Goal: Task Accomplishment & Management: Use online tool/utility

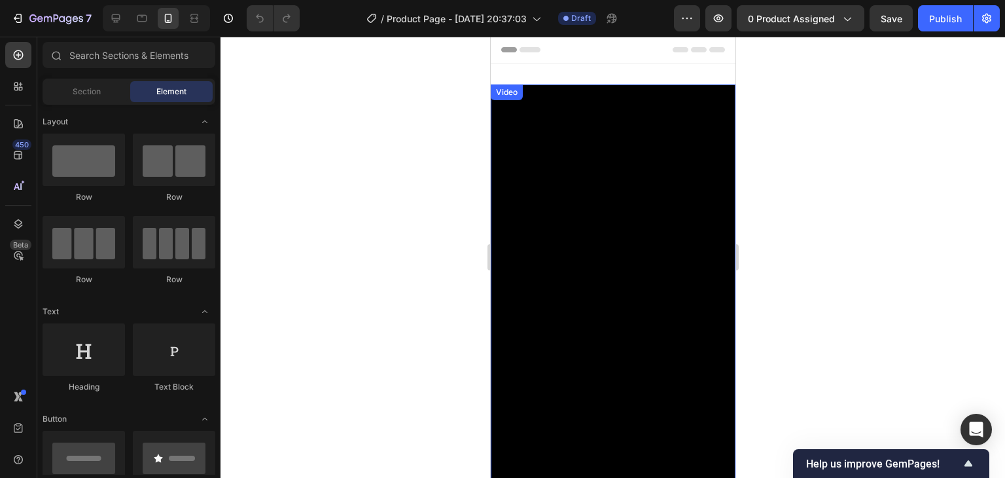
scroll to position [65, 0]
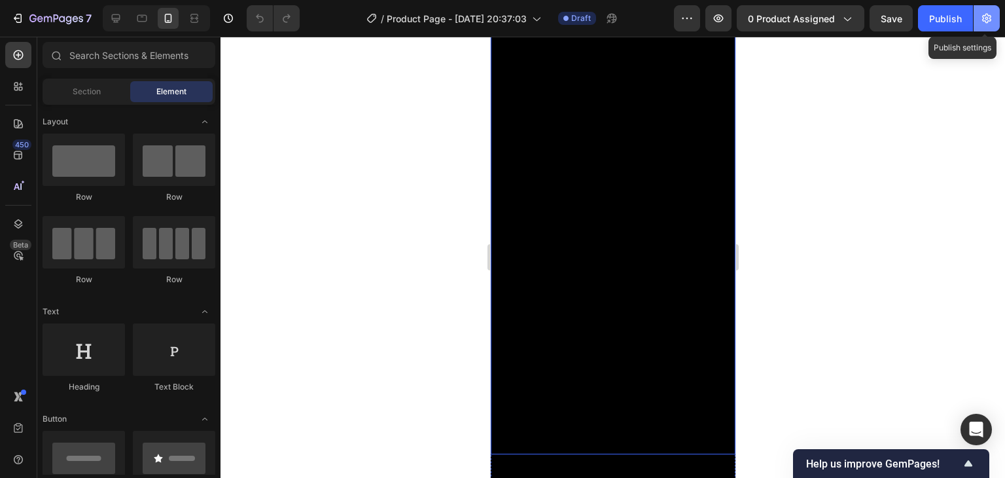
click at [996, 18] on button "button" at bounding box center [987, 18] width 26 height 26
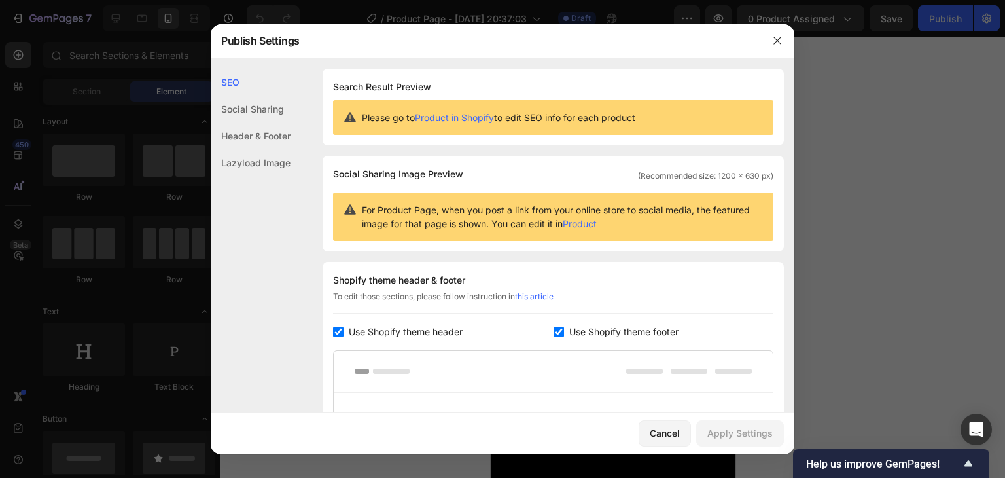
click at [582, 335] on span "Use Shopify theme footer" at bounding box center [624, 332] width 109 height 16
checkbox input "false"
click at [416, 335] on span "Use Shopify theme header" at bounding box center [406, 332] width 114 height 16
checkbox input "false"
click at [759, 435] on div "Apply Settings" at bounding box center [740, 433] width 65 height 14
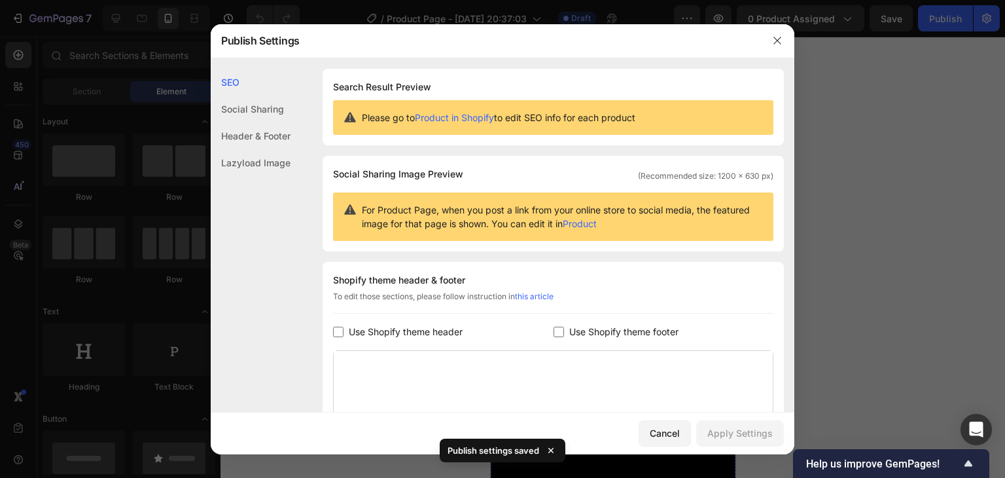
click at [871, 205] on div at bounding box center [502, 239] width 1005 height 478
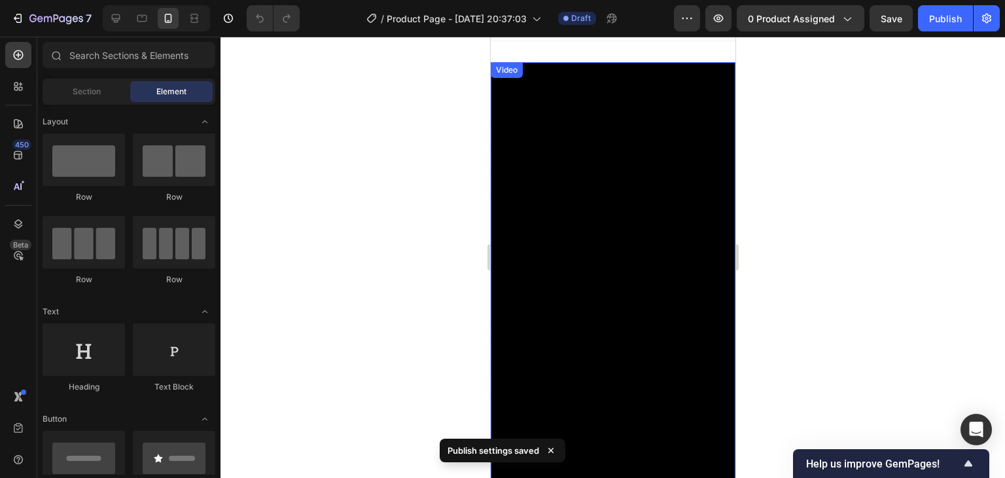
scroll to position [0, 0]
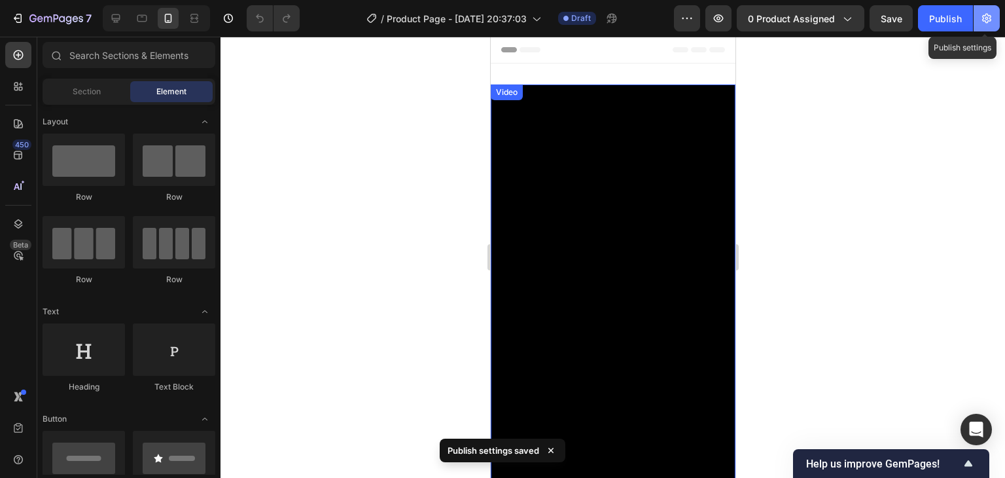
click at [985, 16] on icon "button" at bounding box center [987, 18] width 13 height 13
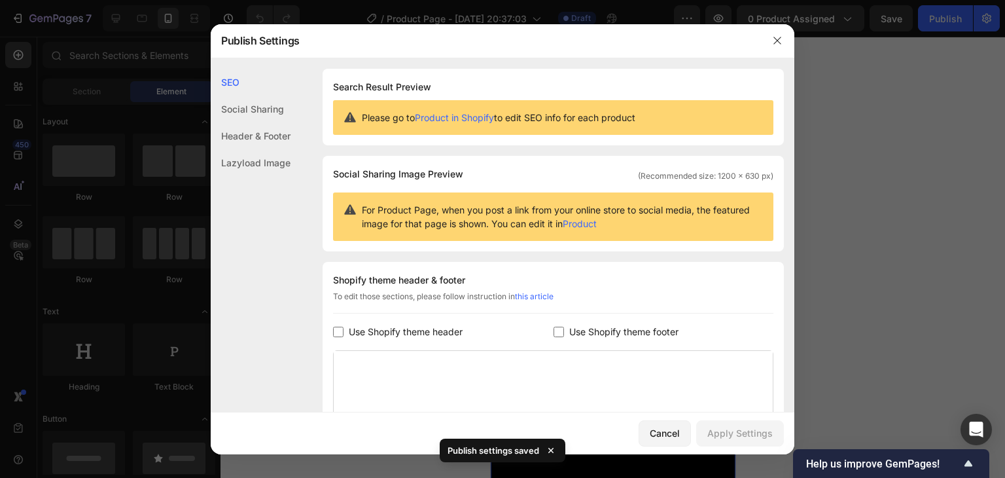
click at [564, 327] on label "Use Shopify theme footer" at bounding box center [621, 332] width 115 height 16
checkbox input "true"
click at [460, 334] on span "Use Shopify theme header" at bounding box center [406, 332] width 114 height 16
checkbox input "true"
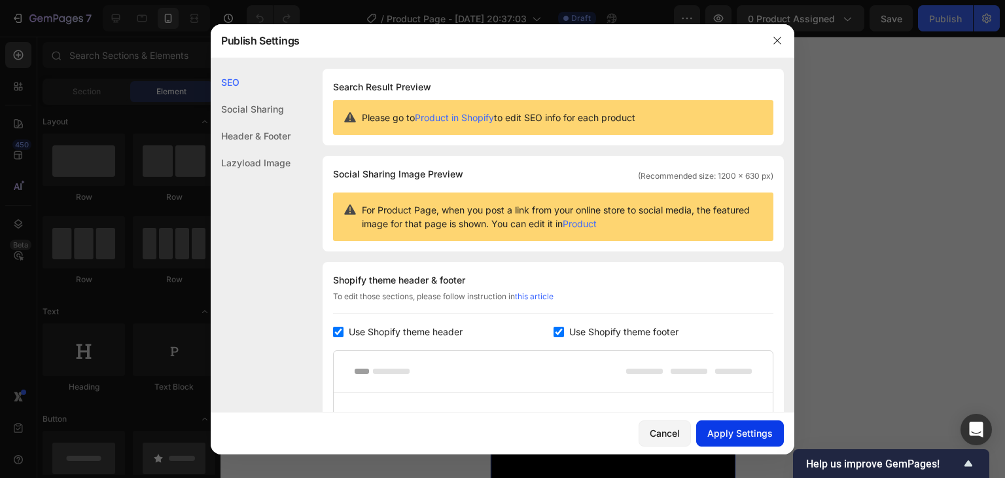
click at [752, 437] on div "Apply Settings" at bounding box center [740, 433] width 65 height 14
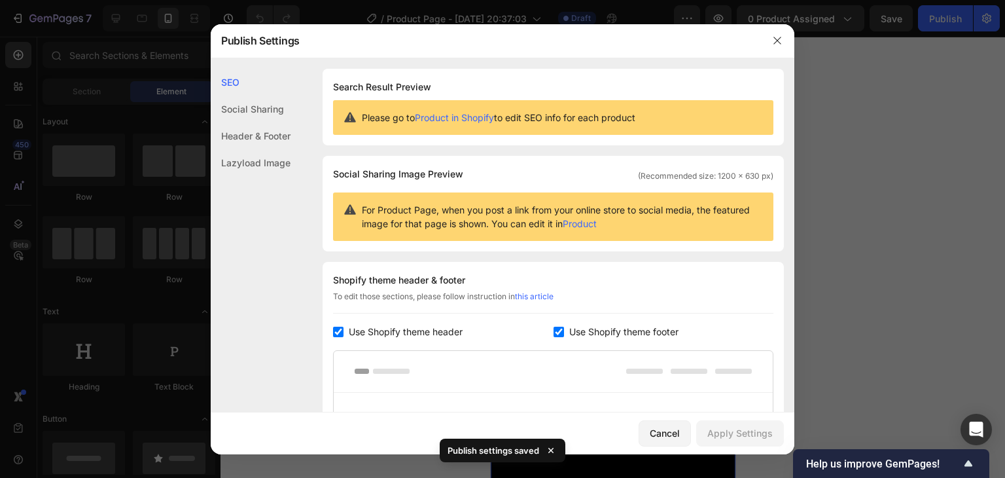
click at [570, 331] on span "Use Shopify theme footer" at bounding box center [624, 332] width 109 height 16
checkbox input "false"
click at [448, 330] on span "Use Shopify theme header" at bounding box center [406, 332] width 114 height 16
checkbox input "false"
click at [734, 428] on div "Apply Settings" at bounding box center [740, 433] width 65 height 14
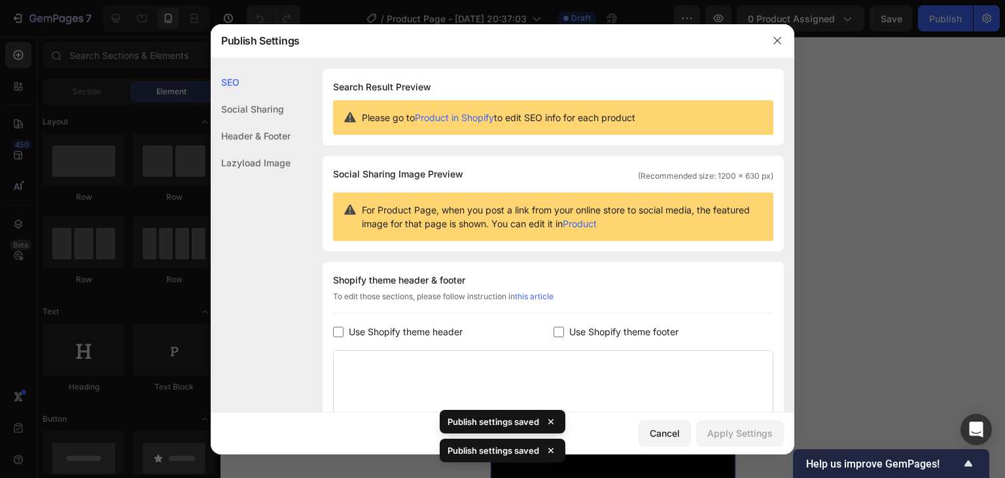
click at [840, 196] on div at bounding box center [502, 239] width 1005 height 478
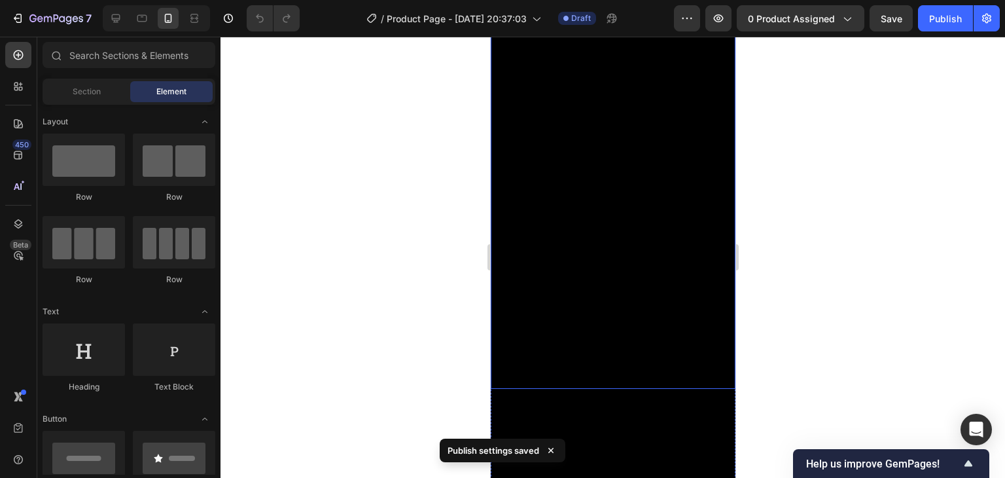
scroll to position [262, 0]
click at [827, 196] on div at bounding box center [613, 257] width 785 height 441
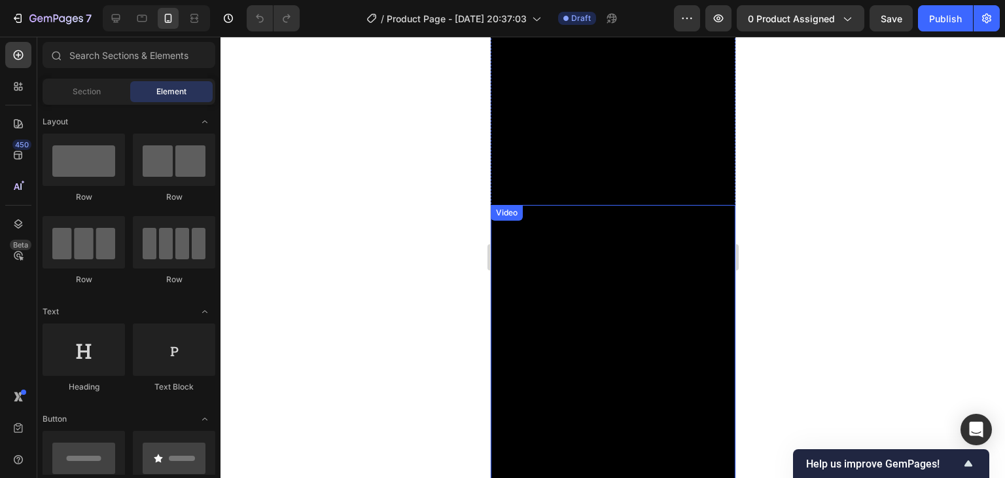
scroll to position [393, 0]
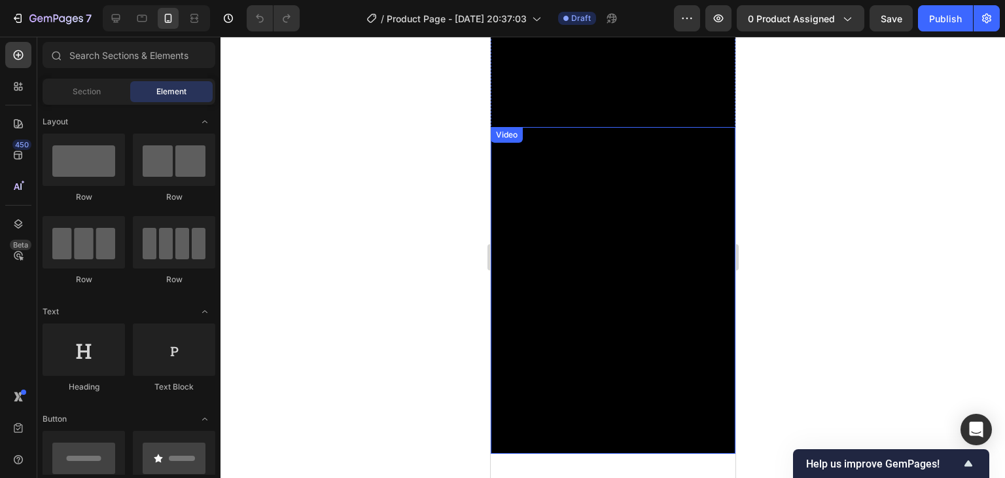
click at [769, 272] on div at bounding box center [613, 257] width 785 height 441
click at [694, 202] on video at bounding box center [612, 290] width 245 height 327
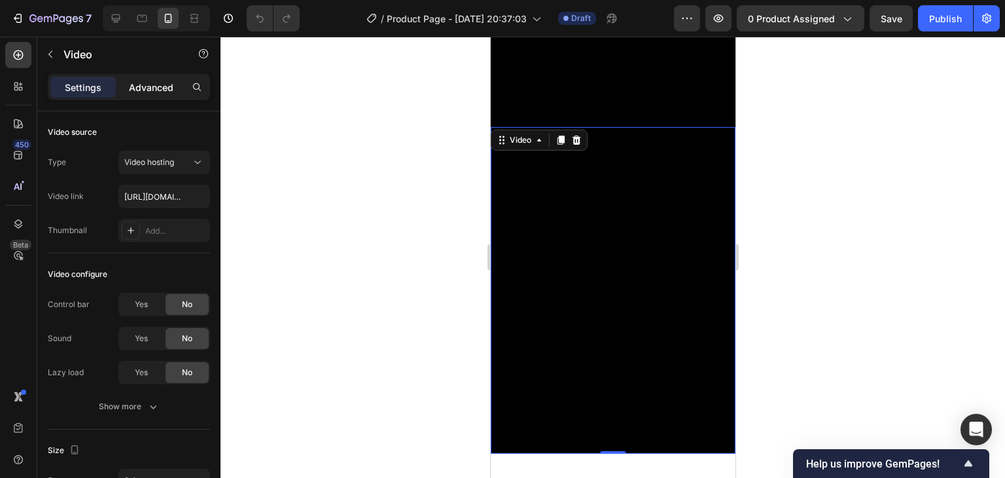
click at [152, 95] on div "Advanced" at bounding box center [150, 87] width 65 height 21
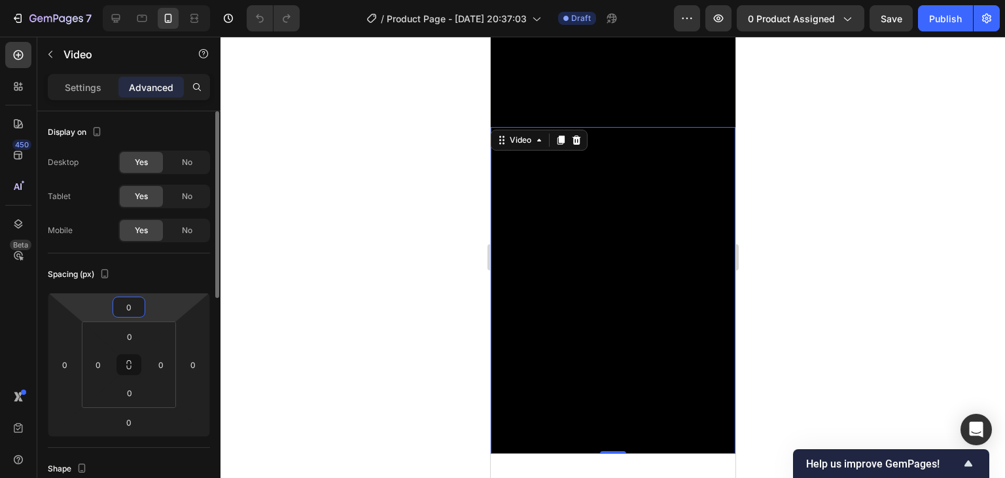
click at [141, 304] on input "0" at bounding box center [129, 307] width 26 height 20
click at [128, 365] on icon at bounding box center [129, 364] width 10 height 10
click at [128, 306] on input "0" at bounding box center [129, 307] width 26 height 20
type input "-0"
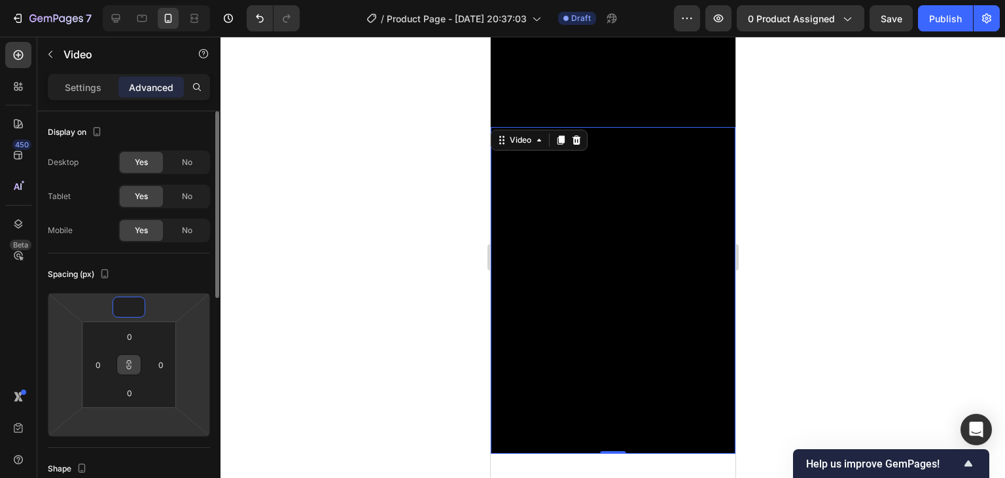
click at [134, 306] on input "number" at bounding box center [129, 307] width 26 height 20
type input "-1"
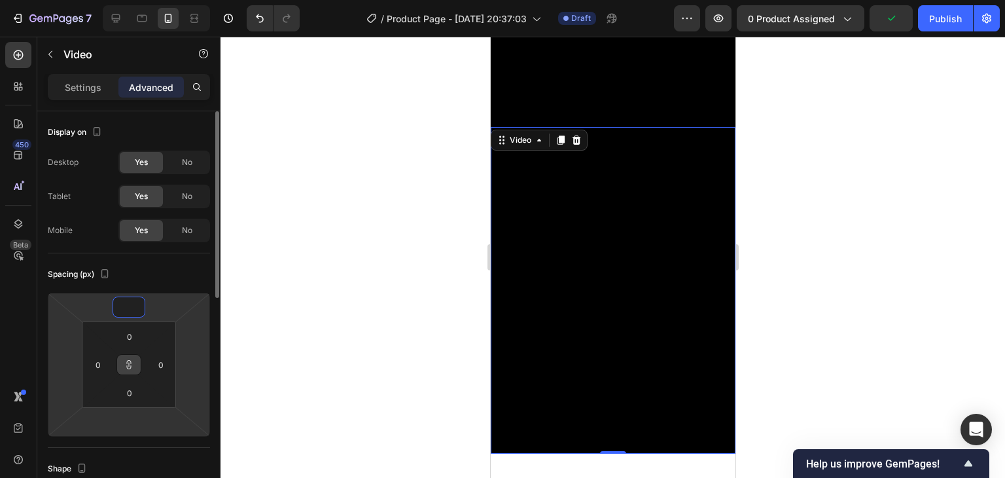
type input "-1"
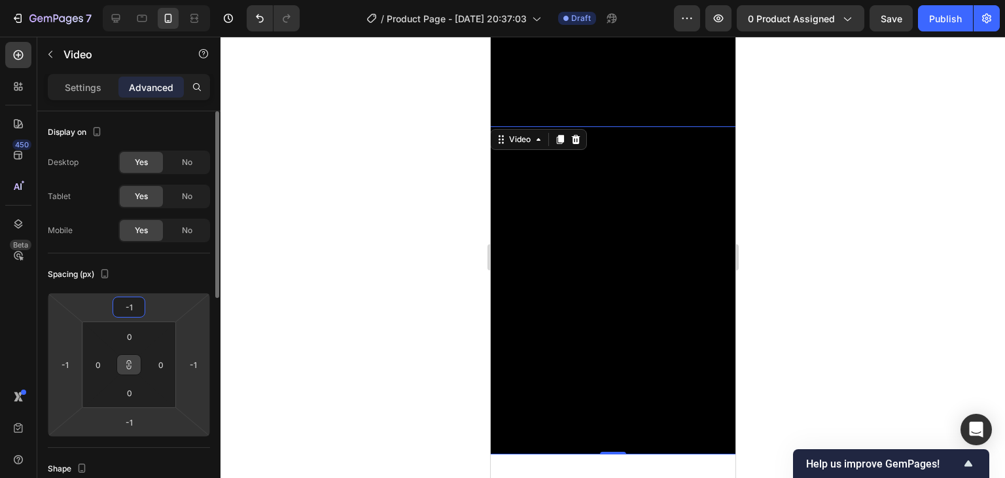
type input "-10"
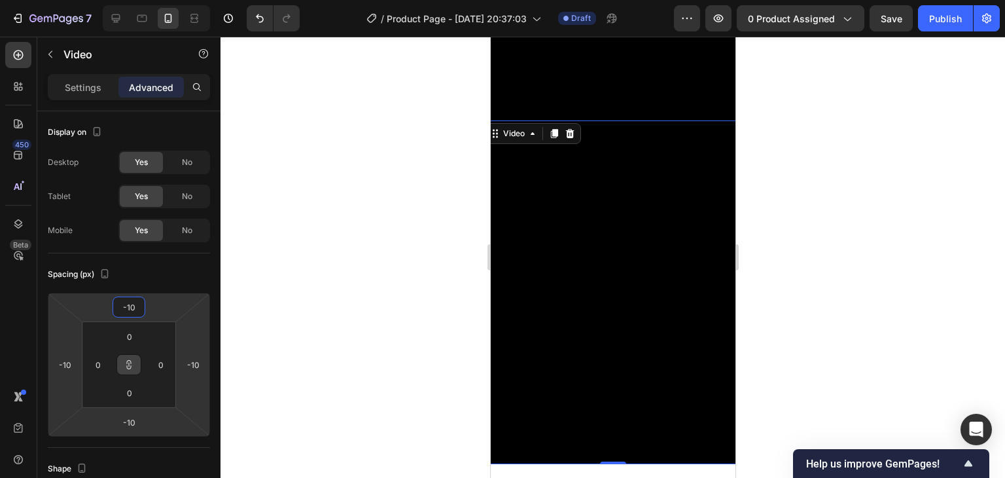
type input "-10"
click at [791, 143] on div at bounding box center [613, 257] width 785 height 441
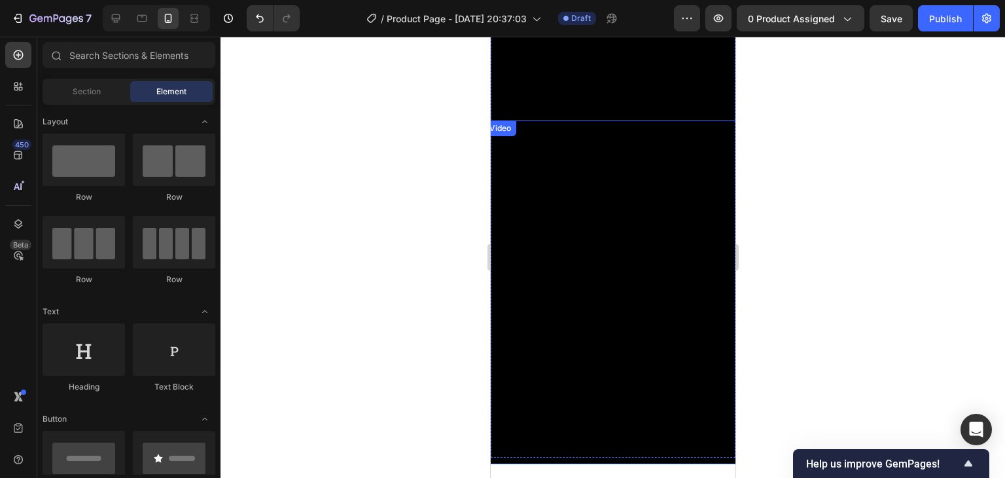
click at [701, 120] on video at bounding box center [613, 292] width 258 height 344
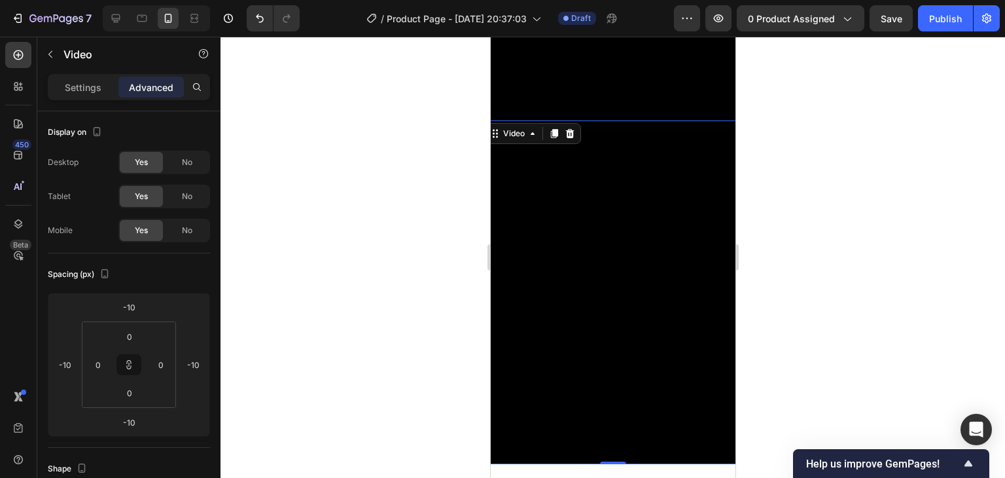
click at [809, 127] on div at bounding box center [613, 257] width 785 height 441
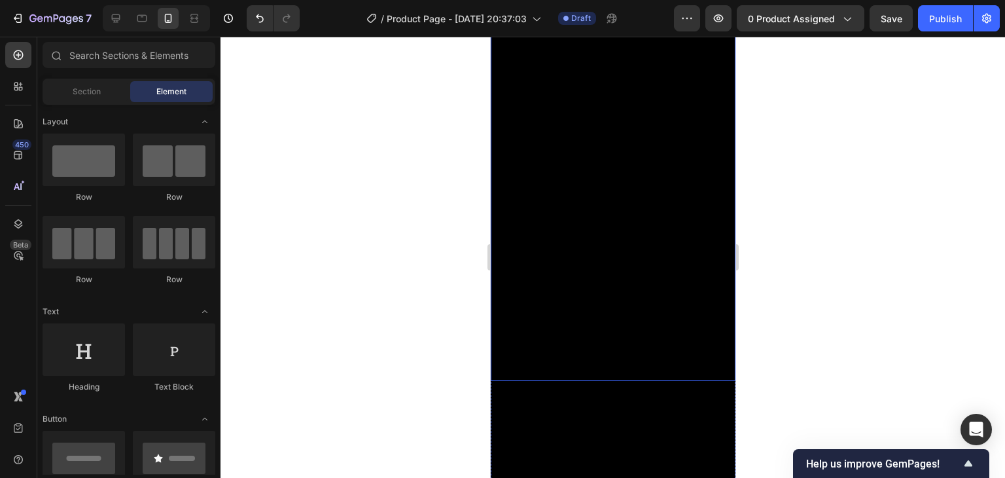
scroll to position [131, 0]
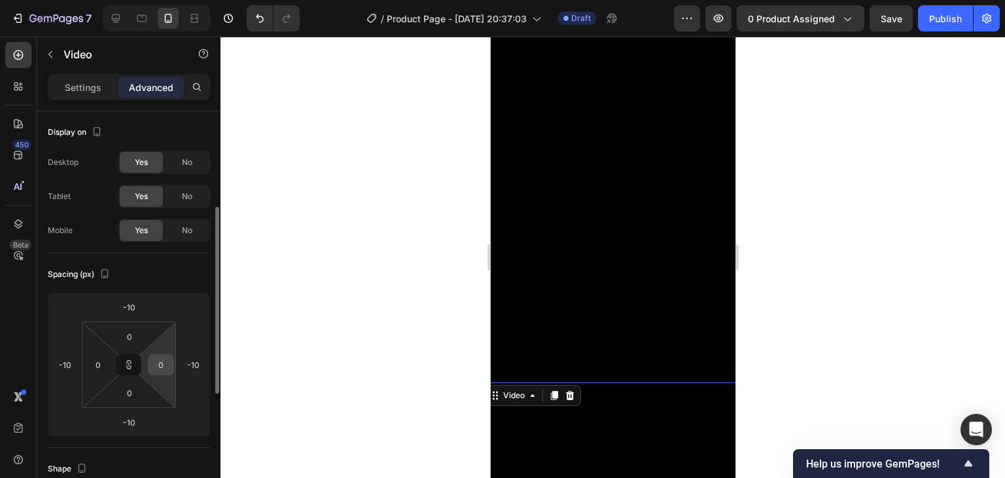
scroll to position [65, 0]
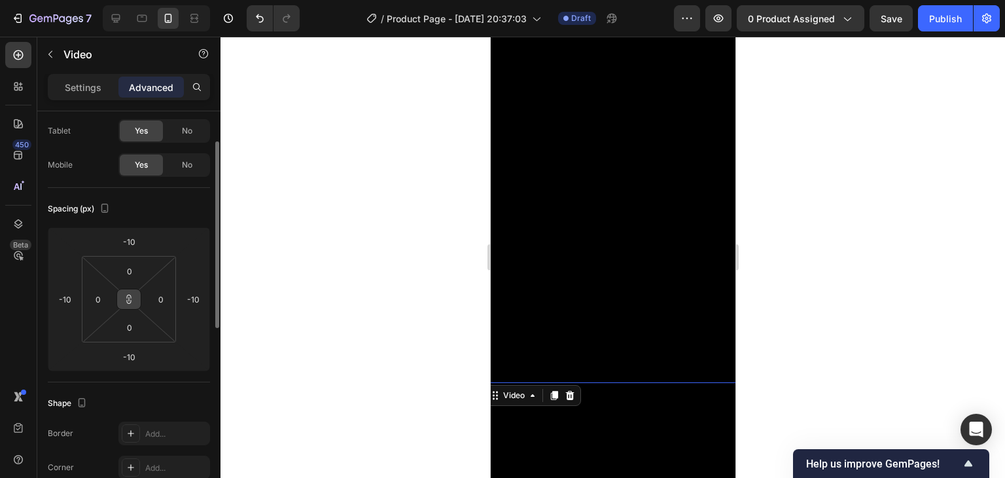
click at [131, 303] on icon at bounding box center [129, 299] width 10 height 10
click at [135, 242] on input "-10" at bounding box center [129, 242] width 26 height 20
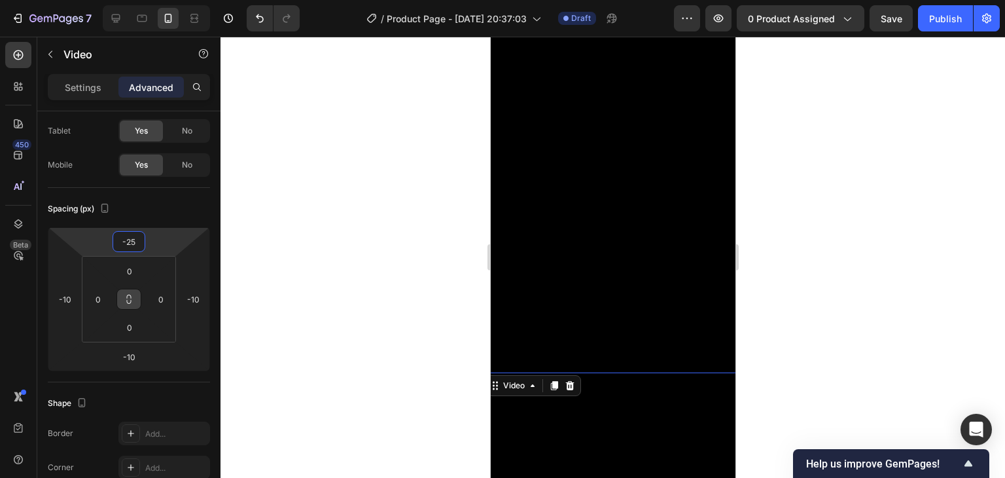
type input "-25"
click at [782, 312] on div at bounding box center [613, 257] width 785 height 441
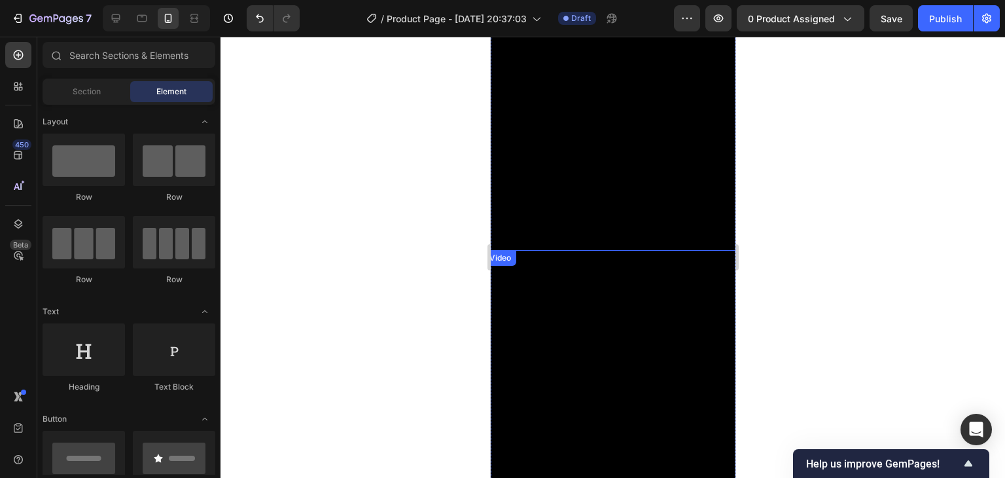
scroll to position [262, 0]
click at [833, 302] on div at bounding box center [613, 257] width 785 height 441
click at [599, 259] on video at bounding box center [612, 236] width 245 height 435
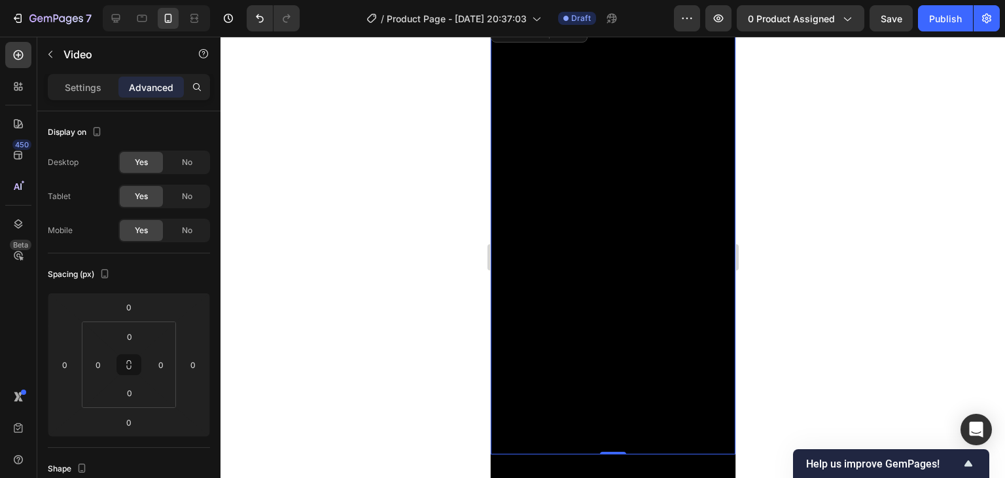
scroll to position [0, 0]
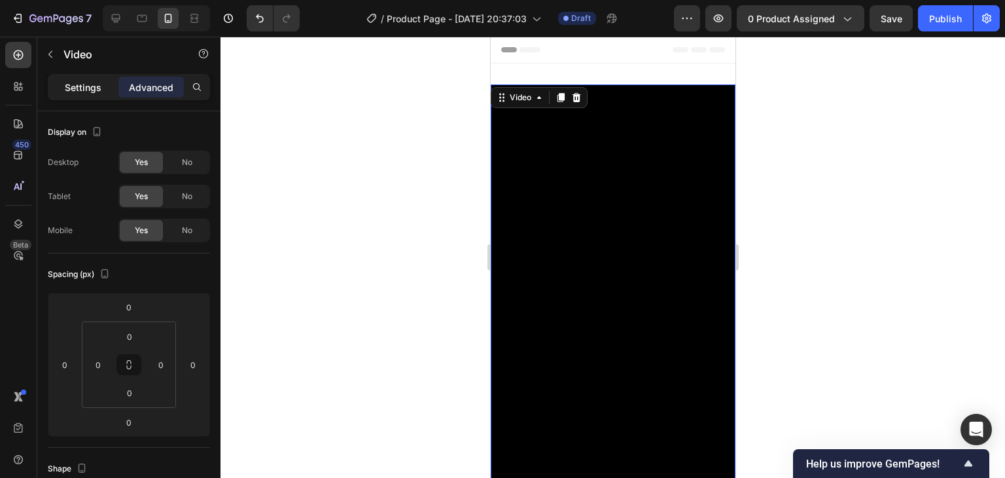
click at [79, 93] on p "Settings" at bounding box center [83, 88] width 37 height 14
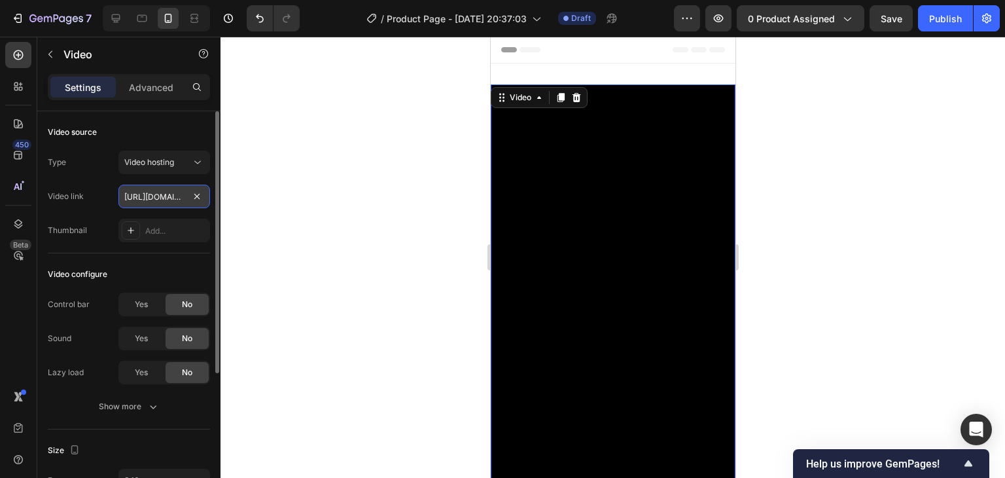
click at [165, 198] on input "https://cdn.shopify.com/videos/c/o/v/2e27b8e9939e4a8fa0cf855e567c3117.mp4" at bounding box center [164, 197] width 92 height 24
paste input "cb44d1ed5c6a4e0db7eb3d2a7c866cf3"
type input "https://cdn.shopify.com/videos/c/o/v/cb44d1ed5c6a4e0db7eb3d2a7c866cf3.mp4"
click at [645, 108] on video at bounding box center [612, 301] width 245 height 435
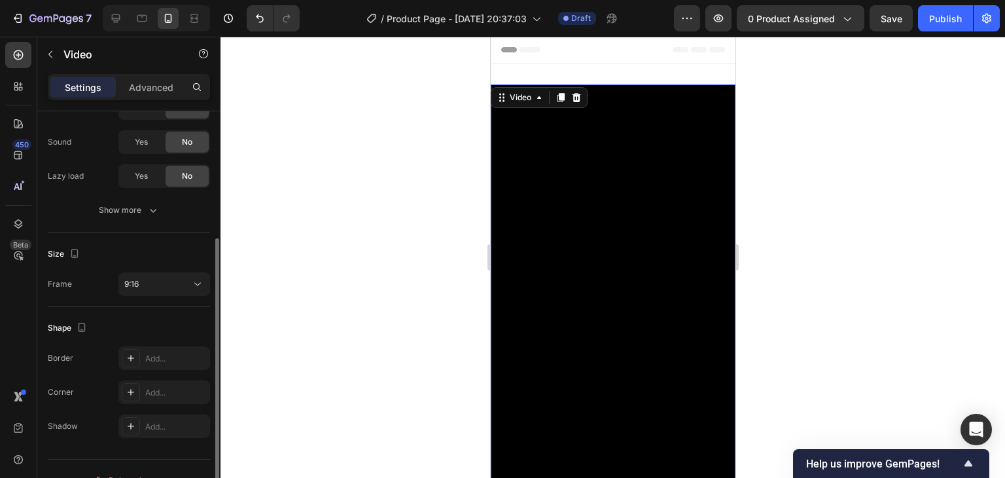
scroll to position [219, 0]
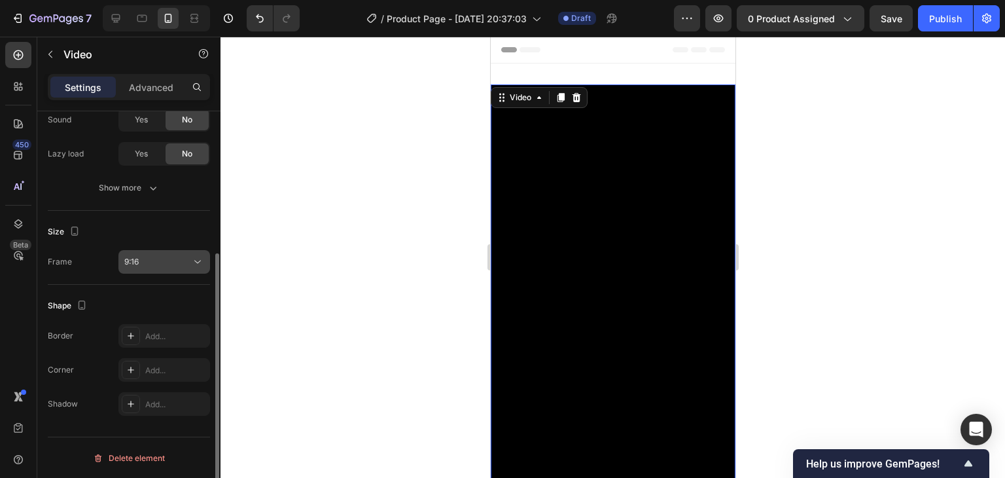
click at [149, 253] on button "9:16" at bounding box center [164, 262] width 92 height 24
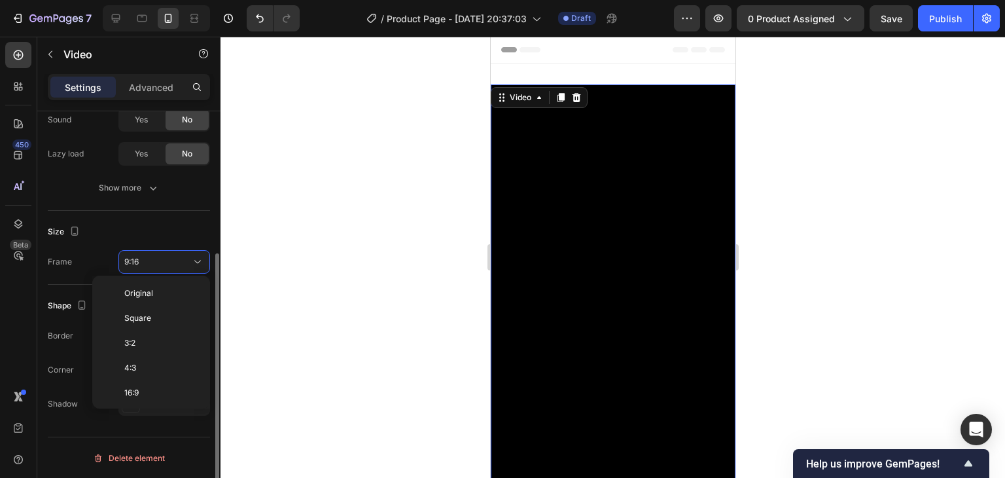
scroll to position [118, 0]
click at [166, 325] on p "2:3" at bounding box center [158, 325] width 69 height 12
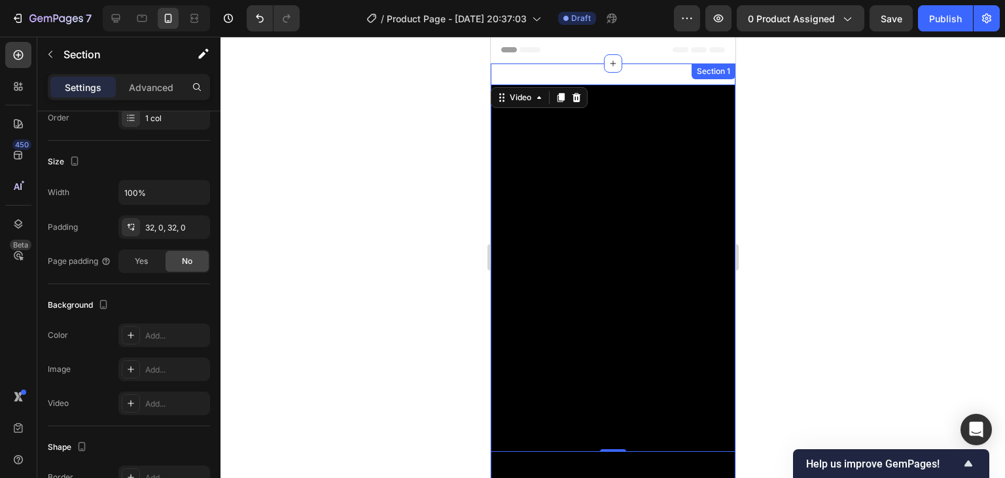
click at [619, 77] on div "Video 0 Video Row Section 1" at bounding box center [612, 433] width 245 height 740
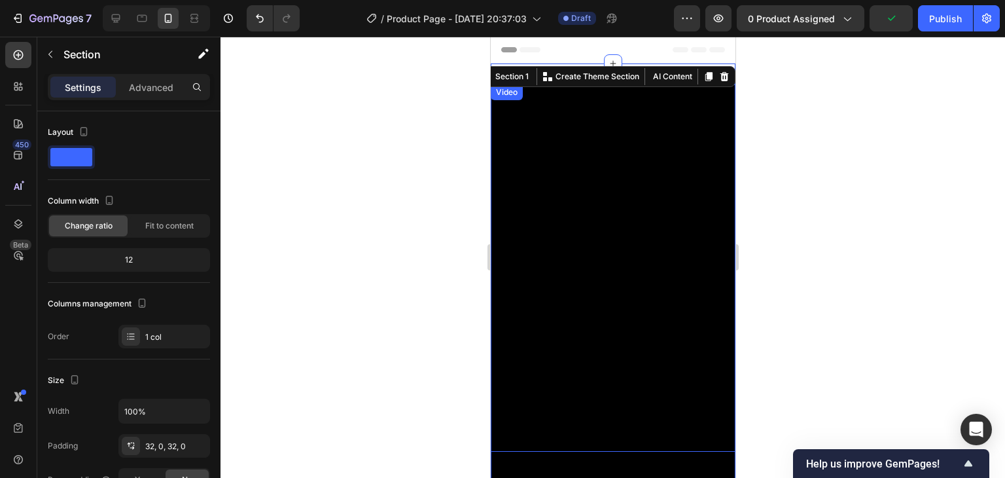
scroll to position [65, 0]
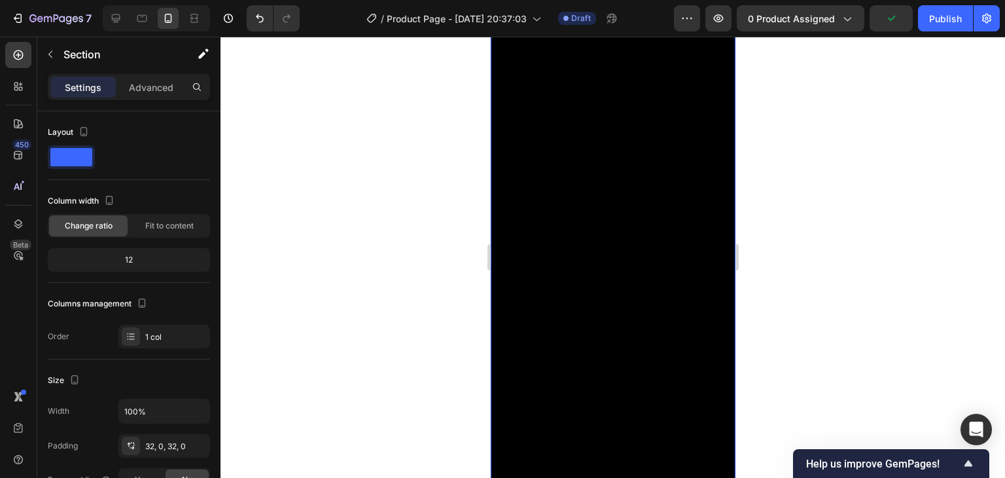
click at [790, 238] on div at bounding box center [613, 257] width 785 height 441
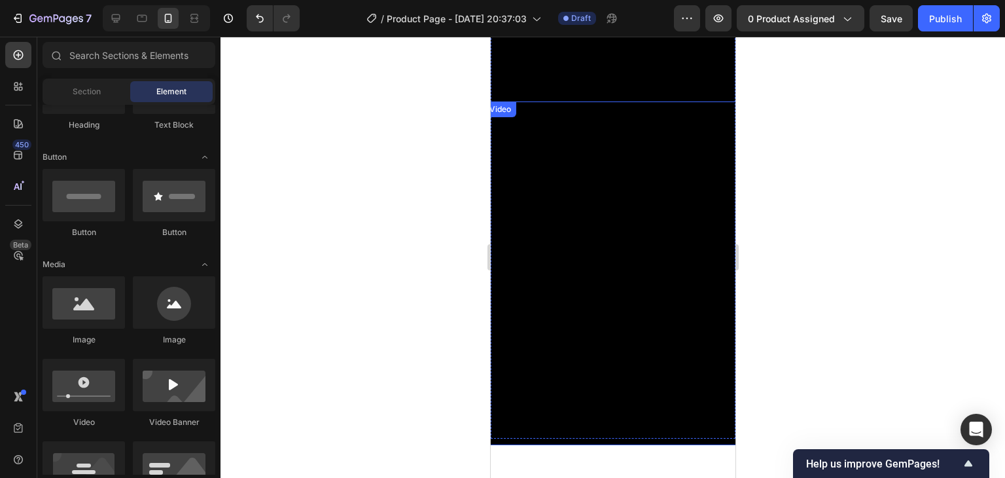
scroll to position [327, 0]
click at [710, 153] on video at bounding box center [613, 280] width 258 height 344
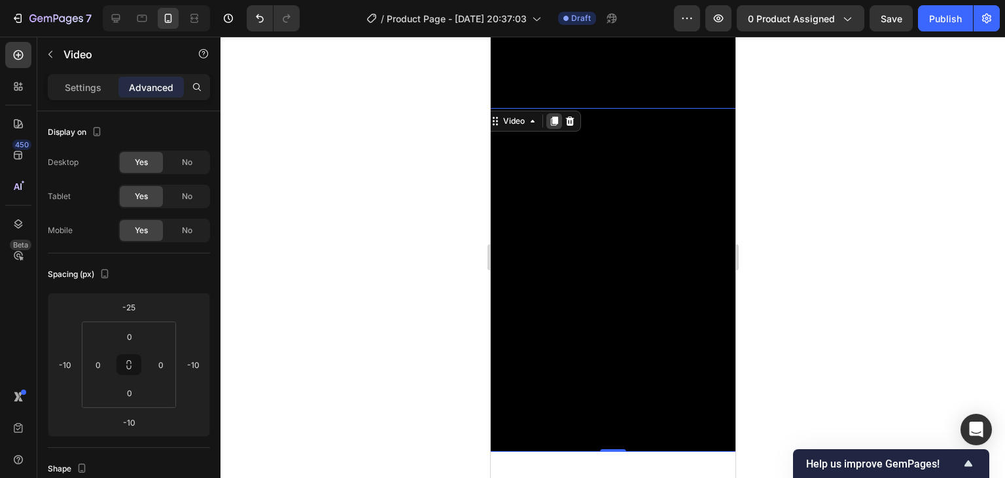
click at [553, 117] on icon at bounding box center [554, 121] width 7 height 9
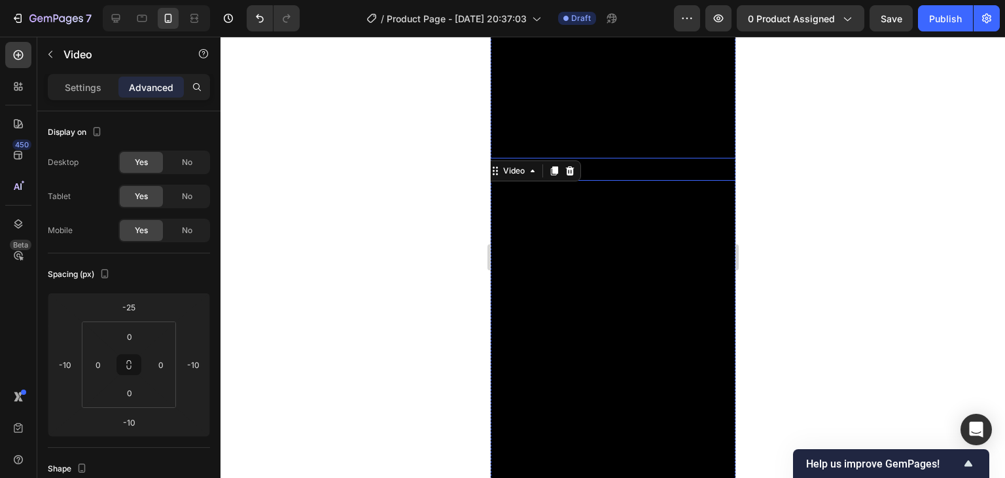
scroll to position [646, 0]
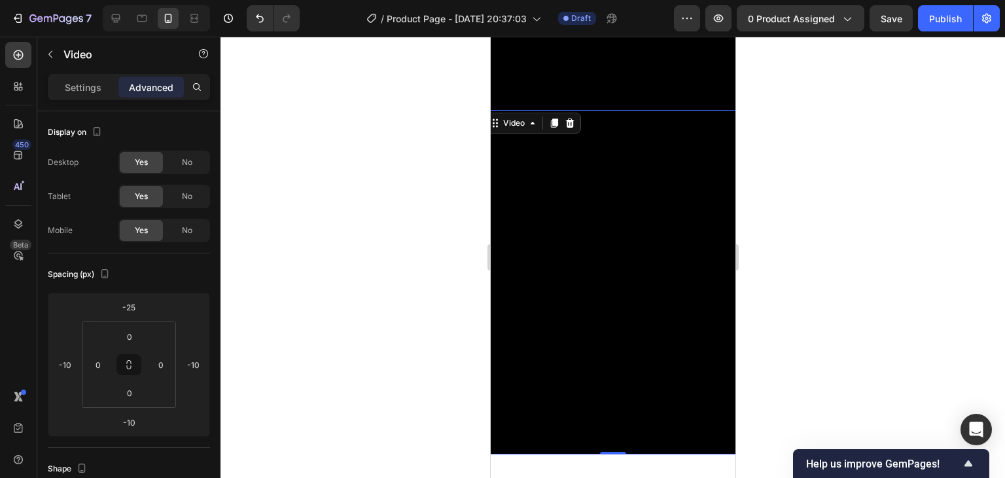
click at [603, 233] on video at bounding box center [613, 282] width 258 height 344
click at [71, 77] on div "Settings" at bounding box center [82, 87] width 65 height 21
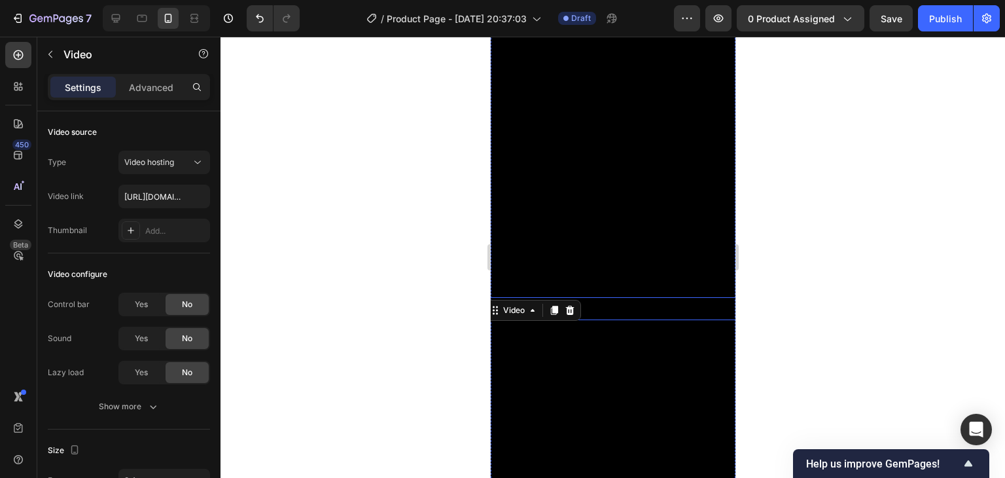
scroll to position [450, 0]
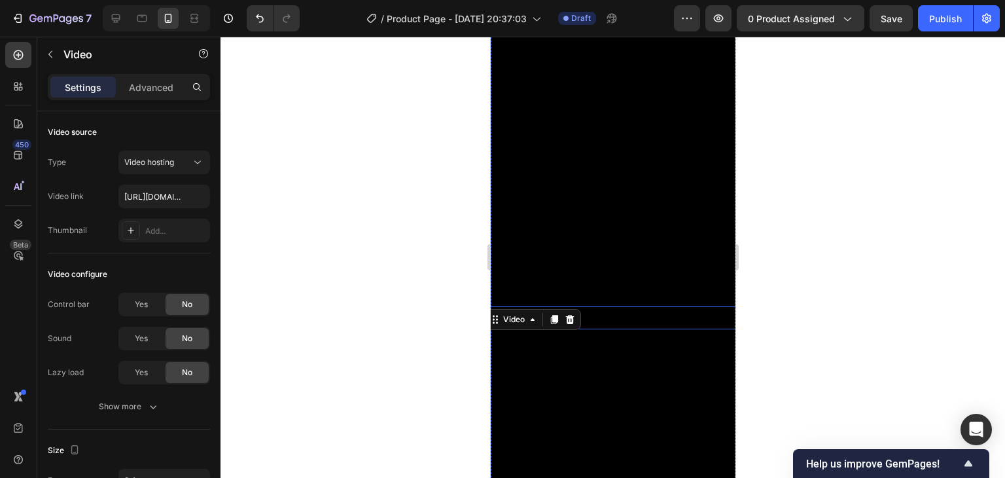
click at [630, 222] on video at bounding box center [613, 158] width 258 height 344
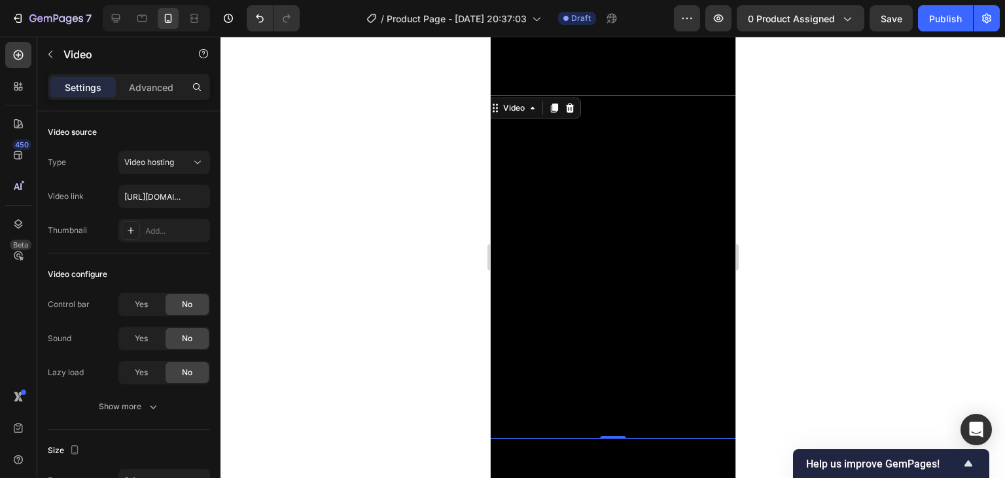
scroll to position [319, 0]
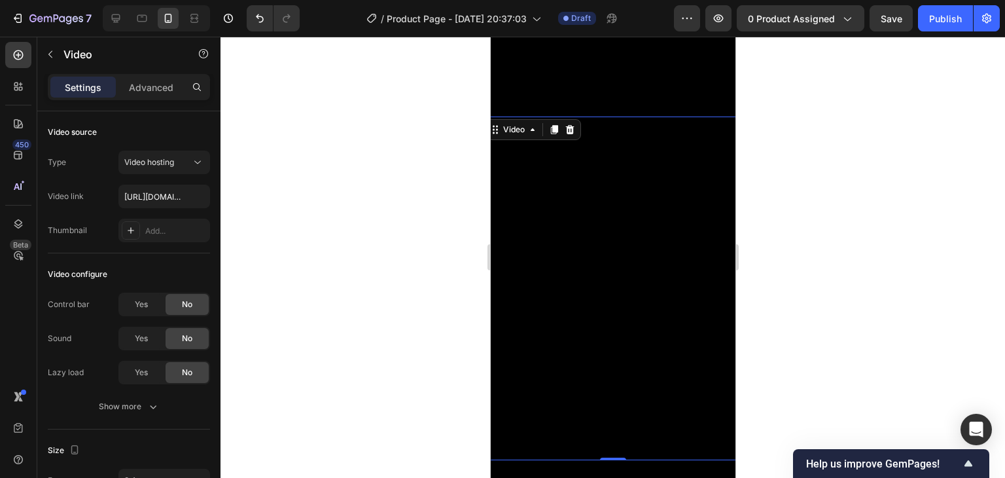
click at [612, 209] on video at bounding box center [613, 289] width 258 height 344
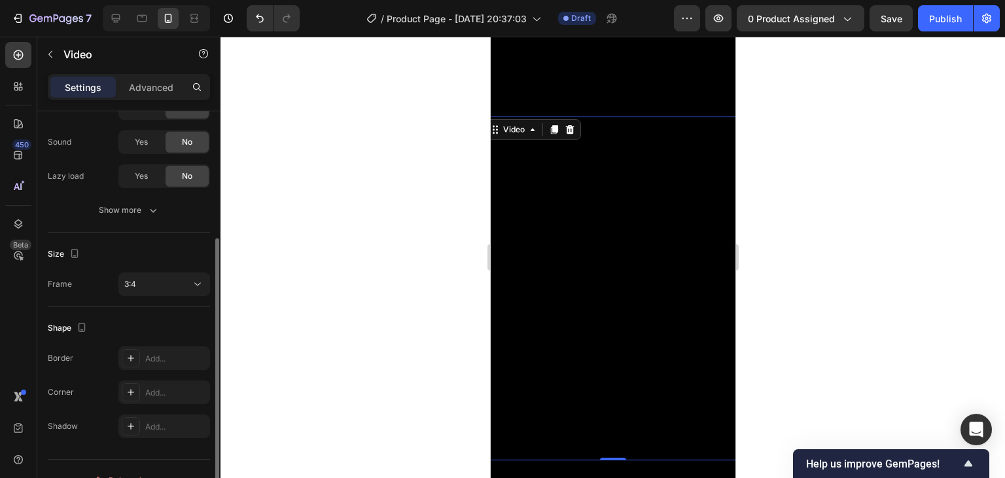
scroll to position [65, 0]
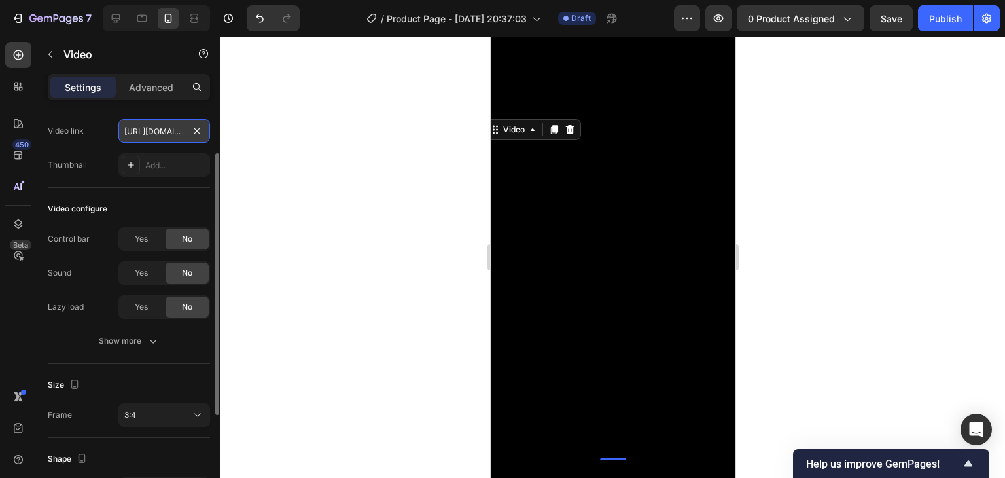
click at [166, 130] on input "https://cdn.shopify.com/videos/c/o/v/a617fea8eb4a401090fd608ac5f4bd9a.mp4" at bounding box center [164, 131] width 92 height 24
paste input "5384bfd6b17b41fba6f581e26398621c"
type input "https://cdn.shopify.com/videos/c/o/v/5384bfd6b17b41fba6f581e26398621c.mp4"
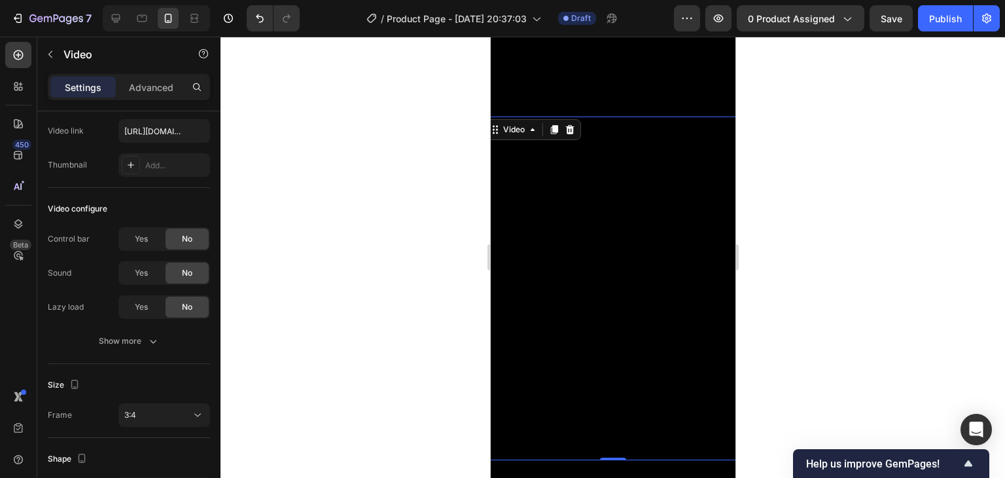
click at [880, 274] on div at bounding box center [613, 257] width 785 height 441
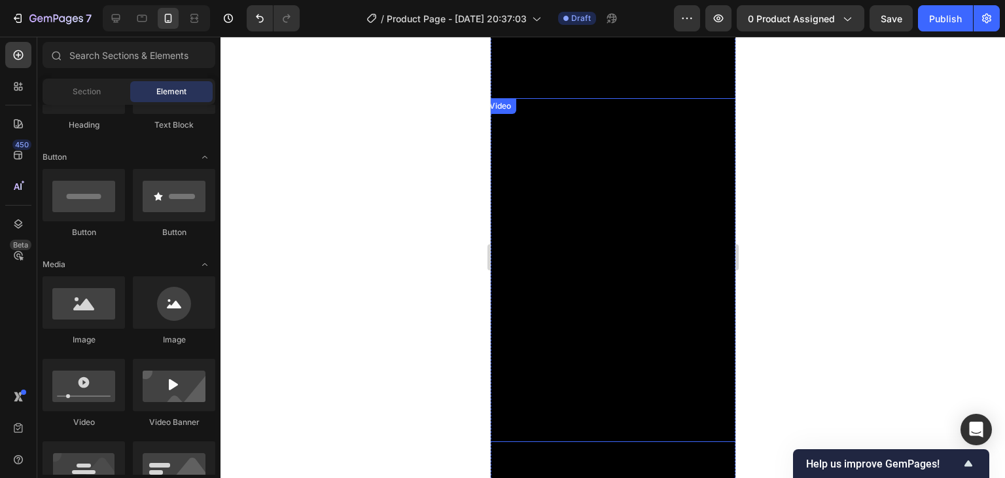
scroll to position [253, 0]
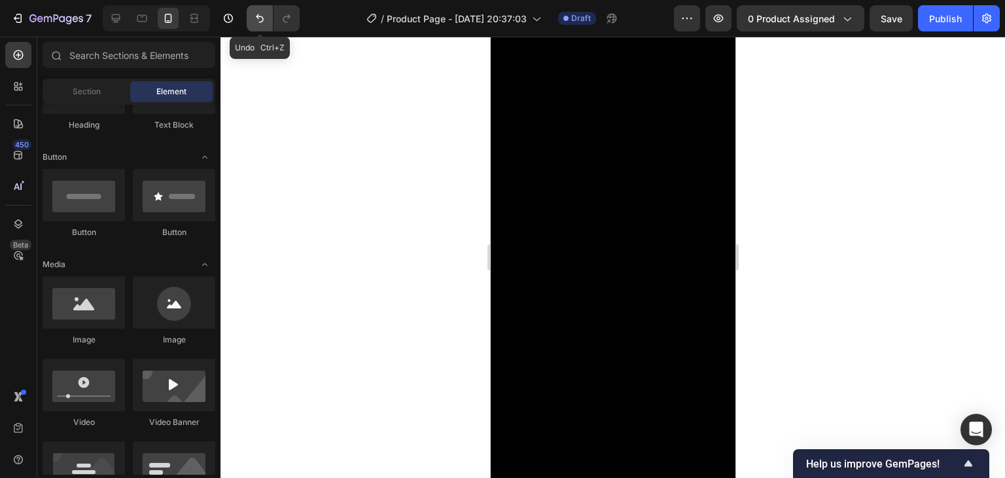
click at [254, 17] on icon "Undo/Redo" at bounding box center [259, 18] width 13 height 13
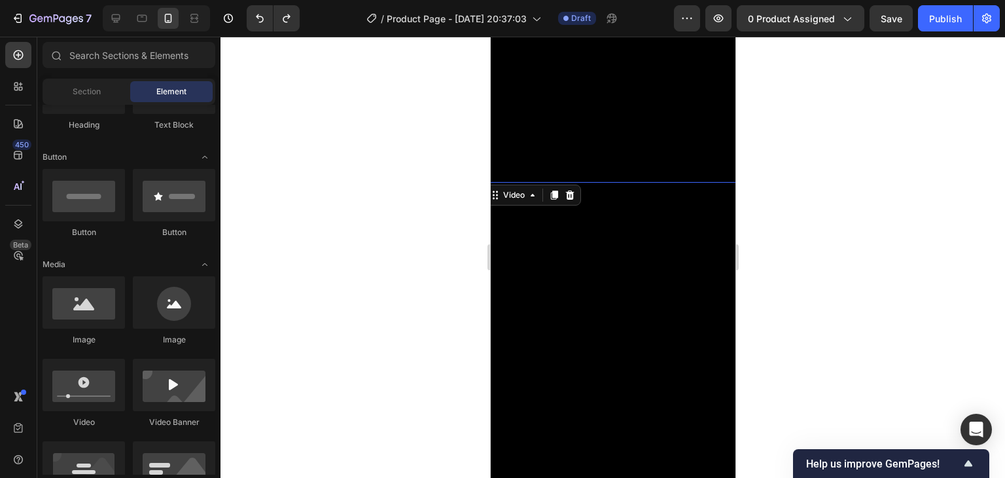
click at [633, 357] on video at bounding box center [613, 354] width 258 height 344
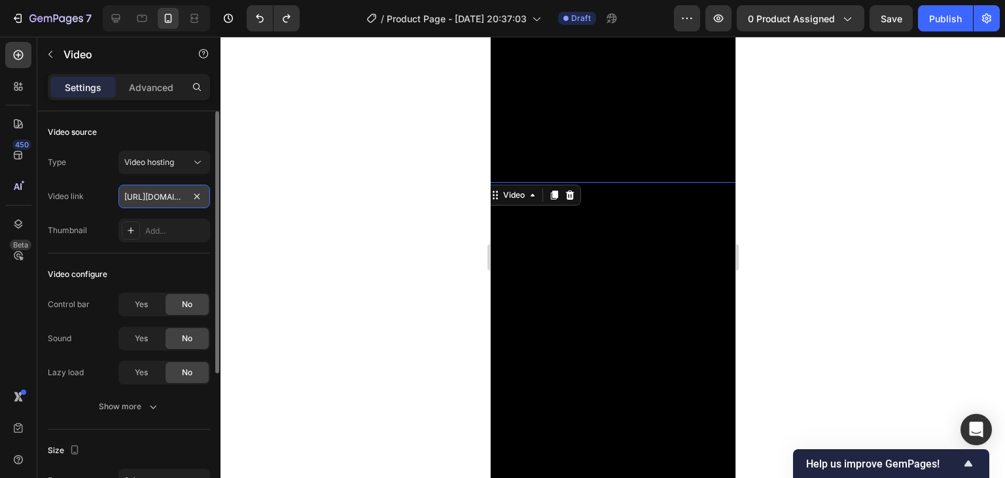
click at [133, 199] on input "https://cdn.shopify.com/videos/c/o/v/a617fea8eb4a401090fd608ac5f4bd9a.mp4" at bounding box center [164, 197] width 92 height 24
paste input "ea600a4daf324e55bbebdb401c99a24d"
type input "https://cdn.shopify.com/videos/c/o/v/ea600a4daf324e55bbebdb401c99a24d.mp4"
click at [660, 257] on video at bounding box center [613, 354] width 258 height 344
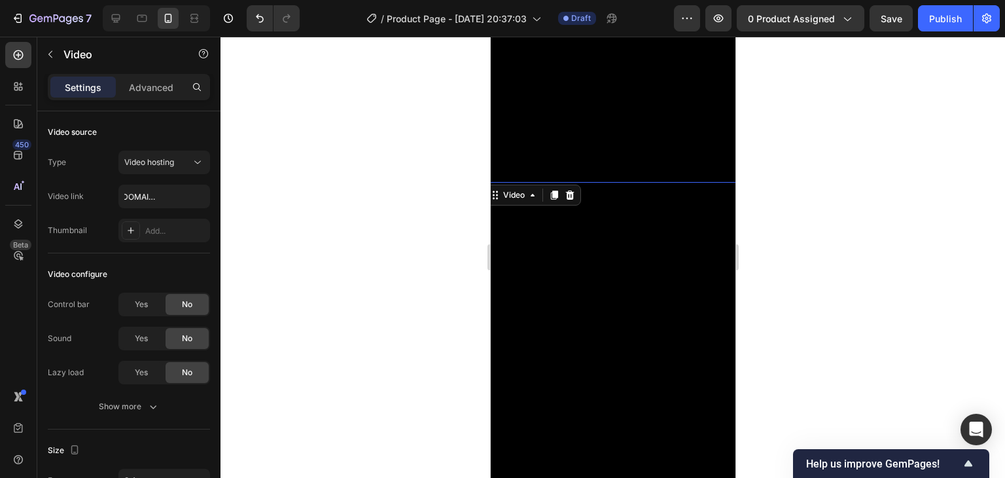
scroll to position [0, 0]
click at [755, 246] on div at bounding box center [613, 257] width 785 height 441
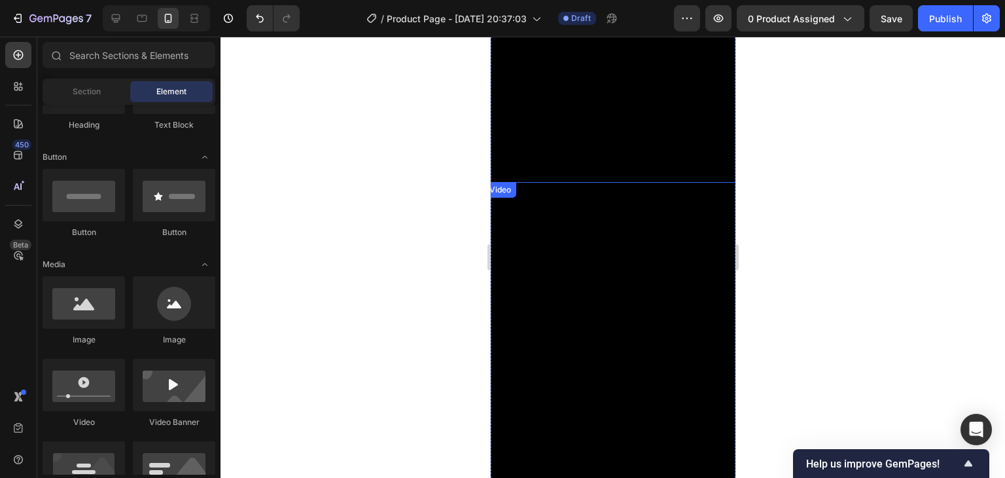
scroll to position [384, 0]
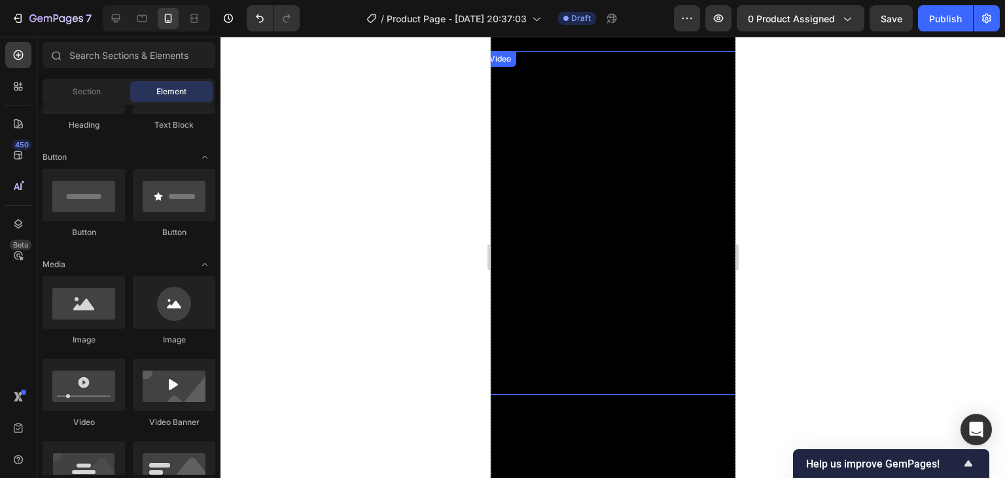
click at [616, 266] on video at bounding box center [613, 223] width 258 height 344
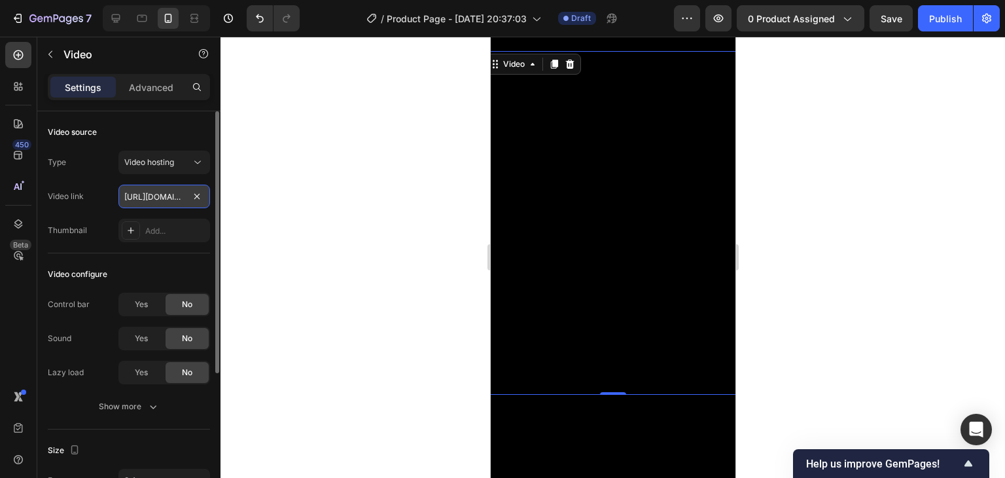
click at [154, 197] on input "https://cdn.shopify.com/videos/c/o/v/ea600a4daf324e55bbebdb401c99a24d.mp4" at bounding box center [164, 197] width 92 height 24
click at [223, 215] on div at bounding box center [613, 257] width 785 height 441
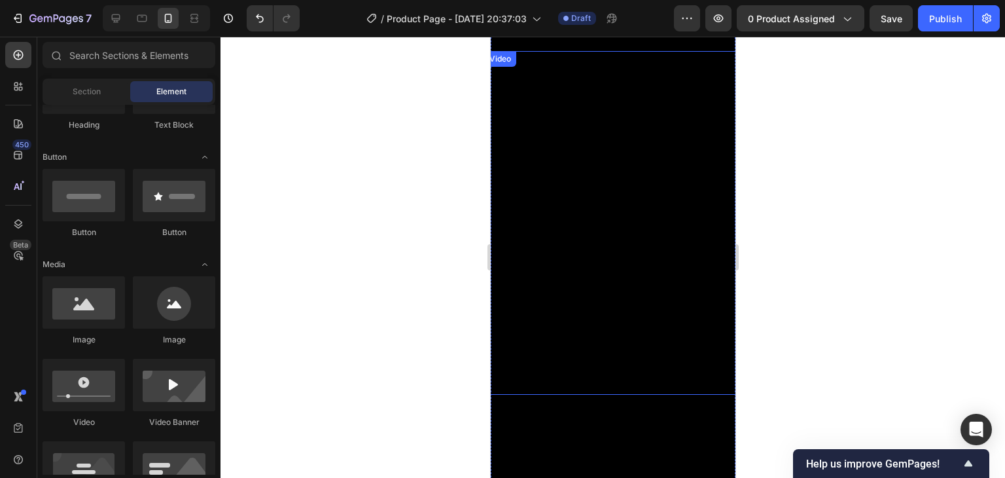
click at [551, 141] on video at bounding box center [613, 223] width 258 height 344
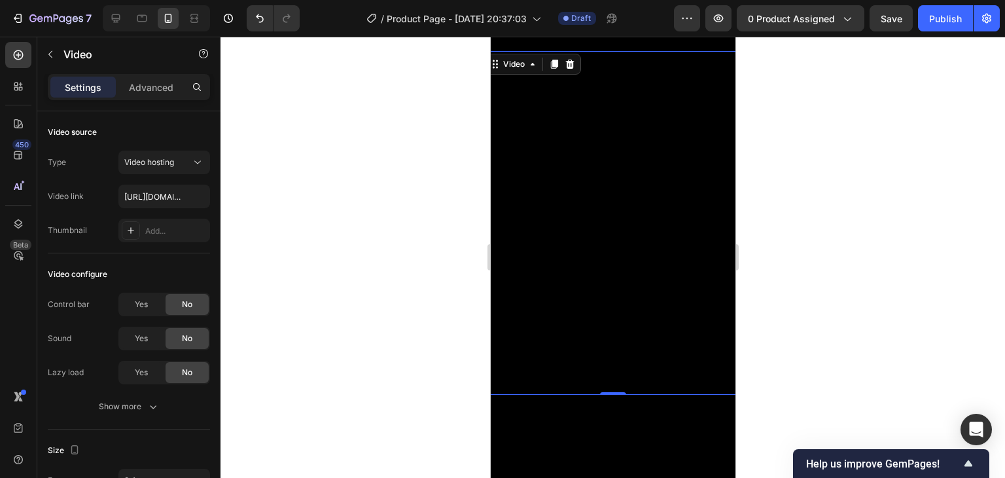
click at [808, 287] on div at bounding box center [613, 257] width 785 height 441
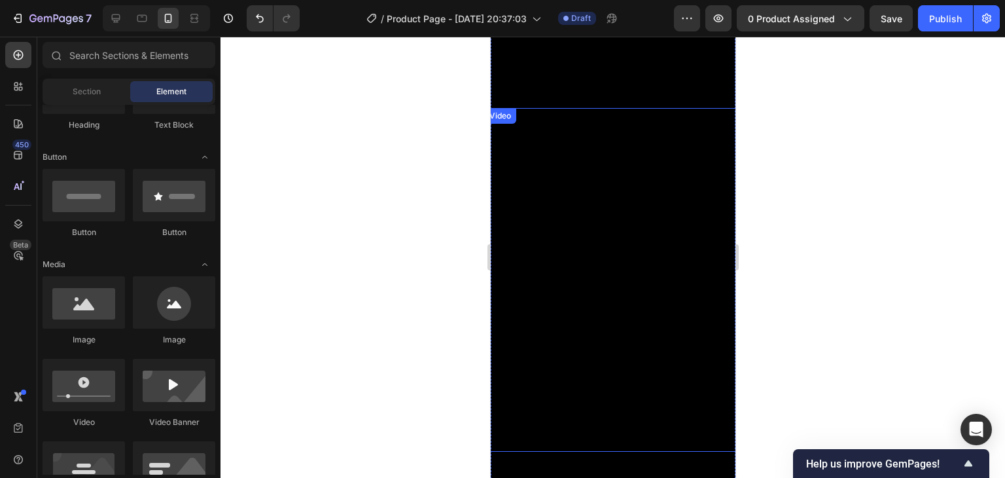
scroll to position [253, 0]
click at [827, 289] on div at bounding box center [613, 257] width 785 height 441
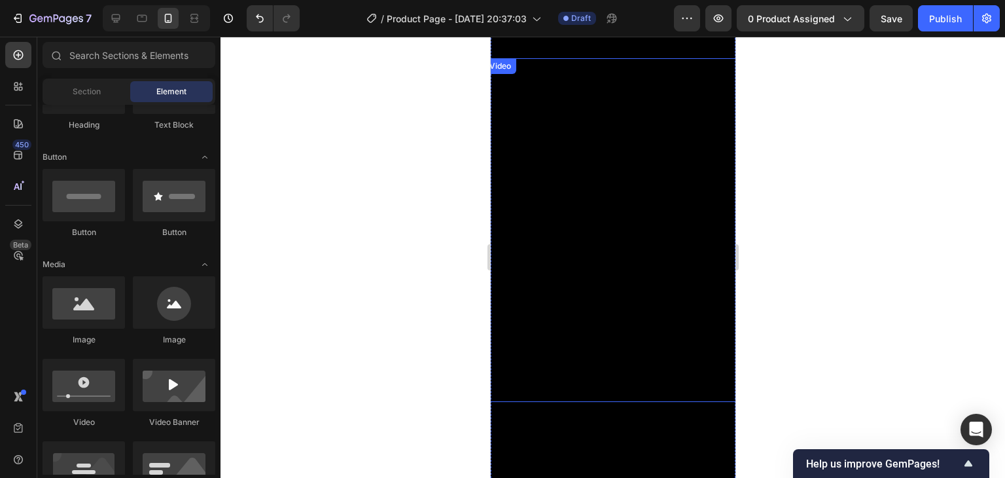
scroll to position [384, 0]
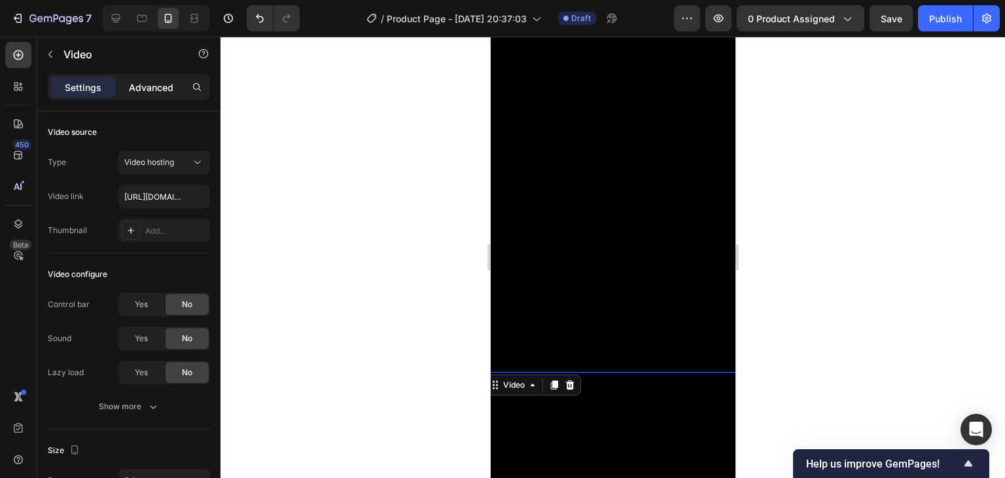
click at [154, 89] on p "Advanced" at bounding box center [151, 88] width 45 height 14
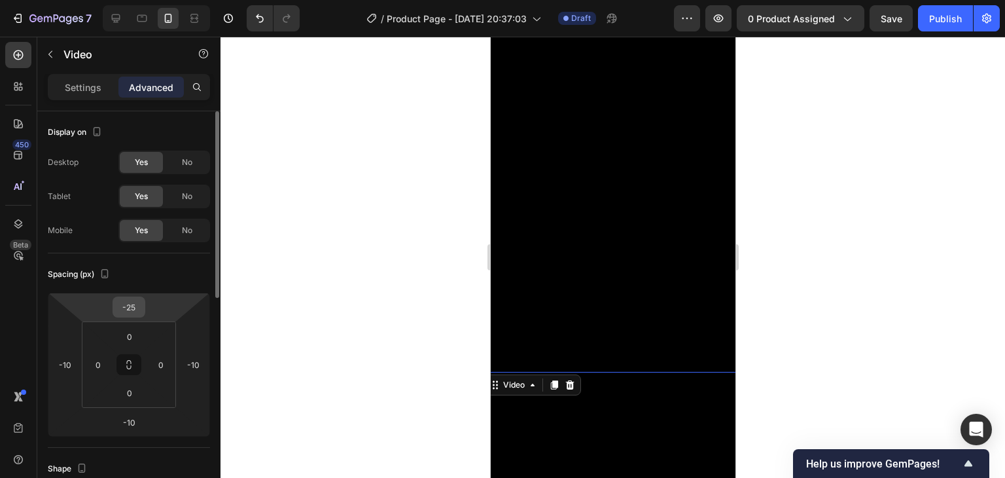
click at [134, 308] on input "-25" at bounding box center [129, 307] width 26 height 20
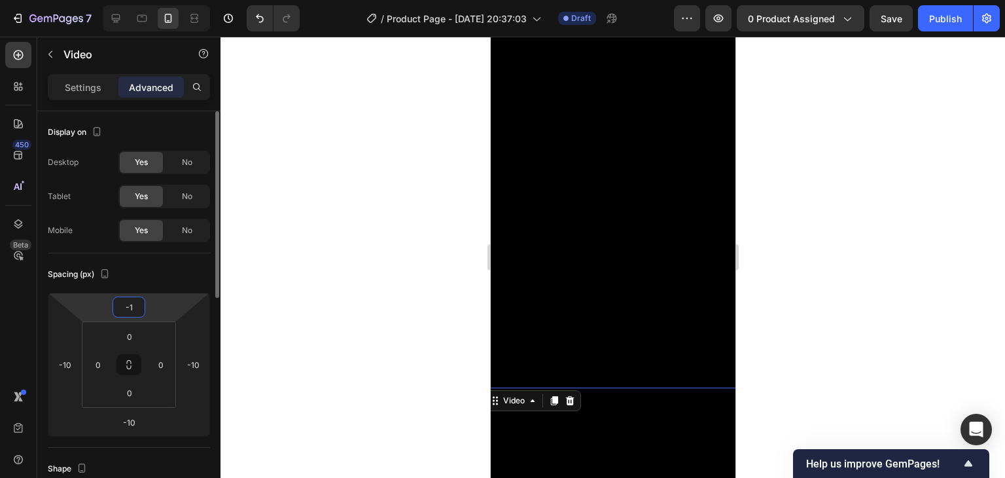
type input "-10"
click at [842, 283] on div at bounding box center [613, 257] width 785 height 441
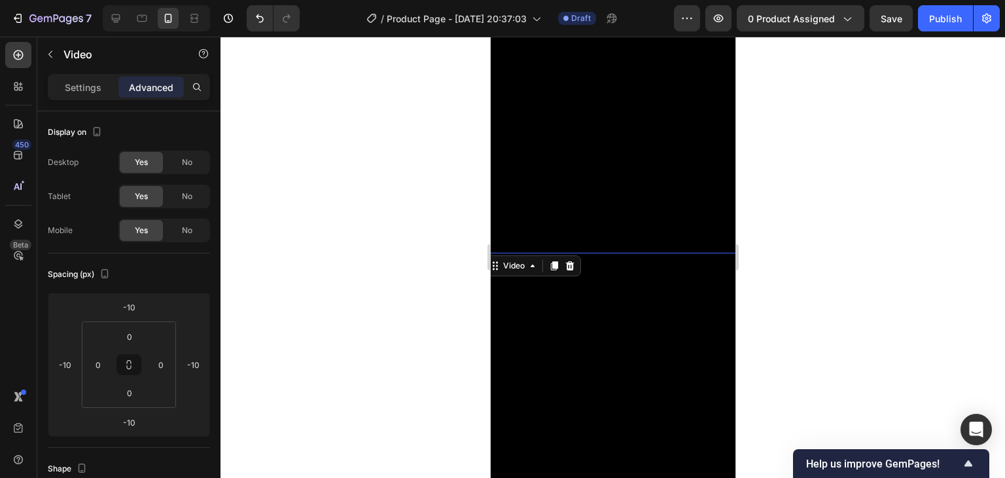
scroll to position [581, 0]
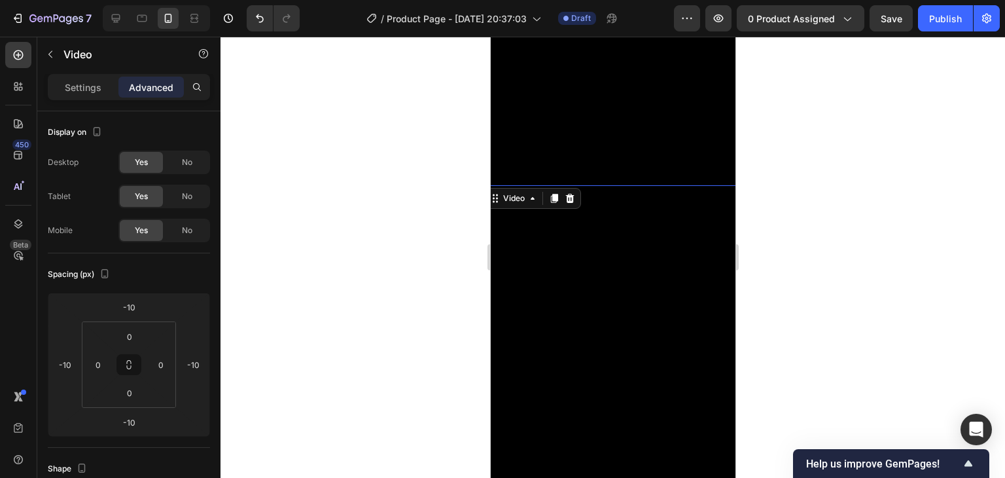
click at [717, 311] on video at bounding box center [613, 357] width 258 height 344
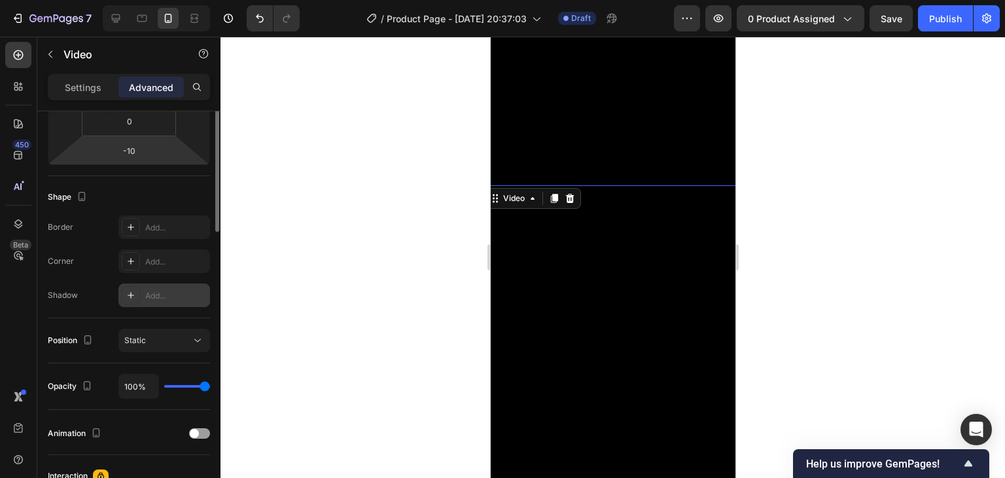
scroll to position [10, 0]
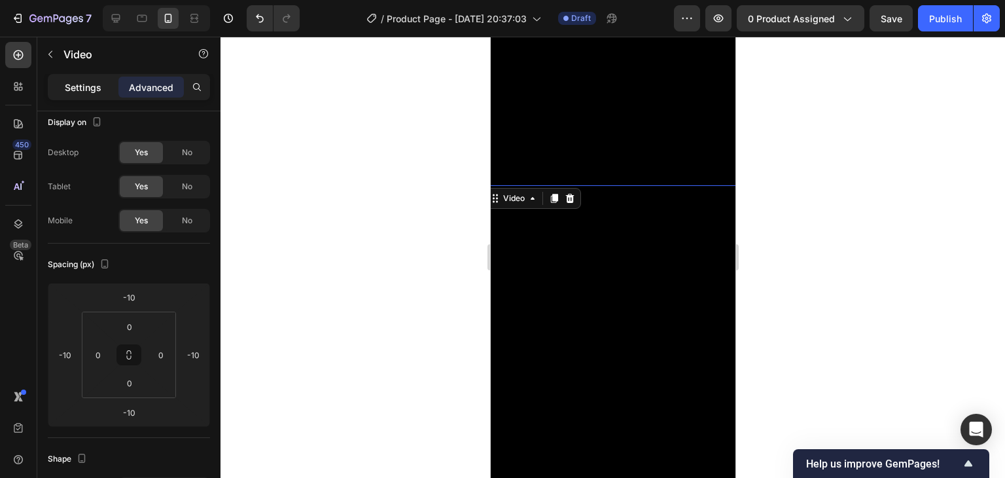
click at [75, 84] on p "Settings" at bounding box center [83, 88] width 37 height 14
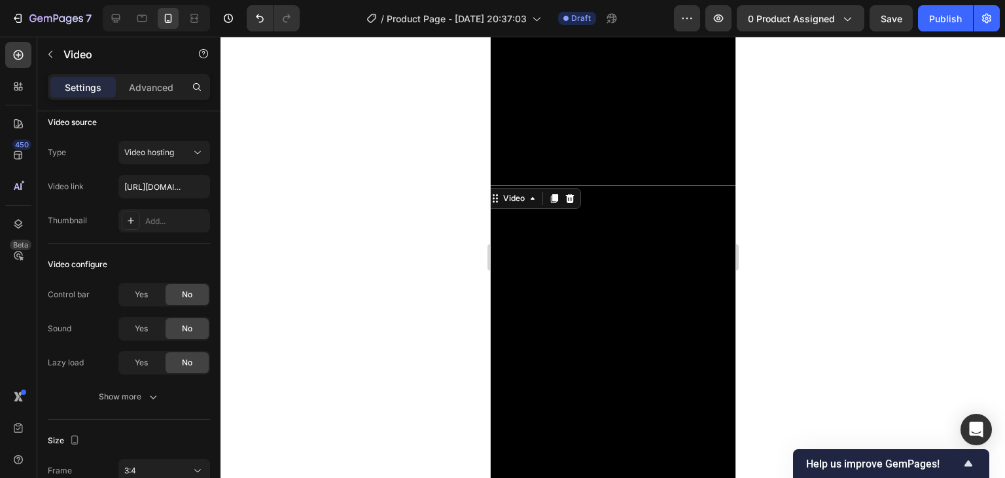
click at [540, 247] on video at bounding box center [613, 357] width 258 height 344
click at [144, 180] on input "https://cdn.shopify.com/videos/c/o/v/a617fea8eb4a401090fd608ac5f4bd9a.mp4" at bounding box center [164, 187] width 92 height 24
paste input "5384bfd6b17b41fba6f581e26398621c"
type input "https://cdn.shopify.com/videos/c/o/v/5384bfd6b17b41fba6f581e26398621c.mp4"
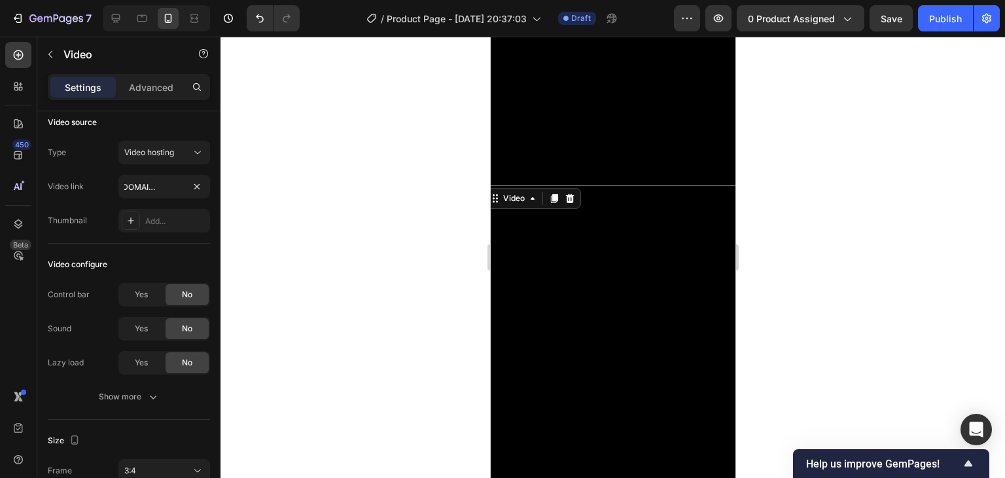
click at [715, 276] on video at bounding box center [613, 357] width 258 height 344
click at [841, 258] on div at bounding box center [613, 257] width 785 height 441
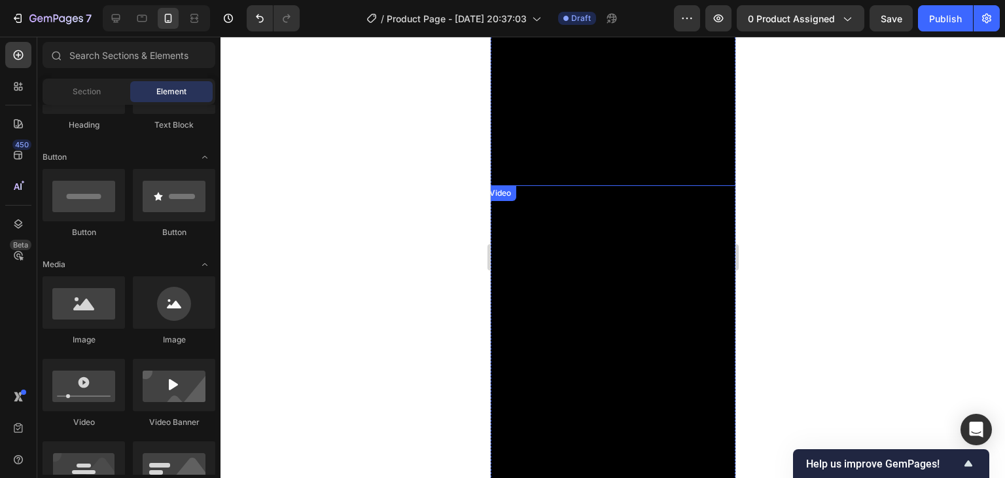
click at [695, 257] on video at bounding box center [613, 357] width 258 height 344
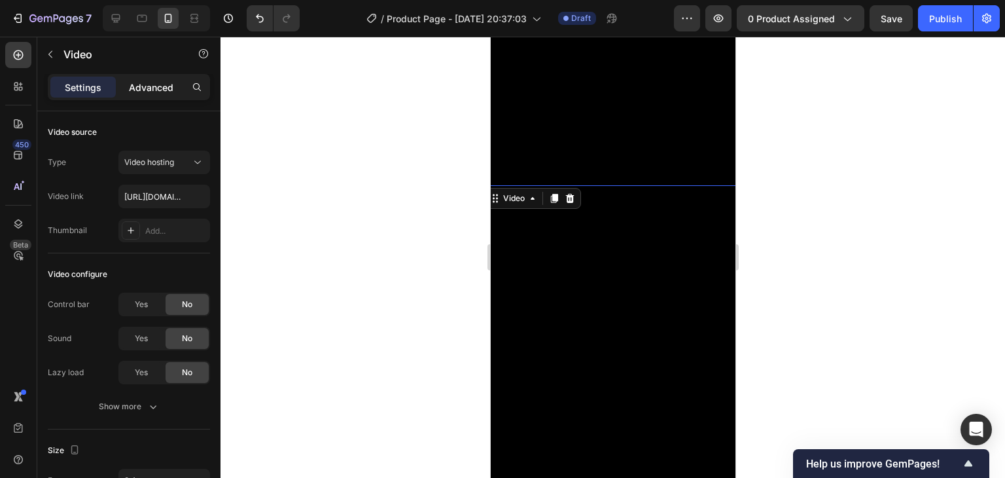
click at [143, 90] on p "Advanced" at bounding box center [151, 88] width 45 height 14
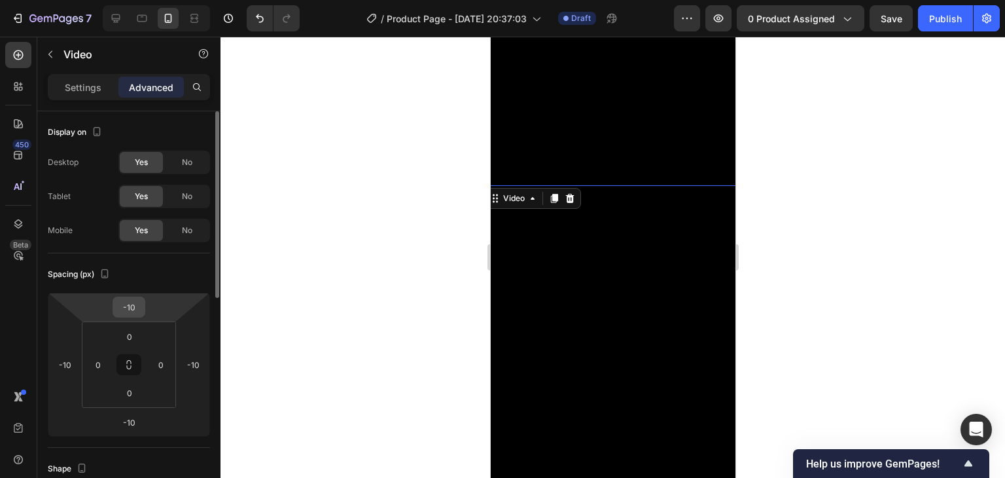
click at [134, 304] on input "-10" at bounding box center [129, 307] width 26 height 20
type input "0"
click at [882, 157] on div at bounding box center [613, 257] width 785 height 441
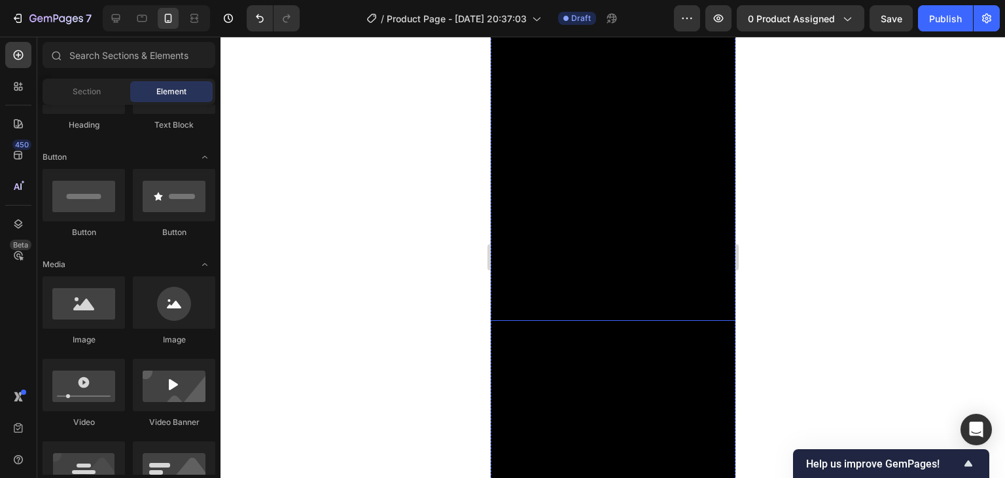
scroll to position [188, 0]
click at [867, 166] on div at bounding box center [613, 257] width 785 height 441
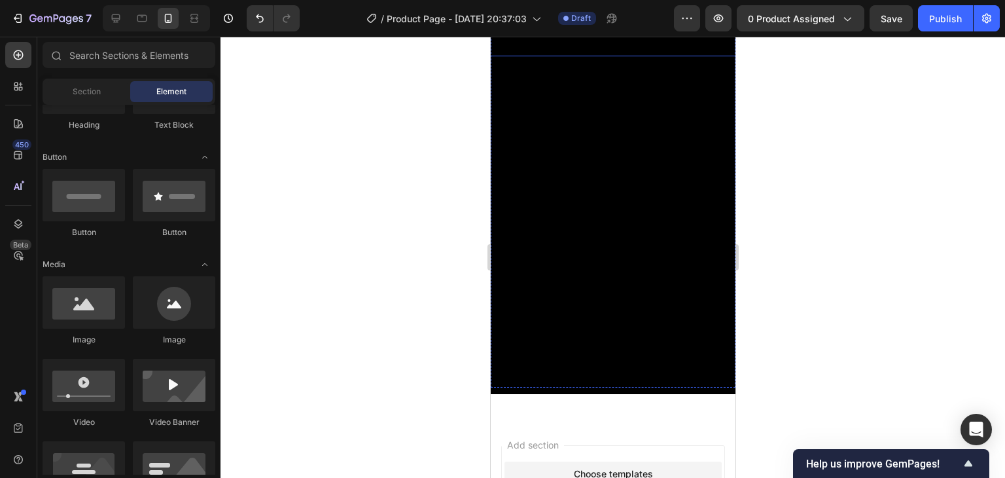
scroll to position [786, 0]
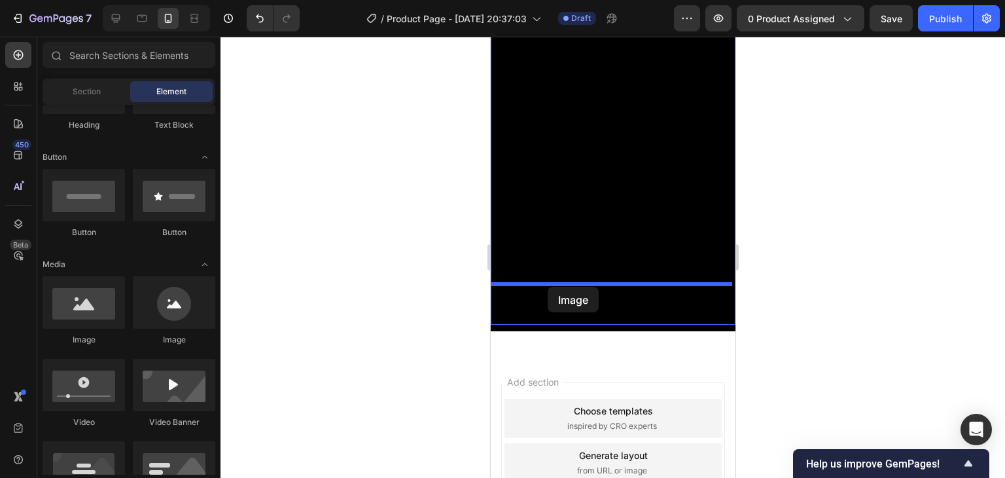
drag, startPoint x: 581, startPoint y: 355, endPoint x: 547, endPoint y: 287, distance: 76.7
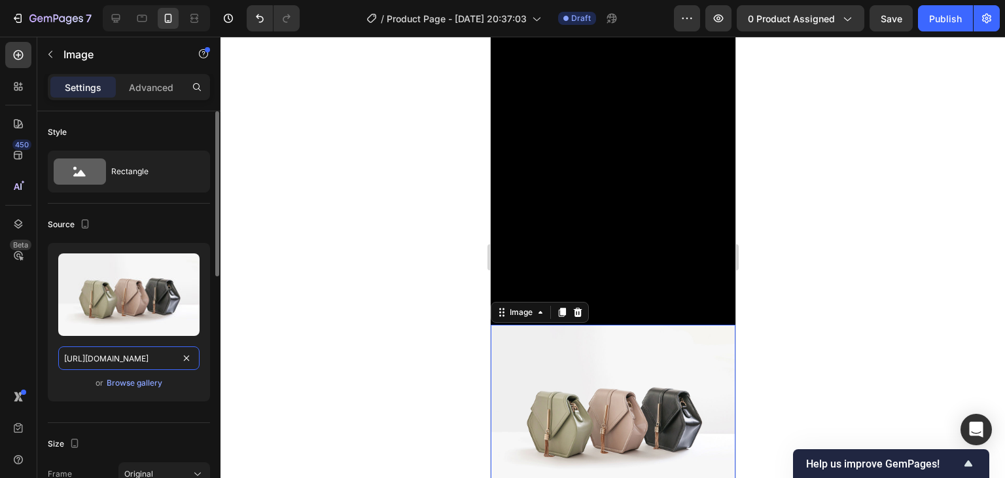
click at [113, 354] on input "https://cdn.shopify.com/s/files/1/2005/9307/files/image_demo.jpg" at bounding box center [128, 358] width 141 height 24
paste input "0770/0424/3188/files/Landing_forros_navidenos_10.avif?v=1758947159"
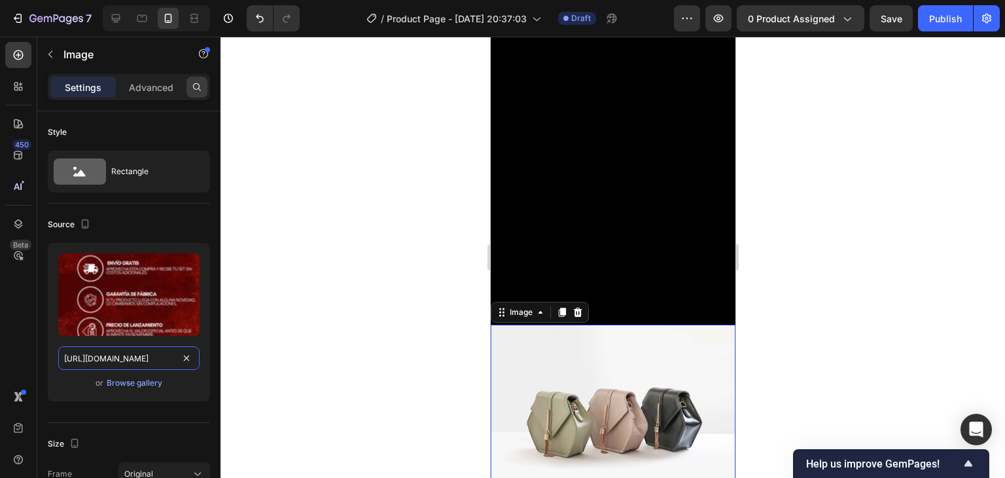
scroll to position [0, 278]
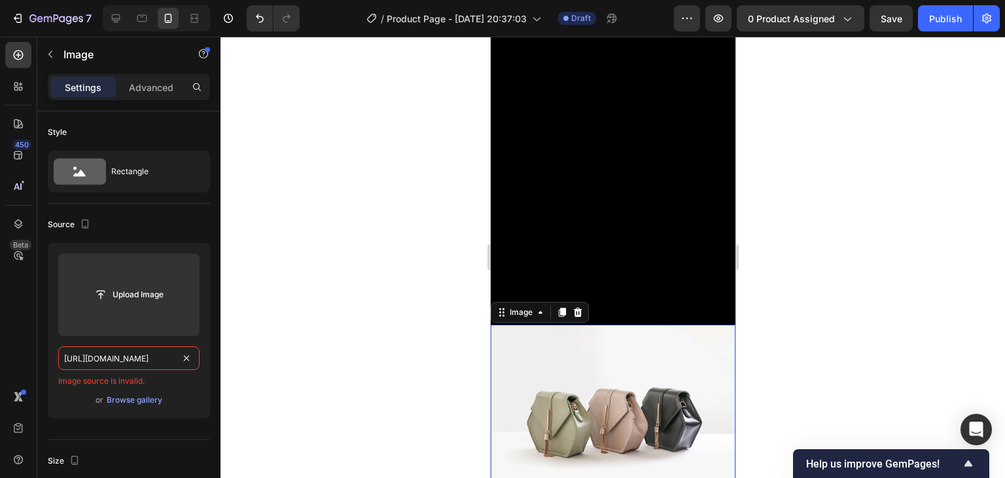
type input "https://cdn.shopify.com/s/files/1/0770/0424/3188/files/Landing_forros_navidenos…"
click at [298, 352] on div at bounding box center [613, 257] width 785 height 441
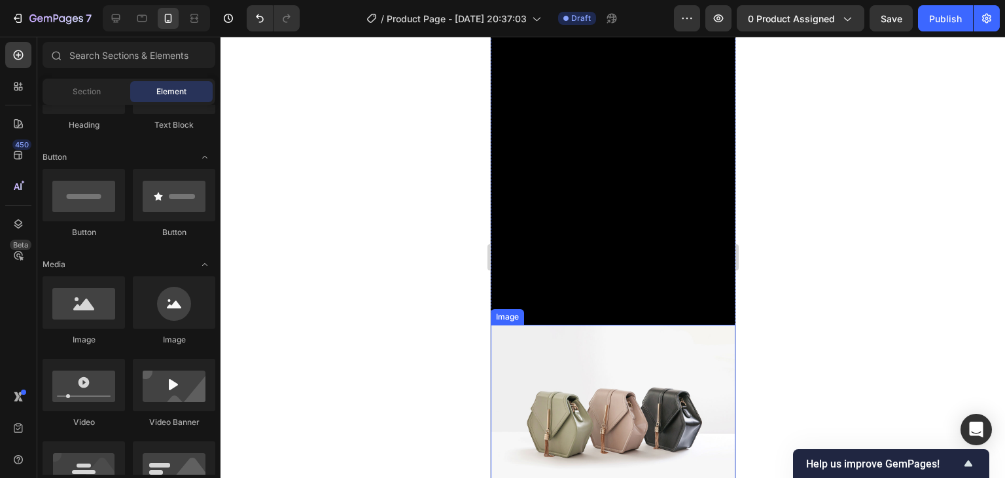
click at [602, 393] on img at bounding box center [612, 417] width 245 height 184
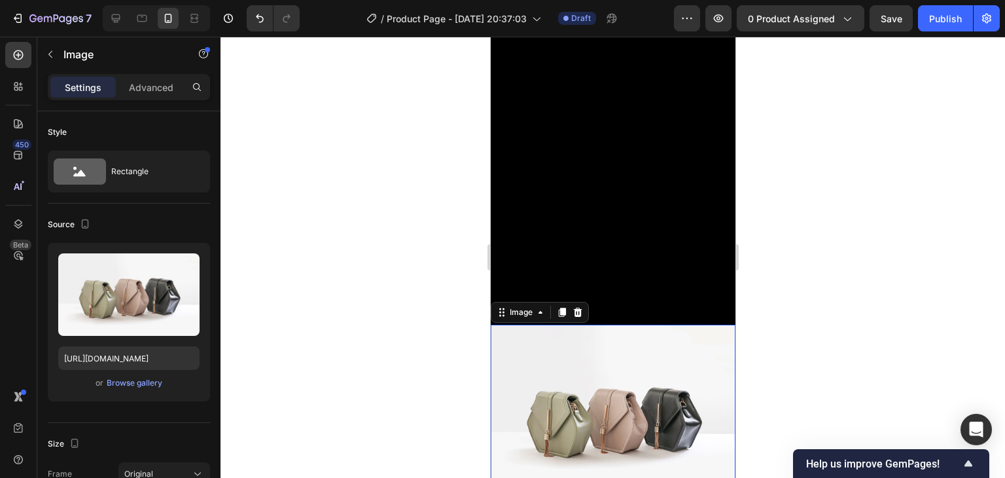
click at [557, 389] on img at bounding box center [612, 417] width 245 height 184
click at [130, 344] on div "Upload Image https://cdn.shopify.com/s/files/1/2005/9307/files/image_demo.jpg o…" at bounding box center [129, 322] width 162 height 158
click at [131, 352] on input "https://cdn.shopify.com/s/files/1/2005/9307/files/image_demo.jpg" at bounding box center [128, 358] width 141 height 24
paste input "0770/0424/3188/files/Landing_forros_navidenos_7.avif?v=1758947159"
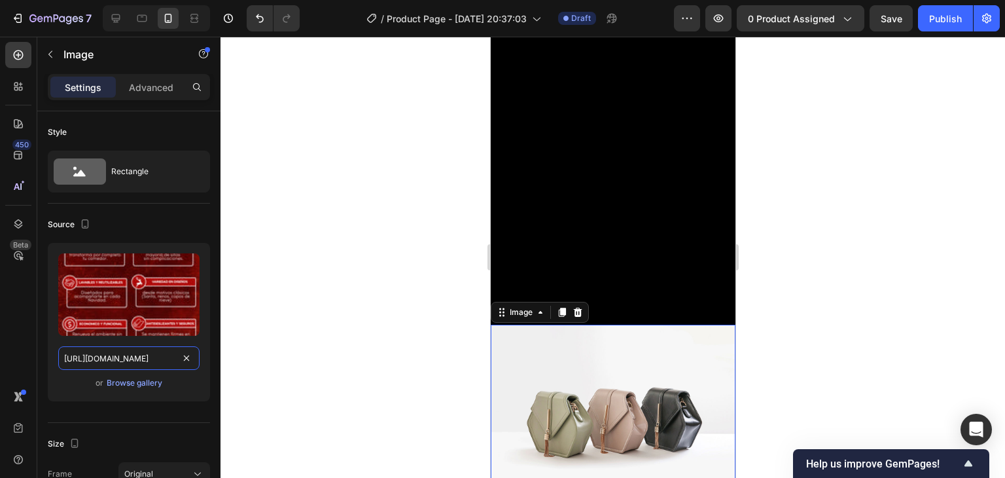
type input "https://cdn.shopify.com/s/files/1/0770/0424/3188/files/Landing_forros_navidenos…"
click at [679, 340] on img at bounding box center [612, 417] width 245 height 184
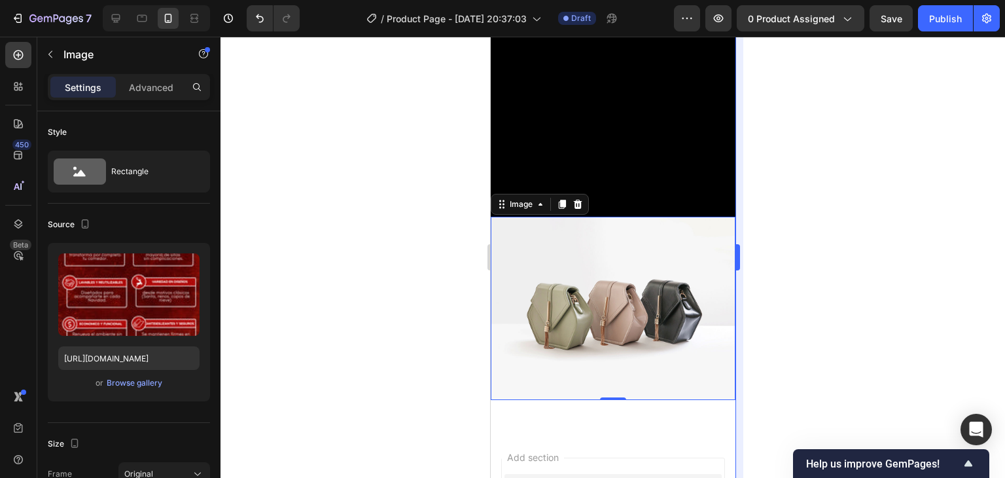
scroll to position [916, 0]
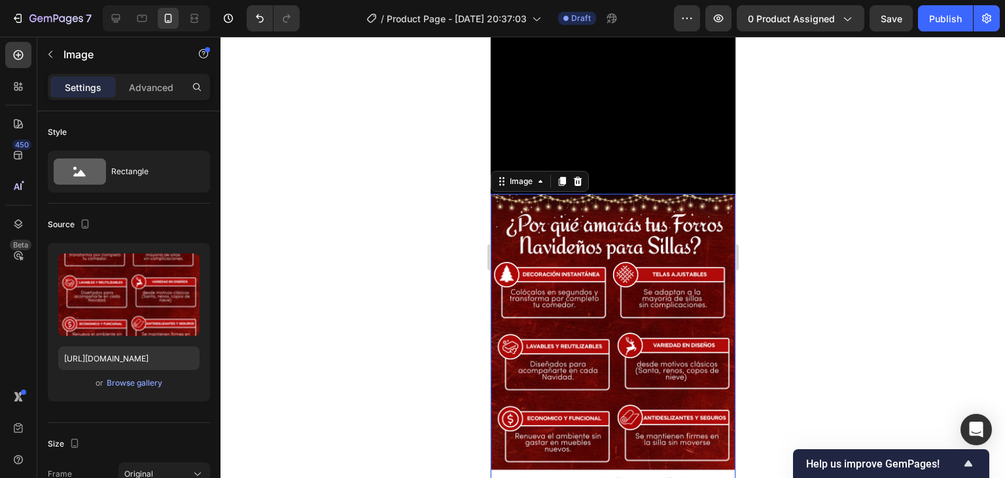
click at [839, 304] on div at bounding box center [613, 257] width 785 height 441
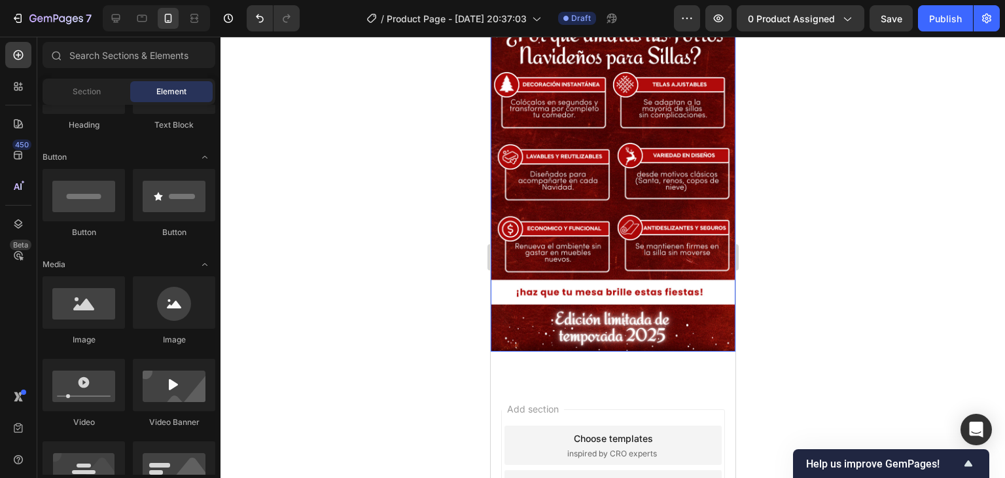
scroll to position [1113, 0]
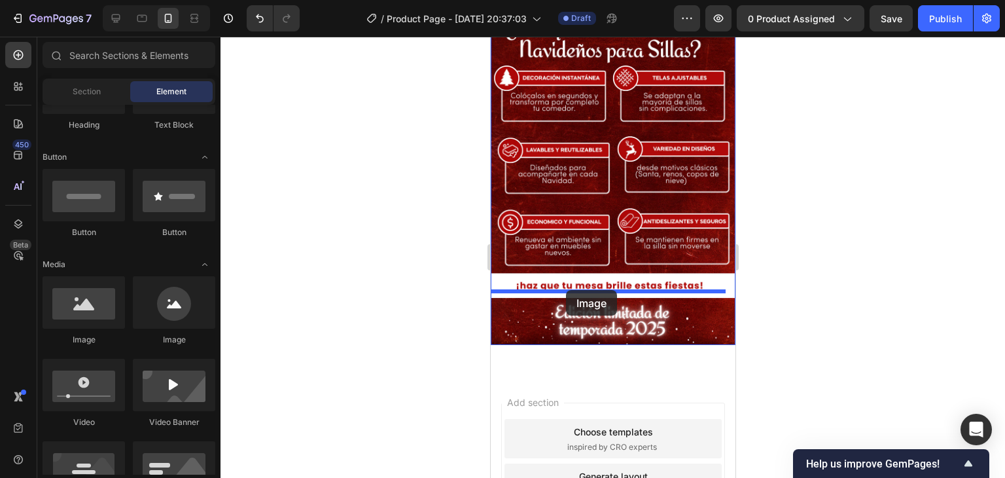
drag, startPoint x: 561, startPoint y: 346, endPoint x: 566, endPoint y: 290, distance: 56.5
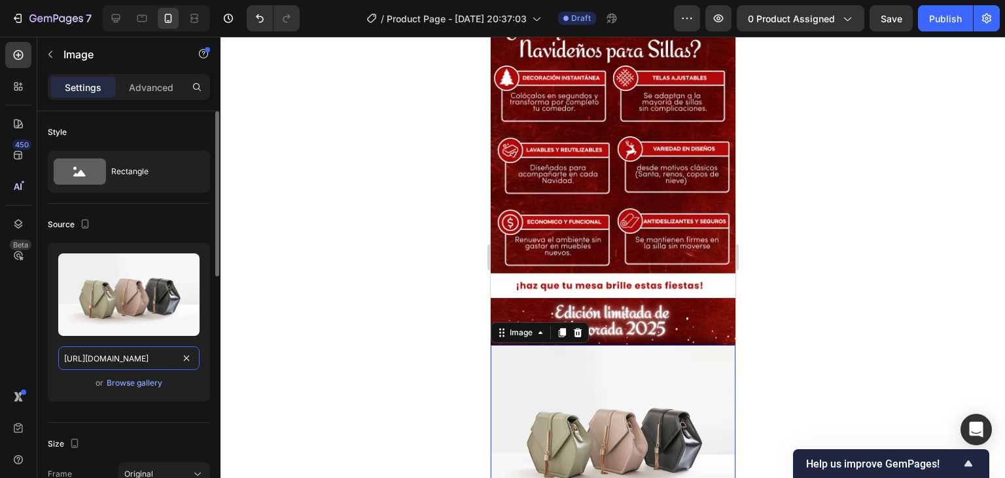
click at [116, 353] on input "https://cdn.shopify.com/s/files/1/2005/9307/files/image_demo.jpg" at bounding box center [128, 358] width 141 height 24
paste input "0770/0424/3188/files/Landing_forros_navidenos_8.avif?v=1758947159"
type input "https://cdn.shopify.com/s/files/1/0770/0424/3188/files/Landing_forros_navidenos…"
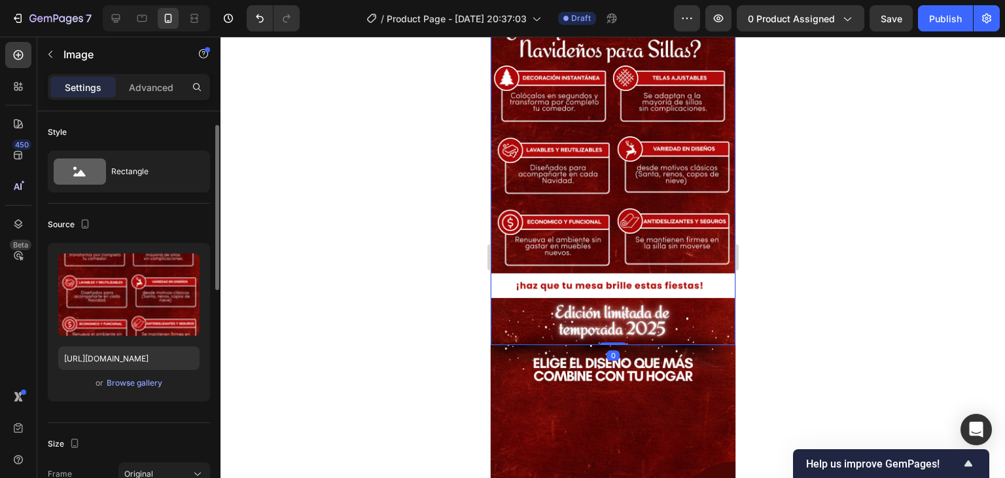
click at [687, 273] on img at bounding box center [612, 171] width 245 height 348
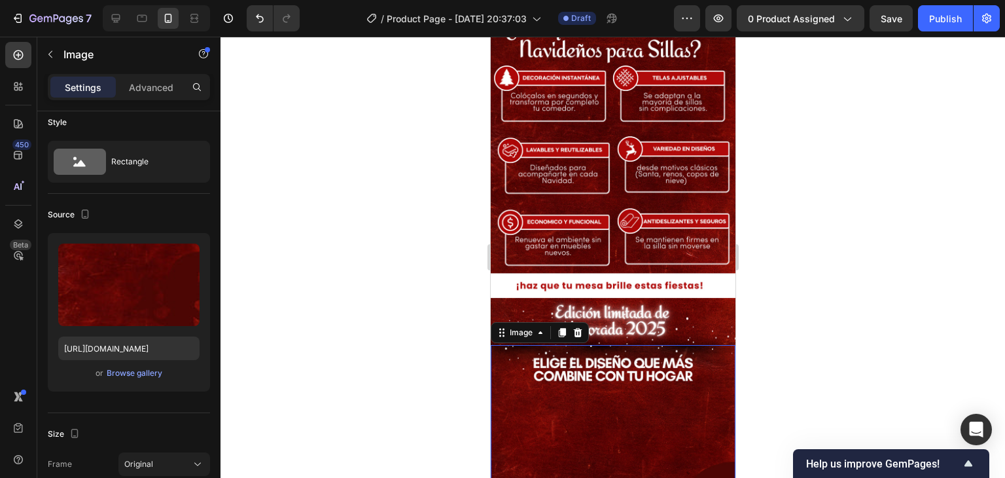
click at [835, 373] on div at bounding box center [613, 257] width 785 height 441
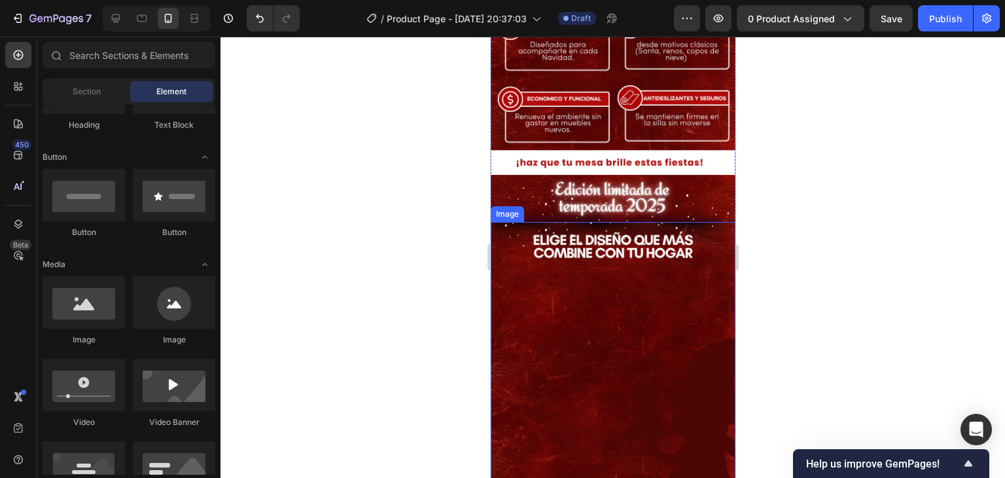
scroll to position [1244, 0]
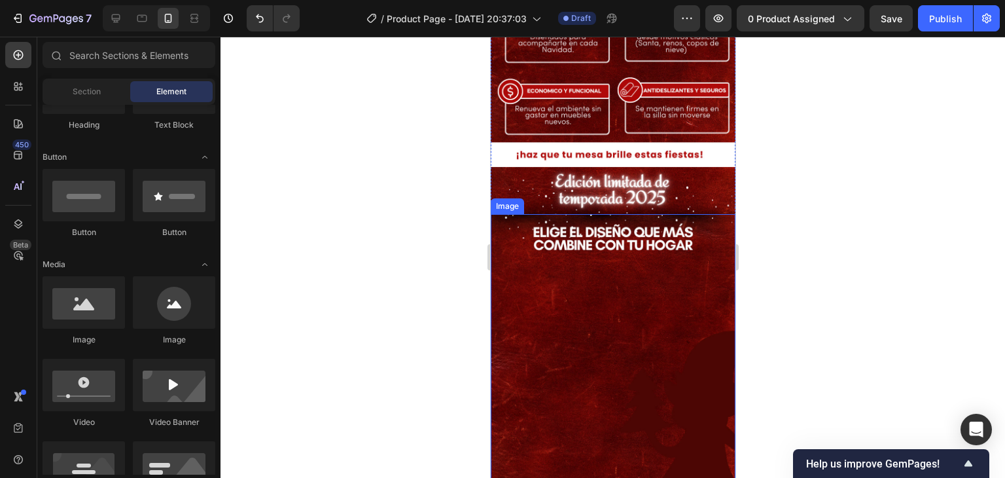
click at [791, 335] on div at bounding box center [613, 257] width 785 height 441
click at [692, 333] on img at bounding box center [612, 388] width 245 height 348
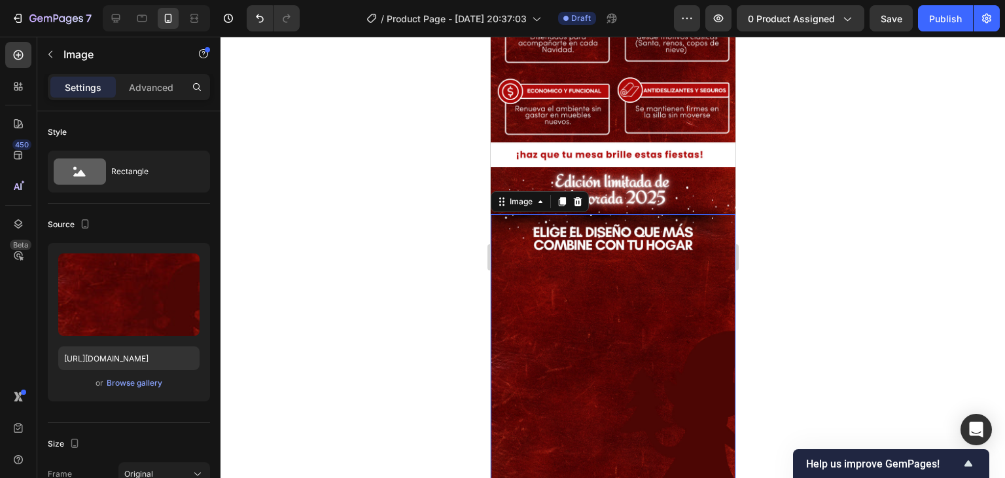
click at [160, 99] on div "Settings Advanced" at bounding box center [129, 87] width 162 height 26
click at [160, 81] on p "Advanced" at bounding box center [151, 88] width 45 height 14
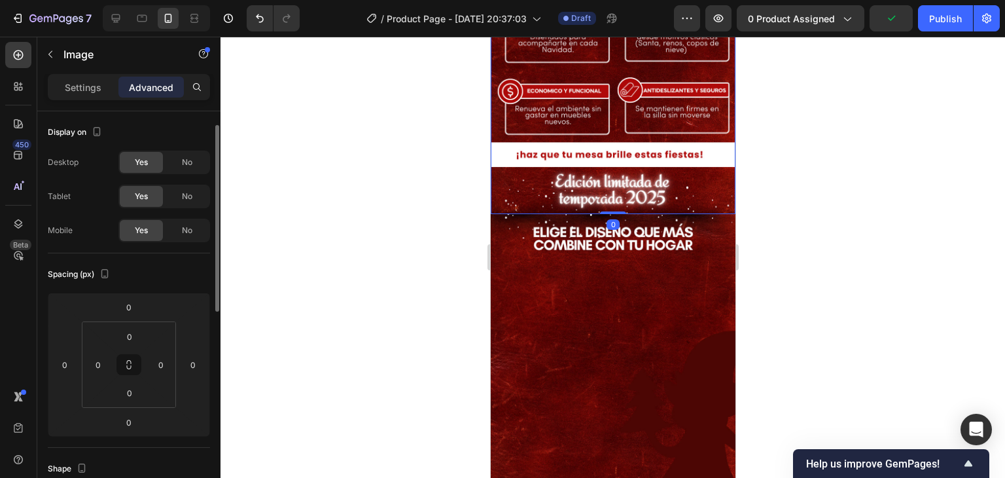
click at [695, 150] on img at bounding box center [612, 40] width 245 height 348
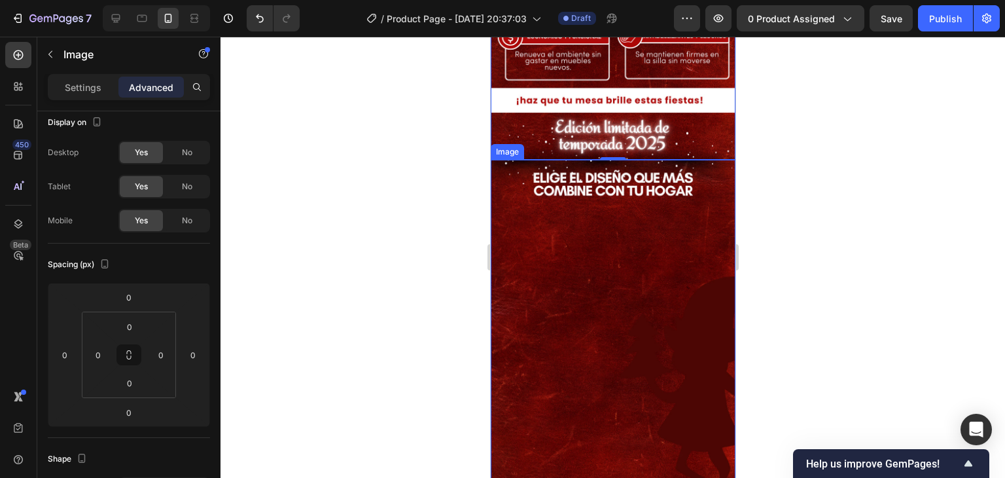
scroll to position [1440, 0]
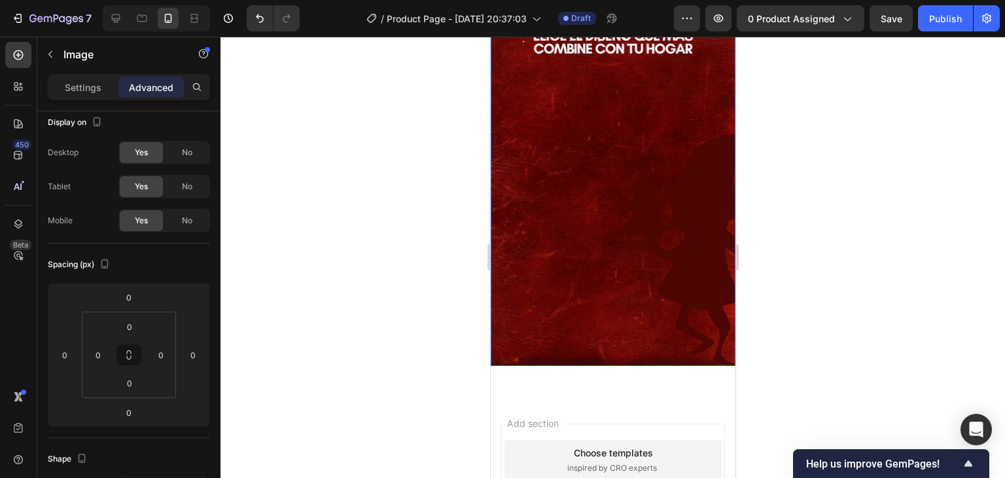
click at [762, 137] on div at bounding box center [613, 257] width 785 height 441
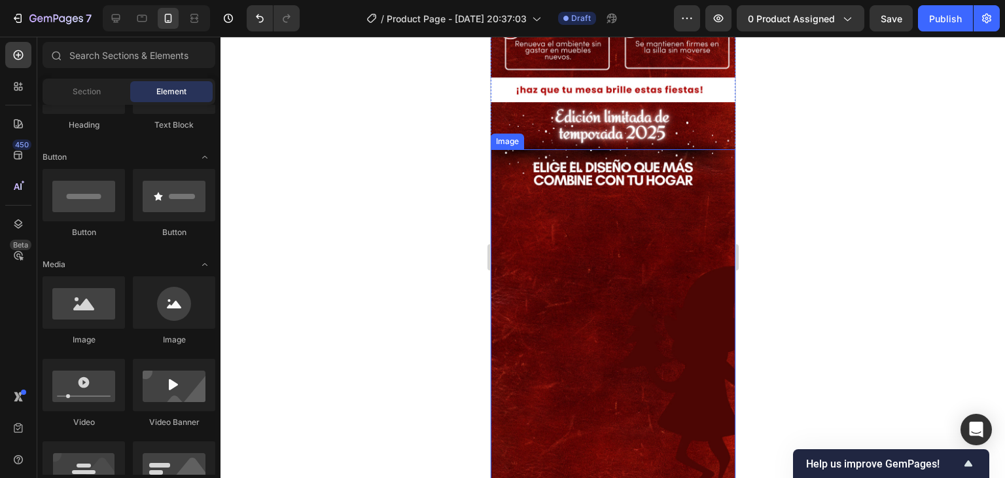
scroll to position [1309, 0]
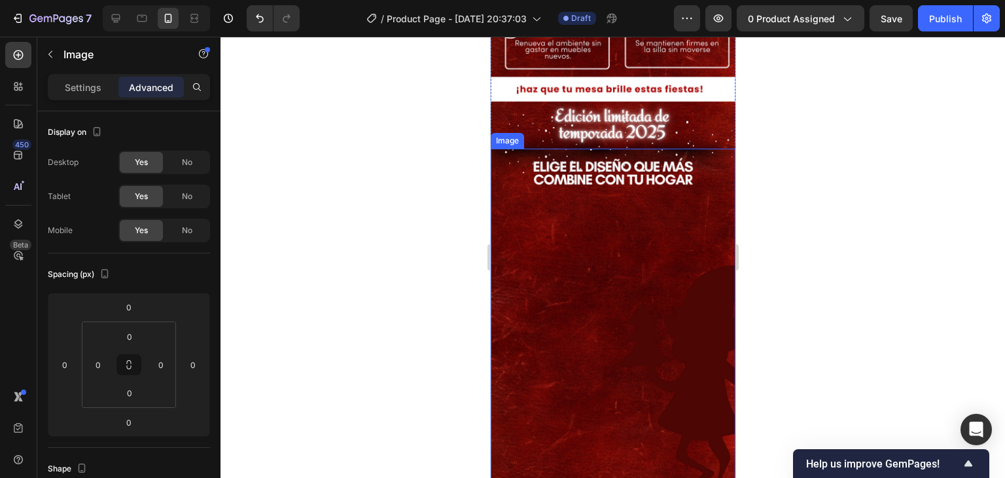
click at [635, 342] on img at bounding box center [612, 323] width 245 height 348
click at [575, 132] on icon at bounding box center [577, 136] width 9 height 9
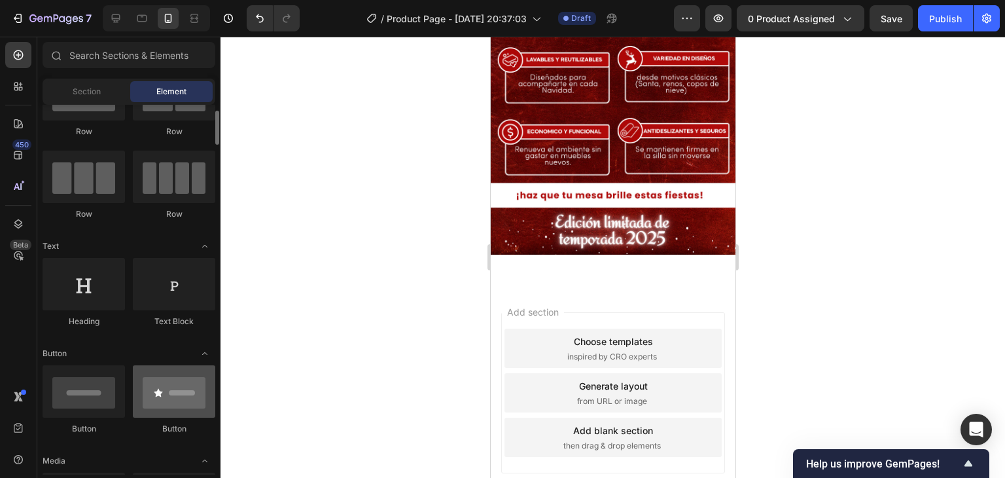
scroll to position [0, 0]
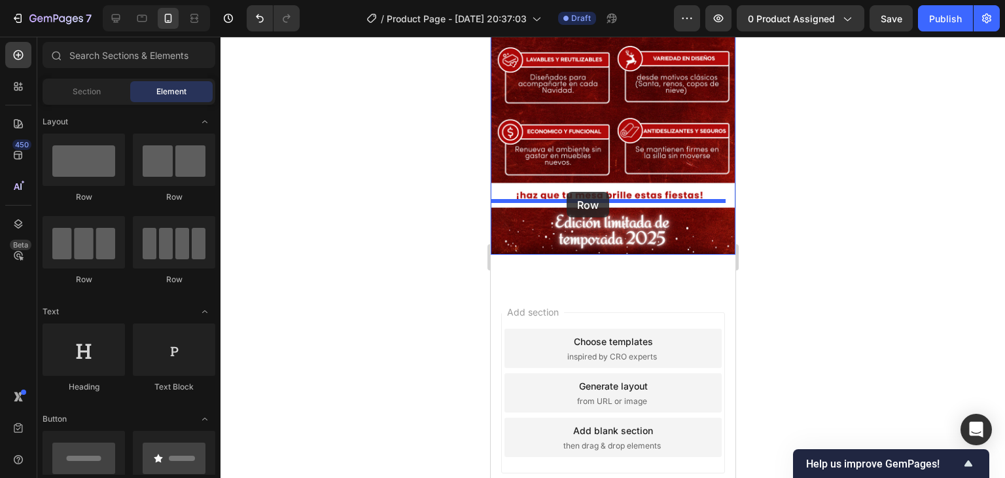
drag, startPoint x: 575, startPoint y: 197, endPoint x: 566, endPoint y: 192, distance: 10.0
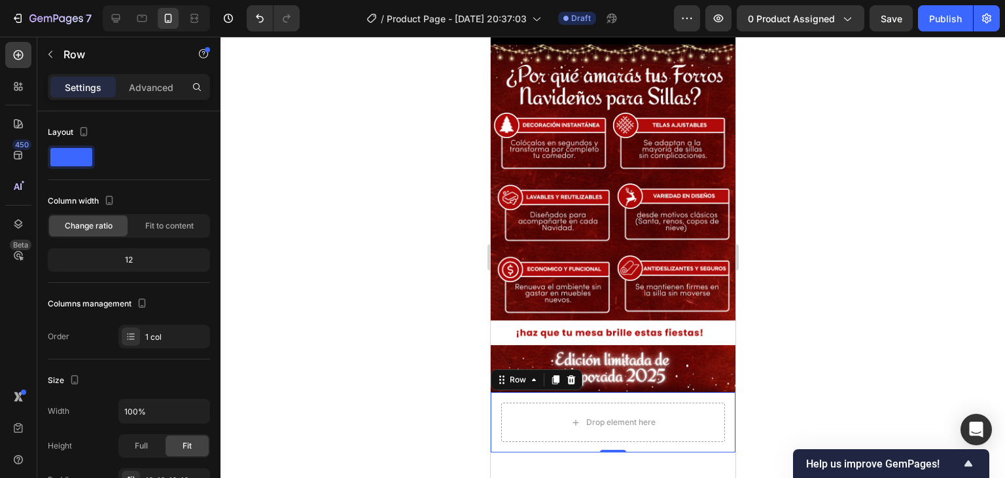
scroll to position [1067, 0]
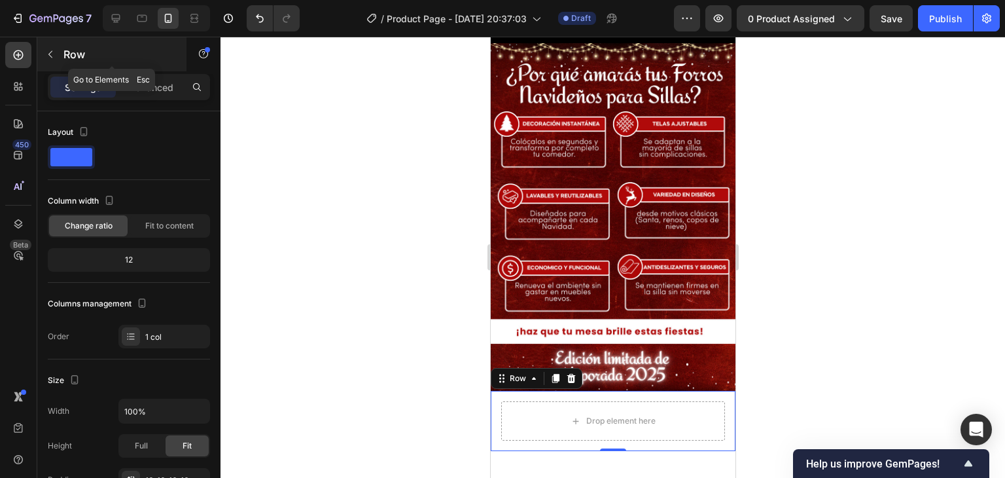
click at [52, 61] on button "button" at bounding box center [50, 54] width 21 height 21
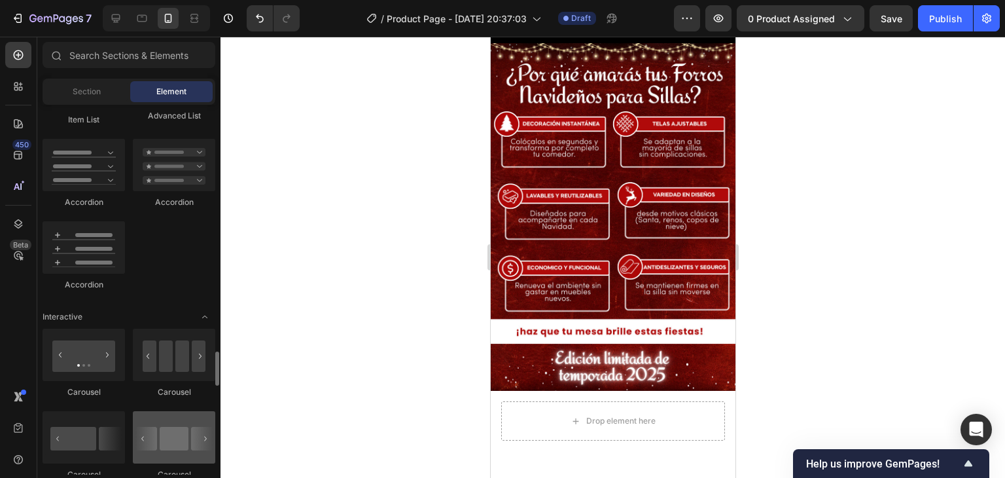
scroll to position [1244, 0]
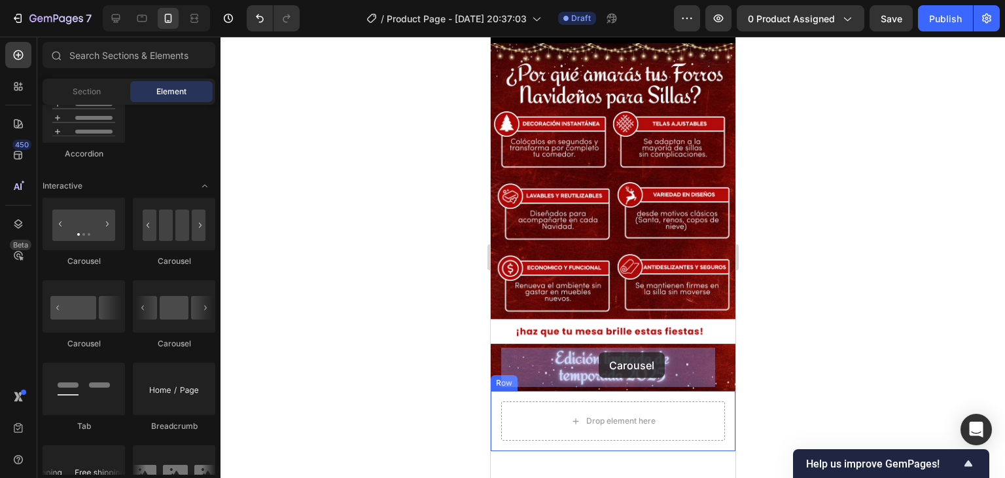
drag, startPoint x: 668, startPoint y: 267, endPoint x: 598, endPoint y: 352, distance: 109.8
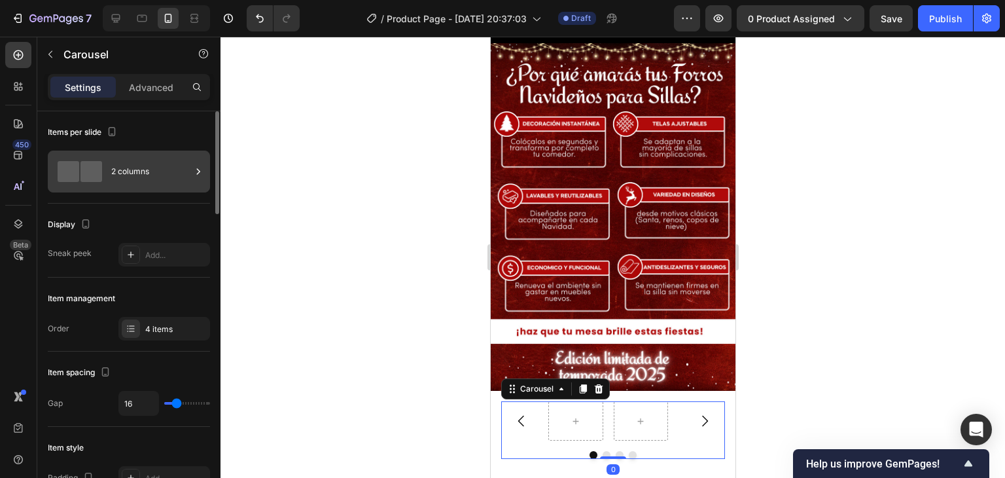
click at [134, 169] on div "2 columns" at bounding box center [151, 171] width 80 height 30
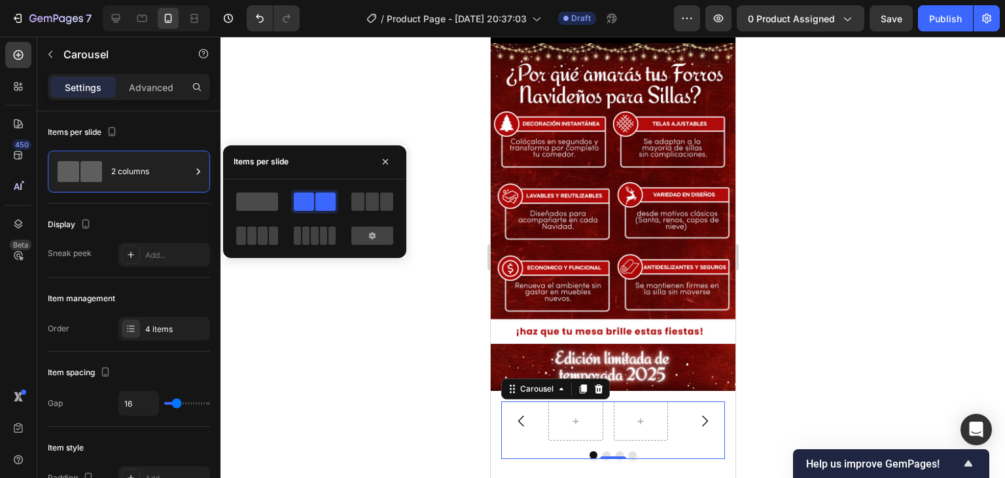
click at [263, 198] on span at bounding box center [257, 201] width 42 height 18
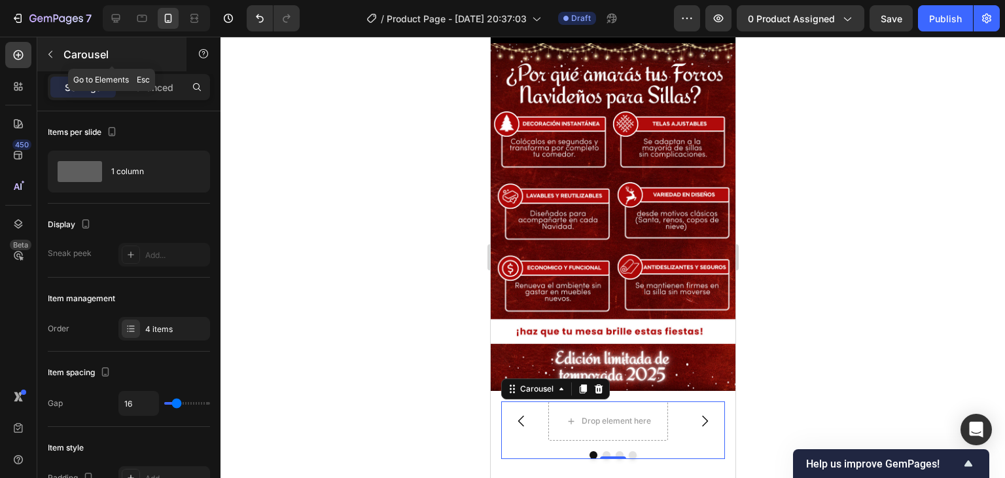
click at [51, 56] on icon "button" at bounding box center [50, 54] width 10 height 10
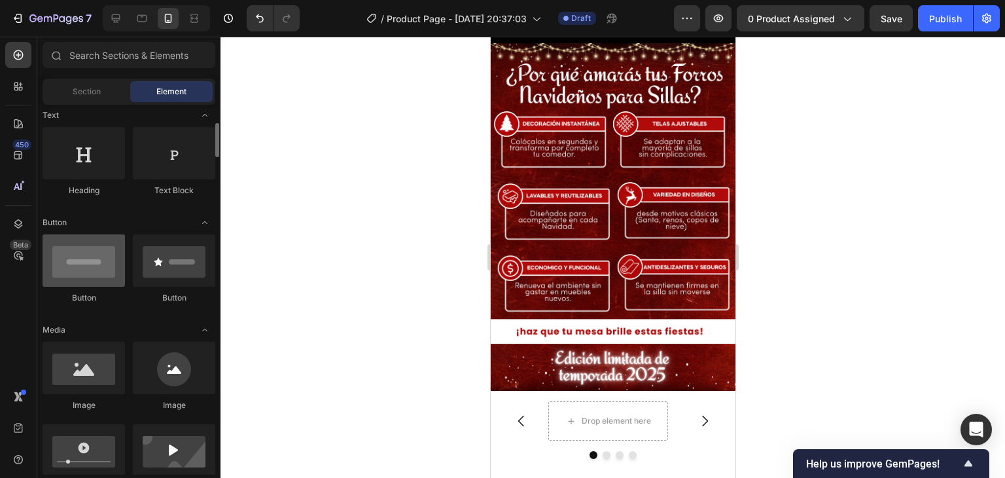
scroll to position [262, 0]
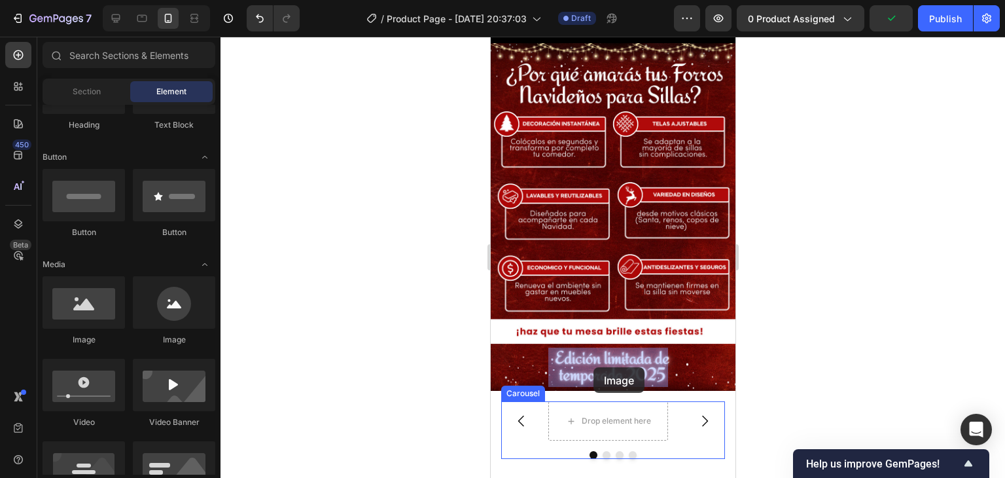
drag, startPoint x: 578, startPoint y: 357, endPoint x: 619, endPoint y: 410, distance: 67.7
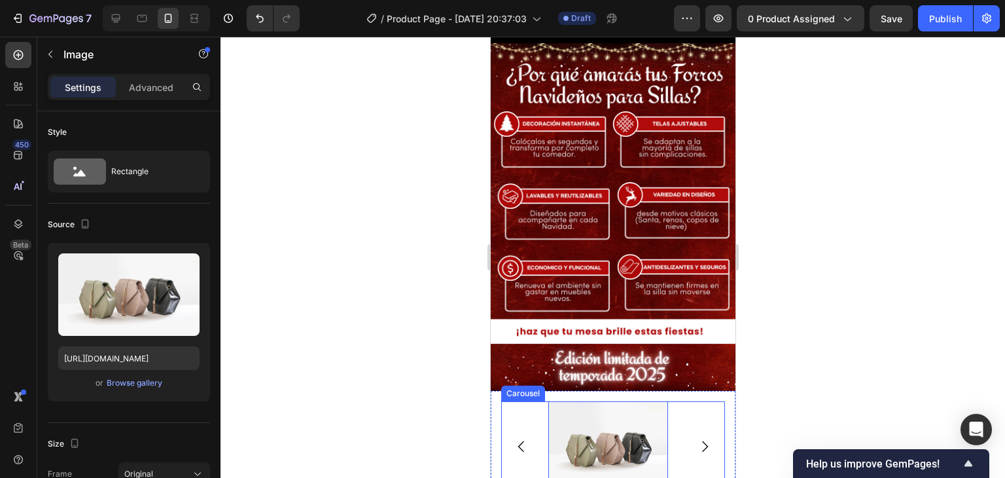
click at [696, 439] on icon "Carousel Next Arrow" at bounding box center [704, 447] width 16 height 16
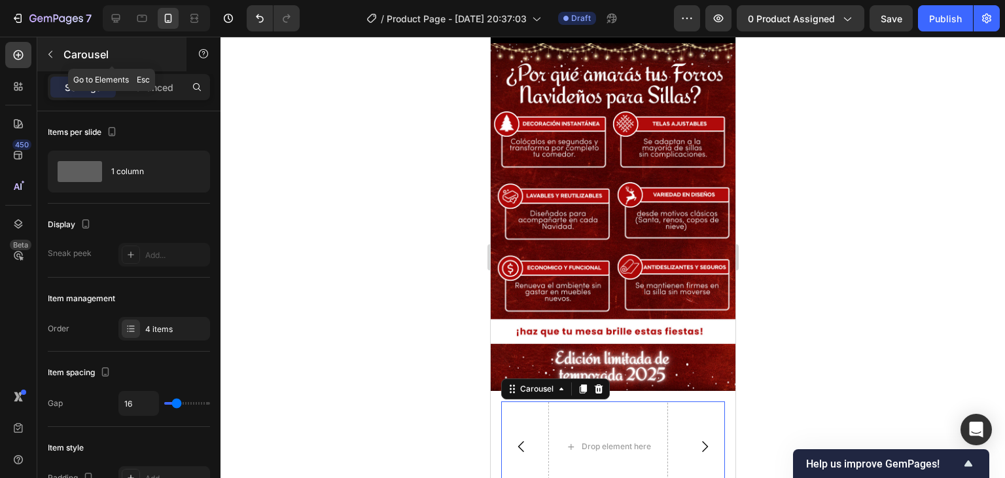
click at [54, 52] on icon "button" at bounding box center [50, 54] width 10 height 10
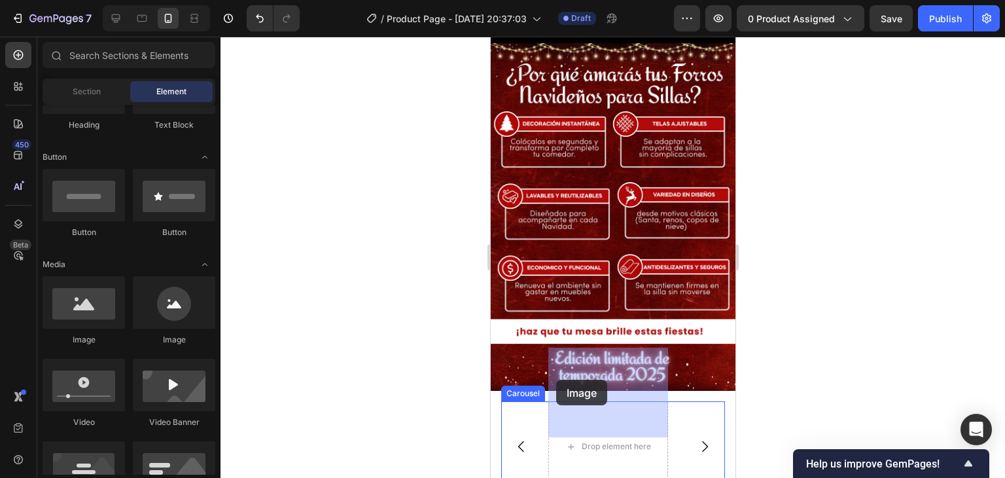
drag, startPoint x: 576, startPoint y: 360, endPoint x: 568, endPoint y: 378, distance: 19.3
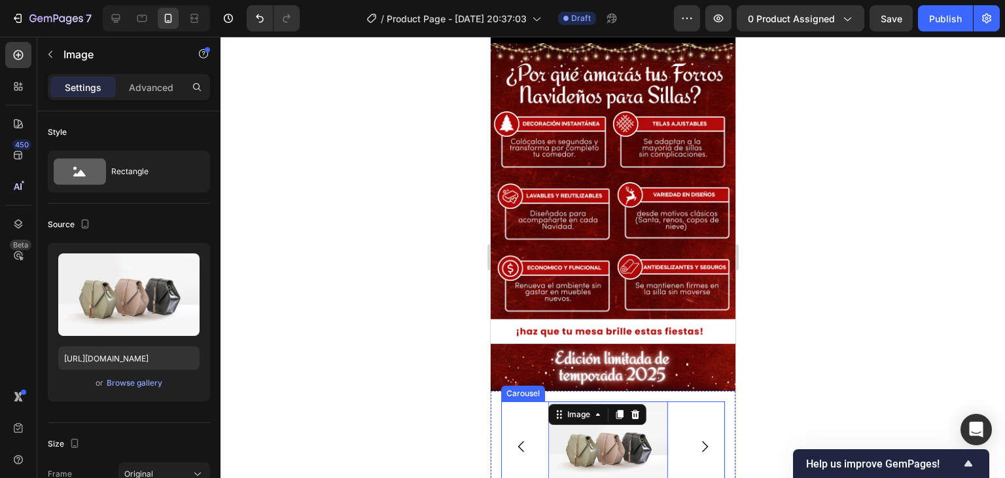
click at [696, 439] on icon "Carousel Next Arrow" at bounding box center [704, 447] width 16 height 16
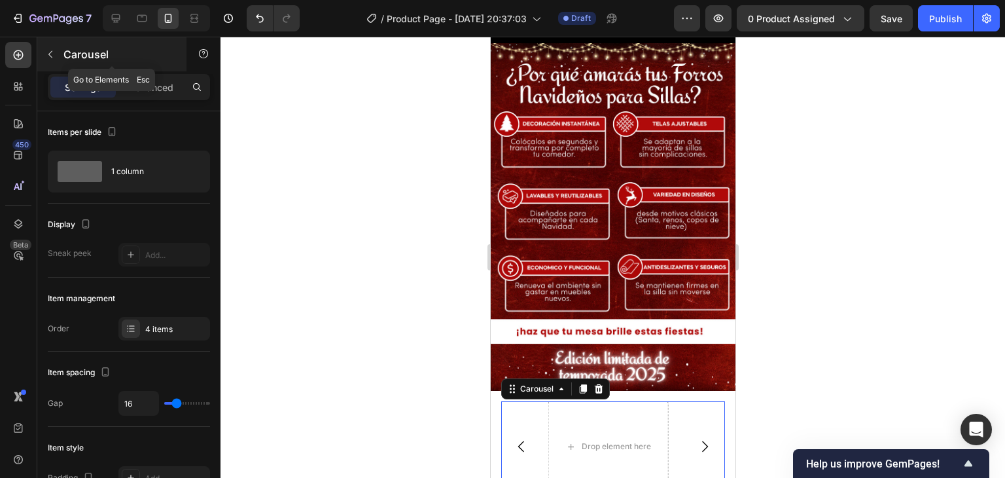
click at [55, 53] on icon "button" at bounding box center [50, 54] width 10 height 10
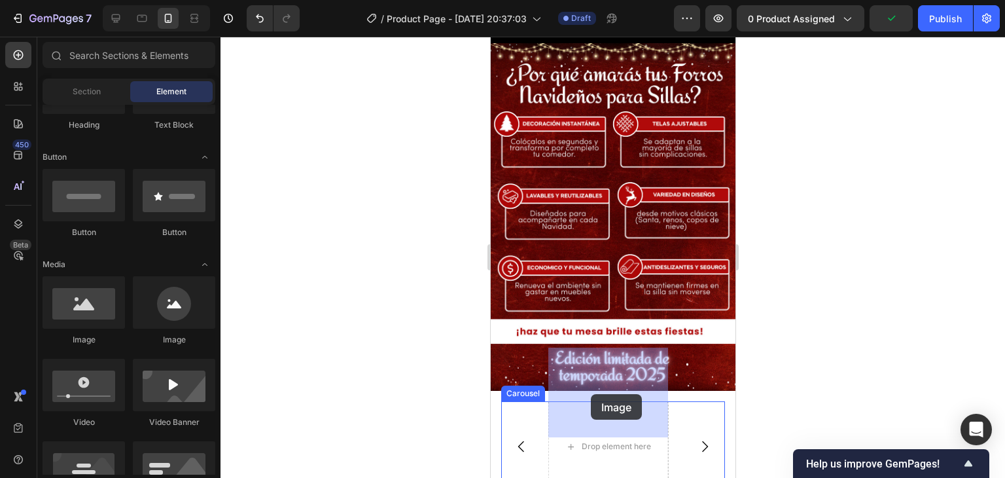
drag, startPoint x: 573, startPoint y: 353, endPoint x: 590, endPoint y: 393, distance: 43.4
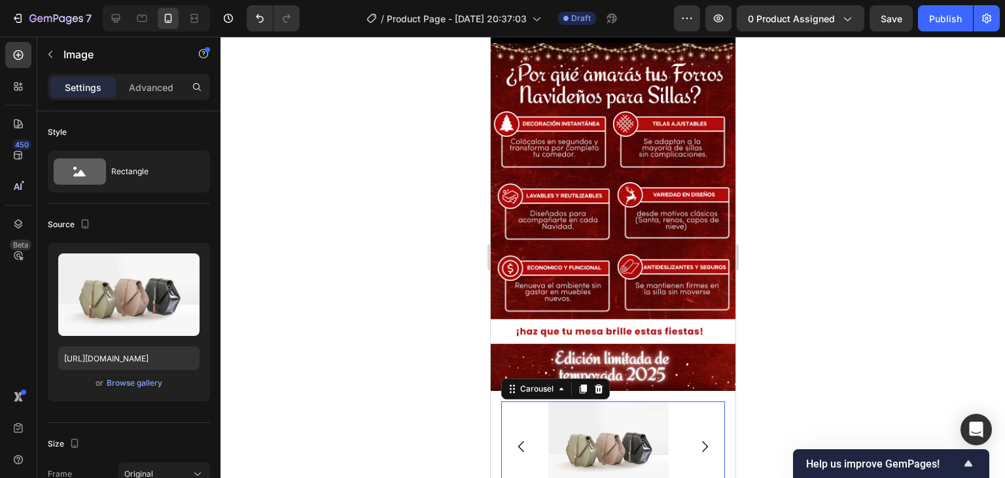
click at [696, 439] on icon "Carousel Next Arrow" at bounding box center [704, 447] width 16 height 16
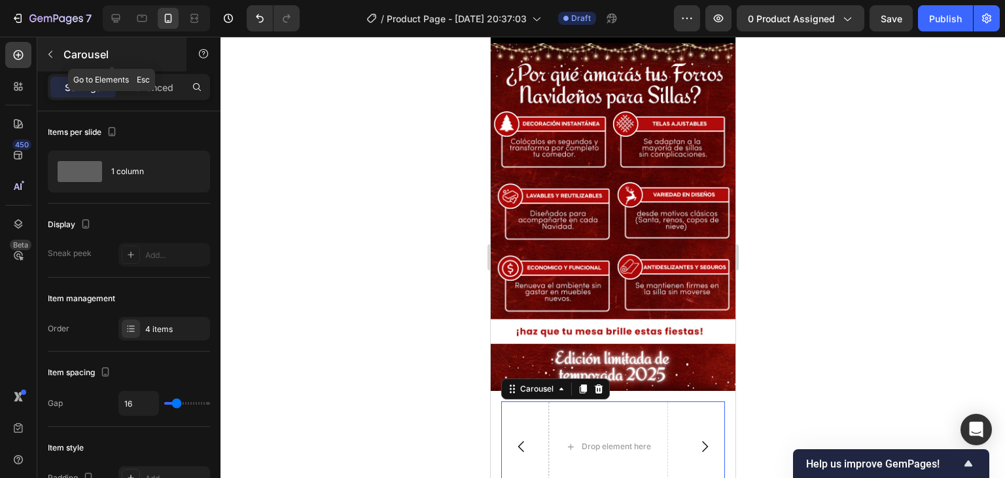
click at [56, 54] on button "button" at bounding box center [50, 54] width 21 height 21
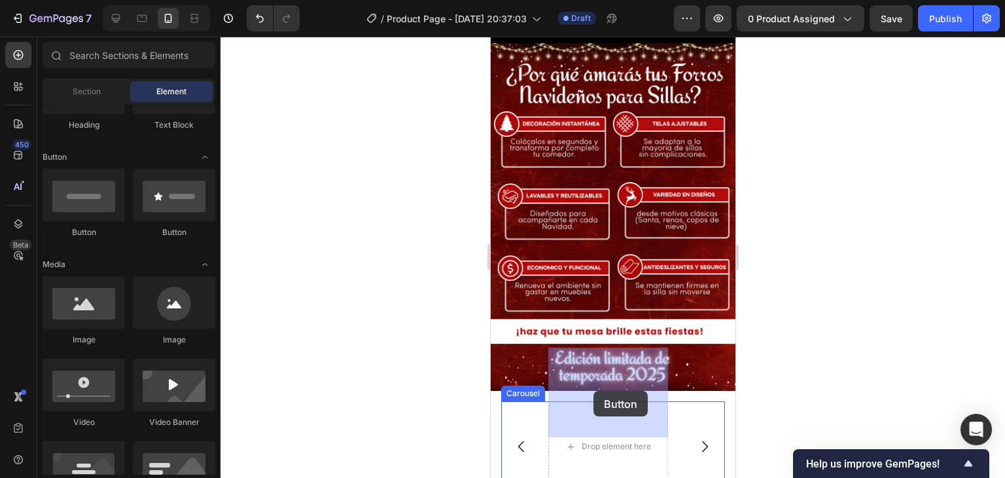
drag, startPoint x: 579, startPoint y: 253, endPoint x: 632, endPoint y: 395, distance: 150.8
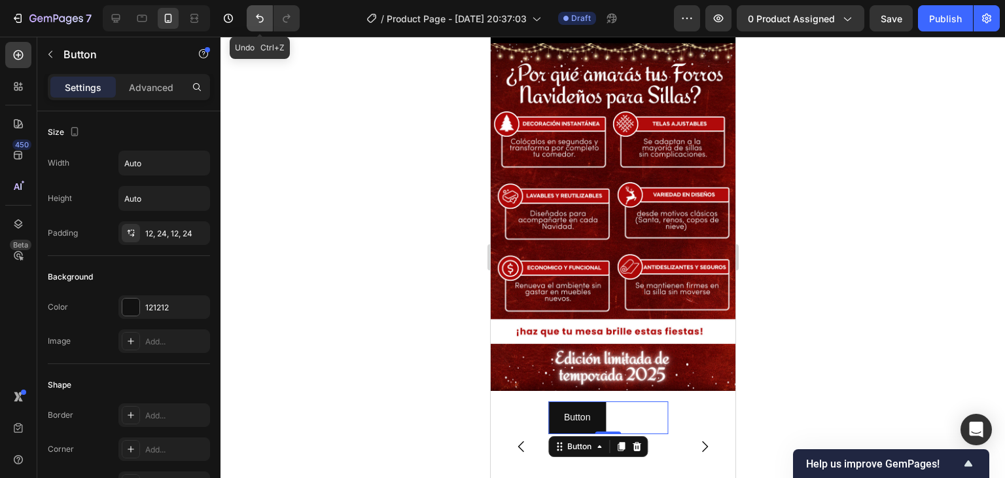
click at [253, 16] on icon "Undo/Redo" at bounding box center [259, 18] width 13 height 13
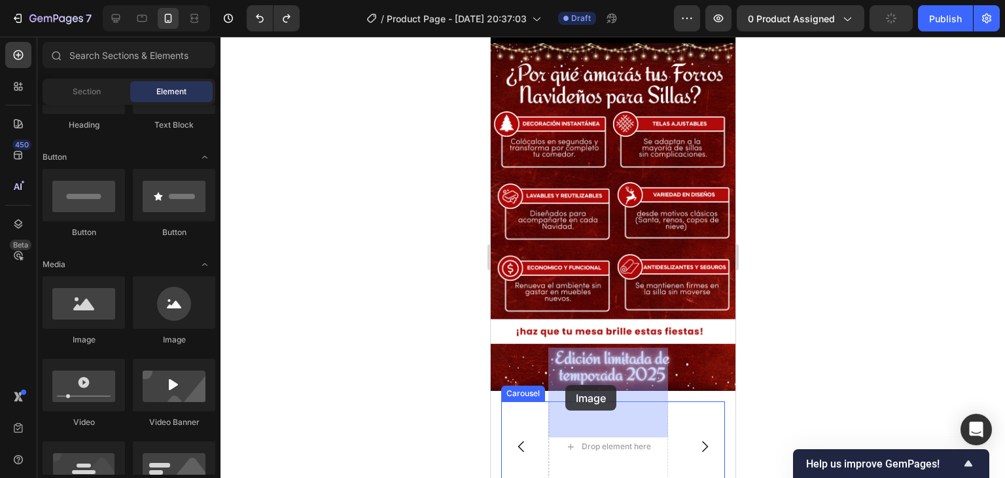
drag, startPoint x: 596, startPoint y: 349, endPoint x: 670, endPoint y: 391, distance: 85.0
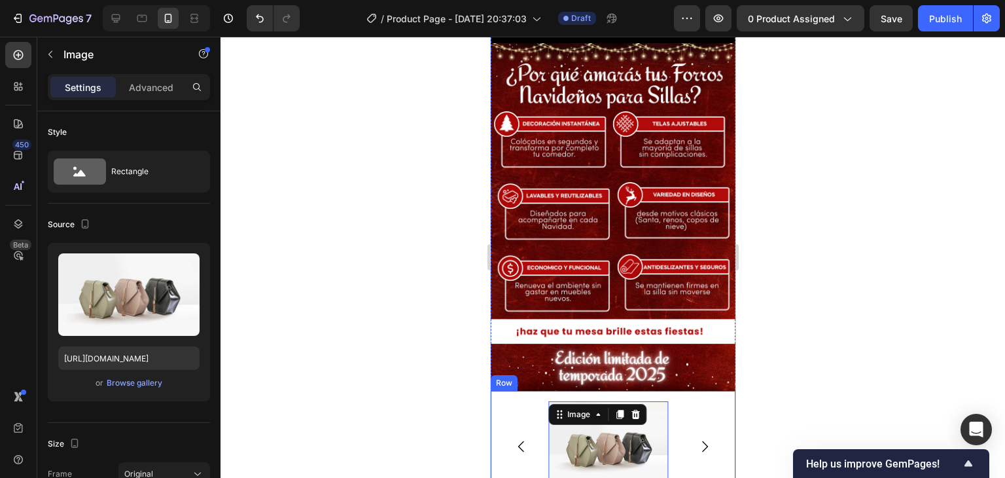
click at [715, 391] on div "Image Image Image Image 0 Carousel Row" at bounding box center [612, 455] width 245 height 129
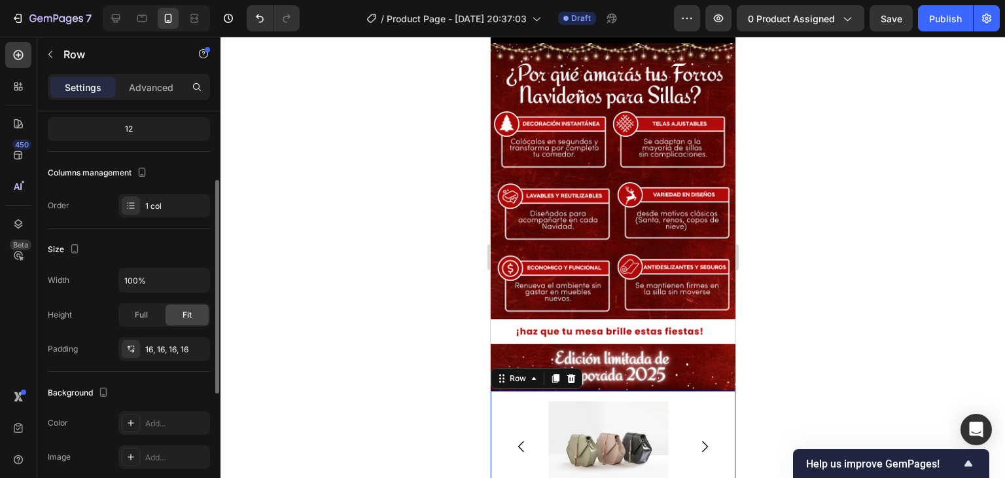
scroll to position [196, 0]
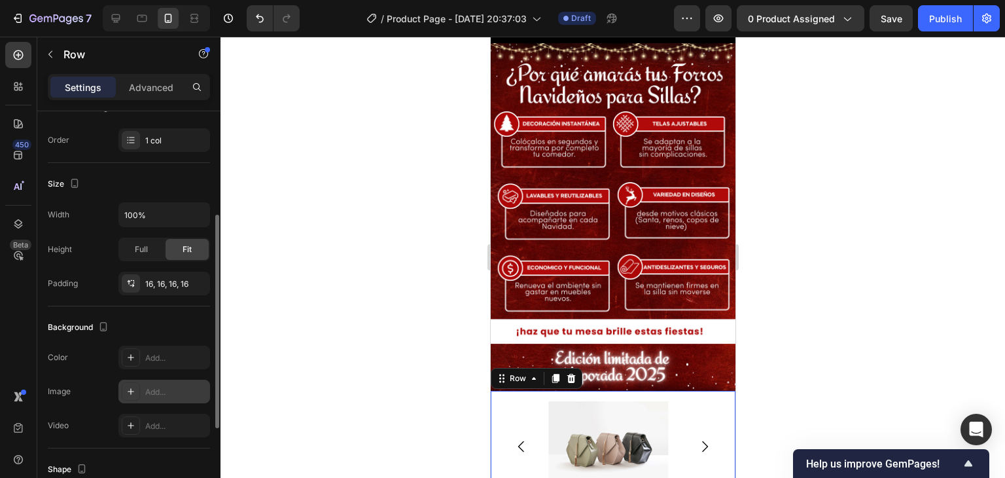
click at [146, 387] on div "Add..." at bounding box center [176, 392] width 62 height 12
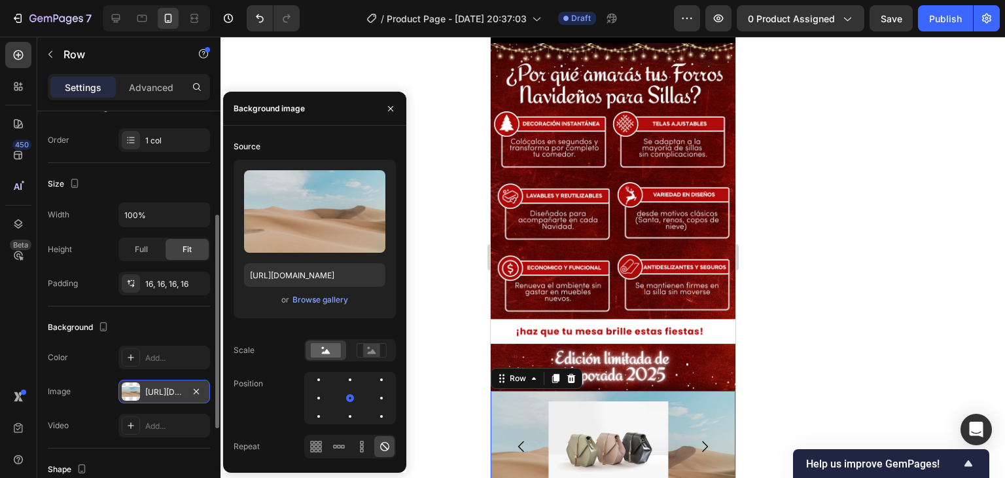
click at [163, 389] on div "https://cdn.shopify.com/s/files/1/2005/9307/files/background_settings.jpg" at bounding box center [164, 392] width 38 height 12
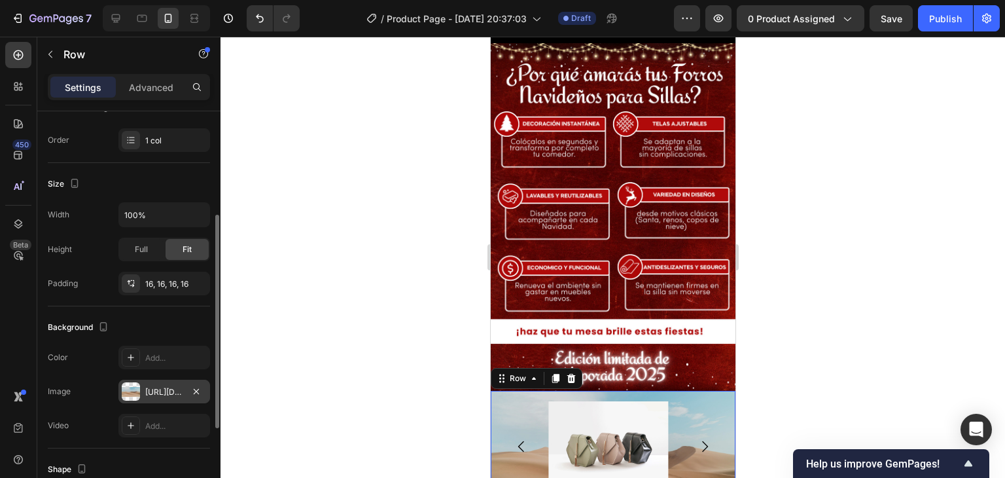
click at [163, 389] on div "https://cdn.shopify.com/s/files/1/2005/9307/files/background_settings.jpg" at bounding box center [164, 392] width 38 height 12
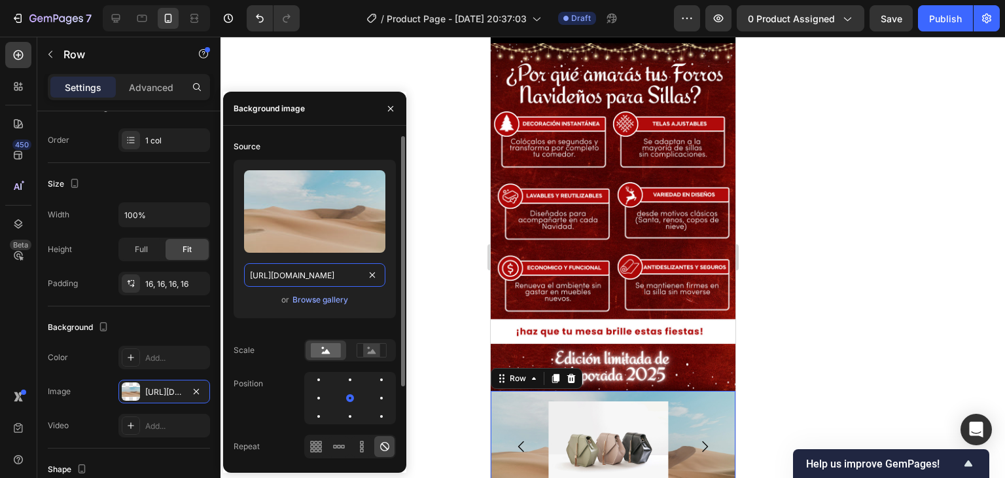
click at [307, 278] on input "https://cdn.shopify.com/s/files/1/2005/9307/files/background_settings.jpg" at bounding box center [314, 275] width 141 height 24
paste input "0770/0424/3188/files/Landing_forros_navidenos_8.avif?v=1758947159"
type input "https://cdn.shopify.com/s/files/1/0770/0424/3188/files/Landing_forros_navidenos…"
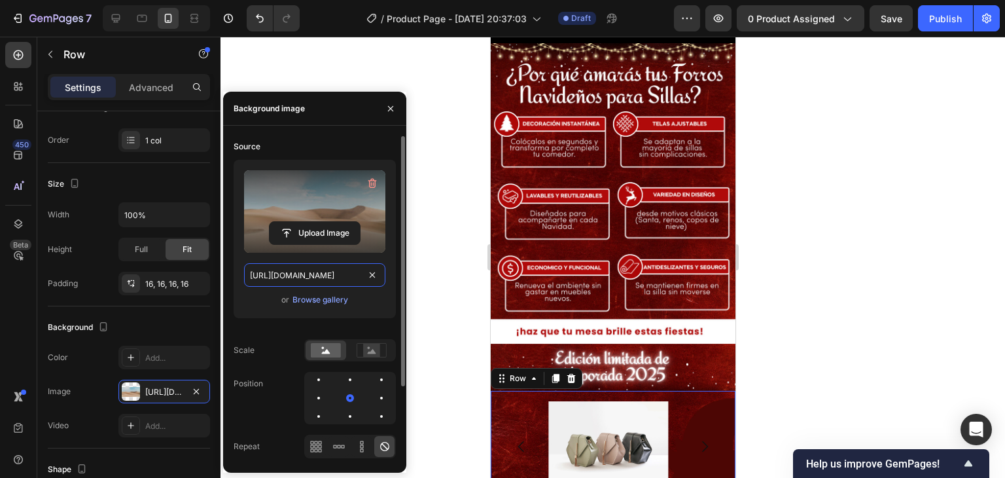
scroll to position [0, 275]
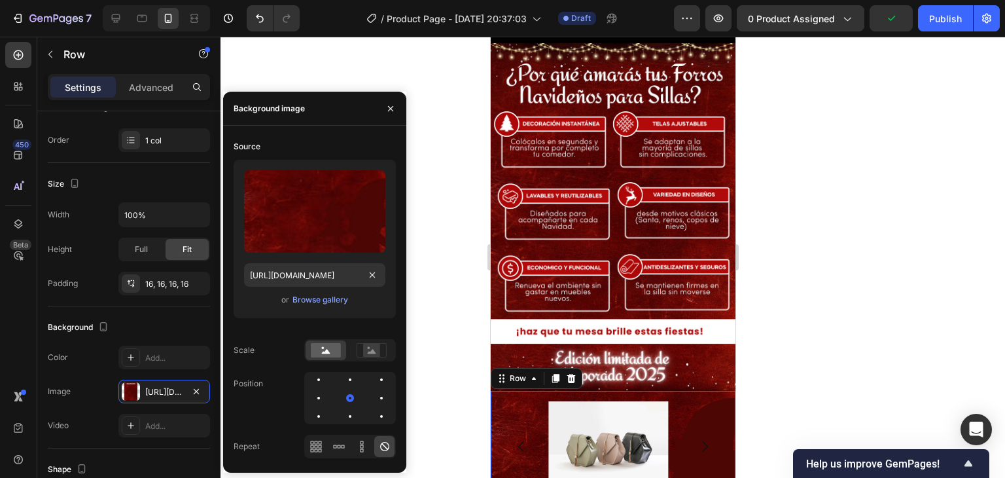
click at [765, 386] on div at bounding box center [613, 257] width 785 height 441
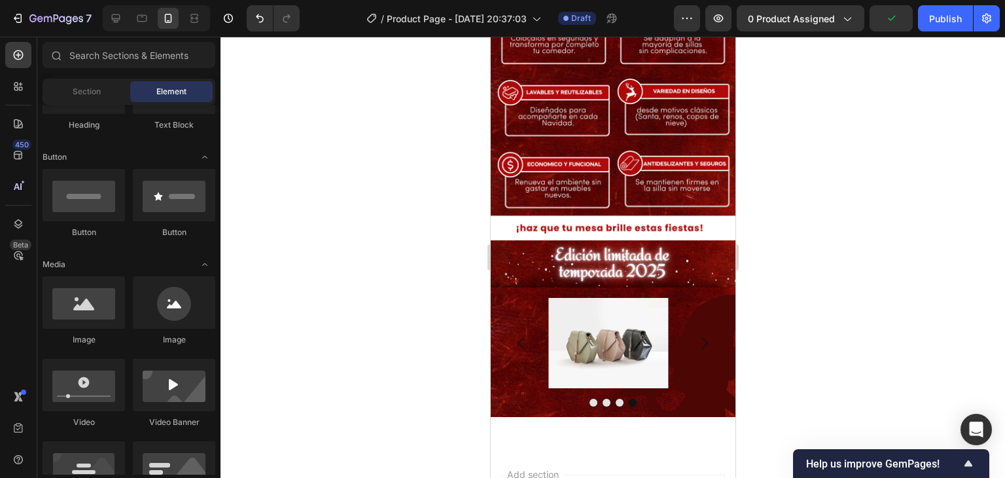
scroll to position [1198, 0]
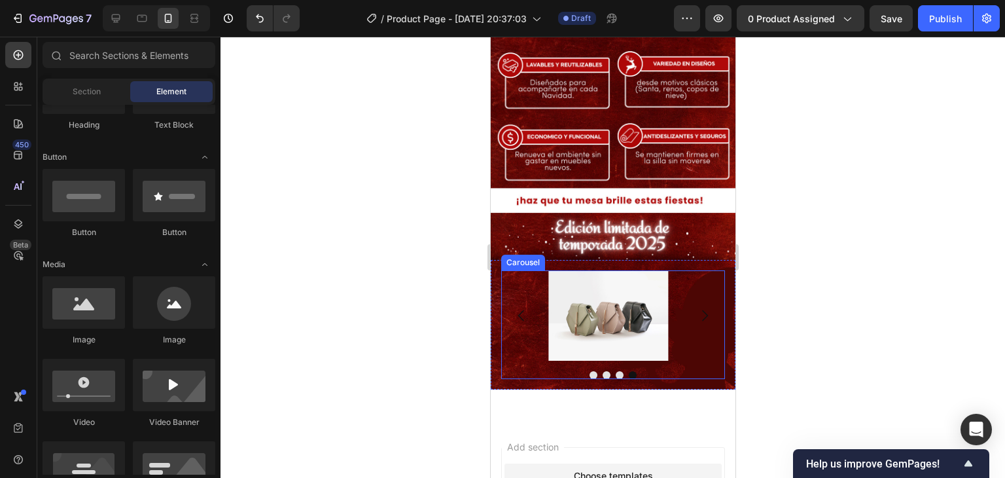
click at [698, 308] on icon "Carousel Next Arrow" at bounding box center [704, 316] width 16 height 16
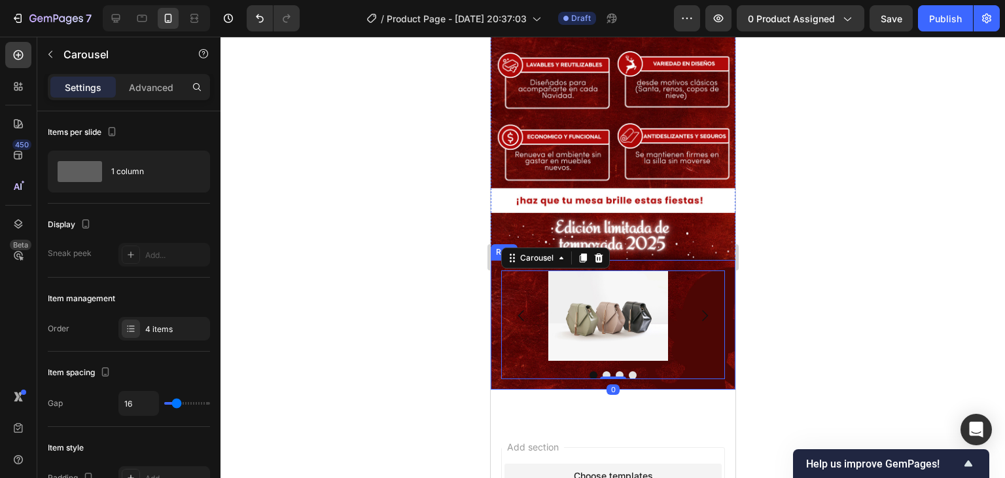
click at [707, 260] on div "Image Image Image Image Carousel 0 Row" at bounding box center [612, 324] width 245 height 129
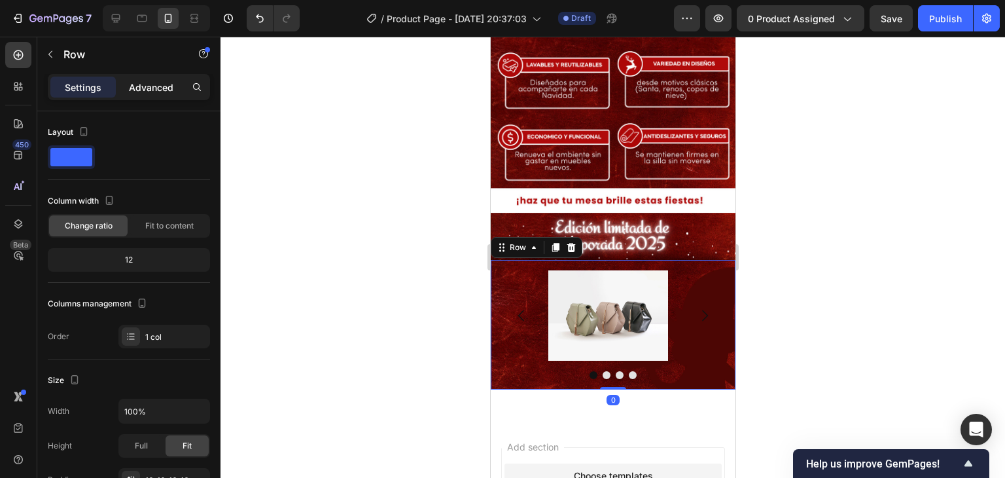
click at [157, 90] on p "Advanced" at bounding box center [151, 88] width 45 height 14
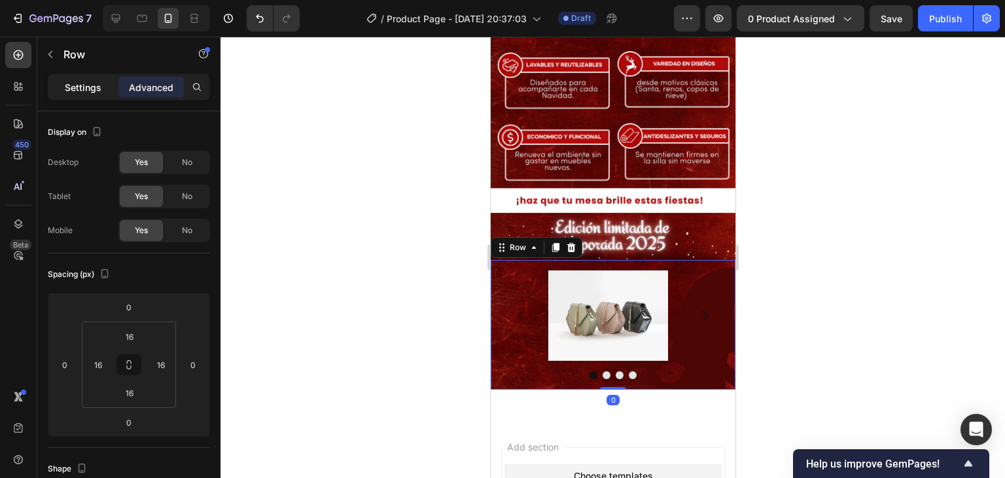
click at [54, 77] on div "Settings" at bounding box center [82, 87] width 65 height 21
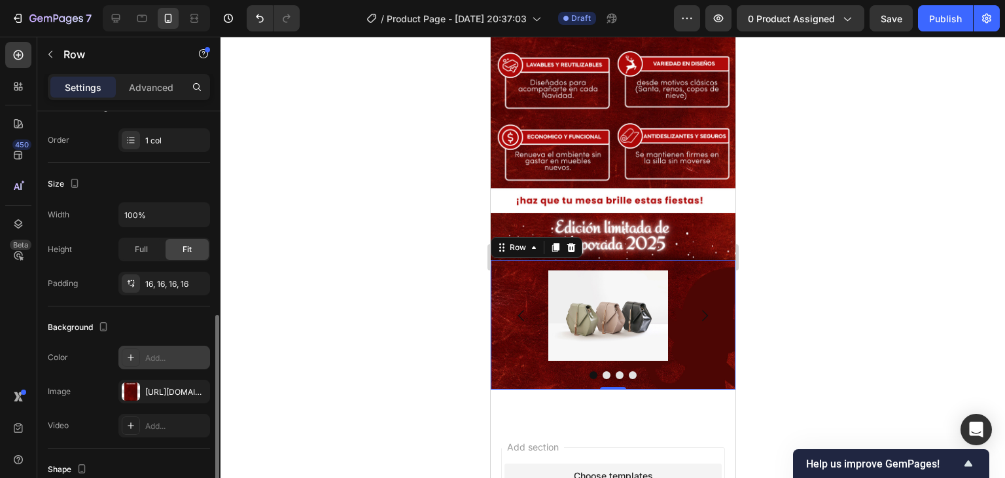
scroll to position [262, 0]
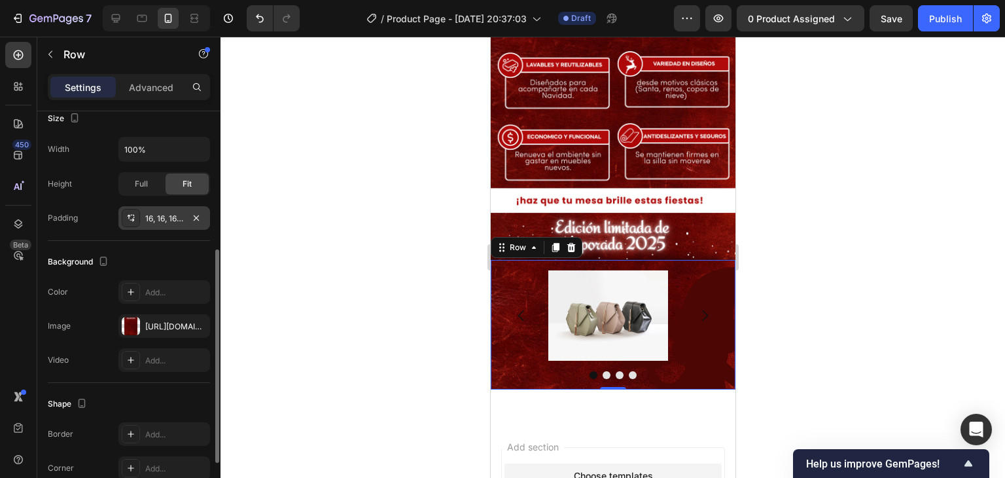
click at [128, 217] on icon at bounding box center [129, 217] width 3 height 5
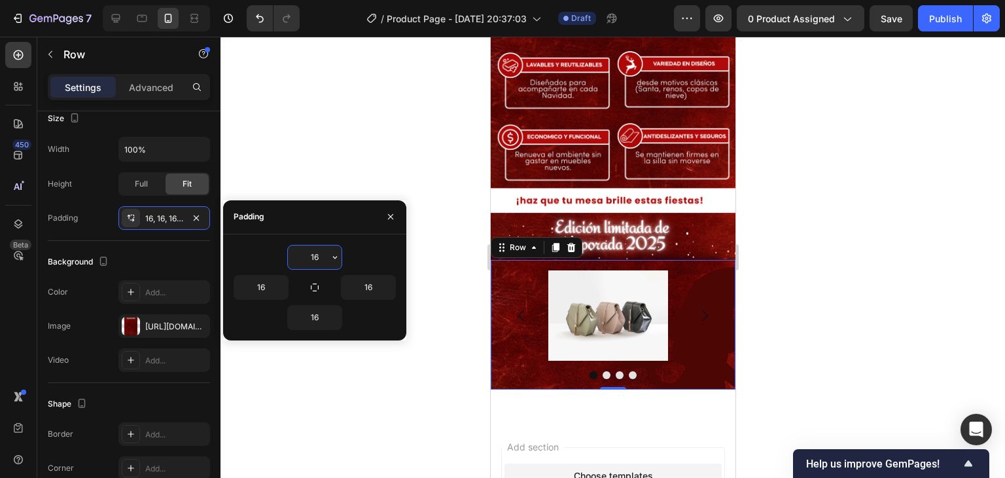
click at [323, 255] on input "16" at bounding box center [315, 257] width 54 height 24
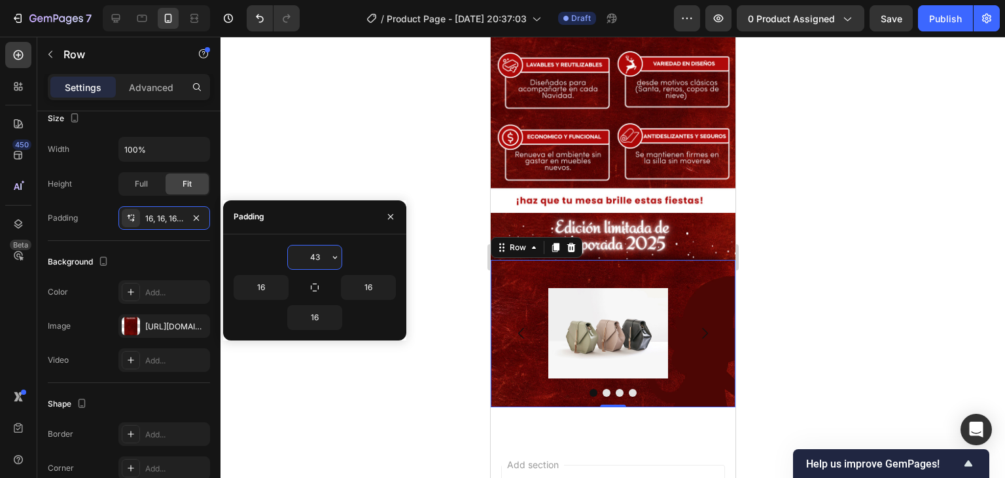
type input "4"
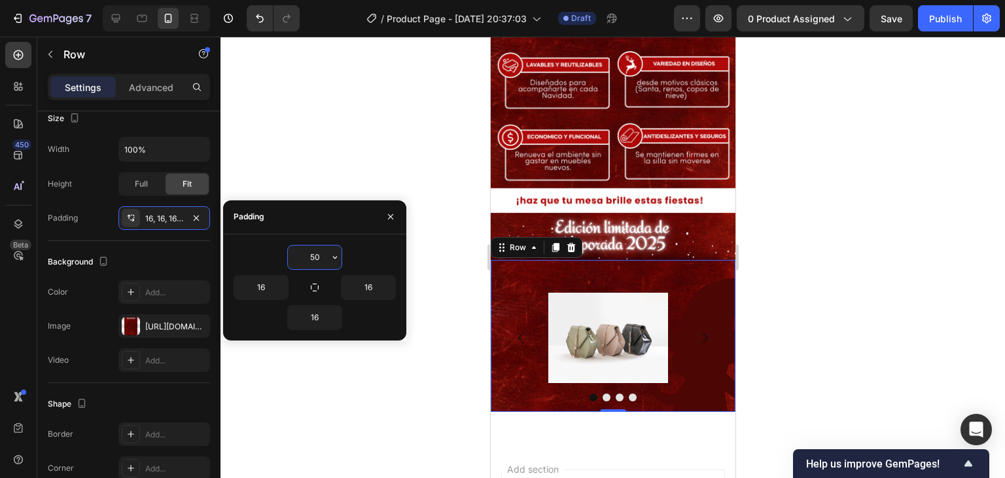
type input "5"
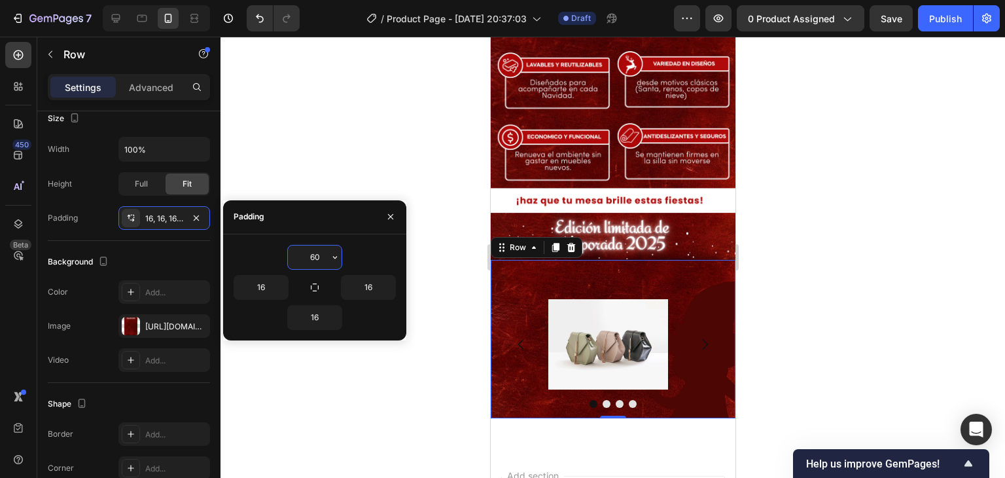
type input "6"
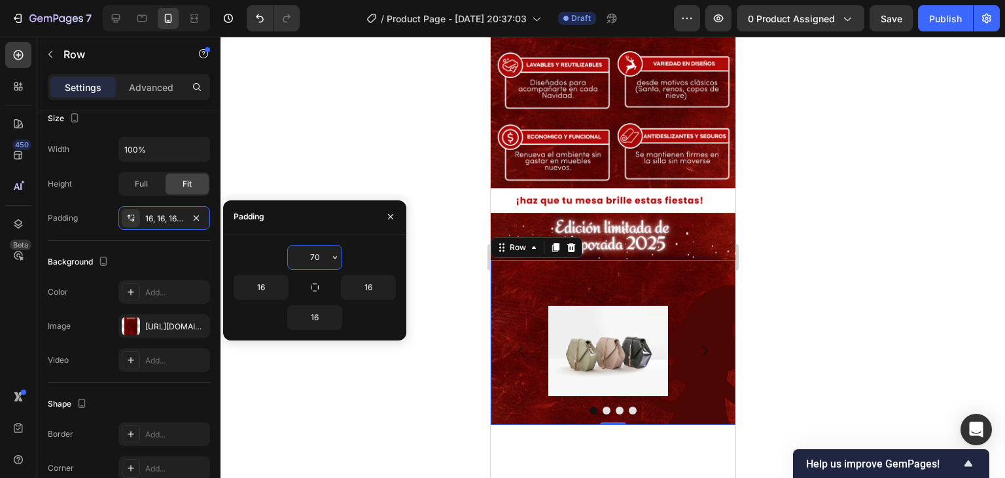
type input "7"
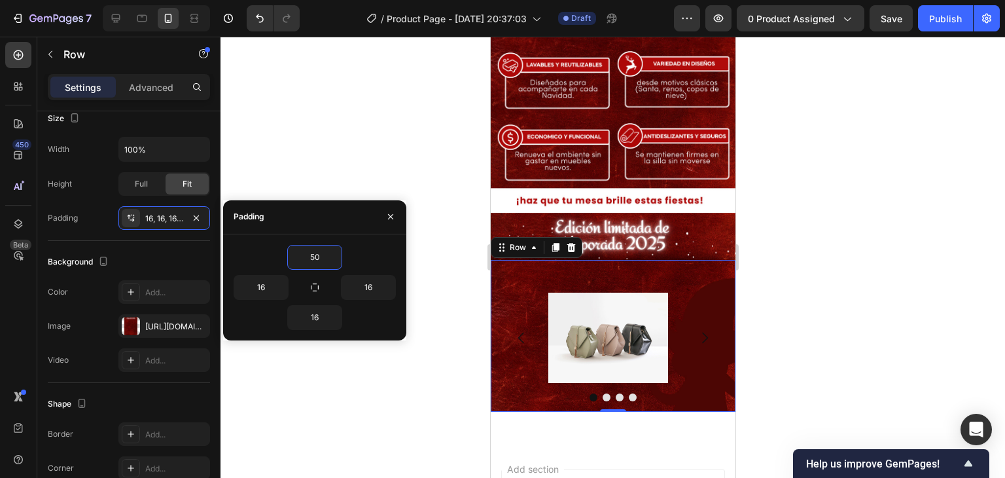
type input "5"
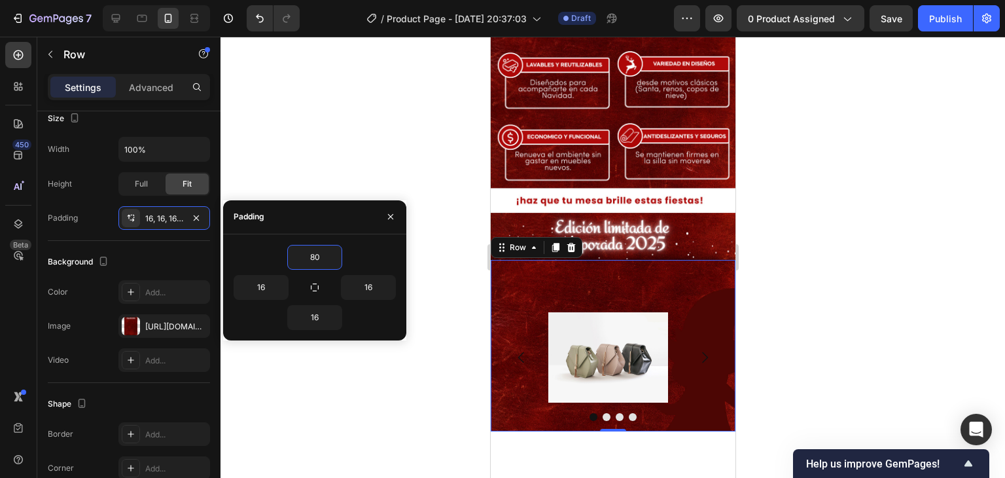
type input "8"
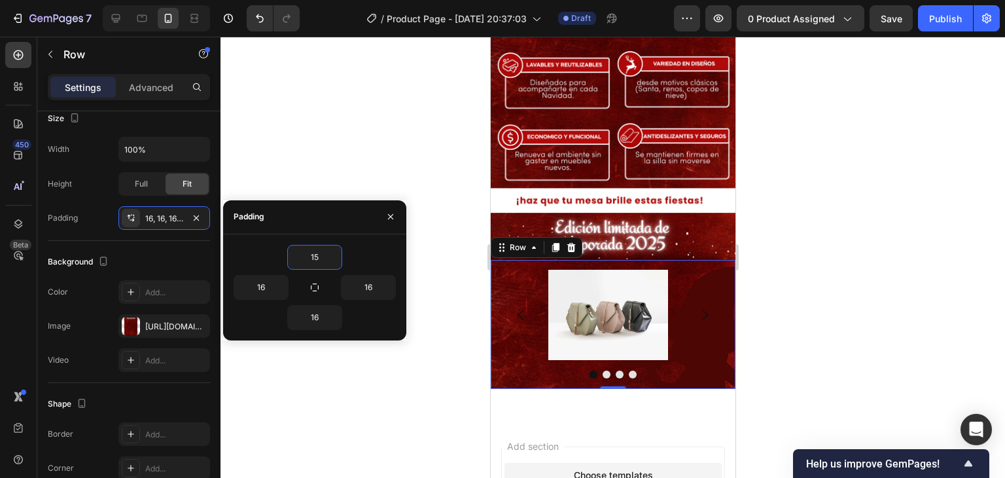
type input "1"
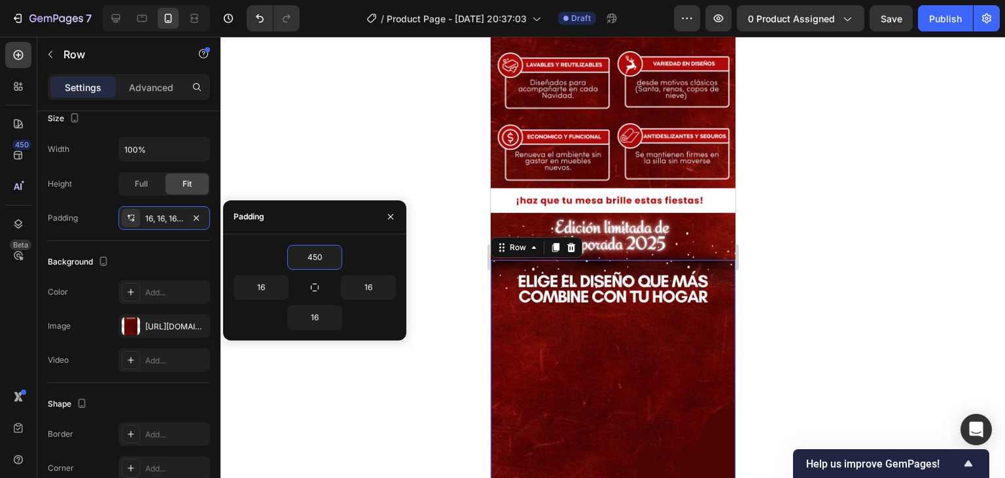
scroll to position [1329, 0]
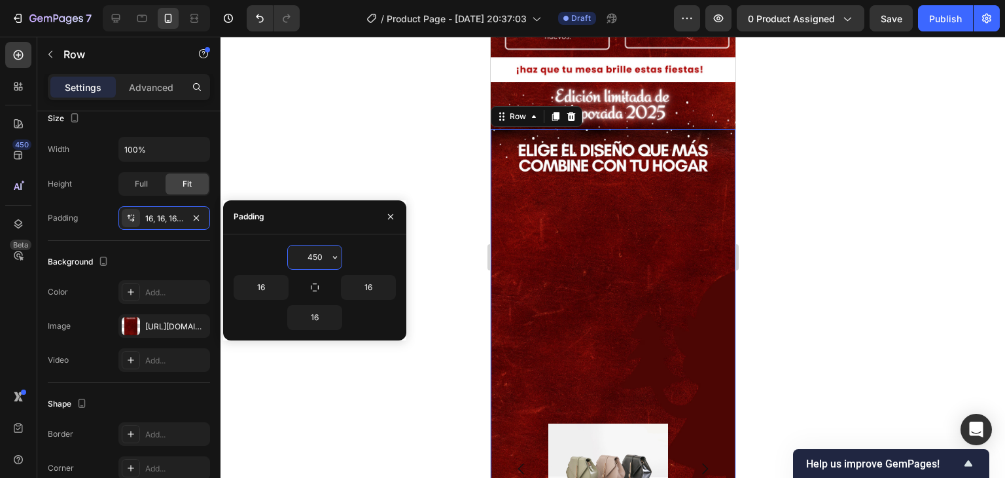
drag, startPoint x: 323, startPoint y: 252, endPoint x: 305, endPoint y: 257, distance: 19.1
click at [305, 257] on input "450" at bounding box center [315, 257] width 54 height 24
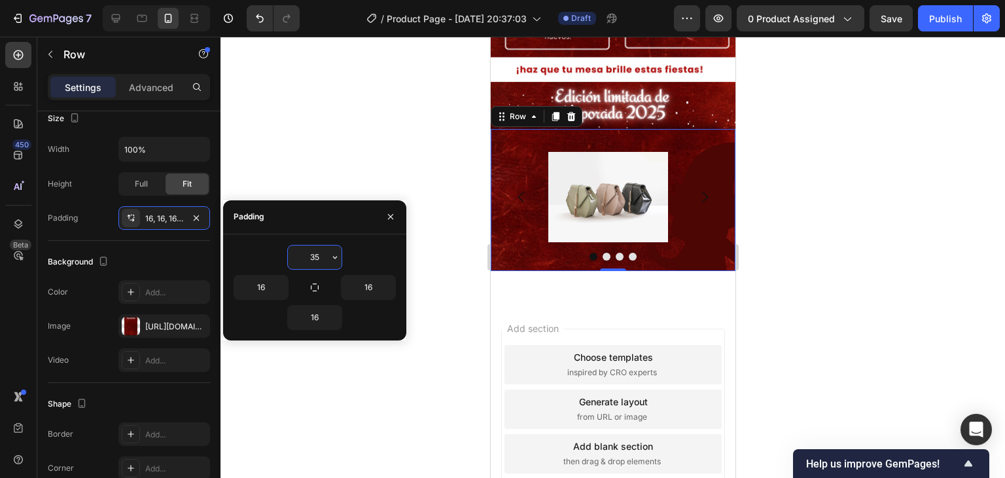
type input "3"
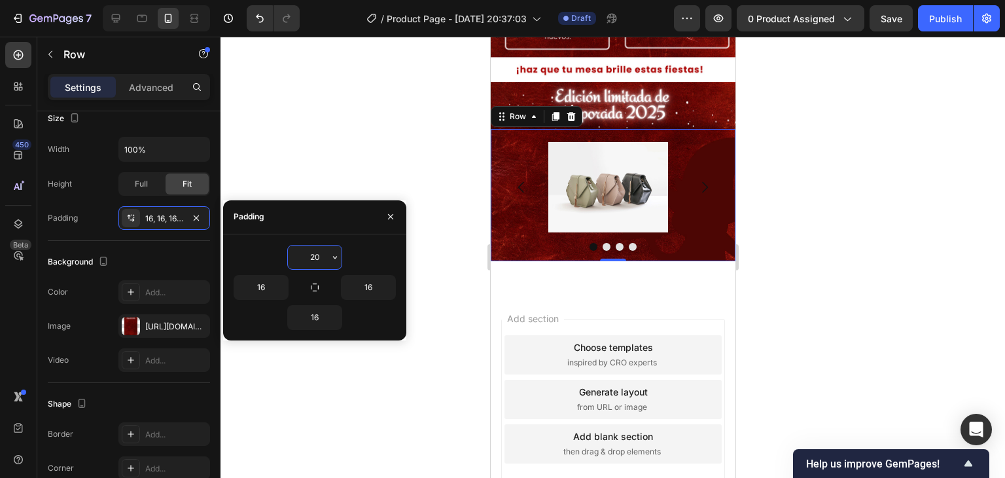
type input "2"
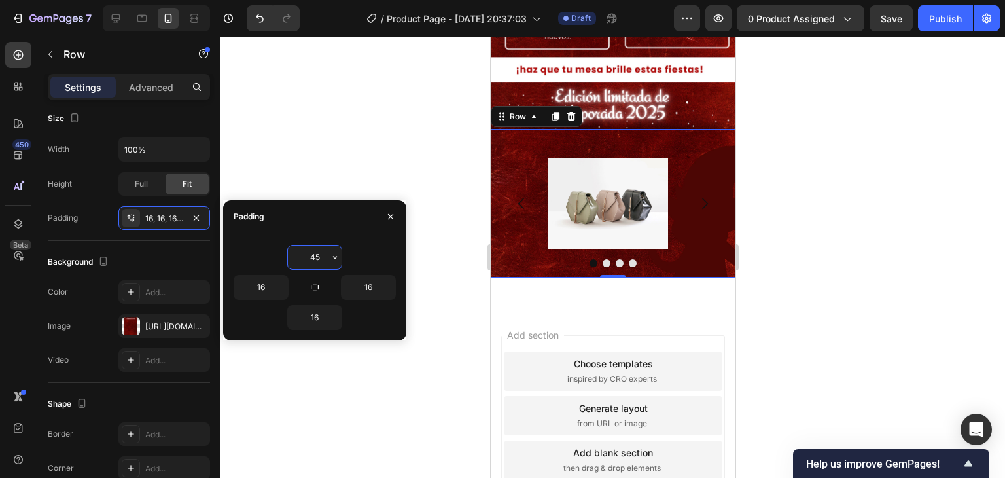
type input "4"
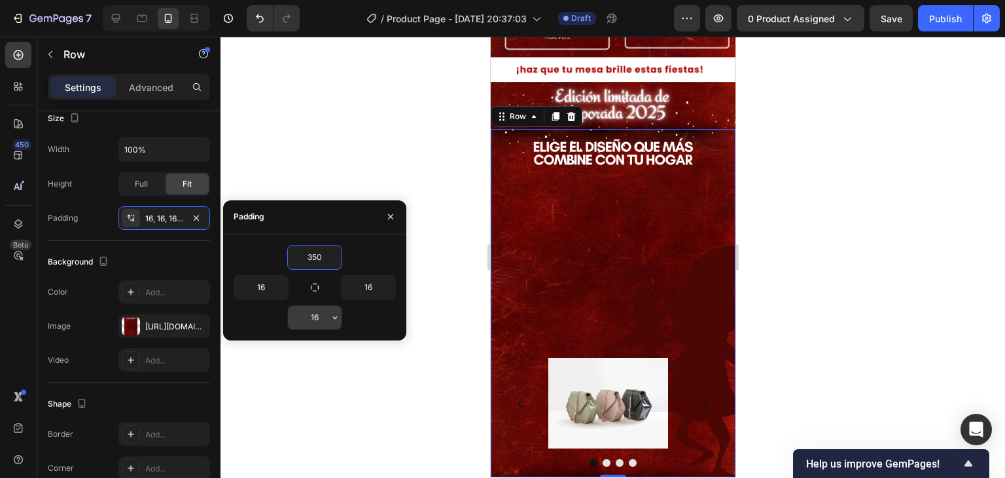
click at [323, 317] on input "16" at bounding box center [315, 318] width 54 height 24
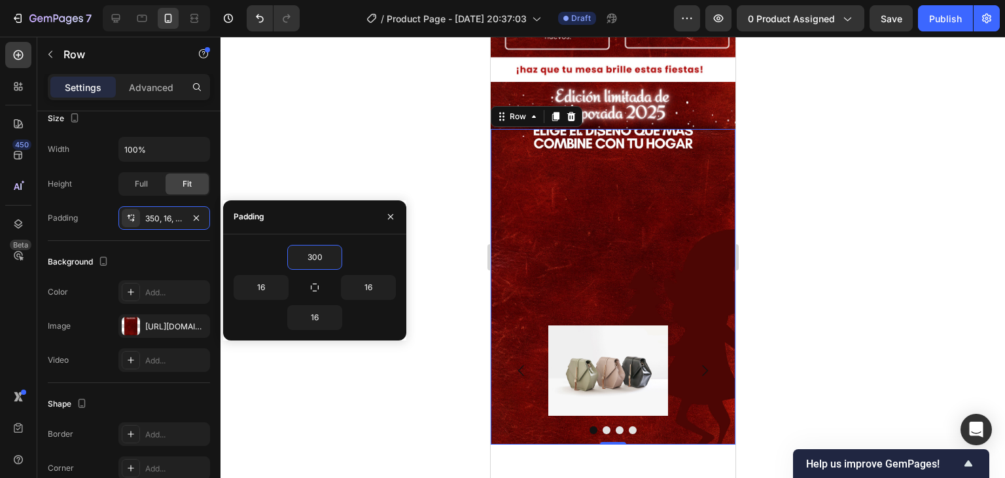
type input "300"
click at [628, 230] on div "Image Image Image Image Carousel Row 0" at bounding box center [612, 286] width 245 height 315
click at [697, 194] on div "Image Image Image Image Carousel Row 0" at bounding box center [612, 286] width 245 height 315
click at [838, 179] on div at bounding box center [613, 257] width 785 height 441
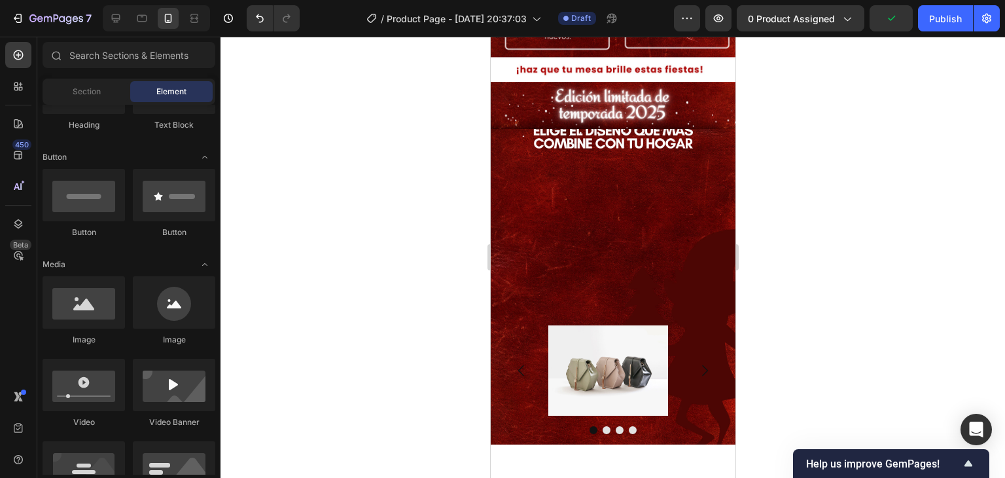
click at [263, 134] on div at bounding box center [613, 257] width 785 height 441
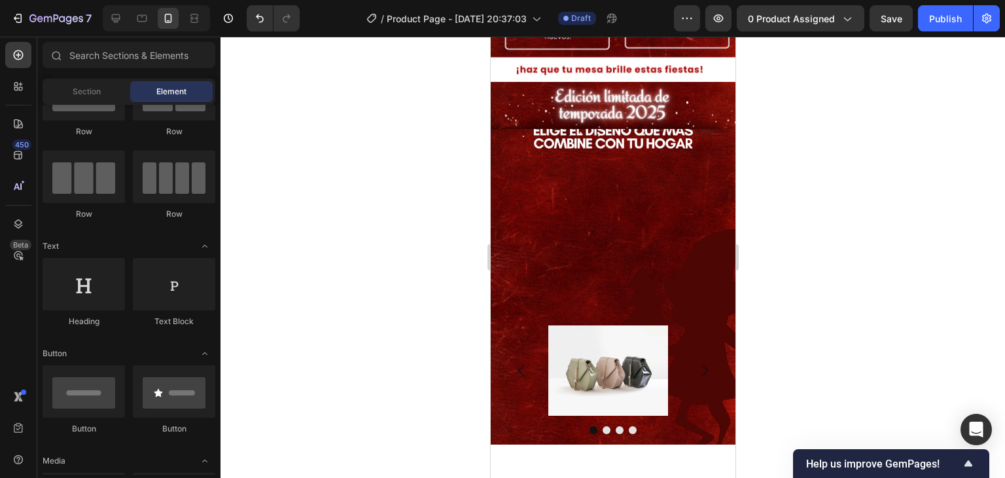
drag, startPoint x: 314, startPoint y: 140, endPoint x: 322, endPoint y: 156, distance: 18.2
click at [322, 156] on div at bounding box center [613, 257] width 785 height 441
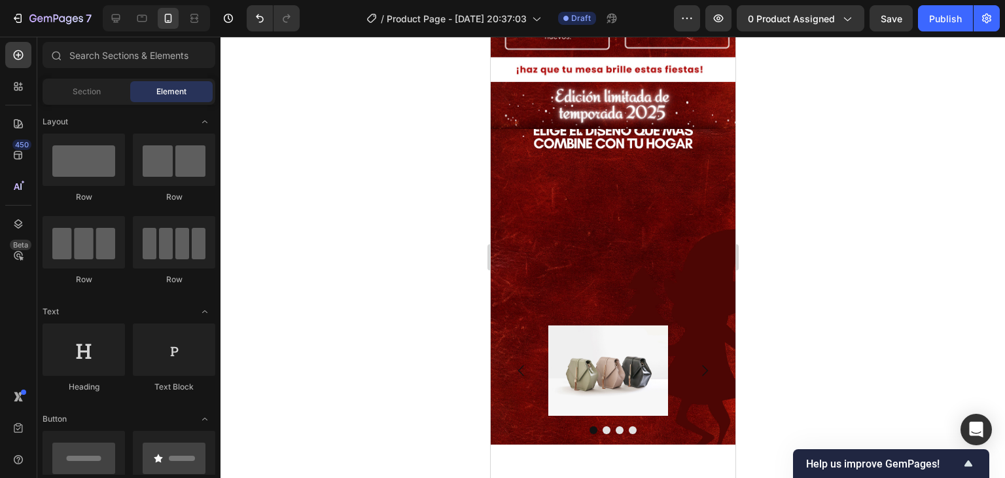
click at [325, 181] on div at bounding box center [613, 257] width 785 height 441
click at [636, 325] on img at bounding box center [608, 370] width 120 height 90
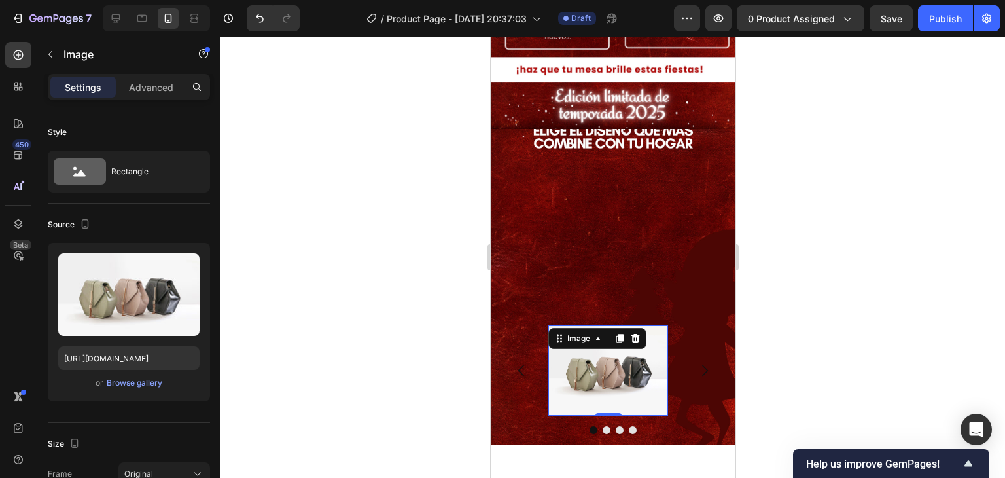
click at [628, 335] on img at bounding box center [608, 370] width 120 height 90
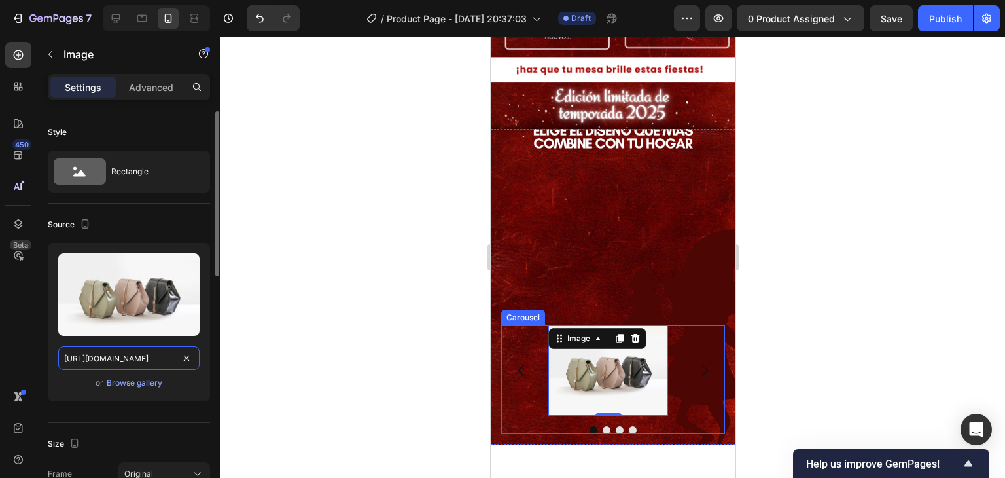
click at [149, 355] on input "https://cdn.shopify.com/s/files/1/2005/9307/files/image_demo.jpg" at bounding box center [128, 358] width 141 height 24
paste input "0770/0424/3188/files/ChatGPT_Image_20_sept_2025_19_51_31.avif?v=1758488557"
type input "https://cdn.shopify.com/s/files/1/0770/0424/3188/files/ChatGPT_Image_20_sept_20…"
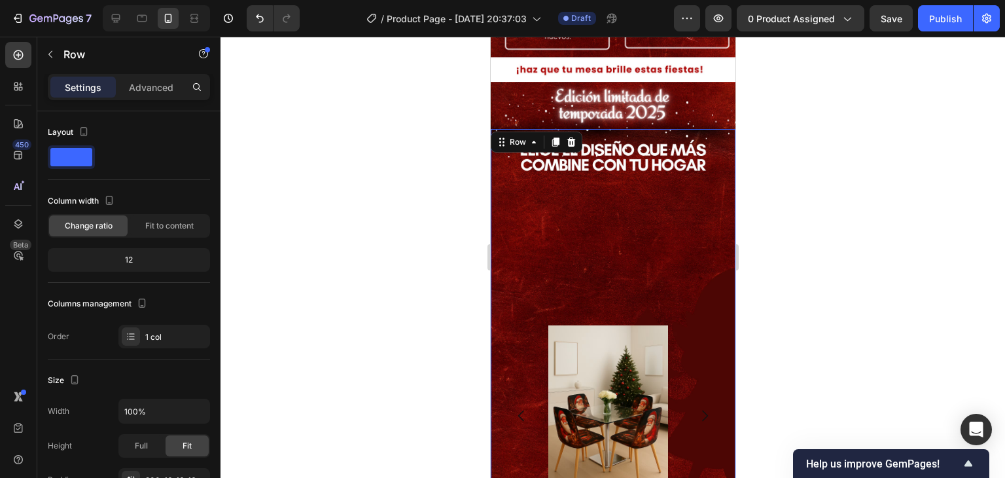
click at [699, 242] on div "Image Image Image Image Carousel Row 0" at bounding box center [612, 331] width 245 height 405
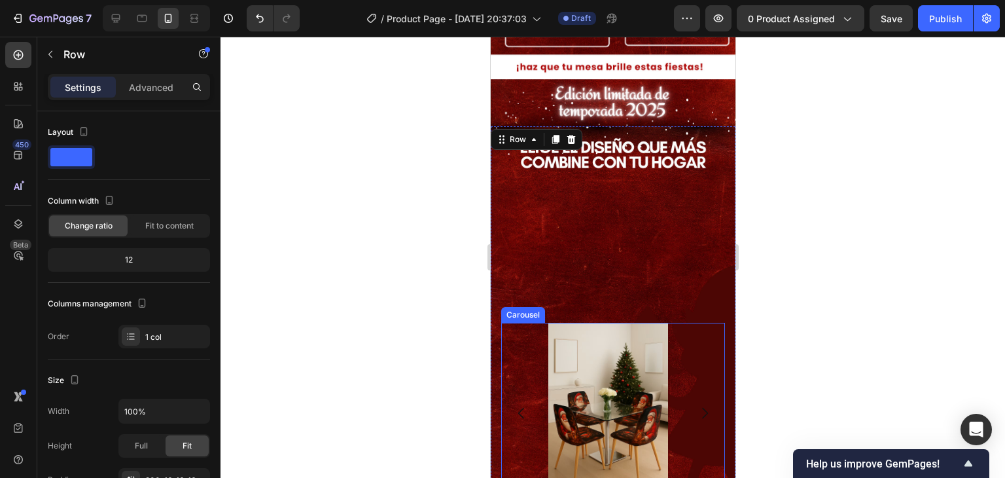
scroll to position [1329, 0]
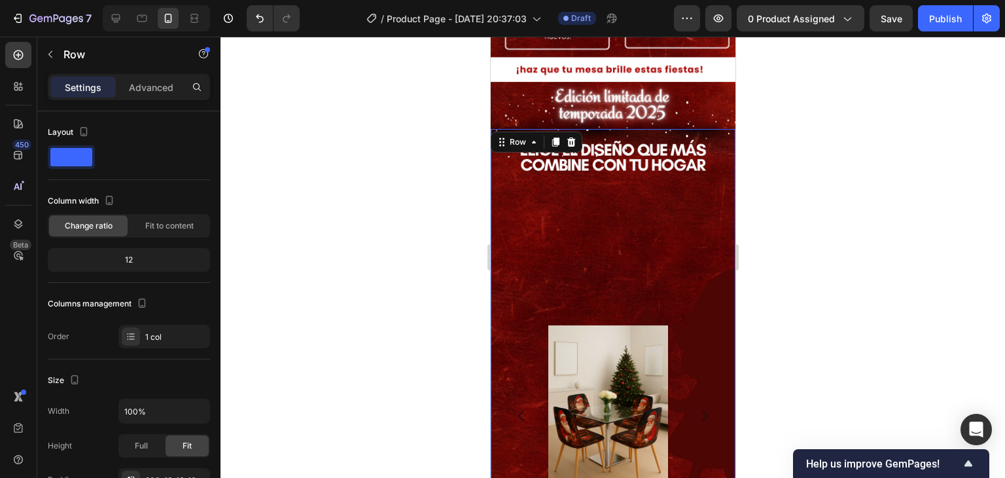
click at [645, 242] on div "Image Image Image Image Carousel Row 0" at bounding box center [612, 331] width 245 height 405
click at [591, 170] on div "Image Image Image Image Carousel Row 0" at bounding box center [612, 331] width 245 height 405
click at [694, 129] on div "Image Image Image Image Carousel Row 0" at bounding box center [612, 331] width 245 height 405
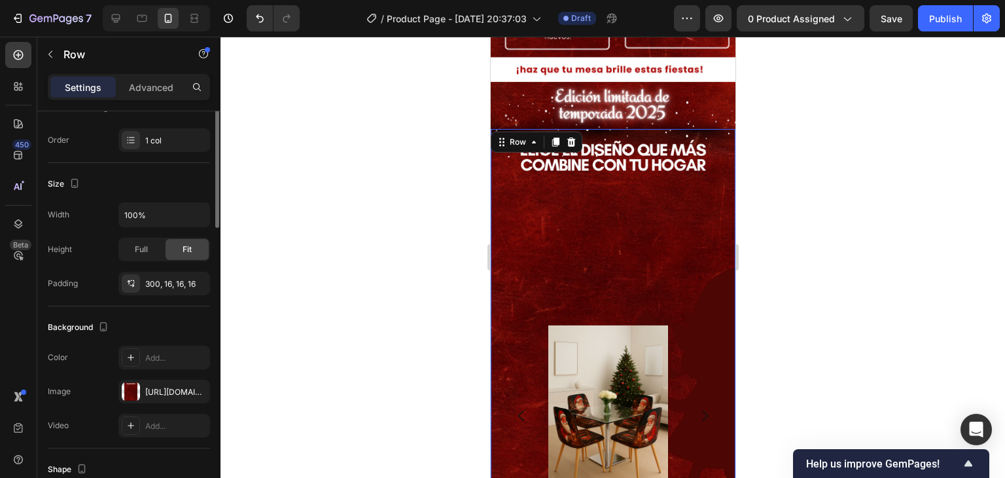
scroll to position [262, 0]
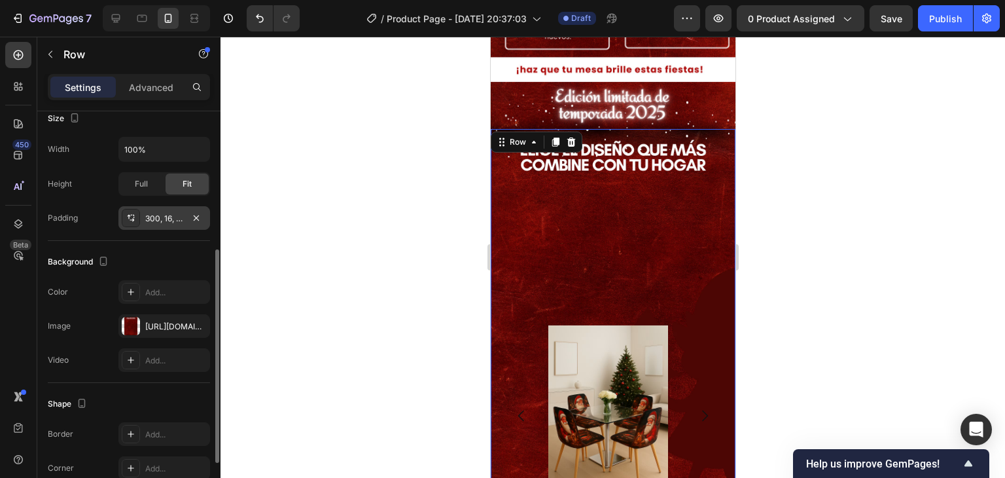
click at [170, 214] on div "300, 16, 16, 16" at bounding box center [164, 219] width 38 height 12
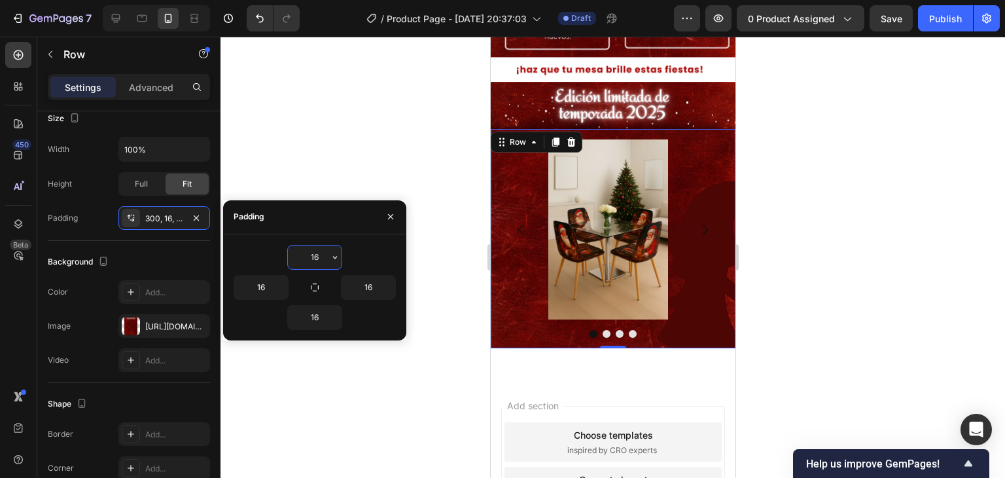
drag, startPoint x: 319, startPoint y: 258, endPoint x: 306, endPoint y: 259, distance: 13.1
click at [306, 259] on input "16" at bounding box center [315, 257] width 54 height 24
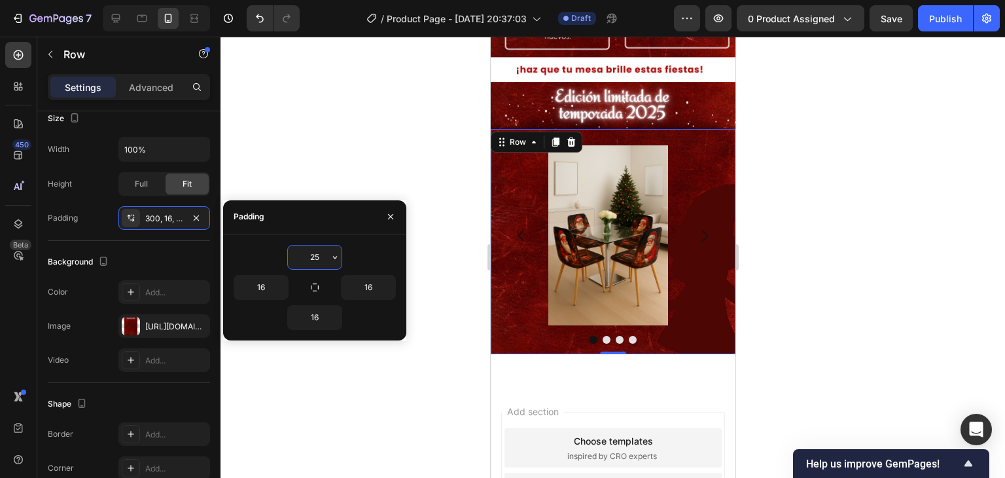
type input "2"
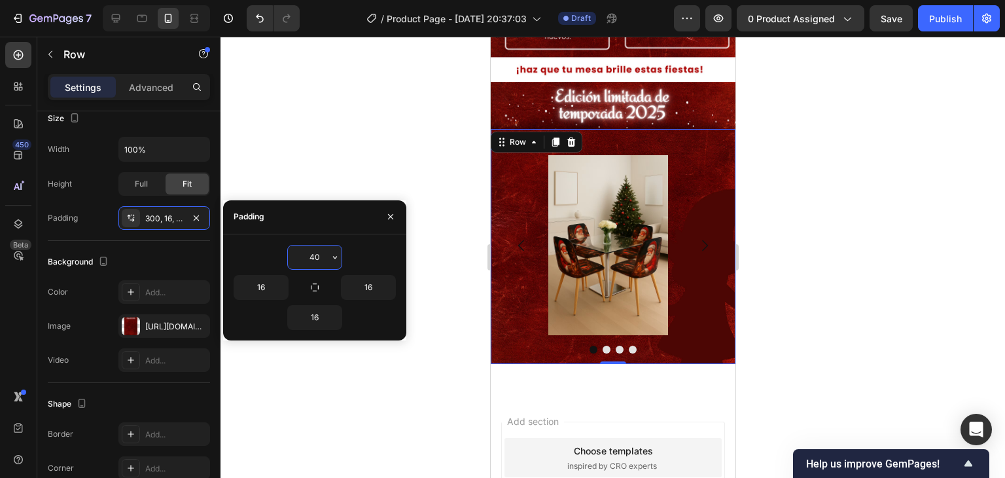
type input "4"
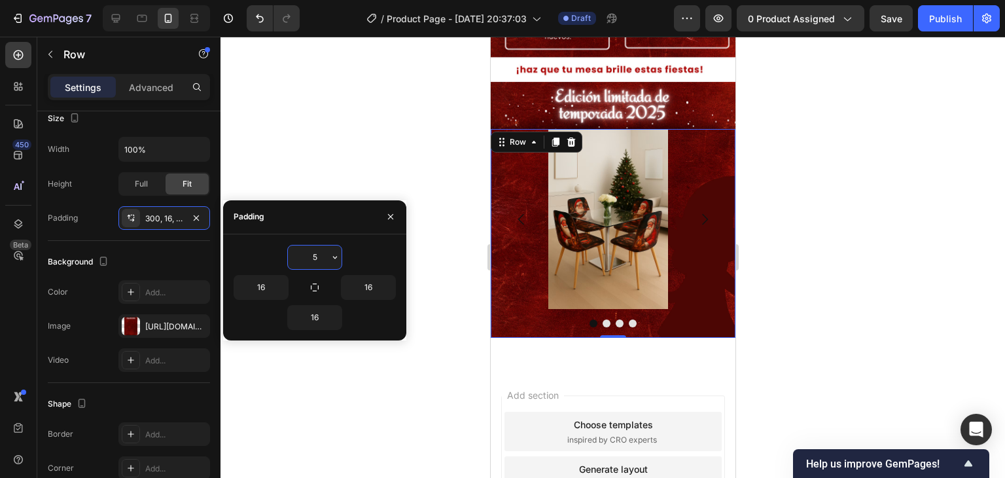
type input "50"
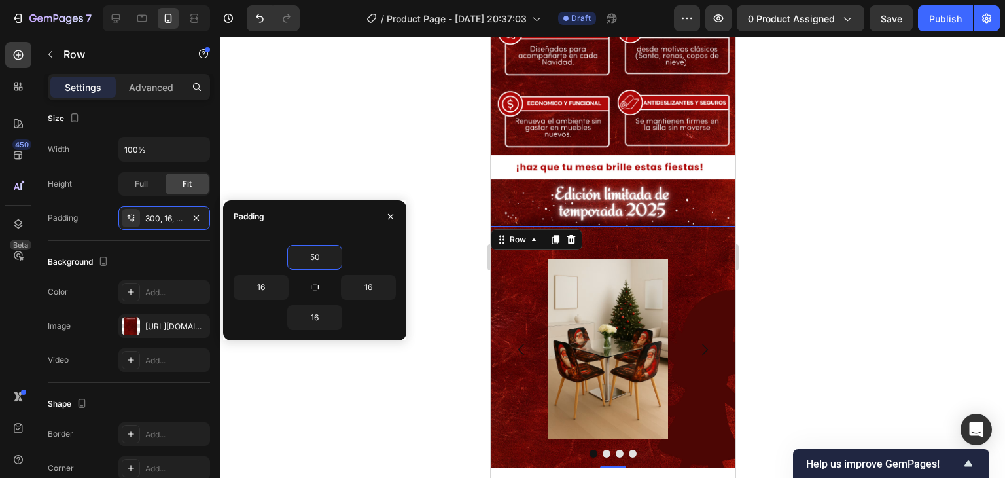
scroll to position [1198, 0]
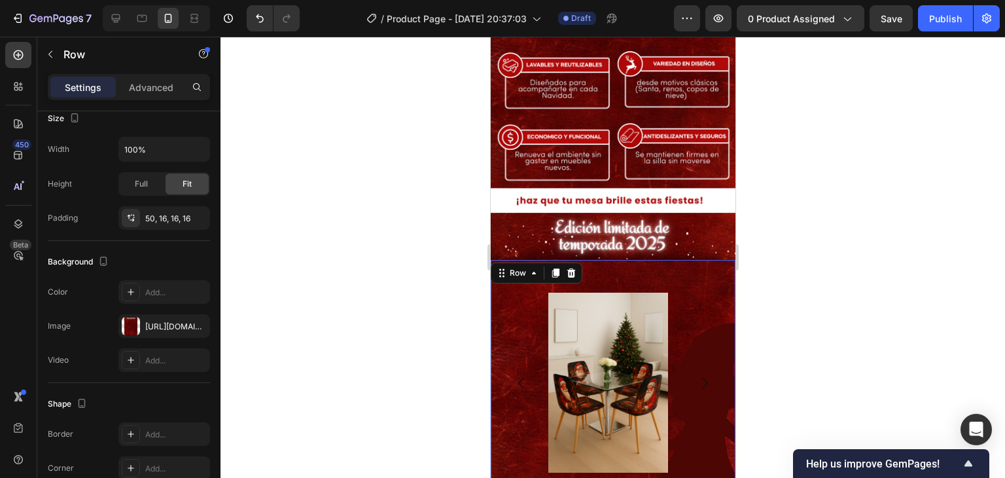
click at [697, 260] on div "Image Image Image Image Carousel Row 0" at bounding box center [612, 381] width 245 height 242
click at [783, 225] on div at bounding box center [613, 257] width 785 height 441
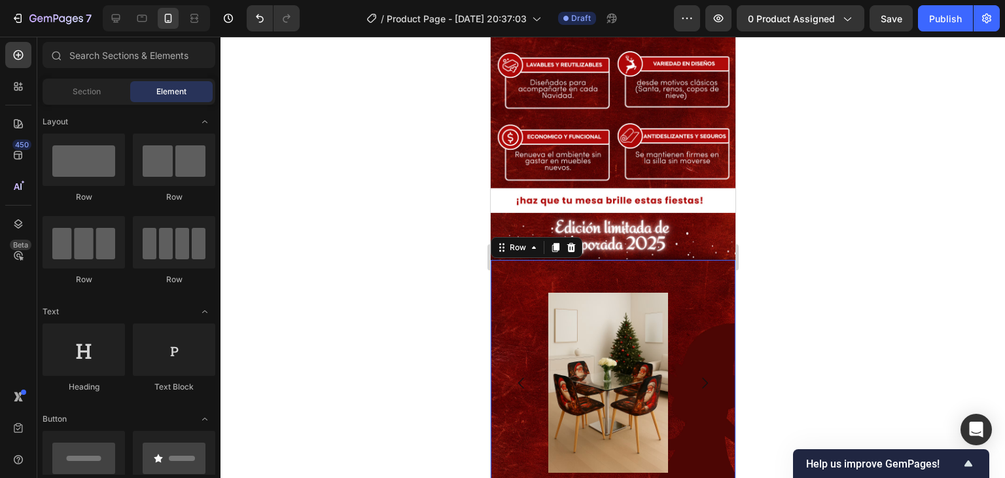
click at [701, 260] on div "Image Image Image Image Carousel Row 0" at bounding box center [612, 381] width 245 height 242
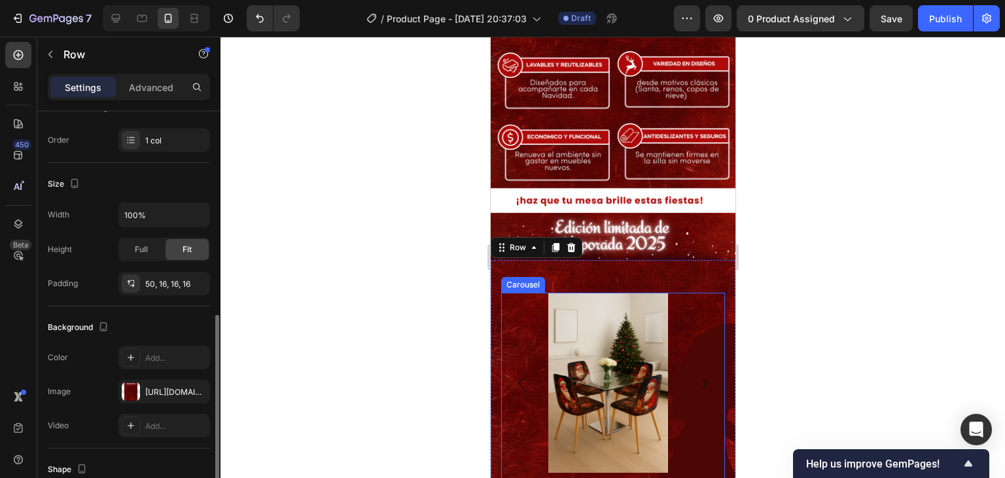
scroll to position [262, 0]
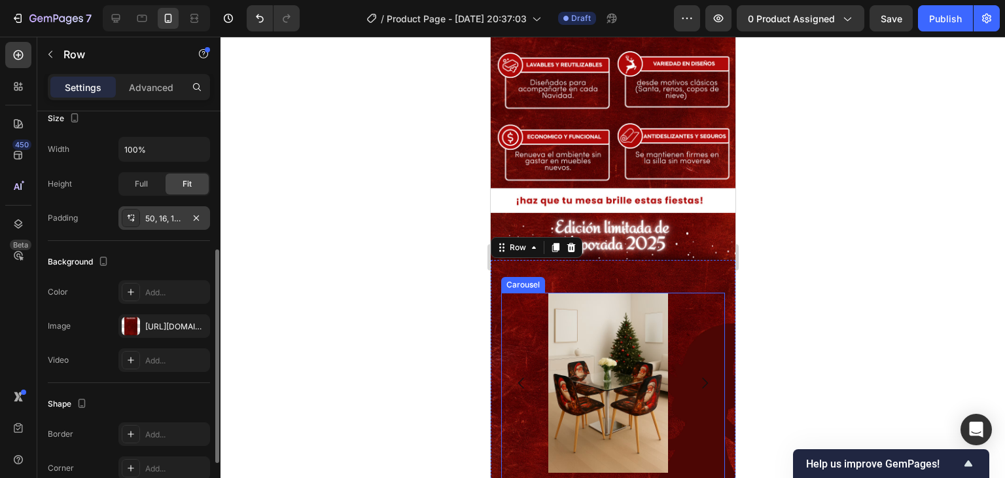
click at [158, 215] on div "50, 16, 16, 16" at bounding box center [164, 219] width 38 height 12
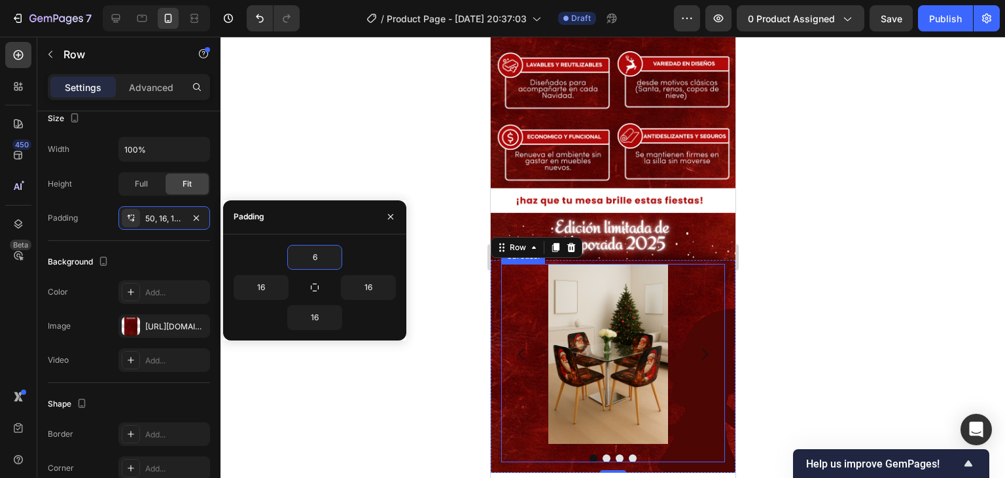
type input "60"
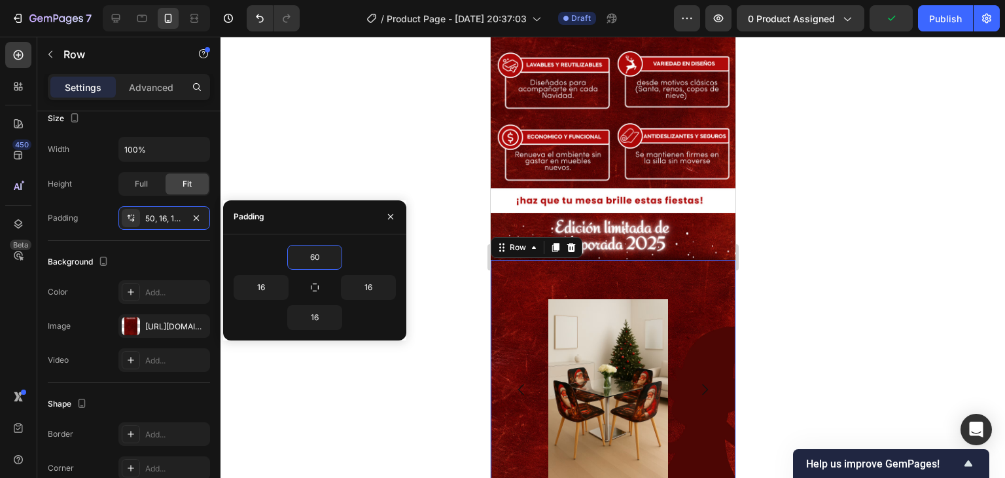
click at [777, 145] on div at bounding box center [613, 257] width 785 height 441
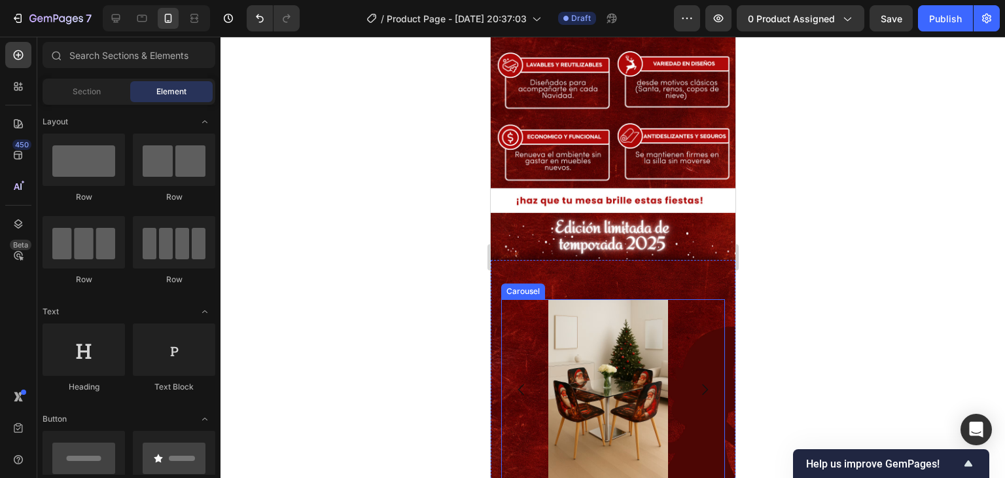
scroll to position [1263, 0]
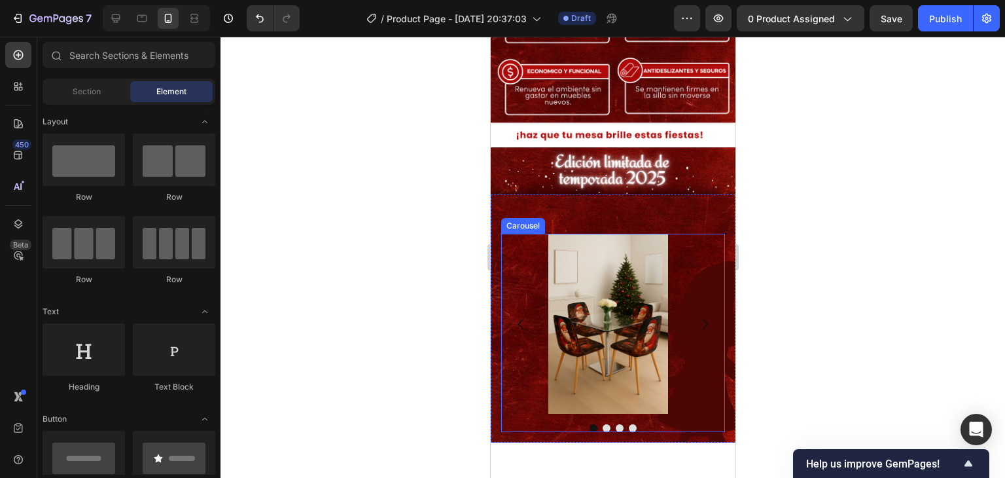
click at [696, 316] on icon "Carousel Next Arrow" at bounding box center [704, 324] width 16 height 16
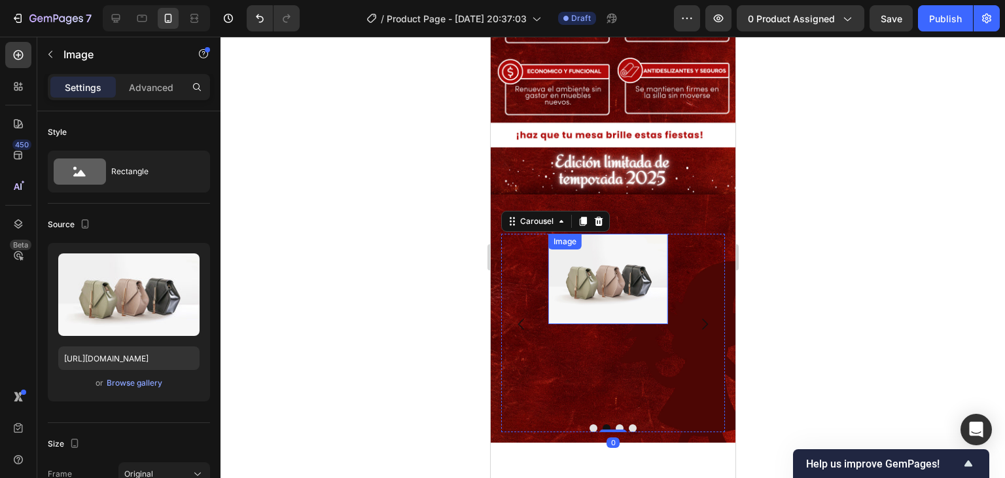
click at [633, 253] on img at bounding box center [608, 279] width 120 height 90
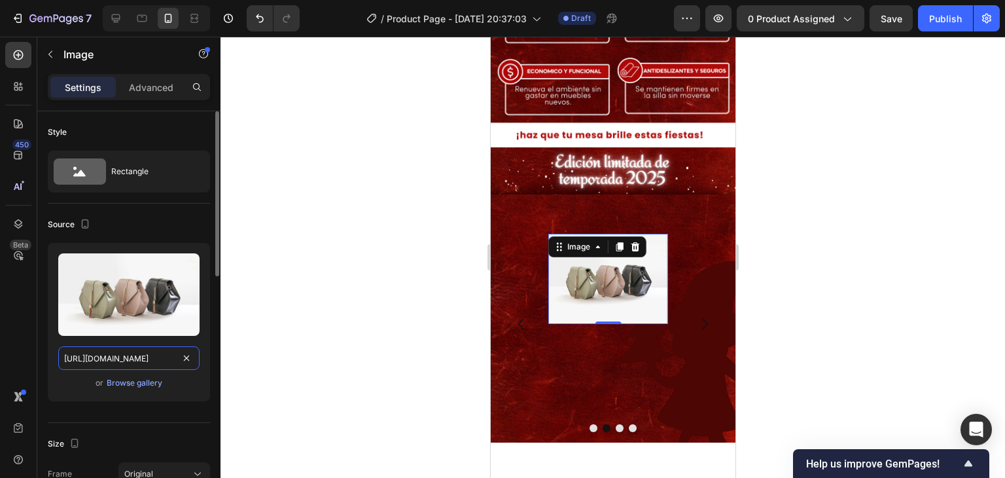
click at [149, 358] on input "https://cdn.shopify.com/s/files/1/2005/9307/files/image_demo.jpg" at bounding box center [128, 358] width 141 height 24
paste input "0770/0424/3188/files/ChatGPT_Image_20_sept_2025_20_00_52.avif?v=1758488558"
type input "https://cdn.shopify.com/s/files/1/0770/0424/3188/files/ChatGPT_Image_20_sept_20…"
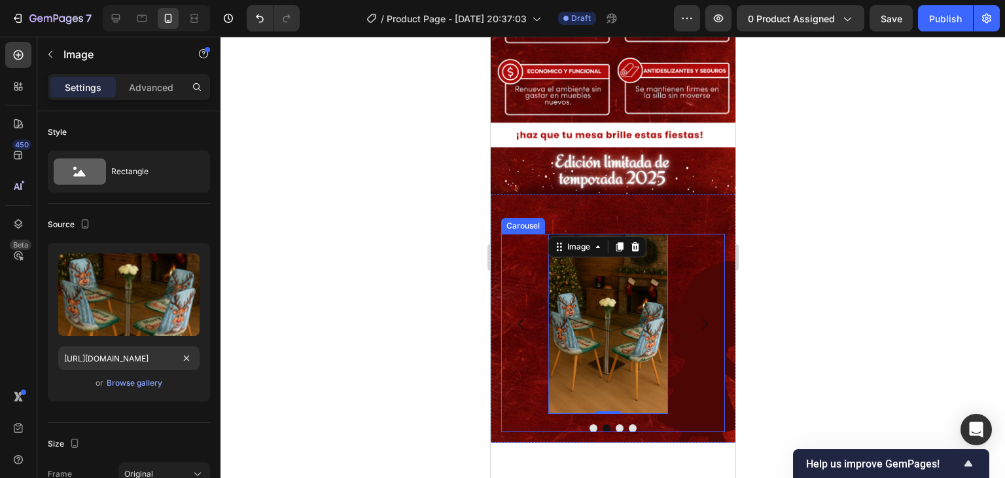
click at [687, 234] on div "Image Image 0 Image Image" at bounding box center [613, 324] width 224 height 180
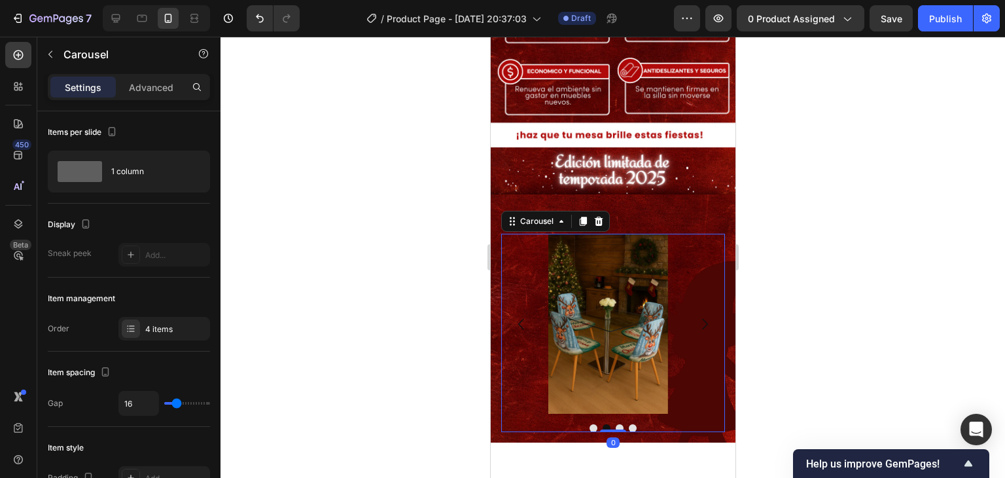
click at [698, 316] on icon "Carousel Next Arrow" at bounding box center [704, 324] width 16 height 16
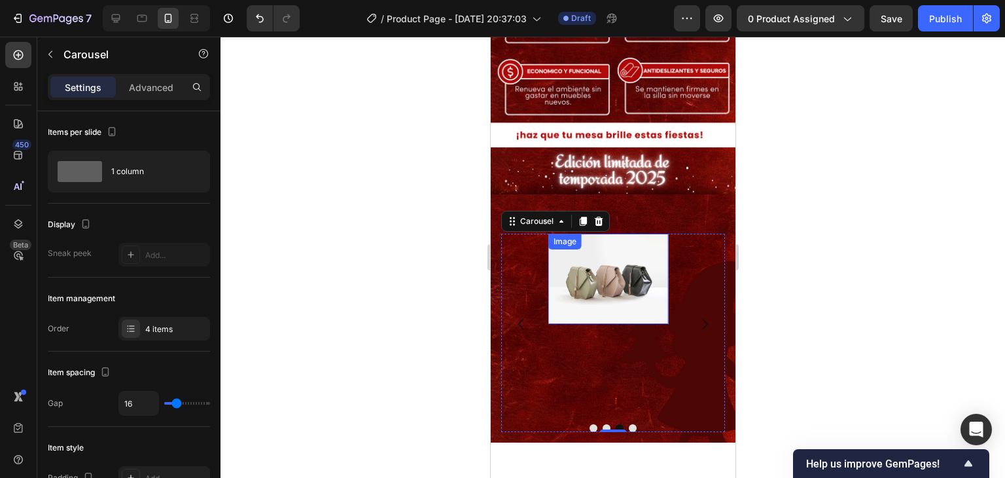
click at [597, 264] on img at bounding box center [608, 279] width 120 height 90
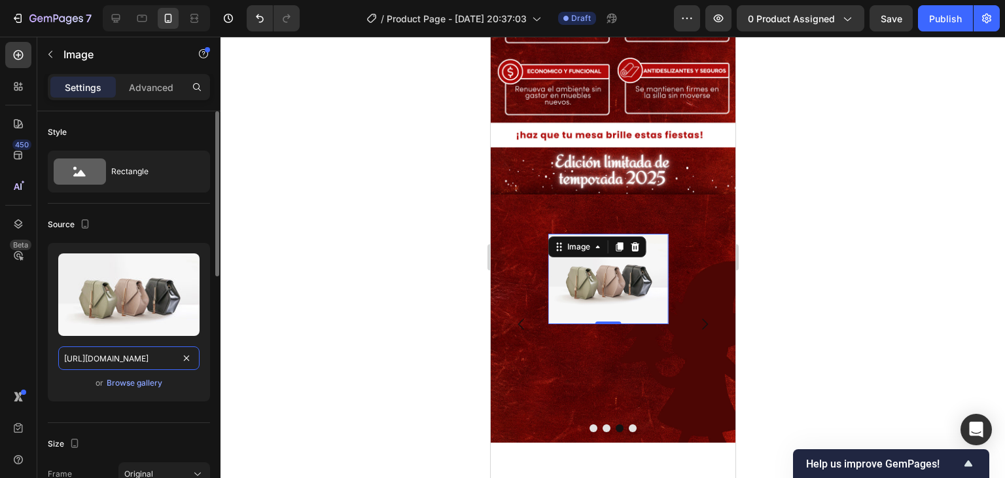
click at [128, 352] on input "https://cdn.shopify.com/s/files/1/2005/9307/files/image_demo.jpg" at bounding box center [128, 358] width 141 height 24
paste input "0770/0424/3188/files/ChatGPT_Image_20_sept_2025_19_35_03.avif?v=1758488557"
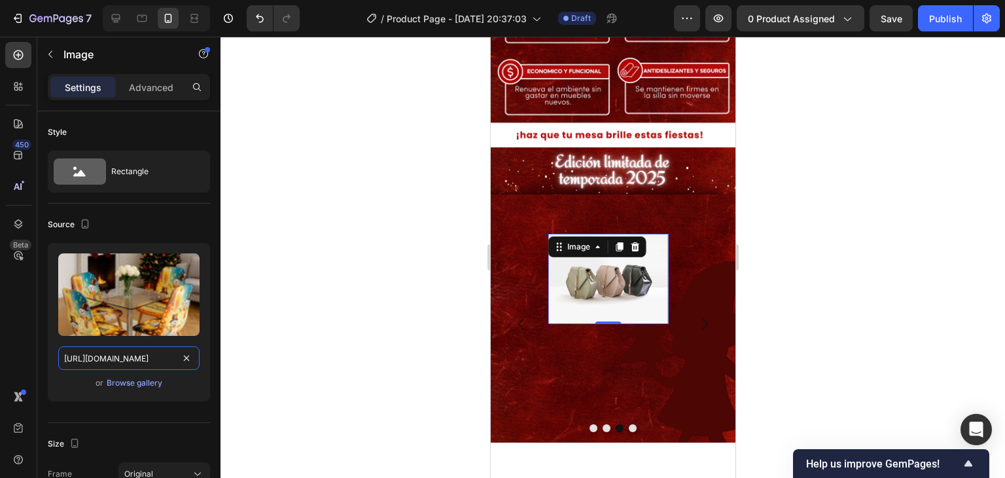
scroll to position [0, 322]
type input "https://cdn.shopify.com/s/files/1/0770/0424/3188/files/ChatGPT_Image_20_sept_20…"
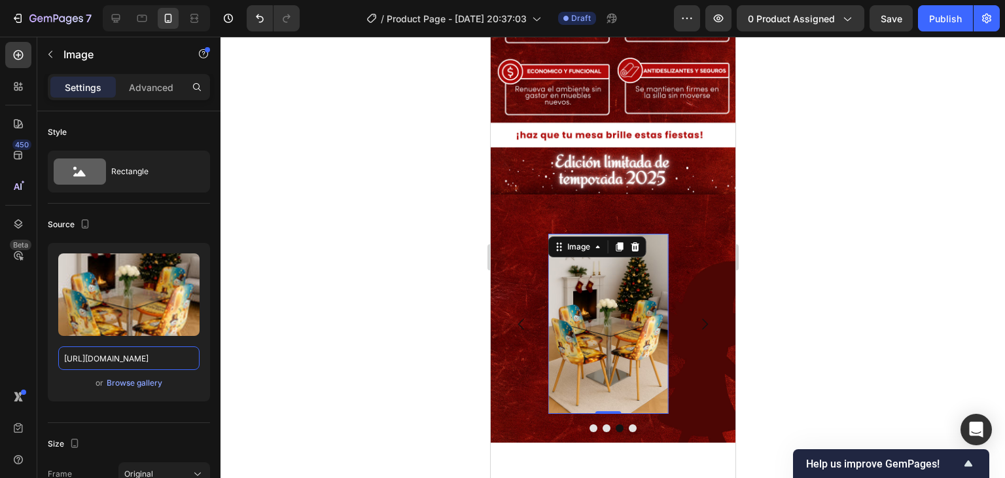
scroll to position [0, 0]
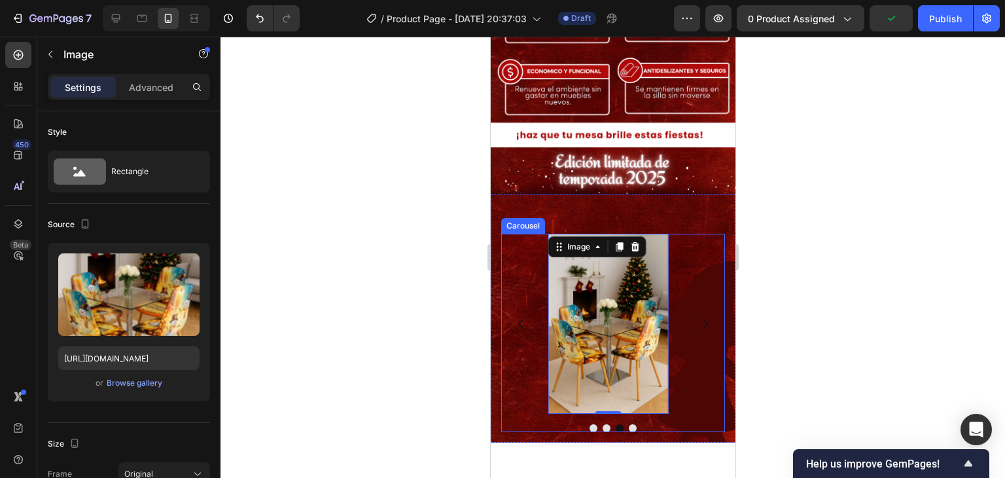
click at [696, 316] on icon "Carousel Next Arrow" at bounding box center [704, 324] width 16 height 16
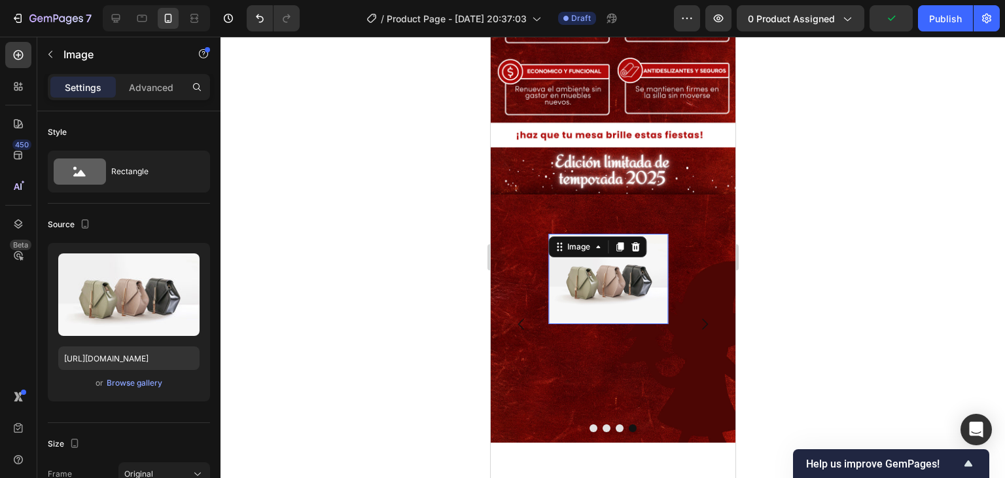
drag, startPoint x: 564, startPoint y: 230, endPoint x: 537, endPoint y: 240, distance: 29.2
click at [564, 234] on img at bounding box center [608, 279] width 120 height 90
click at [159, 359] on input "https://cdn.shopify.com/s/files/1/2005/9307/files/image_demo.jpg" at bounding box center [128, 358] width 141 height 24
paste input "0770/0424/3188/files/WhatsApp_Image_2025-09-20_at_6.27.05_PM_1.avif?v=1758488581"
type input "https://cdn.shopify.com/s/files/1/0770/0424/3188/files/WhatsApp_Image_2025-09-2…"
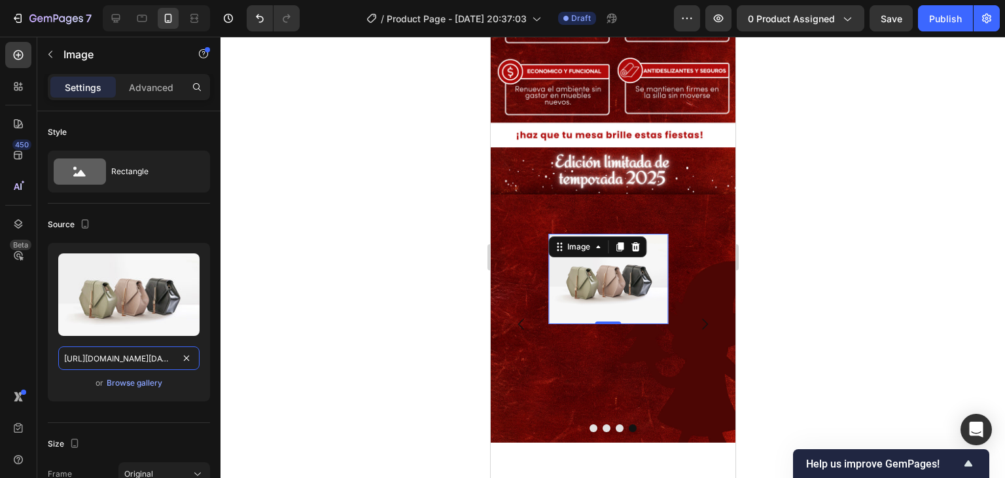
scroll to position [0, 346]
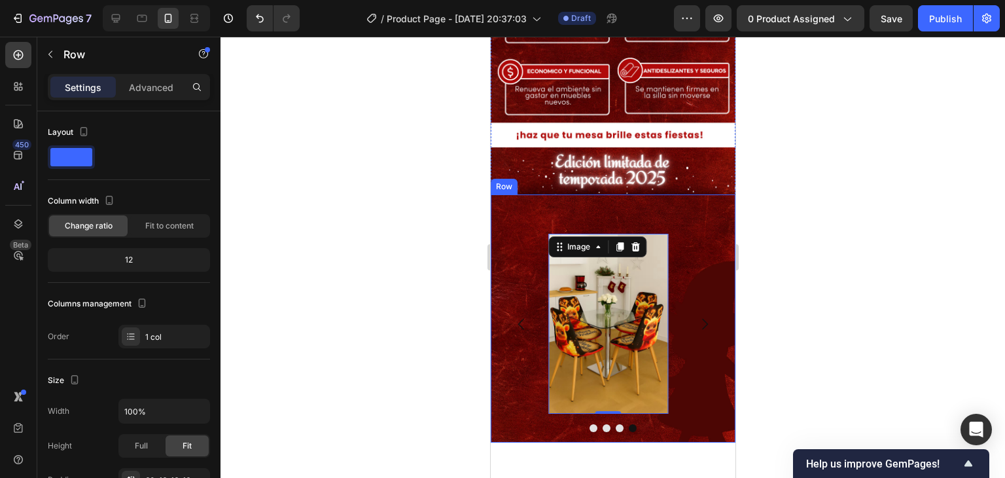
click at [681, 194] on div "Image Image Image Image 0 Carousel Row" at bounding box center [612, 318] width 245 height 248
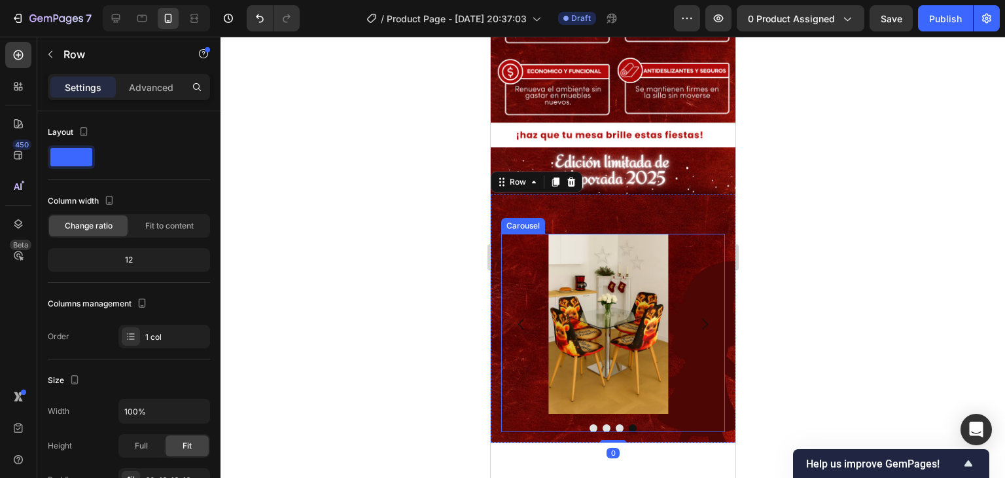
click at [698, 316] on icon "Carousel Next Arrow" at bounding box center [704, 324] width 16 height 16
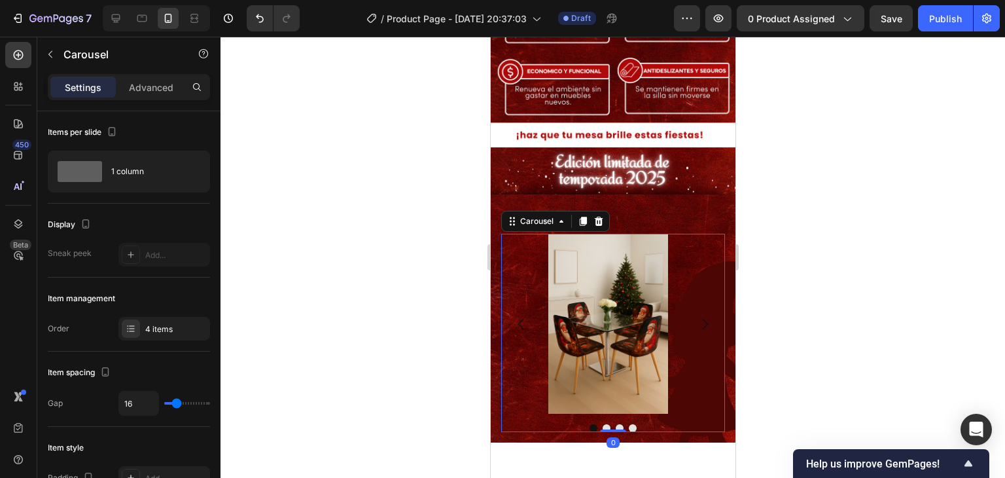
click at [698, 316] on icon "Carousel Next Arrow" at bounding box center [704, 324] width 16 height 16
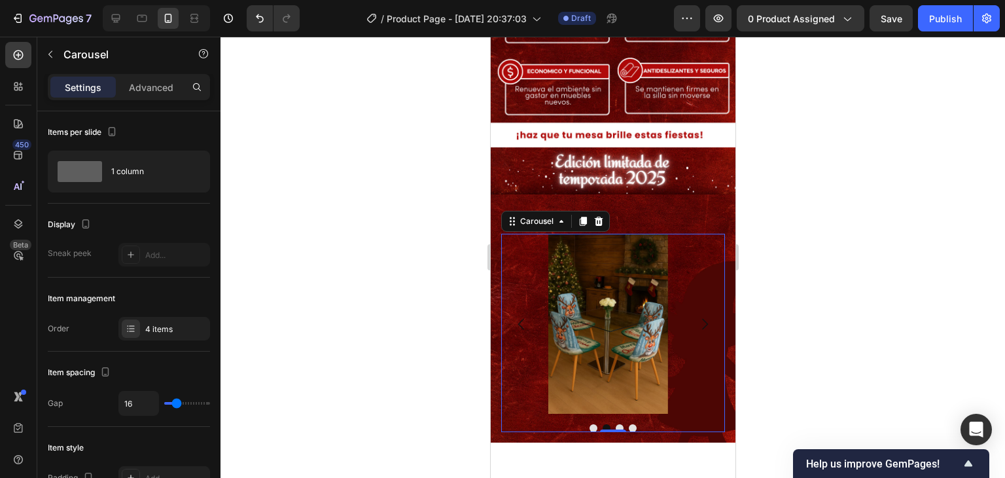
click at [698, 316] on icon "Carousel Next Arrow" at bounding box center [704, 324] width 16 height 16
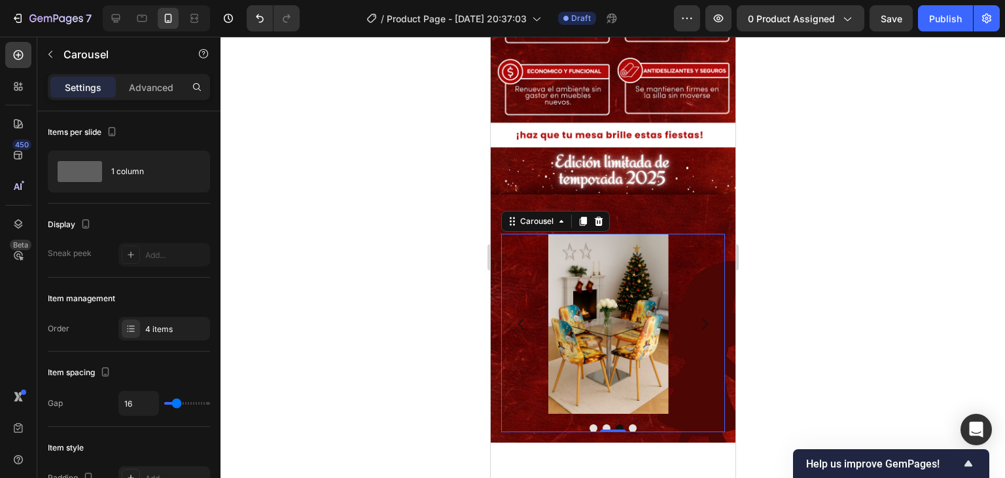
click at [698, 316] on icon "Carousel Next Arrow" at bounding box center [704, 324] width 16 height 16
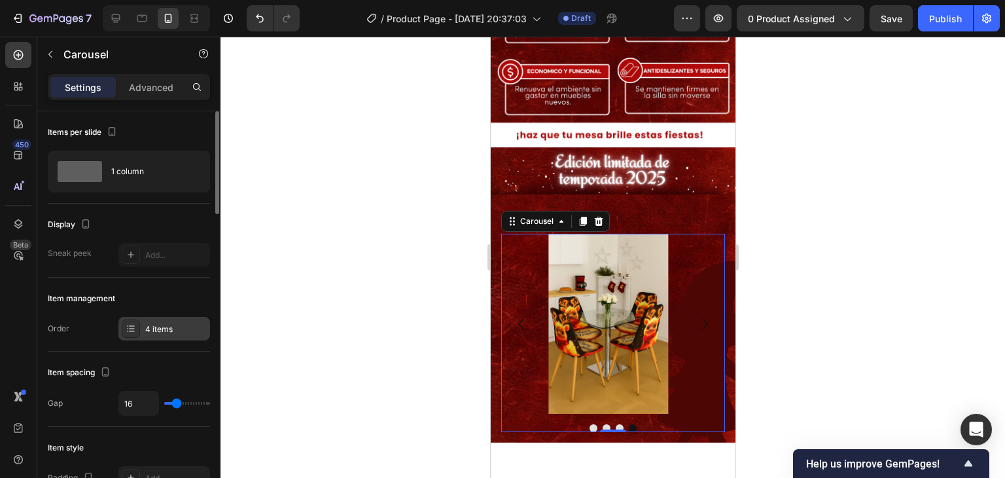
click at [141, 320] on div "4 items" at bounding box center [164, 329] width 92 height 24
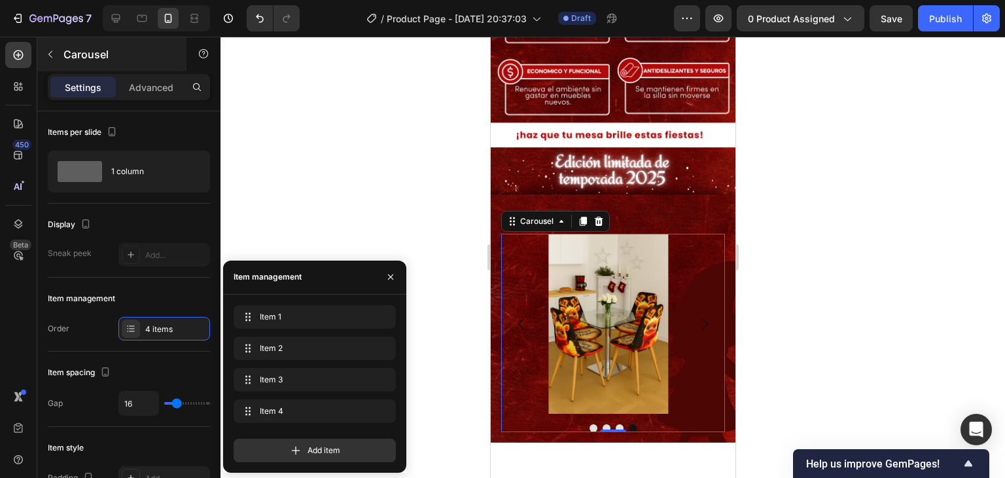
click at [276, 443] on div "Add item" at bounding box center [315, 451] width 162 height 24
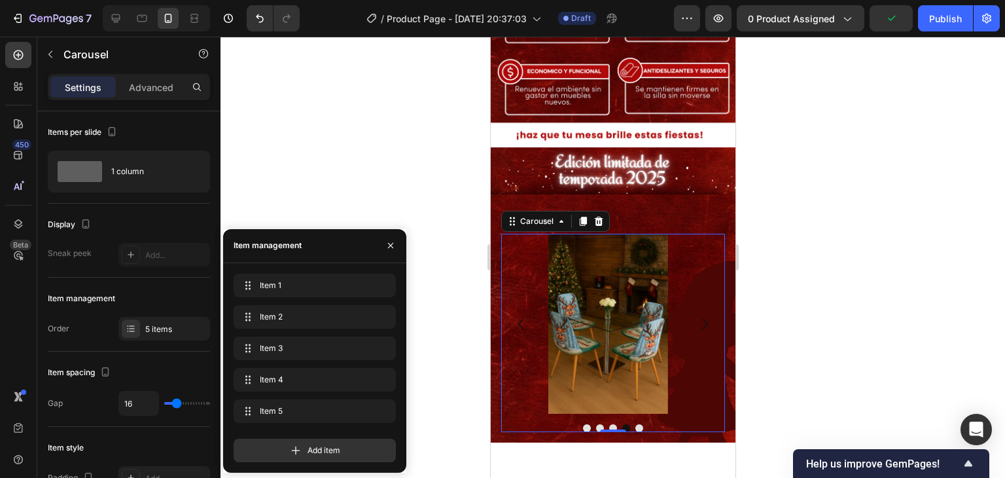
click at [636, 424] on div at bounding box center [613, 428] width 224 height 8
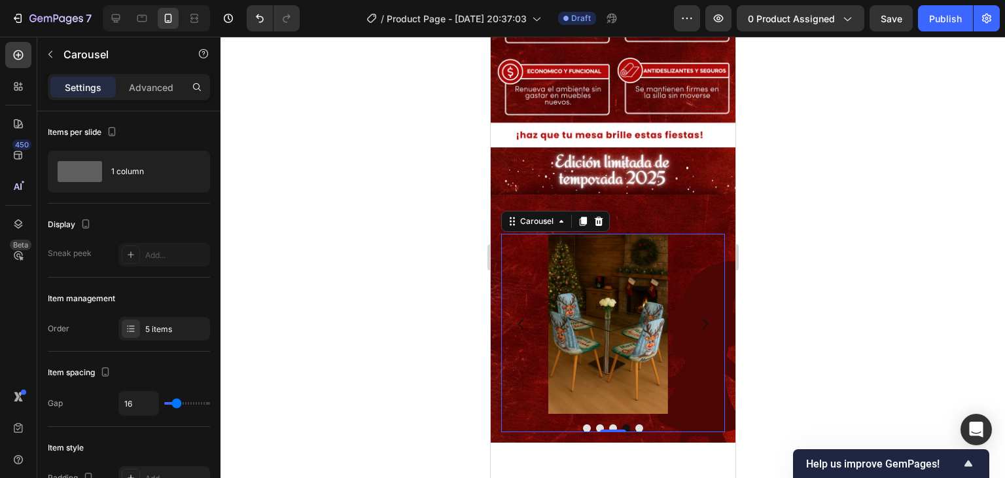
click at [635, 424] on button "Dot" at bounding box center [639, 428] width 8 height 8
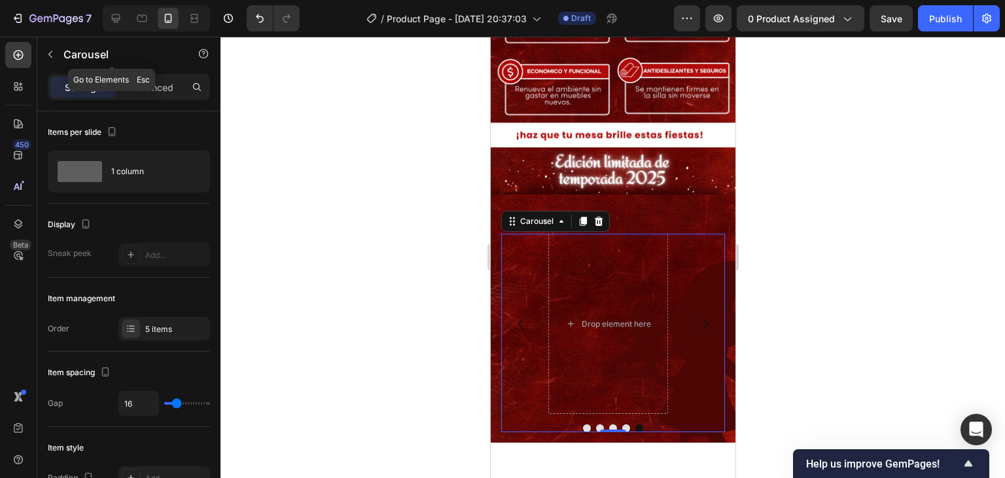
click at [59, 60] on button "button" at bounding box center [50, 54] width 21 height 21
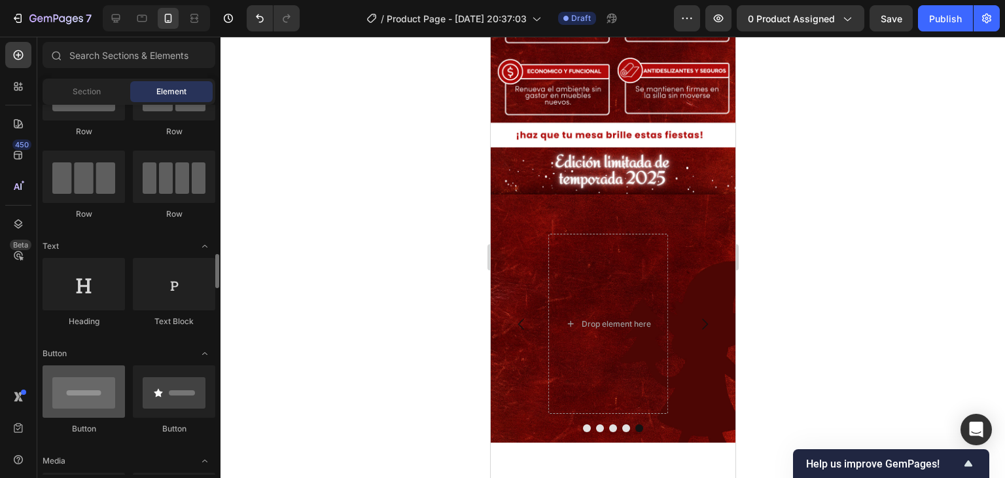
scroll to position [196, 0]
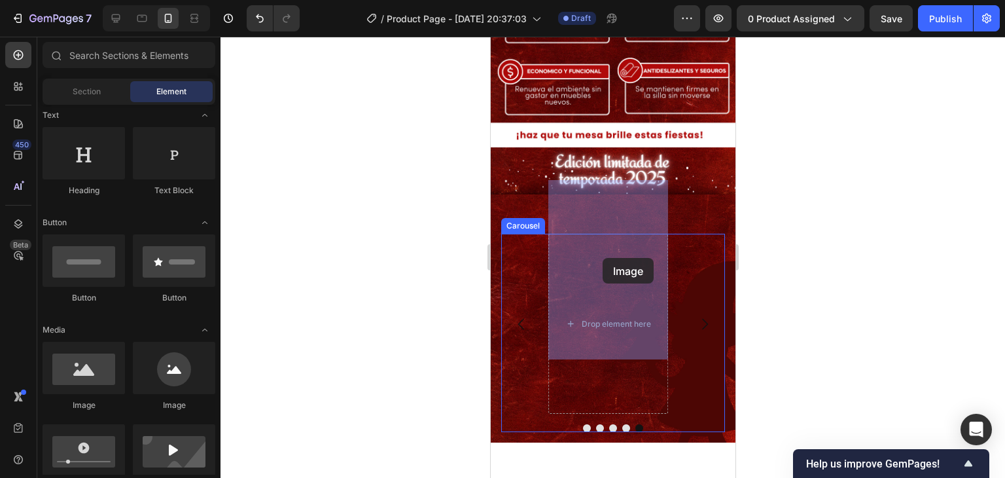
drag, startPoint x: 585, startPoint y: 427, endPoint x: 599, endPoint y: 257, distance: 171.5
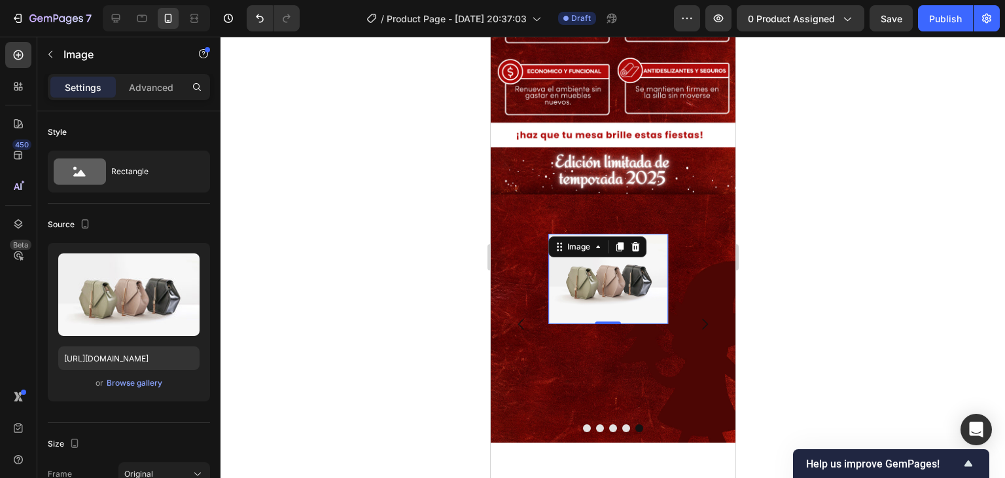
click at [618, 234] on img at bounding box center [608, 279] width 120 height 90
click at [153, 352] on input "https://cdn.shopify.com/s/files/1/2005/9307/files/image_demo.jpg" at bounding box center [128, 358] width 141 height 24
paste input "0770/0424/3188/files/WhatsApp_Image_2025-09-20_at_6.27.06_PM_3.avif?v=1758488582"
type input "https://cdn.shopify.com/s/files/1/0770/0424/3188/files/WhatsApp_Image_2025-09-2…"
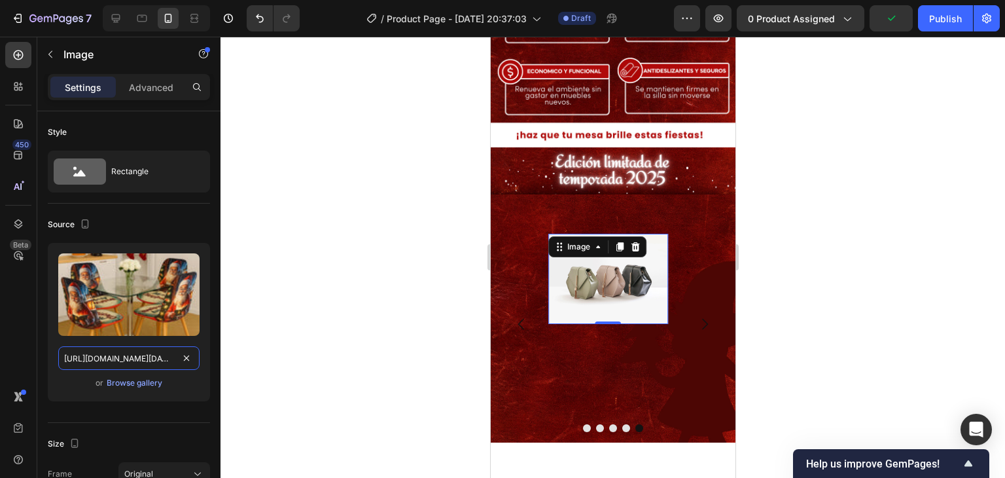
scroll to position [0, 350]
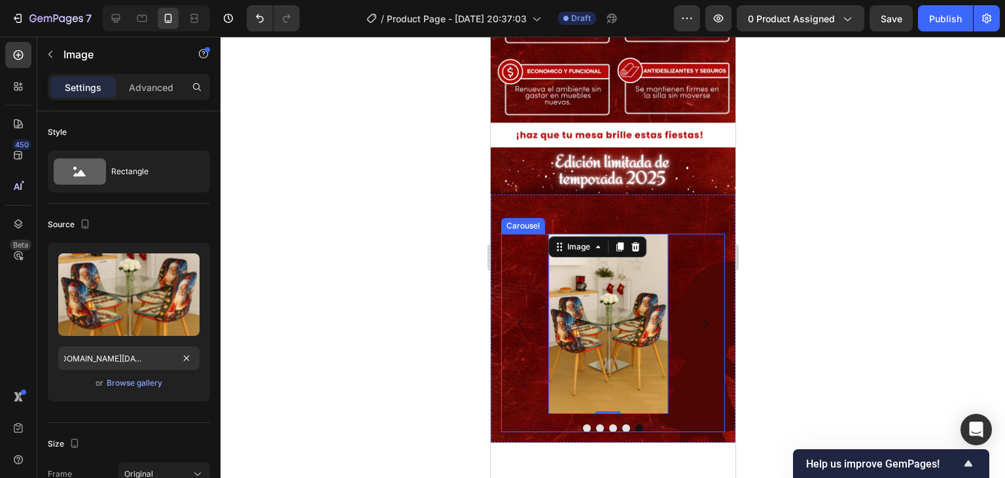
click at [696, 306] on button "Carousel Next Arrow" at bounding box center [704, 324] width 37 height 37
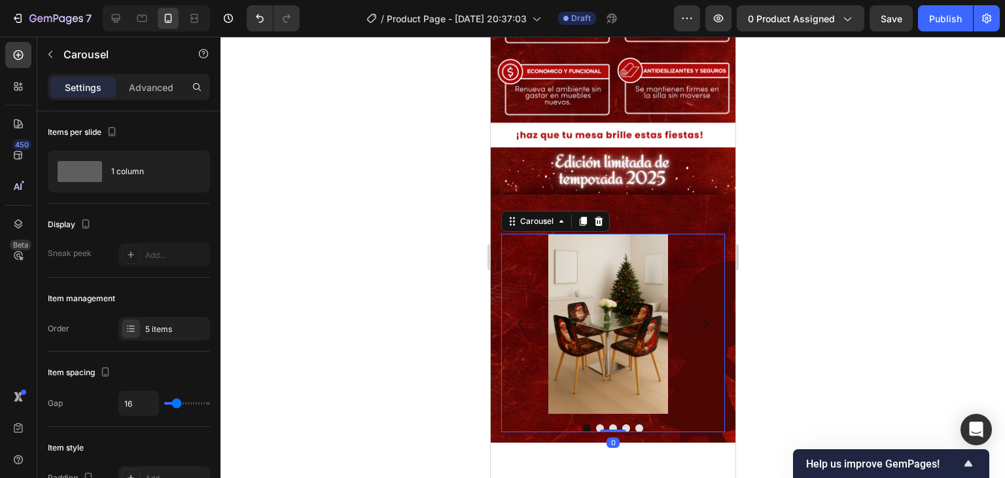
click at [696, 316] on icon "Carousel Next Arrow" at bounding box center [704, 324] width 16 height 16
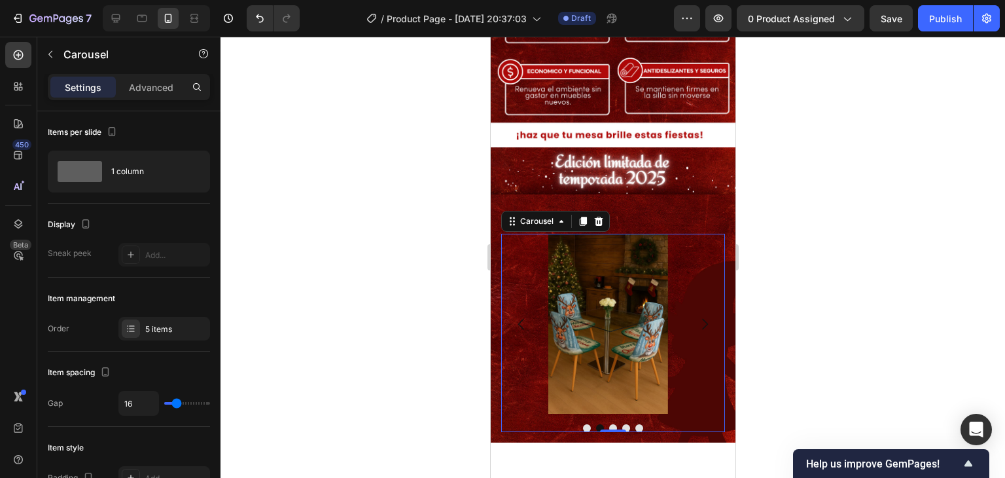
click at [696, 316] on icon "Carousel Next Arrow" at bounding box center [704, 324] width 16 height 16
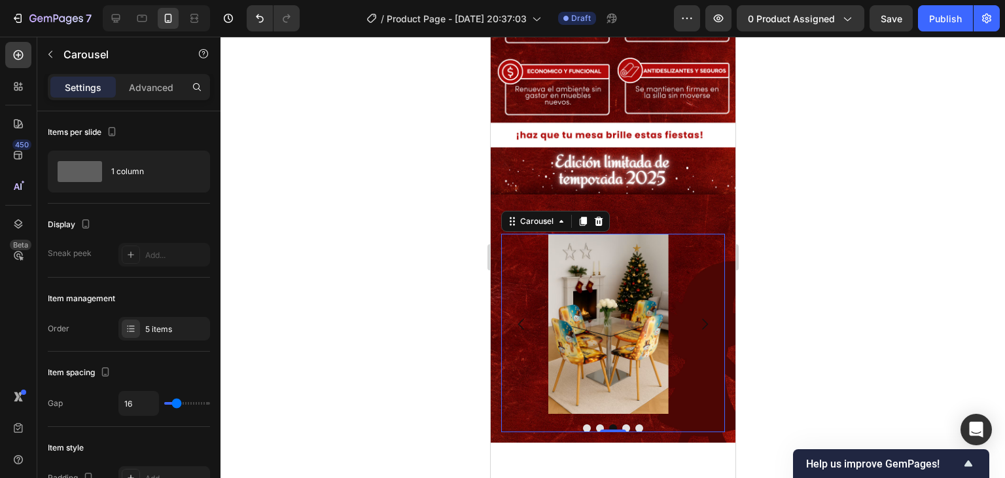
click at [696, 316] on icon "Carousel Next Arrow" at bounding box center [704, 324] width 16 height 16
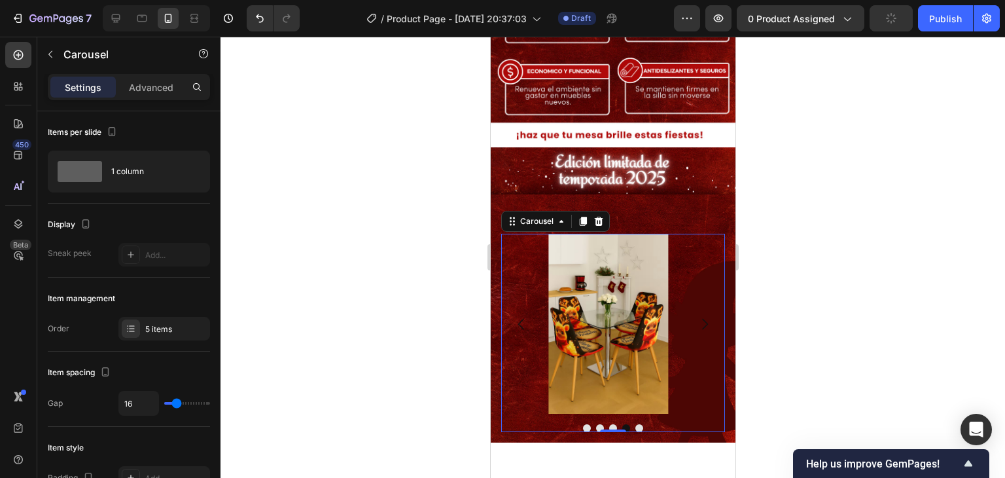
click at [696, 316] on icon "Carousel Next Arrow" at bounding box center [704, 324] width 16 height 16
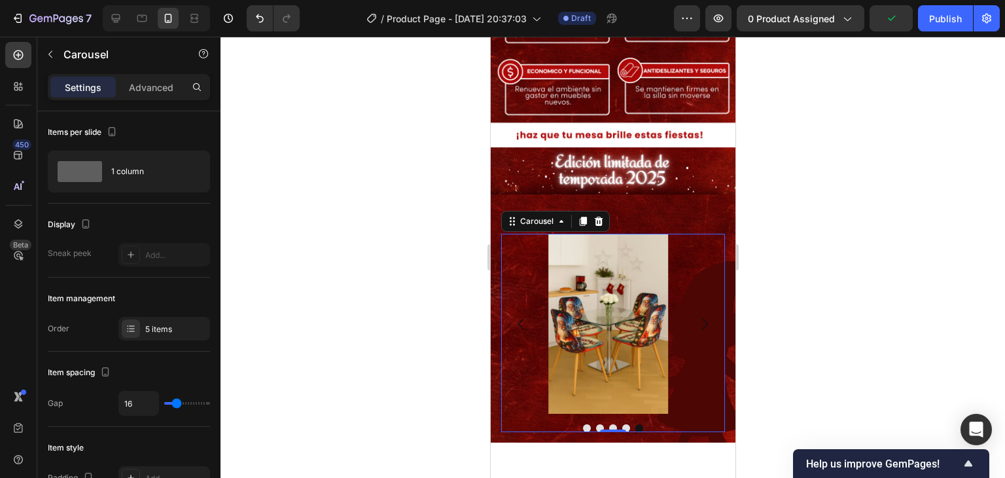
click at [696, 316] on icon "Carousel Next Arrow" at bounding box center [704, 324] width 16 height 16
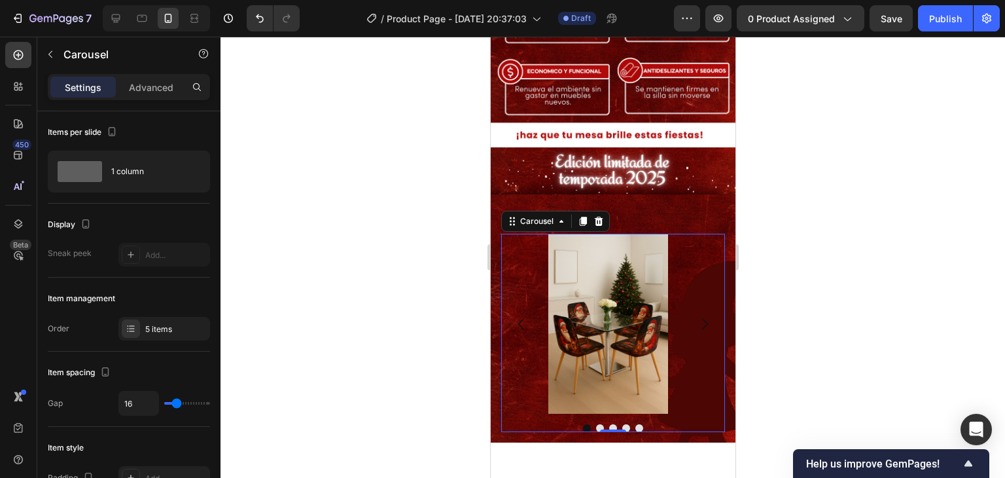
click at [696, 316] on icon "Carousel Next Arrow" at bounding box center [704, 324] width 16 height 16
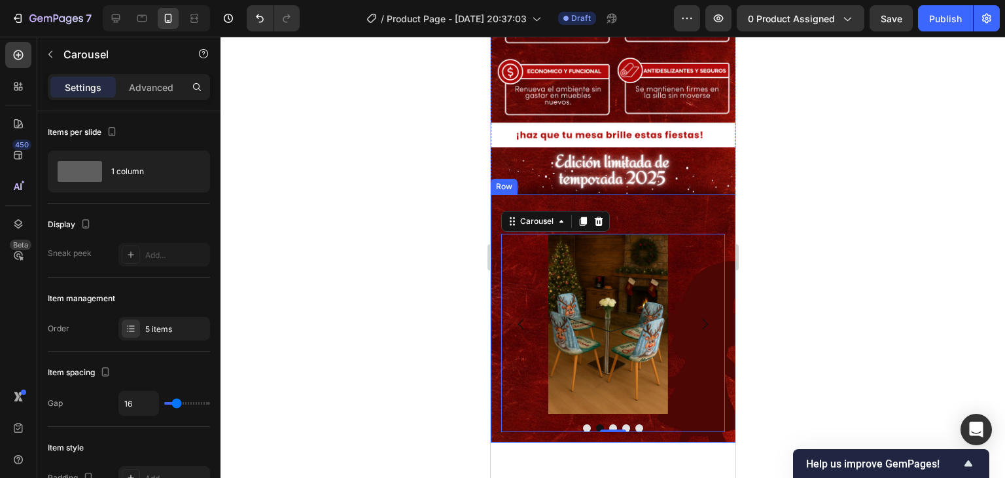
click at [694, 194] on div "Image Image Image Image Image Carousel 0 Row" at bounding box center [612, 318] width 245 height 248
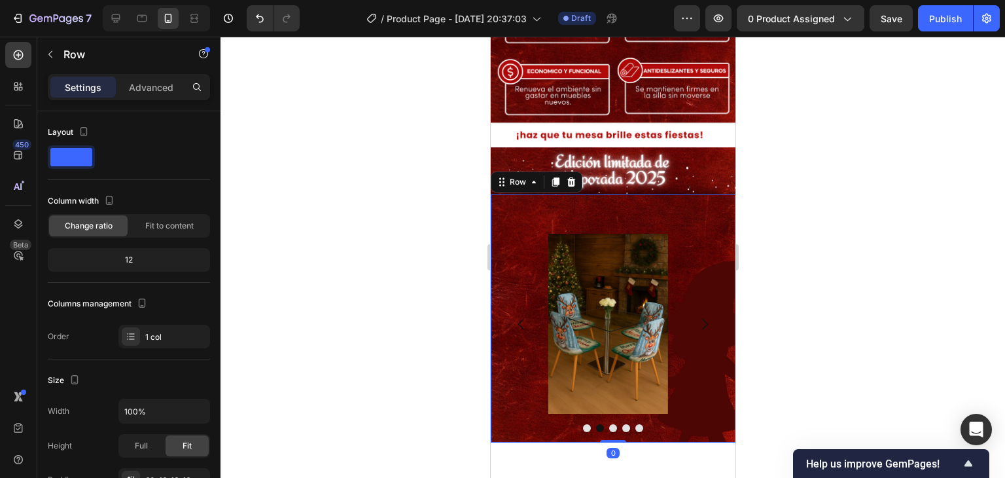
click at [825, 242] on div at bounding box center [613, 257] width 785 height 441
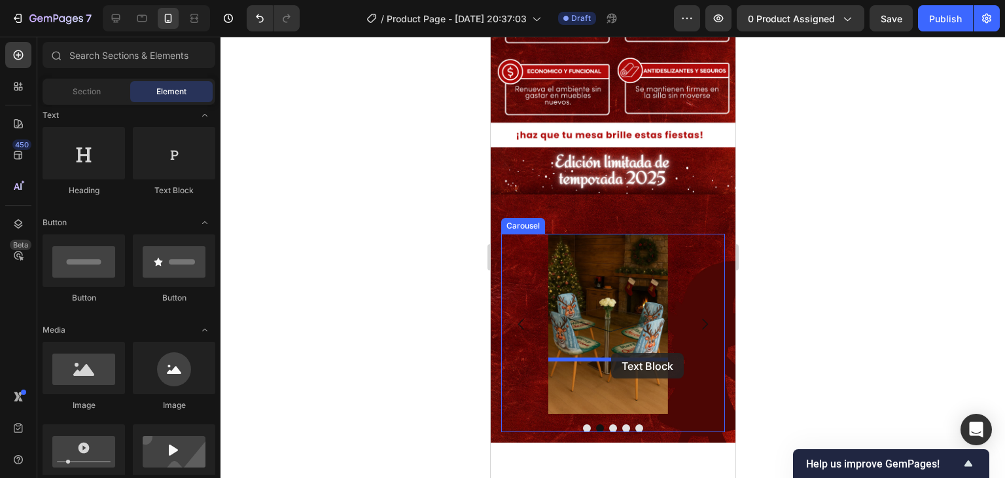
drag, startPoint x: 664, startPoint y: 205, endPoint x: 611, endPoint y: 353, distance: 157.4
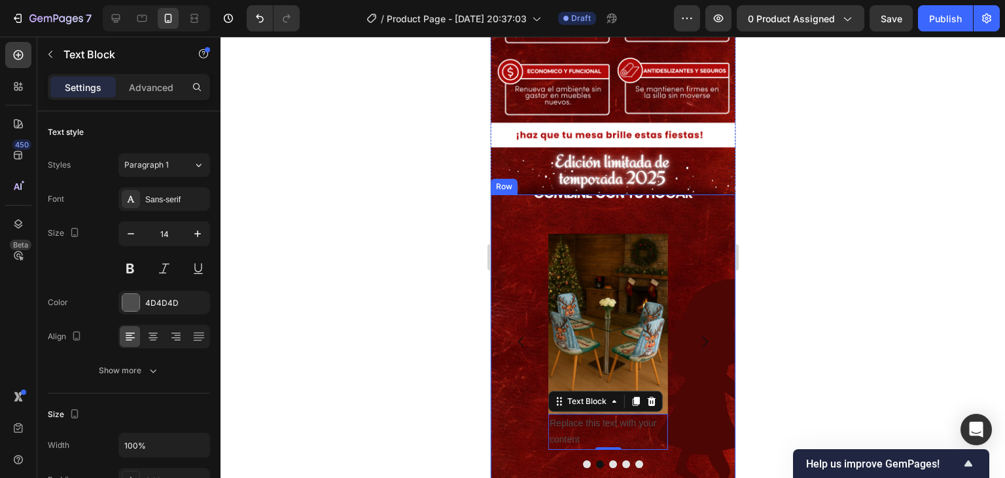
click at [608, 194] on div "Image Image Replace this text with your content Text Block 0 Image Image Image …" at bounding box center [612, 335] width 245 height 283
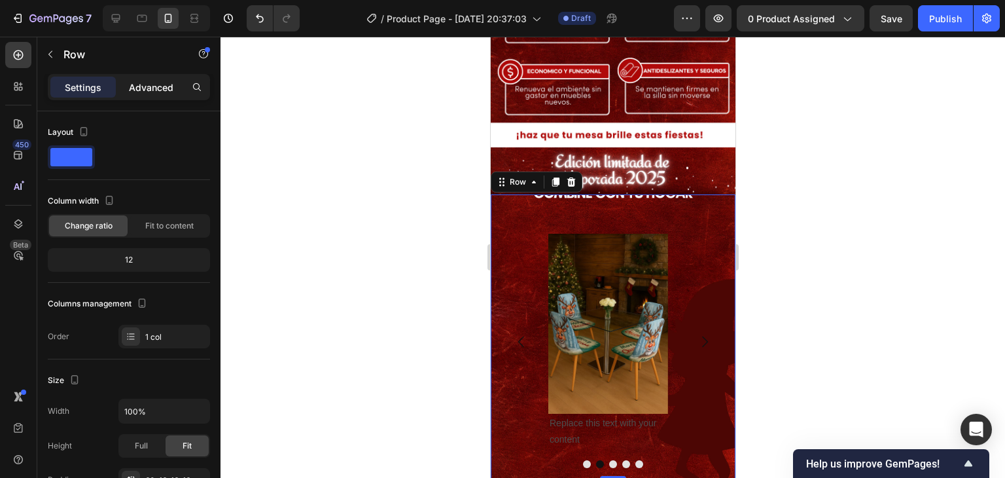
click at [168, 83] on p "Advanced" at bounding box center [151, 88] width 45 height 14
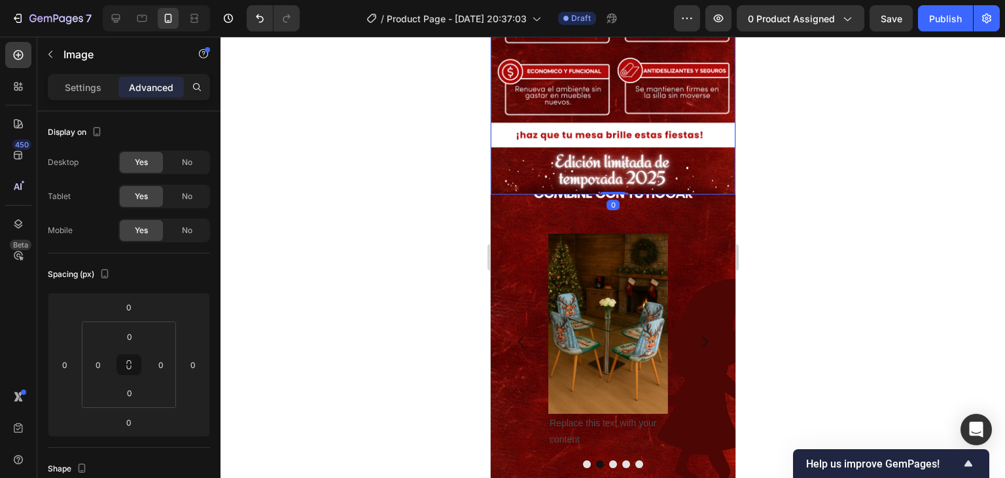
click at [720, 105] on img at bounding box center [612, 21] width 245 height 348
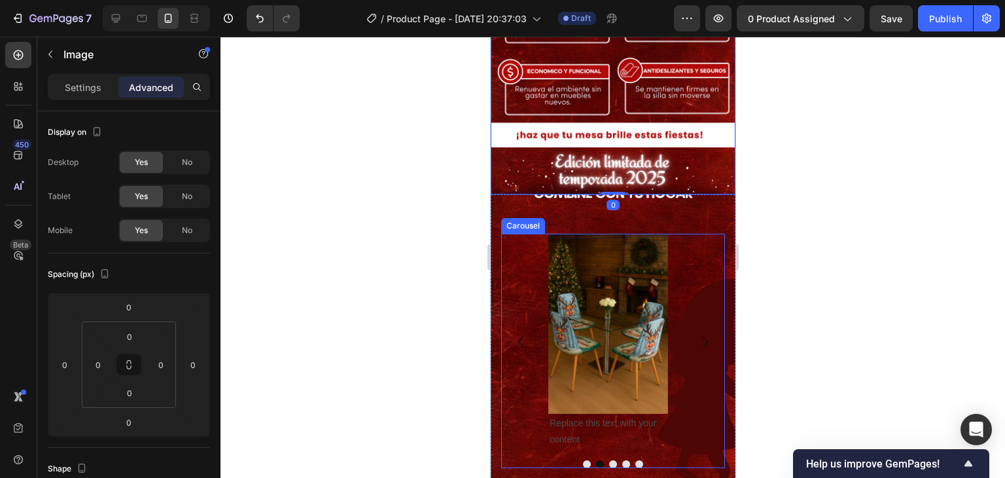
click at [695, 234] on div "Image Image Replace this text with your content Text Block Image Image Image" at bounding box center [613, 341] width 224 height 215
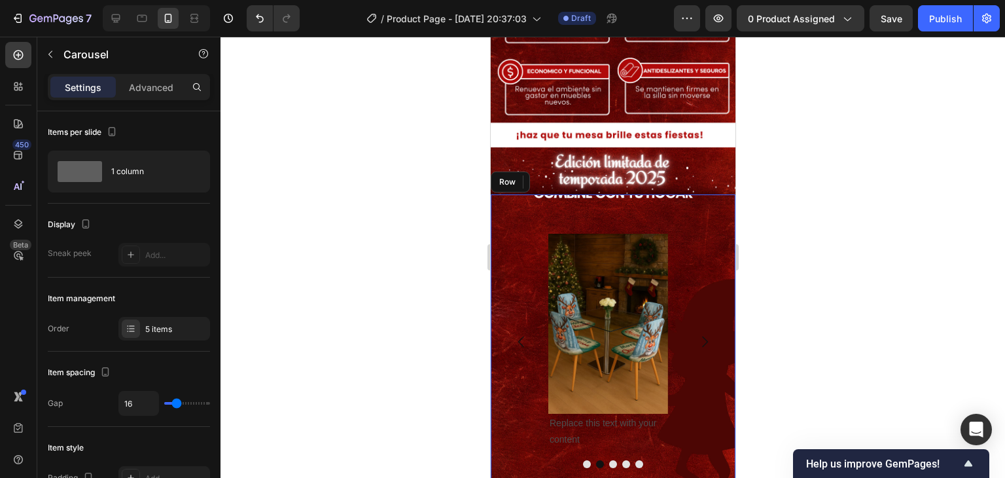
click at [710, 194] on div "Image Image Replace this text with your content Text Block Image Image Image Ca…" at bounding box center [612, 335] width 245 height 283
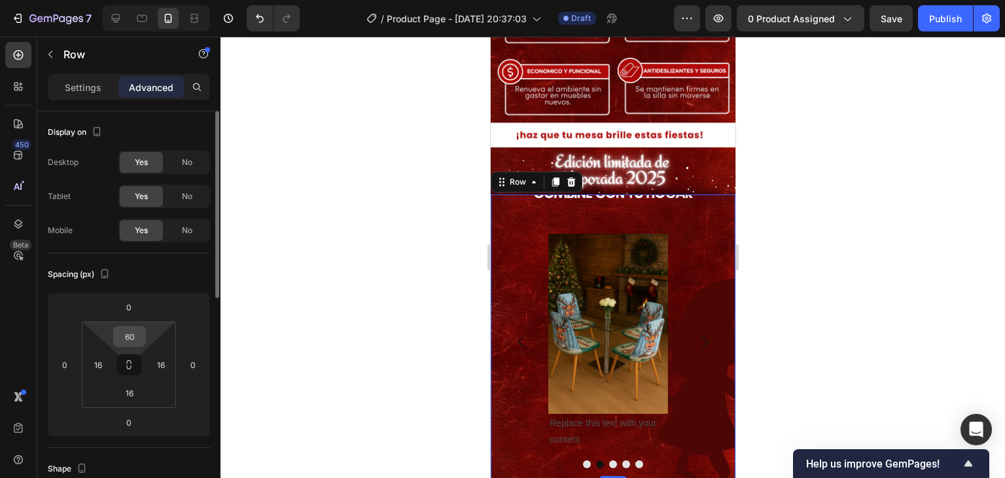
click at [142, 340] on input "60" at bounding box center [130, 337] width 26 height 20
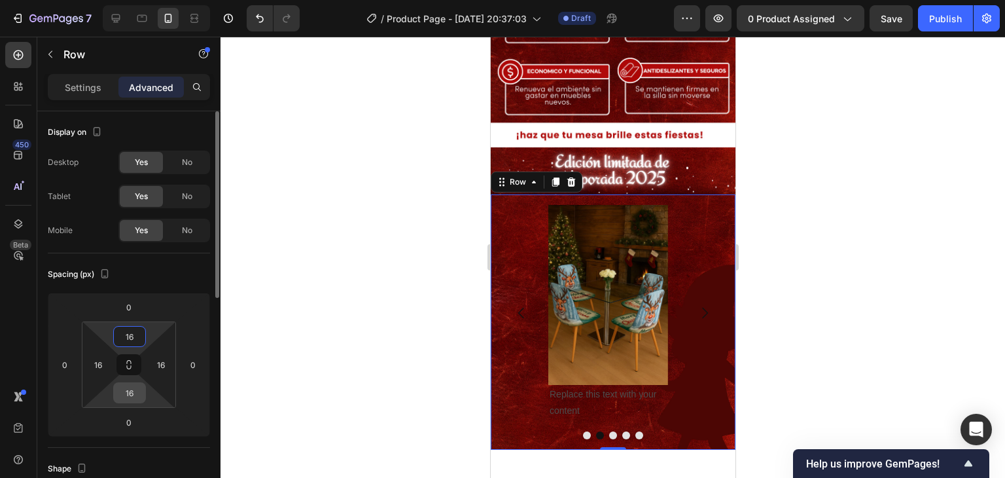
type input "16"
click at [137, 387] on input "16" at bounding box center [130, 393] width 26 height 20
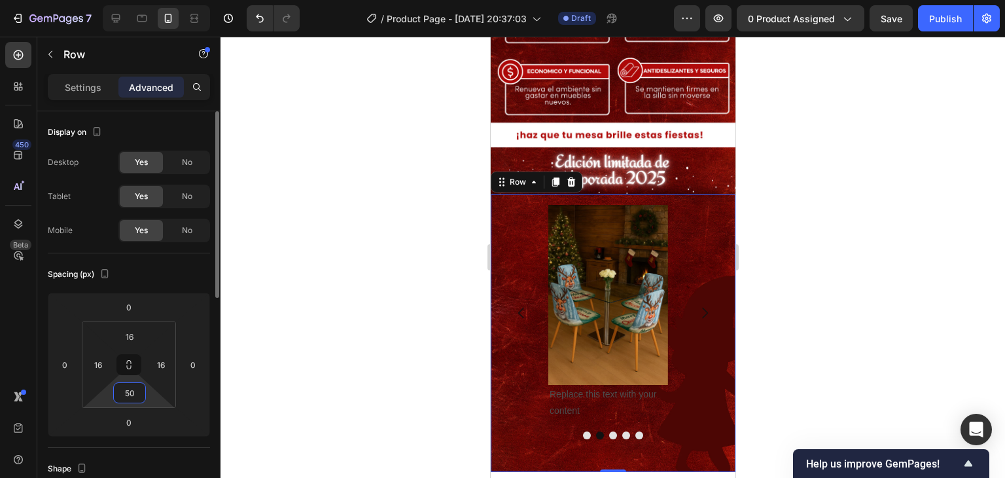
type input "5"
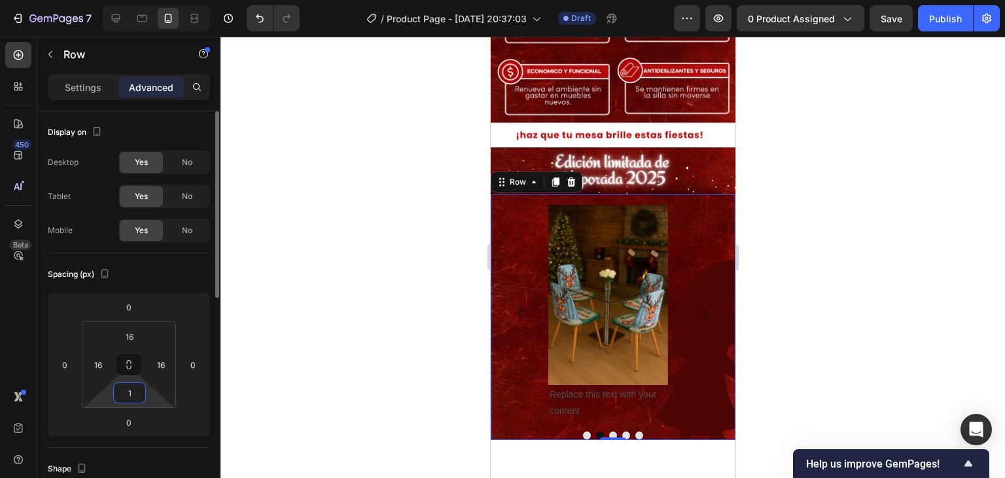
type input "16"
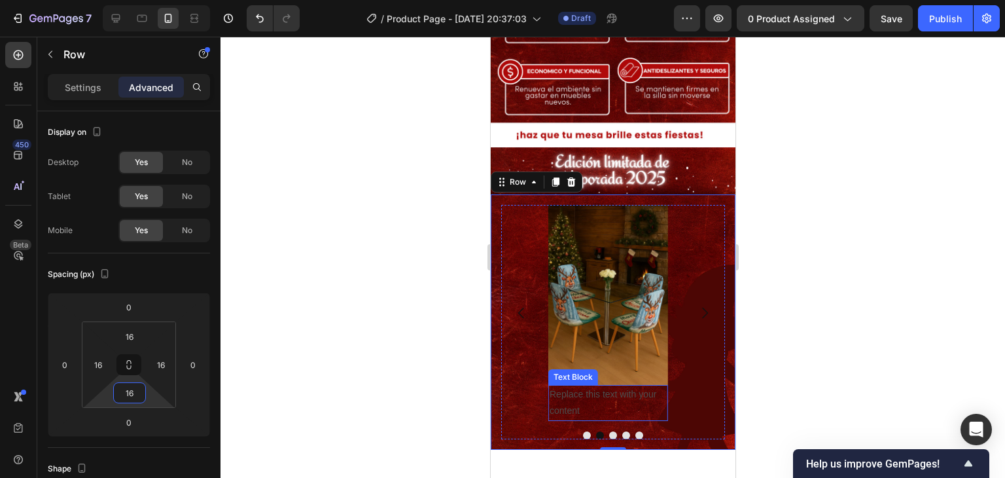
click at [638, 385] on div "Replace this text with your content" at bounding box center [608, 402] width 120 height 35
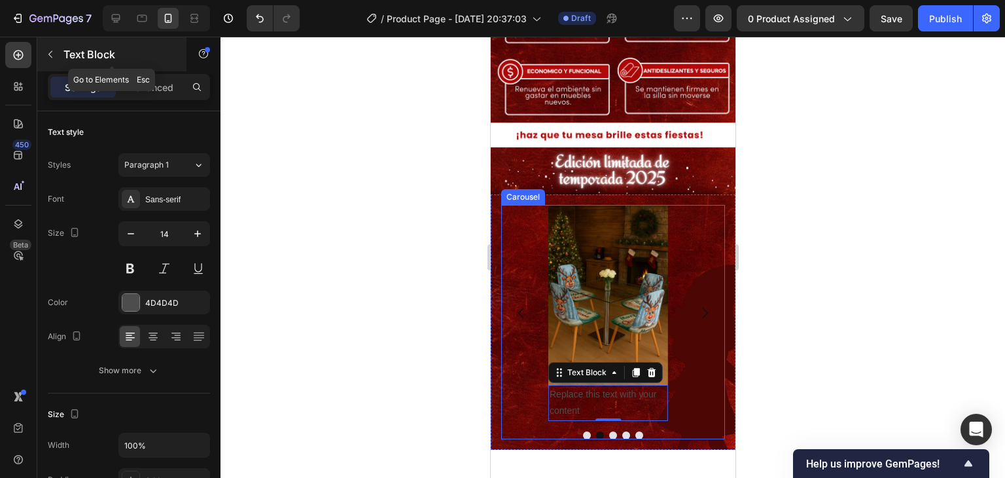
click at [45, 50] on button "button" at bounding box center [50, 54] width 21 height 21
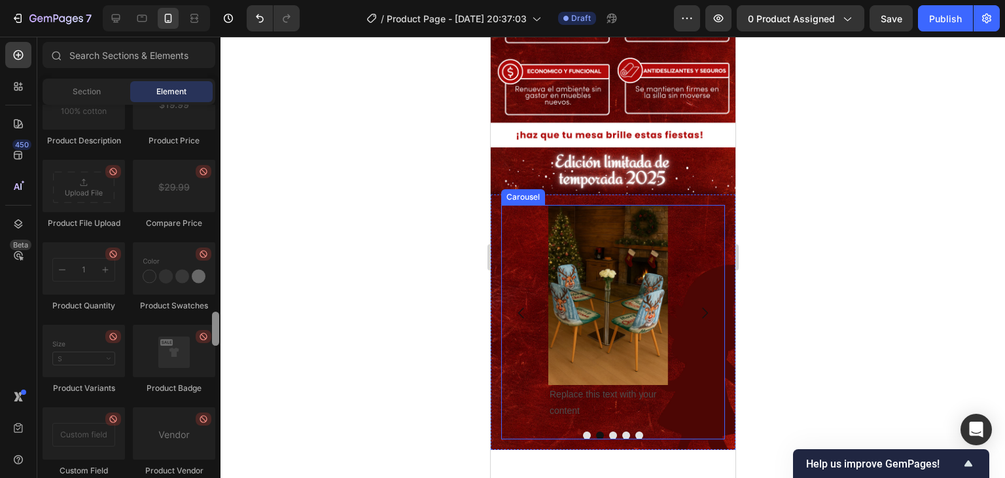
scroll to position [2156, 0]
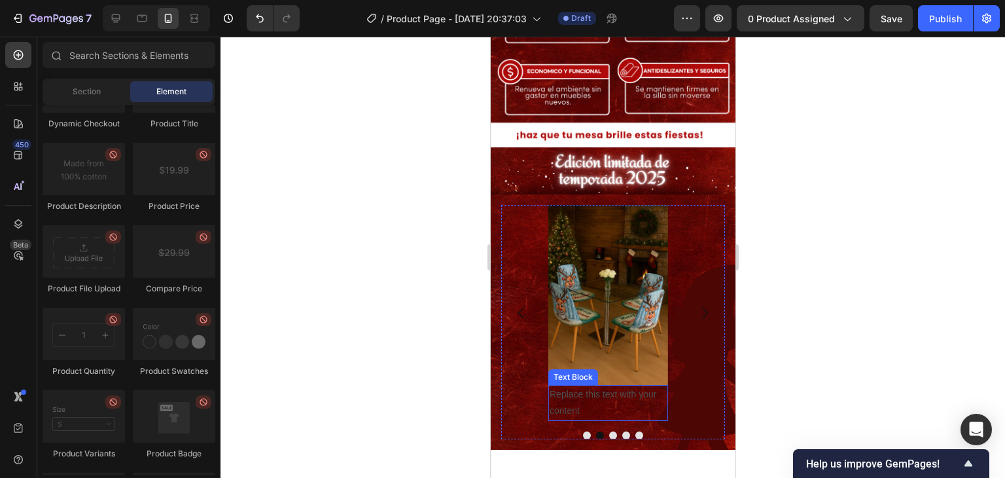
click at [634, 385] on div "Replace this text with your content" at bounding box center [608, 402] width 120 height 35
click at [633, 385] on div "Replace this text with your content" at bounding box center [608, 402] width 120 height 35
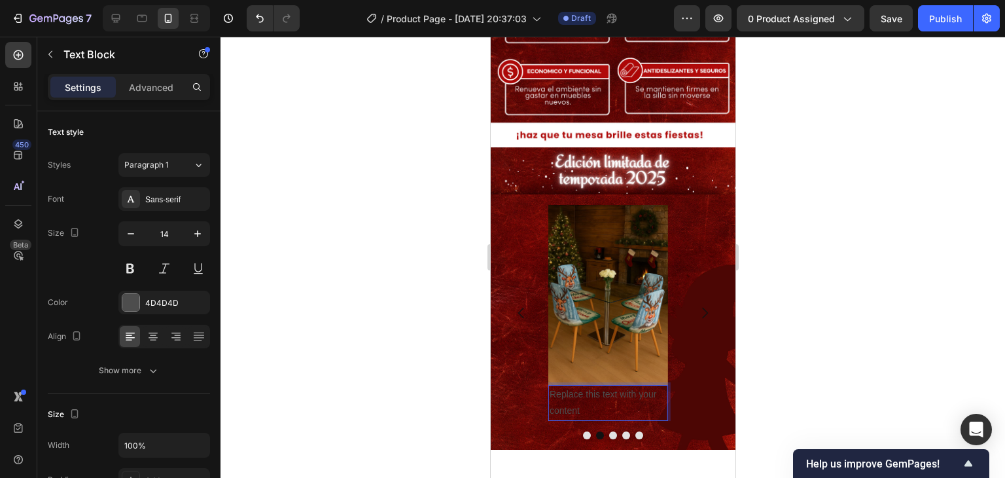
click at [633, 386] on p "Replace this text with your content" at bounding box center [607, 402] width 117 height 33
click at [652, 386] on p "Elige el diseño que más combine con tu hogar" at bounding box center [607, 402] width 117 height 33
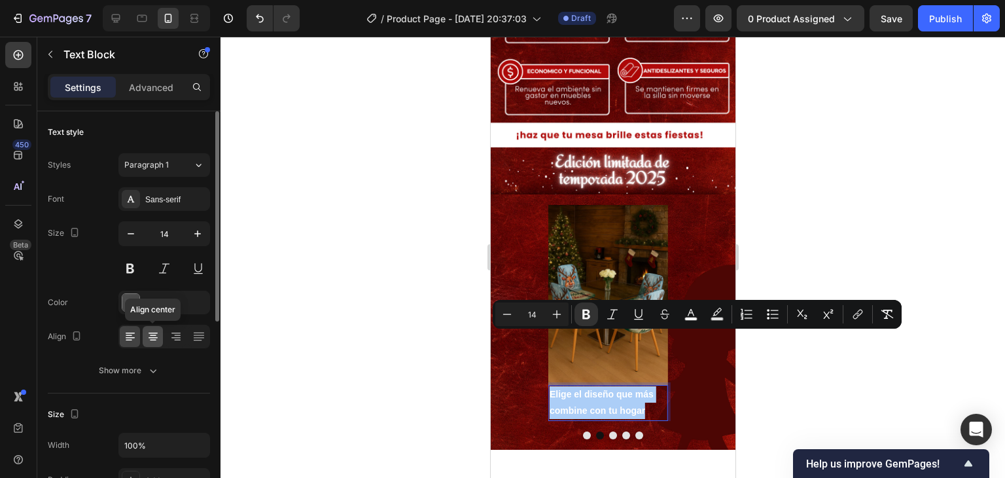
click at [158, 340] on icon at bounding box center [153, 336] width 13 height 13
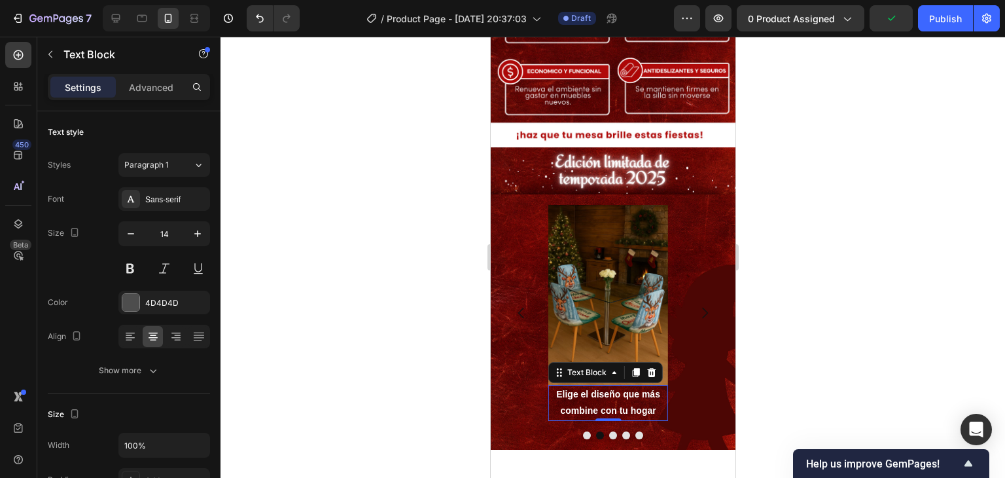
click at [608, 389] on strong "Elige el diseño que más combine con tu hogar" at bounding box center [608, 402] width 104 height 27
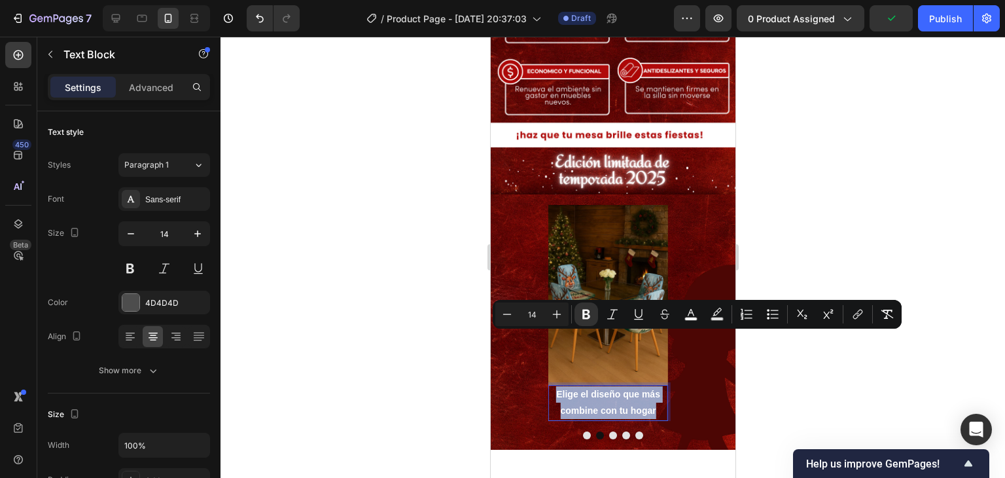
click at [608, 389] on strong "Elige el diseño que más combine con tu hogar" at bounding box center [608, 402] width 104 height 27
click at [508, 313] on icon "Editor contextual toolbar" at bounding box center [507, 314] width 13 height 13
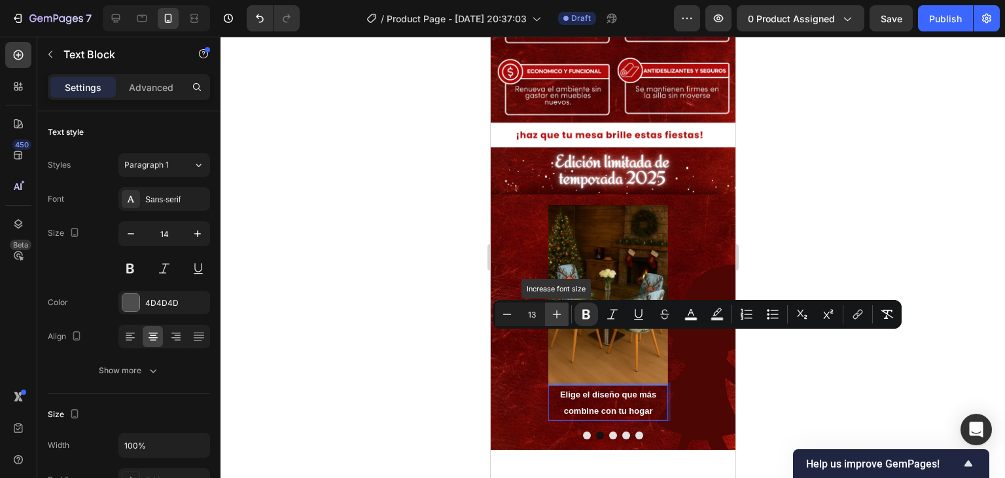
click at [563, 308] on icon "Editor contextual toolbar" at bounding box center [557, 314] width 13 height 13
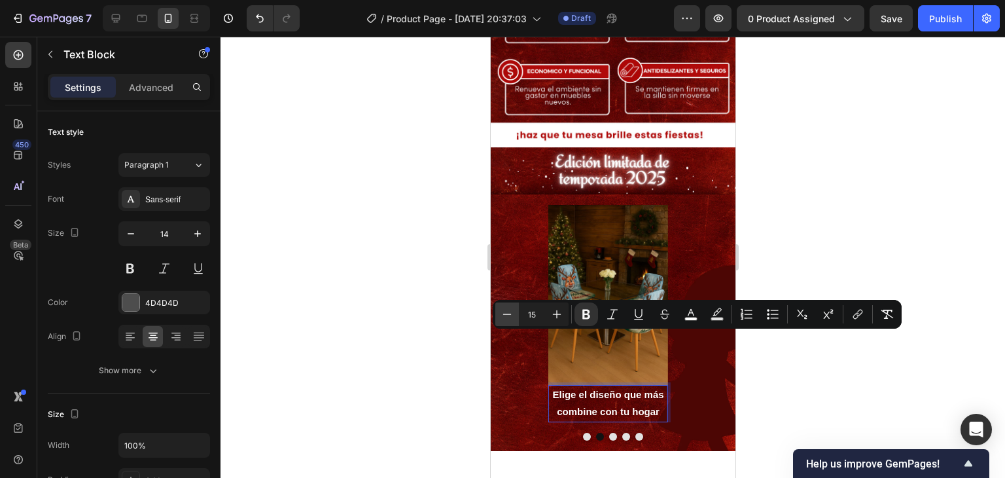
click at [507, 314] on icon "Editor contextual toolbar" at bounding box center [507, 314] width 13 height 13
type input "14"
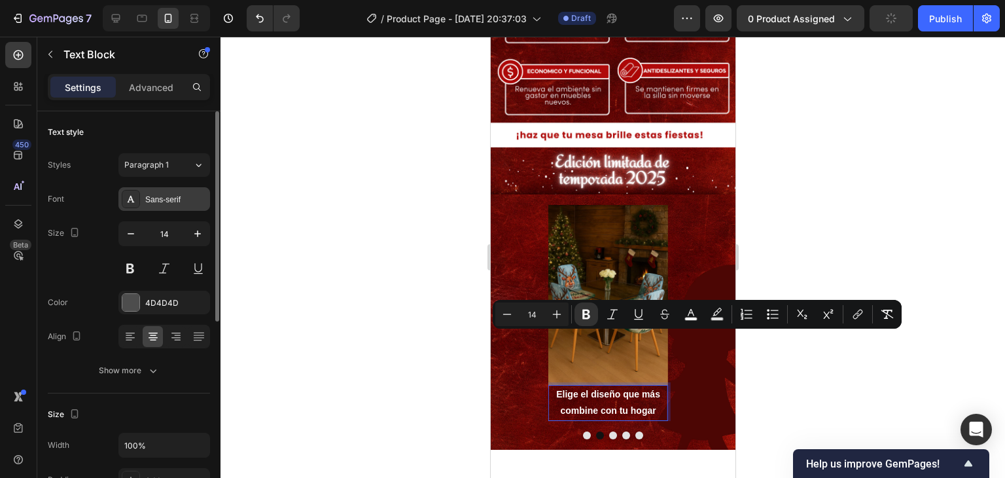
click at [169, 191] on div "Sans-serif" at bounding box center [164, 199] width 92 height 24
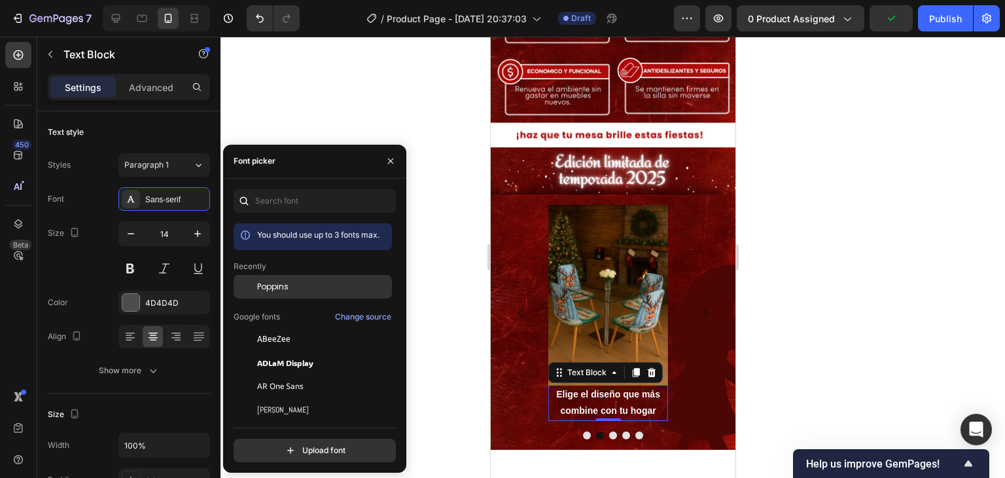
click at [296, 295] on div "Poppins" at bounding box center [313, 287] width 158 height 24
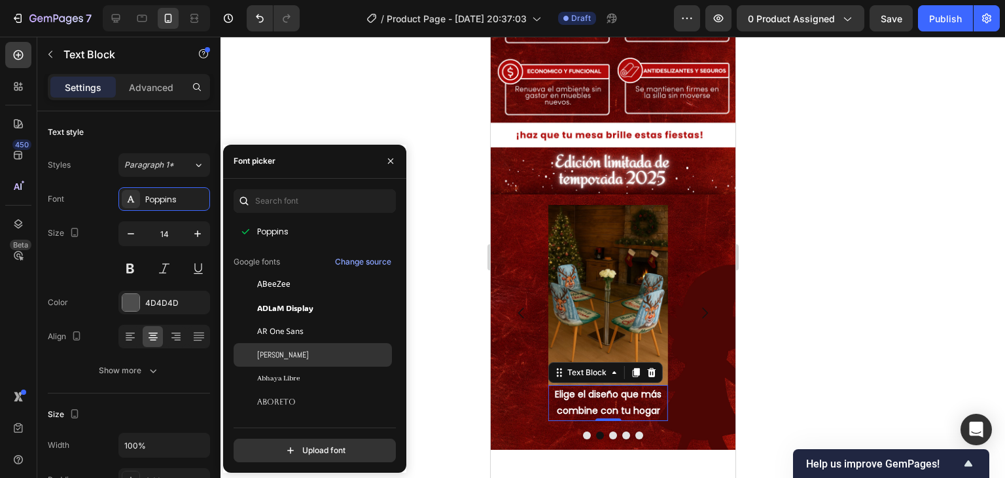
scroll to position [131, 0]
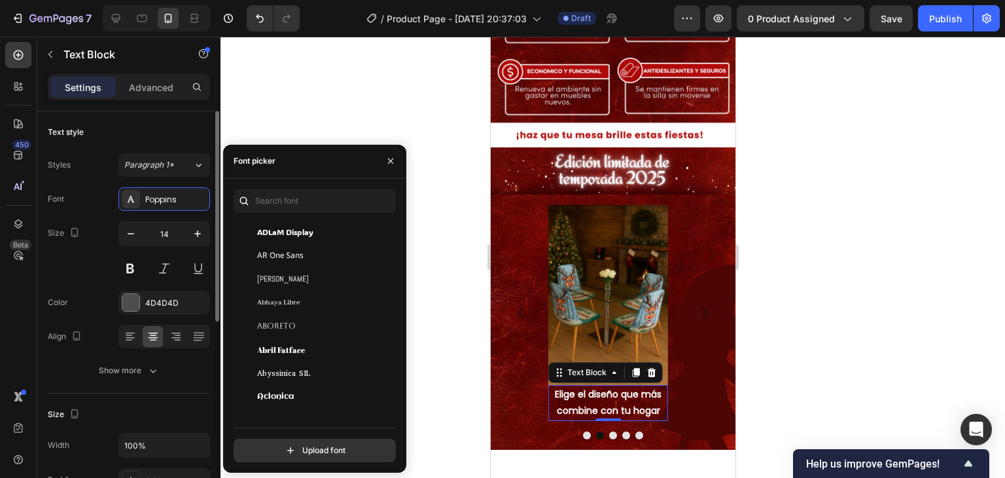
click at [95, 278] on div "Size 14" at bounding box center [129, 250] width 162 height 59
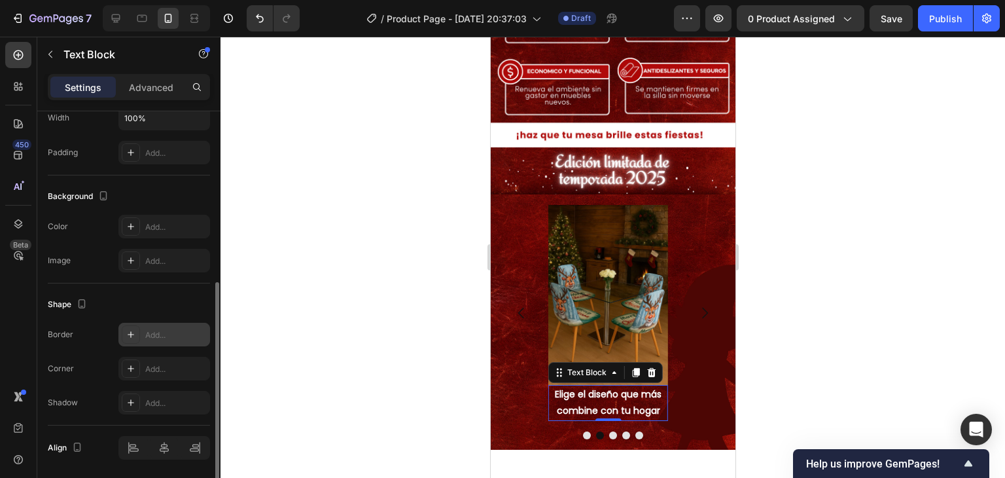
scroll to position [371, 0]
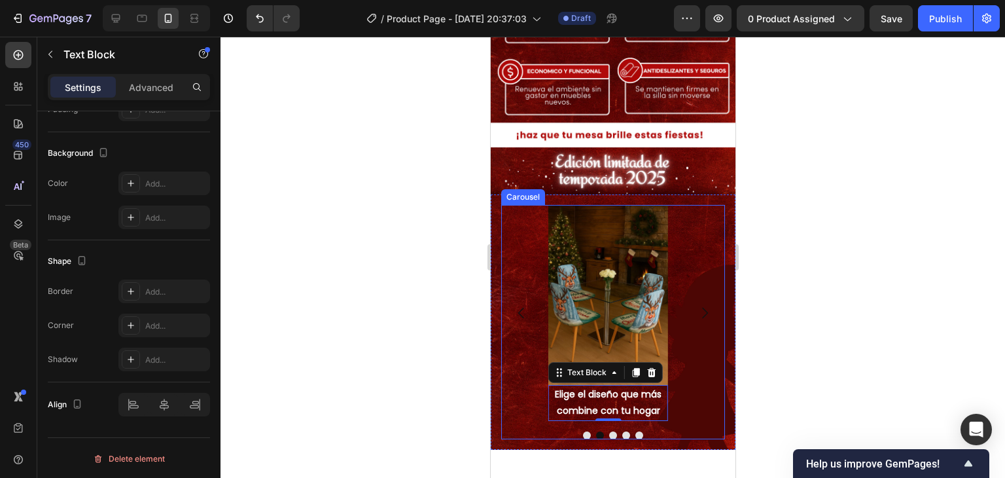
click at [688, 346] on div "Image Image Elige el diseño que más combine con tu hogar Text Block 0 Image Ima…" at bounding box center [613, 312] width 224 height 215
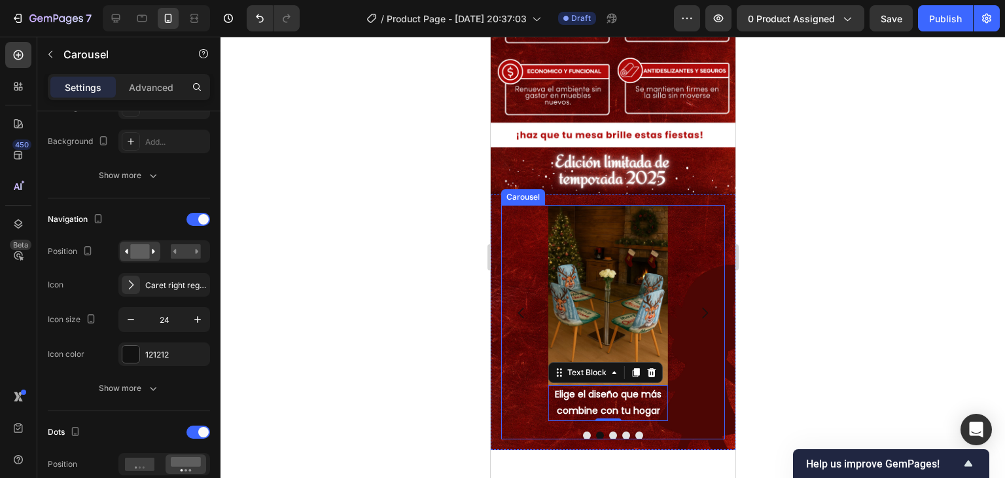
scroll to position [0, 0]
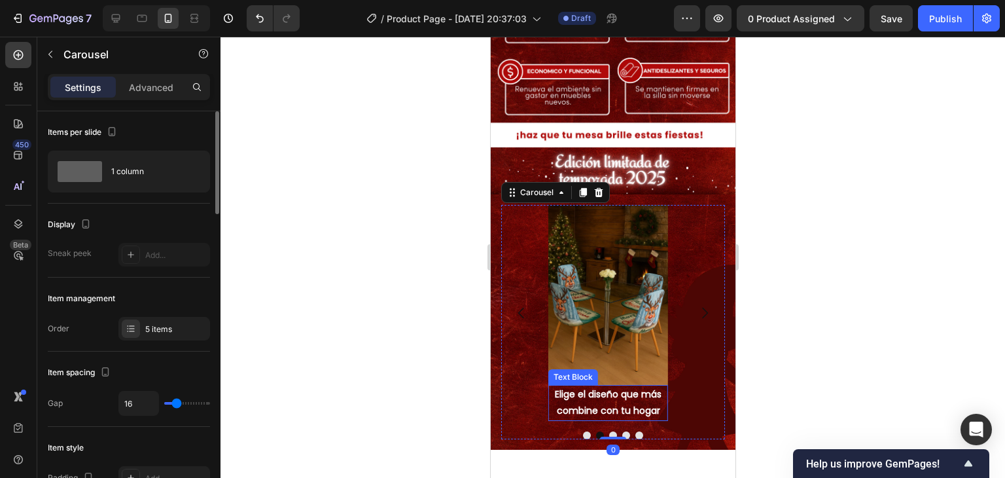
click at [654, 386] on p "Elige el diseño que más combine con tu hogar" at bounding box center [607, 402] width 117 height 33
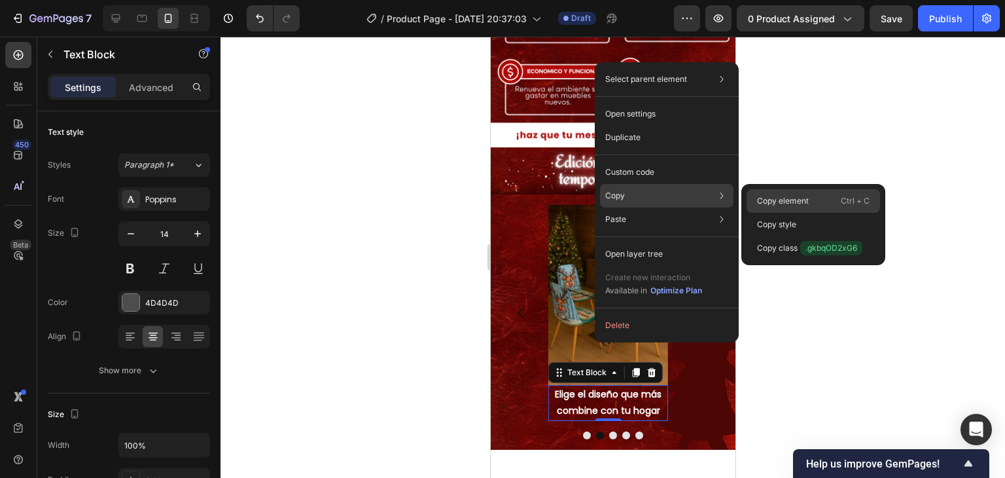
click at [789, 205] on p "Copy element" at bounding box center [783, 201] width 52 height 12
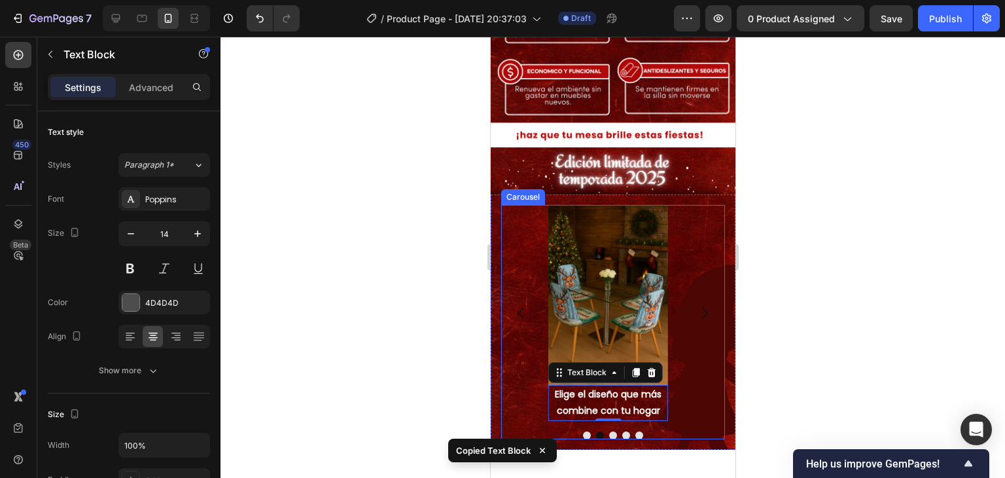
click at [583, 431] on button "Dot" at bounding box center [587, 435] width 8 height 8
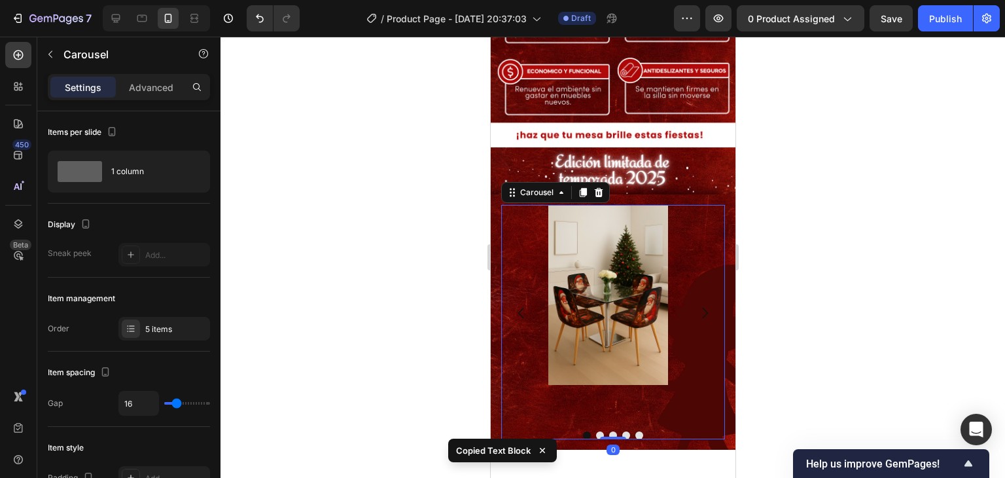
click at [607, 355] on div "Image" at bounding box center [608, 312] width 120 height 215
click at [606, 341] on div "Image" at bounding box center [608, 312] width 120 height 215
click at [606, 332] on div "Image" at bounding box center [608, 312] width 120 height 215
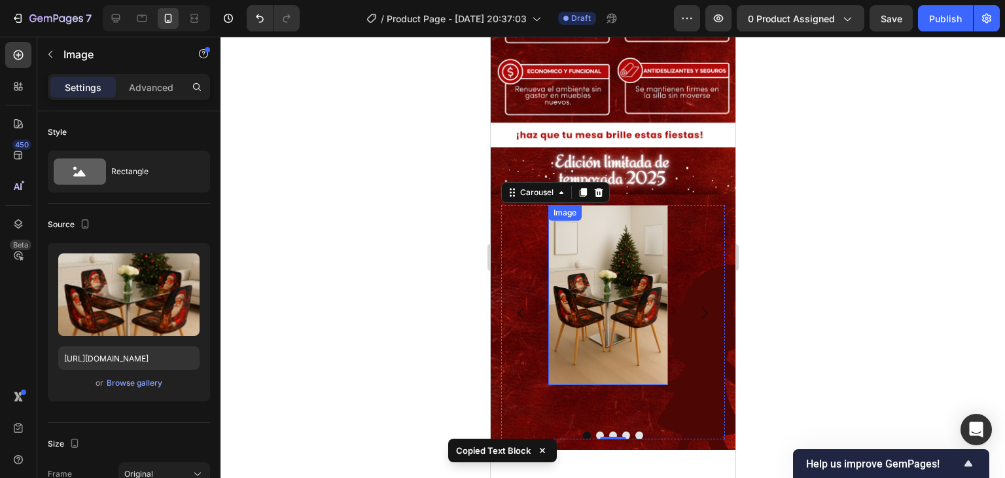
click at [606, 329] on div "Image" at bounding box center [608, 295] width 120 height 180
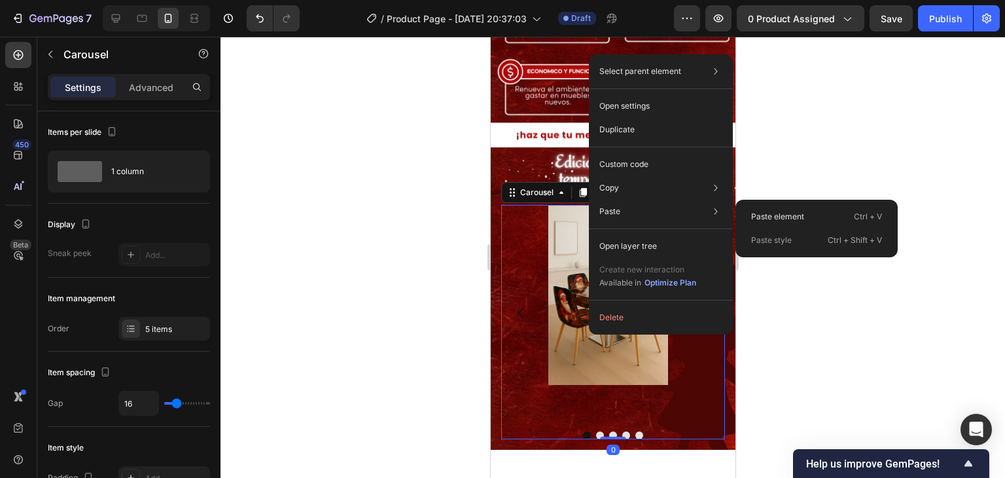
click at [748, 212] on div "Paste element Ctrl + V" at bounding box center [817, 217] width 152 height 24
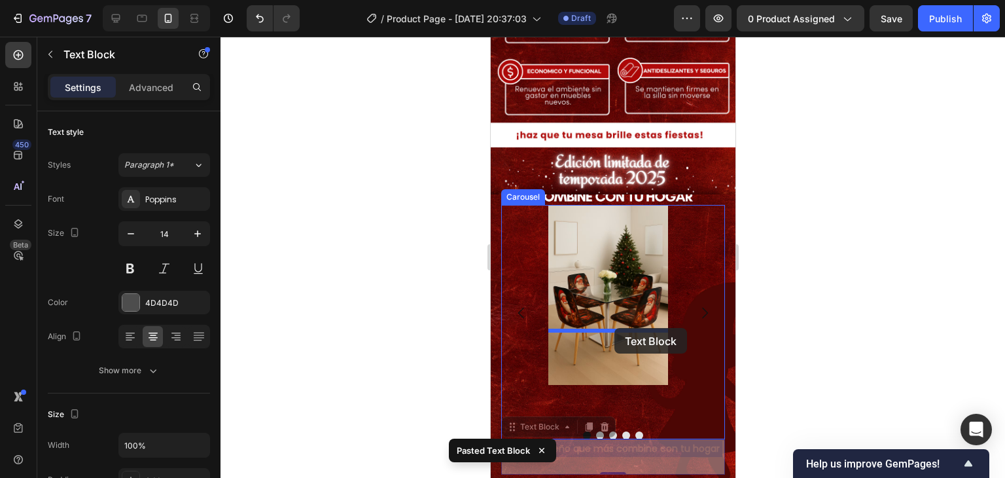
drag, startPoint x: 609, startPoint y: 400, endPoint x: 614, endPoint y: 328, distance: 72.2
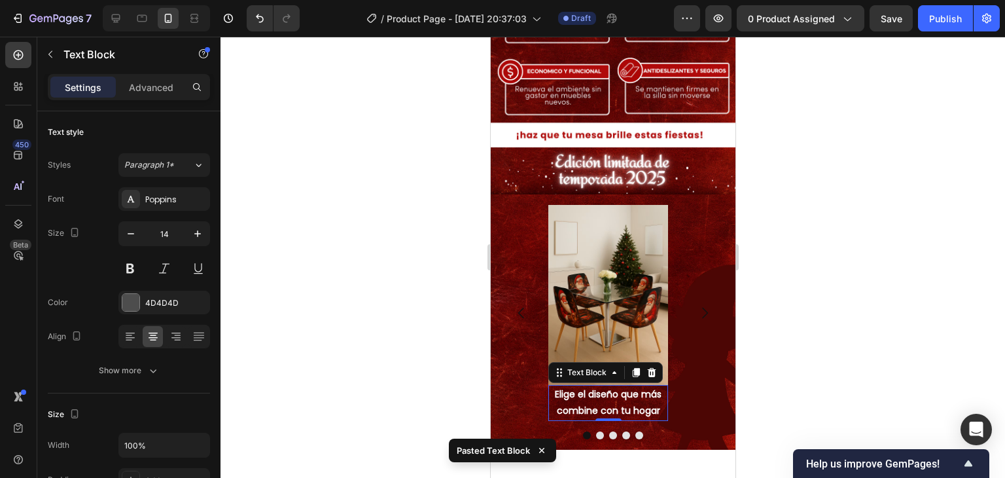
click at [698, 354] on div "Image Elige el diseño que más combine con tu hogar Text Block 0 Image Elige el …" at bounding box center [613, 312] width 224 height 215
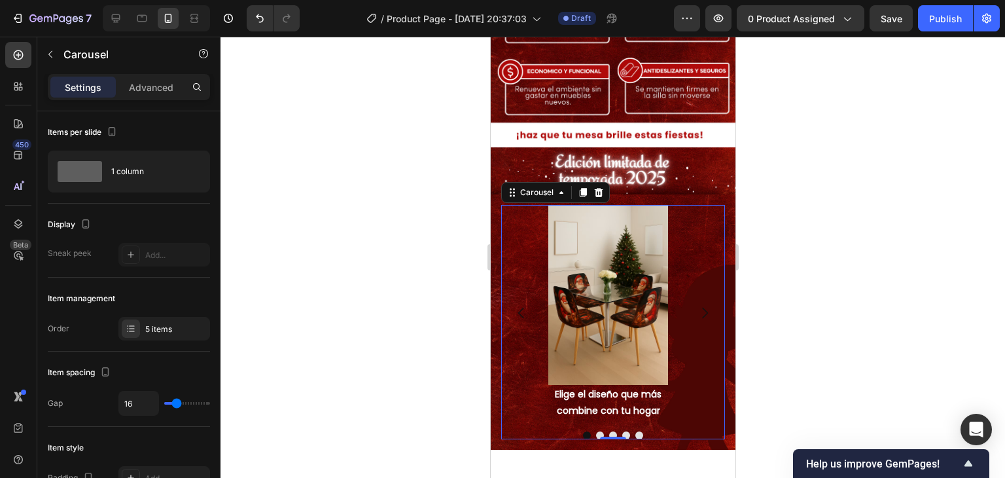
click at [596, 431] on button "Dot" at bounding box center [600, 435] width 8 height 8
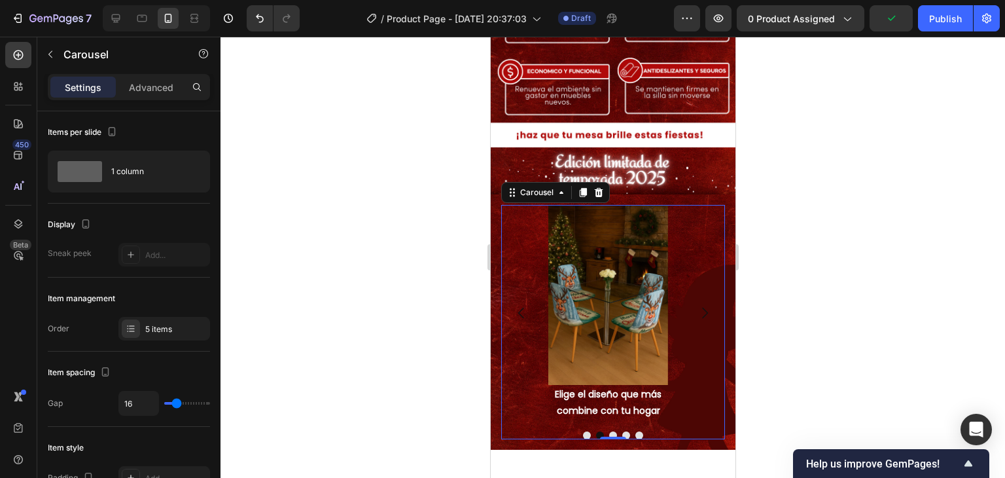
click at [583, 431] on button "Dot" at bounding box center [587, 435] width 8 height 8
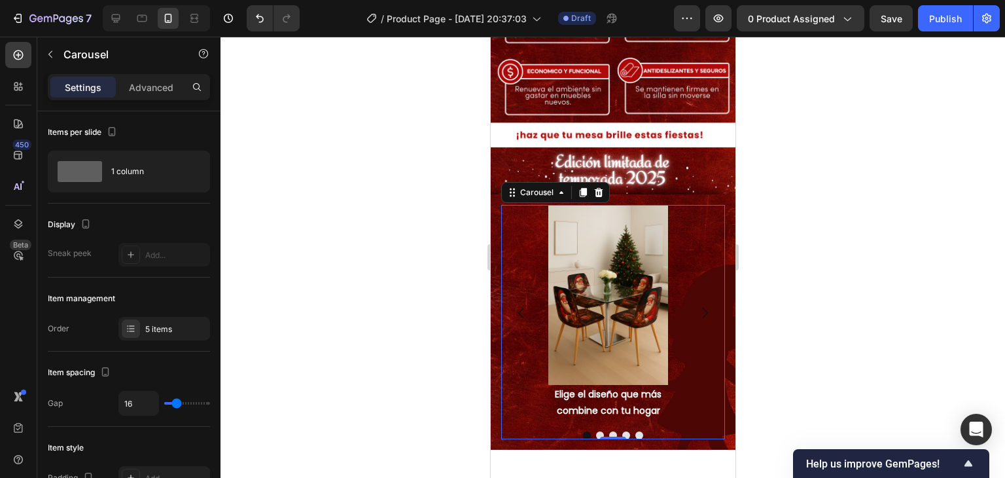
click at [610, 431] on div at bounding box center [613, 435] width 224 height 8
click at [609, 431] on button "Dot" at bounding box center [613, 435] width 8 height 8
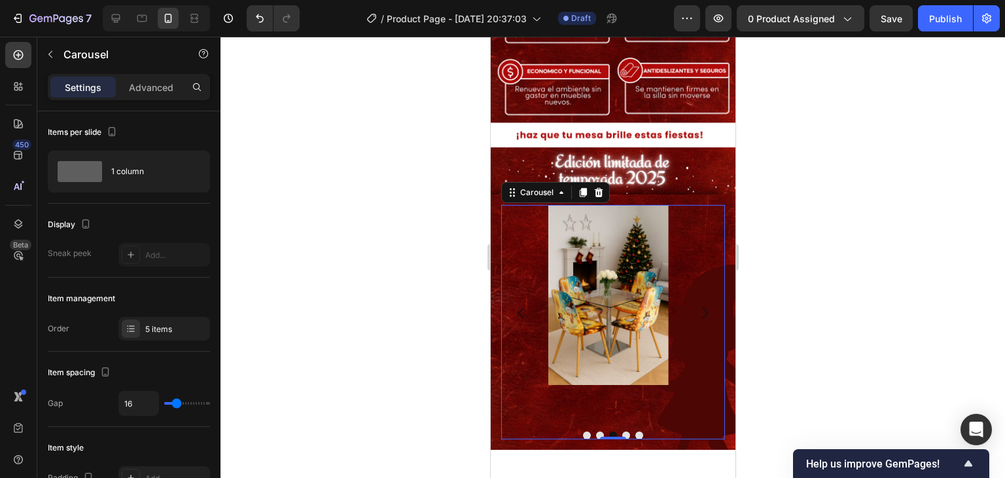
click at [613, 333] on div "Image" at bounding box center [608, 312] width 120 height 215
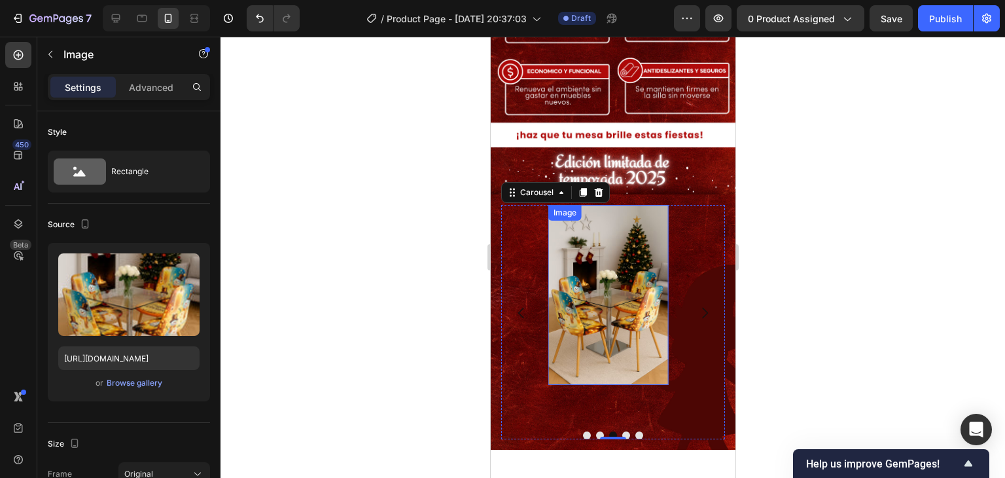
click at [613, 329] on div "Image" at bounding box center [608, 295] width 120 height 180
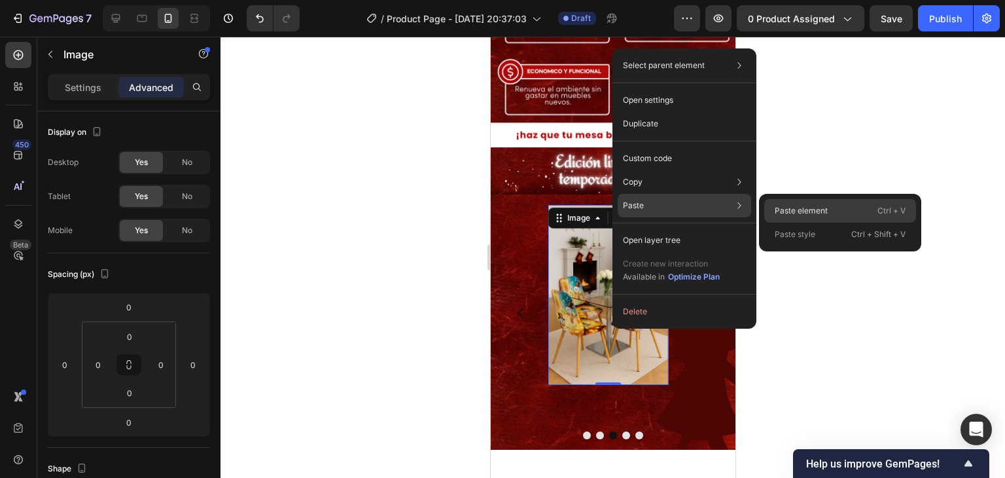
click at [774, 202] on div "Paste element Ctrl + V" at bounding box center [841, 211] width 152 height 24
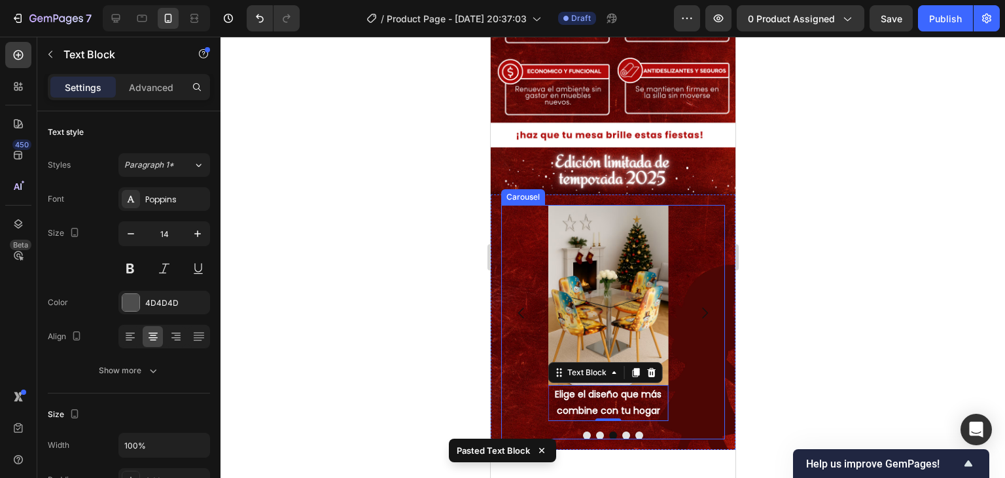
click at [623, 431] on button "Dot" at bounding box center [626, 435] width 8 height 8
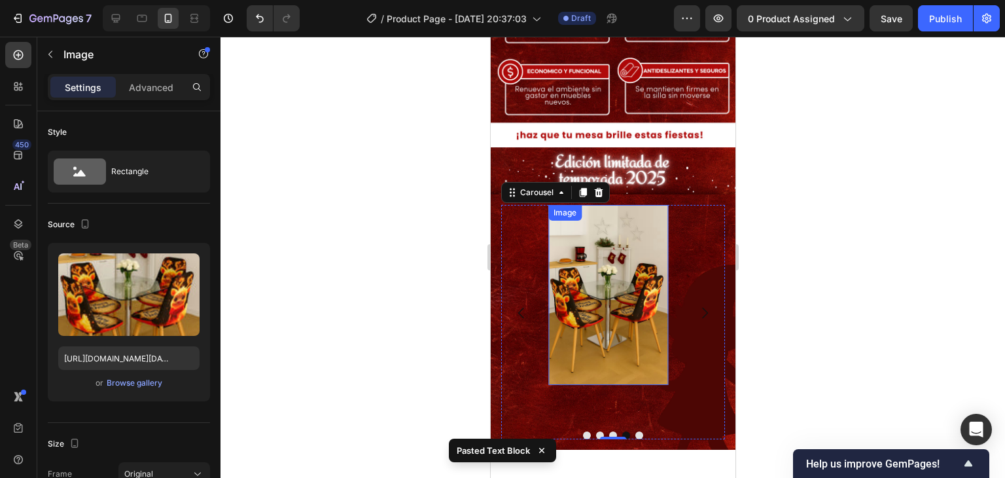
click at [620, 330] on div "Image" at bounding box center [608, 295] width 120 height 180
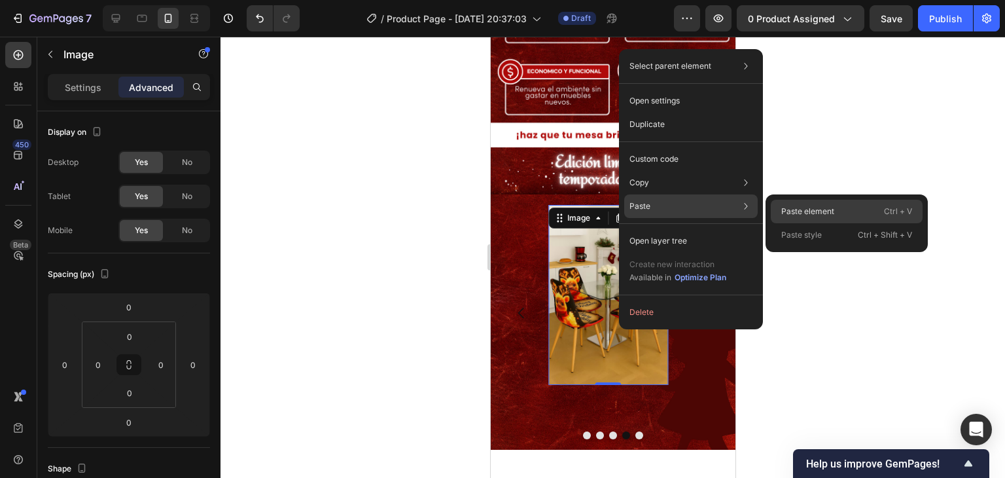
click at [819, 215] on p "Paste element" at bounding box center [808, 212] width 53 height 12
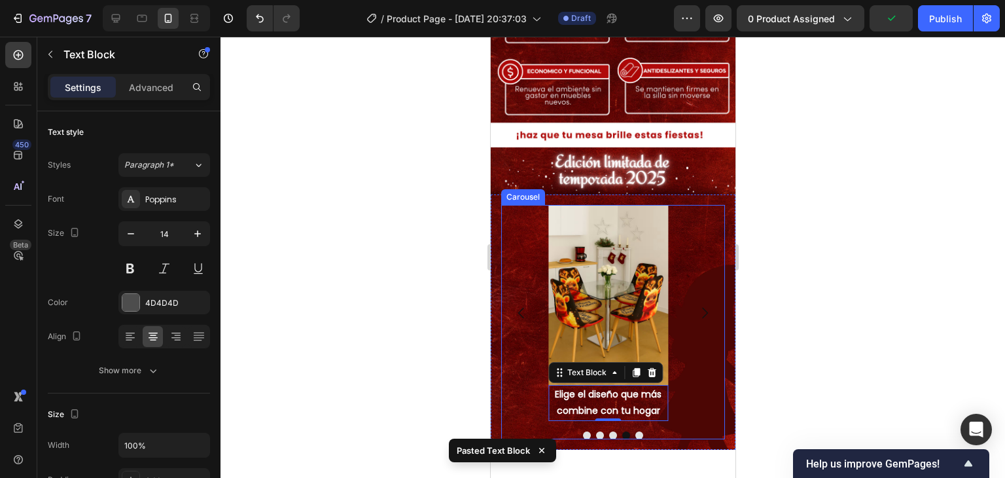
click at [635, 431] on button "Dot" at bounding box center [639, 435] width 8 height 8
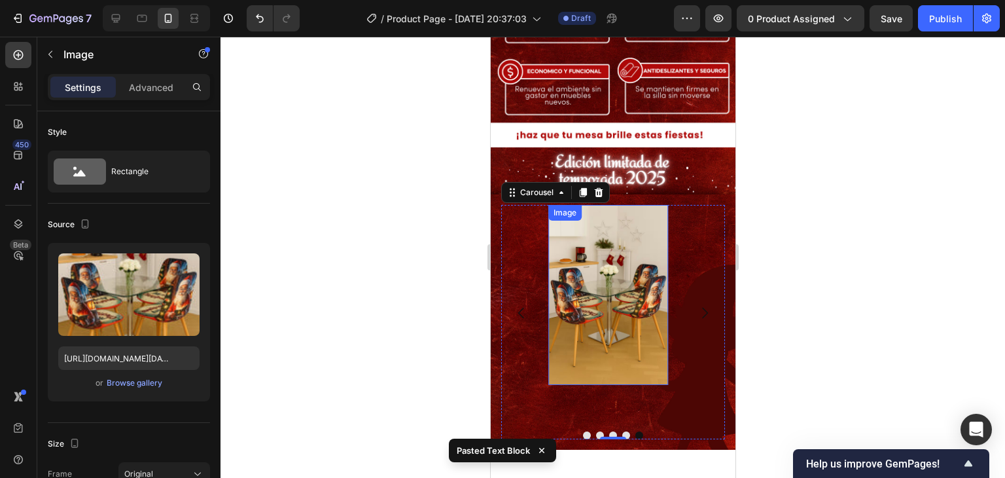
click at [615, 329] on div "Image" at bounding box center [608, 295] width 120 height 180
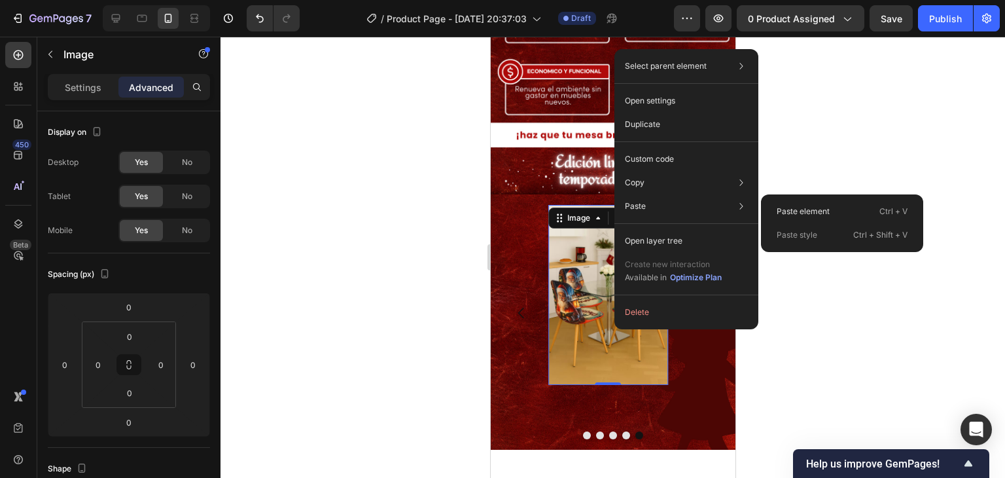
click at [801, 202] on div "Paste element Ctrl + V" at bounding box center [843, 212] width 152 height 24
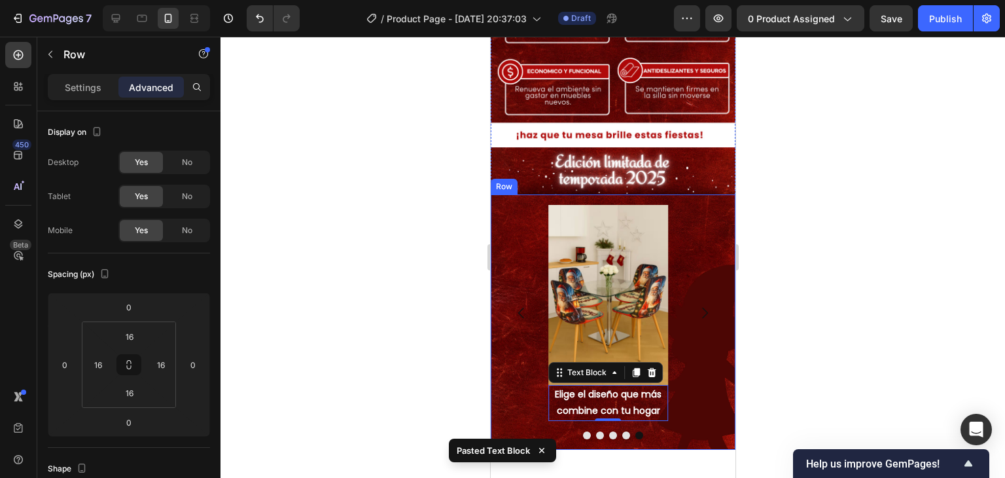
click at [717, 302] on div "Image Elige el diseño que más combine con tu hogar Text Block Image Elige el di…" at bounding box center [612, 321] width 245 height 255
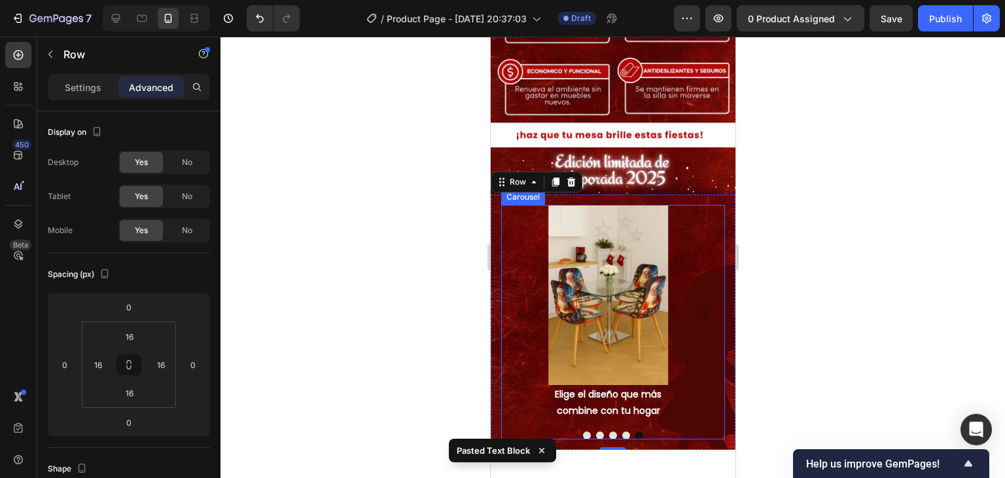
click at [698, 305] on icon "Carousel Next Arrow" at bounding box center [704, 313] width 16 height 16
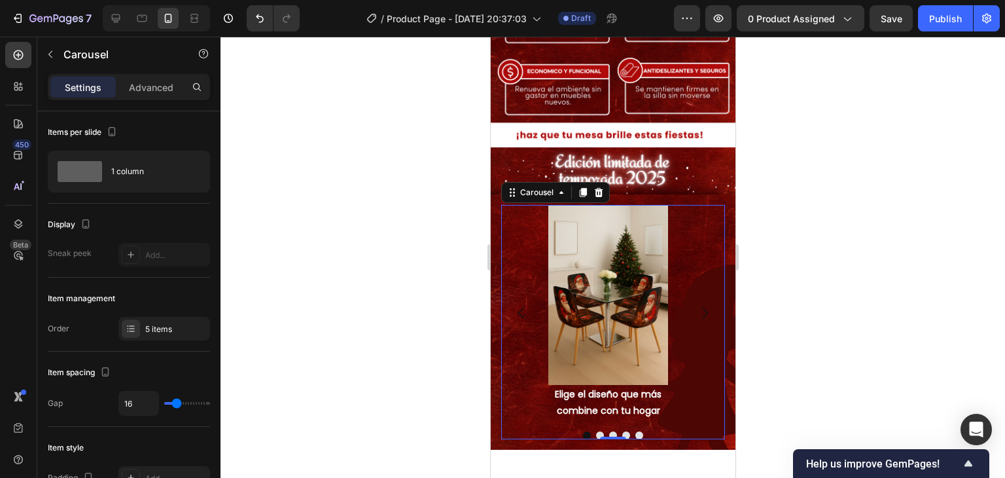
click at [696, 305] on icon "Carousel Next Arrow" at bounding box center [704, 313] width 16 height 16
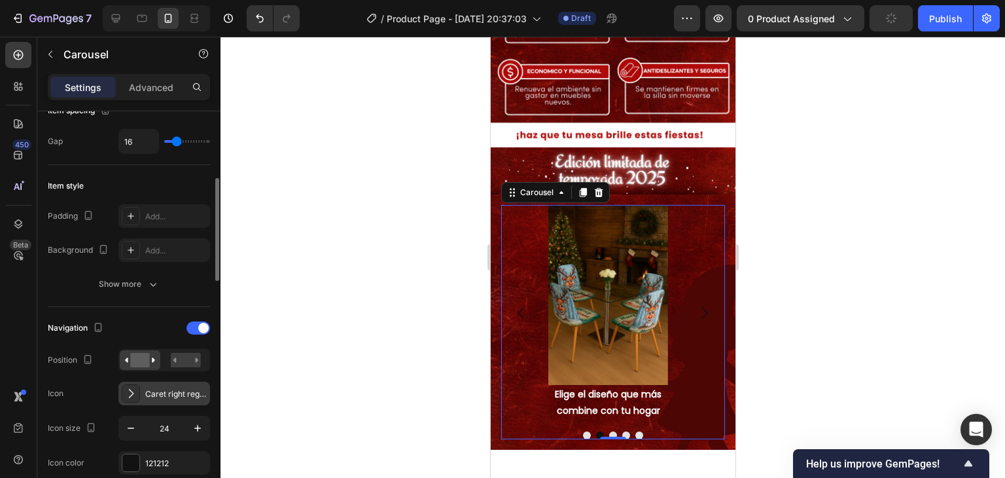
scroll to position [327, 0]
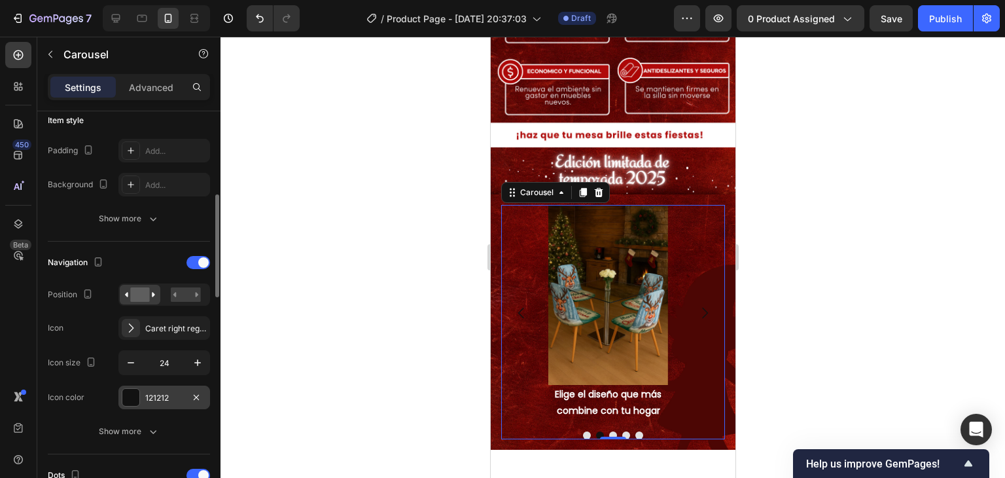
click at [137, 394] on div at bounding box center [130, 397] width 17 height 17
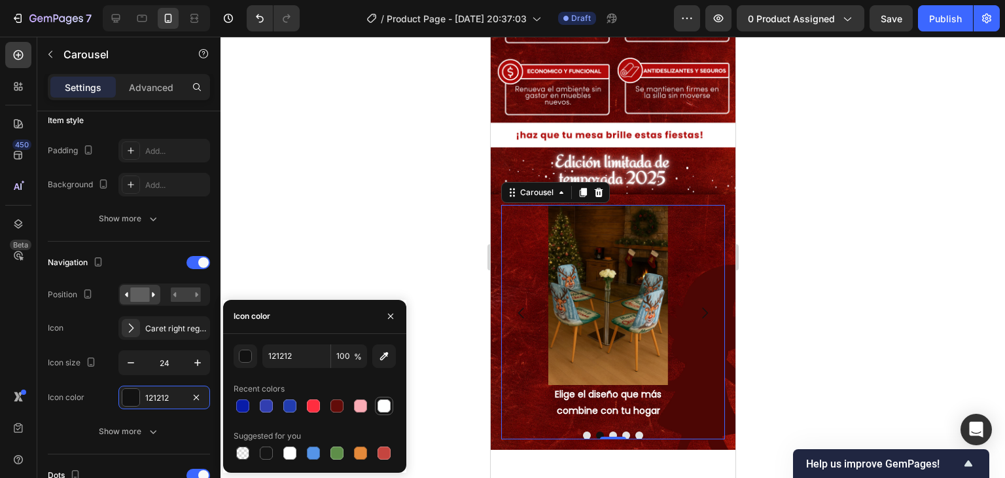
click at [386, 403] on div at bounding box center [384, 405] width 13 height 13
type input "FEFFFF"
click at [192, 360] on icon "button" at bounding box center [197, 362] width 13 height 13
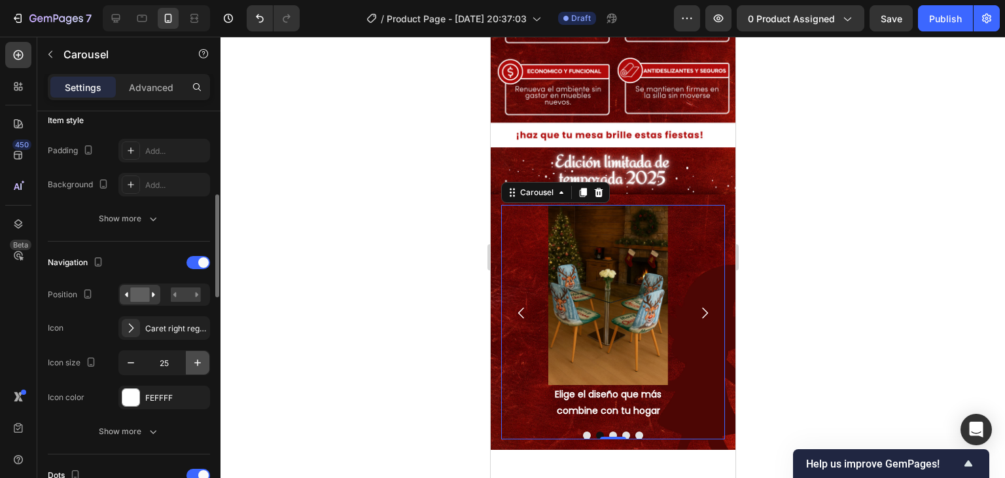
click at [192, 361] on icon "button" at bounding box center [197, 362] width 13 height 13
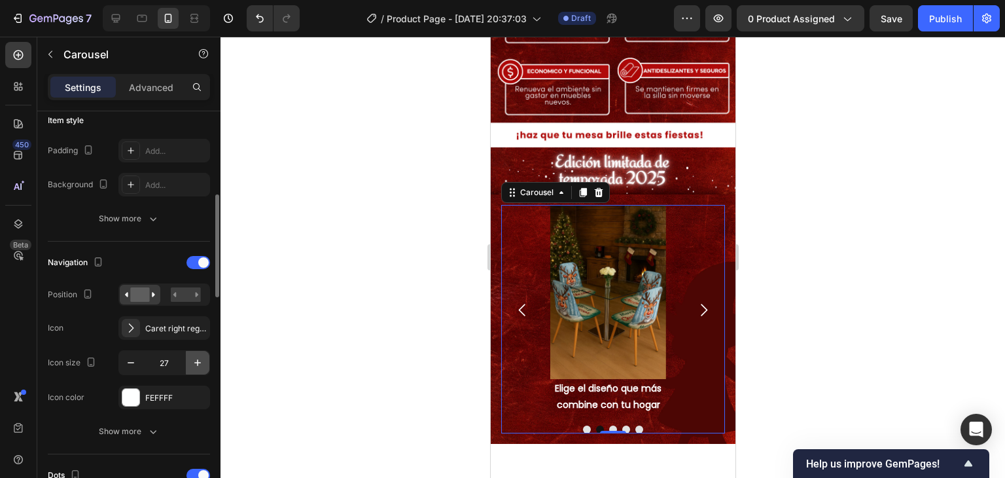
click at [192, 361] on icon "button" at bounding box center [197, 362] width 13 height 13
click at [192, 362] on icon "button" at bounding box center [197, 362] width 13 height 13
type input "29"
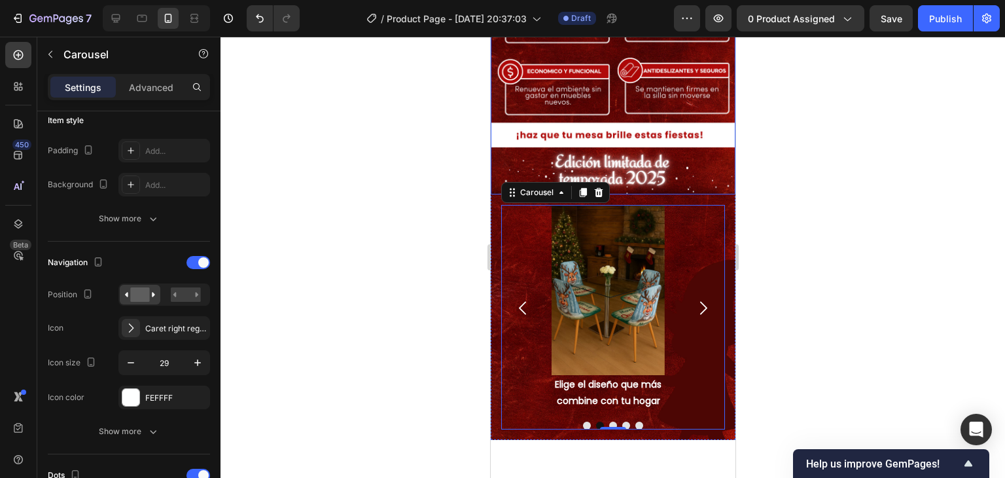
click at [689, 121] on img at bounding box center [612, 21] width 245 height 348
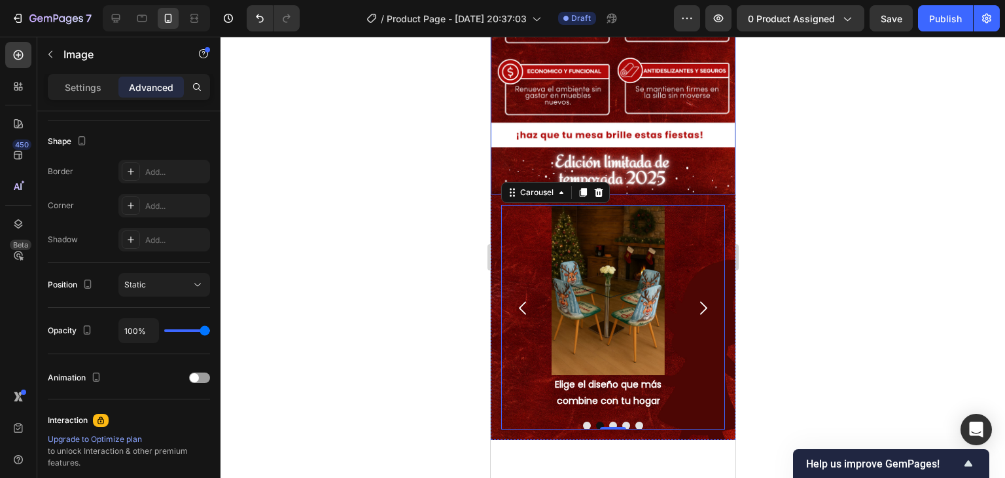
scroll to position [0, 0]
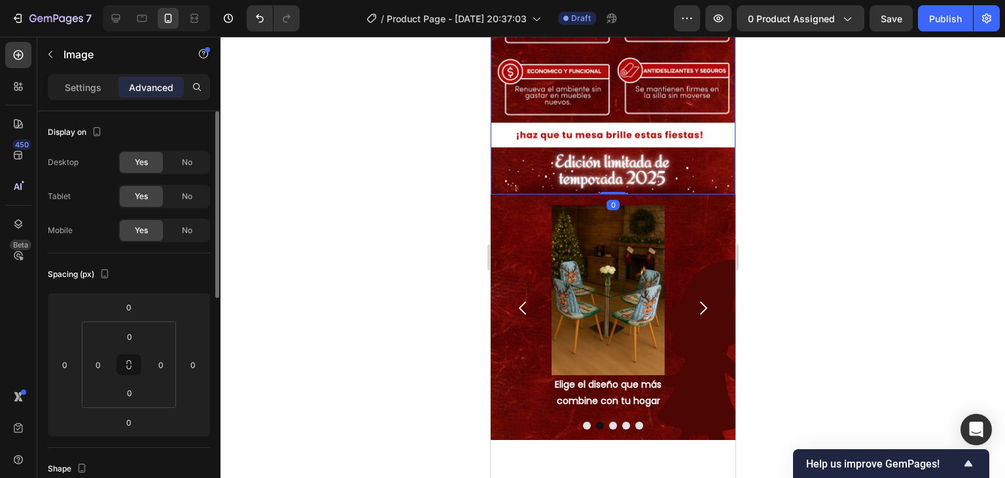
click at [756, 143] on div at bounding box center [613, 257] width 785 height 441
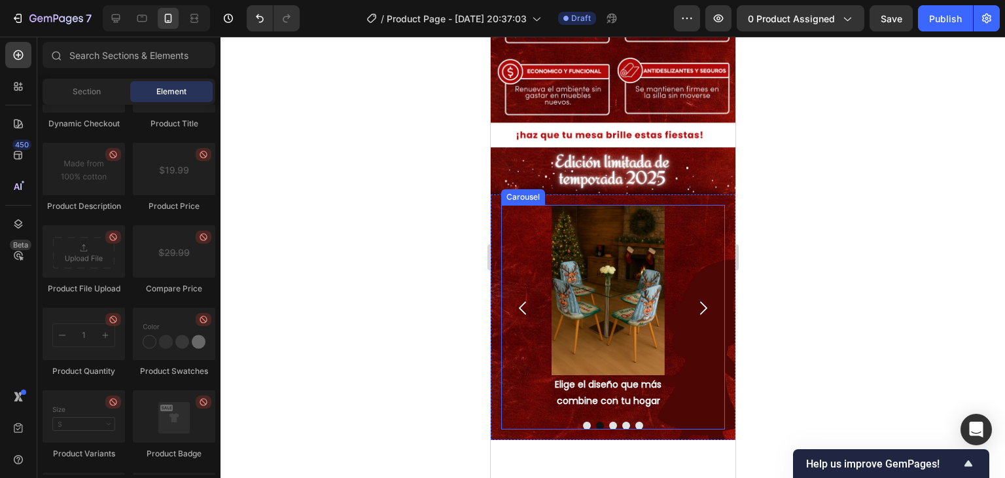
click at [693, 298] on icon "Carousel Next Arrow" at bounding box center [702, 307] width 19 height 19
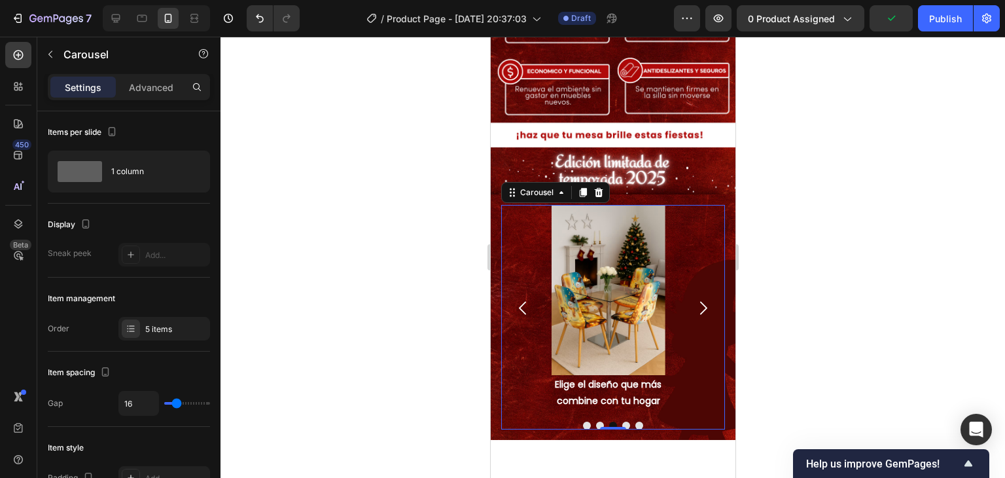
click at [693, 298] on icon "Carousel Next Arrow" at bounding box center [702, 307] width 19 height 19
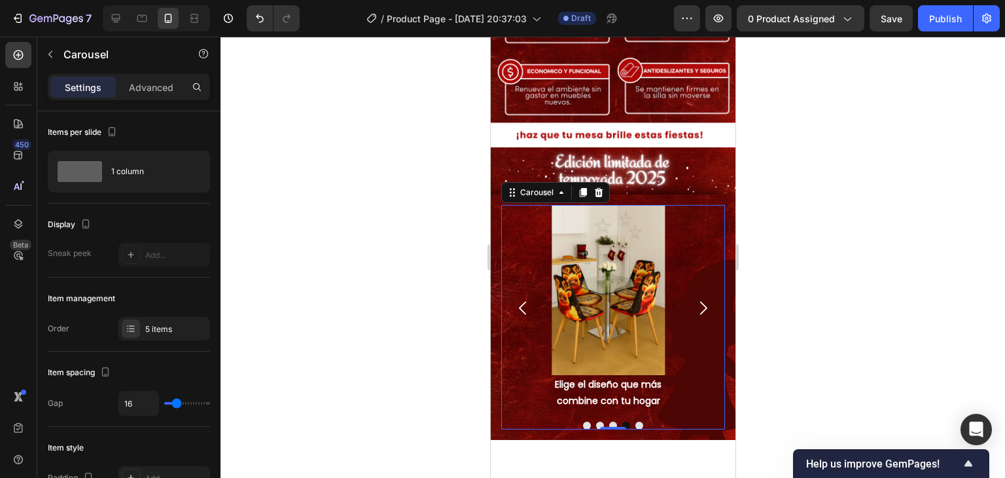
click at [693, 298] on icon "Carousel Next Arrow" at bounding box center [702, 307] width 19 height 19
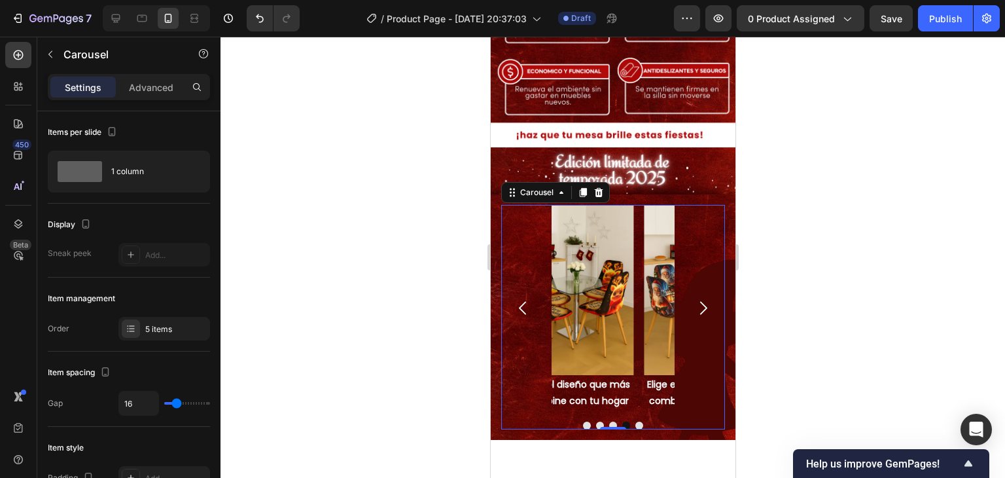
click at [802, 253] on div at bounding box center [613, 257] width 785 height 441
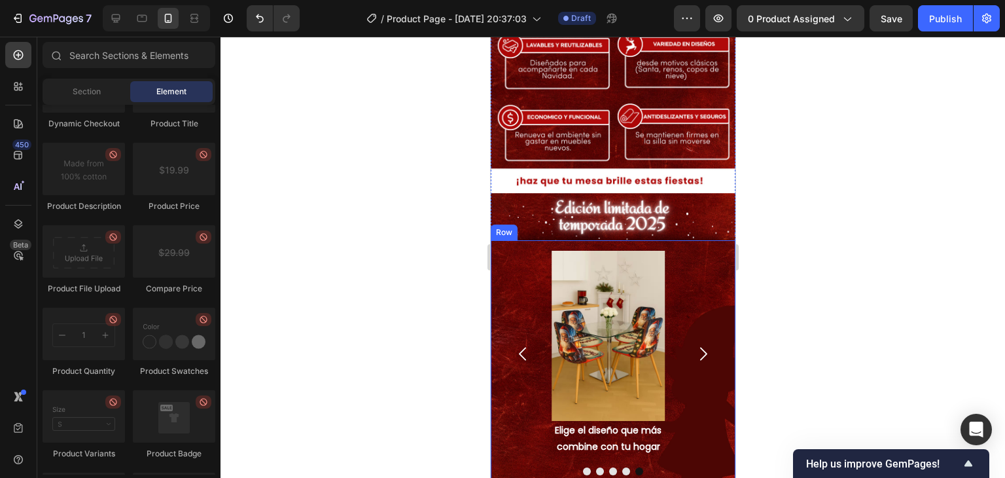
scroll to position [1198, 0]
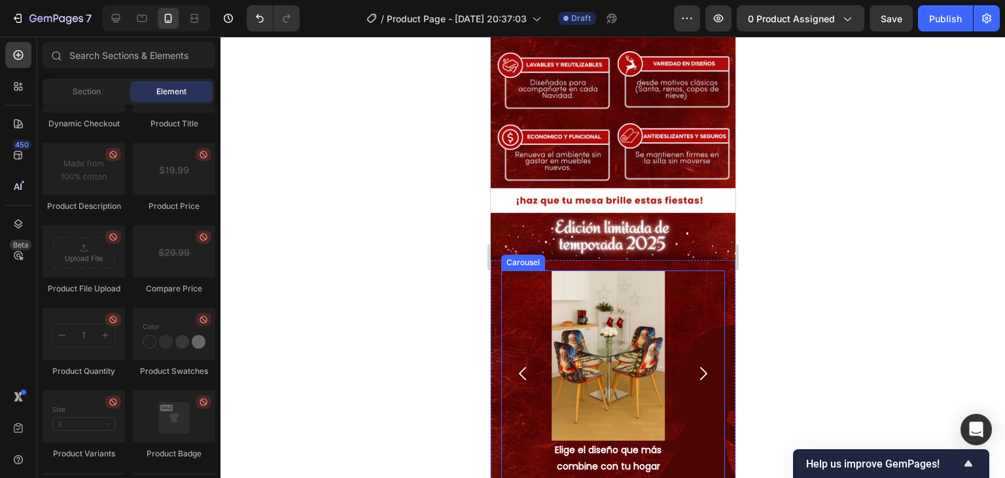
click at [693, 364] on icon "Carousel Next Arrow" at bounding box center [702, 373] width 19 height 19
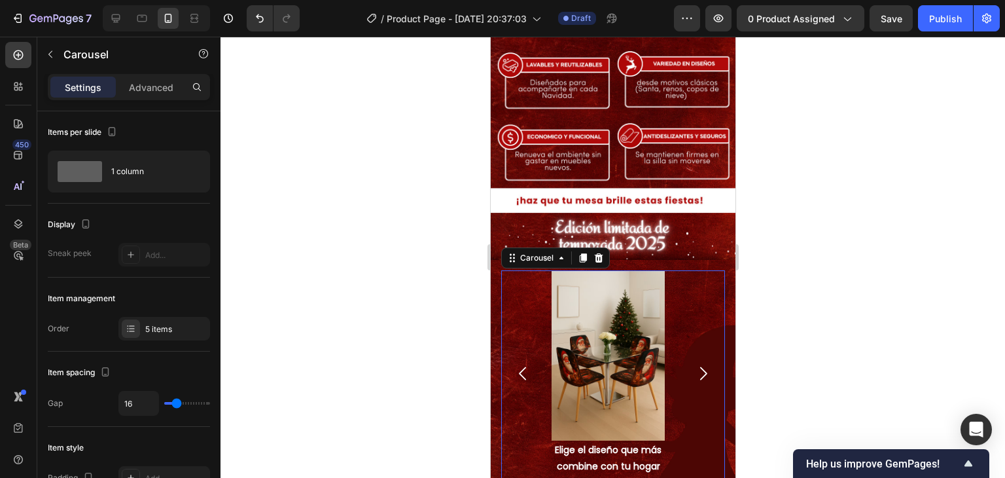
click at [700, 367] on icon "Carousel Next Arrow" at bounding box center [703, 373] width 7 height 13
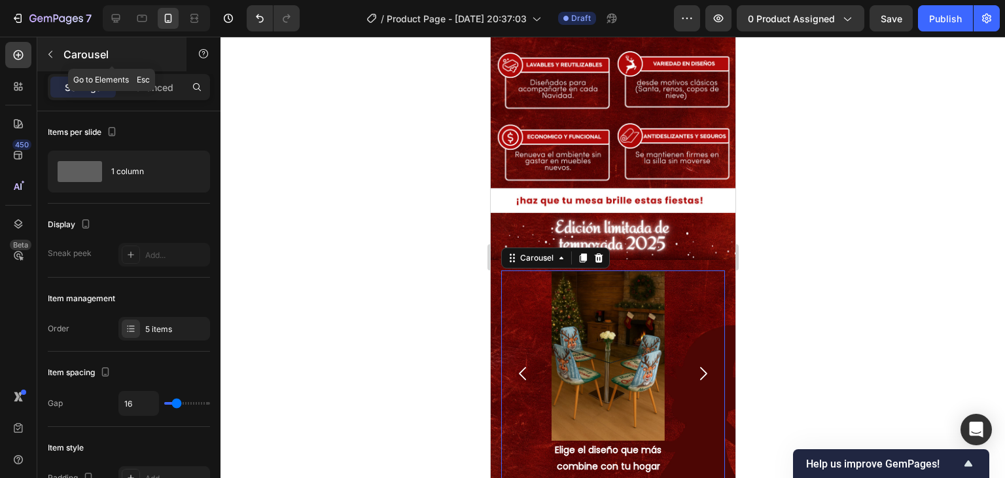
click at [45, 54] on icon "button" at bounding box center [50, 54] width 10 height 10
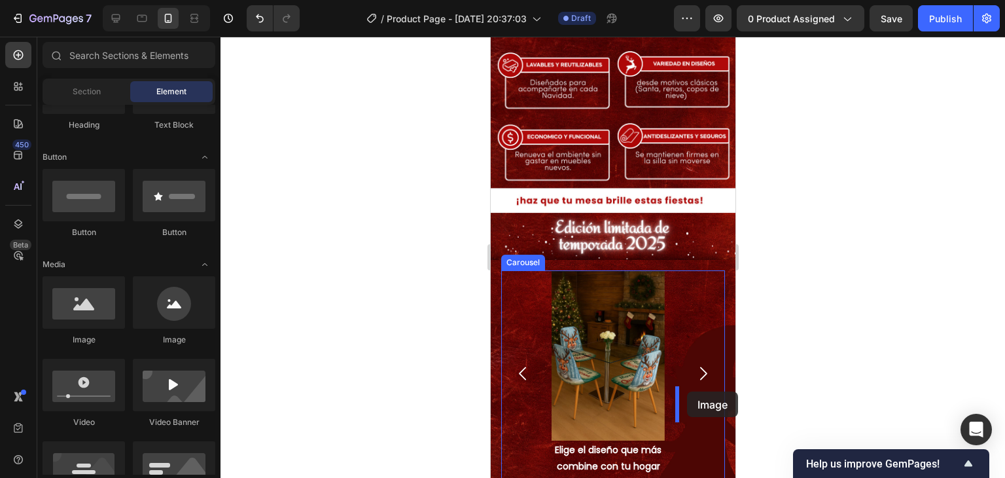
scroll to position [1263, 0]
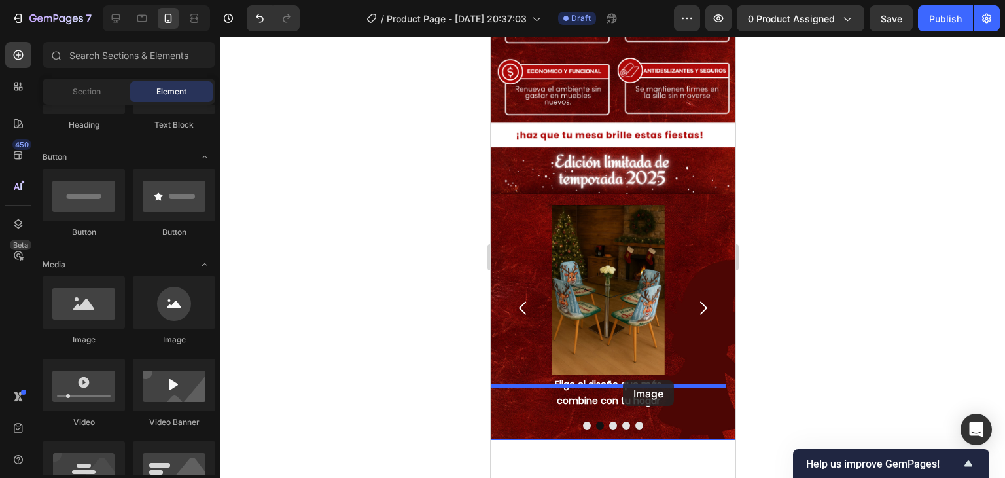
drag, startPoint x: 583, startPoint y: 352, endPoint x: 623, endPoint y: 380, distance: 48.3
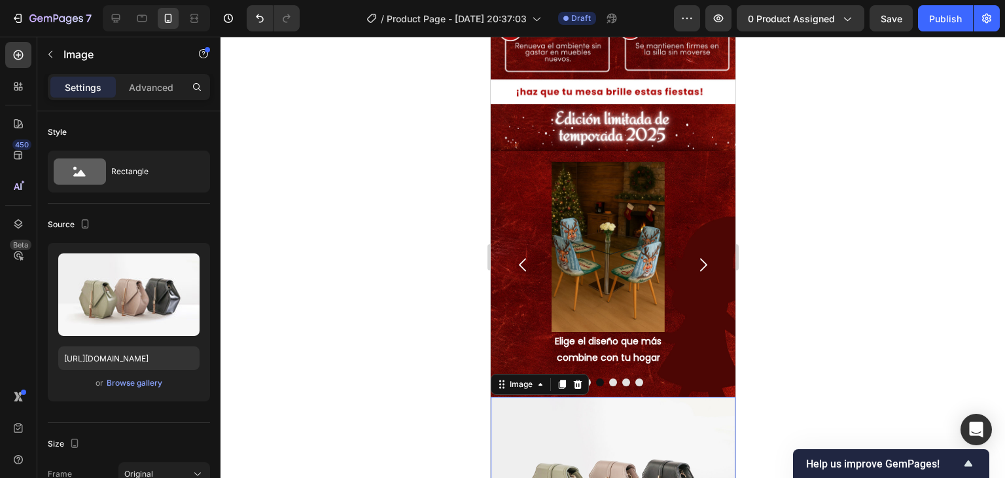
scroll to position [1329, 0]
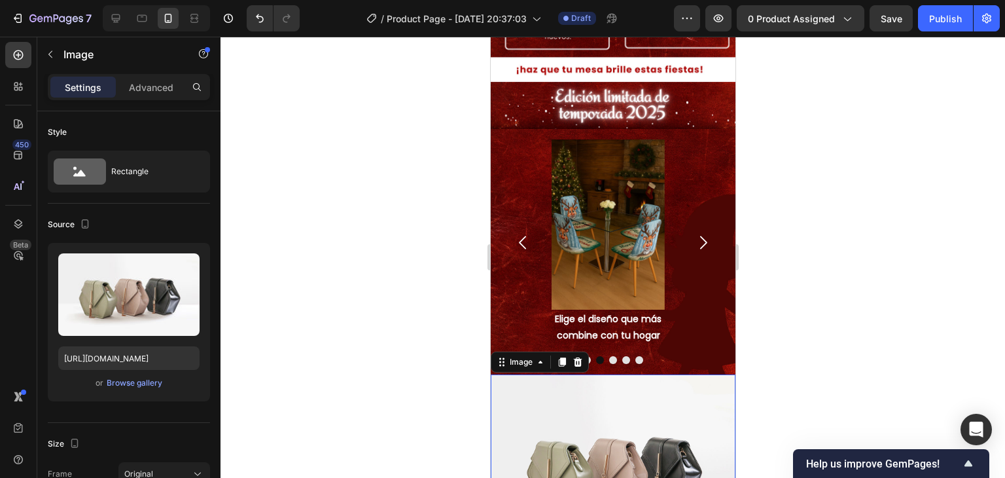
click at [584, 407] on img at bounding box center [612, 466] width 245 height 184
click at [122, 357] on input "https://cdn.shopify.com/s/files/1/2005/9307/files/image_demo.jpg" at bounding box center [128, 358] width 141 height 24
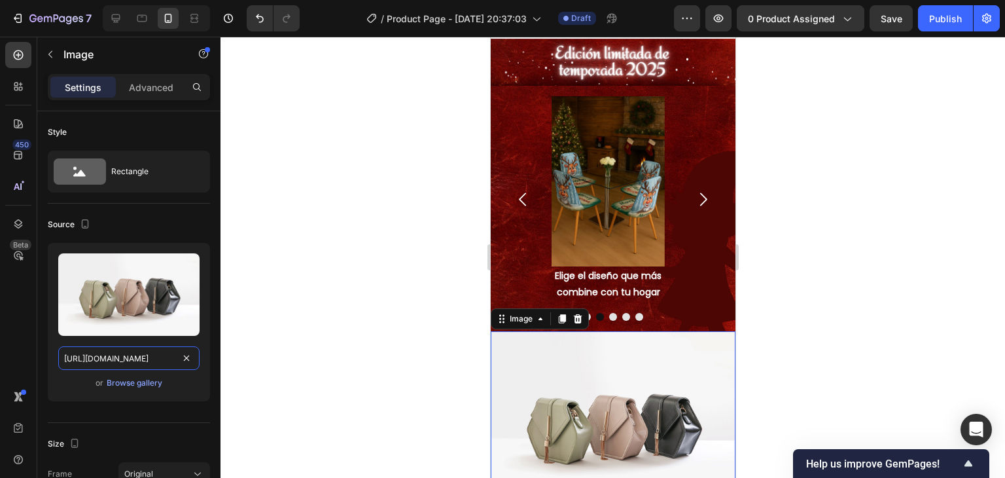
scroll to position [1394, 0]
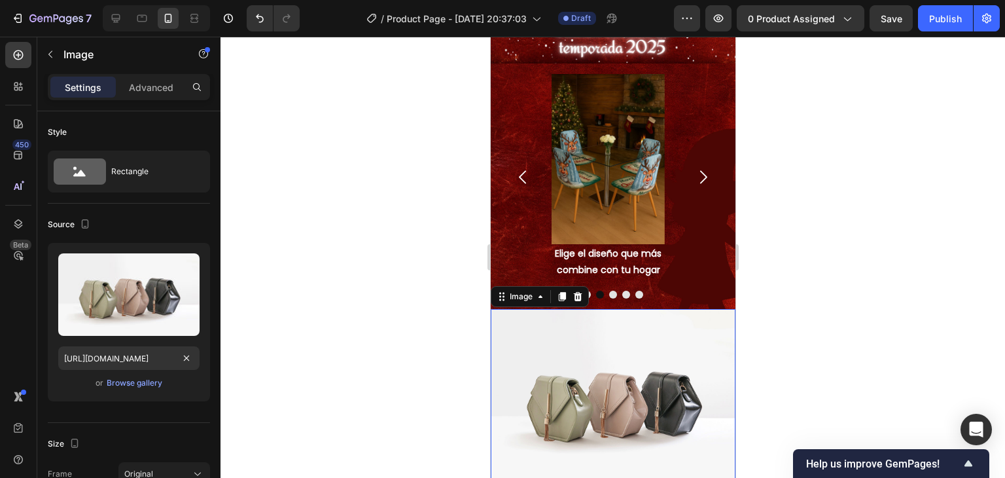
click at [659, 309] on img at bounding box center [612, 401] width 245 height 184
click at [141, 360] on input "https://cdn.shopify.com/s/files/1/2005/9307/files/image_demo.jpg" at bounding box center [128, 358] width 141 height 24
click at [140, 359] on input "https://cdn.shopify.com/s/files/1/2005/9307/files/image_demo.jpg" at bounding box center [128, 358] width 141 height 24
click at [136, 361] on input "https://cdn.shopify.com/s/files/1/2005/9307/files/image_demo.jpg" at bounding box center [128, 358] width 141 height 24
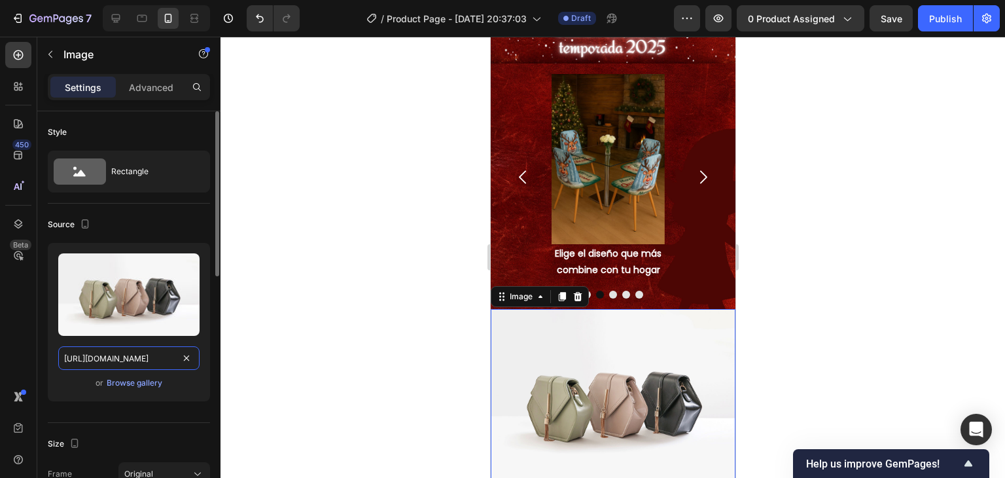
click at [136, 361] on input "https://cdn.shopify.com/s/files/1/2005/9307/files/image_demo.jpg" at bounding box center [128, 358] width 141 height 24
click at [712, 309] on img at bounding box center [612, 401] width 245 height 184
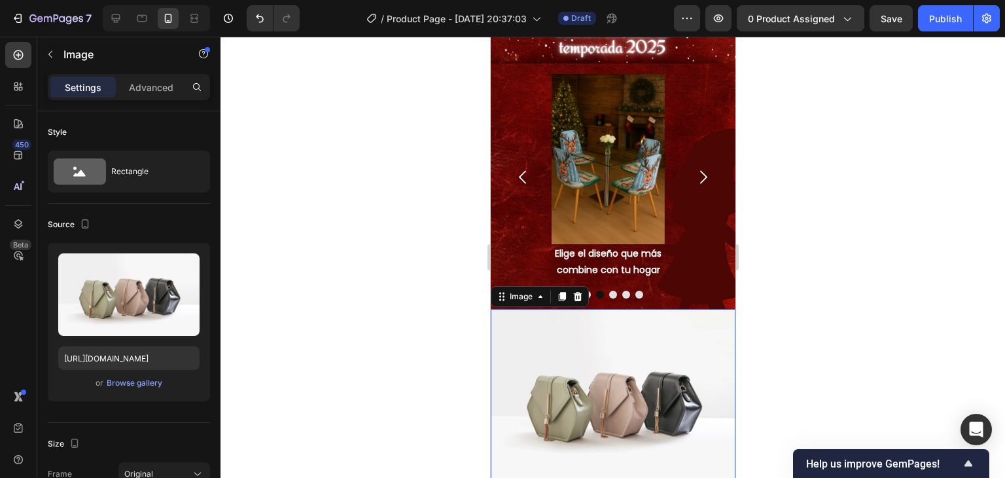
click at [793, 286] on div at bounding box center [613, 257] width 785 height 441
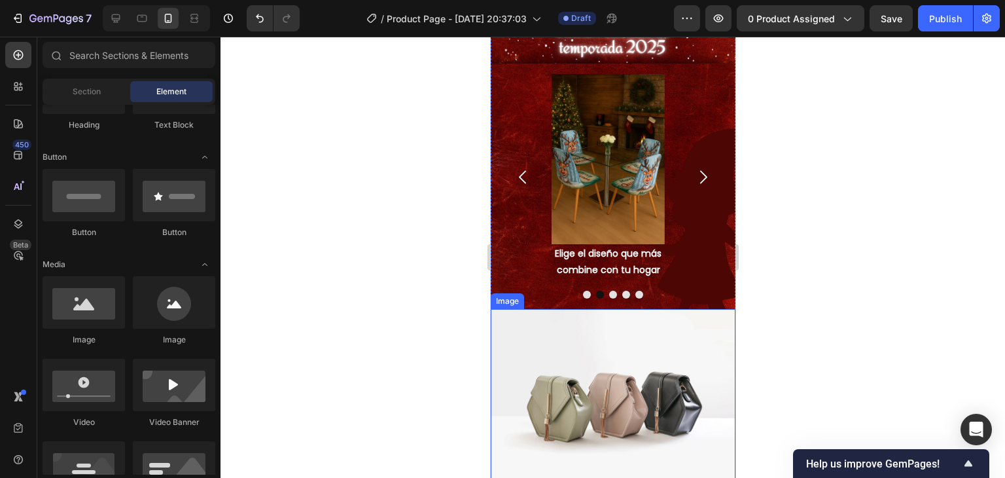
click at [643, 388] on img at bounding box center [612, 401] width 245 height 184
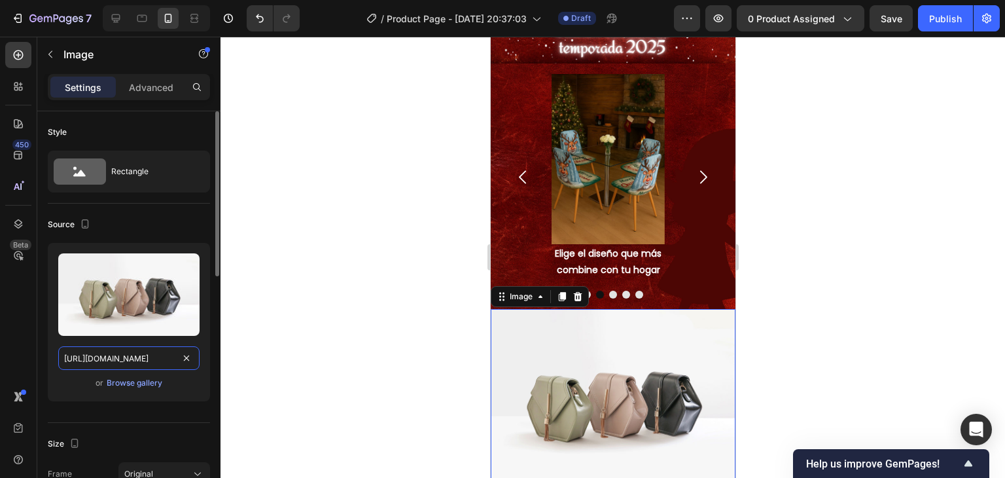
click at [125, 358] on input "https://cdn.shopify.com/s/files/1/2005/9307/files/image_demo.jpg" at bounding box center [128, 358] width 141 height 24
paste input "0770/0424/3188/files/Landing_forros_navidenos_9.avif?v=1758947159"
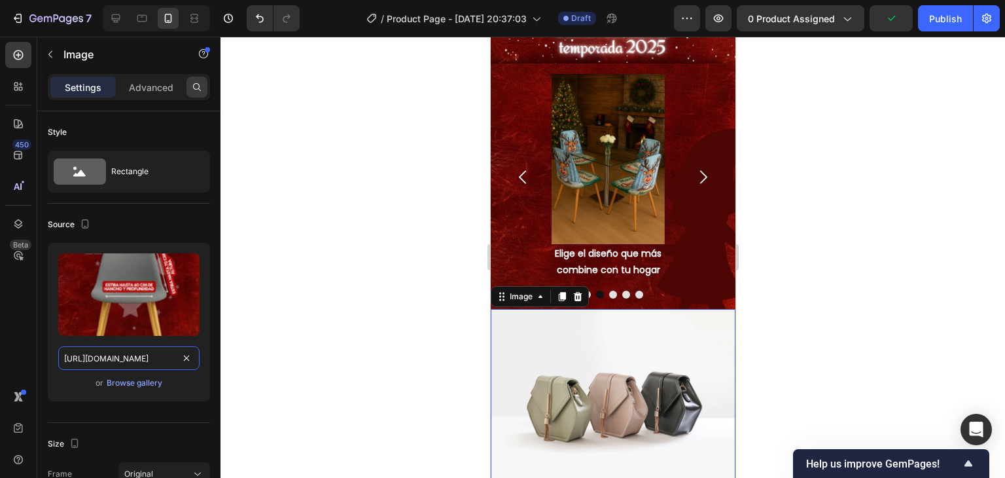
scroll to position [0, 275]
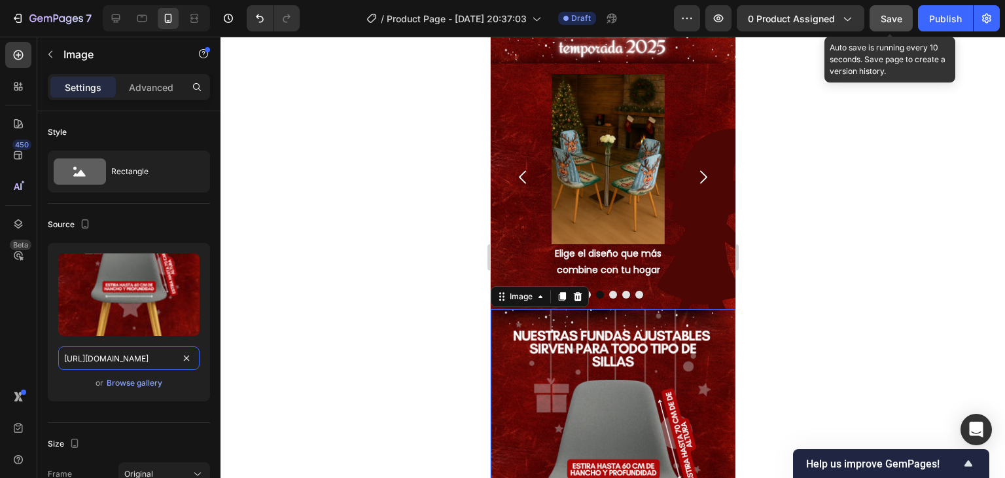
type input "https://cdn.shopify.com/s/files/1/0770/0424/3188/files/Landing_forros_navidenos…"
click at [898, 20] on span "Save" at bounding box center [892, 18] width 22 height 11
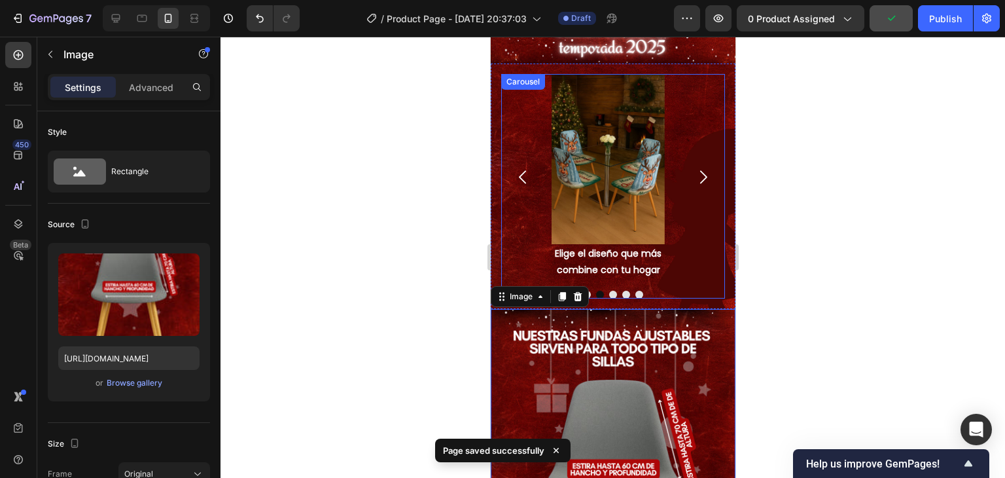
click at [701, 173] on div "Image Elige el diseño que más combine con tu hogar Text Block Image Elige el di…" at bounding box center [613, 177] width 224 height 206
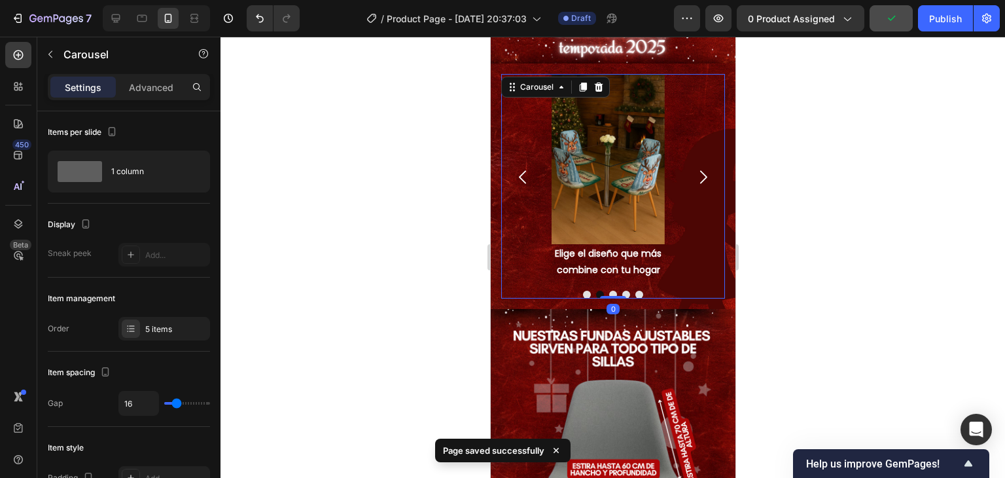
click at [817, 224] on div at bounding box center [613, 257] width 785 height 441
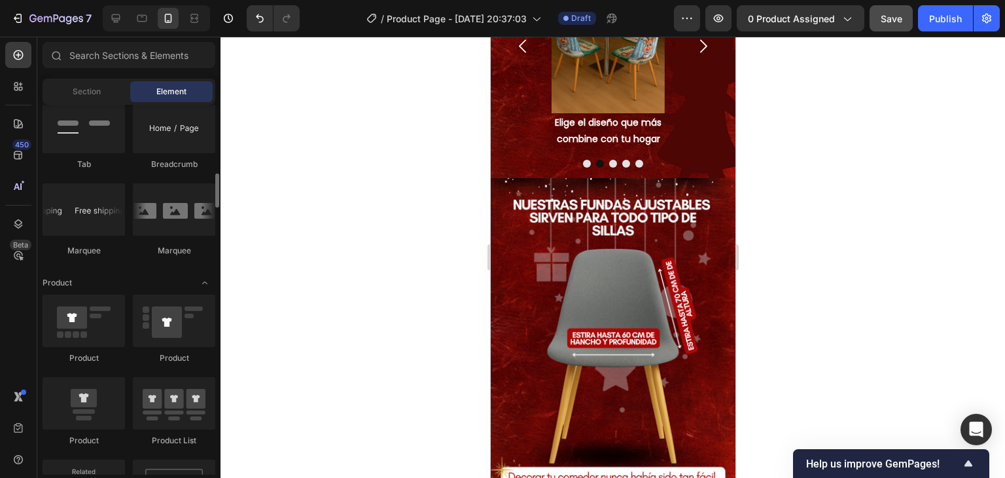
scroll to position [1440, 0]
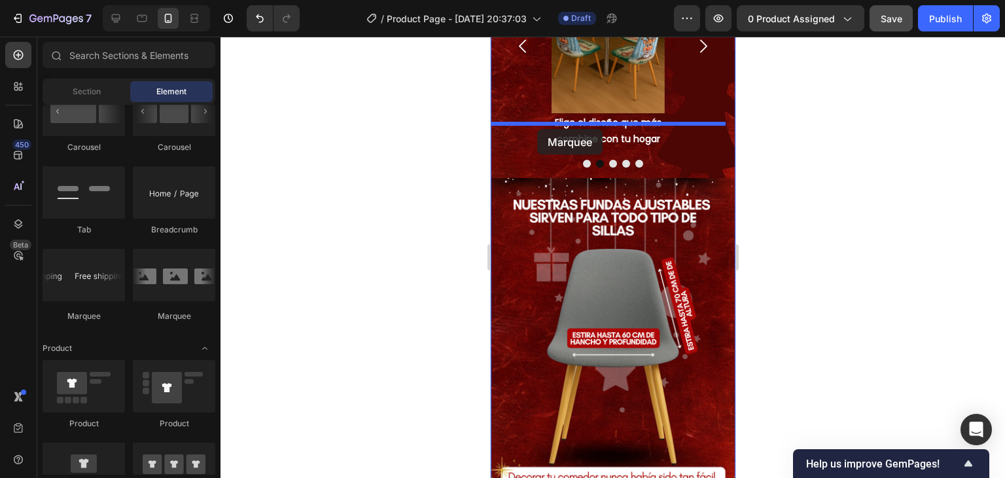
drag, startPoint x: 655, startPoint y: 322, endPoint x: 537, endPoint y: 129, distance: 226.6
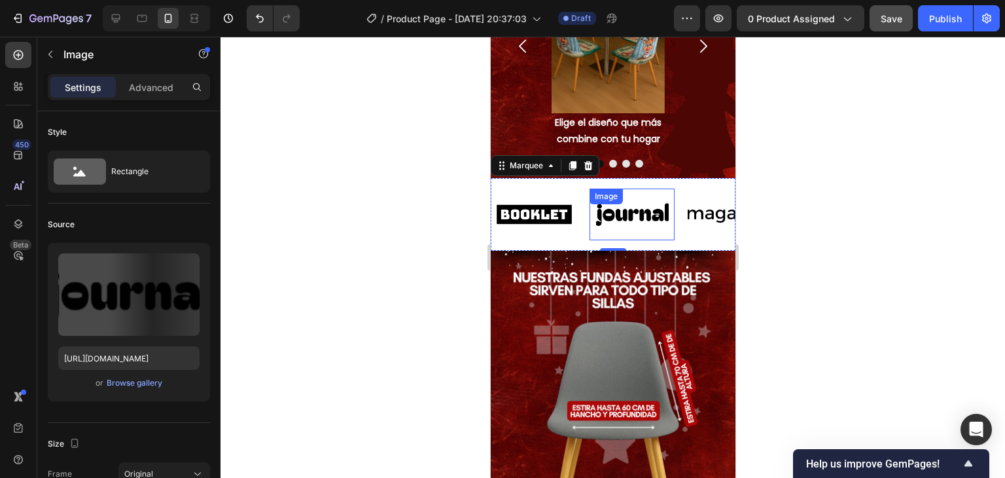
click at [637, 189] on div "Image" at bounding box center [631, 215] width 85 height 52
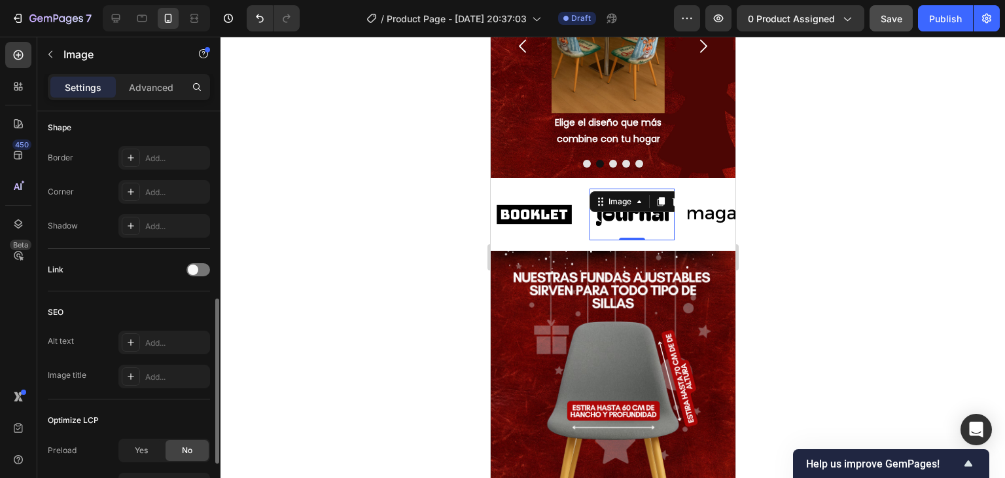
scroll to position [524, 0]
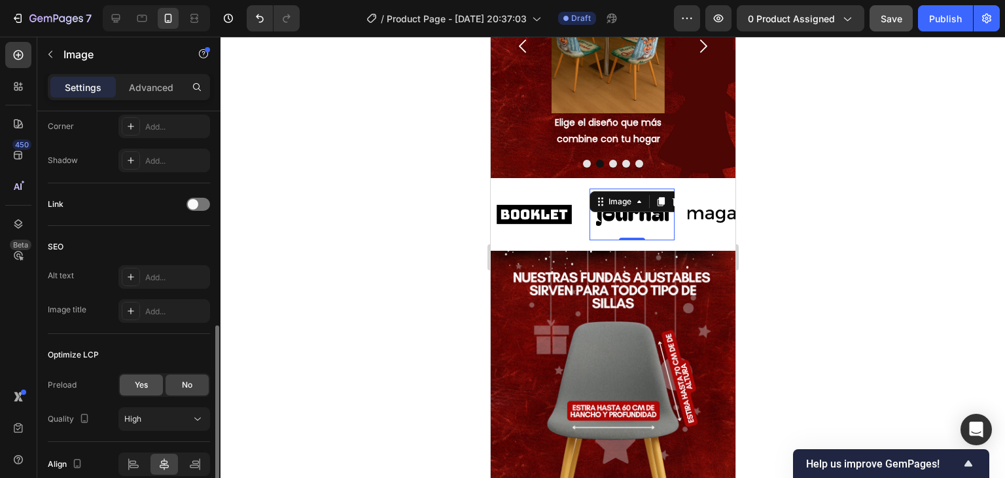
click at [154, 386] on div "Yes" at bounding box center [141, 384] width 43 height 21
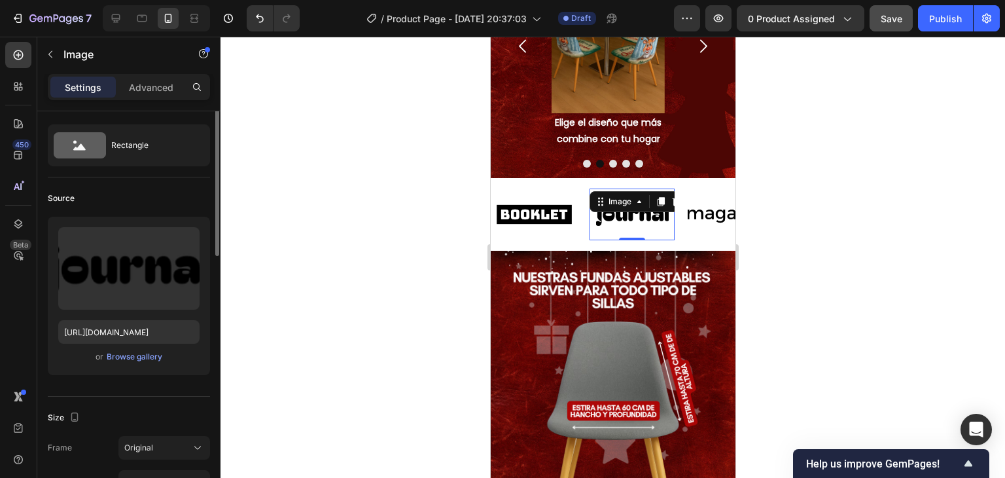
scroll to position [0, 0]
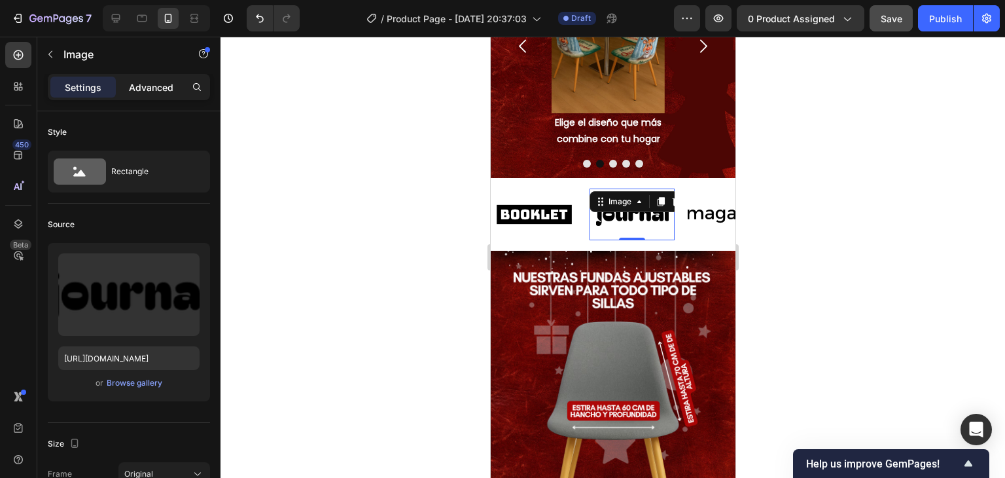
click at [130, 89] on p "Advanced" at bounding box center [151, 88] width 45 height 14
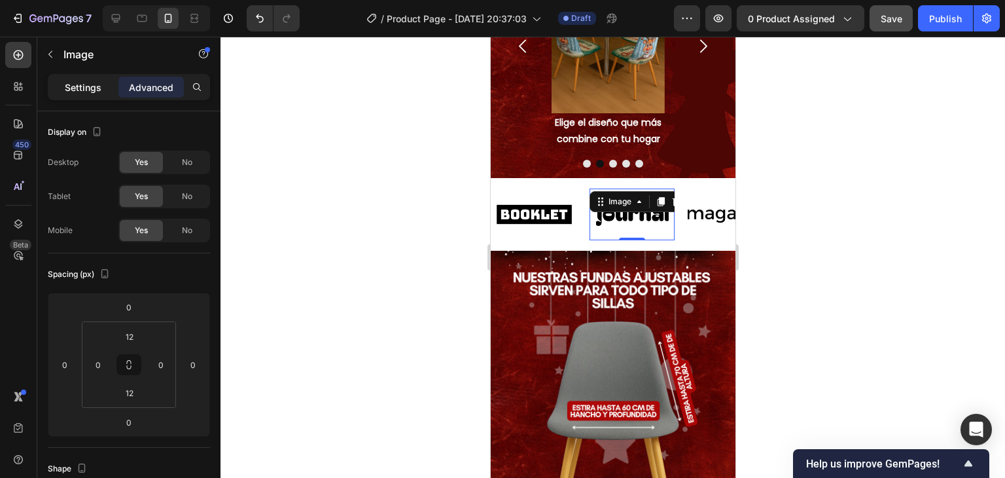
click at [84, 84] on p "Settings" at bounding box center [83, 88] width 37 height 14
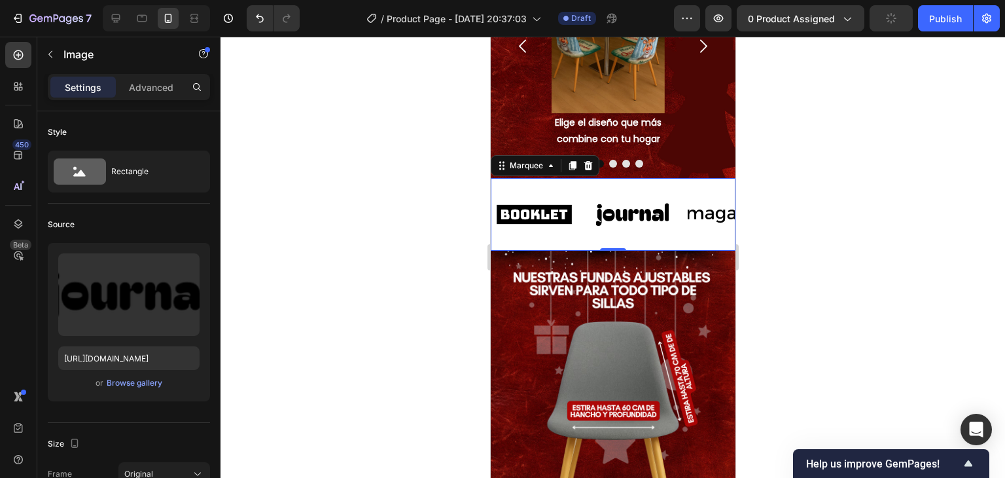
click at [564, 187] on div "Image Image Image Image Image Image Image Image Image Image Marquee 0" at bounding box center [612, 214] width 245 height 73
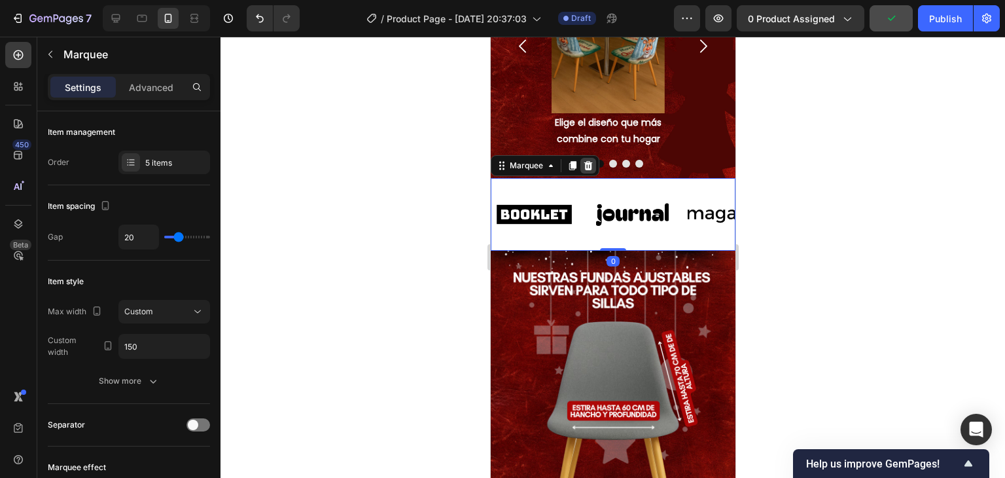
click at [585, 161] on icon at bounding box center [588, 165] width 9 height 9
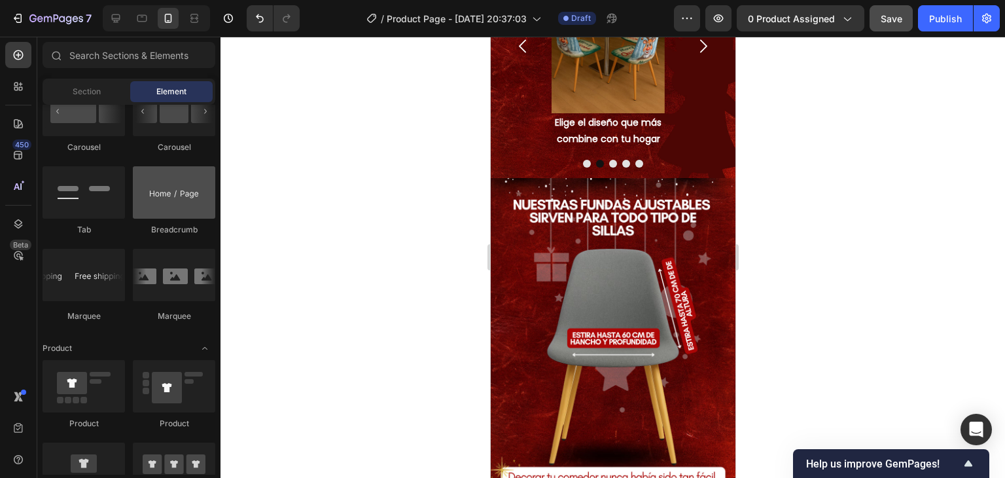
scroll to position [1375, 0]
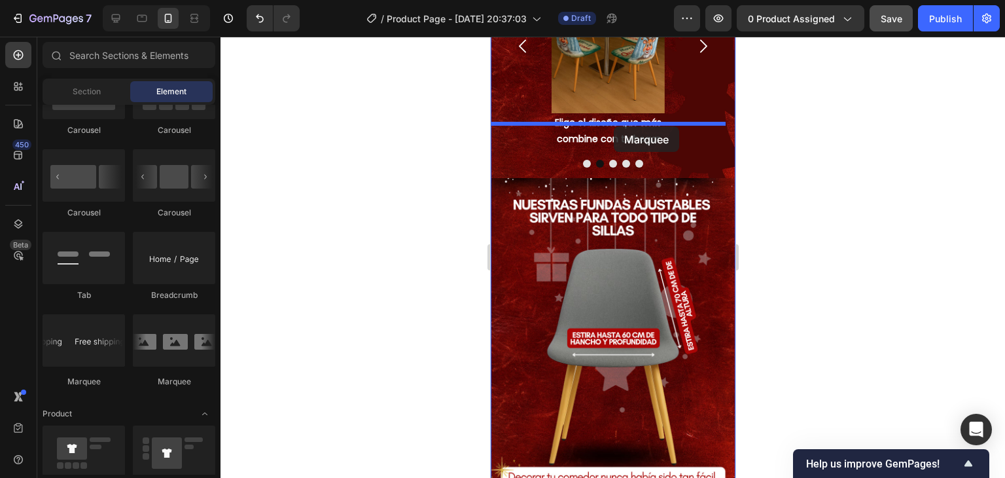
drag, startPoint x: 566, startPoint y: 394, endPoint x: 613, endPoint y: 126, distance: 272.0
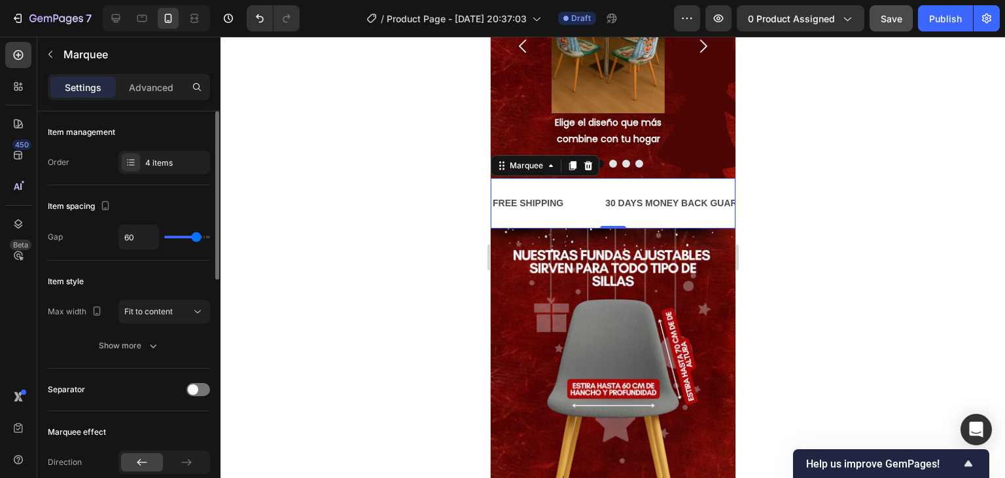
drag, startPoint x: 193, startPoint y: 232, endPoint x: 173, endPoint y: 234, distance: 19.7
click at [173, 234] on div "60" at bounding box center [164, 237] width 92 height 25
type input "32"
type input "30"
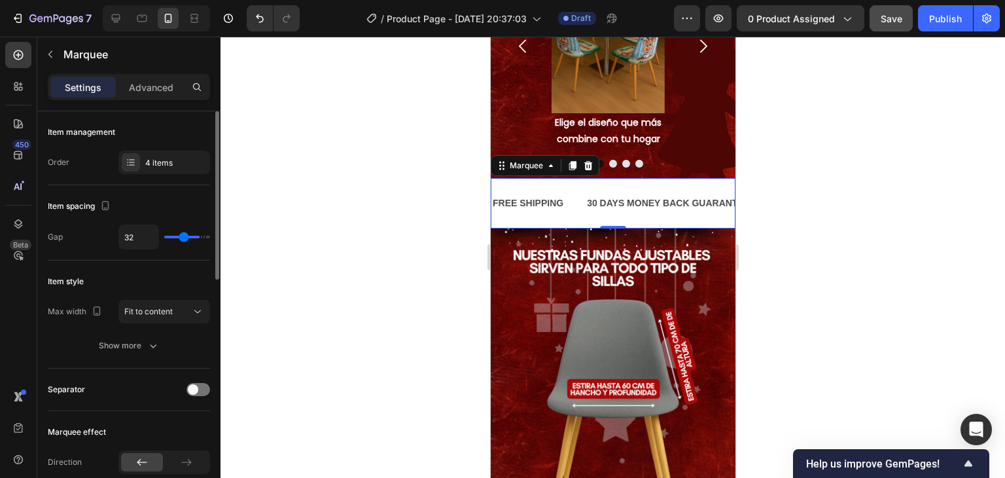
type input "30"
type input "29"
type input "26"
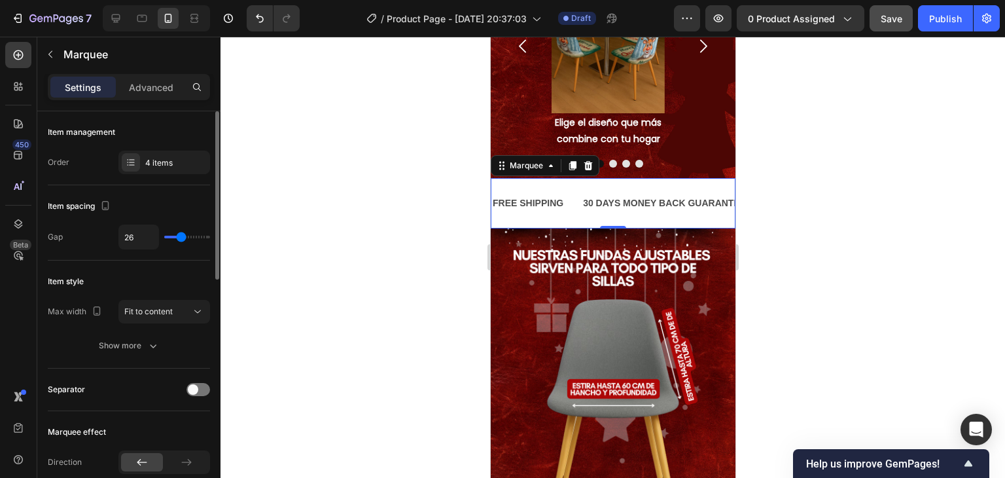
type input "24"
type input "19"
type input "18"
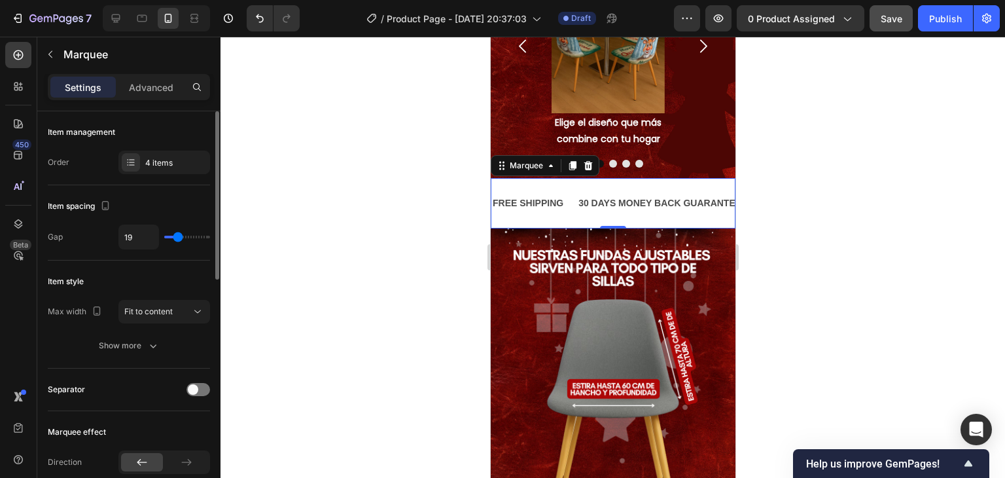
type input "18"
type input "12"
type input "11"
drag, startPoint x: 192, startPoint y: 236, endPoint x: 174, endPoint y: 236, distance: 17.7
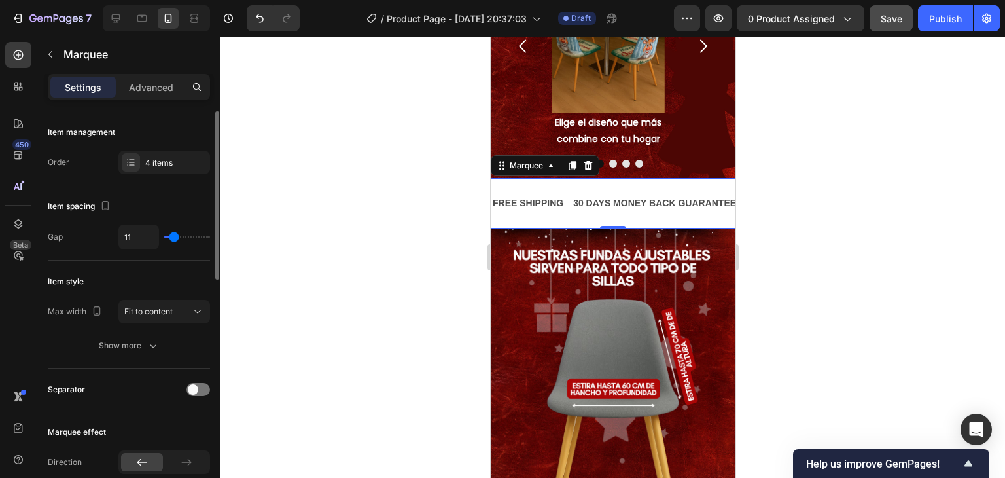
type input "11"
click at [174, 236] on input "range" at bounding box center [187, 237] width 46 height 3
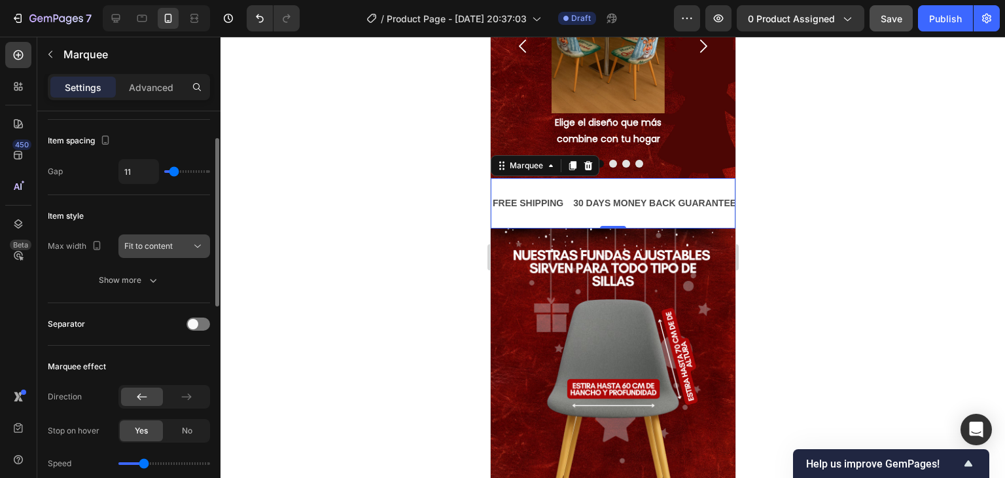
click at [181, 245] on div "Fit to content" at bounding box center [157, 246] width 67 height 12
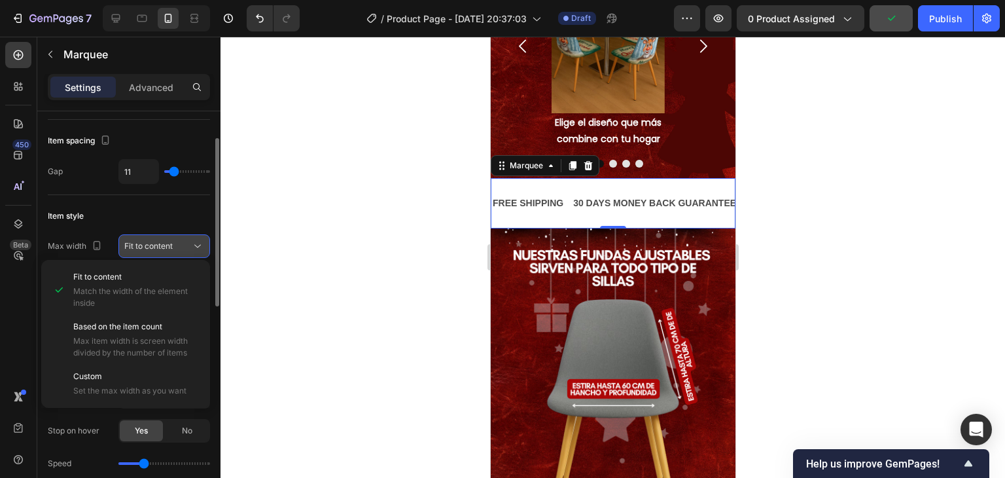
click at [168, 249] on span "Fit to content" at bounding box center [148, 246] width 48 height 10
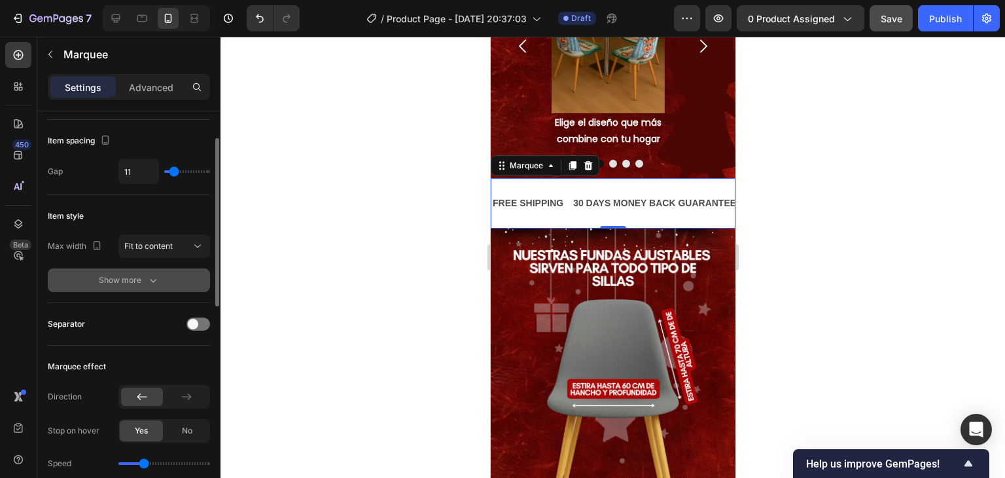
click at [136, 280] on div "Show more" at bounding box center [129, 280] width 61 height 13
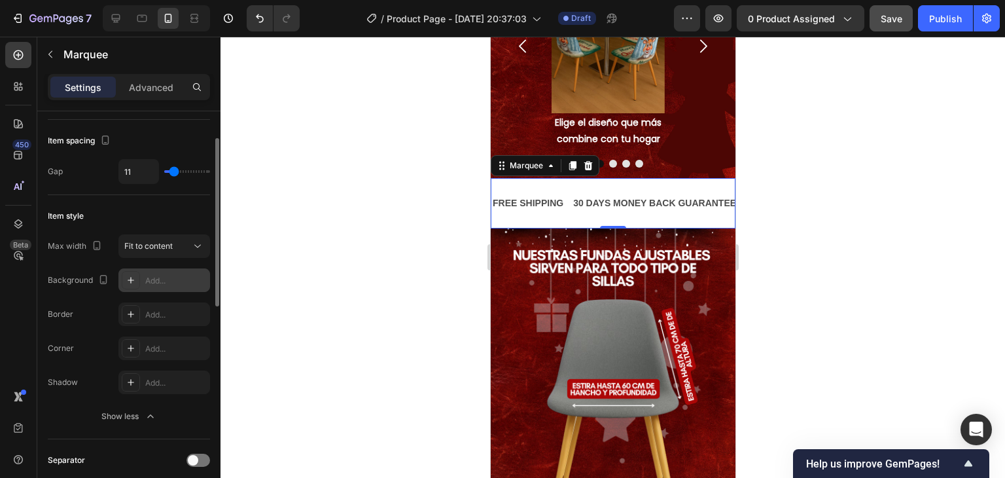
scroll to position [196, 0]
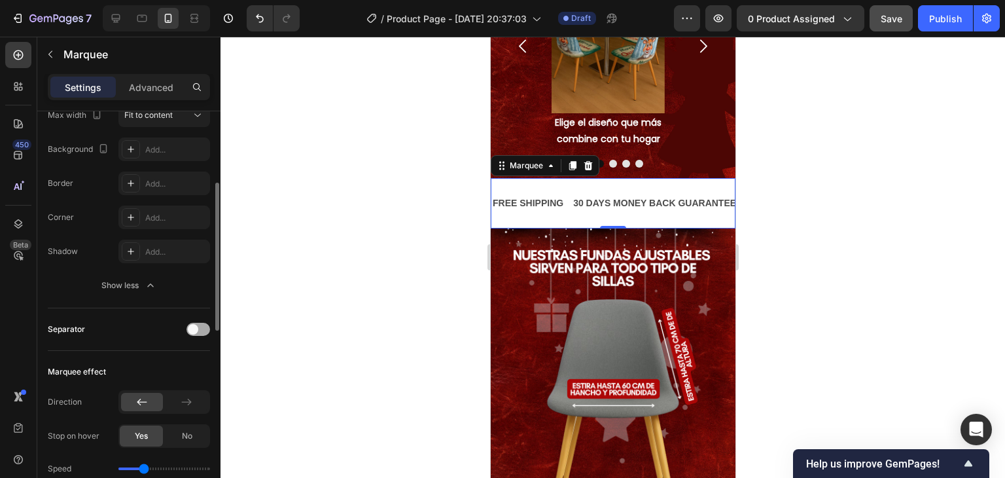
click at [198, 327] on span at bounding box center [193, 329] width 10 height 10
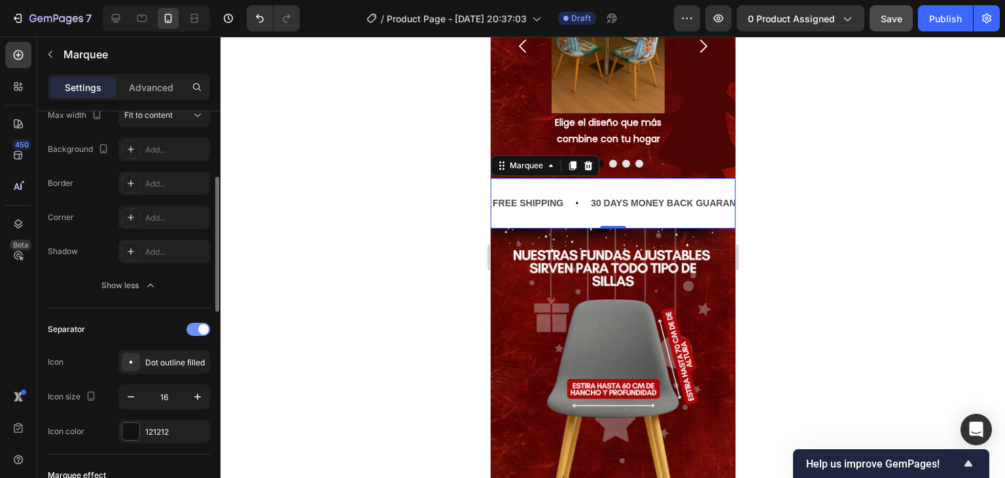
click at [198, 328] on span at bounding box center [203, 329] width 10 height 10
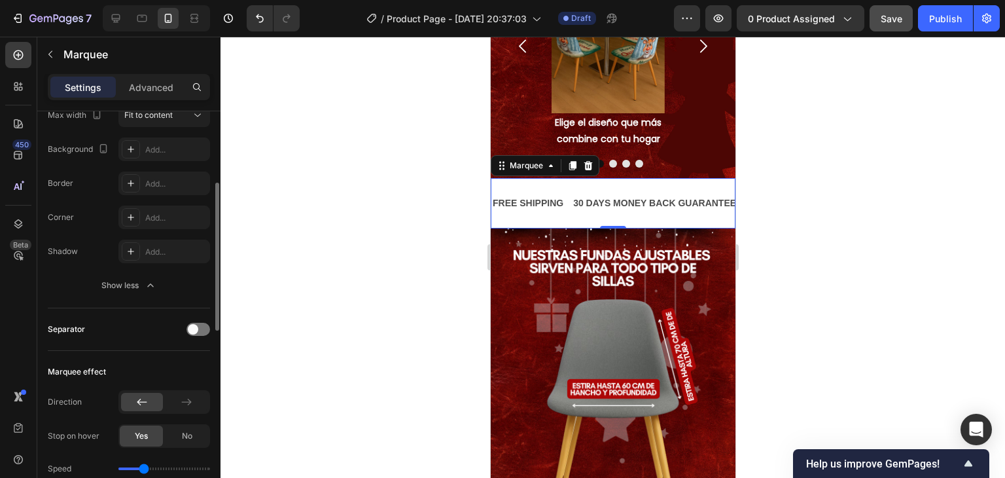
scroll to position [262, 0]
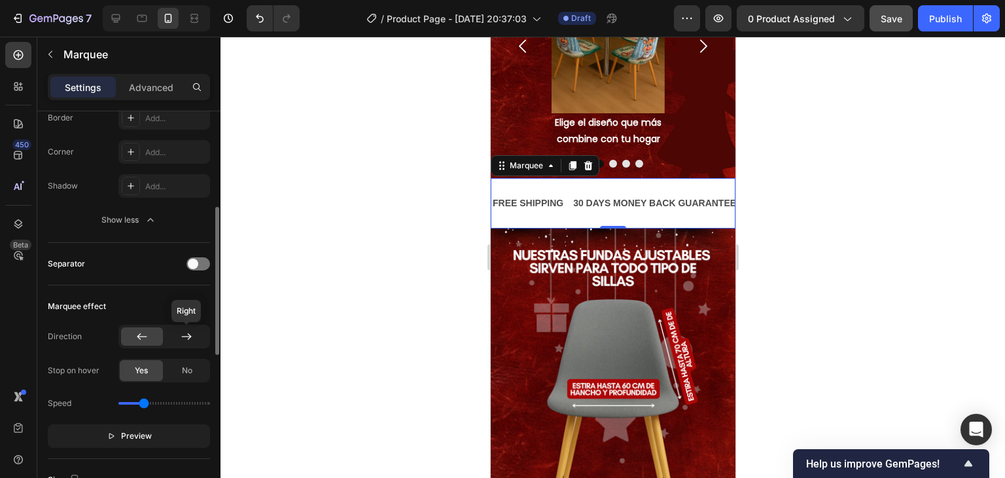
click at [175, 344] on div at bounding box center [187, 336] width 42 height 18
click at [149, 337] on div at bounding box center [142, 336] width 42 height 18
click at [181, 365] on div "No" at bounding box center [187, 370] width 43 height 21
drag, startPoint x: 80, startPoint y: 367, endPoint x: 89, endPoint y: 369, distance: 9.4
click at [88, 369] on div "Stop on hover" at bounding box center [74, 371] width 52 height 12
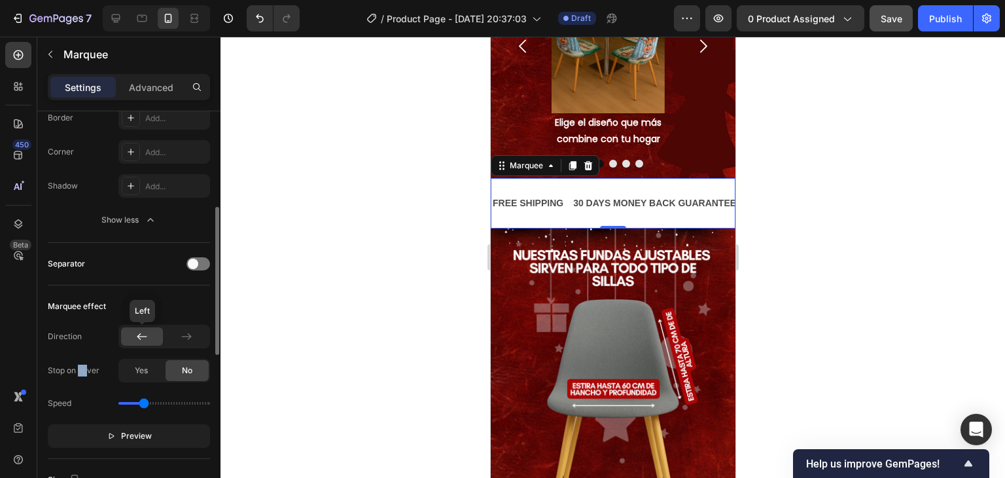
click at [130, 334] on div at bounding box center [142, 336] width 42 height 18
click at [130, 333] on div at bounding box center [142, 336] width 42 height 18
click at [139, 374] on span "Yes" at bounding box center [141, 371] width 13 height 12
click at [144, 349] on div "Direction Stop on hover Yes No Speed Preview" at bounding box center [129, 386] width 162 height 123
click at [146, 341] on icon at bounding box center [142, 336] width 13 height 13
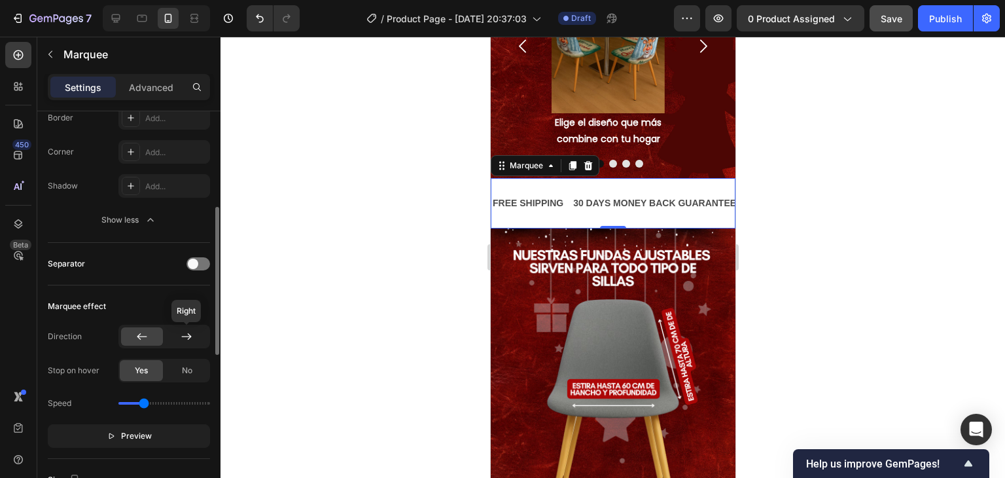
click at [183, 336] on icon at bounding box center [186, 336] width 10 height 7
click at [154, 329] on div at bounding box center [142, 336] width 42 height 18
click at [176, 370] on div "No" at bounding box center [187, 370] width 43 height 21
drag, startPoint x: 147, startPoint y: 403, endPoint x: 136, endPoint y: 403, distance: 10.5
type input "0.6"
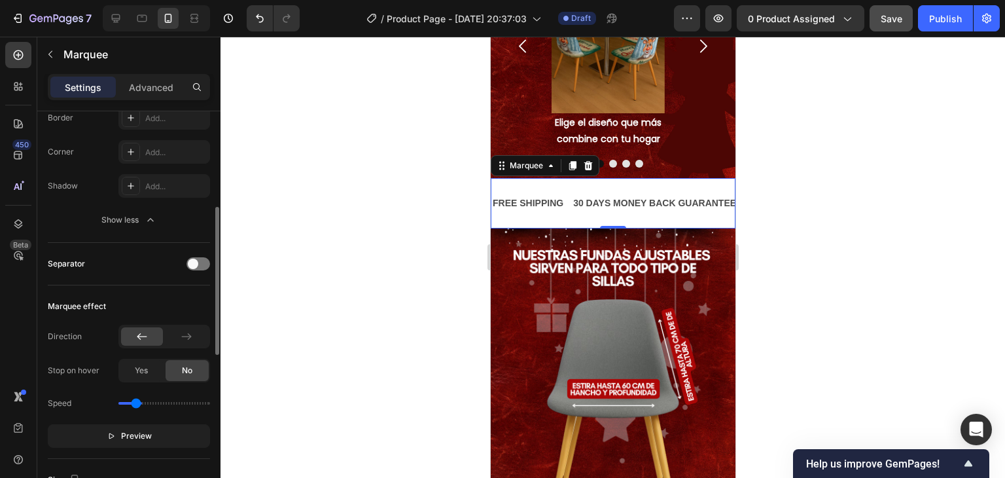
click at [136, 403] on input "range" at bounding box center [164, 403] width 92 height 3
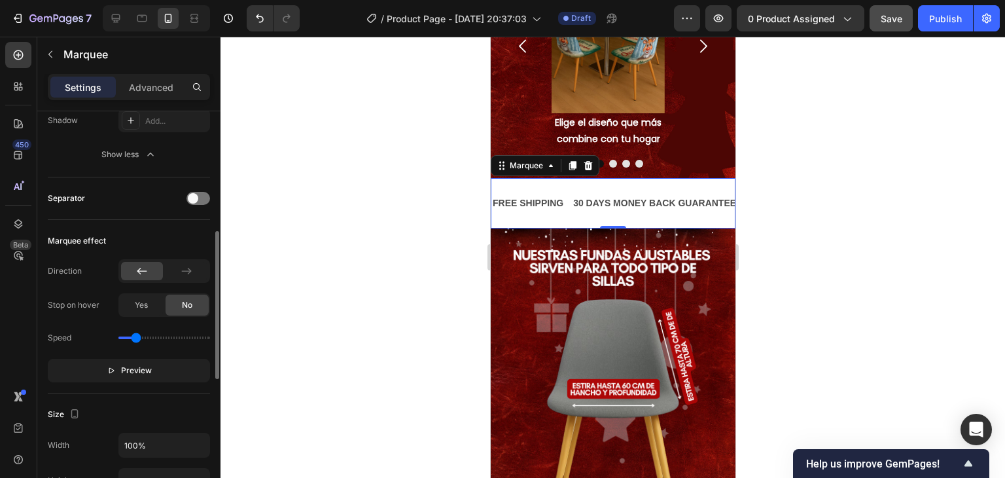
scroll to position [393, 0]
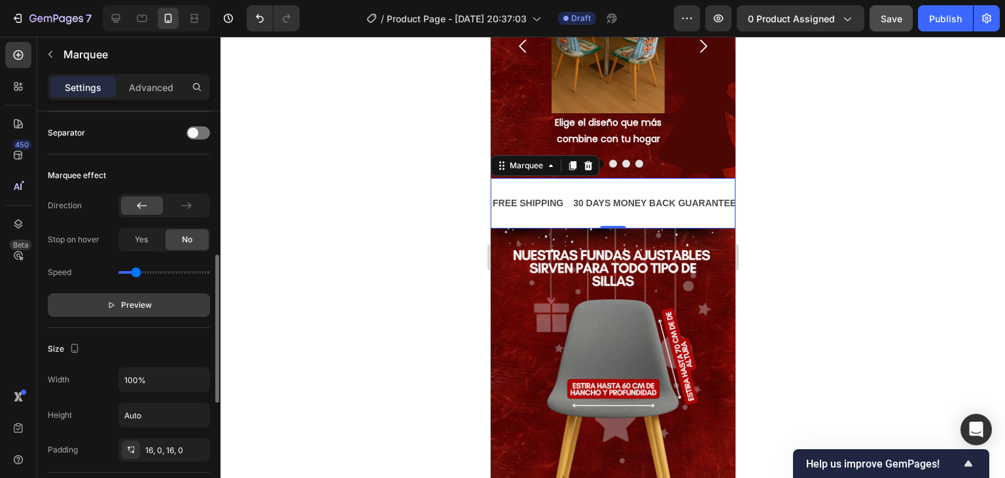
click at [120, 310] on button "Preview" at bounding box center [129, 305] width 162 height 24
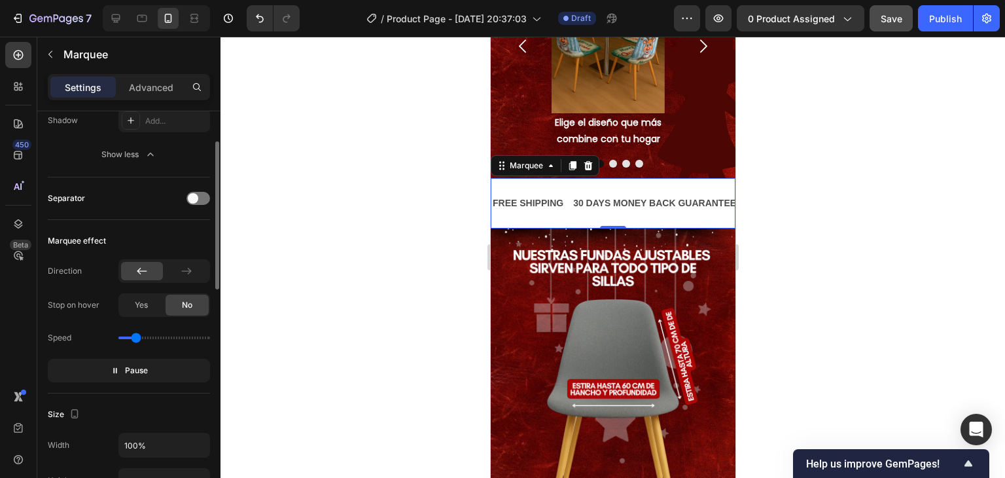
scroll to position [131, 0]
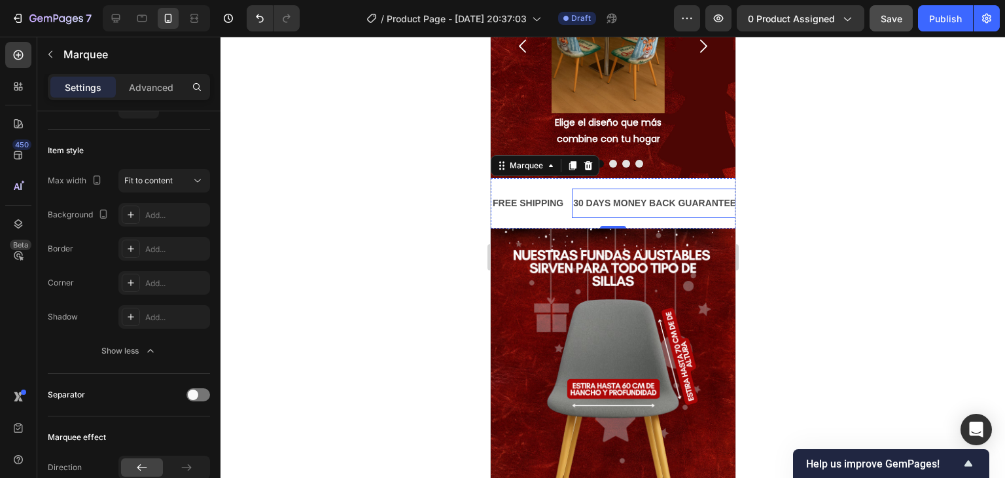
click at [584, 189] on div "30 DAYS MONEY BACK GUARANTEE Text Block" at bounding box center [653, 203] width 166 height 29
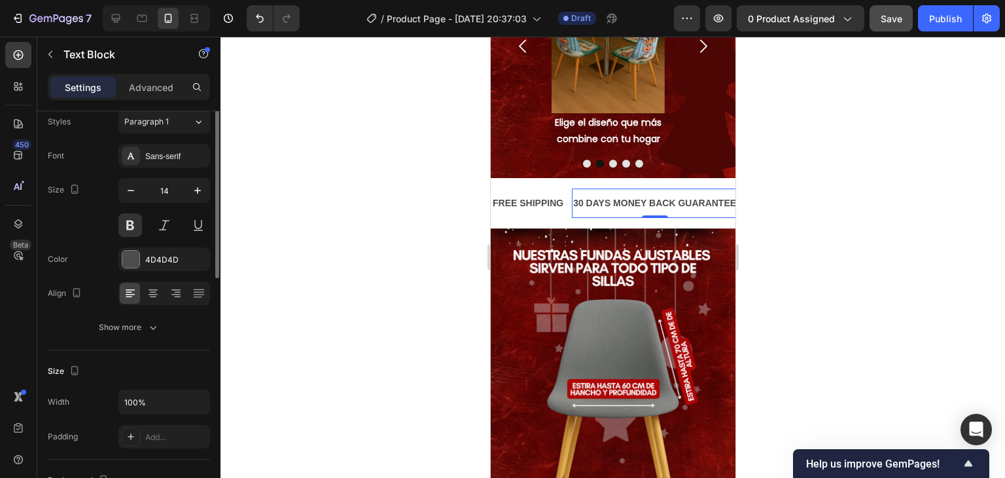
scroll to position [0, 0]
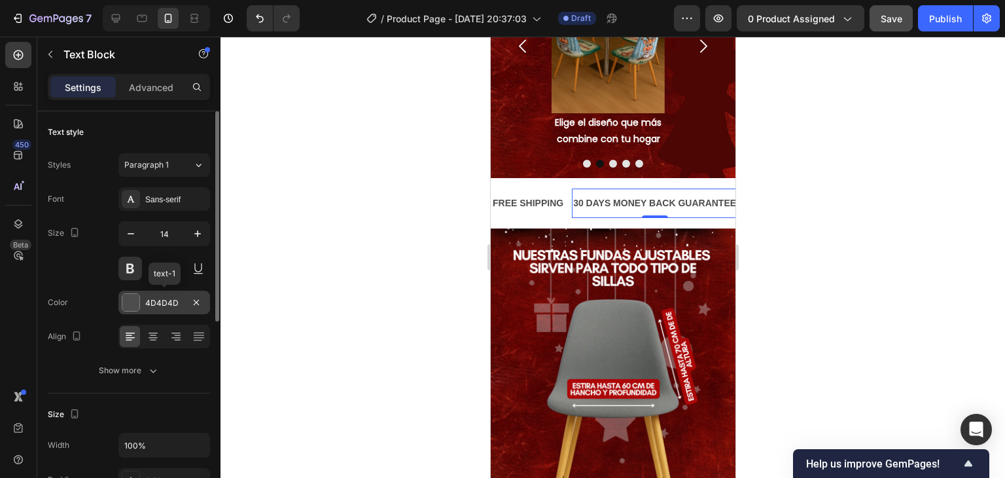
click at [134, 309] on div at bounding box center [130, 302] width 17 height 17
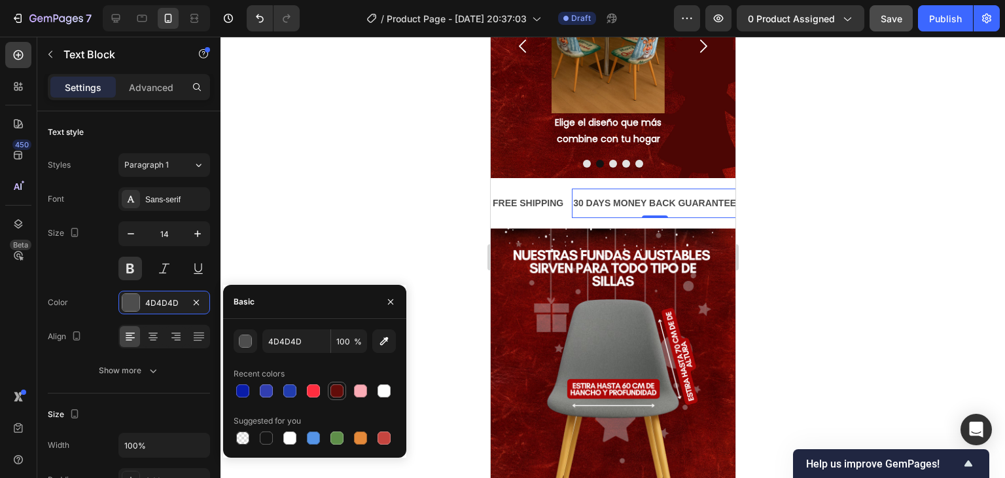
click at [338, 397] on div at bounding box center [337, 391] width 16 height 16
type input "620C09"
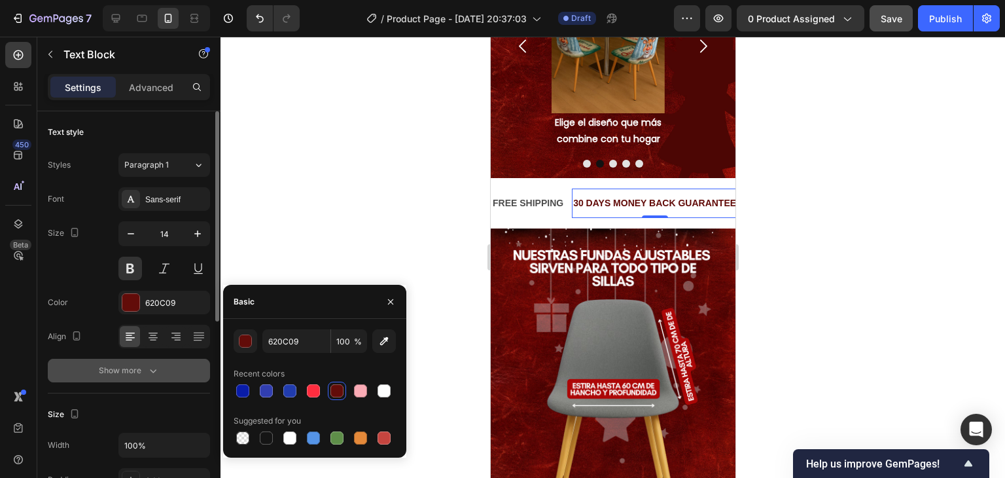
click at [162, 372] on button "Show more" at bounding box center [129, 371] width 162 height 24
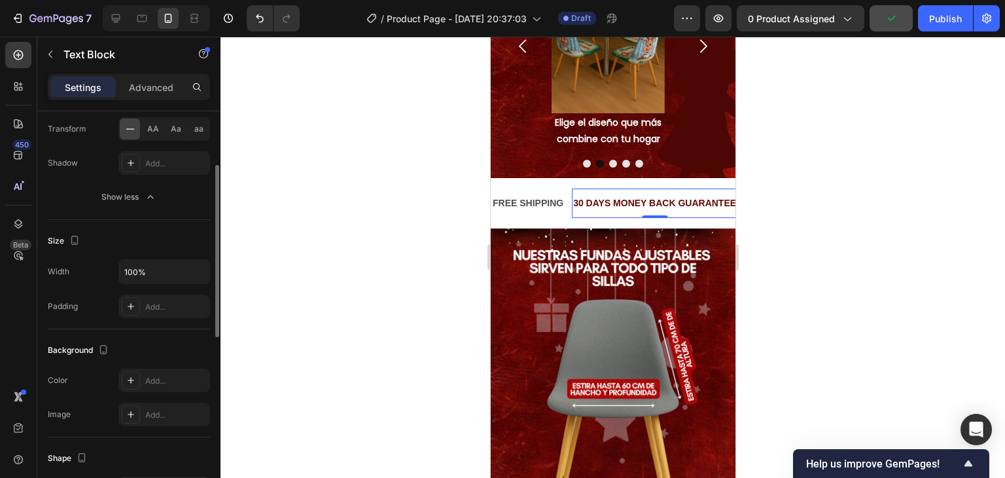
scroll to position [281, 0]
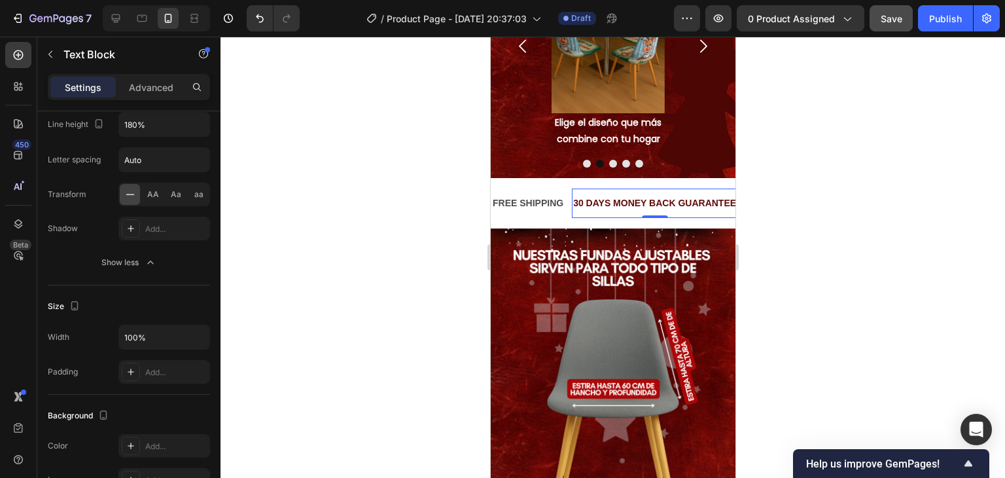
click at [570, 194] on div "30 DAYS MONEY BACK GUARANTEE" at bounding box center [653, 203] width 166 height 19
click at [571, 195] on p "30 DAYS MONEY BACK GUARANTEE" at bounding box center [652, 203] width 163 height 16
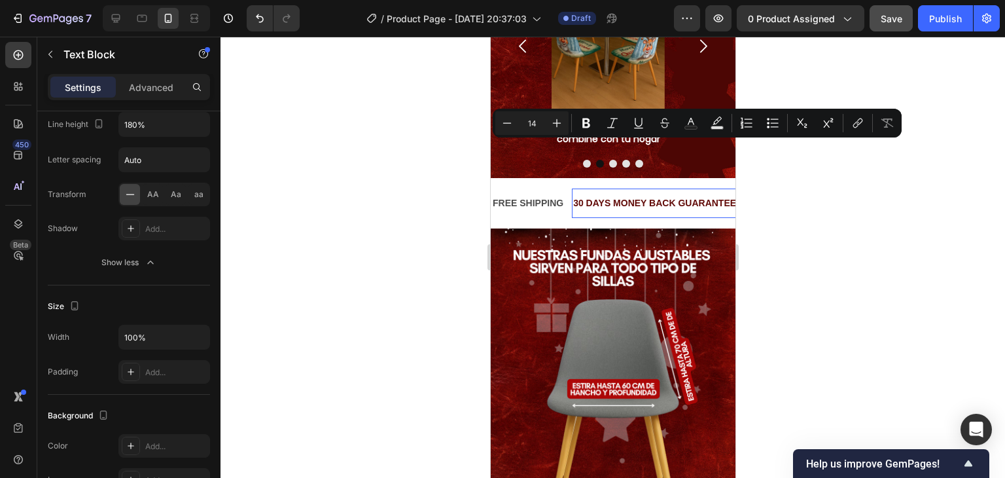
click at [571, 195] on p "30 DAYS MONEY BACK GUARANTEE" at bounding box center [652, 203] width 163 height 16
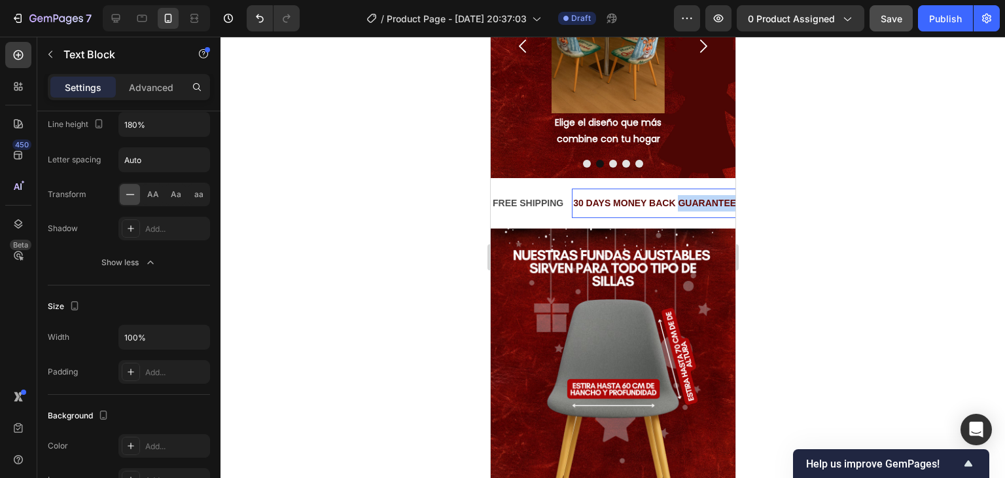
click at [571, 195] on p "30 DAYS MONEY BACK GUARANTEE" at bounding box center [652, 203] width 163 height 16
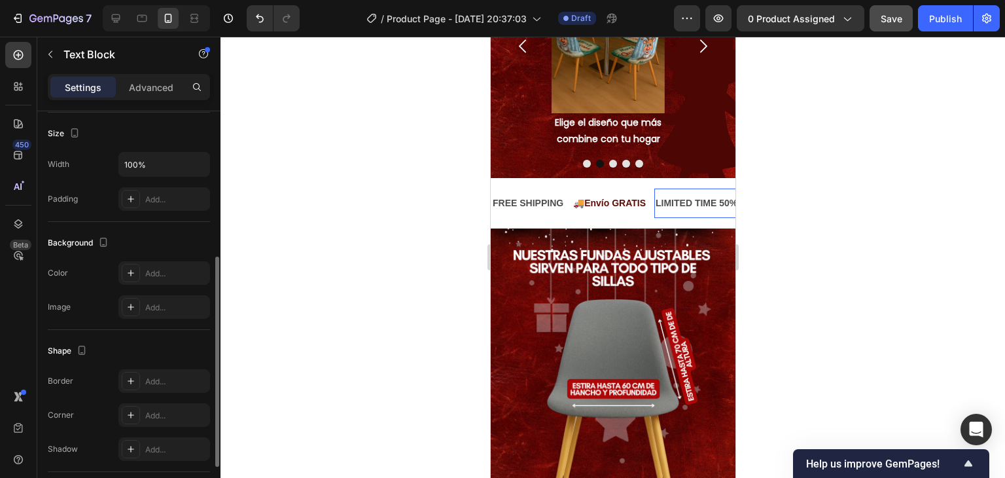
scroll to position [280, 0]
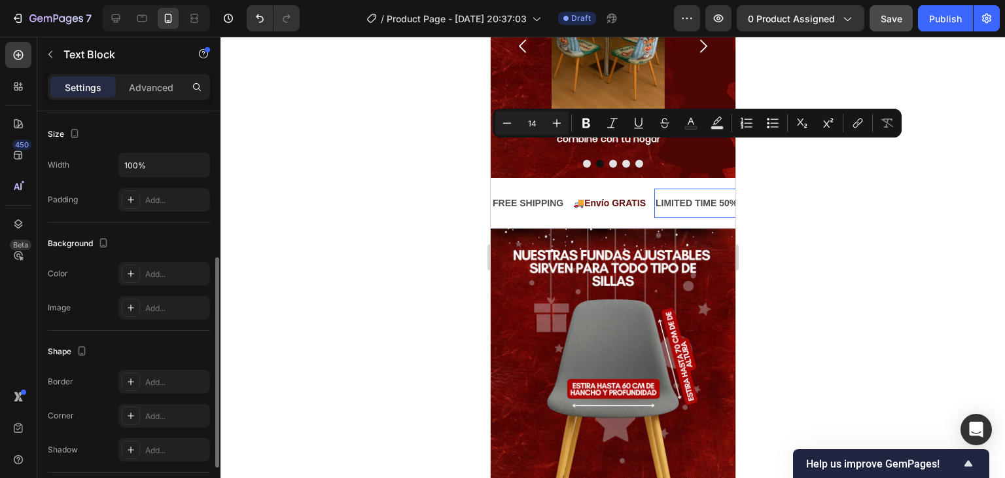
click at [694, 189] on div "FREE SHIPPING Text Block 🚚 Envío GRATIS Text Block LIMITED TIME 50% OFF SALE Te…" at bounding box center [613, 203] width 245 height 29
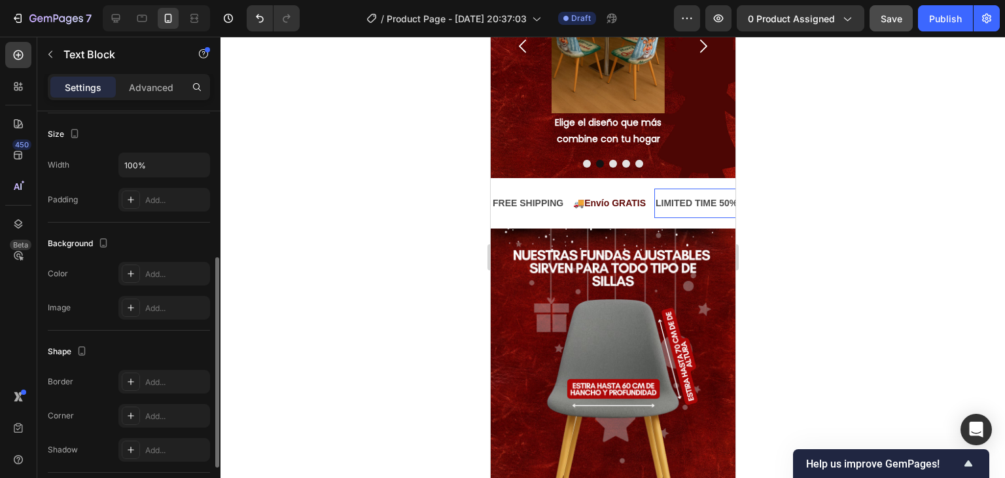
click at [694, 194] on div "LIMITED TIME 50% OFF SALE" at bounding box center [719, 203] width 132 height 19
click at [694, 195] on p "LIMITED TIME 50% OFF SALE" at bounding box center [720, 203] width 130 height 16
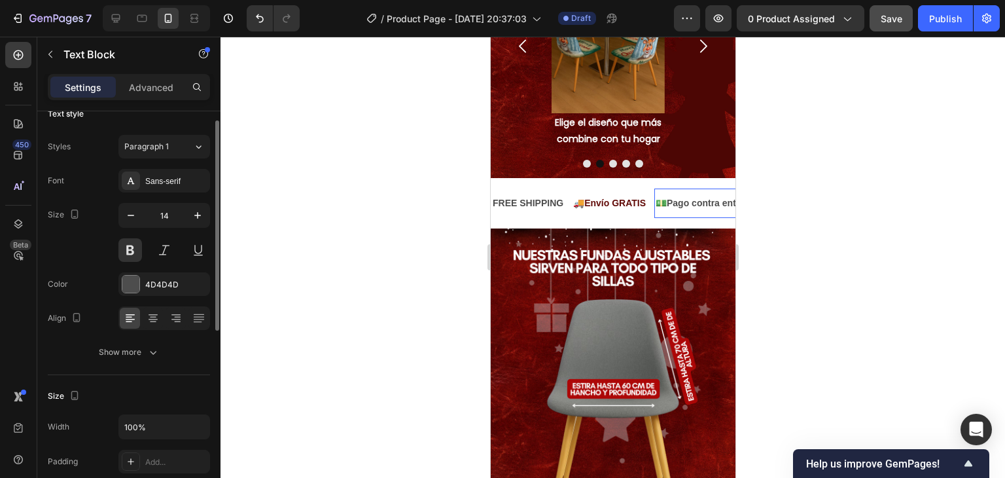
scroll to position [0, 0]
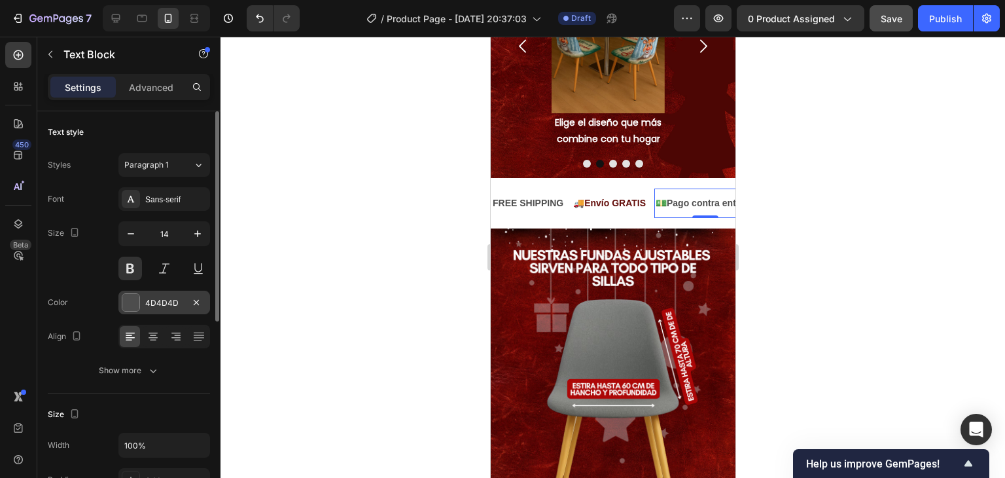
click at [127, 310] on div at bounding box center [130, 302] width 17 height 17
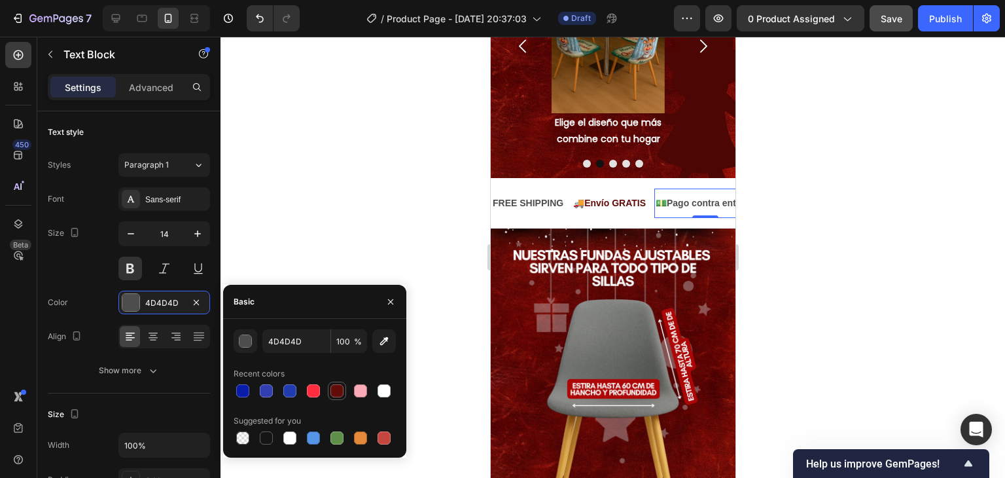
click at [340, 396] on div at bounding box center [337, 390] width 13 height 13
type input "620C09"
click at [84, 276] on div "Size 14" at bounding box center [129, 250] width 162 height 59
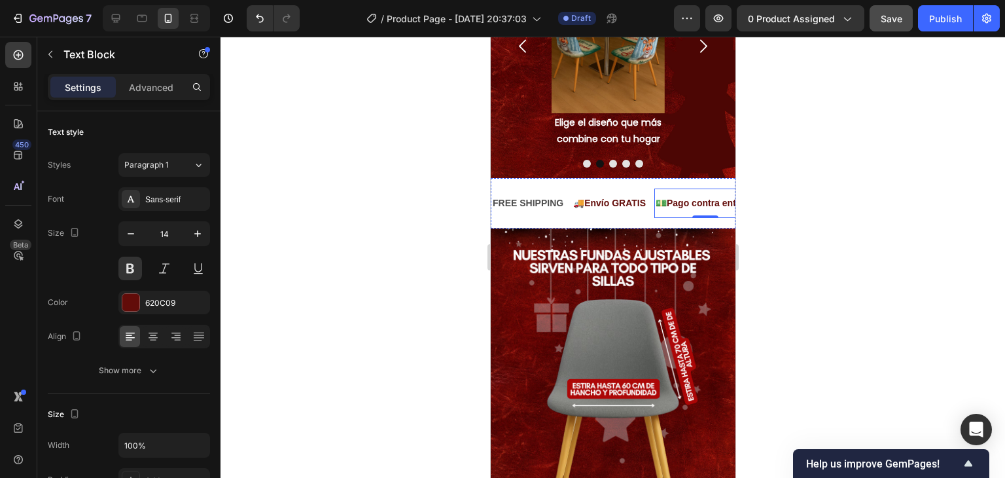
click at [762, 194] on div "LIFE TIME WARRANTY" at bounding box center [813, 203] width 102 height 19
click at [763, 194] on div "LIFE TIME WARRANTY" at bounding box center [814, 203] width 102 height 19
click at [763, 195] on p "LIFE TIME WARRANTY" at bounding box center [812, 203] width 99 height 16
click at [764, 195] on p "LIFE TIME WARRANTY" at bounding box center [813, 203] width 99 height 16
drag, startPoint x: 699, startPoint y: 146, endPoint x: 627, endPoint y: 124, distance: 75.4
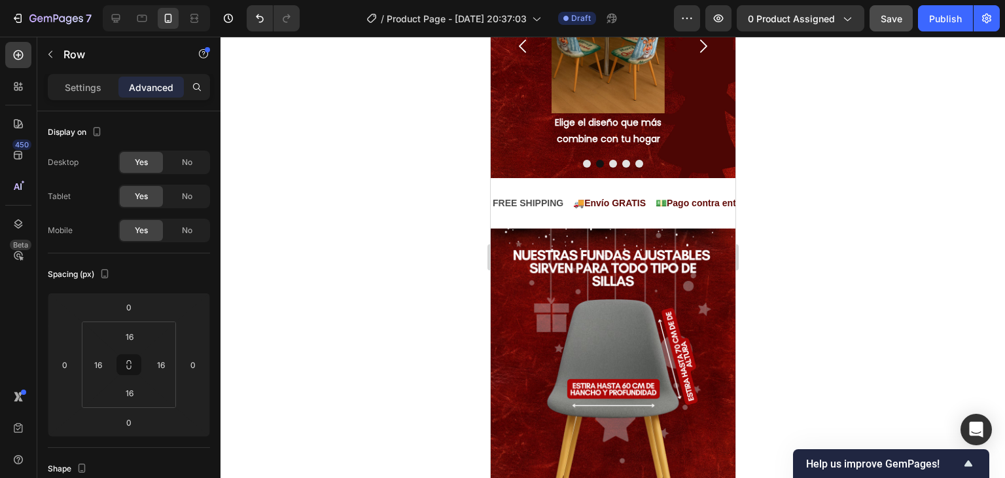
click at [763, 195] on p "LIFE TIME WARRANTY" at bounding box center [812, 203] width 99 height 16
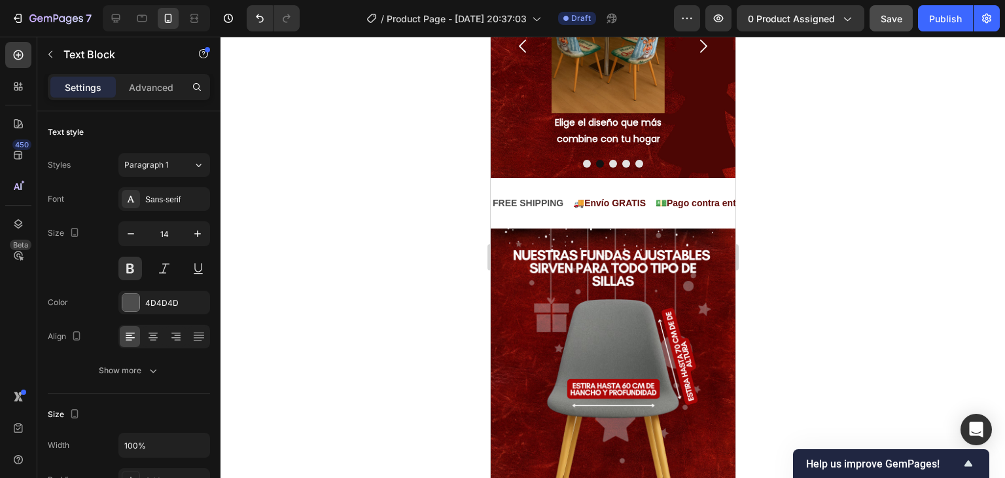
click at [765, 195] on p "LIFE TIME WARRANTY" at bounding box center [814, 203] width 99 height 16
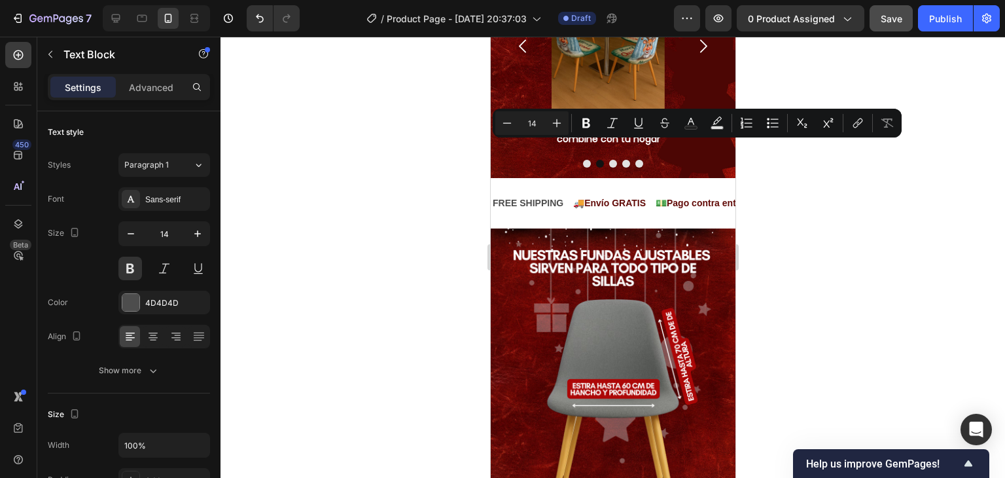
click at [764, 195] on p "LIFE TIME WARRANTY" at bounding box center [813, 203] width 99 height 16
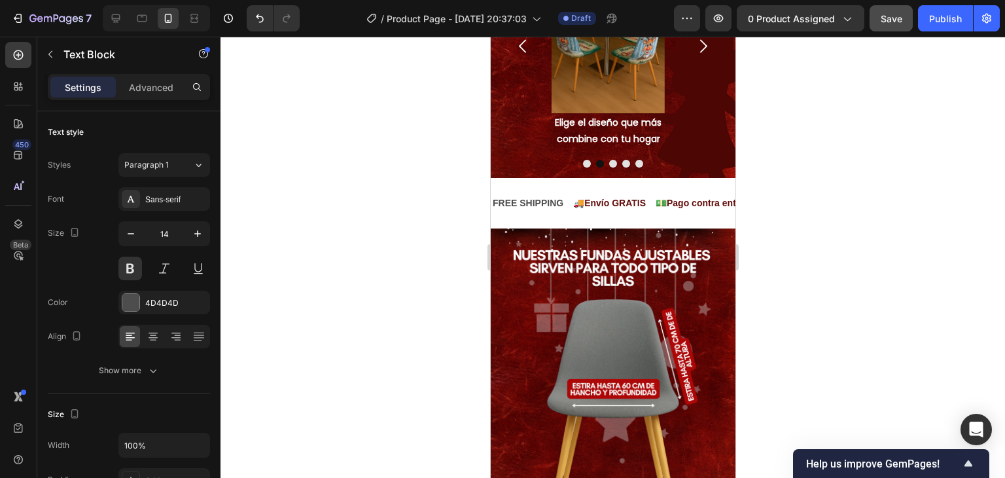
click at [763, 195] on p "LIFE TIME WARRANTY" at bounding box center [812, 203] width 99 height 16
drag, startPoint x: 1091, startPoint y: 172, endPoint x: 562, endPoint y: 160, distance: 529.0
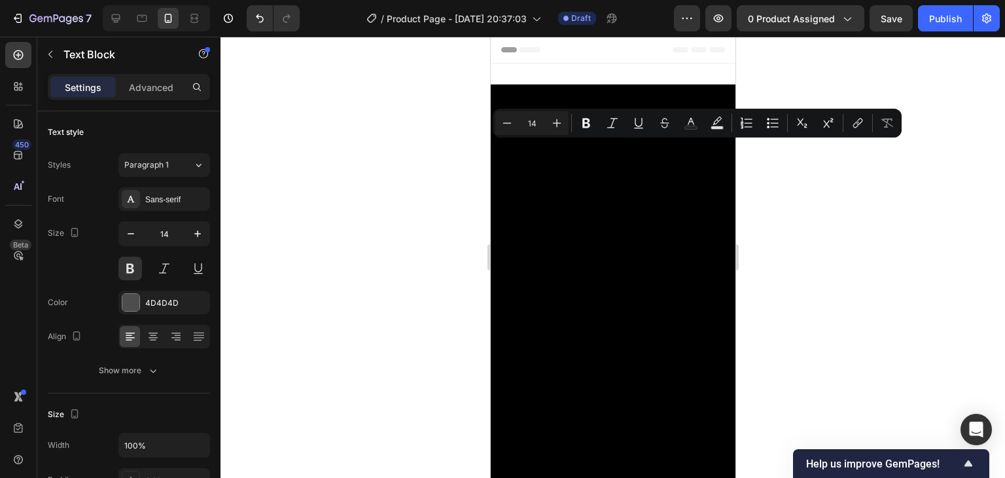
scroll to position [1525, 0]
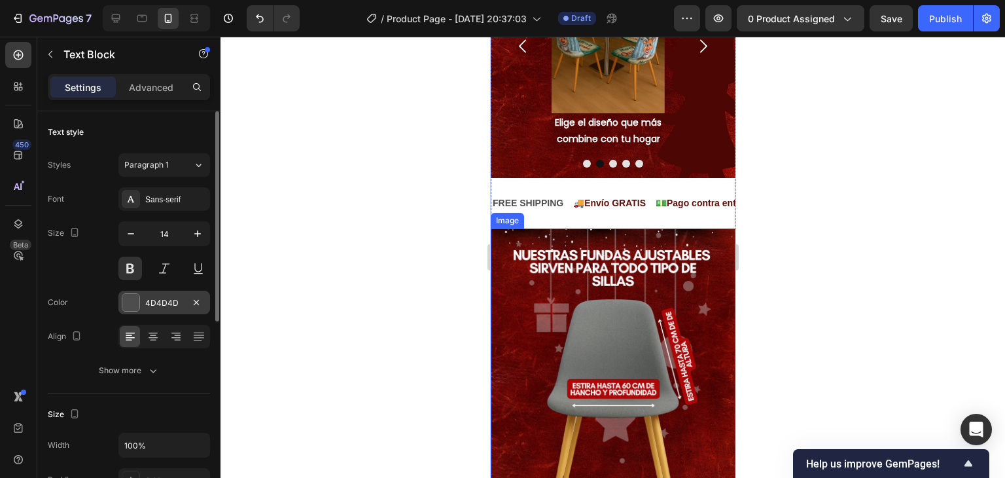
click at [130, 296] on div at bounding box center [130, 302] width 17 height 17
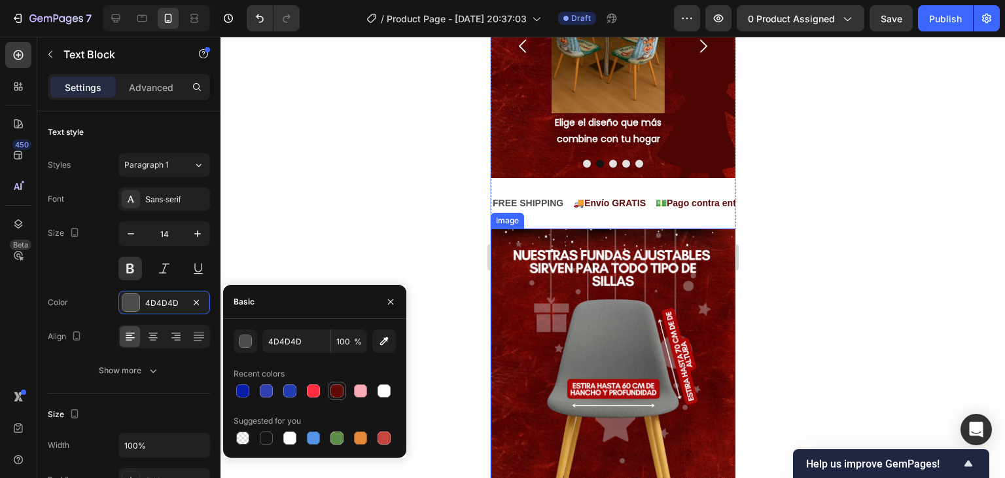
click at [335, 383] on div at bounding box center [337, 391] width 16 height 16
type input "620C09"
click at [336, 391] on div at bounding box center [337, 390] width 13 height 13
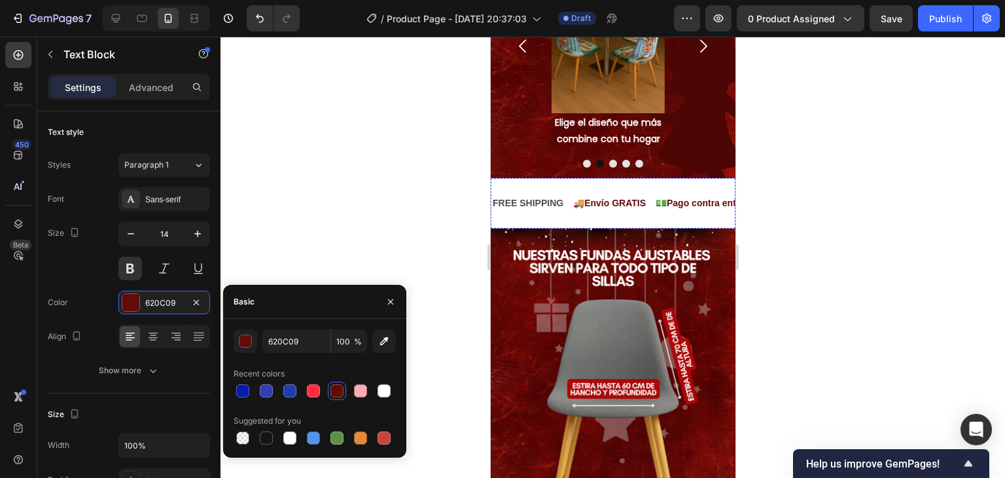
click at [867, 194] on div "FREE SHIPPING" at bounding box center [903, 203] width 73 height 19
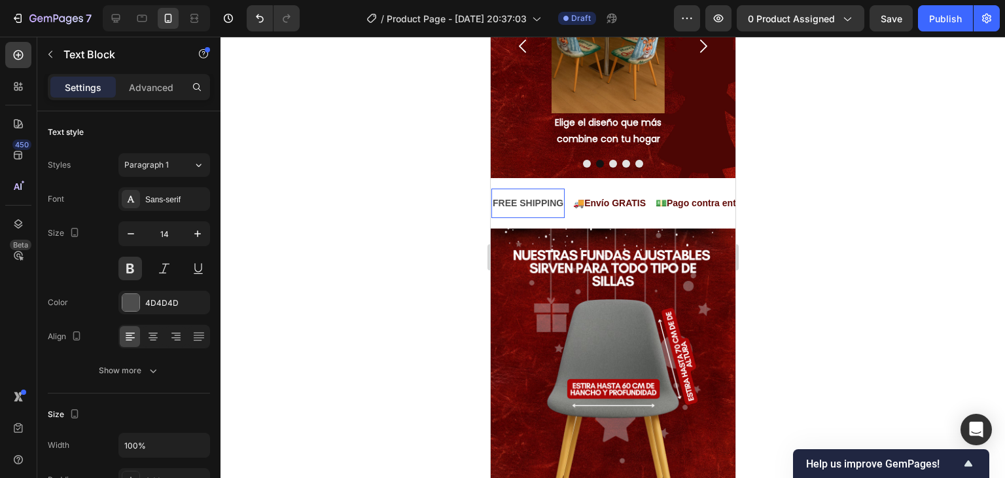
click at [867, 194] on div "FREE SHIPPING" at bounding box center [903, 203] width 73 height 19
click at [868, 195] on p "FREE SHIPPING" at bounding box center [903, 203] width 71 height 16
click at [867, 195] on p "FREE SHIPPING" at bounding box center [902, 203] width 71 height 16
click at [134, 313] on div "4D4D4D" at bounding box center [164, 303] width 92 height 24
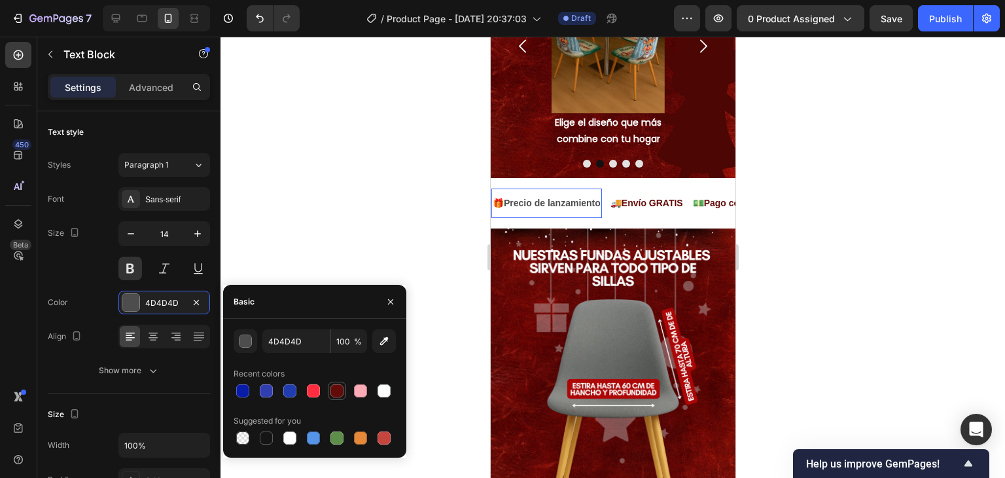
click at [342, 394] on div at bounding box center [337, 390] width 13 height 13
type input "620C09"
click at [94, 255] on div "Size 14" at bounding box center [129, 250] width 162 height 59
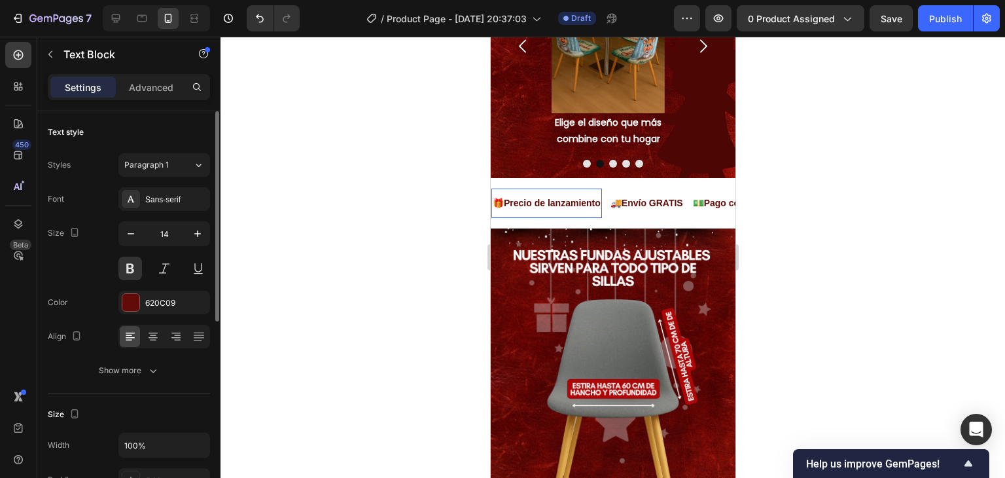
scroll to position [65, 0]
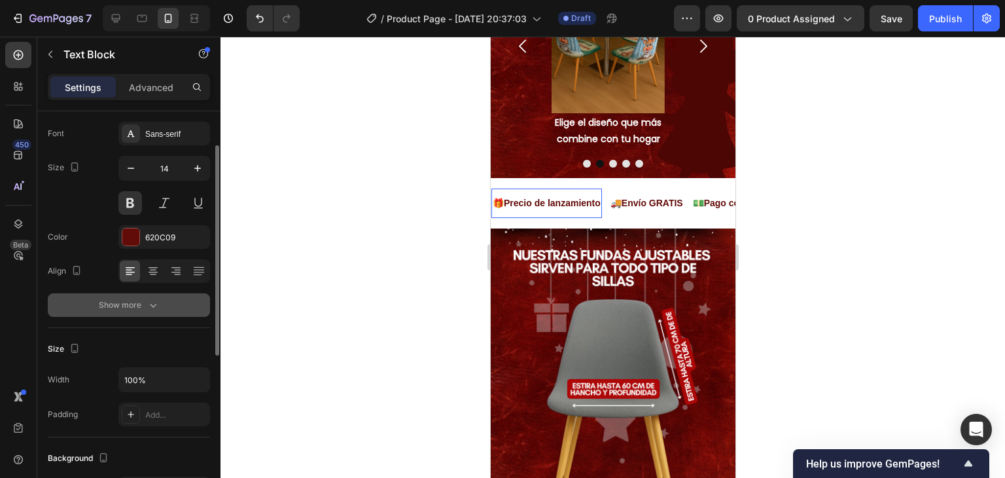
click at [147, 302] on icon "button" at bounding box center [153, 304] width 13 height 13
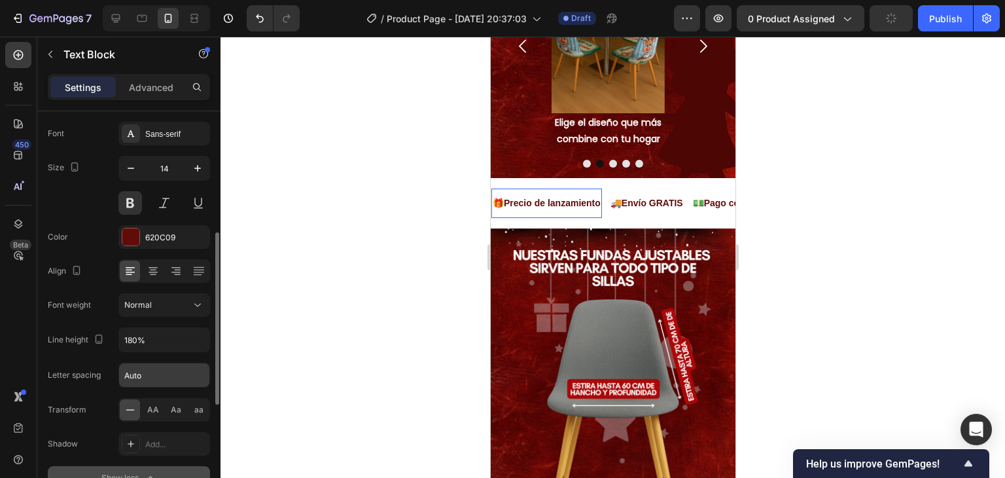
scroll to position [131, 0]
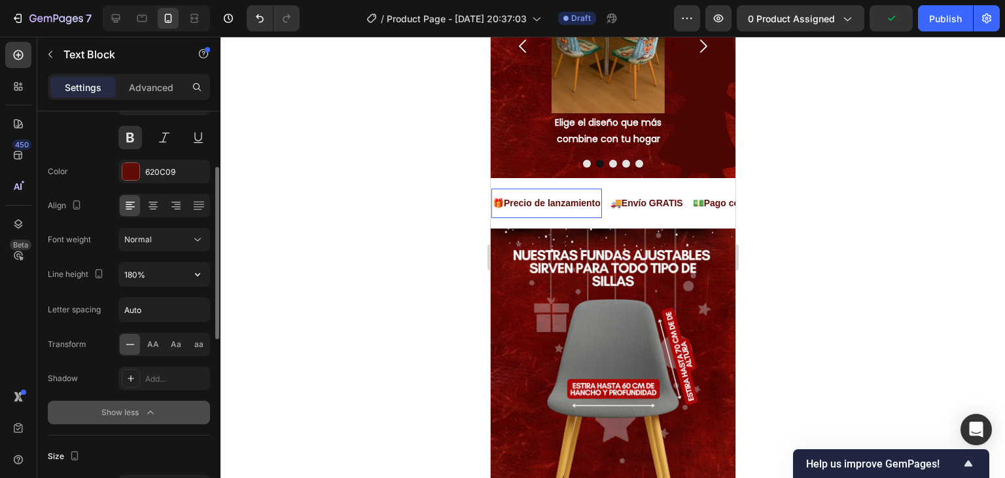
click at [153, 258] on div "Font Sans-serif Size 14 Color 620C09 Align Font weight Normal Line height 180% …" at bounding box center [129, 240] width 162 height 368
click at [153, 273] on input "180%" at bounding box center [164, 274] width 90 height 24
click at [126, 346] on icon at bounding box center [130, 344] width 13 height 13
click at [126, 347] on icon at bounding box center [130, 344] width 13 height 13
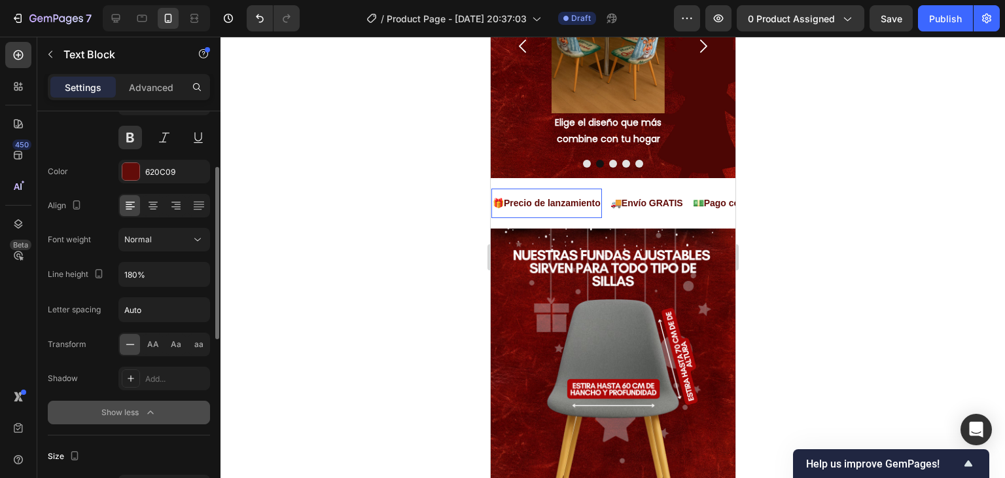
click at [126, 347] on icon at bounding box center [130, 344] width 13 height 13
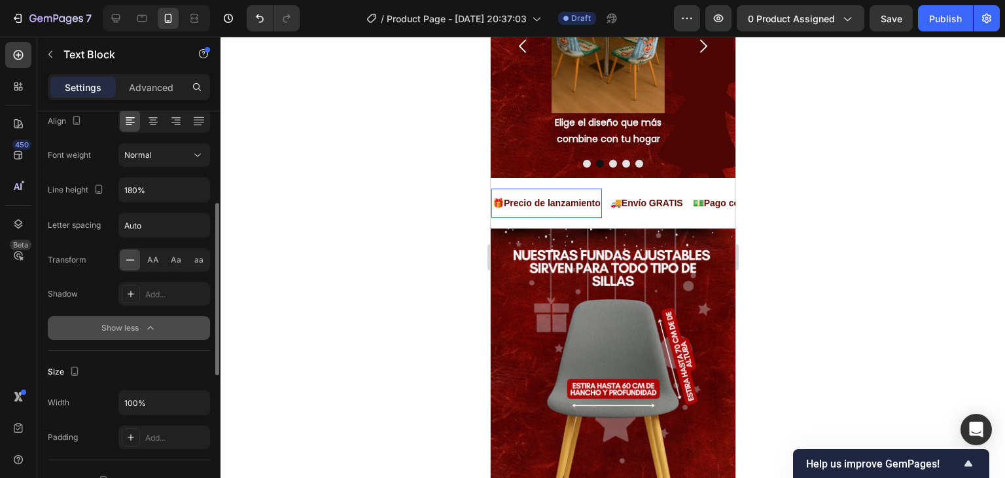
scroll to position [0, 0]
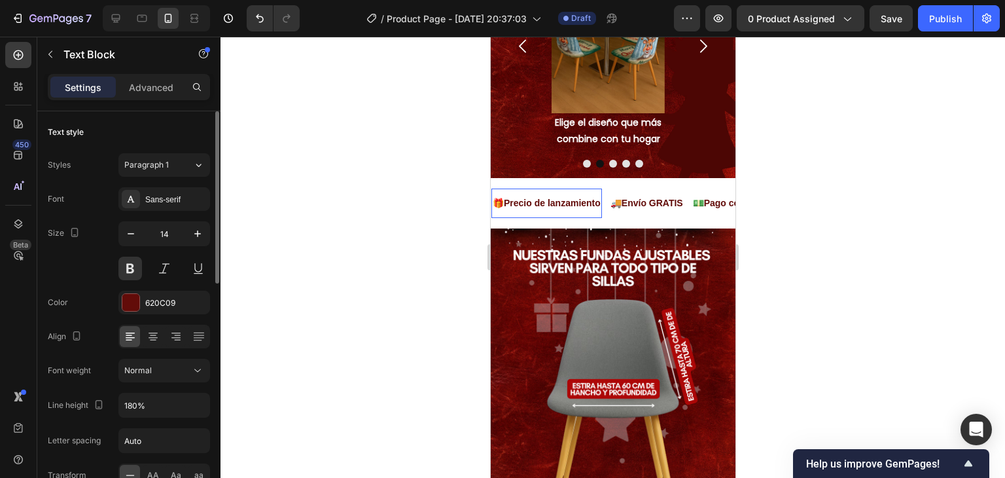
click at [97, 160] on div "Styles Paragraph 1" at bounding box center [129, 165] width 162 height 24
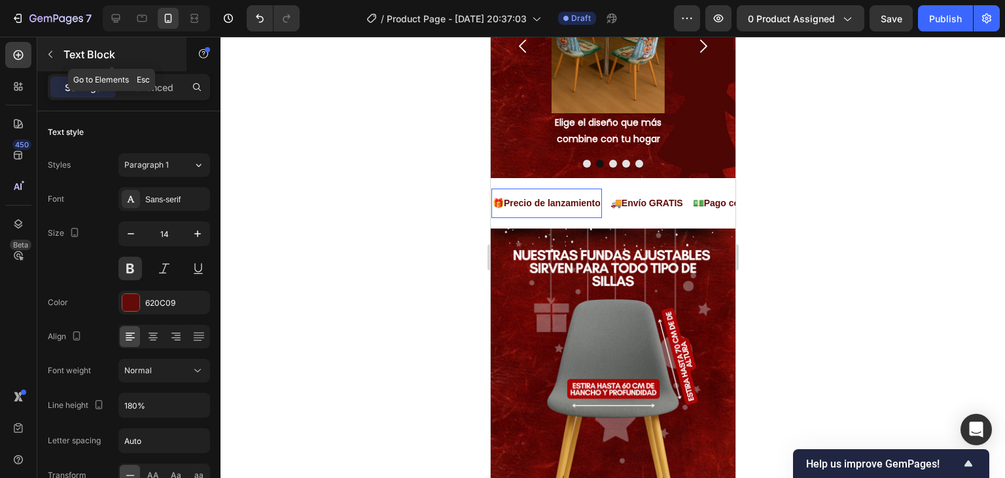
click at [45, 54] on icon "button" at bounding box center [50, 54] width 10 height 10
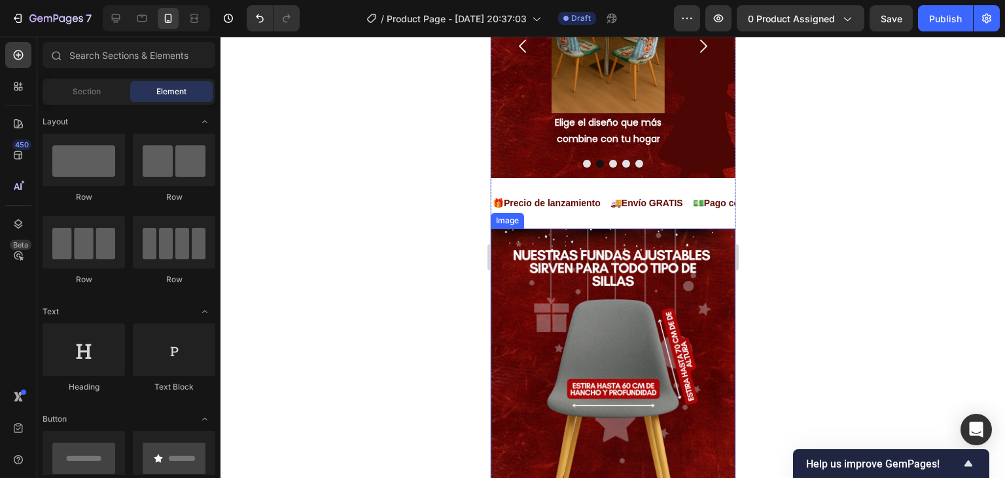
click at [690, 194] on div "💵 Pago contra entrega" at bounding box center [741, 203] width 102 height 19
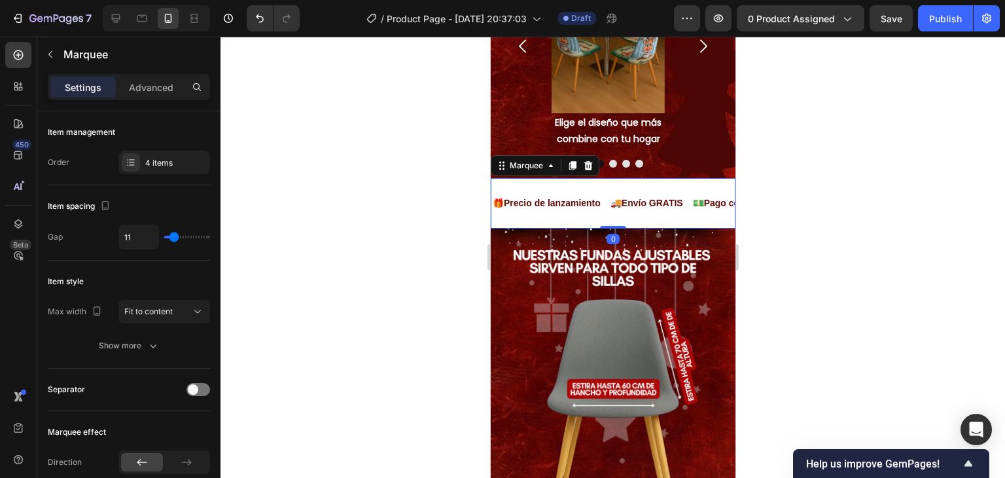
click at [615, 178] on div "🎁 Precio de lanzamiento Text Block 🚚 Envío GRATIS Text Block 💵 Pago contra entr…" at bounding box center [612, 203] width 245 height 50
type input "20"
type input "26"
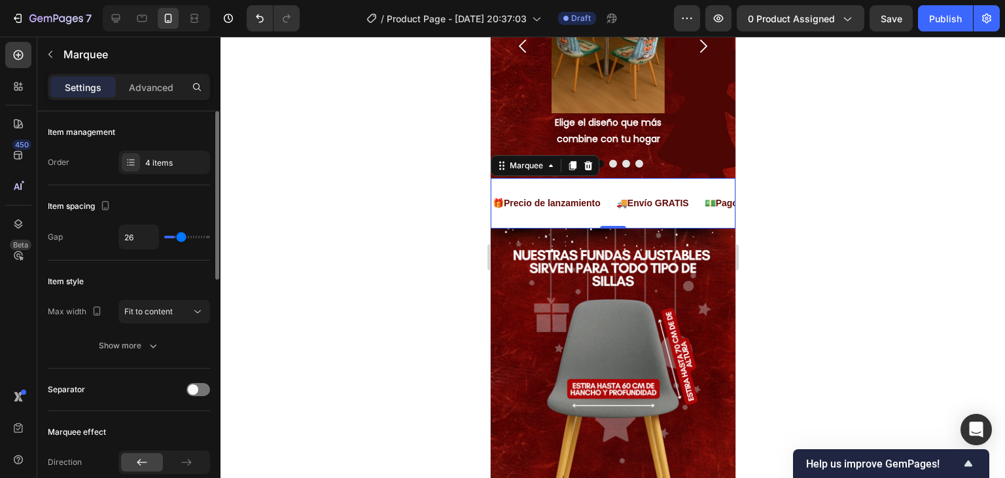
type input "28"
type input "25"
type input "24"
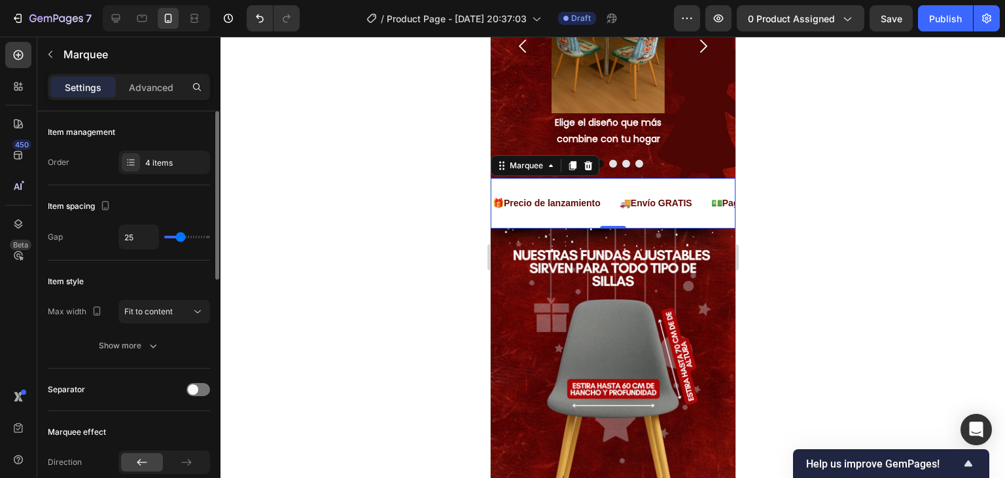
type input "24"
type input "22"
type input "20"
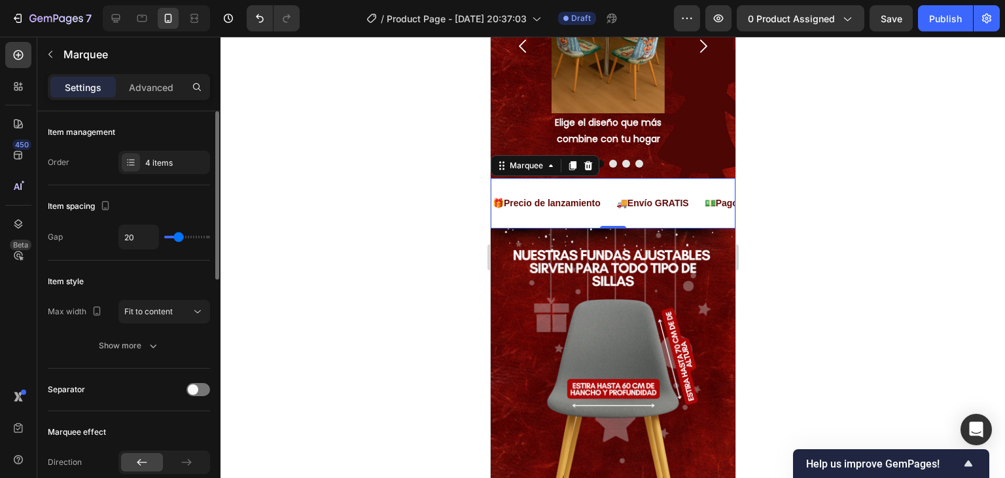
type input "19"
type input "18"
click at [177, 236] on input "range" at bounding box center [187, 237] width 46 height 3
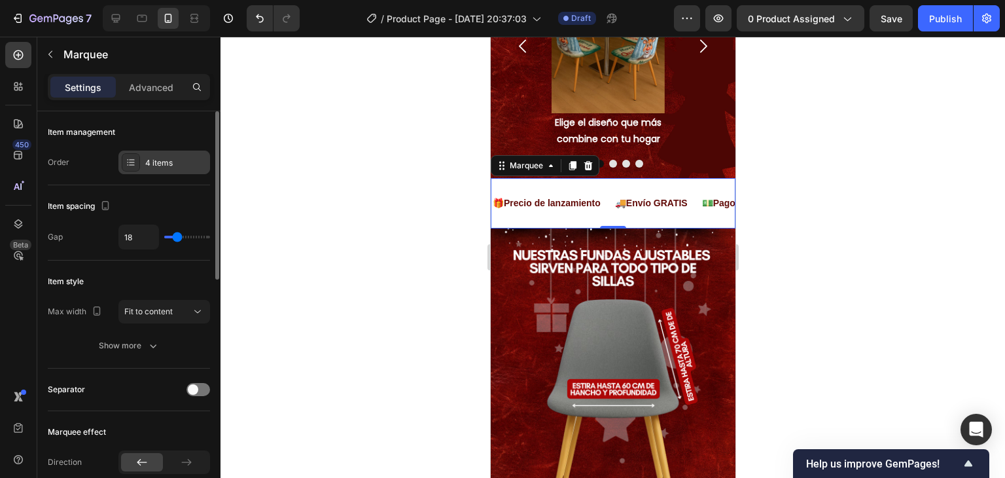
click at [175, 166] on div "4 items" at bounding box center [176, 163] width 62 height 12
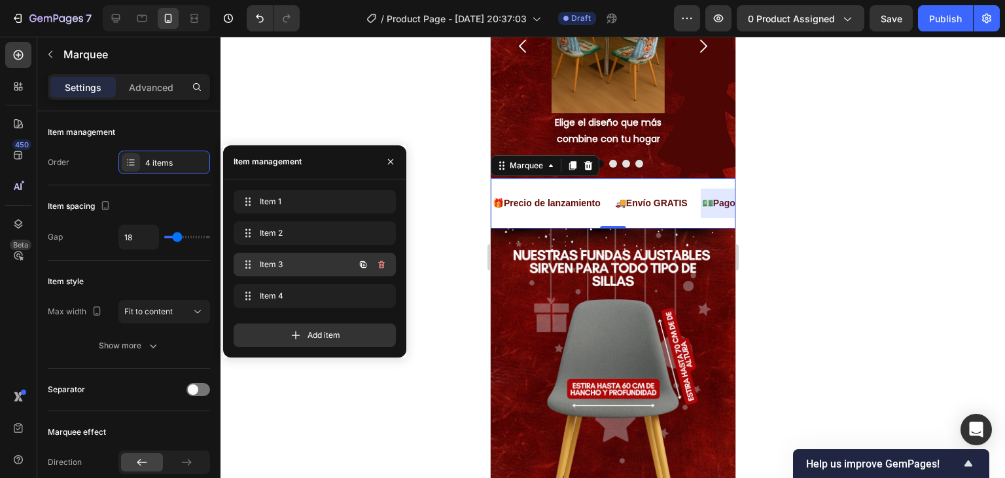
click at [264, 260] on span "Item 3" at bounding box center [297, 265] width 74 height 12
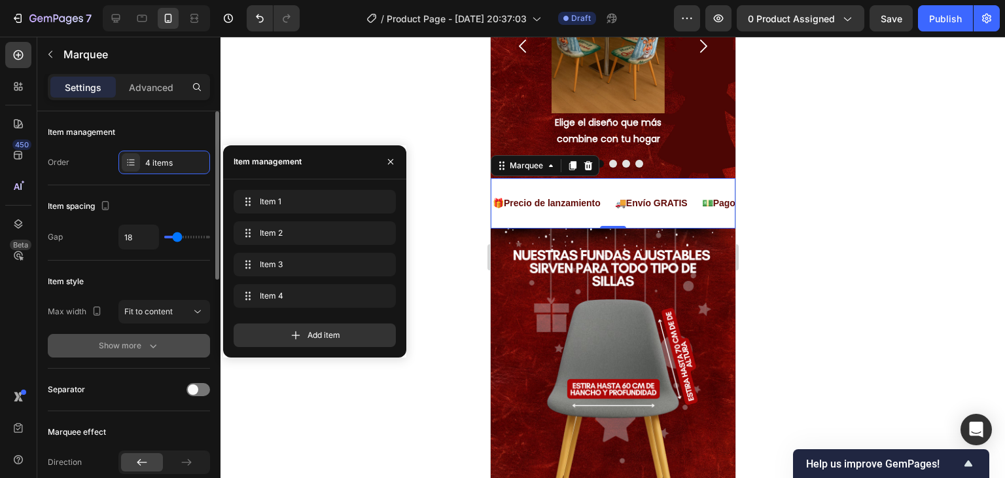
click at [141, 343] on div "Show more" at bounding box center [129, 345] width 61 height 13
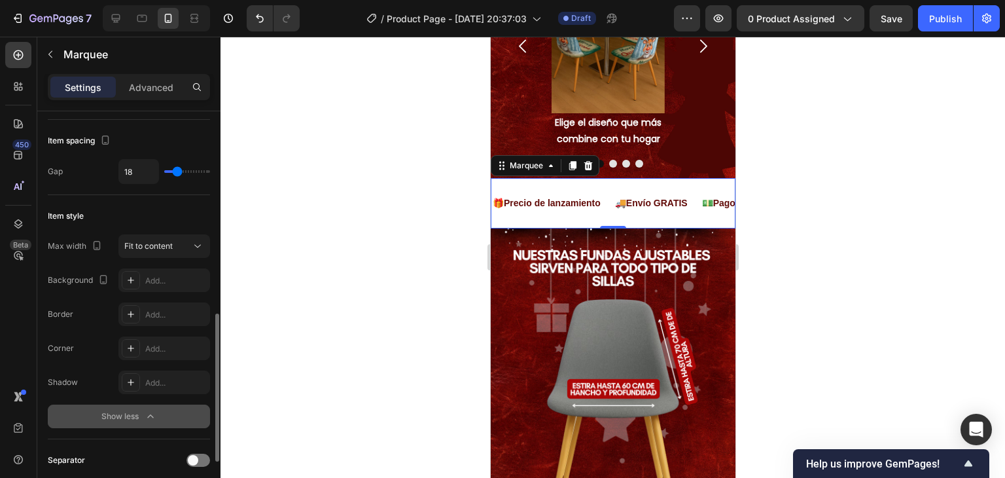
scroll to position [196, 0]
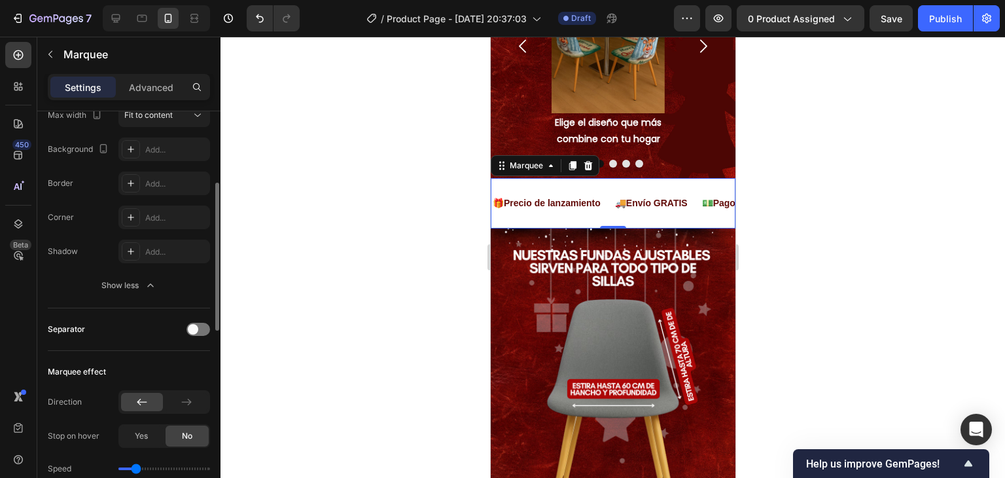
click at [190, 321] on div "Separator" at bounding box center [129, 329] width 162 height 21
click at [200, 329] on div at bounding box center [199, 329] width 24 height 13
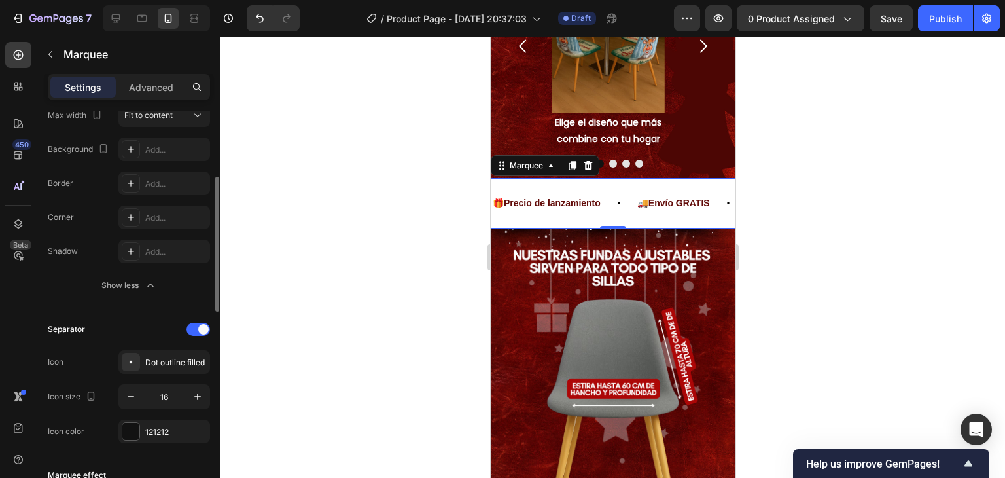
scroll to position [262, 0]
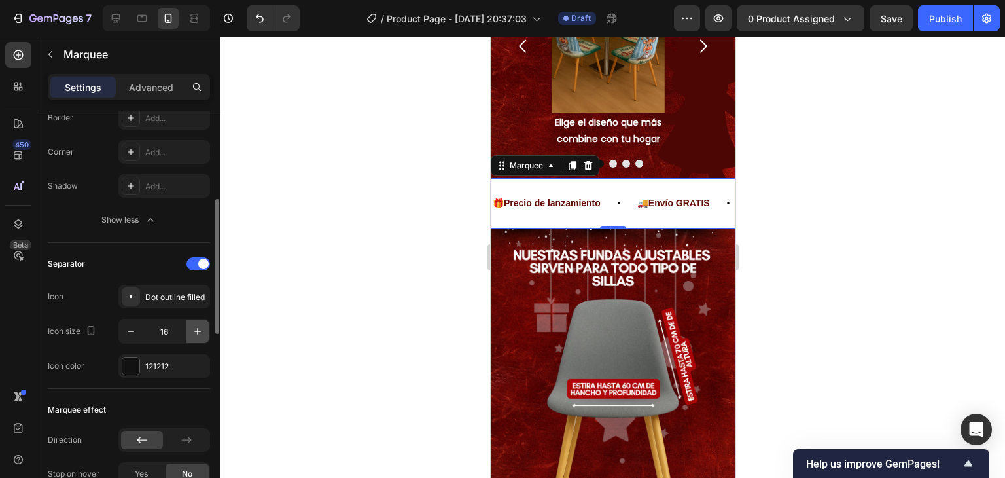
click at [191, 329] on button "button" at bounding box center [198, 331] width 24 height 24
click at [191, 329] on icon "button" at bounding box center [197, 331] width 13 height 13
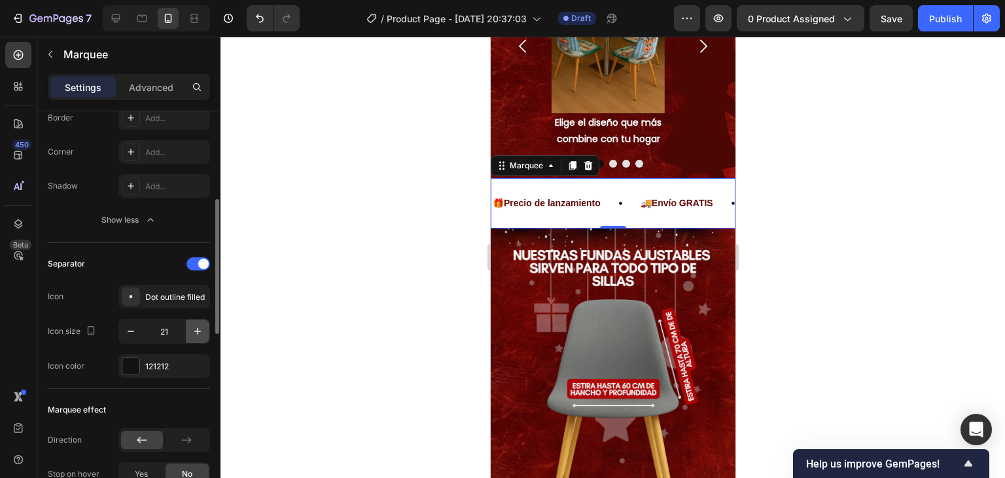
click at [191, 329] on icon "button" at bounding box center [197, 331] width 13 height 13
type input "23"
click at [130, 371] on div at bounding box center [130, 365] width 17 height 17
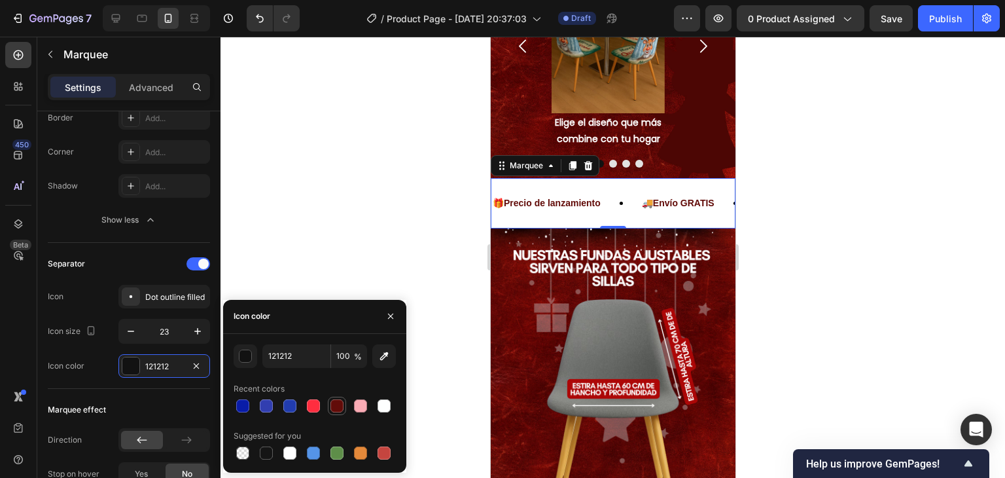
click at [332, 408] on div at bounding box center [337, 405] width 13 height 13
type input "620C09"
click at [154, 389] on div "Marquee effect Direction Stop on hover Yes No Speed Pause" at bounding box center [129, 475] width 162 height 173
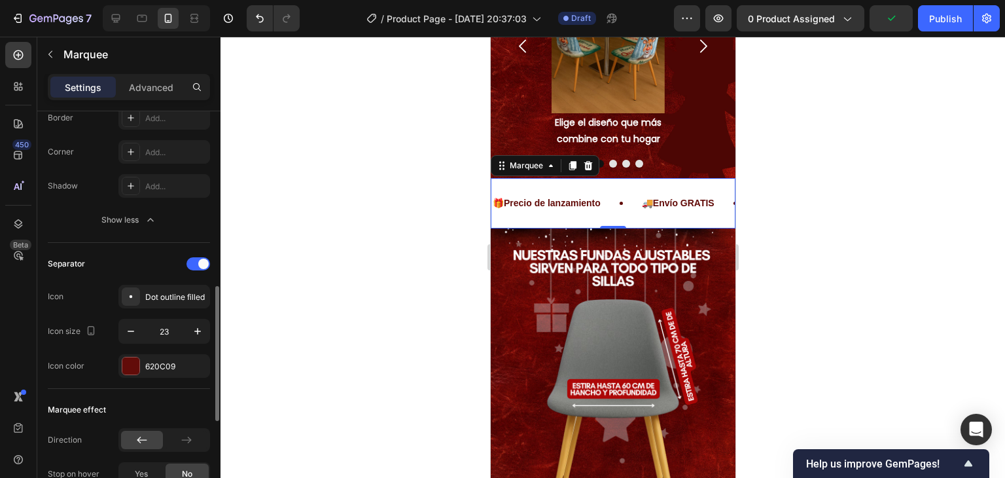
scroll to position [393, 0]
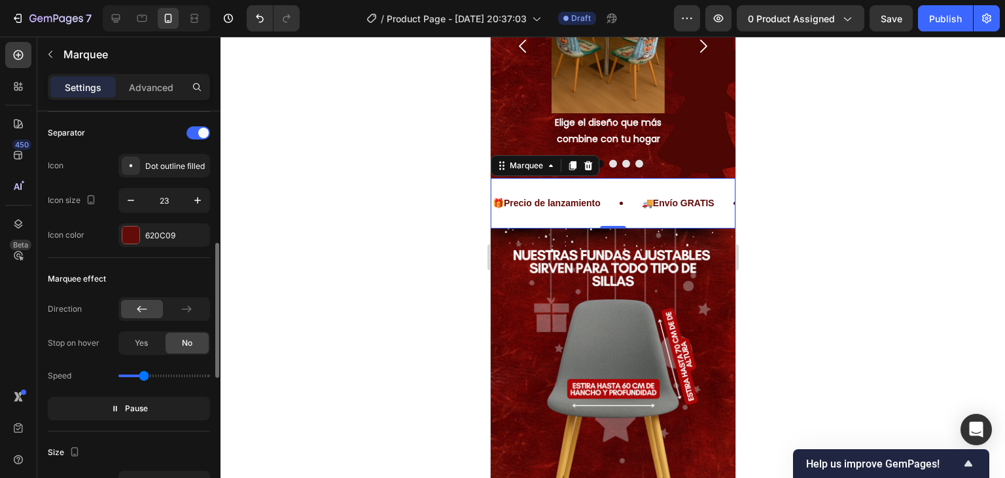
drag, startPoint x: 134, startPoint y: 374, endPoint x: 144, endPoint y: 374, distance: 10.5
click at [144, 374] on input "range" at bounding box center [164, 375] width 92 height 3
drag, startPoint x: 144, startPoint y: 374, endPoint x: 130, endPoint y: 376, distance: 14.5
click at [130, 376] on input "range" at bounding box center [164, 375] width 92 height 3
click at [135, 376] on input "range" at bounding box center [164, 375] width 92 height 3
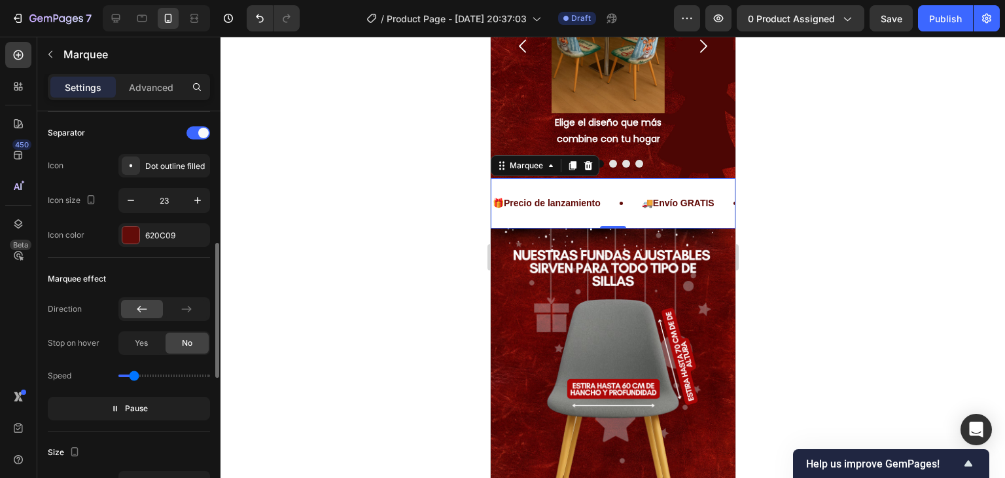
type input "0.5"
click at [134, 376] on input "range" at bounding box center [164, 375] width 92 height 3
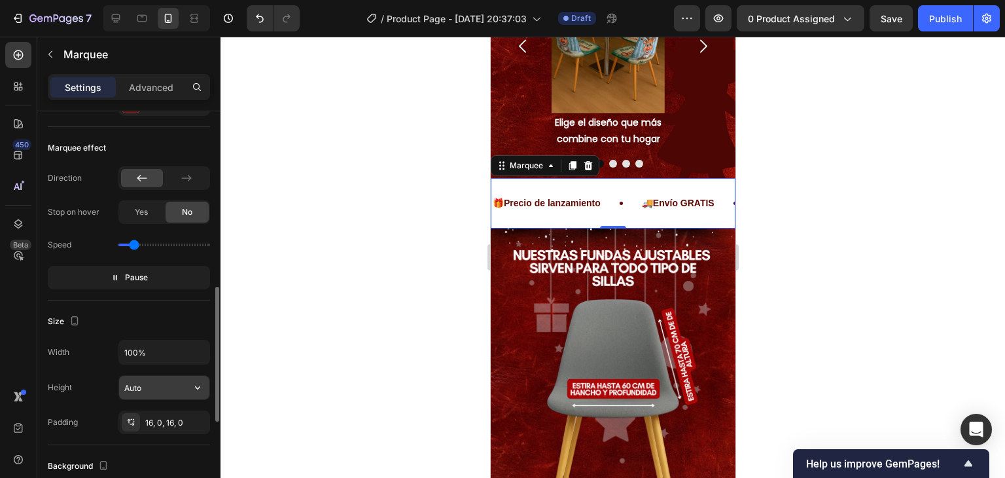
scroll to position [655, 0]
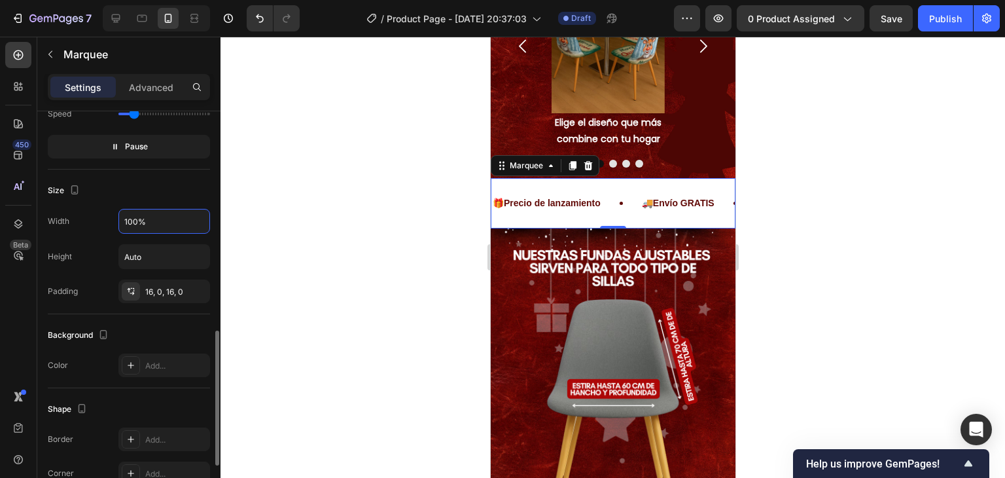
click at [162, 221] on input "100%" at bounding box center [164, 221] width 90 height 24
click at [150, 257] on input "Auto" at bounding box center [164, 257] width 90 height 24
click at [194, 257] on icon "button" at bounding box center [197, 256] width 13 height 13
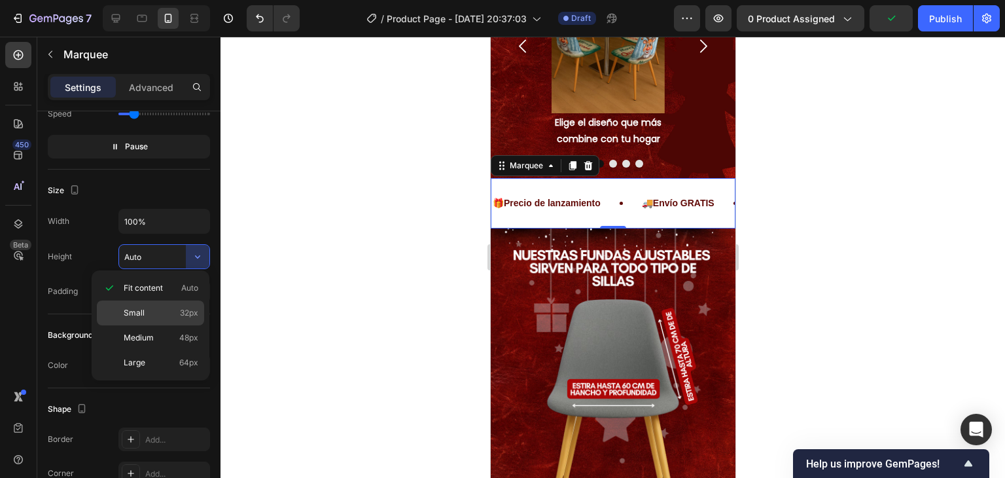
click at [156, 307] on p "Small 32px" at bounding box center [161, 313] width 75 height 12
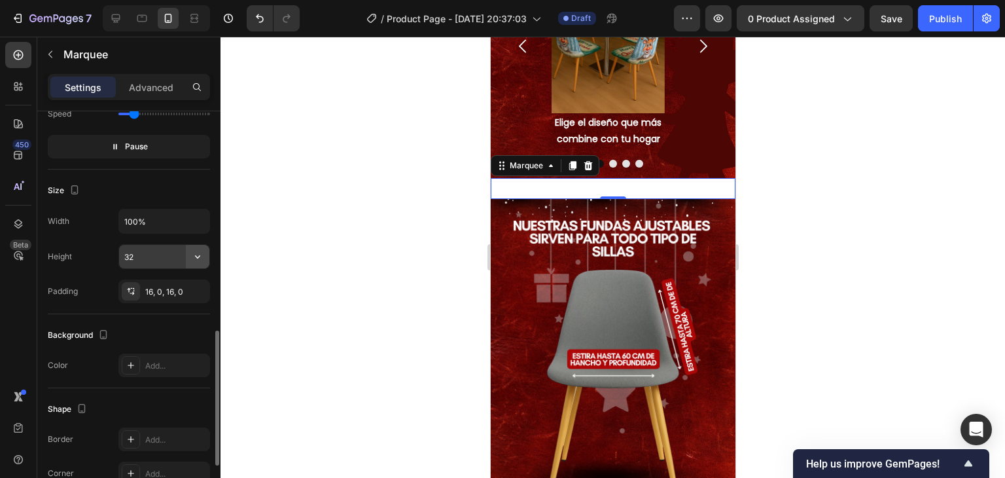
click at [186, 255] on button "button" at bounding box center [198, 257] width 24 height 24
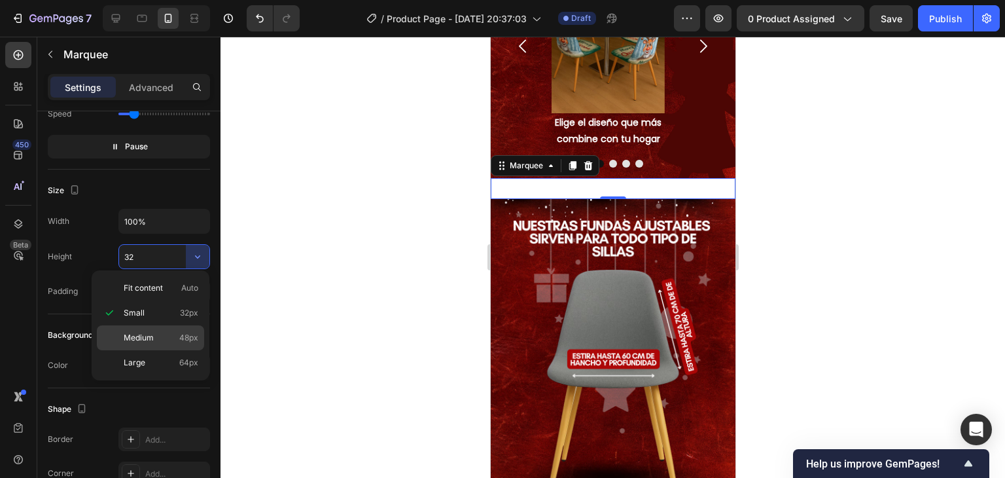
click at [143, 344] on div "Medium 48px" at bounding box center [150, 337] width 107 height 25
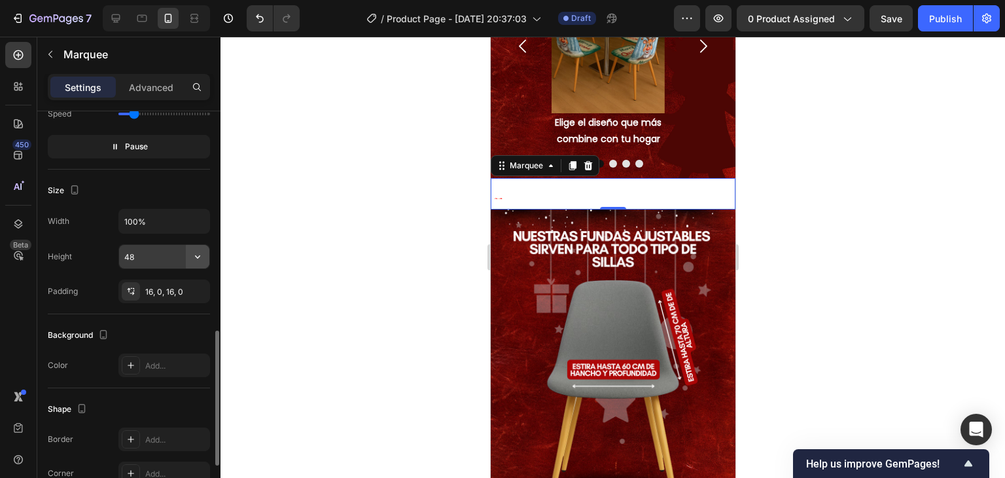
click at [203, 259] on icon "button" at bounding box center [197, 256] width 13 height 13
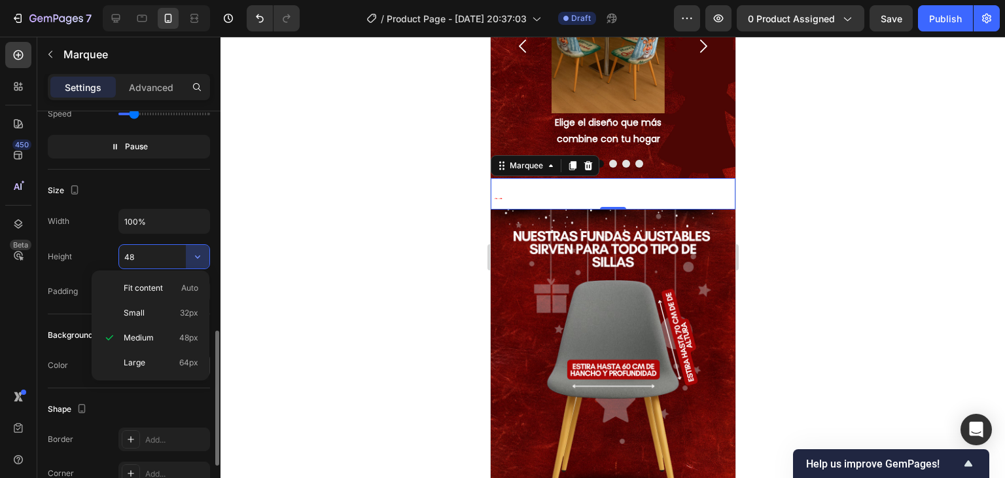
click at [144, 355] on div "Large 64px" at bounding box center [150, 362] width 107 height 25
type input "64"
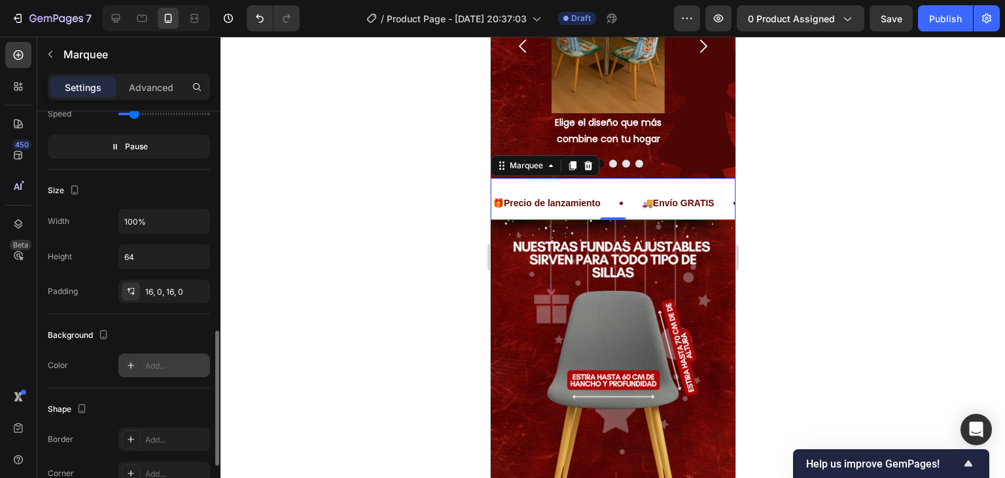
click at [157, 362] on div "Add..." at bounding box center [176, 366] width 62 height 12
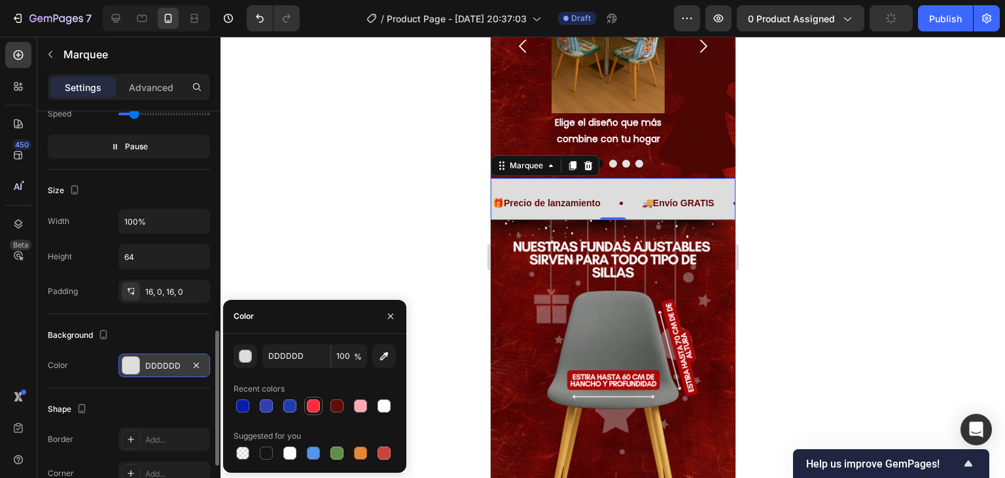
click at [311, 403] on div at bounding box center [313, 405] width 13 height 13
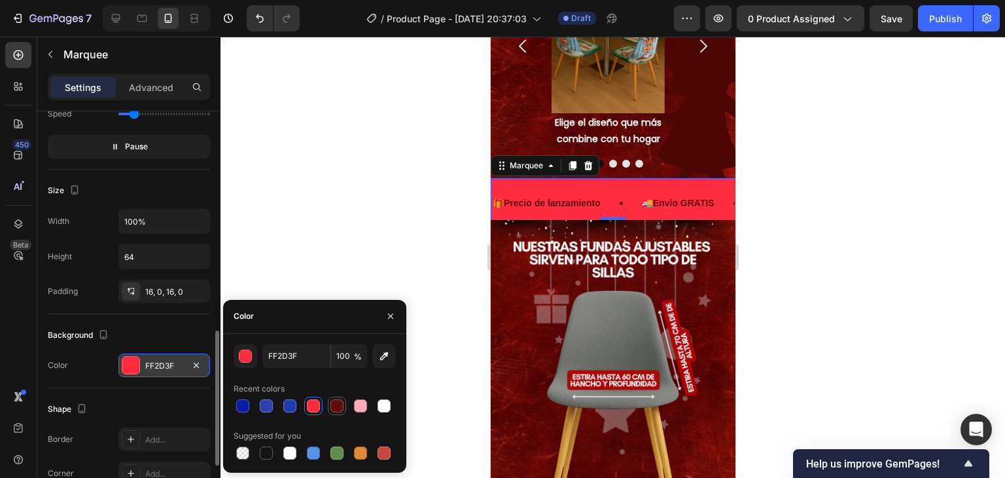
click at [339, 412] on div at bounding box center [337, 406] width 16 height 16
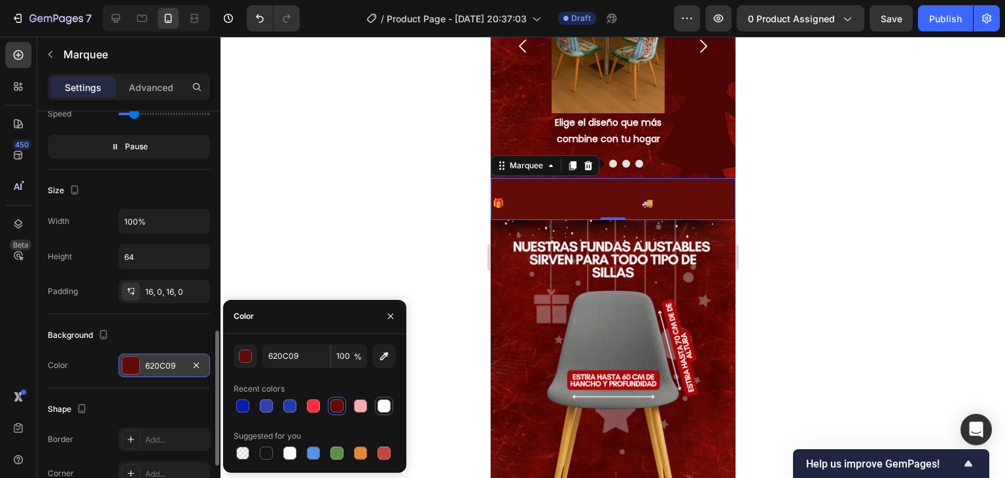
click at [380, 405] on div at bounding box center [384, 405] width 13 height 13
type input "FEFFFF"
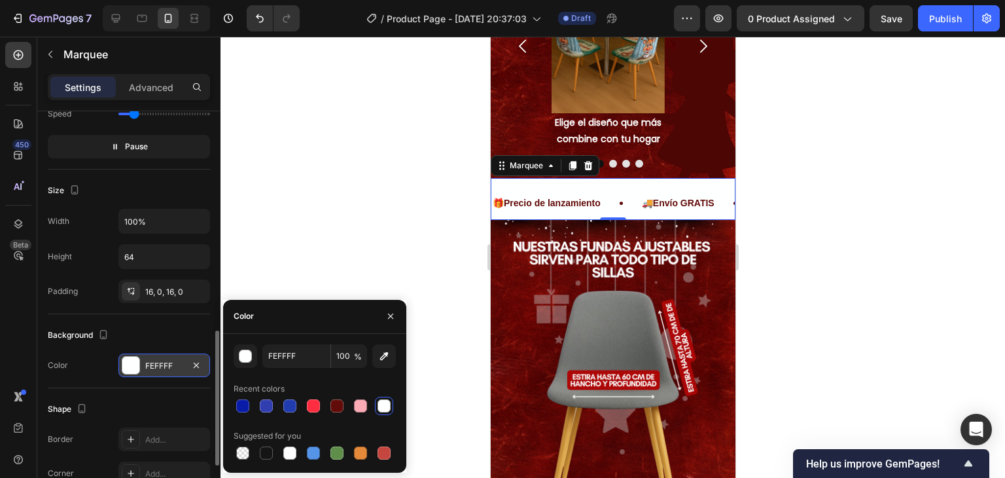
click at [146, 335] on div "Background" at bounding box center [129, 335] width 162 height 21
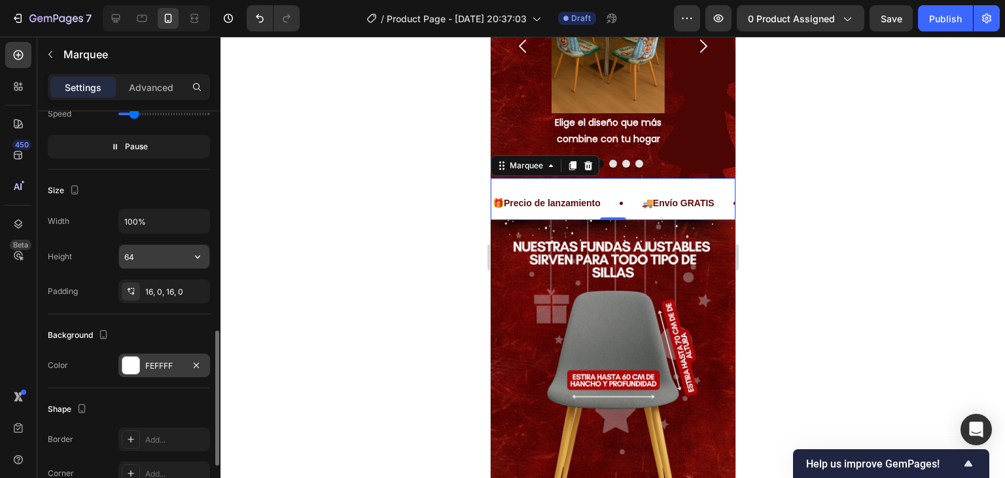
click at [160, 245] on input "64" at bounding box center [164, 257] width 90 height 24
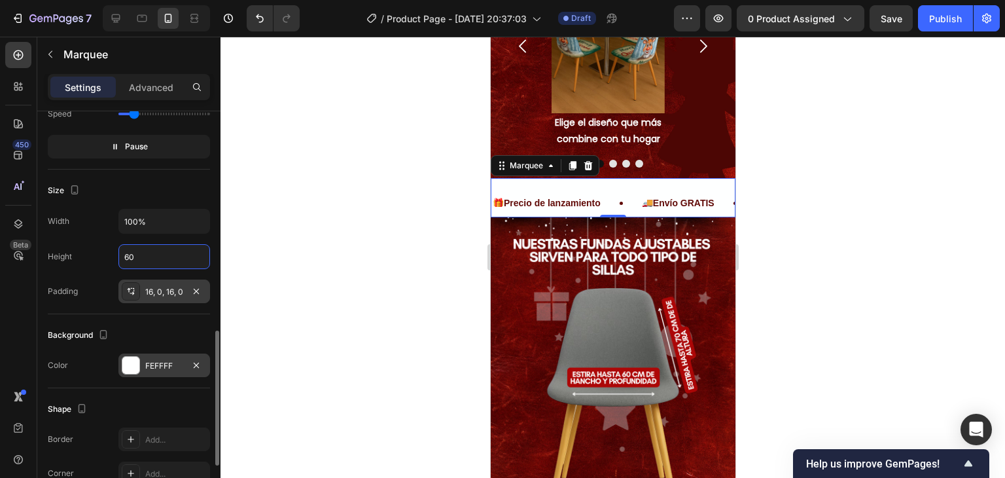
type input "60"
click at [146, 291] on div "16, 0, 16, 0" at bounding box center [164, 292] width 38 height 12
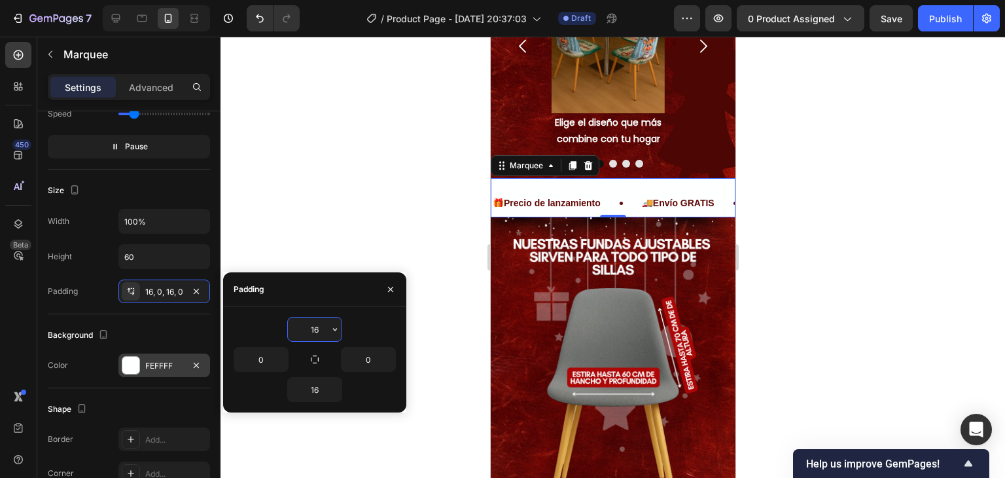
click at [323, 328] on input "16" at bounding box center [315, 329] width 54 height 24
type input "10"
click at [152, 184] on div "Size" at bounding box center [129, 190] width 162 height 21
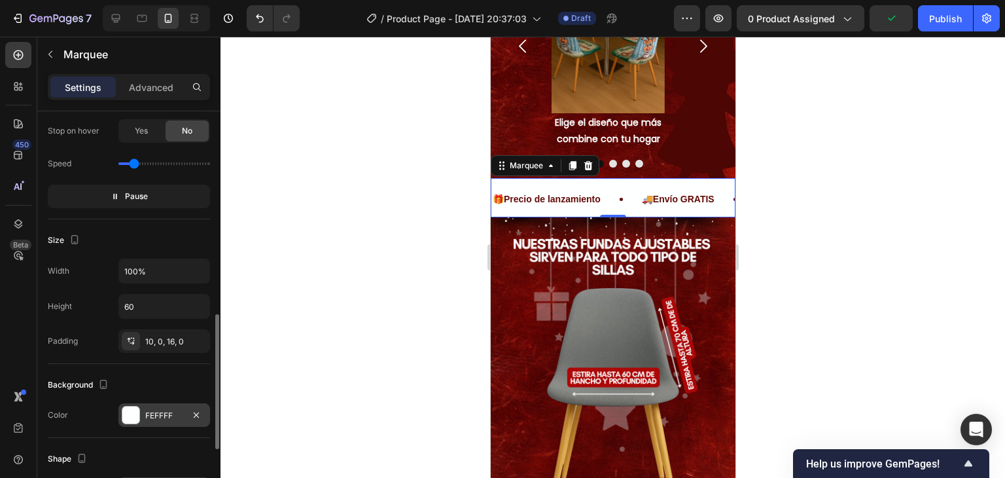
scroll to position [801, 0]
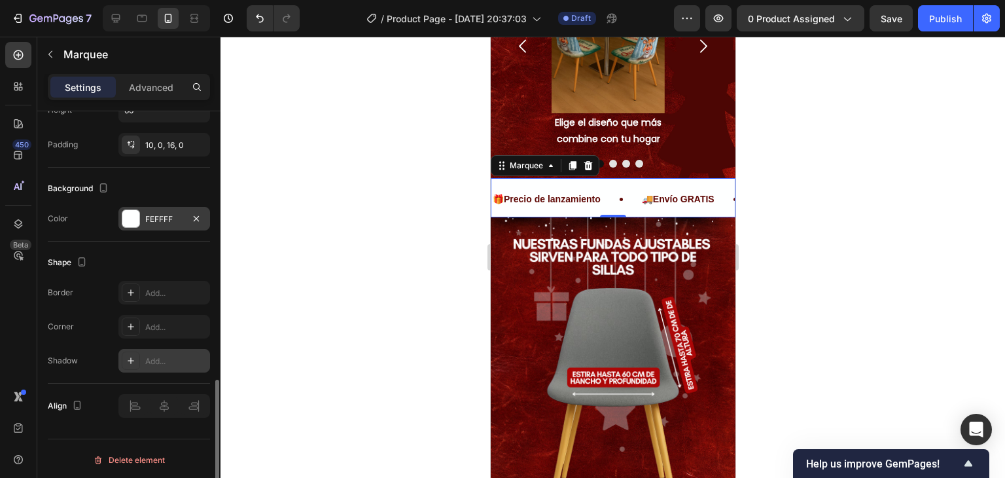
click at [160, 355] on div "Add..." at bounding box center [176, 361] width 62 height 12
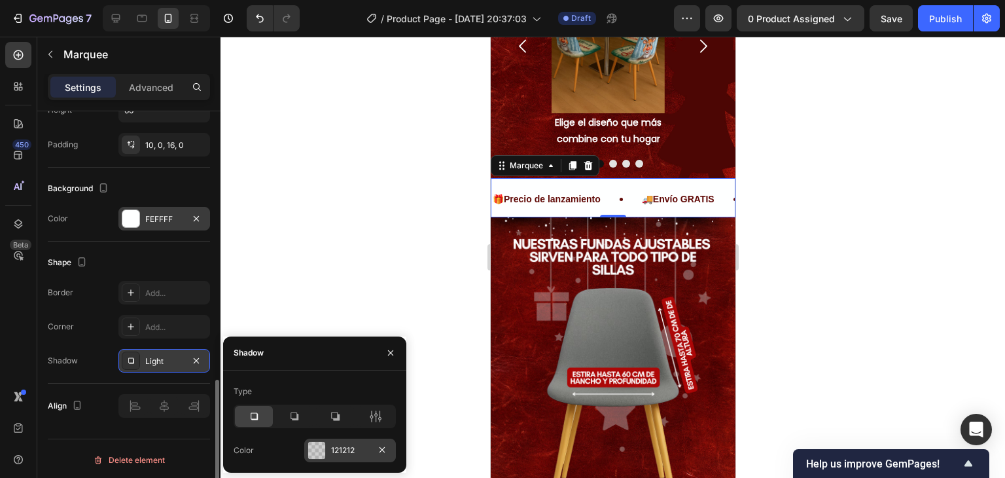
click at [325, 454] on div "121212" at bounding box center [350, 451] width 92 height 24
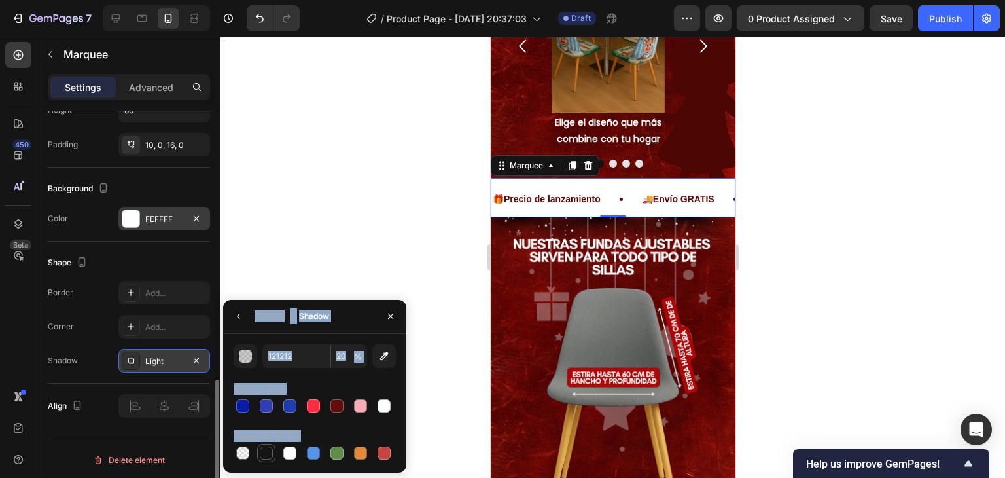
click at [262, 451] on div at bounding box center [266, 452] width 13 height 13
type input "151515"
type input "100"
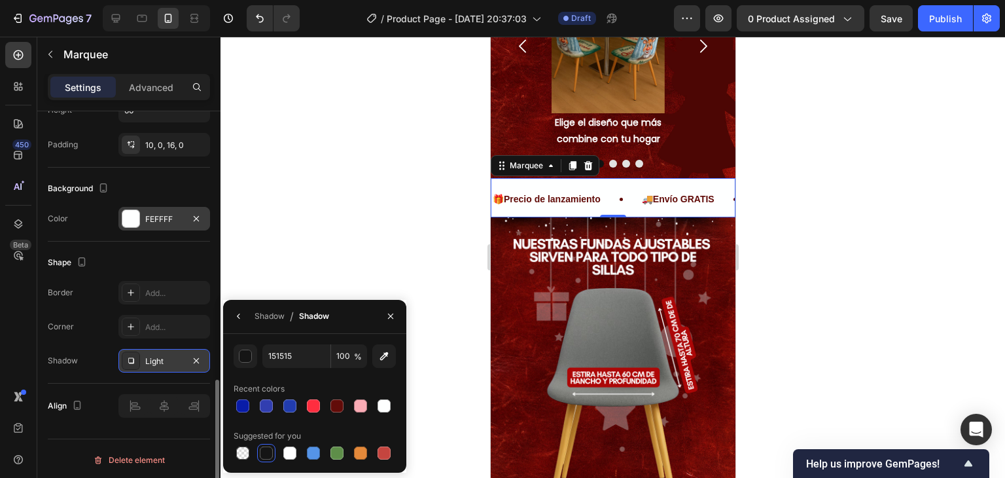
click at [188, 245] on div "Shape Border Add... Corner Add... Shadow Light" at bounding box center [129, 313] width 162 height 142
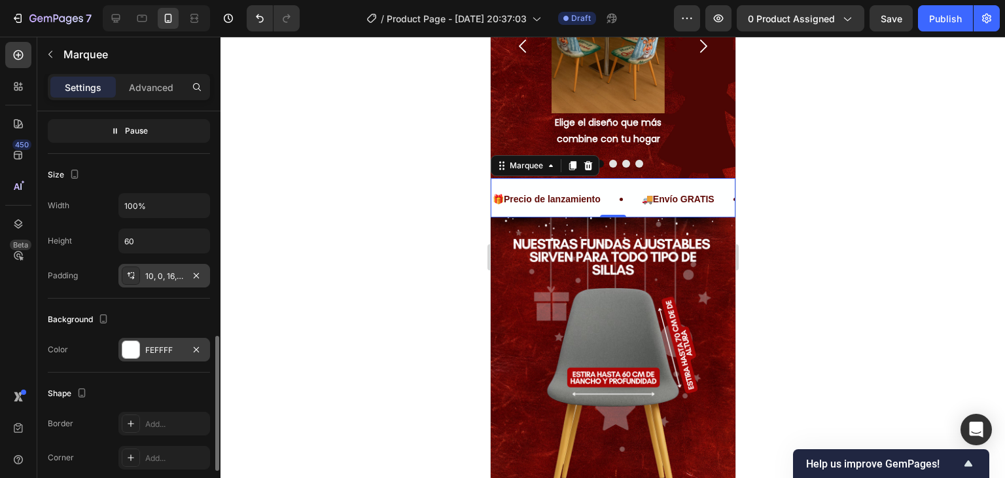
scroll to position [605, 0]
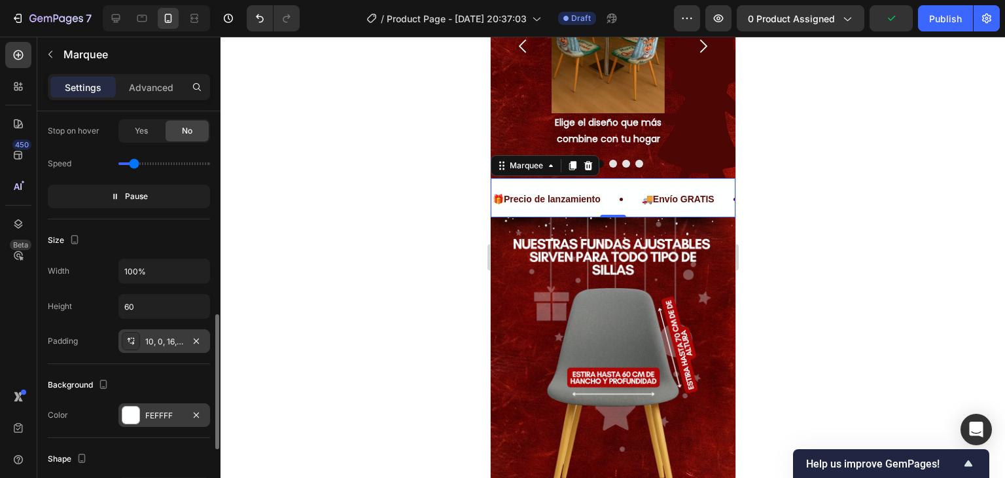
click at [165, 336] on div "10, 0, 16, 0" at bounding box center [164, 342] width 38 height 12
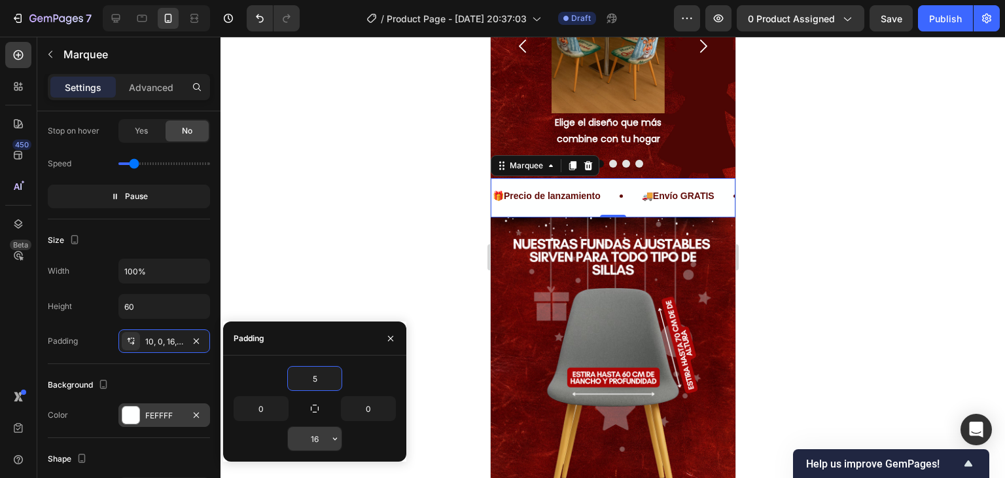
type input "5"
click at [321, 448] on input "16" at bounding box center [315, 439] width 54 height 24
type input "5"
click at [144, 368] on div "Background Color FEFFFF" at bounding box center [129, 401] width 162 height 74
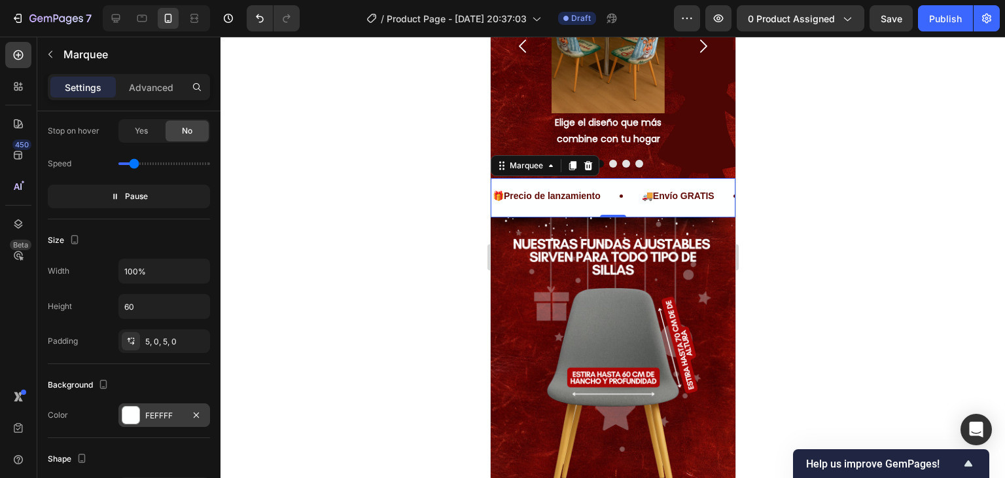
click at [820, 198] on div at bounding box center [613, 257] width 785 height 441
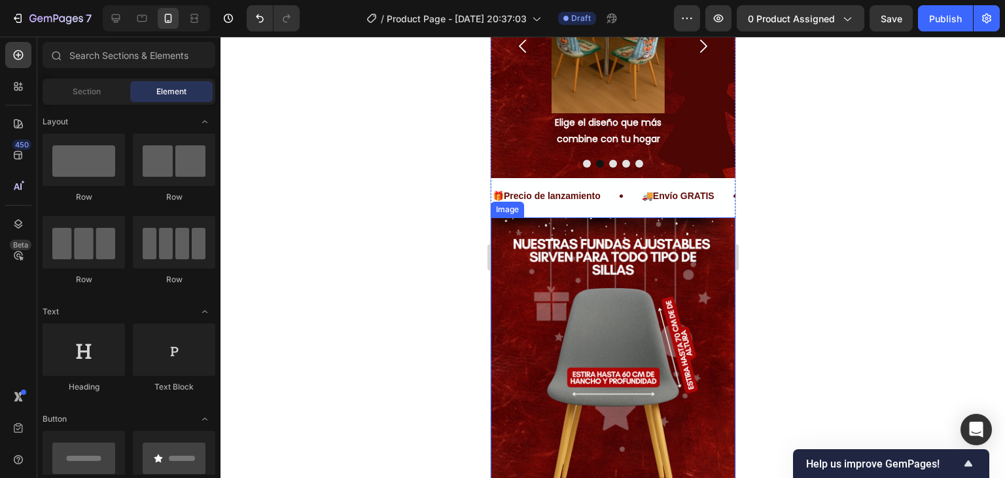
scroll to position [1394, 0]
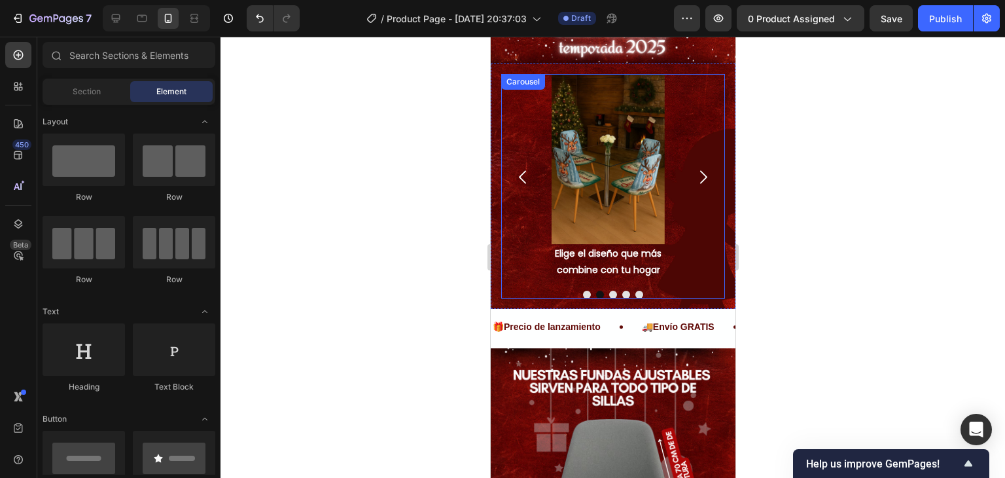
drag, startPoint x: 685, startPoint y: 126, endPoint x: 677, endPoint y: 147, distance: 22.0
click at [693, 168] on icon "Carousel Next Arrow" at bounding box center [702, 177] width 19 height 19
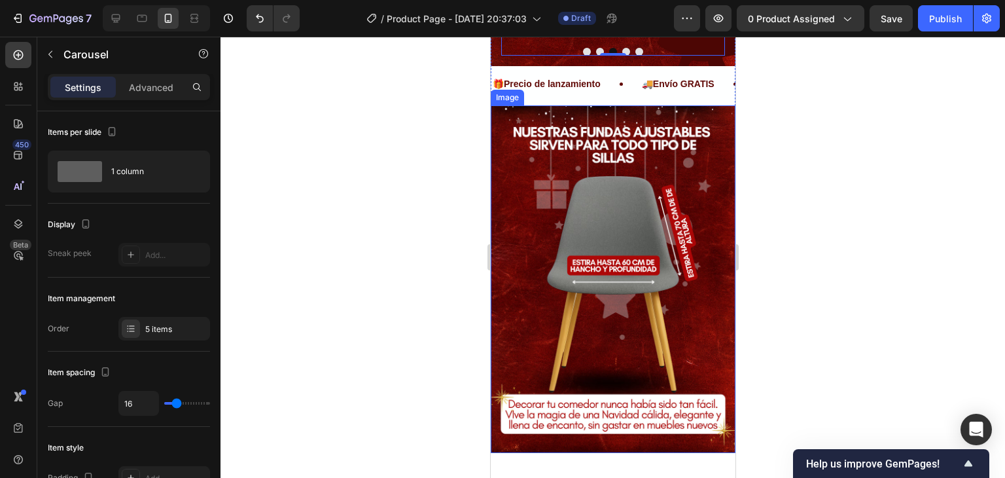
scroll to position [1722, 0]
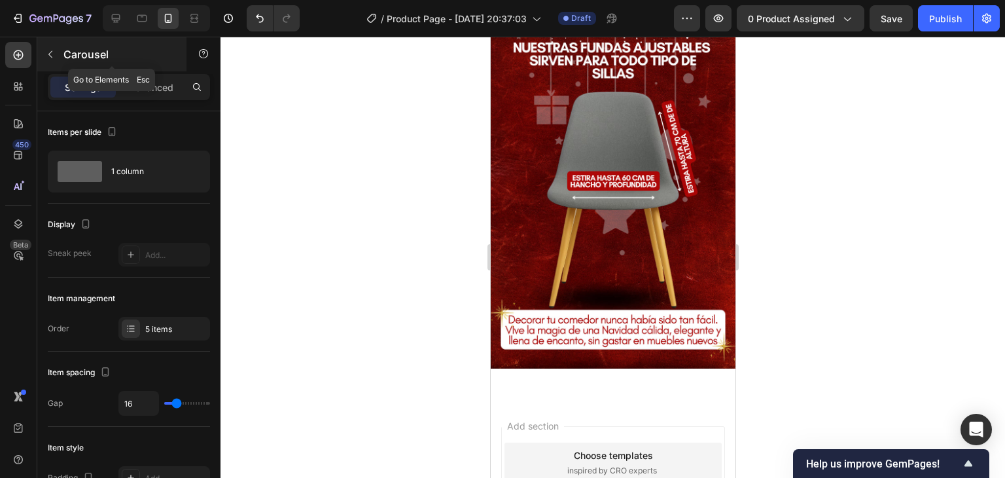
click at [56, 53] on button "button" at bounding box center [50, 54] width 21 height 21
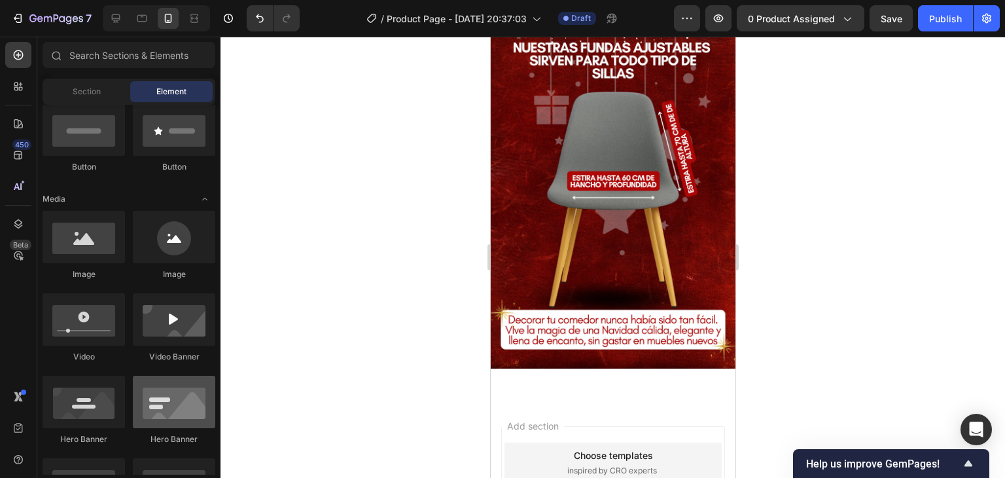
scroll to position [0, 0]
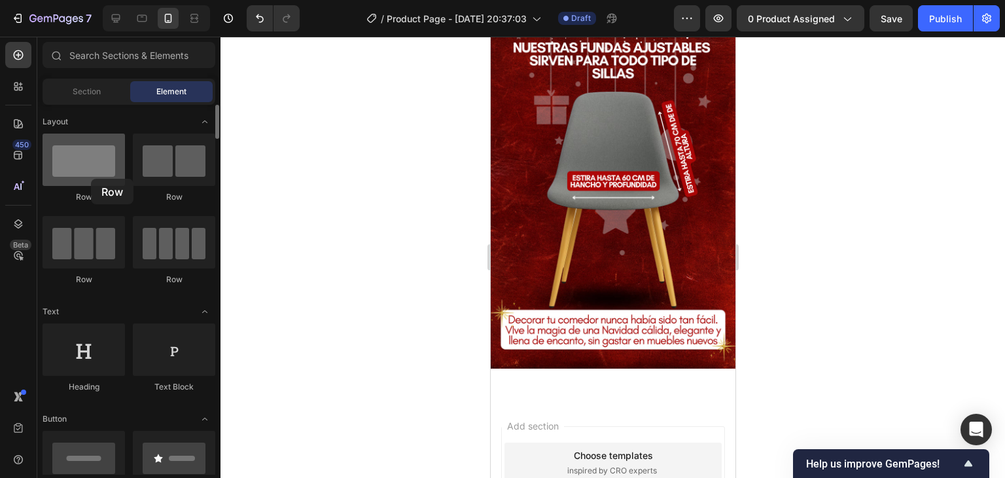
drag, startPoint x: 266, startPoint y: 227, endPoint x: 91, endPoint y: 179, distance: 181.4
click at [91, 179] on div at bounding box center [84, 160] width 82 height 52
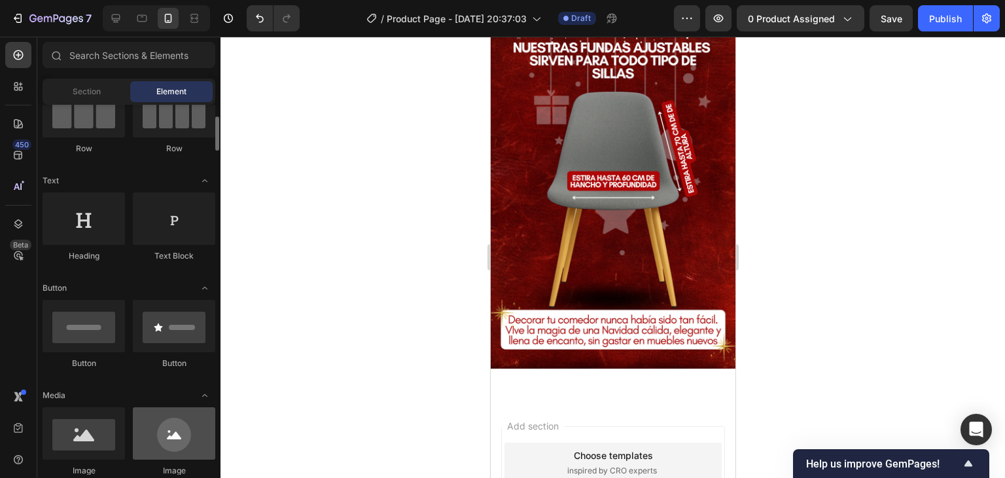
scroll to position [196, 0]
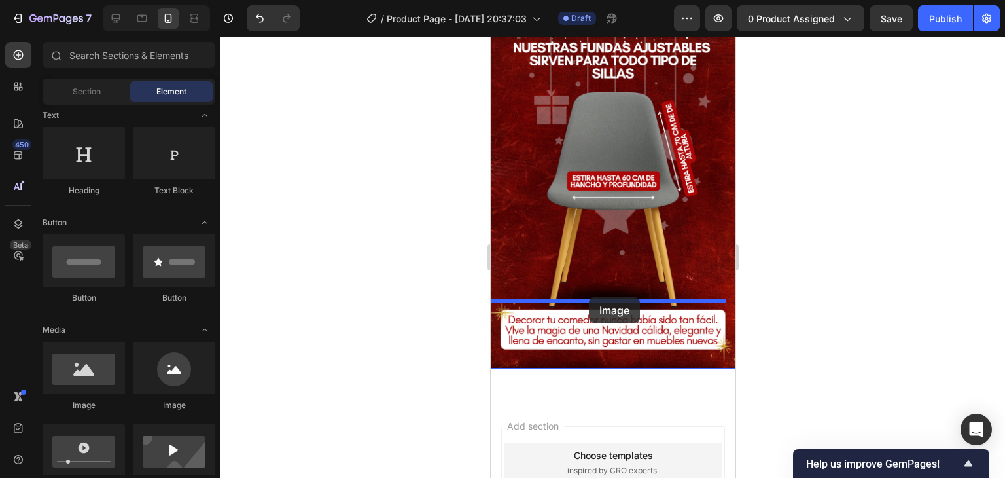
drag, startPoint x: 600, startPoint y: 399, endPoint x: 729, endPoint y: 75, distance: 348.5
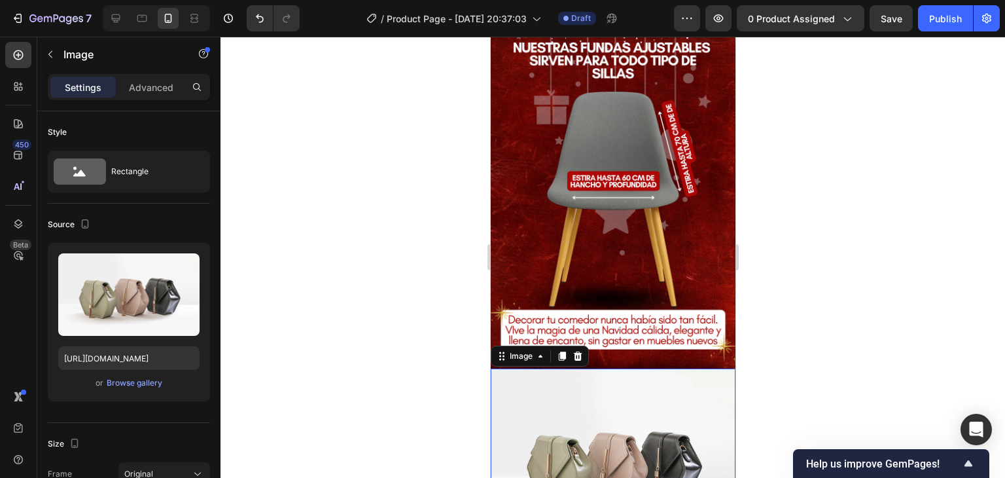
click at [603, 369] on img at bounding box center [612, 461] width 245 height 184
click at [141, 355] on input "https://cdn.shopify.com/s/files/1/2005/9307/files/image_demo.jpg" at bounding box center [128, 358] width 141 height 24
paste input "0770/0424/3188/files/Landing_forros_navidenos_10.avif?v=1758947159"
type input "https://cdn.shopify.com/s/files/1/0770/0424/3188/files/Landing_forros_navidenos…"
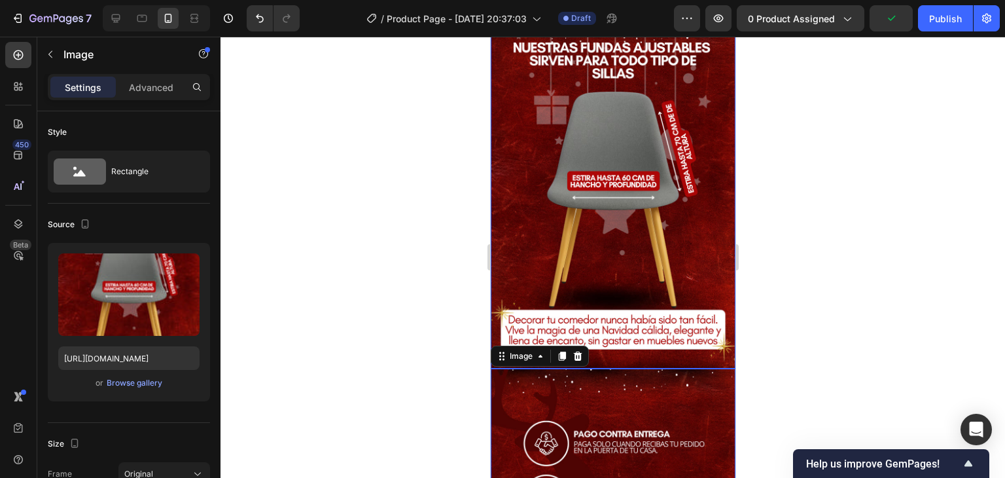
click at [699, 203] on img at bounding box center [612, 195] width 245 height 348
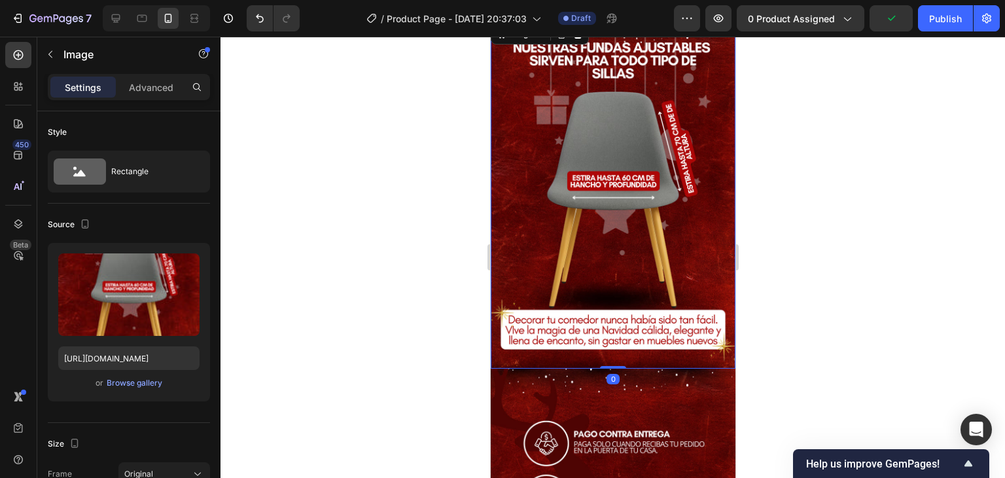
scroll to position [492, 0]
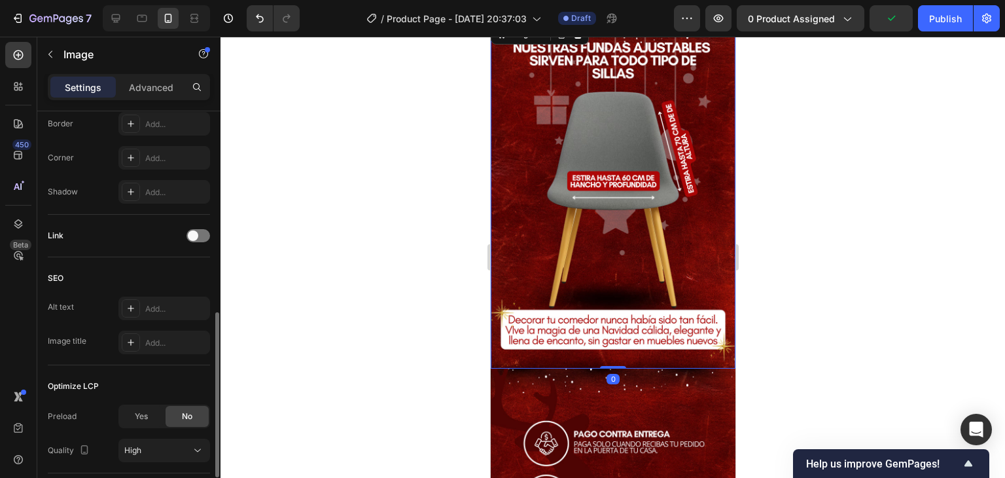
click at [770, 214] on div at bounding box center [613, 257] width 785 height 441
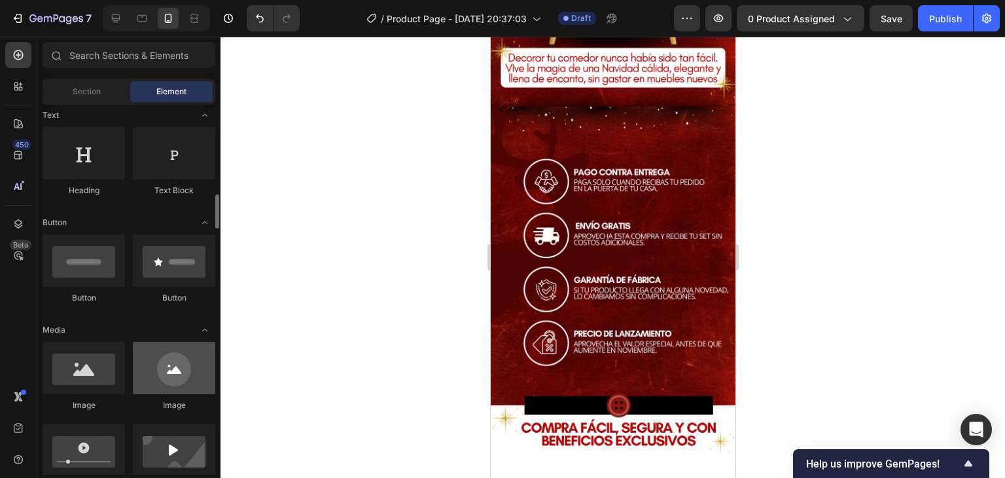
scroll to position [262, 0]
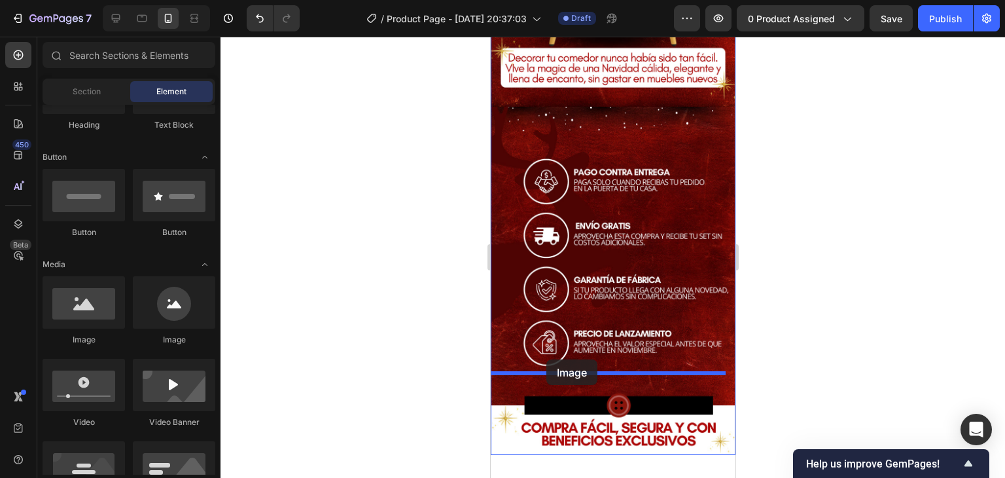
drag, startPoint x: 587, startPoint y: 362, endPoint x: 774, endPoint y: 370, distance: 188.0
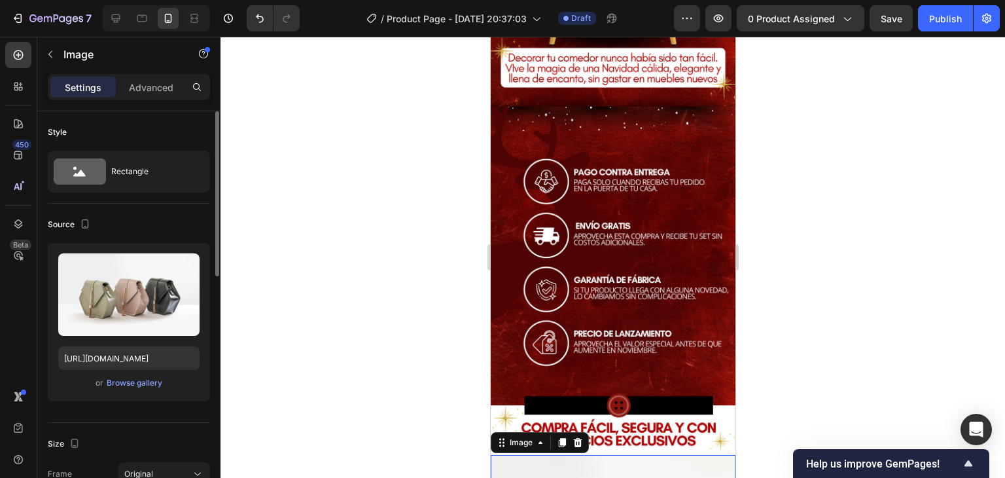
click at [122, 371] on div "Upload Image https://cdn.shopify.com/s/files/1/2005/9307/files/image_demo.jpg o…" at bounding box center [129, 322] width 162 height 158
click at [121, 365] on input "https://cdn.shopify.com/s/files/1/2005/9307/files/image_demo.jpg" at bounding box center [128, 358] width 141 height 24
paste input "0770/0424/3188/files/Landing_forros_navidenos_5.avif?v=1758489843"
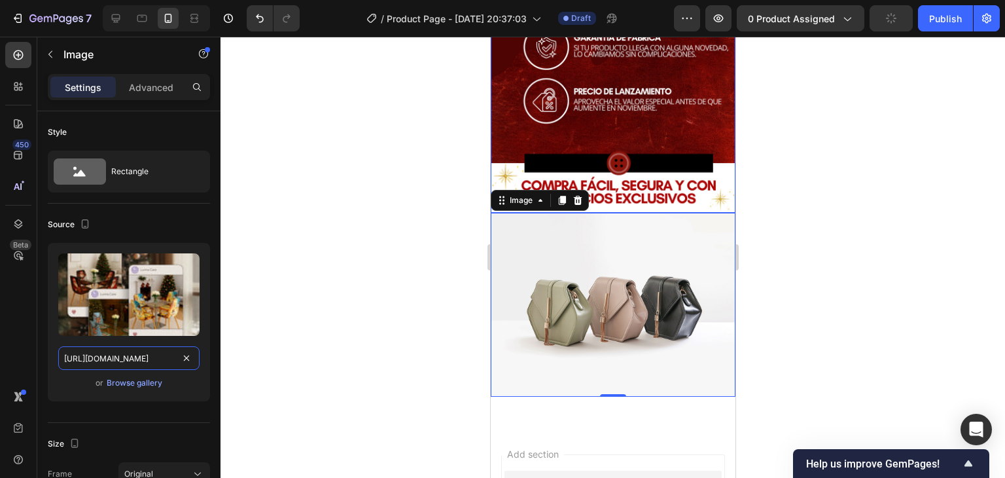
scroll to position [2245, 0]
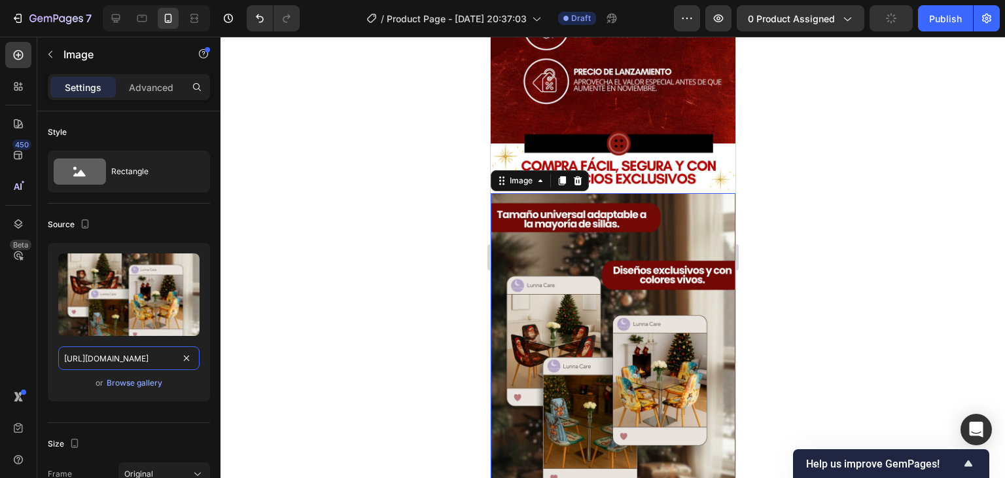
type input "https://cdn.shopify.com/s/files/1/0770/0424/3188/files/Landing_forros_navidenos…"
click at [291, 168] on div at bounding box center [613, 257] width 785 height 441
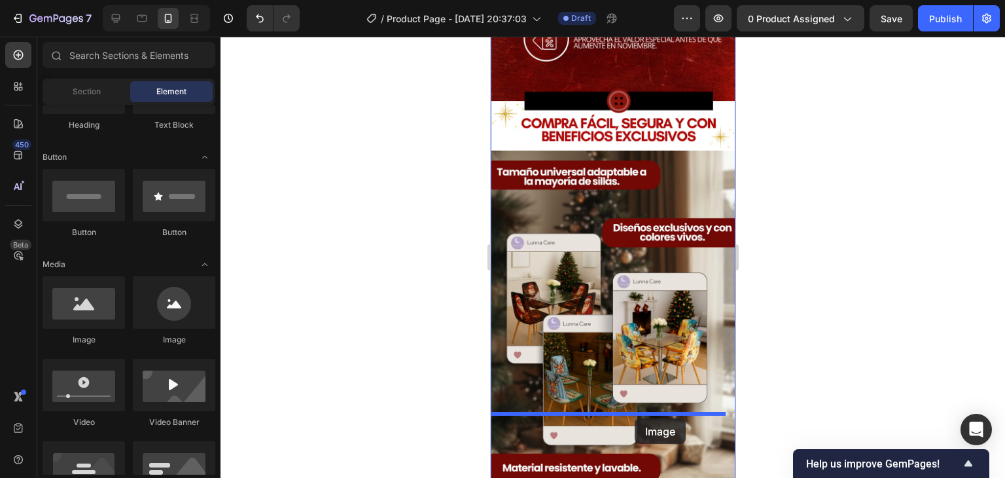
scroll to position [2311, 0]
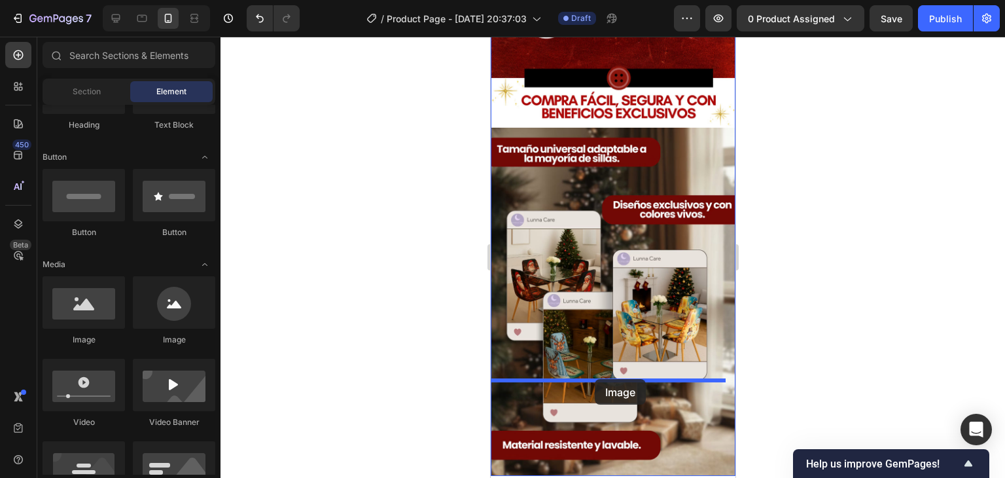
drag, startPoint x: 580, startPoint y: 361, endPoint x: 594, endPoint y: 379, distance: 23.3
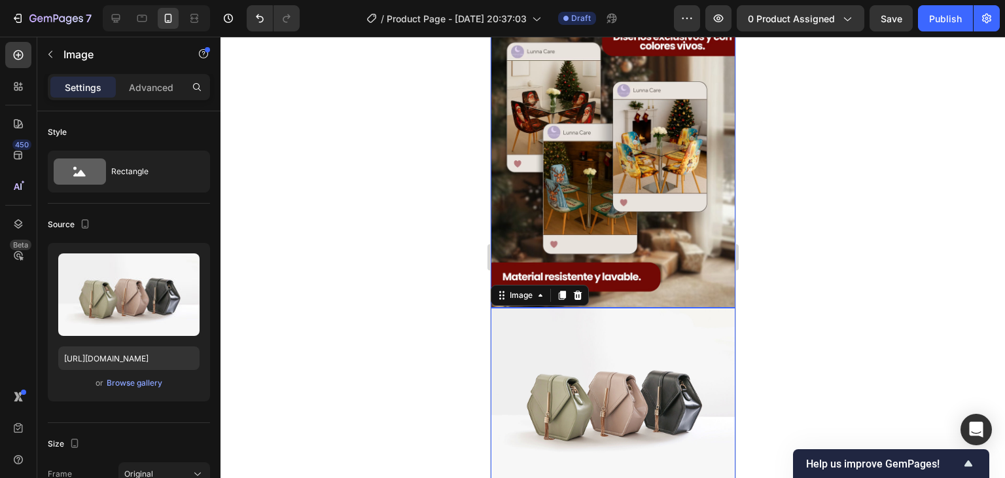
scroll to position [2507, 0]
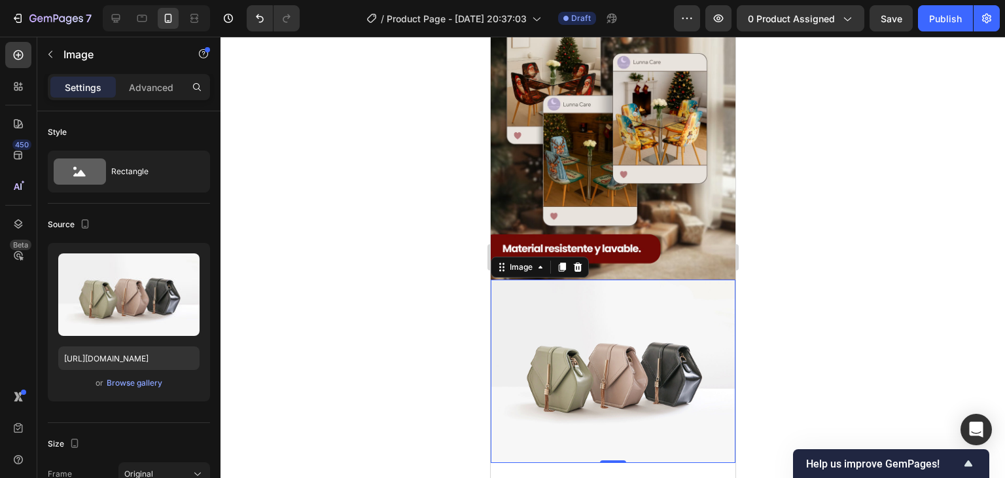
click at [558, 280] on img at bounding box center [612, 372] width 245 height 184
click at [172, 363] on input "https://cdn.shopify.com/s/files/1/2005/9307/files/image_demo.jpg" at bounding box center [128, 358] width 141 height 24
paste input "0770/0424/3188/files/Landing_forros_navidenos_6.avif?v=1758489843"
type input "https://cdn.shopify.com/s/files/1/0770/0424/3188/files/Landing_forros_navidenos…"
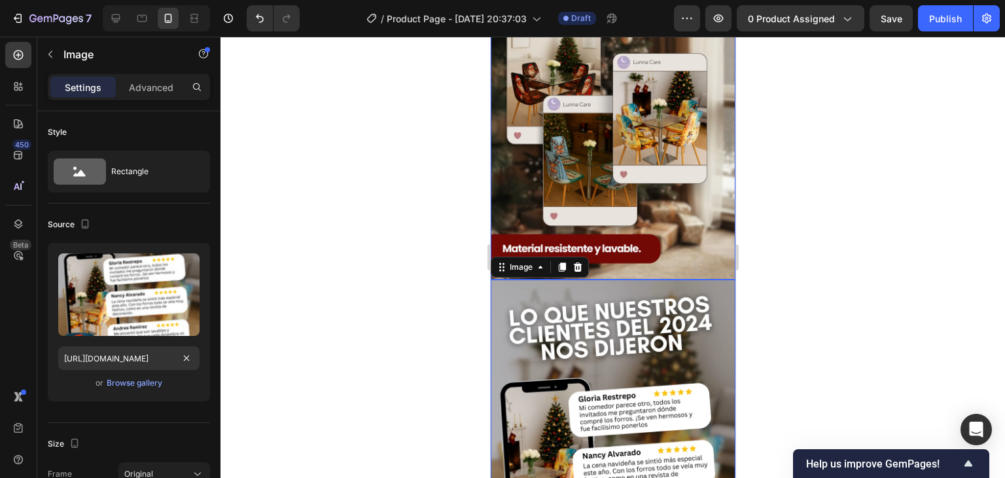
click at [704, 172] on img at bounding box center [612, 105] width 245 height 348
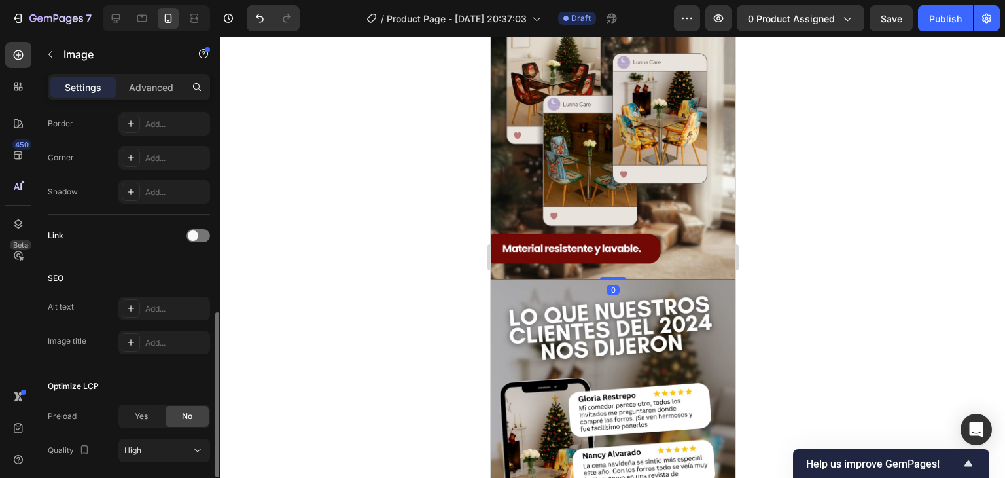
click at [855, 196] on div at bounding box center [613, 257] width 785 height 441
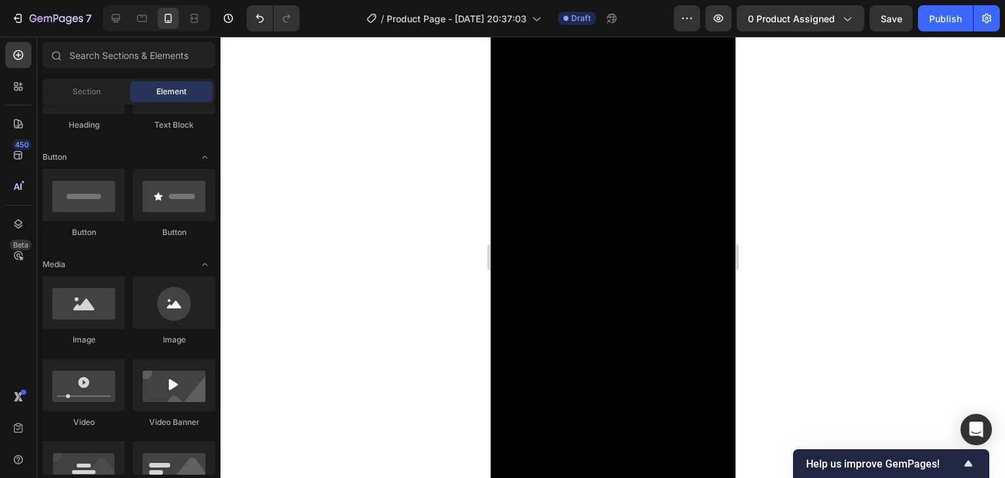
scroll to position [0, 0]
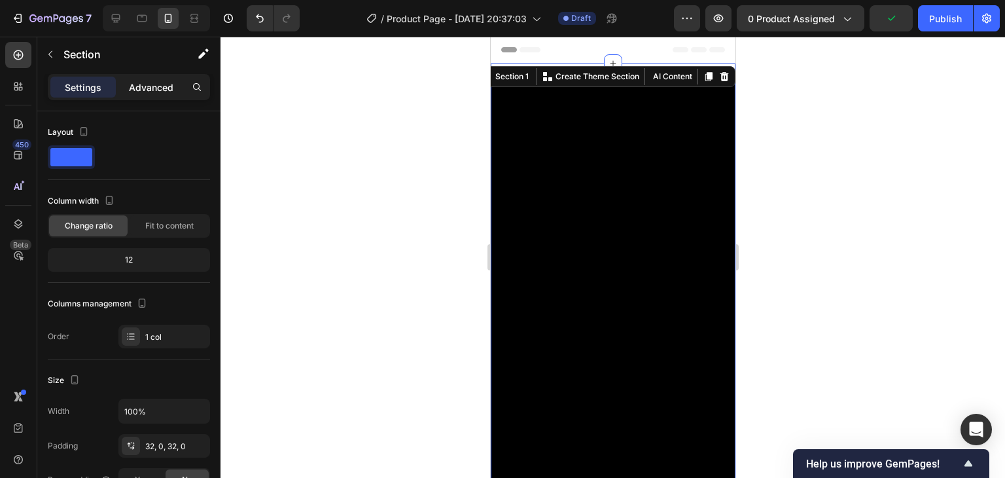
click at [140, 87] on p "Advanced" at bounding box center [151, 88] width 45 height 14
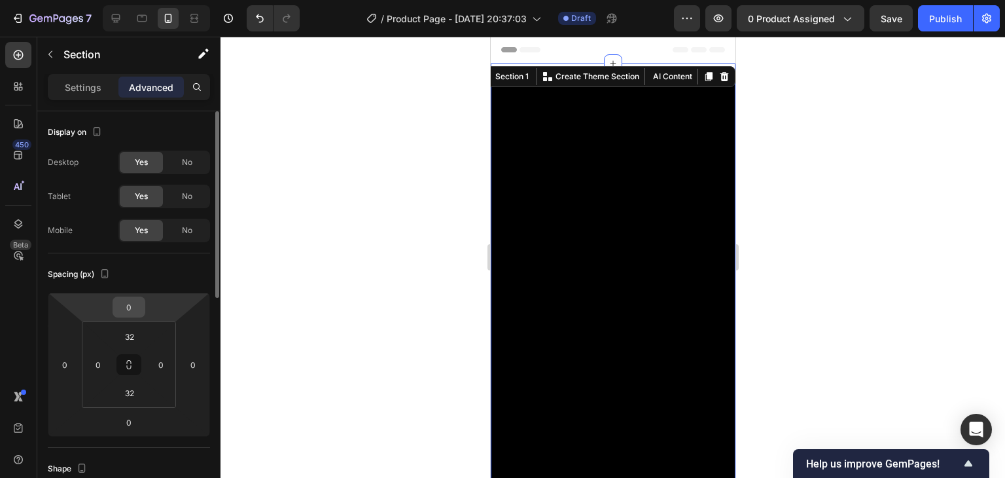
click at [133, 310] on input "0" at bounding box center [129, 307] width 26 height 20
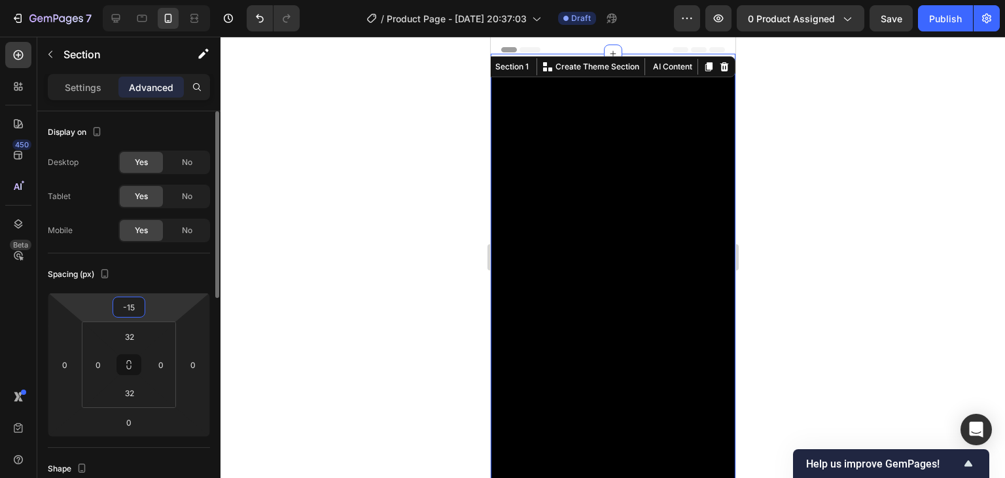
type input "-1"
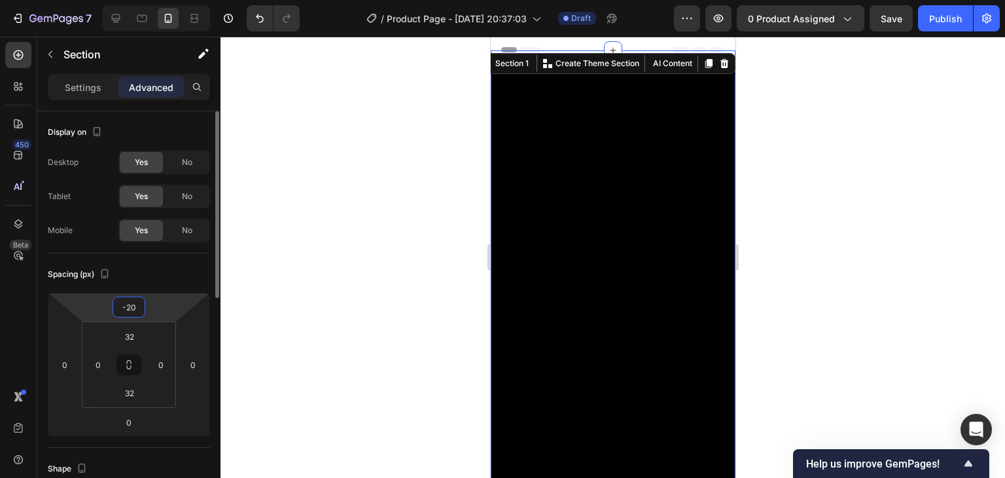
type input "-2"
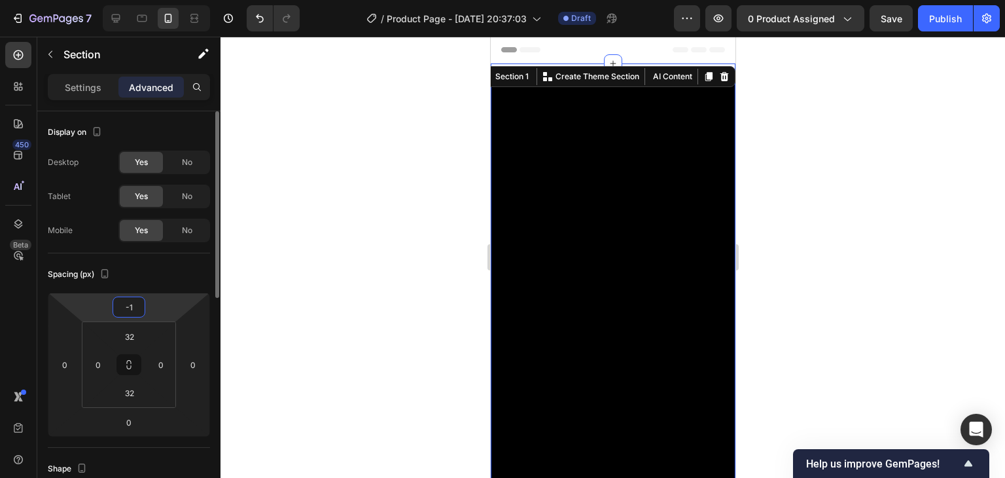
type input "-15"
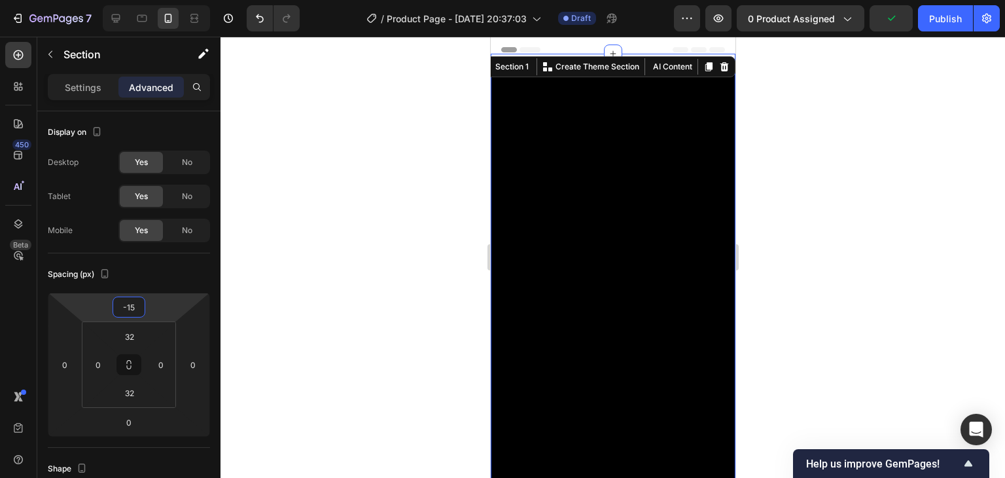
click at [791, 213] on div at bounding box center [613, 257] width 785 height 441
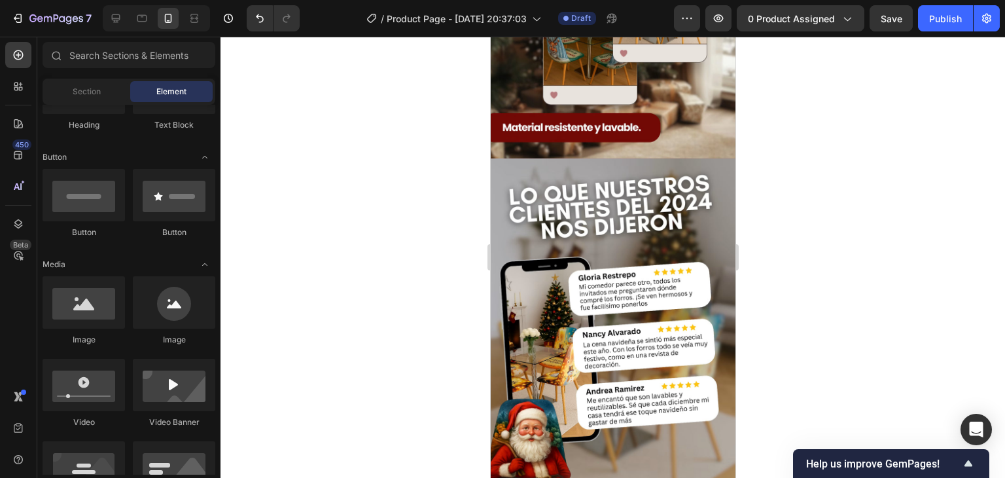
scroll to position [2684, 0]
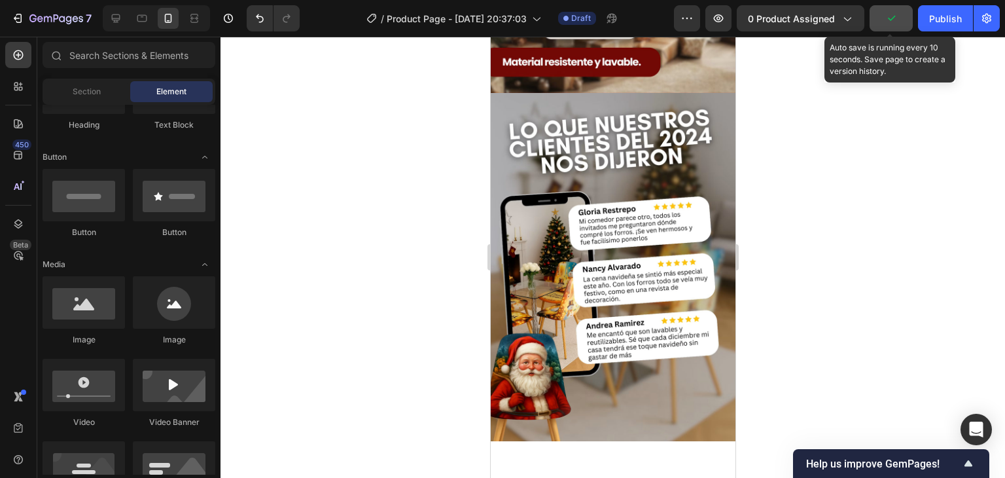
click at [899, 24] on button "button" at bounding box center [891, 18] width 43 height 26
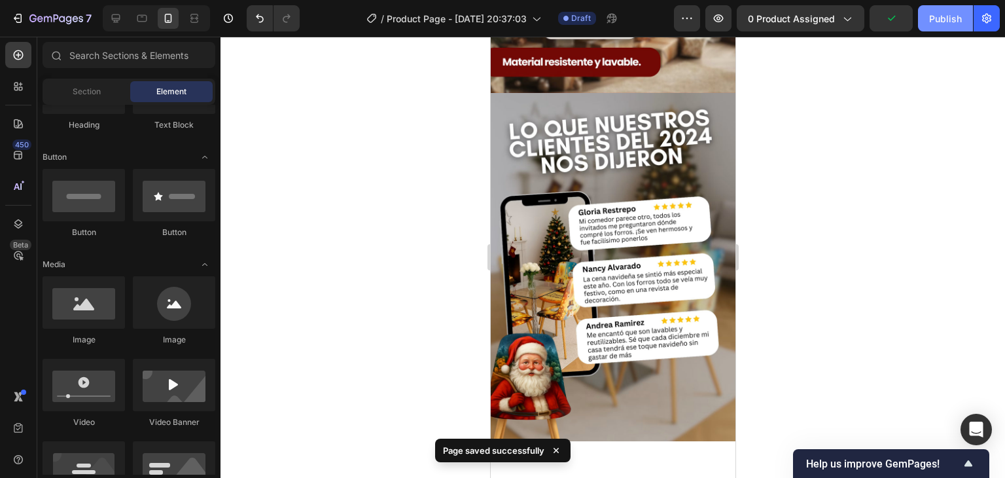
click at [935, 20] on div "Publish" at bounding box center [946, 19] width 33 height 14
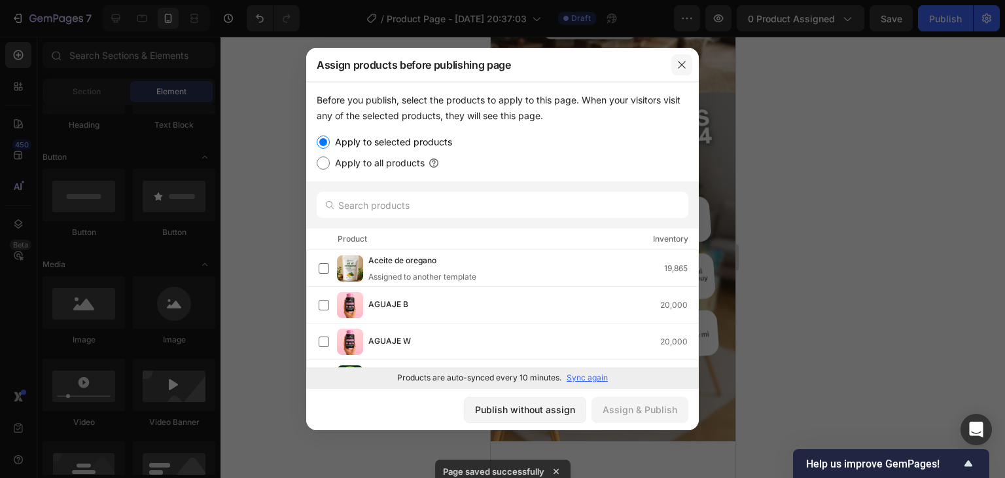
click at [688, 63] on button "button" at bounding box center [682, 64] width 21 height 21
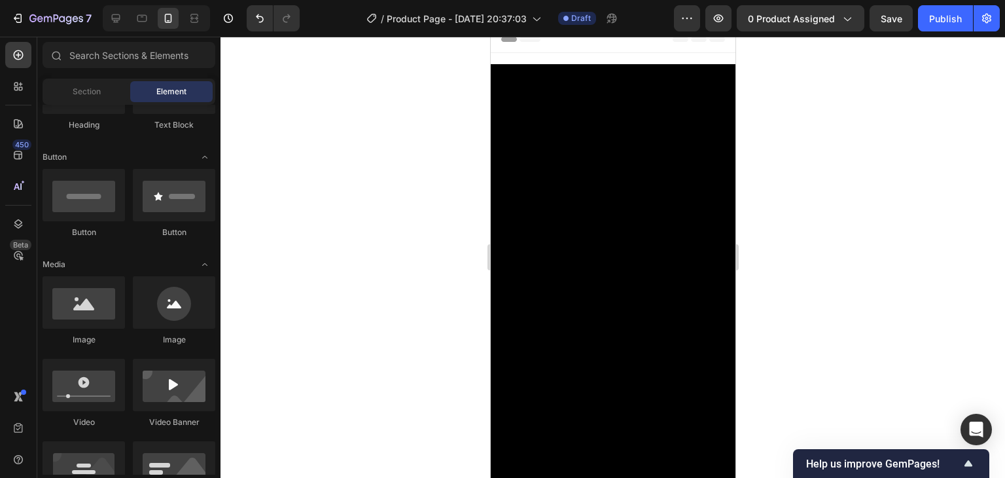
scroll to position [0, 0]
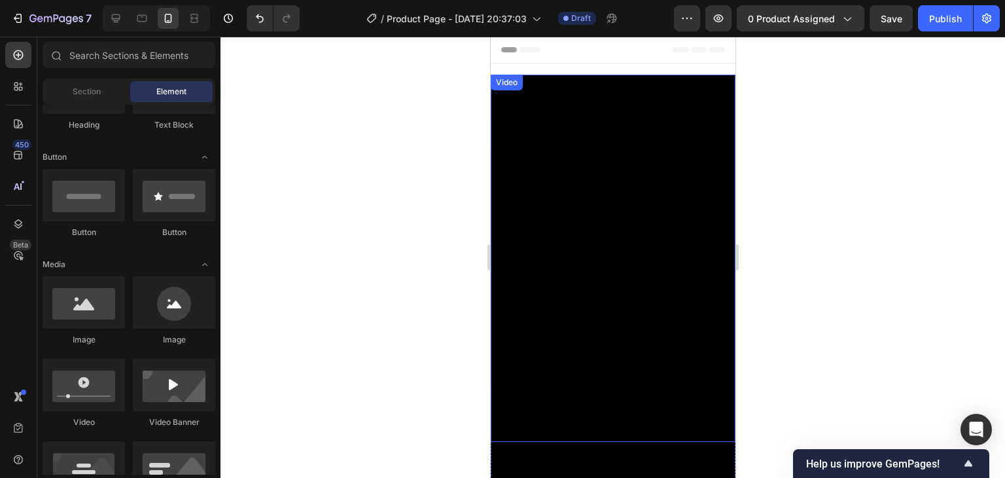
click at [548, 77] on div "Video" at bounding box center [612, 258] width 245 height 367
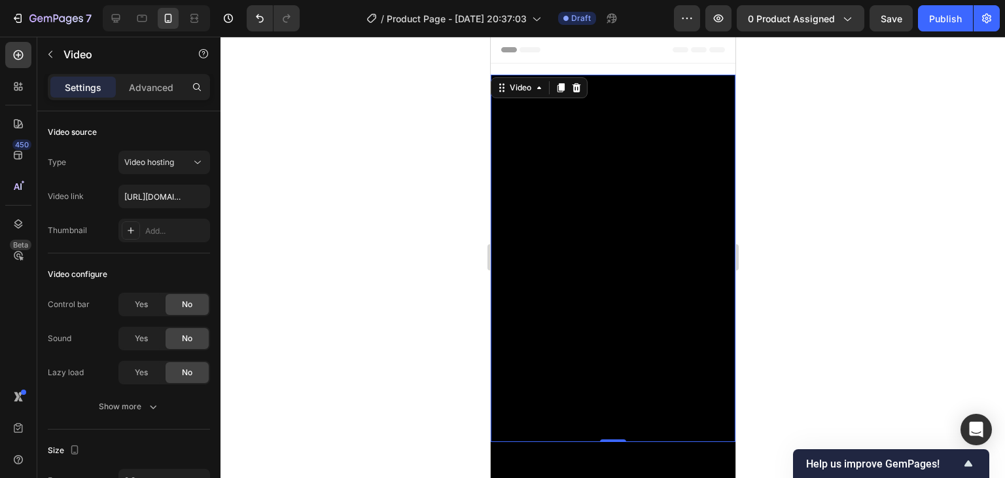
click at [702, 87] on video at bounding box center [612, 258] width 245 height 367
click at [780, 71] on div at bounding box center [613, 257] width 785 height 441
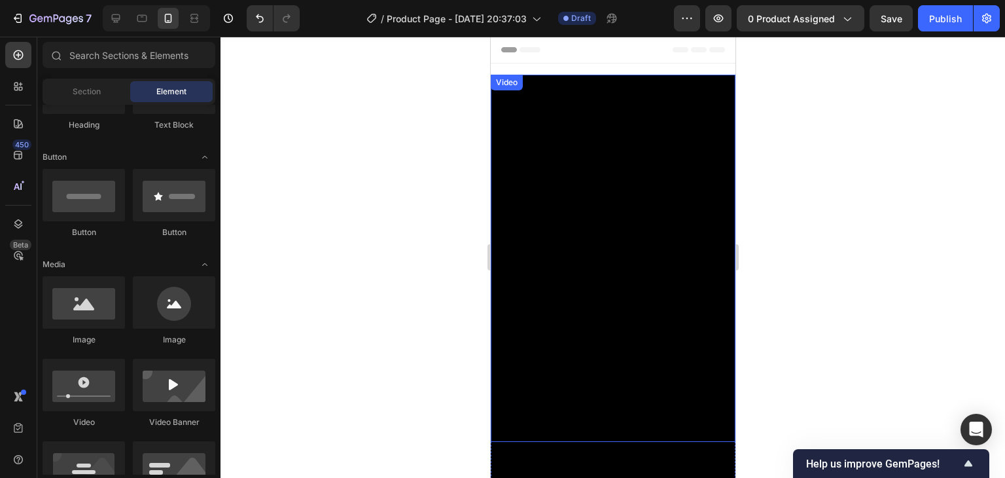
click at [697, 79] on video at bounding box center [612, 258] width 245 height 367
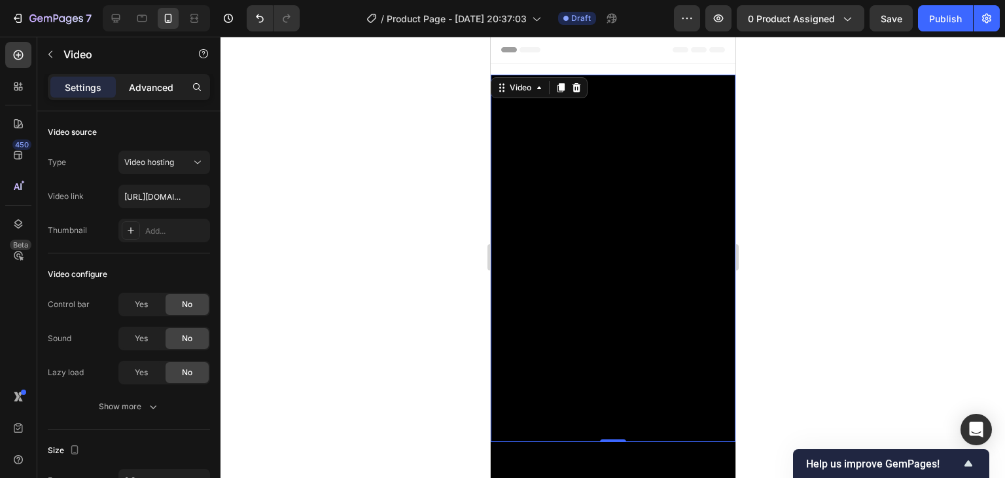
click at [133, 84] on p "Advanced" at bounding box center [151, 88] width 45 height 14
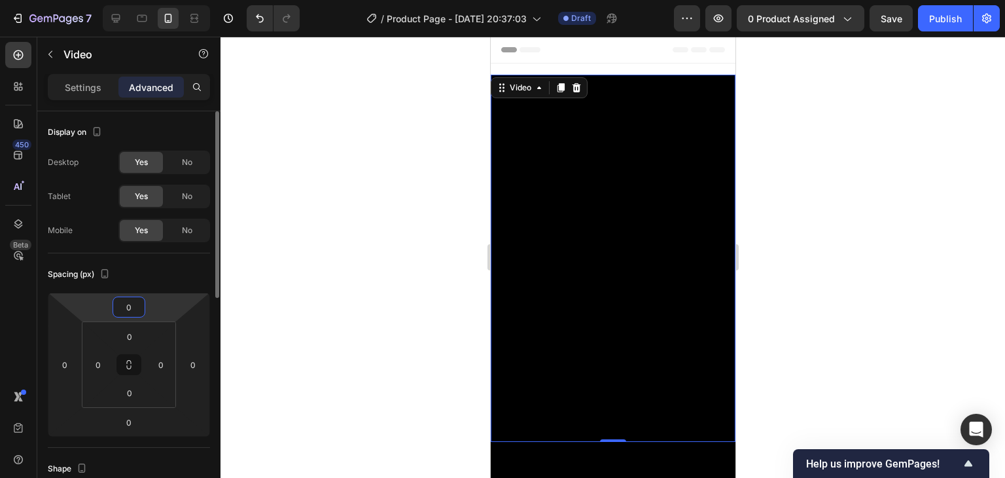
click at [135, 302] on input "0" at bounding box center [129, 307] width 26 height 20
type input "-10"
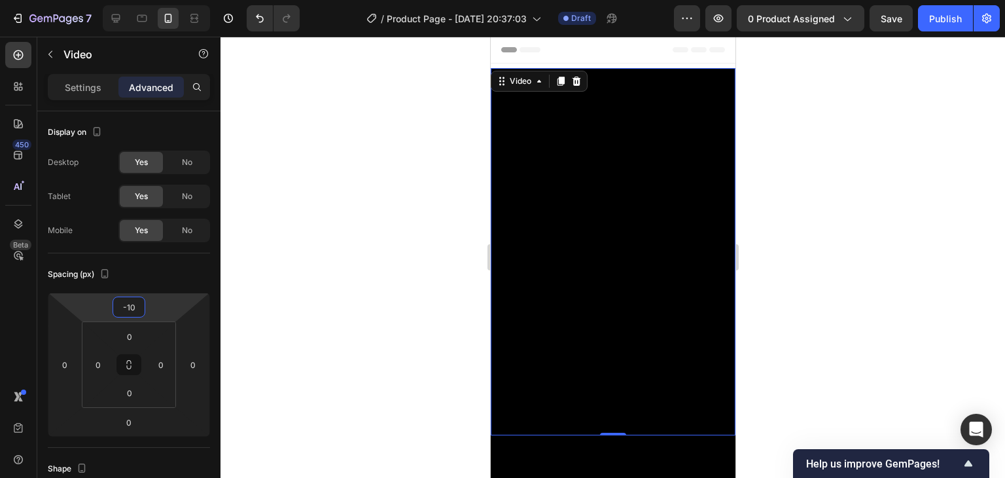
click at [818, 225] on div at bounding box center [613, 257] width 785 height 441
click at [573, 69] on video at bounding box center [612, 251] width 245 height 367
click at [668, 71] on video at bounding box center [612, 251] width 245 height 367
click at [831, 156] on div at bounding box center [613, 257] width 785 height 441
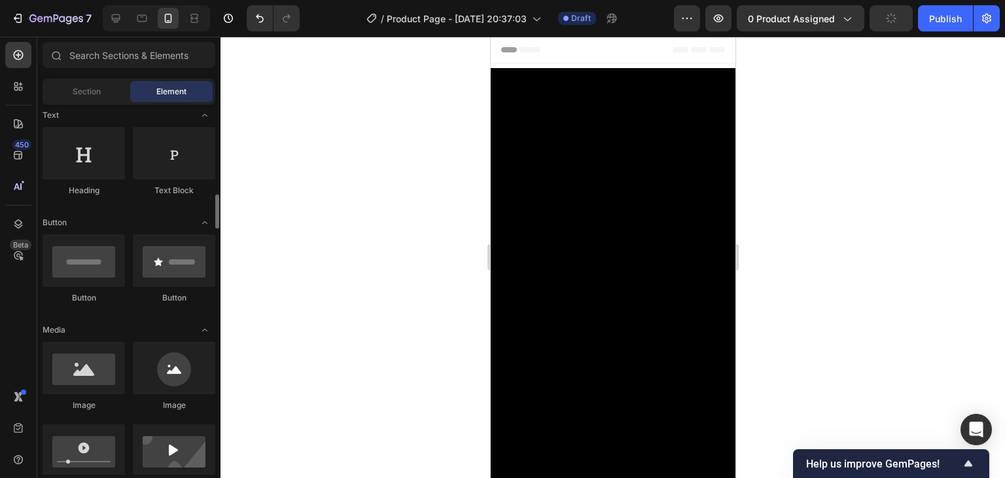
scroll to position [327, 0]
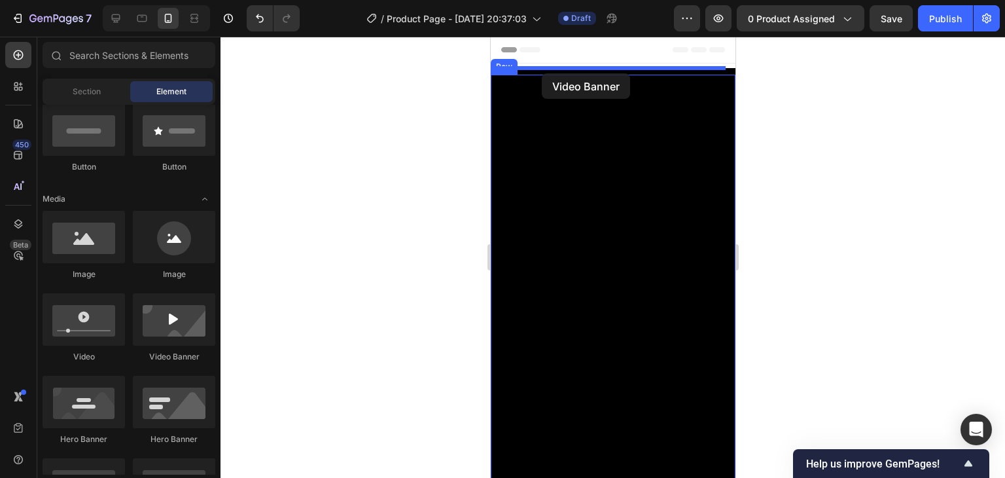
drag, startPoint x: 642, startPoint y: 370, endPoint x: 541, endPoint y: 73, distance: 313.0
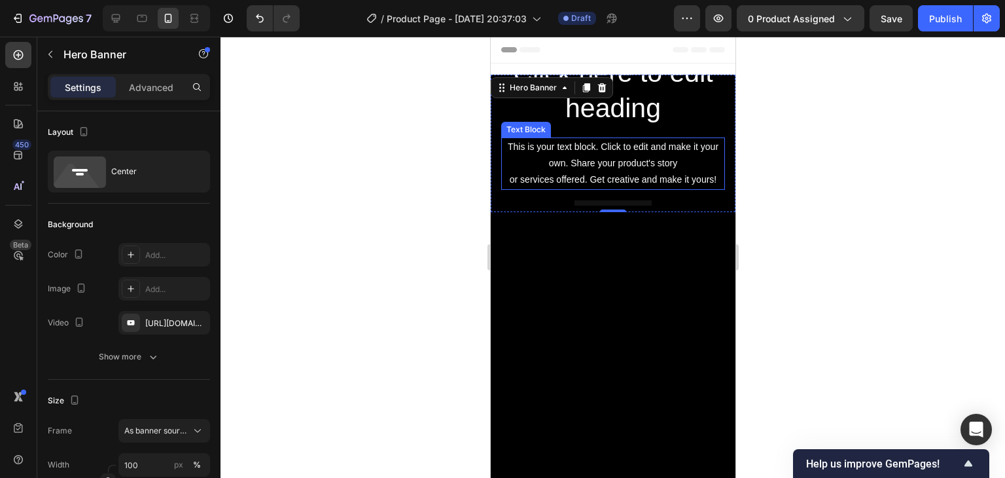
click at [663, 153] on div "This is your text block. Click to edit and make it your own. Share your product…" at bounding box center [613, 163] width 224 height 52
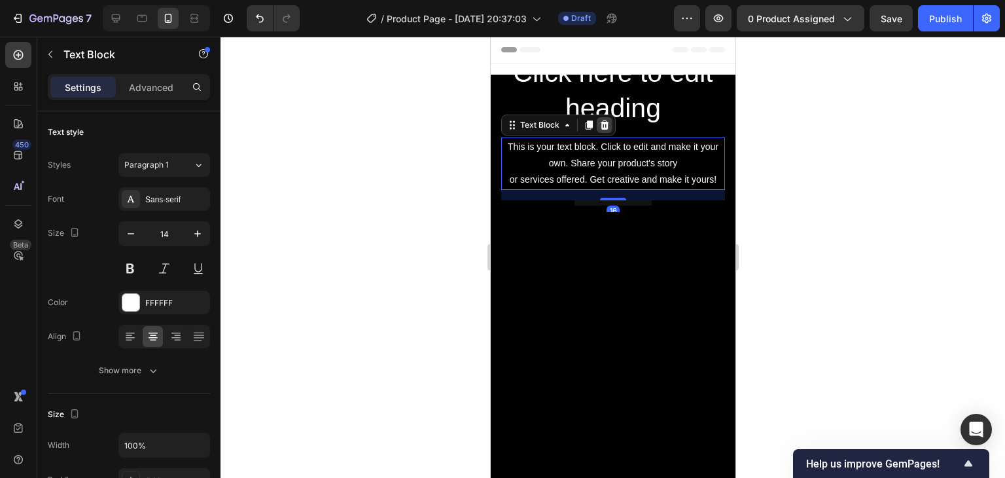
click at [601, 120] on icon at bounding box center [604, 124] width 9 height 9
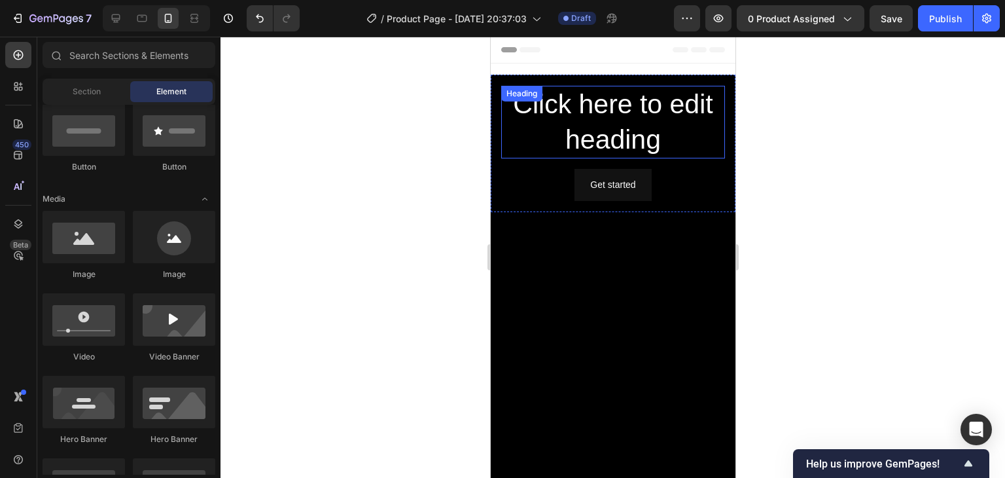
click at [609, 108] on h2 "Click here to edit heading" at bounding box center [613, 122] width 224 height 73
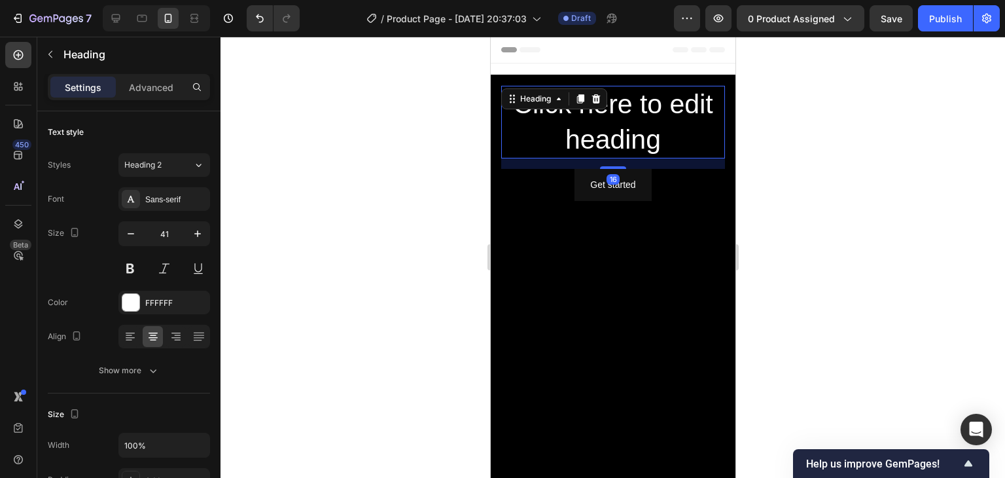
click at [595, 95] on icon at bounding box center [595, 99] width 10 height 10
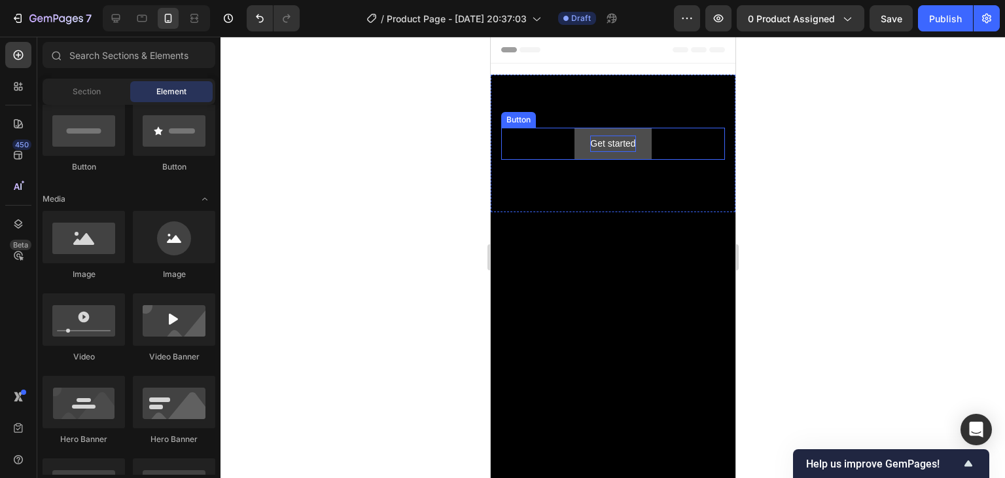
click at [621, 142] on div "Get started" at bounding box center [612, 144] width 45 height 16
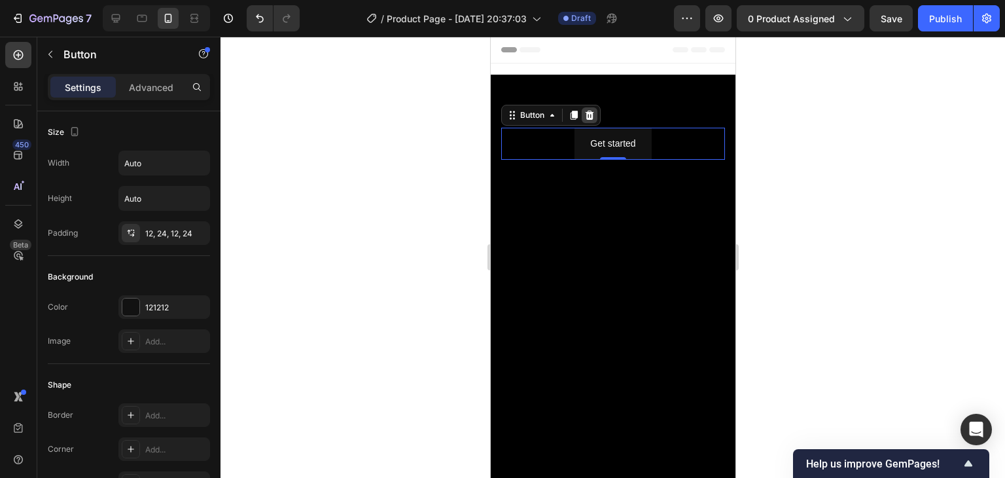
click at [594, 110] on icon at bounding box center [589, 115] width 10 height 10
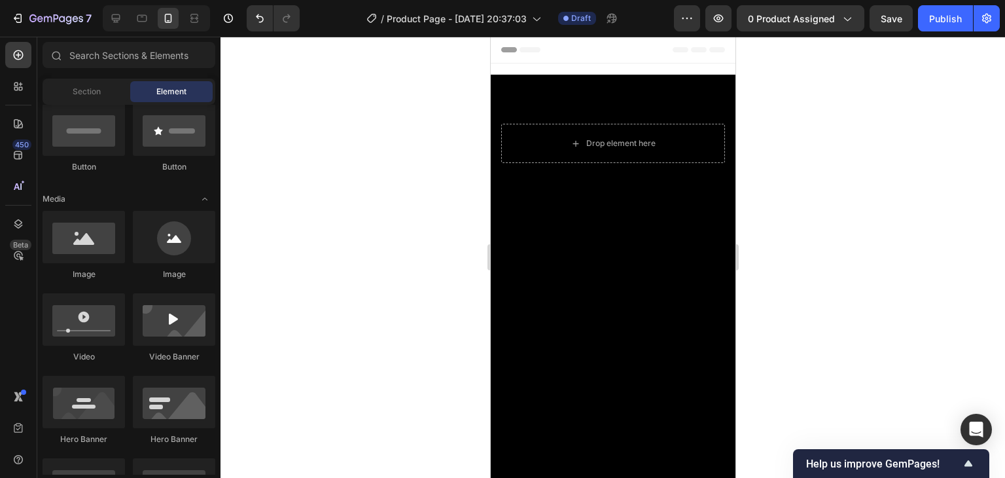
click at [792, 147] on div at bounding box center [613, 257] width 785 height 441
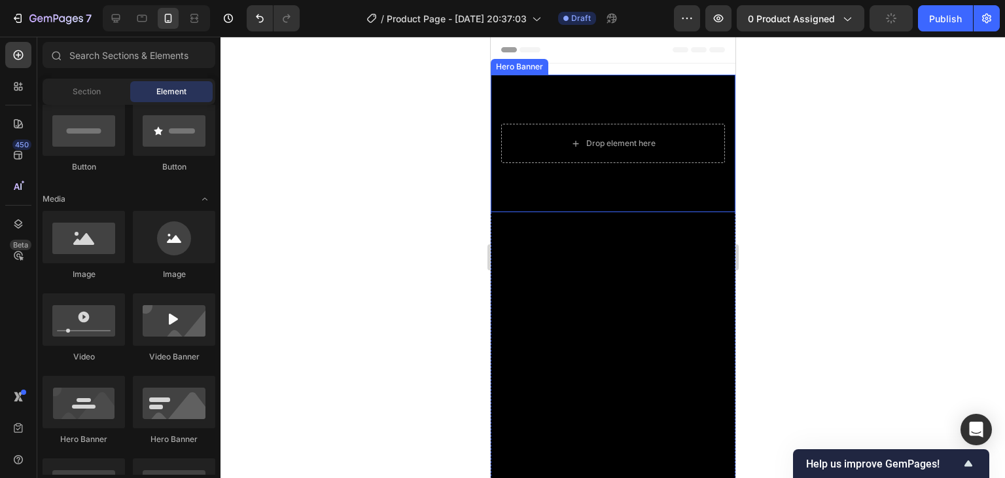
click at [657, 97] on div "Background Image" at bounding box center [612, 143] width 245 height 137
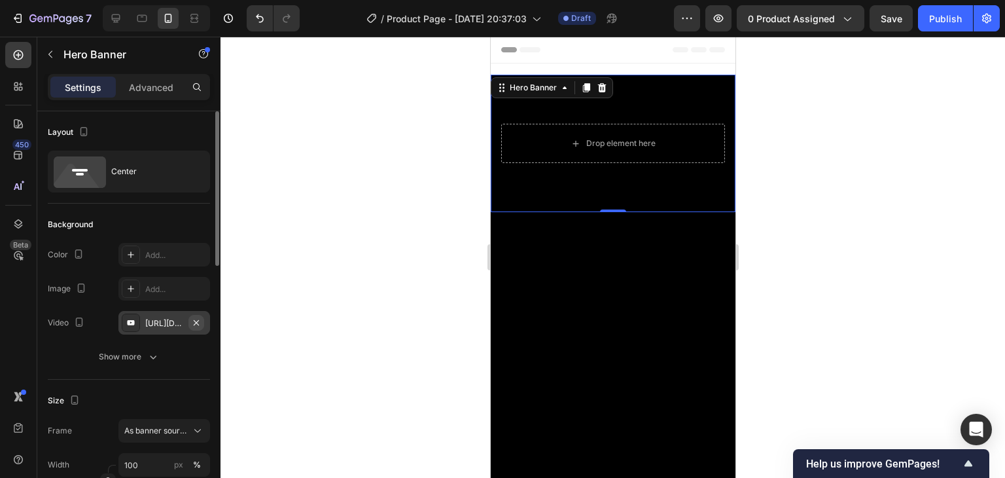
click at [194, 323] on icon "button" at bounding box center [196, 322] width 10 height 10
type input "Auto"
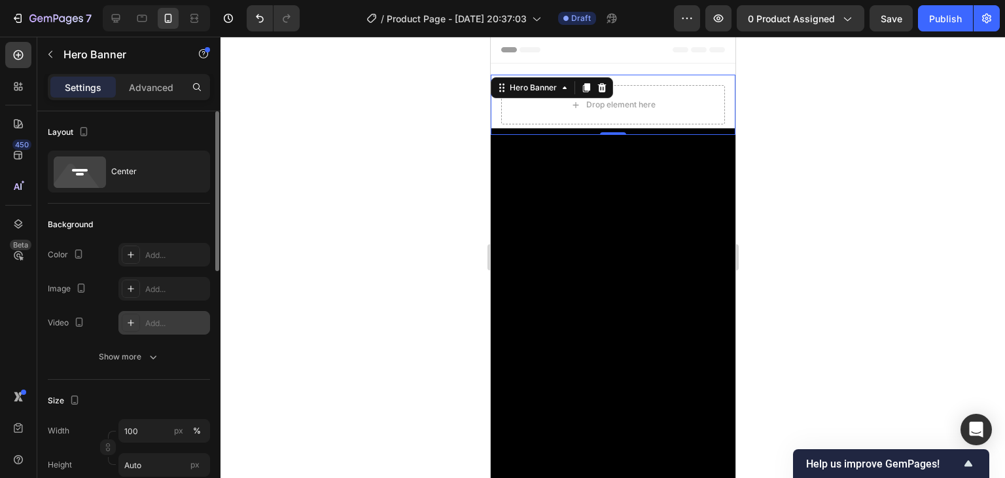
click at [695, 79] on div "Drop element here" at bounding box center [612, 105] width 245 height 60
click at [780, 132] on div at bounding box center [613, 257] width 785 height 441
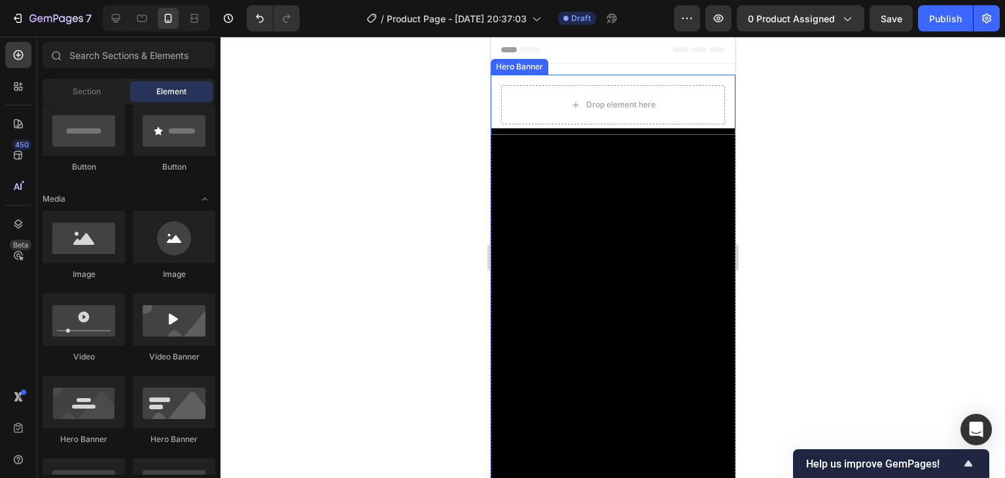
click at [710, 81] on div "Drop element here" at bounding box center [612, 105] width 245 height 60
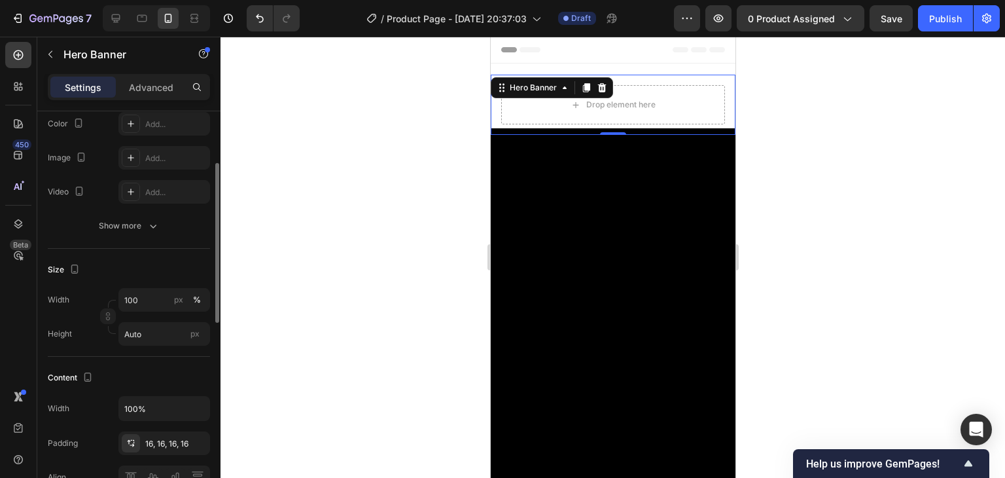
scroll to position [0, 0]
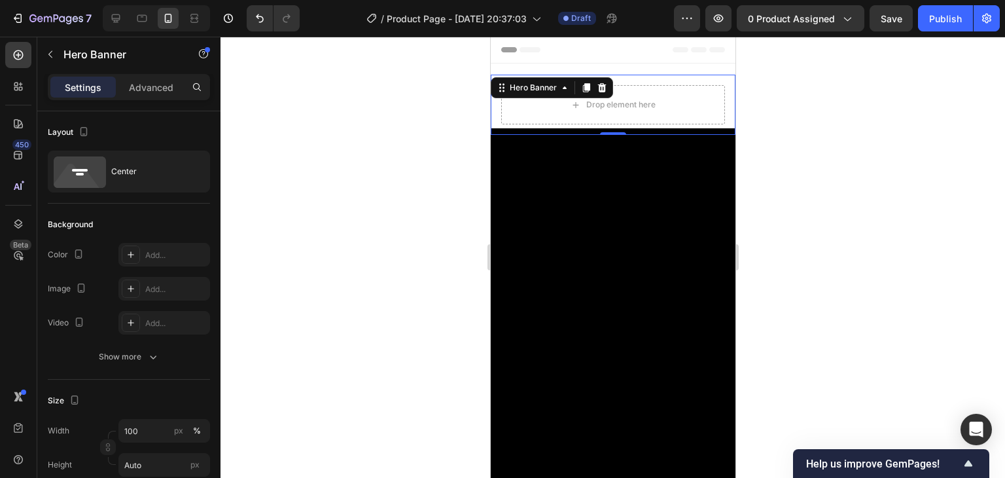
click at [707, 81] on div "Drop element here" at bounding box center [612, 105] width 245 height 60
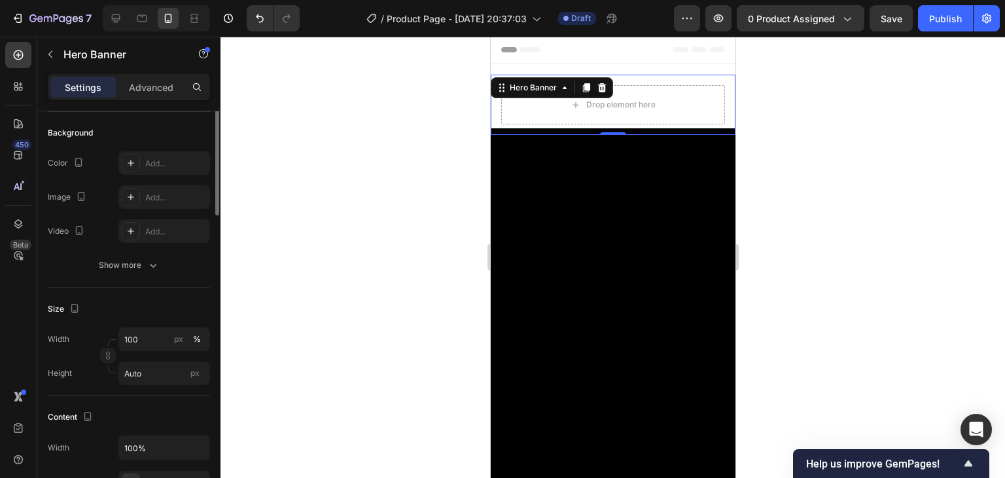
scroll to position [26, 0]
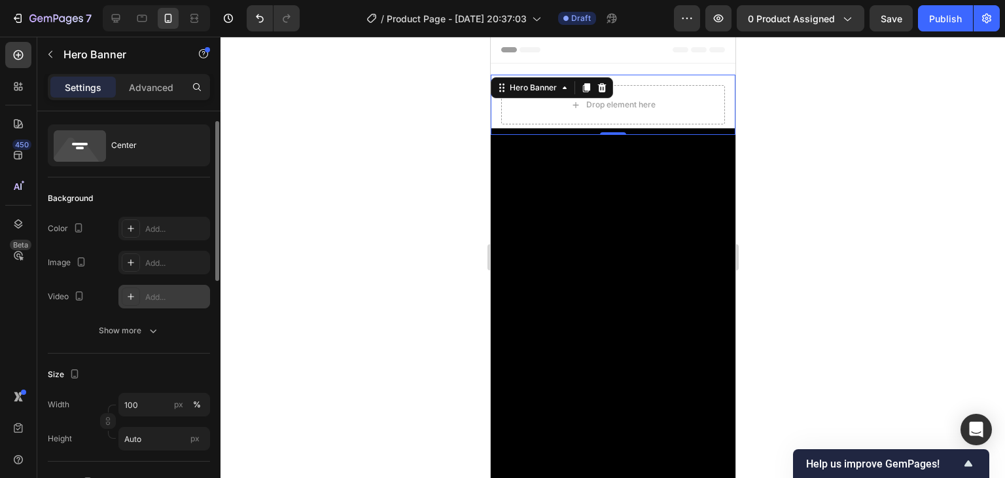
click at [149, 294] on div "Add..." at bounding box center [176, 297] width 62 height 12
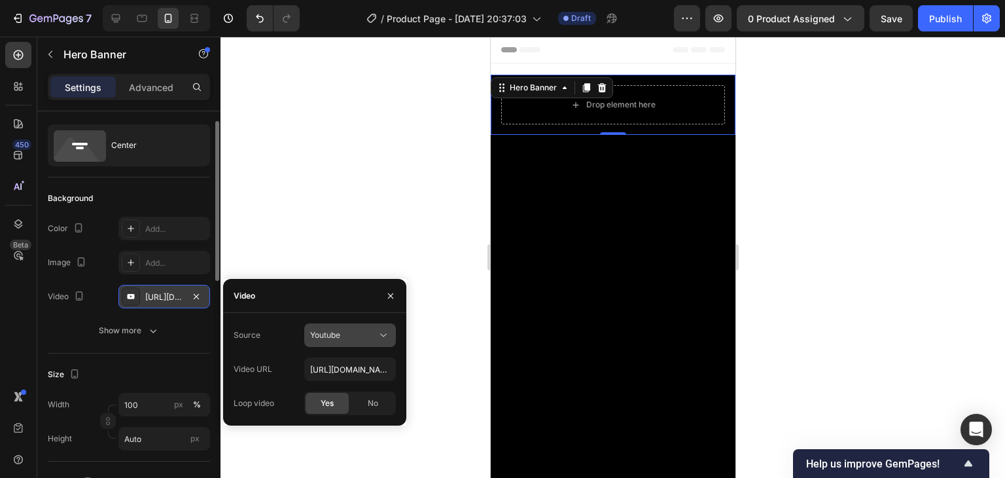
click at [333, 334] on span "Youtube" at bounding box center [325, 335] width 30 height 10
click at [327, 369] on span "Video hosting" at bounding box center [335, 367] width 50 height 12
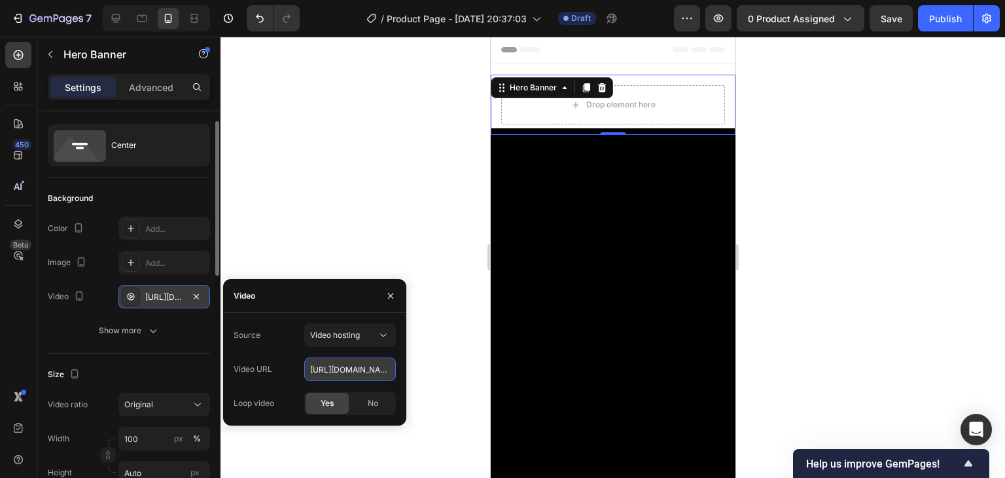
click at [334, 372] on input "https://cdn.shopify.com/videos/c/o/v/92a407d4e0c94a288eb54cac18c387dc.mp4" at bounding box center [350, 369] width 92 height 24
paste input "cde59edca09d44c2a1e7ae068afc49d8"
type input "https://cdn.shopify.com/videos/c/o/v/cde59edca09d44c2a1e7ae068afc49d8.mp4"
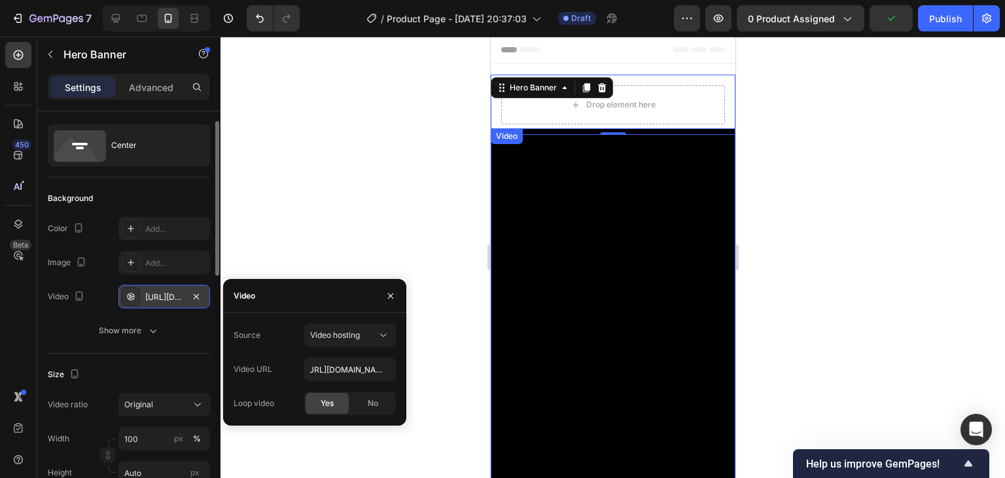
click at [545, 236] on video at bounding box center [612, 311] width 245 height 367
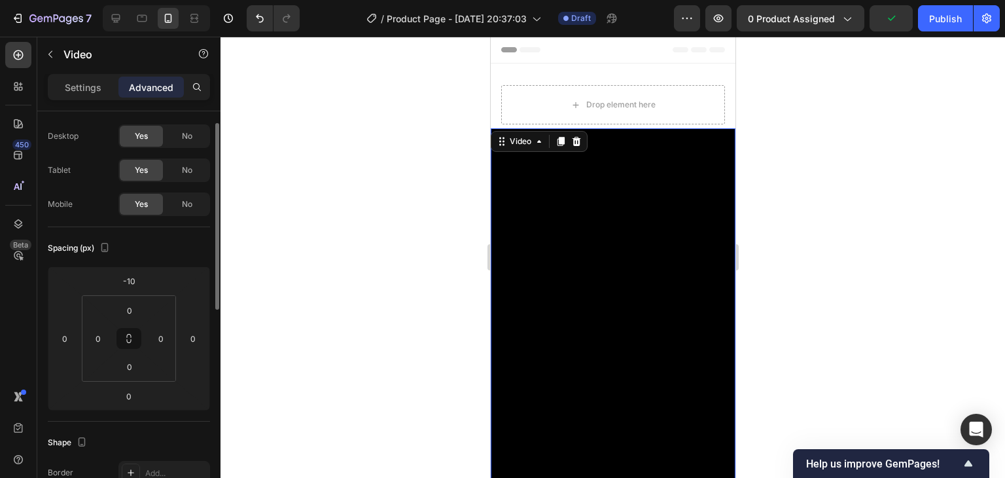
scroll to position [0, 0]
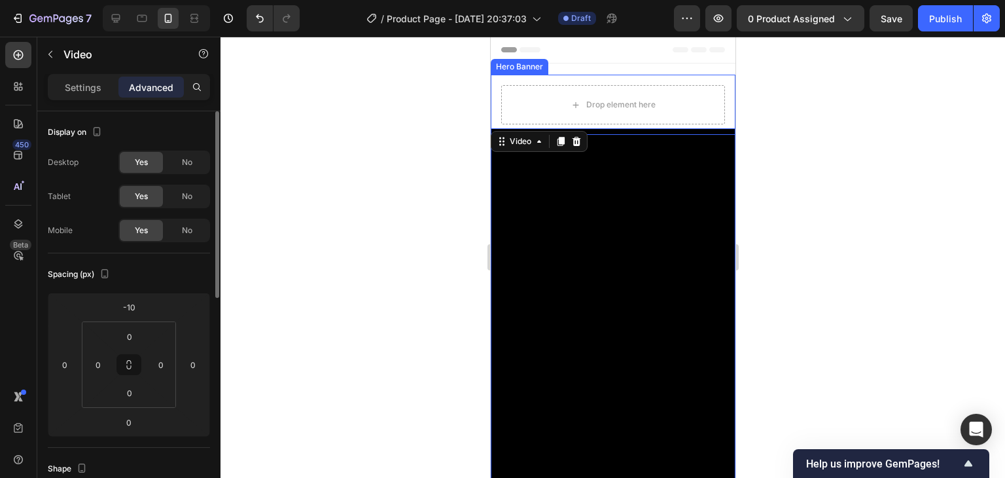
click at [709, 77] on div "Drop element here" at bounding box center [612, 105] width 245 height 60
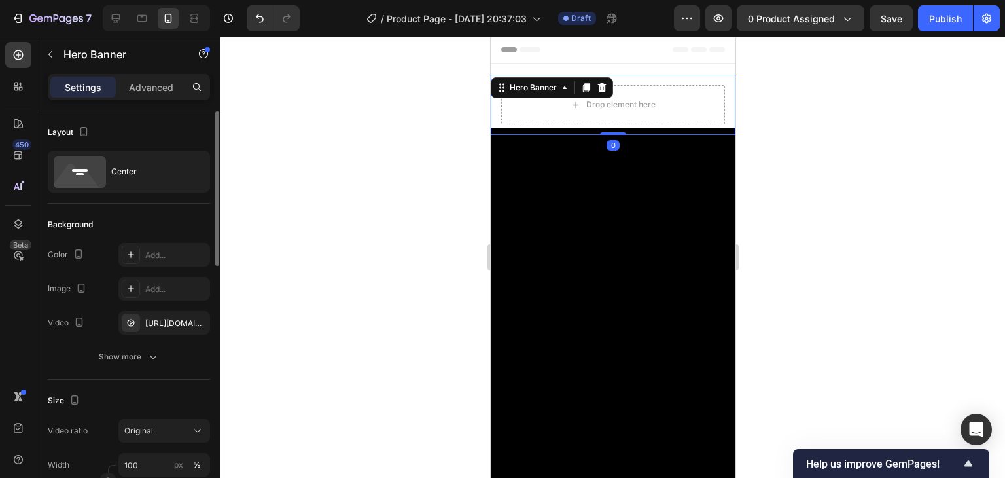
click at [862, 208] on div at bounding box center [613, 257] width 785 height 441
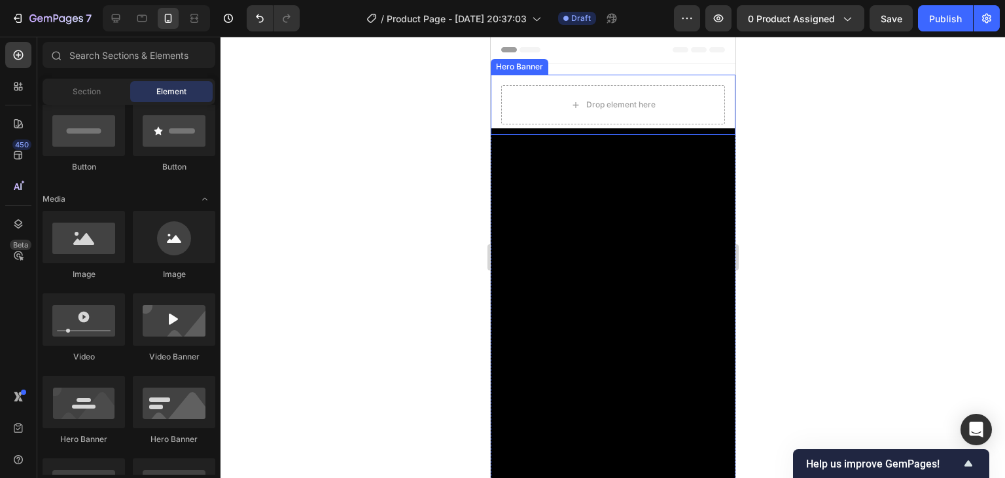
click at [698, 77] on div "Drop element here" at bounding box center [612, 105] width 245 height 60
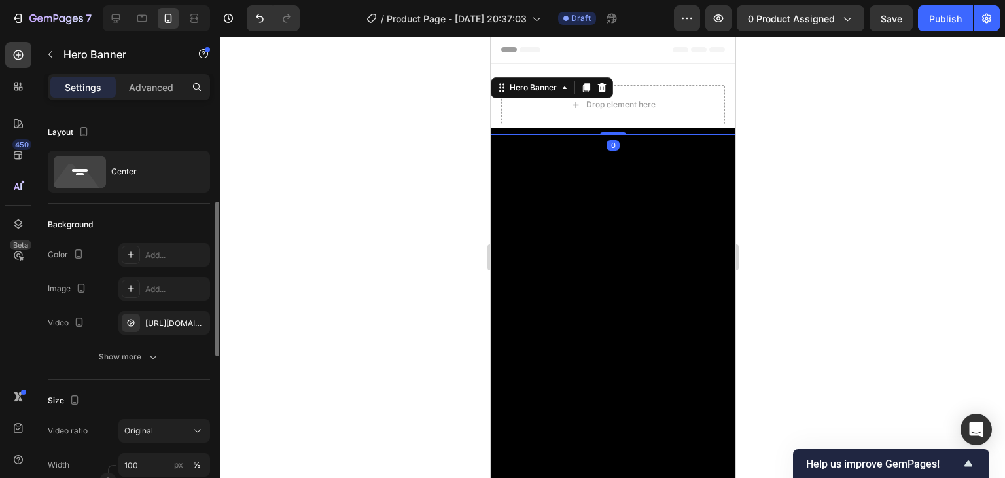
scroll to position [196, 0]
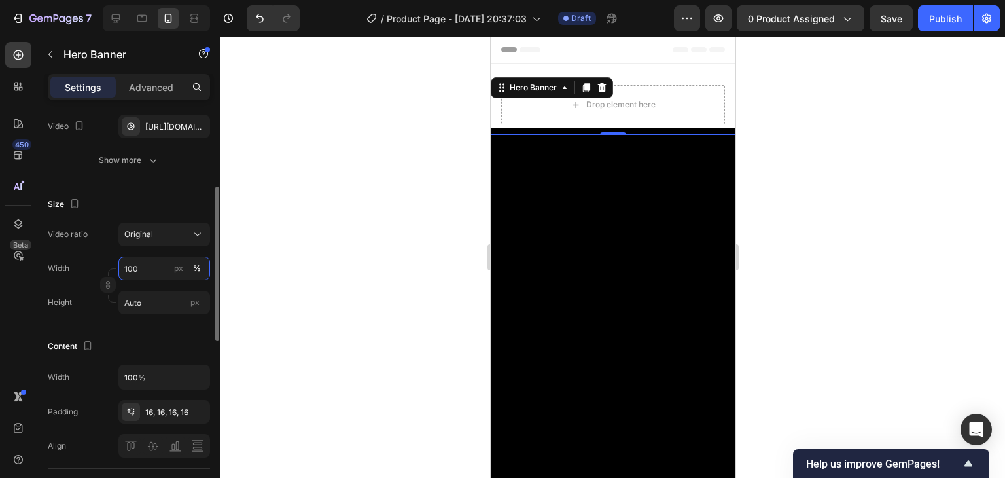
click at [163, 262] on input "100" at bounding box center [164, 269] width 92 height 24
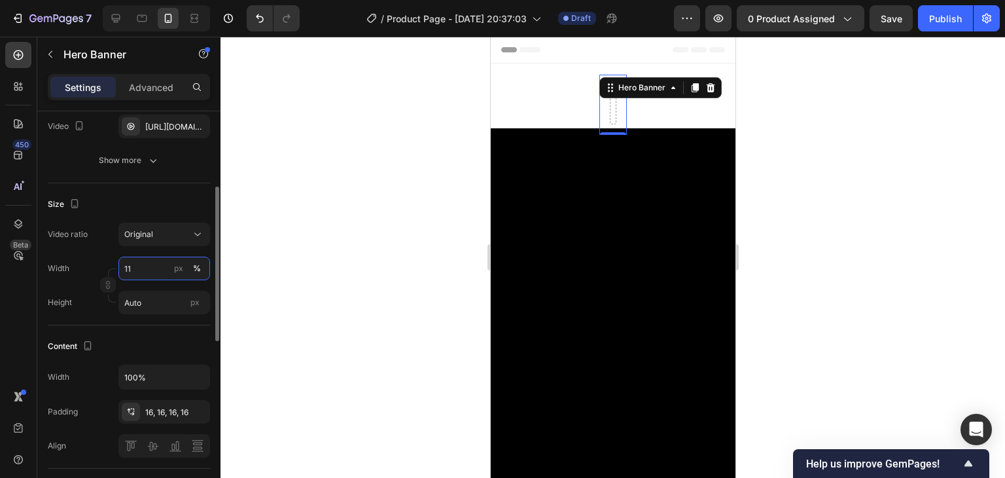
type input "1"
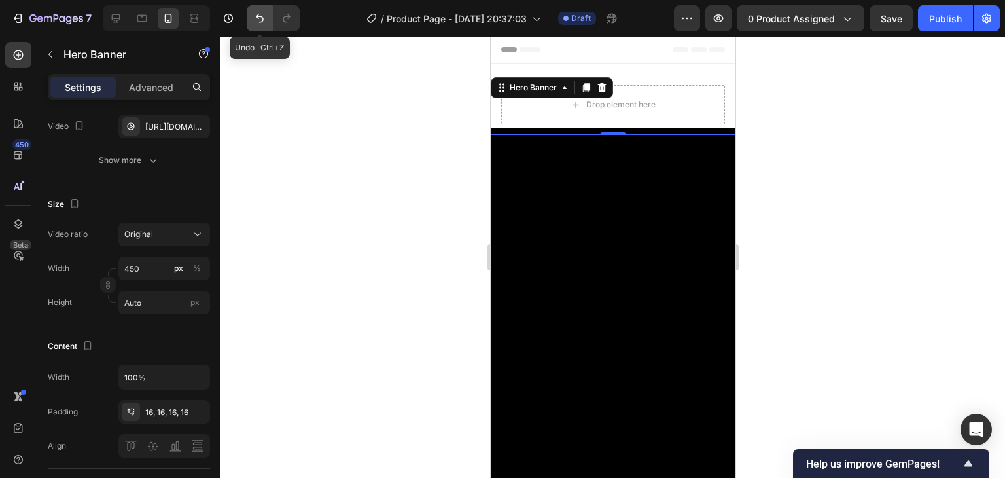
click at [252, 8] on button "Undo/Redo" at bounding box center [260, 18] width 26 height 26
click at [253, 16] on icon "Undo/Redo" at bounding box center [259, 18] width 13 height 13
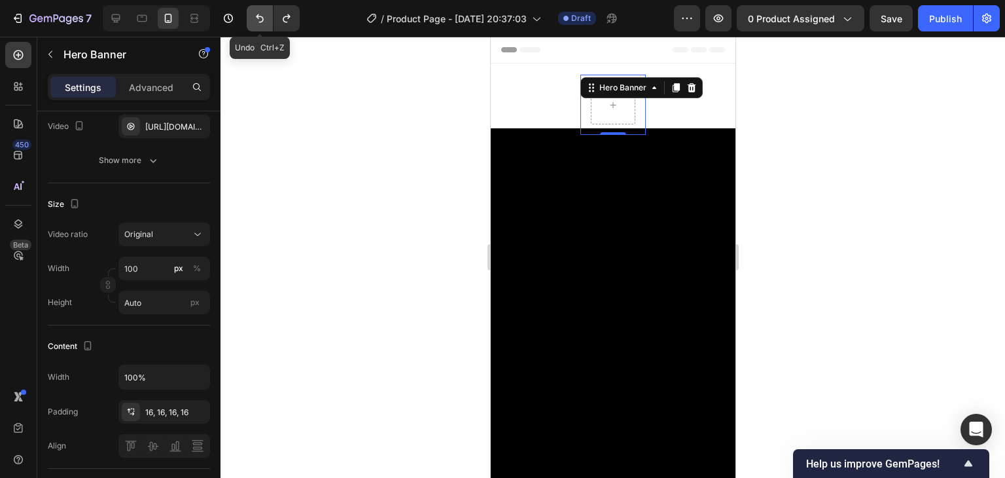
click at [253, 16] on icon "Undo/Redo" at bounding box center [259, 18] width 13 height 13
click at [254, 16] on icon "Undo/Redo" at bounding box center [259, 18] width 13 height 13
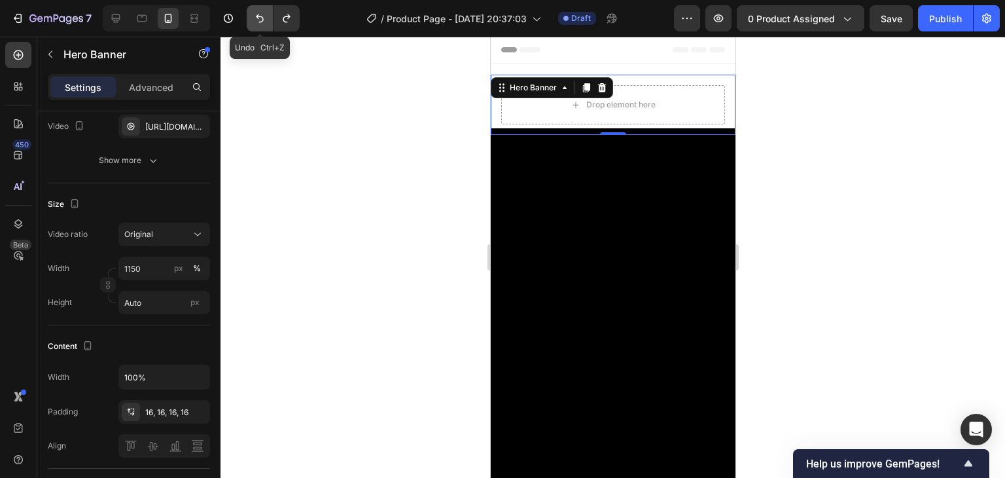
click at [254, 16] on icon "Undo/Redo" at bounding box center [259, 18] width 13 height 13
type input "100"
click at [255, 23] on icon "Undo/Redo" at bounding box center [259, 18] width 13 height 13
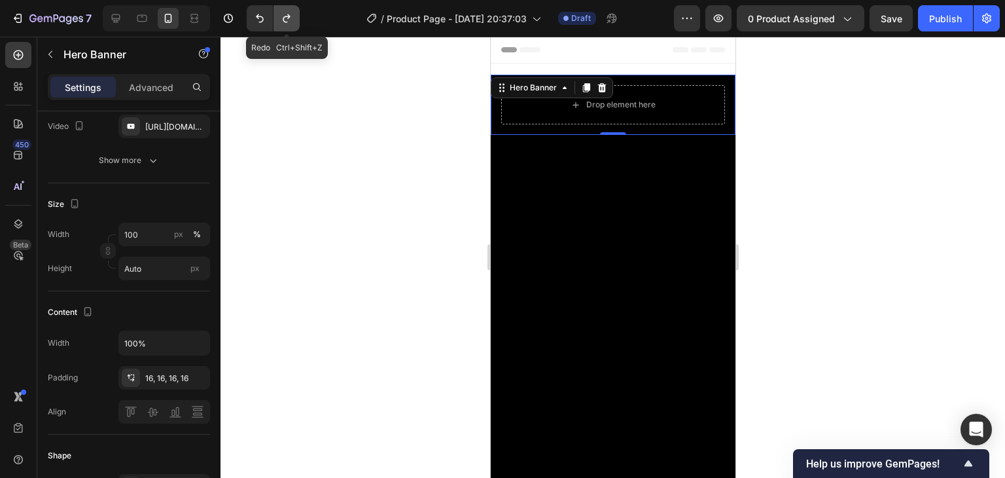
click at [287, 21] on icon "Undo/Redo" at bounding box center [286, 18] width 13 height 13
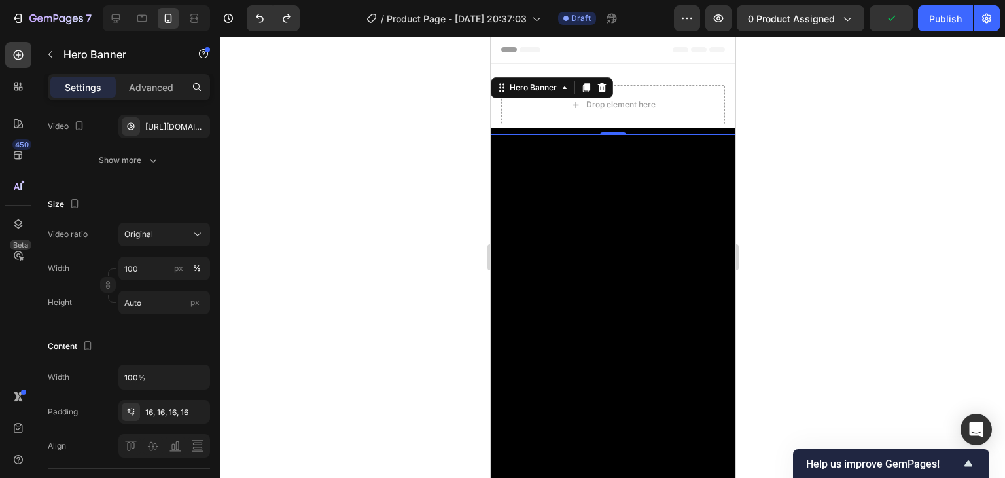
click at [786, 206] on div at bounding box center [613, 257] width 785 height 441
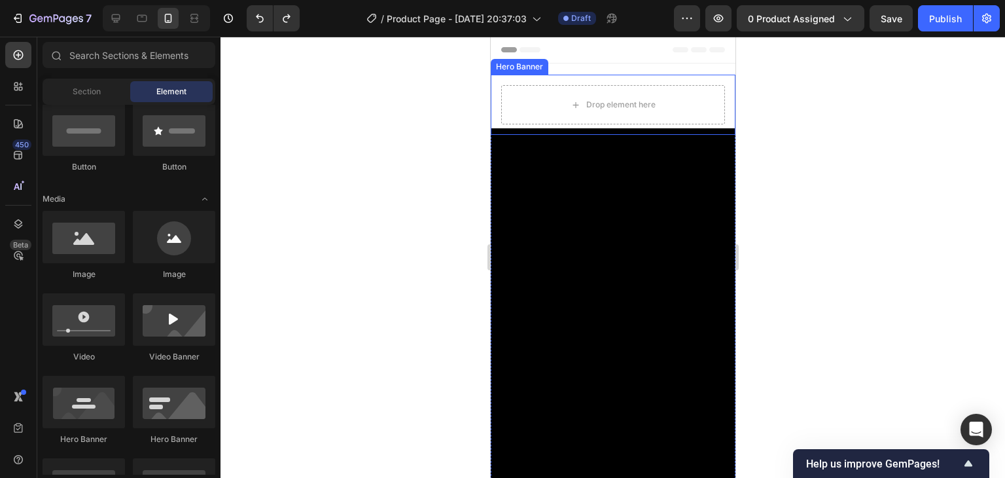
click at [716, 83] on div "Drop element here" at bounding box center [612, 105] width 245 height 60
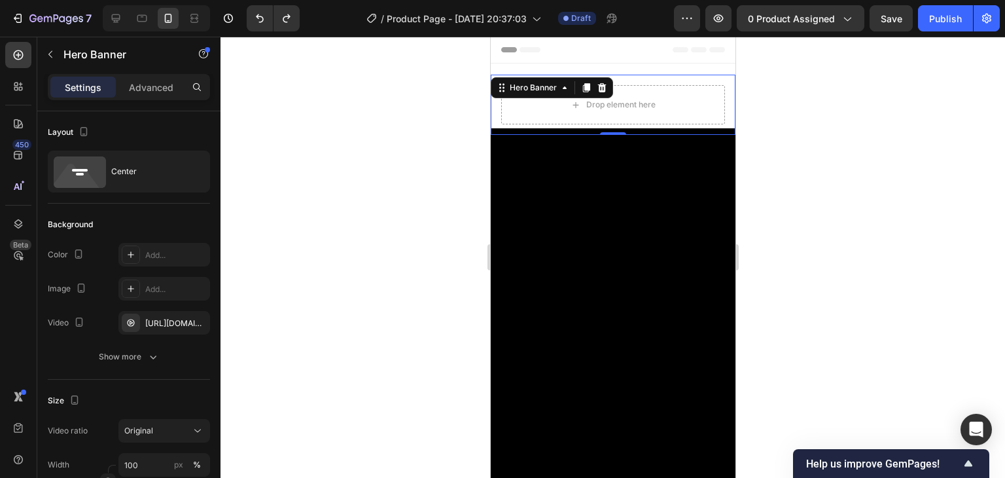
click at [706, 81] on div "Drop element here" at bounding box center [612, 105] width 245 height 60
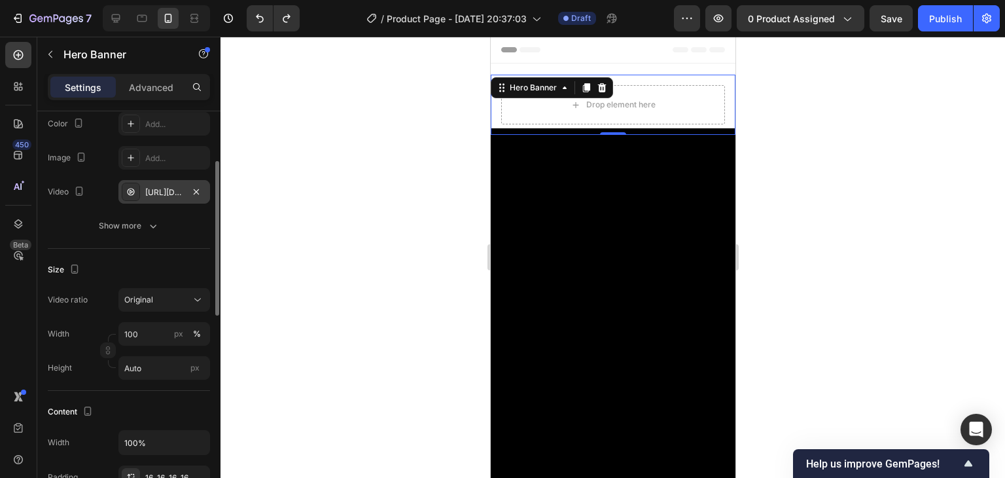
click at [170, 194] on div "https://cdn.shopify.com/videos/c/o/v/92a407d4e0c94a288eb54cac18c387dc.mp4" at bounding box center [164, 193] width 38 height 12
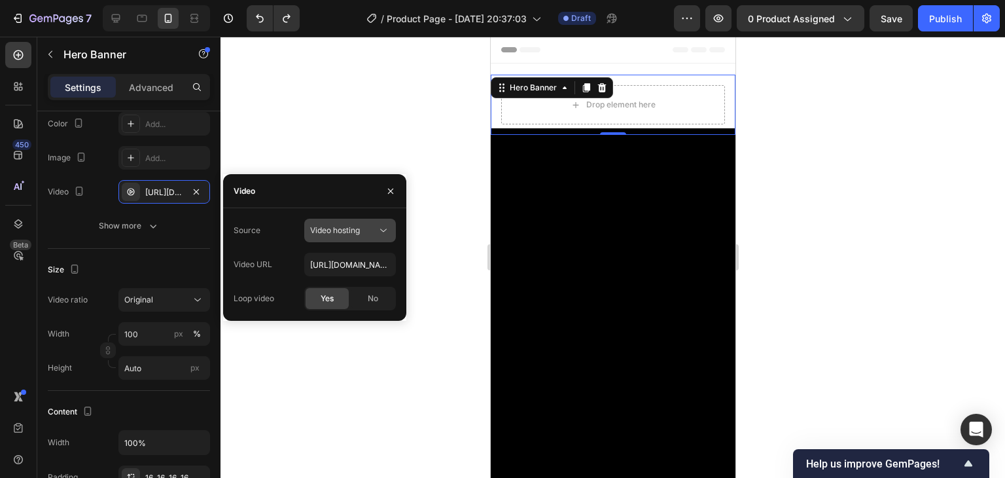
click at [350, 228] on span "Video hosting" at bounding box center [335, 230] width 50 height 10
click at [333, 259] on span "Video hosting" at bounding box center [335, 263] width 50 height 12
click at [335, 258] on input "https://cdn.shopify.com/videos/c/o/v/92a407d4e0c94a288eb54cac18c387dc.mp4" at bounding box center [350, 265] width 92 height 24
paste input "09d6e5d0de0e45d9936eb38cadbfd5e7"
type input "[URL][DOMAIN_NAME]"
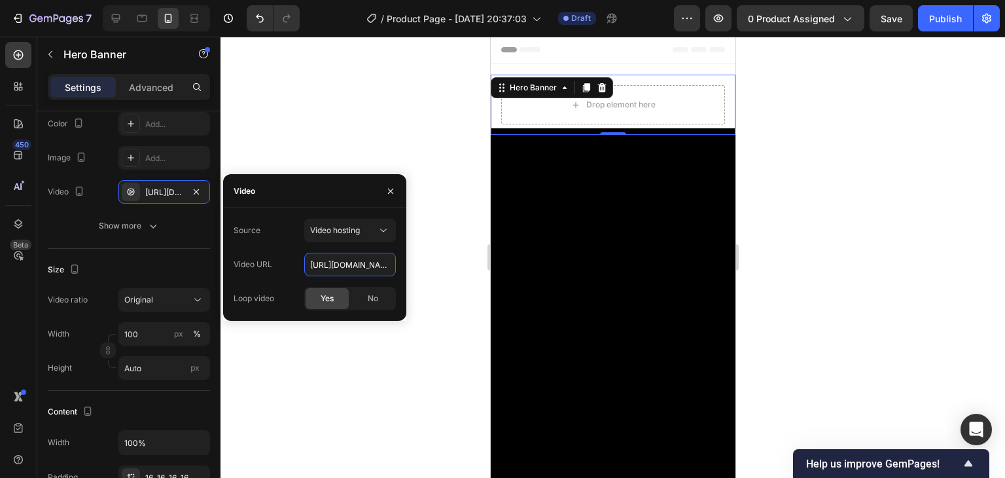
scroll to position [0, 228]
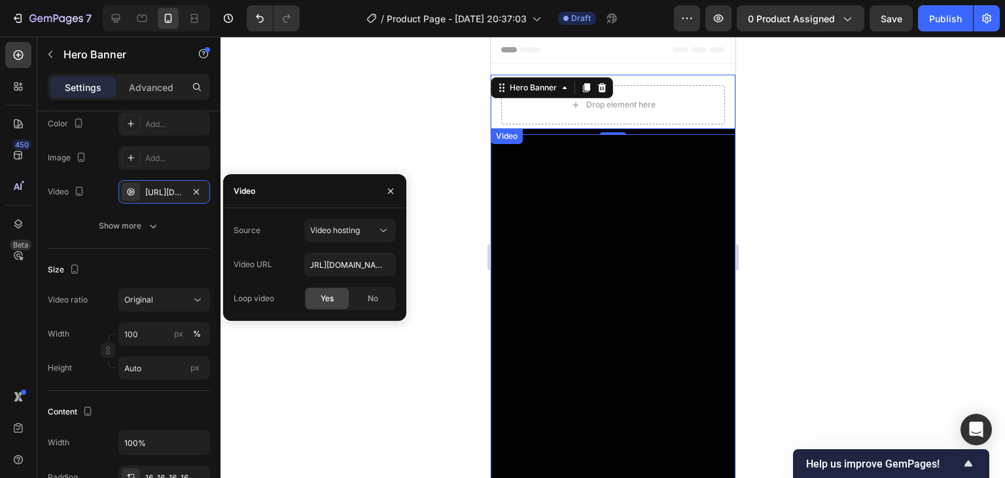
click at [640, 231] on video at bounding box center [612, 311] width 245 height 367
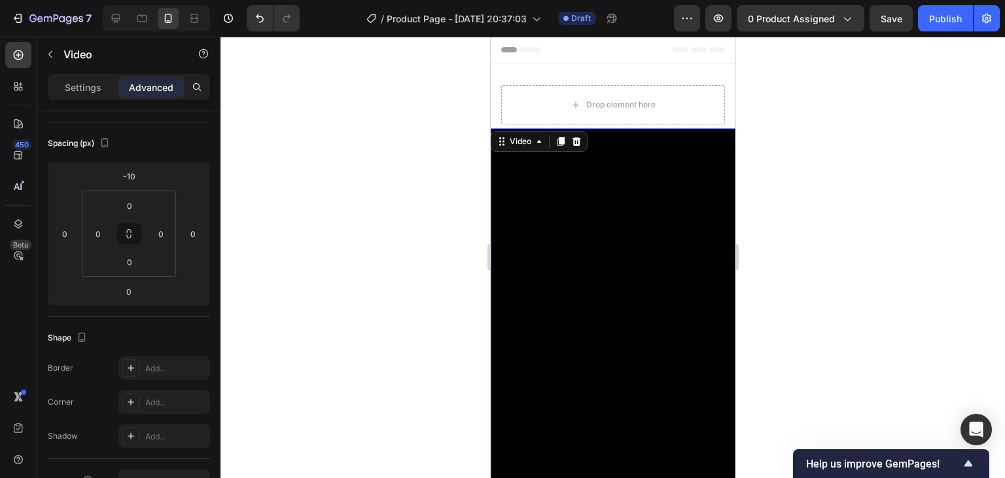
scroll to position [0, 0]
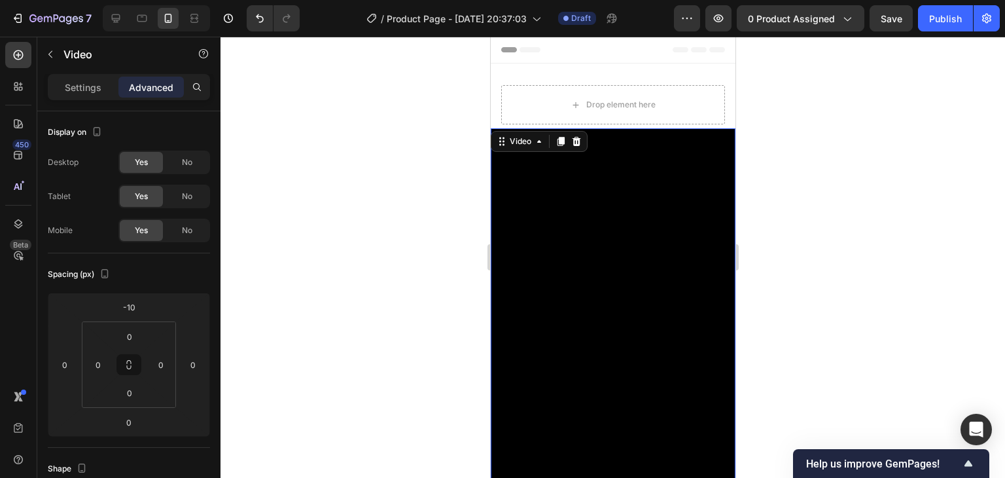
click at [780, 214] on div at bounding box center [613, 257] width 785 height 441
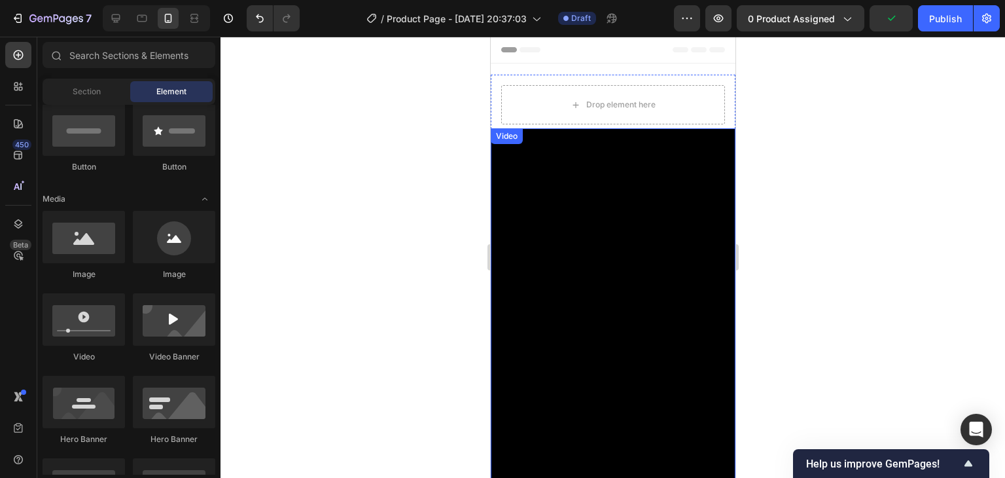
click at [629, 147] on video at bounding box center [612, 311] width 245 height 367
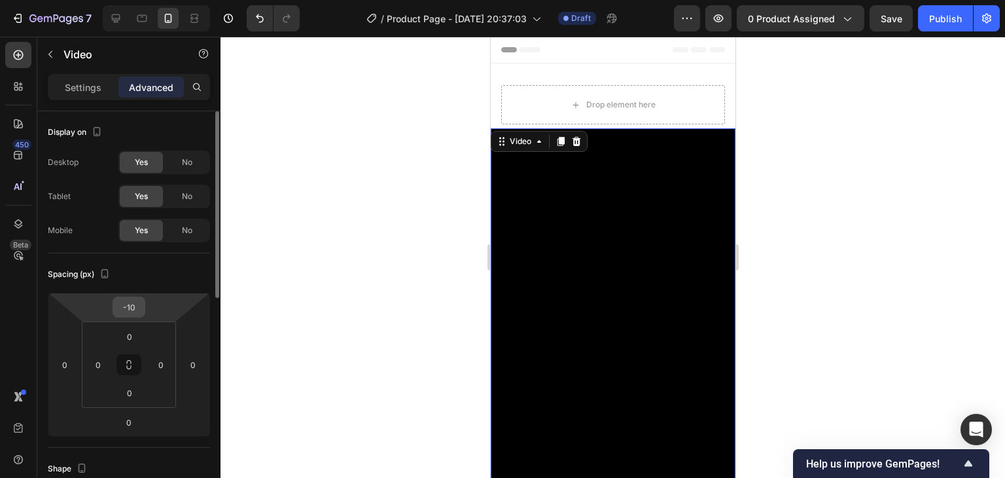
click at [139, 308] on input "-10" at bounding box center [129, 307] width 26 height 20
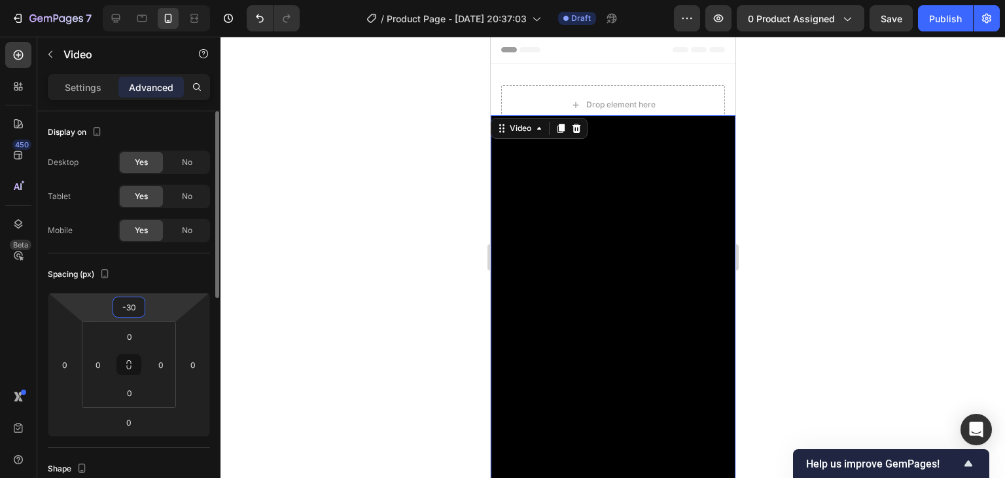
type input "-3"
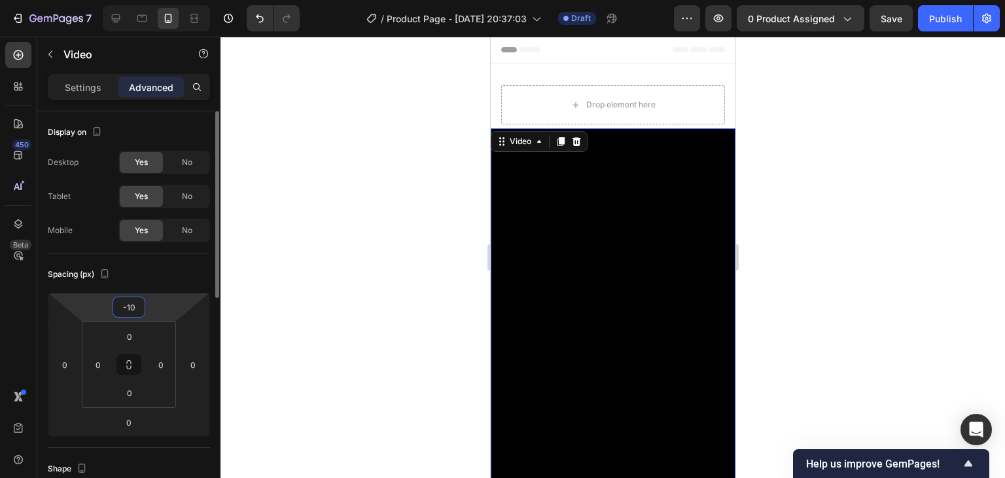
type input "-1"
type input "1"
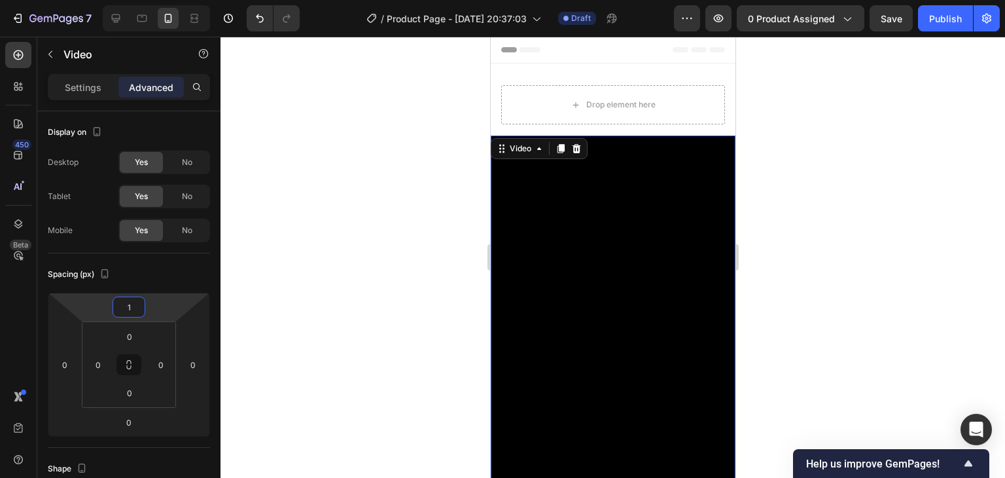
click at [901, 221] on div at bounding box center [613, 257] width 785 height 441
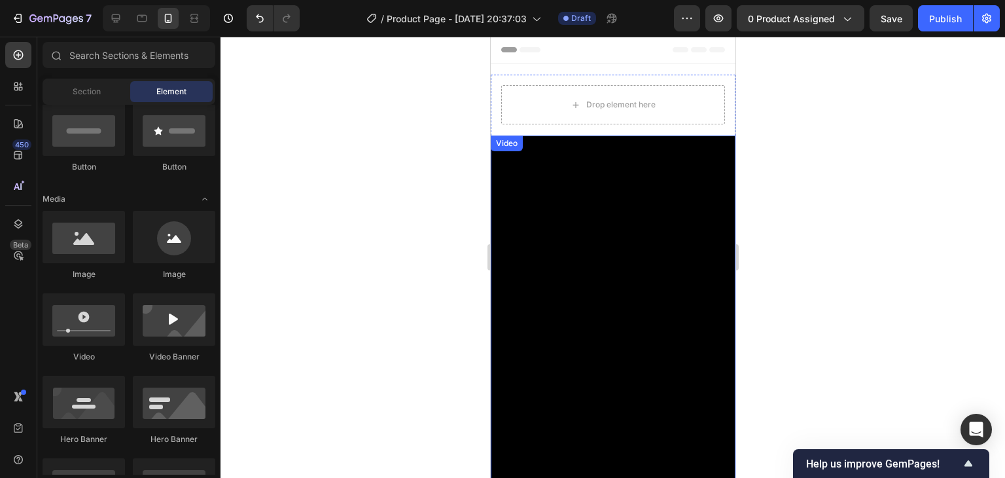
click at [692, 207] on video at bounding box center [612, 319] width 245 height 367
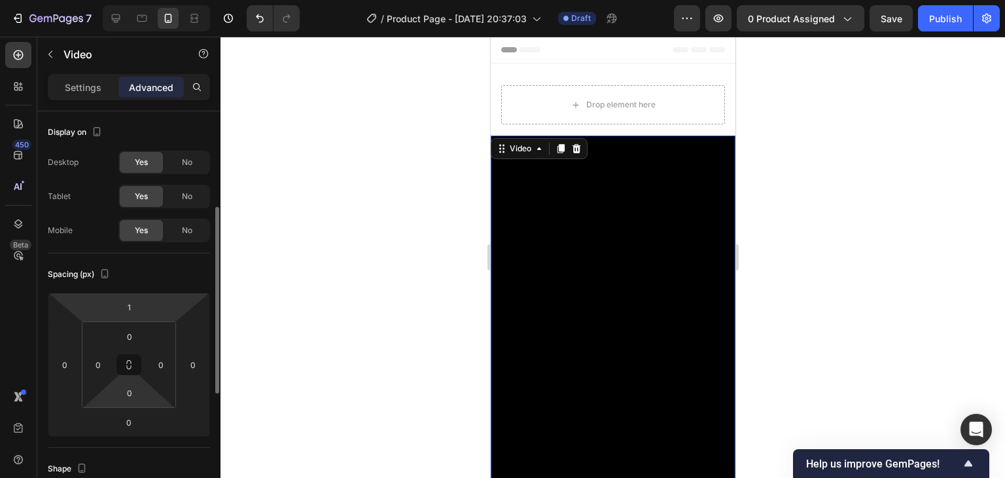
scroll to position [65, 0]
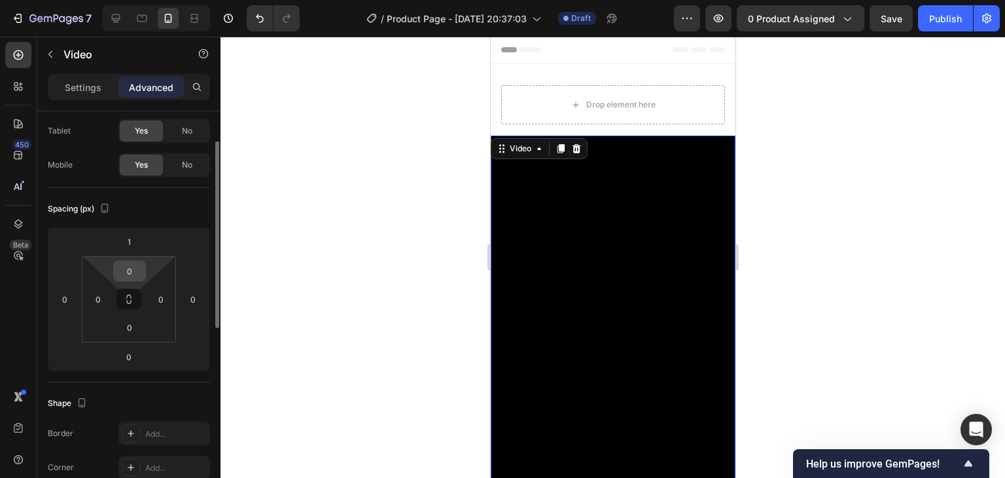
click at [141, 278] on input "0" at bounding box center [130, 271] width 26 height 20
type input "5"
type input "-"
click at [137, 242] on input "1" at bounding box center [129, 242] width 26 height 20
type input "0"
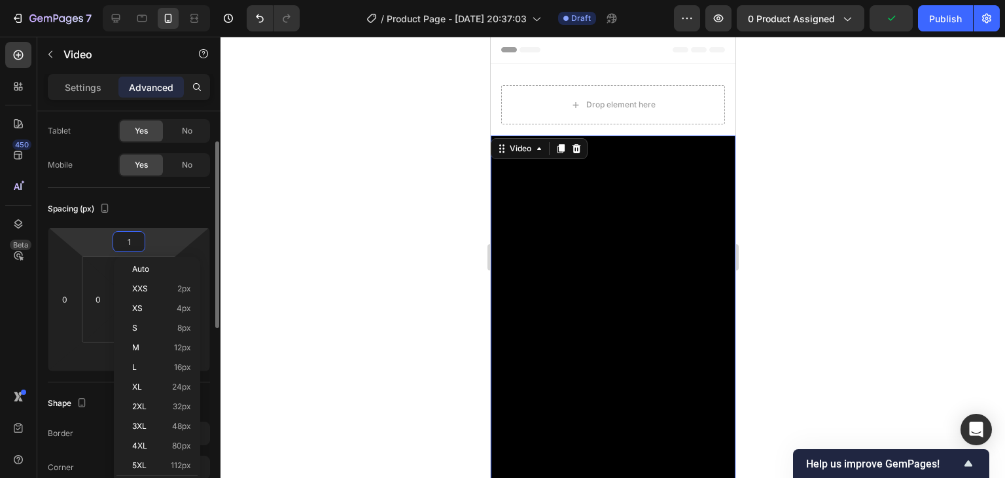
click at [137, 242] on input "1" at bounding box center [129, 242] width 26 height 20
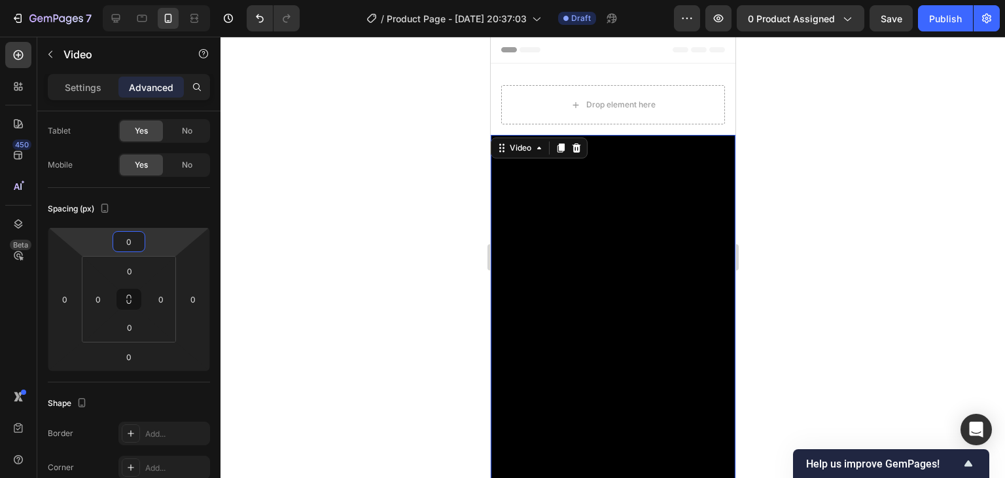
click at [814, 148] on div at bounding box center [613, 257] width 785 height 441
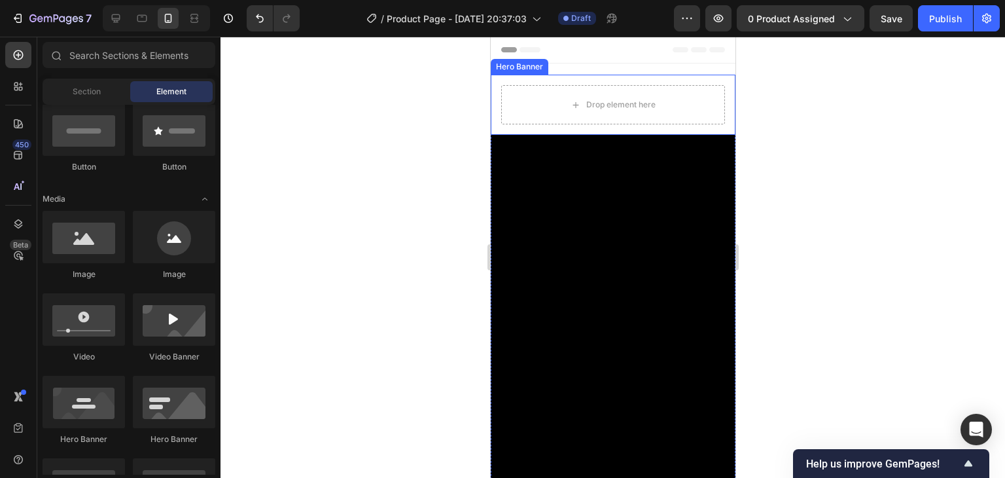
click at [715, 87] on div "Drop element here" at bounding box center [612, 105] width 245 height 60
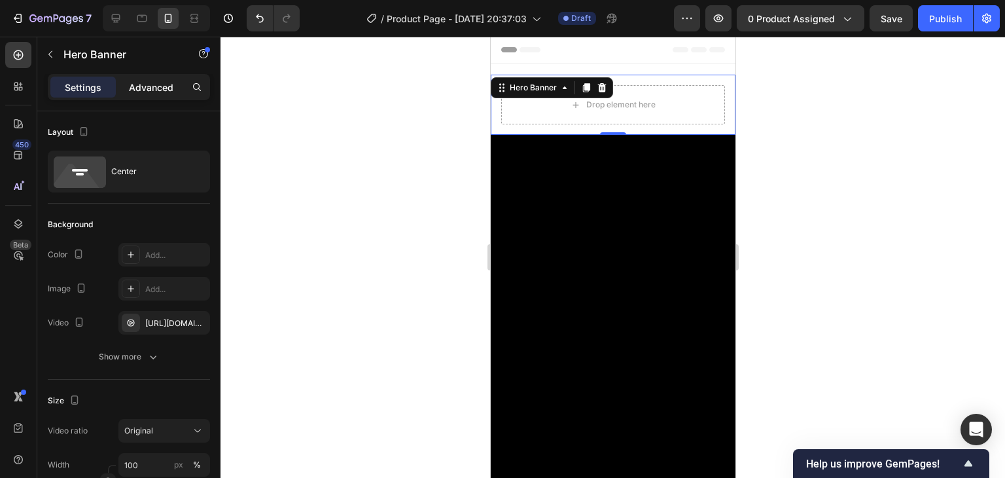
click at [168, 96] on div "Advanced" at bounding box center [150, 87] width 65 height 21
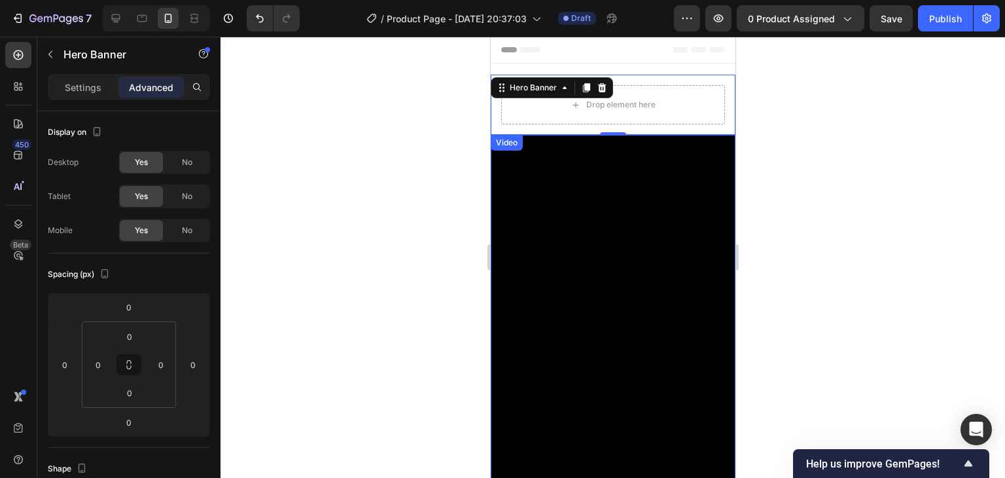
click at [710, 269] on video at bounding box center [612, 318] width 245 height 367
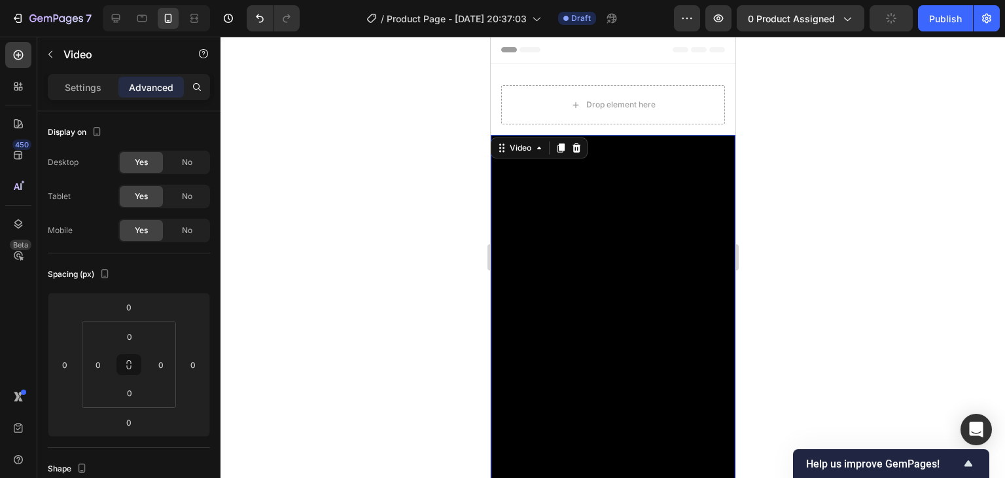
click at [820, 223] on div at bounding box center [613, 257] width 785 height 441
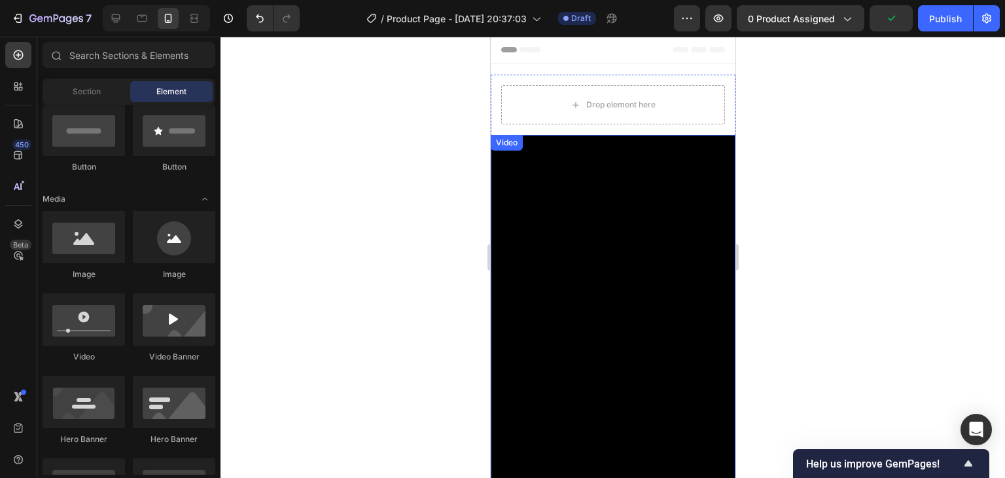
click at [671, 138] on video at bounding box center [612, 318] width 245 height 367
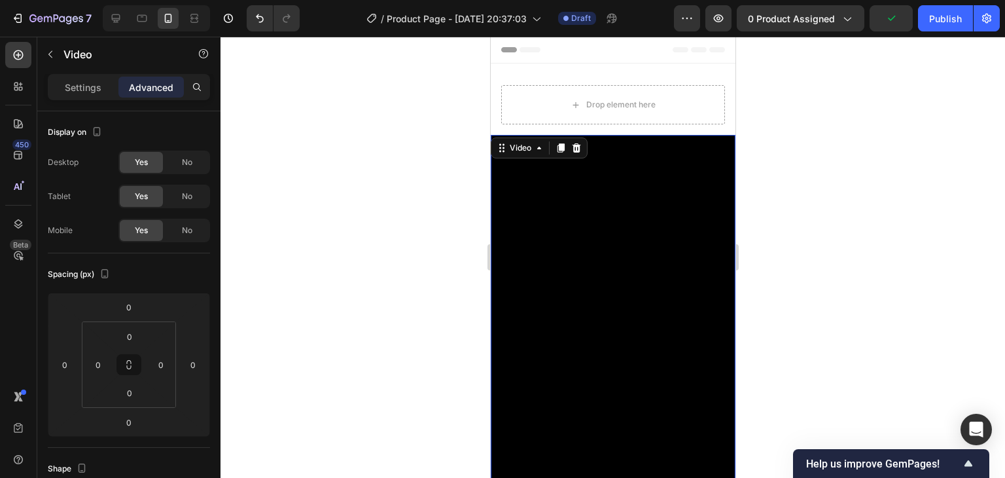
click at [748, 142] on div at bounding box center [613, 257] width 785 height 441
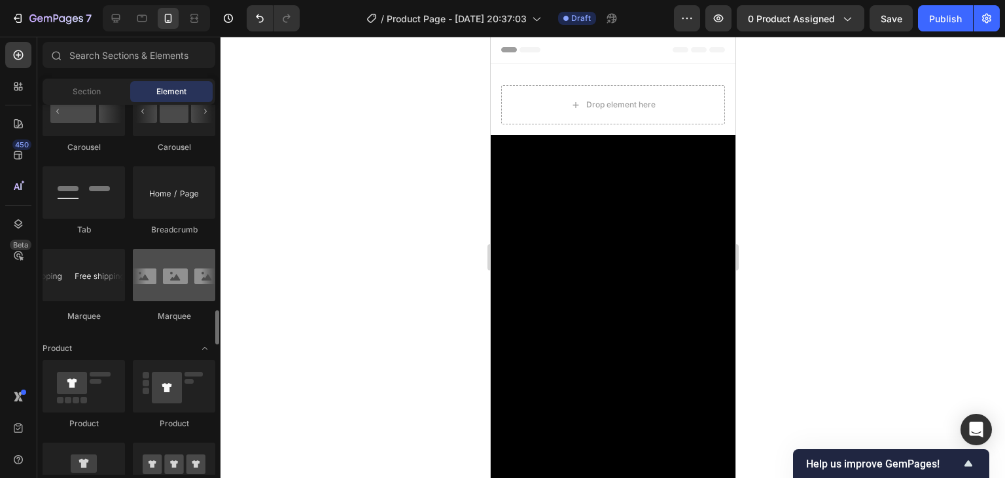
scroll to position [1506, 0]
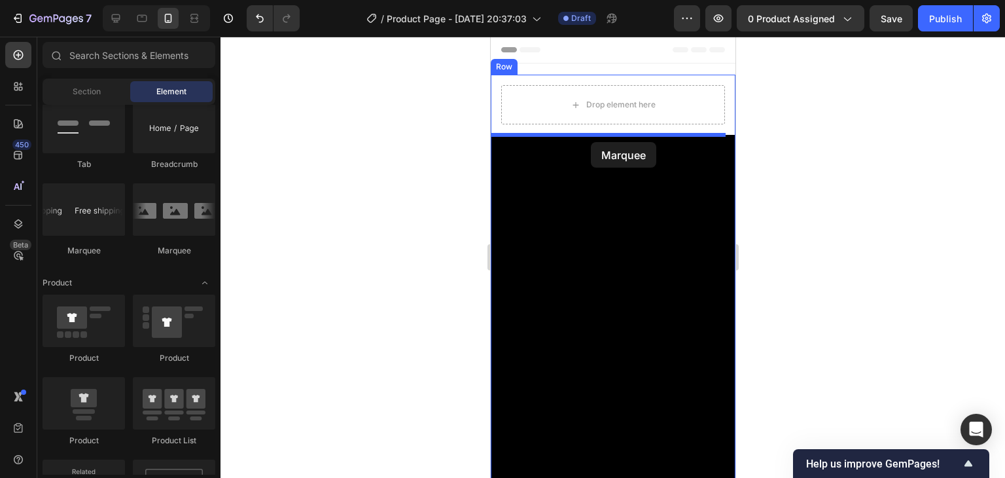
drag, startPoint x: 568, startPoint y: 262, endPoint x: 731, endPoint y: 173, distance: 186.6
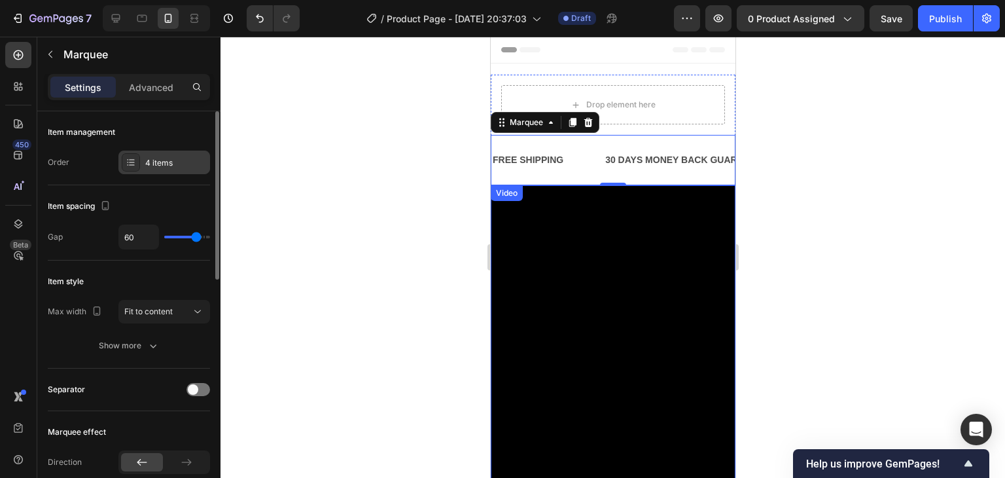
click at [130, 158] on icon at bounding box center [131, 162] width 10 height 10
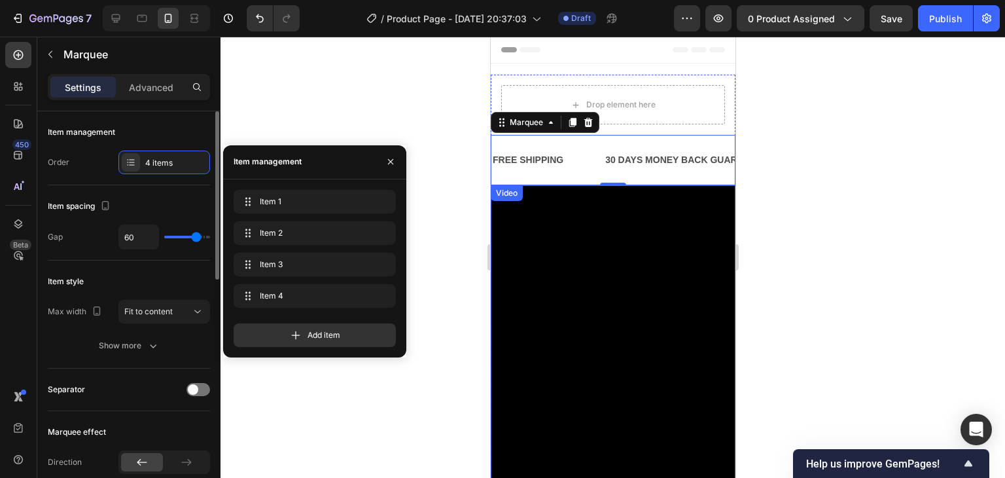
click at [149, 200] on div "Item spacing" at bounding box center [129, 206] width 162 height 21
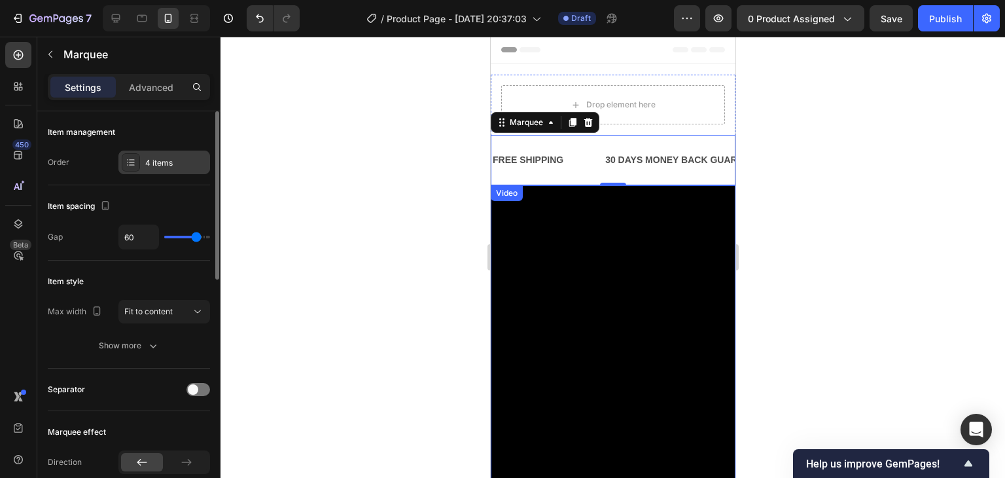
click at [131, 163] on icon at bounding box center [131, 162] width 10 height 10
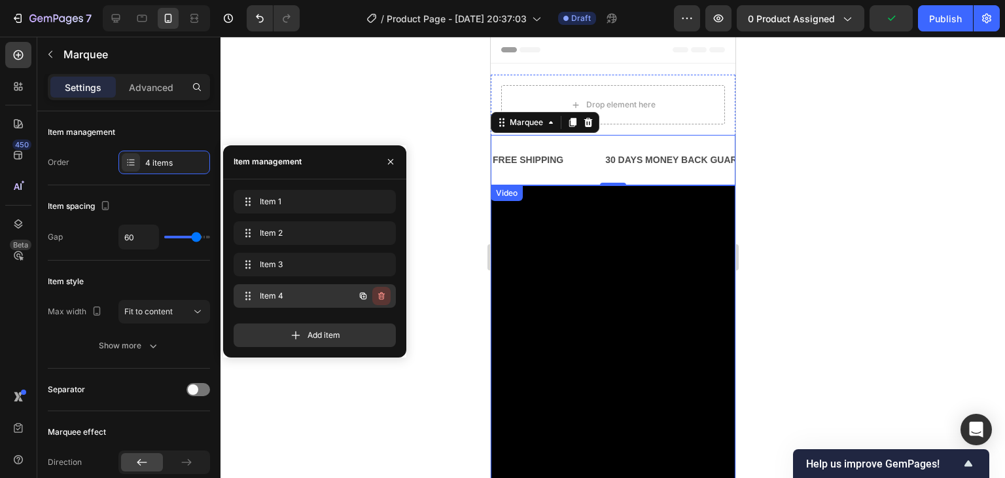
click at [379, 300] on icon "button" at bounding box center [381, 296] width 10 height 10
click at [367, 293] on div "Delete" at bounding box center [373, 296] width 24 height 12
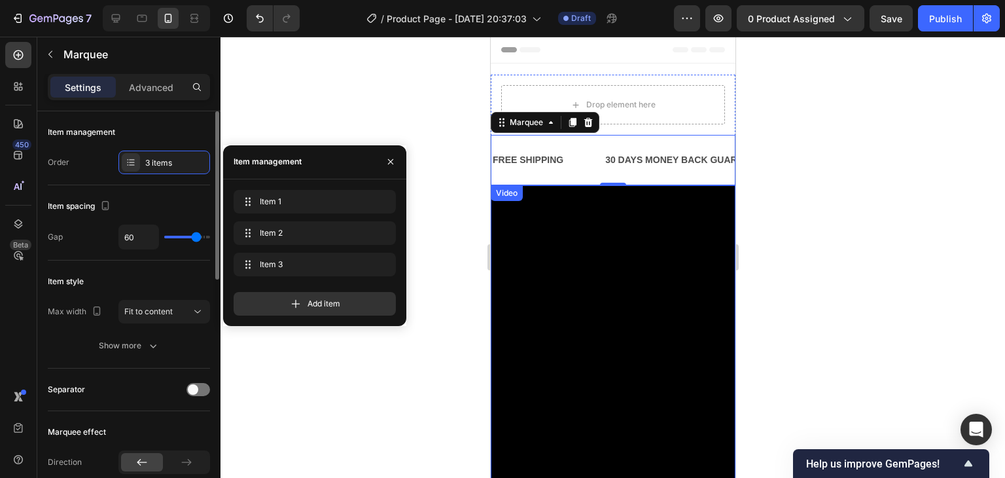
click at [140, 189] on div "Item spacing Gap 60" at bounding box center [129, 222] width 162 height 75
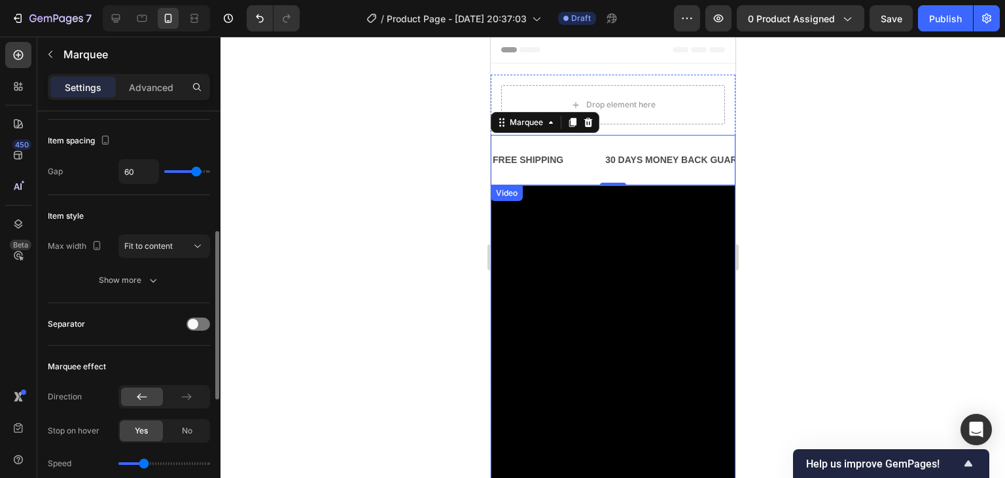
scroll to position [196, 0]
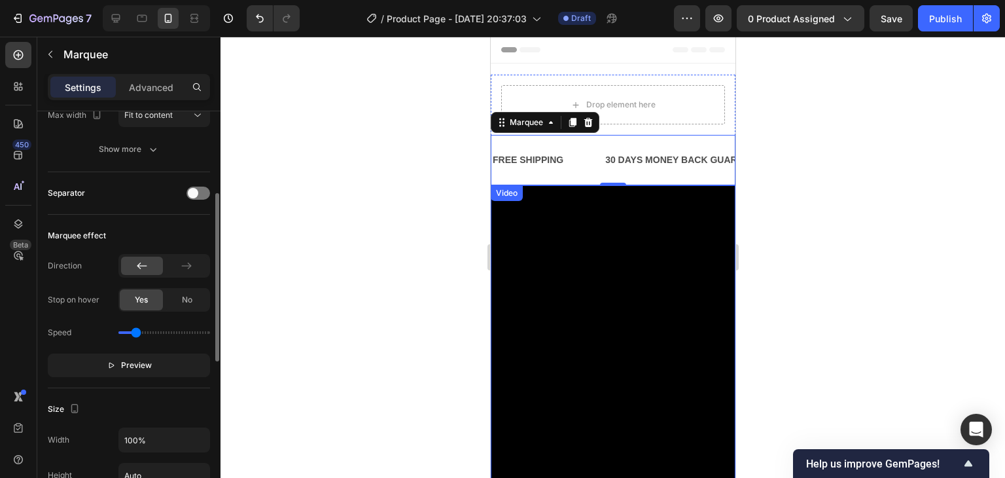
type input "0.6"
click at [136, 331] on input "range" at bounding box center [164, 332] width 92 height 3
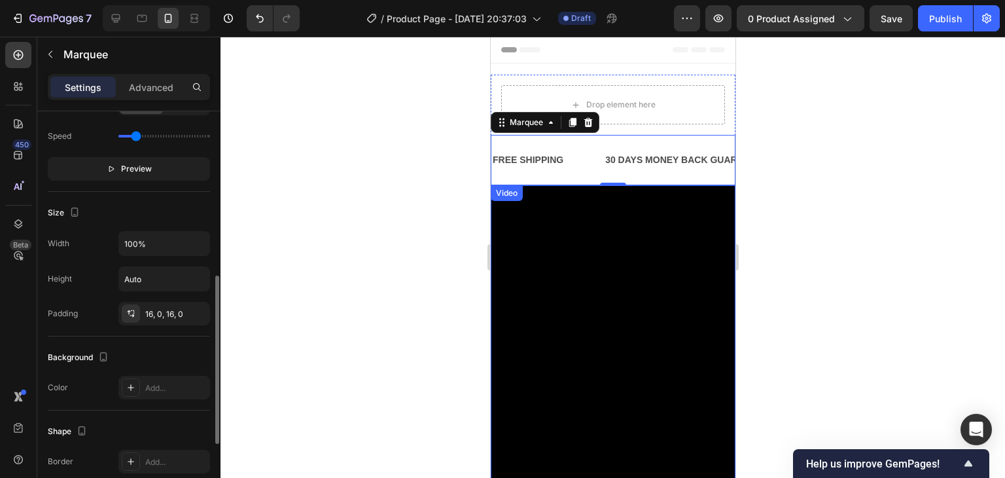
scroll to position [524, 0]
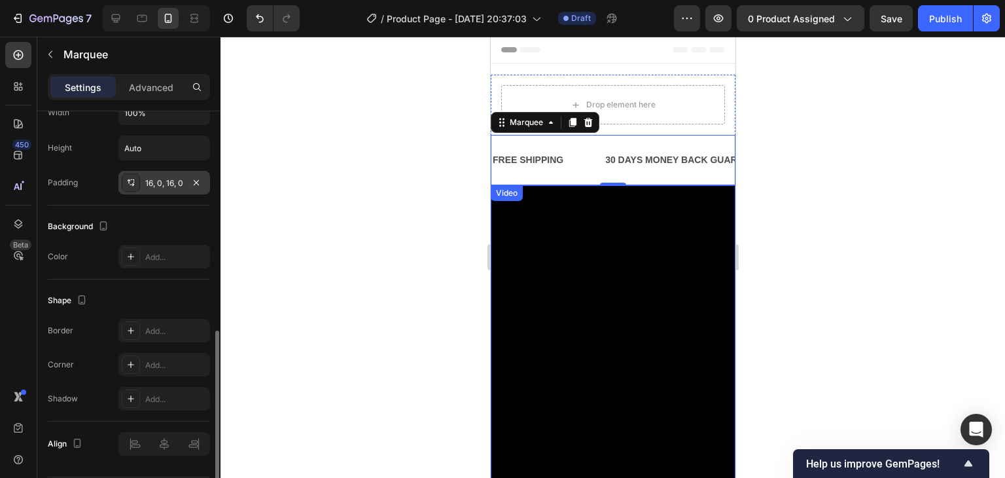
click at [165, 185] on div "16, 0, 16, 0" at bounding box center [164, 183] width 38 height 12
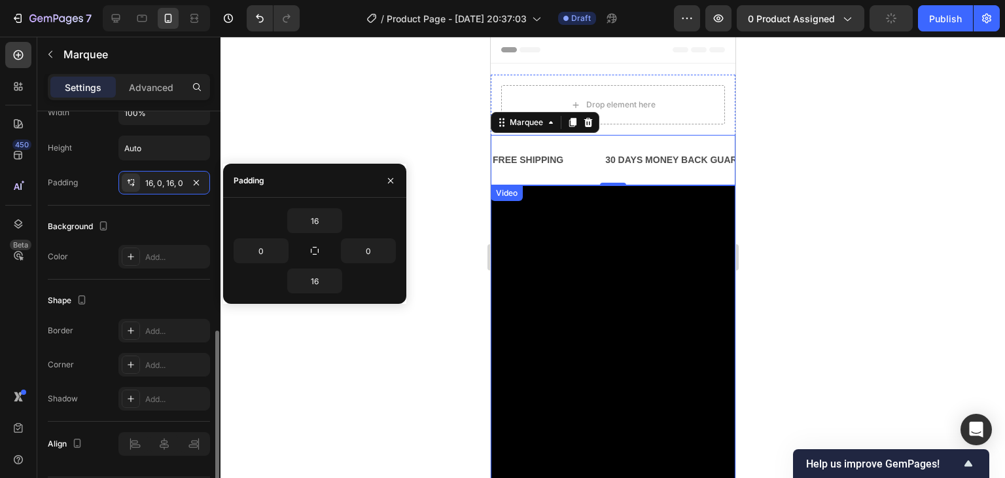
click at [179, 216] on div "Background" at bounding box center [129, 226] width 162 height 21
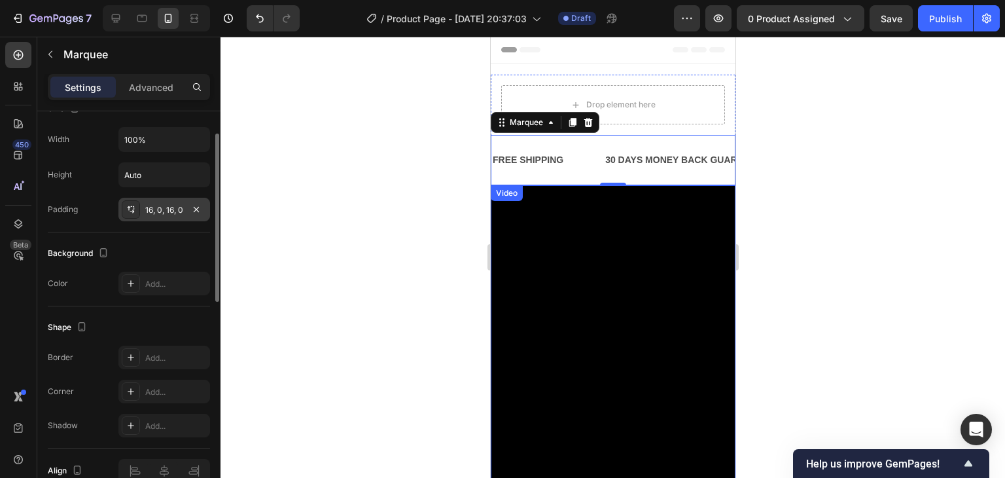
scroll to position [366, 0]
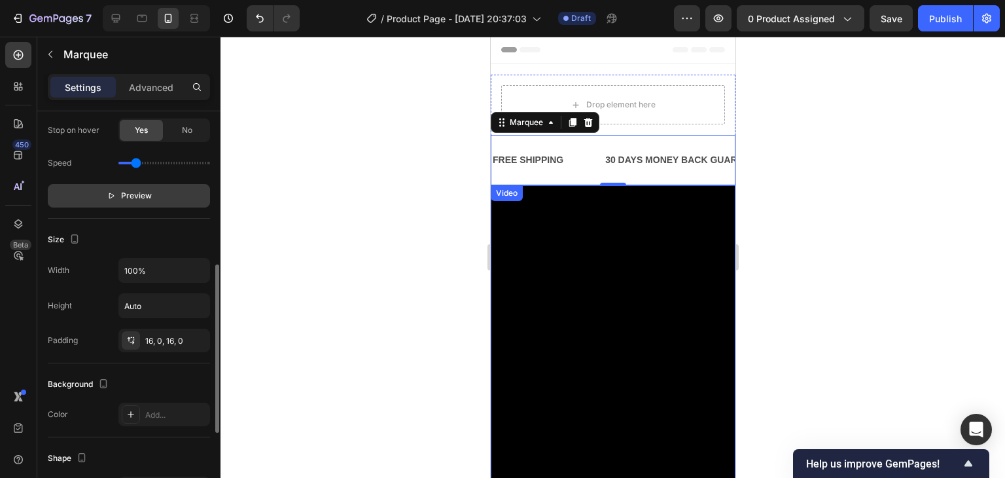
click at [136, 202] on button "Preview" at bounding box center [129, 196] width 162 height 24
click at [136, 200] on span "Pause" at bounding box center [136, 195] width 23 height 13
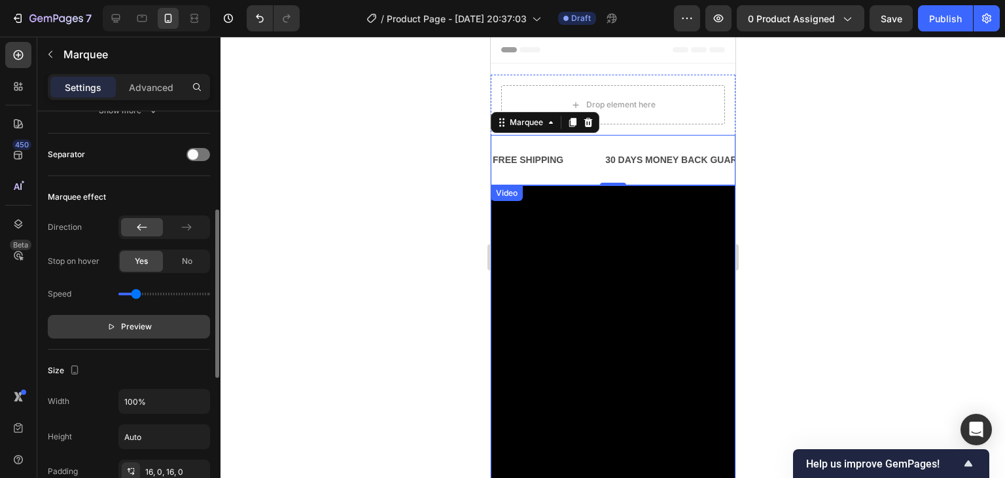
scroll to position [170, 0]
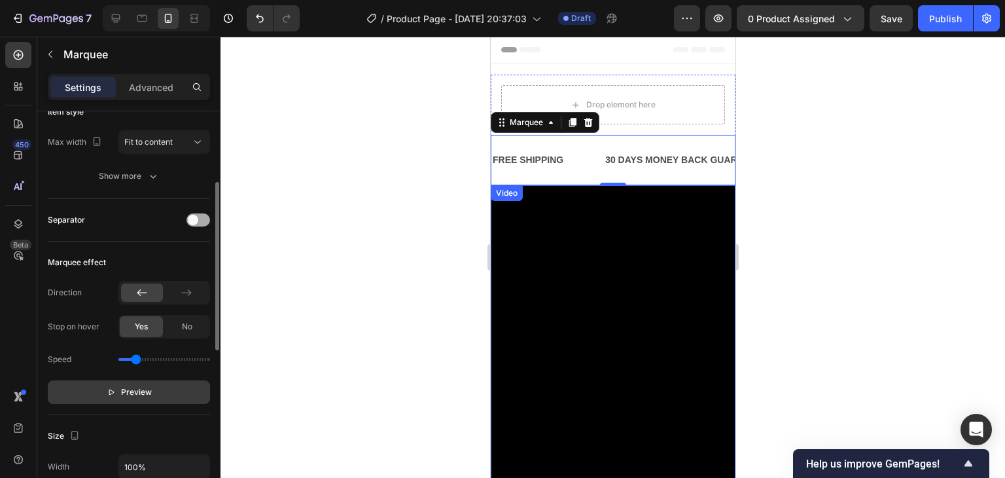
click at [195, 217] on span at bounding box center [193, 220] width 10 height 10
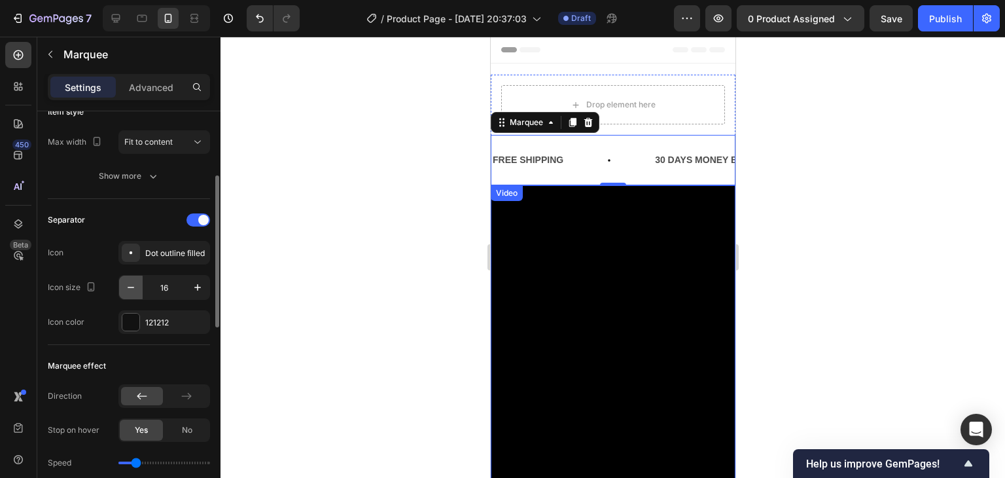
click at [133, 287] on icon "button" at bounding box center [130, 287] width 13 height 13
type input "14"
click at [146, 254] on div "Dot outline filled" at bounding box center [176, 253] width 62 height 12
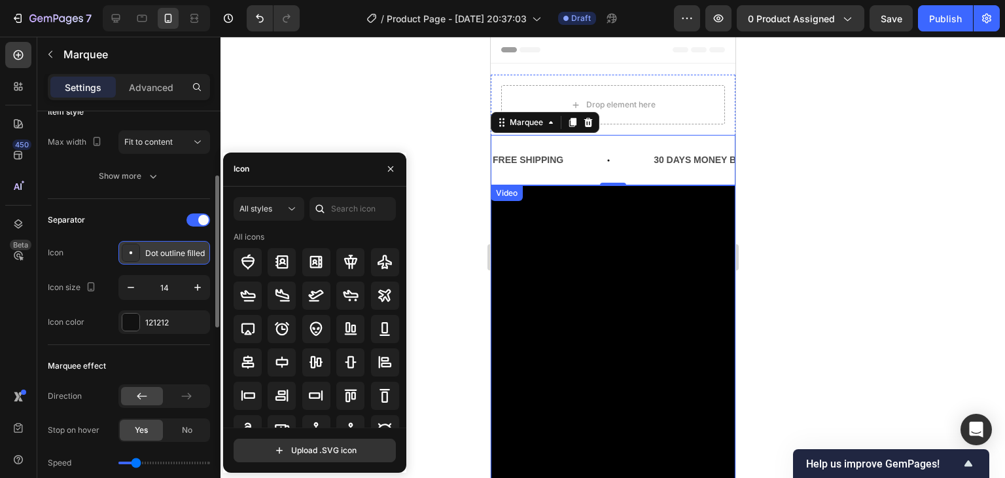
click at [146, 253] on div "Dot outline filled" at bounding box center [176, 253] width 62 height 12
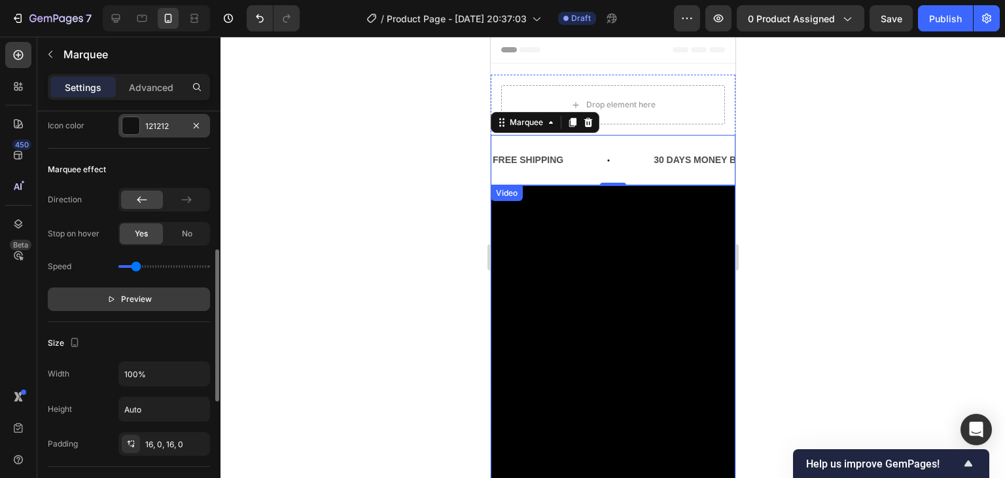
scroll to position [497, 0]
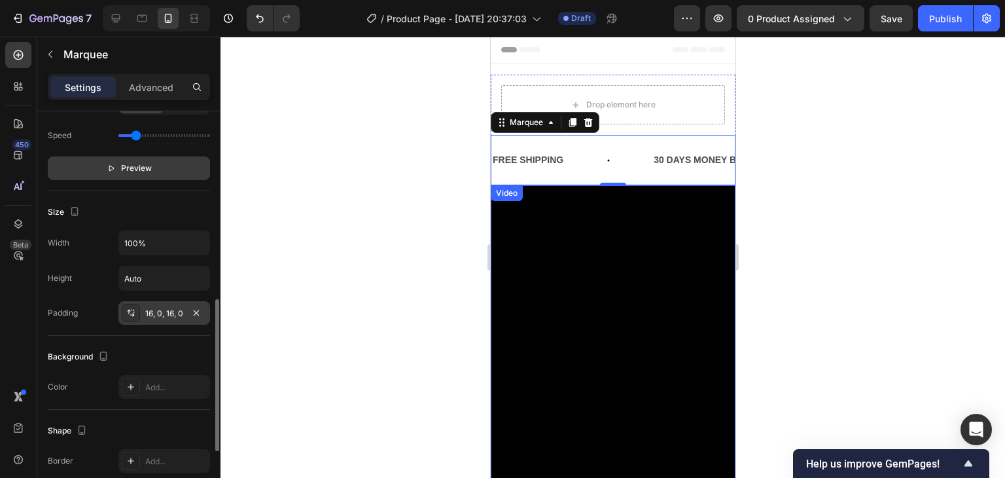
click at [158, 310] on div "16, 0, 16, 0" at bounding box center [164, 314] width 38 height 12
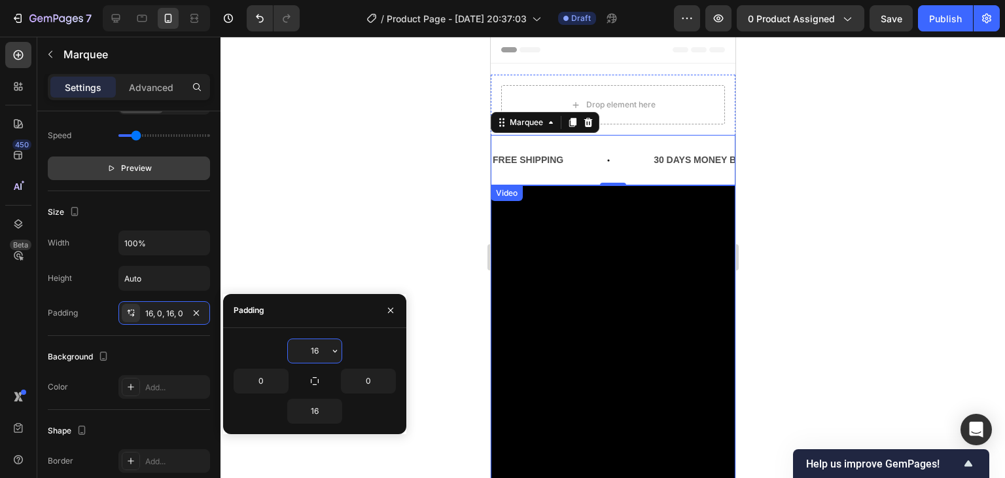
click at [345, 316] on div "Padding" at bounding box center [314, 311] width 183 height 34
click at [160, 308] on div "16, 0, 16, 0" at bounding box center [164, 314] width 38 height 12
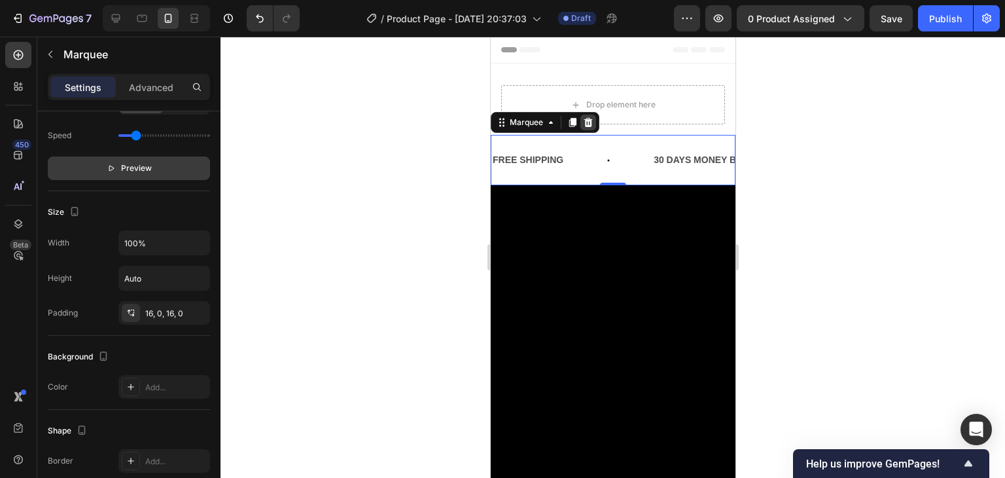
click at [585, 122] on icon at bounding box center [588, 122] width 9 height 9
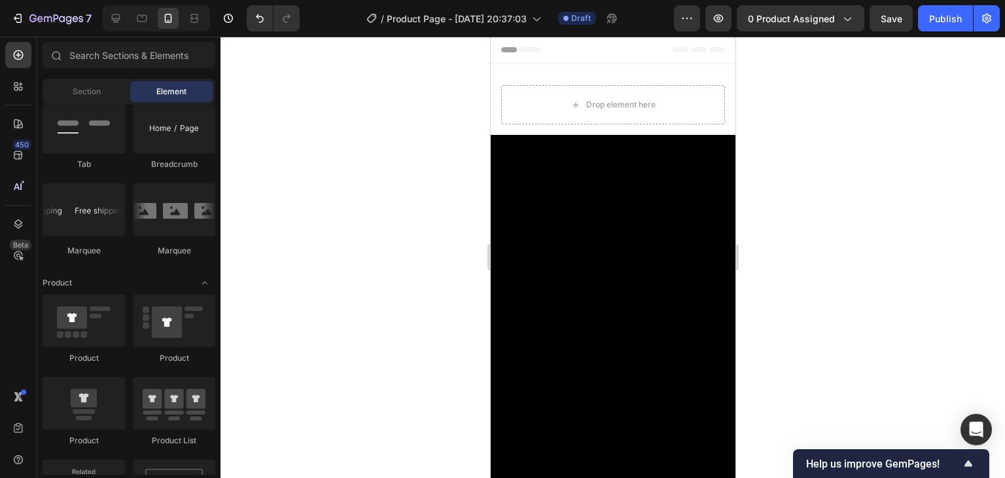
click at [801, 137] on div at bounding box center [613, 257] width 785 height 441
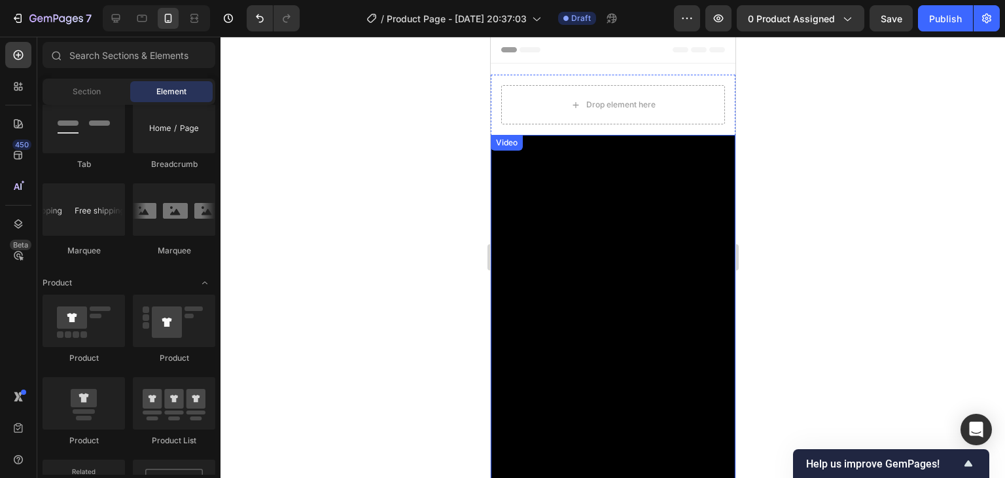
click at [600, 145] on video at bounding box center [612, 318] width 245 height 367
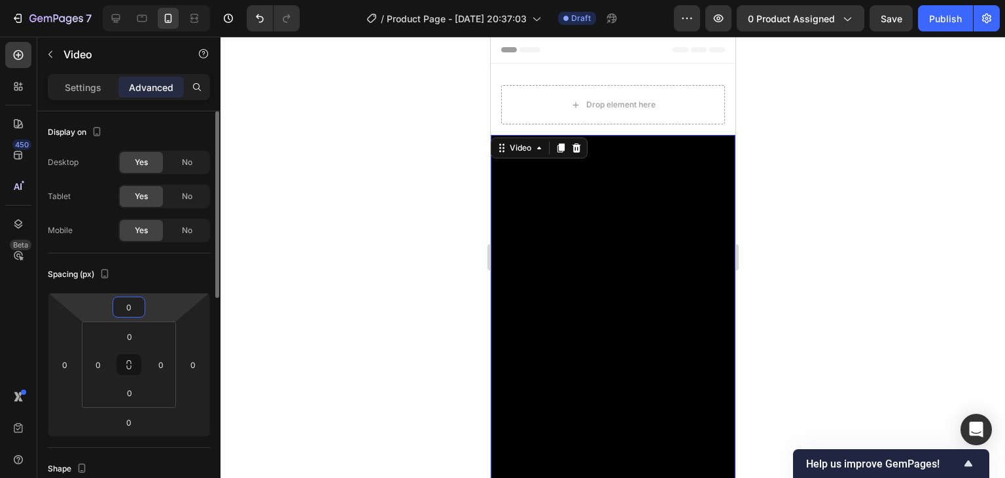
click at [136, 299] on input "0" at bounding box center [129, 307] width 26 height 20
type input "-1"
click at [848, 202] on div at bounding box center [613, 257] width 785 height 441
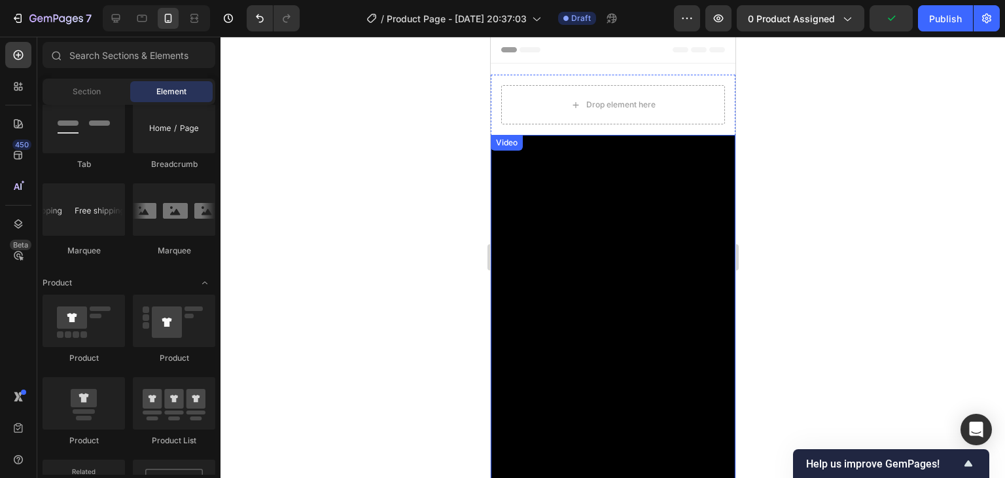
click at [681, 257] on video at bounding box center [612, 318] width 245 height 367
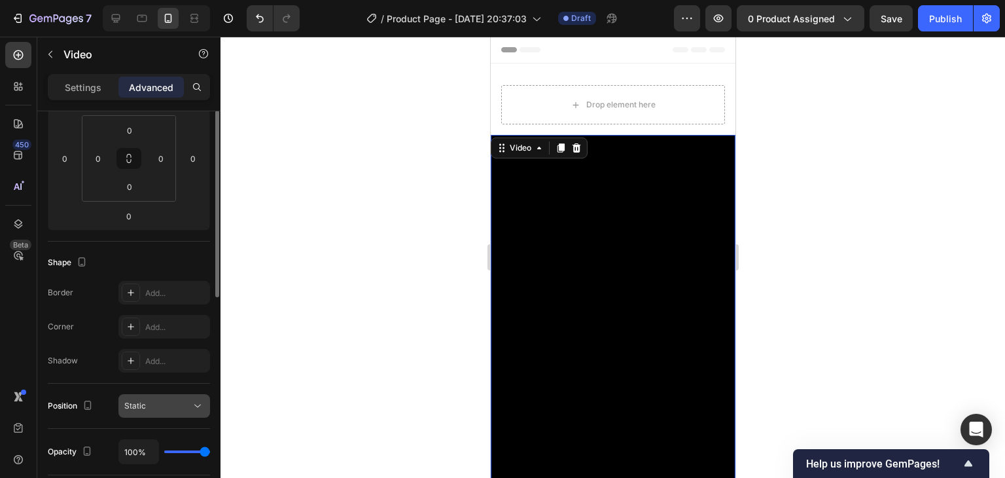
scroll to position [141, 0]
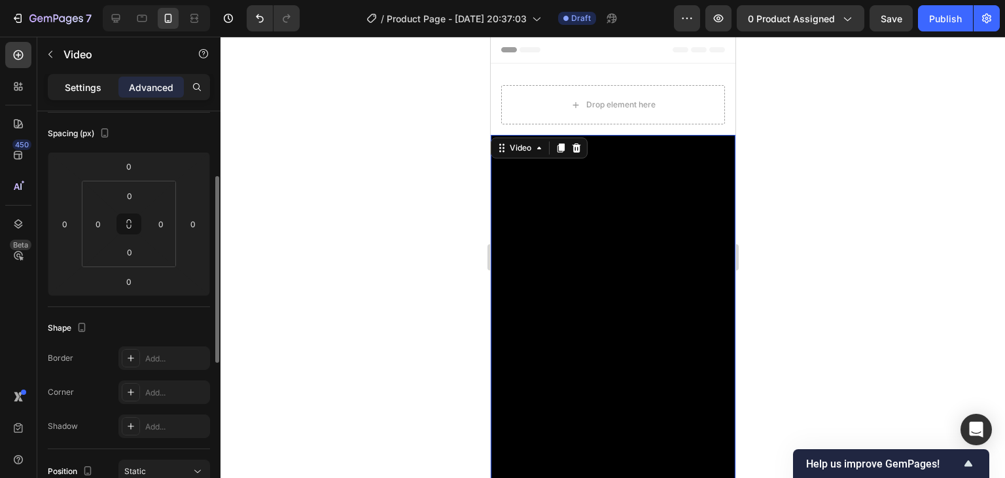
click at [82, 87] on p "Settings" at bounding box center [83, 88] width 37 height 14
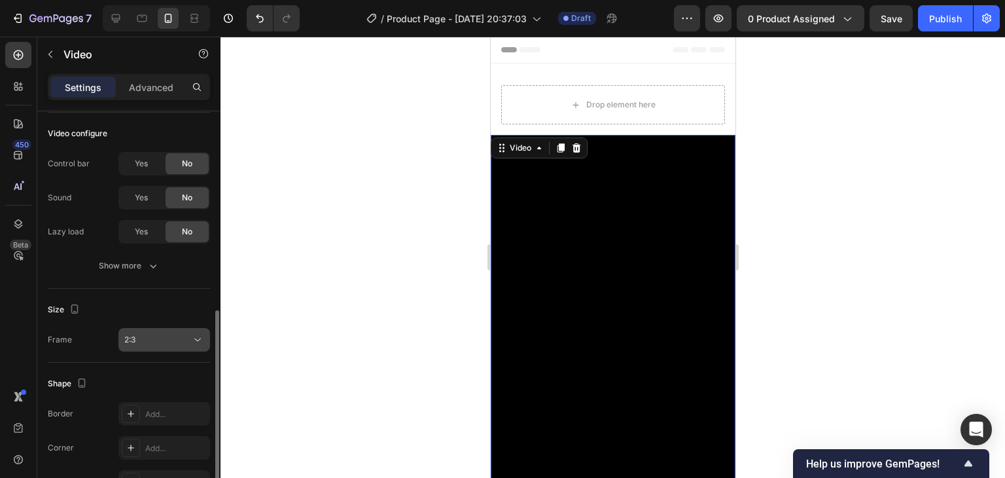
scroll to position [206, 0]
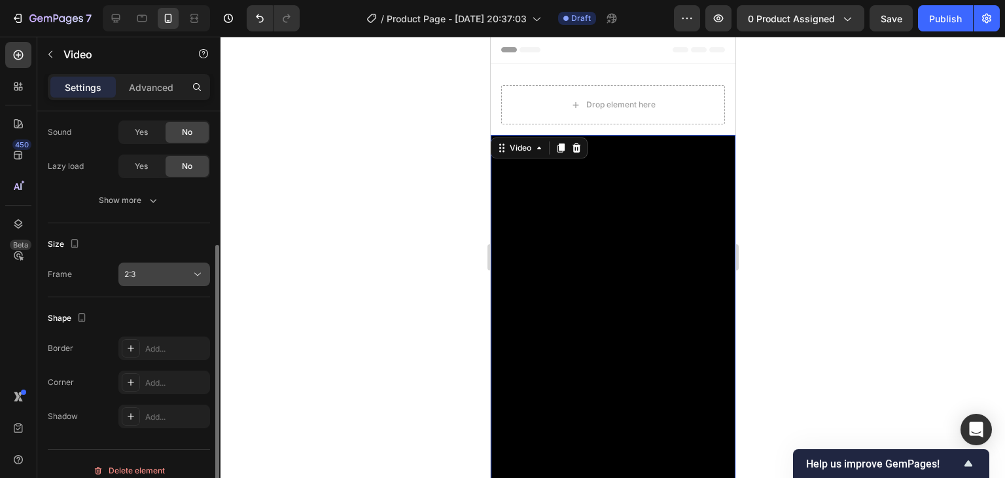
click at [144, 280] on div "2:3" at bounding box center [164, 274] width 80 height 13
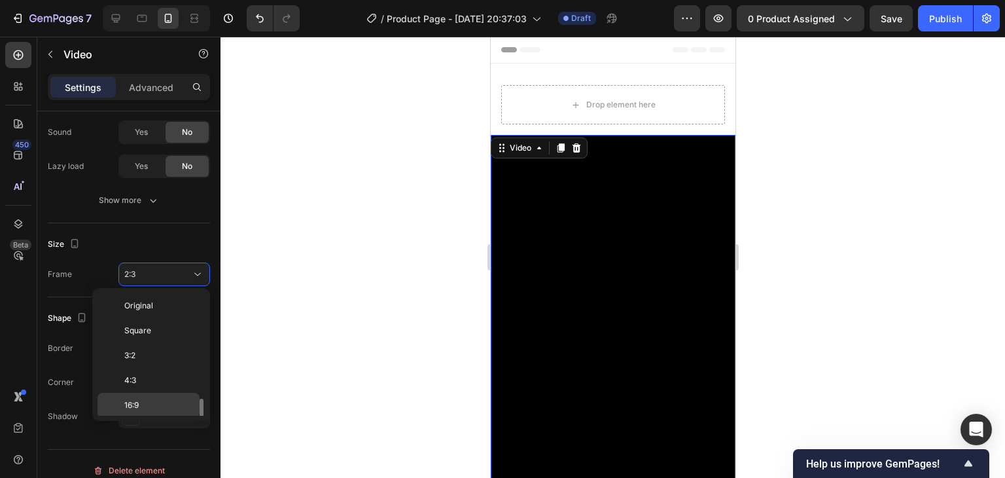
scroll to position [71, 0]
click at [148, 366] on div "21:9" at bounding box center [149, 359] width 102 height 25
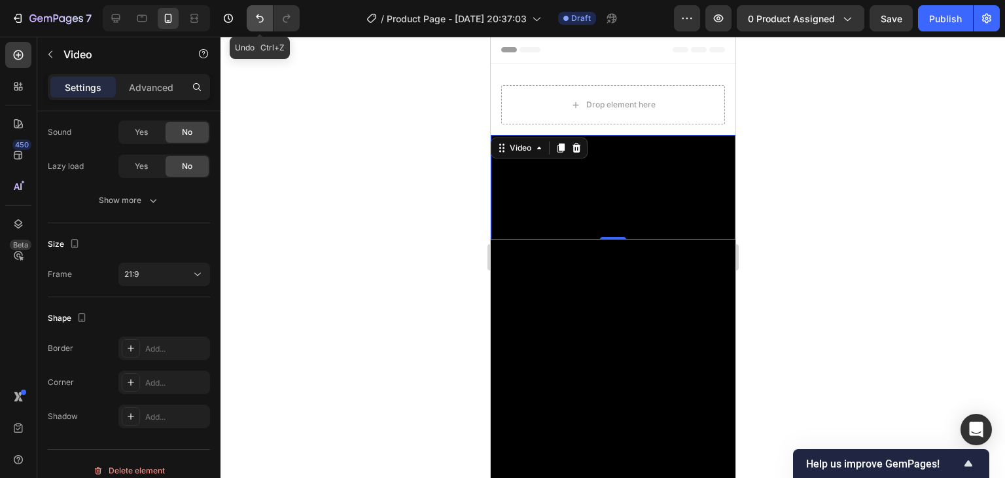
click at [259, 12] on icon "Undo/Redo" at bounding box center [259, 18] width 13 height 13
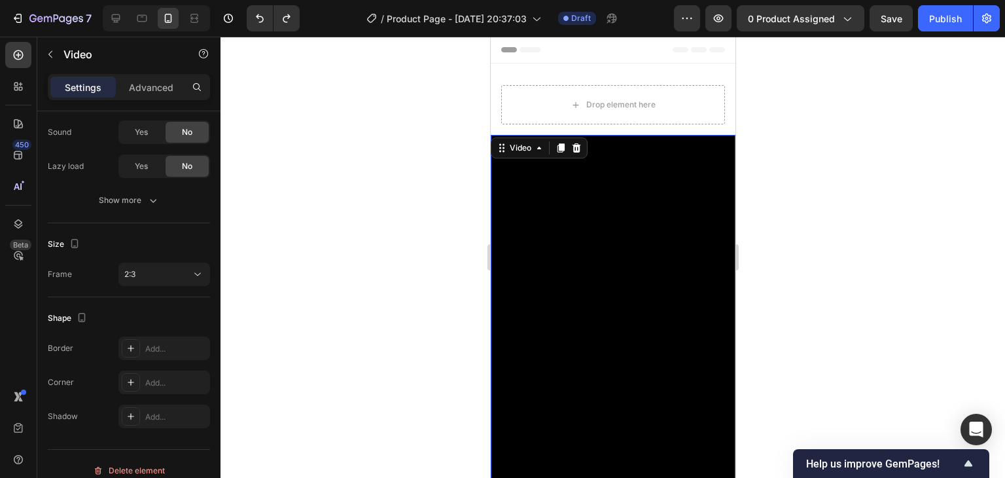
click at [786, 181] on div at bounding box center [613, 257] width 785 height 441
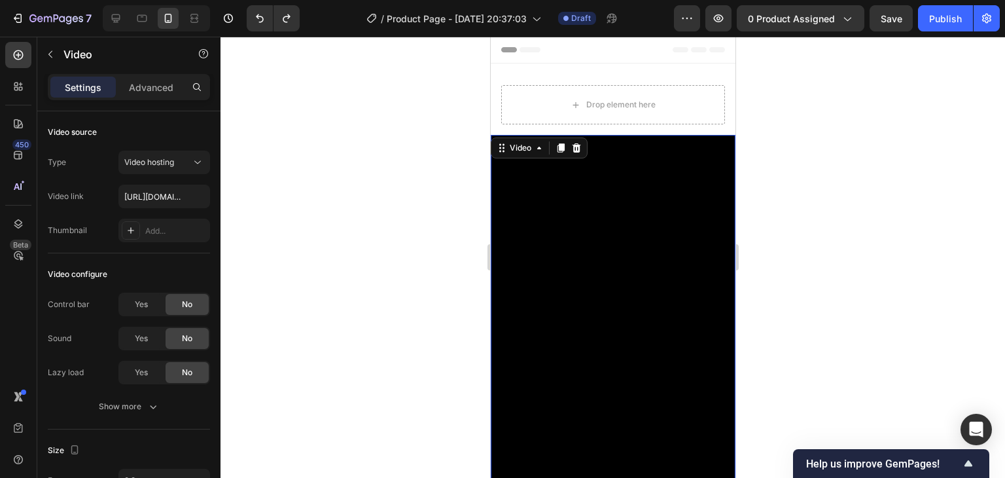
click at [702, 149] on video at bounding box center [612, 318] width 245 height 367
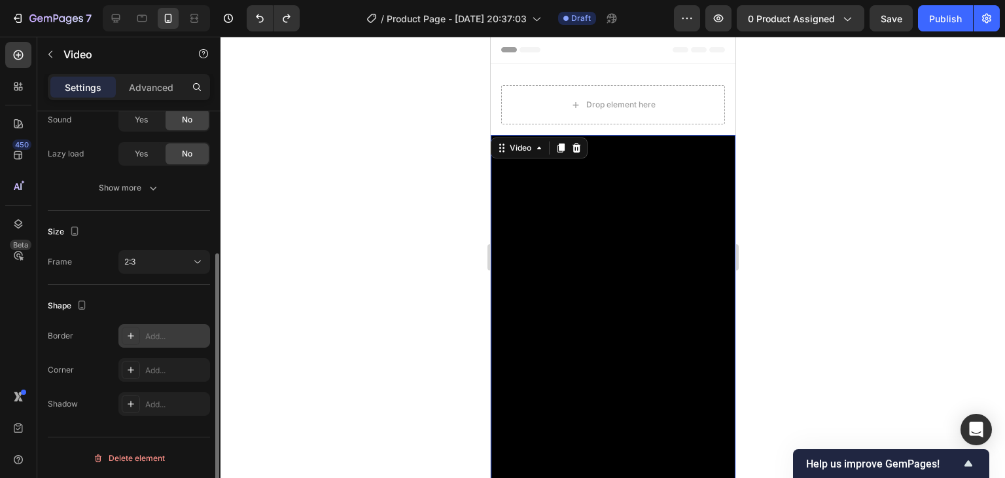
scroll to position [0, 0]
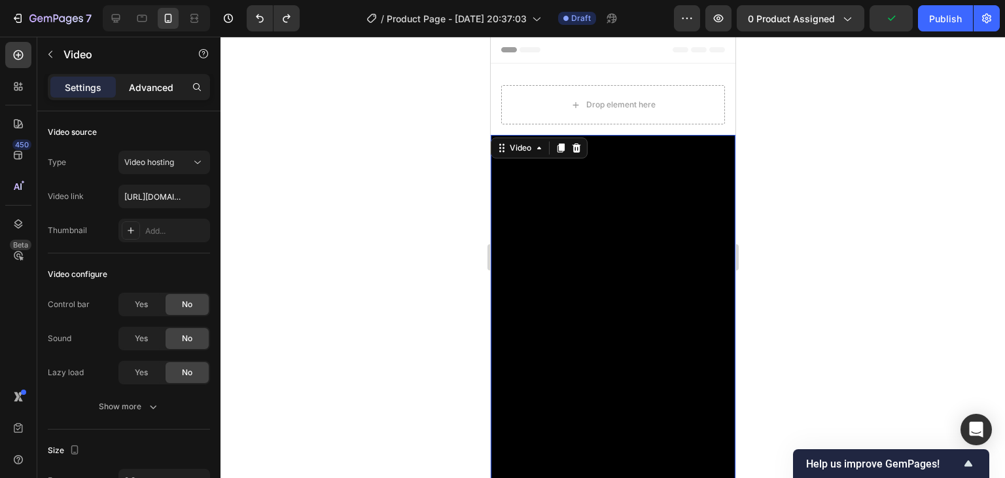
click at [160, 88] on p "Advanced" at bounding box center [151, 88] width 45 height 14
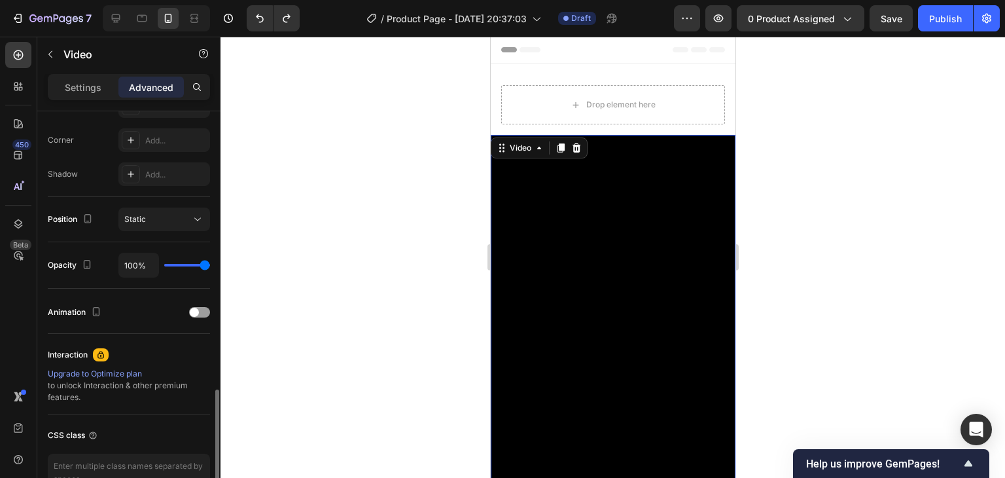
scroll to position [468, 0]
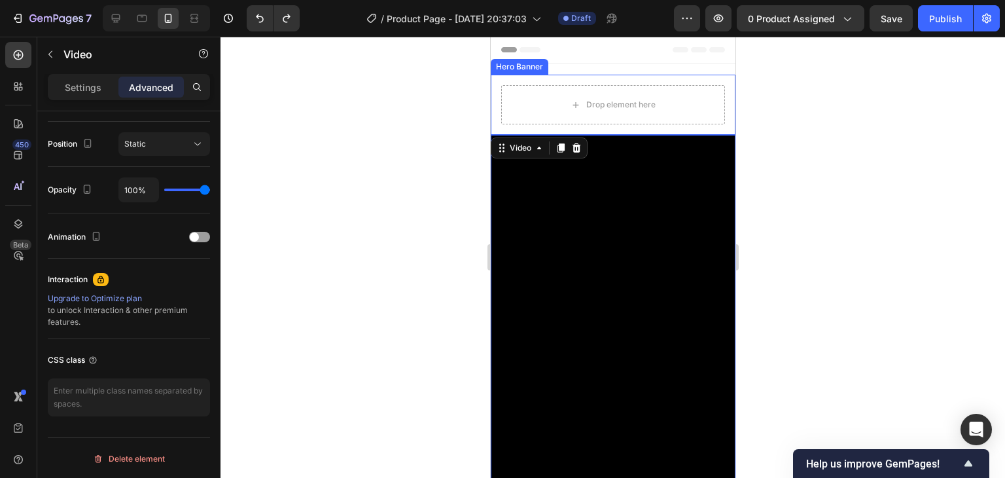
click at [721, 78] on div "Drop element here" at bounding box center [612, 105] width 245 height 60
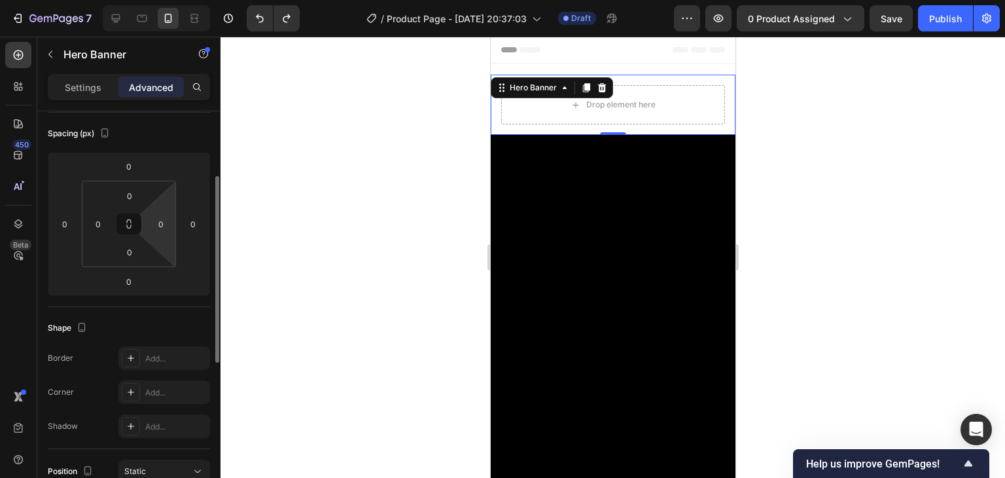
scroll to position [0, 0]
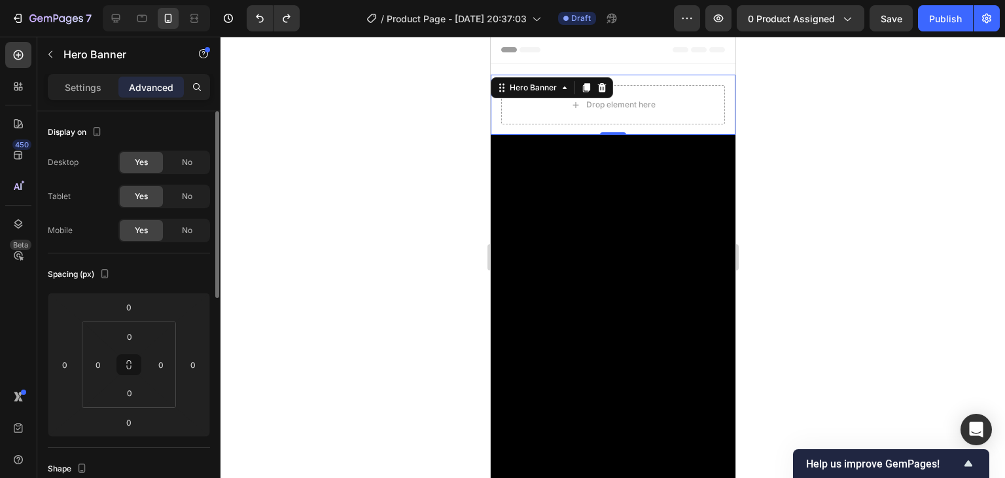
drag, startPoint x: 94, startPoint y: 84, endPoint x: 153, endPoint y: 223, distance: 150.2
click at [94, 84] on p "Settings" at bounding box center [83, 88] width 37 height 14
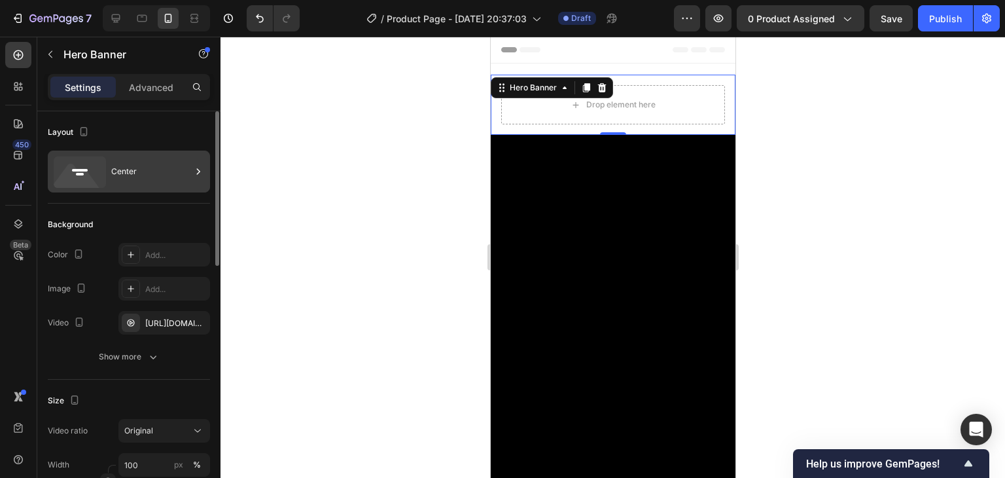
click at [191, 176] on div "Center" at bounding box center [129, 172] width 162 height 42
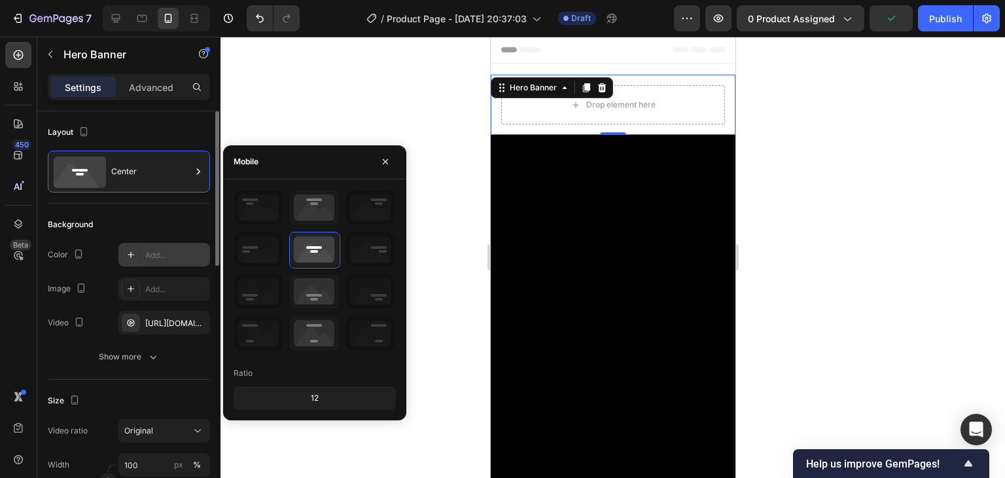
drag, startPoint x: 191, startPoint y: 176, endPoint x: 172, endPoint y: 252, distance: 78.3
click at [192, 177] on icon at bounding box center [198, 171] width 13 height 13
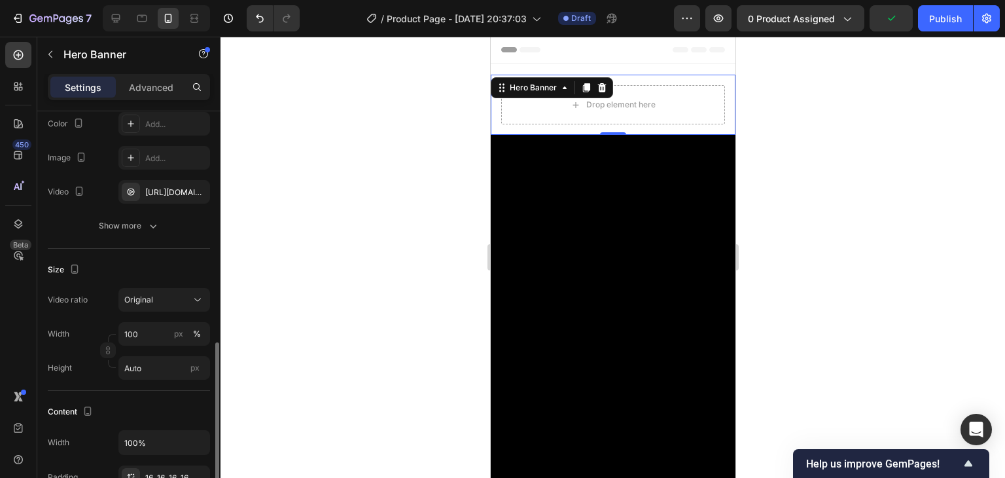
scroll to position [262, 0]
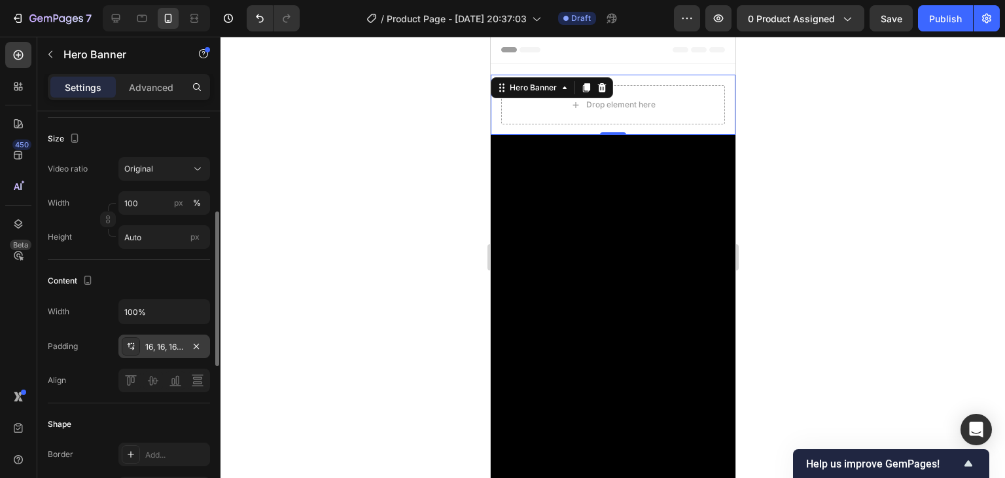
click at [148, 349] on div "16, 16, 16, 16" at bounding box center [164, 347] width 38 height 12
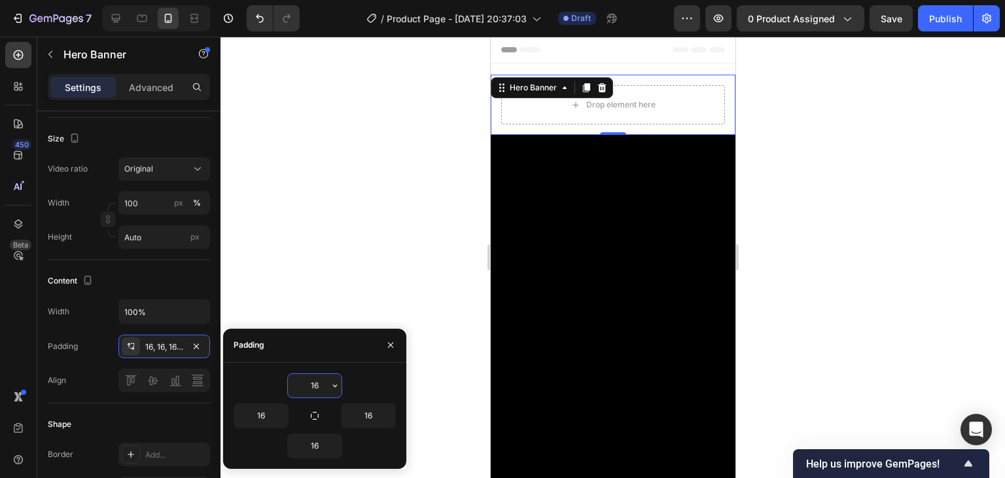
click at [318, 382] on input "16" at bounding box center [315, 386] width 54 height 24
type input "2"
type input "25"
click at [321, 444] on input "16" at bounding box center [315, 446] width 54 height 24
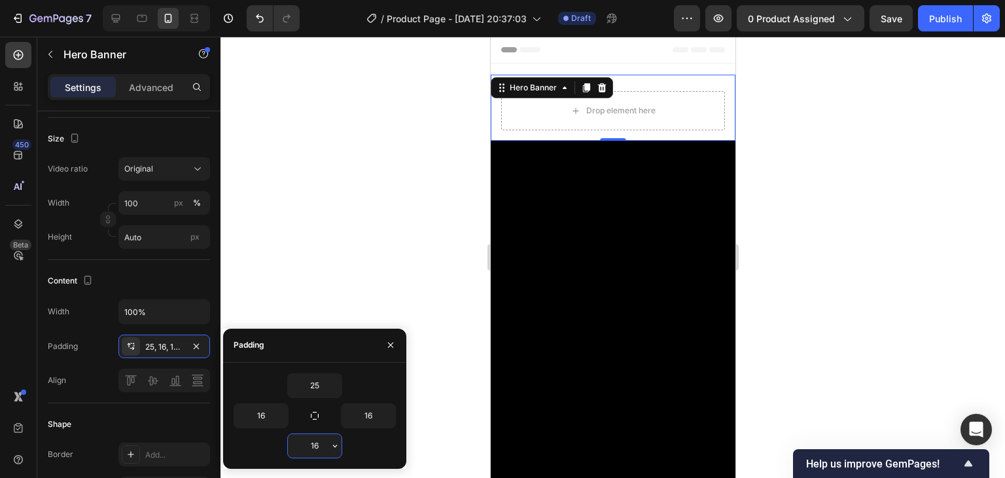
click at [321, 444] on input "16" at bounding box center [315, 446] width 54 height 24
type input "25"
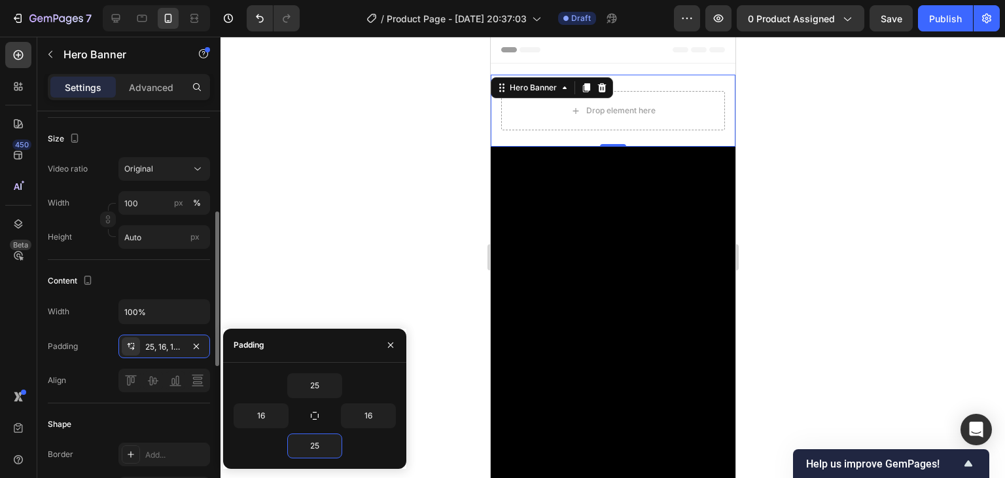
click at [148, 414] on div "Shape" at bounding box center [129, 424] width 162 height 21
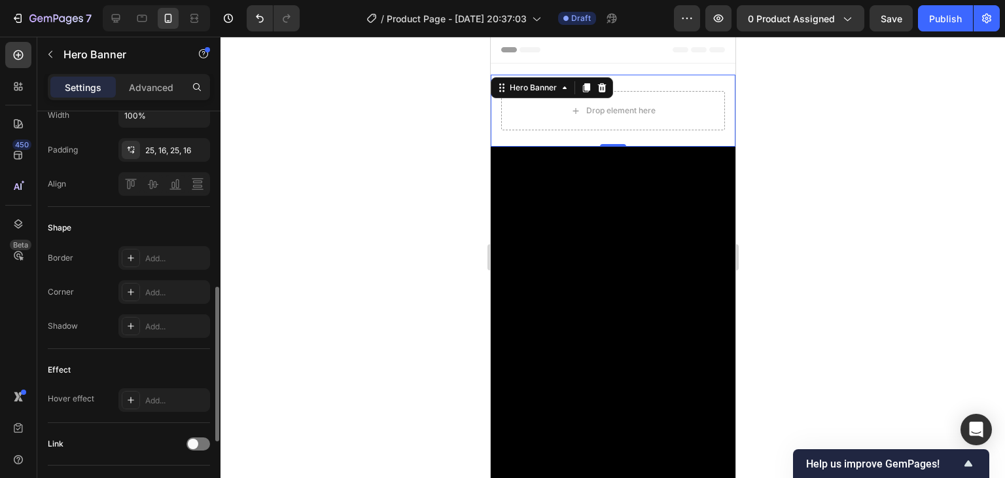
scroll to position [649, 0]
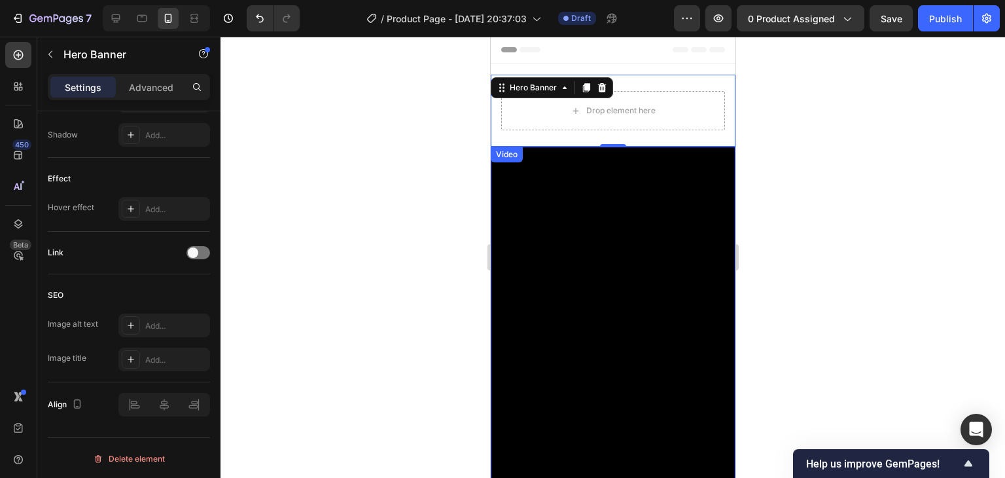
click at [710, 245] on video at bounding box center [612, 330] width 245 height 367
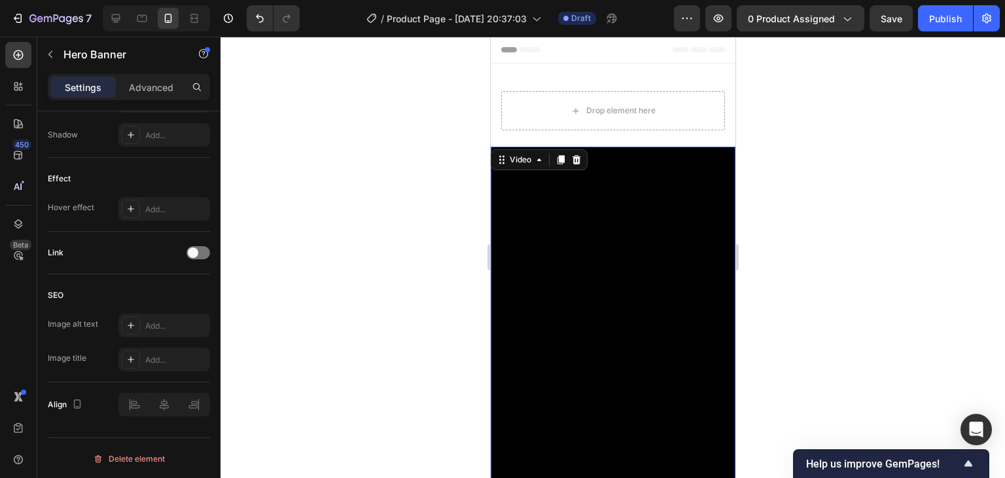
scroll to position [0, 0]
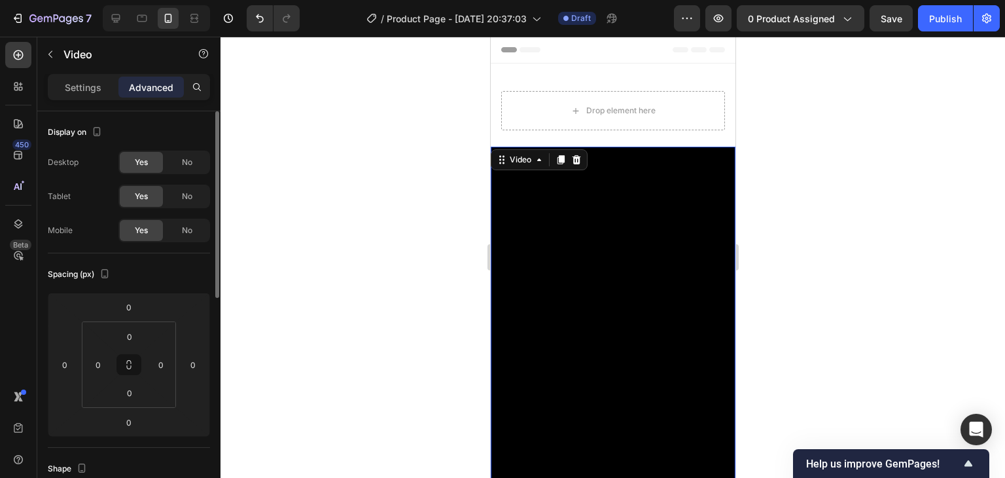
click at [825, 218] on div at bounding box center [613, 257] width 785 height 441
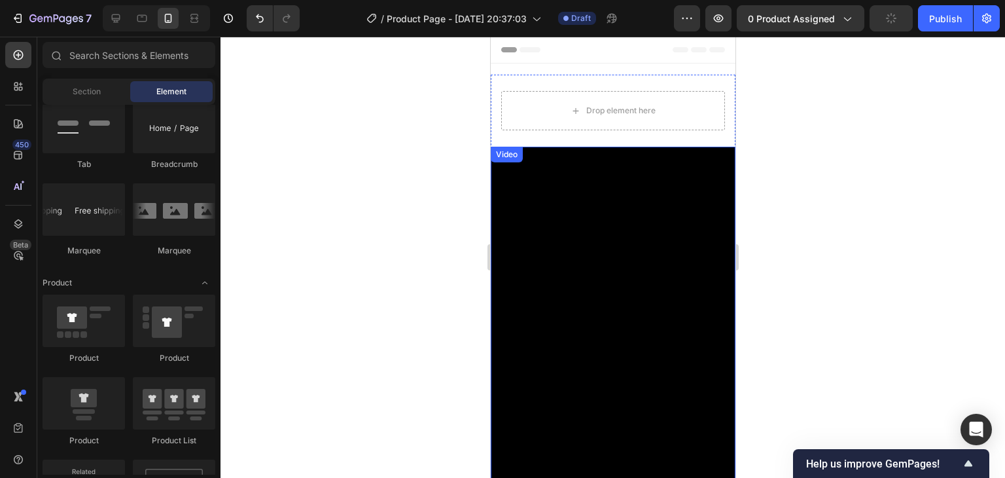
click at [639, 152] on video at bounding box center [612, 330] width 245 height 367
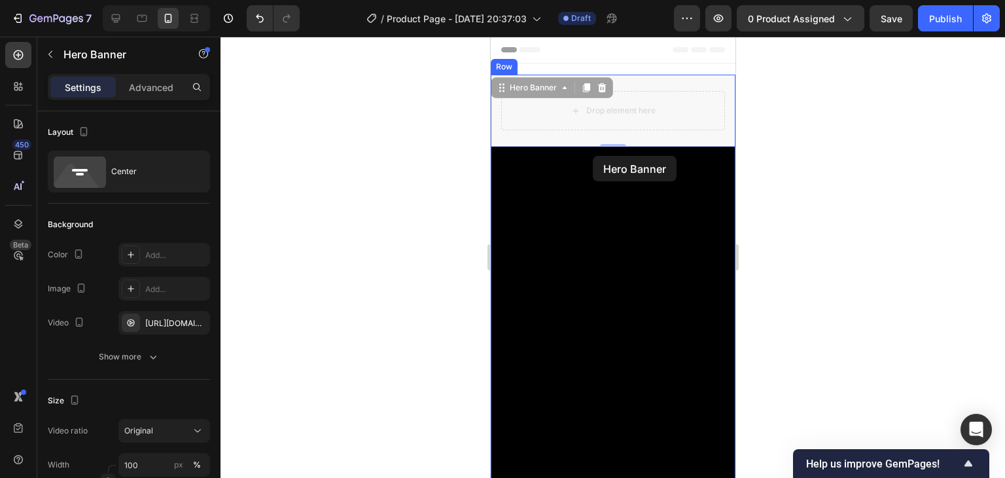
drag, startPoint x: 684, startPoint y: 86, endPoint x: 602, endPoint y: 158, distance: 109.0
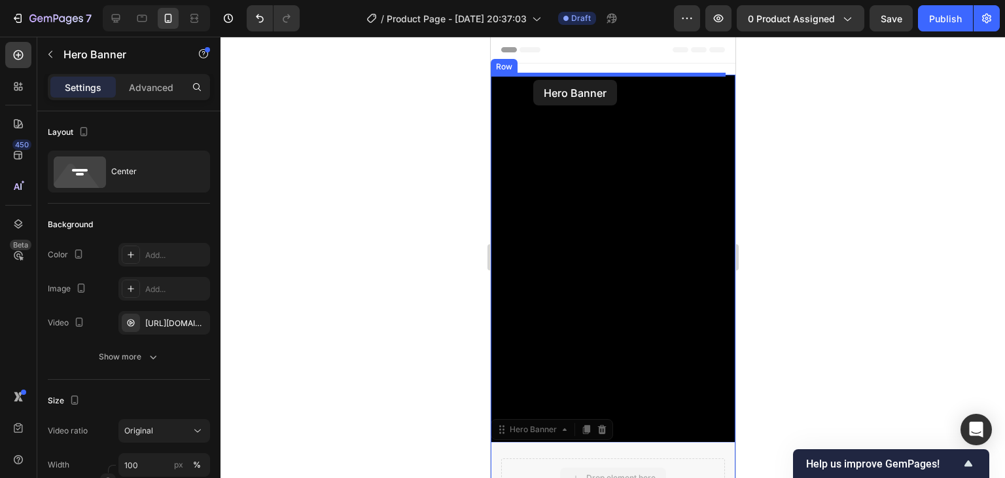
drag, startPoint x: 666, startPoint y: 274, endPoint x: 533, endPoint y: 80, distance: 235.9
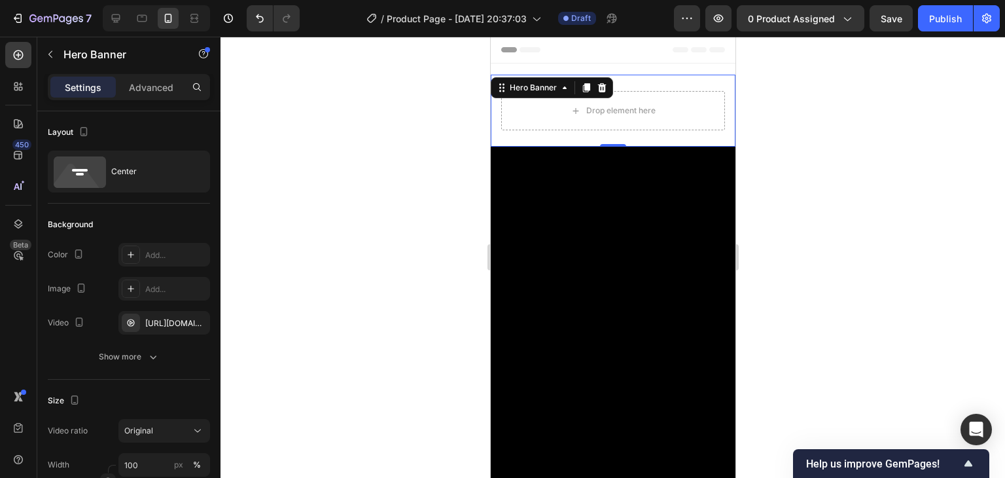
click at [784, 177] on div at bounding box center [613, 257] width 785 height 441
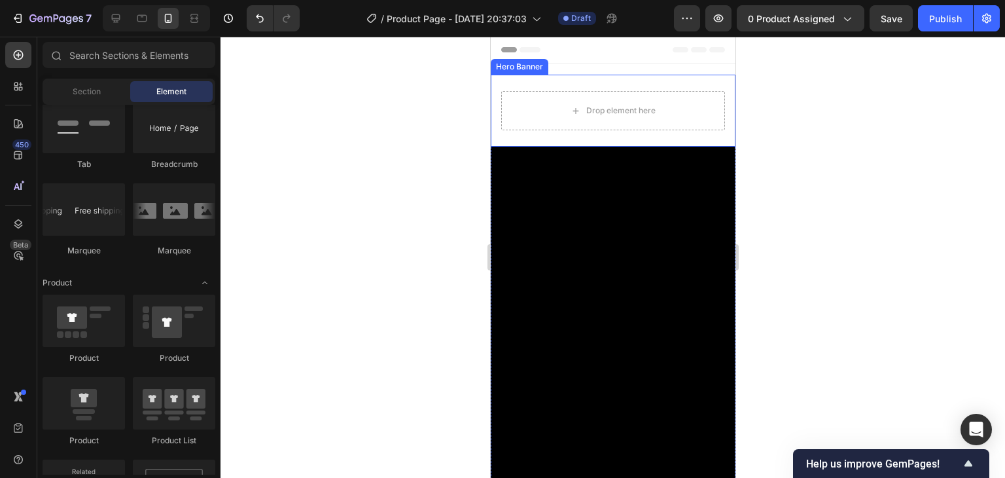
click at [689, 89] on div "Drop element here" at bounding box center [612, 111] width 245 height 72
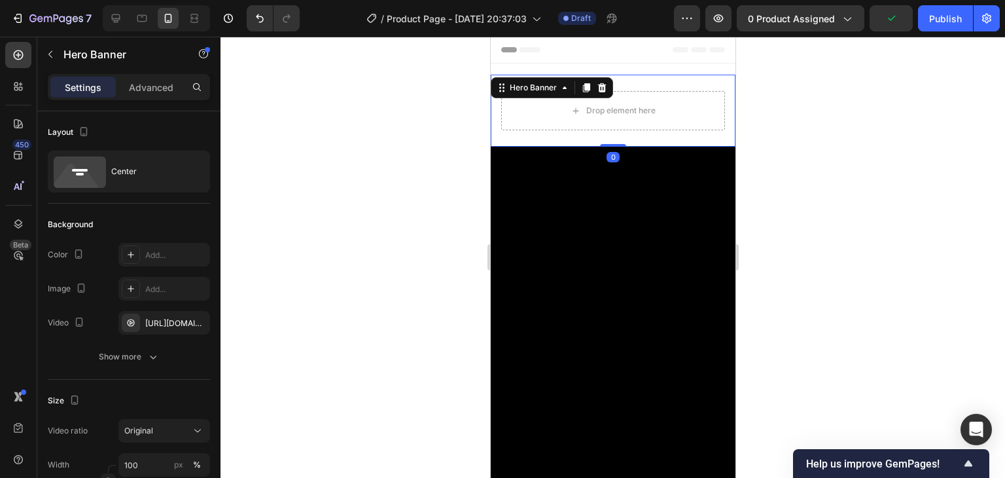
click at [778, 189] on div at bounding box center [613, 257] width 785 height 441
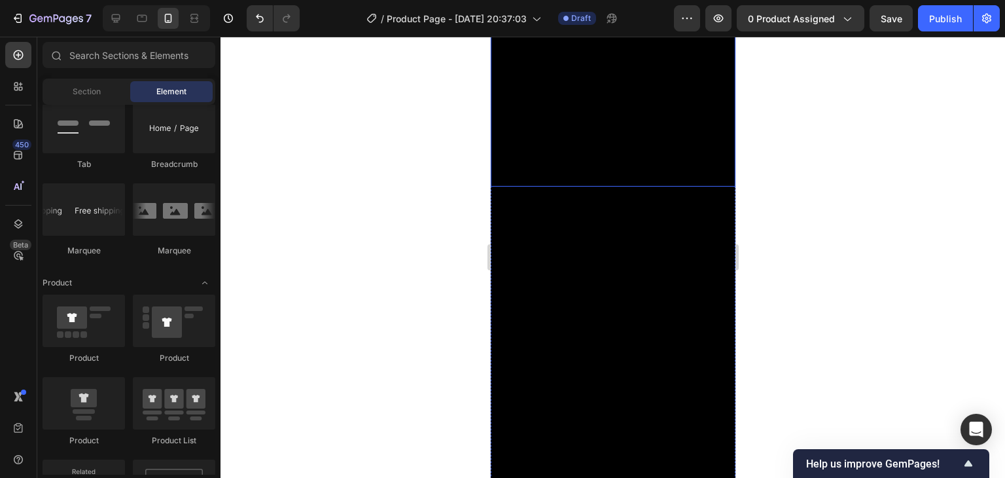
scroll to position [458, 0]
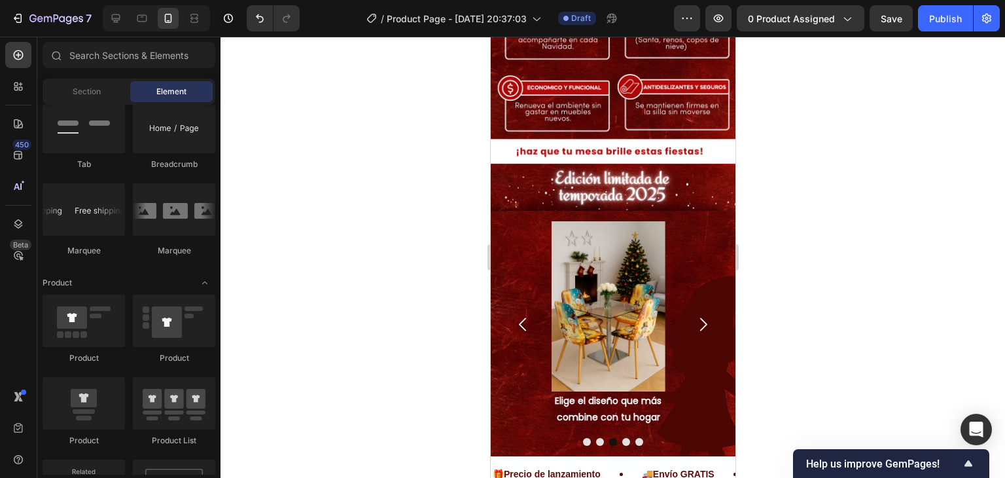
click at [875, 103] on div at bounding box center [613, 257] width 785 height 441
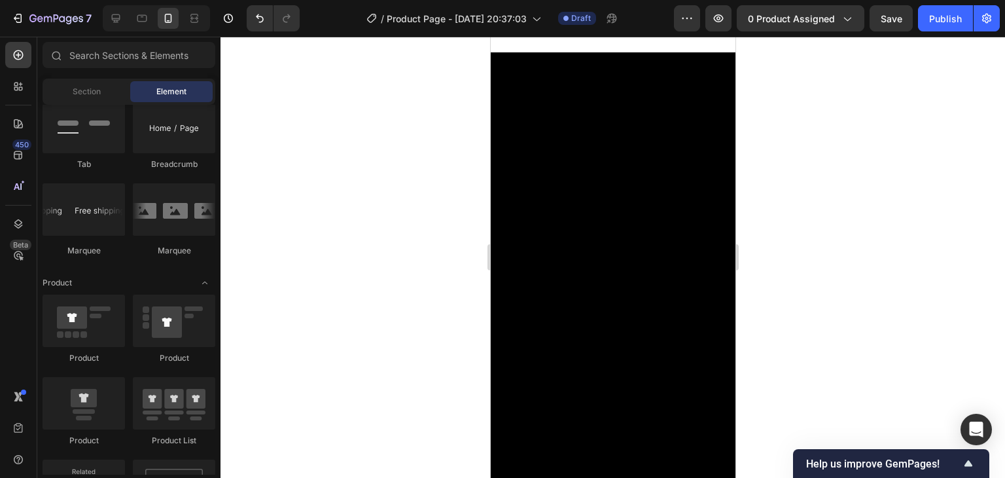
scroll to position [0, 0]
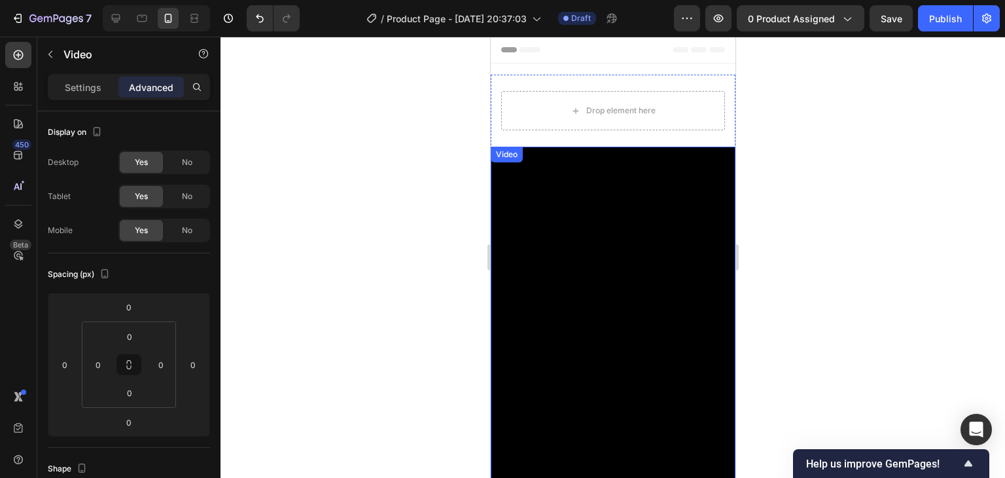
click at [695, 168] on video at bounding box center [612, 330] width 245 height 367
click at [715, 121] on div "Drop element here" at bounding box center [612, 111] width 245 height 72
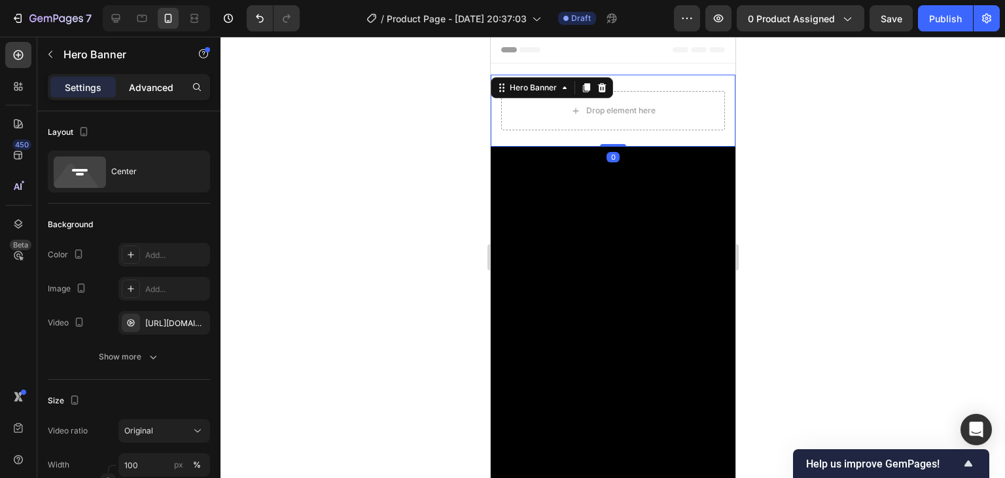
click at [166, 78] on div "Advanced" at bounding box center [150, 87] width 65 height 21
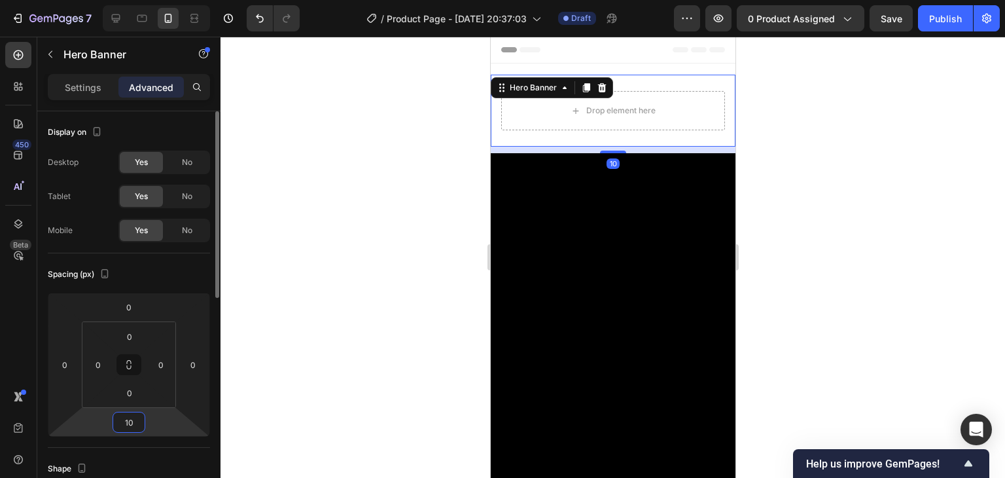
type input "1"
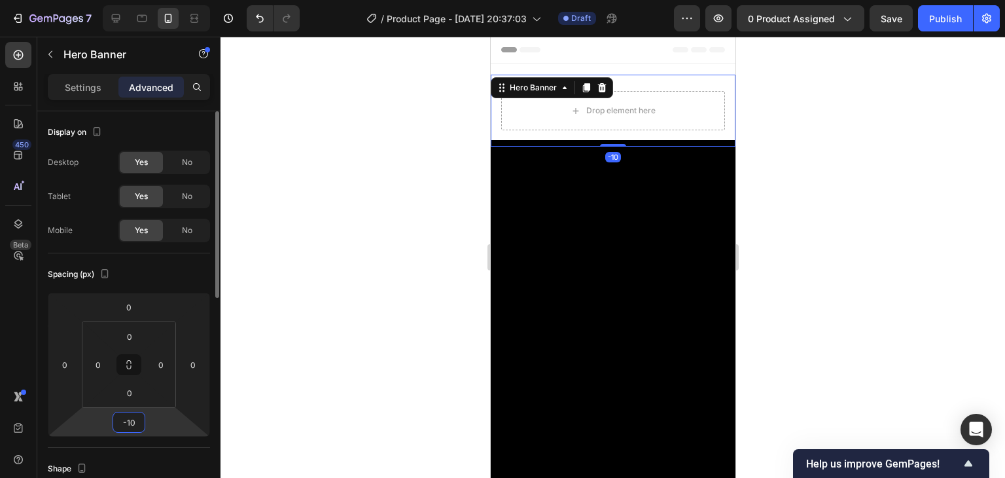
type input "-1"
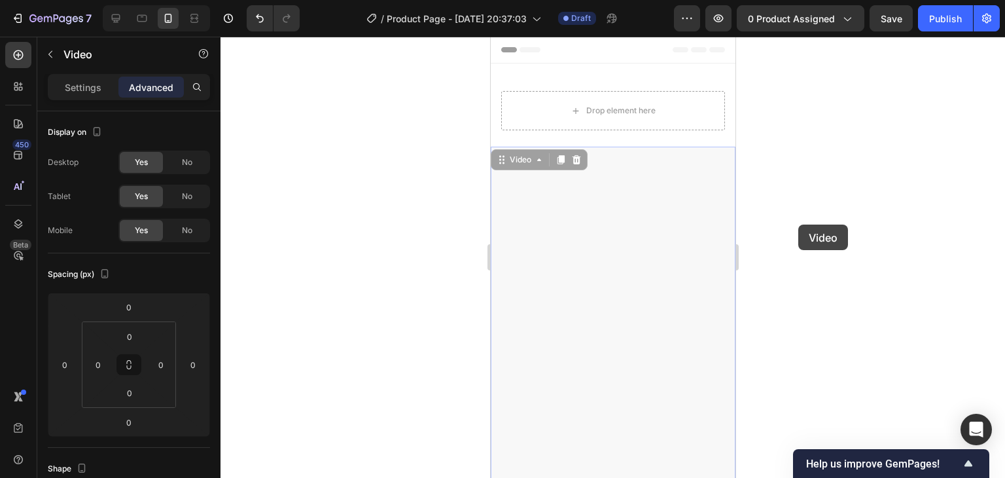
drag, startPoint x: 799, startPoint y: 225, endPoint x: 201, endPoint y: 176, distance: 599.6
click at [799, 225] on div at bounding box center [613, 257] width 785 height 441
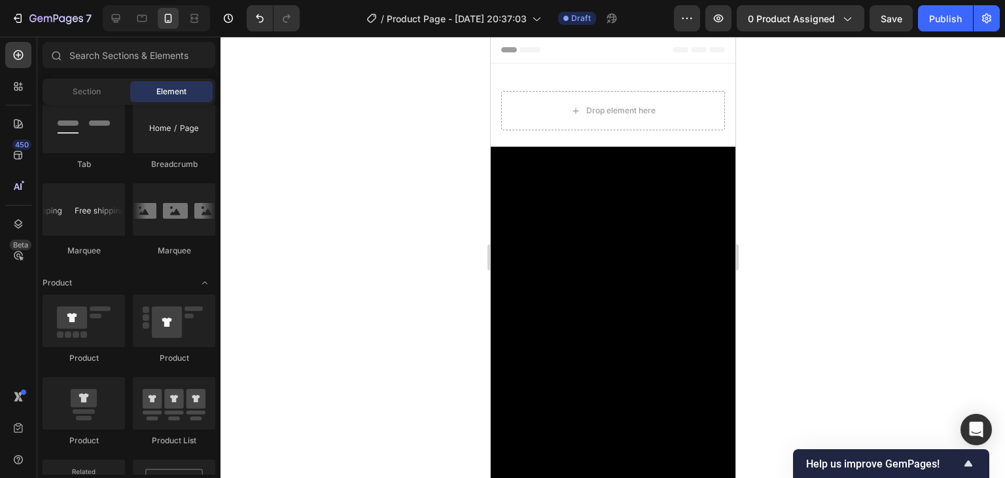
click at [767, 239] on div at bounding box center [613, 257] width 785 height 441
click at [855, 18] on button "0 product assigned" at bounding box center [801, 18] width 128 height 26
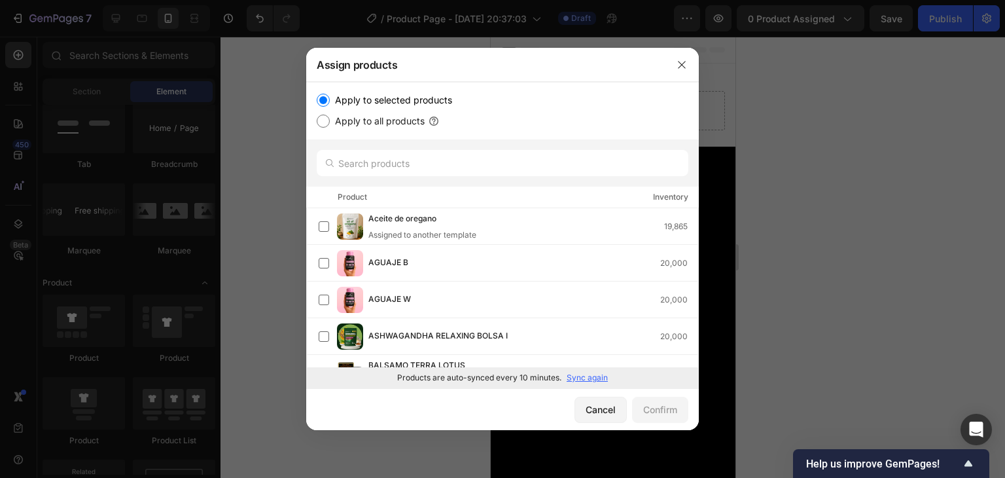
click at [581, 380] on p "Sync again" at bounding box center [587, 378] width 41 height 12
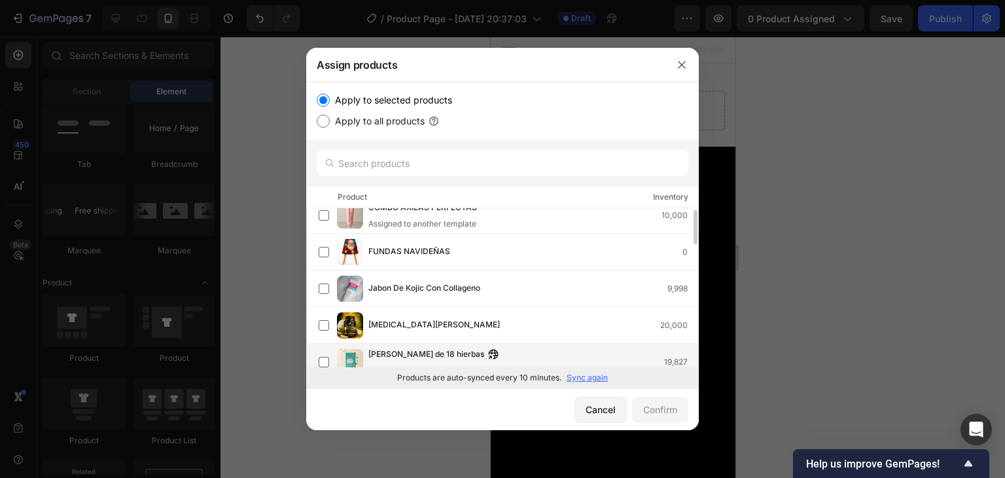
scroll to position [312, 0]
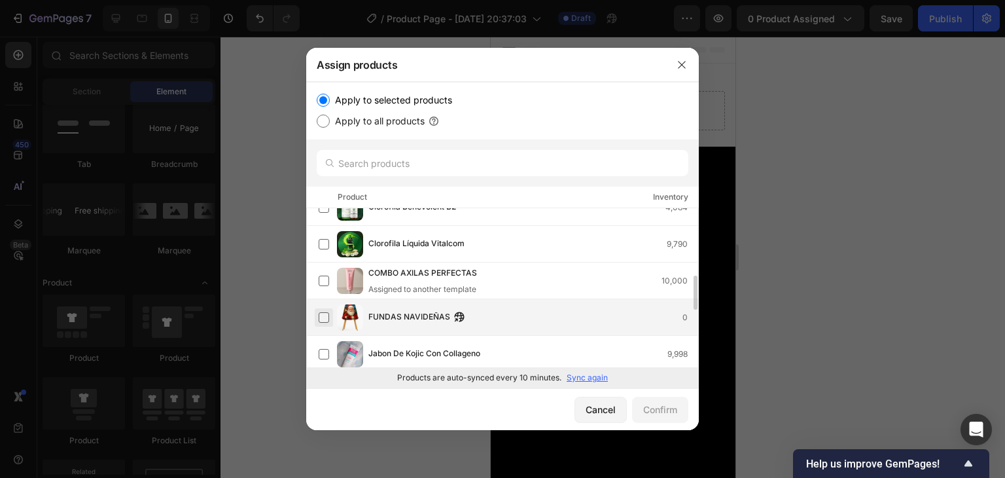
click at [319, 317] on label at bounding box center [324, 317] width 10 height 10
click at [652, 409] on div "Confirm" at bounding box center [660, 410] width 34 height 14
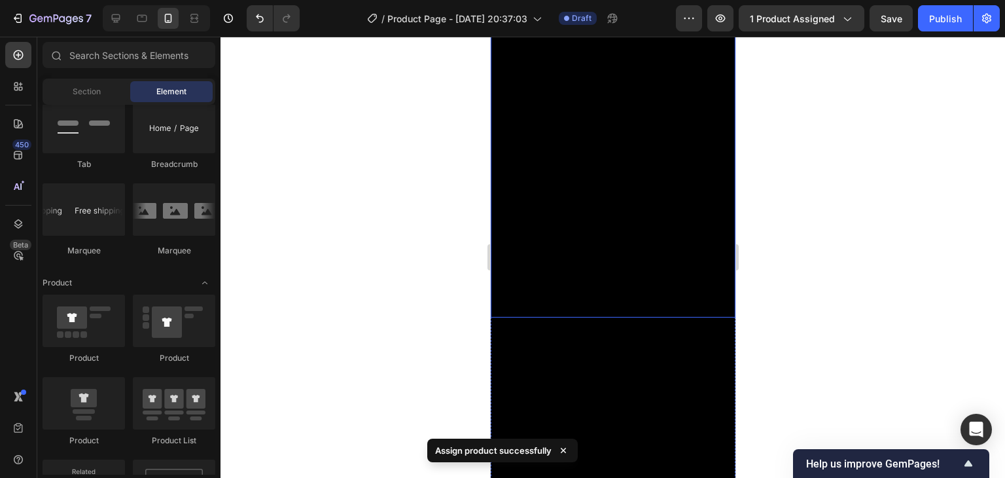
scroll to position [327, 0]
click at [702, 219] on video at bounding box center [613, 342] width 258 height 344
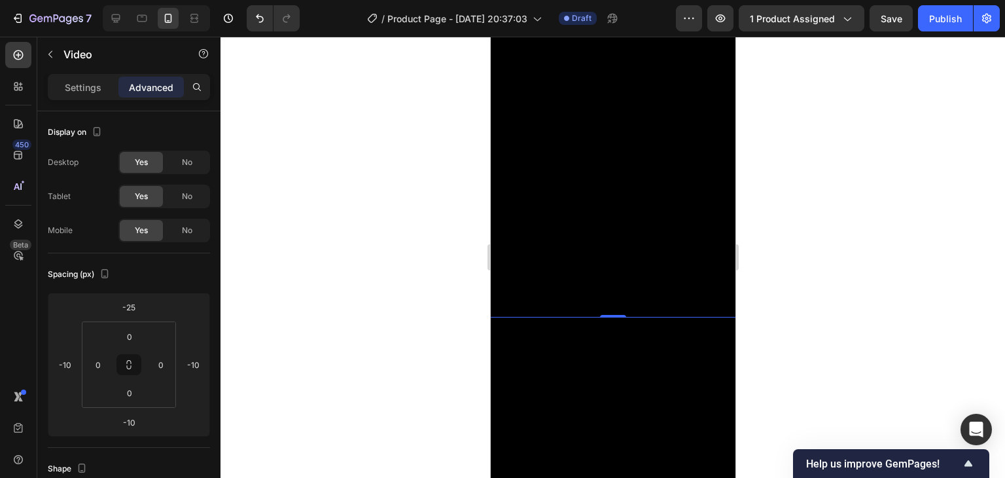
click at [702, 219] on video at bounding box center [613, 146] width 258 height 344
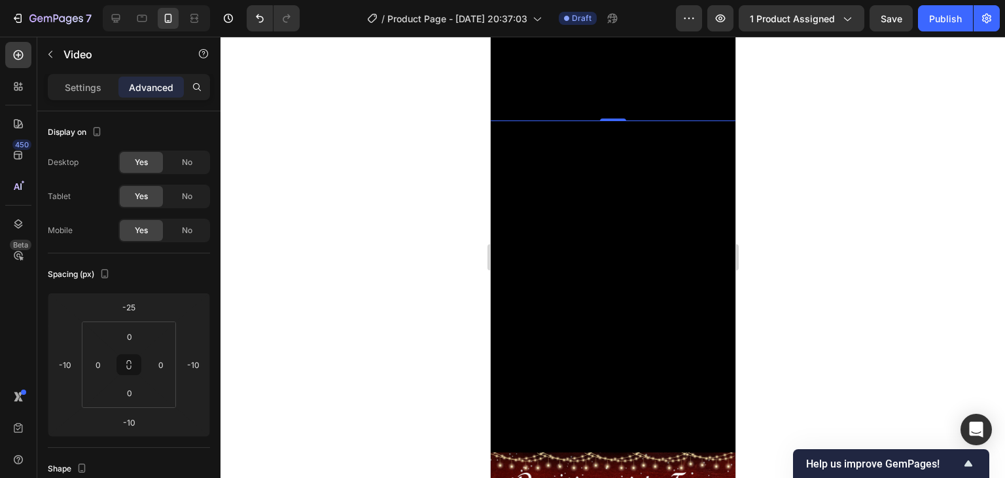
click at [702, 219] on video at bounding box center [613, 287] width 258 height 344
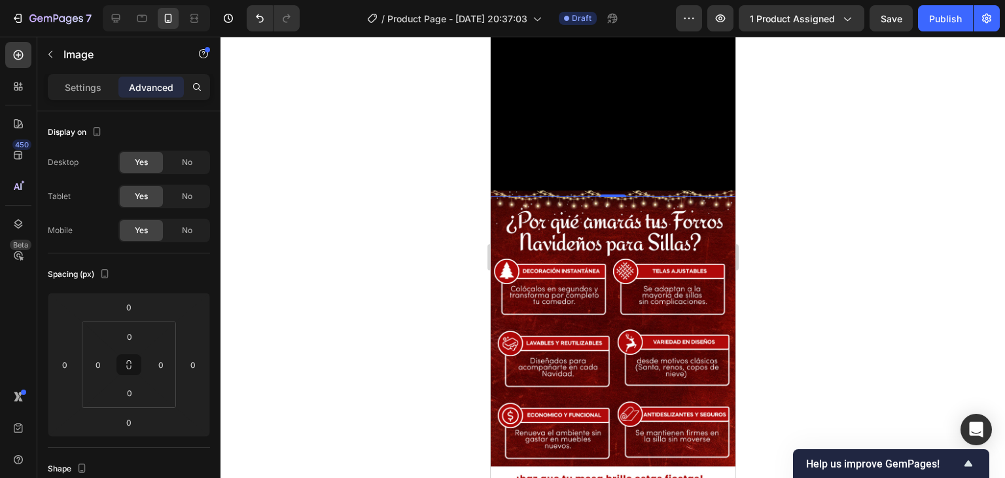
click at [702, 219] on img at bounding box center [612, 364] width 245 height 348
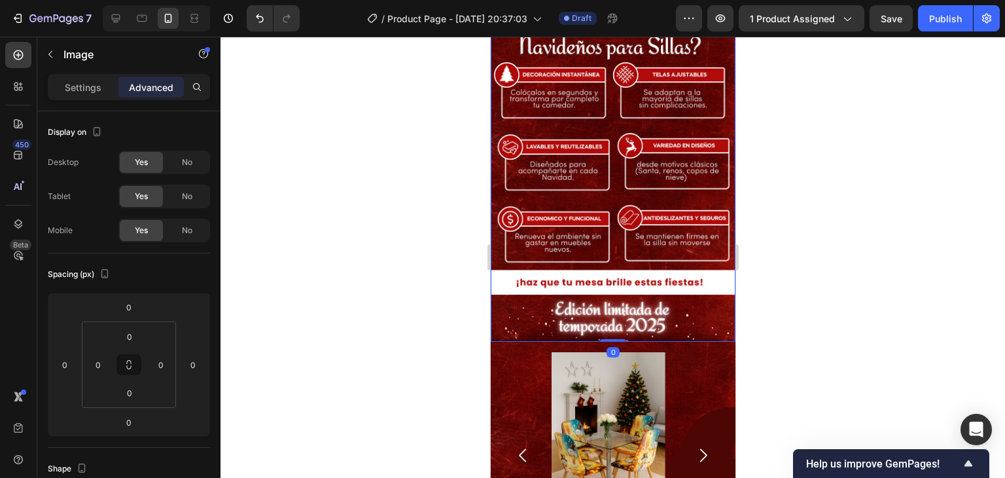
click at [702, 219] on img at bounding box center [612, 168] width 245 height 348
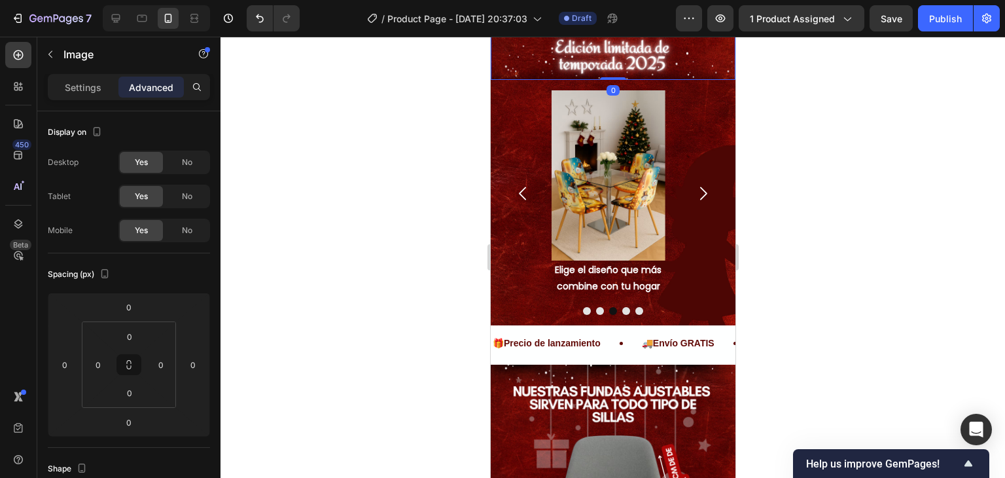
click at [702, 219] on div "Image Elige el diseño que más combine con tu hogar Text Block Image Elige el di…" at bounding box center [613, 193] width 224 height 206
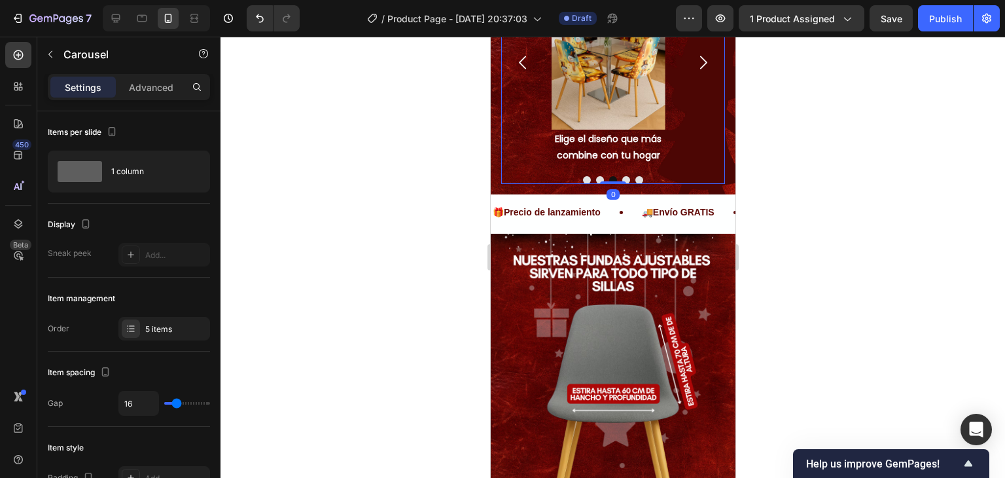
click at [702, 234] on img at bounding box center [612, 408] width 245 height 348
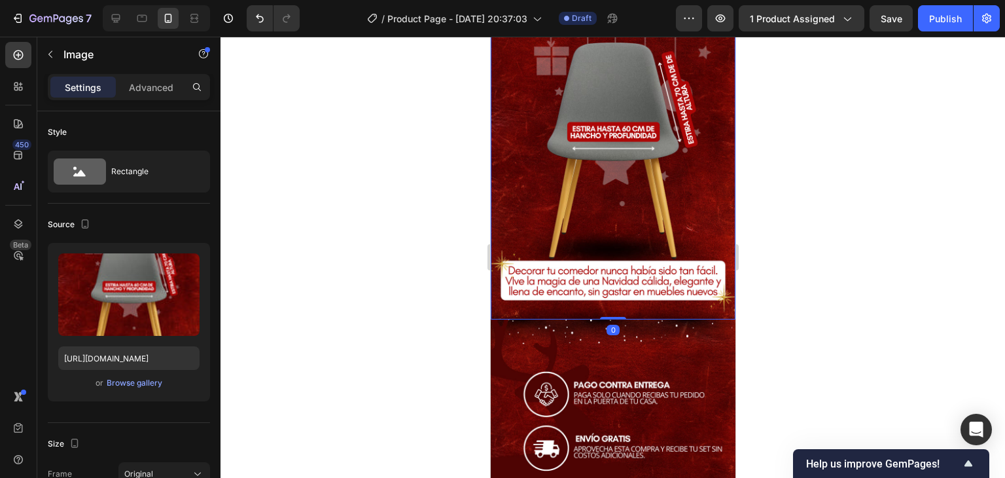
click at [702, 219] on img at bounding box center [612, 146] width 245 height 348
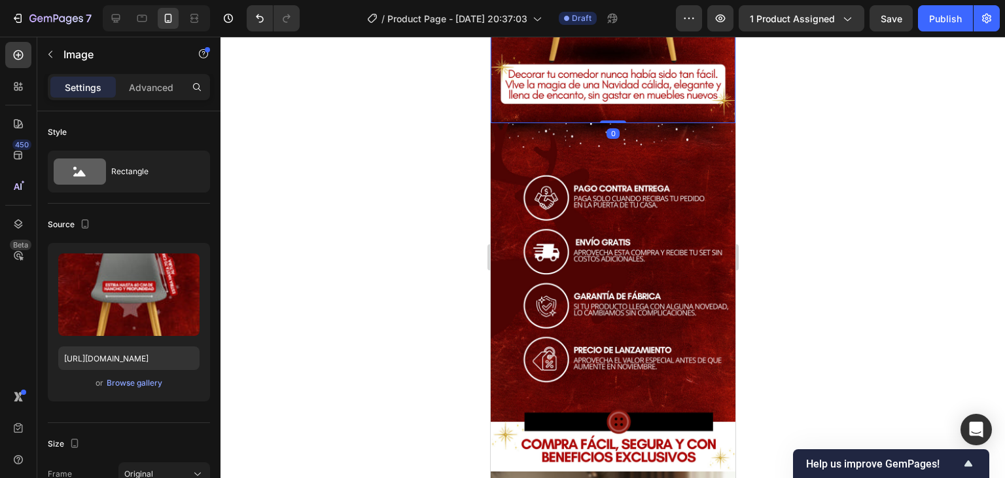
click at [702, 219] on img at bounding box center [612, 297] width 245 height 348
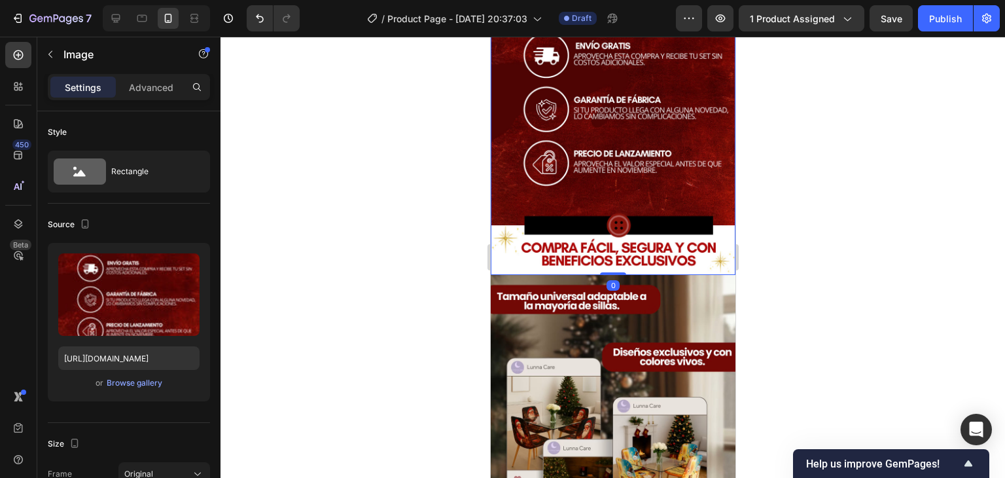
click at [702, 275] on img at bounding box center [612, 449] width 245 height 348
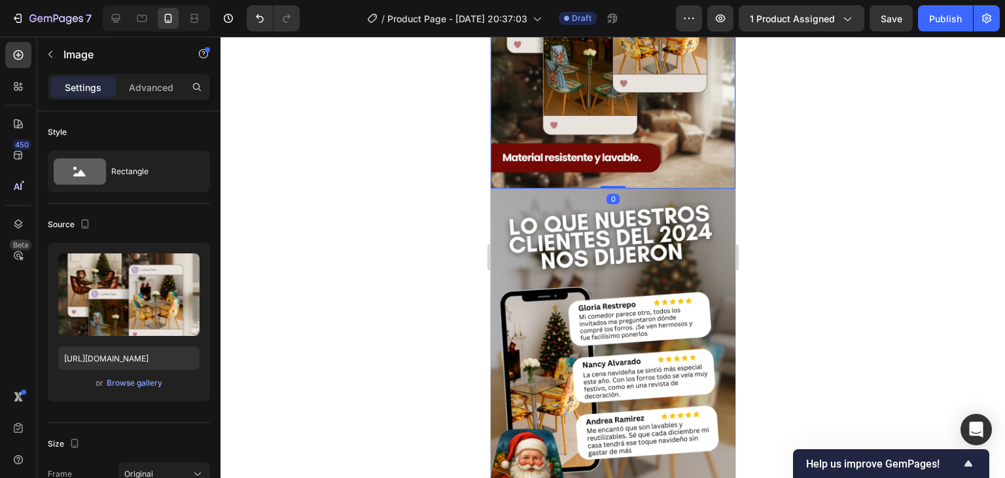
scroll to position [2684, 0]
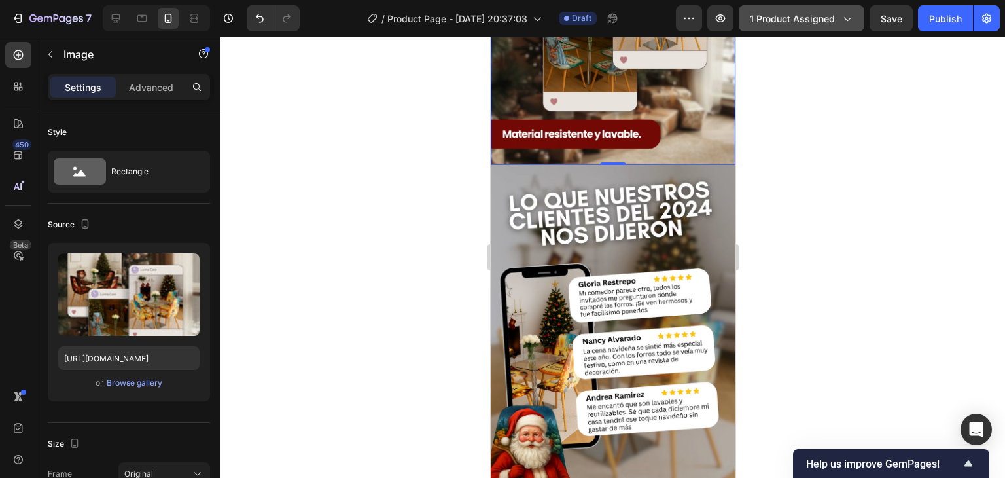
click at [858, 23] on button "1 product assigned" at bounding box center [802, 18] width 126 height 26
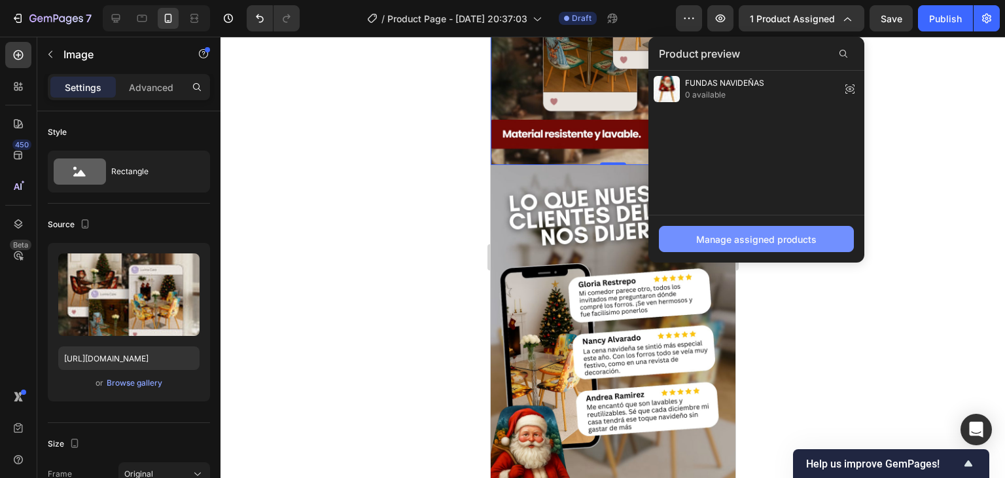
click at [789, 238] on div "Manage assigned products" at bounding box center [756, 239] width 120 height 14
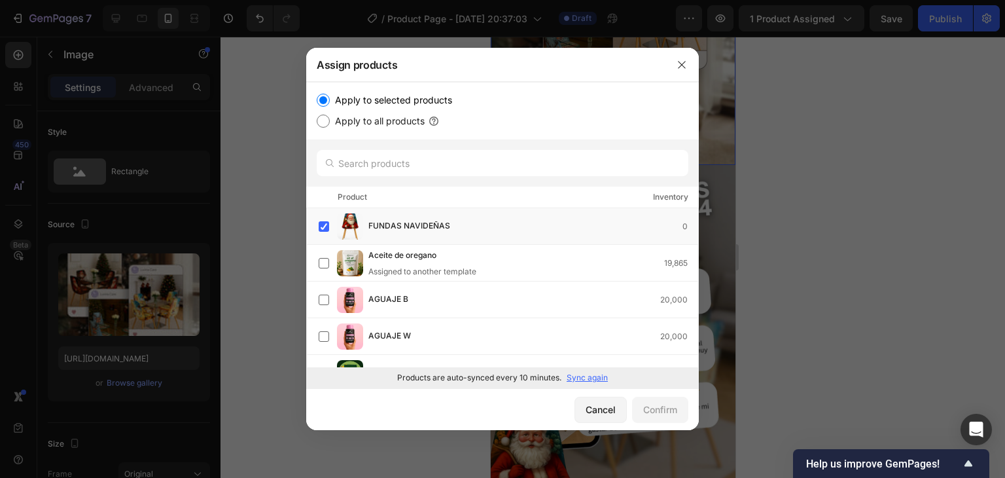
click at [580, 381] on p "Sync again" at bounding box center [587, 378] width 41 height 12
click at [326, 221] on label at bounding box center [324, 226] width 10 height 10
click at [664, 417] on button "Confirm" at bounding box center [660, 410] width 56 height 26
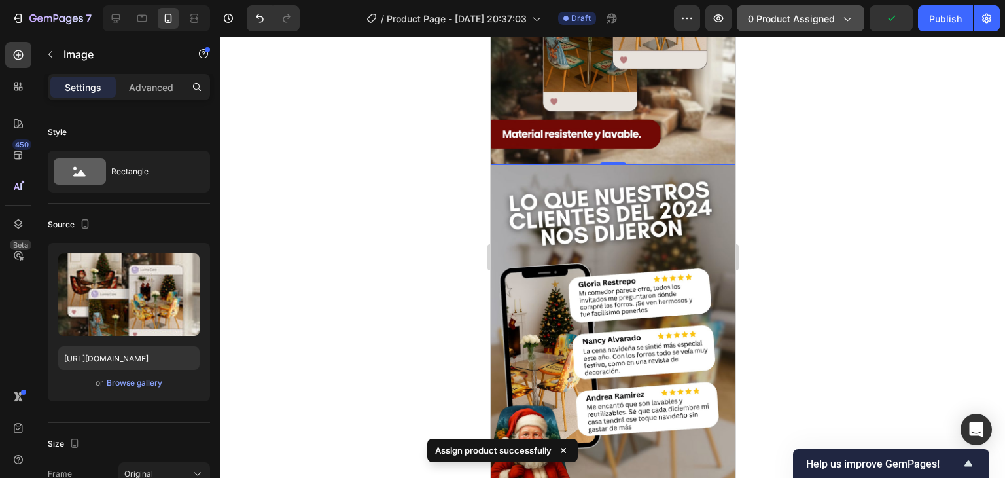
click at [844, 27] on button "0 product assigned" at bounding box center [801, 18] width 128 height 26
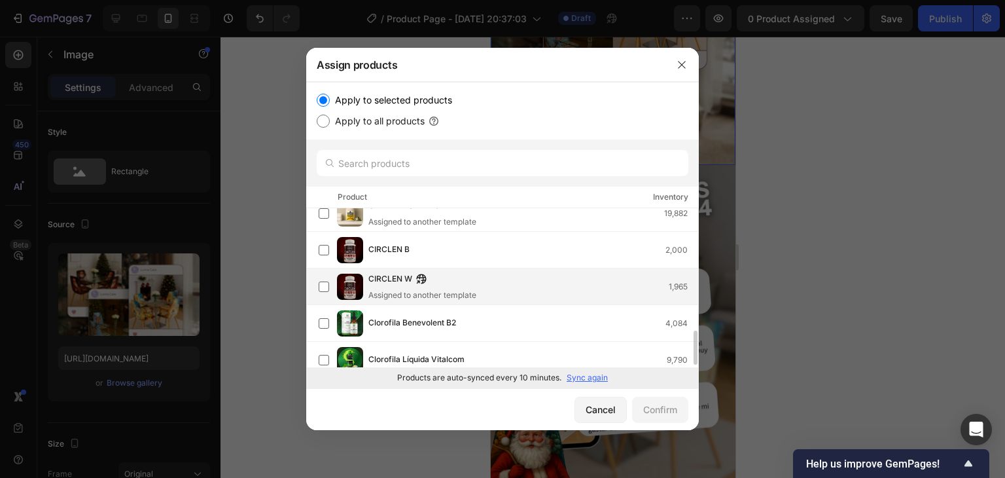
scroll to position [327, 0]
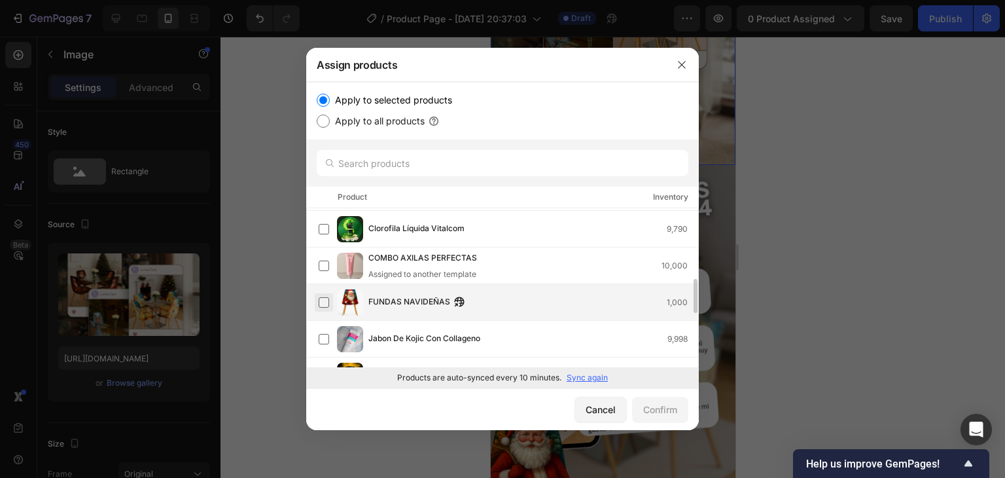
click at [329, 302] on label at bounding box center [324, 302] width 10 height 10
click at [639, 408] on button "Confirm" at bounding box center [660, 410] width 56 height 26
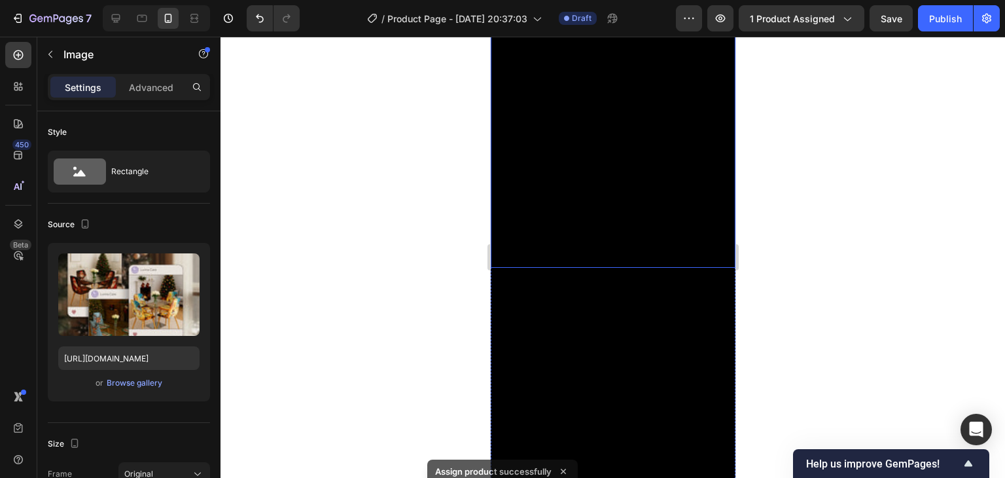
scroll to position [72, 0]
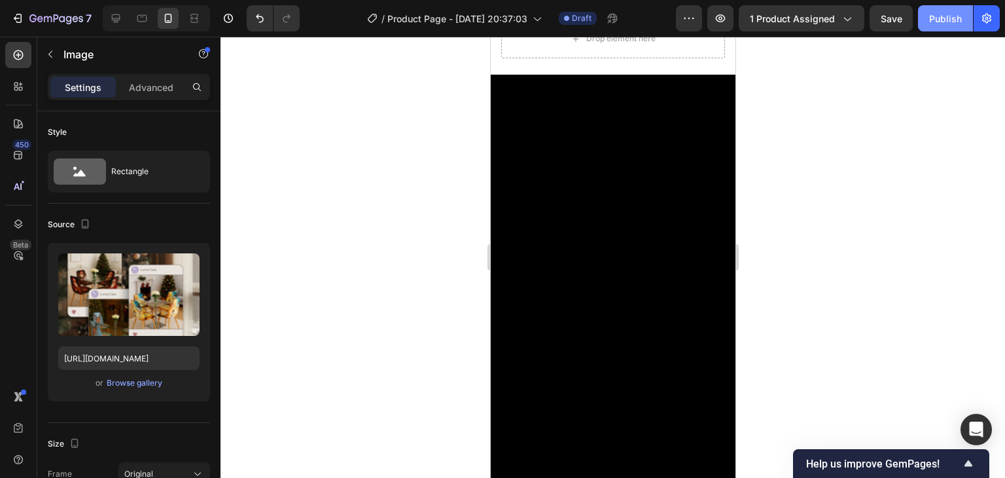
drag, startPoint x: 929, startPoint y: 11, endPoint x: 924, endPoint y: 6, distance: 7.0
click at [930, 10] on button "Publish" at bounding box center [945, 18] width 55 height 26
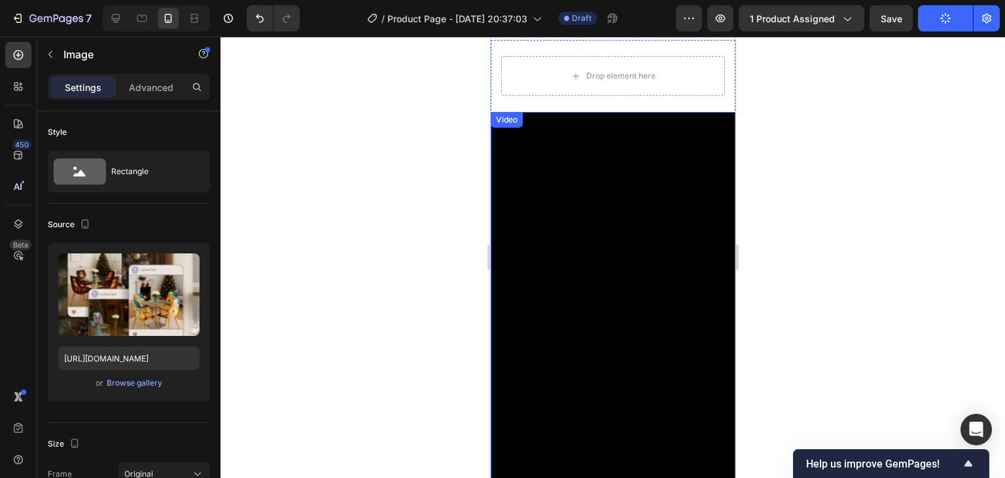
scroll to position [0, 0]
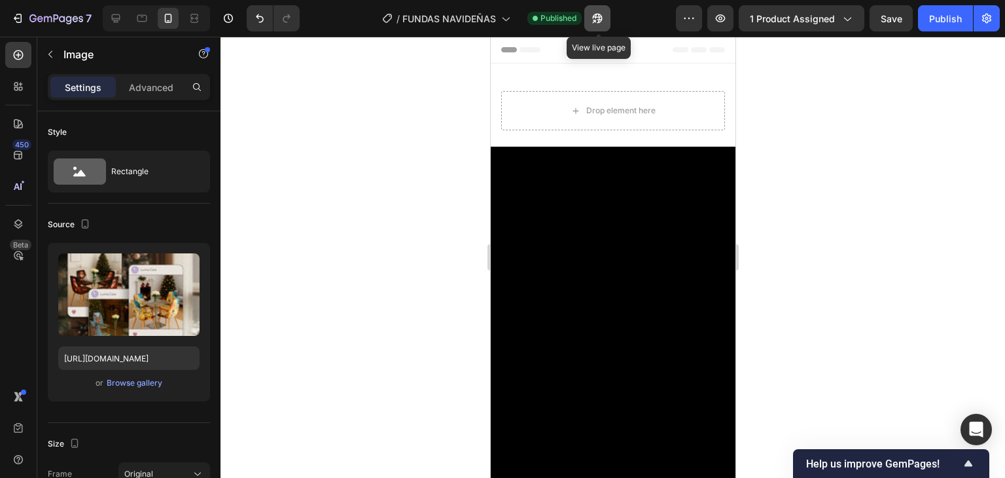
click at [604, 14] on icon "button" at bounding box center [597, 18] width 13 height 13
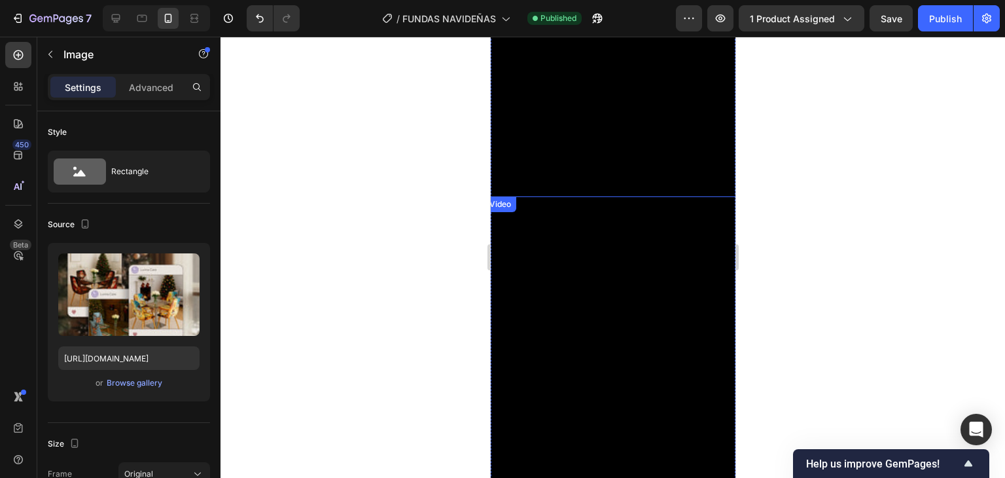
scroll to position [458, 0]
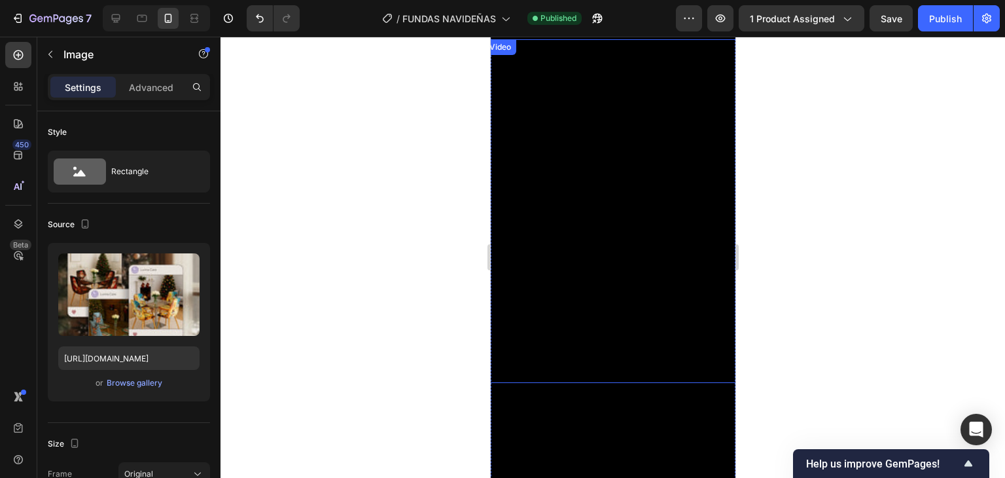
drag, startPoint x: 854, startPoint y: 265, endPoint x: 833, endPoint y: 262, distance: 21.1
click at [854, 265] on div at bounding box center [613, 257] width 785 height 441
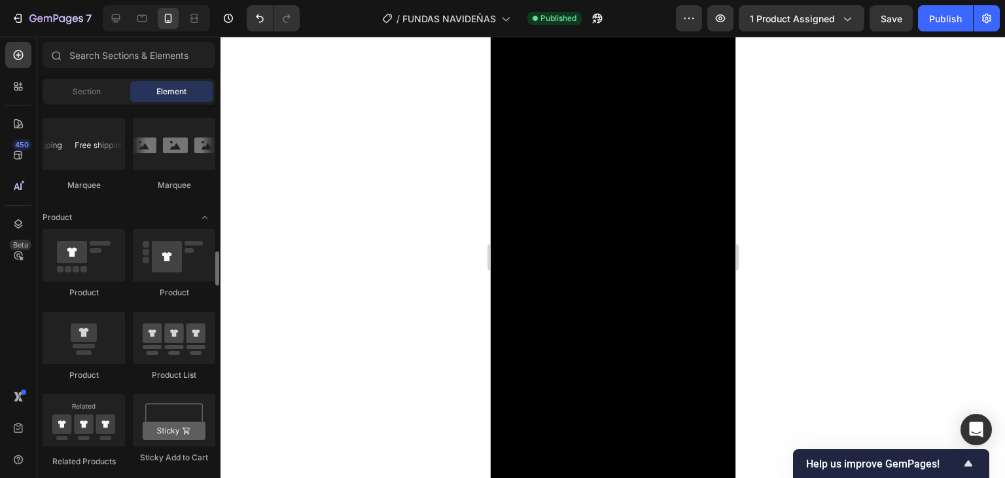
scroll to position [1506, 0]
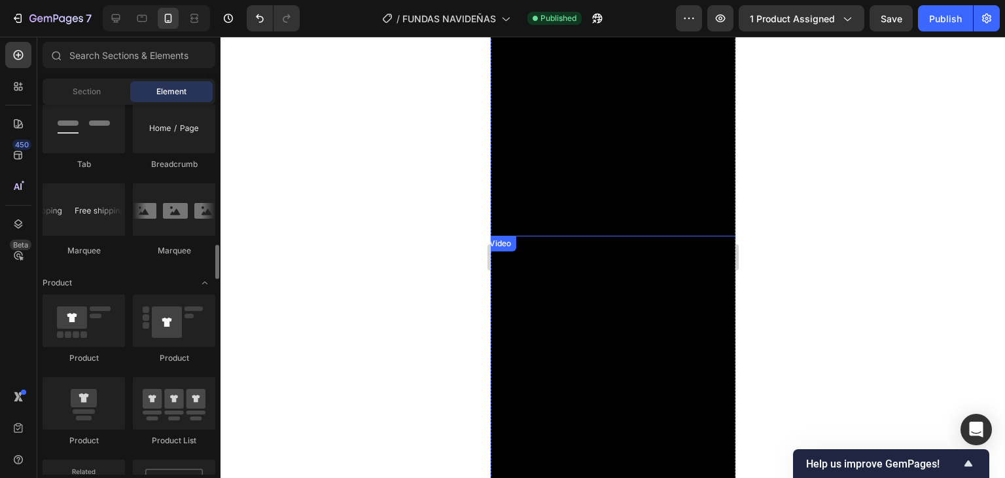
click at [573, 236] on video at bounding box center [613, 408] width 258 height 344
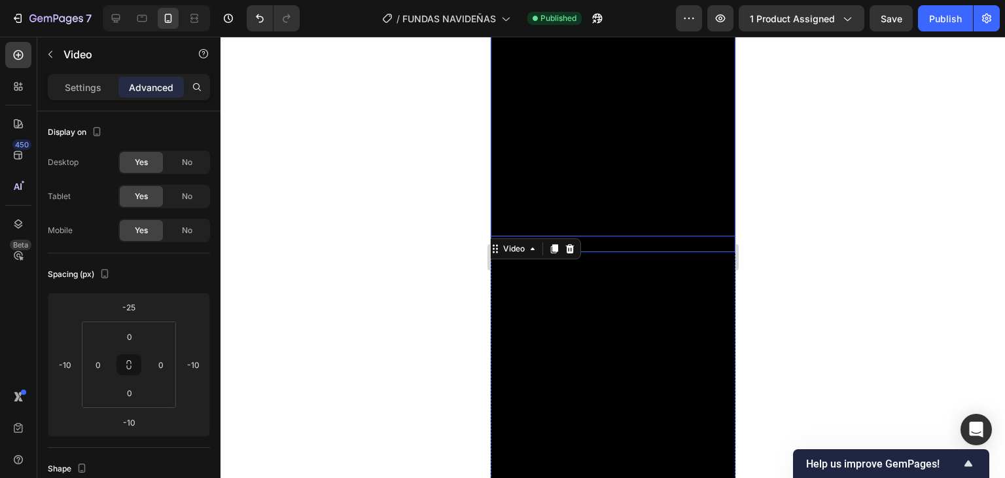
click at [617, 198] on video at bounding box center [612, 68] width 245 height 367
click at [611, 236] on video at bounding box center [613, 408] width 258 height 344
click at [708, 209] on video at bounding box center [612, 68] width 245 height 367
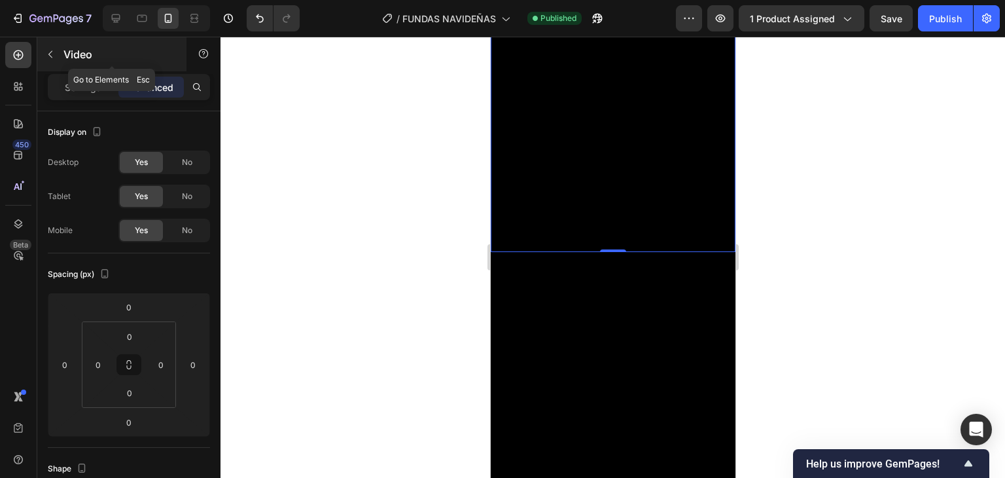
click at [59, 52] on button "button" at bounding box center [50, 54] width 21 height 21
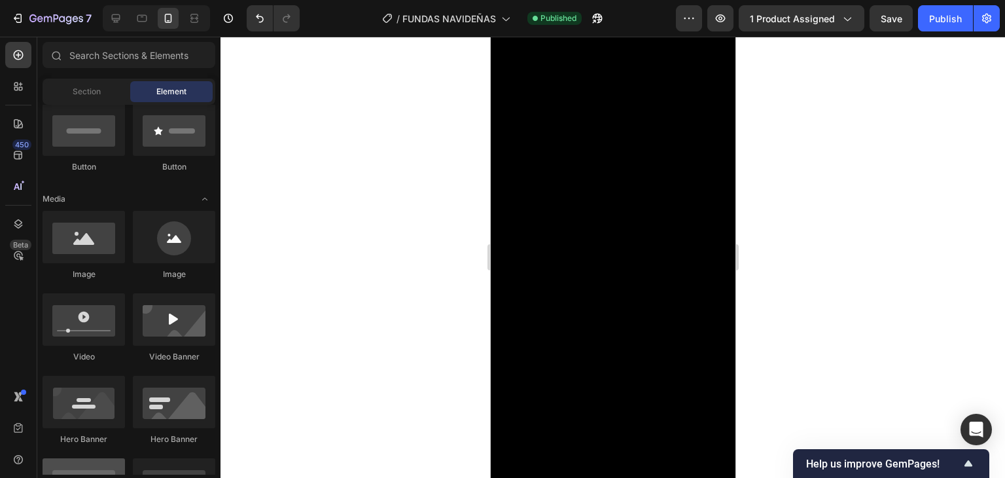
scroll to position [262, 0]
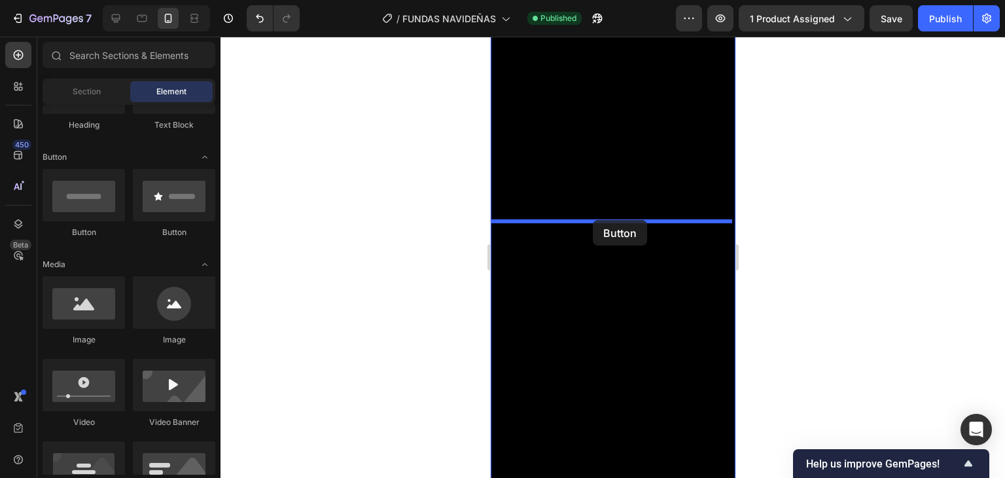
drag, startPoint x: 658, startPoint y: 240, endPoint x: 592, endPoint y: 220, distance: 68.5
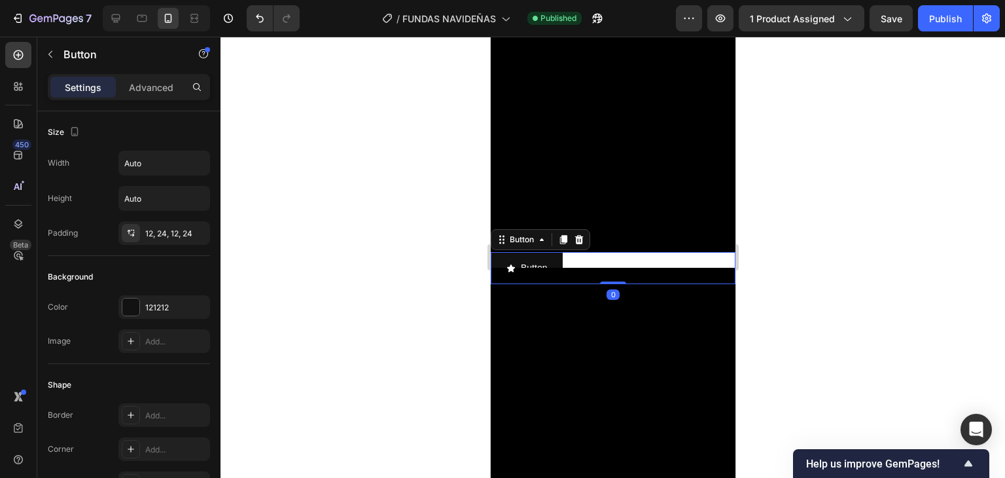
click at [767, 282] on div at bounding box center [613, 257] width 785 height 441
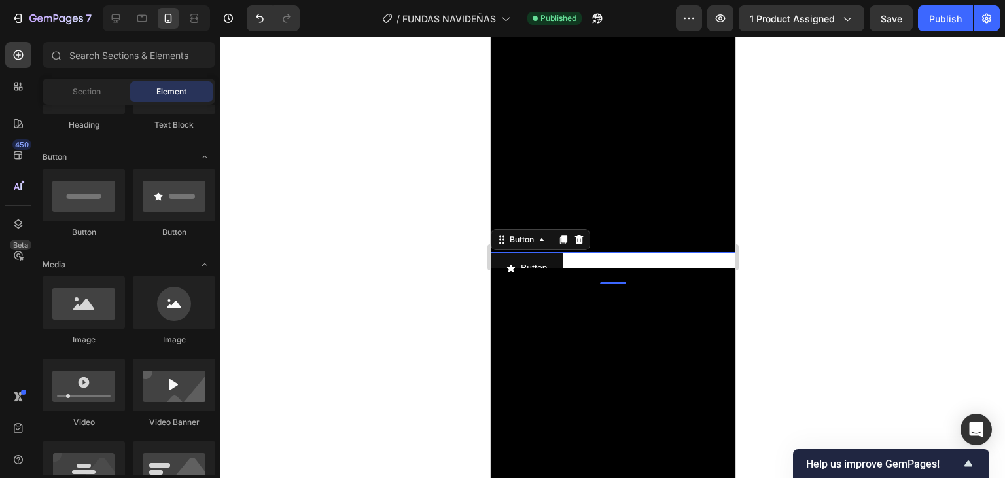
click at [587, 252] on div "Button Button 0" at bounding box center [612, 268] width 245 height 32
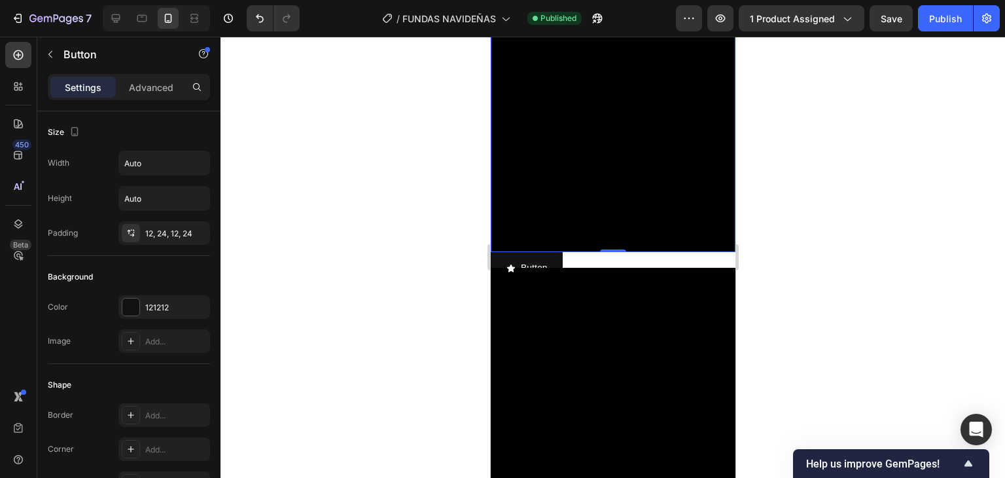
click at [632, 228] on video at bounding box center [612, 68] width 245 height 367
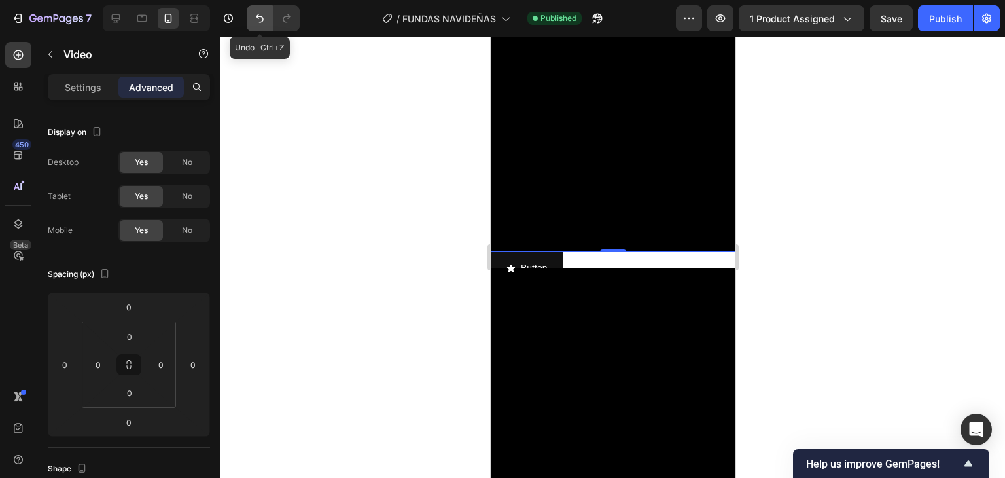
click at [258, 19] on icon "Undo/Redo" at bounding box center [259, 18] width 13 height 13
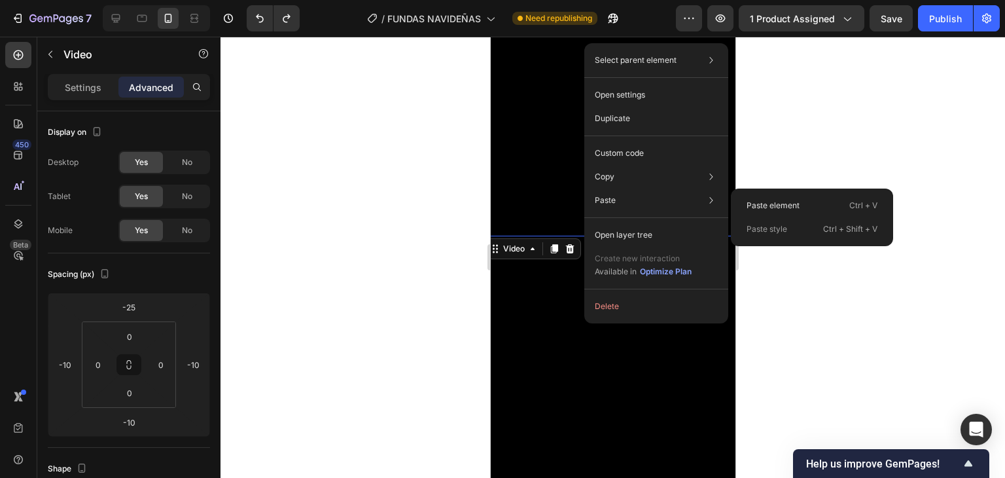
drag, startPoint x: 624, startPoint y: 205, endPoint x: 671, endPoint y: 220, distance: 49.5
click at [624, 204] on div "Paste Paste element Ctrl + V Paste style Ctrl + Shift + V" at bounding box center [657, 201] width 134 height 24
click at [655, 207] on div "Paste Paste element Ctrl + V Paste style Ctrl + Shift + V" at bounding box center [657, 201] width 134 height 24
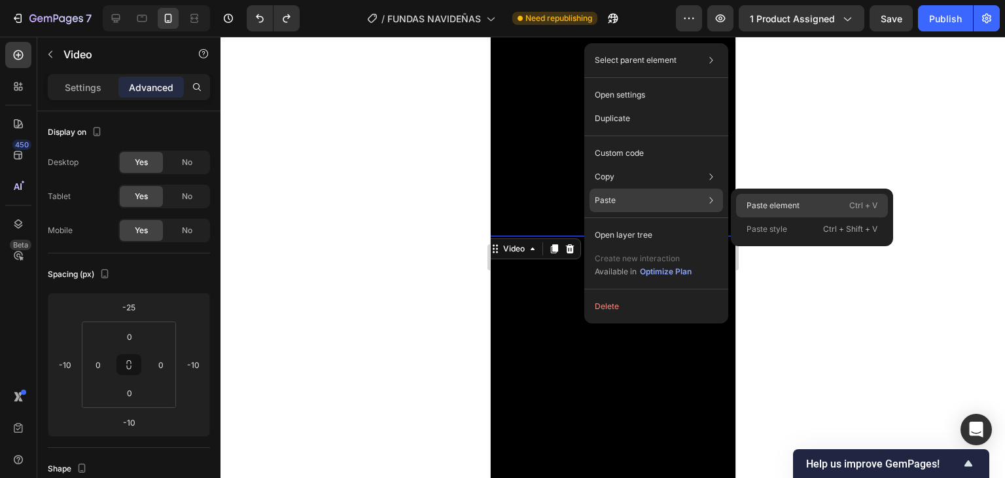
click at [757, 209] on p "Paste element" at bounding box center [773, 206] width 53 height 12
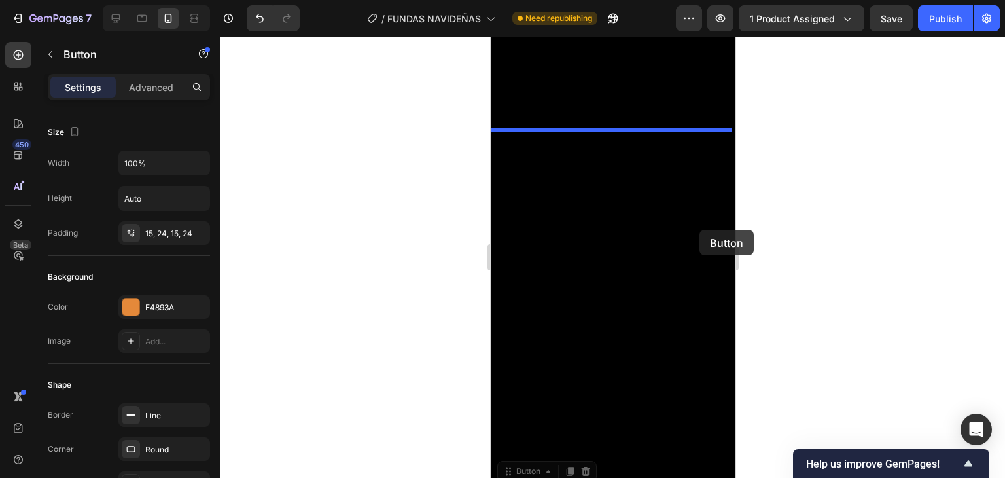
scroll to position [269, 0]
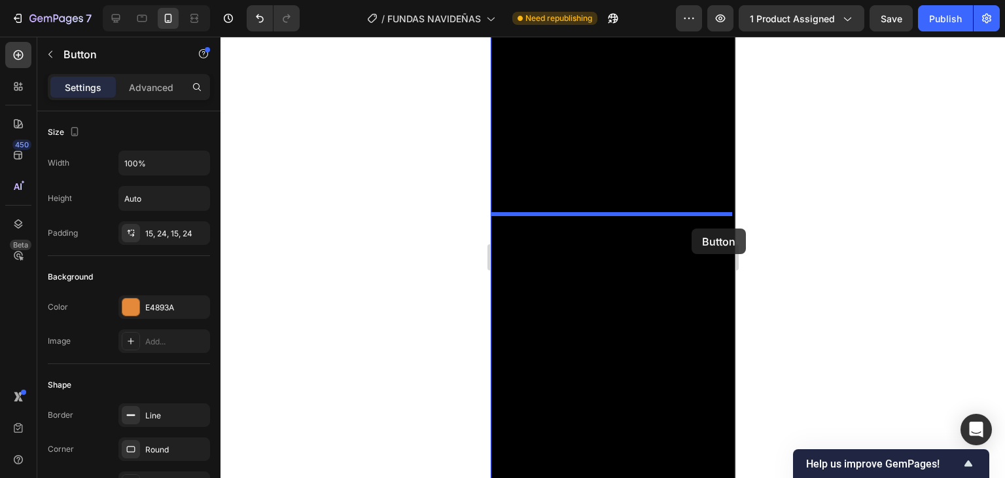
drag, startPoint x: 708, startPoint y: 226, endPoint x: 691, endPoint y: 226, distance: 17.0
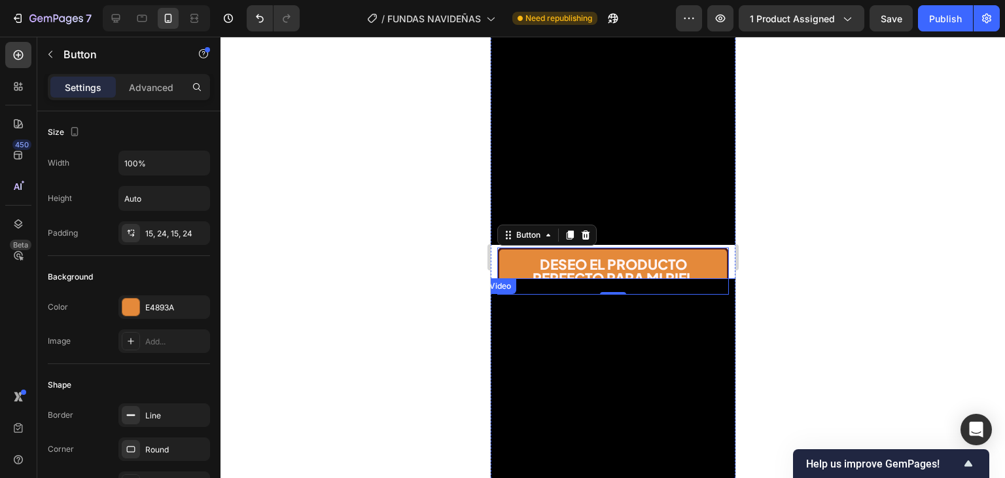
click at [718, 291] on video at bounding box center [613, 450] width 258 height 344
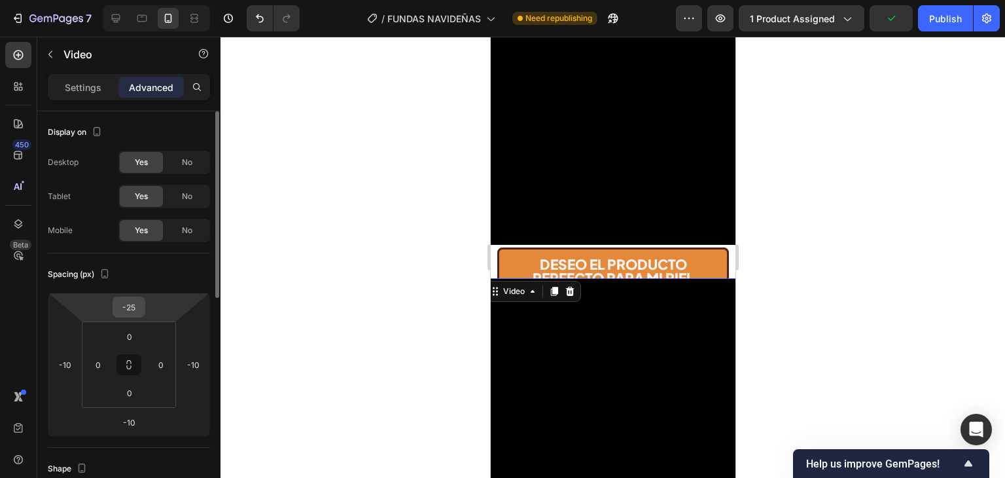
click at [137, 307] on input "-25" at bounding box center [129, 307] width 26 height 20
type input "0"
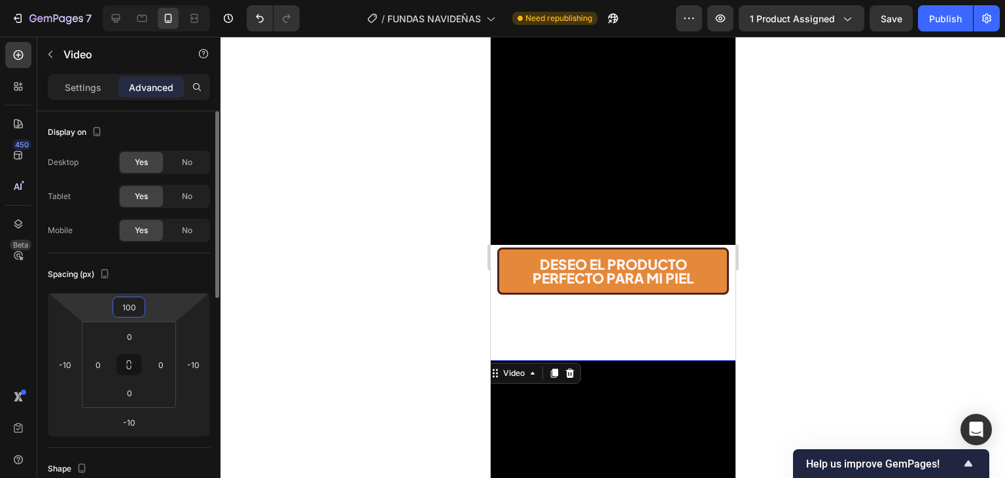
type input "10"
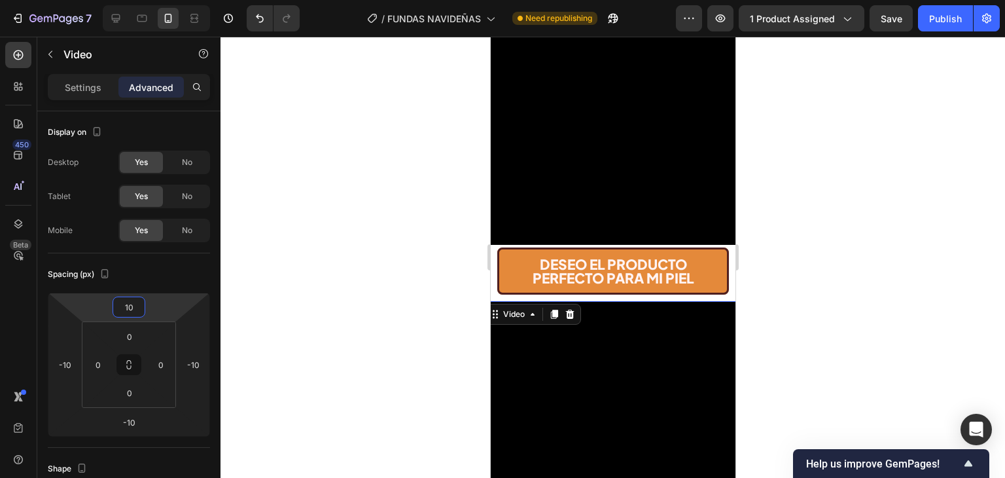
click at [786, 217] on div at bounding box center [613, 257] width 785 height 441
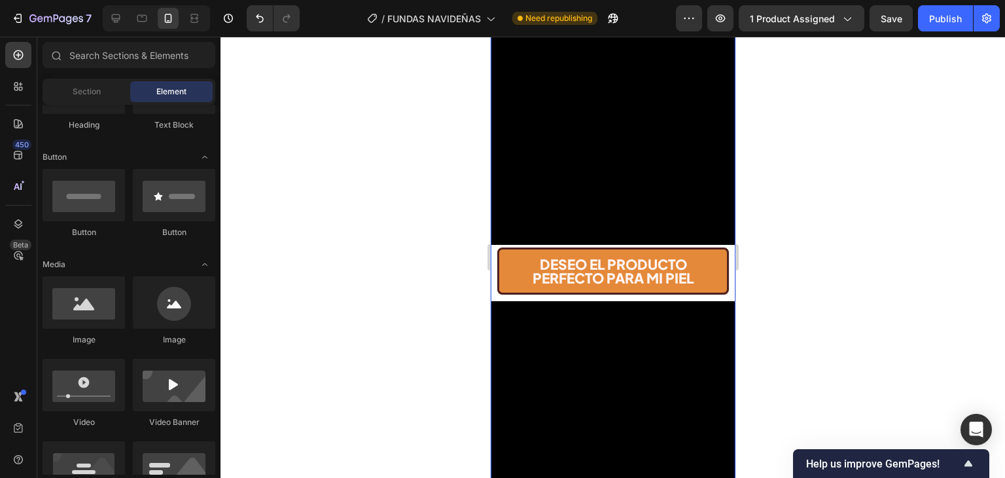
click at [721, 254] on div "DESEO EL PRODUCTO PERFECTO PARA MI PIEL Button" at bounding box center [612, 270] width 245 height 50
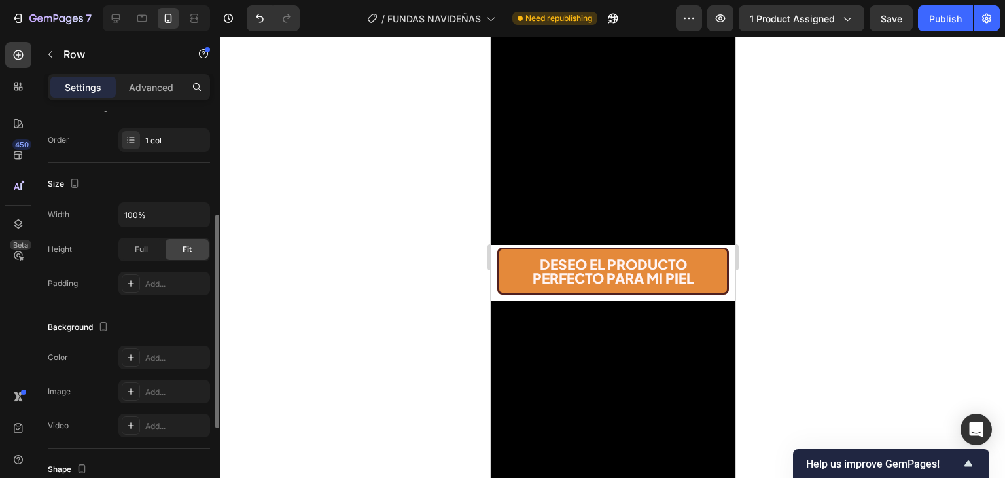
scroll to position [359, 0]
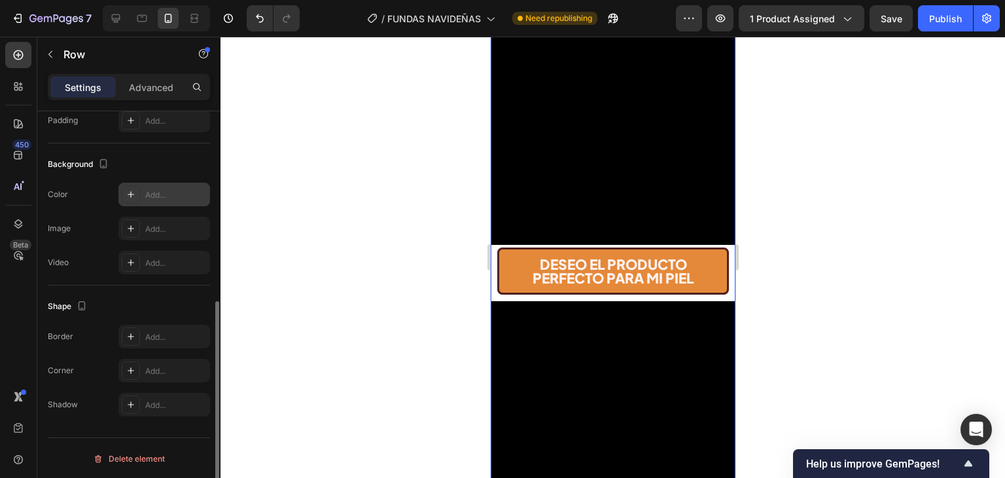
click at [165, 202] on div "Add..." at bounding box center [164, 195] width 92 height 24
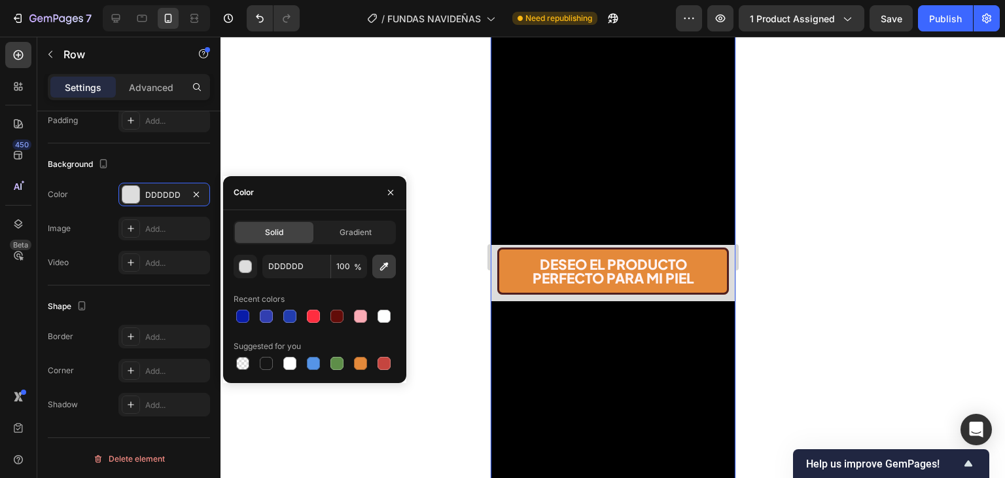
click at [388, 264] on icon "button" at bounding box center [384, 266] width 9 height 9
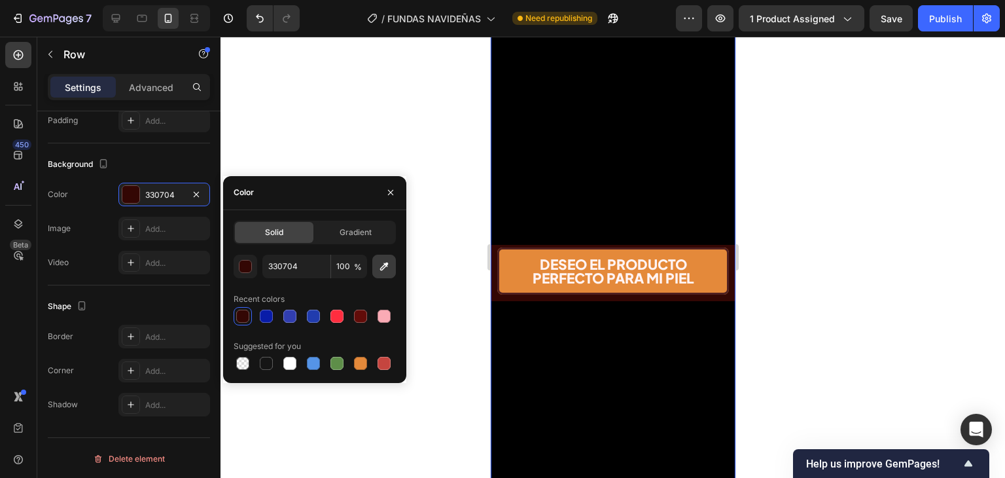
click at [380, 264] on icon "button" at bounding box center [384, 266] width 13 height 13
click at [376, 268] on button "button" at bounding box center [384, 267] width 24 height 24
type input "3C0E0A"
click at [615, 219] on video at bounding box center [612, 61] width 245 height 367
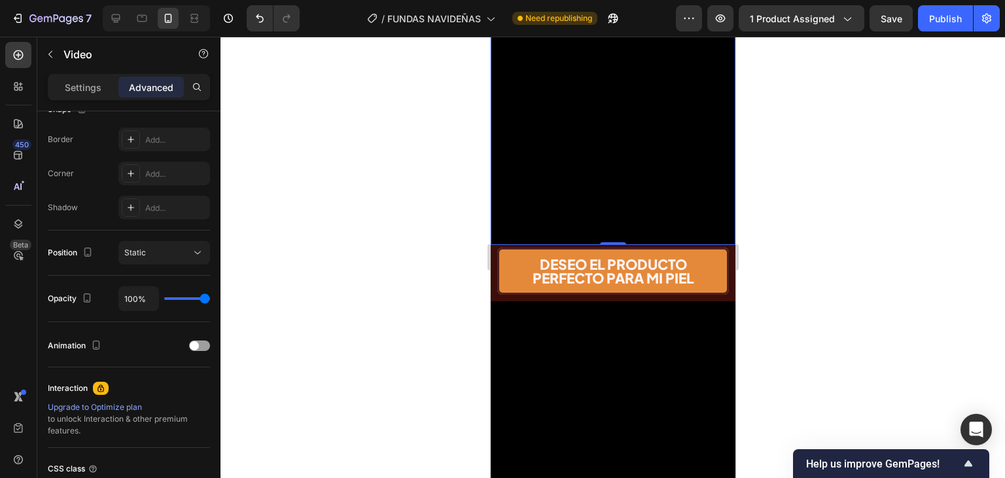
scroll to position [0, 0]
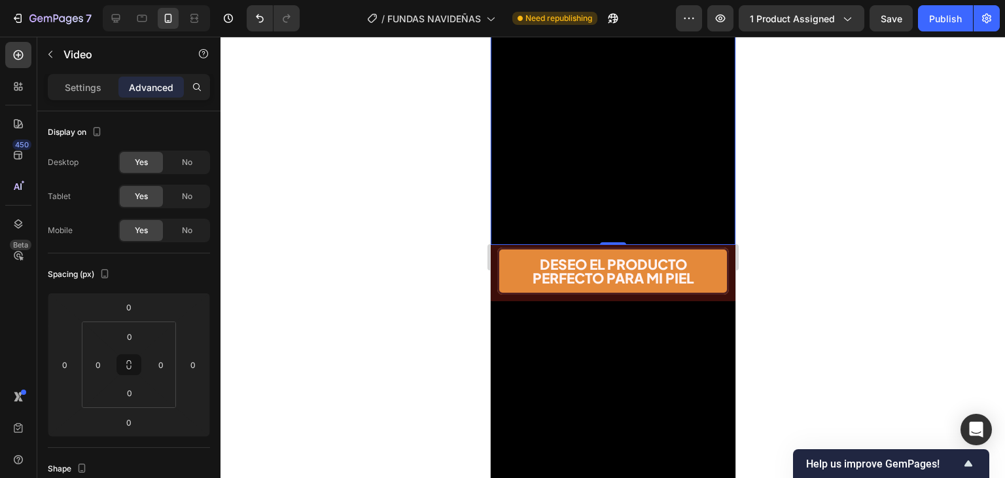
drag, startPoint x: 606, startPoint y: 227, endPoint x: 607, endPoint y: 215, distance: 11.9
click at [607, 215] on div "Video 0" at bounding box center [612, 61] width 245 height 367
drag, startPoint x: 605, startPoint y: 227, endPoint x: 607, endPoint y: 207, distance: 20.4
click at [607, 207] on div "Video 0" at bounding box center [612, 61] width 245 height 367
click at [143, 422] on div "0" at bounding box center [129, 422] width 33 height 21
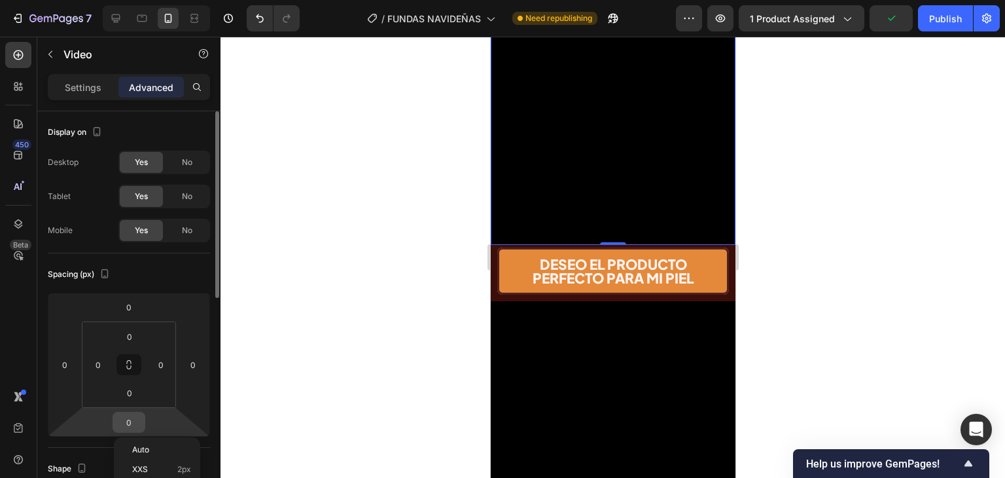
click at [137, 420] on input "0" at bounding box center [129, 422] width 26 height 20
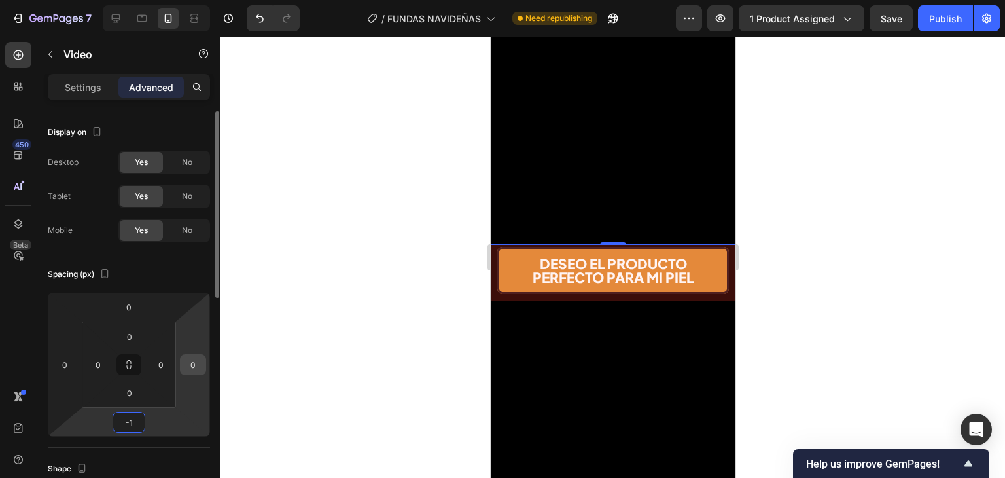
type input "-10"
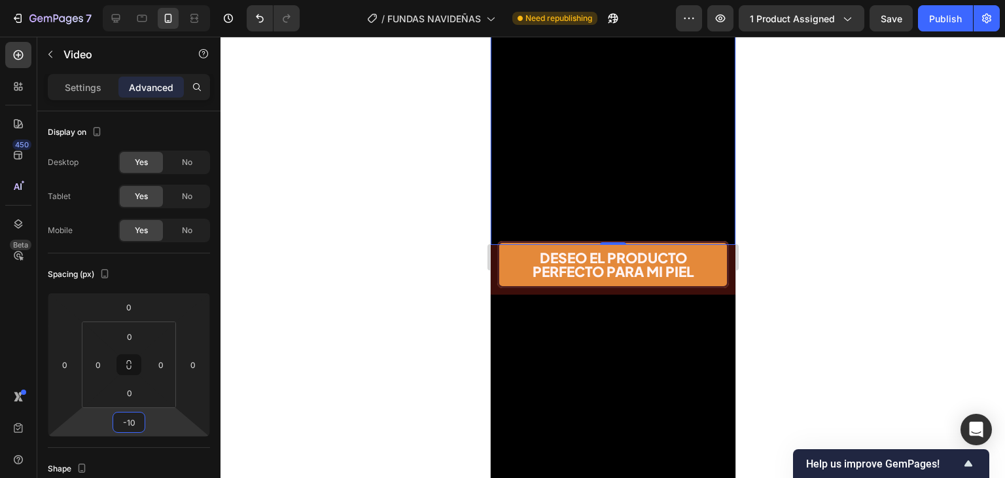
click at [822, 147] on div at bounding box center [613, 257] width 785 height 441
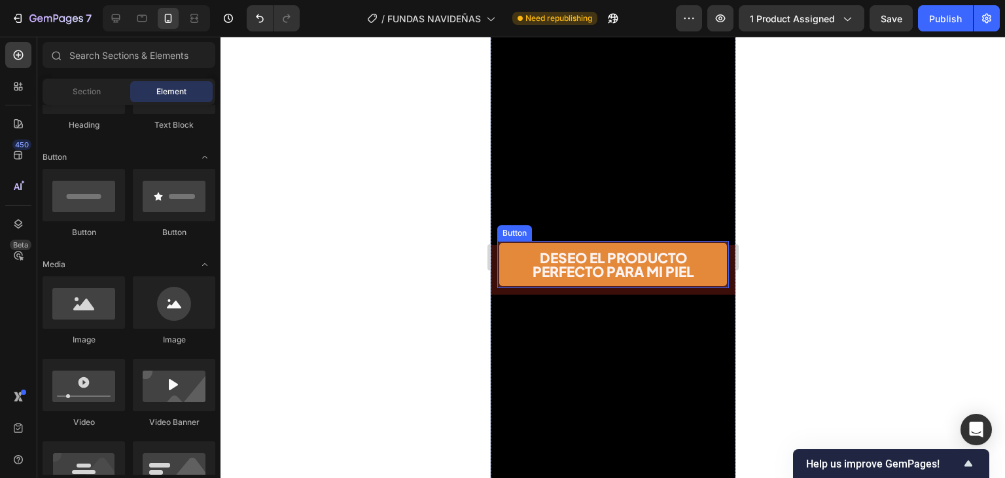
click at [703, 248] on button "DESEO EL PRODUCTO PERFECTO PARA MI PIEL" at bounding box center [613, 264] width 232 height 47
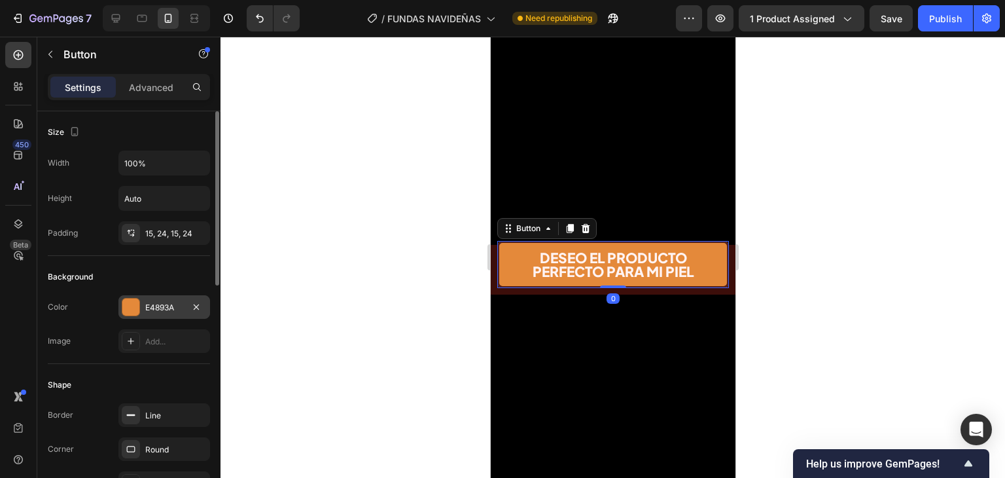
click at [137, 310] on div at bounding box center [130, 306] width 17 height 17
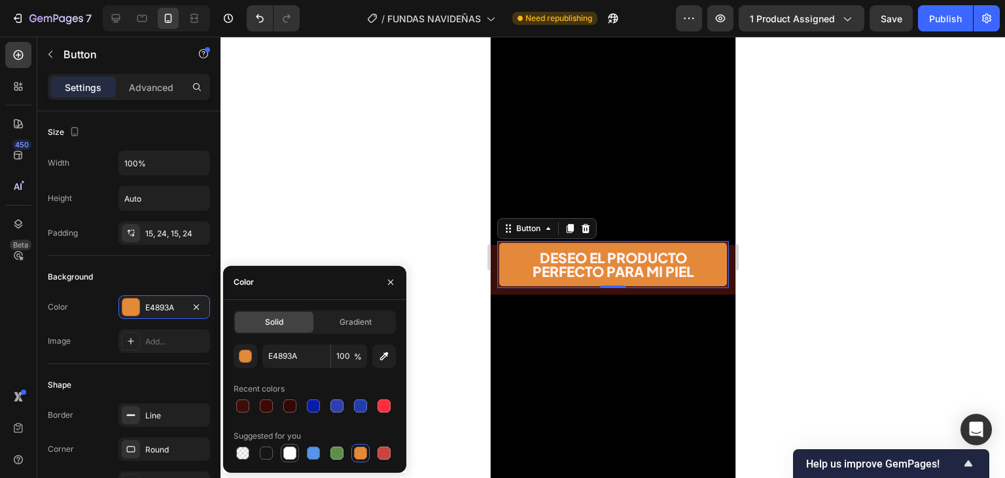
click at [293, 454] on div at bounding box center [289, 452] width 13 height 13
type input "FFFFFF"
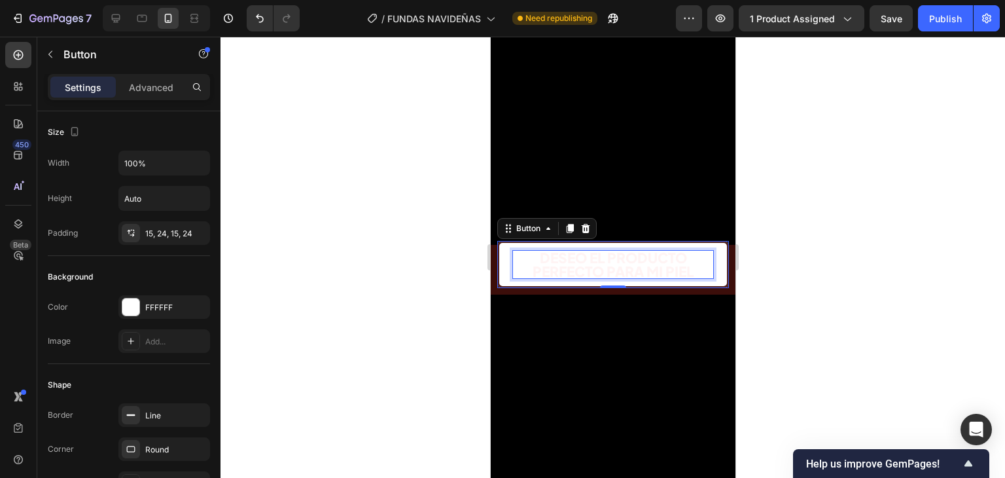
click at [574, 249] on span "DESEO EL PRODUCTO PERFECTO PARA MI PIEL" at bounding box center [612, 264] width 161 height 31
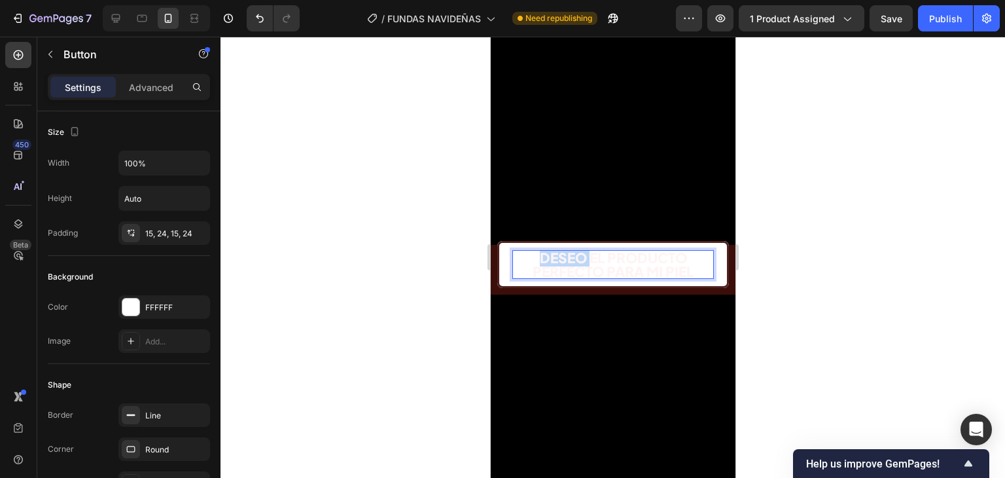
click at [574, 249] on span "DESEO EL PRODUCTO PERFECTO PARA MI PIEL" at bounding box center [612, 264] width 161 height 31
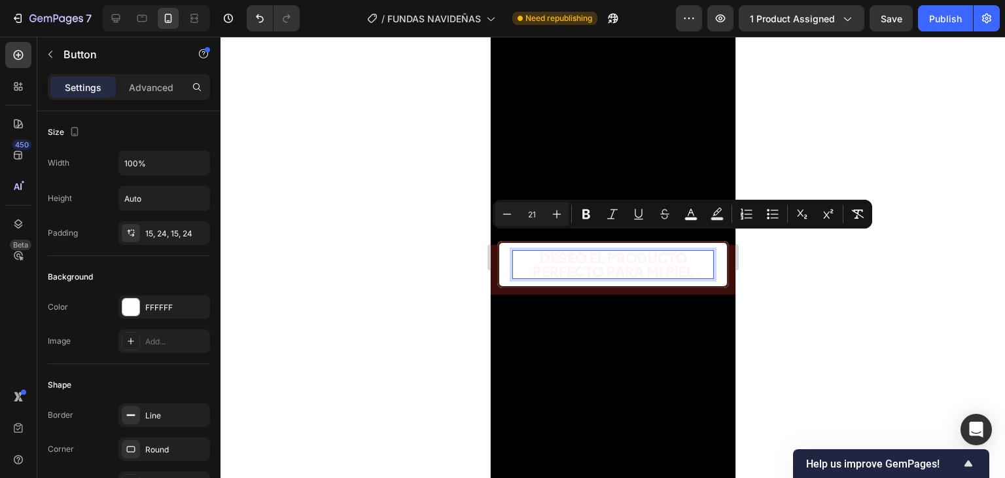
click at [574, 252] on span "DESEO EL PRODUCTO PERFECTO PARA MI PIEL" at bounding box center [612, 264] width 161 height 31
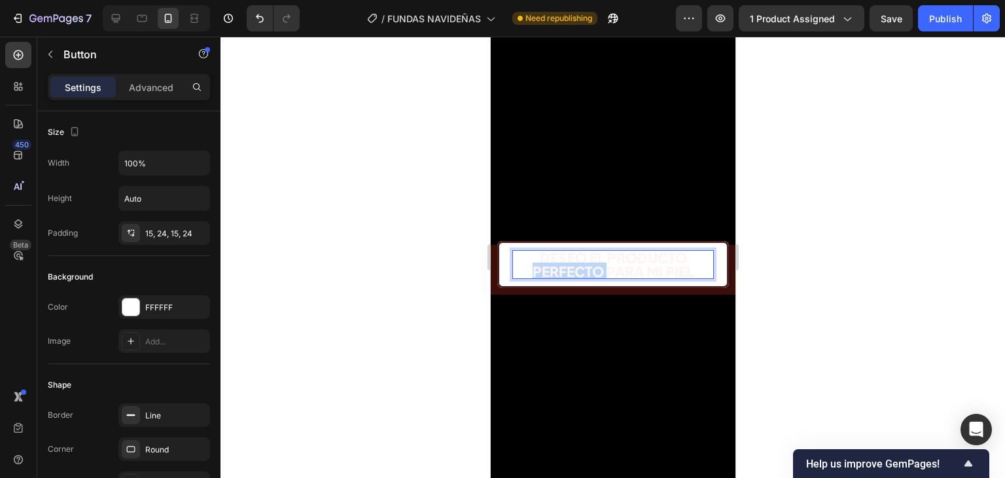
click at [574, 252] on span "DESEO EL PRODUCTO PERFECTO PARA MI PIEL" at bounding box center [612, 264] width 161 height 31
click at [575, 253] on span "DESEO EL PRODUCTO PERFECTO PARA MI PIEL" at bounding box center [612, 264] width 161 height 31
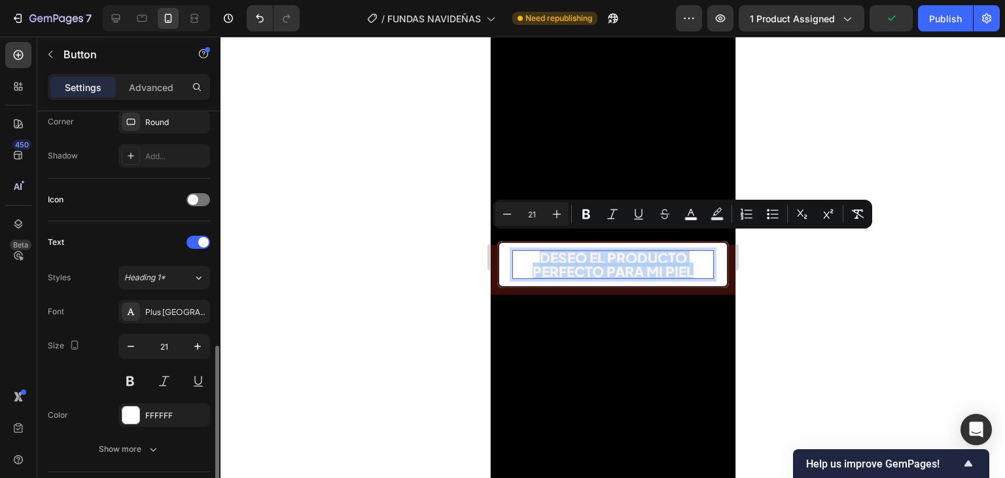
scroll to position [393, 0]
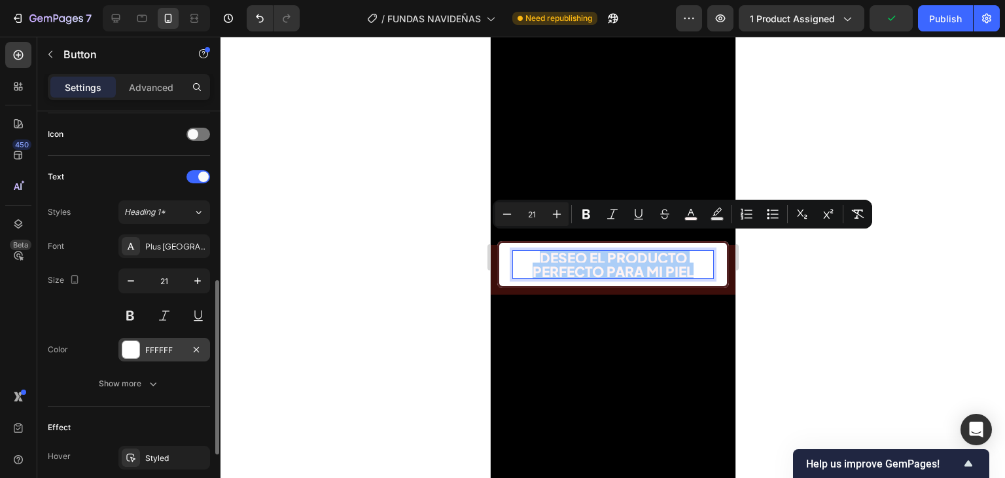
click at [146, 346] on div "FFFFFF" at bounding box center [164, 350] width 38 height 12
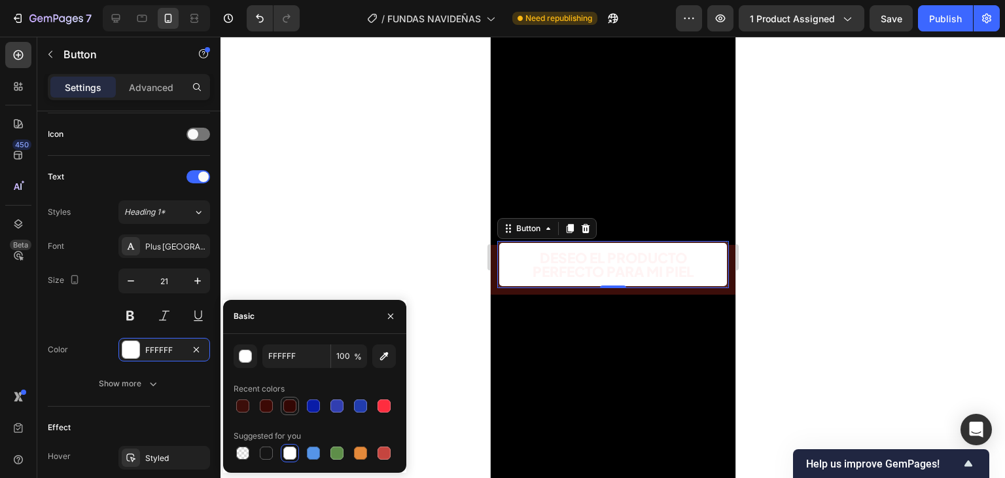
click at [282, 404] on div at bounding box center [290, 406] width 16 height 16
type input "330704"
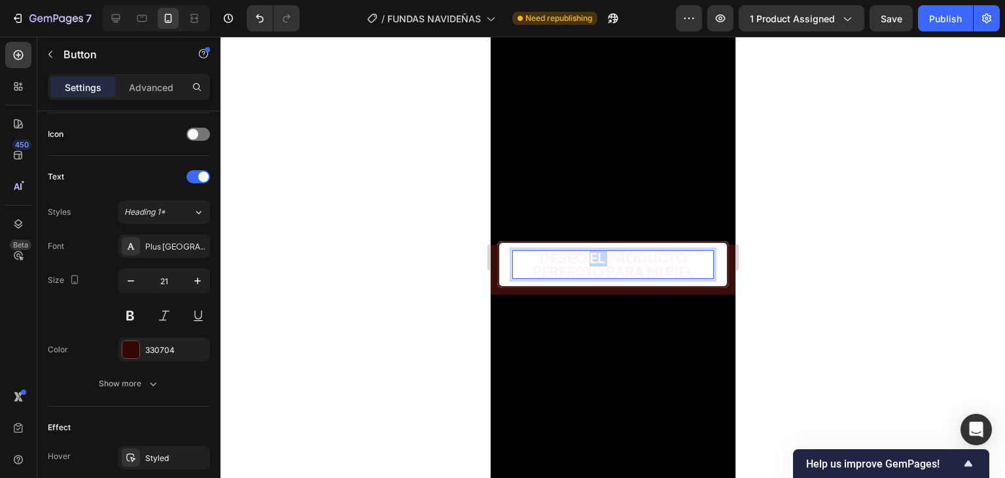
click at [585, 249] on span "DESEO EL PRODUCTO PERFECTO PARA MI PIEL" at bounding box center [612, 264] width 161 height 31
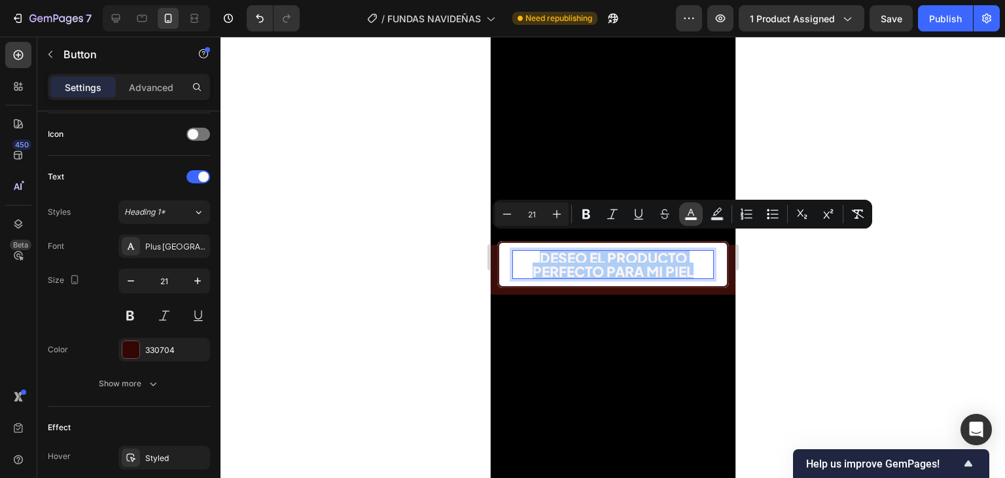
click at [690, 215] on icon "Editor contextual toolbar" at bounding box center [691, 214] width 13 height 13
type input "FFF4F4"
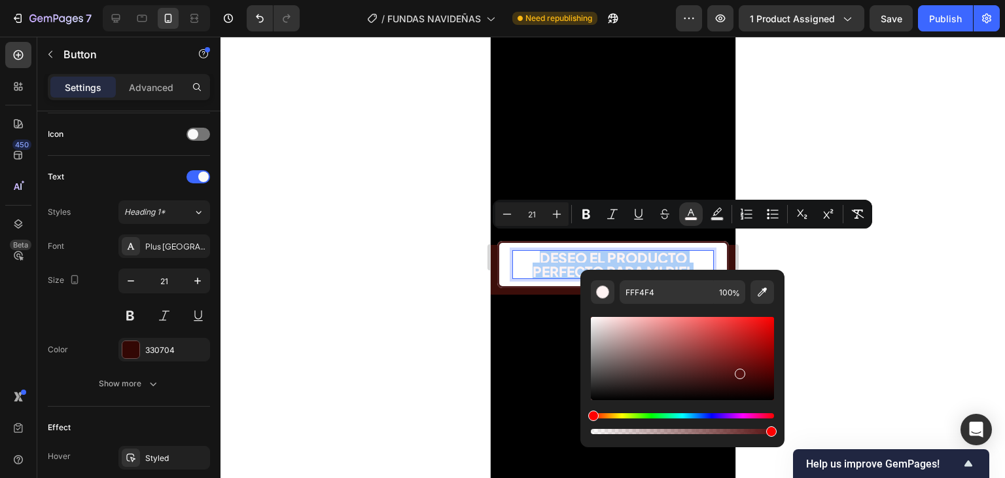
drag, startPoint x: 738, startPoint y: 371, endPoint x: 740, endPoint y: 378, distance: 7.3
click at [740, 376] on div "Editor contextual toolbar" at bounding box center [682, 358] width 183 height 83
click at [740, 380] on div "Editor contextual toolbar" at bounding box center [741, 380] width 10 height 10
click at [740, 382] on div "Editor contextual toolbar" at bounding box center [741, 382] width 10 height 10
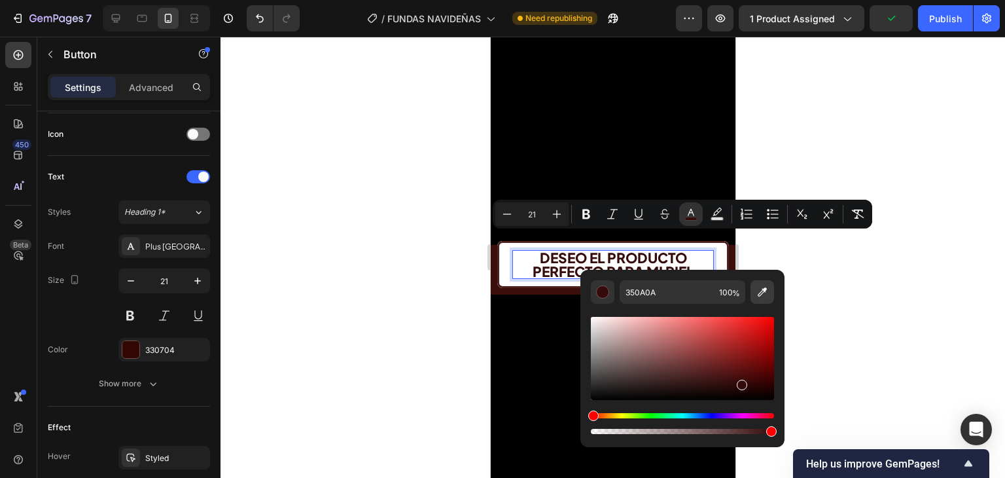
click at [759, 297] on icon "Editor contextual toolbar" at bounding box center [762, 291] width 13 height 13
type input "550905"
click at [801, 280] on div at bounding box center [613, 257] width 785 height 441
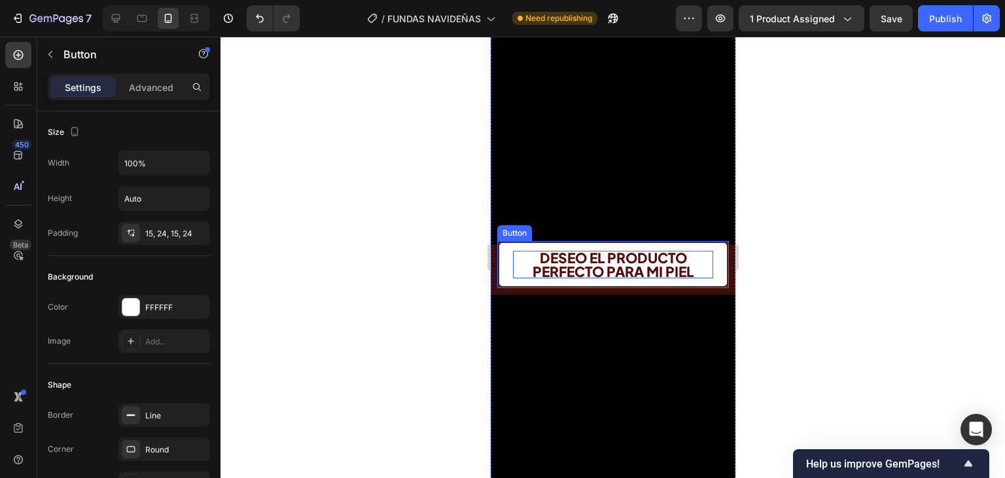
click at [710, 241] on button "DESEO EL PRODUCTO PERFECTO PARA MI PIEL" at bounding box center [613, 264] width 232 height 47
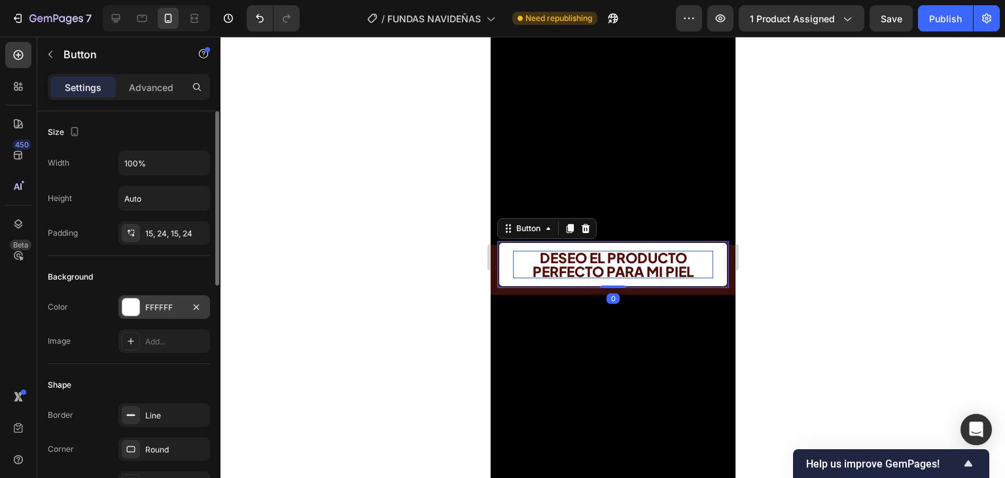
click at [131, 304] on div at bounding box center [130, 306] width 17 height 17
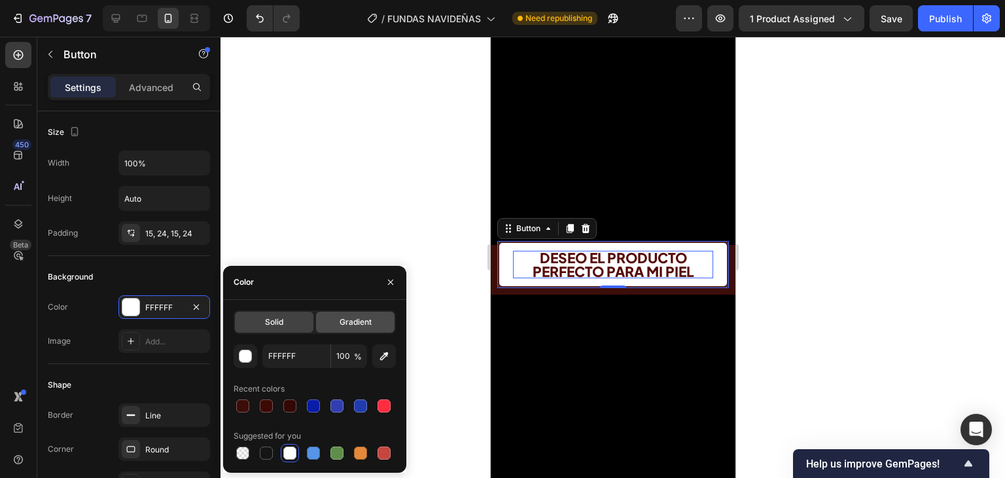
click at [341, 320] on span "Gradient" at bounding box center [356, 322] width 32 height 12
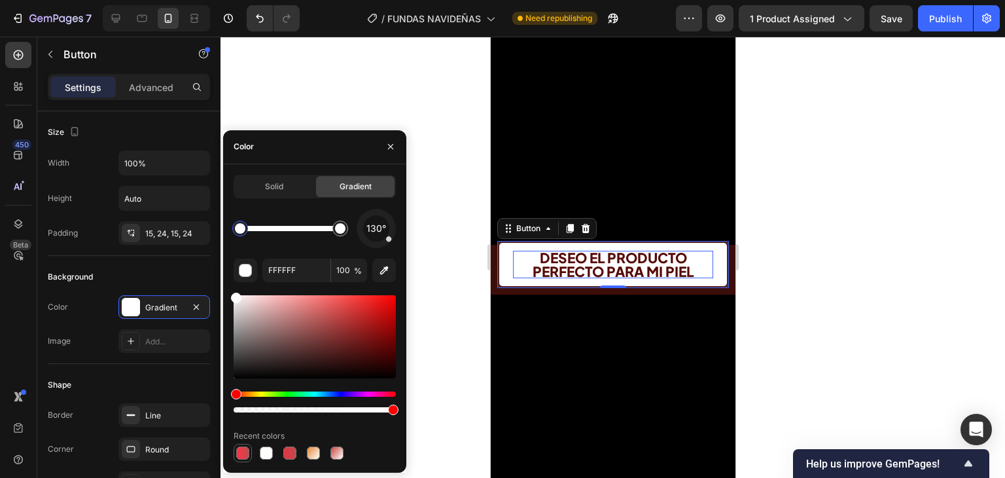
click at [243, 452] on div at bounding box center [242, 452] width 13 height 13
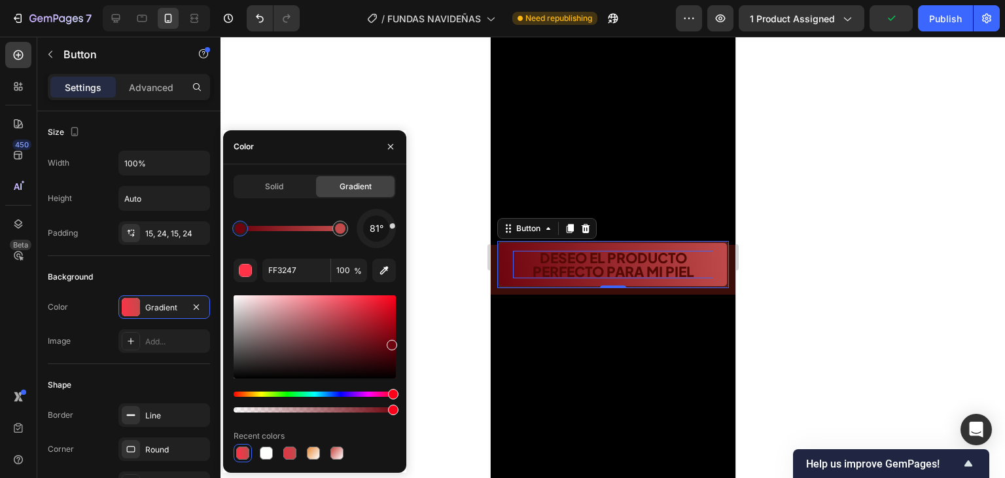
type input "6D040E"
click at [591, 263] on button "DESEO EL PRODUCTO PERFECTO PARA MI PIEL" at bounding box center [613, 264] width 232 height 47
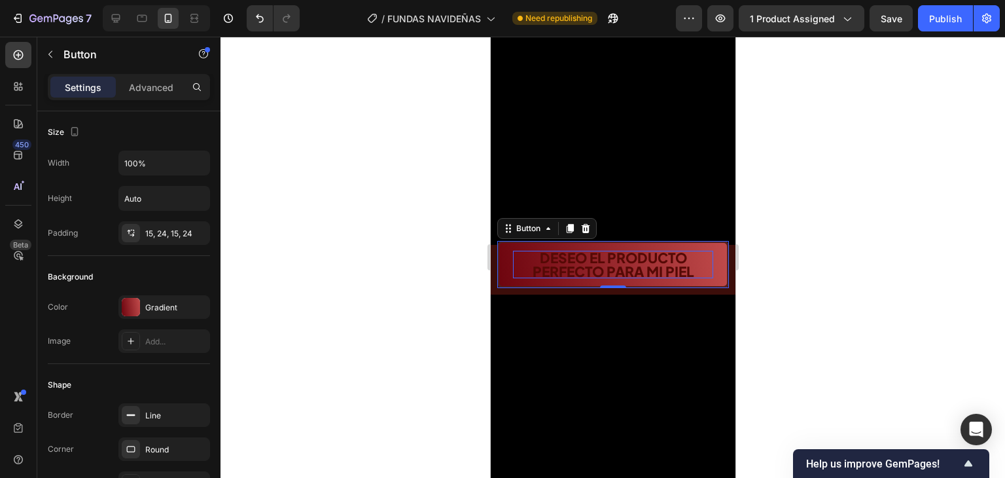
click at [592, 263] on button "DESEO EL PRODUCTO PERFECTO PARA MI PIEL" at bounding box center [613, 264] width 232 height 47
click at [593, 254] on span "DESEO EL PRODUCTO PERFECTO PARA MI PIEL" at bounding box center [612, 264] width 161 height 31
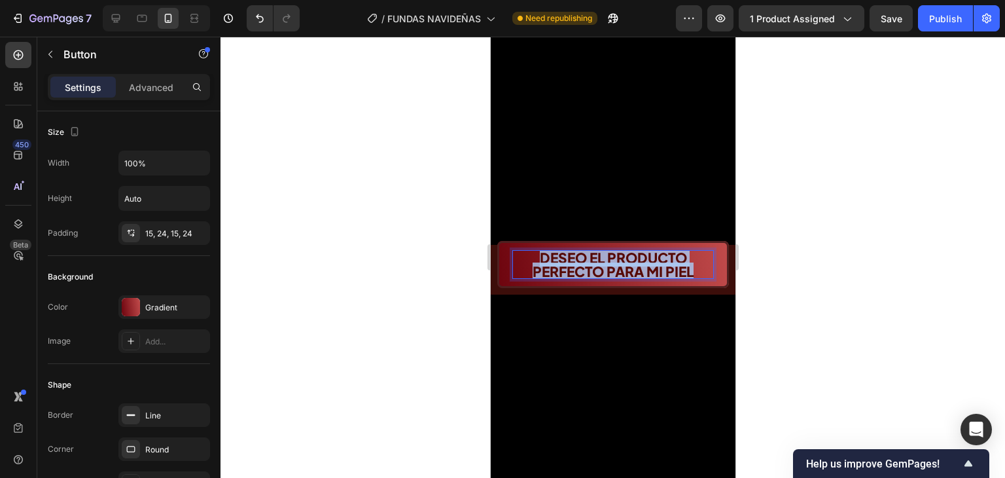
click at [593, 254] on span "DESEO EL PRODUCTO PERFECTO PARA MI PIEL" at bounding box center [612, 264] width 161 height 31
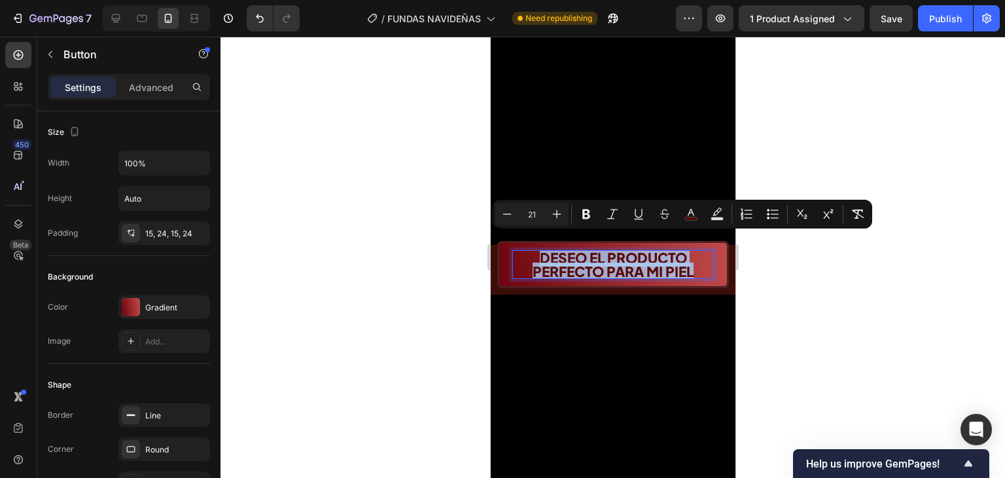
click at [593, 254] on span "DESEO EL PRODUCTO PERFECTO PARA MI PIEL" at bounding box center [612, 264] width 161 height 31
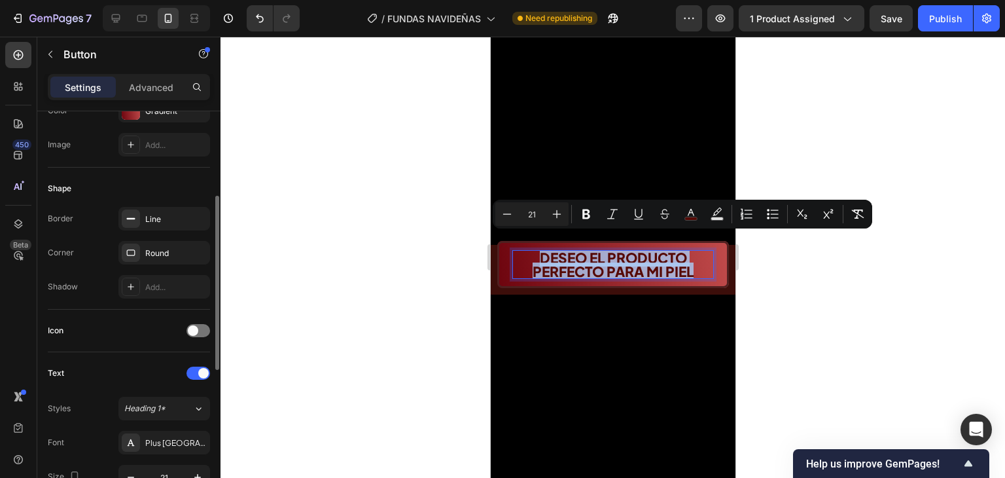
scroll to position [327, 0]
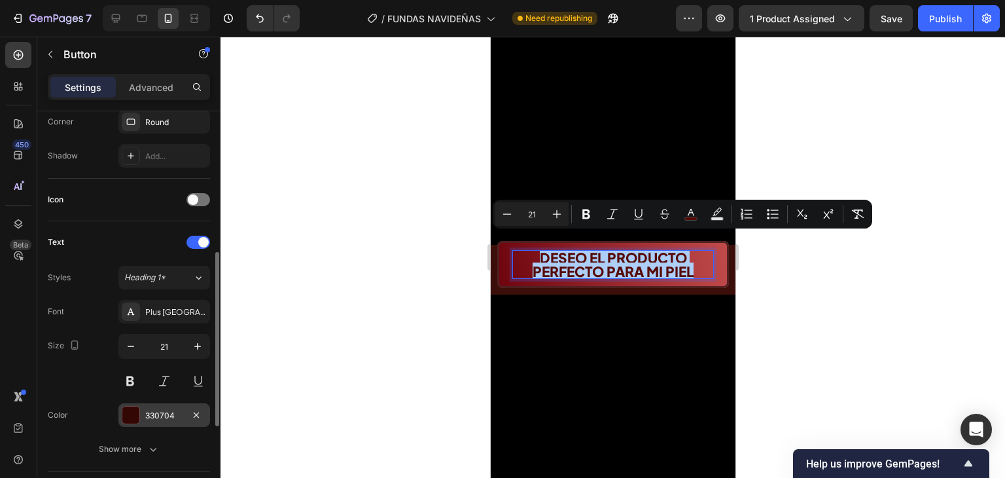
click at [136, 410] on div at bounding box center [130, 415] width 17 height 17
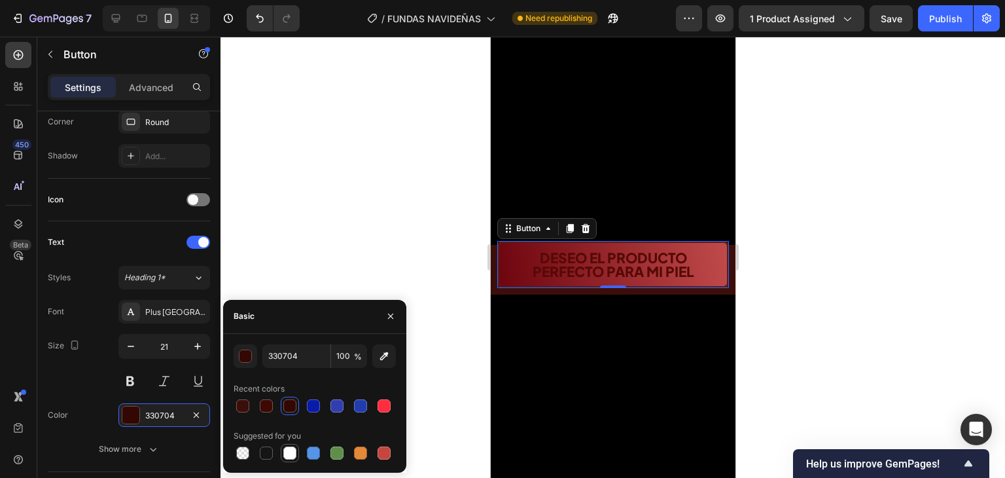
click at [290, 449] on div at bounding box center [289, 452] width 13 height 13
type input "FFFFFF"
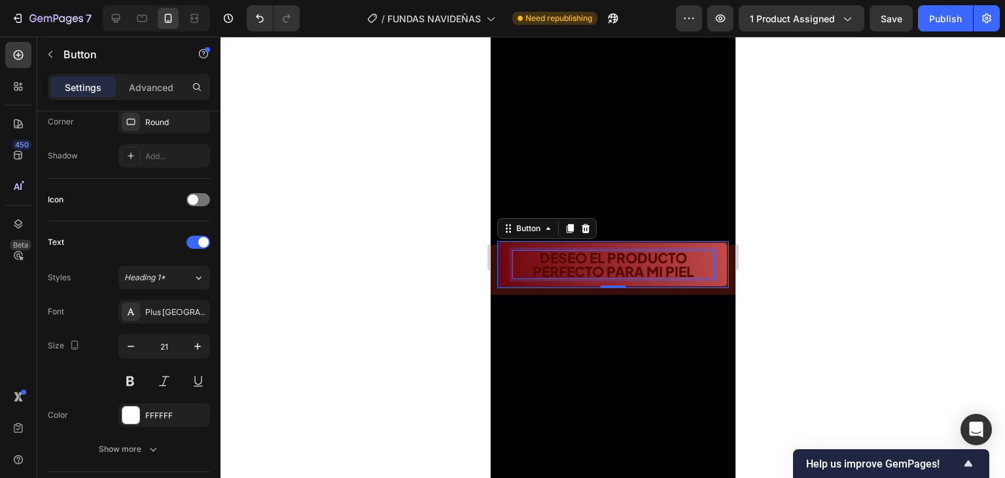
click at [581, 249] on span "DESEO EL PRODUCTO PERFECTO PARA MI PIEL" at bounding box center [612, 264] width 161 height 31
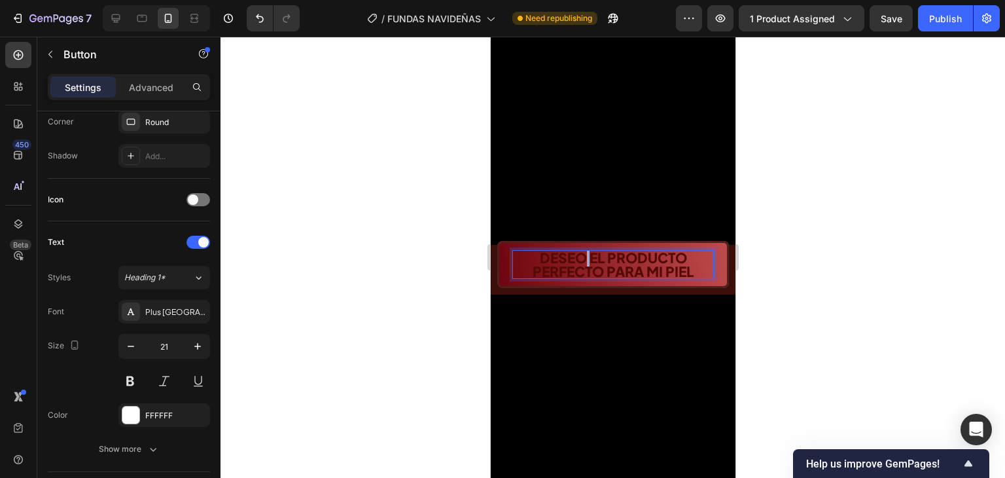
click at [581, 249] on span "DESEO EL PRODUCTO PERFECTO PARA MI PIEL" at bounding box center [612, 264] width 161 height 31
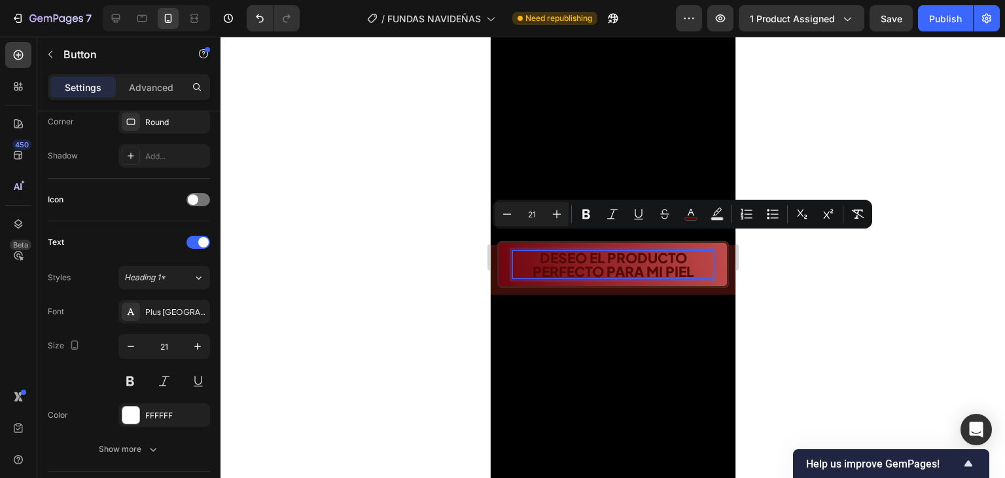
click at [608, 249] on span "DESEO EL PRODUCTO PERFECTO PARA MI PIEL" at bounding box center [612, 264] width 161 height 31
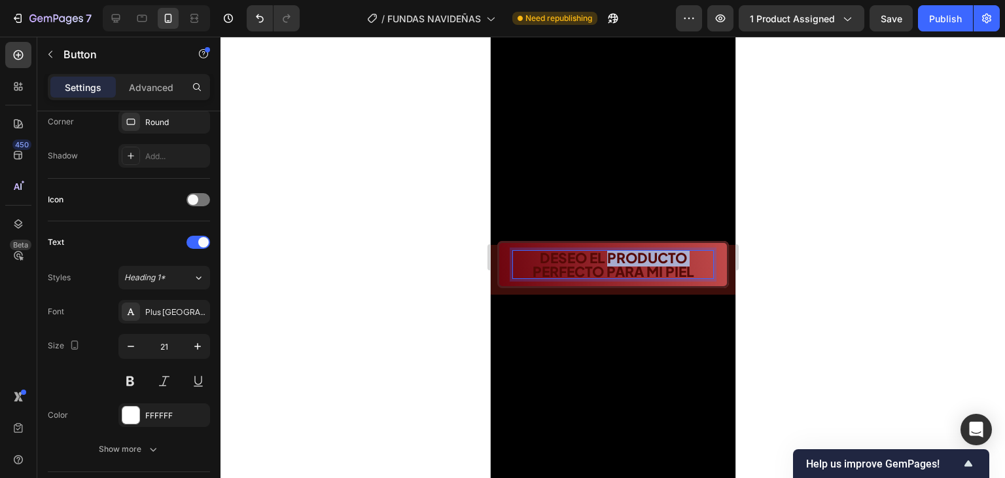
click at [608, 249] on span "DESEO EL PRODUCTO PERFECTO PARA MI PIEL" at bounding box center [612, 264] width 161 height 31
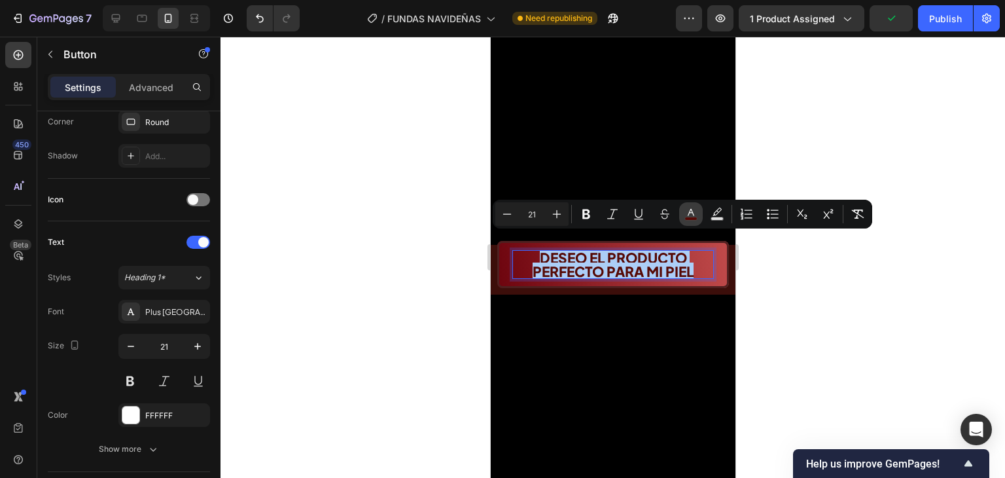
click at [687, 213] on icon "Editor contextual toolbar" at bounding box center [691, 214] width 13 height 13
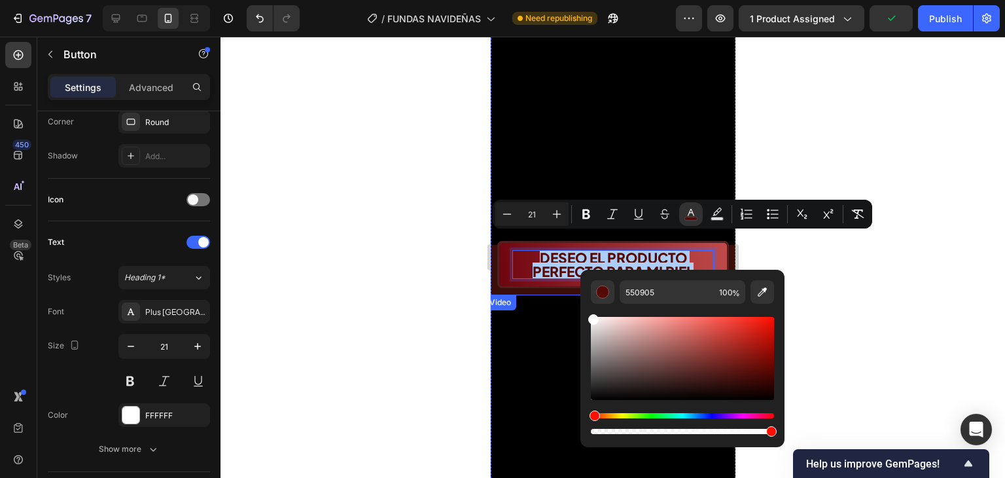
drag, startPoint x: 1130, startPoint y: 383, endPoint x: 573, endPoint y: 293, distance: 564.9
type input "FFFFFF"
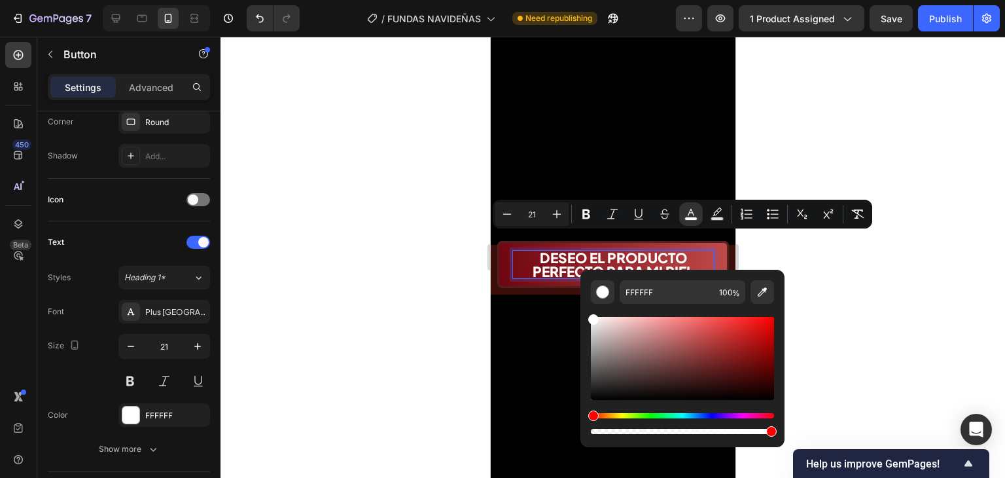
click at [498, 253] on button "DESEO EL PRODUCTO PERFECTO PARA MI PIEL" at bounding box center [613, 264] width 232 height 47
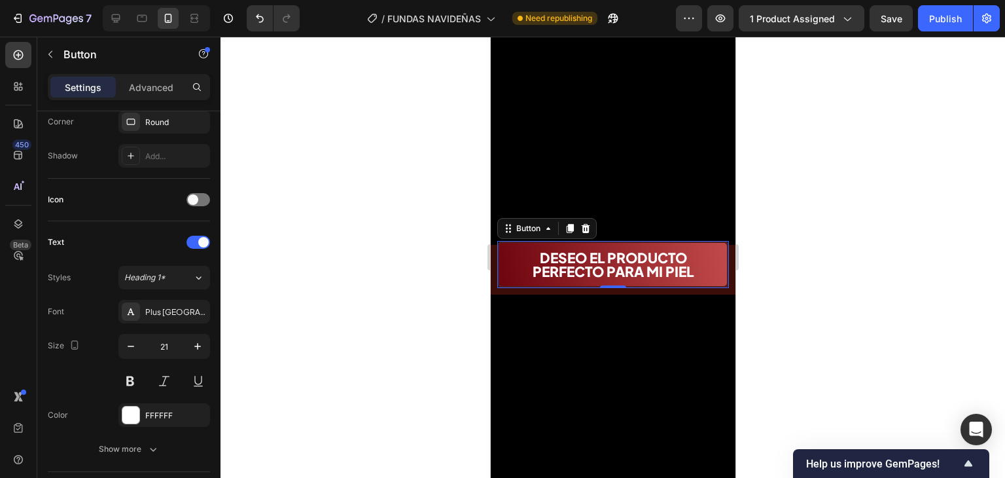
click at [774, 262] on div at bounding box center [613, 257] width 785 height 441
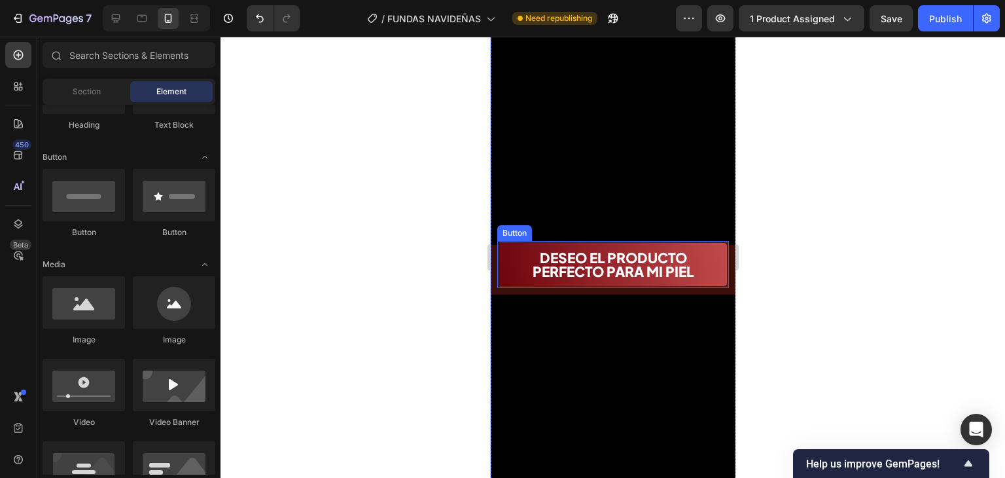
click at [699, 241] on button "DESEO EL PRODUCTO PERFECTO PARA MI PIEL" at bounding box center [613, 264] width 232 height 47
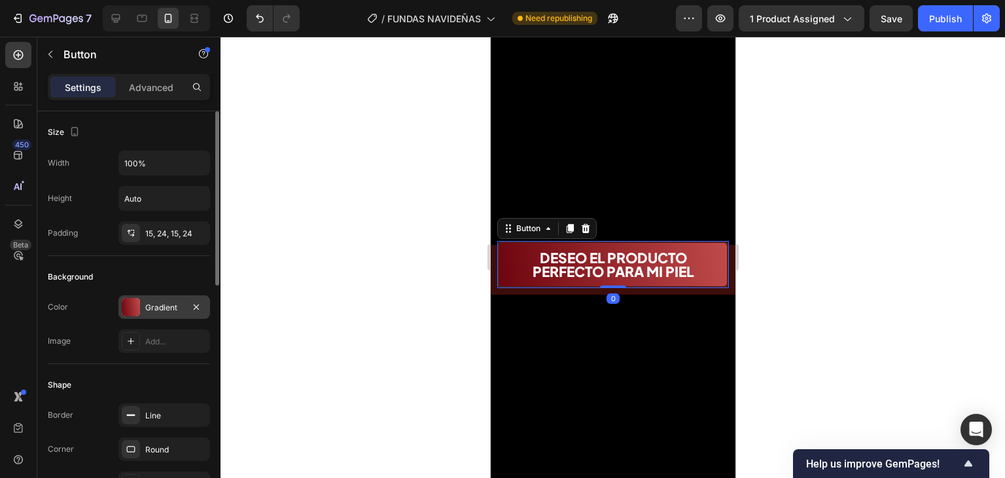
click at [124, 304] on div at bounding box center [131, 307] width 18 height 18
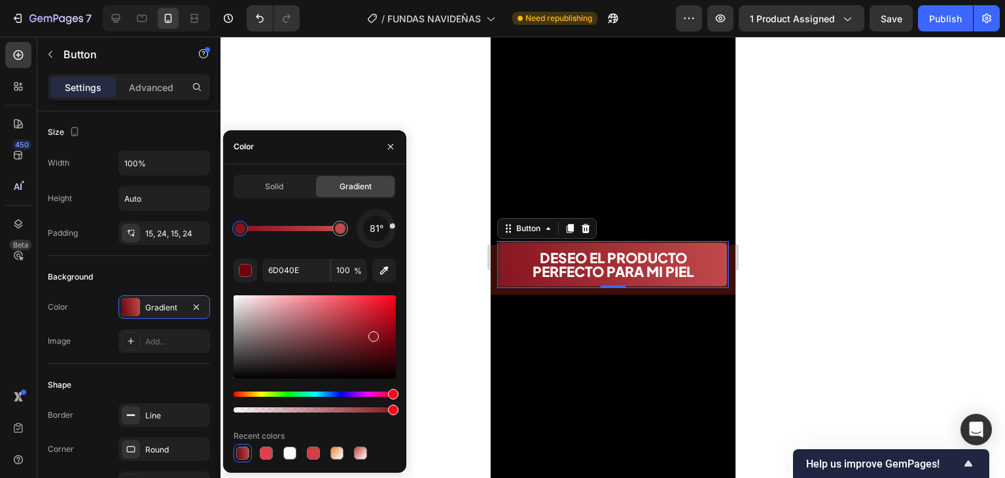
drag, startPoint x: 373, startPoint y: 342, endPoint x: 373, endPoint y: 333, distance: 9.2
click at [373, 333] on div at bounding box center [315, 336] width 162 height 83
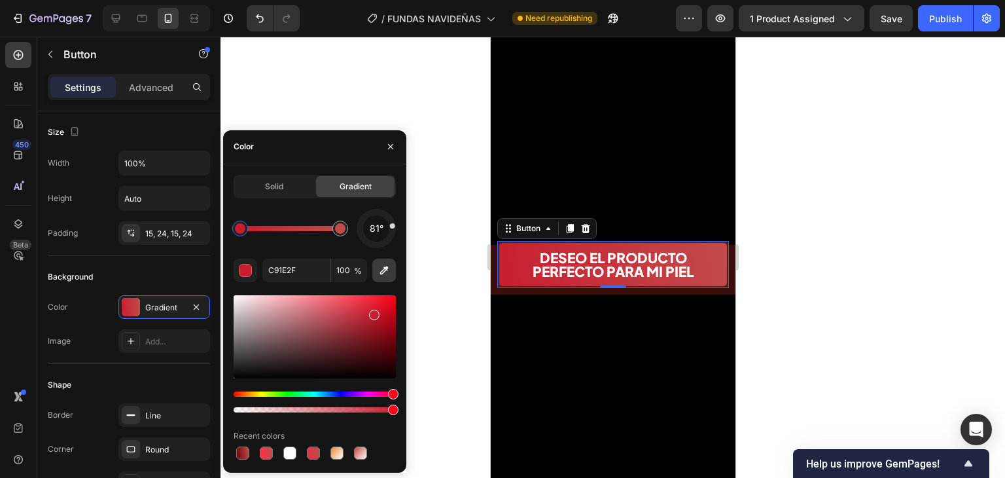
click at [389, 274] on icon "button" at bounding box center [384, 270] width 13 height 13
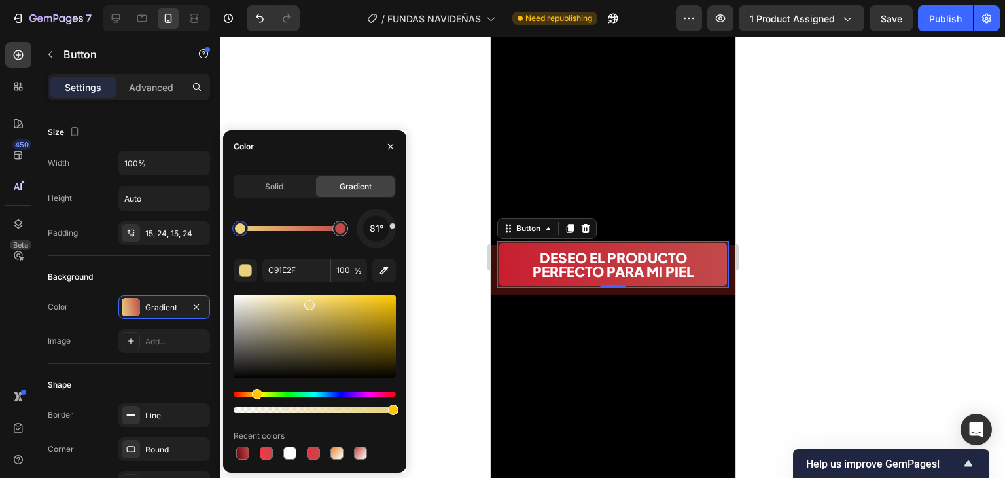
type input "E8D17F"
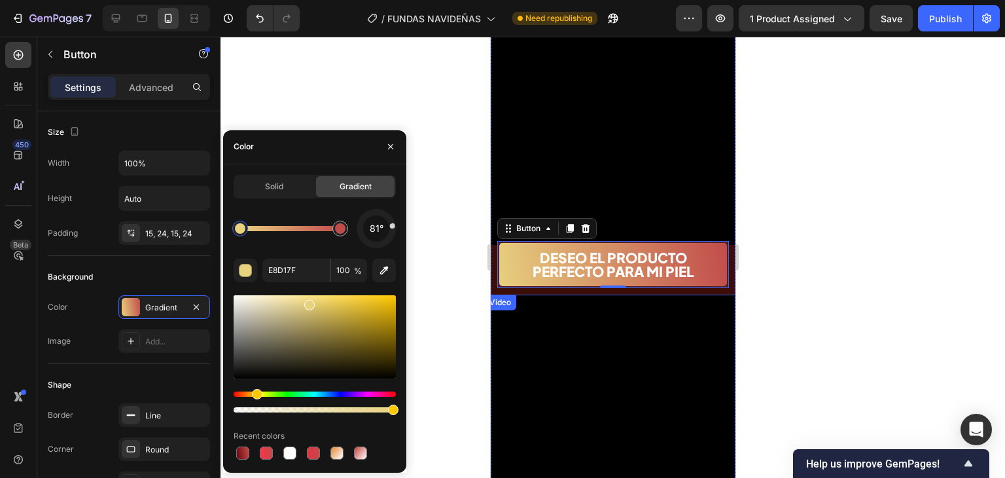
click at [784, 278] on div at bounding box center [613, 257] width 785 height 441
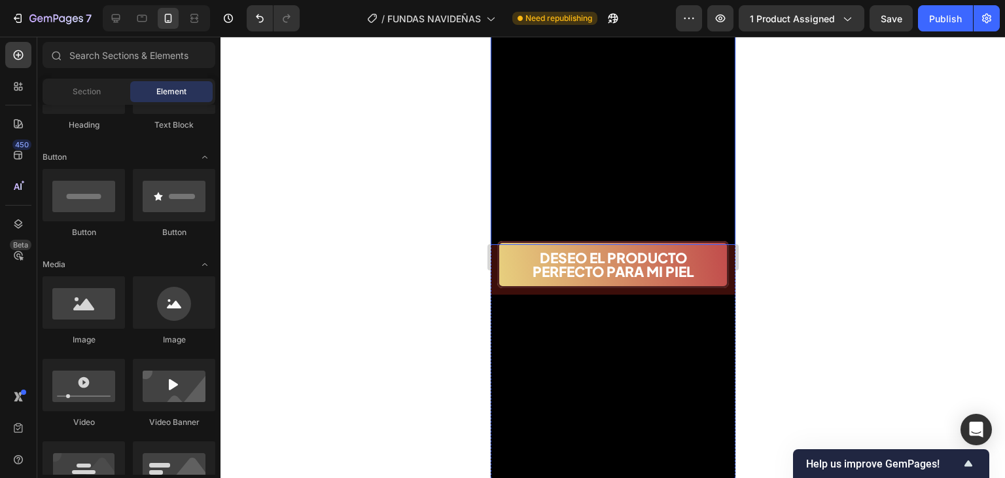
click at [672, 215] on video at bounding box center [612, 61] width 245 height 367
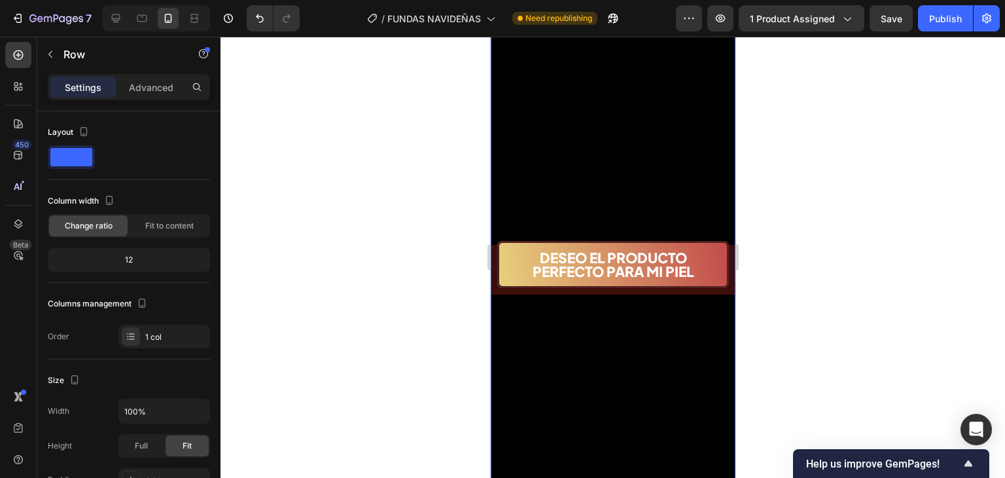
click at [492, 269] on div "DESEO EL PRODUCTO PERFECTO PARA MI PIEL Button" at bounding box center [612, 263] width 245 height 50
click at [496, 257] on div "DESEO EL PRODUCTO PERFECTO PARA MI PIEL Button" at bounding box center [612, 263] width 245 height 50
click at [720, 238] on div "DESEO EL PRODUCTO PERFECTO PARA MI PIEL Button" at bounding box center [612, 263] width 245 height 50
click at [493, 238] on div "DESEO EL PRODUCTO PERFECTO PARA MI PIEL Button" at bounding box center [612, 263] width 245 height 50
click at [787, 297] on div at bounding box center [613, 257] width 785 height 441
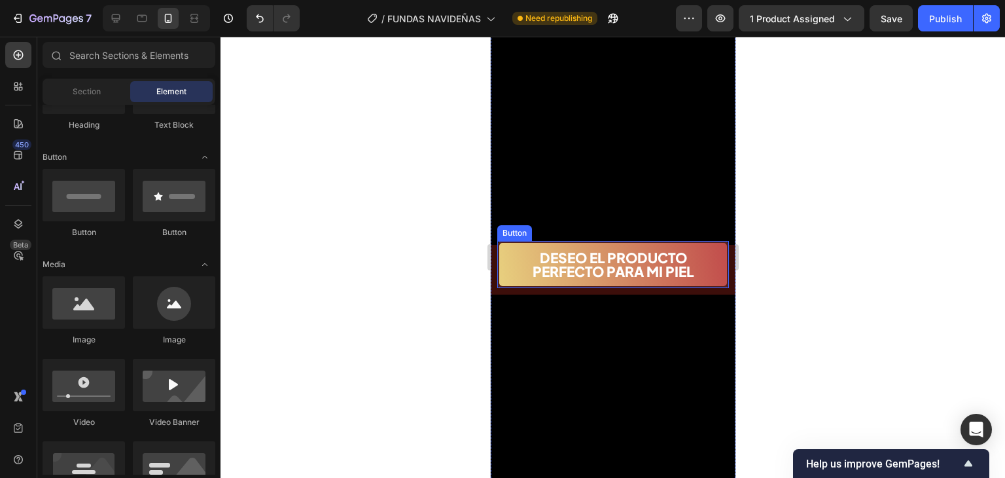
click at [699, 264] on button "DESEO EL PRODUCTO PERFECTO PARA MI PIEL" at bounding box center [613, 264] width 232 height 47
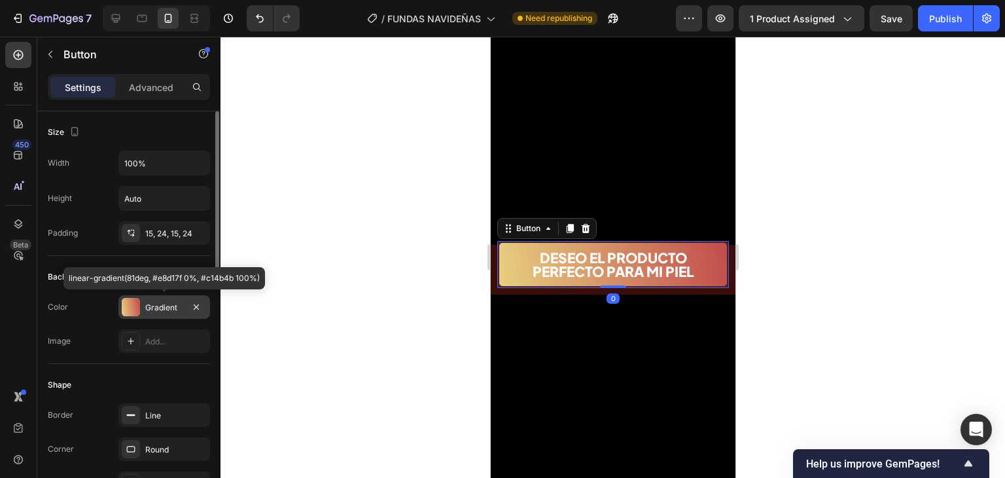
click at [134, 313] on div at bounding box center [131, 307] width 18 height 18
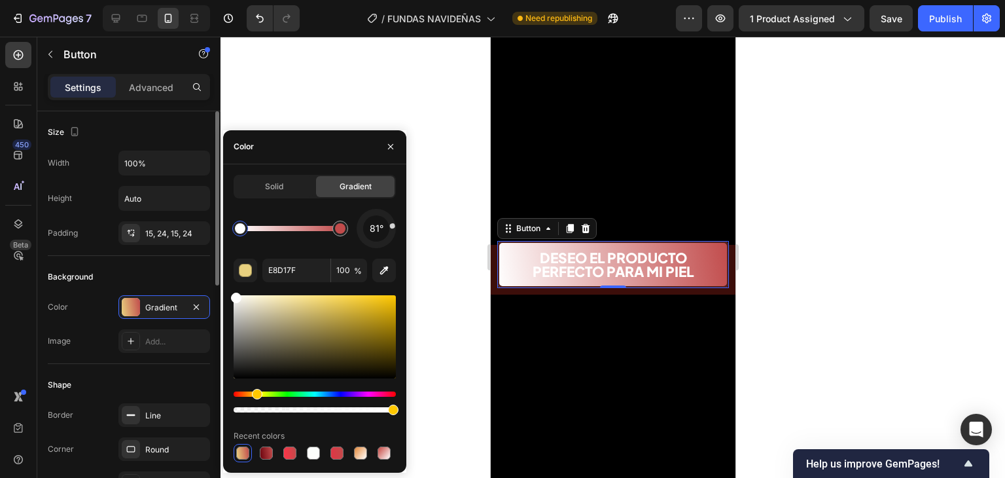
drag, startPoint x: 307, startPoint y: 346, endPoint x: 209, endPoint y: 268, distance: 125.3
click at [209, 268] on div "450 Beta Sections(18) Elements(84) Section Element Hero Section Product Detail …" at bounding box center [110, 257] width 221 height 441
type input "FFFFFF"
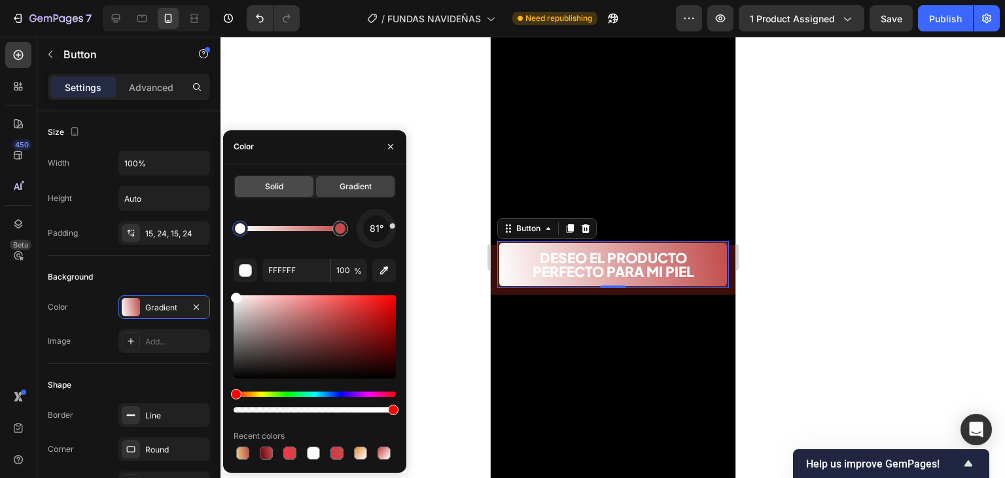
click at [282, 193] on div "Solid" at bounding box center [274, 186] width 79 height 21
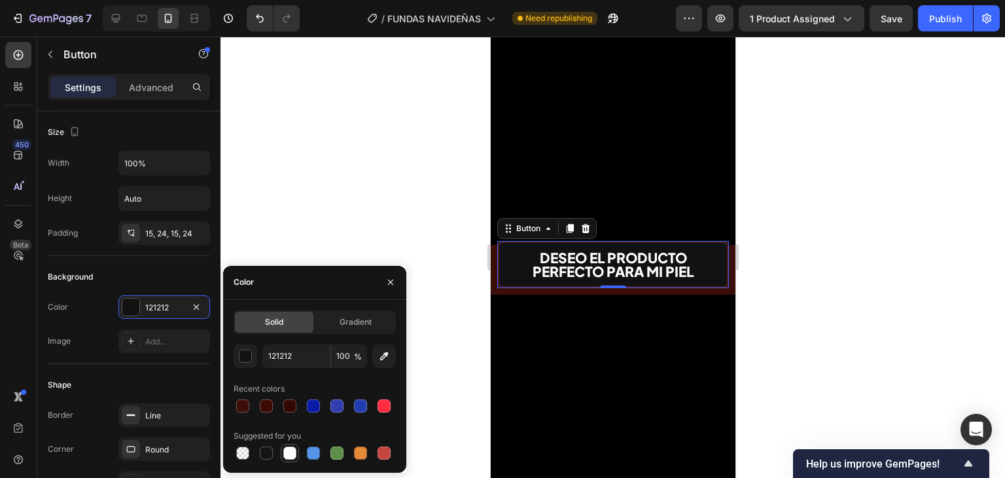
click at [291, 453] on div at bounding box center [289, 452] width 13 height 13
type input "FFFFFF"
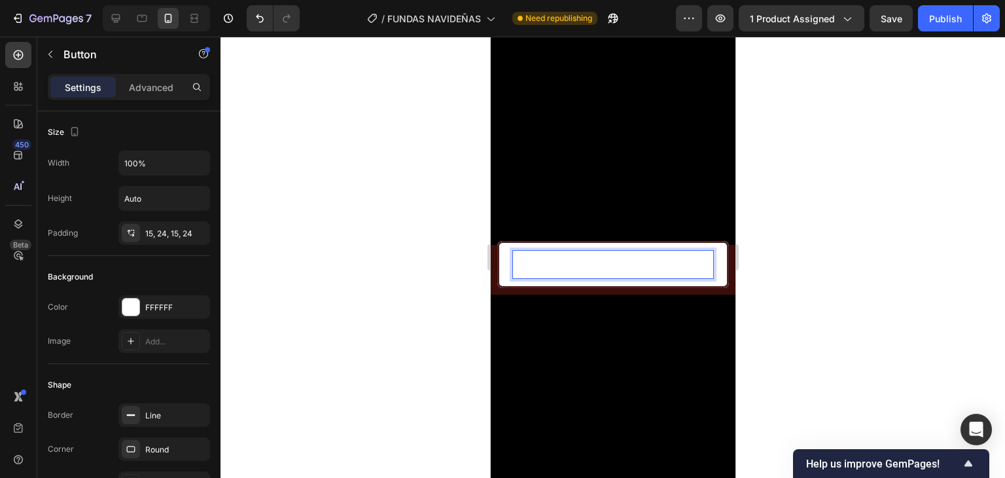
click at [603, 256] on span "DESEO EL PRODUCTO PERFECTO PARA MI PIEL" at bounding box center [612, 264] width 161 height 31
click at [582, 249] on span "DESEO EL PRODUCTO PERFECTO PARA MI PIEL" at bounding box center [612, 264] width 161 height 31
click at [581, 249] on span "DESEO EL PRODUCTO PERFECTO PARA MI PIEL" at bounding box center [612, 264] width 161 height 31
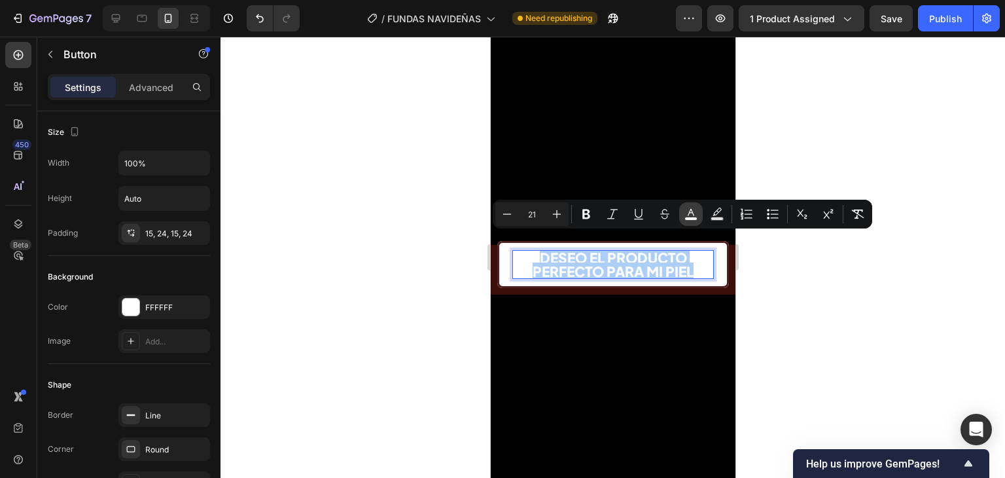
click at [691, 215] on icon "Editor contextual toolbar" at bounding box center [691, 214] width 13 height 13
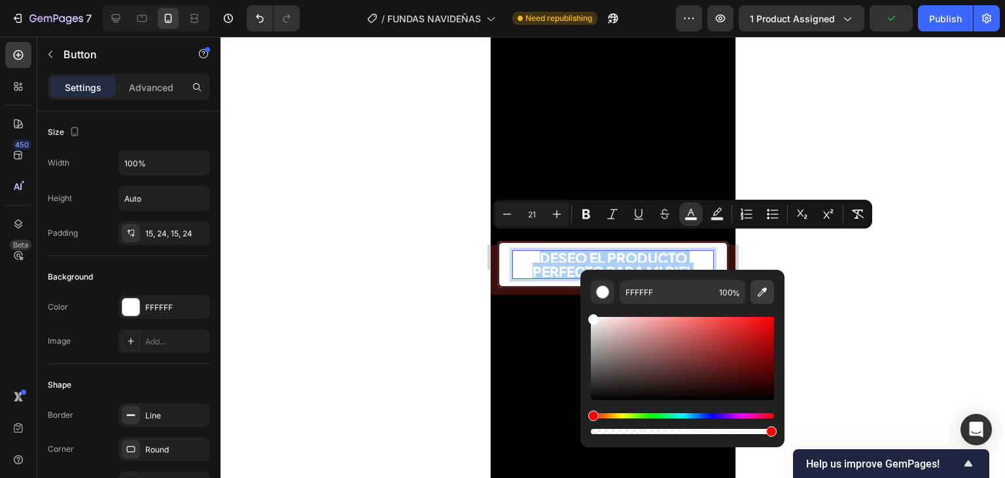
click at [759, 286] on icon "Editor contextual toolbar" at bounding box center [762, 291] width 13 height 13
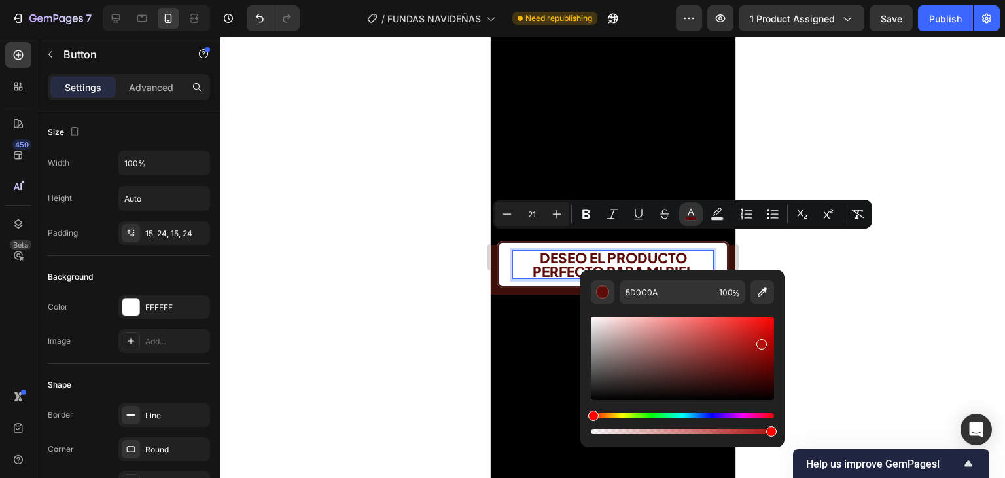
drag, startPoint x: 765, startPoint y: 365, endPoint x: 757, endPoint y: 334, distance: 31.8
click at [757, 335] on div "Editor contextual toolbar" at bounding box center [682, 358] width 183 height 83
click at [754, 344] on div "Editor contextual toolbar" at bounding box center [755, 345] width 10 height 10
type input "AD1714"
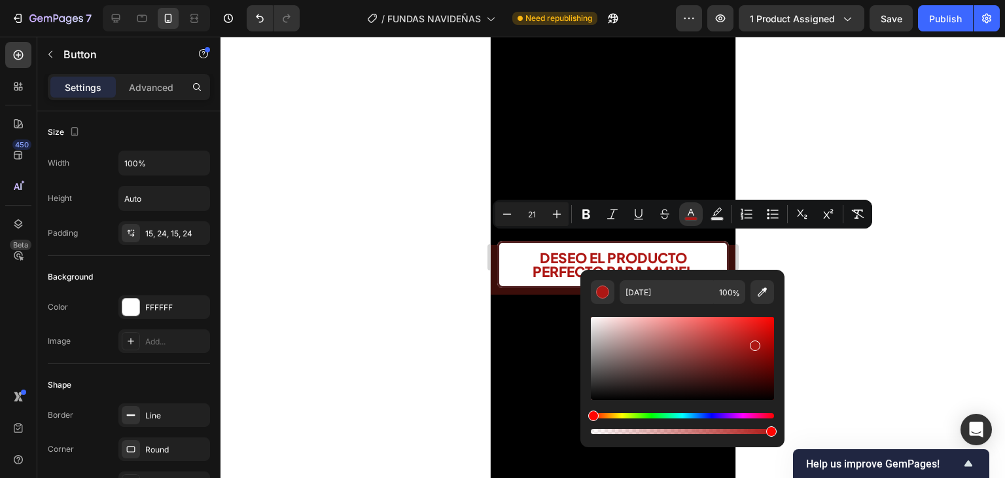
click at [799, 270] on div at bounding box center [613, 257] width 785 height 441
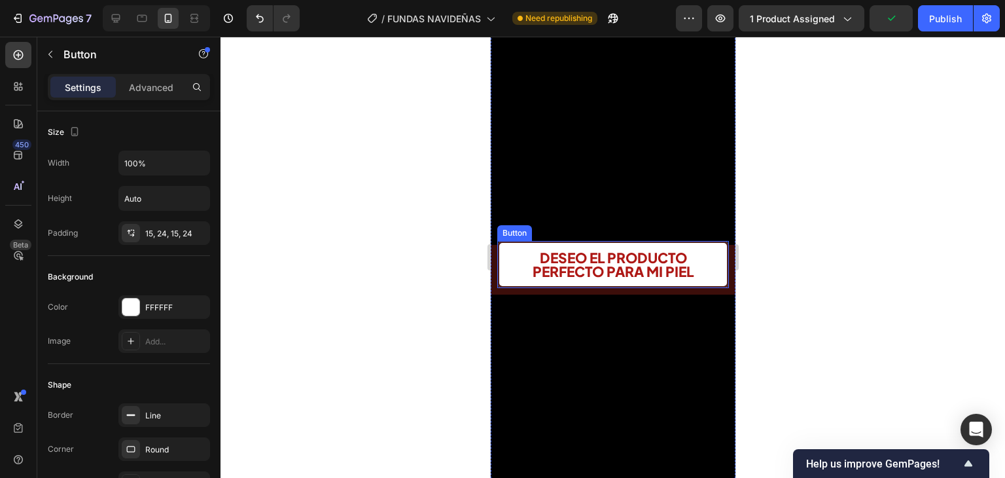
click at [708, 241] on button "DESEO EL PRODUCTO PERFECTO PARA MI PIEL" at bounding box center [613, 264] width 232 height 47
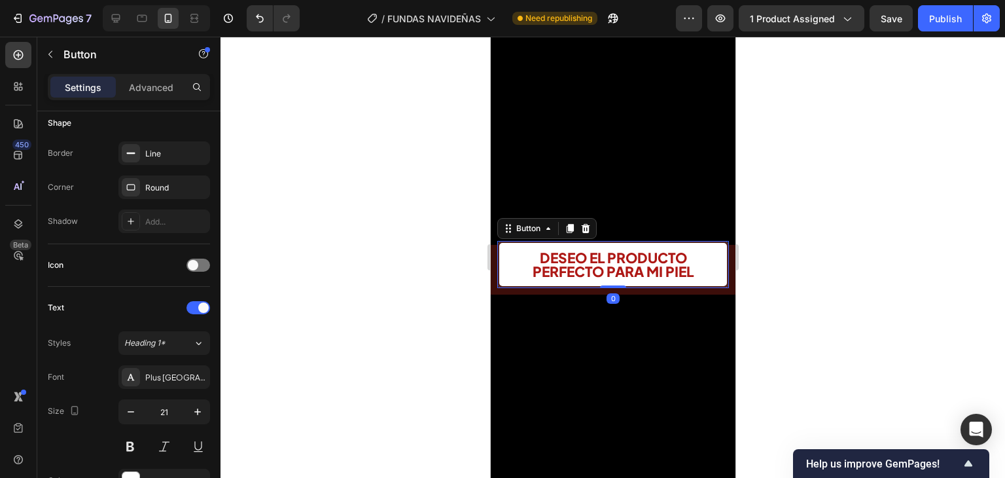
scroll to position [533, 0]
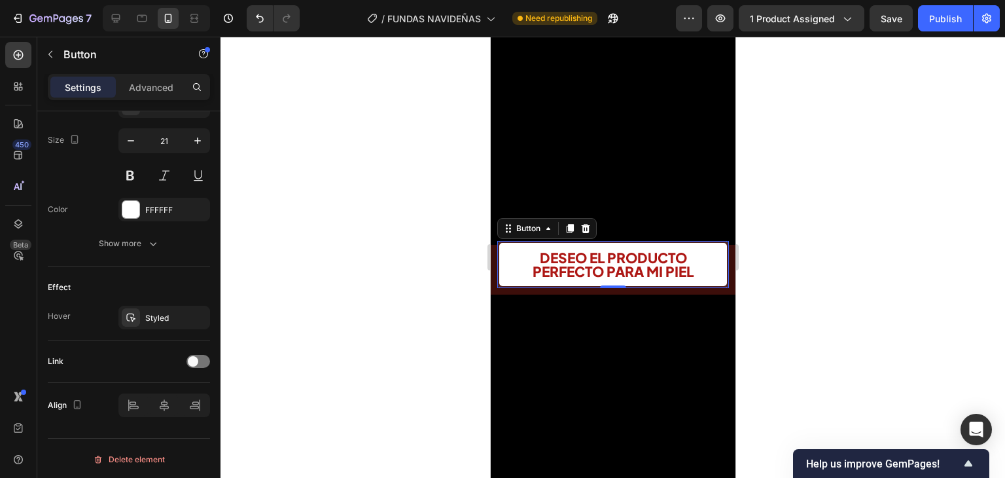
drag, startPoint x: 154, startPoint y: 88, endPoint x: 154, endPoint y: 101, distance: 13.1
click at [155, 88] on p "Advanced" at bounding box center [151, 88] width 45 height 14
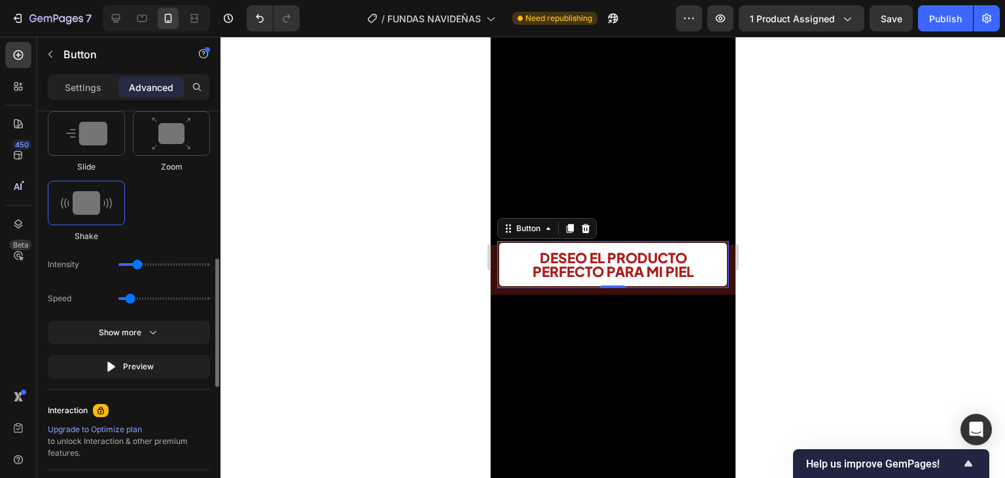
scroll to position [671, 0]
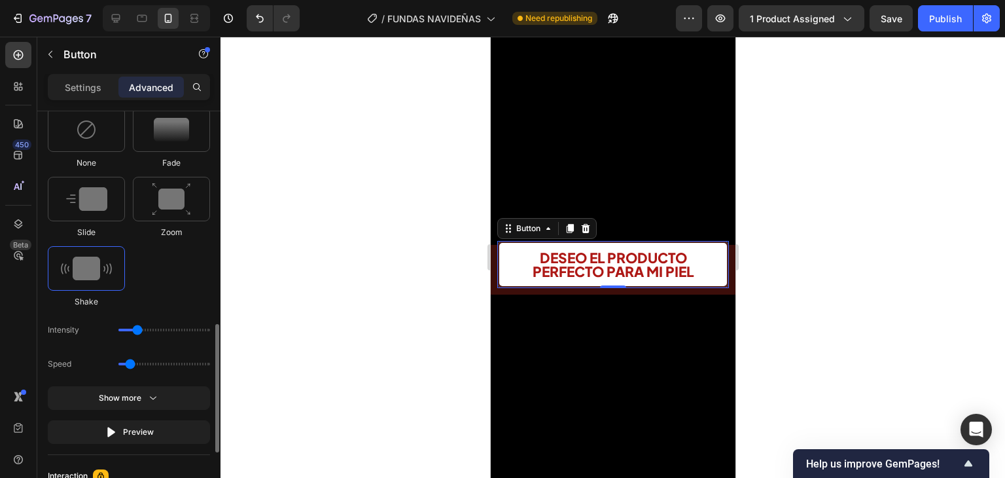
click at [191, 270] on div "None Fade Slide Zoom Shake" at bounding box center [129, 207] width 162 height 200
click at [104, 272] on img at bounding box center [86, 269] width 51 height 24
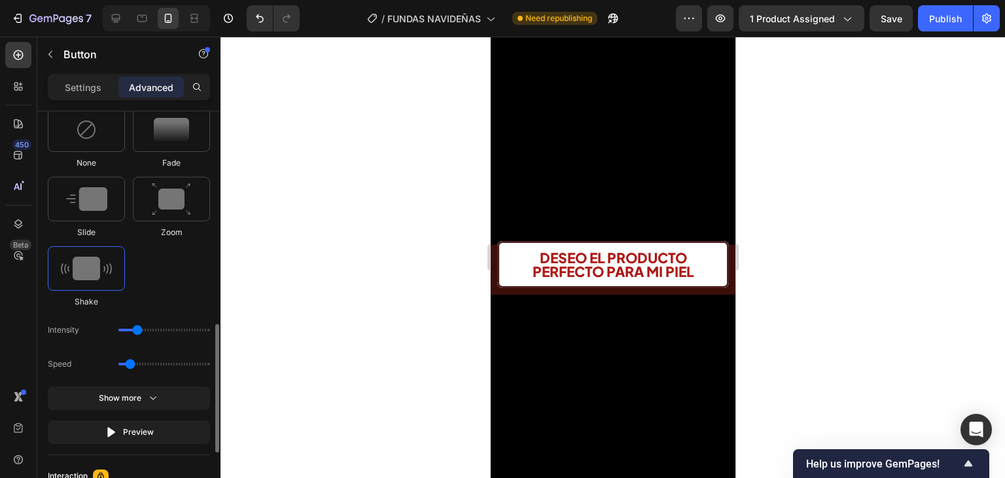
click at [96, 264] on img at bounding box center [86, 269] width 51 height 24
click at [130, 269] on div "None Fade Slide Zoom Shake" at bounding box center [129, 207] width 162 height 200
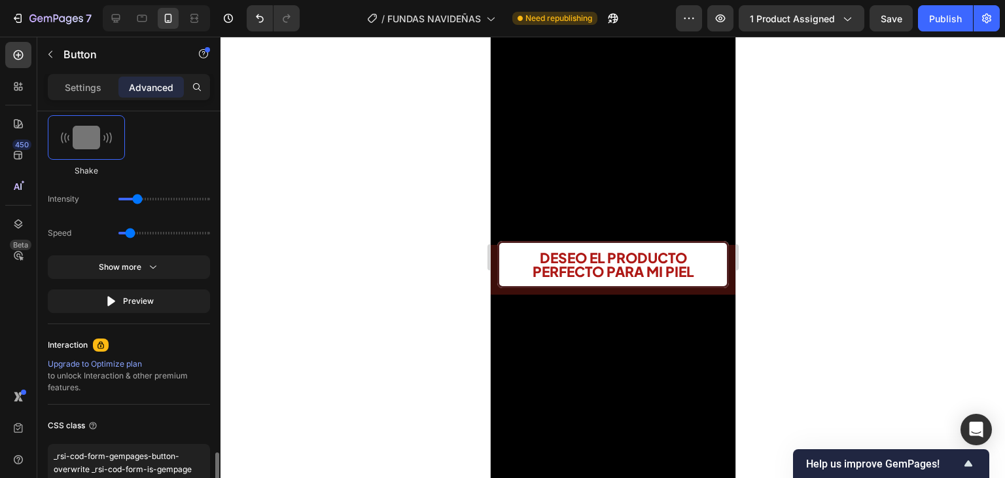
scroll to position [867, 0]
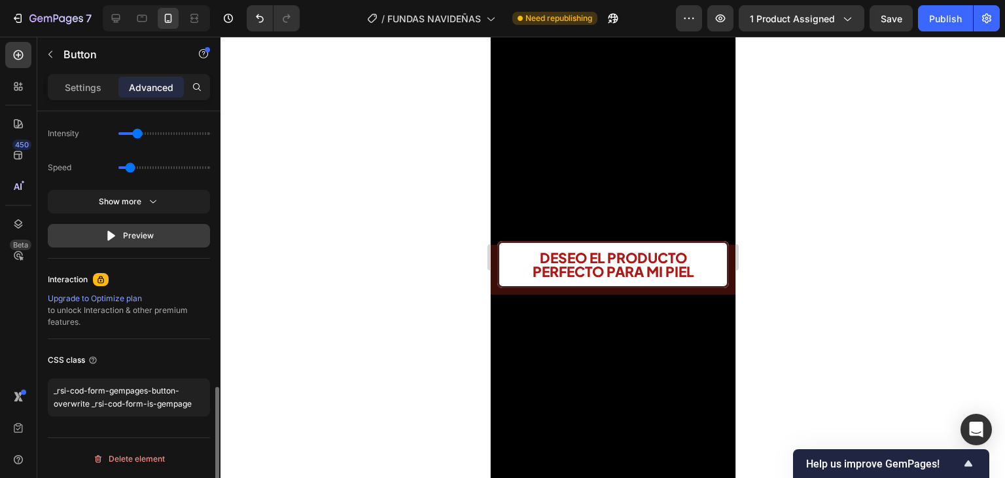
click at [120, 239] on div "Preview" at bounding box center [129, 235] width 49 height 13
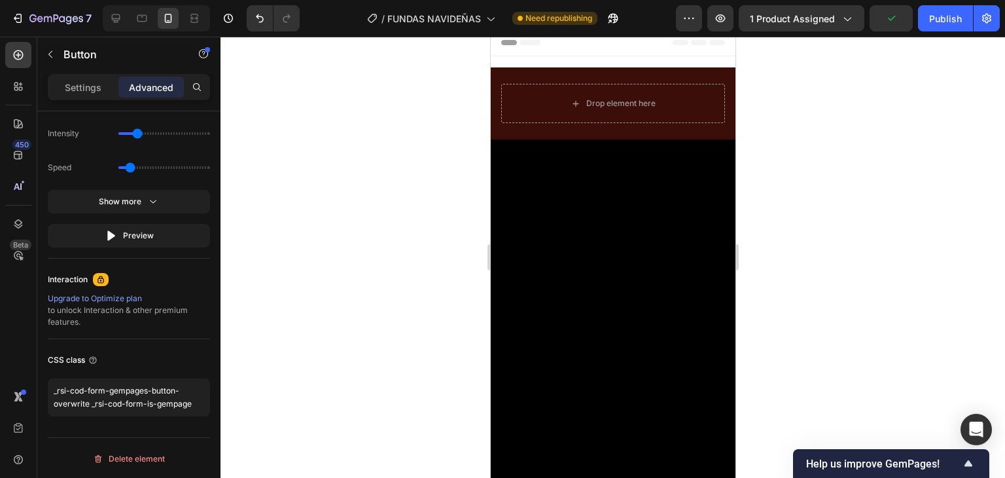
scroll to position [0, 0]
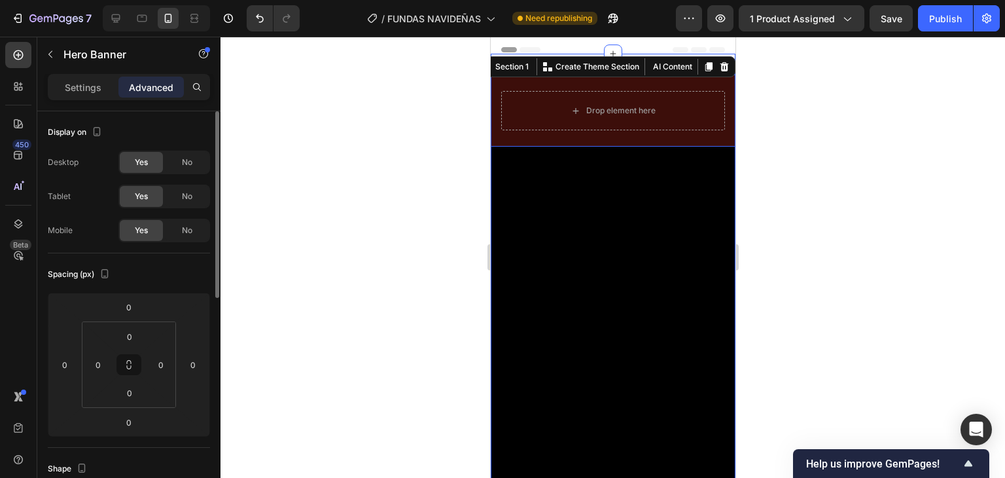
click at [675, 82] on div "Drop element here" at bounding box center [612, 111] width 245 height 72
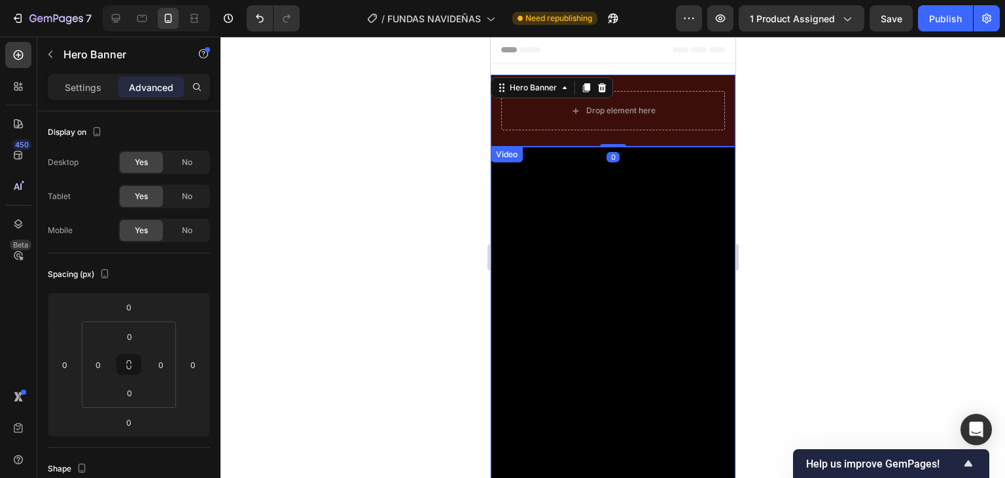
click at [530, 156] on div "Video" at bounding box center [612, 330] width 245 height 367
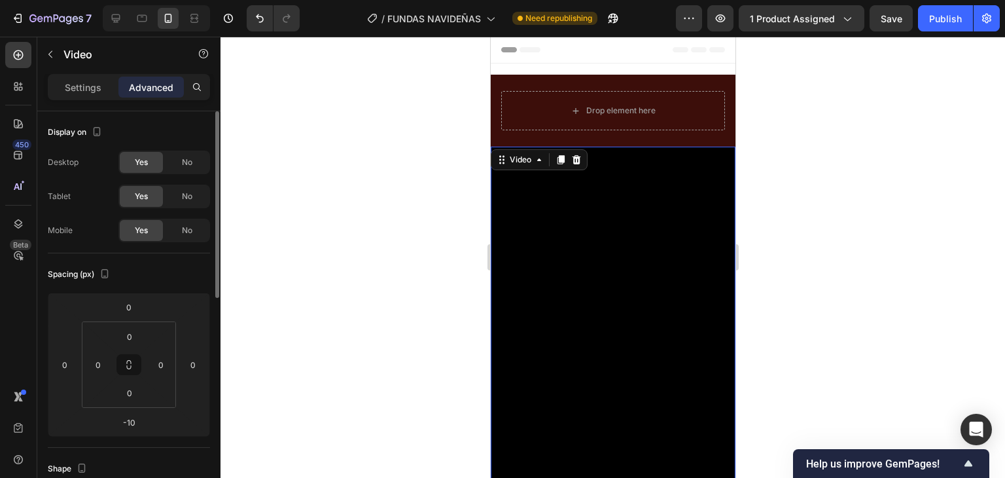
scroll to position [196, 0]
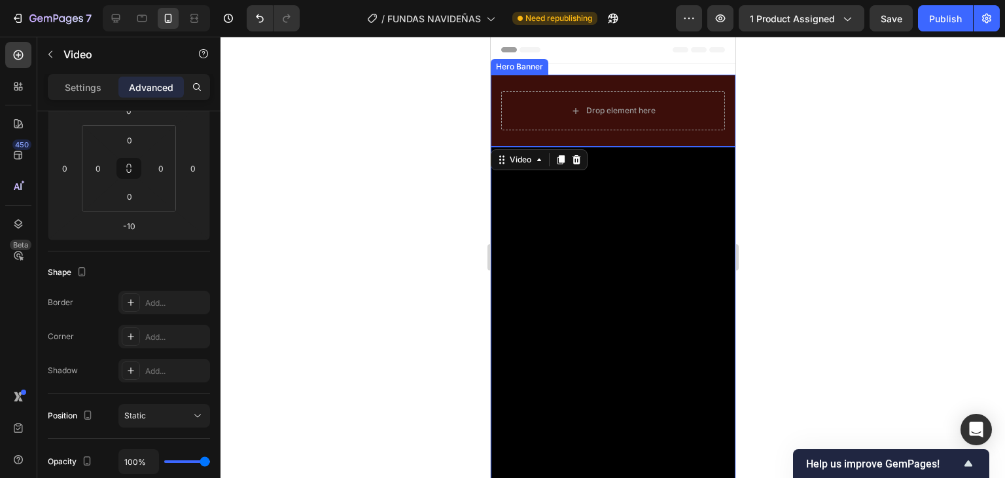
click at [717, 119] on div "Drop element here" at bounding box center [612, 111] width 245 height 72
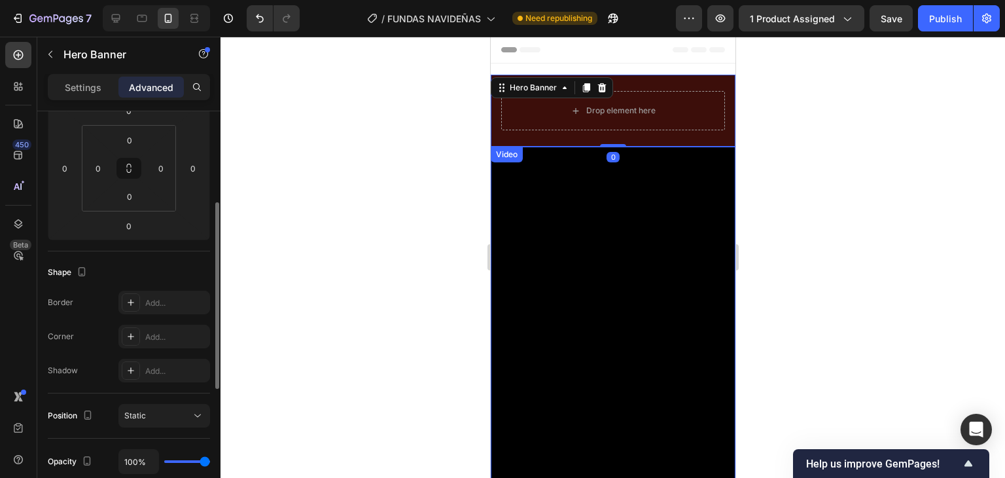
scroll to position [65, 0]
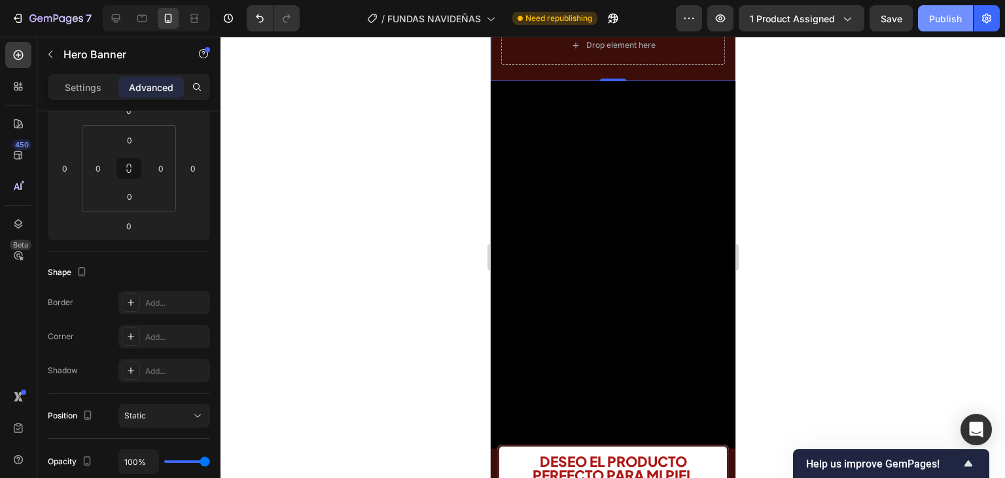
click at [943, 20] on div "Publish" at bounding box center [946, 19] width 33 height 14
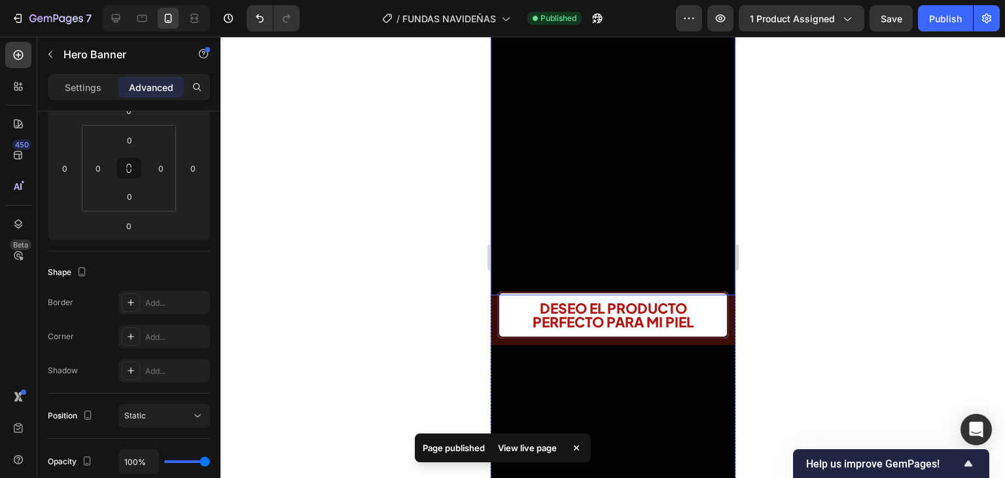
scroll to position [327, 0]
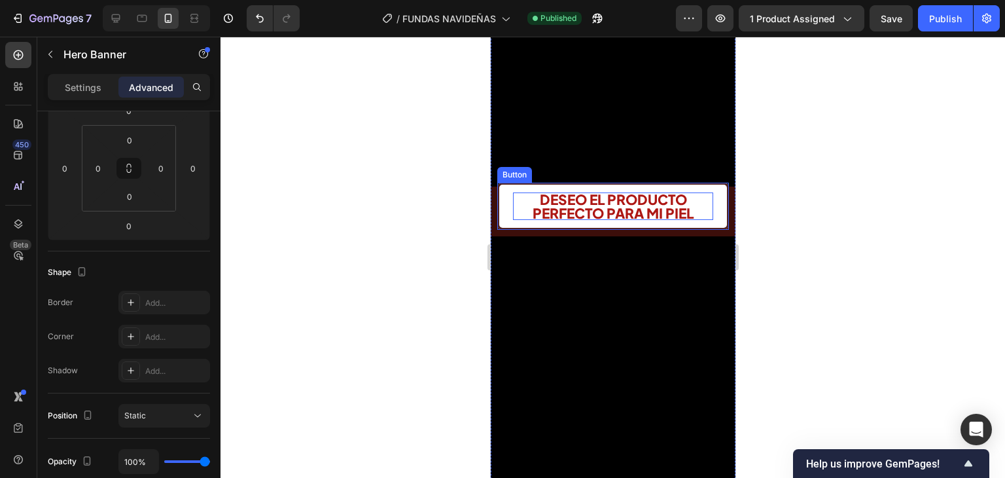
click at [609, 198] on span "DESEO EL PRODUCTO PERFECTO PARA MI PIEL" at bounding box center [612, 205] width 161 height 31
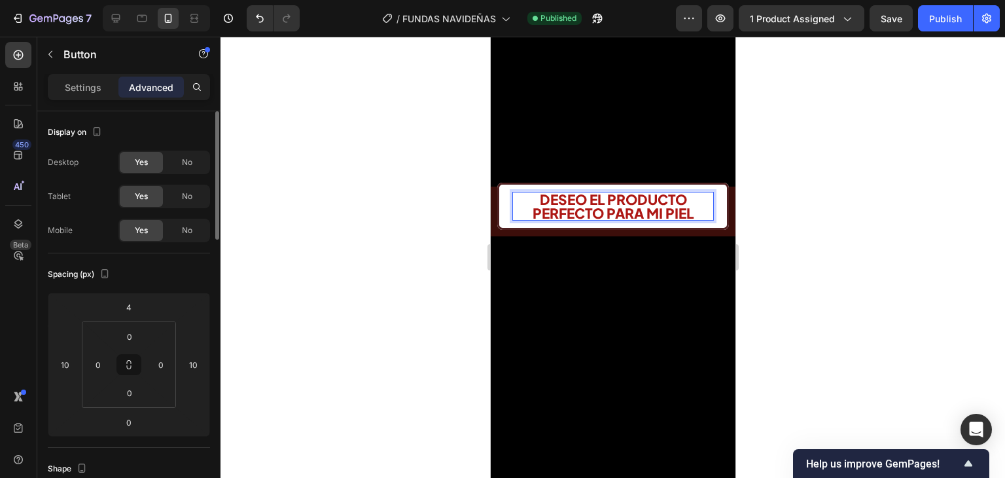
click at [609, 195] on span "DESEO EL PRODUCTO PERFECTO PARA MI PIEL" at bounding box center [612, 205] width 161 height 31
click at [609, 194] on span "DESEO EL PRODUCTO PERFECTO PARA MI PIEL" at bounding box center [612, 205] width 161 height 31
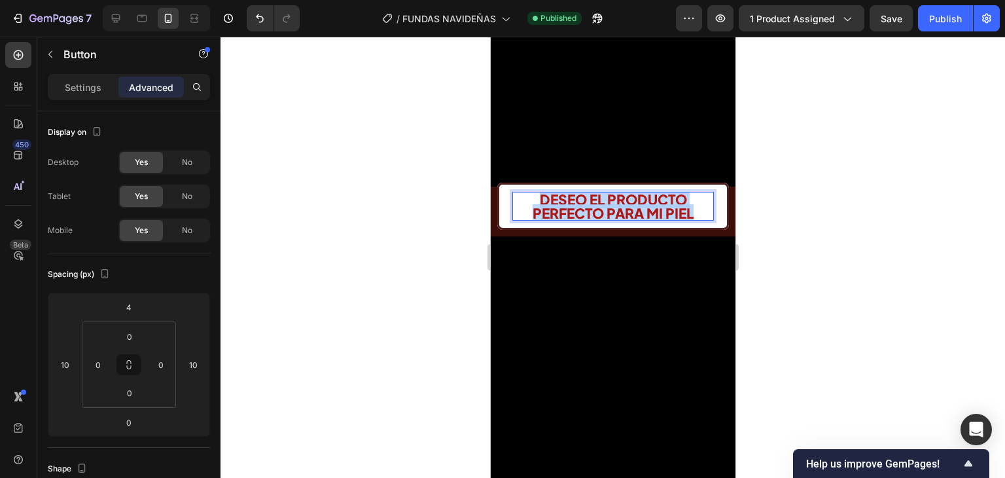
click at [609, 194] on span "DESEO EL PRODUCTO PERFECTO PARA MI PIEL" at bounding box center [612, 205] width 161 height 31
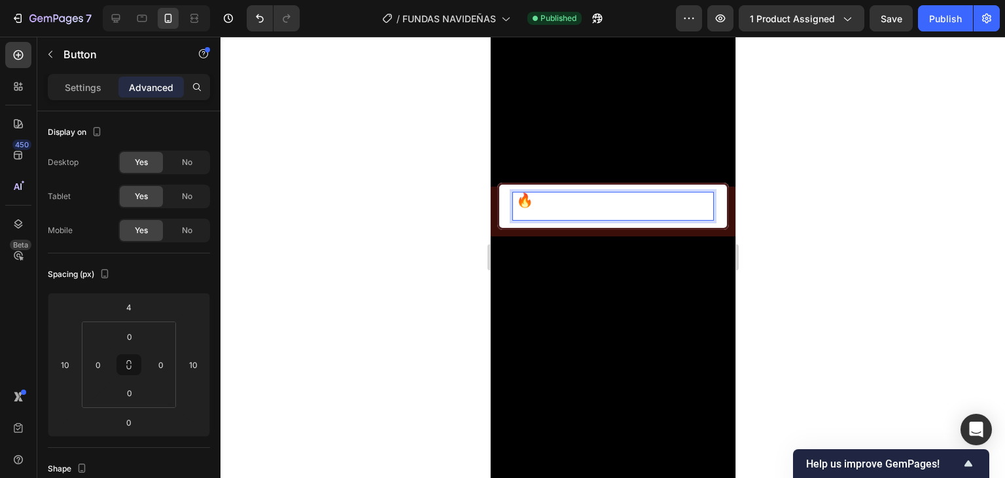
scroll to position [1, 0]
click at [623, 197] on icon "QUIERO MI SET NAVIDEÑO AHORA" at bounding box center [621, 205] width 177 height 31
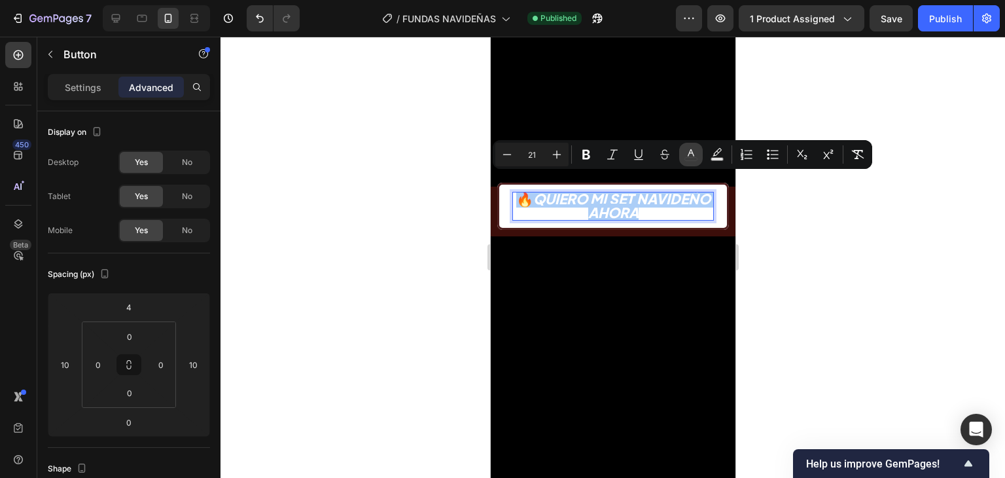
click at [694, 153] on icon "Editor contextual toolbar" at bounding box center [691, 154] width 13 height 13
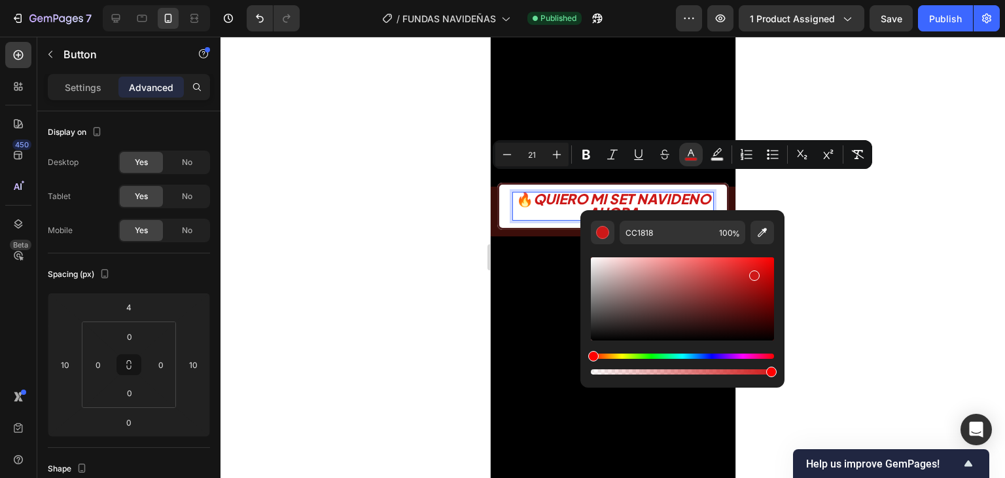
click at [754, 273] on div "Editor contextual toolbar" at bounding box center [682, 298] width 183 height 83
type input "CE1818"
click at [799, 202] on div at bounding box center [613, 257] width 785 height 441
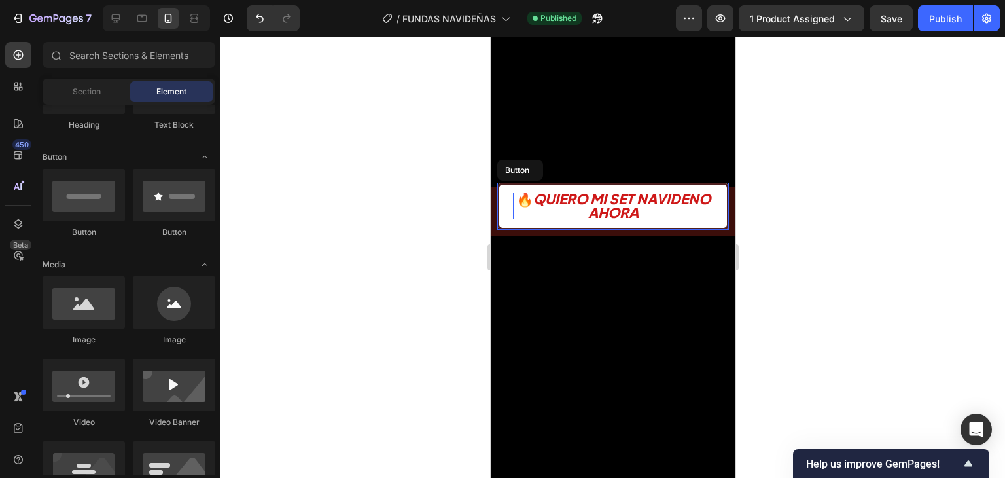
click at [660, 192] on icon "QUIERO MI SET NAVIDEÑO AHORA" at bounding box center [621, 205] width 177 height 31
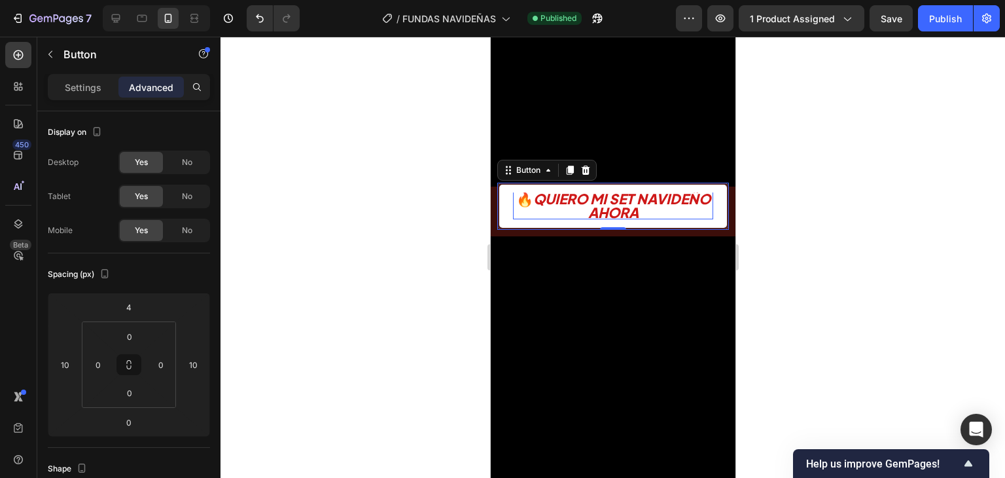
scroll to position [0, 0]
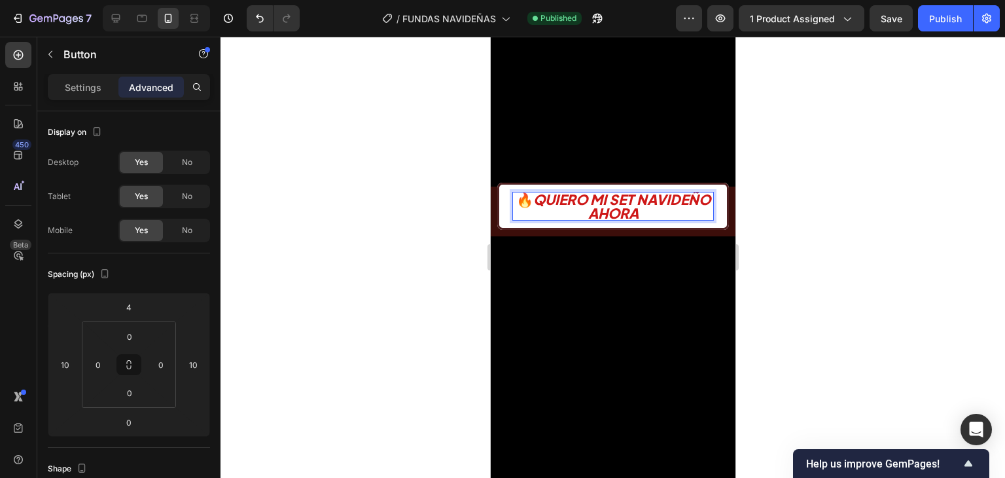
click at [660, 192] on icon "QUIERO MI SET NAVIDEÑO AHORA" at bounding box center [621, 205] width 177 height 31
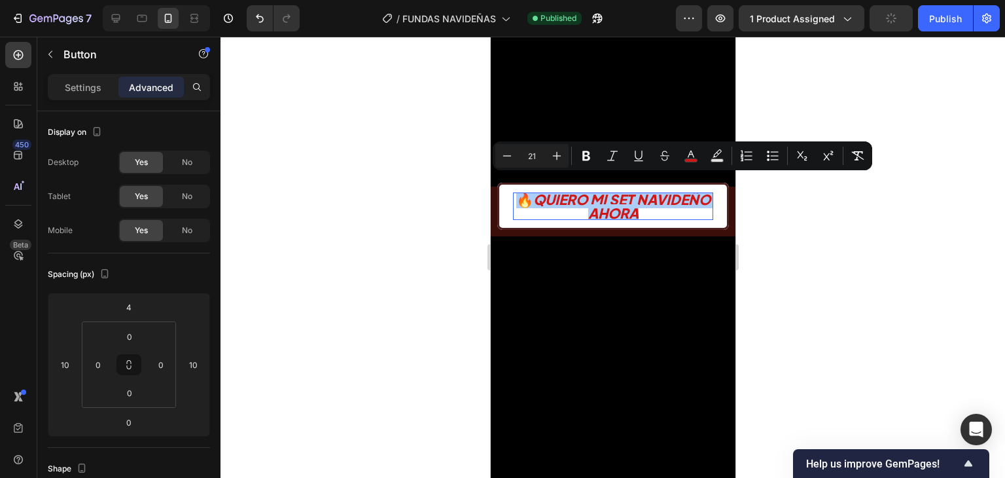
click at [749, 200] on div at bounding box center [613, 257] width 785 height 441
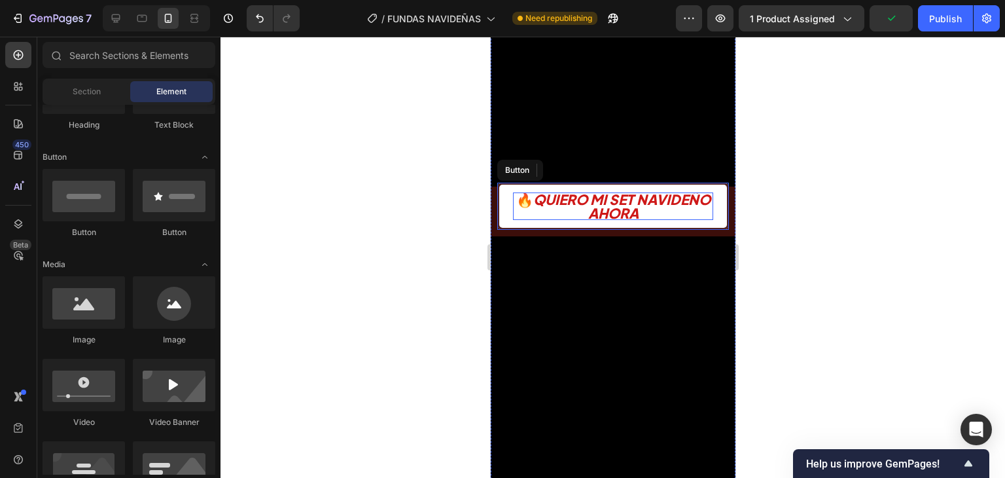
click at [639, 190] on icon "QUIERO MI SET NAVIDEÑO AHORA" at bounding box center [621, 205] width 177 height 31
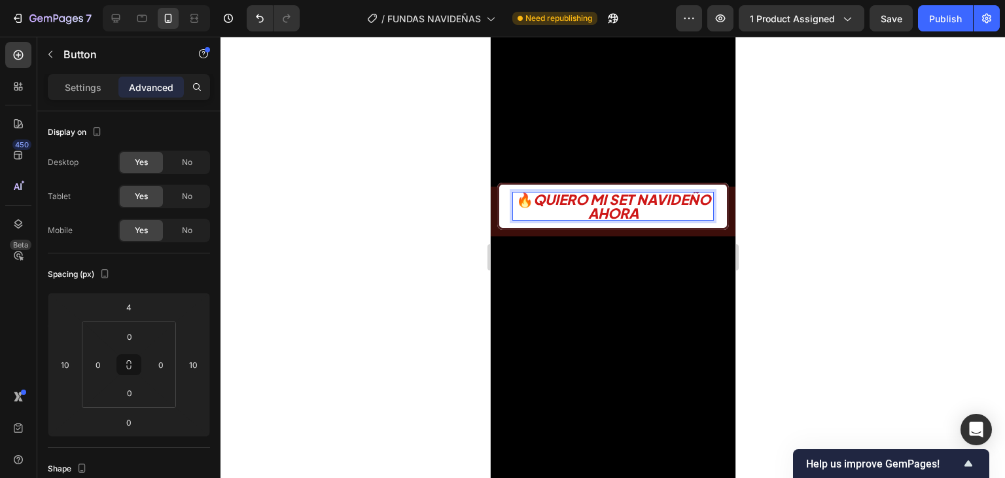
click at [638, 190] on icon "QUIERO MI SET NAVIDEÑO AHORA" at bounding box center [621, 205] width 177 height 31
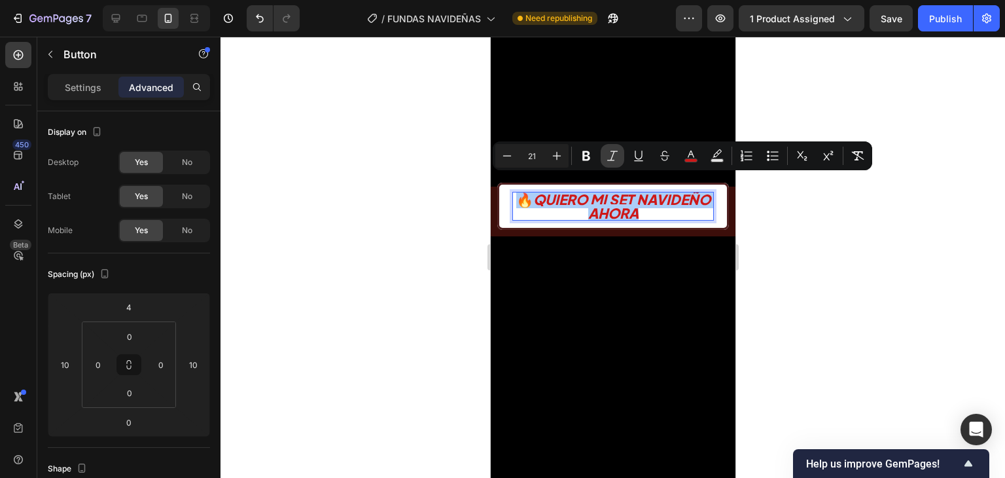
click at [617, 158] on icon "Editor contextual toolbar" at bounding box center [612, 155] width 13 height 13
click at [702, 192] on p "🔥 QUIERO MI SET NAVIDEÑO AHORA" at bounding box center [613, 205] width 200 height 27
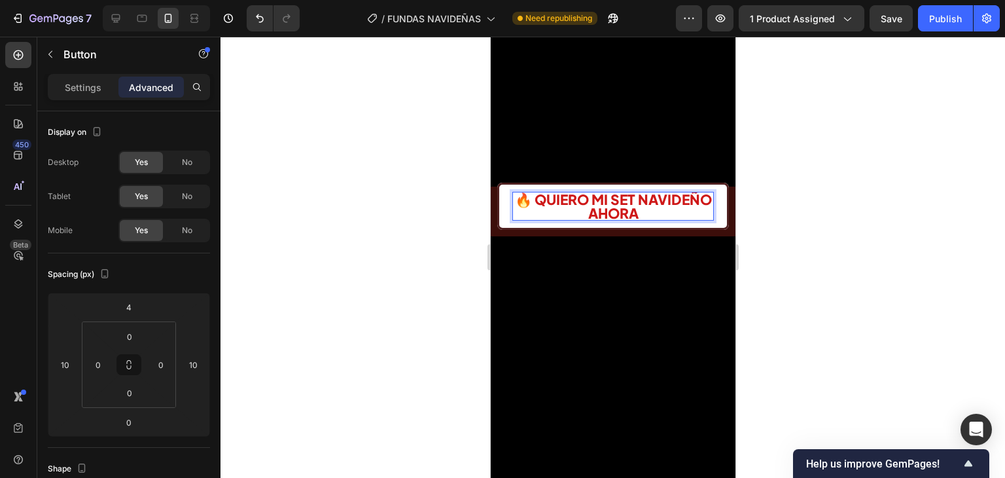
click at [654, 190] on span "🔥 QUIERO MI SET NAVIDEÑO AHORA" at bounding box center [613, 205] width 197 height 31
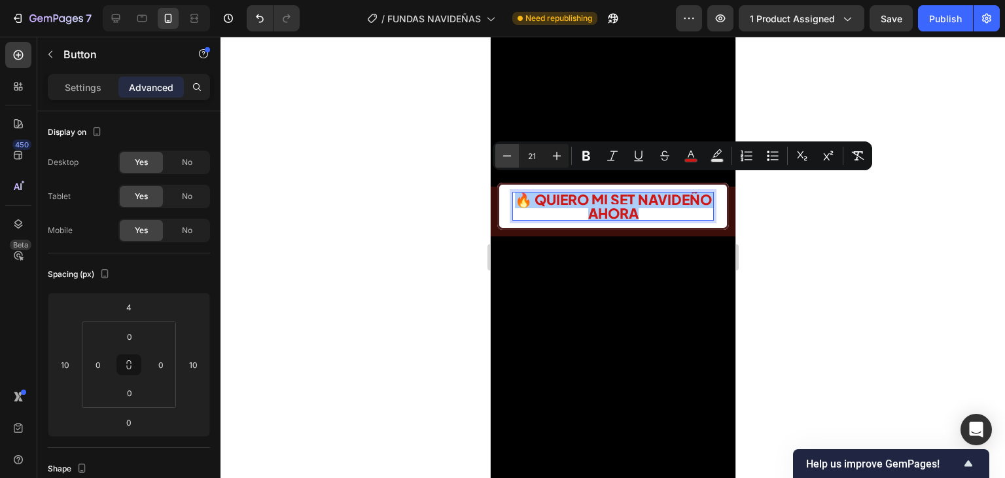
click at [503, 156] on icon "Editor contextual toolbar" at bounding box center [507, 155] width 13 height 13
click at [503, 155] on icon "Editor contextual toolbar" at bounding box center [507, 155] width 13 height 13
type input "19"
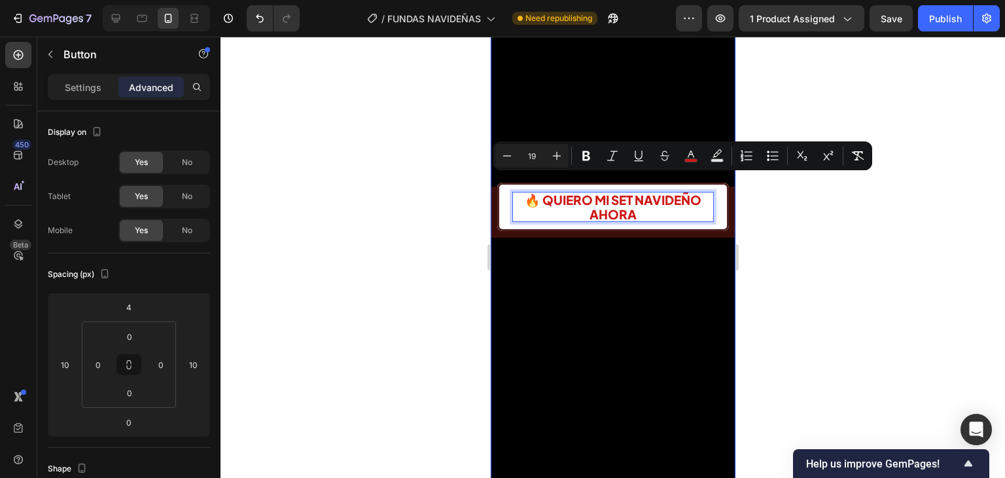
click at [698, 199] on p "🔥 QUIERO MI SET NAVIDEÑO AHORA" at bounding box center [613, 206] width 200 height 29
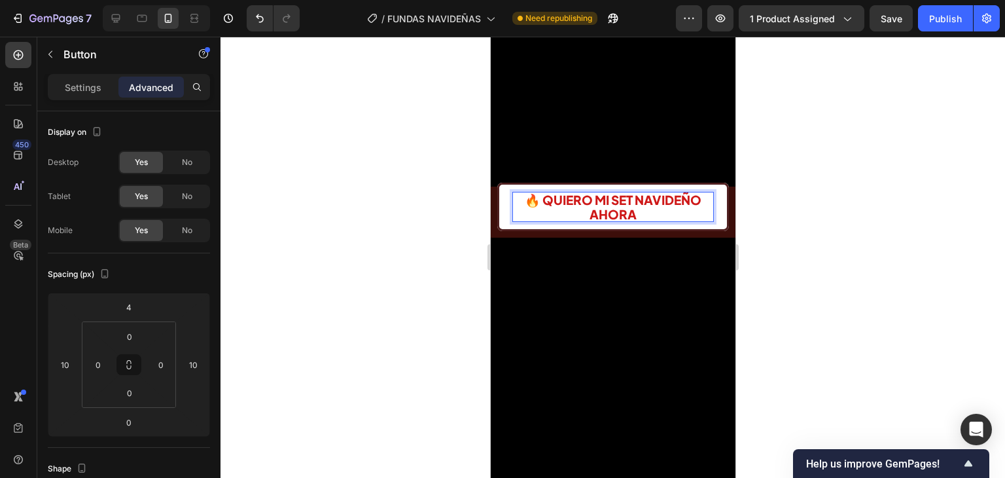
click at [863, 250] on div at bounding box center [613, 257] width 785 height 441
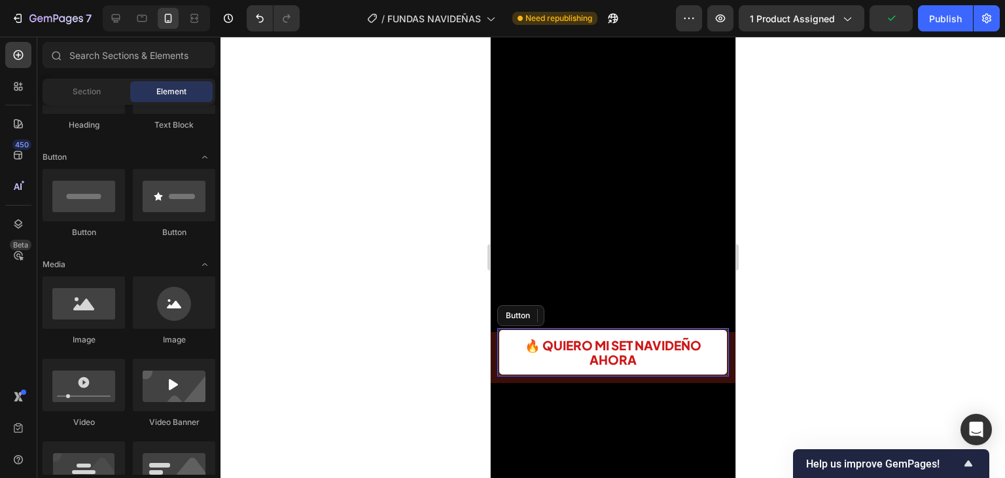
scroll to position [262, 0]
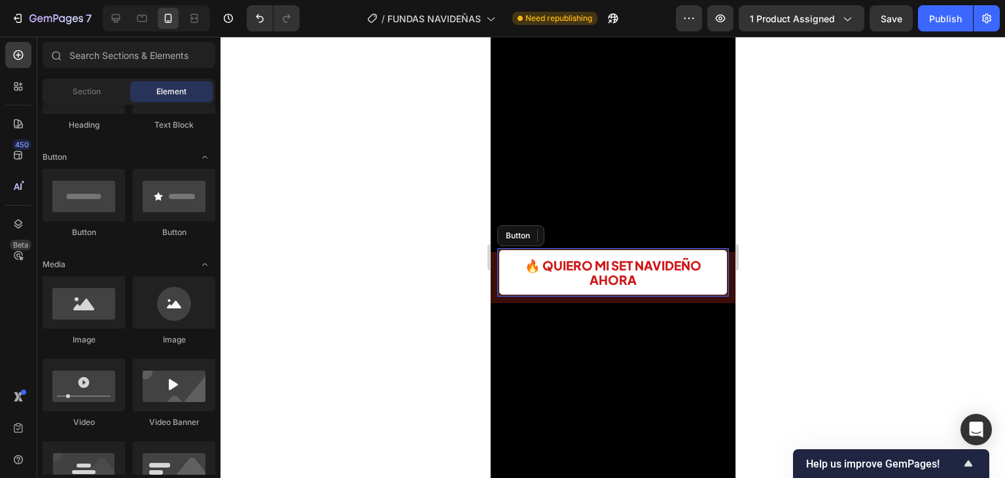
click at [799, 345] on div at bounding box center [613, 257] width 785 height 441
click at [935, 24] on button "Publish" at bounding box center [945, 18] width 55 height 26
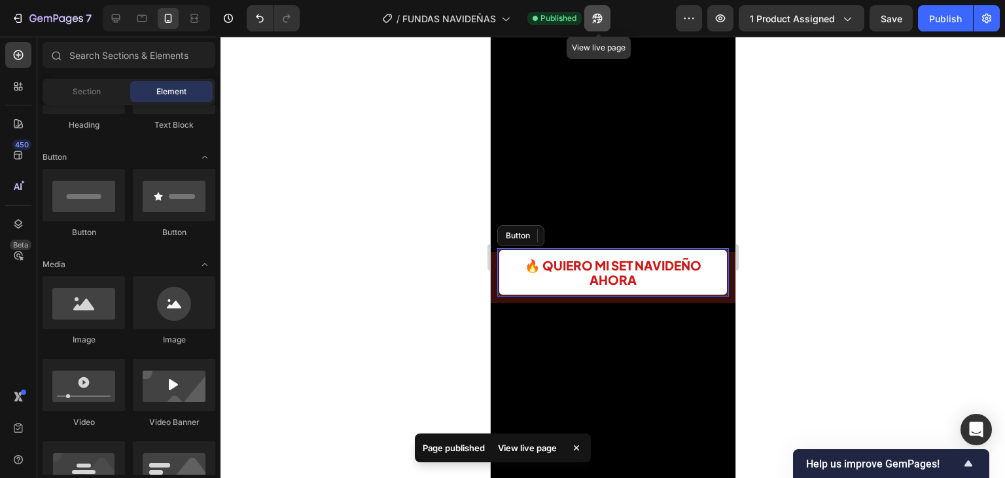
click at [604, 16] on icon "button" at bounding box center [597, 18] width 13 height 13
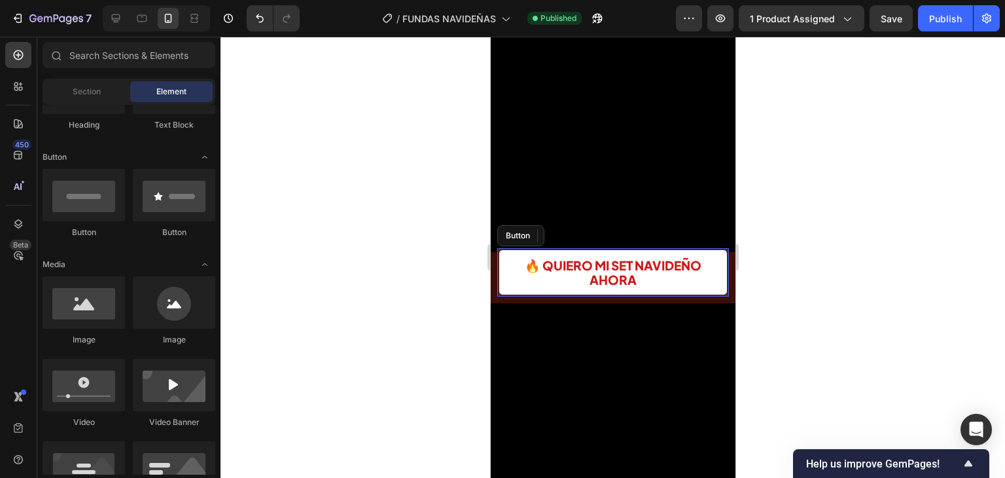
click at [782, 257] on div at bounding box center [613, 257] width 785 height 441
click at [710, 249] on button "🔥 QUIERO MI SET NAVIDEÑO AHORA" at bounding box center [613, 272] width 232 height 48
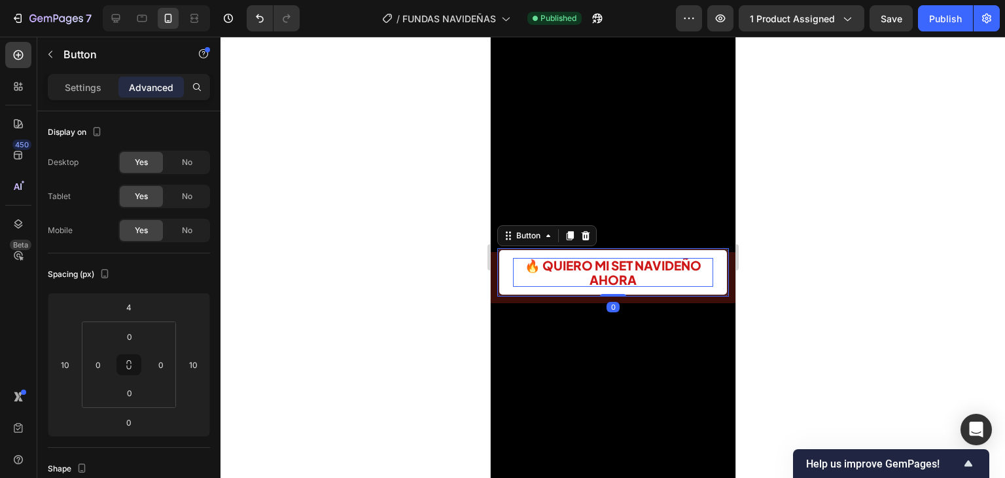
drag, startPoint x: 570, startPoint y: 217, endPoint x: 702, endPoint y: 264, distance: 140.8
click at [570, 231] on icon at bounding box center [569, 235] width 7 height 9
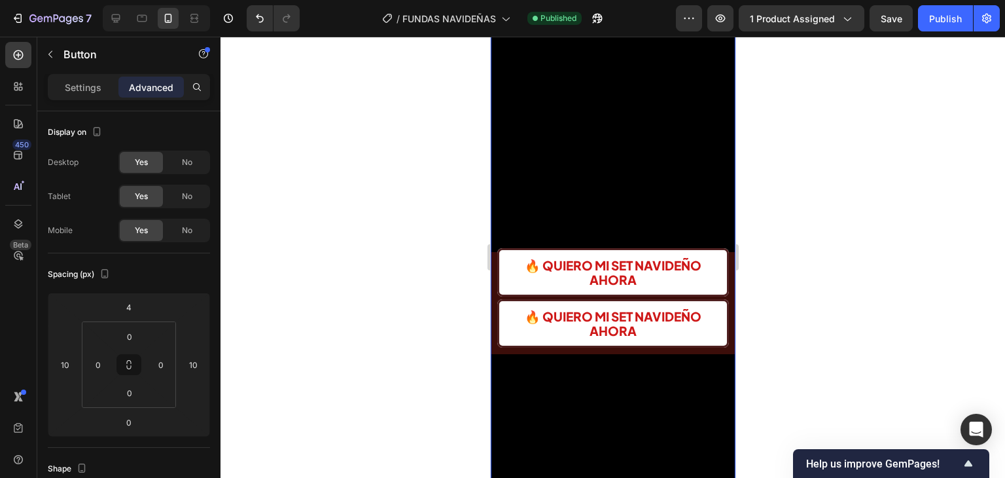
click at [720, 304] on div "🔥 QUIERO MI SET NAVIDEÑO AHORA Button" at bounding box center [612, 322] width 245 height 51
click at [717, 306] on button "🔥 QUIERO MI SET NAVIDEÑO AHORA" at bounding box center [613, 323] width 232 height 48
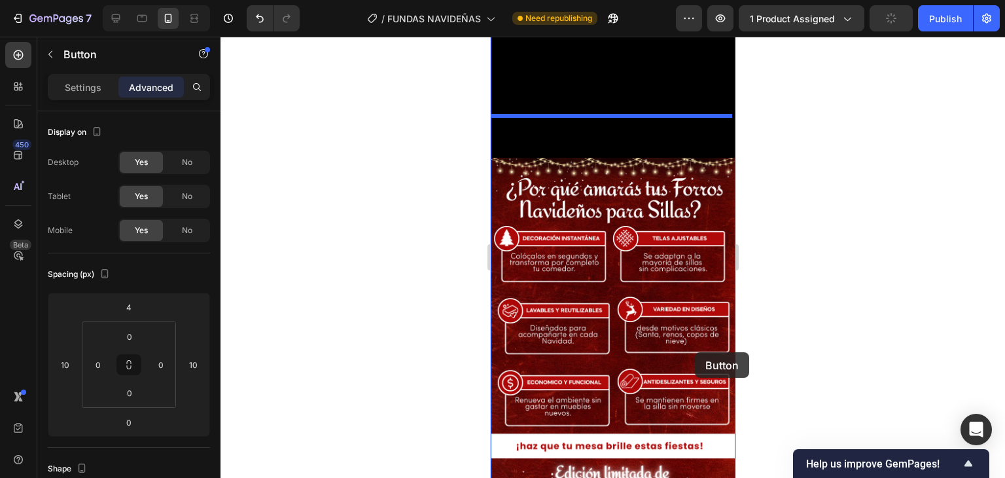
scroll to position [1178, 0]
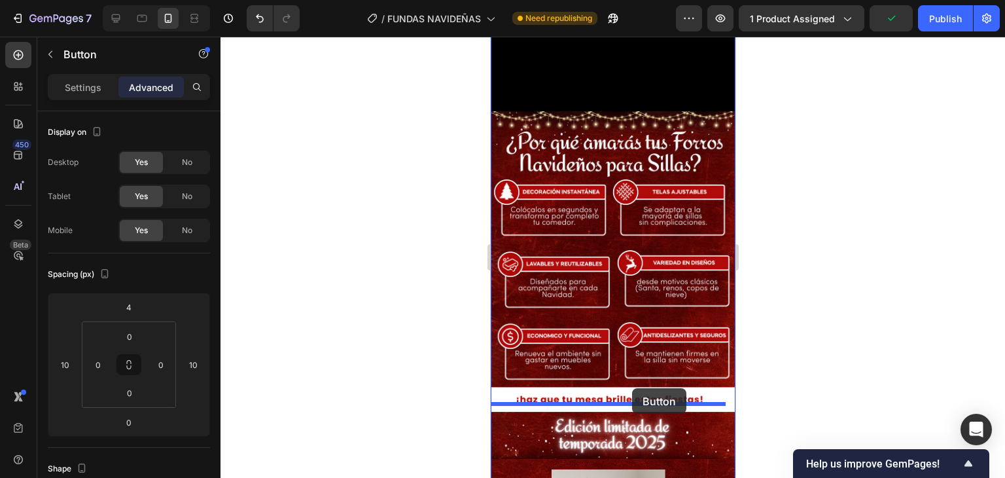
drag, startPoint x: 708, startPoint y: 297, endPoint x: 632, endPoint y: 389, distance: 119.4
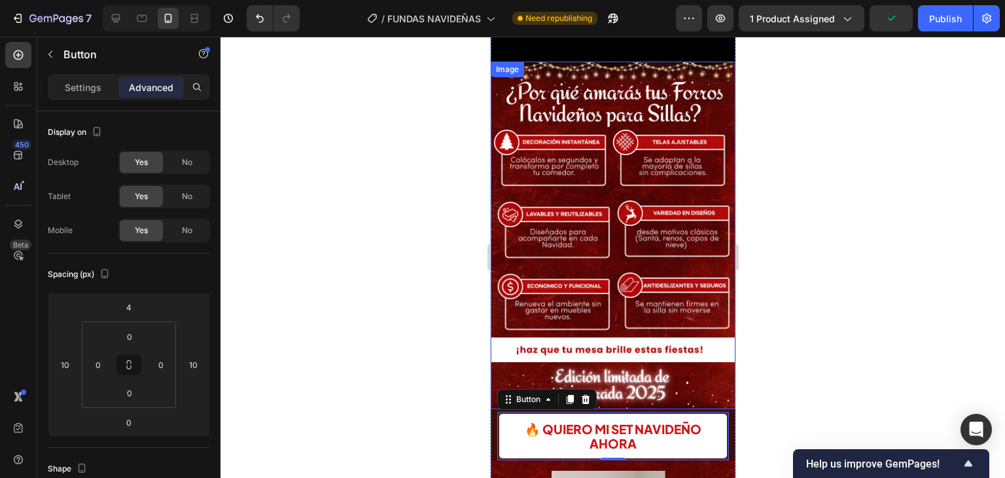
scroll to position [1129, 0]
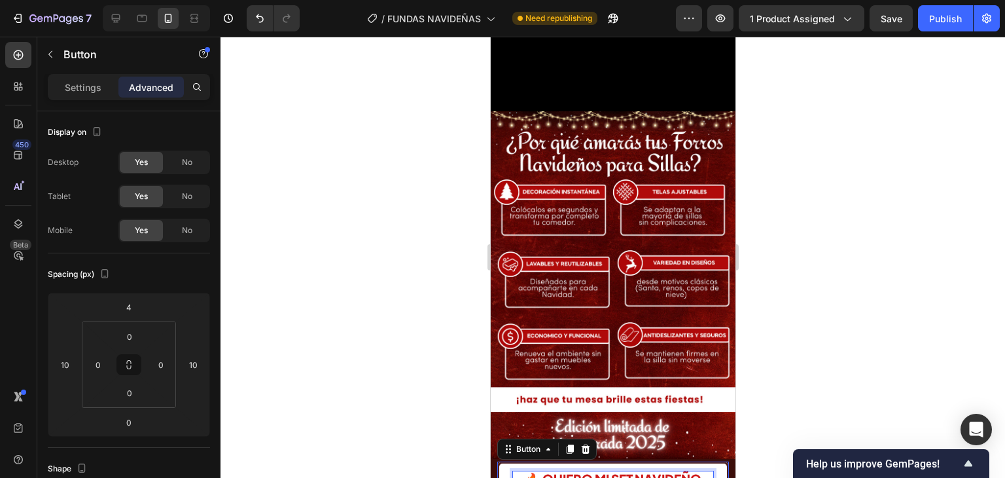
click at [624, 471] on span "🔥 QUIERO MI SET NAVIDEÑO AHORA" at bounding box center [612, 486] width 177 height 30
drag, startPoint x: 641, startPoint y: 435, endPoint x: 516, endPoint y: 429, distance: 125.2
click at [516, 471] on p "🔥 QUIERO MI SET NAVIDEÑO AHORA" at bounding box center [613, 485] width 200 height 29
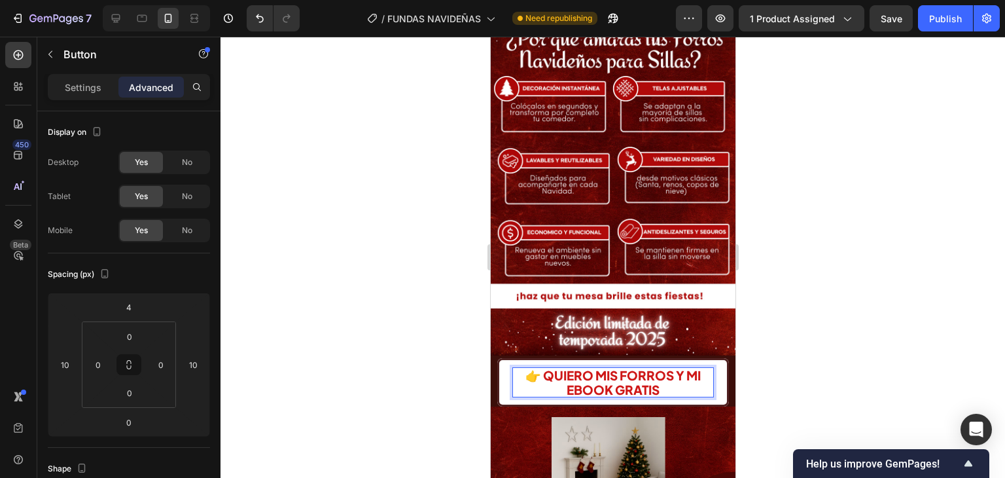
scroll to position [1259, 0]
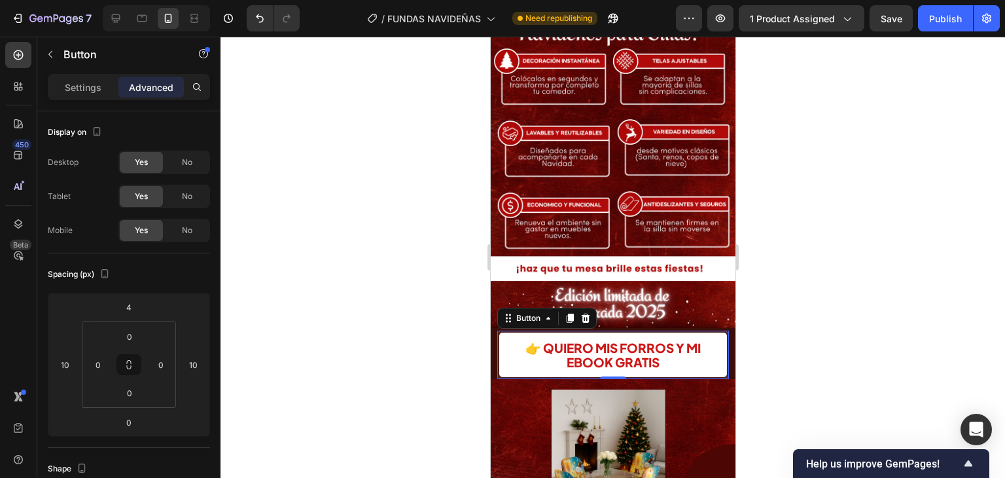
click at [789, 280] on div at bounding box center [613, 257] width 785 height 441
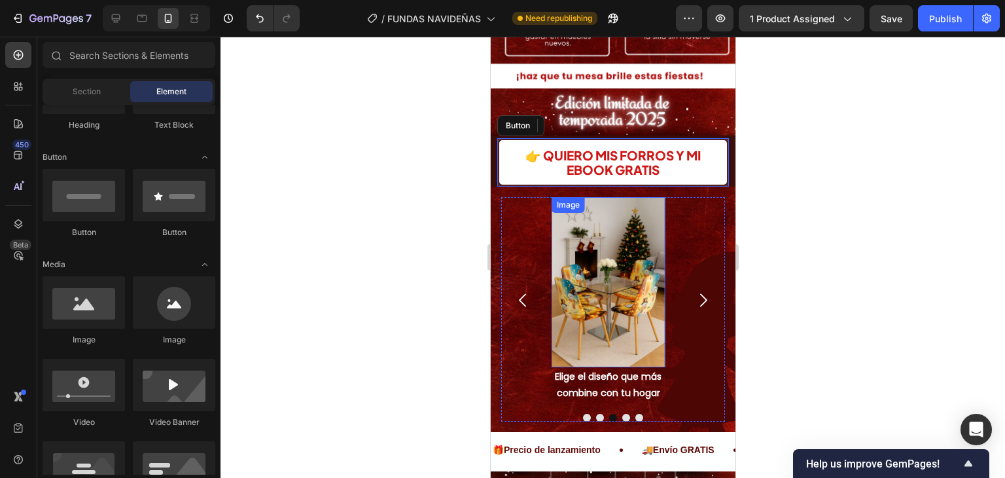
scroll to position [1390, 0]
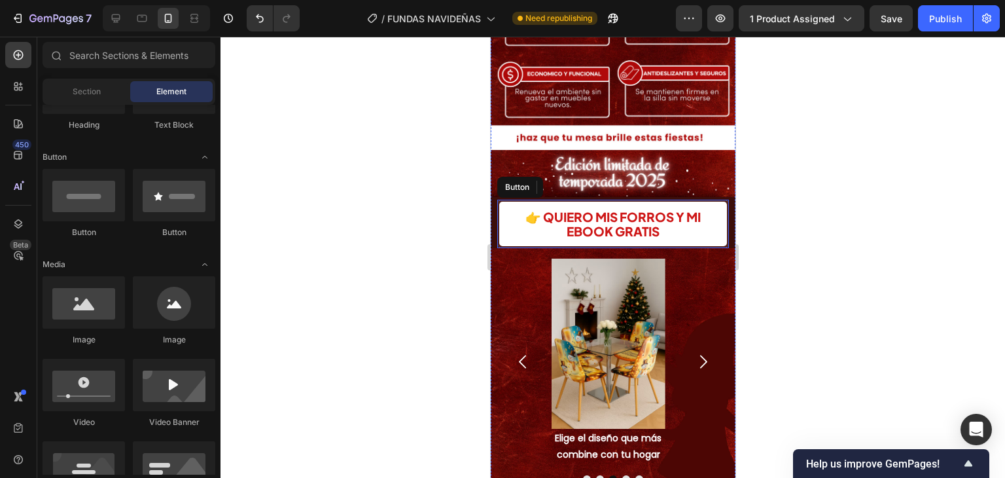
click at [710, 200] on button "👉 QUIERO MIS FORROS Y MI EBOOK GRATIS" at bounding box center [613, 224] width 232 height 48
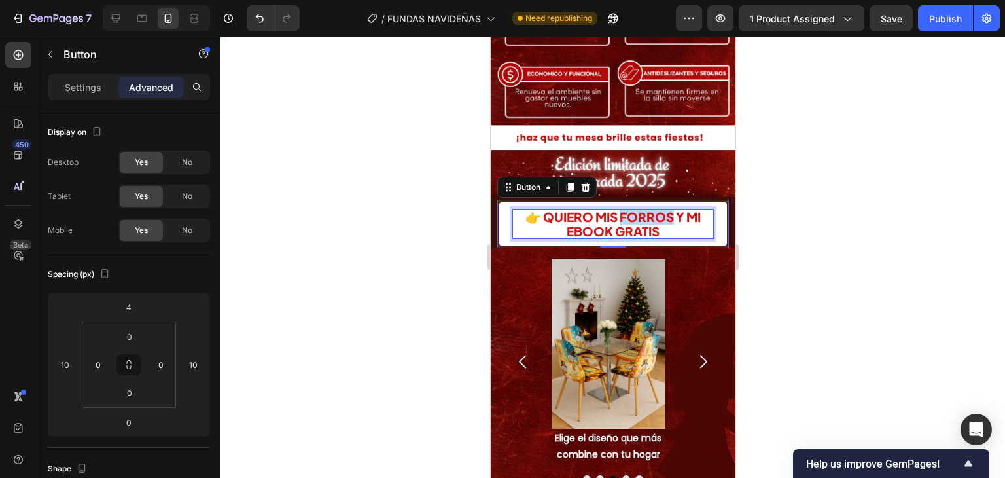
click at [624, 209] on span "👉 QUIERO MIS FORROS Y MI EBOOK GRATIS" at bounding box center [612, 224] width 175 height 30
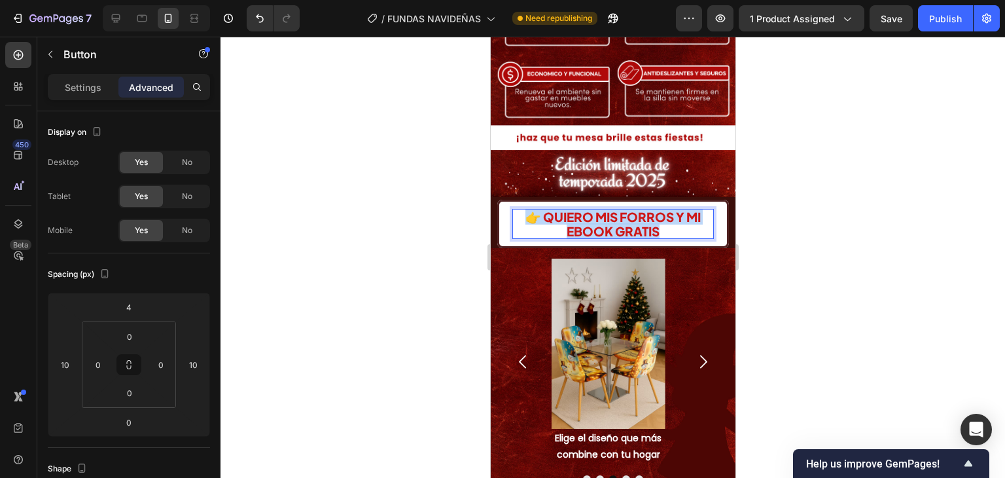
click at [624, 209] on span "👉 QUIERO MIS FORROS Y MI EBOOK GRATIS" at bounding box center [612, 224] width 175 height 30
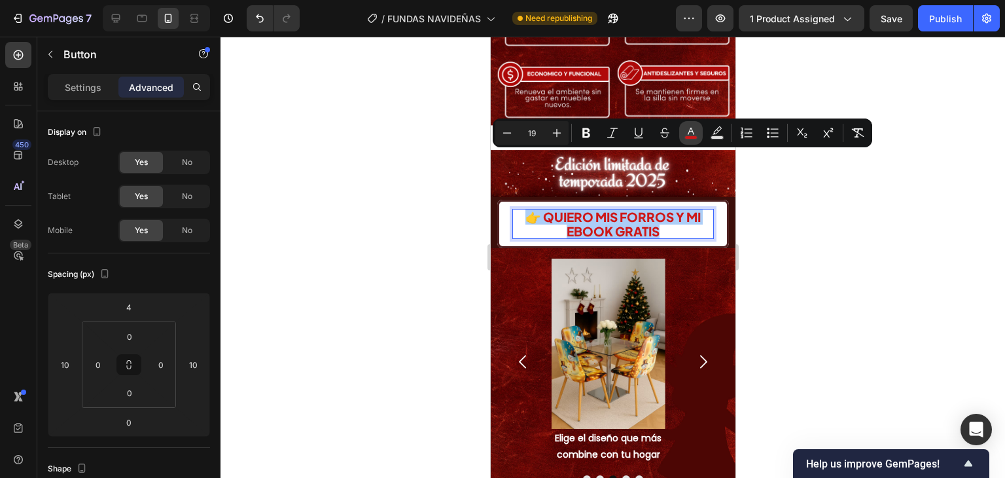
click at [689, 134] on icon "Editor contextual toolbar" at bounding box center [691, 131] width 7 height 7
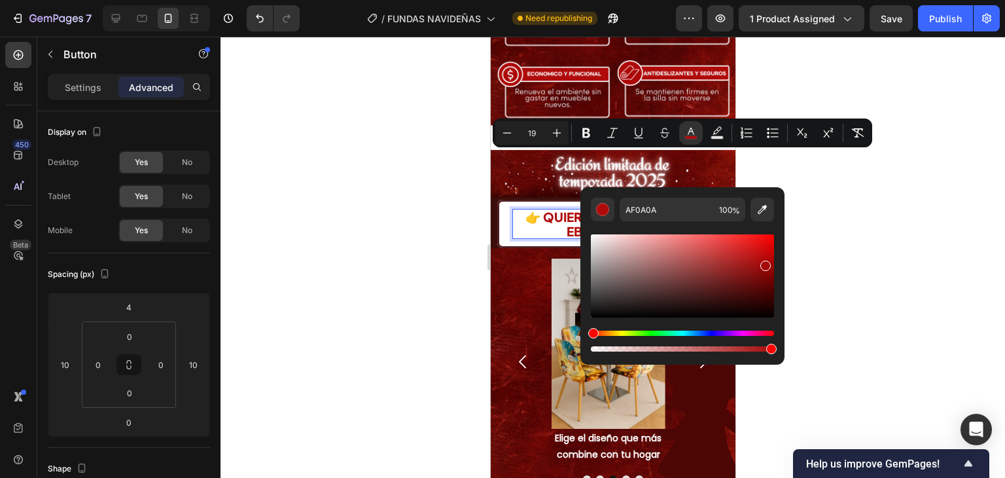
type input "A50909"
click at [765, 263] on div "Editor contextual toolbar" at bounding box center [682, 275] width 183 height 83
click at [722, 197] on div "👉 QUIERO MIS FORROS Y MI EBOOK GRATIS Button 0" at bounding box center [612, 222] width 245 height 51
click at [833, 176] on div at bounding box center [613, 257] width 785 height 441
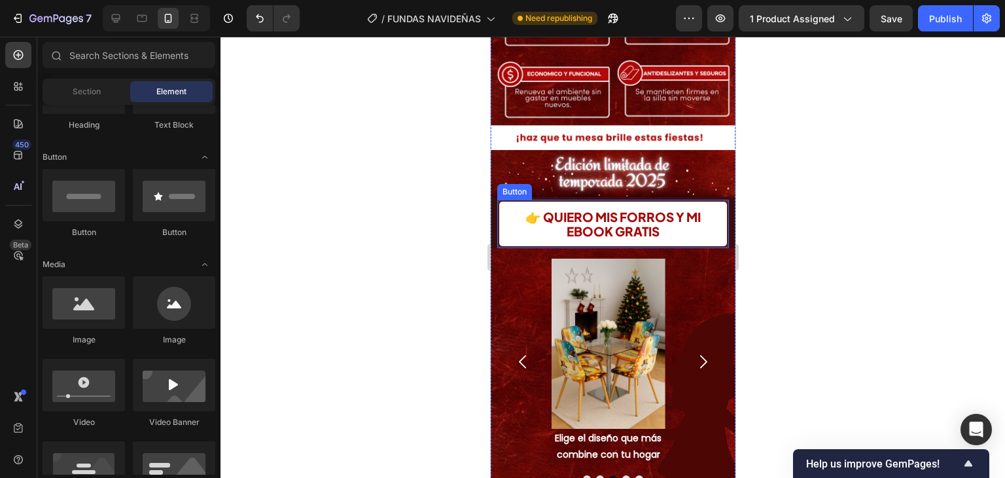
click at [714, 200] on button "👉 QUIERO MIS FORROS Y MI EBOOK GRATIS" at bounding box center [613, 224] width 232 height 48
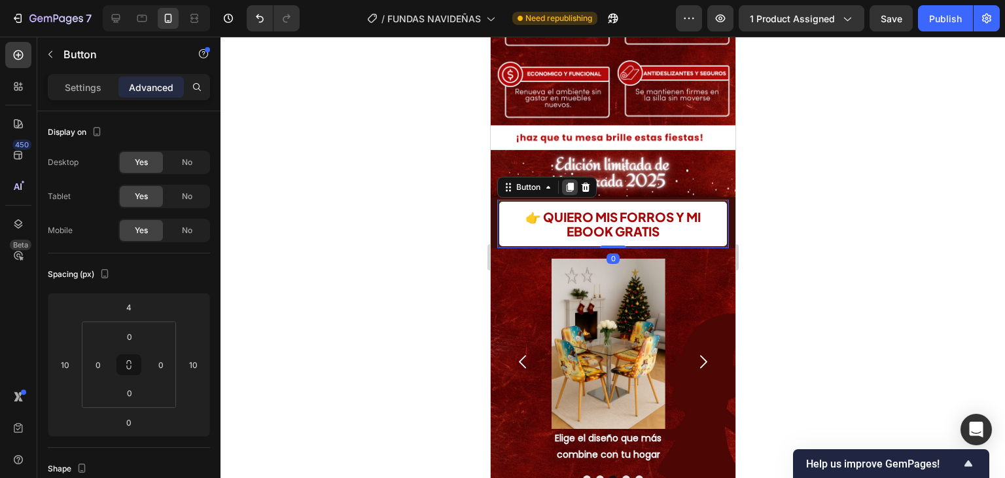
click at [571, 183] on icon at bounding box center [569, 187] width 7 height 9
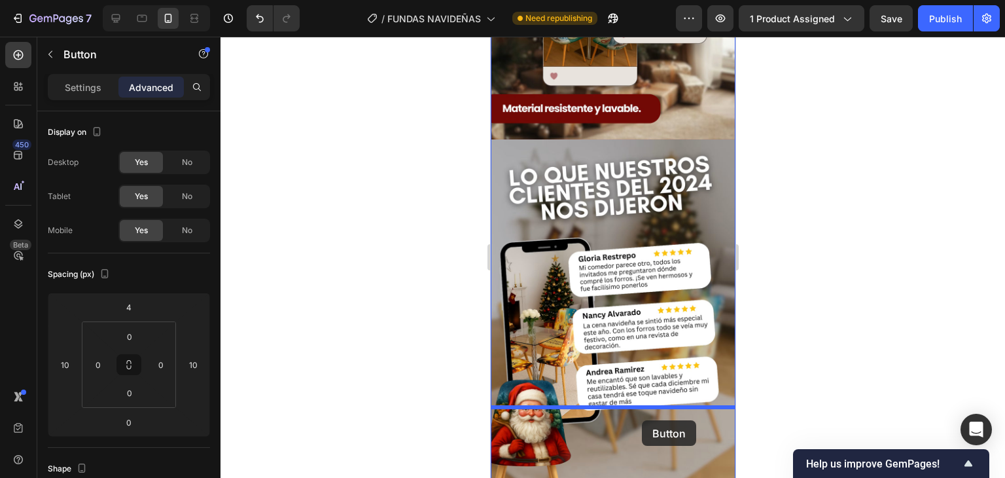
scroll to position [2961, 0]
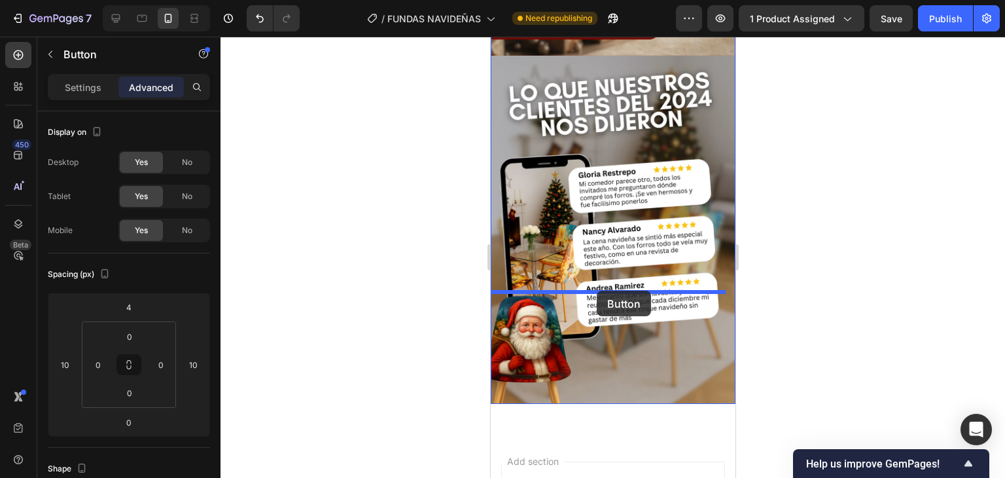
drag, startPoint x: 709, startPoint y: 201, endPoint x: 596, endPoint y: 291, distance: 143.9
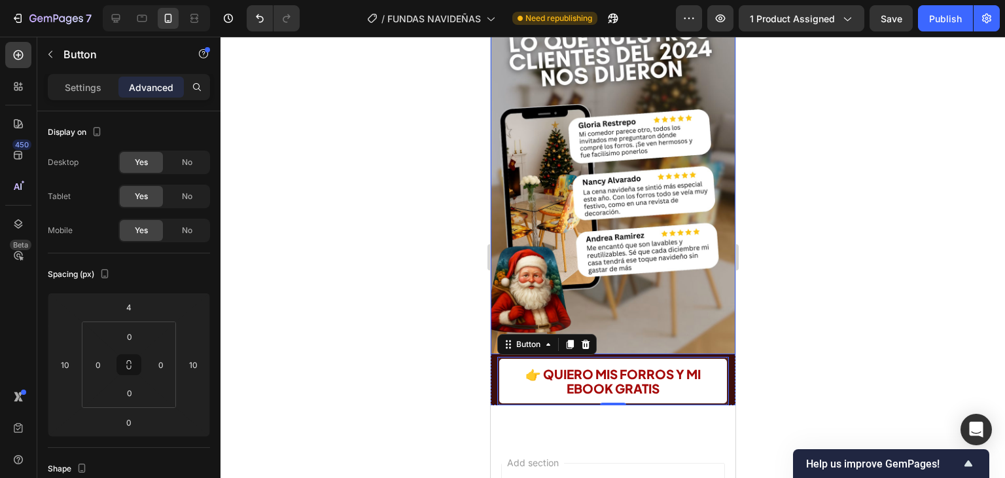
scroll to position [2912, 0]
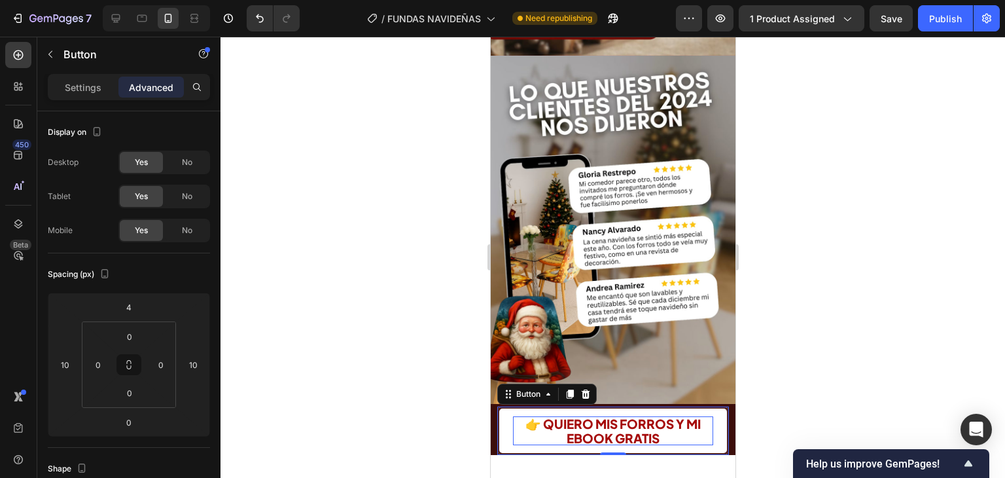
click at [608, 416] on span "👉 QUIERO MIS FORROS Y MI EBOOK GRATIS" at bounding box center [612, 431] width 175 height 30
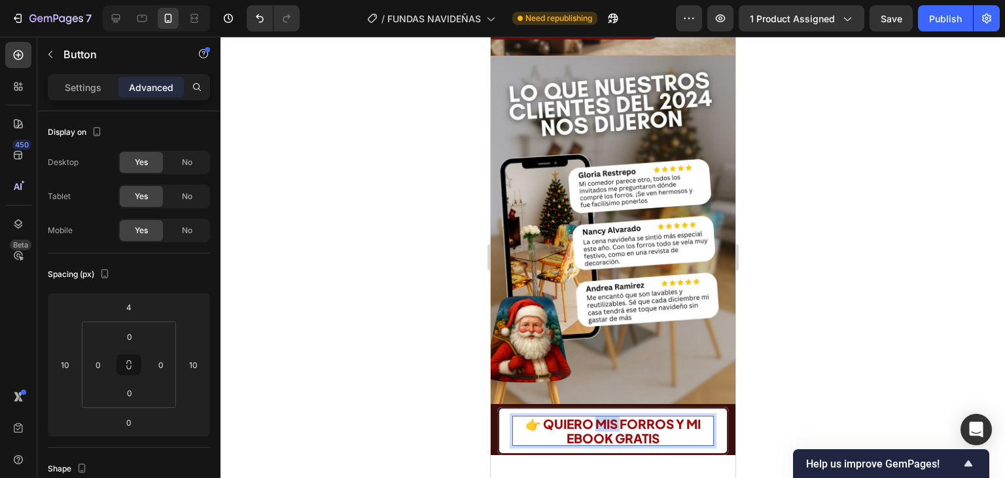
click at [608, 416] on span "👉 QUIERO MIS FORROS Y MI EBOOK GRATIS" at bounding box center [612, 431] width 175 height 30
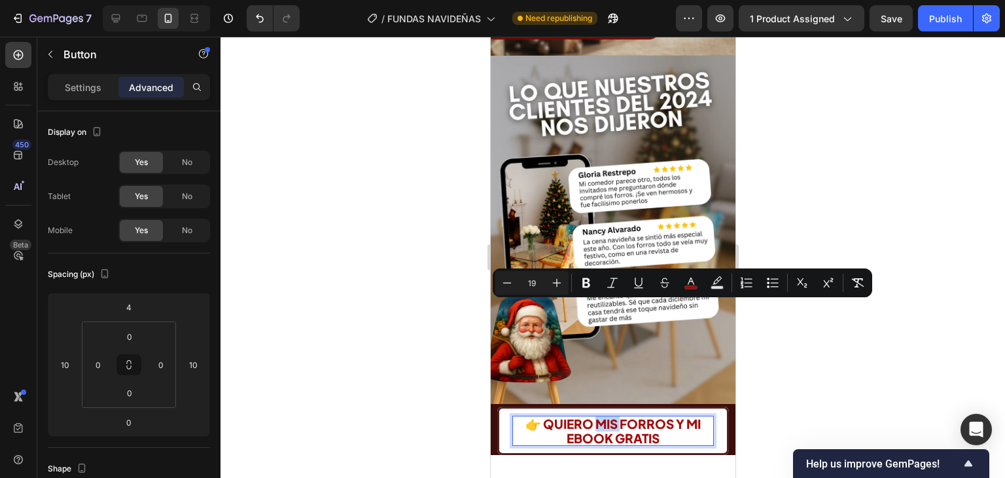
click at [608, 416] on span "👉 QUIERO MIS FORROS Y MI EBOOK GRATIS" at bounding box center [612, 431] width 175 height 30
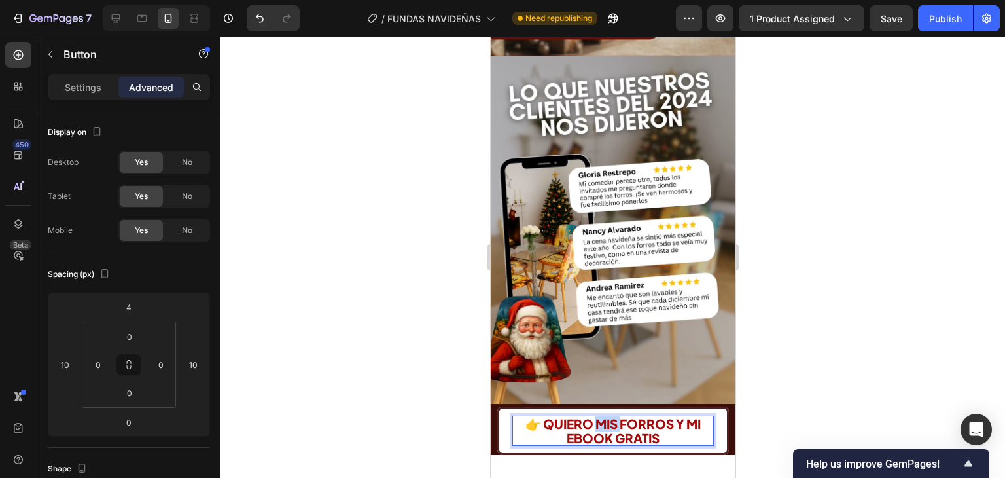
click at [608, 416] on span "👉 QUIERO MIS FORROS Y MI EBOOK GRATIS" at bounding box center [612, 431] width 175 height 30
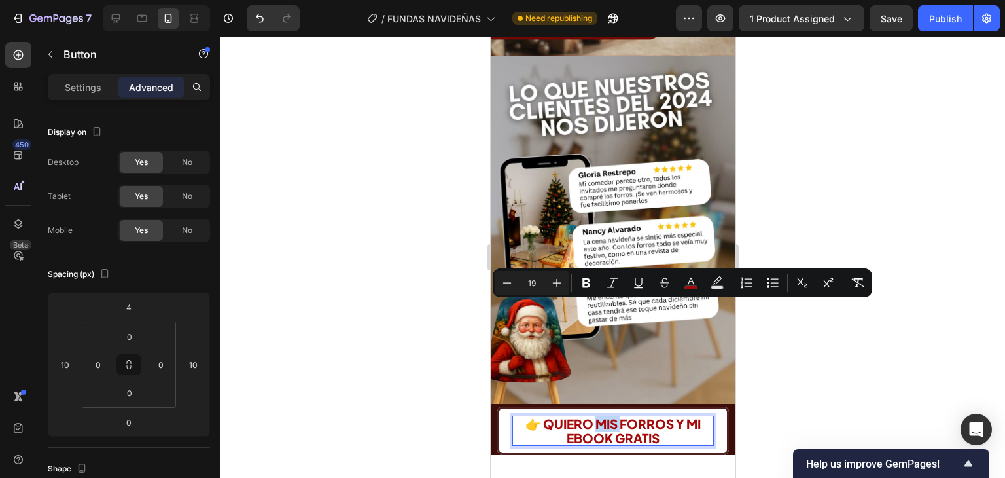
click at [632, 407] on button "👉 QUIERO MIS FORROS Y MI EBOOK GRATIS" at bounding box center [613, 431] width 232 height 48
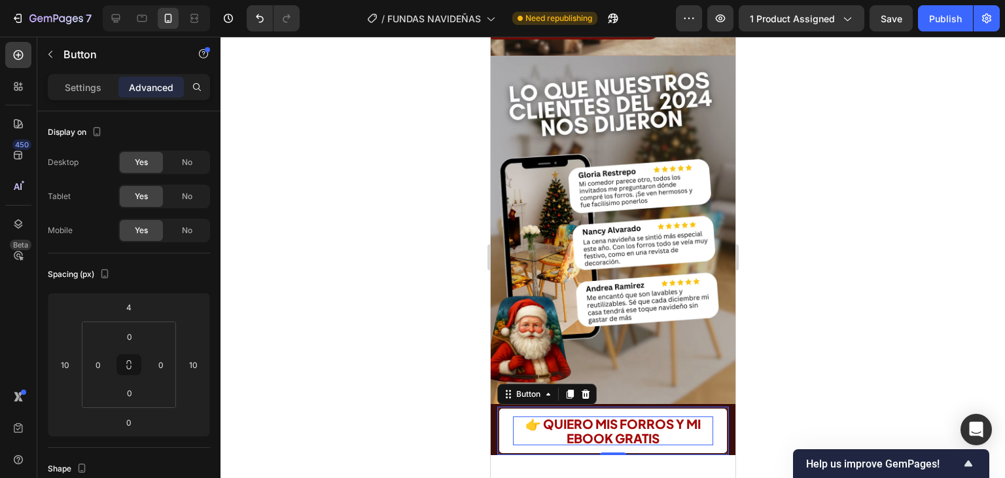
click at [630, 416] on span "👉 QUIERO MIS FORROS Y MI EBOOK GRATIS" at bounding box center [612, 431] width 175 height 30
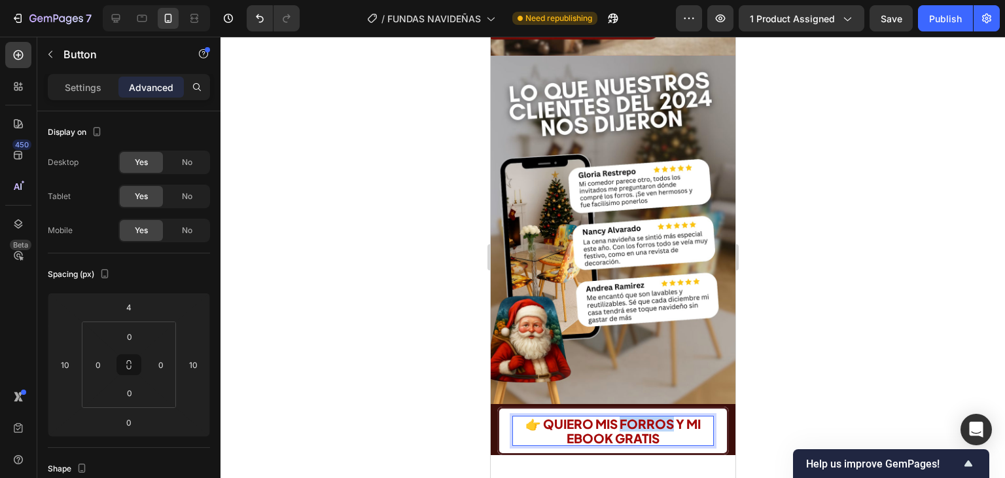
click at [629, 416] on span "👉 QUIERO MIS FORROS Y MI EBOOK GRATIS" at bounding box center [612, 431] width 175 height 30
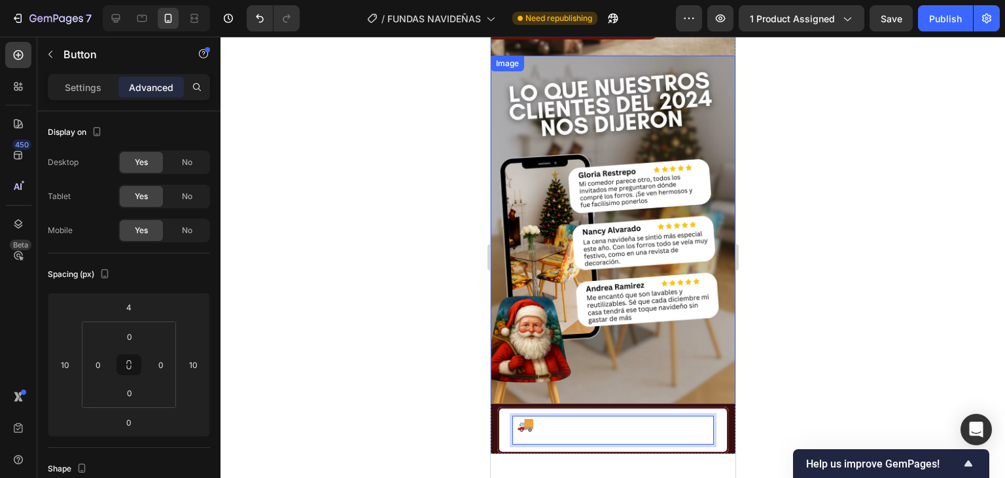
scroll to position [1, 0]
click at [606, 414] on strong "PEDIR CON ENVÍO GRATIS YA" at bounding box center [620, 429] width 175 height 31
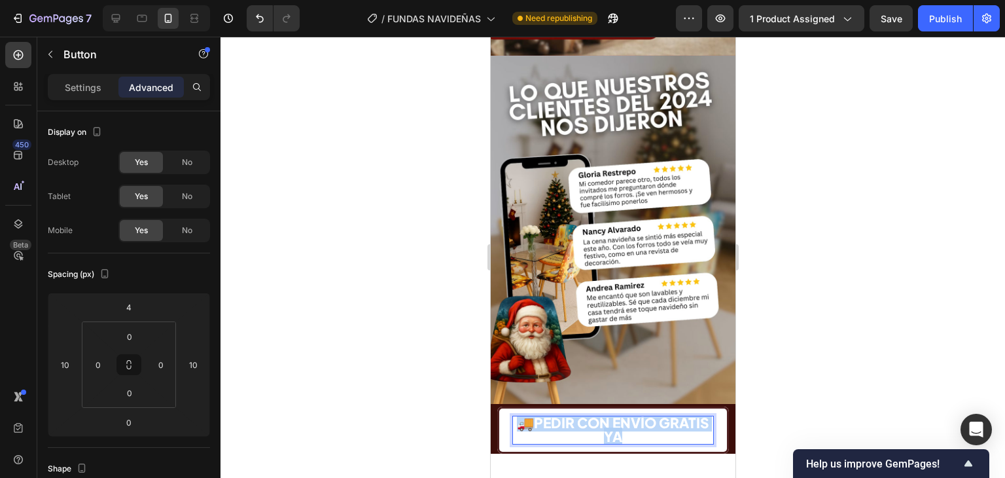
click at [606, 414] on strong "PEDIR CON ENVÍO GRATIS YA" at bounding box center [620, 429] width 175 height 31
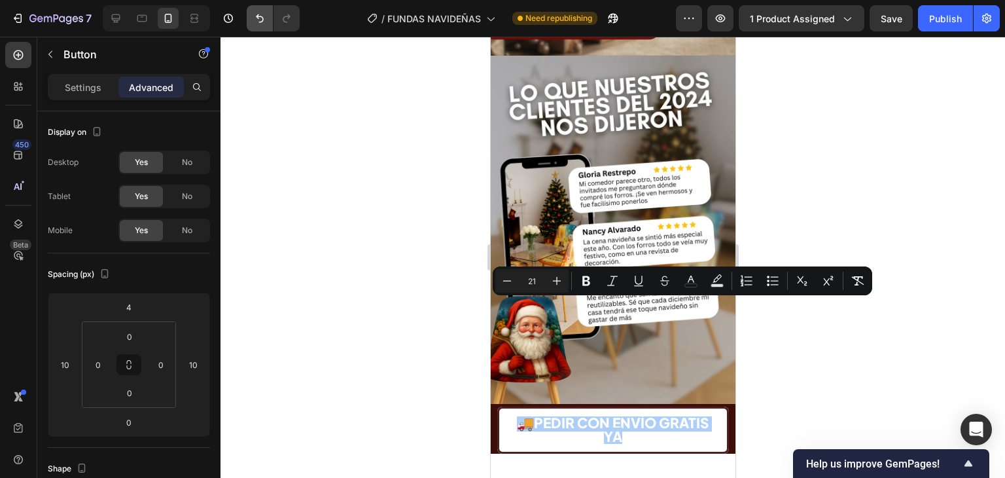
drag, startPoint x: 115, startPoint y: 281, endPoint x: 256, endPoint y: 20, distance: 296.7
click at [251, 16] on button "Undo/Redo" at bounding box center [260, 18] width 26 height 26
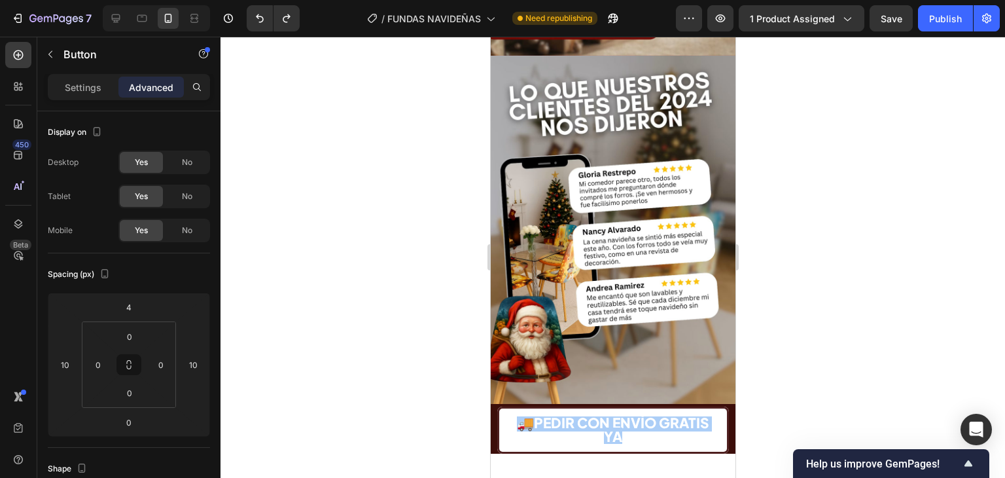
scroll to position [0, 0]
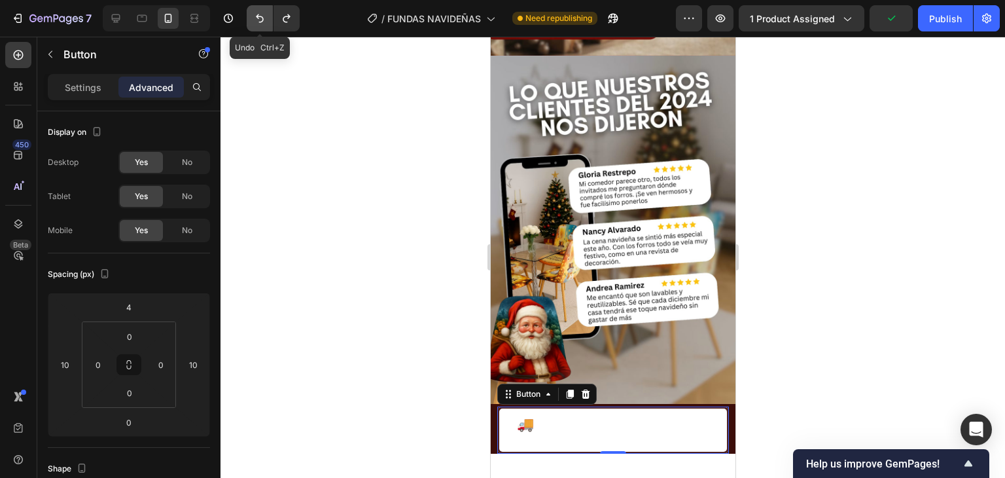
click at [264, 20] on icon "Undo/Redo" at bounding box center [259, 18] width 13 height 13
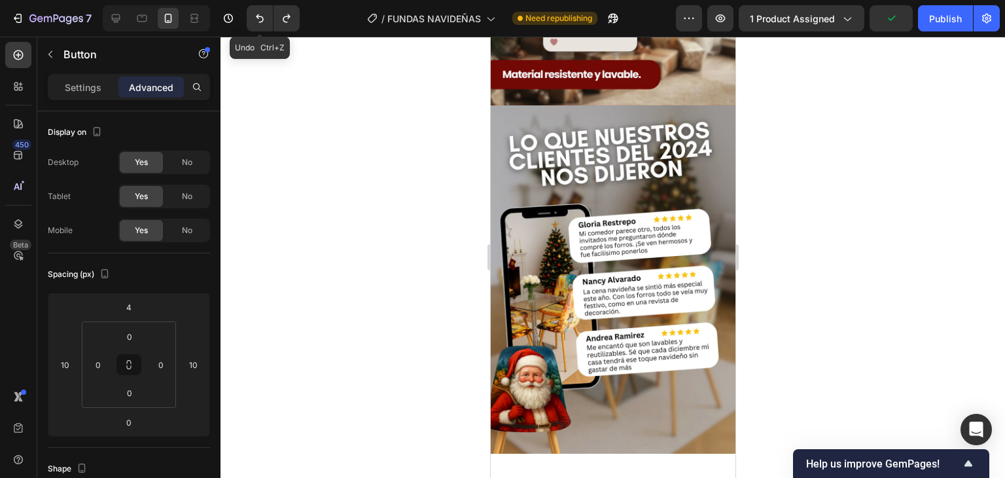
scroll to position [1290, 0]
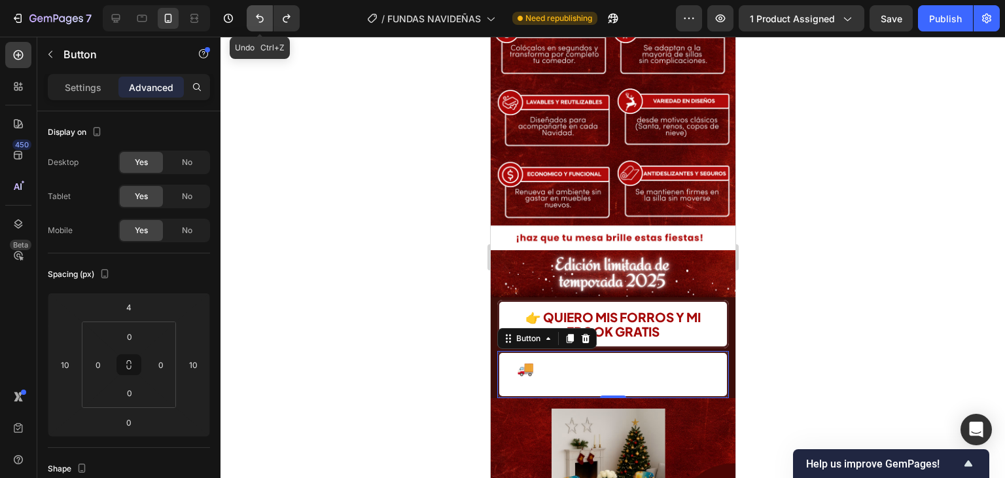
click at [262, 20] on icon "Undo/Redo" at bounding box center [259, 18] width 13 height 13
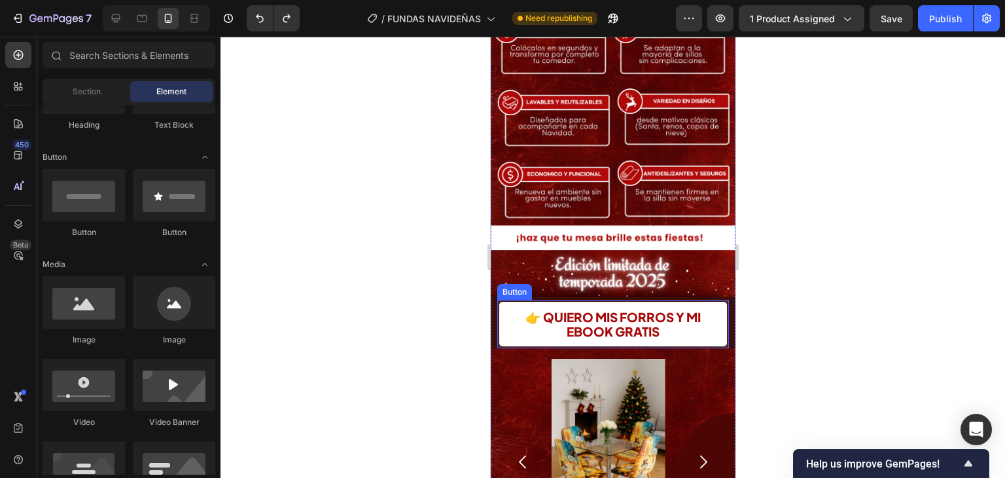
click at [713, 300] on button "👉 QUIERO MIS FORROS Y MI EBOOK GRATIS" at bounding box center [613, 324] width 232 height 48
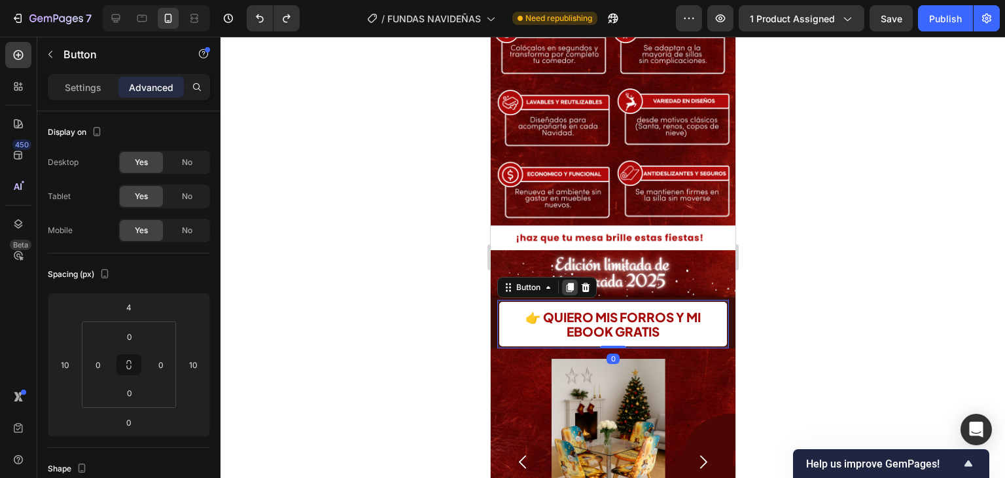
click at [572, 283] on icon at bounding box center [569, 287] width 7 height 9
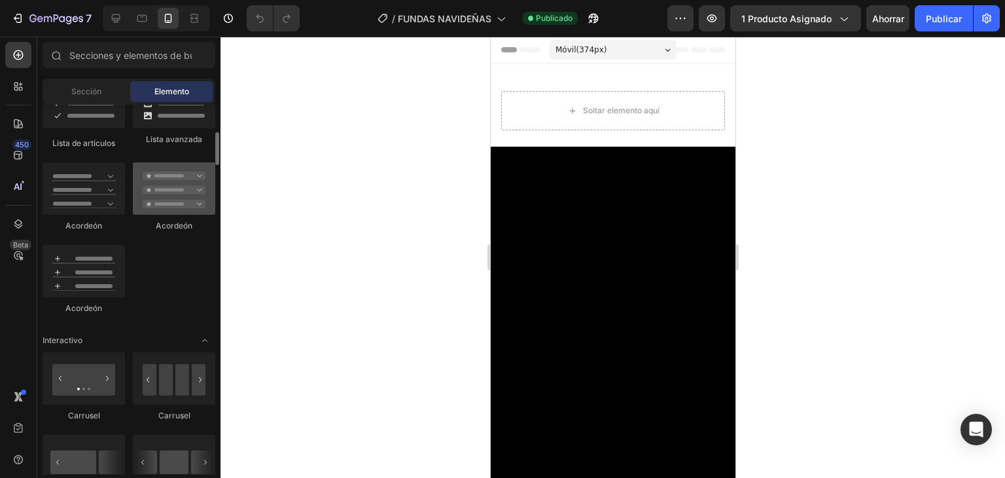
scroll to position [1244, 0]
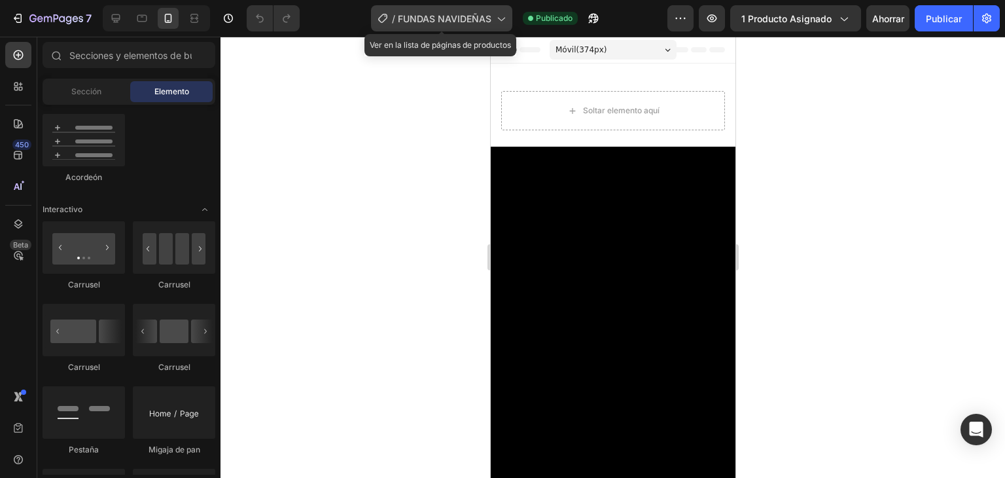
click at [496, 19] on icon at bounding box center [500, 18] width 13 height 13
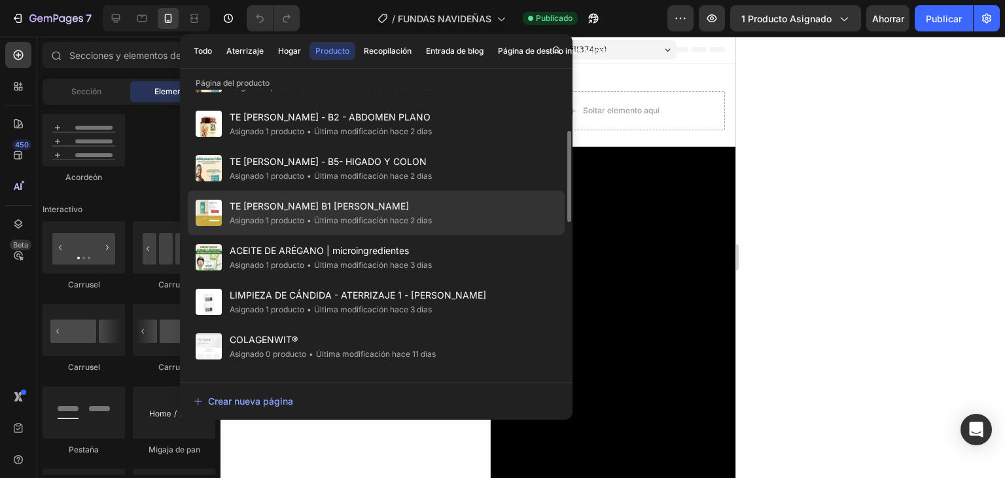
scroll to position [196, 0]
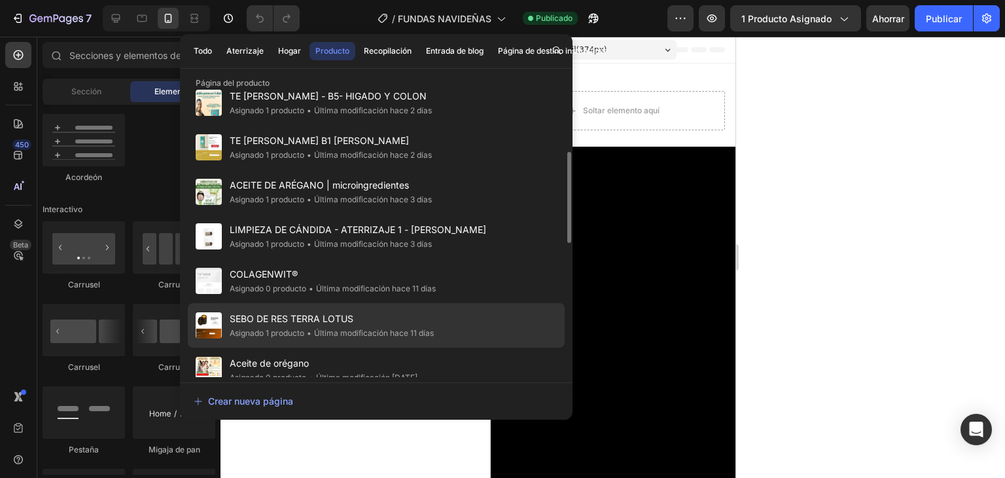
click at [285, 316] on font "SEBO DE RES TERRA LOTUS" at bounding box center [292, 318] width 124 height 11
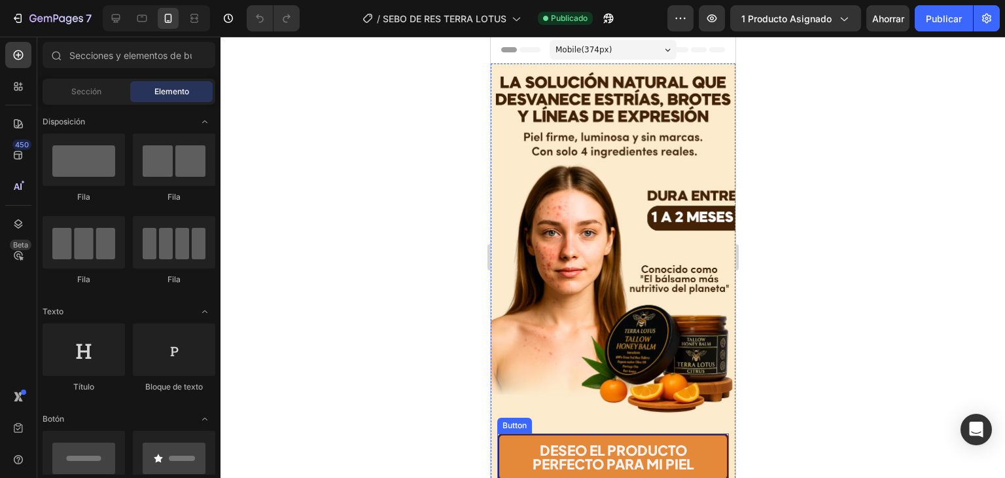
scroll to position [131, 0]
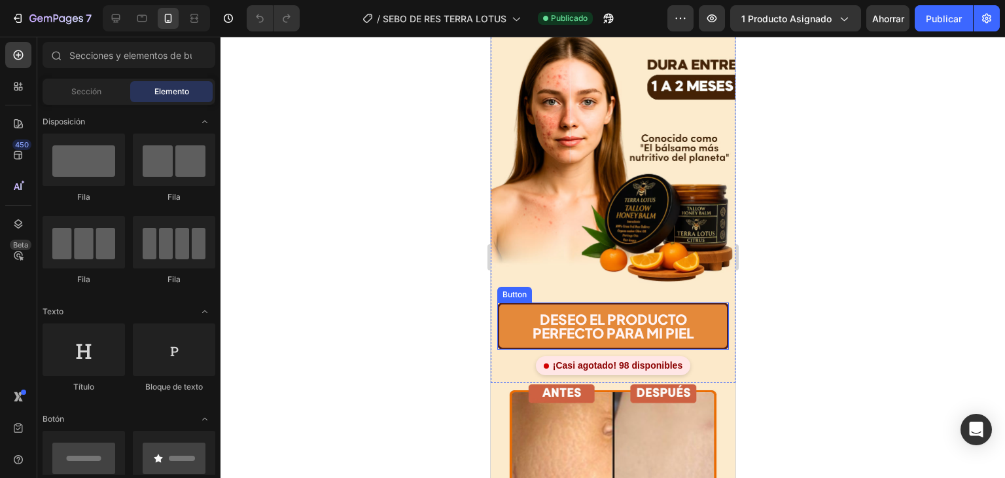
click at [706, 302] on button "DESEO EL PRODUCTO PERFECTO PARA MI PIEL" at bounding box center [613, 325] width 232 height 47
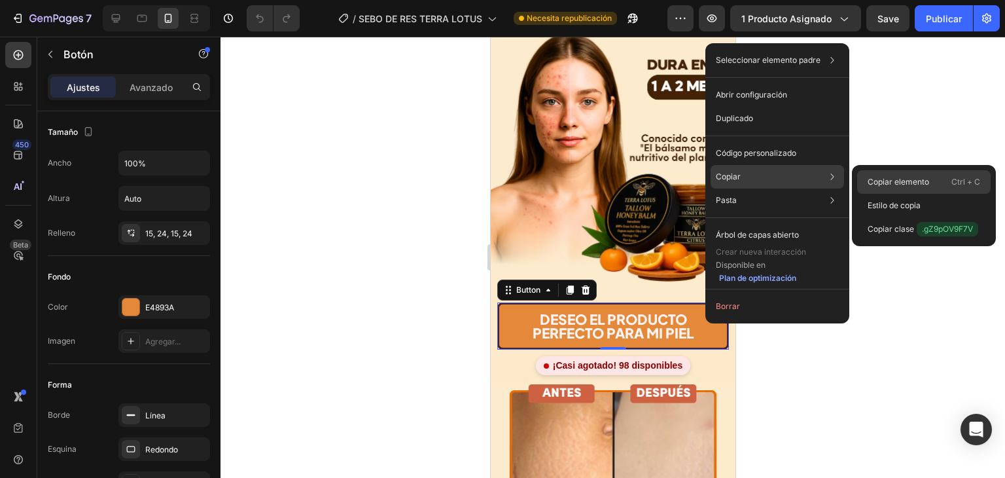
click at [910, 181] on font "Copiar elemento" at bounding box center [899, 182] width 62 height 10
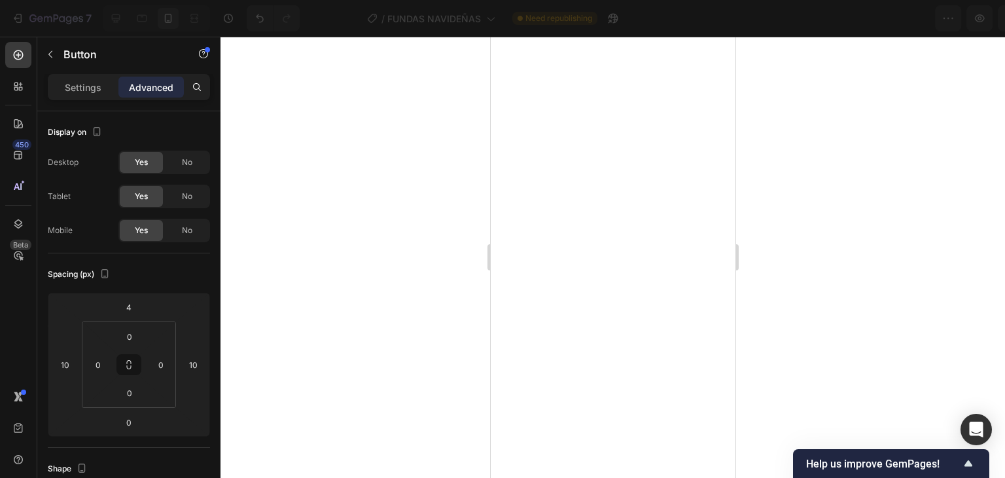
click at [793, 332] on div at bounding box center [613, 257] width 785 height 441
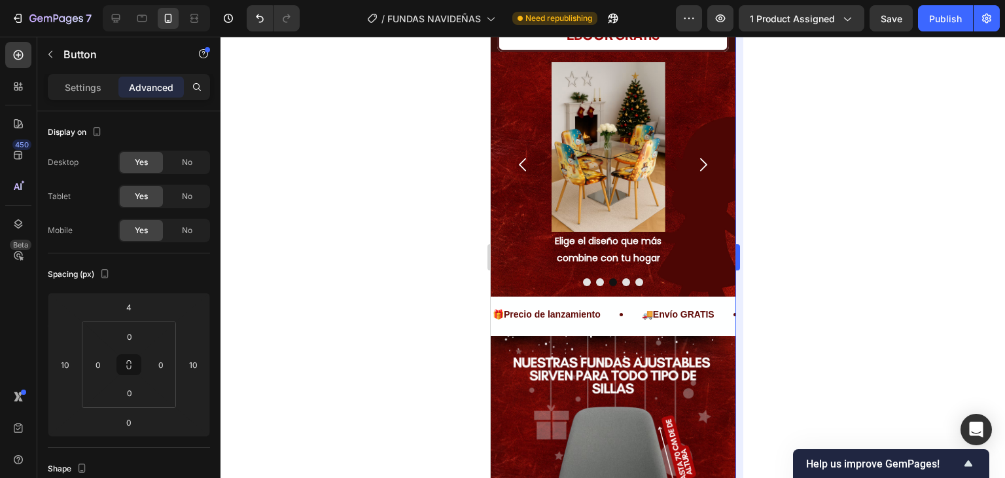
scroll to position [262, 0]
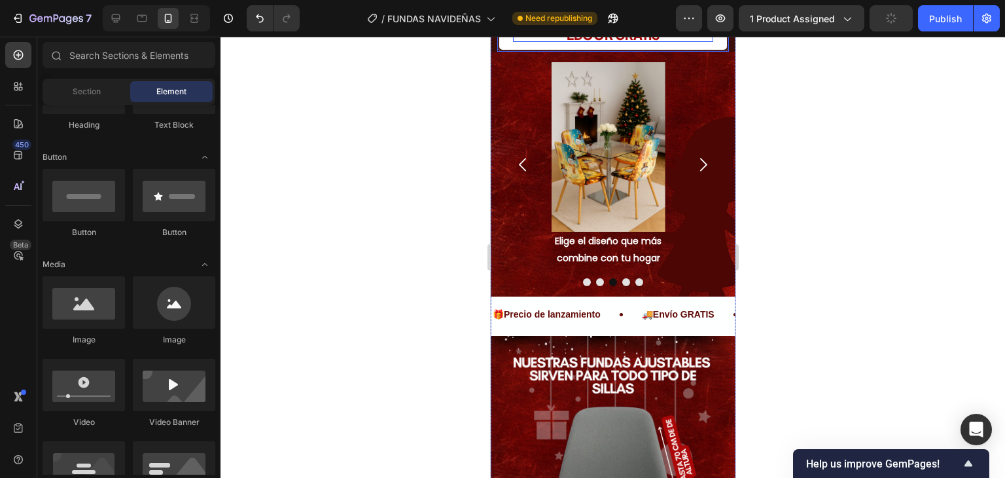
click at [689, 42] on p "👉 QUIERO MIS FORROS Y MI EBOOK GRATIS" at bounding box center [613, 27] width 200 height 29
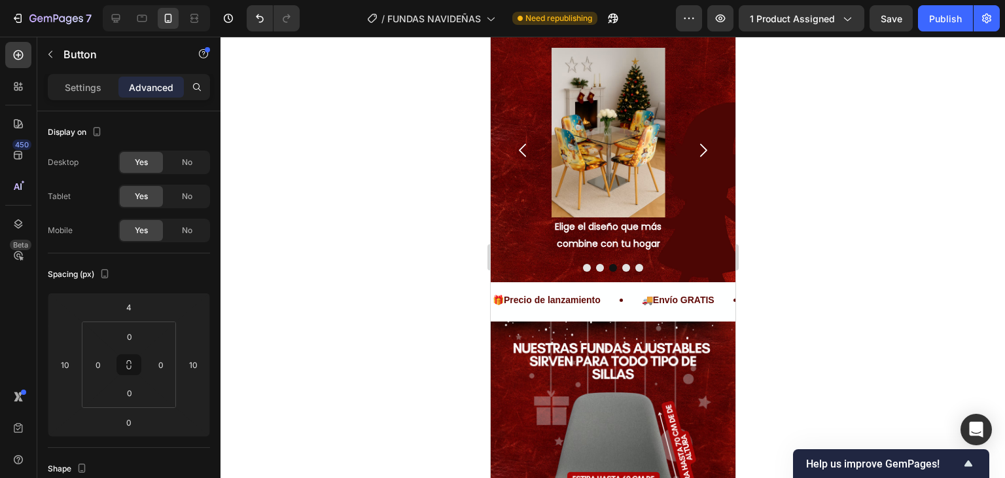
scroll to position [0, 0]
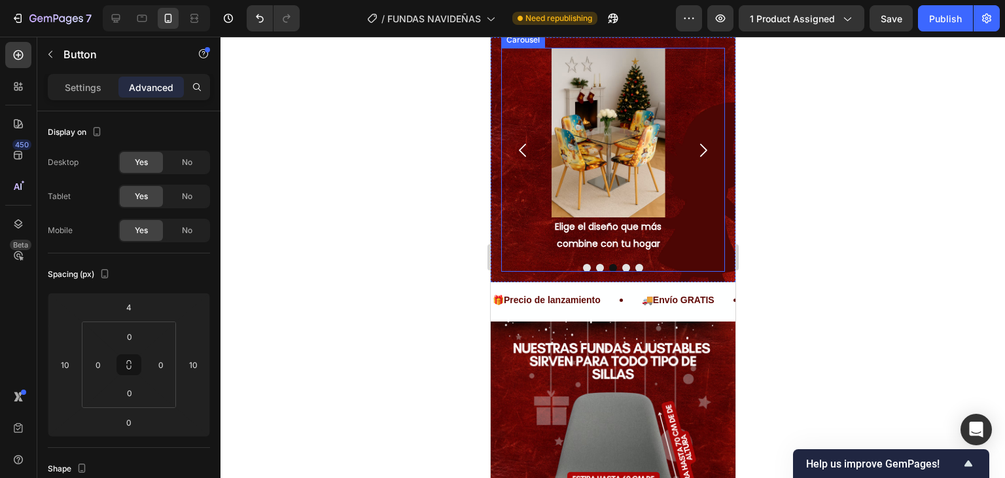
drag, startPoint x: 692, startPoint y: 362, endPoint x: 689, endPoint y: 331, distance: 31.6
click at [692, 253] on div "Image Elige el diseño que más combine con tu hogar Text Block Image Elige el di…" at bounding box center [613, 151] width 224 height 206
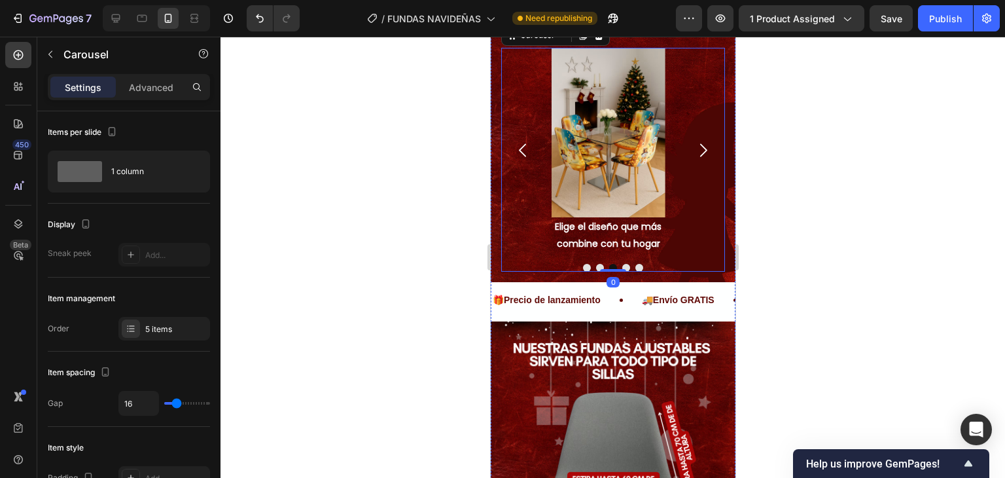
click at [685, 27] on p "🚚 PEDIR CON ENVÍO GRATIS YA" at bounding box center [612, 20] width 193 height 14
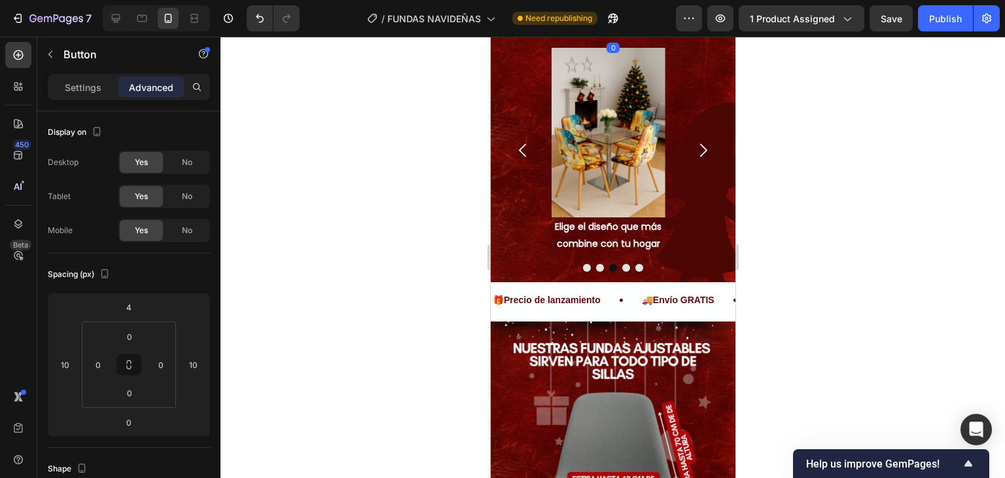
click at [850, 396] on div at bounding box center [613, 257] width 785 height 441
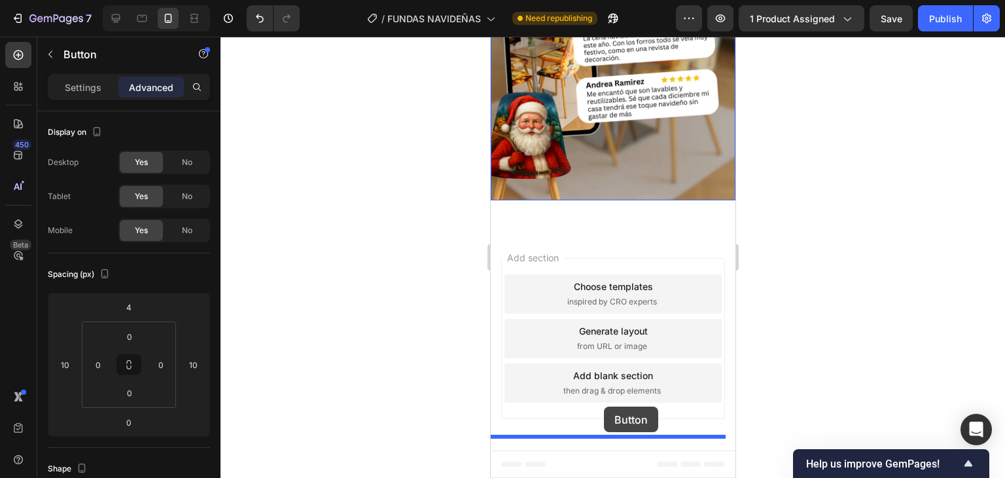
scroll to position [2948, 0]
drag, startPoint x: 710, startPoint y: 325, endPoint x: 651, endPoint y: 300, distance: 64.8
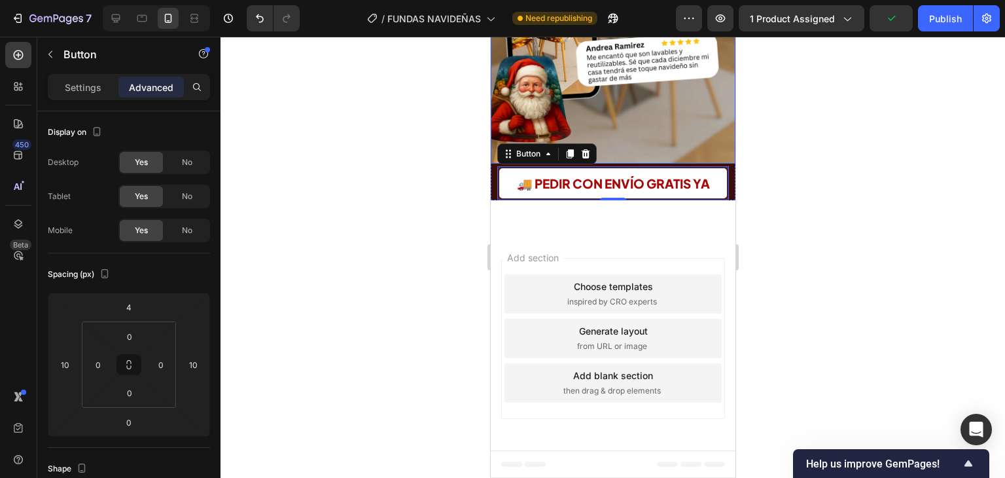
scroll to position [2899, 0]
click at [818, 317] on div at bounding box center [613, 257] width 785 height 441
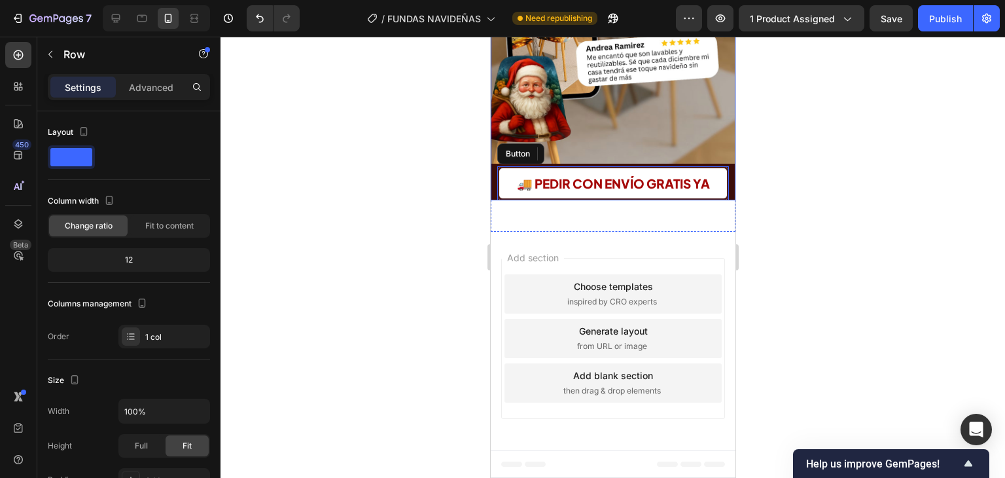
click at [721, 200] on div "🚚 PEDIR CON ENVÍO GRATIS YA Button" at bounding box center [612, 182] width 245 height 37
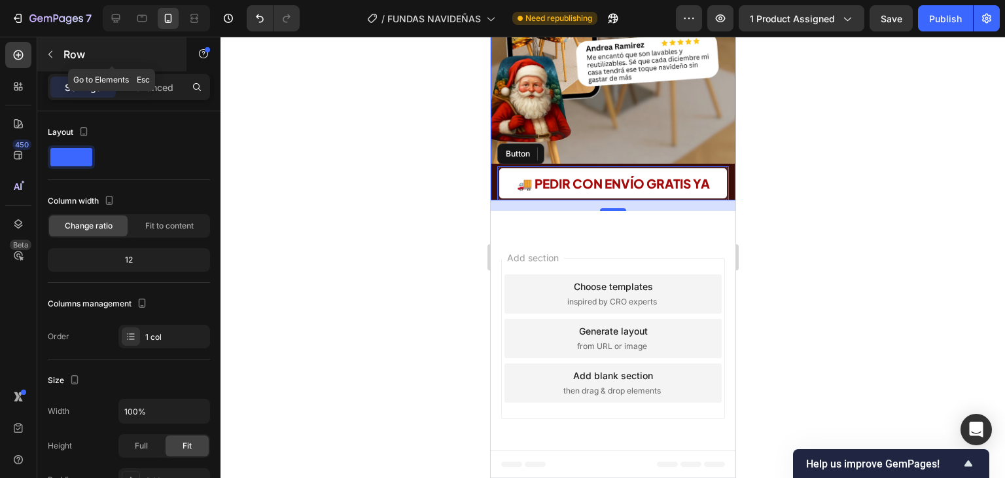
click at [120, 69] on div "Row" at bounding box center [111, 54] width 149 height 34
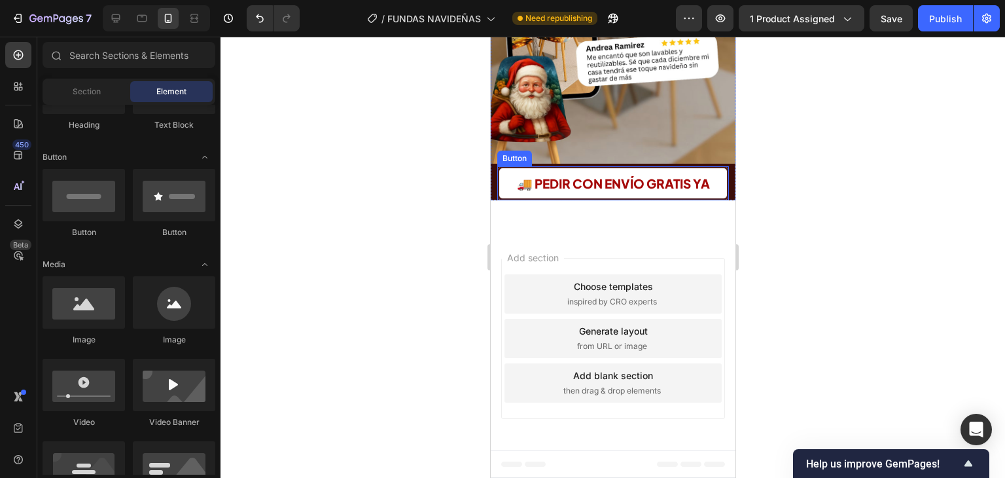
click at [713, 200] on button "🚚 PEDIR CON ENVÍO GRATIS YA" at bounding box center [613, 183] width 232 height 34
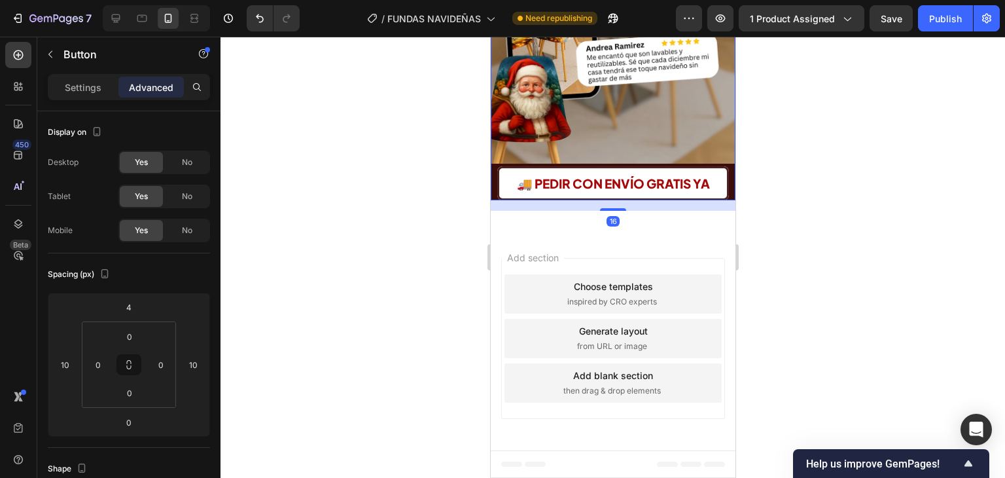
click at [720, 200] on div "🚚 PEDIR CON ENVÍO GRATIS YA Button" at bounding box center [612, 182] width 245 height 37
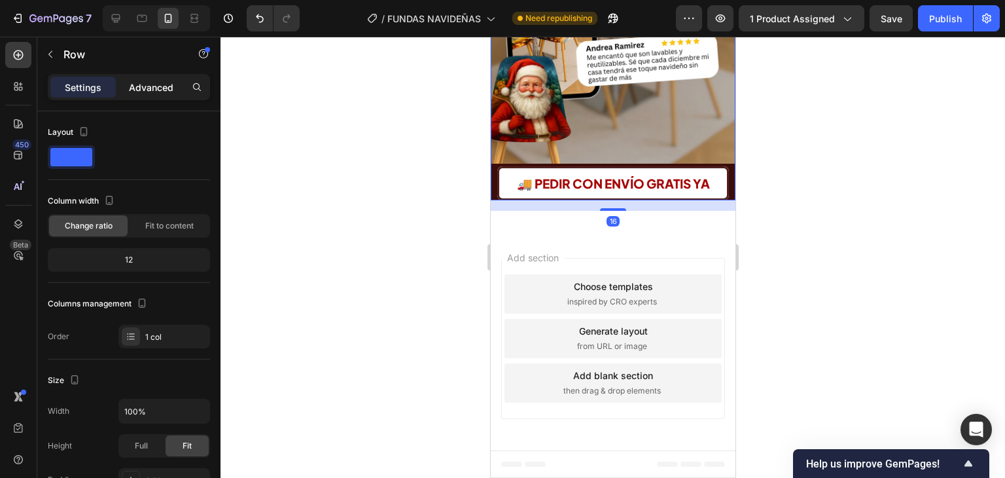
click at [143, 86] on p "Advanced" at bounding box center [151, 88] width 45 height 14
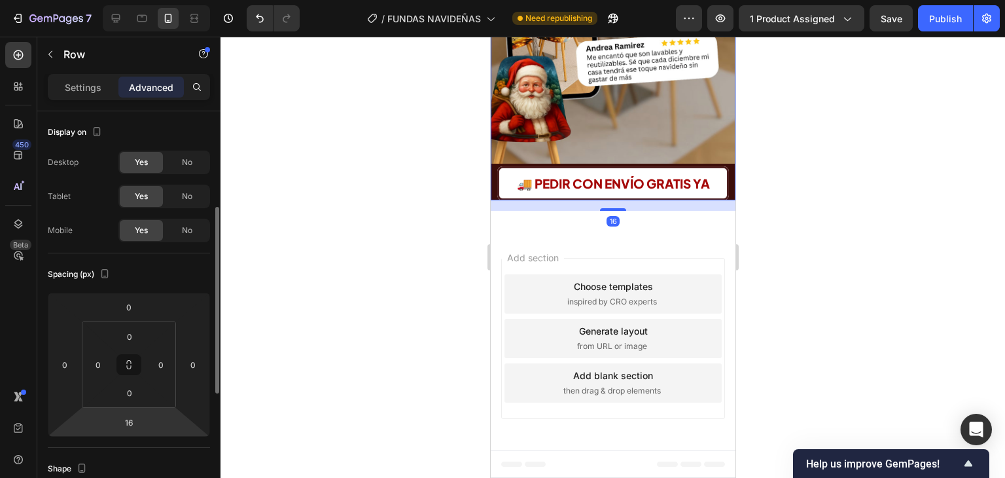
scroll to position [65, 0]
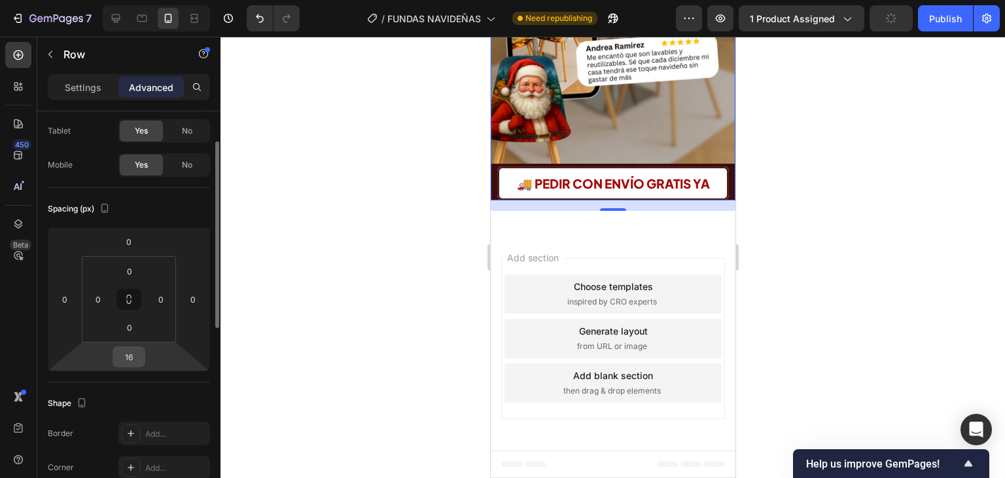
click at [139, 361] on input "16" at bounding box center [129, 357] width 26 height 20
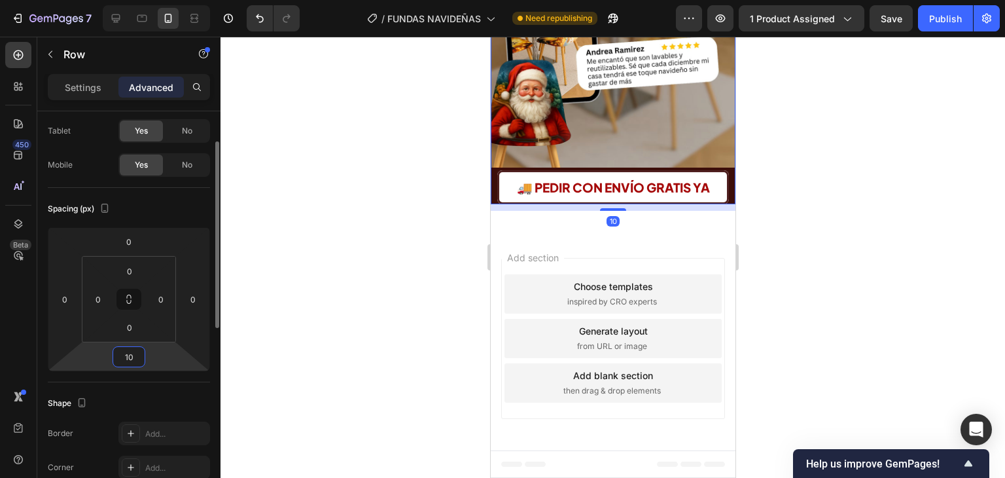
type input "1"
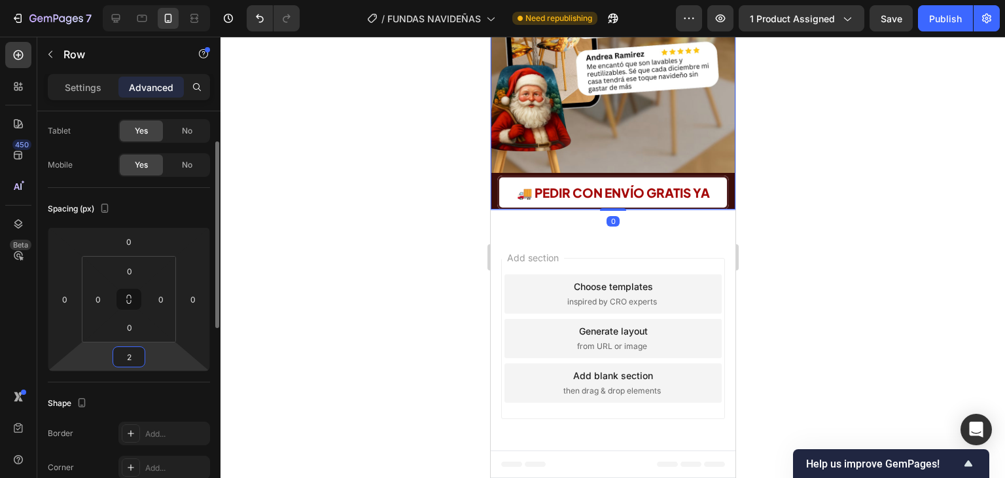
type input "20"
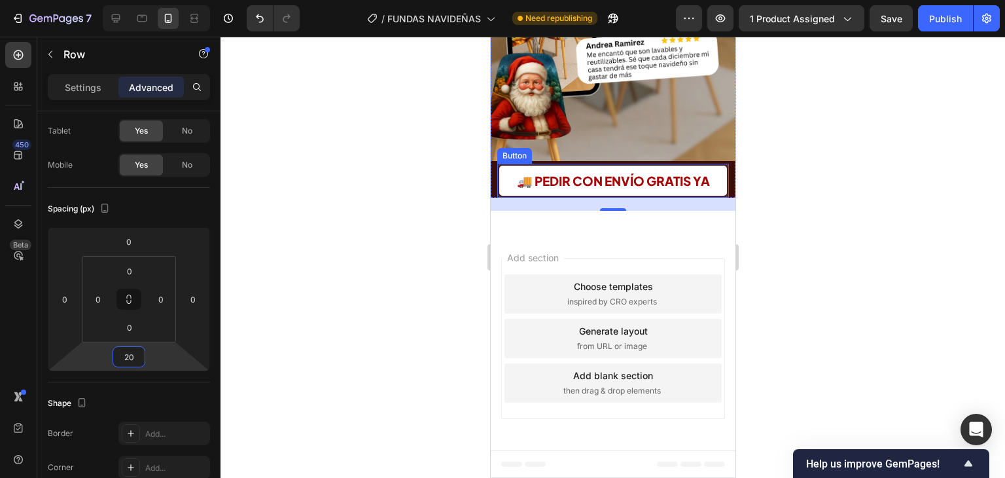
click at [706, 198] on button "🚚 PEDIR CON ENVÍO GRATIS YA" at bounding box center [613, 181] width 232 height 34
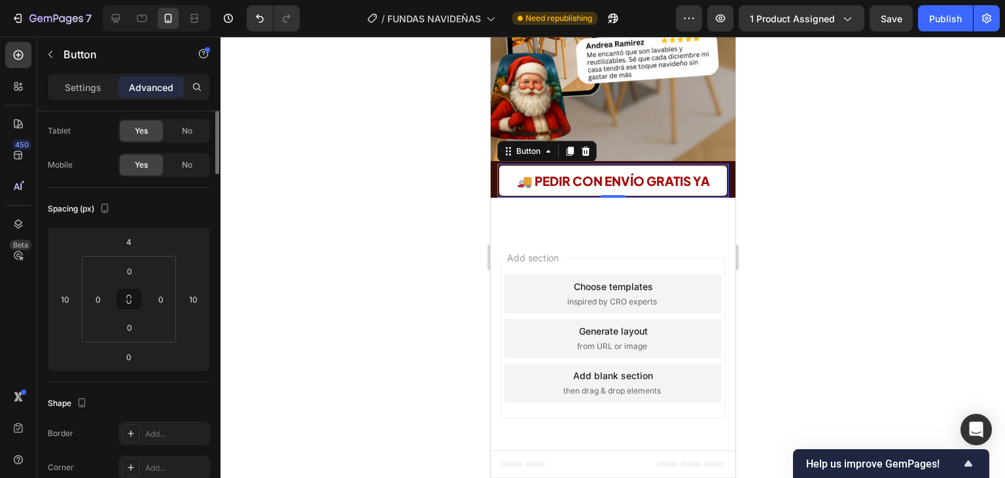
scroll to position [0, 0]
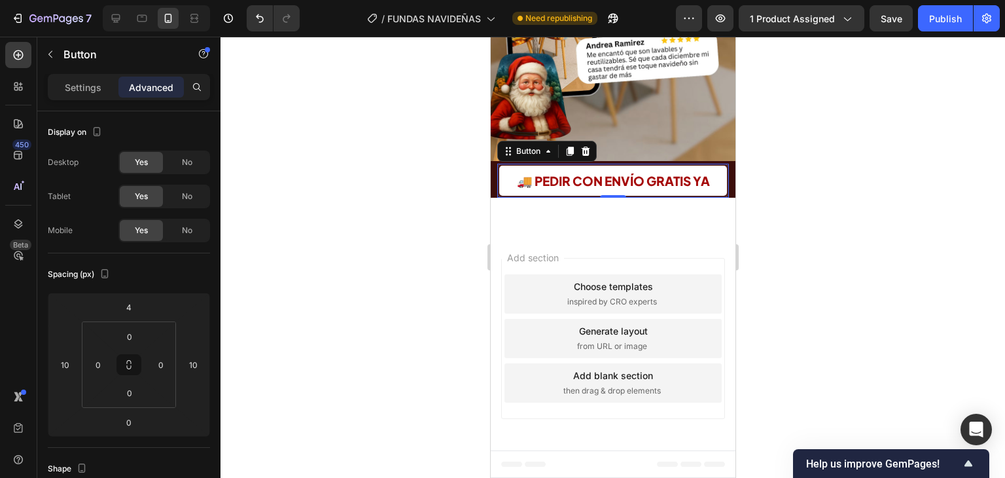
click at [590, 159] on div at bounding box center [585, 151] width 16 height 16
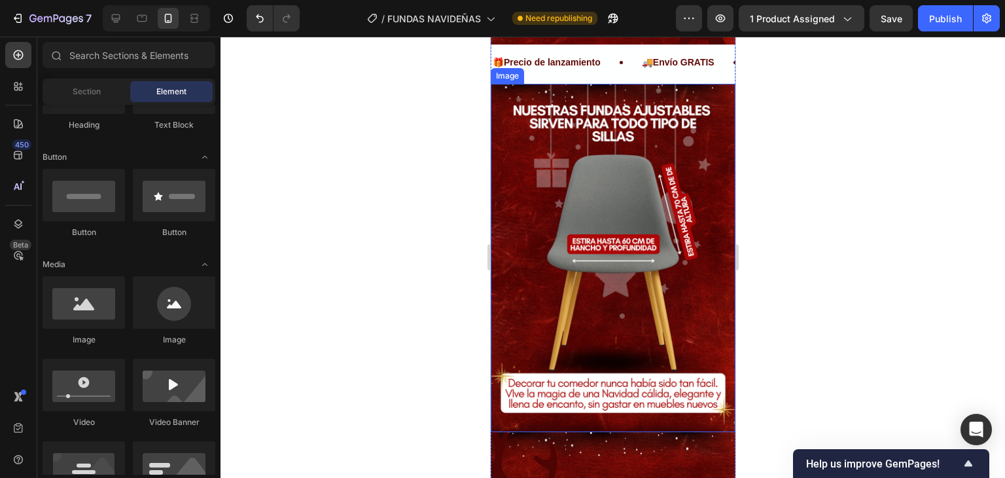
scroll to position [1458, 0]
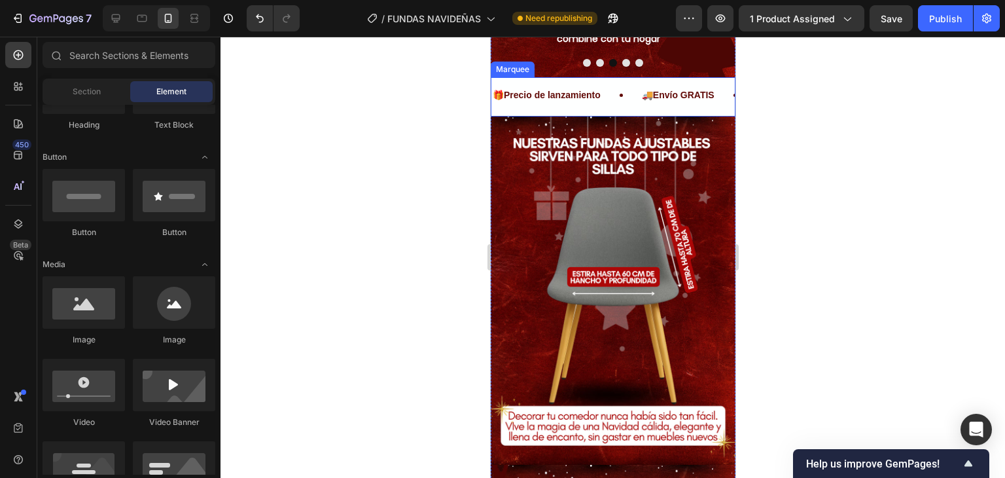
click at [693, 113] on div "🎁 Precio de lanzamiento Text Block 🚚 Envío GRATIS Text Block 💵 Pago contra entr…" at bounding box center [612, 97] width 245 height 33
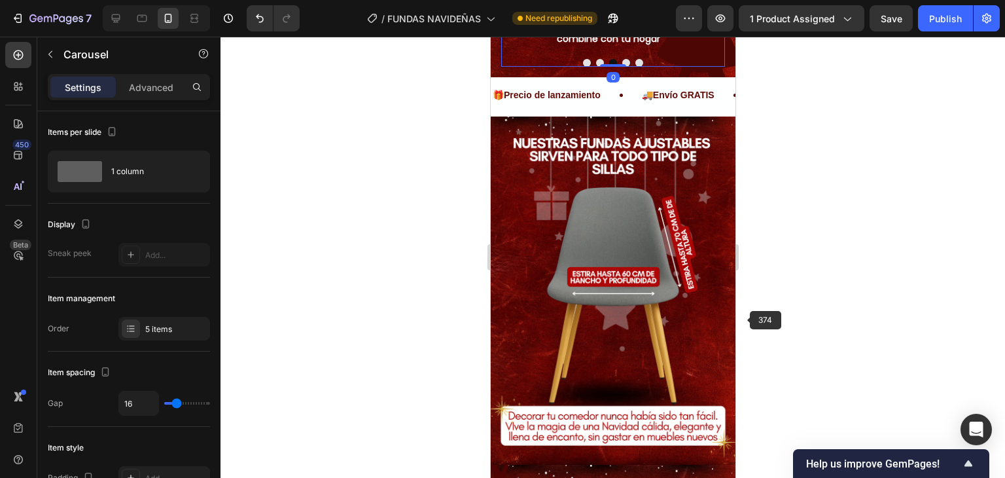
click at [766, 302] on div at bounding box center [613, 257] width 785 height 441
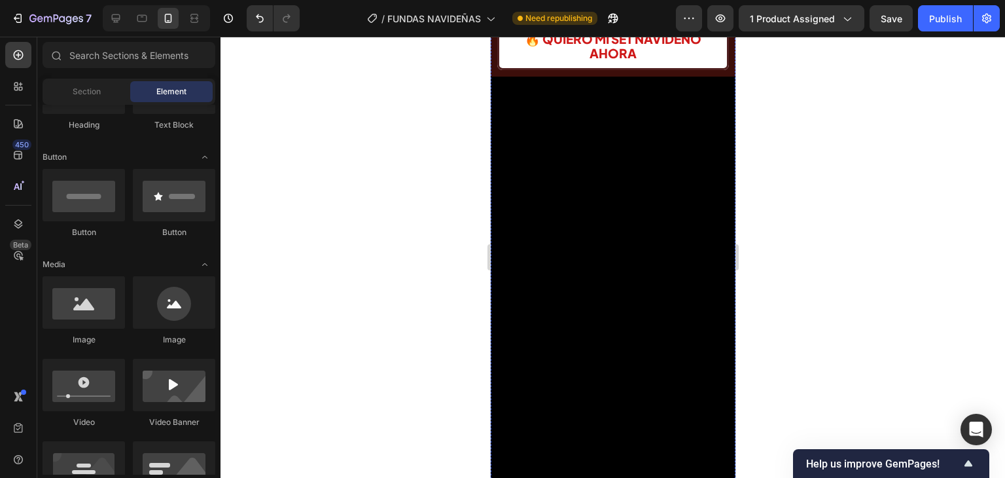
scroll to position [346, 0]
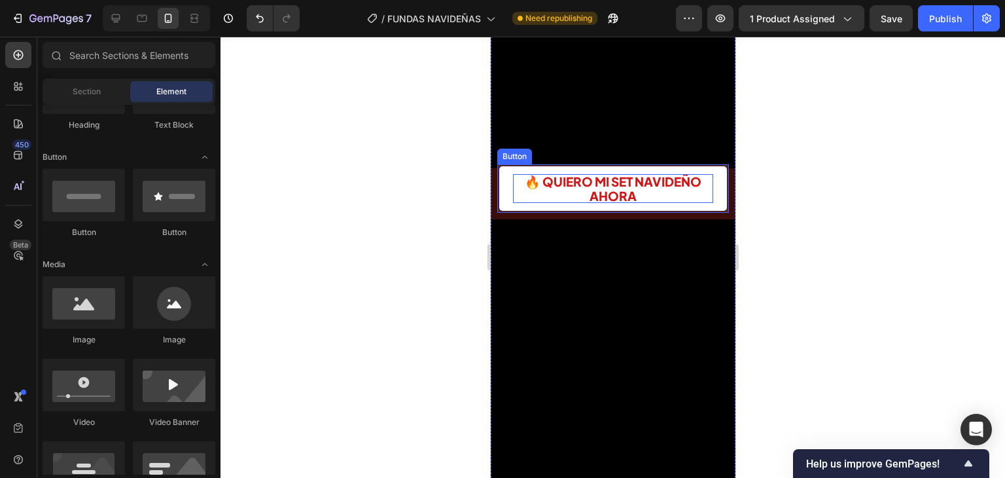
click at [631, 175] on p "🔥 QUIERO MI SET NAVIDEÑO AHORA" at bounding box center [613, 188] width 200 height 29
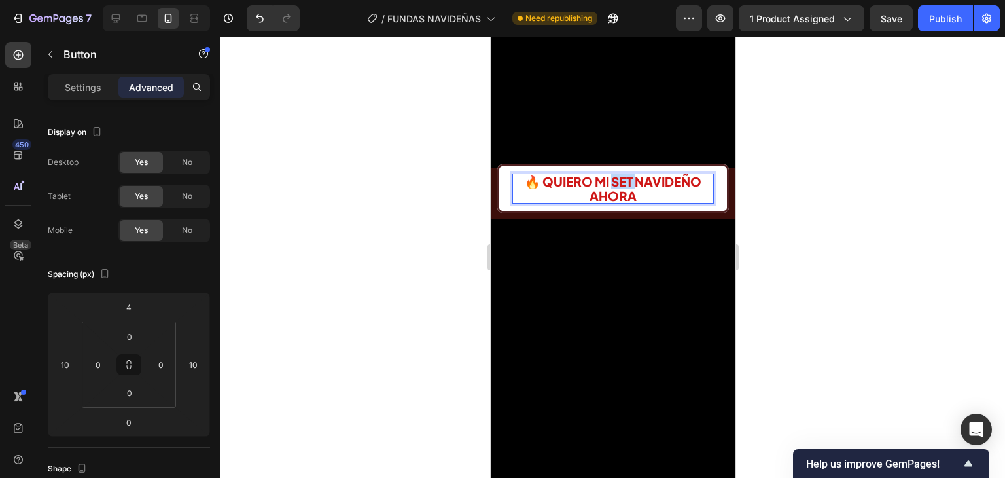
click at [612, 173] on span "🔥 QUIERO MI SET NAVIDEÑO AHORA" at bounding box center [612, 188] width 177 height 30
click at [615, 175] on span "🔥 QUIERO MI SET NAVIDEÑO AHORA" at bounding box center [612, 188] width 177 height 30
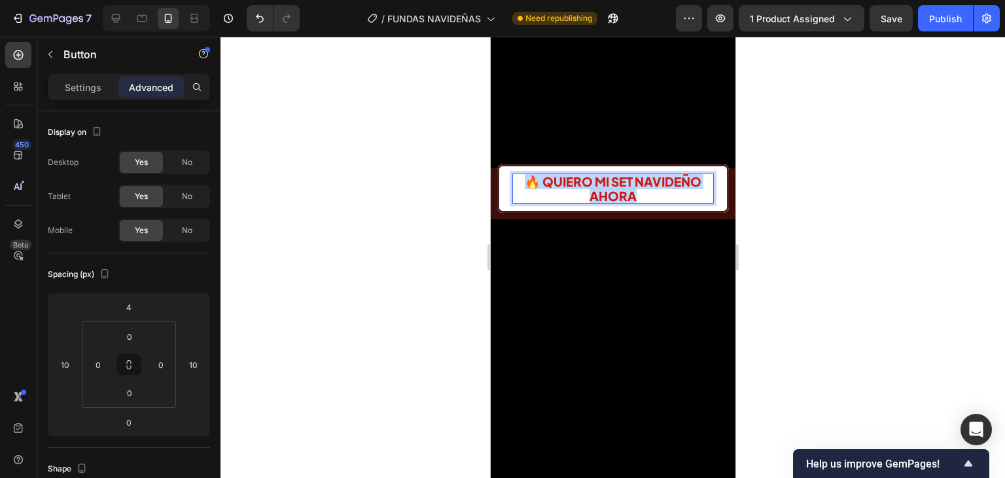
click at [615, 175] on span "🔥 QUIERO MI SET NAVIDEÑO AHORA" at bounding box center [612, 188] width 177 height 30
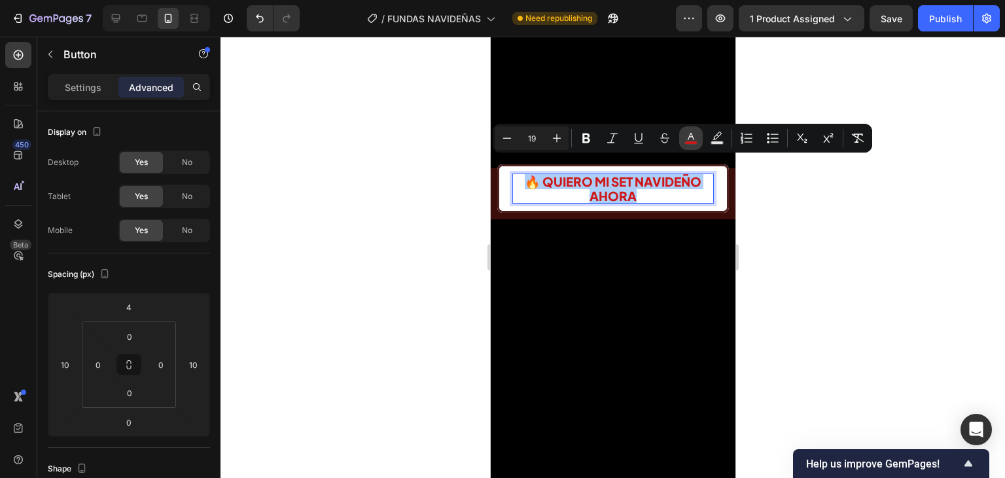
click at [699, 139] on button "color" at bounding box center [691, 138] width 24 height 24
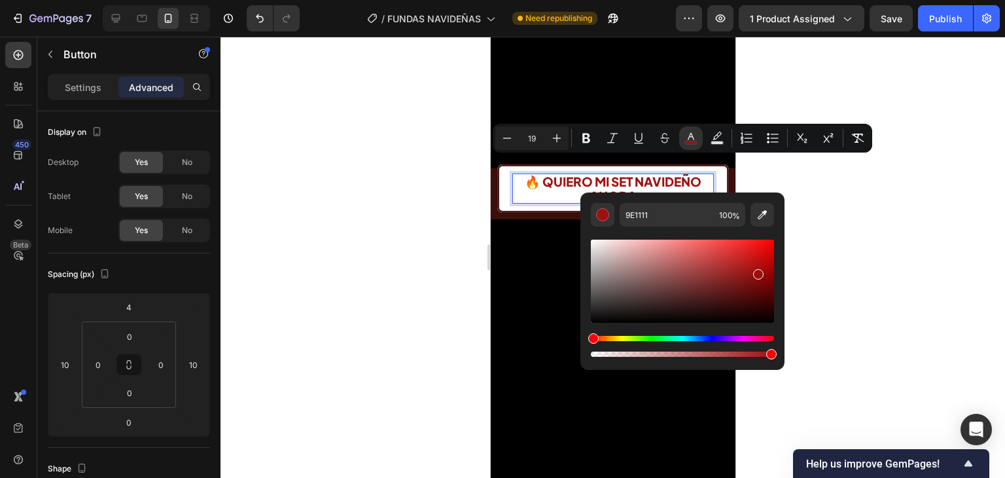
type input "990F0F"
click at [757, 272] on div "Editor contextual toolbar" at bounding box center [682, 281] width 183 height 83
click at [718, 166] on button "🔥 QUIERO MI SET NAVIDEÑO AHORA" at bounding box center [613, 188] width 232 height 48
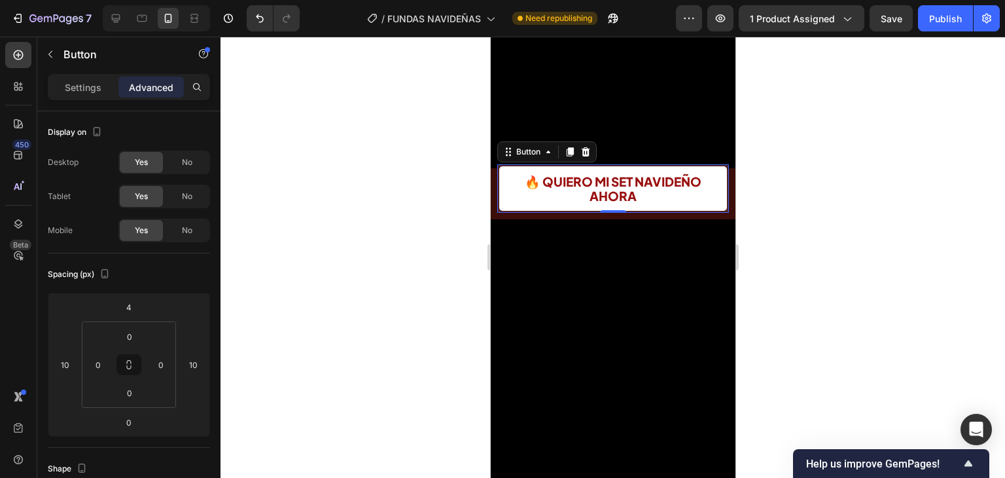
click at [744, 166] on div at bounding box center [613, 257] width 785 height 441
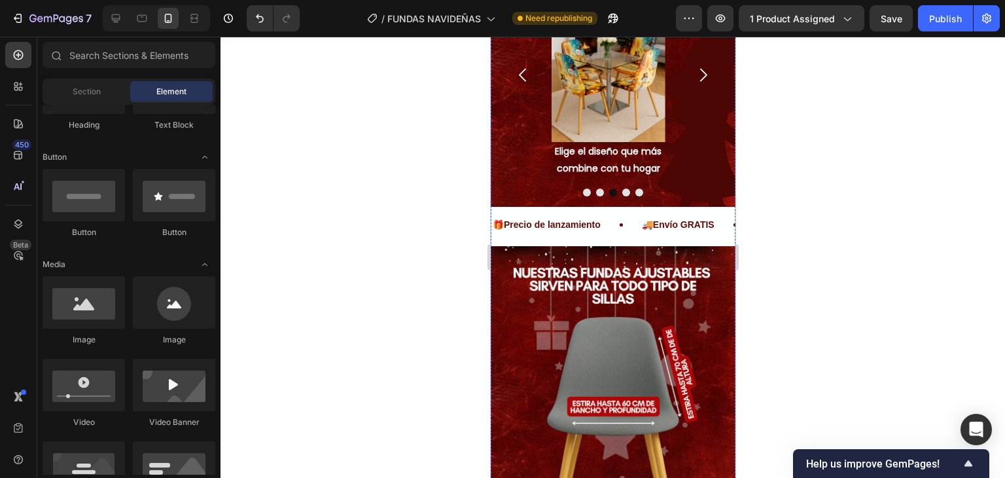
scroll to position [1440, 0]
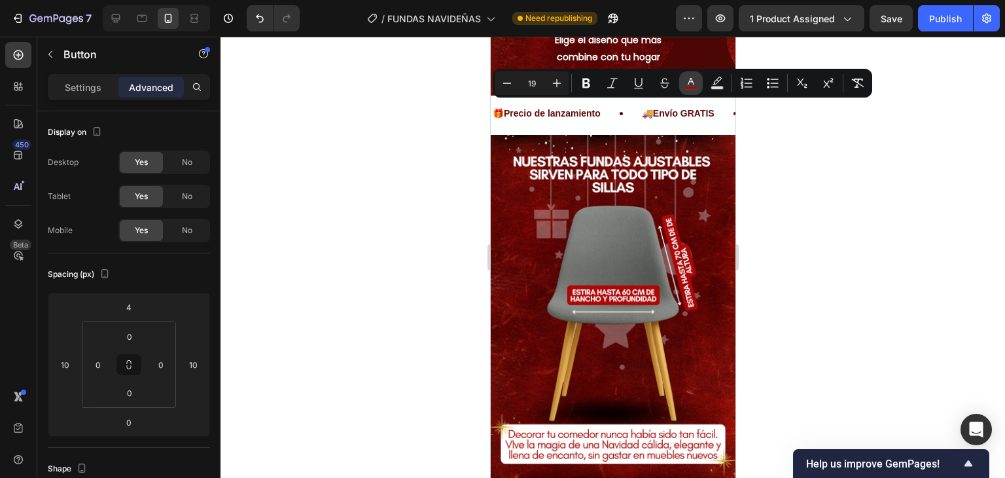
click at [696, 88] on icon "Editor contextual toolbar" at bounding box center [691, 83] width 13 height 13
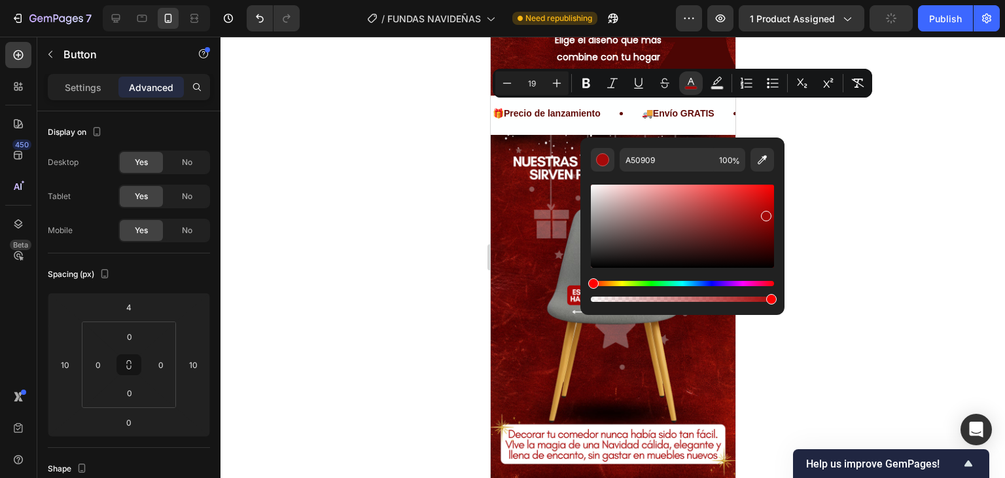
click at [761, 223] on div "Editor contextual toolbar" at bounding box center [682, 226] width 183 height 83
type input "890B0B"
click at [838, 202] on div at bounding box center [613, 257] width 785 height 441
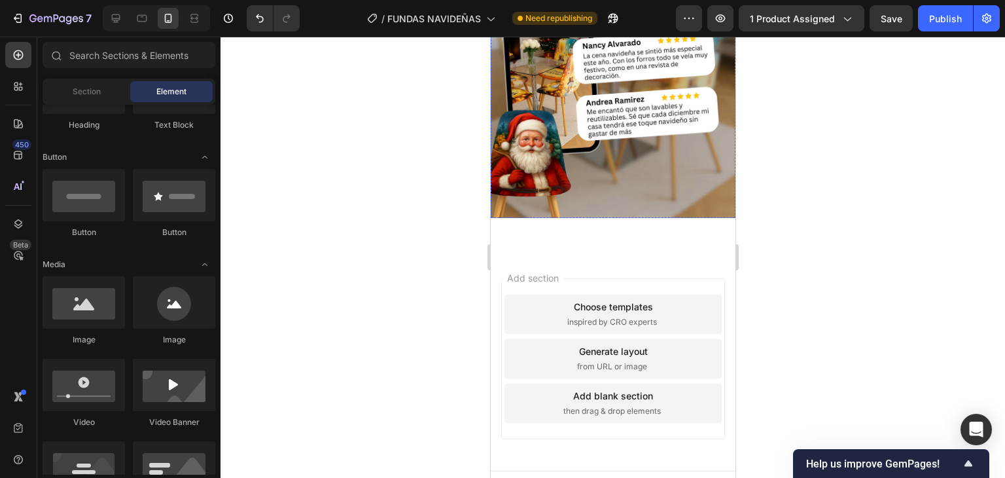
scroll to position [3005, 0]
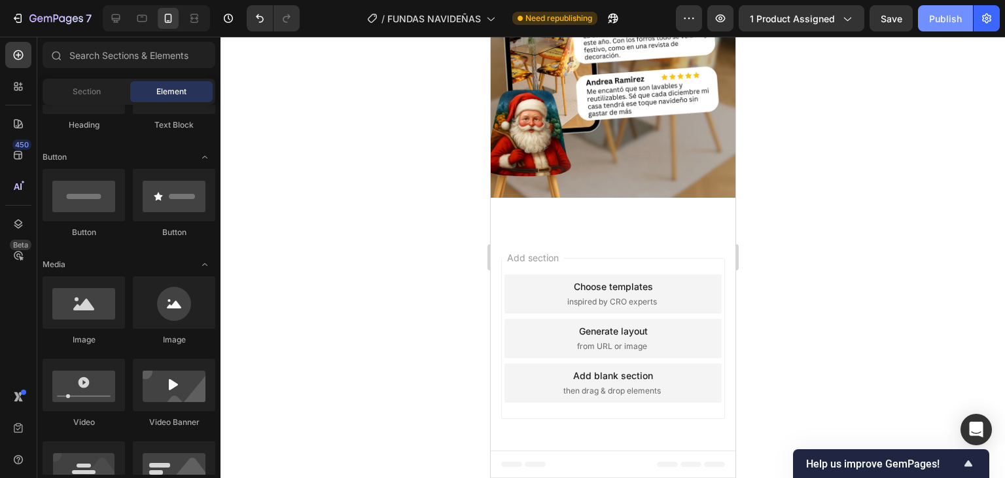
click at [933, 20] on div "Publish" at bounding box center [946, 19] width 33 height 14
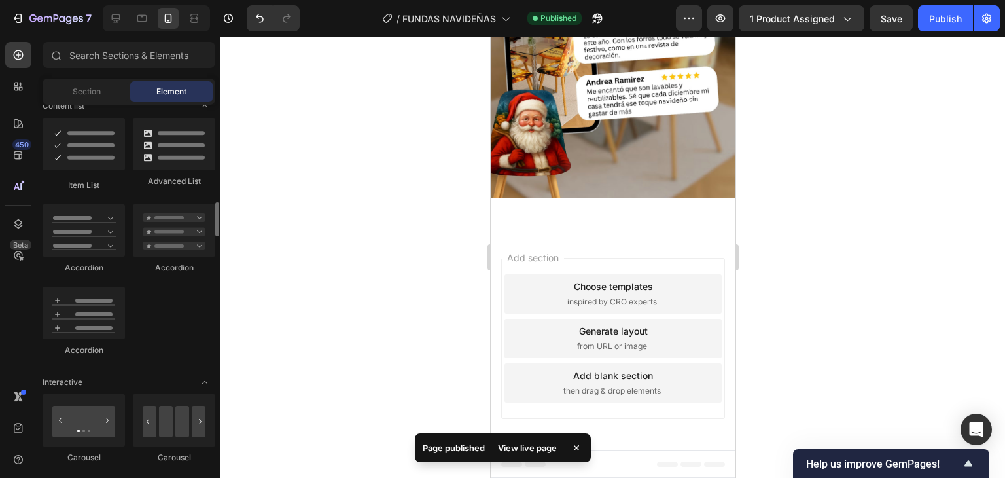
scroll to position [982, 0]
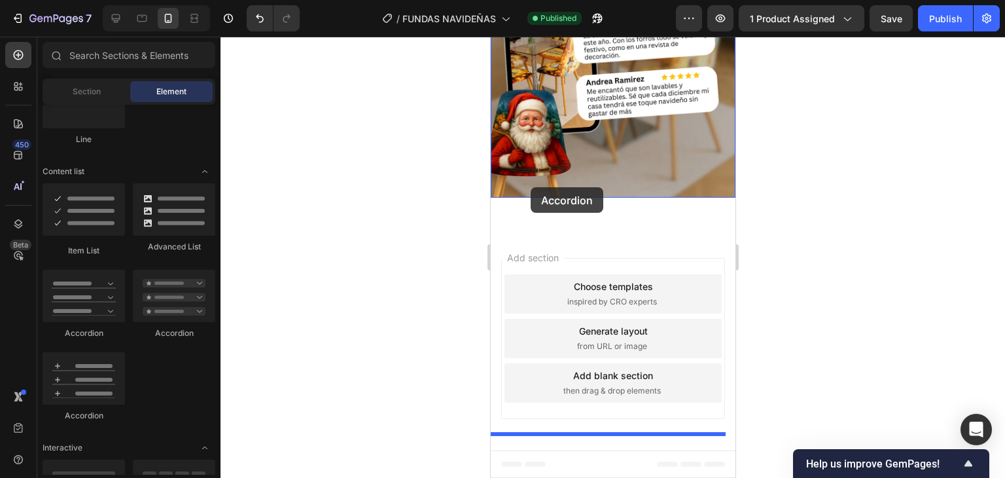
drag, startPoint x: 565, startPoint y: 403, endPoint x: 530, endPoint y: 187, distance: 218.1
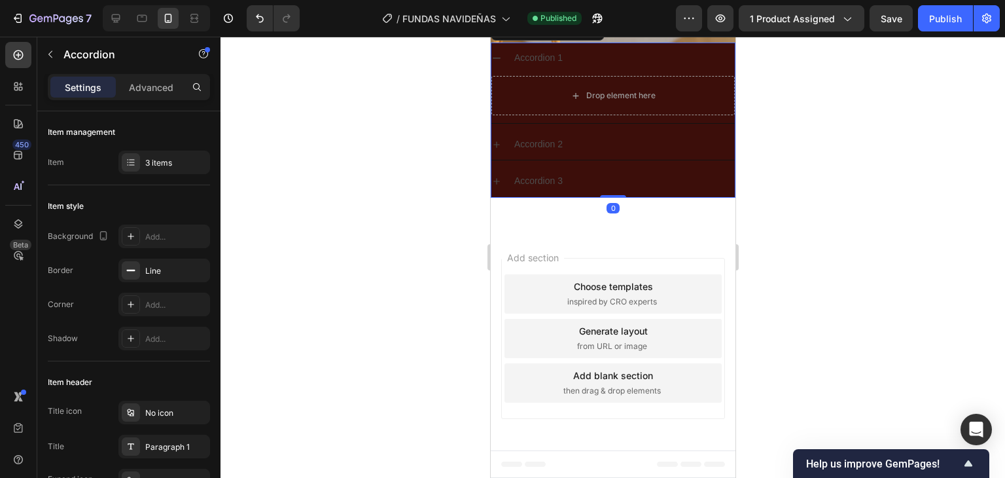
click at [713, 68] on div "Accordion 1" at bounding box center [623, 58] width 223 height 20
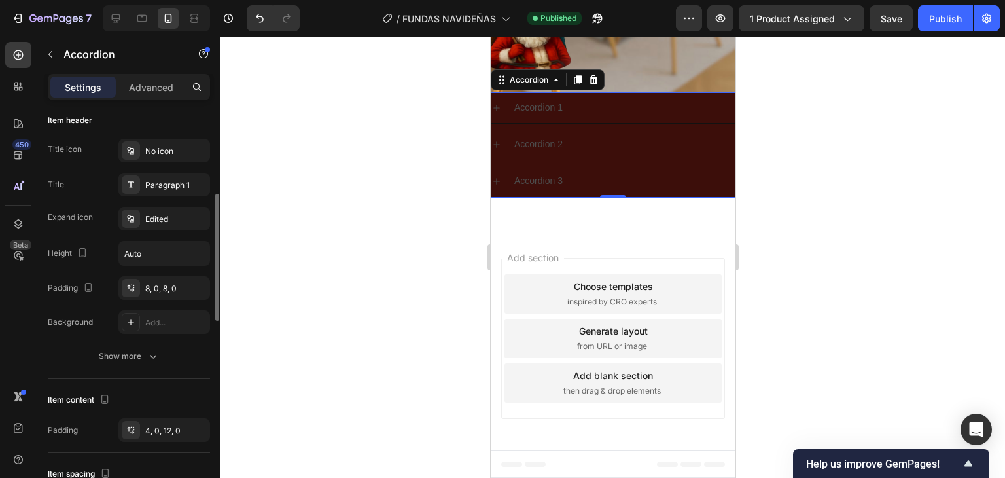
scroll to position [327, 0]
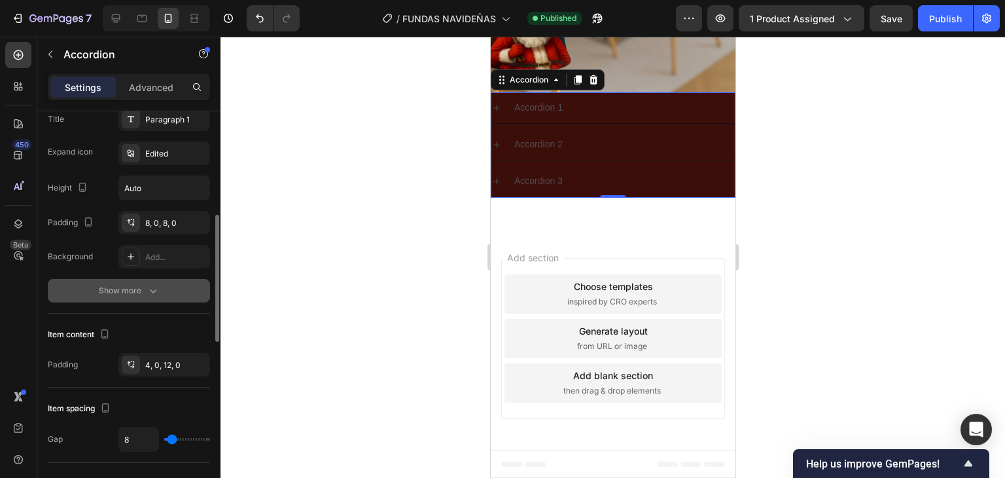
click at [156, 295] on icon "button" at bounding box center [153, 290] width 13 height 13
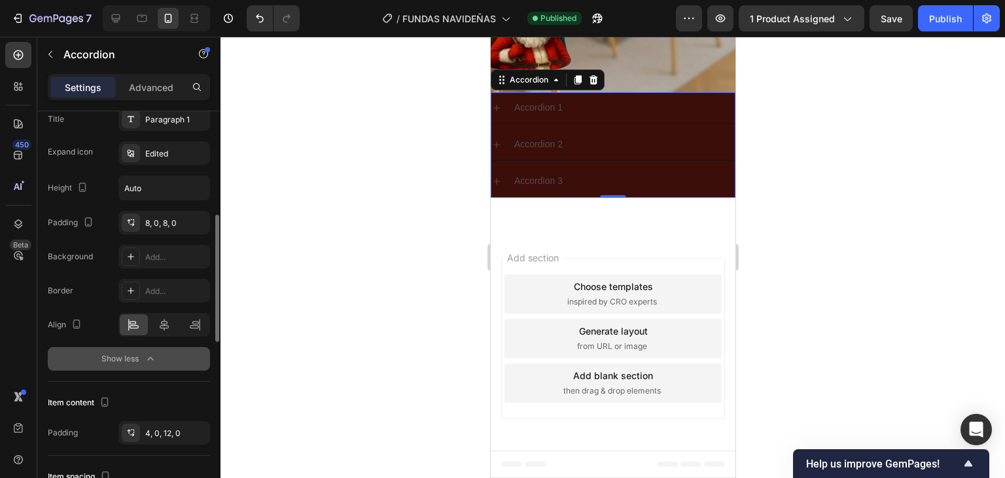
click at [152, 357] on icon "button" at bounding box center [150, 358] width 6 height 3
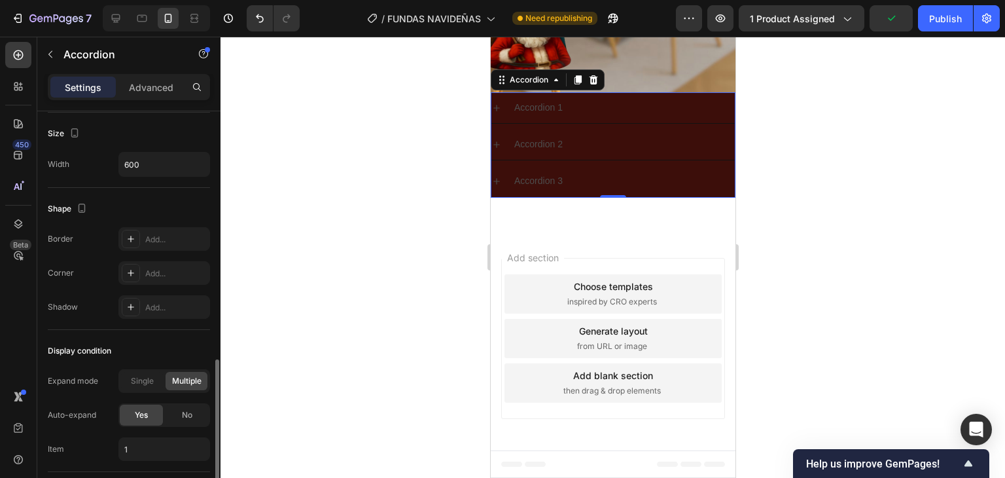
scroll to position [875, 0]
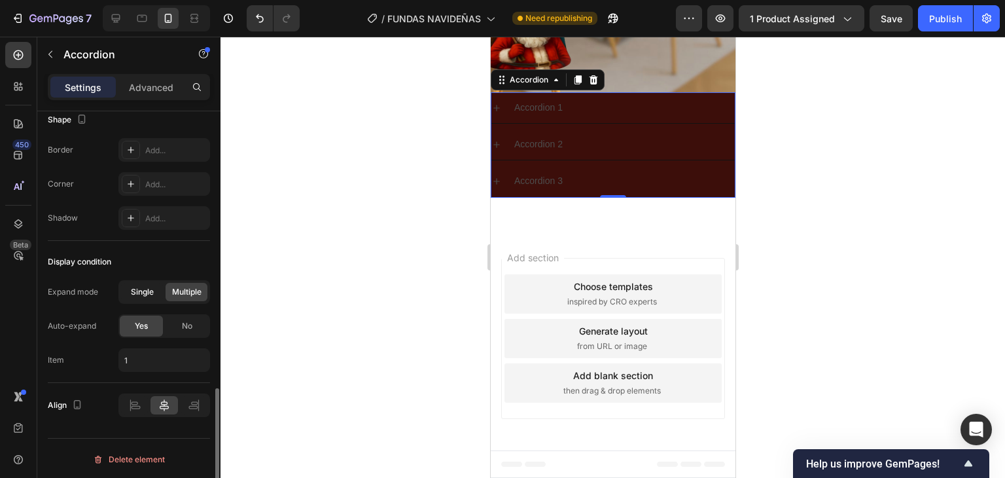
click at [152, 289] on span "Single" at bounding box center [142, 292] width 23 height 12
click at [190, 288] on span "Multiple" at bounding box center [186, 292] width 29 height 12
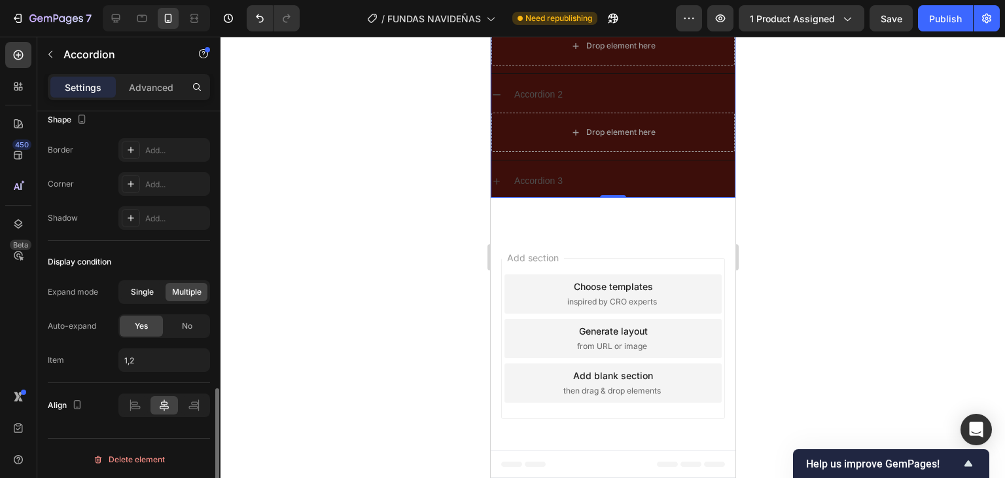
click at [144, 295] on span "Single" at bounding box center [142, 292] width 23 height 12
type input "1"
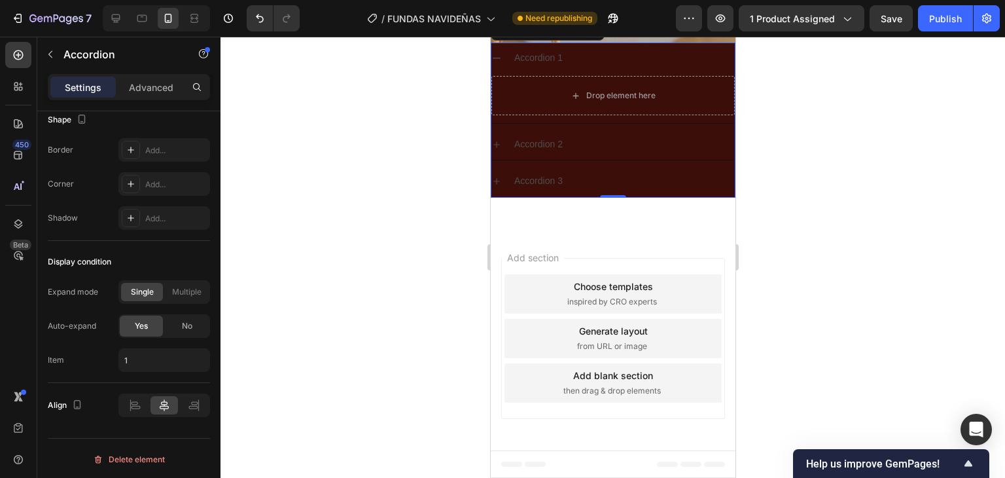
click at [496, 63] on icon at bounding box center [496, 58] width 10 height 10
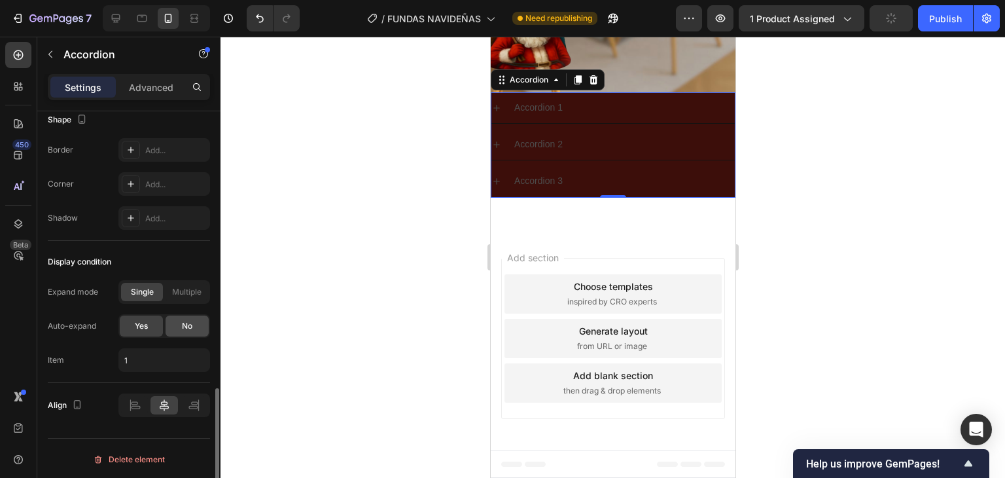
click at [175, 325] on div "No" at bounding box center [187, 326] width 43 height 21
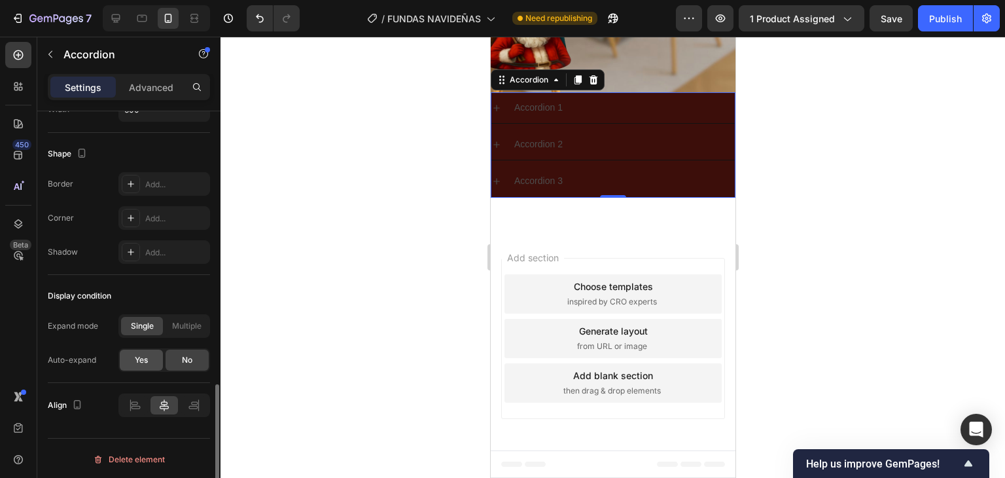
click at [141, 363] on span "Yes" at bounding box center [141, 360] width 13 height 12
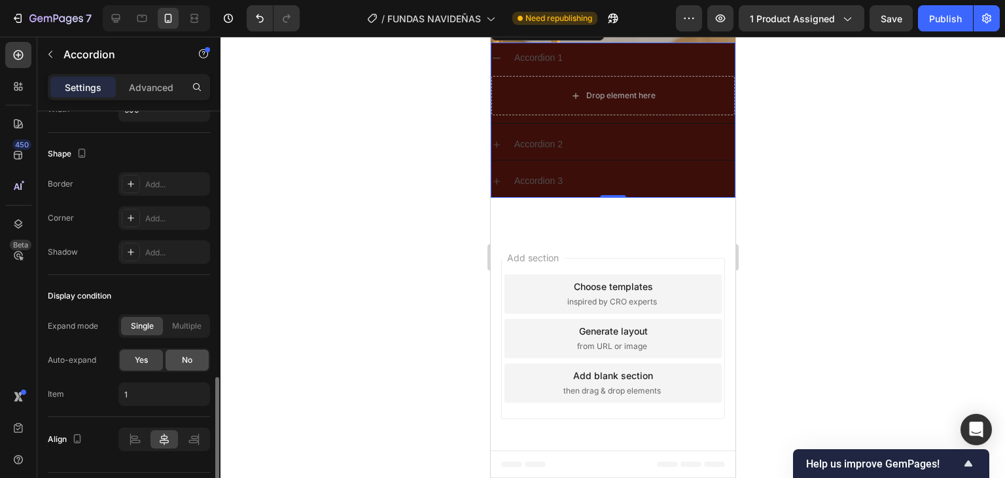
click at [183, 358] on span "No" at bounding box center [187, 360] width 10 height 12
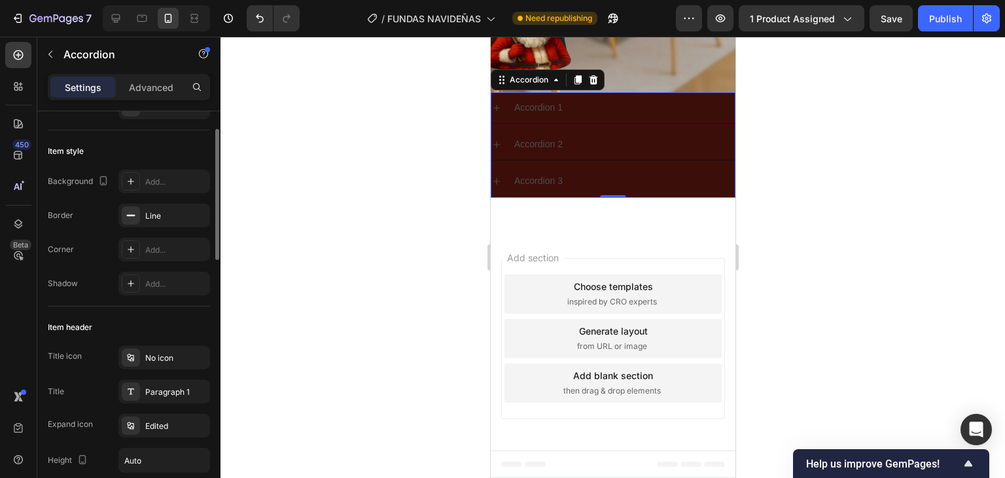
scroll to position [0, 0]
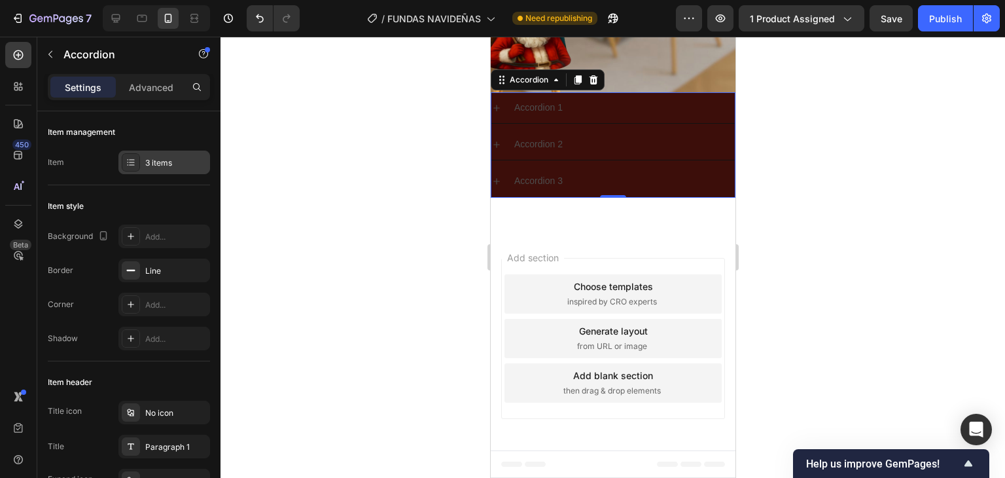
click at [127, 169] on div at bounding box center [131, 162] width 18 height 18
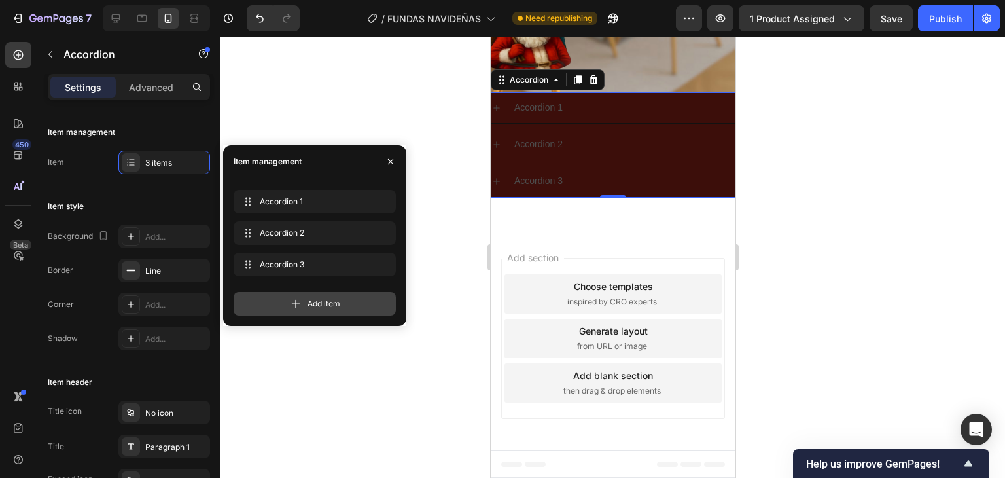
click at [261, 299] on div "Add item" at bounding box center [315, 304] width 162 height 24
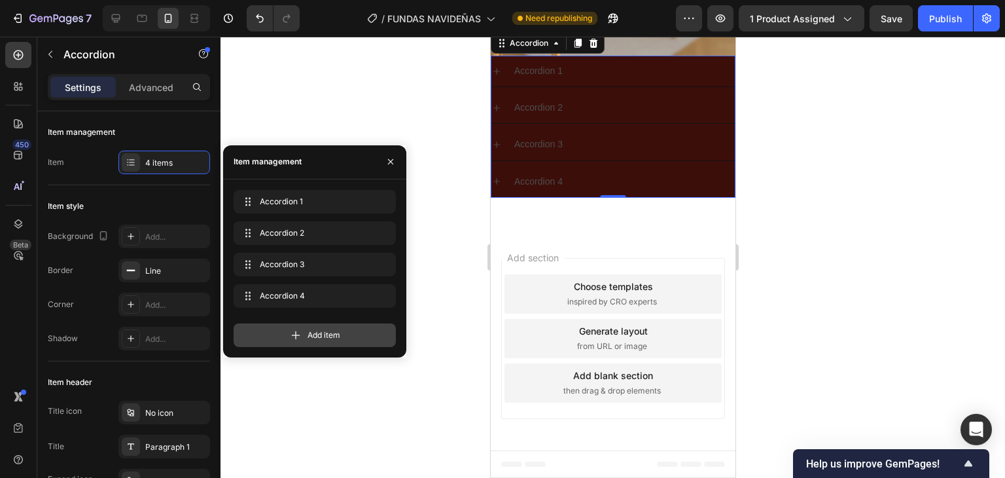
click at [287, 333] on div "Add item" at bounding box center [315, 335] width 162 height 24
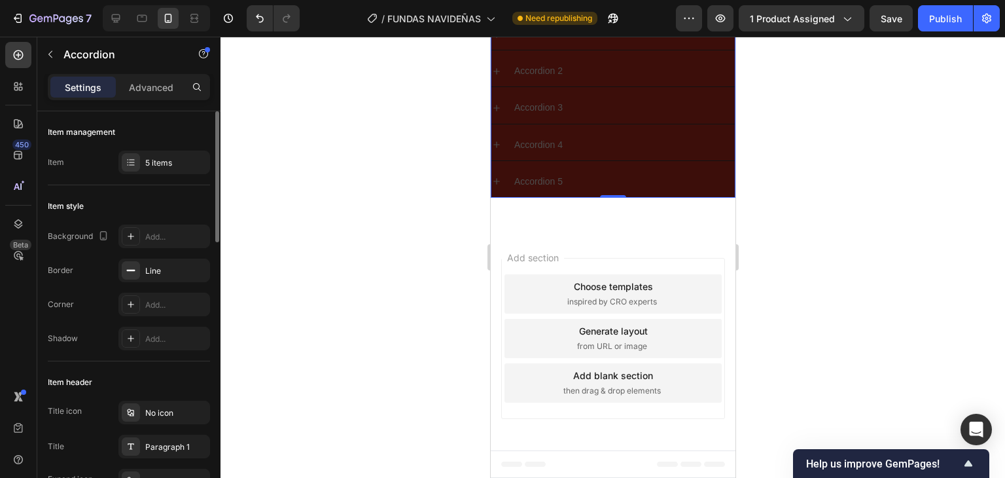
click at [128, 205] on div "Item style" at bounding box center [129, 206] width 162 height 21
click at [144, 270] on div "Line" at bounding box center [164, 271] width 92 height 24
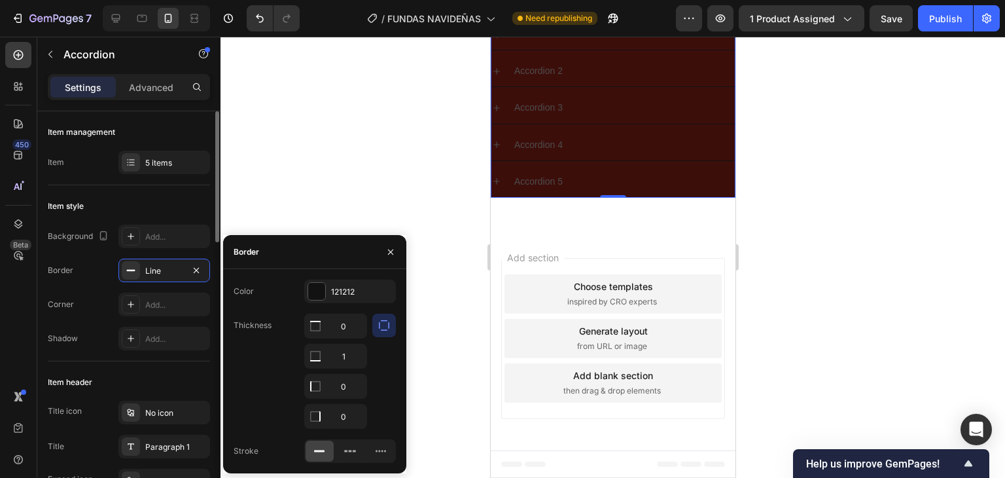
click at [174, 196] on div "Item style" at bounding box center [129, 206] width 162 height 21
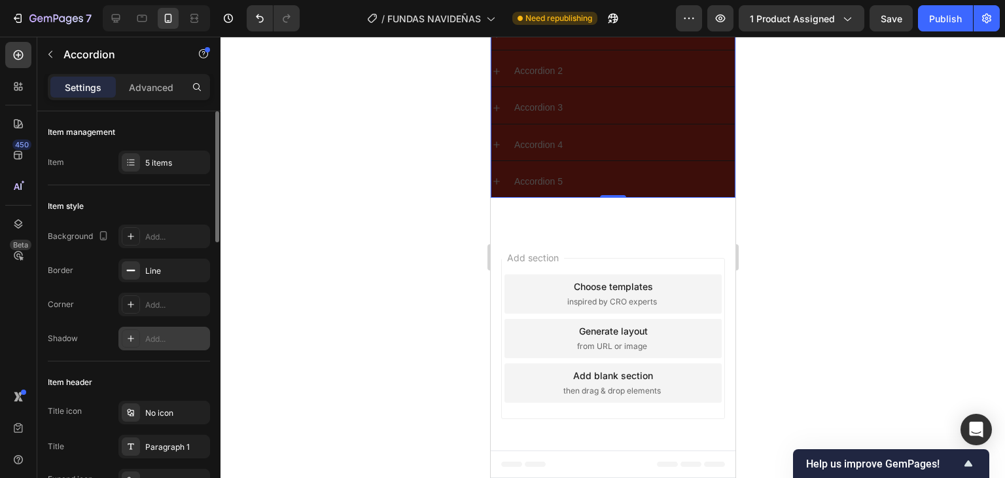
scroll to position [65, 0]
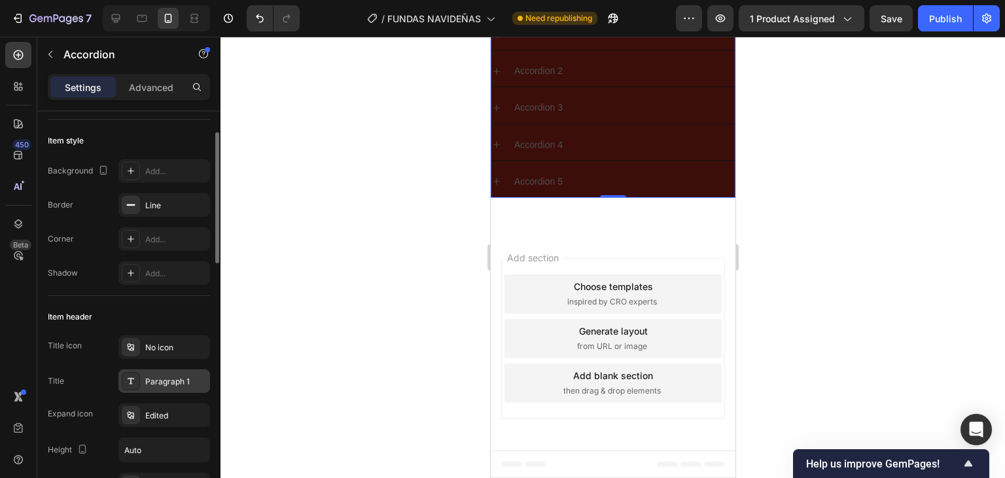
click at [168, 383] on div "Paragraph 1" at bounding box center [176, 382] width 62 height 12
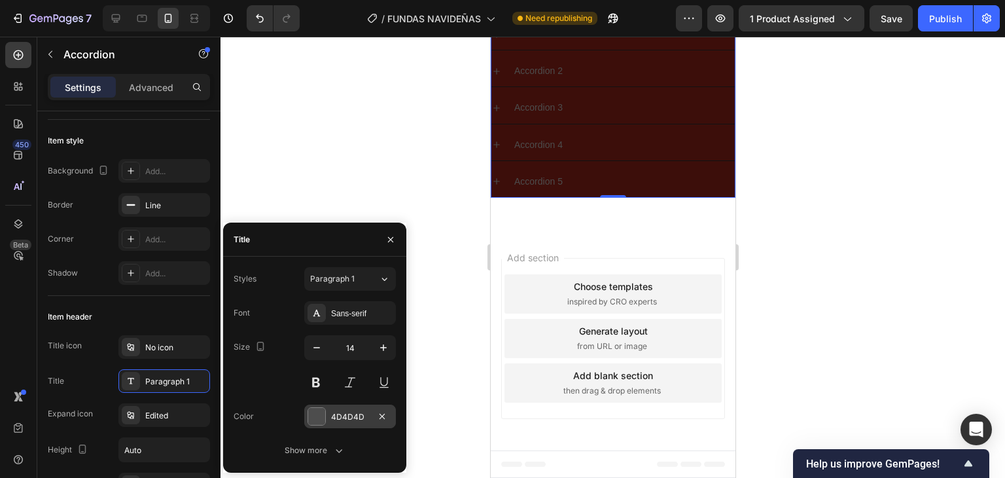
click at [317, 415] on div at bounding box center [316, 416] width 17 height 17
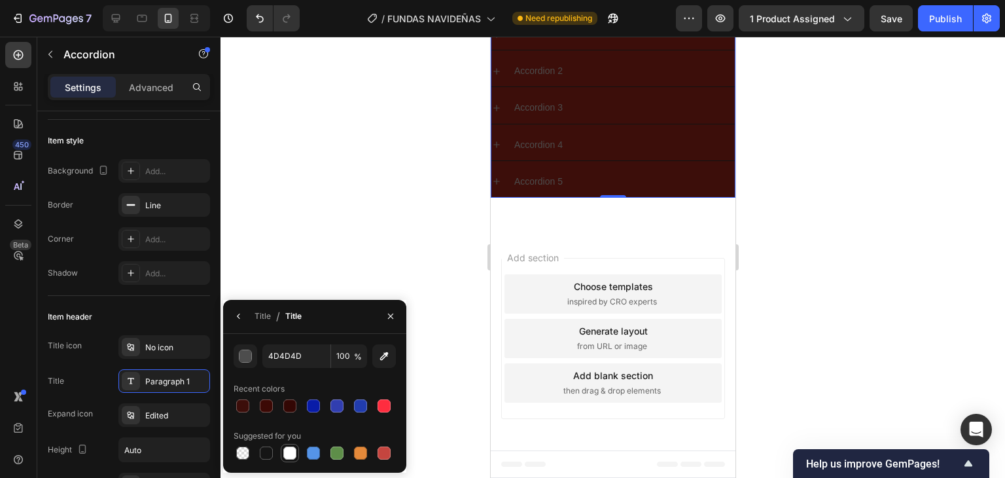
click at [287, 450] on div at bounding box center [289, 452] width 13 height 13
type input "FFFFFF"
click at [238, 317] on icon "button" at bounding box center [238, 316] width 3 height 5
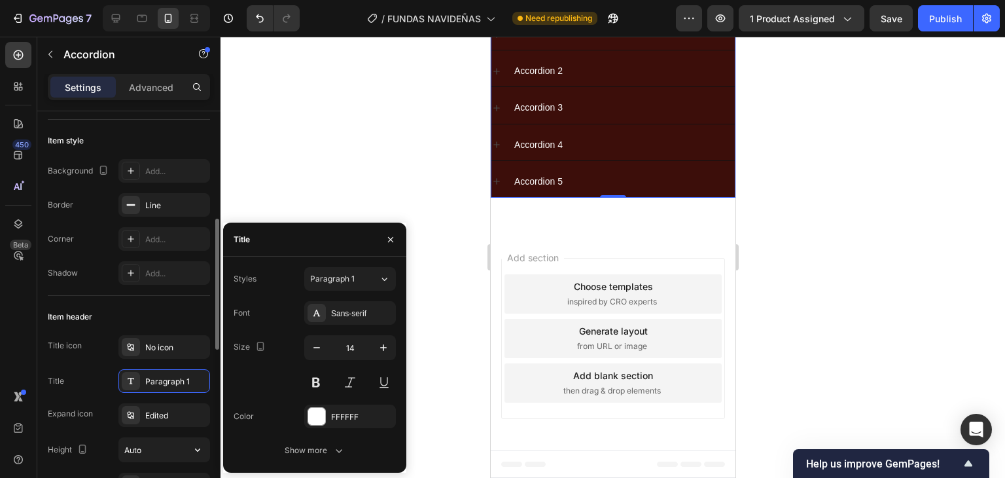
scroll to position [196, 0]
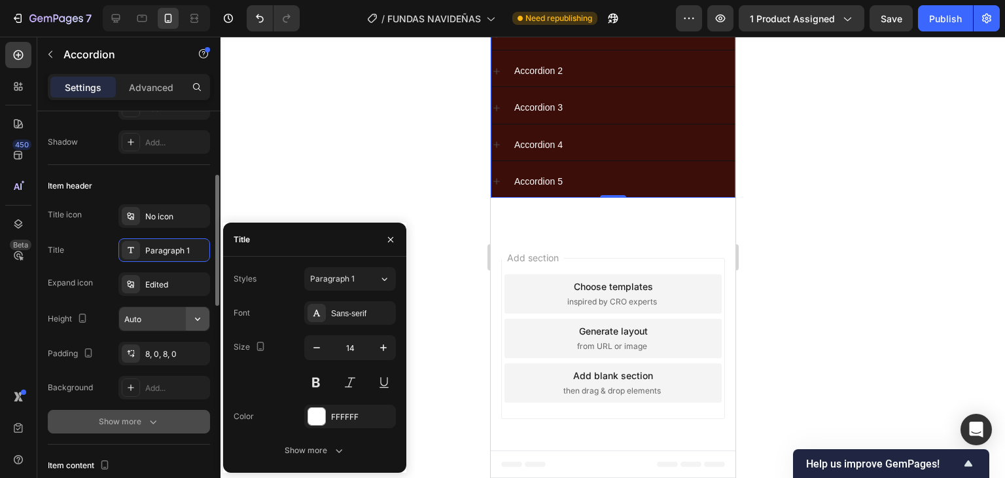
click at [198, 327] on button "button" at bounding box center [198, 319] width 24 height 24
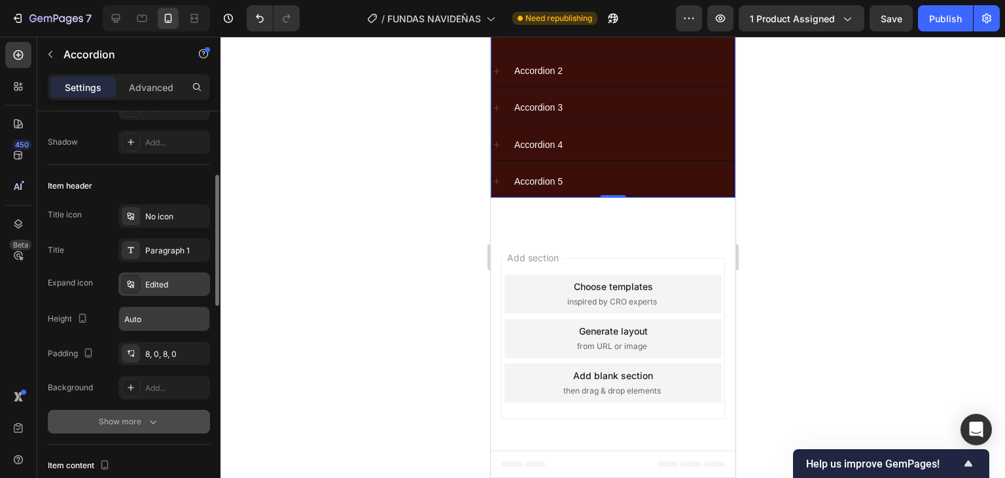
click at [151, 289] on div "Edited" at bounding box center [176, 285] width 62 height 12
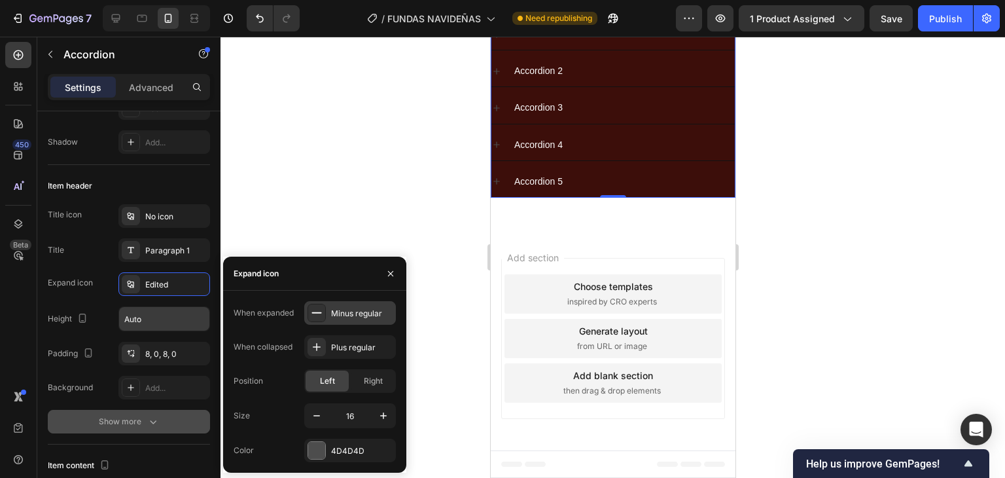
click at [321, 308] on icon at bounding box center [316, 312] width 13 height 13
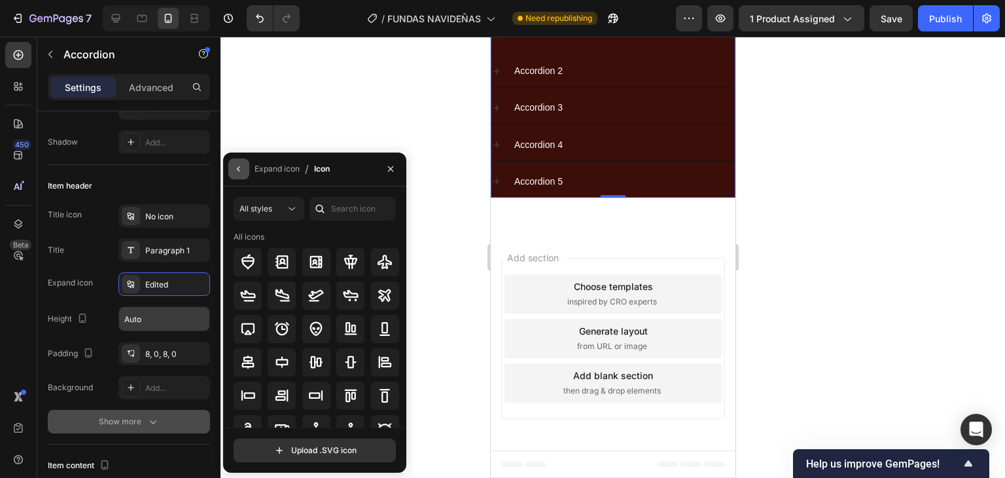
click at [236, 176] on button "button" at bounding box center [238, 168] width 21 height 21
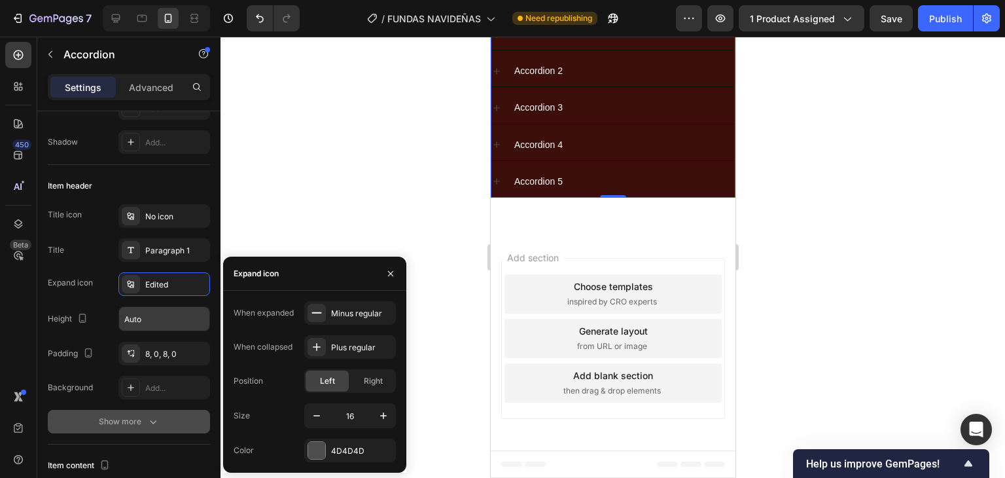
click at [141, 415] on div "Show more" at bounding box center [129, 421] width 61 height 13
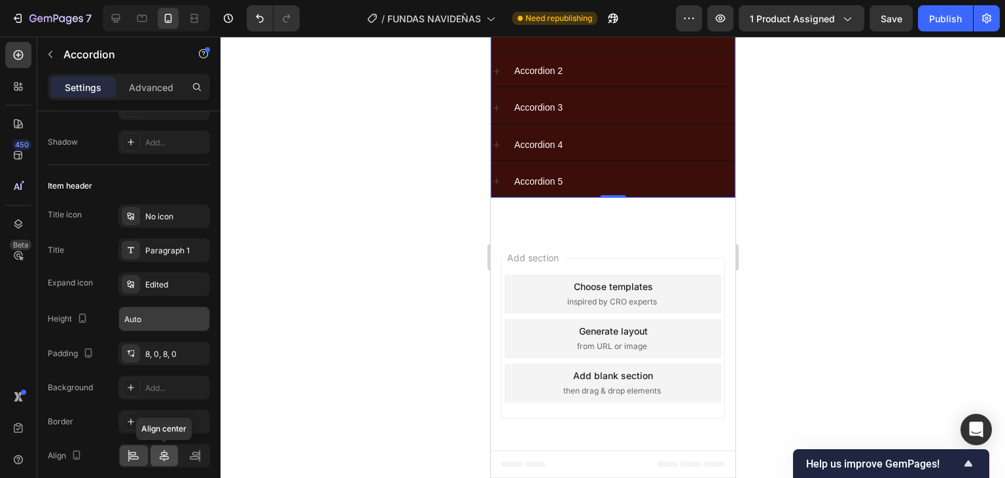
click at [160, 449] on icon at bounding box center [164, 455] width 13 height 13
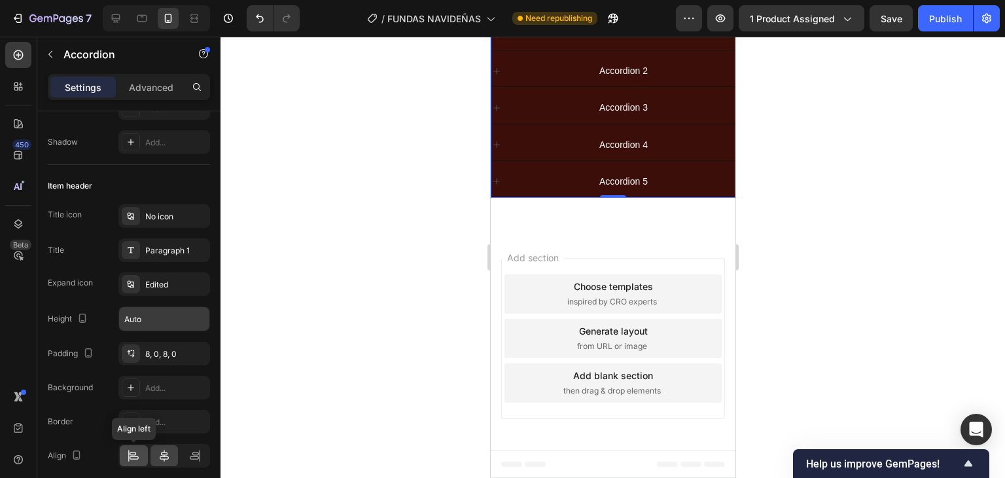
click at [132, 456] on icon at bounding box center [133, 455] width 13 height 13
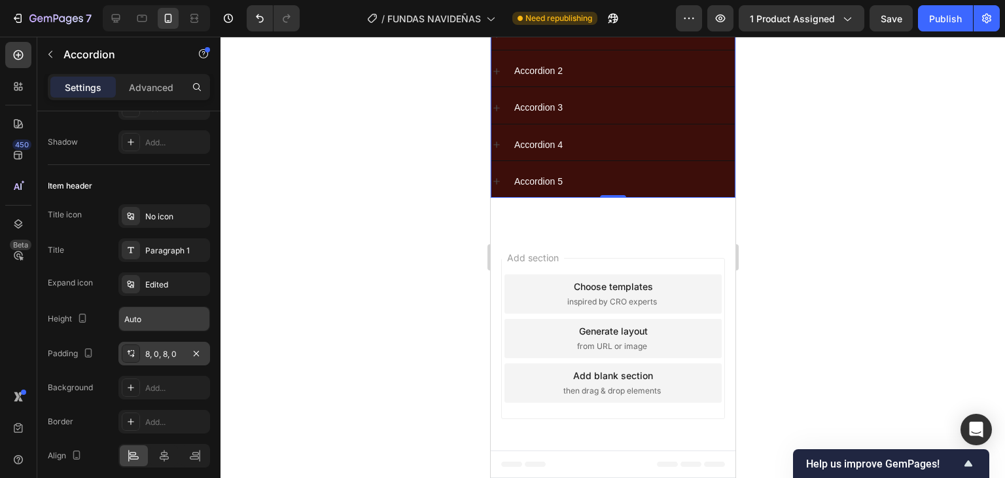
click at [157, 350] on div "8, 0, 8, 0" at bounding box center [164, 354] width 38 height 12
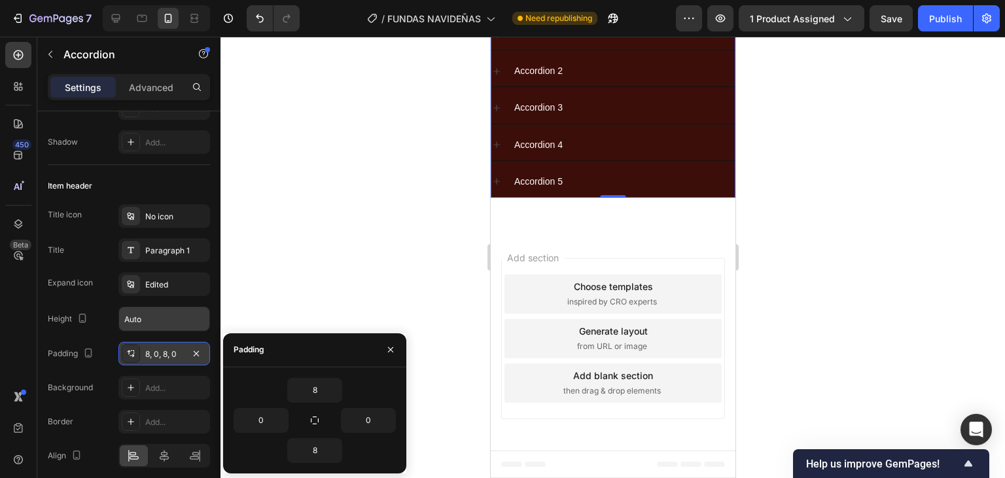
click at [157, 350] on div "8, 0, 8, 0" at bounding box center [164, 354] width 38 height 12
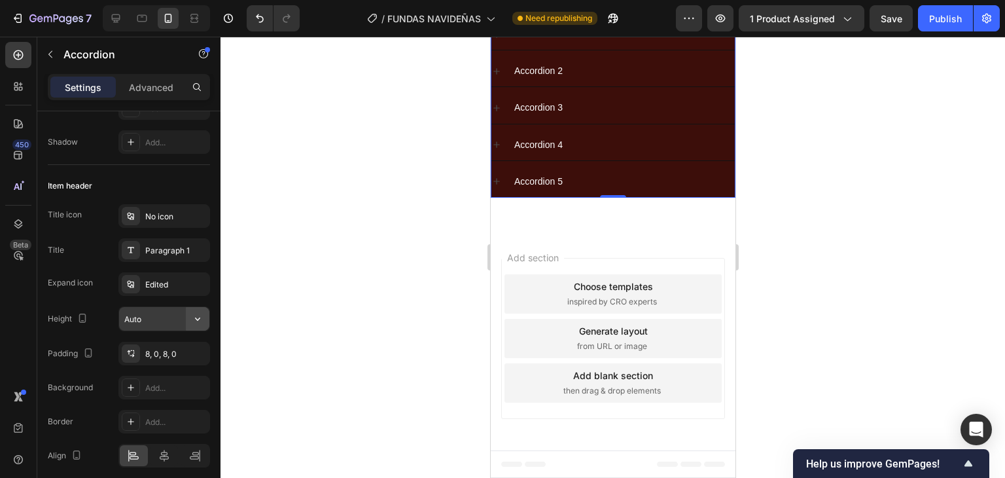
click at [202, 322] on icon "button" at bounding box center [197, 318] width 13 height 13
click at [144, 286] on div "Edited" at bounding box center [164, 284] width 92 height 24
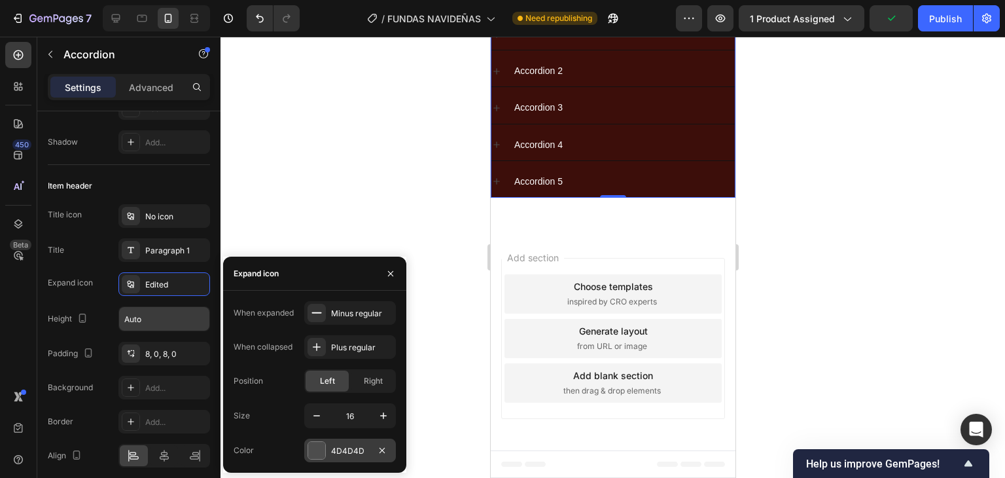
click at [319, 449] on div at bounding box center [316, 450] width 17 height 17
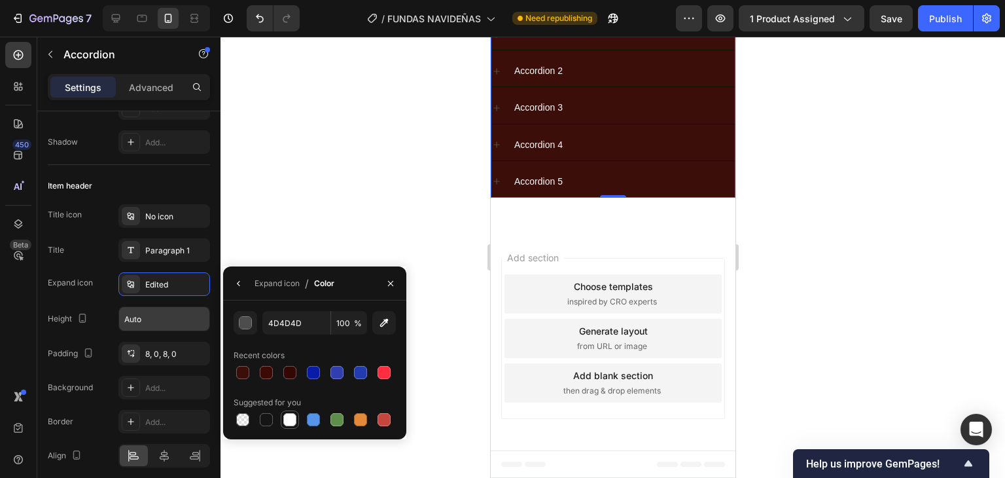
click at [291, 424] on div at bounding box center [289, 419] width 13 height 13
type input "FFFFFF"
click at [129, 179] on div "Item header" at bounding box center [129, 185] width 162 height 21
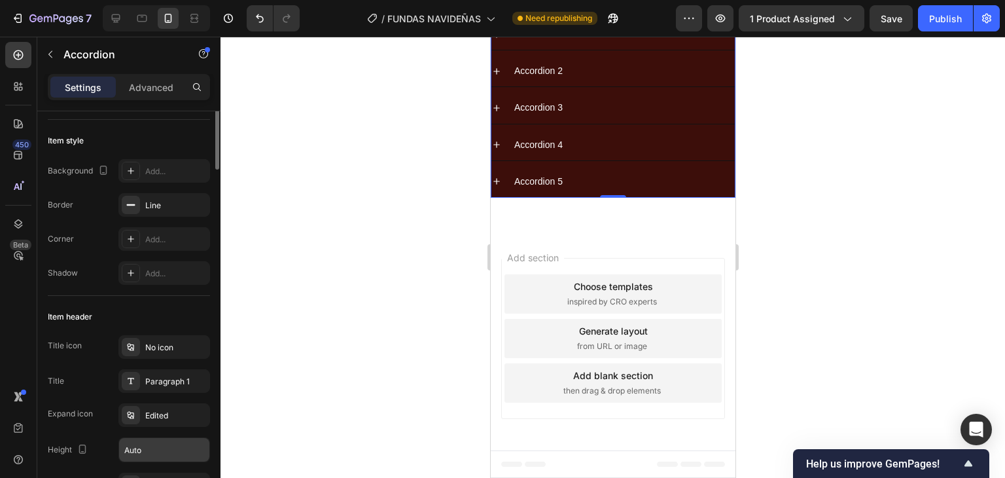
scroll to position [0, 0]
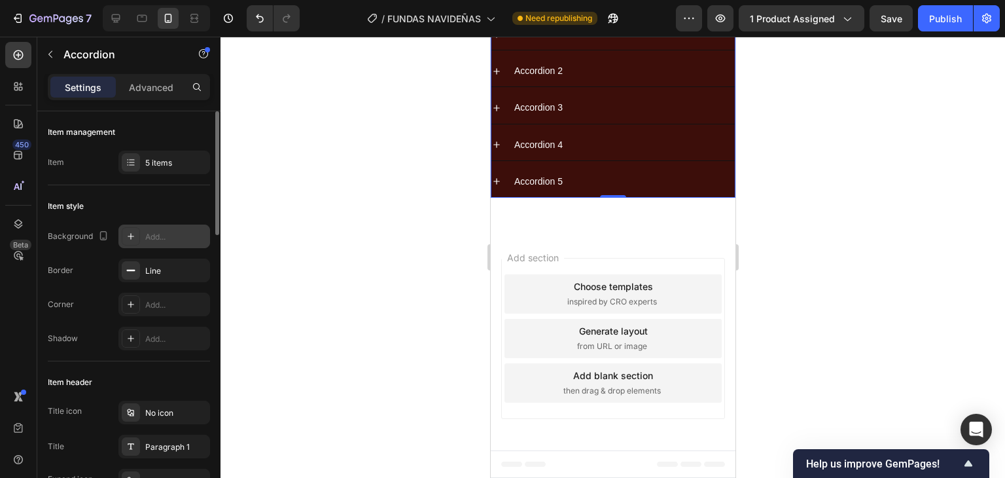
click at [169, 241] on div "Add..." at bounding box center [176, 237] width 62 height 12
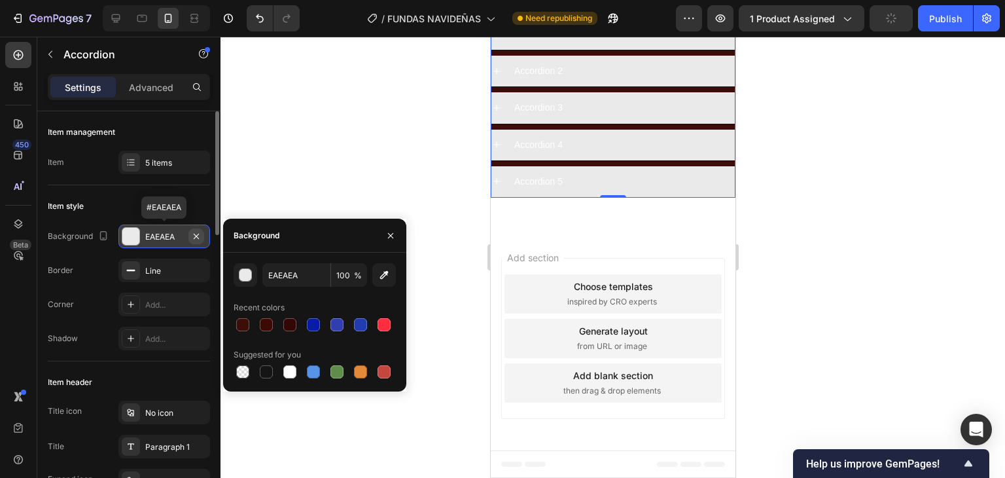
click at [196, 239] on icon "button" at bounding box center [196, 236] width 10 height 10
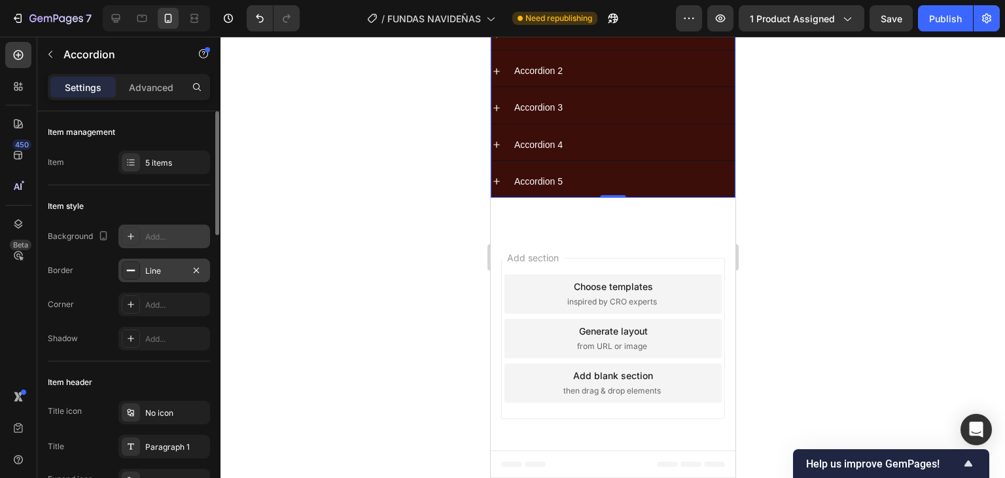
click at [168, 268] on div "Line" at bounding box center [164, 271] width 38 height 12
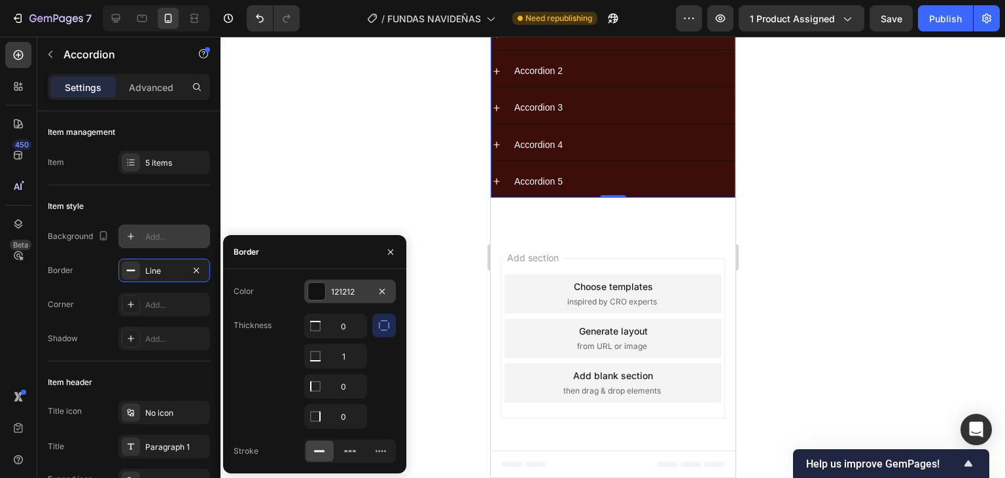
click at [317, 288] on div at bounding box center [316, 291] width 17 height 17
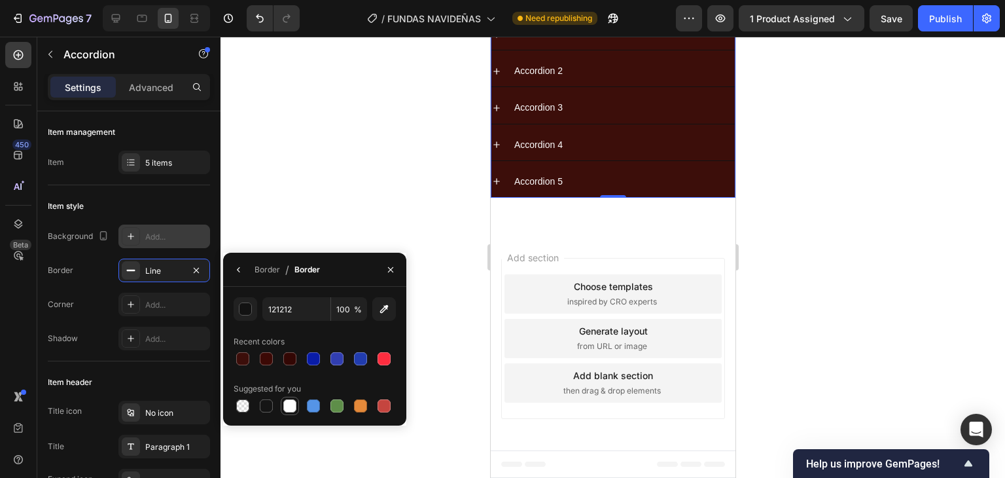
click at [293, 406] on div at bounding box center [289, 405] width 13 height 13
type input "FFFFFF"
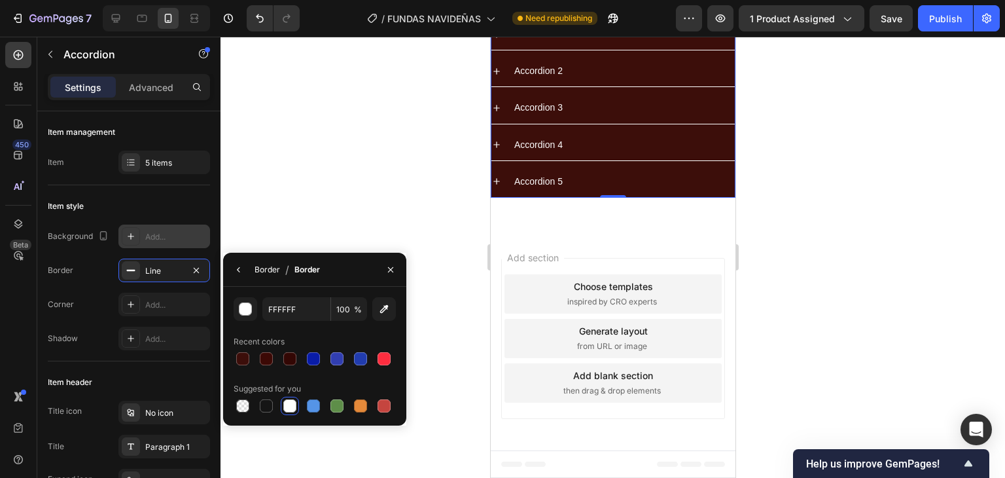
click at [264, 268] on div "Border" at bounding box center [268, 270] width 26 height 12
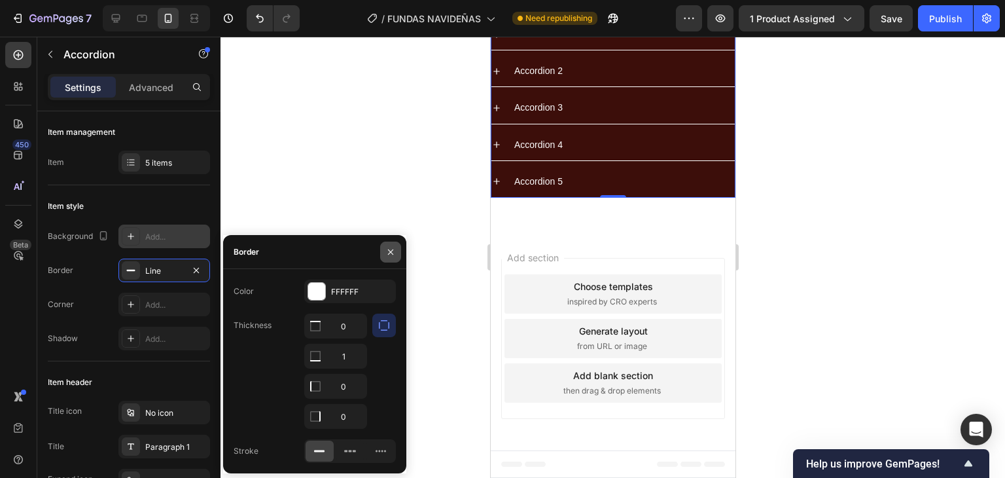
click at [393, 258] on button "button" at bounding box center [390, 252] width 21 height 21
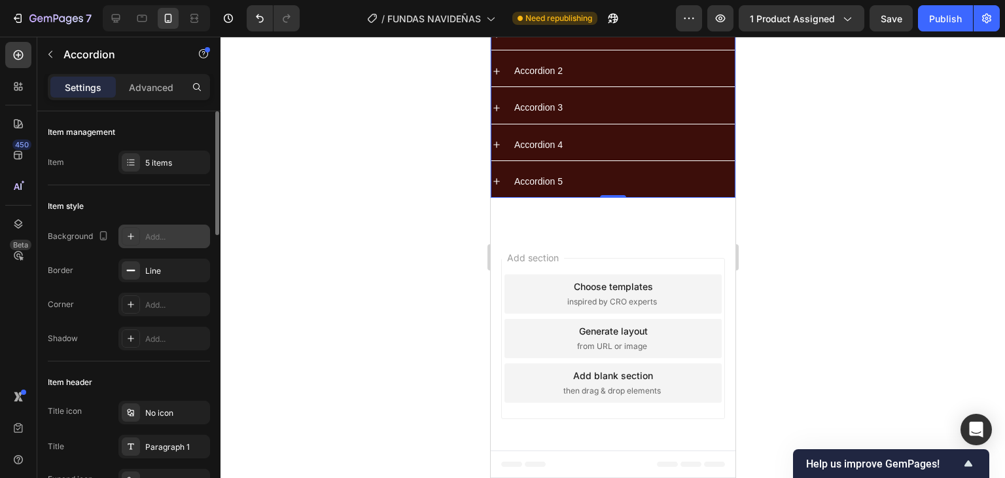
click at [176, 215] on div "Item style" at bounding box center [129, 206] width 162 height 21
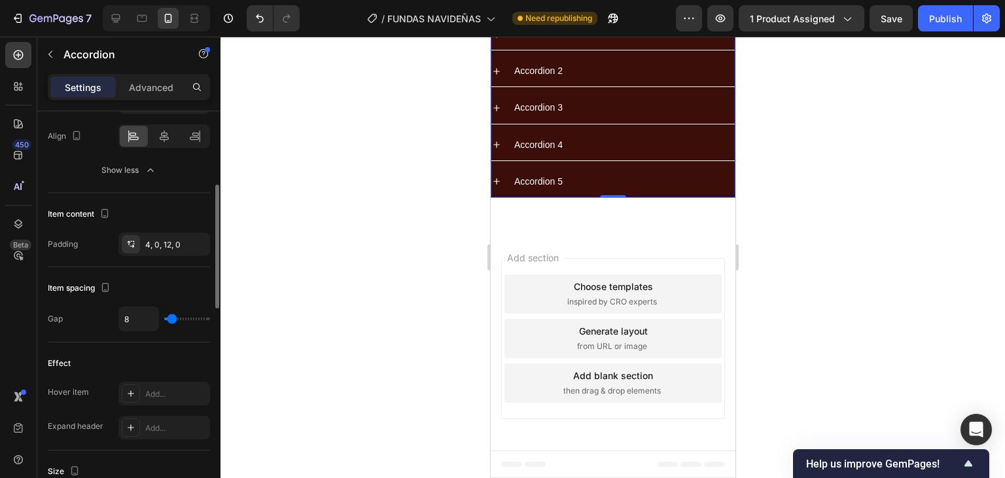
scroll to position [450, 0]
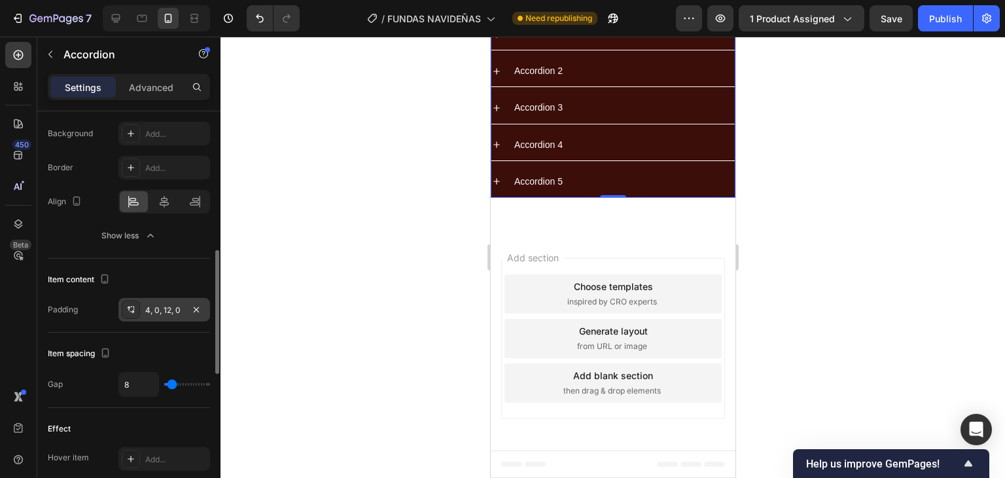
click at [171, 311] on div "4, 0, 12, 0" at bounding box center [164, 310] width 38 height 12
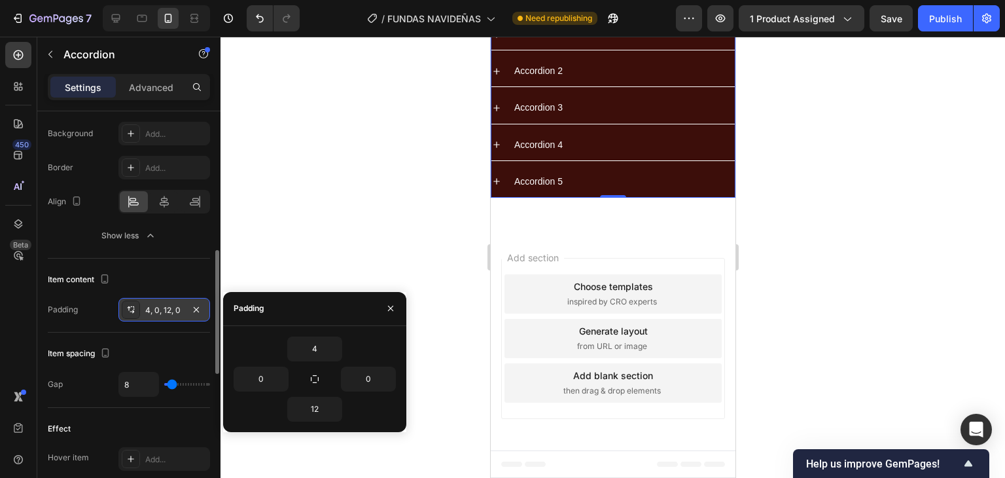
click at [168, 310] on div "4, 0, 12, 0" at bounding box center [164, 310] width 38 height 12
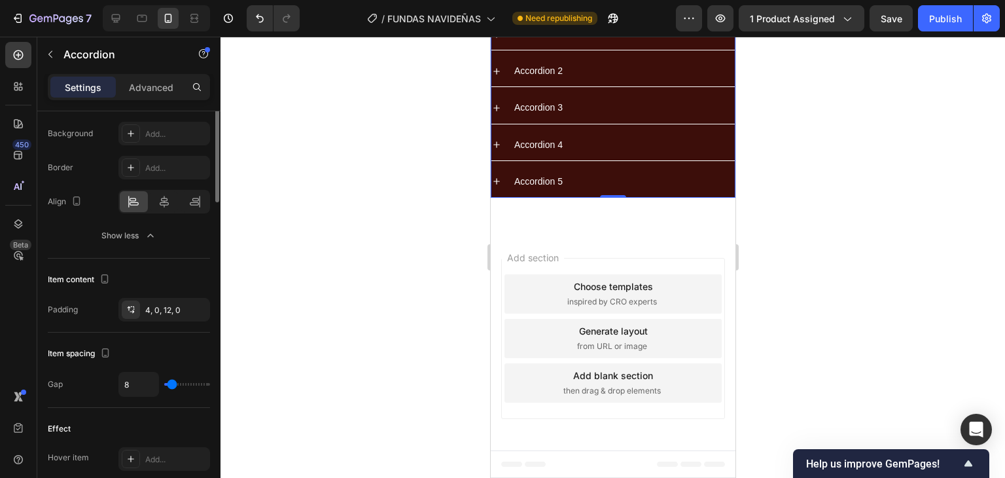
scroll to position [319, 0]
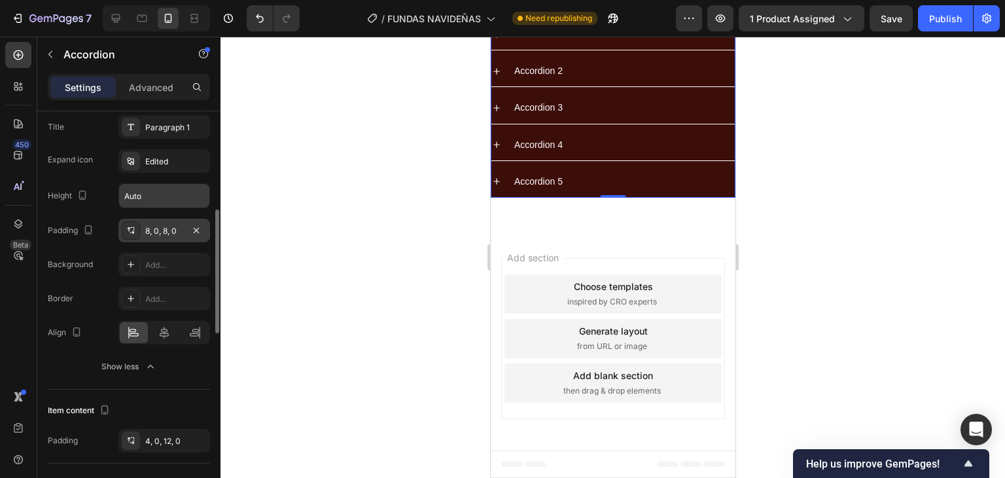
click at [158, 230] on div "8, 0, 8, 0" at bounding box center [164, 231] width 38 height 12
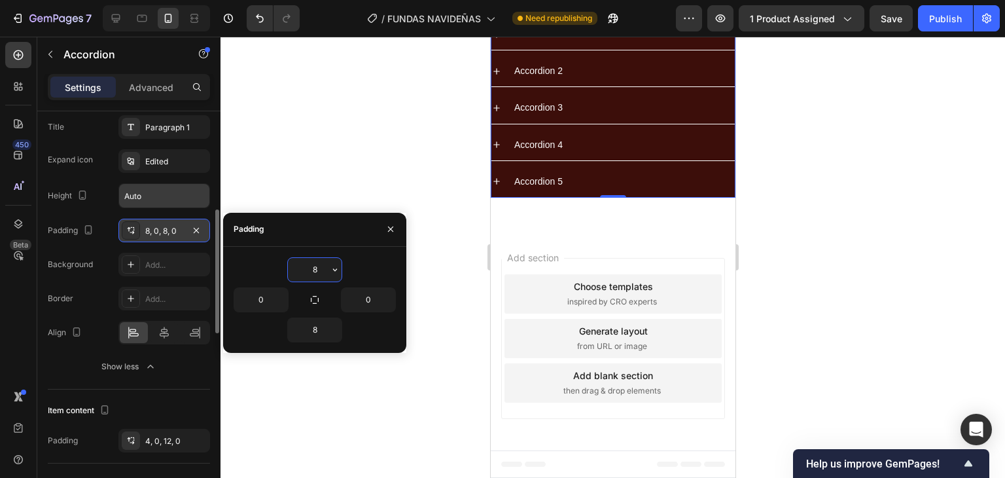
click at [167, 234] on div "8, 0, 8, 0" at bounding box center [164, 231] width 38 height 12
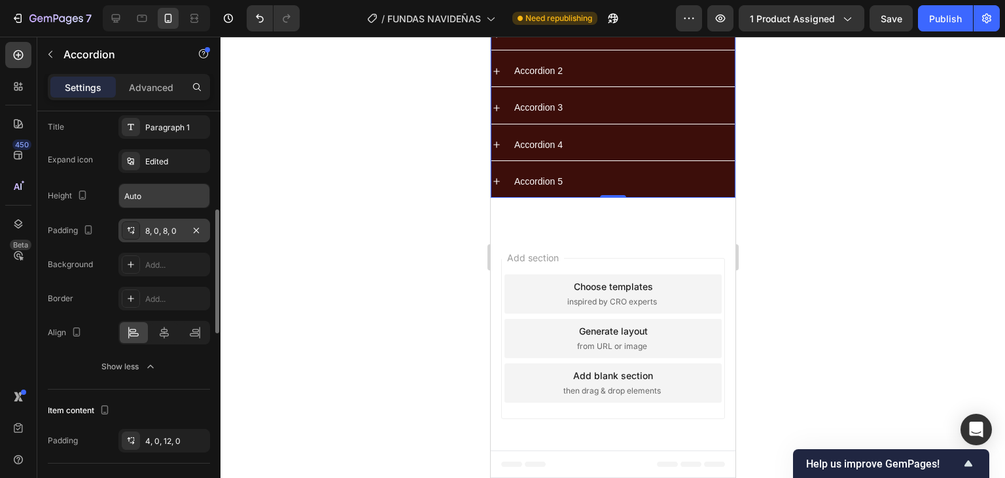
click at [175, 238] on div "8, 0, 8, 0" at bounding box center [164, 231] width 92 height 24
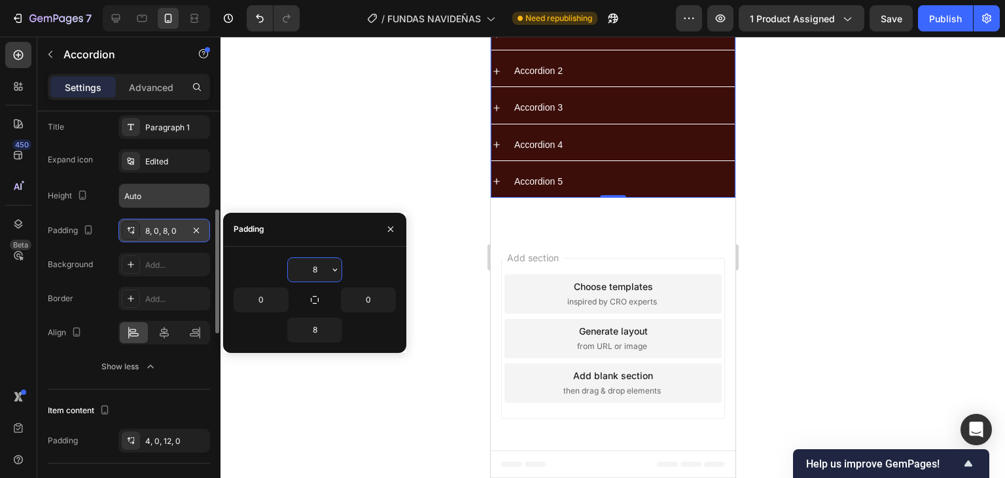
click at [175, 235] on div "8, 0, 8, 0" at bounding box center [164, 231] width 38 height 12
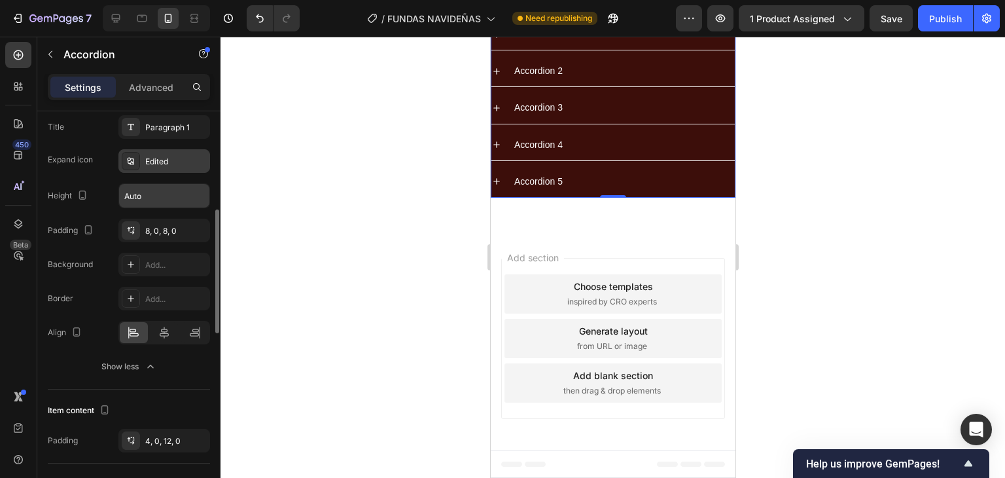
click at [156, 165] on div "Edited" at bounding box center [176, 162] width 62 height 12
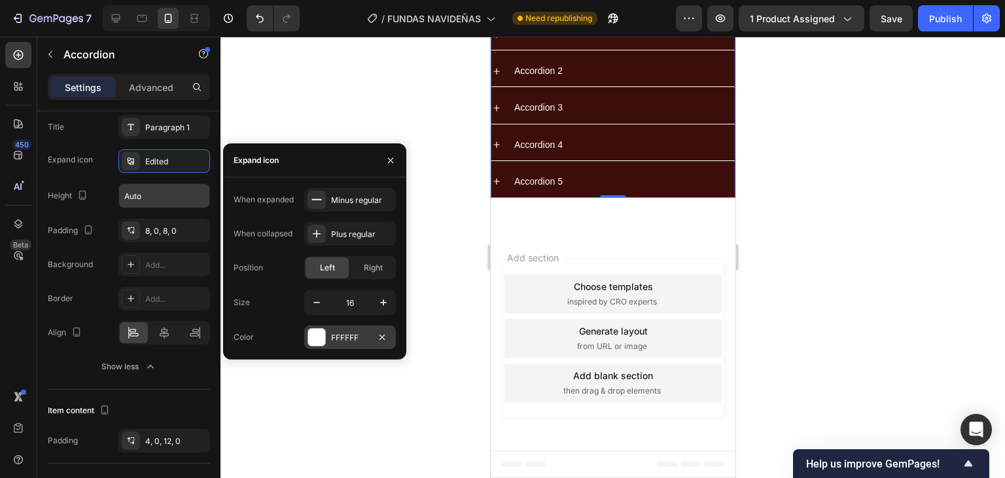
click at [319, 341] on div at bounding box center [316, 337] width 17 height 17
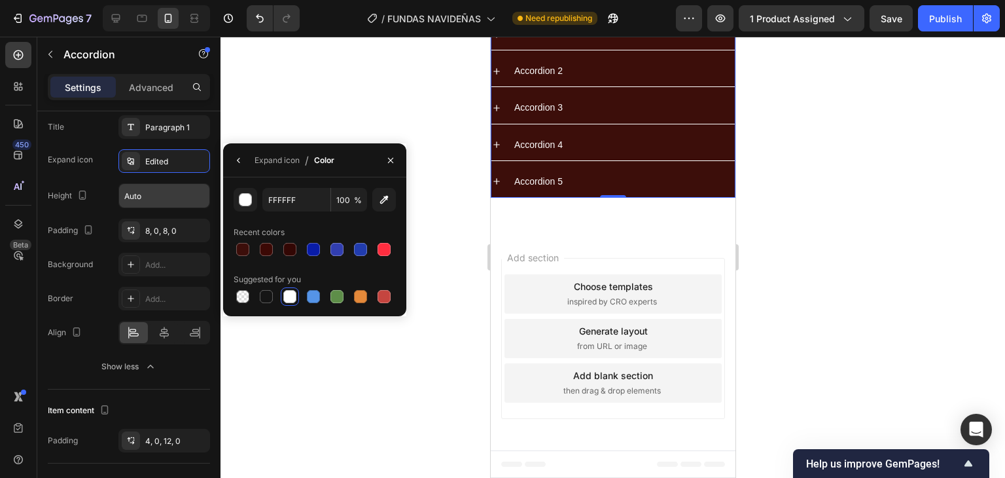
click at [296, 296] on div at bounding box center [289, 296] width 13 height 13
drag, startPoint x: 314, startPoint y: 296, endPoint x: 289, endPoint y: 291, distance: 25.3
click at [314, 295] on div at bounding box center [313, 296] width 13 height 13
click at [289, 291] on div at bounding box center [289, 296] width 13 height 13
type input "FFFFFF"
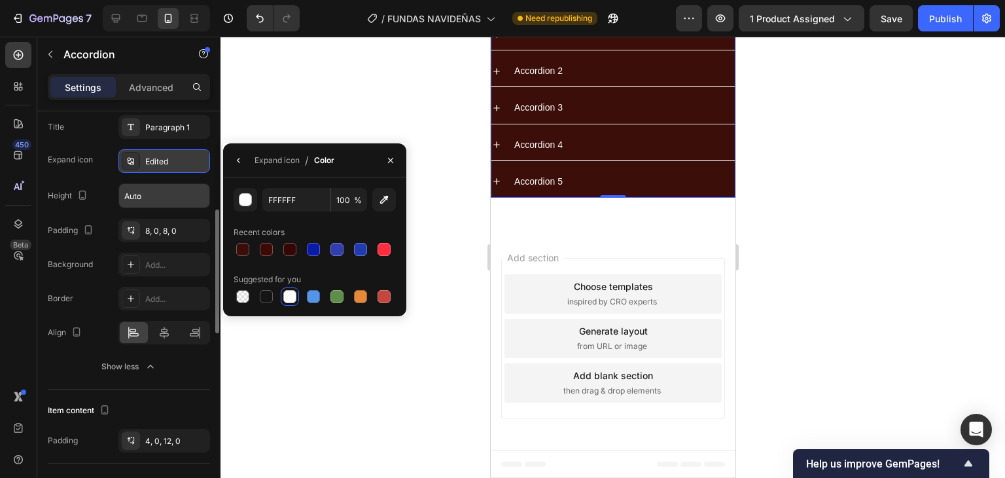
click at [160, 159] on div "Edited" at bounding box center [176, 162] width 62 height 12
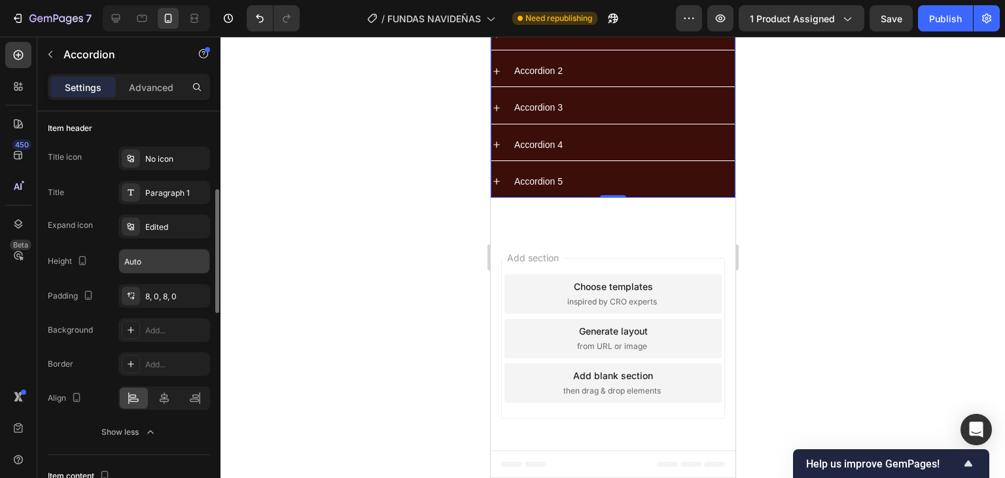
scroll to position [189, 0]
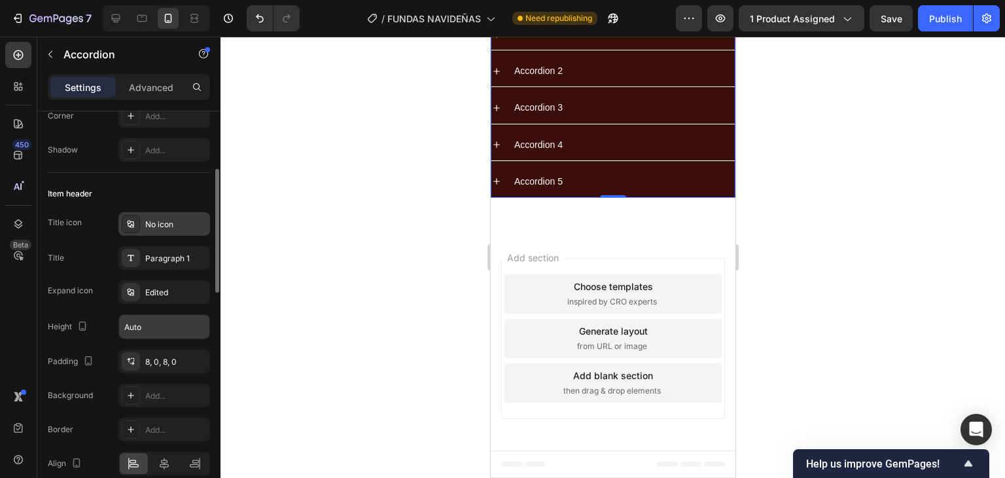
click at [157, 223] on div "No icon" at bounding box center [176, 225] width 62 height 12
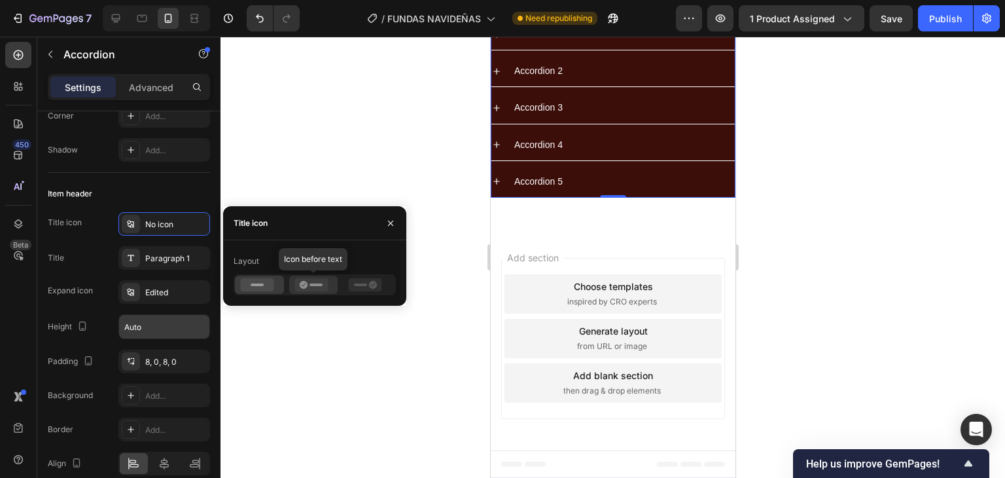
click at [295, 277] on div at bounding box center [313, 285] width 49 height 18
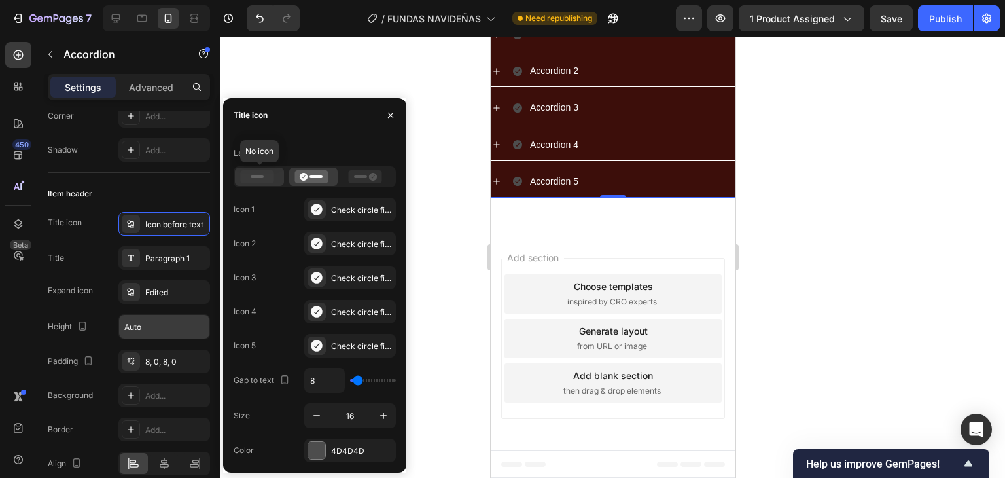
click at [267, 177] on icon at bounding box center [257, 176] width 33 height 13
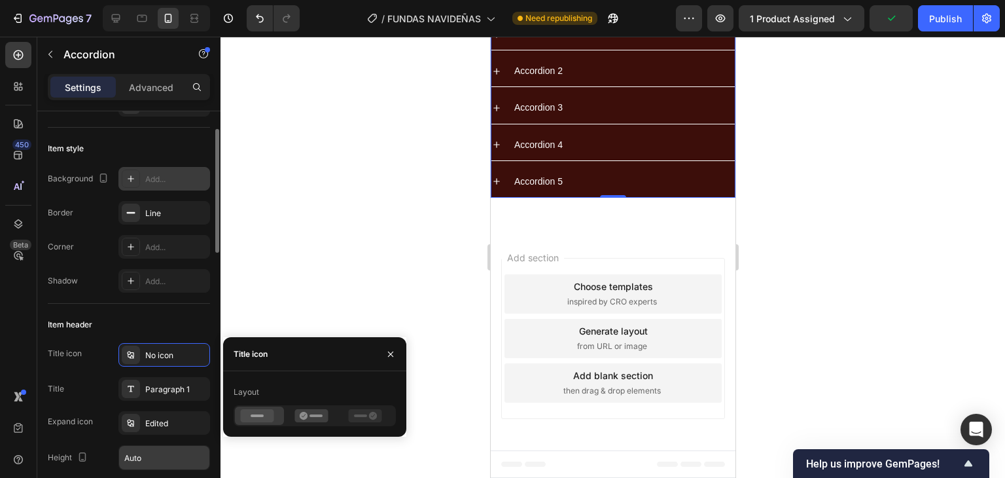
scroll to position [0, 0]
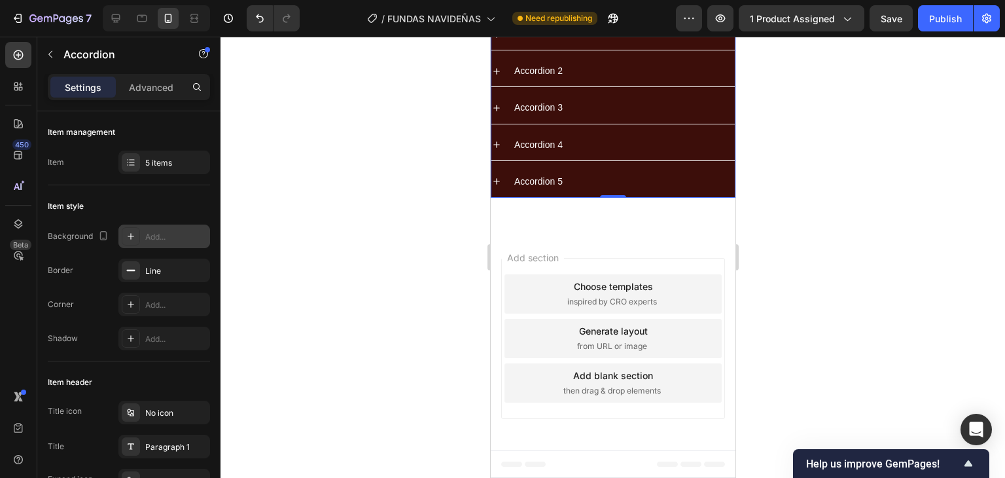
click at [700, 45] on div "Accordion 1" at bounding box center [623, 34] width 223 height 20
click at [708, 45] on div "Accordion 1" at bounding box center [623, 34] width 223 height 20
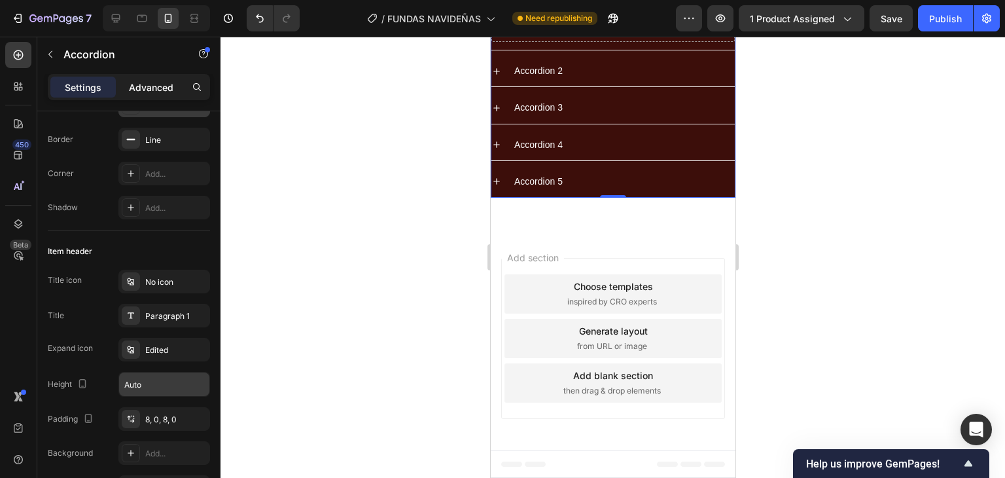
click at [154, 85] on p "Advanced" at bounding box center [151, 88] width 45 height 14
type input "100%"
type input "100"
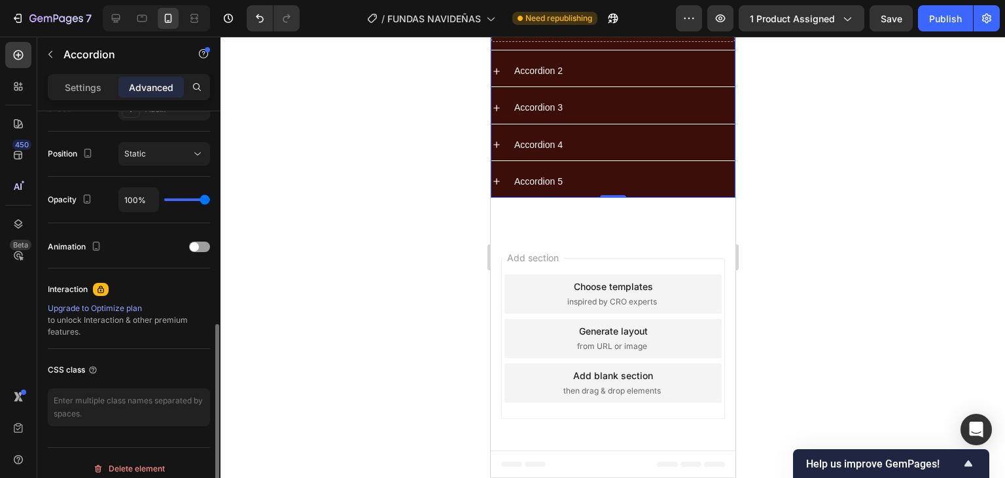
scroll to position [196, 0]
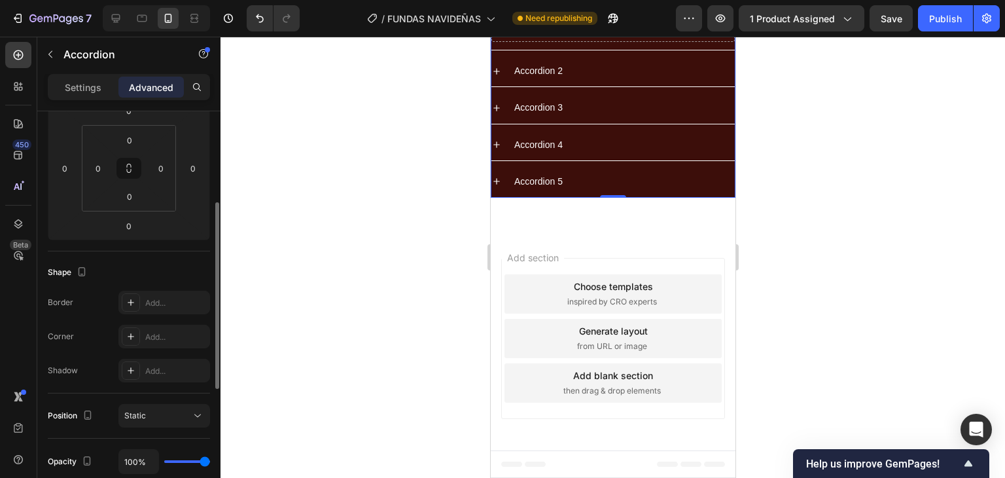
click at [69, 77] on div "Settings" at bounding box center [82, 87] width 65 height 21
type input "8"
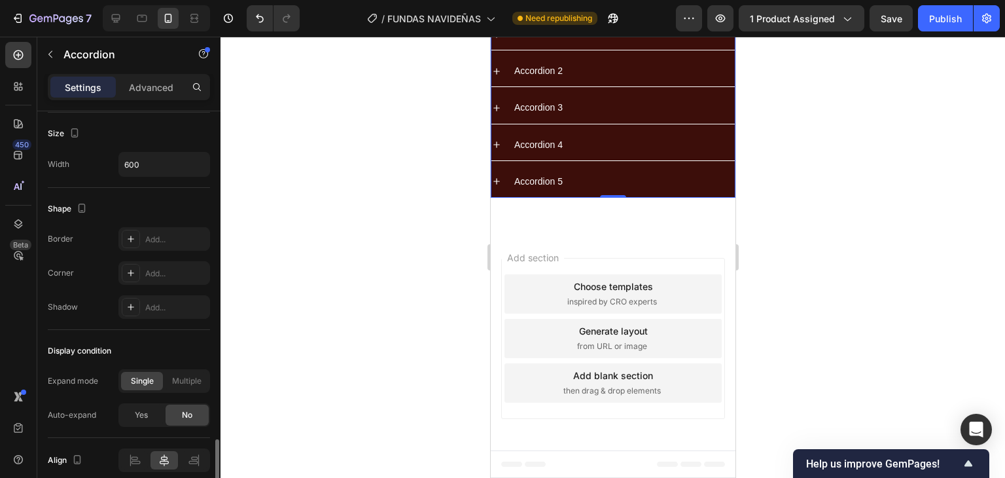
scroll to position [841, 0]
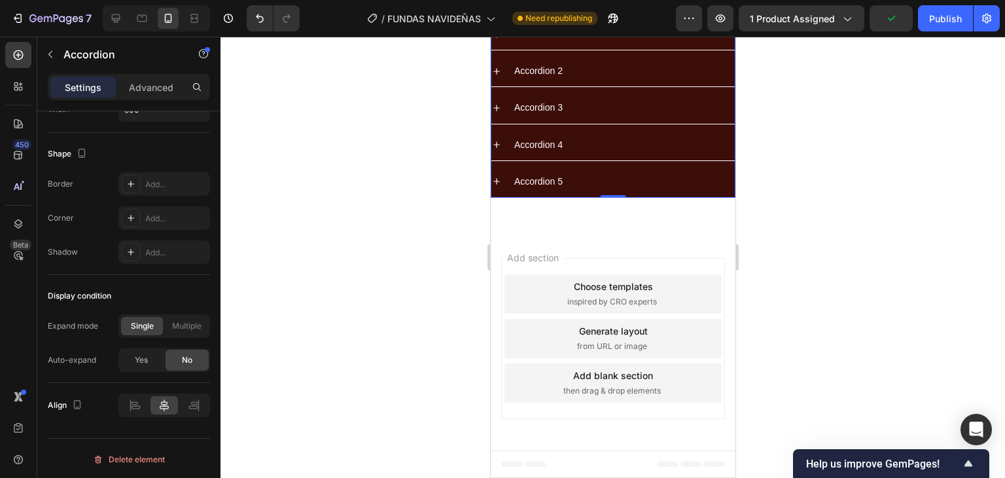
click at [799, 164] on div at bounding box center [613, 257] width 785 height 441
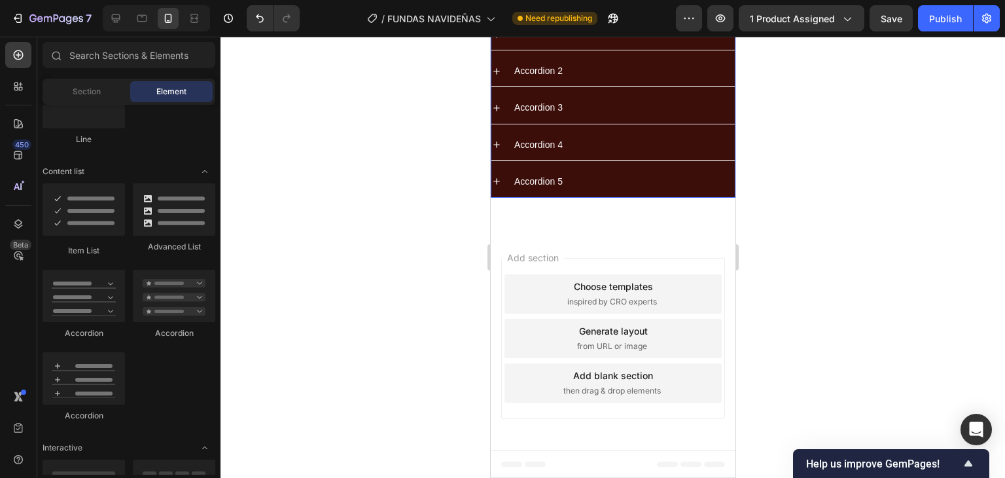
click at [719, 50] on div "Accordion 1" at bounding box center [613, 34] width 244 height 31
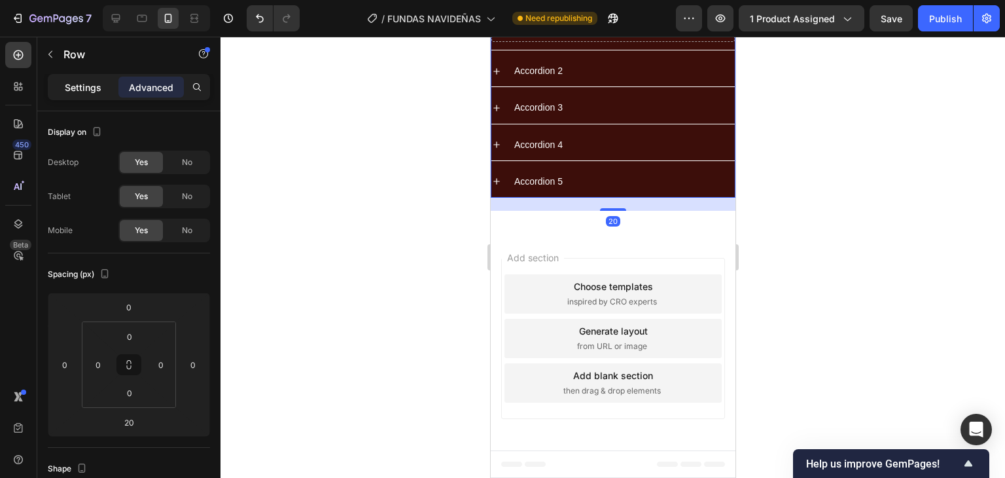
click at [81, 82] on p "Settings" at bounding box center [83, 88] width 37 height 14
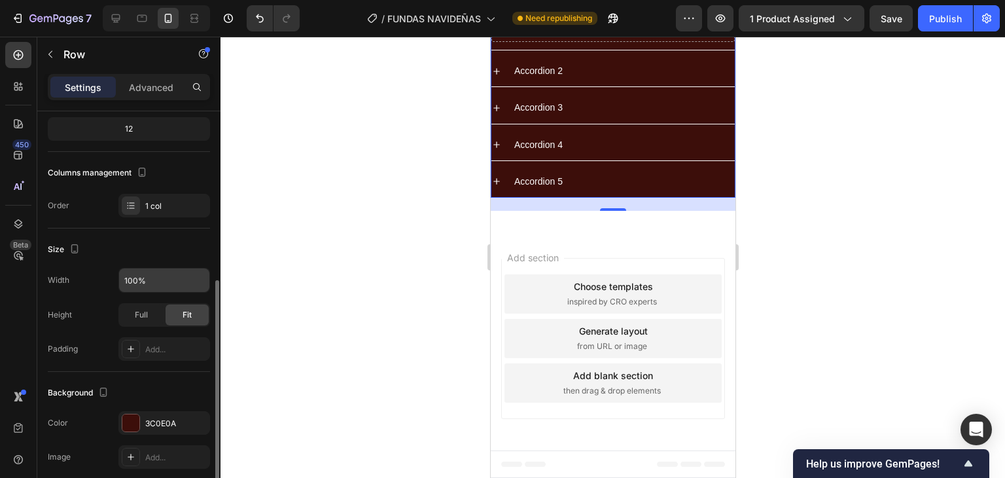
scroll to position [196, 0]
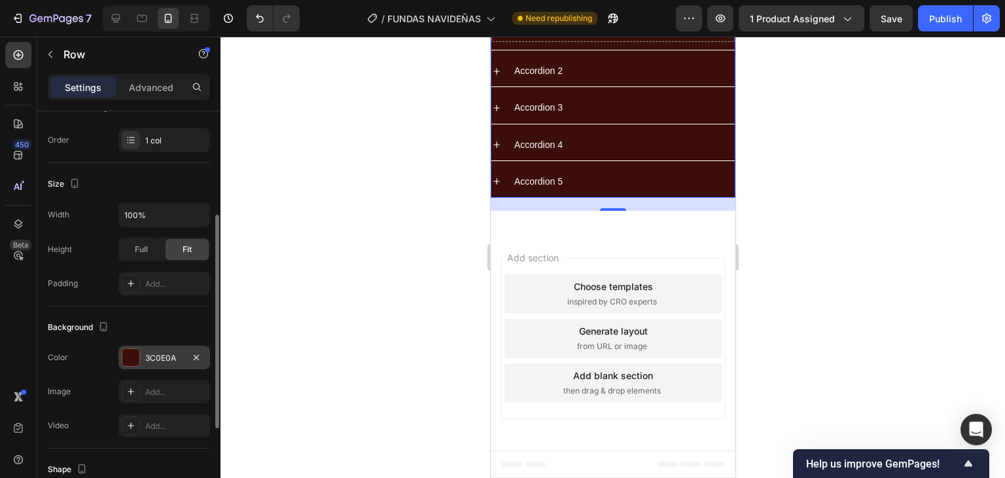
click at [144, 357] on div "3C0E0A" at bounding box center [164, 358] width 92 height 24
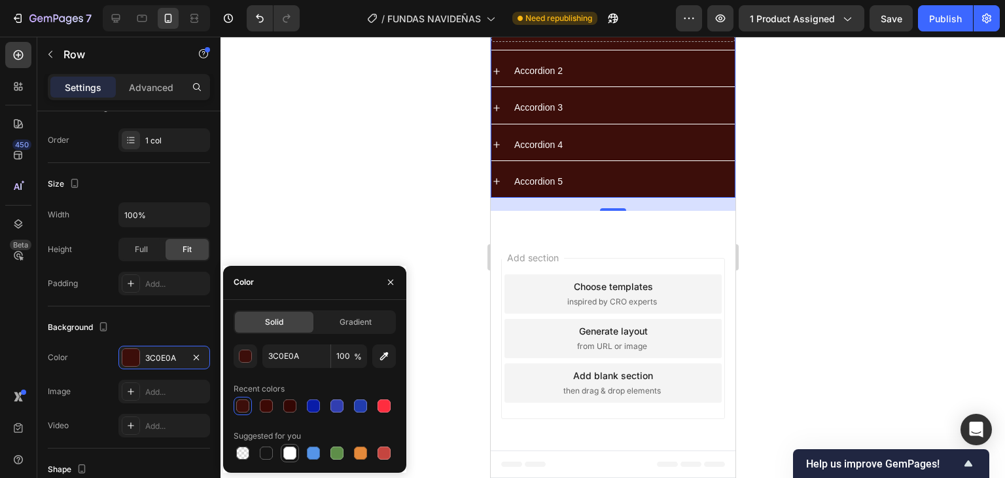
click at [285, 454] on div at bounding box center [289, 452] width 13 height 13
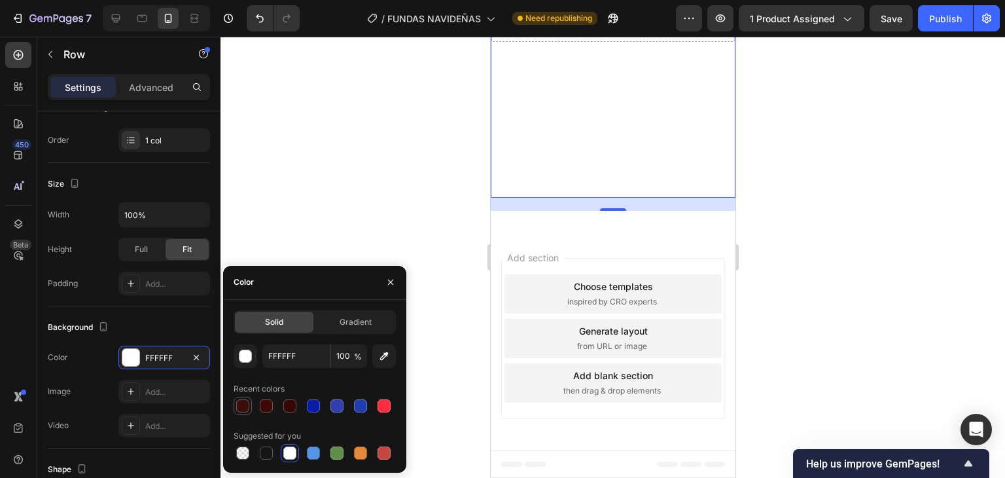
click at [245, 399] on div at bounding box center [242, 405] width 13 height 13
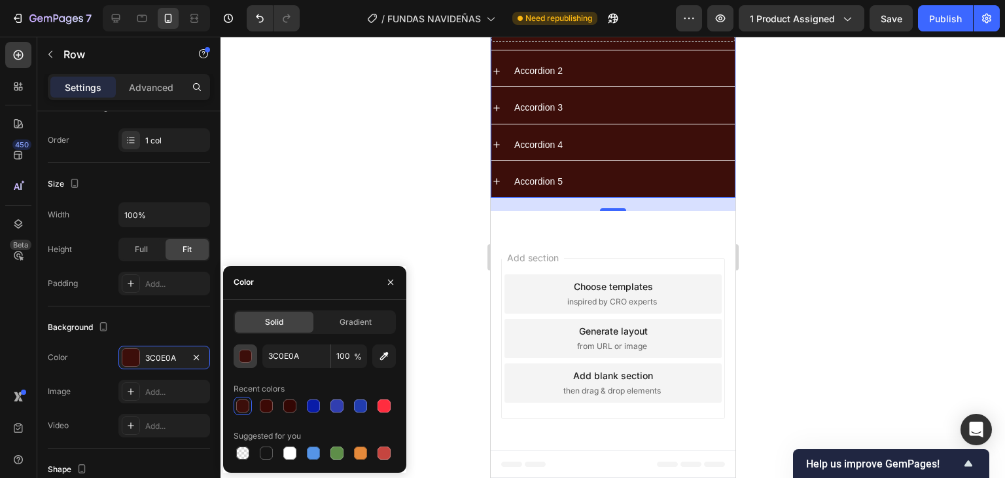
click at [249, 356] on div "button" at bounding box center [246, 356] width 13 height 13
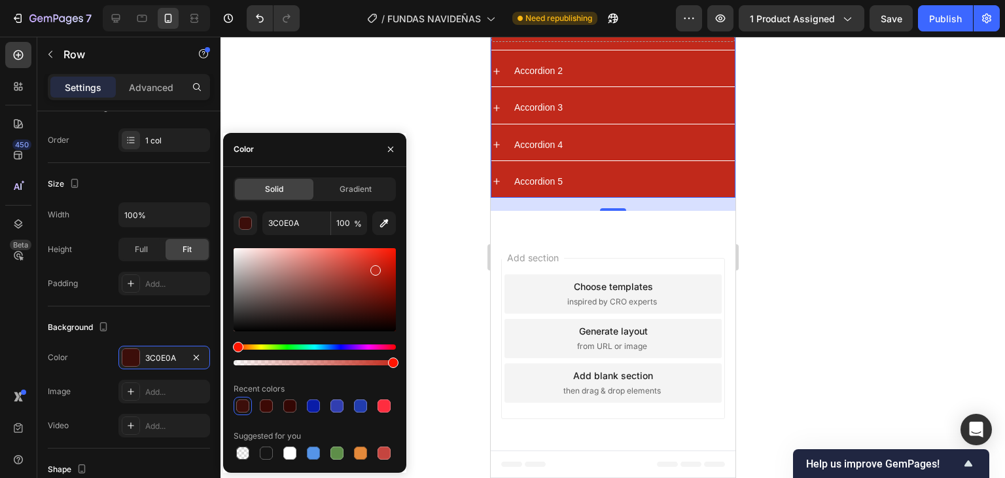
click at [374, 268] on div at bounding box center [315, 289] width 162 height 83
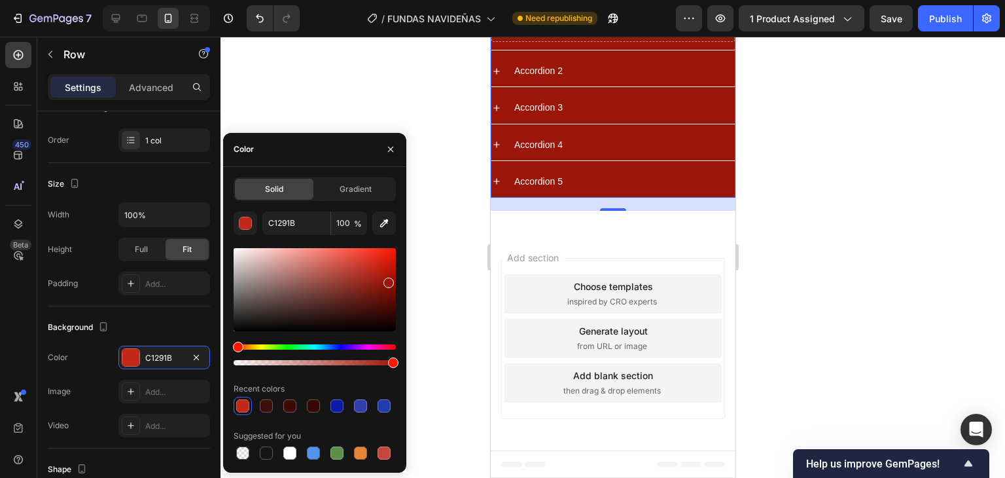
drag, startPoint x: 376, startPoint y: 268, endPoint x: 388, endPoint y: 281, distance: 17.6
click at [388, 281] on div at bounding box center [389, 283] width 10 height 10
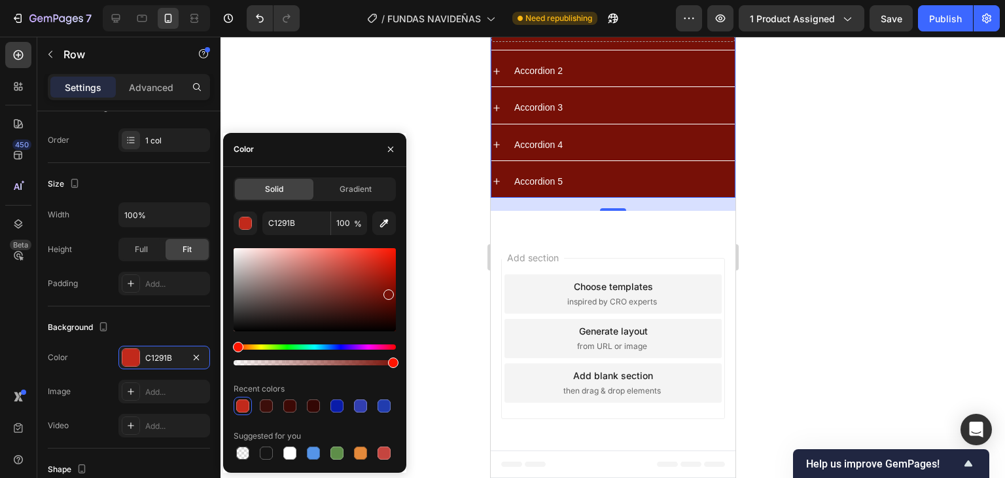
drag, startPoint x: 388, startPoint y: 281, endPoint x: 388, endPoint y: 291, distance: 10.5
click at [388, 291] on div at bounding box center [389, 294] width 10 height 10
click at [388, 289] on div at bounding box center [389, 292] width 10 height 10
type input "7F1107"
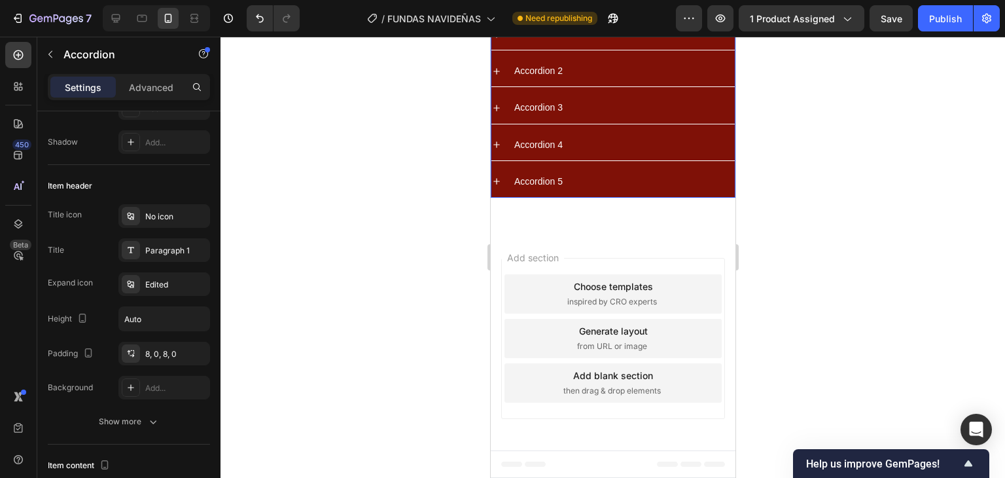
scroll to position [0, 0]
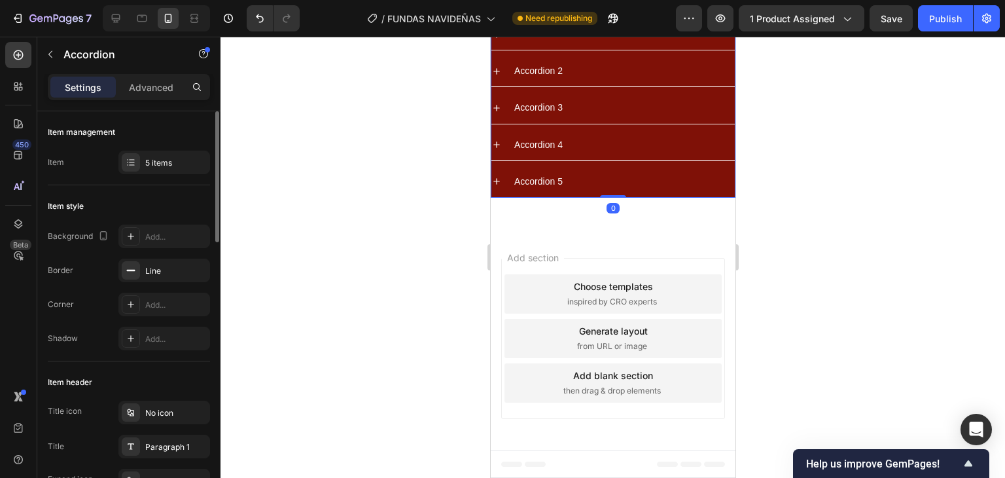
click at [804, 197] on div at bounding box center [613, 257] width 785 height 441
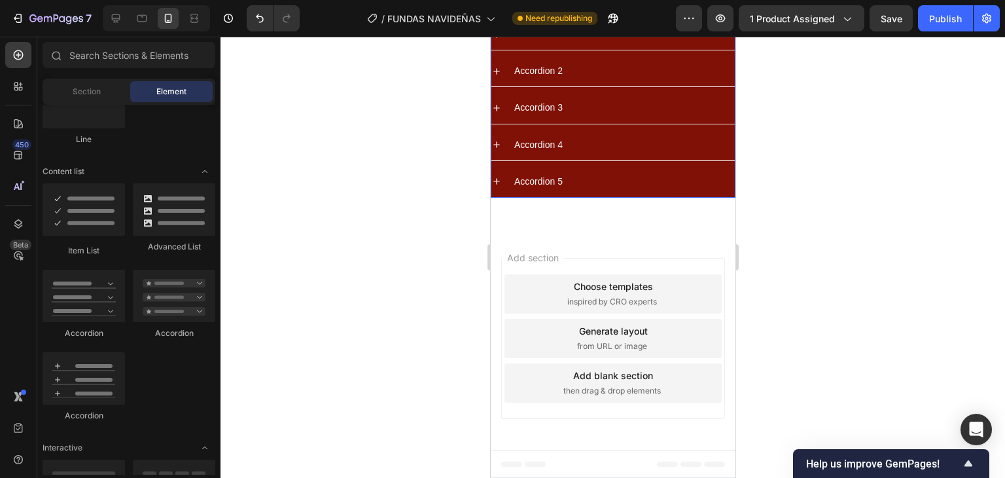
click at [535, 45] on div "Accordion 1" at bounding box center [538, 34] width 52 height 20
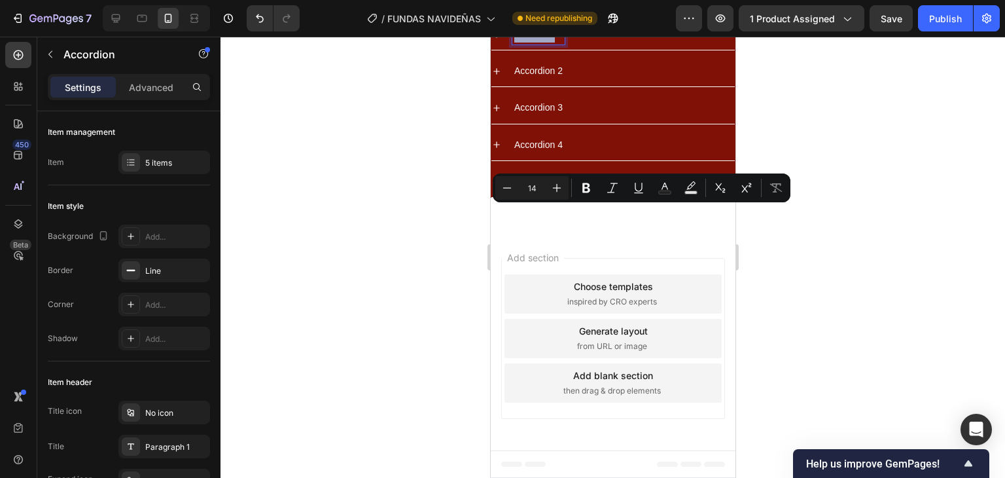
click at [615, 50] on div "Accordion 1" at bounding box center [613, 34] width 244 height 31
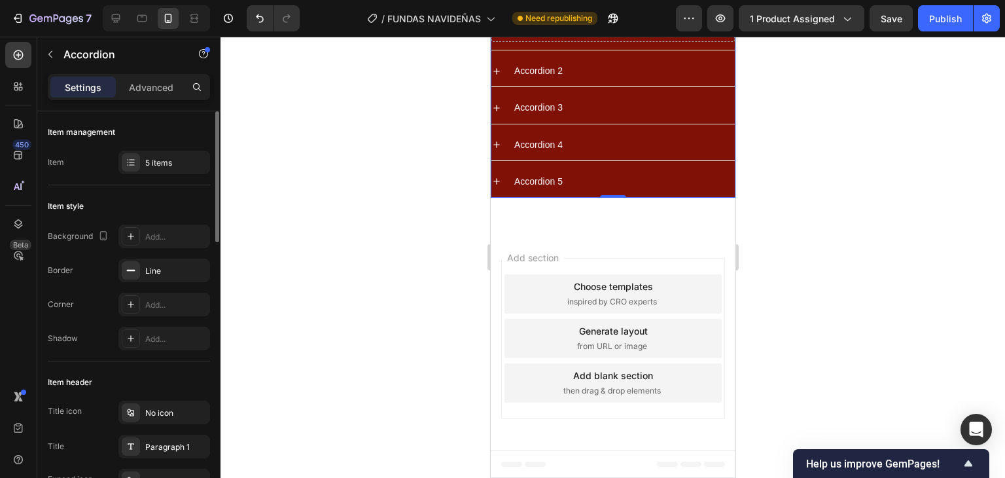
click at [143, 177] on div "Item management Item 5 items" at bounding box center [129, 148] width 162 height 74
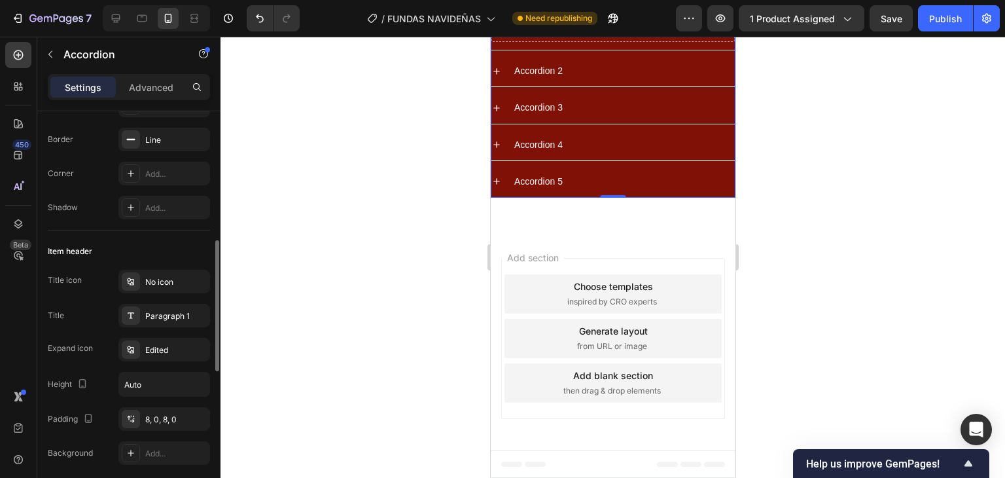
scroll to position [196, 0]
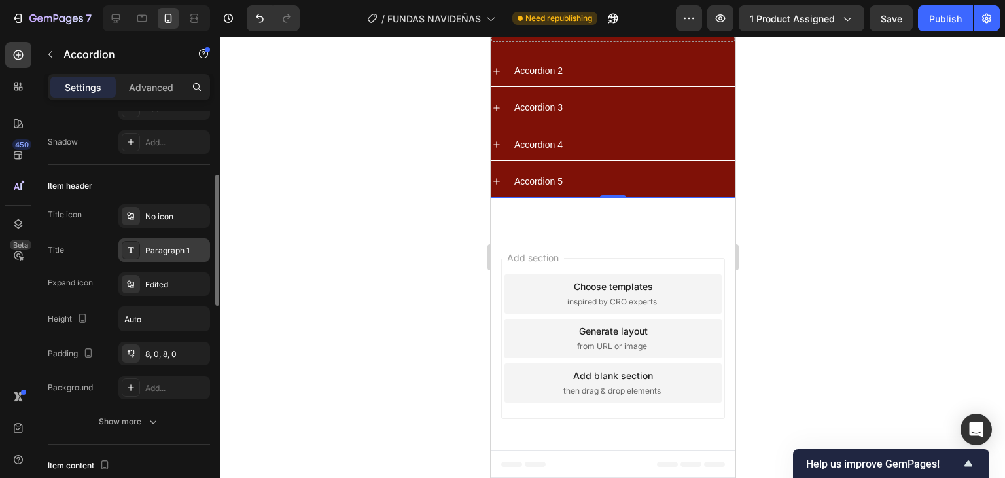
click at [147, 242] on div "Paragraph 1" at bounding box center [164, 250] width 92 height 24
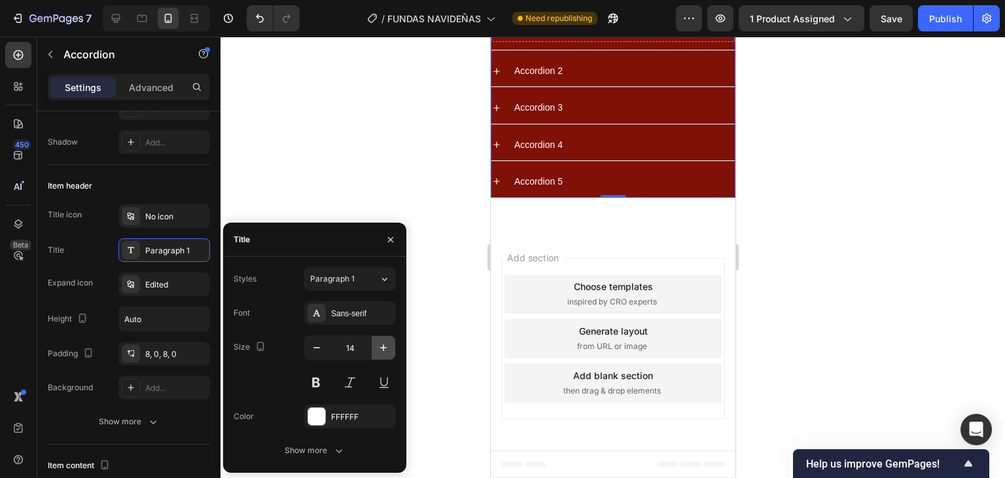
click at [378, 352] on icon "button" at bounding box center [383, 347] width 13 height 13
click at [321, 349] on icon "button" at bounding box center [316, 347] width 13 height 13
click at [384, 345] on icon "button" at bounding box center [383, 347] width 7 height 7
click at [384, 345] on icon "button" at bounding box center [383, 347] width 13 height 13
type input "16"
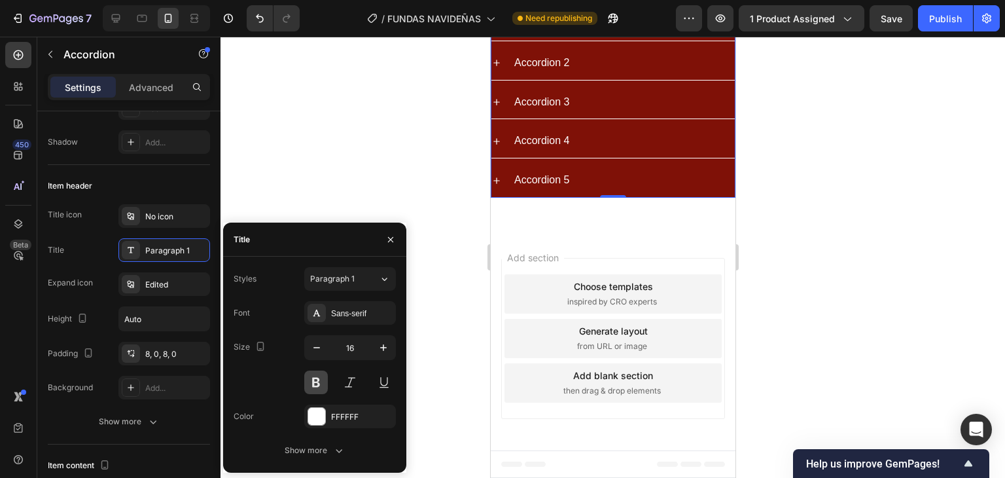
click at [319, 386] on button at bounding box center [316, 383] width 24 height 24
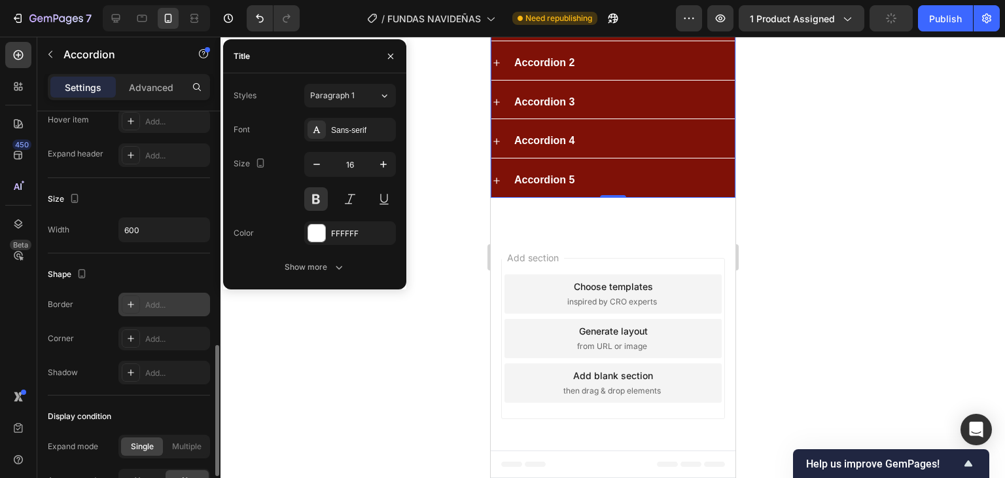
scroll to position [841, 0]
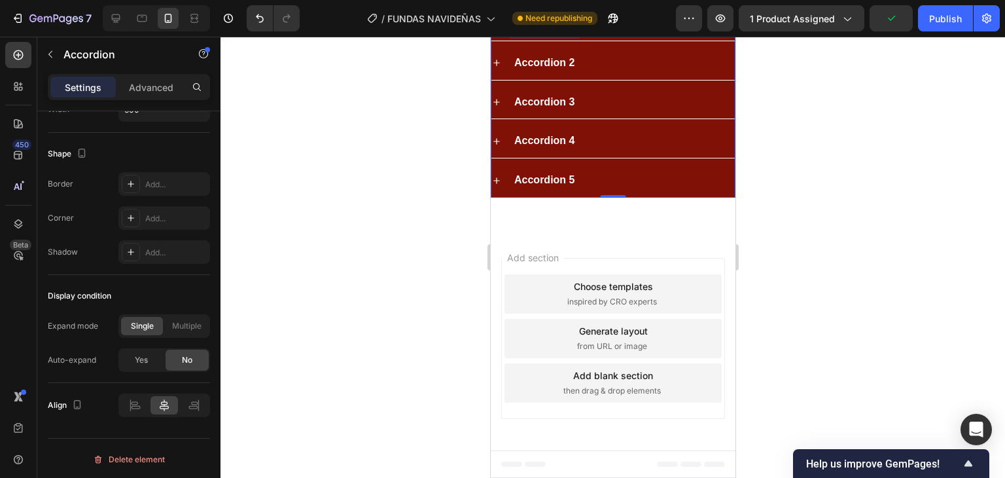
click at [543, 33] on p "Accordion 1" at bounding box center [544, 23] width 60 height 19
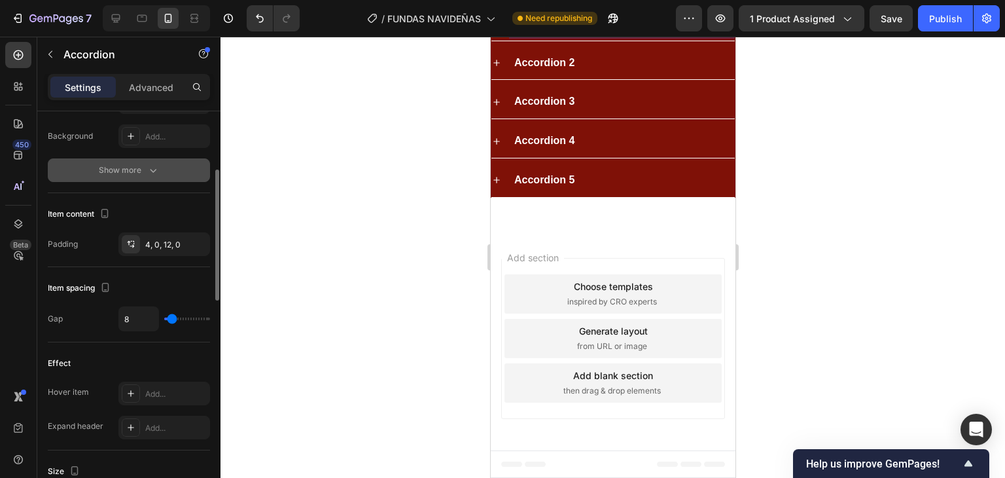
scroll to position [251, 0]
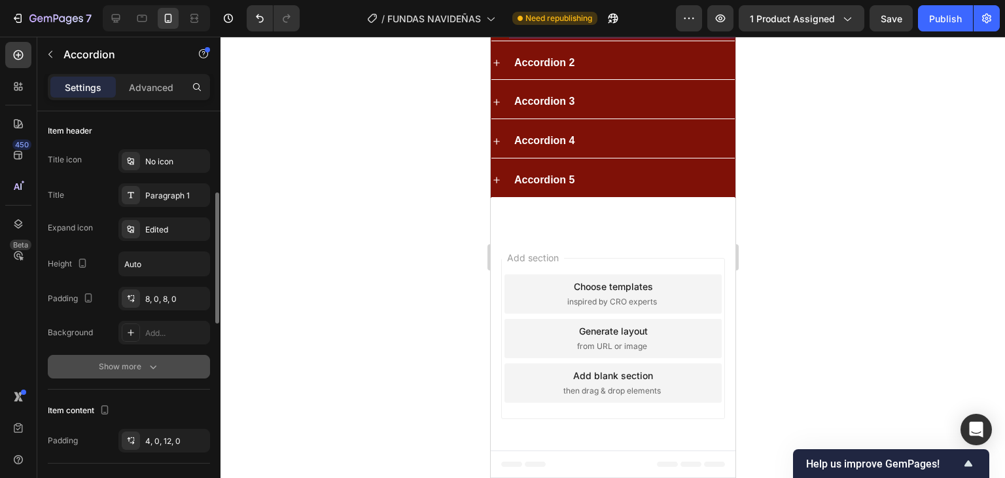
click at [144, 371] on div "Show more" at bounding box center [129, 366] width 61 height 13
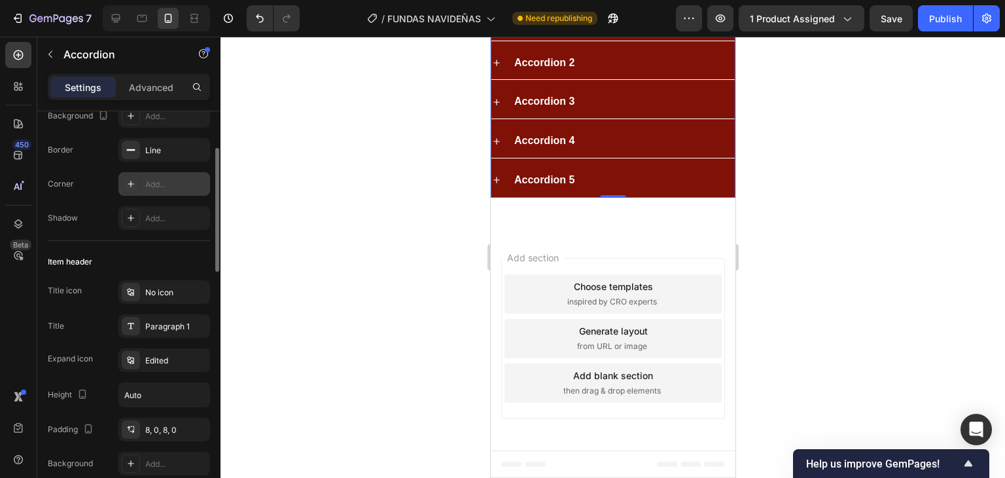
scroll to position [0, 0]
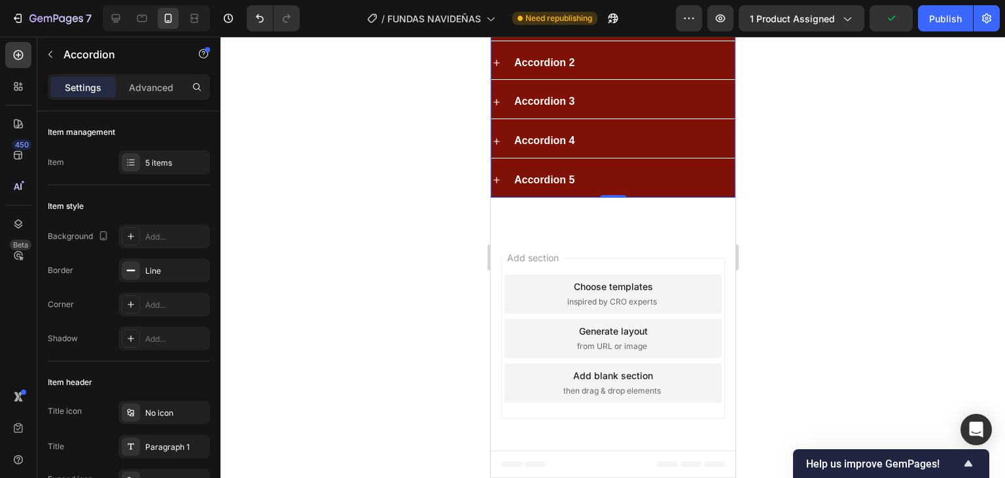
click at [608, 33] on p "¿Los forros sirven para cualquier tipo de silla?" at bounding box center [623, 14] width 219 height 38
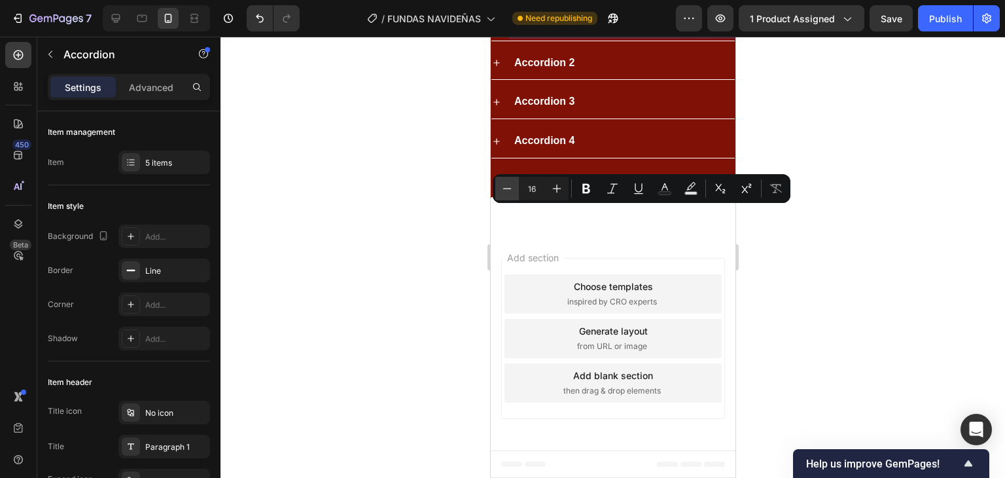
click at [509, 185] on icon "Editor contextual toolbar" at bounding box center [507, 188] width 13 height 13
type input "14"
click at [626, 198] on div "¿Los forros sirven para cualquier tipo de silla? Accordion 2 Accordion 3 Accord…" at bounding box center [612, 102] width 245 height 190
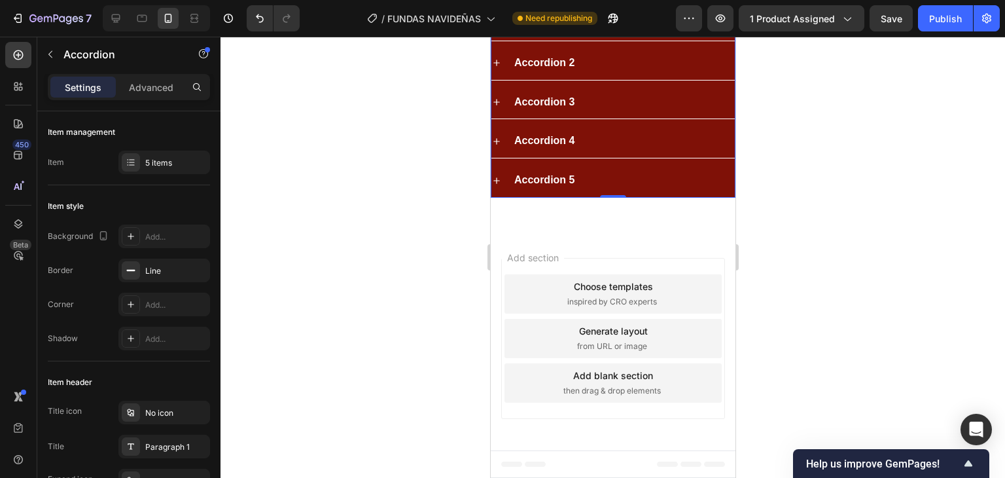
click at [623, 75] on div "Accordion 2" at bounding box center [623, 63] width 223 height 23
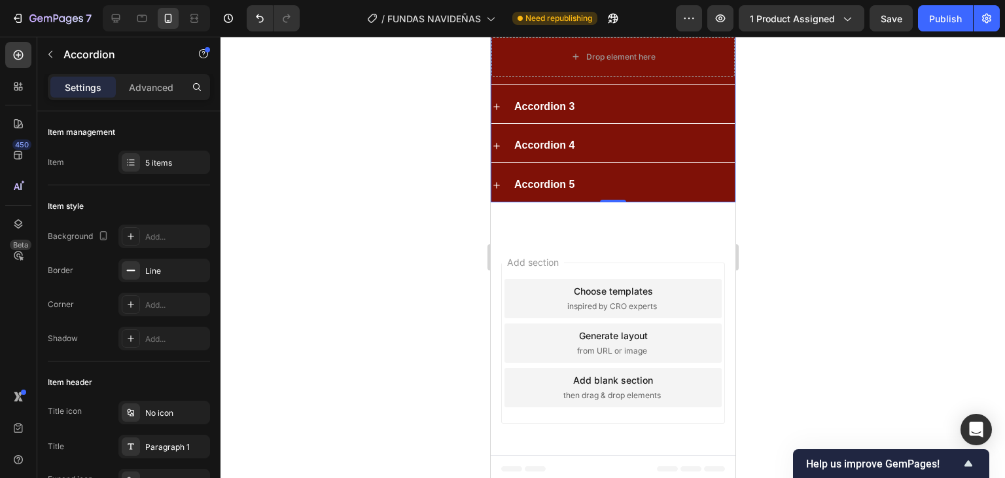
click at [792, 220] on div at bounding box center [613, 257] width 785 height 441
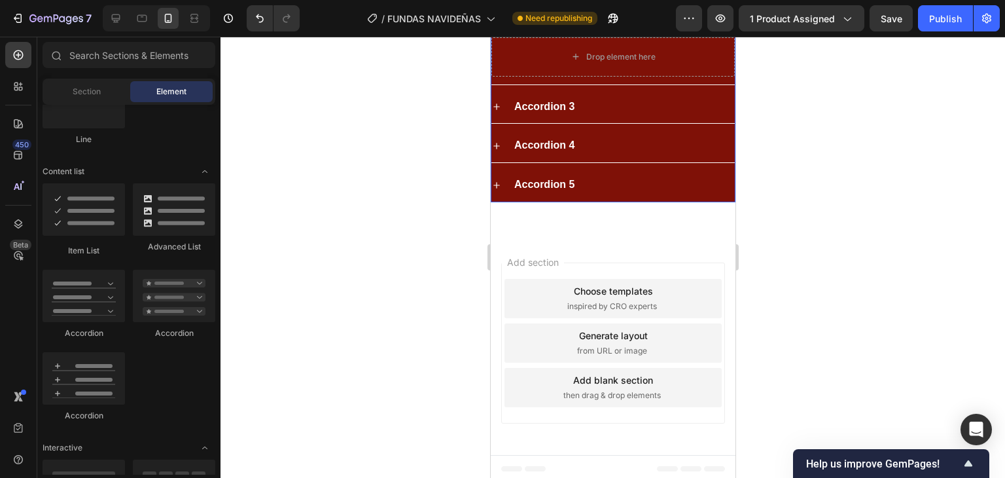
click at [561, 27] on p "Accordion 2" at bounding box center [544, 18] width 60 height 19
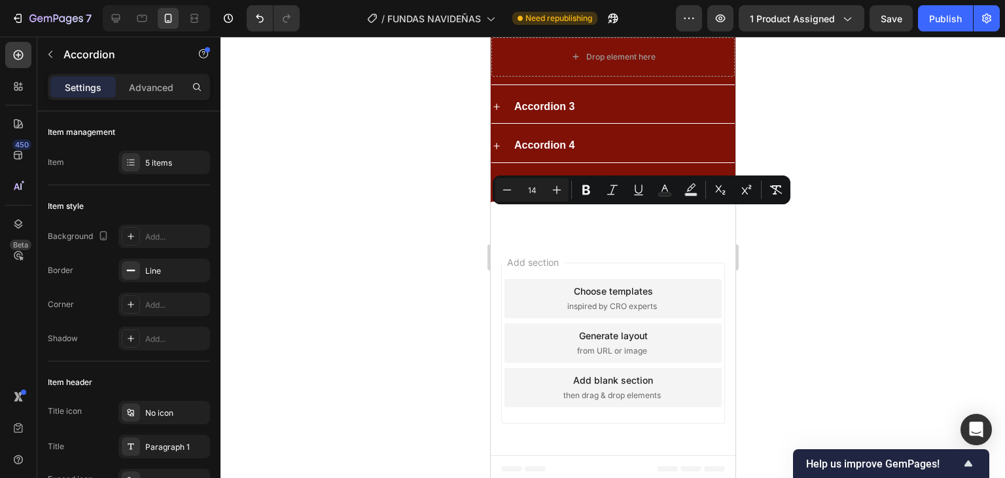
click at [537, 27] on p "Accordion 2" at bounding box center [544, 18] width 60 height 19
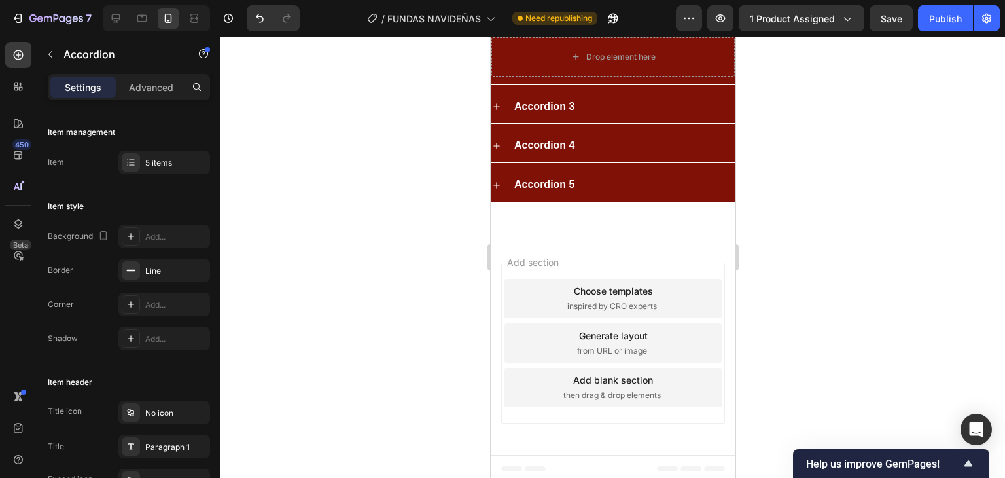
click at [537, 27] on p "Accordion 2" at bounding box center [544, 18] width 60 height 19
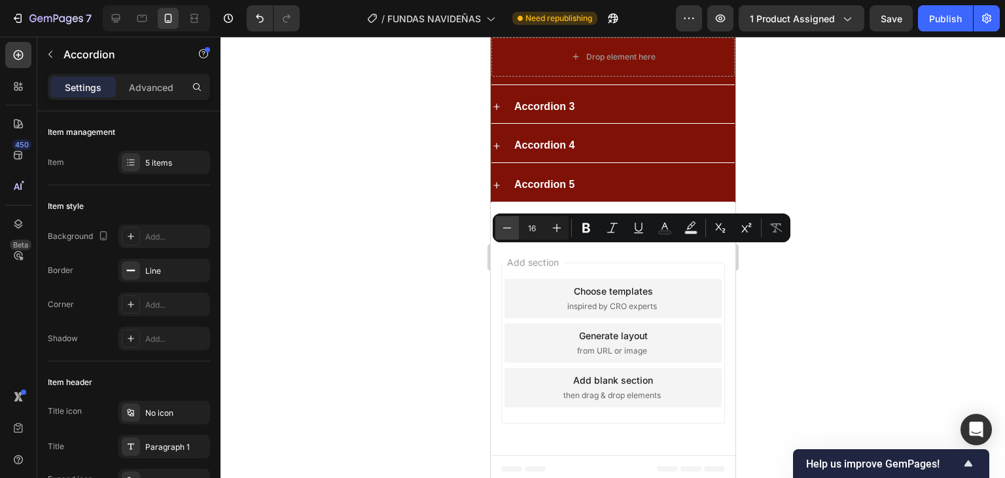
click at [514, 228] on button "Minus" at bounding box center [508, 228] width 24 height 24
click at [513, 228] on button "Minus" at bounding box center [508, 228] width 24 height 24
type input "14"
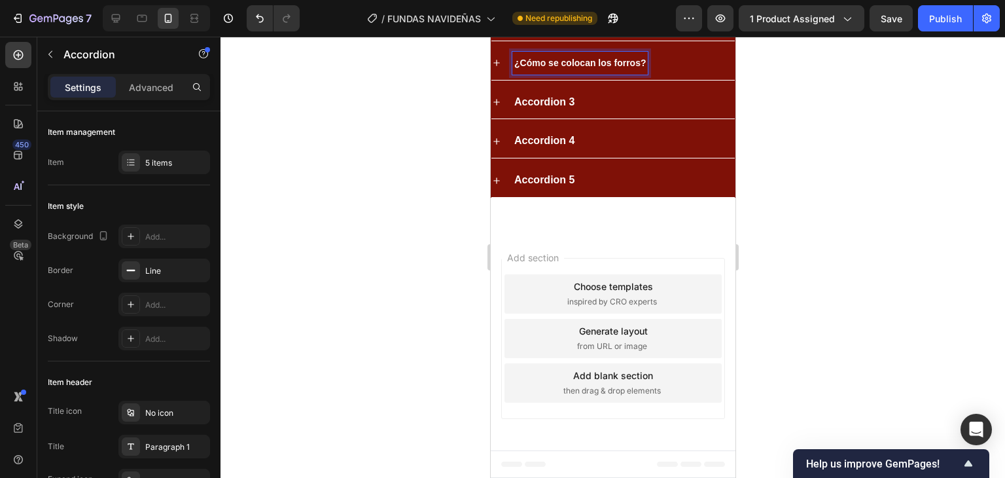
click at [573, 68] on span "¿Cómo se colocan los forros?" at bounding box center [580, 63] width 132 height 10
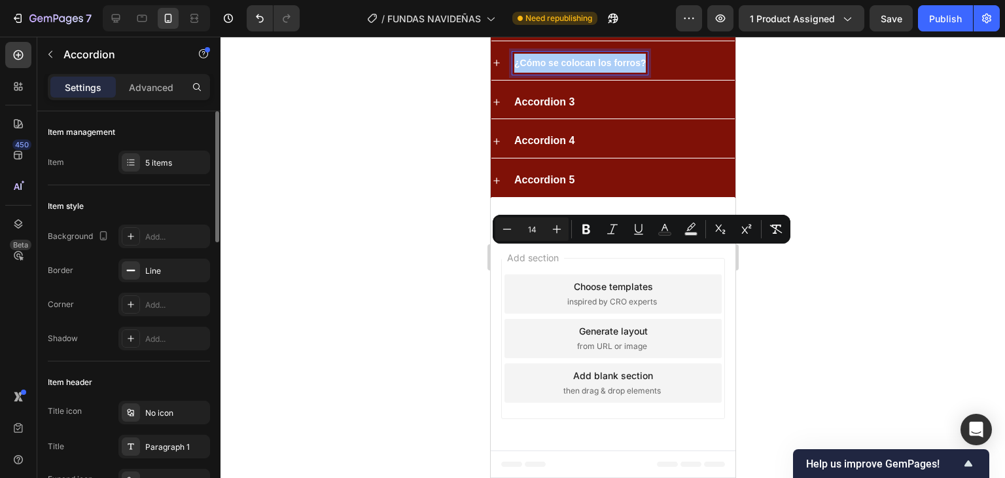
click at [152, 197] on div "Item style" at bounding box center [129, 206] width 162 height 21
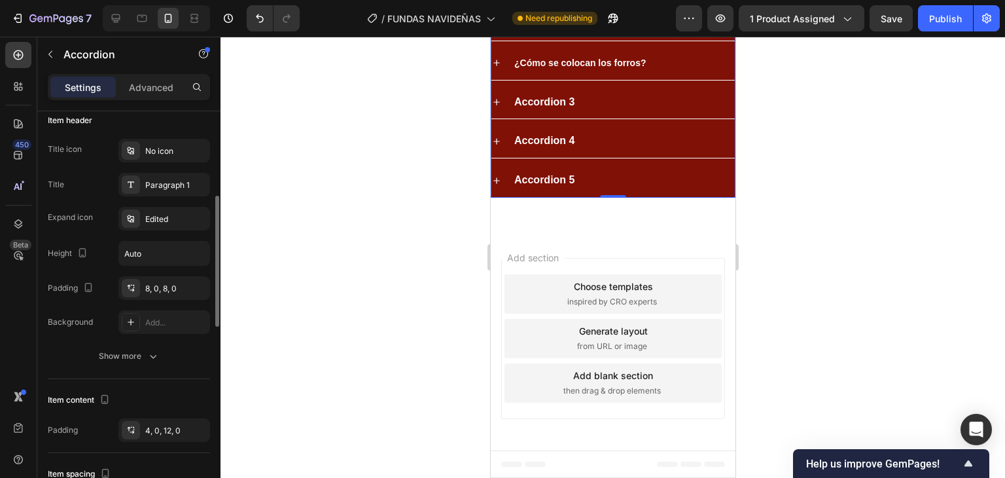
scroll to position [327, 0]
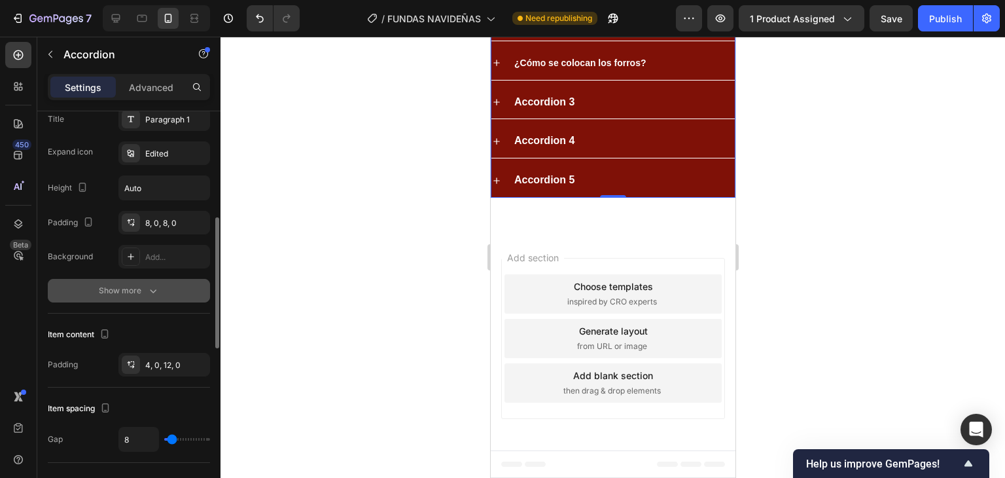
click at [154, 286] on icon "button" at bounding box center [153, 290] width 13 height 13
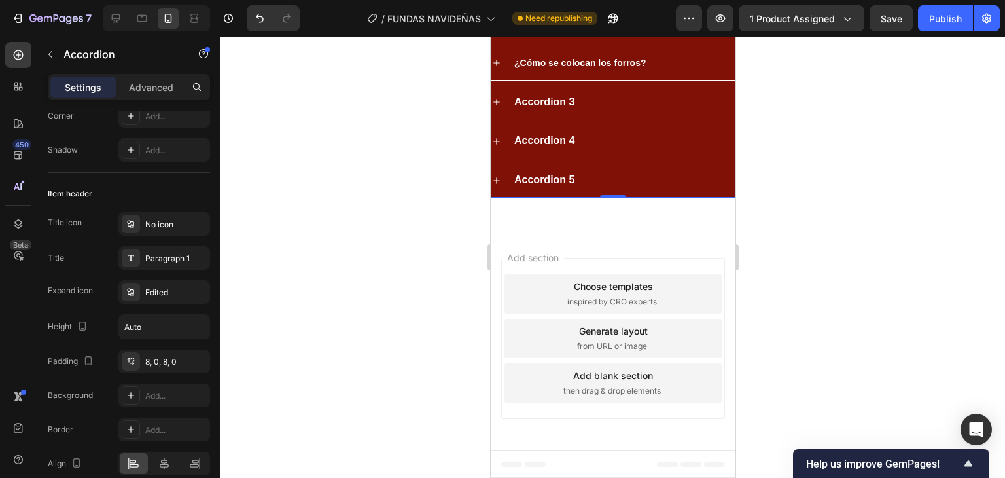
scroll to position [0, 0]
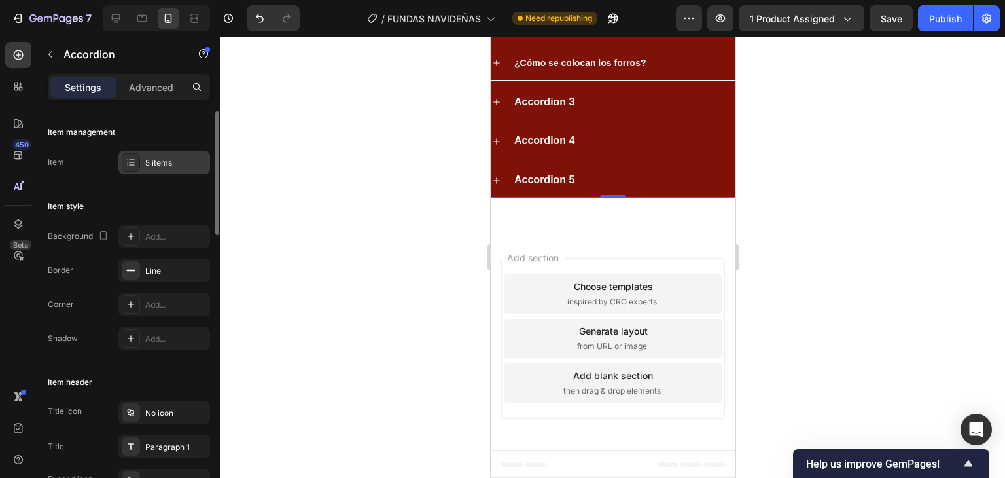
click at [134, 164] on icon at bounding box center [131, 162] width 10 height 10
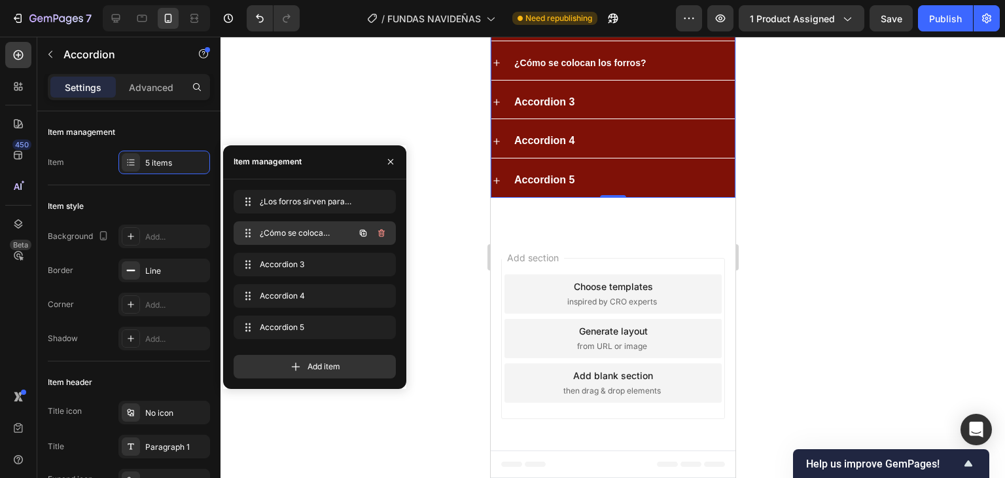
click at [289, 228] on span "¿Cómo se colocan los forros?" at bounding box center [297, 233] width 74 height 12
click at [251, 234] on span at bounding box center [248, 233] width 18 height 18
click at [291, 234] on span "¿Cómo se colocan los forros?" at bounding box center [305, 233] width 97 height 12
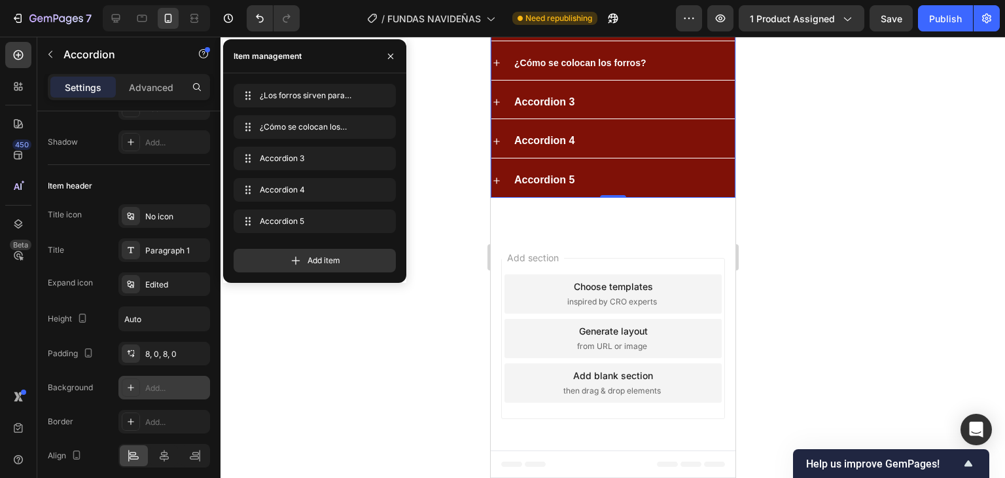
scroll to position [262, 0]
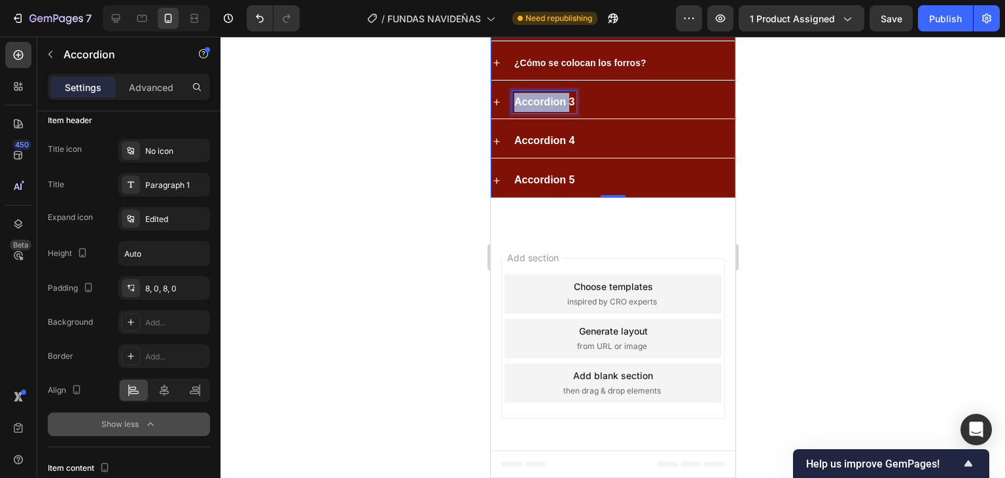
click at [556, 112] on p "Accordion 3" at bounding box center [544, 102] width 60 height 19
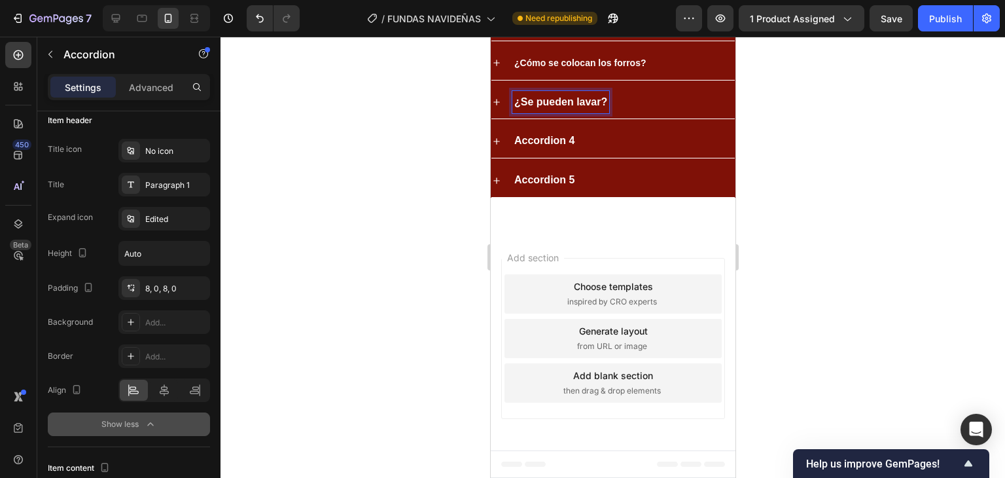
click at [585, 112] on p "¿Se pueden lavar?" at bounding box center [560, 102] width 93 height 19
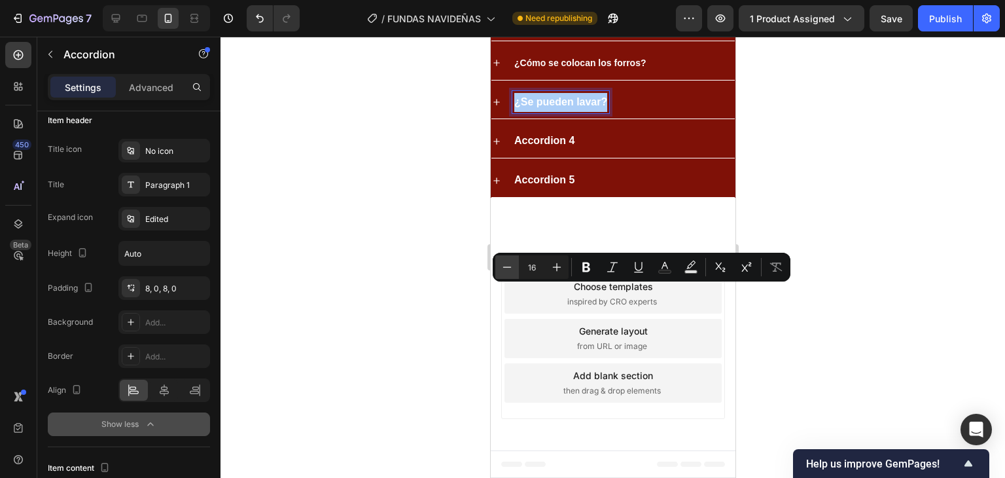
click at [511, 270] on icon "Editor contextual toolbar" at bounding box center [507, 267] width 13 height 13
type input "14"
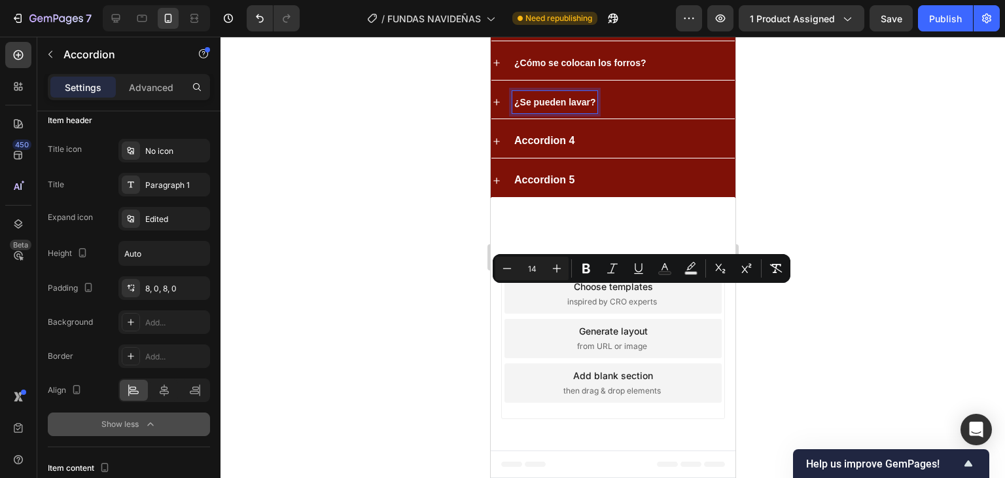
click at [553, 198] on div "¿Los forros sirven para cualquier tipo de silla? ¿Cómo se colocan los forros? ¿…" at bounding box center [612, 102] width 245 height 190
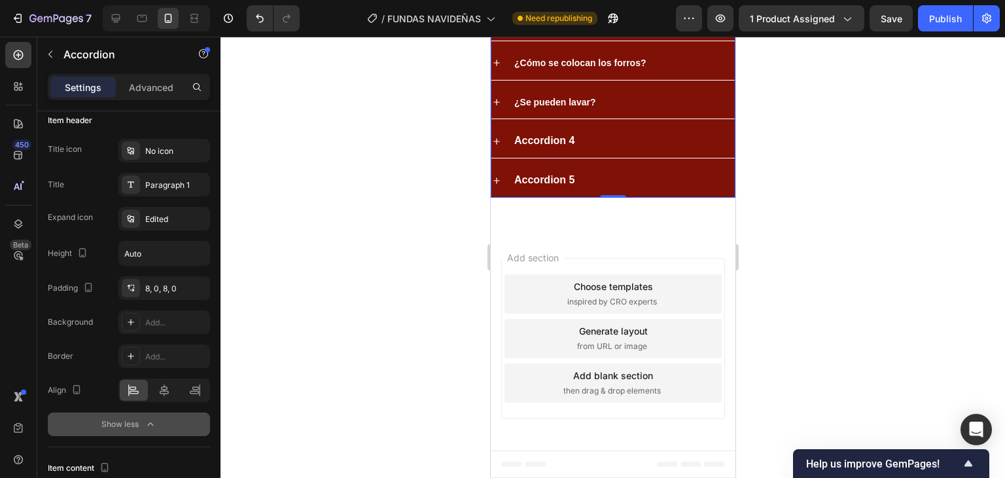
click at [553, 151] on p "Accordion 4" at bounding box center [544, 141] width 60 height 19
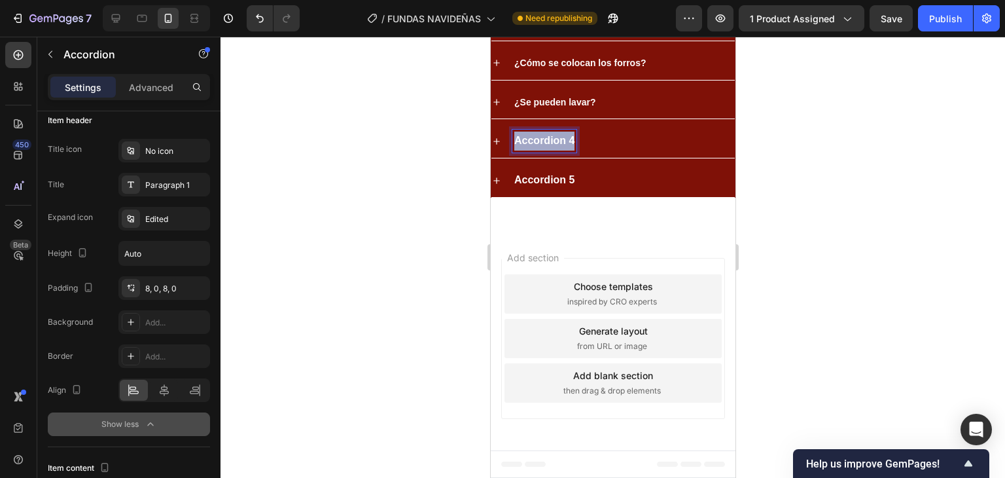
click at [553, 151] on p "Accordion 4" at bounding box center [544, 141] width 60 height 19
click at [559, 112] on p "¿Se pueden lavar?" at bounding box center [554, 102] width 81 height 19
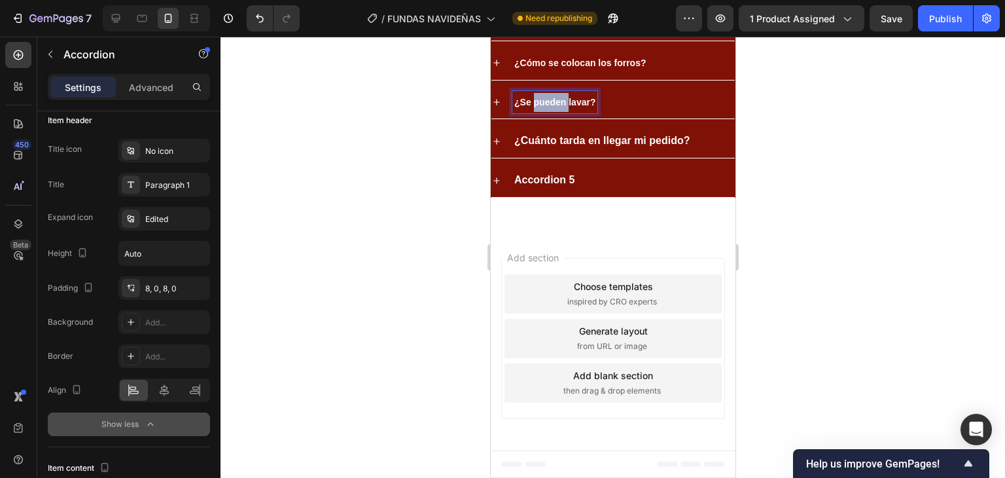
click at [559, 112] on p "¿Se pueden lavar?" at bounding box center [554, 102] width 81 height 19
click at [558, 112] on p "¿Se pueden lavar?" at bounding box center [554, 102] width 81 height 19
click at [568, 151] on p "¿Cuánto tarda en llegar mi pedido?" at bounding box center [601, 141] width 175 height 19
click at [569, 151] on p "¿Cuánto tarda en llegar mi pedido?" at bounding box center [601, 141] width 175 height 19
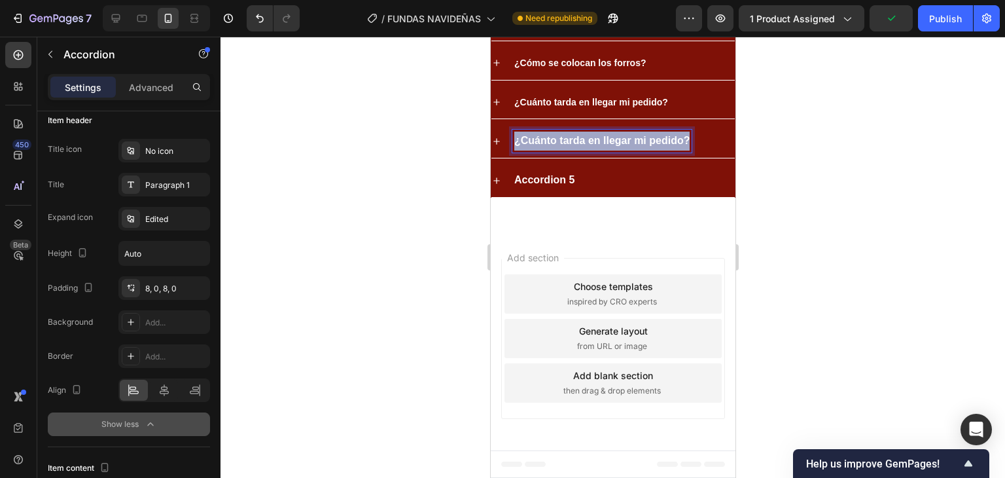
click at [569, 151] on p "¿Cuánto tarda en llegar mi pedido?" at bounding box center [601, 141] width 175 height 19
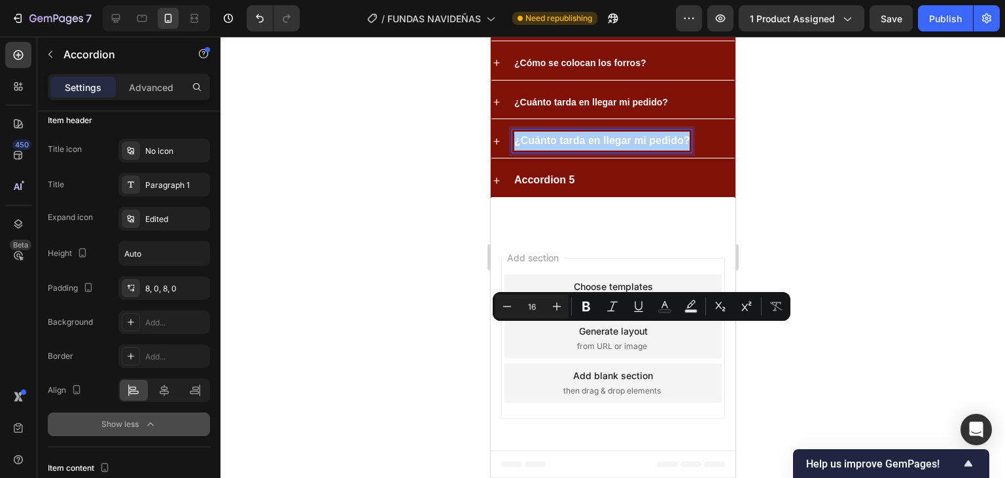
click at [812, 321] on div at bounding box center [613, 257] width 785 height 441
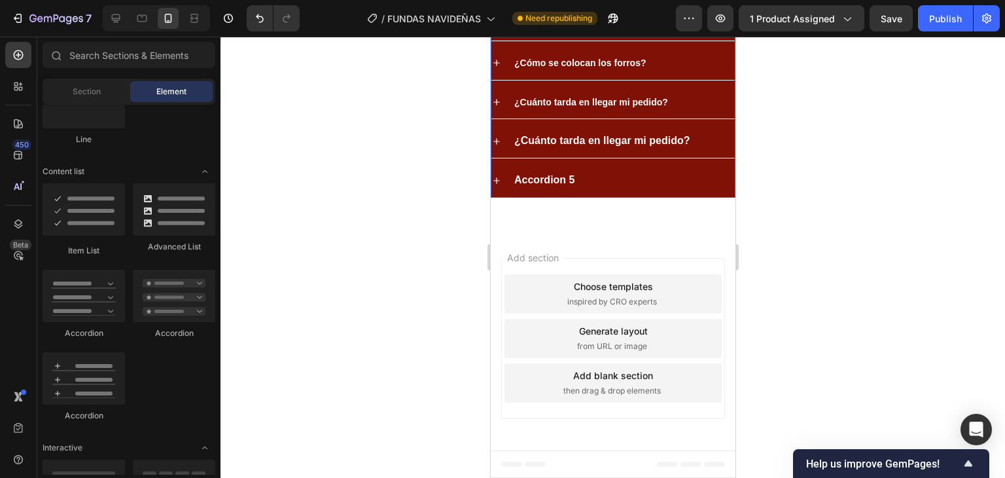
click at [601, 151] on p "¿Cuánto tarda en llegar mi pedido?" at bounding box center [601, 141] width 175 height 19
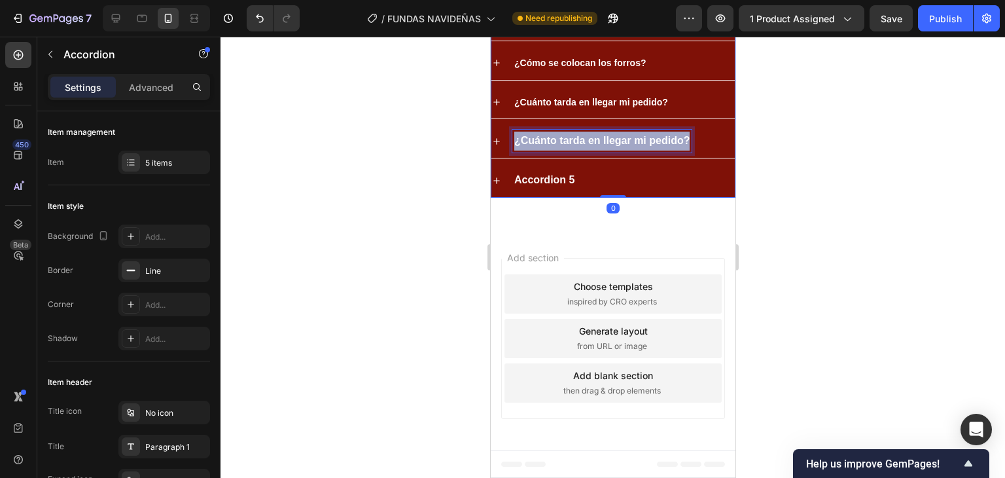
click at [601, 151] on p "¿Cuánto tarda en llegar mi pedido?" at bounding box center [601, 141] width 175 height 19
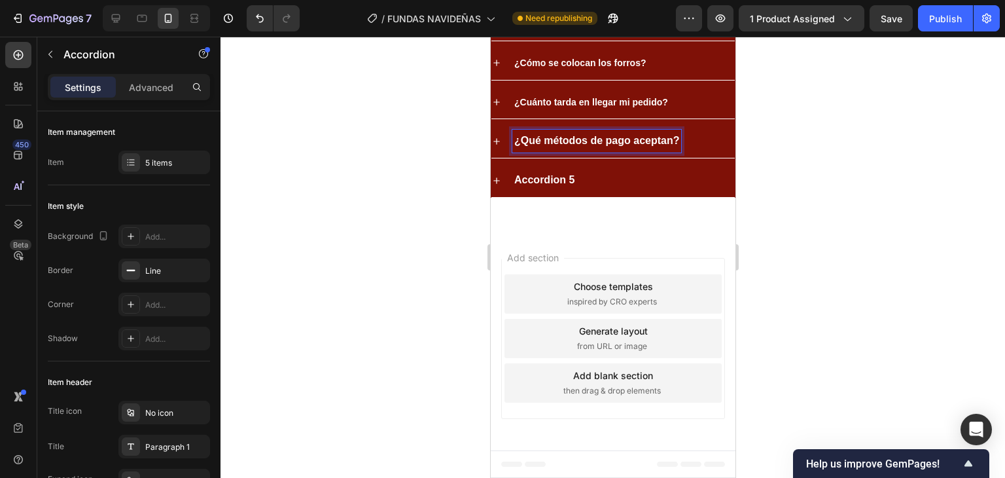
click at [602, 151] on p "¿Qué métodos de pago aceptan?" at bounding box center [596, 141] width 165 height 19
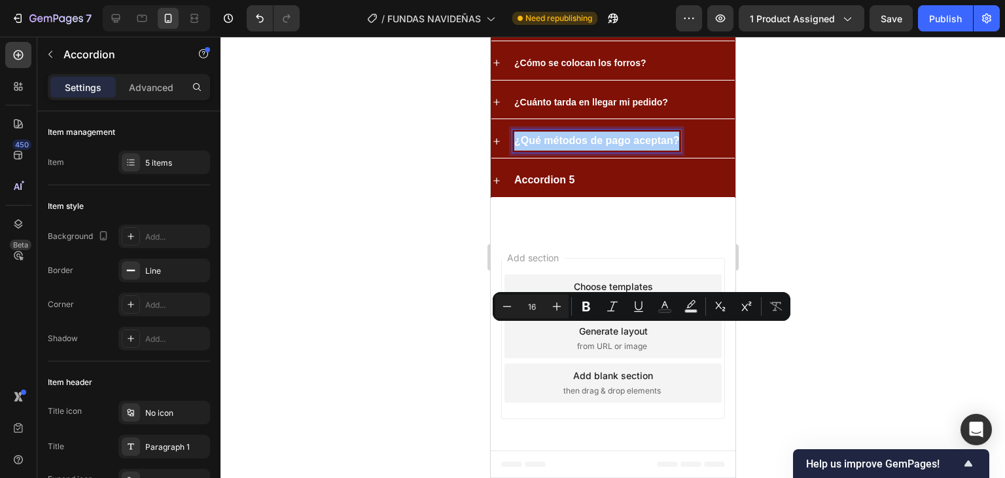
click at [521, 308] on input "16" at bounding box center [532, 306] width 26 height 16
click at [515, 308] on button "Minus" at bounding box center [508, 307] width 24 height 24
type input "14"
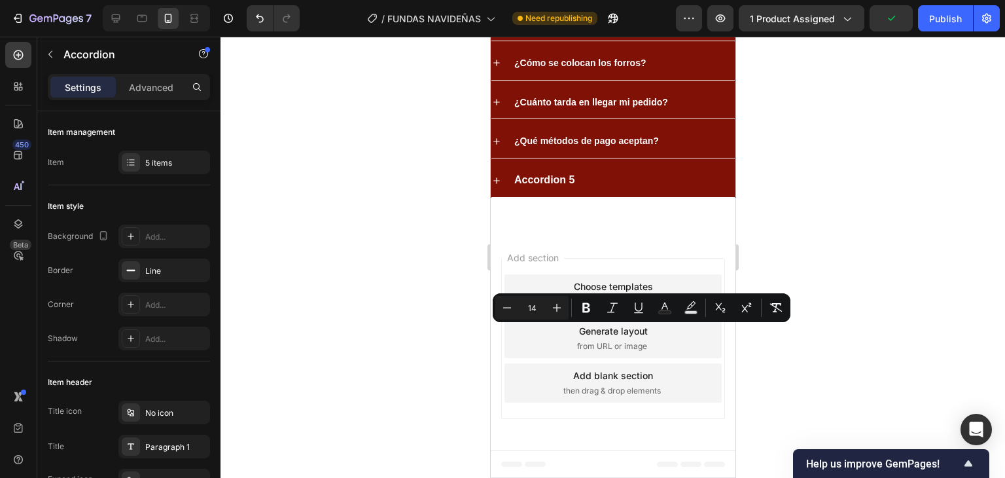
click at [662, 153] on div "¿Qué métodos de pago aceptan?" at bounding box center [623, 141] width 223 height 23
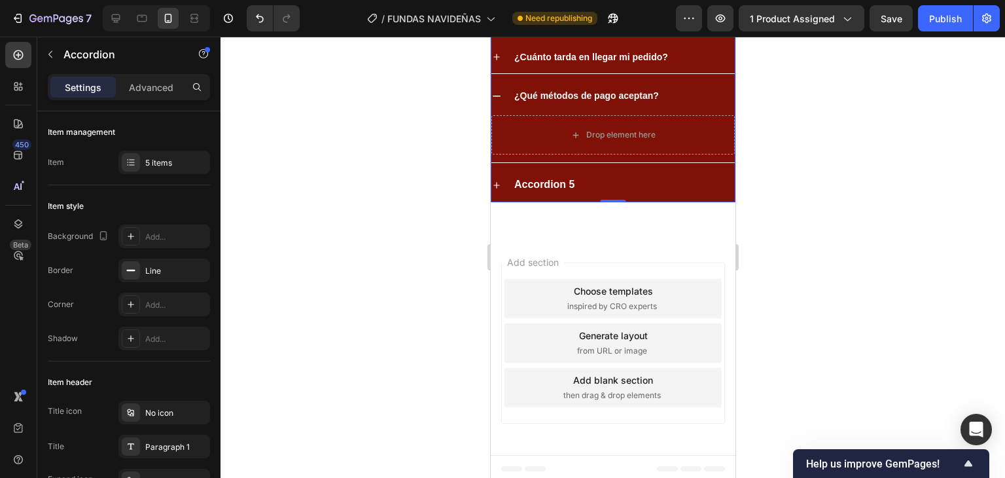
click at [626, 107] on div "¿Qué métodos de pago aceptan?" at bounding box center [586, 95] width 149 height 23
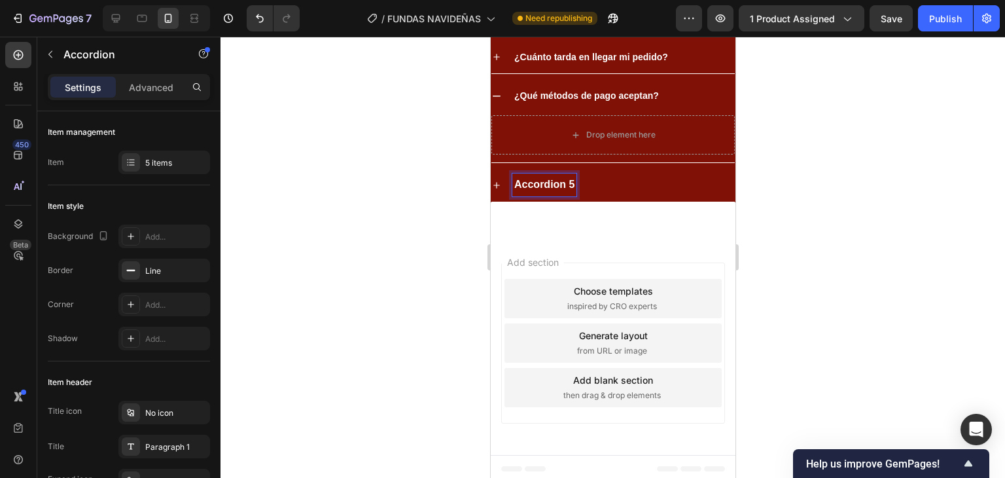
click at [558, 194] on p "Accordion 5" at bounding box center [544, 184] width 60 height 19
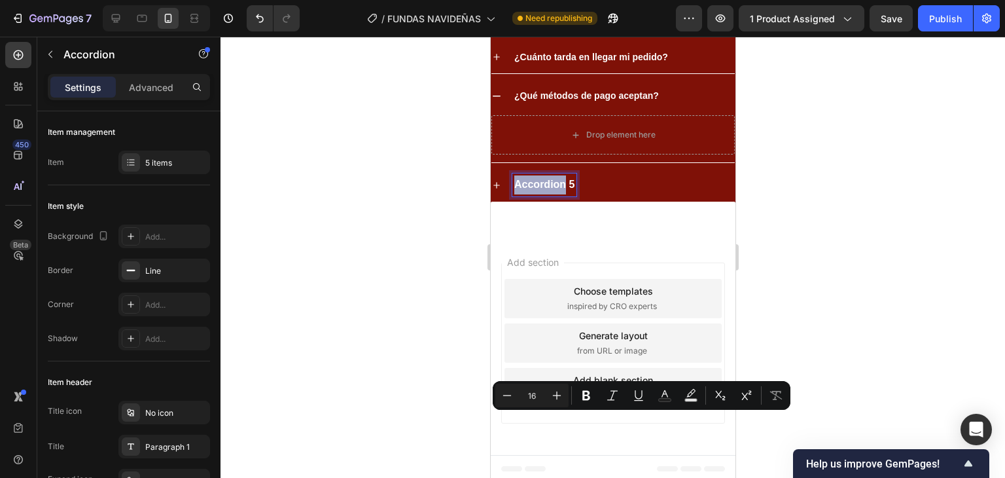
click at [558, 194] on p "Accordion 5" at bounding box center [544, 184] width 60 height 19
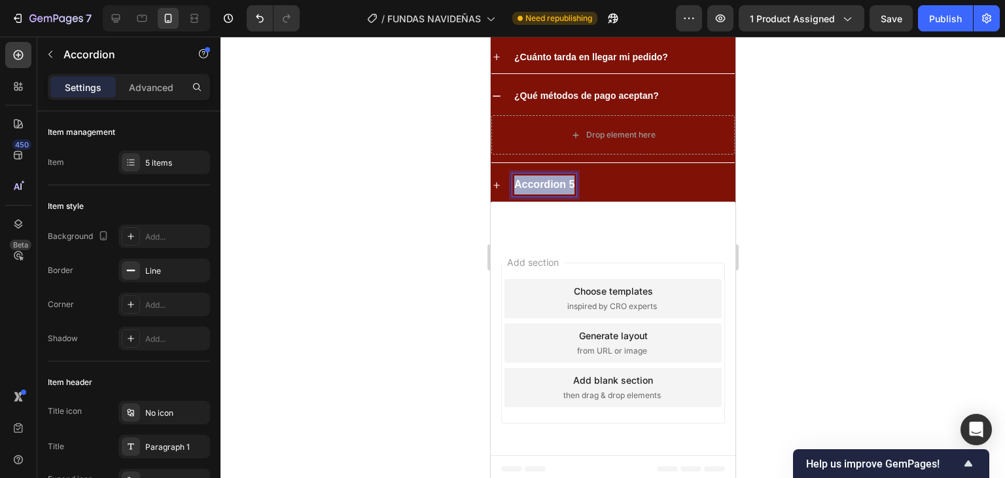
click at [558, 194] on p "Accordion 5" at bounding box center [544, 184] width 60 height 19
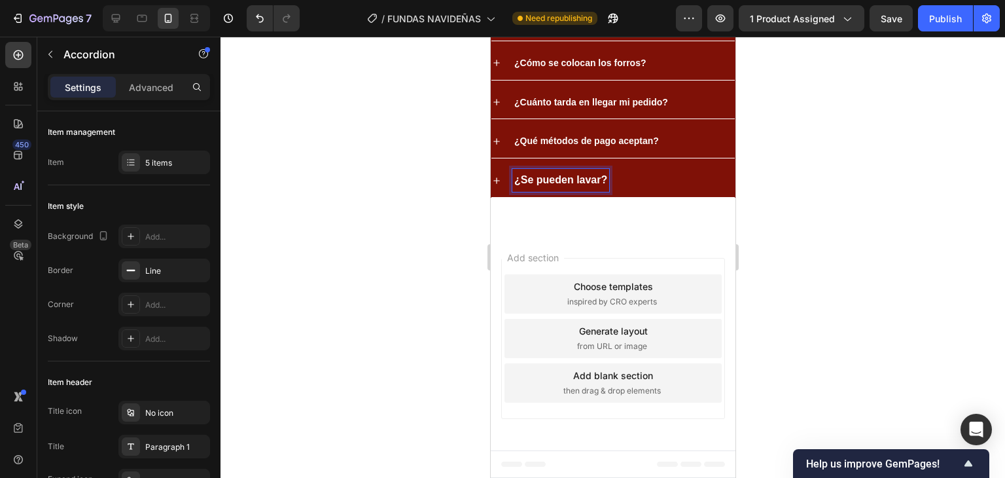
scroll to position [3021, 0]
click at [496, 27] on icon at bounding box center [496, 24] width 7 height 7
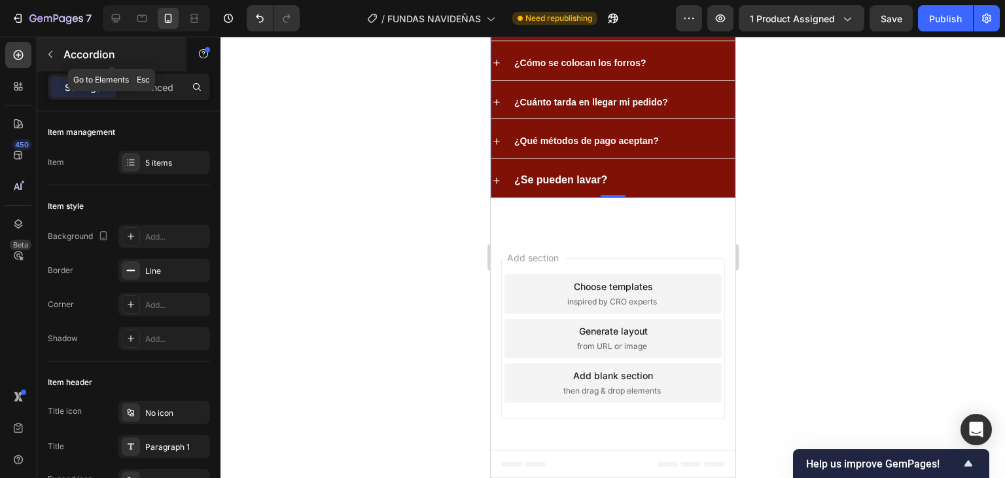
click at [54, 45] on button "button" at bounding box center [50, 54] width 21 height 21
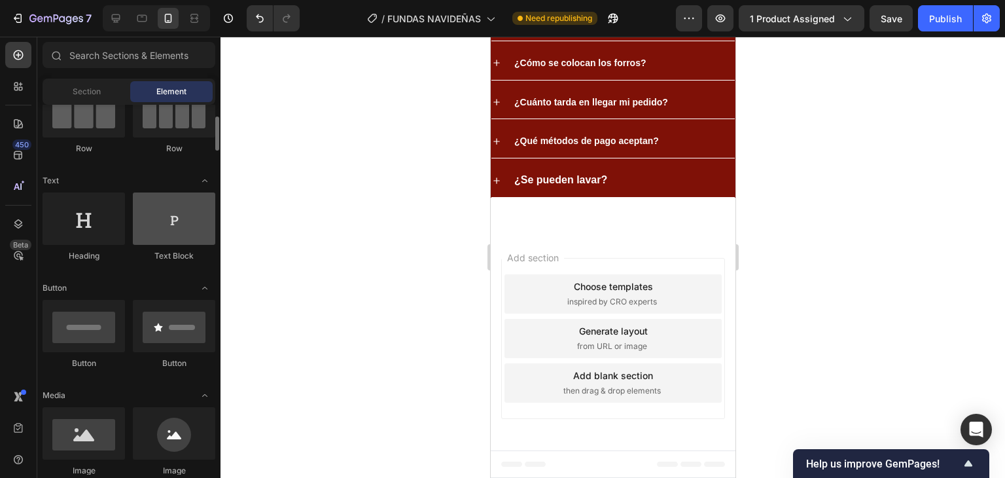
scroll to position [0, 0]
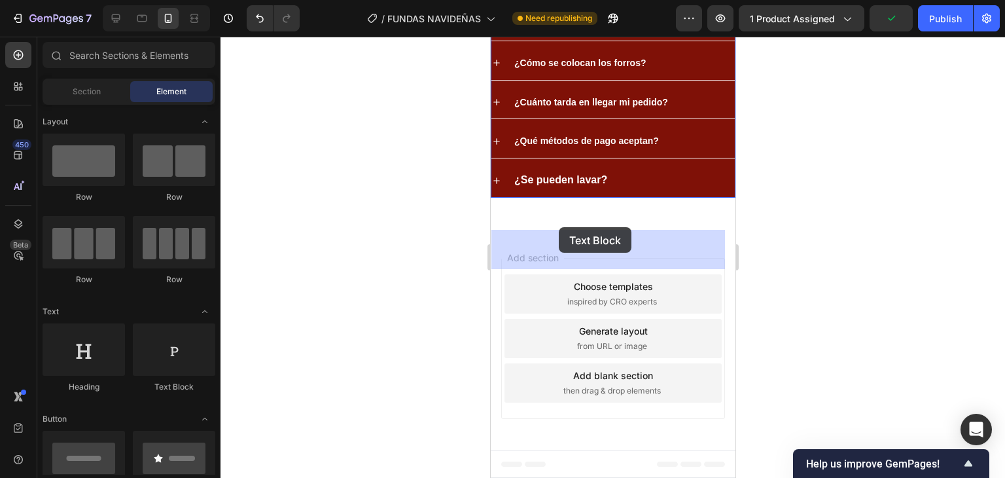
drag, startPoint x: 658, startPoint y: 393, endPoint x: 558, endPoint y: 228, distance: 192.6
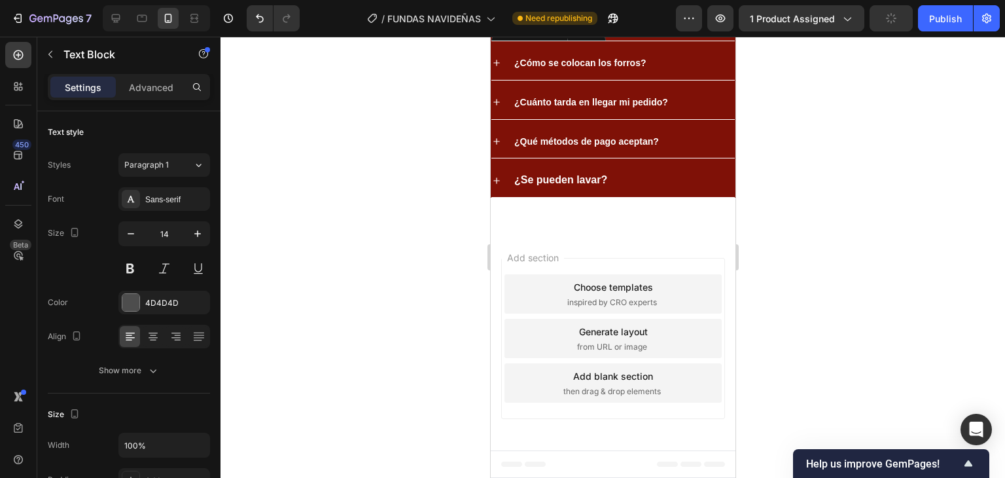
click at [541, 33] on div "Replace this text with your content" at bounding box center [613, 23] width 244 height 19
click at [541, 31] on p "Replace this text with your content" at bounding box center [612, 23] width 241 height 16
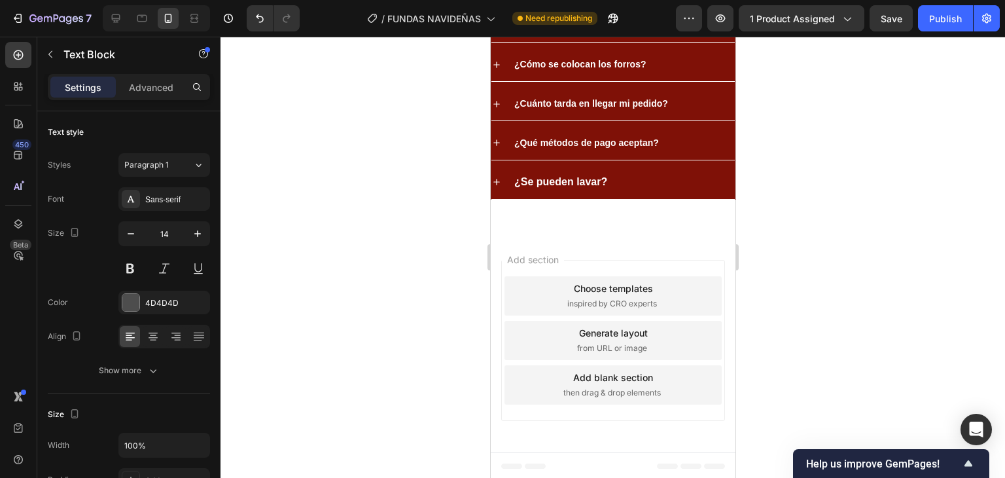
click at [530, 35] on div "👉 Sí, están diseñados en tamaño universal y se adaptan a la mayoría de sillas d…" at bounding box center [613, 8] width 244 height 52
click at [530, 33] on p "👉 Sí, están diseñados en tamaño universal y se adaptan a la mayoría de sillas d…" at bounding box center [612, 9] width 241 height 50
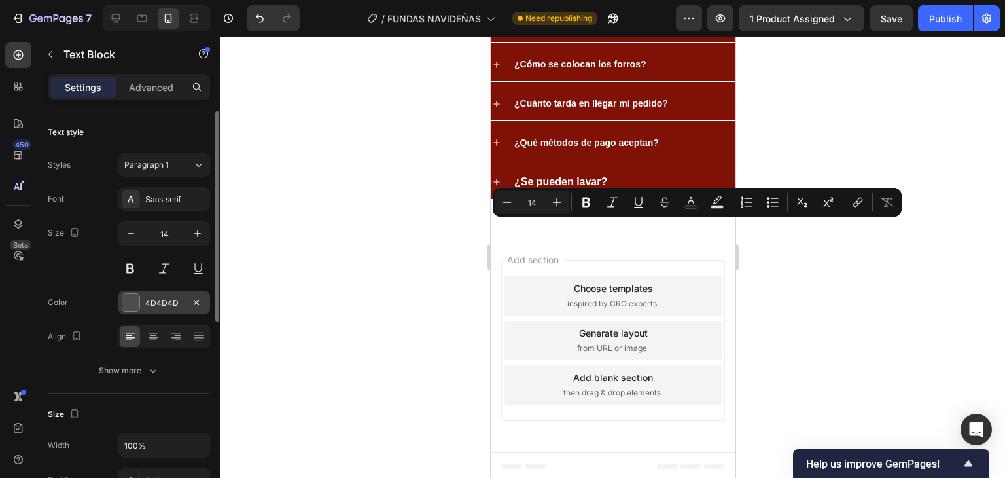
click at [142, 293] on div "4D4D4D" at bounding box center [164, 303] width 92 height 24
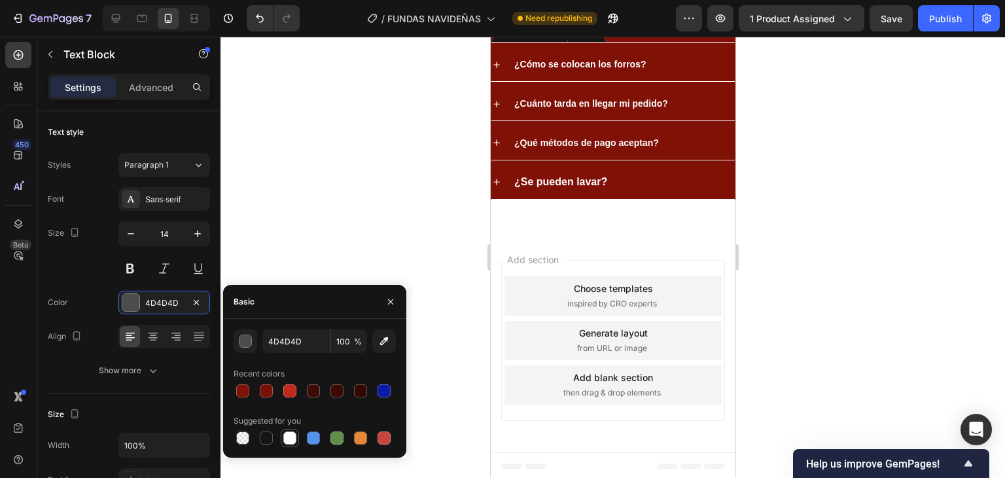
click at [293, 439] on div at bounding box center [289, 437] width 13 height 13
type input "FFFFFF"
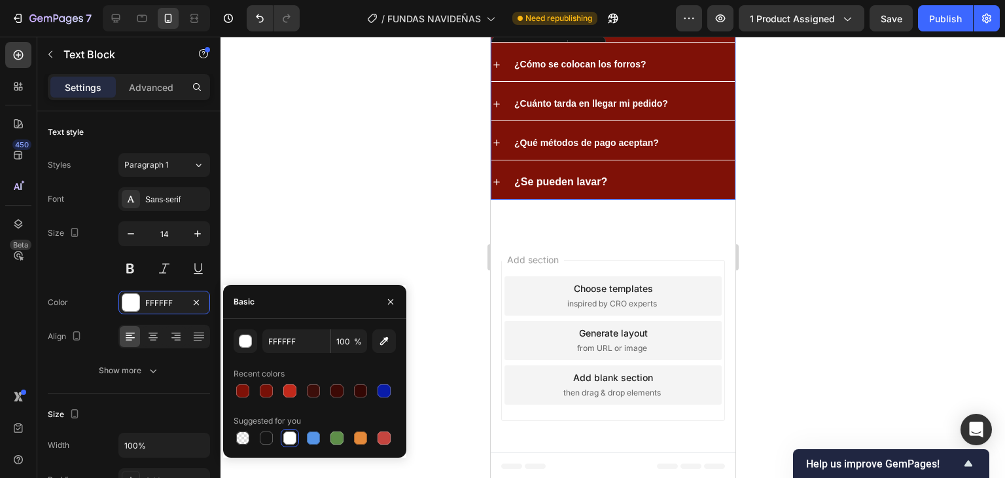
click at [647, 76] on div "¿Cómo se colocan los forros?" at bounding box center [623, 64] width 223 height 23
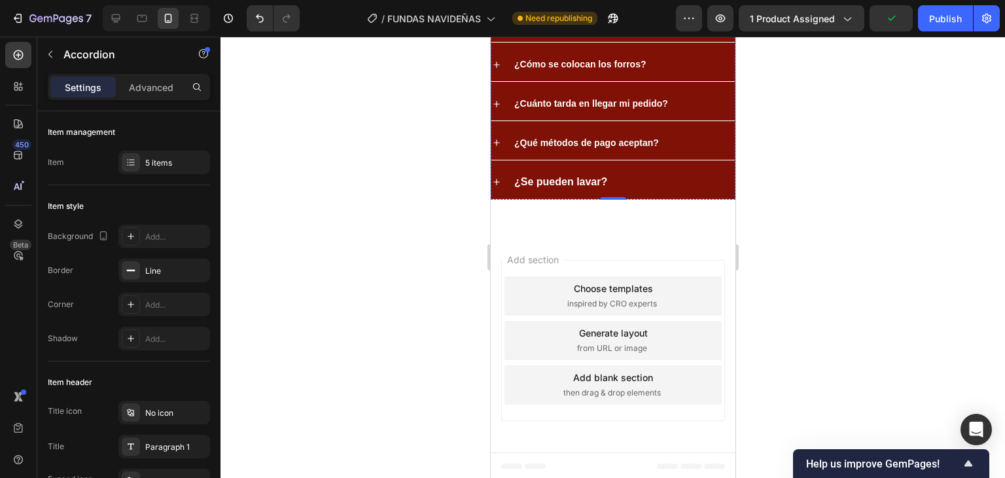
click at [664, 33] on p "👉 Sí, están diseñados en tamaño universal y se adaptan a la mayoría de sillas d…" at bounding box center [612, 9] width 241 height 50
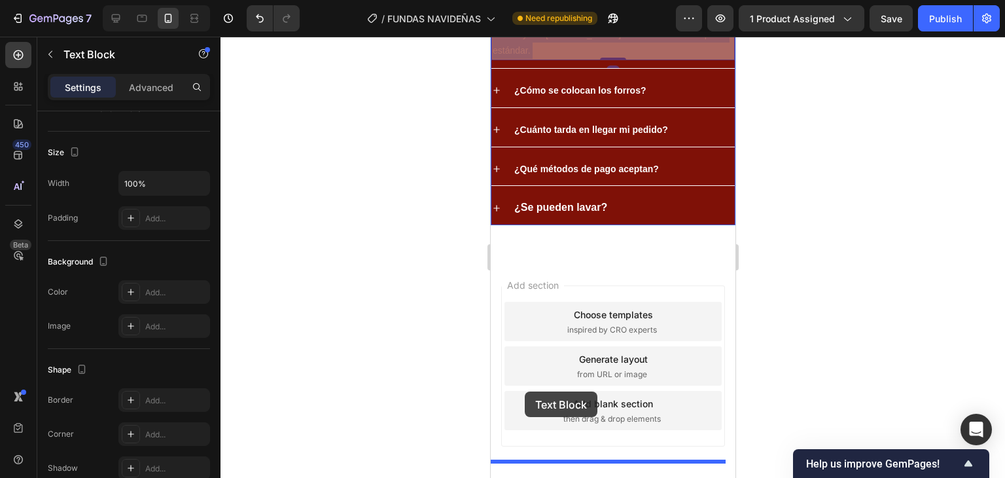
scroll to position [3062, 0]
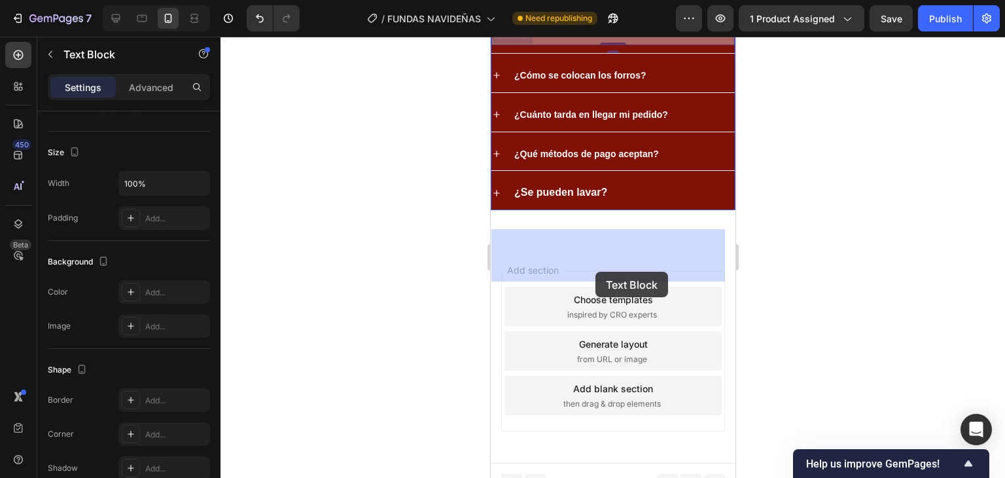
drag, startPoint x: 637, startPoint y: 282, endPoint x: 613, endPoint y: 234, distance: 53.6
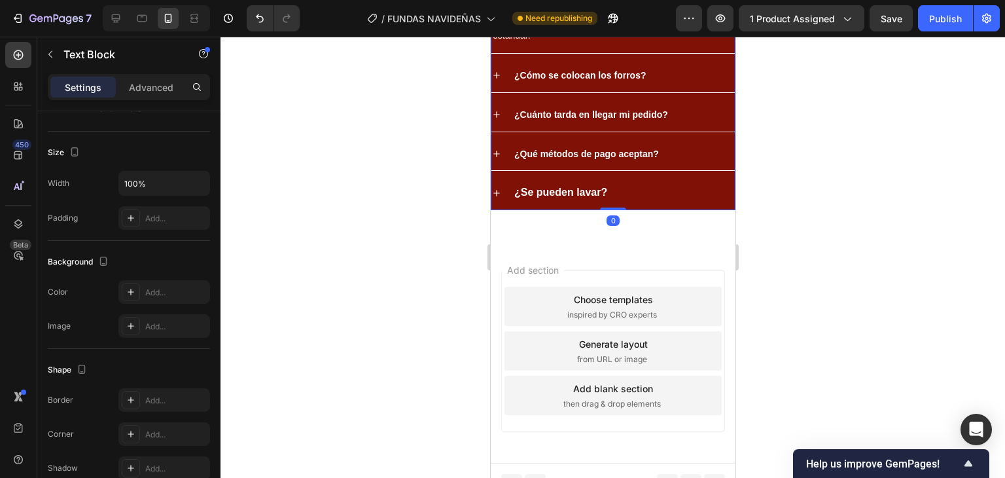
click at [496, 81] on icon at bounding box center [496, 75] width 10 height 10
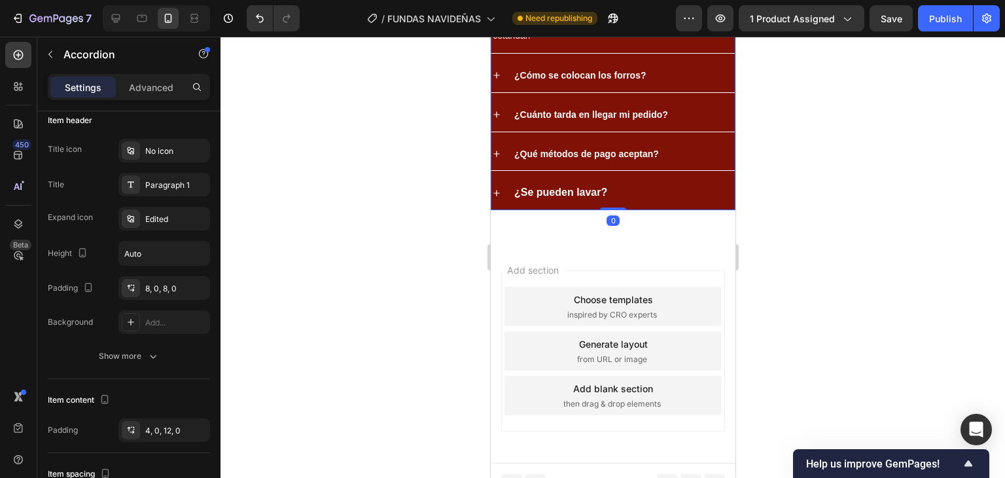
scroll to position [0, 0]
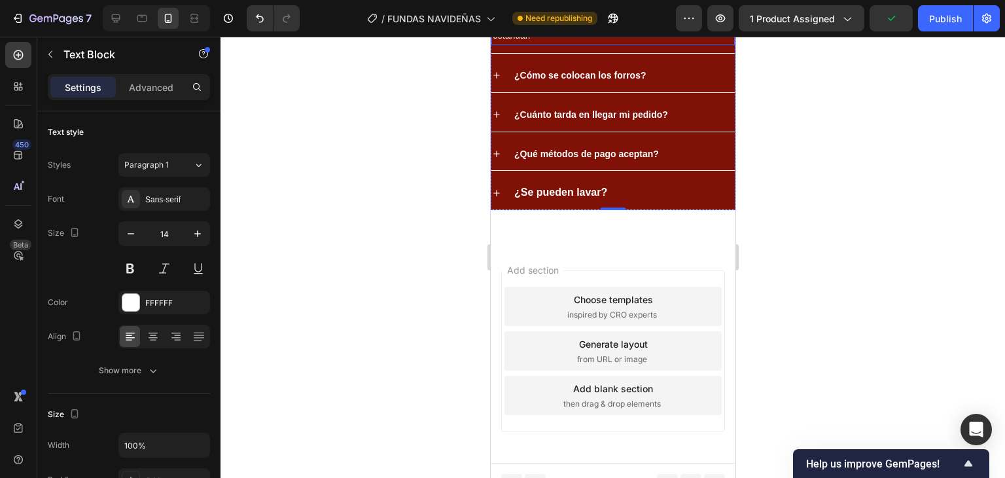
click at [608, 44] on p "👉 Sí, están diseñados en tamaño universal y se adaptan a la mayoría de sillas d…" at bounding box center [612, 19] width 241 height 50
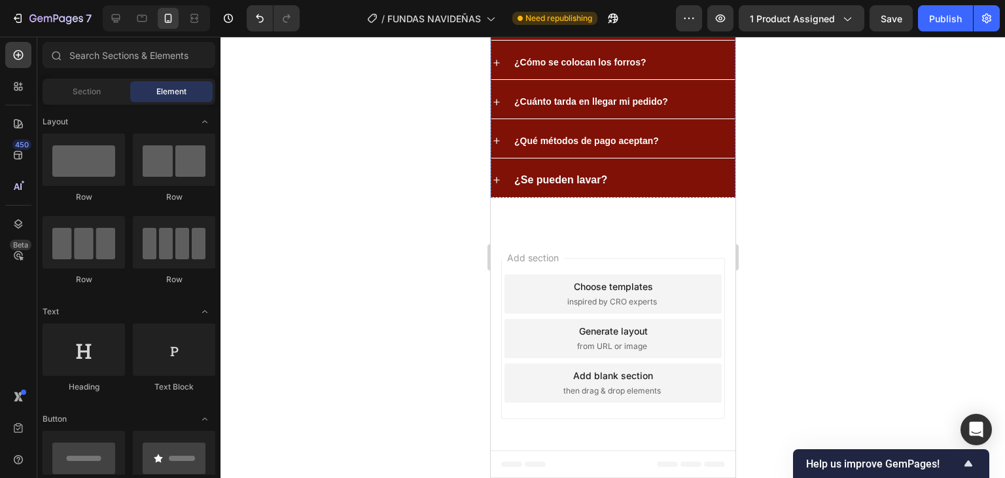
click at [589, 31] on p "👉 Sí, están diseñados en tamaño universal y se adaptan a la mayoría de sillas d…" at bounding box center [612, 7] width 241 height 50
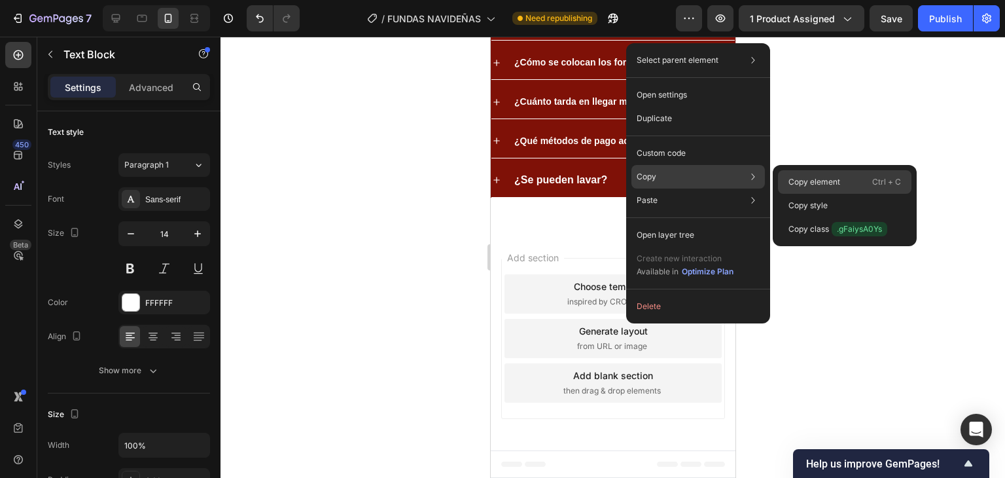
click at [797, 174] on div "Copy element Ctrl + C" at bounding box center [845, 182] width 134 height 24
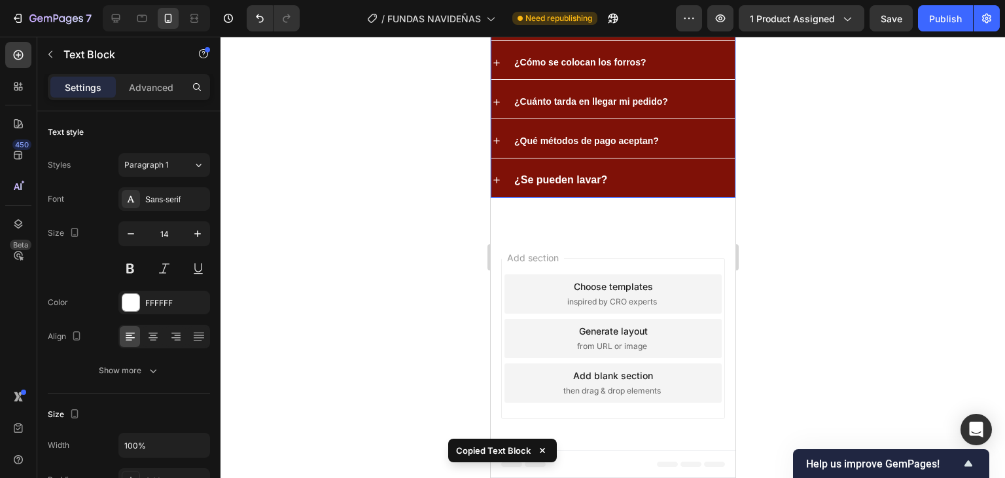
click at [598, 79] on div "¿Cómo se colocan los forros?" at bounding box center [613, 62] width 244 height 33
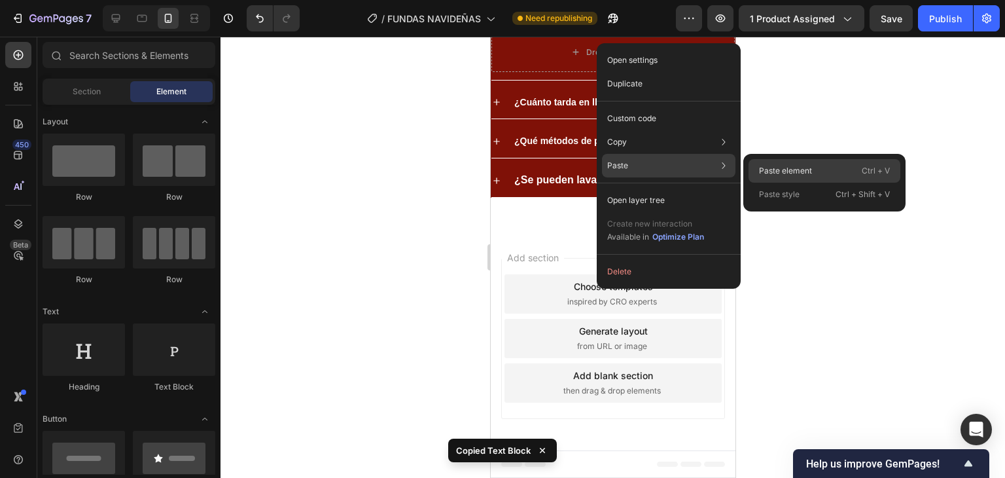
click at [779, 170] on p "Paste element" at bounding box center [785, 171] width 53 height 12
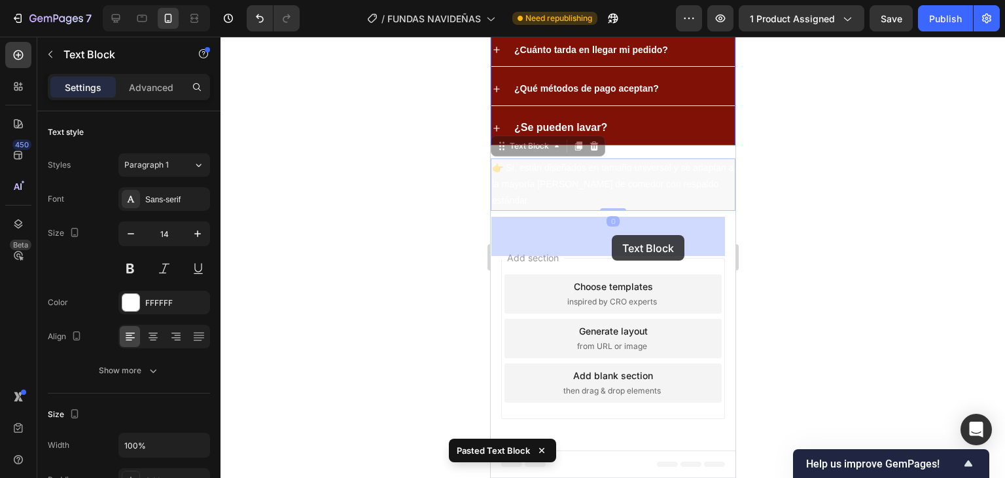
drag, startPoint x: 609, startPoint y: 423, endPoint x: 611, endPoint y: 234, distance: 188.5
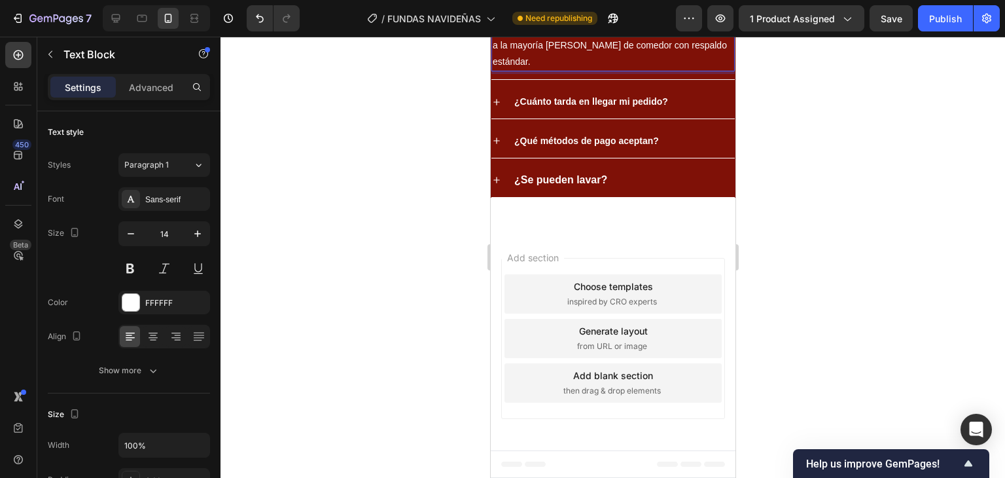
click at [572, 71] on p "👉 Sí, están diseñados en tamaño universal y se adaptan a la mayoría de sillas d…" at bounding box center [612, 46] width 241 height 50
click at [573, 71] on p "👉 Sí, están diseñados en tamaño universal y se adaptan a la mayoría de sillas d…" at bounding box center [612, 46] width 241 height 50
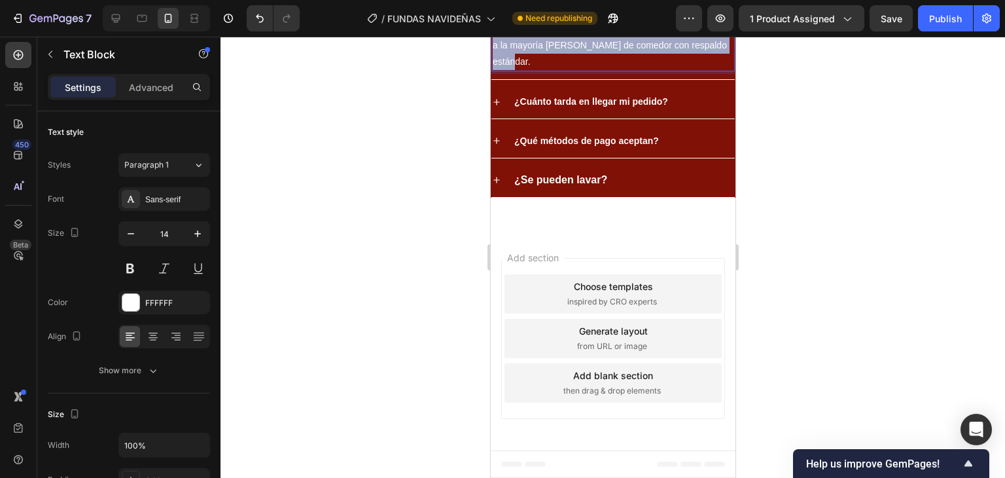
drag, startPoint x: 537, startPoint y: 255, endPoint x: 492, endPoint y: 218, distance: 57.7
click at [493, 71] on p "👉 Sí, están diseñados en tamaño universal y se adaptan a la mayoría de sillas d…" at bounding box center [612, 46] width 241 height 50
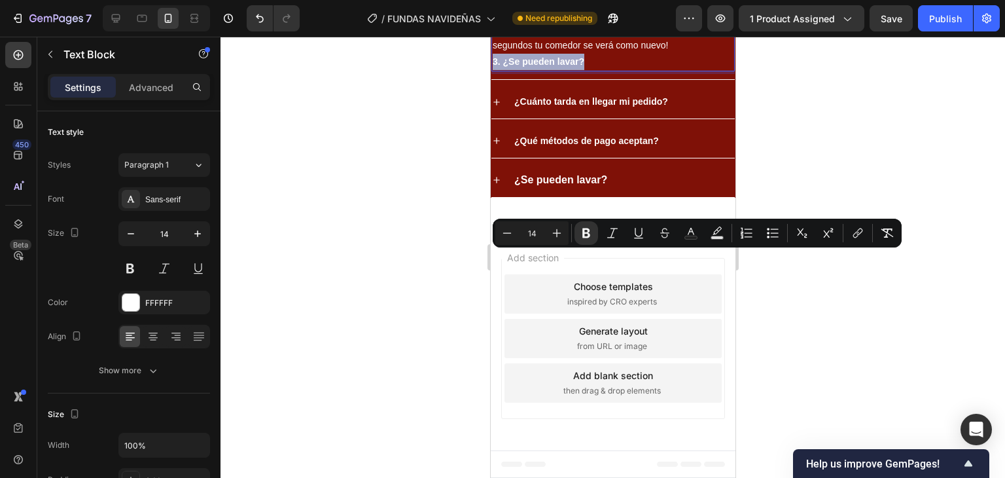
drag, startPoint x: 582, startPoint y: 262, endPoint x: 493, endPoint y: 266, distance: 89.1
click at [493, 70] on p "3. ¿Se pueden lavar?" at bounding box center [612, 62] width 241 height 16
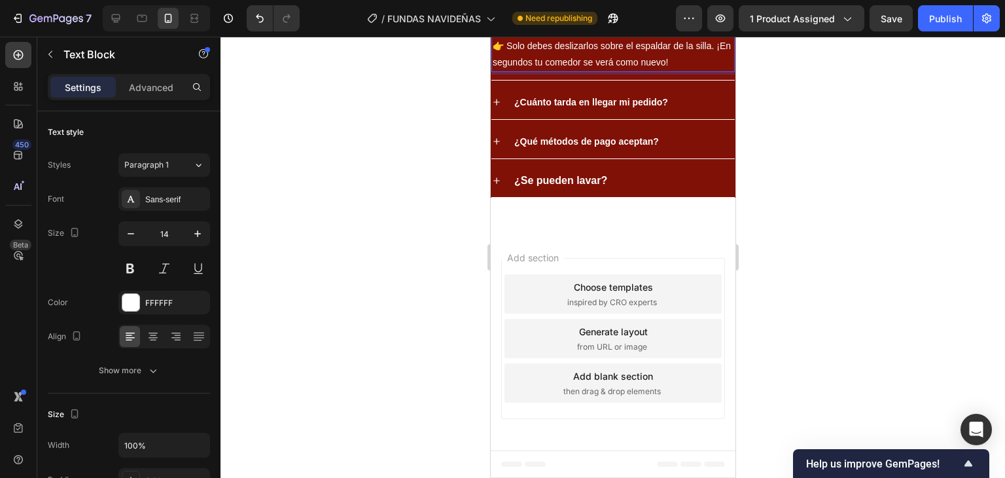
click at [763, 231] on div at bounding box center [613, 257] width 785 height 441
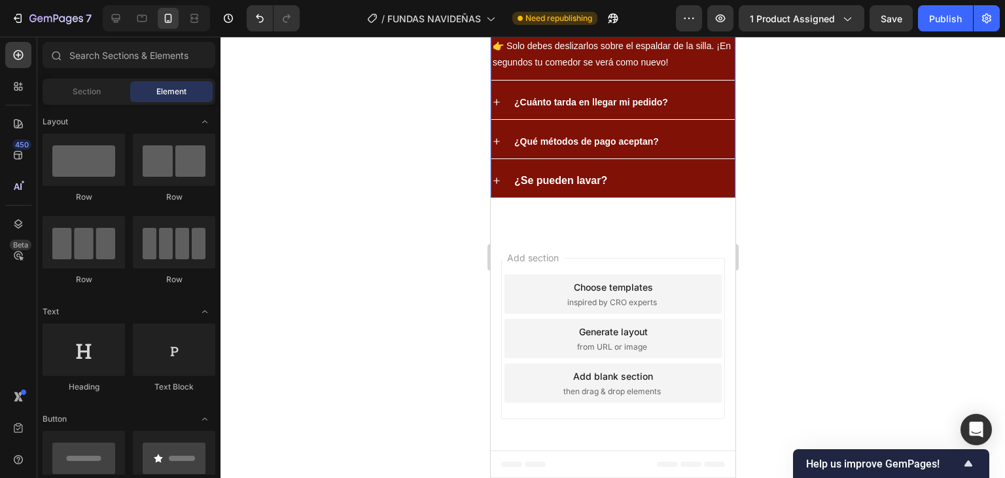
click at [496, 107] on icon at bounding box center [496, 102] width 10 height 10
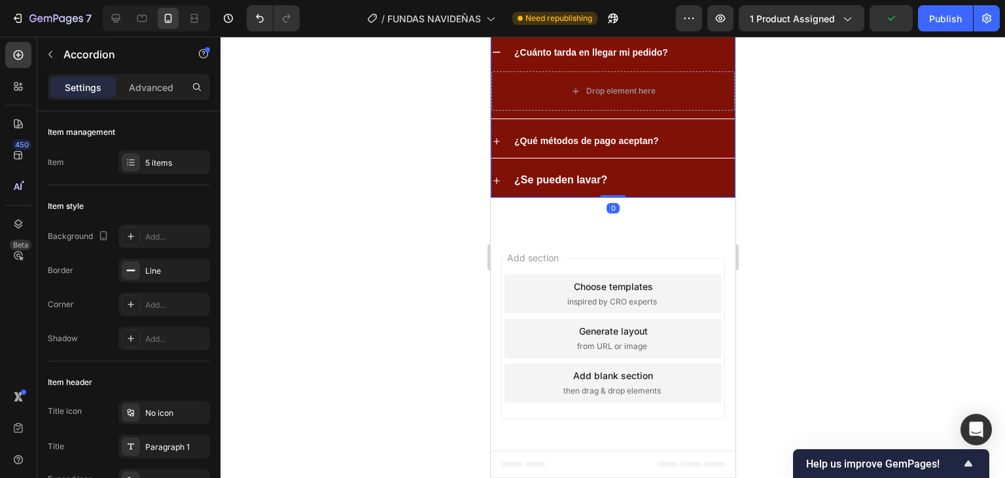
click at [501, 18] on icon at bounding box center [496, 13] width 10 height 10
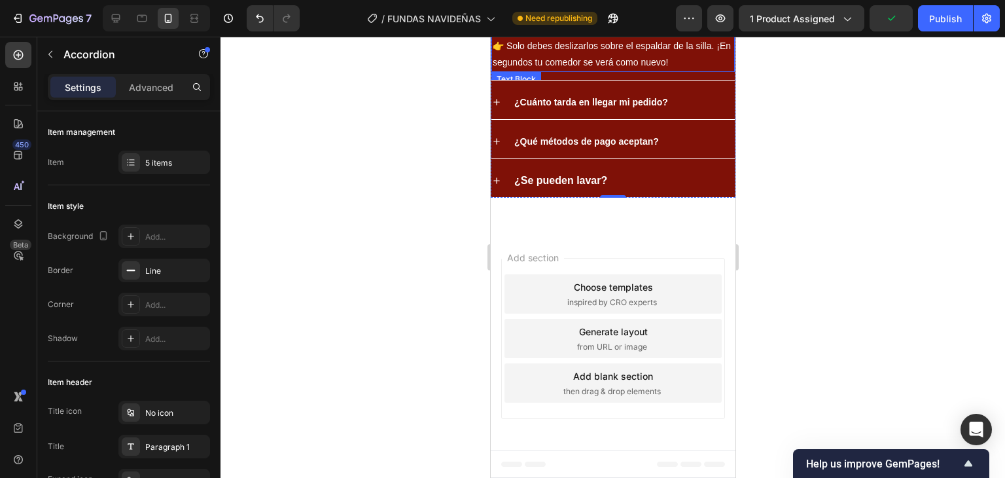
click at [611, 71] on p "👉 Solo debes deslizarlos sobre el espaldar de la silla. ¡En segundos tu comedor…" at bounding box center [612, 54] width 241 height 33
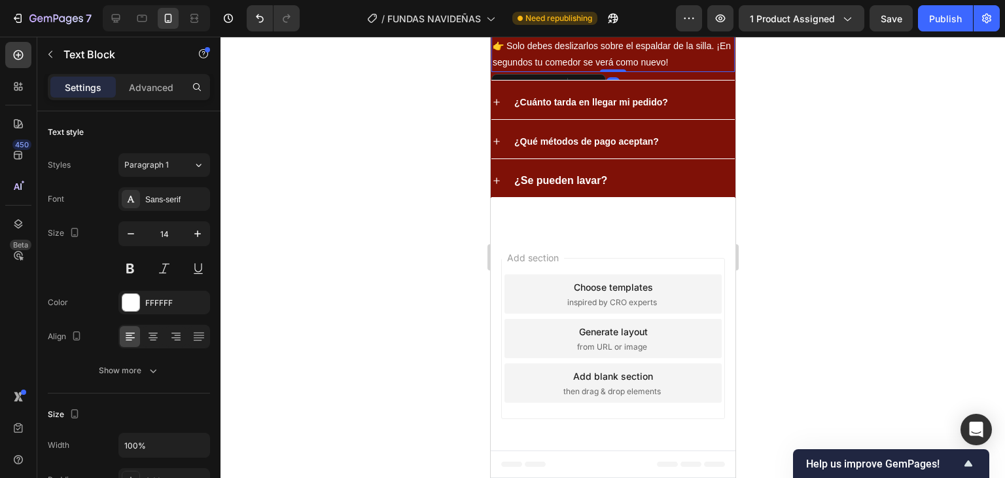
click at [808, 240] on div at bounding box center [613, 257] width 785 height 441
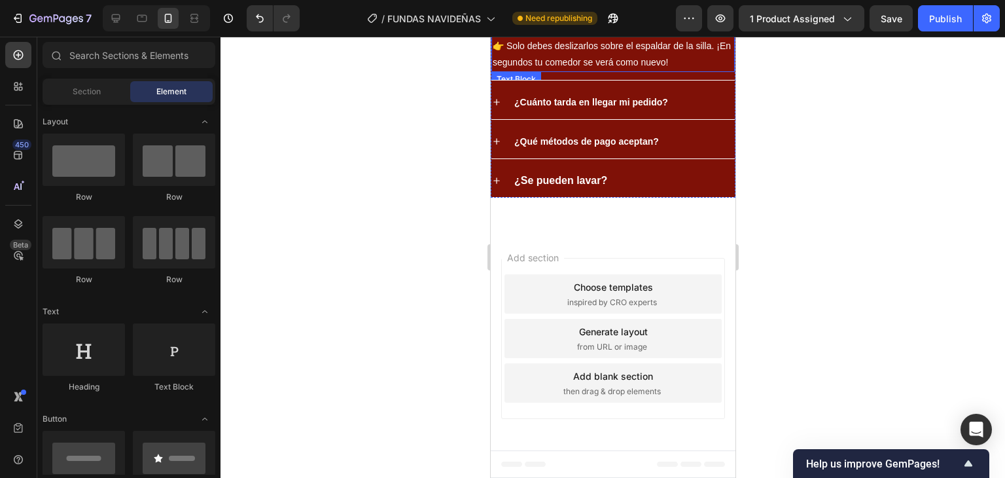
click at [649, 71] on p "👉 Solo debes deslizarlos sobre el espaldar de la silla. ¡En segundos tu comedor…" at bounding box center [612, 54] width 241 height 33
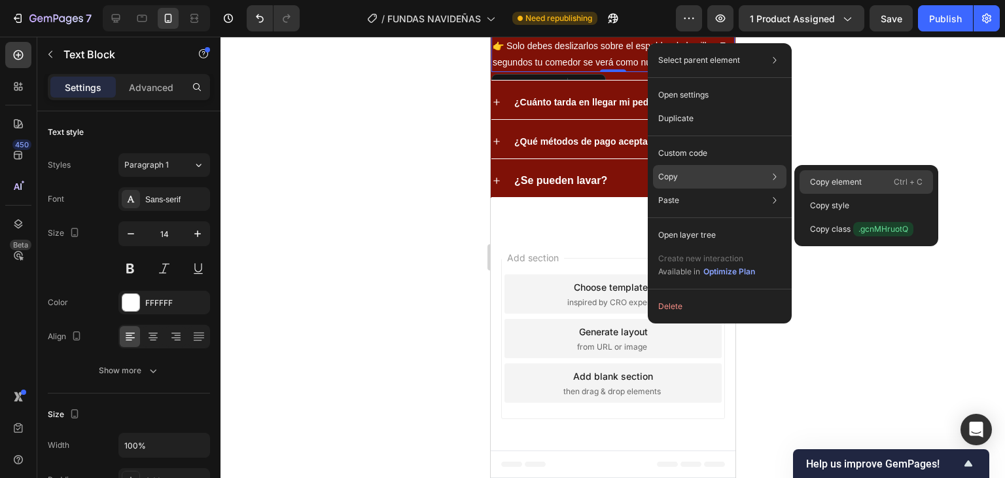
click at [815, 181] on p "Copy element" at bounding box center [836, 182] width 52 height 12
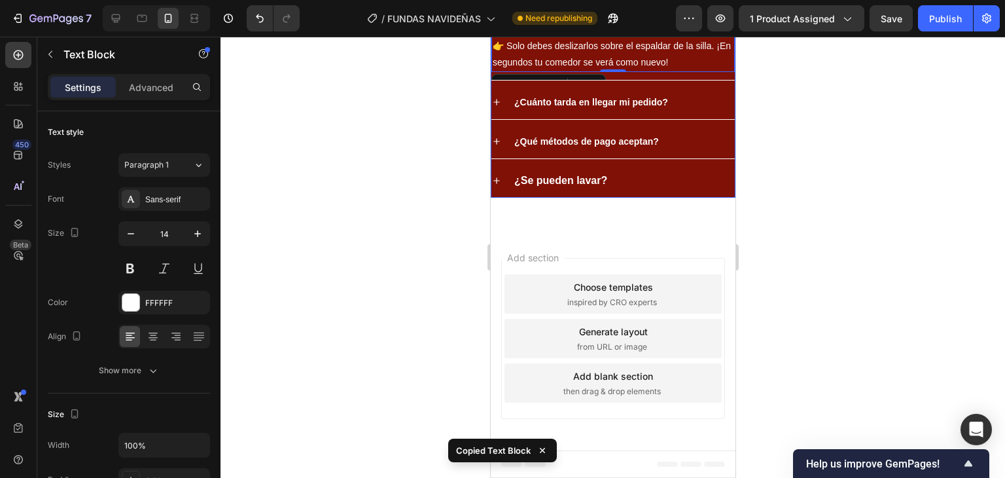
click at [653, 119] on div "¿Cuánto tarda en llegar mi pedido?" at bounding box center [613, 102] width 244 height 33
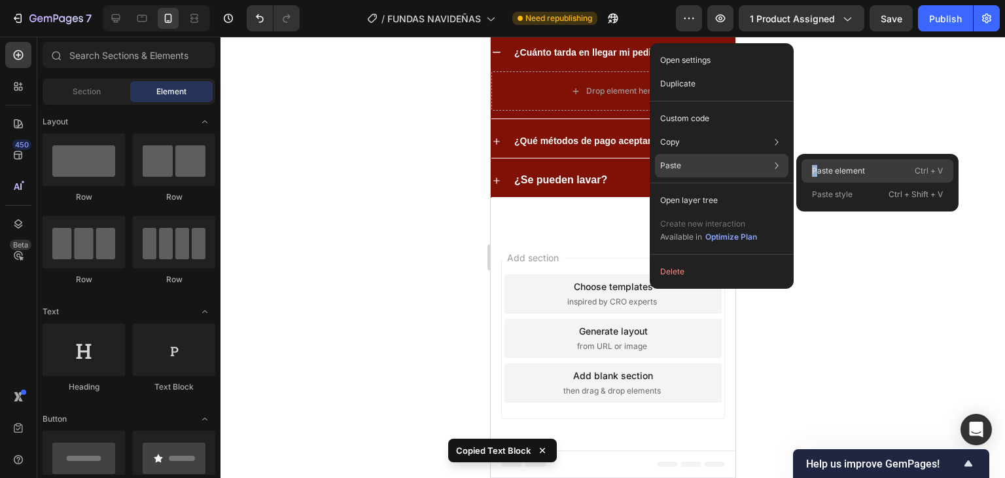
click at [815, 163] on div "Paste element Ctrl + V" at bounding box center [878, 171] width 152 height 24
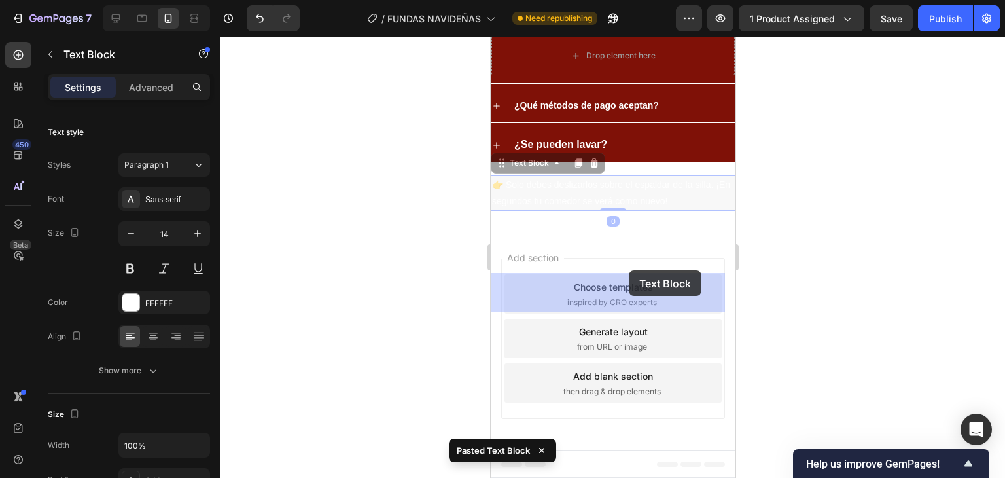
drag, startPoint x: 647, startPoint y: 416, endPoint x: 660, endPoint y: 328, distance: 88.7
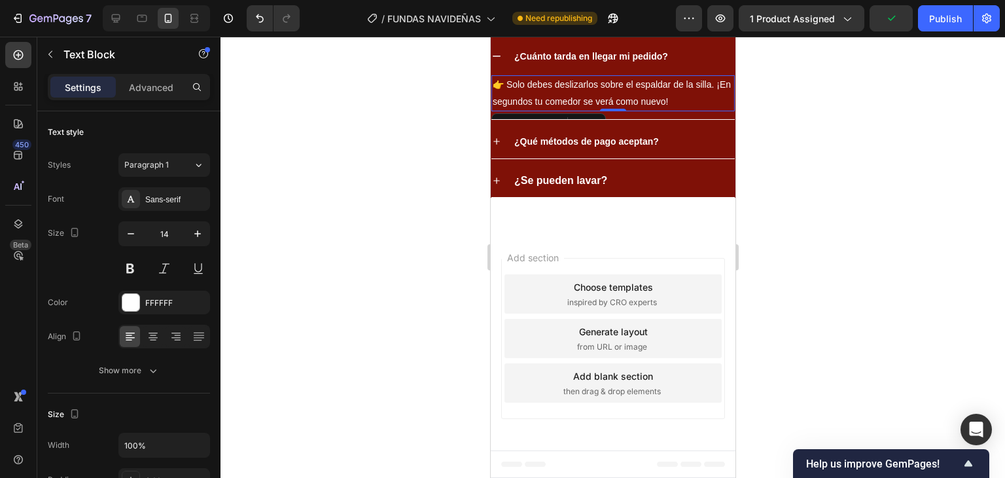
click at [630, 109] on p "👉 Solo debes deslizarlos sobre el espaldar de la silla. ¡En segundos tu comedor…" at bounding box center [612, 93] width 241 height 33
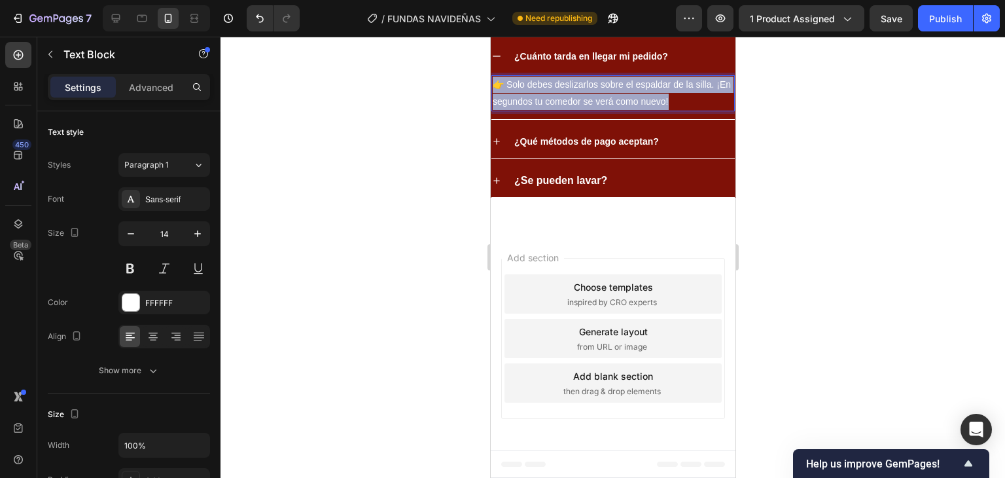
click at [630, 109] on p "👉 Solo debes deslizarlos sobre el espaldar de la silla. ¡En segundos tu comedor…" at bounding box center [612, 93] width 241 height 33
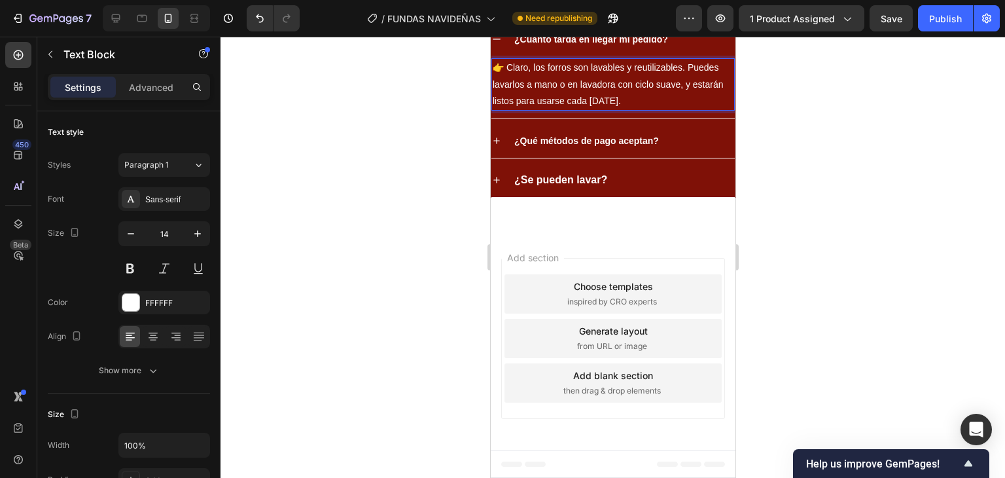
click at [800, 260] on div at bounding box center [613, 257] width 785 height 441
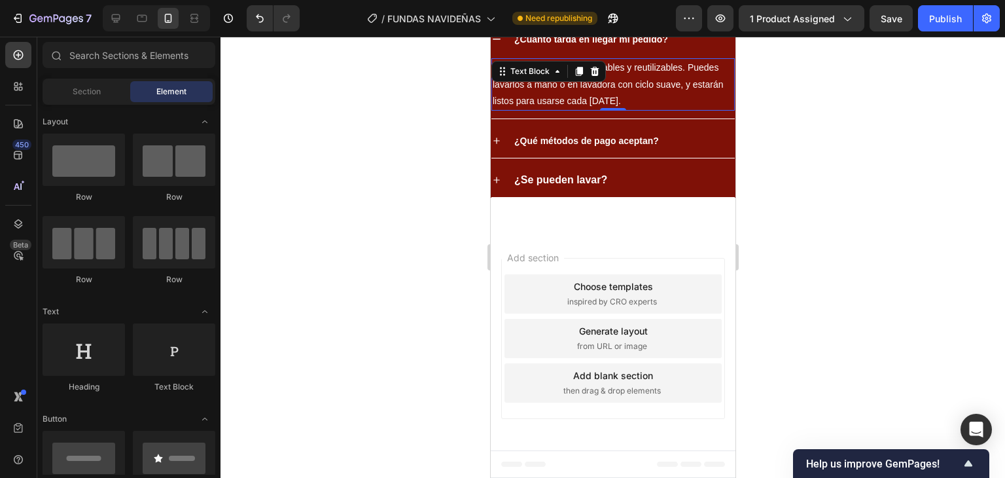
click at [662, 109] on p "👉 Claro, los forros son lavables y reutilizables. Puedes lavarlos a mano o en l…" at bounding box center [612, 85] width 241 height 50
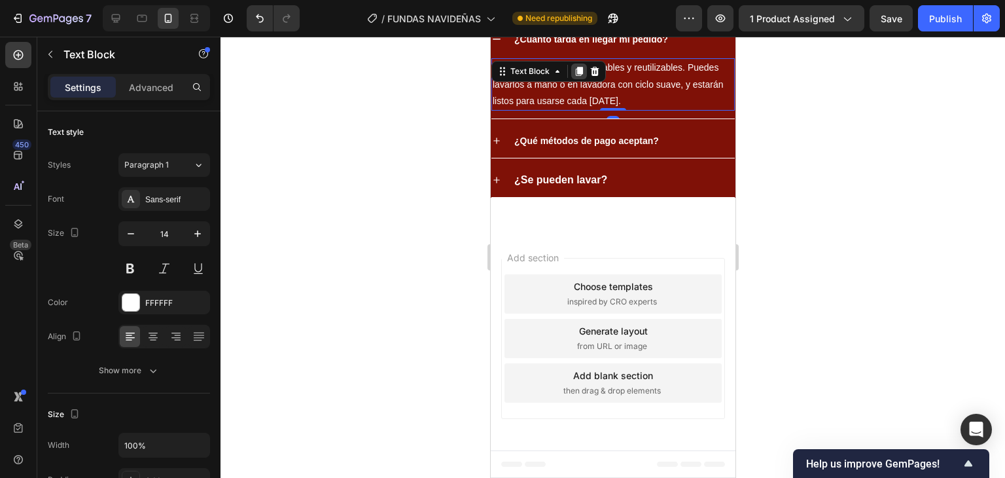
click at [578, 77] on icon at bounding box center [578, 71] width 7 height 9
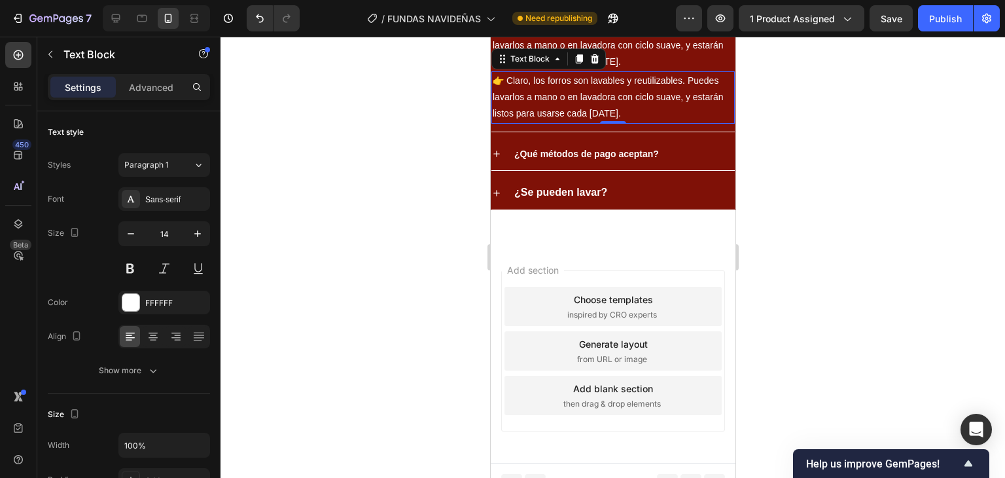
scroll to position [3128, 0]
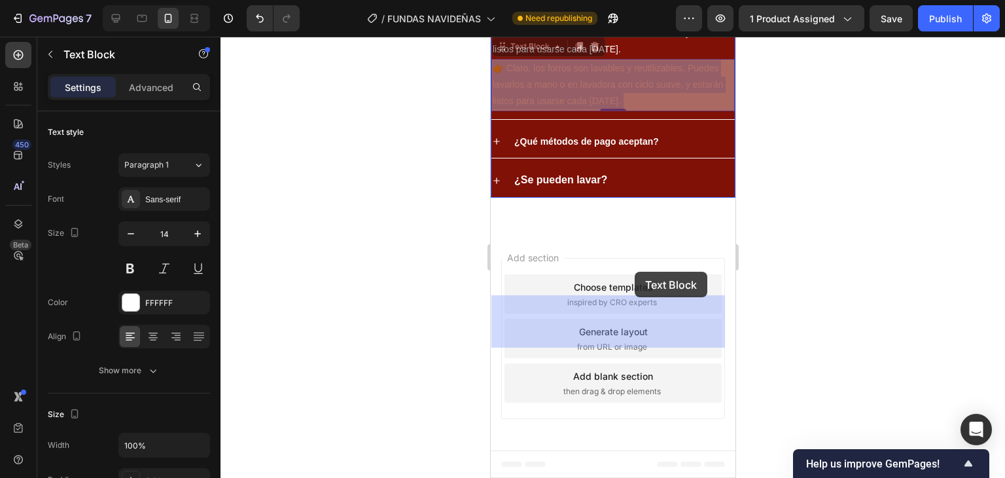
drag, startPoint x: 643, startPoint y: 262, endPoint x: 634, endPoint y: 272, distance: 13.4
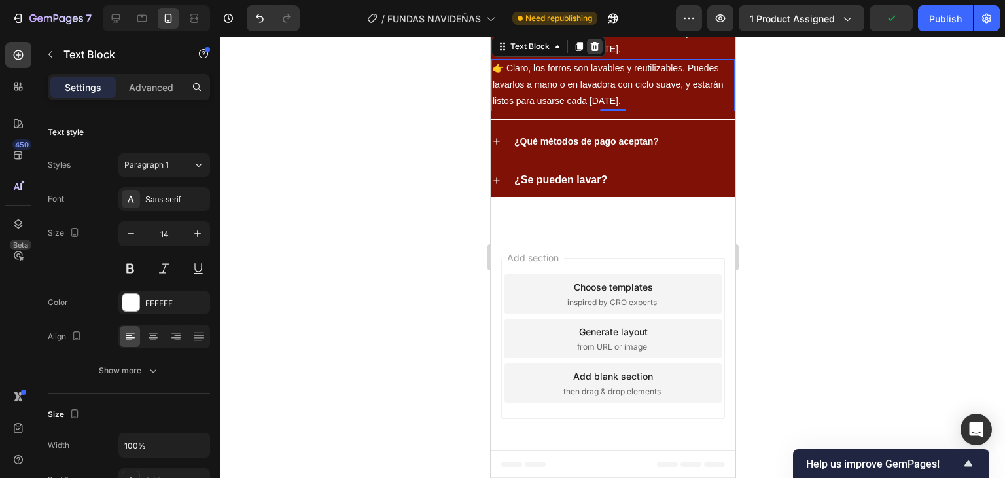
click at [592, 51] on icon at bounding box center [594, 46] width 9 height 9
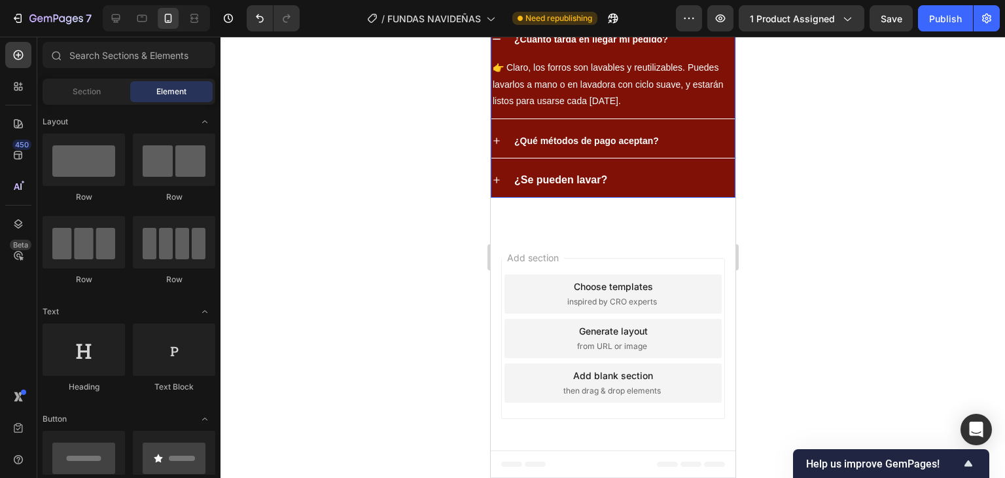
click at [649, 146] on span "¿Qué métodos de pago aceptan?" at bounding box center [586, 141] width 145 height 10
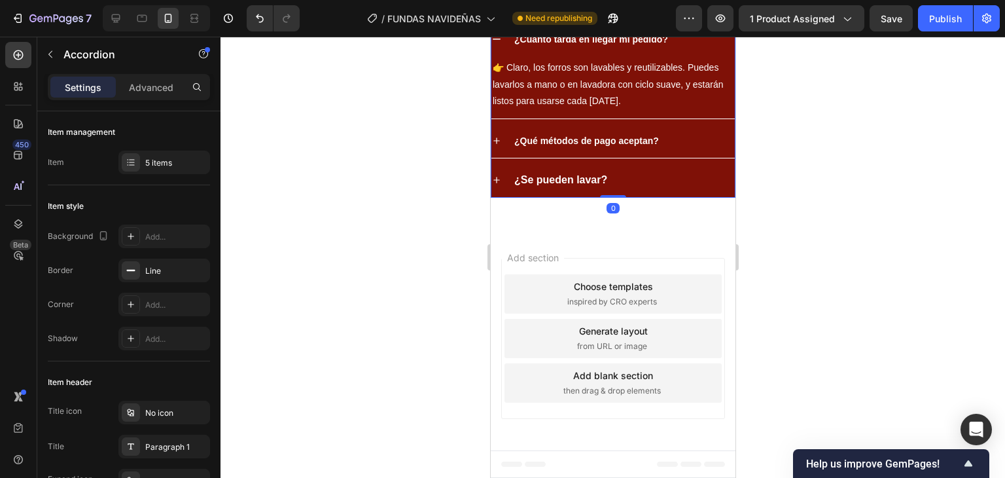
click at [677, 153] on div "¿Qué métodos de pago aceptan?" at bounding box center [623, 141] width 223 height 23
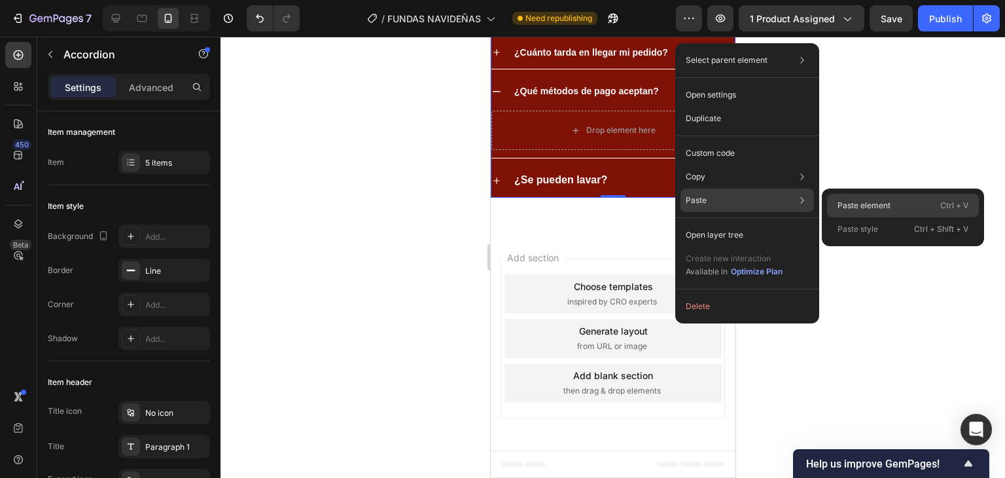
click at [898, 204] on div "Paste element Ctrl + V" at bounding box center [903, 206] width 152 height 24
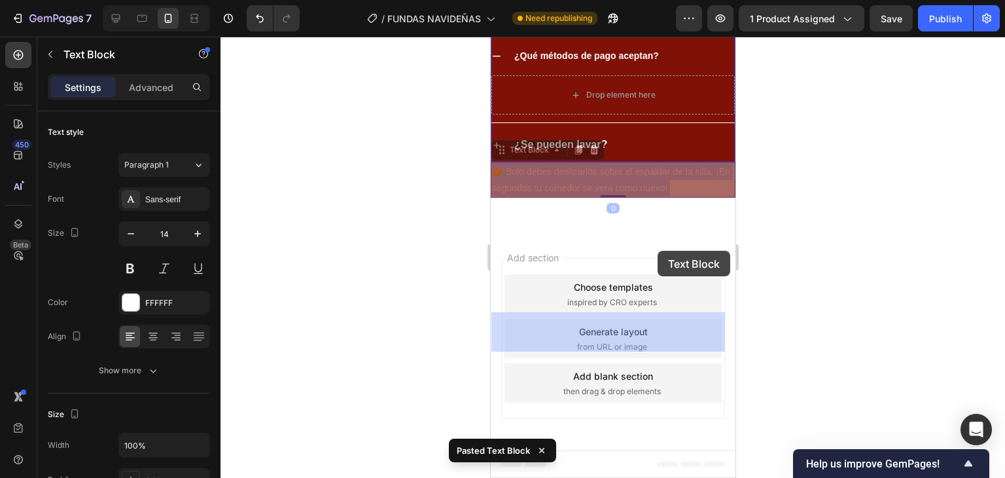
drag, startPoint x: 667, startPoint y: 330, endPoint x: 663, endPoint y: 268, distance: 62.3
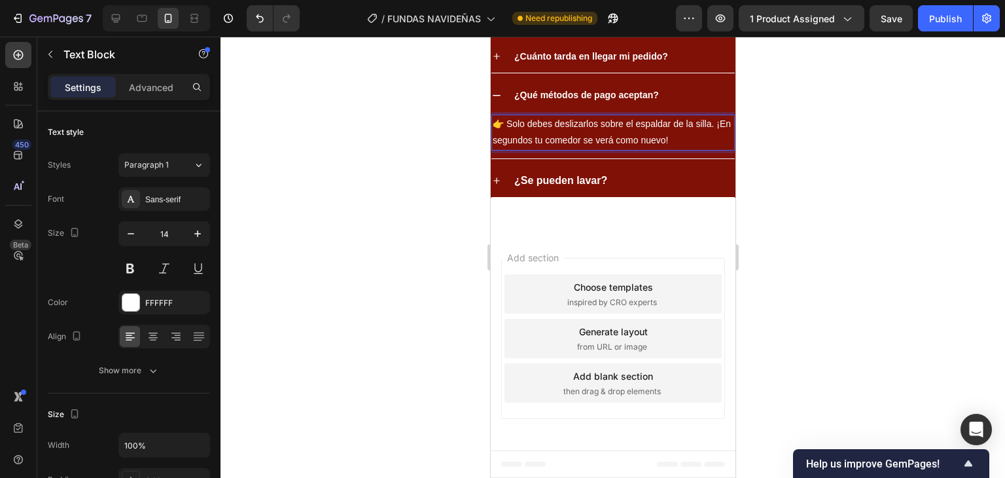
click at [561, 149] on p "👉 Solo debes deslizarlos sobre el espaldar de la silla. ¡En segundos tu comedor…" at bounding box center [612, 132] width 241 height 33
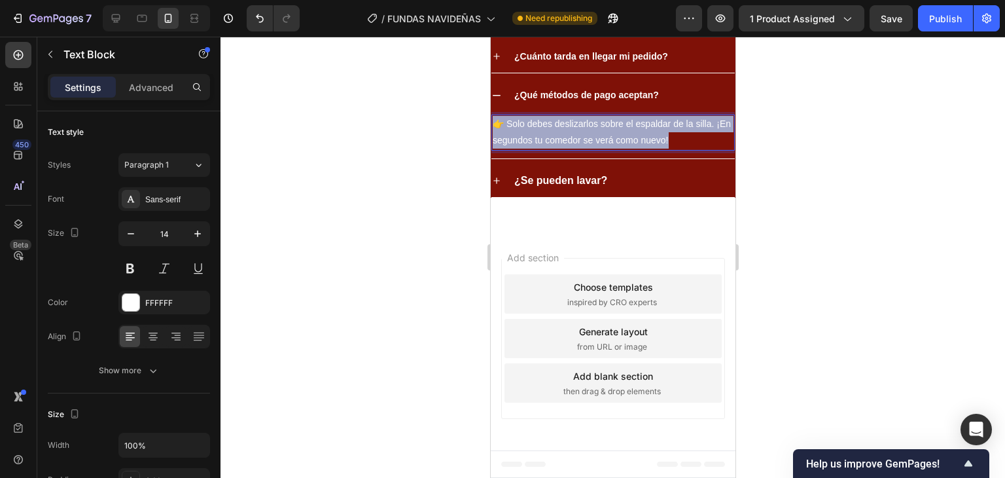
click at [561, 149] on p "👉 Solo debes deslizarlos sobre el espaldar de la silla. ¡En segundos tu comedor…" at bounding box center [612, 132] width 241 height 33
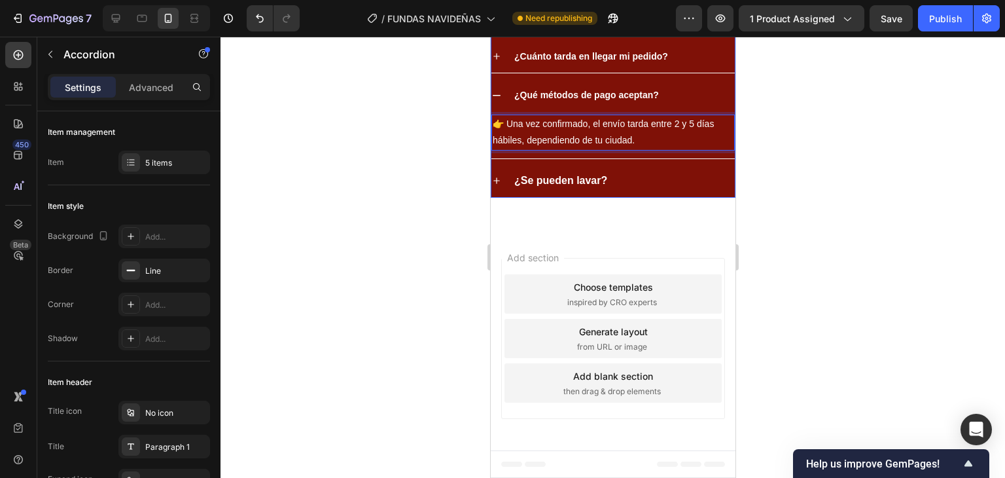
click at [600, 190] on p "¿Se pueden lavar?" at bounding box center [560, 181] width 93 height 19
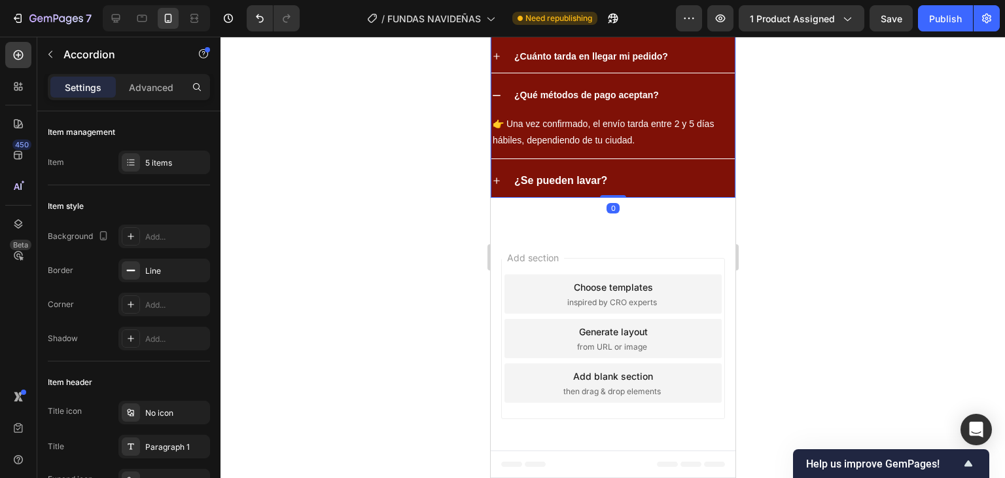
click at [653, 192] on div "¿Se pueden lavar?" at bounding box center [623, 181] width 223 height 23
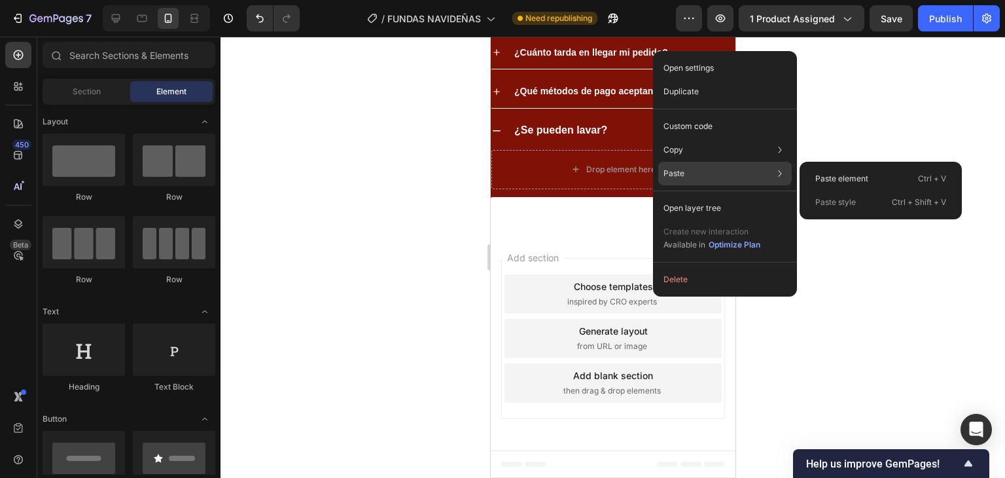
click at [700, 171] on div "Paste Paste element Ctrl + V Paste style Ctrl + Shift + V" at bounding box center [726, 174] width 134 height 24
click at [827, 172] on div "Paste element Ctrl + V" at bounding box center [881, 179] width 152 height 24
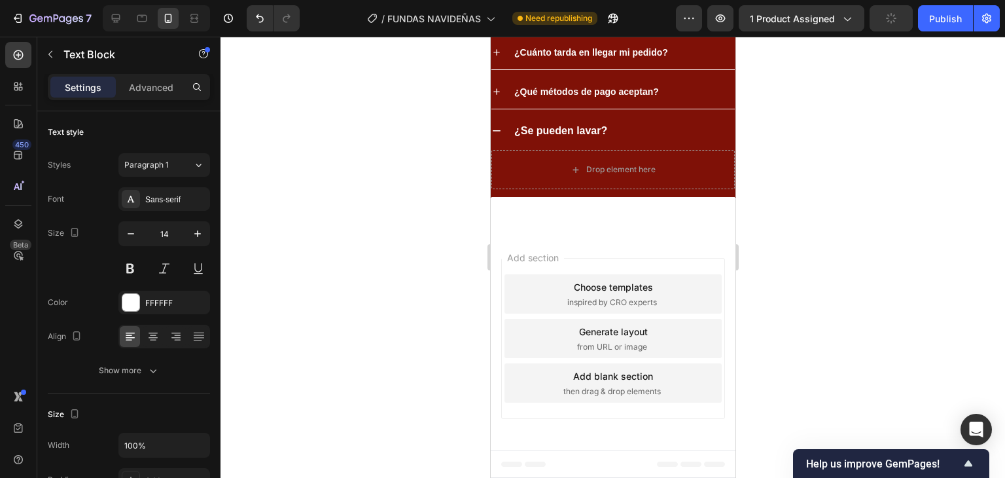
scroll to position [3126, 0]
drag, startPoint x: 667, startPoint y: 292, endPoint x: 666, endPoint y: 304, distance: 11.9
click at [667, 103] on div "¿Qué métodos de pago aceptan?" at bounding box center [623, 92] width 223 height 23
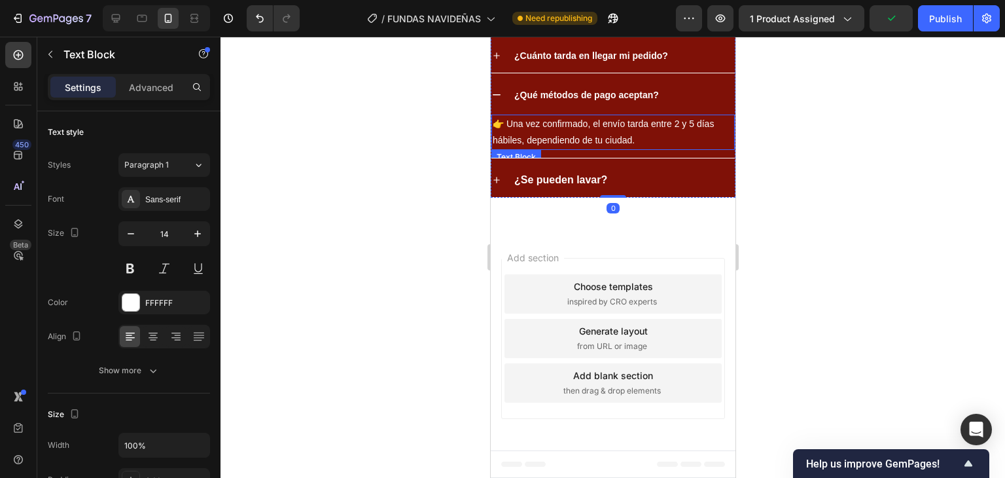
click at [621, 150] on div "👉 Una vez confirmado, el envío tarda entre 2 y 5 días hábiles, dependiendo de t…" at bounding box center [613, 132] width 244 height 35
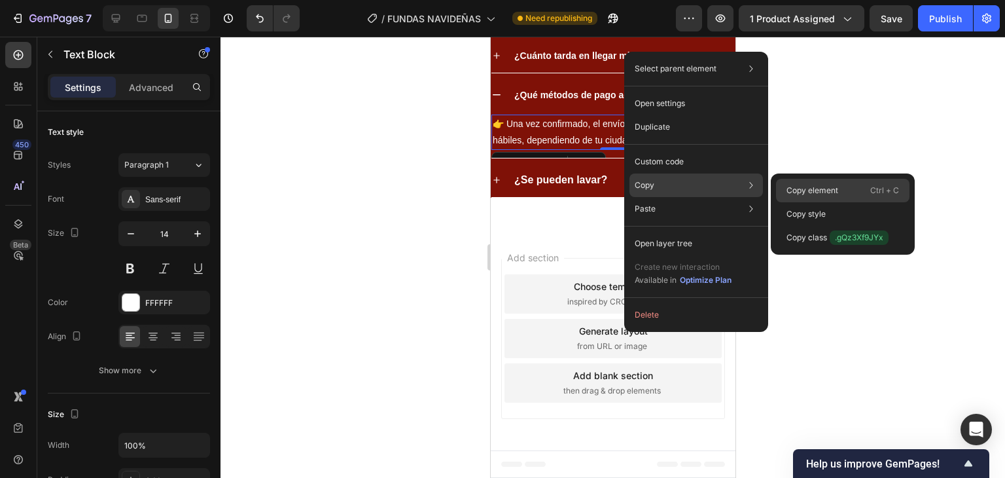
click at [787, 183] on div "Copy element Ctrl + C" at bounding box center [843, 191] width 134 height 24
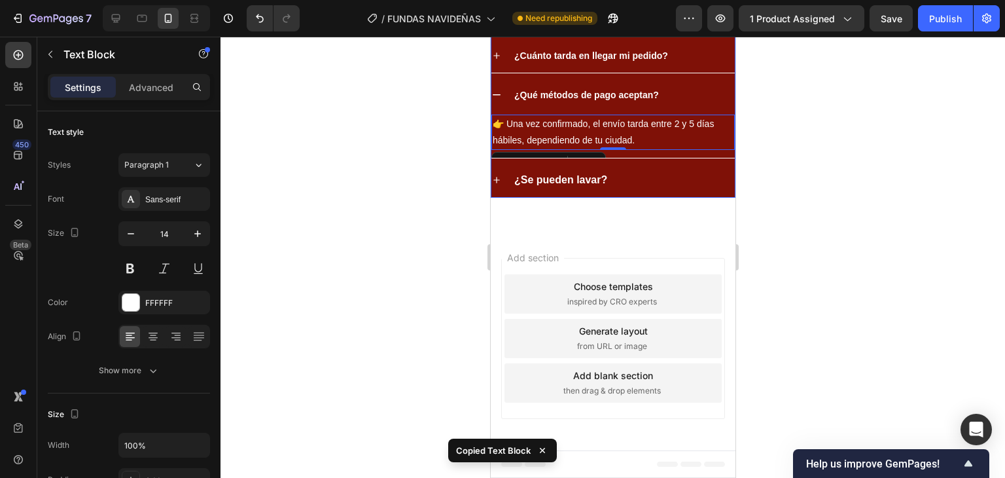
click at [674, 192] on div "¿Se pueden lavar?" at bounding box center [623, 180] width 223 height 23
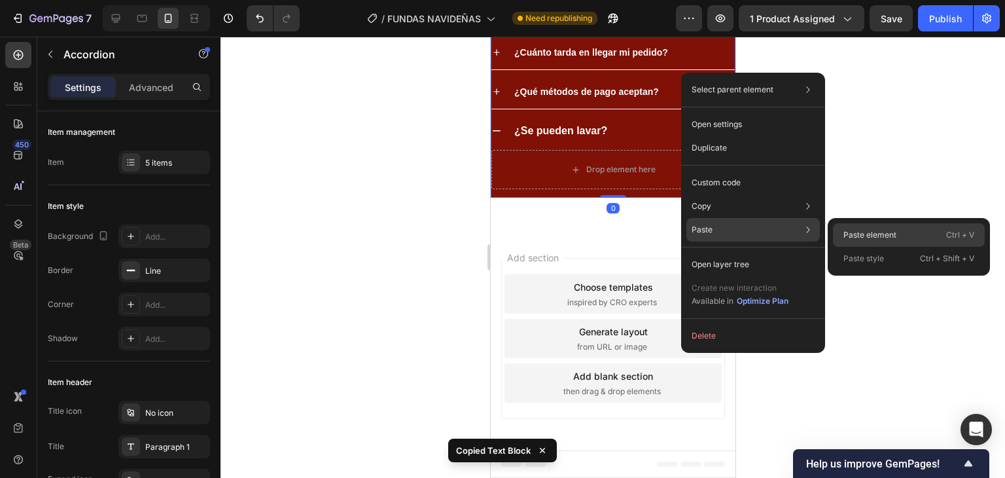
click at [851, 232] on p "Paste element" at bounding box center [870, 235] width 53 height 12
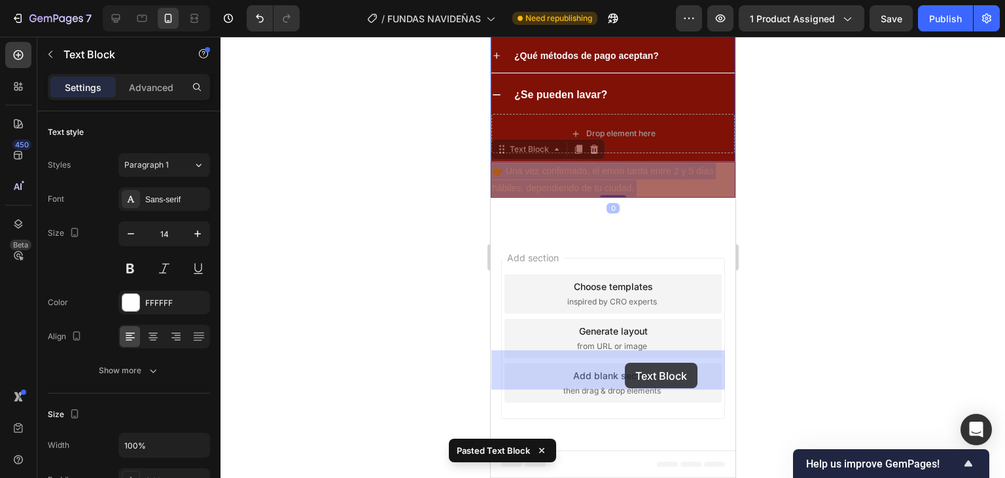
drag, startPoint x: 634, startPoint y: 405, endPoint x: 645, endPoint y: 378, distance: 29.4
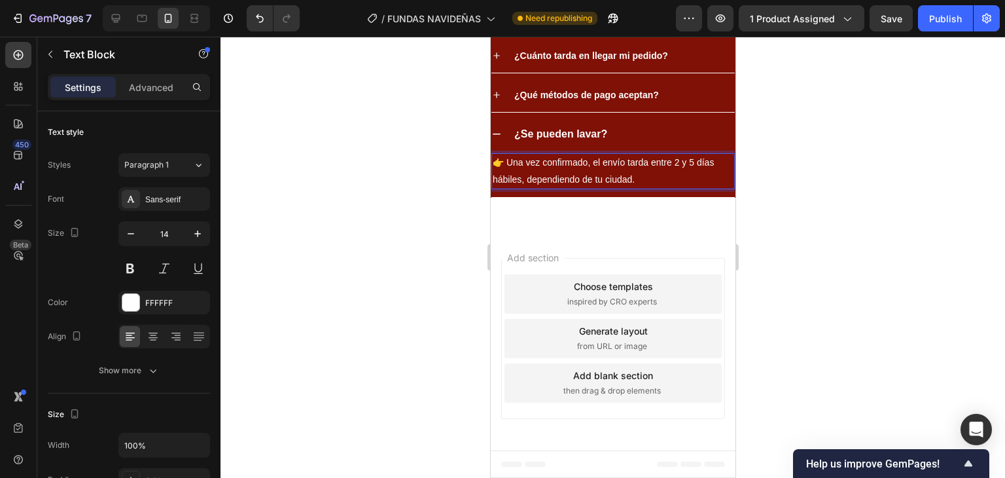
click at [548, 187] on p "👉 Una vez confirmado, el envío tarda entre 2 y 5 días hábiles, dependiendo de t…" at bounding box center [612, 170] width 241 height 33
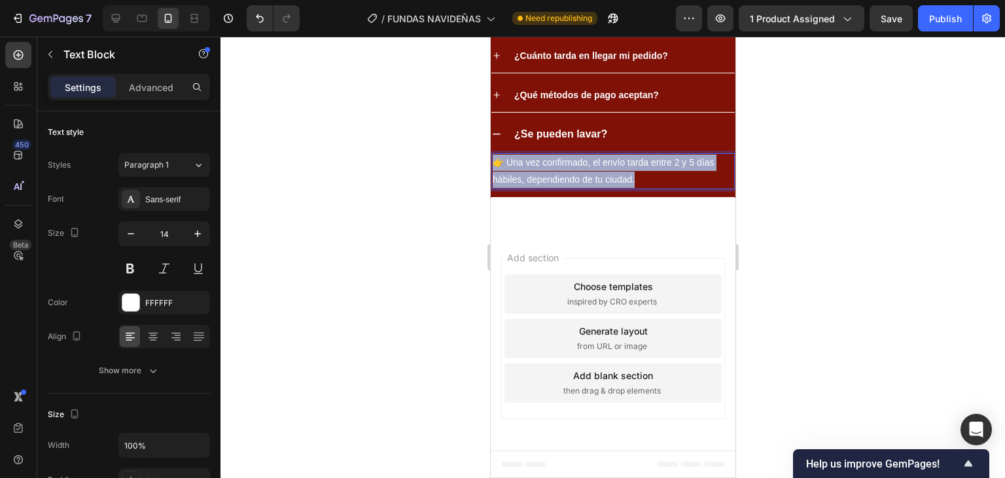
click at [549, 187] on p "👉 Una vez confirmado, el envío tarda entre 2 y 5 días hábiles, dependiendo de t…" at bounding box center [612, 170] width 241 height 33
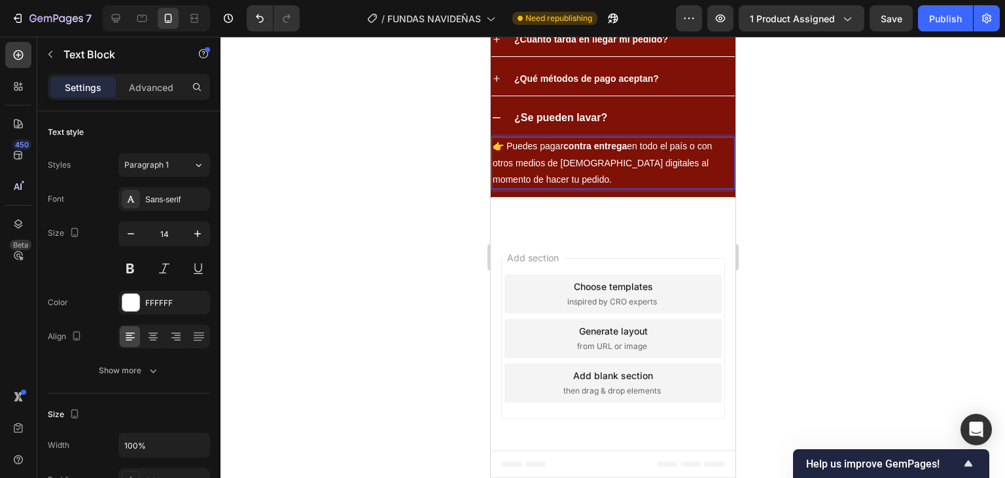
click at [826, 353] on div at bounding box center [613, 257] width 785 height 441
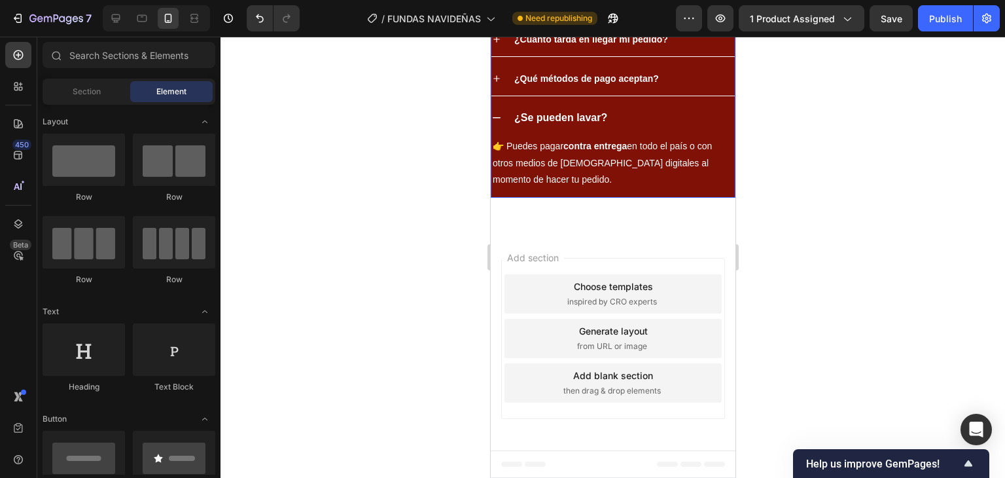
click at [498, 123] on icon at bounding box center [496, 118] width 10 height 10
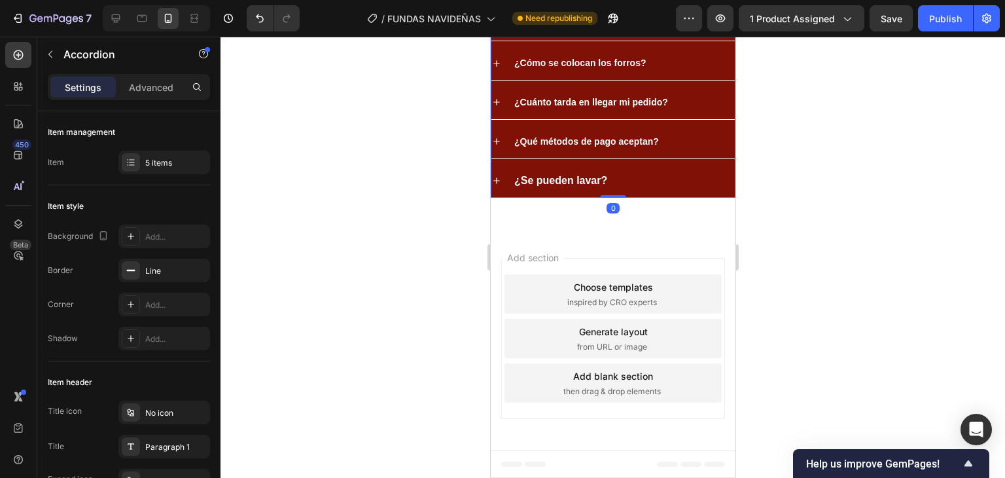
click at [501, 80] on div "¿Cómo se colocan los forros?" at bounding box center [613, 62] width 244 height 33
click at [501, 33] on div "¿Cómo se colocan los forros?" at bounding box center [613, 16] width 244 height 33
click at [938, 19] on div "Publish" at bounding box center [946, 19] width 33 height 14
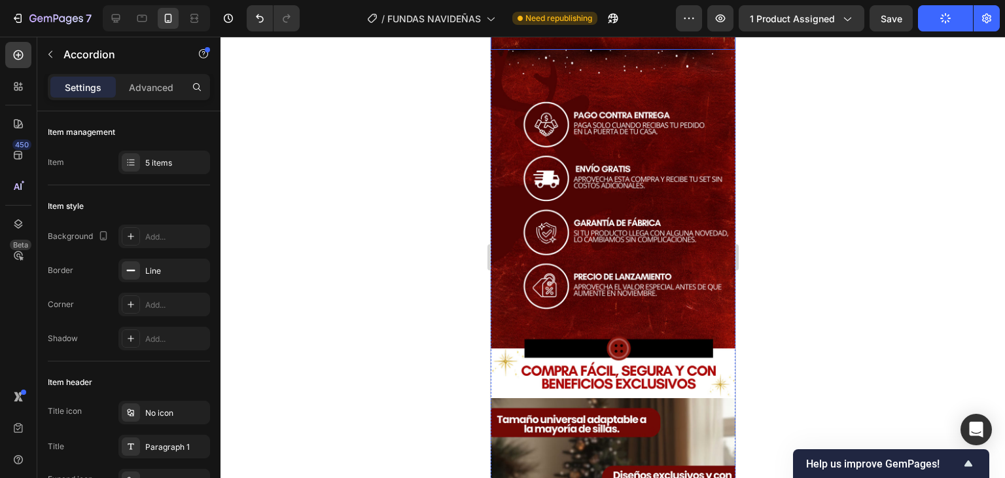
scroll to position [1883, 0]
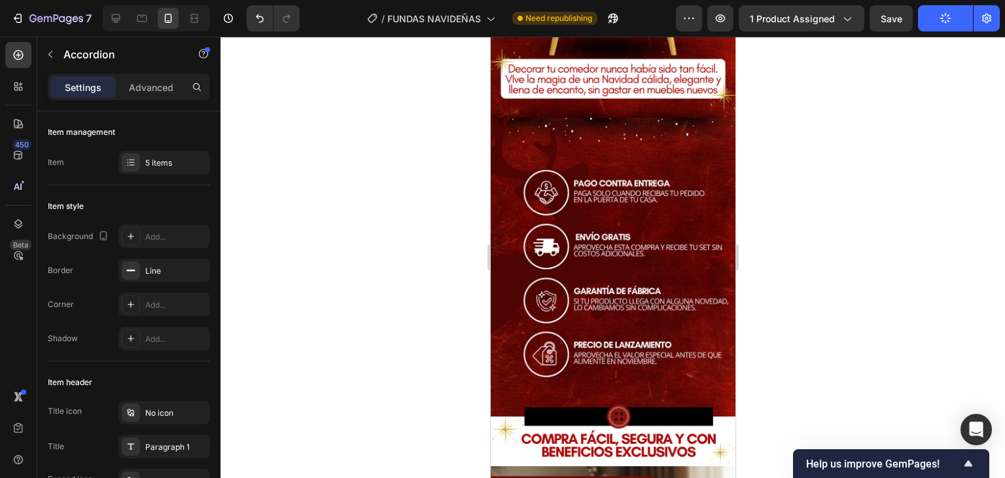
click at [808, 320] on div at bounding box center [613, 257] width 785 height 441
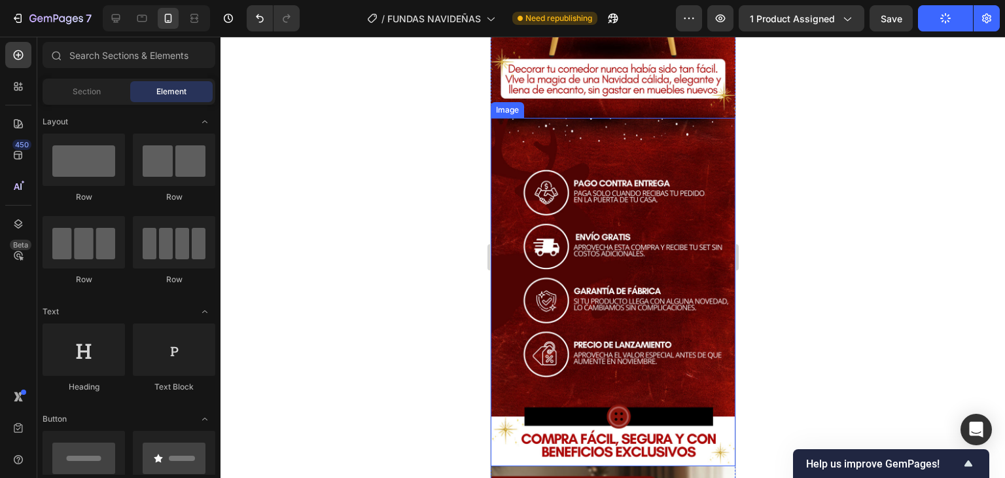
scroll to position [1948, 0]
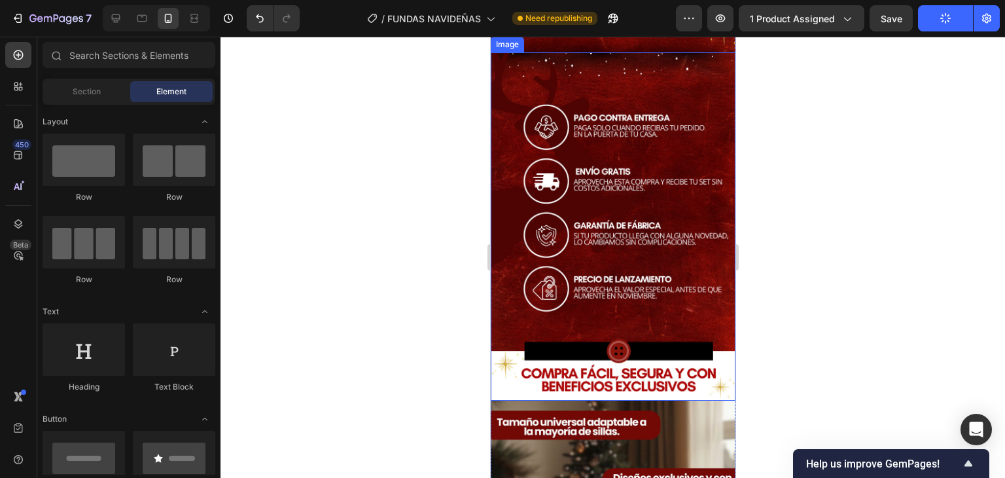
click at [689, 354] on img at bounding box center [612, 226] width 245 height 348
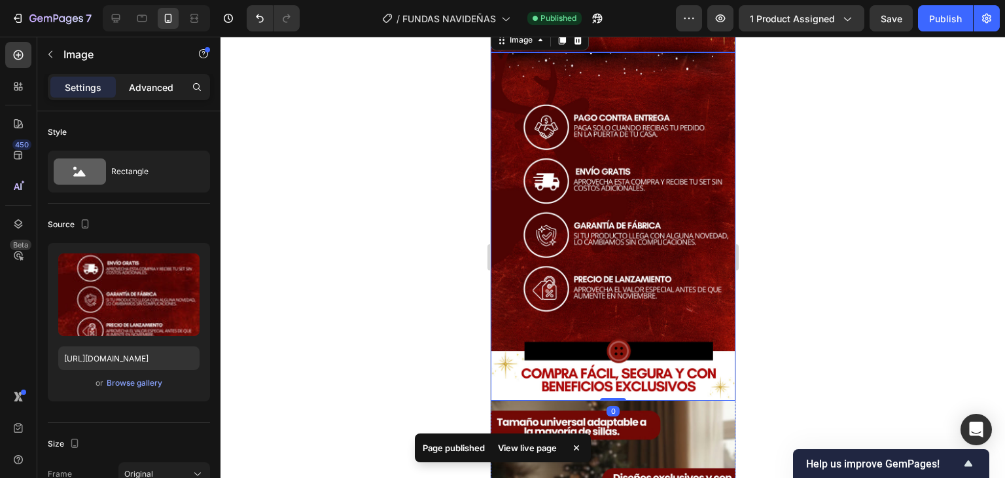
click at [136, 82] on p "Advanced" at bounding box center [151, 88] width 45 height 14
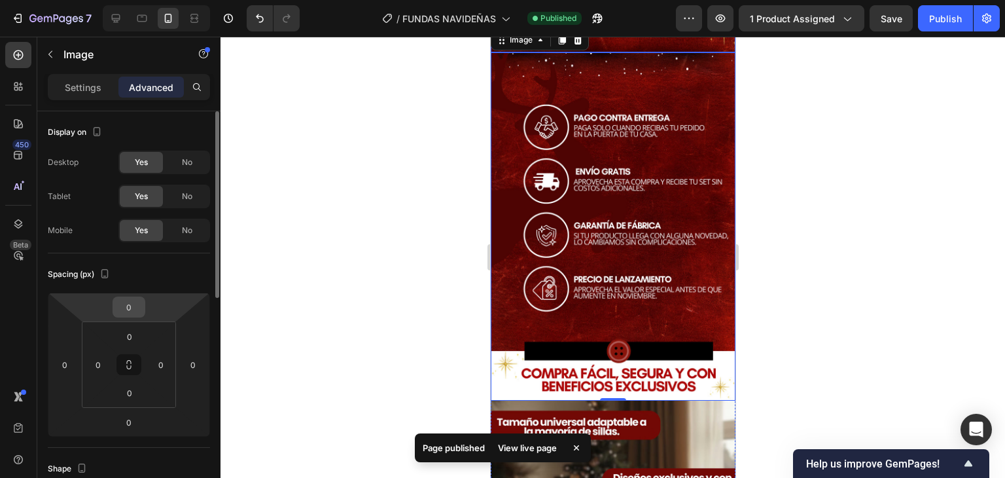
click at [136, 310] on input "0" at bounding box center [129, 307] width 26 height 20
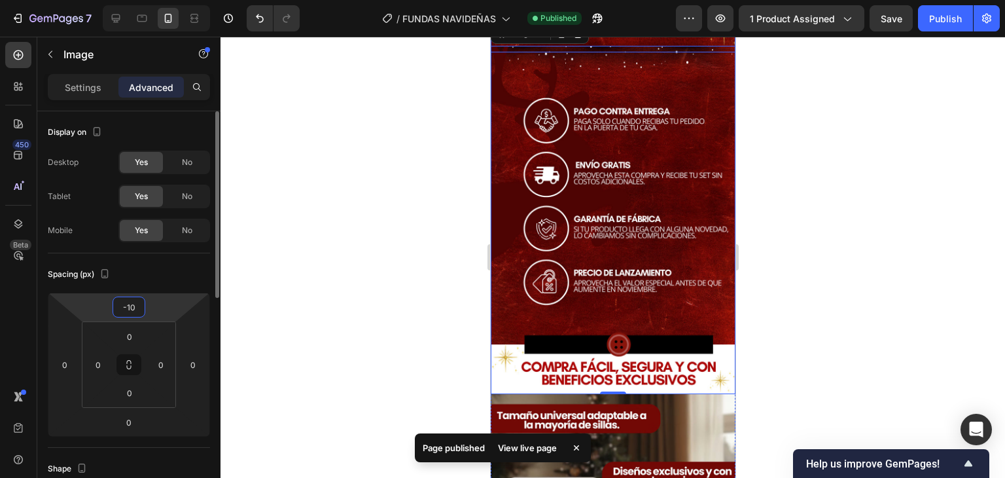
type input "-1"
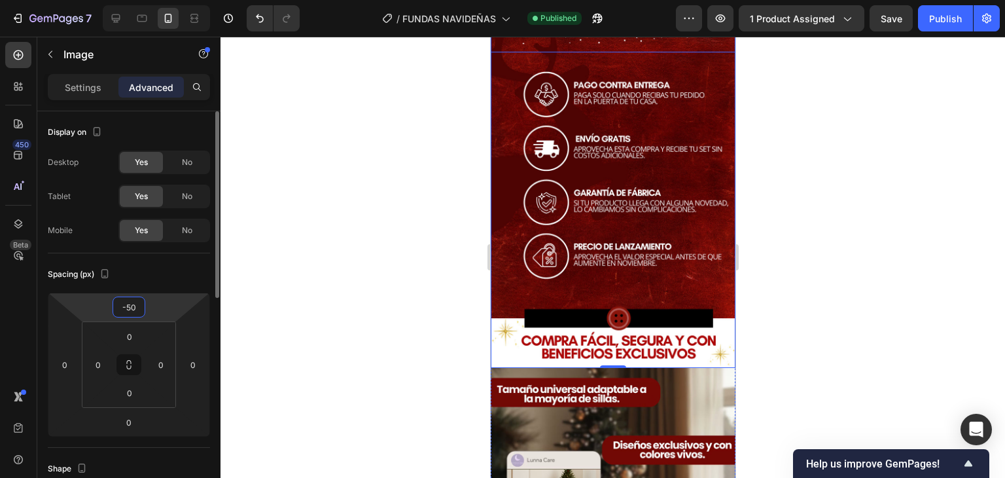
type input "-5"
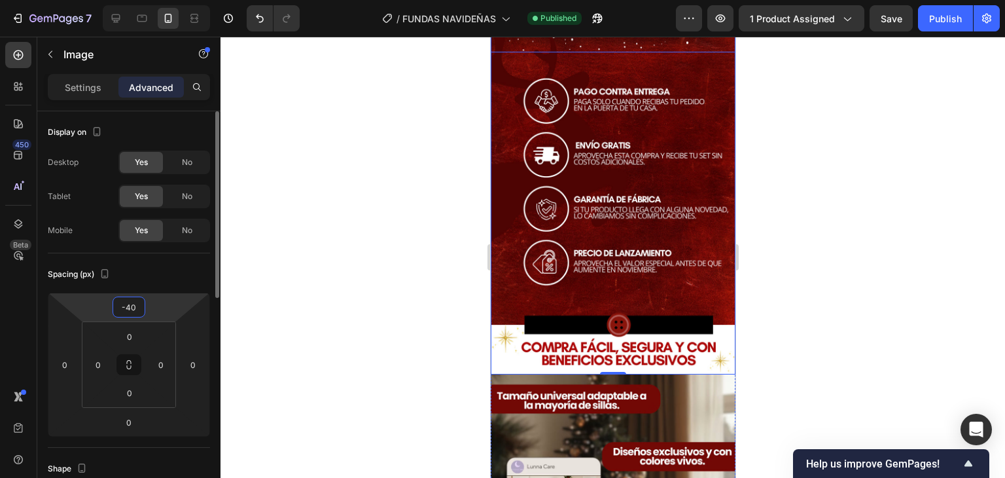
type input "-4"
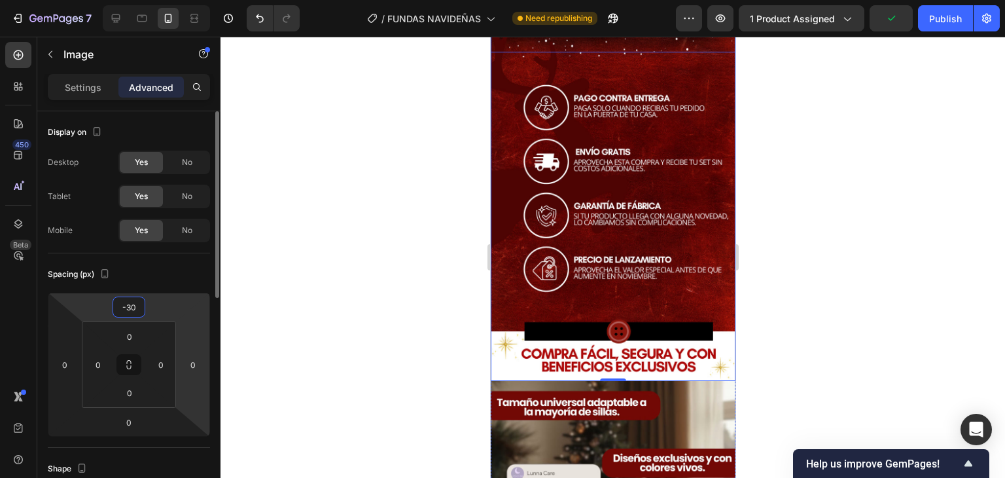
type input "-3"
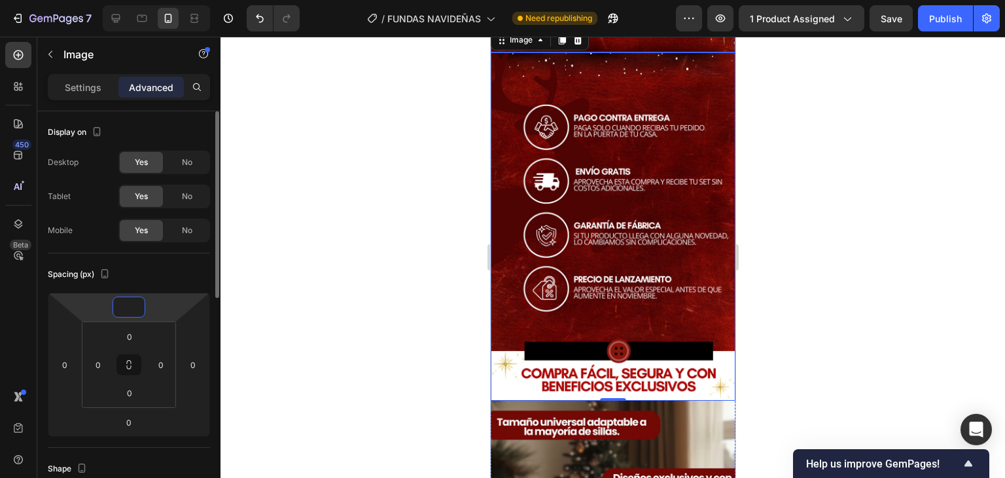
click at [134, 310] on input "number" at bounding box center [129, 307] width 26 height 20
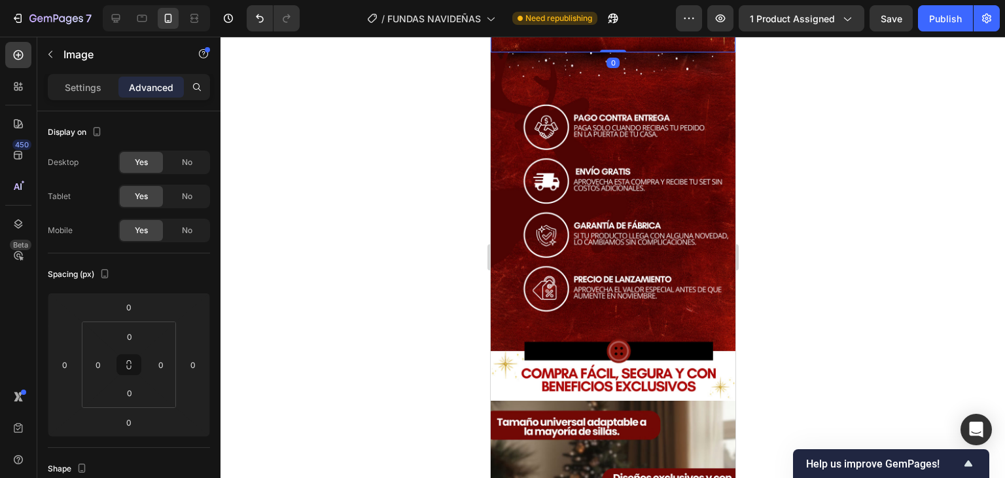
click at [822, 270] on div at bounding box center [613, 257] width 785 height 441
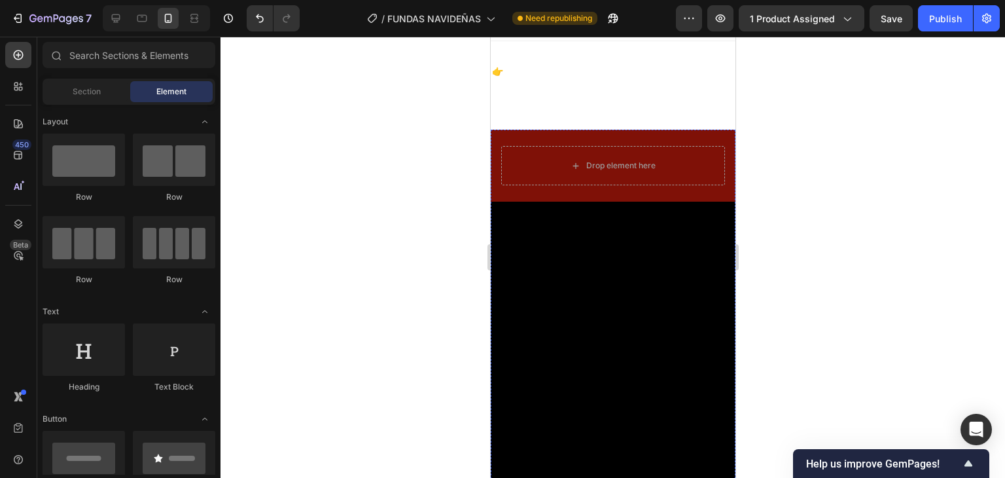
scroll to position [0, 0]
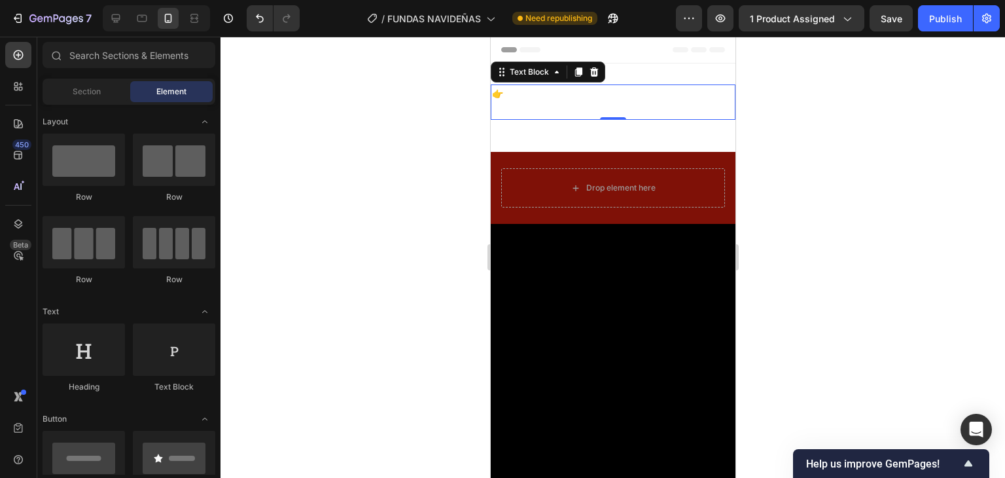
click at [598, 84] on div "👉 Solo debes deslizarlos sobre el espaldar de la silla. ¡En segundos tu comedor…" at bounding box center [612, 101] width 245 height 35
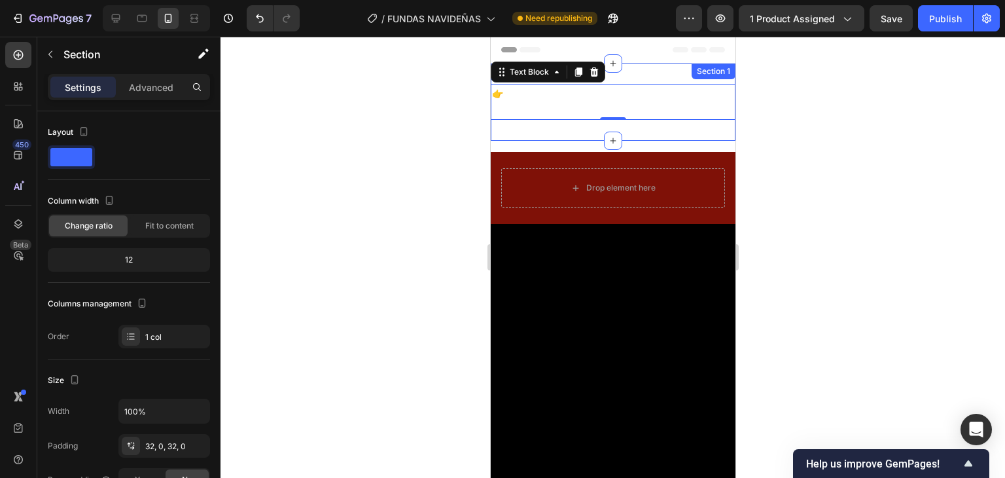
click at [647, 74] on div "👉 Solo debes deslizarlos sobre el espaldar de la silla. ¡En segundos tu comedor…" at bounding box center [612, 101] width 245 height 77
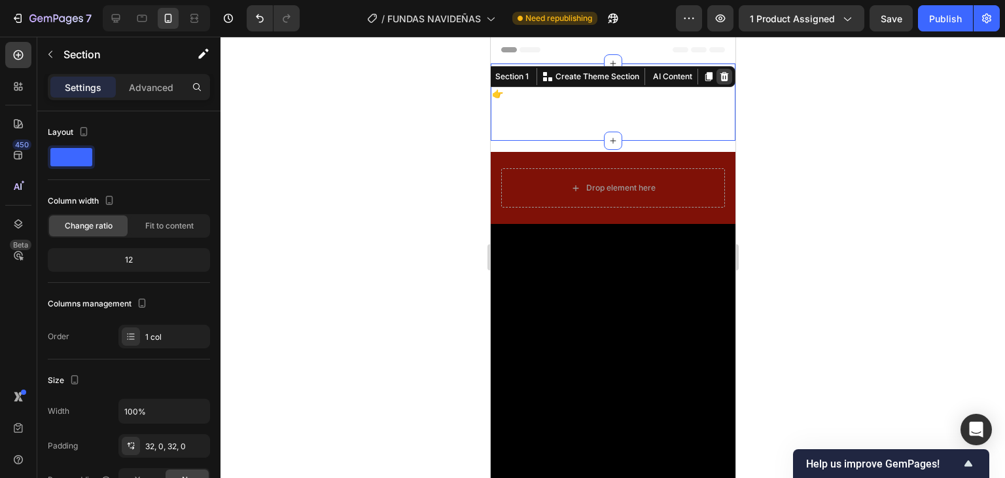
click at [719, 75] on div at bounding box center [724, 77] width 16 height 16
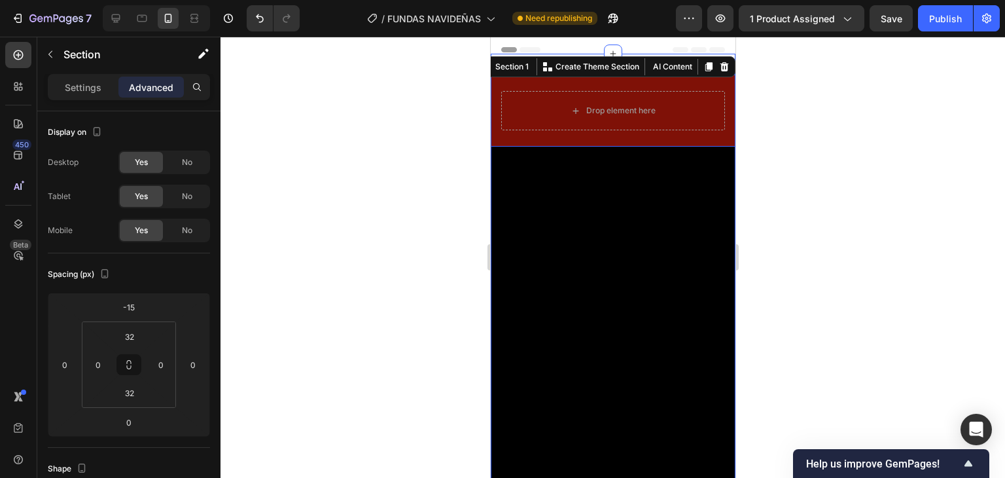
click at [774, 116] on div at bounding box center [613, 257] width 785 height 441
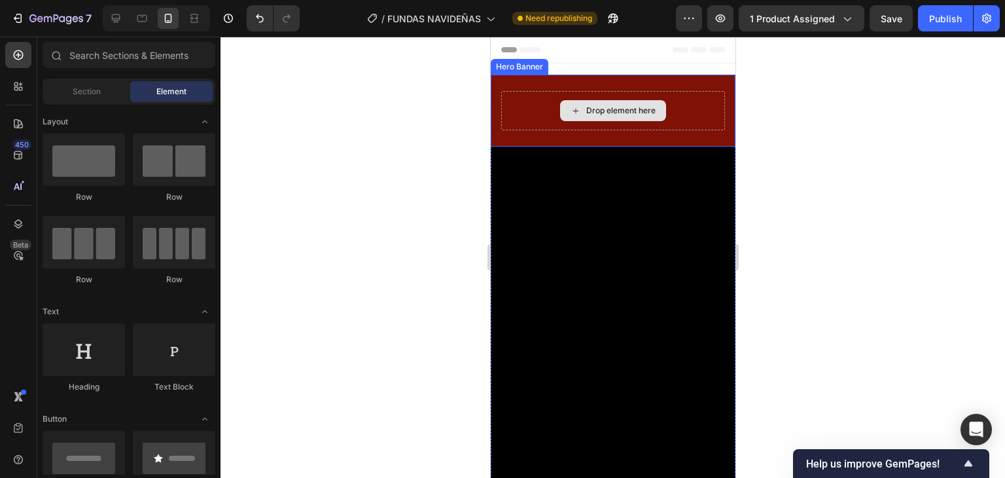
click at [700, 111] on div "Drop element here" at bounding box center [613, 110] width 224 height 39
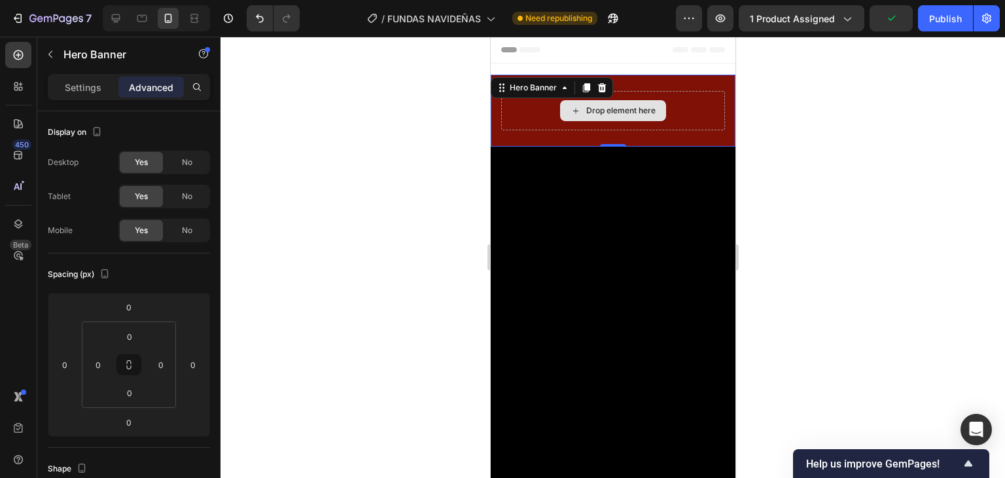
click at [617, 116] on div "Drop element here" at bounding box center [613, 110] width 106 height 21
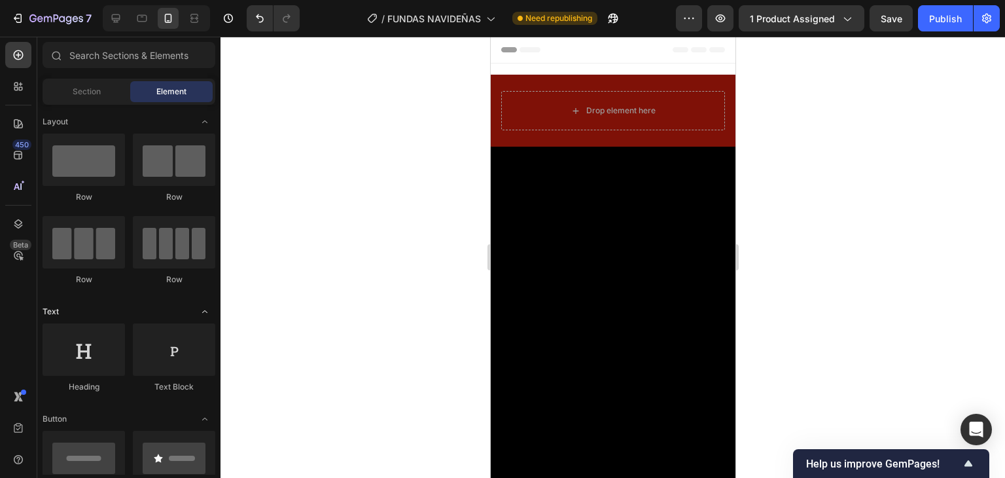
scroll to position [131, 0]
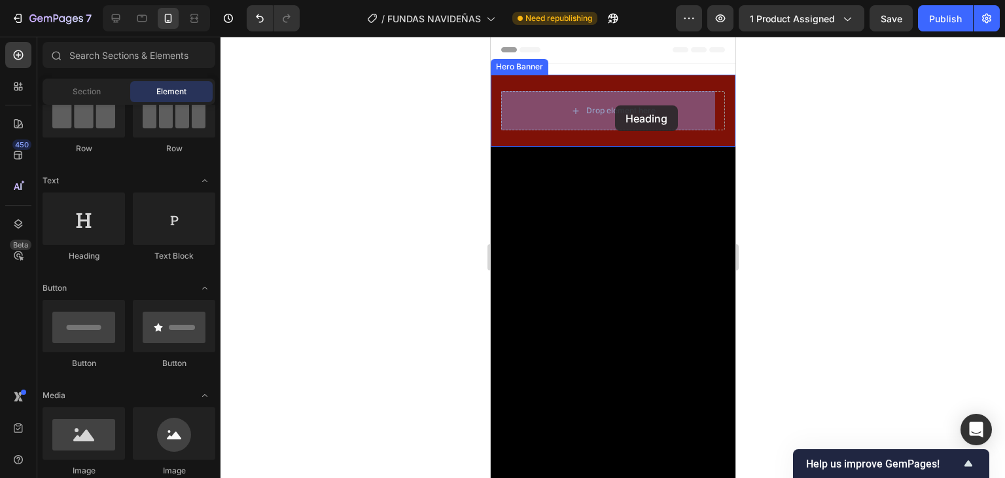
drag, startPoint x: 589, startPoint y: 260, endPoint x: 615, endPoint y: 105, distance: 156.6
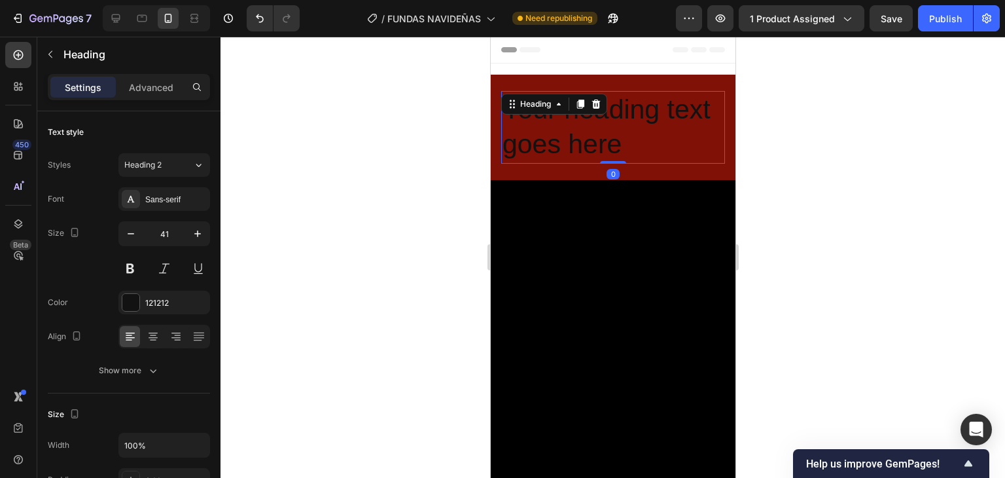
click at [624, 106] on h2 "Your heading text goes here" at bounding box center [613, 127] width 224 height 73
click at [624, 106] on p "Your heading text goes here" at bounding box center [612, 127] width 221 height 70
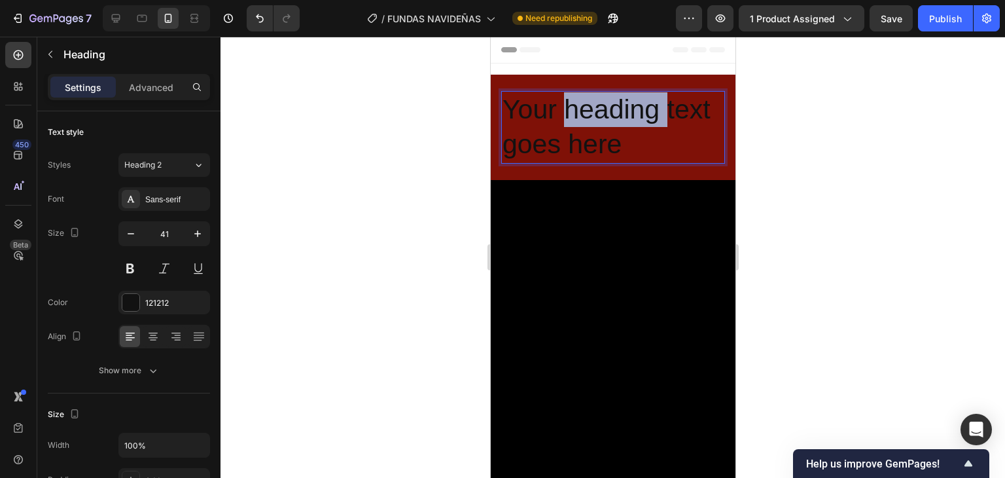
click at [623, 145] on p "Your heading text goes here" at bounding box center [612, 127] width 221 height 70
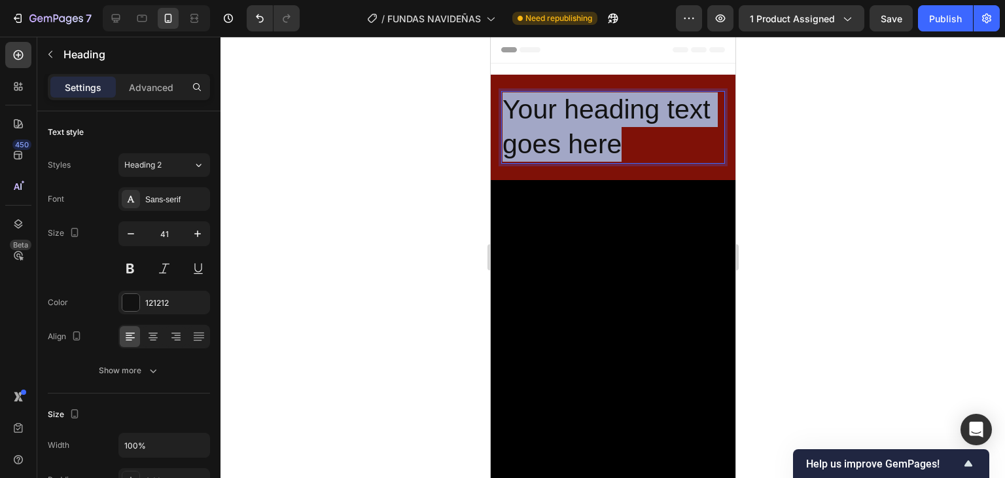
drag, startPoint x: 623, startPoint y: 146, endPoint x: 473, endPoint y: 98, distance: 158.2
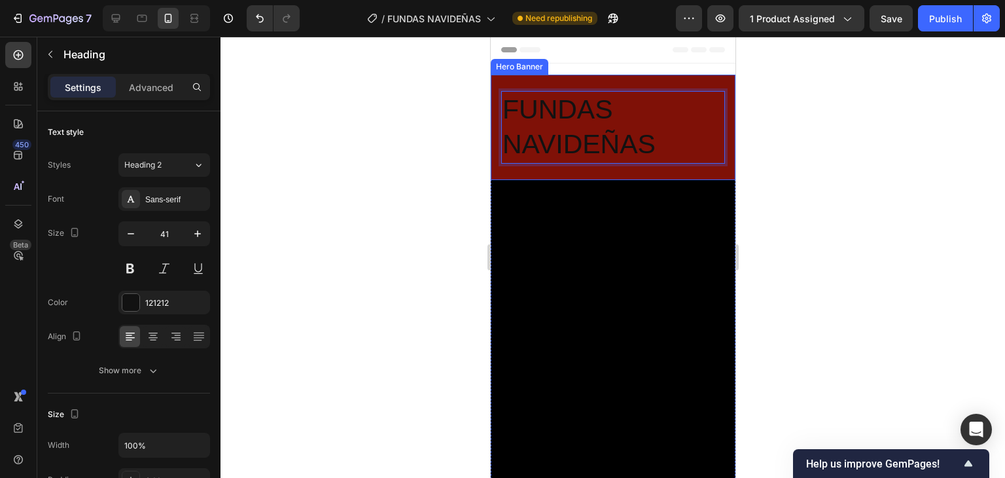
click at [628, 168] on div "FUNDAS NAVIDEÑAS Heading 0" at bounding box center [612, 127] width 245 height 105
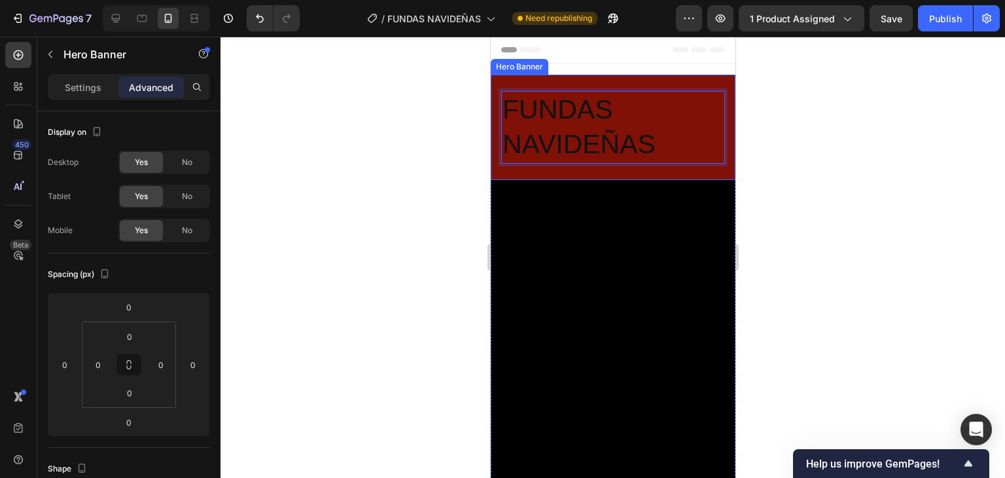
click at [628, 168] on div "FUNDAS NAVIDEÑAS Heading 0" at bounding box center [612, 127] width 245 height 105
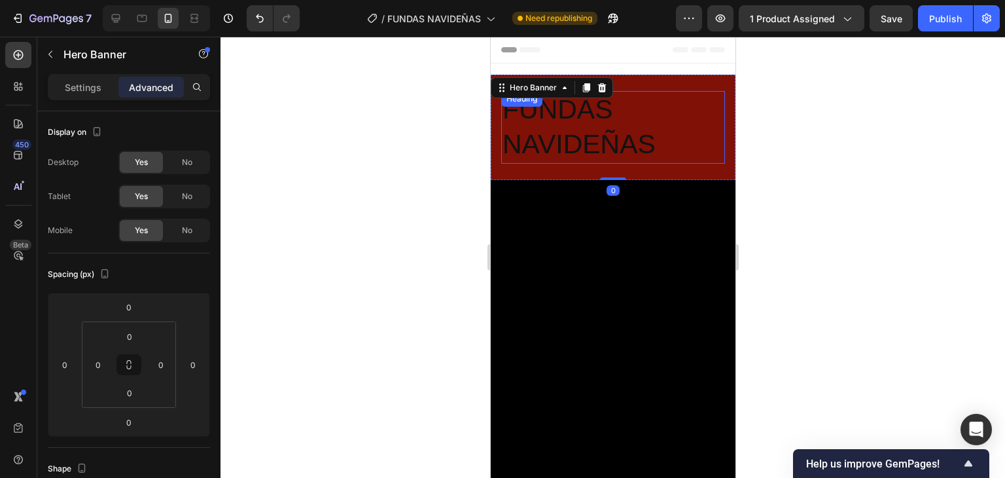
click at [625, 143] on p "FUNDAS NAVIDEÑAS" at bounding box center [612, 127] width 221 height 70
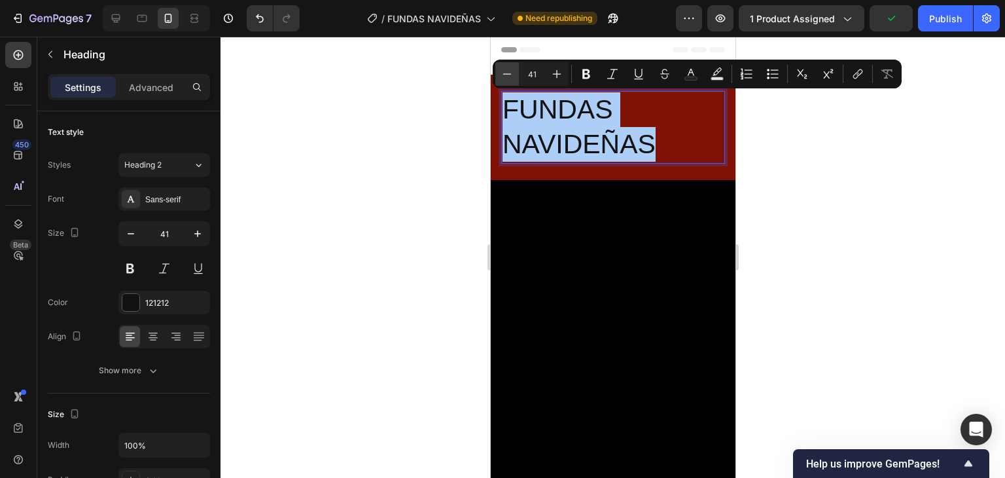
click at [501, 73] on icon "Editor contextual toolbar" at bounding box center [507, 73] width 13 height 13
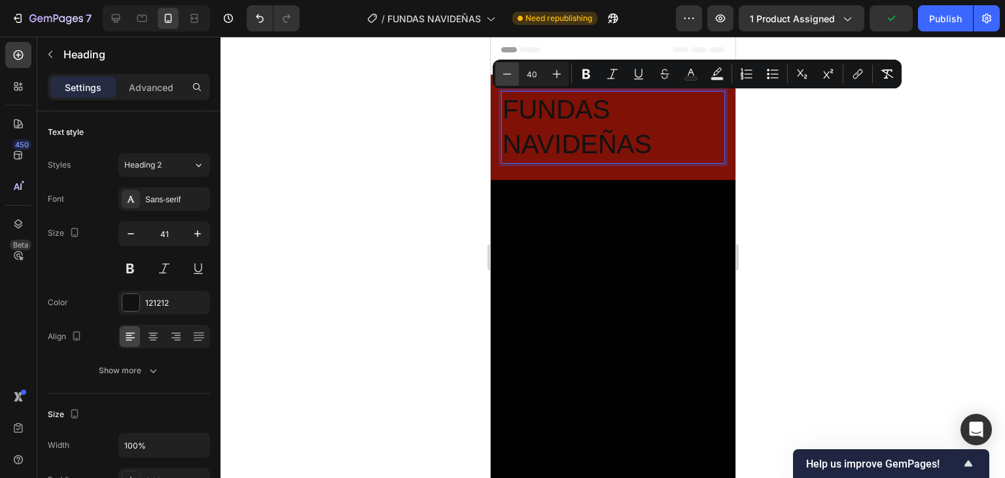
click at [501, 73] on icon "Editor contextual toolbar" at bounding box center [507, 73] width 13 height 13
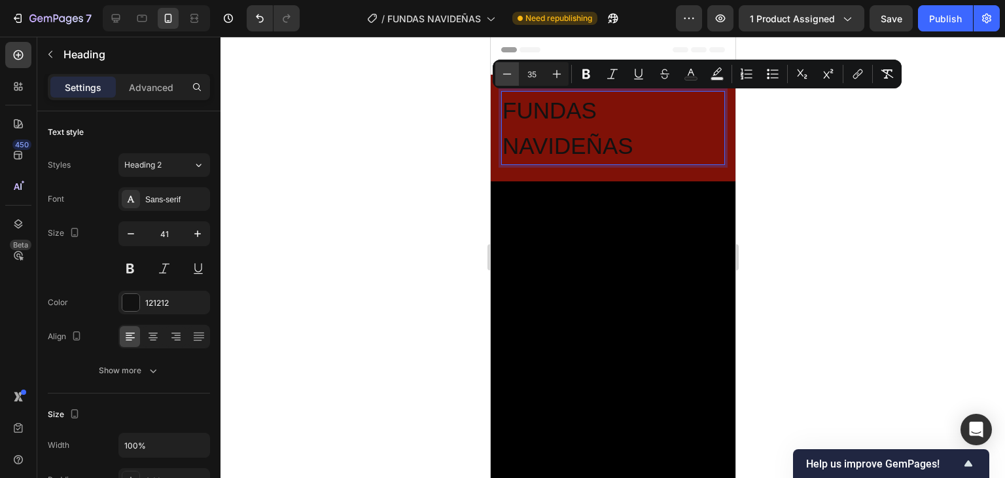
click at [502, 72] on icon "Editor contextual toolbar" at bounding box center [507, 73] width 13 height 13
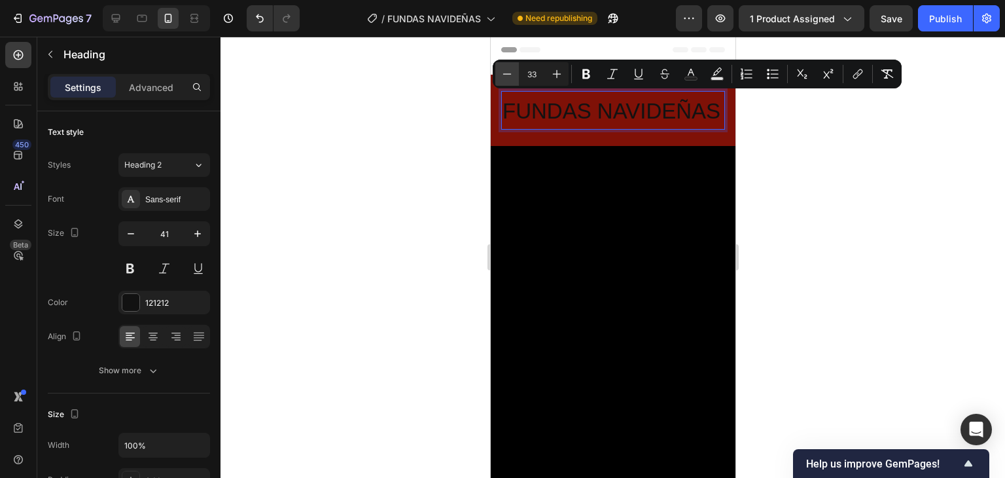
click at [502, 72] on icon "Editor contextual toolbar" at bounding box center [507, 73] width 13 height 13
click at [503, 71] on icon "Editor contextual toolbar" at bounding box center [507, 73] width 13 height 13
type input "30"
click at [586, 71] on icon "Editor contextual toolbar" at bounding box center [586, 73] width 13 height 13
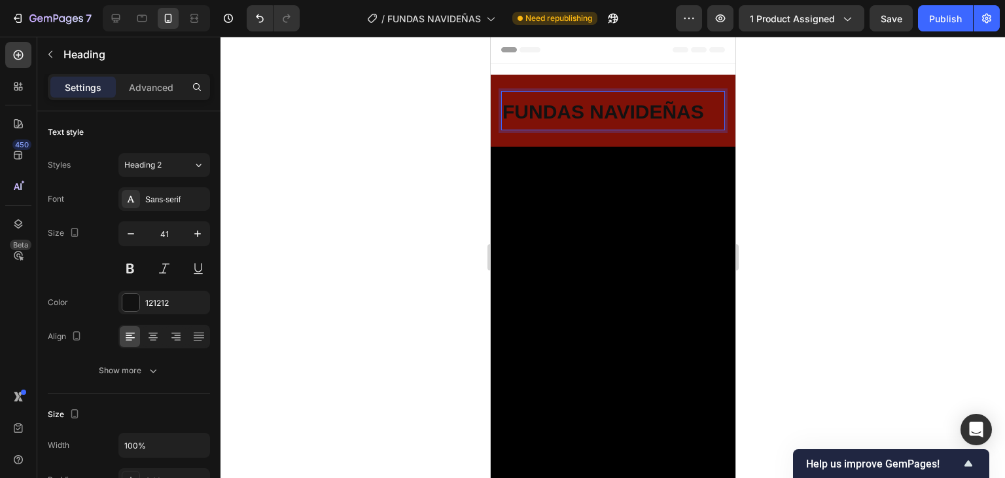
click at [597, 102] on strong "FUNDAS NAVIDEÑAS" at bounding box center [603, 112] width 202 height 22
click at [598, 102] on strong "FUNDAS NAVIDEÑAS" at bounding box center [603, 112] width 202 height 22
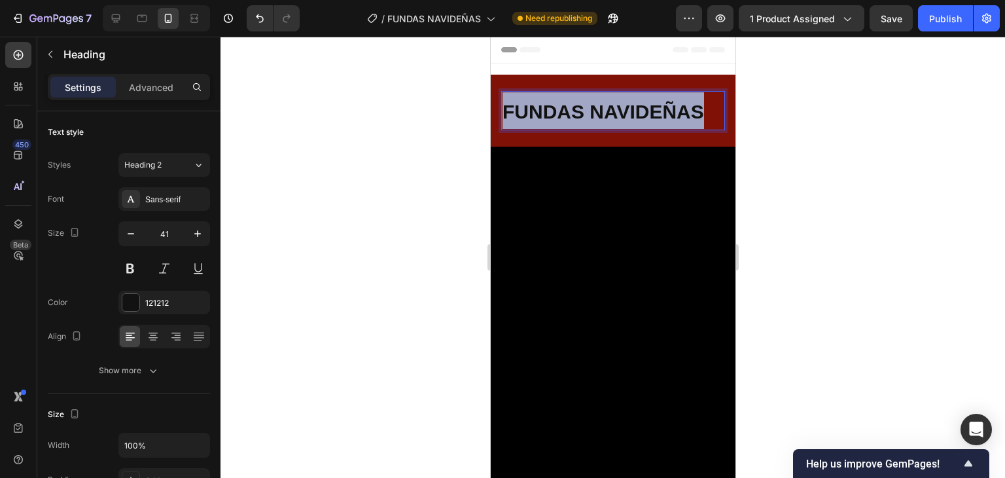
click at [598, 102] on strong "FUNDAS NAVIDEÑAS" at bounding box center [603, 112] width 202 height 22
click at [611, 105] on strong "FUNDAS NAVIDEÑAS" at bounding box center [603, 112] width 202 height 22
click at [619, 113] on strong "FUNDAS NAVIDEÑAS" at bounding box center [603, 112] width 202 height 22
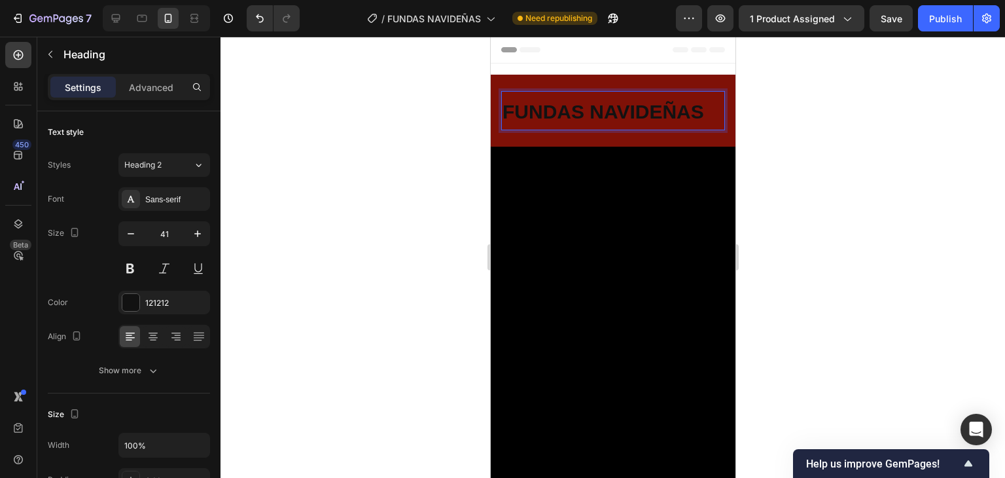
click at [619, 113] on strong "FUNDAS NAVIDEÑAS" at bounding box center [603, 112] width 202 height 22
click at [620, 113] on strong "FUNDAS NAVIDEÑAS" at bounding box center [603, 112] width 202 height 22
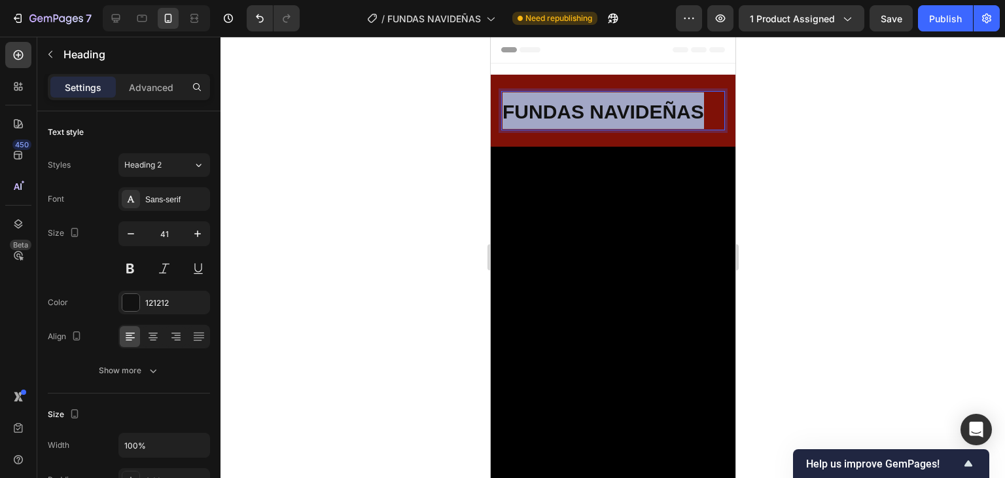
click at [620, 113] on strong "FUNDAS NAVIDEÑAS" at bounding box center [603, 112] width 202 height 22
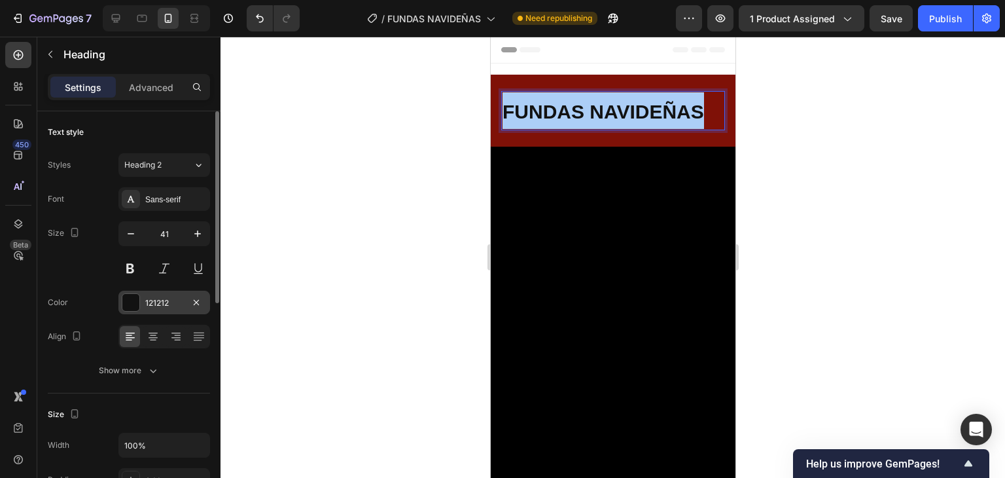
click at [126, 310] on div at bounding box center [130, 302] width 17 height 17
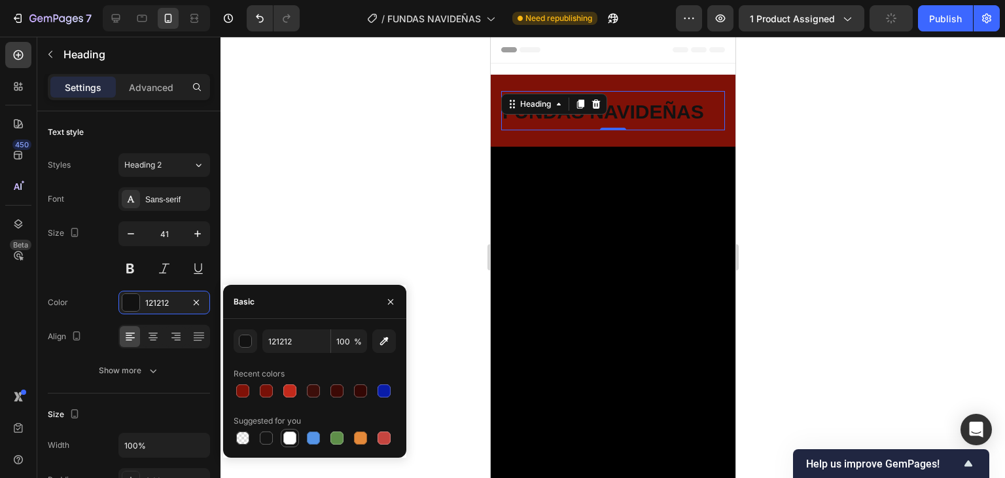
click at [289, 434] on div at bounding box center [289, 437] width 13 height 13
type input "FFFFFF"
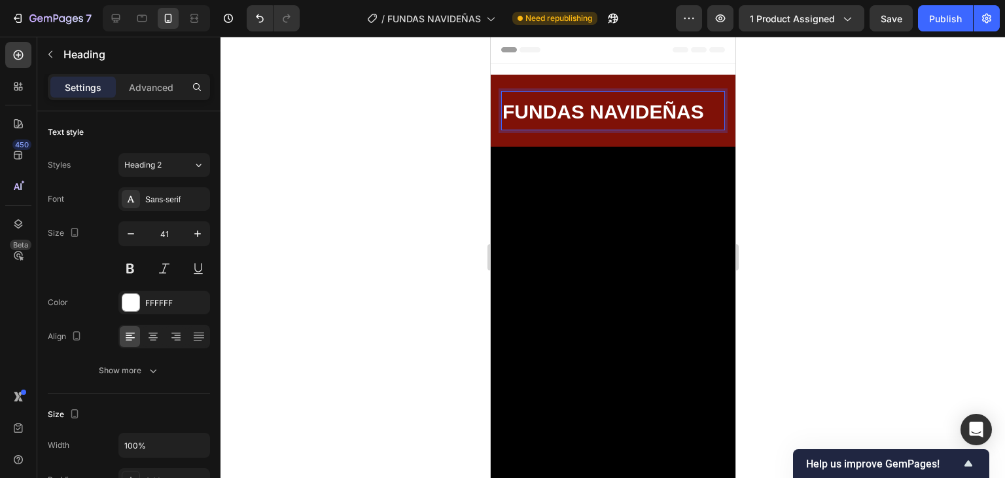
click at [657, 115] on strong "FUNDAS NAVIDEÑAS" at bounding box center [603, 112] width 202 height 22
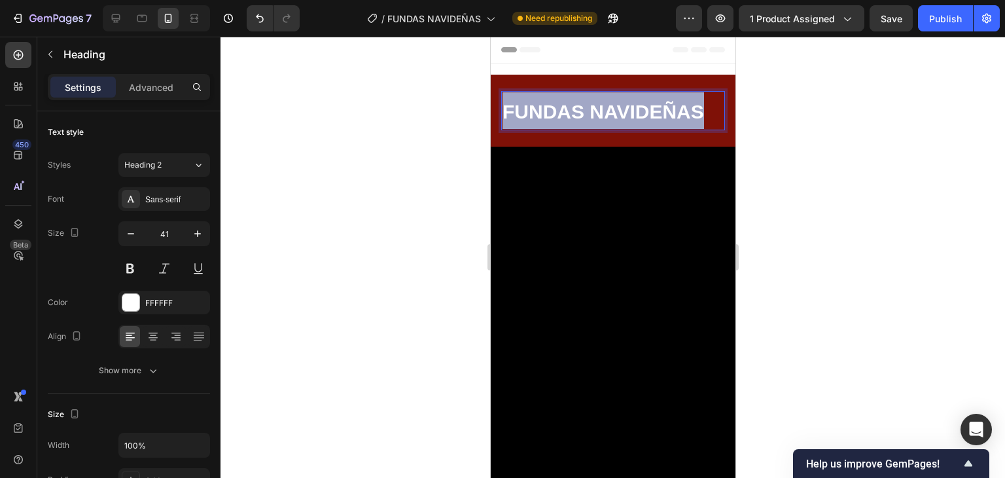
click at [657, 115] on strong "FUNDAS NAVIDEÑAS" at bounding box center [603, 112] width 202 height 22
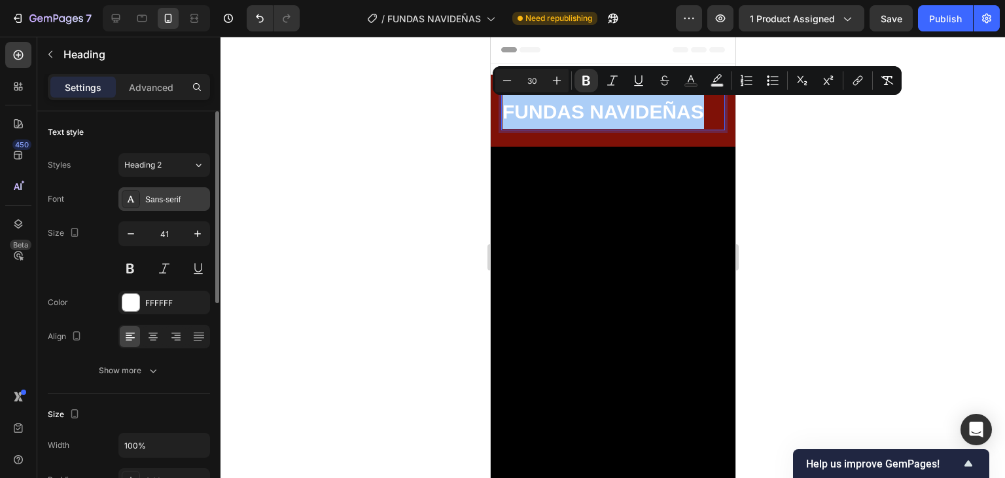
click at [147, 200] on div "Sans-serif" at bounding box center [176, 200] width 62 height 12
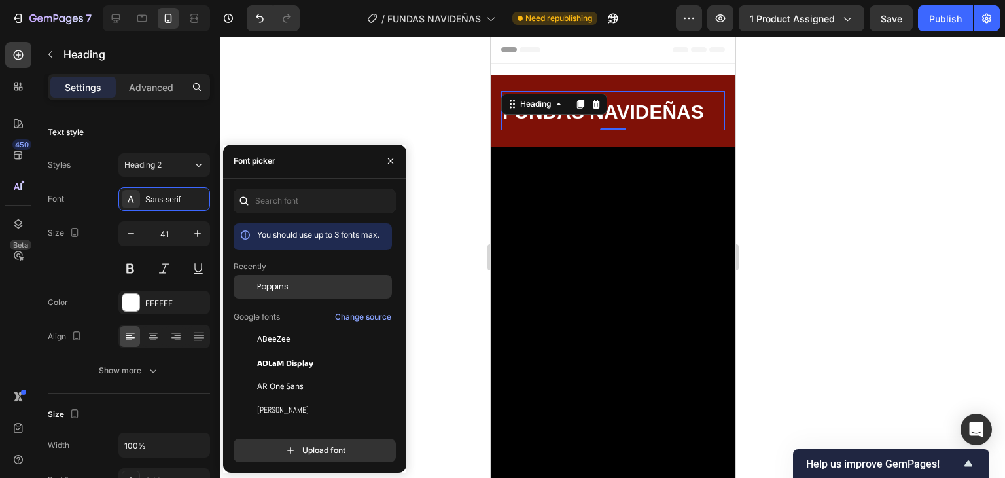
click at [285, 283] on span "Poppins" at bounding box center [272, 287] width 31 height 12
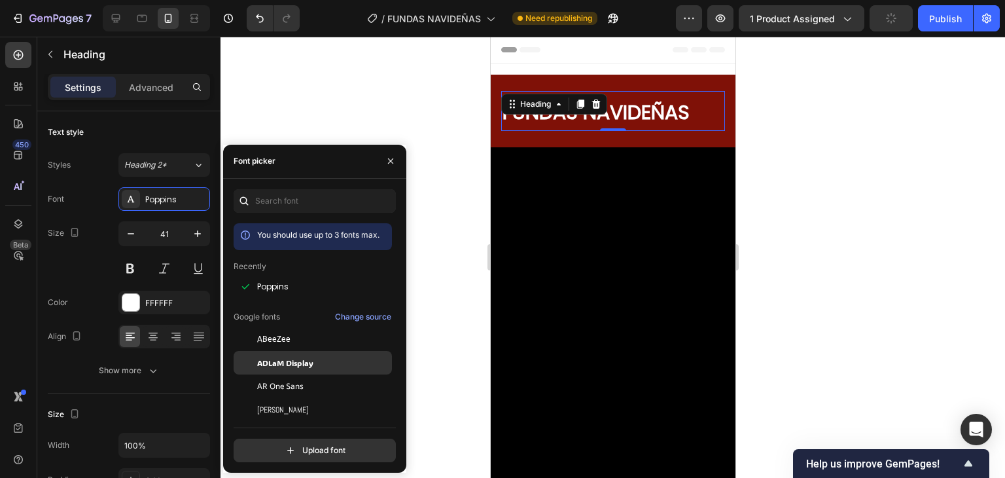
click at [280, 363] on span "ADLaM Display" at bounding box center [285, 363] width 56 height 12
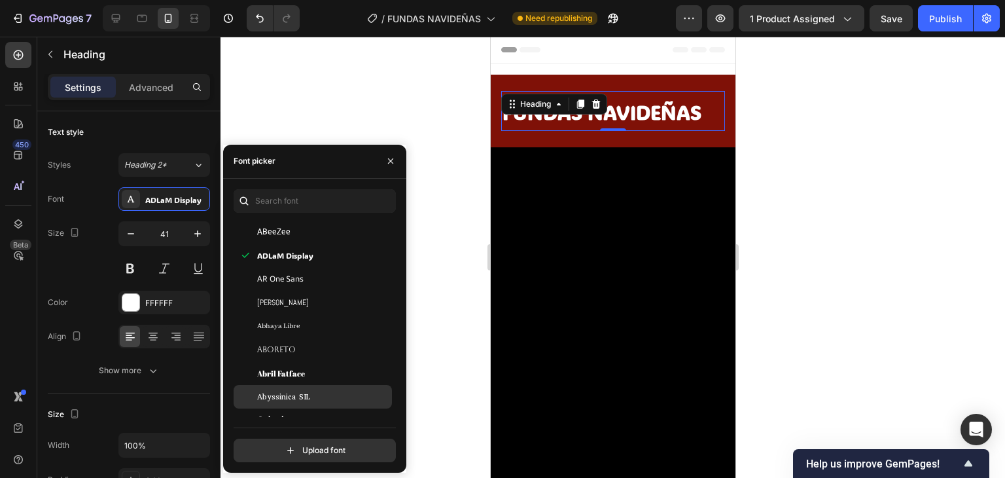
click at [283, 391] on span "Abyssinica SIL" at bounding box center [283, 397] width 53 height 12
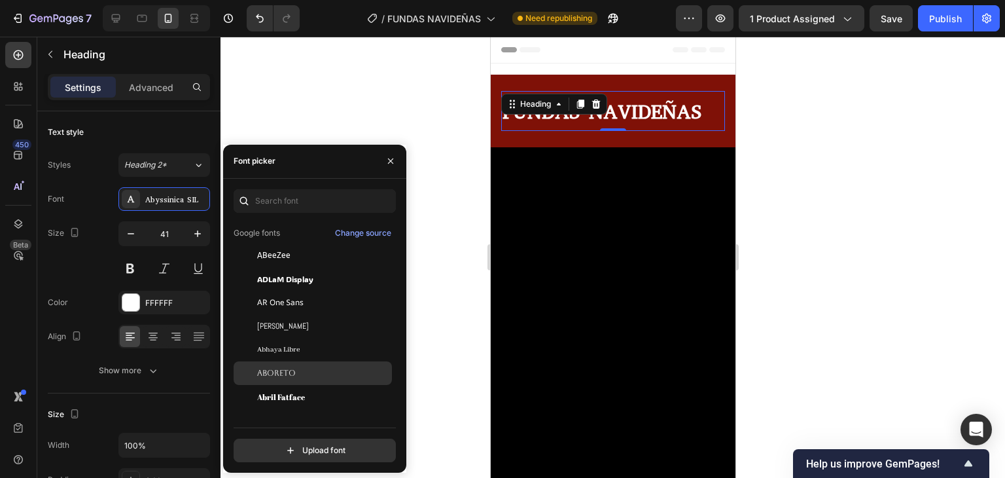
click at [289, 365] on div "Aboreto" at bounding box center [313, 373] width 158 height 24
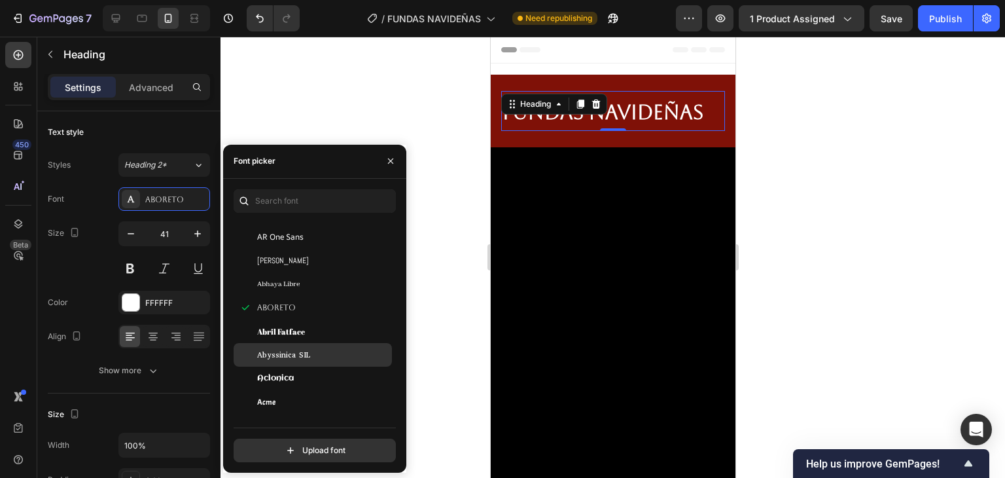
click at [289, 352] on span "Abyssinica SIL" at bounding box center [283, 355] width 53 height 12
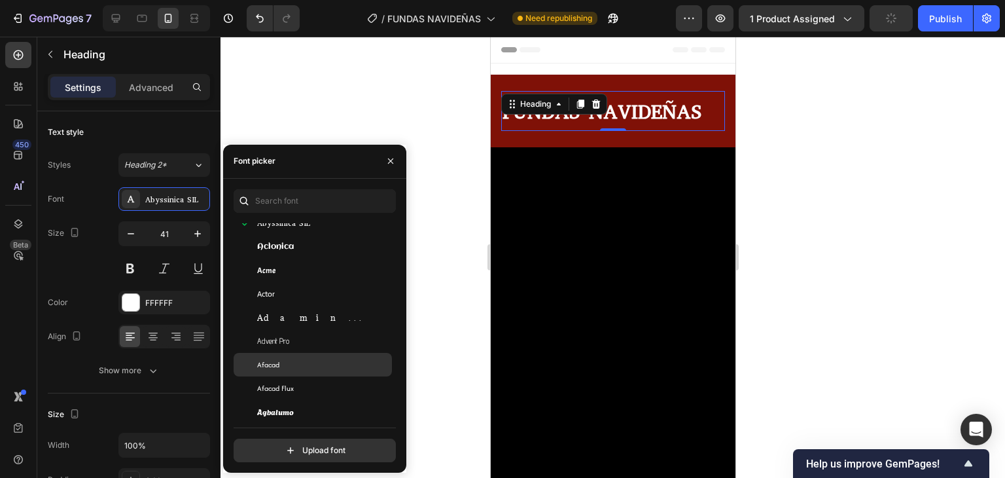
scroll to position [327, 0]
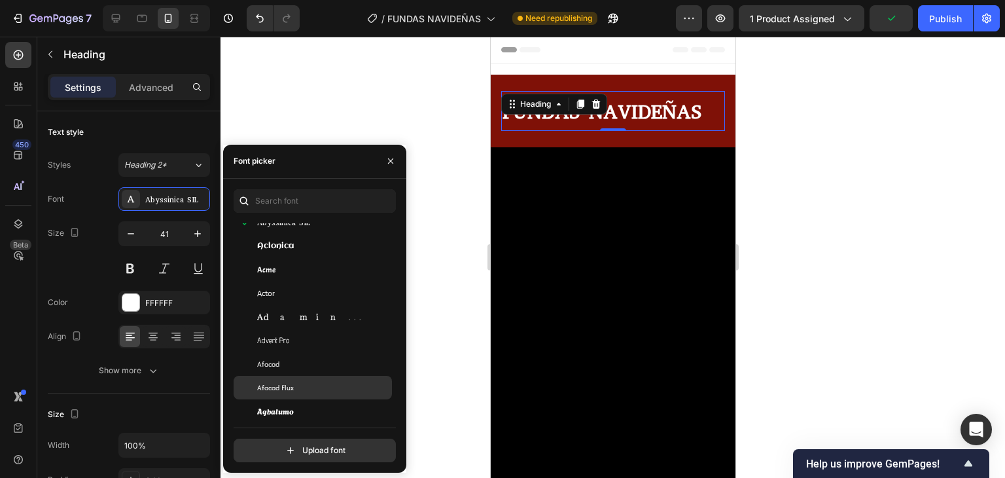
click at [309, 397] on div "Afacad Flux" at bounding box center [313, 388] width 158 height 24
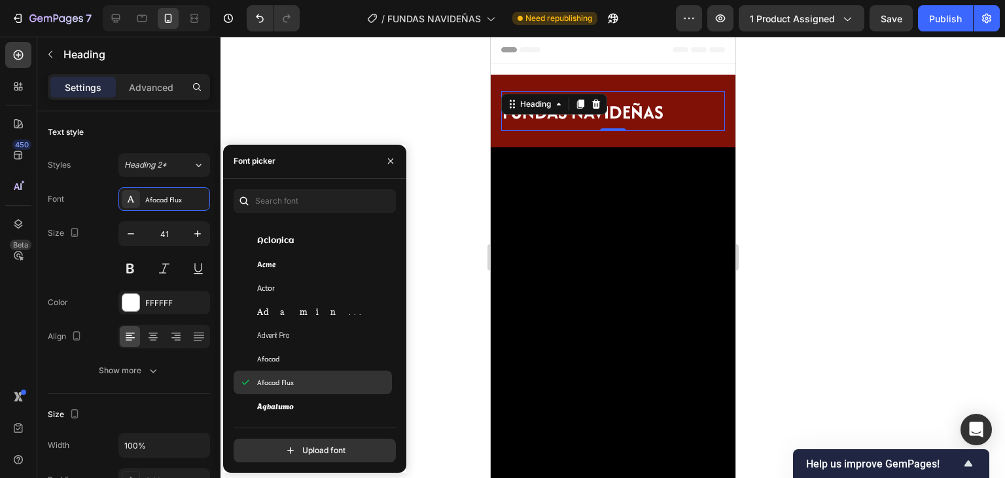
scroll to position [393, 0]
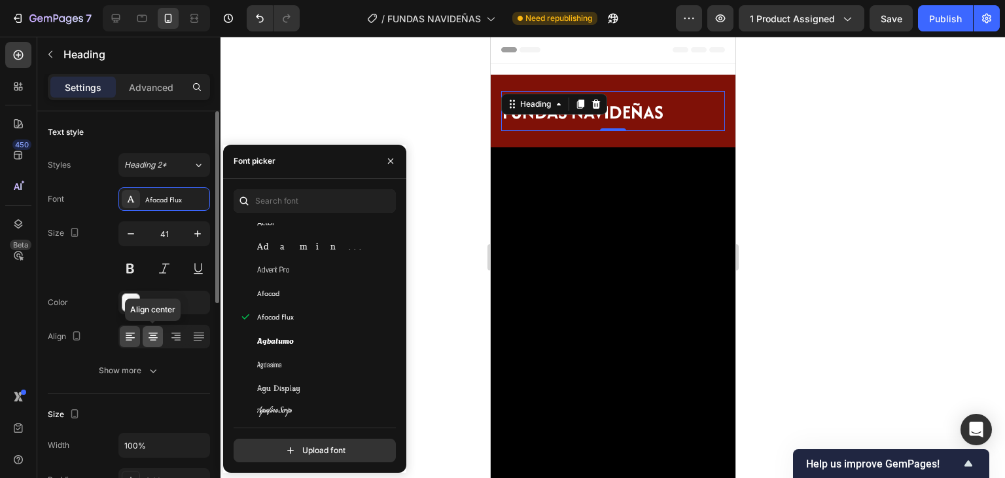
click at [159, 341] on icon at bounding box center [153, 336] width 13 height 13
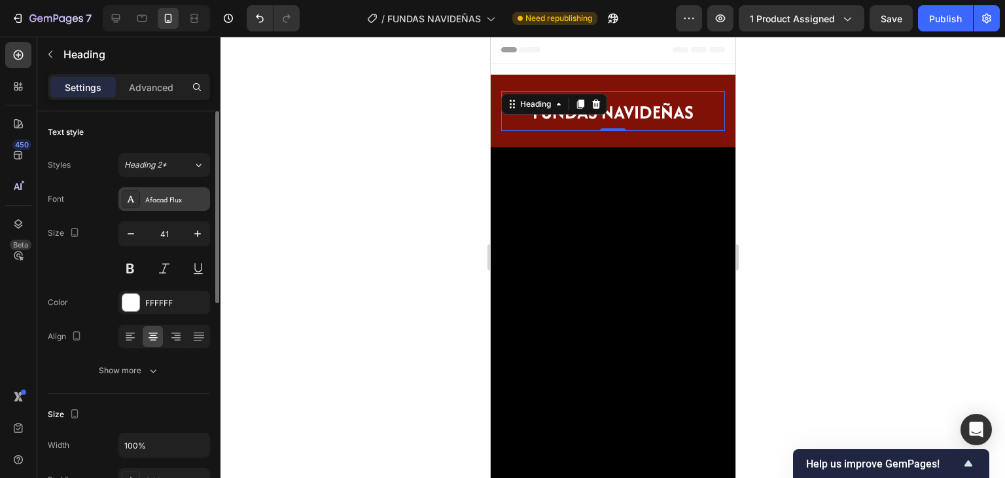
click at [153, 202] on div "Afacad Flux" at bounding box center [176, 200] width 62 height 12
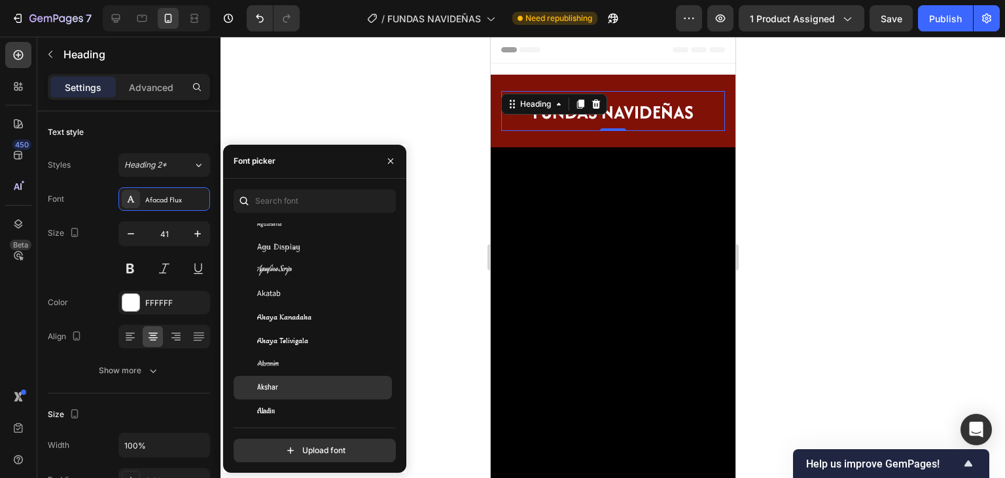
scroll to position [589, 0]
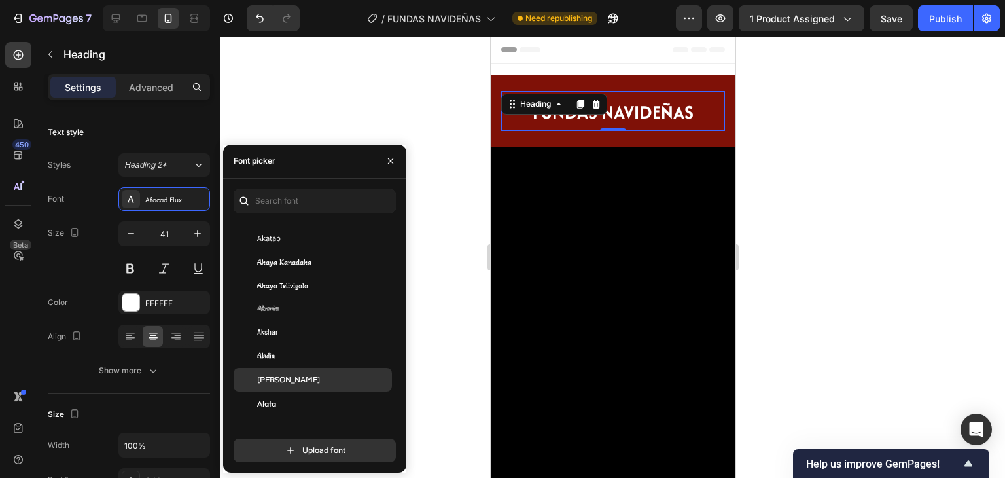
click at [332, 386] on div "Alan Sans" at bounding box center [313, 380] width 158 height 24
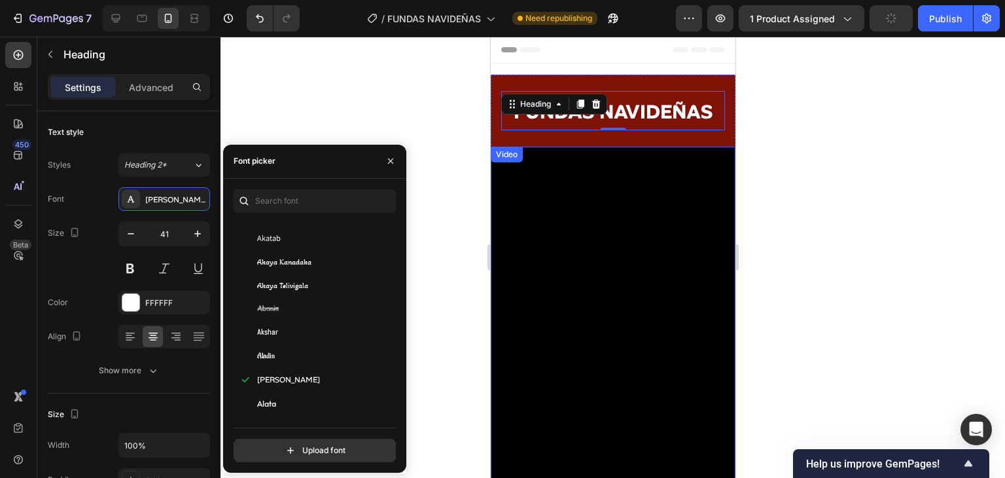
click at [678, 255] on video at bounding box center [612, 330] width 245 height 367
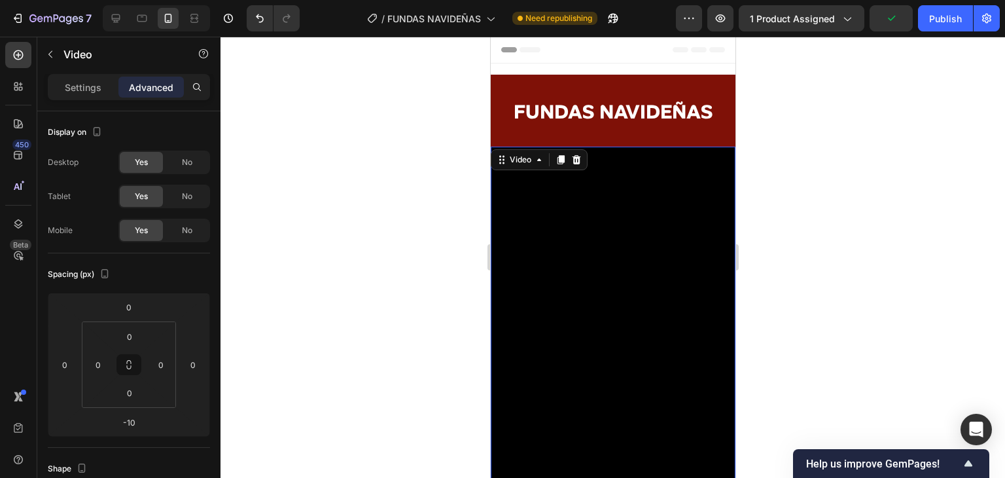
click at [867, 223] on div at bounding box center [613, 257] width 785 height 441
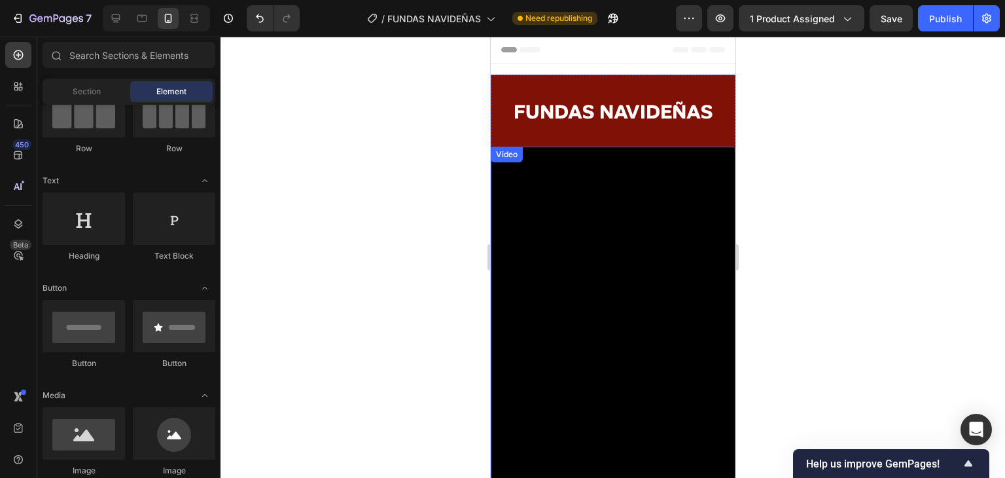
click at [579, 154] on div "Video" at bounding box center [612, 330] width 245 height 367
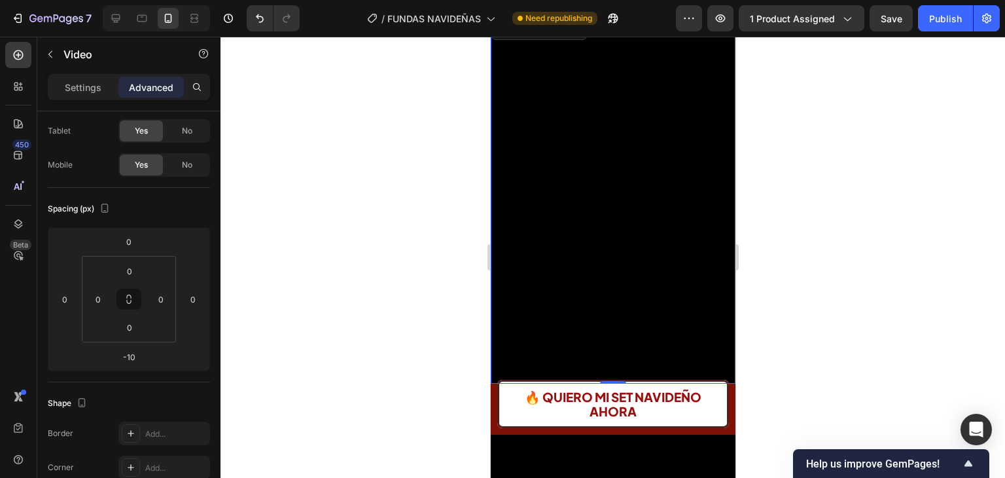
scroll to position [131, 0]
click at [772, 234] on div at bounding box center [613, 257] width 785 height 441
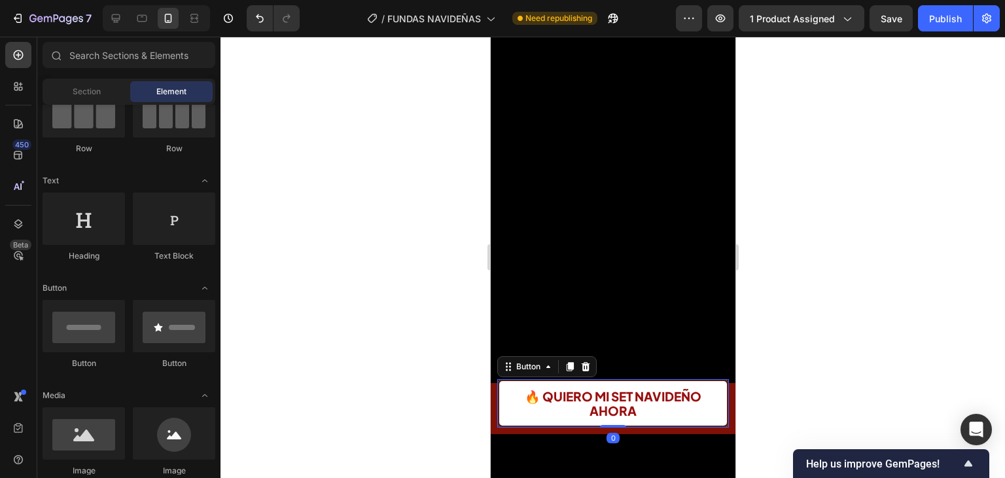
click at [713, 393] on button "🔥 QUIERO MI SET NAVIDEÑO AHORA" at bounding box center [613, 403] width 232 height 48
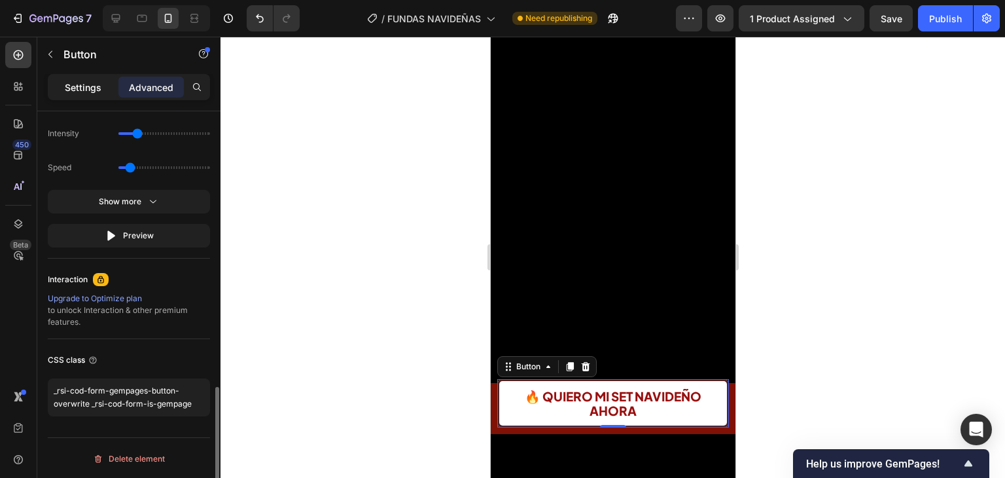
click at [102, 92] on div "Settings" at bounding box center [82, 87] width 65 height 21
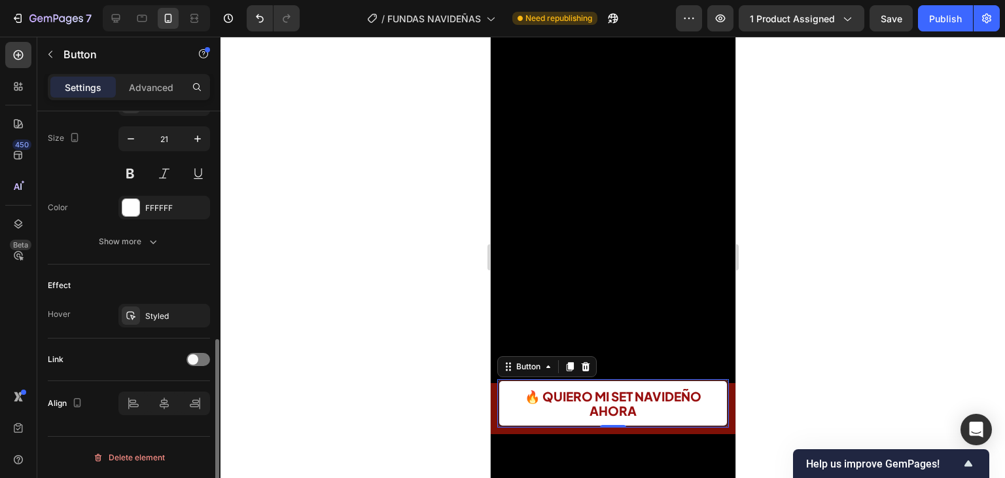
scroll to position [533, 0]
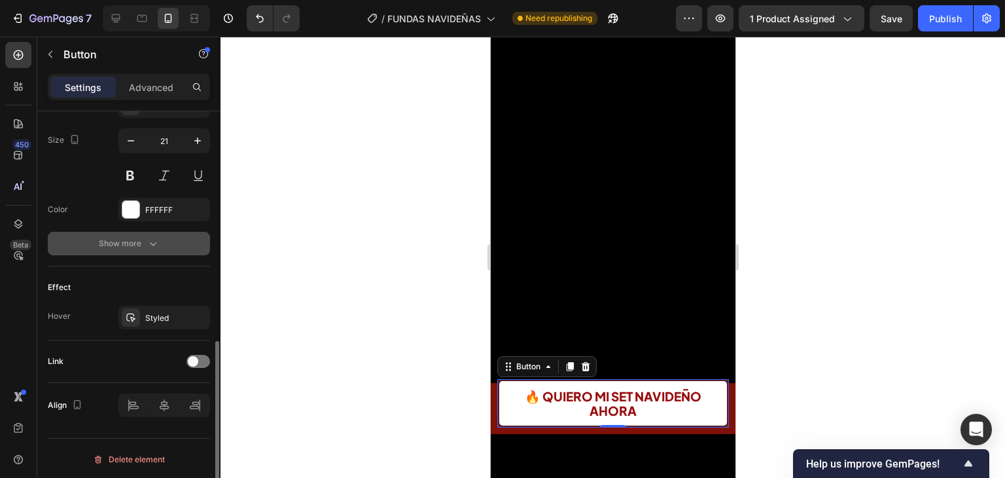
click at [126, 247] on div "Show more" at bounding box center [129, 243] width 61 height 13
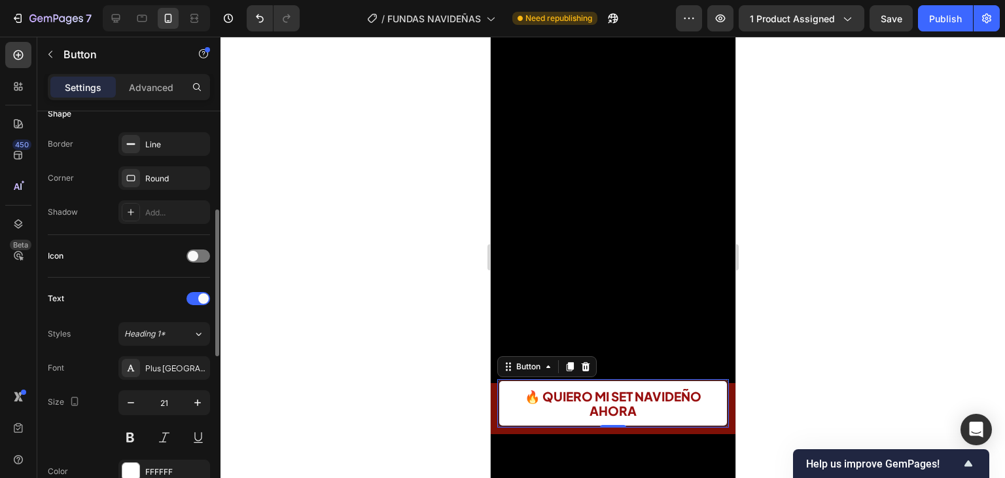
scroll to position [75, 0]
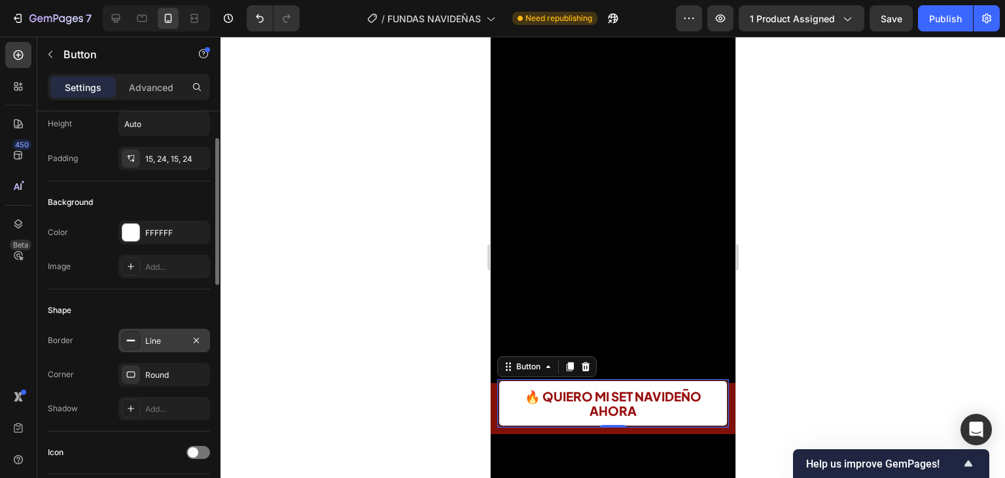
click at [134, 336] on icon at bounding box center [131, 340] width 10 height 10
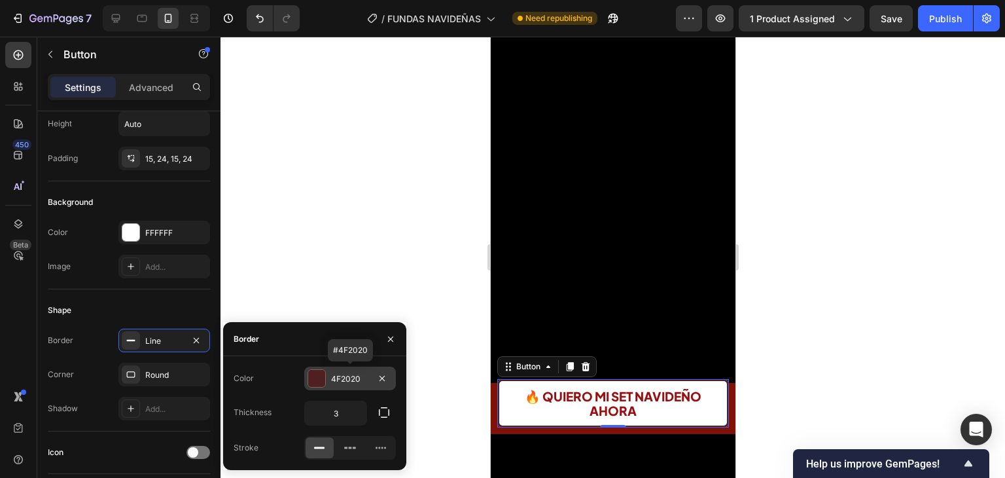
click at [327, 383] on div "4F2020" at bounding box center [350, 379] width 92 height 24
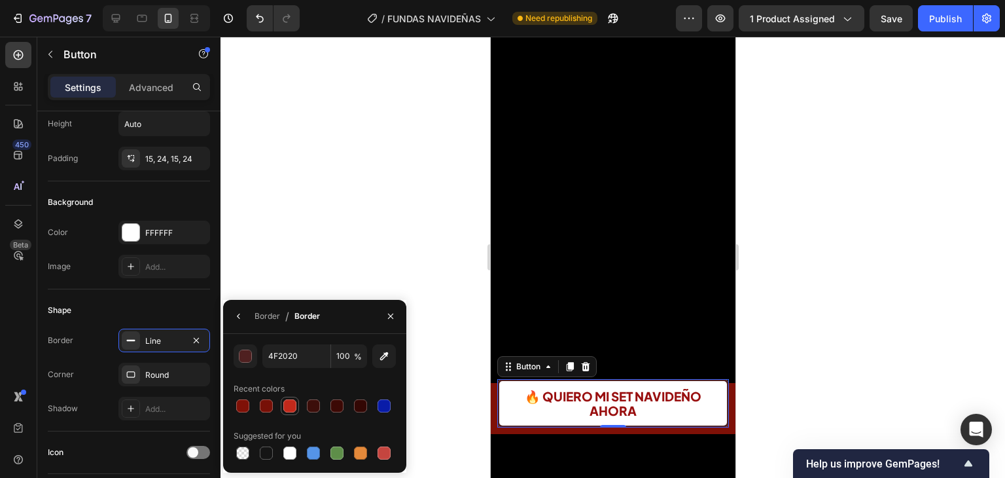
click at [296, 399] on div at bounding box center [290, 406] width 16 height 16
type input "C1291B"
click at [759, 377] on div at bounding box center [613, 257] width 785 height 441
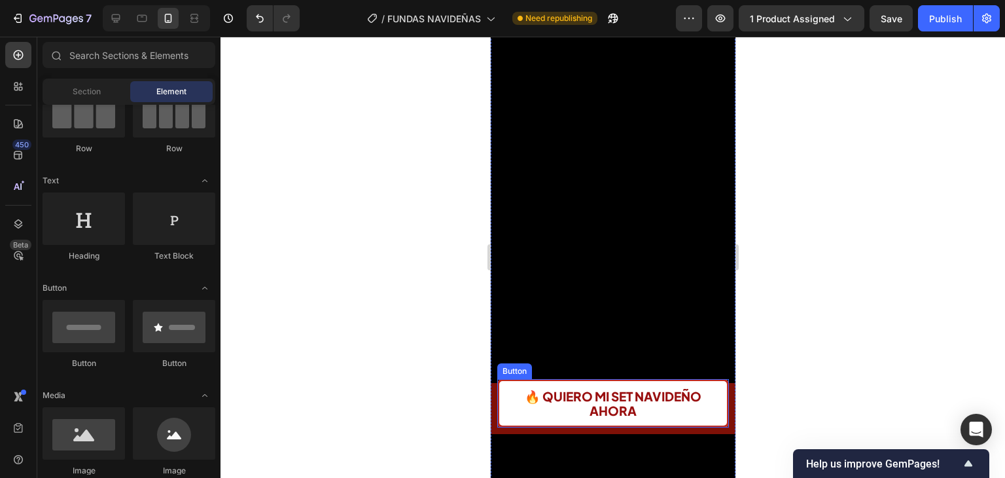
click at [711, 379] on button "🔥 QUIERO MI SET NAVIDEÑO AHORA" at bounding box center [613, 403] width 232 height 48
click at [711, 355] on video at bounding box center [612, 199] width 245 height 367
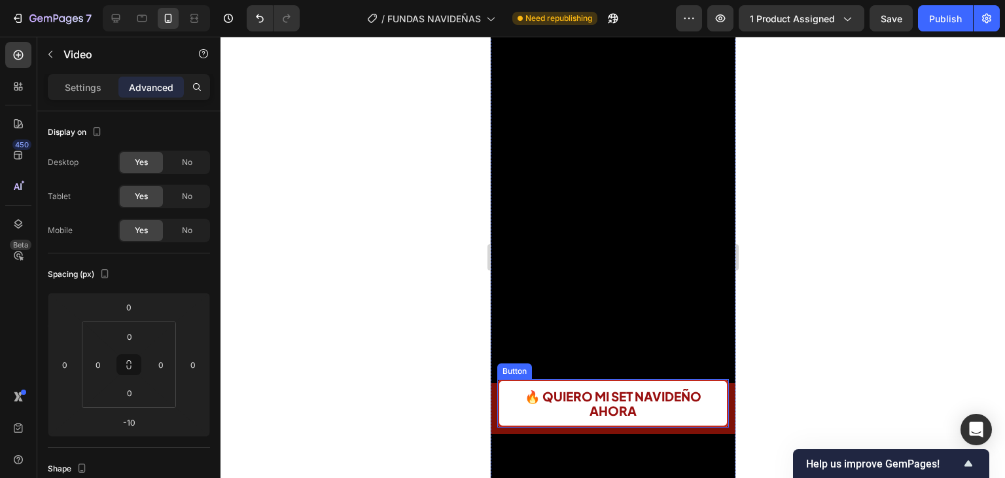
drag, startPoint x: 228, startPoint y: 327, endPoint x: 746, endPoint y: 374, distance: 520.6
click at [746, 374] on div at bounding box center [613, 257] width 785 height 441
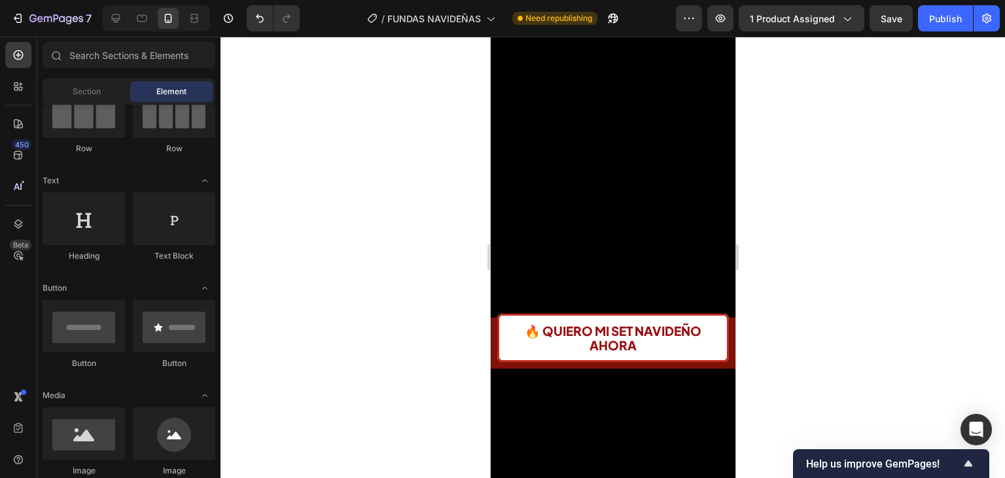
scroll to position [0, 0]
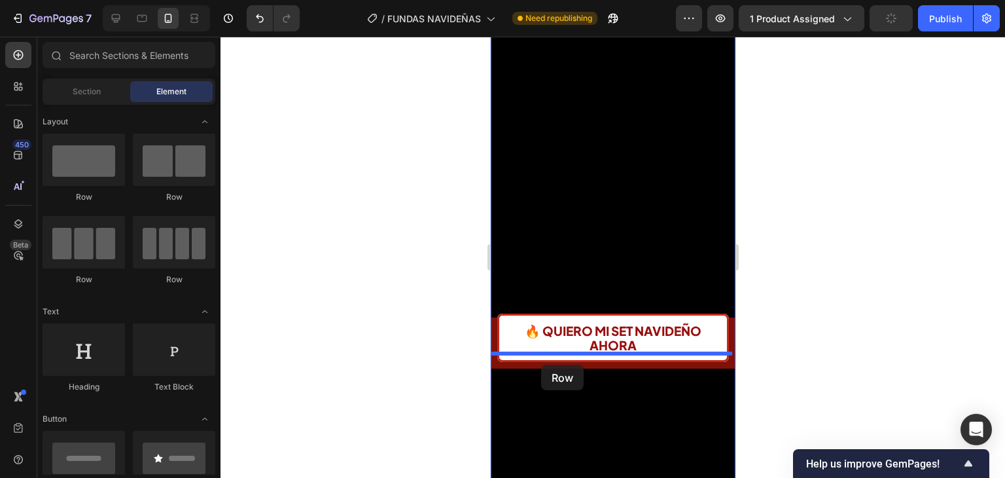
drag, startPoint x: 563, startPoint y: 204, endPoint x: 1237, endPoint y: 369, distance: 693.3
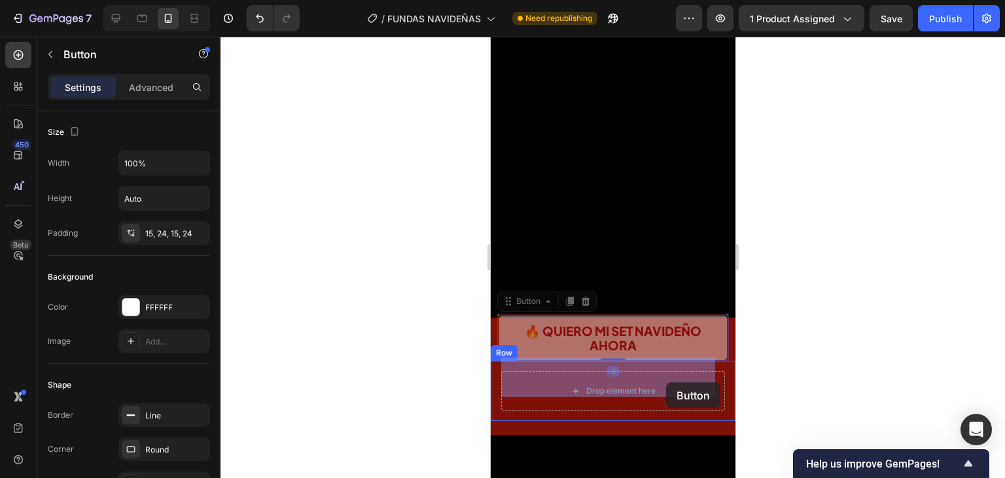
drag, startPoint x: 712, startPoint y: 320, endPoint x: 675, endPoint y: 380, distance: 70.5
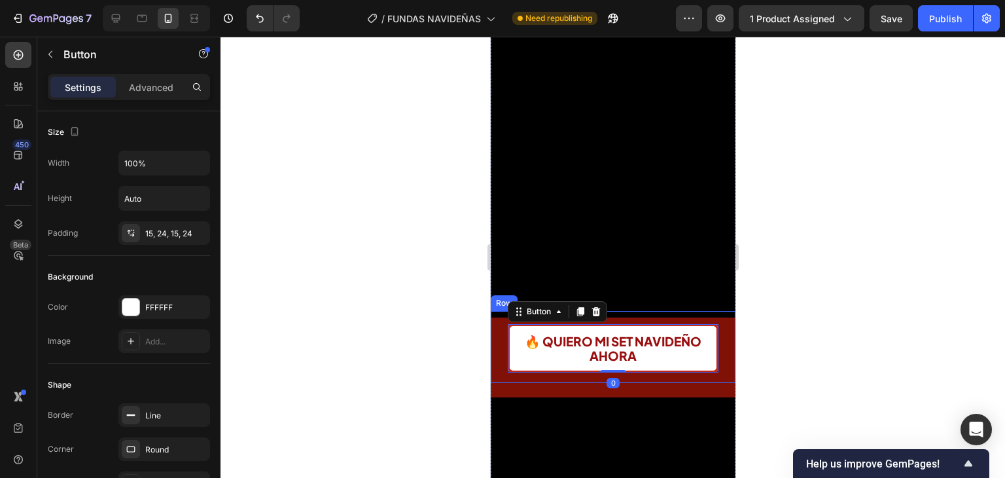
click at [771, 291] on div at bounding box center [613, 257] width 785 height 441
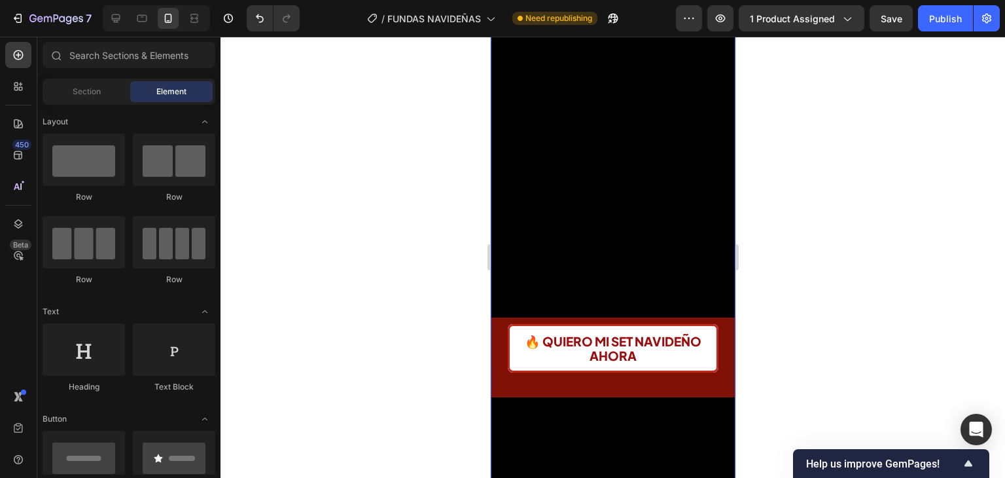
click at [702, 363] on div "🔥 QUIERO MI SET NAVIDEÑO AHORA Button Row" at bounding box center [612, 347] width 245 height 72
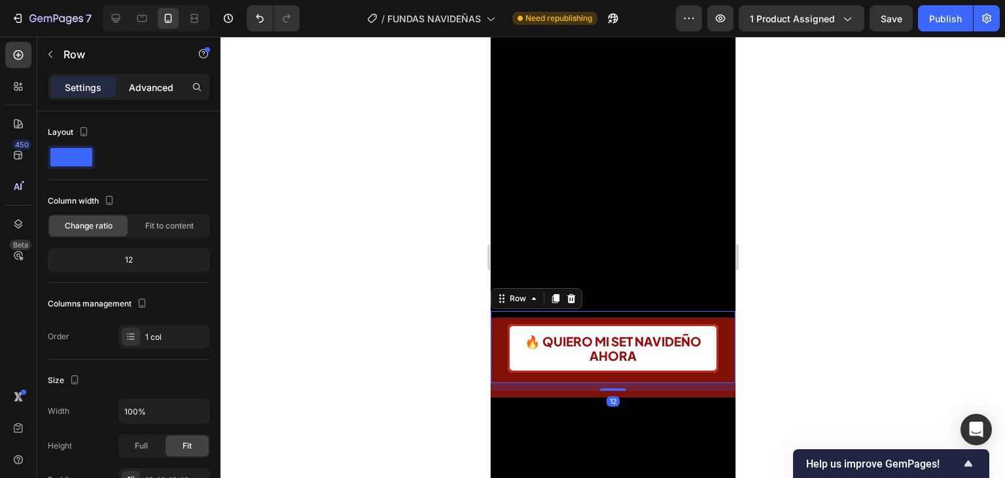
drag, startPoint x: 141, startPoint y: 86, endPoint x: 147, endPoint y: 92, distance: 8.4
click at [141, 86] on p "Advanced" at bounding box center [151, 88] width 45 height 14
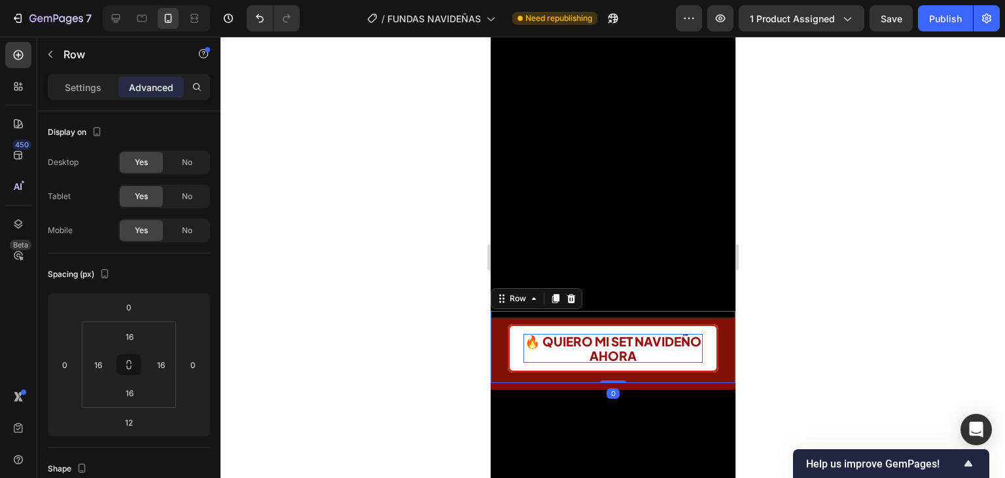
drag, startPoint x: 608, startPoint y: 375, endPoint x: 613, endPoint y: 340, distance: 35.0
click at [613, 344] on div "🔥 QUIERO MI SET NAVIDEÑO AHORA Button Row 0" at bounding box center [612, 347] width 245 height 72
type input "0"
click at [139, 391] on input "16" at bounding box center [130, 393] width 26 height 20
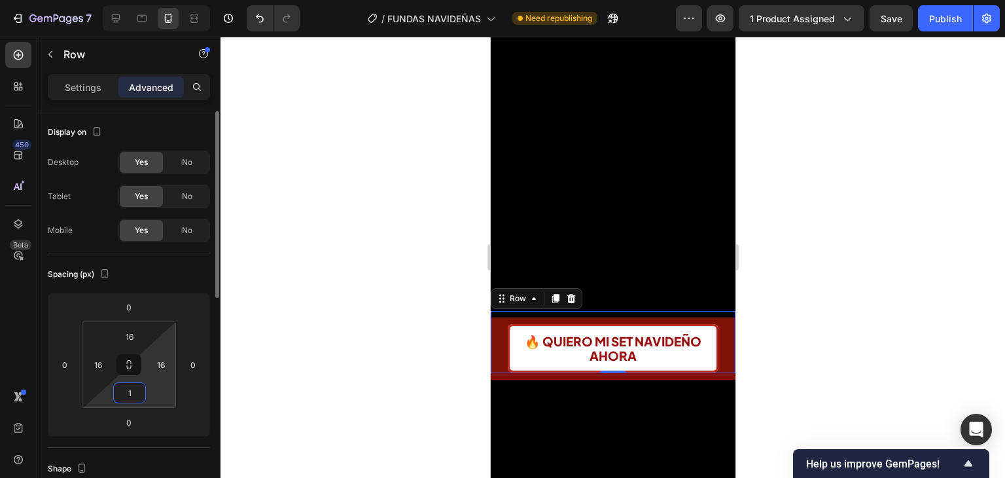
type input "10"
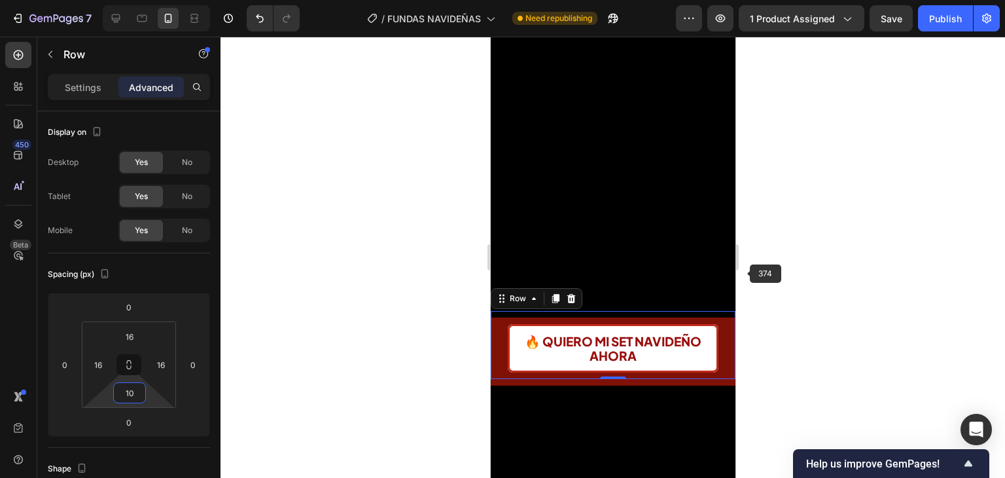
click at [775, 286] on div at bounding box center [613, 257] width 785 height 441
click at [721, 314] on div "🔥 QUIERO MI SET NAVIDEÑO AHORA Button Row" at bounding box center [612, 345] width 245 height 68
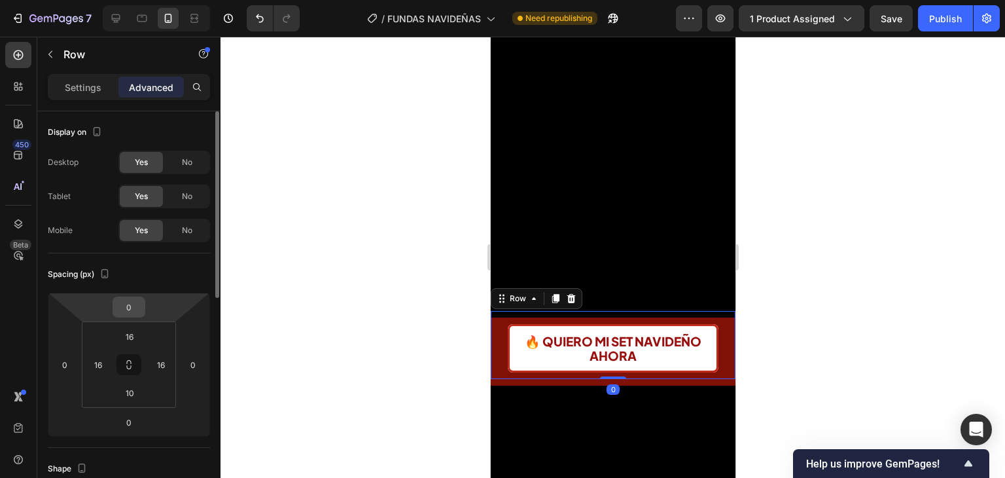
click at [144, 316] on div "0" at bounding box center [129, 307] width 33 height 21
click at [128, 309] on input "0" at bounding box center [129, 307] width 26 height 20
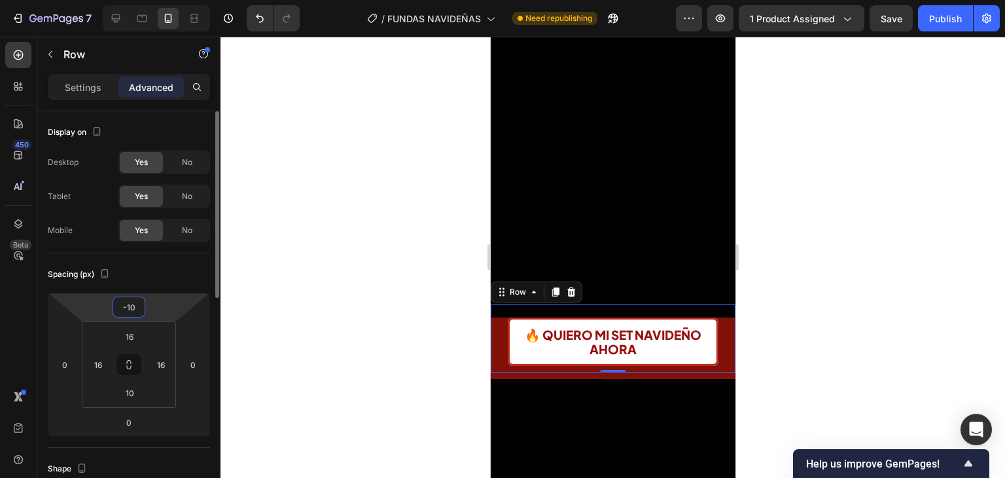
type input "-1"
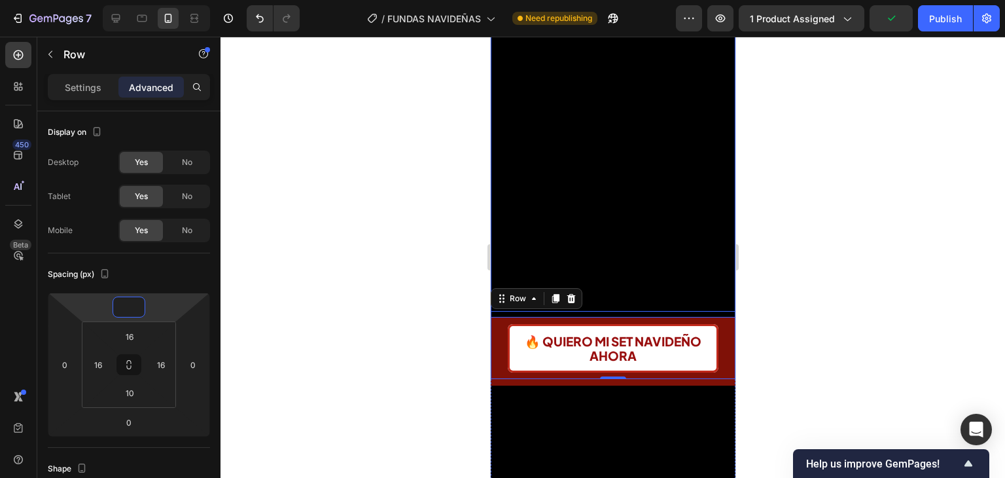
click at [776, 202] on div at bounding box center [613, 257] width 785 height 441
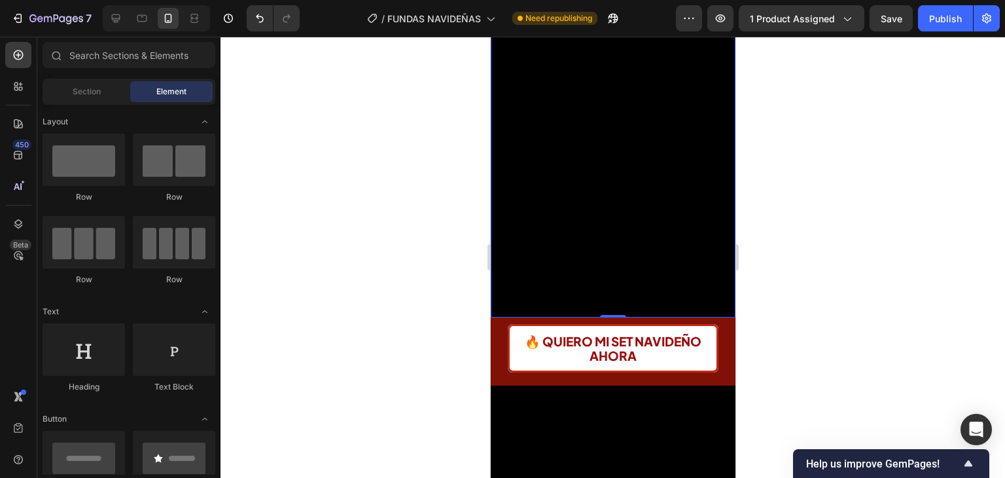
click at [713, 289] on video at bounding box center [612, 133] width 245 height 367
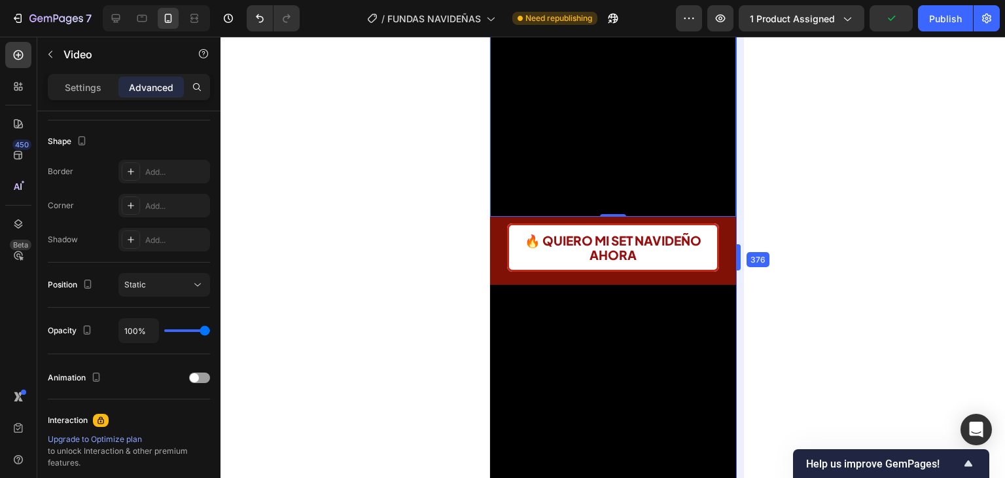
scroll to position [262, 0]
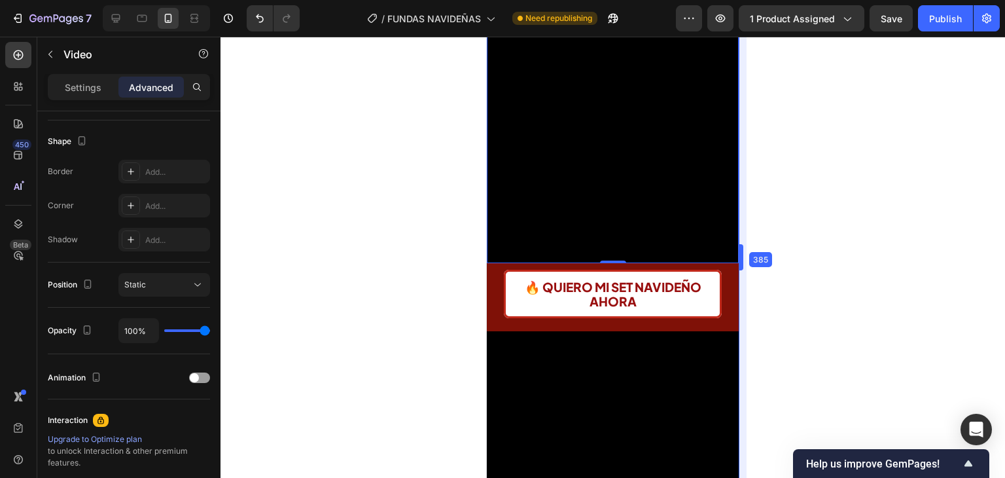
drag, startPoint x: 736, startPoint y: 238, endPoint x: 745, endPoint y: 252, distance: 16.5
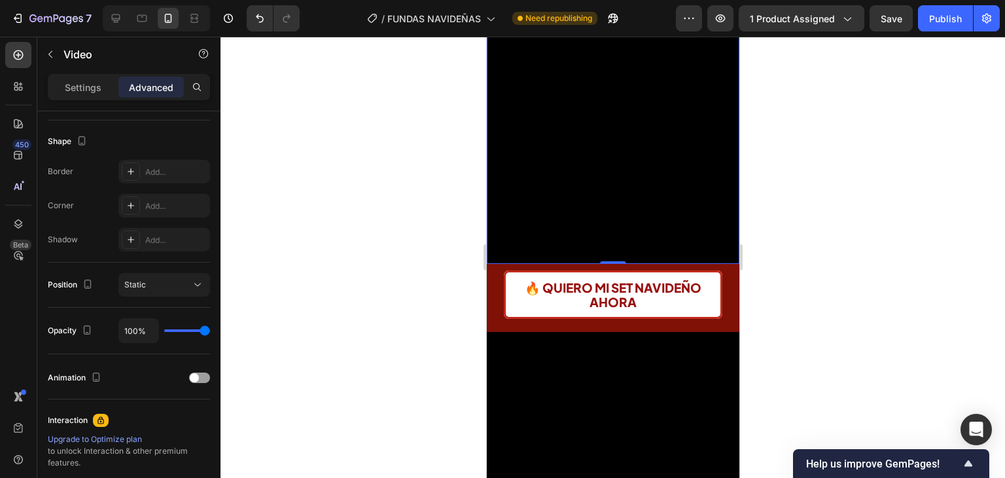
click at [765, 256] on div at bounding box center [613, 257] width 785 height 441
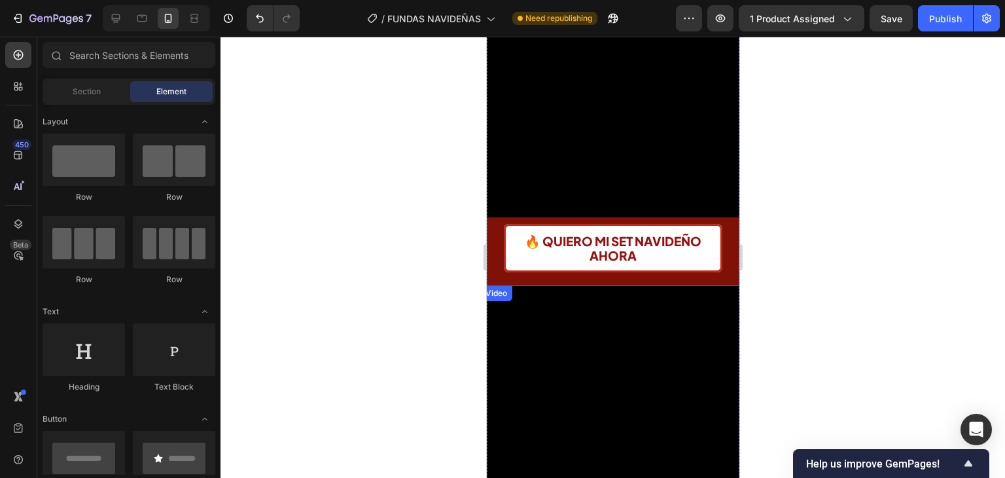
scroll to position [327, 0]
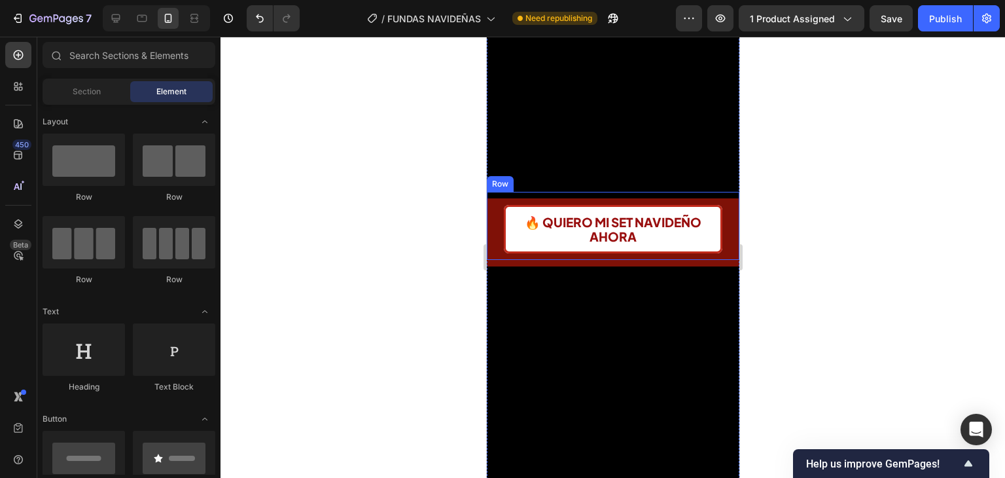
click at [715, 219] on div "🔥 QUIERO MI SET NAVIDEÑO AHORA Button" at bounding box center [613, 227] width 232 height 51
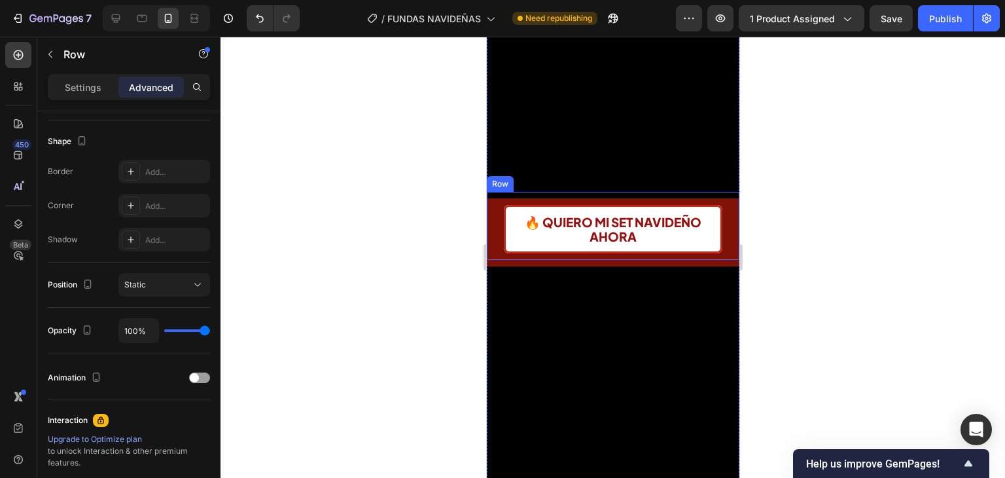
click at [713, 202] on div "🔥 QUIERO MI SET NAVIDEÑO AHORA Button" at bounding box center [613, 227] width 232 height 51
click at [835, 267] on div at bounding box center [613, 257] width 785 height 441
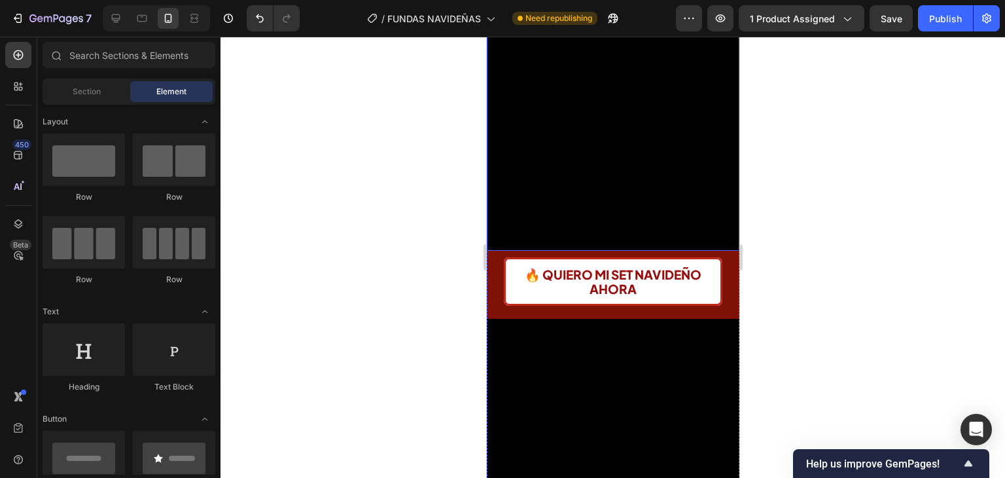
scroll to position [262, 0]
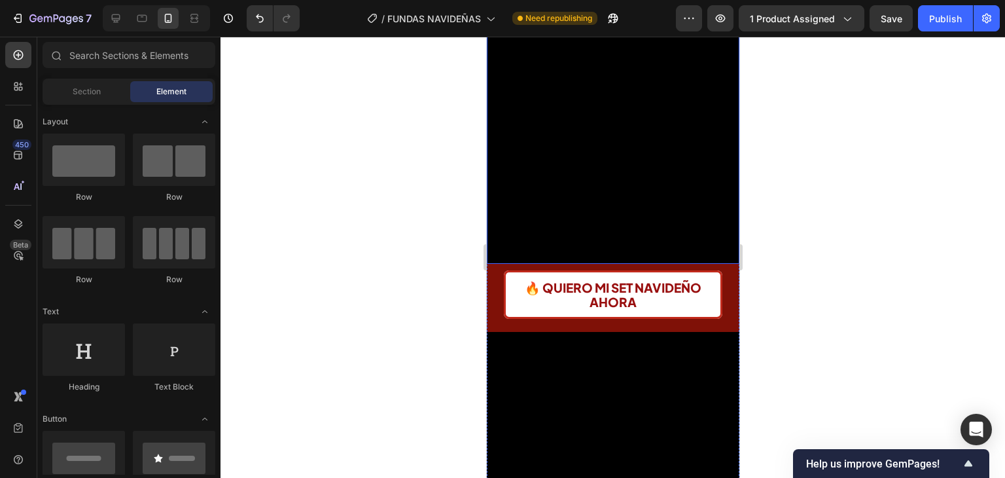
click at [627, 234] on video at bounding box center [612, 74] width 253 height 379
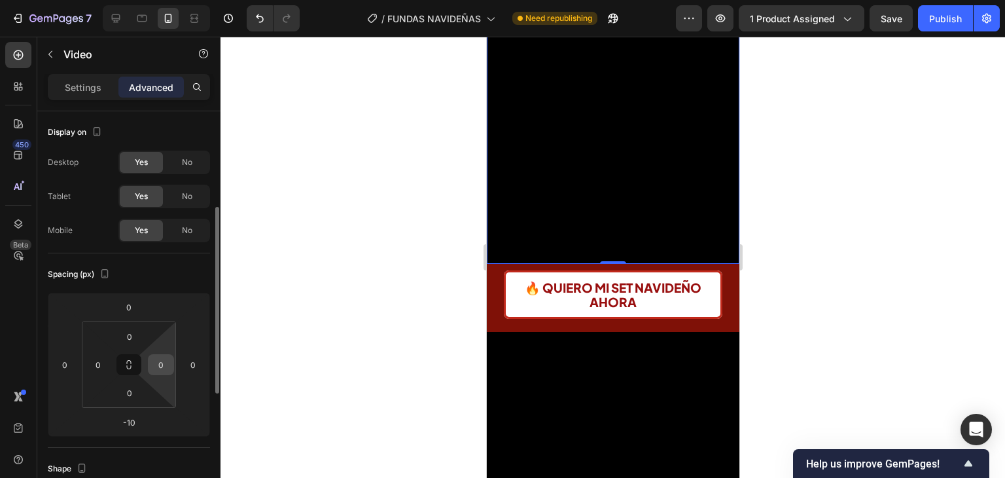
scroll to position [196, 0]
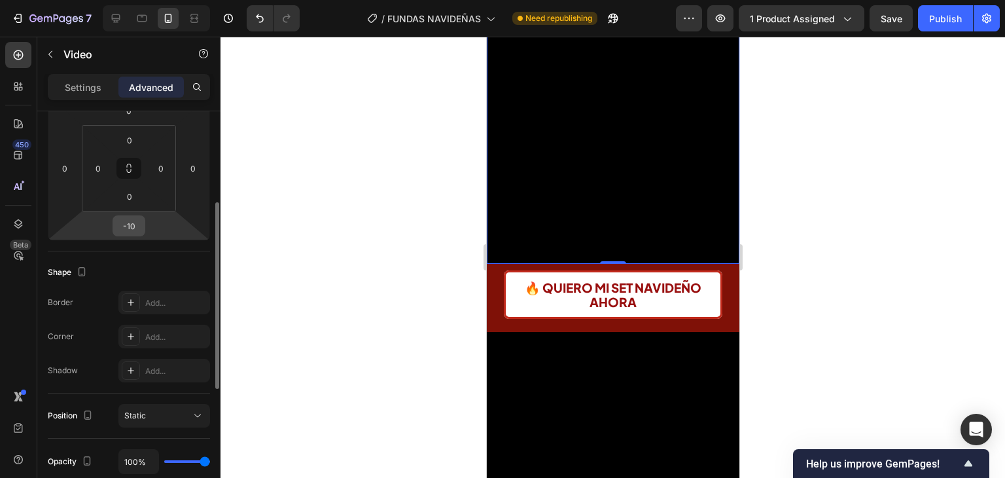
click at [127, 226] on input "-10" at bounding box center [129, 226] width 26 height 20
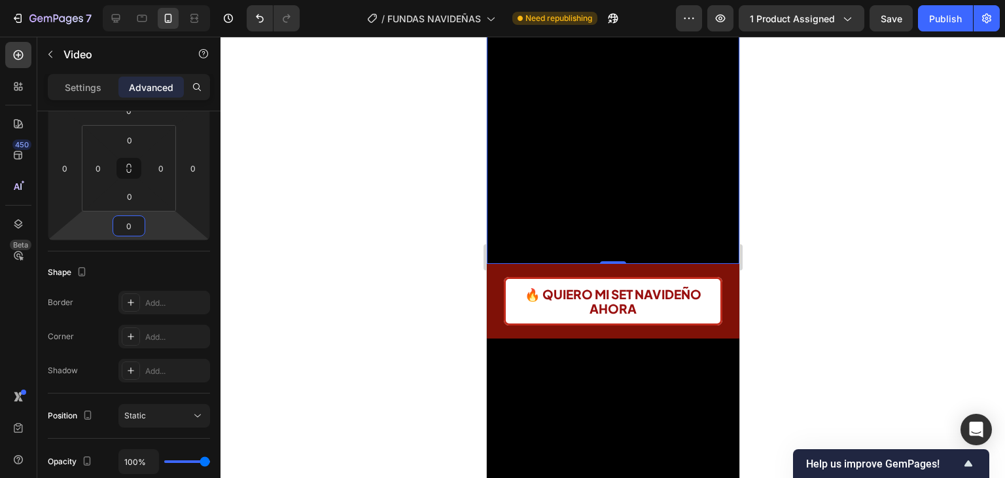
type input "0"
click at [618, 187] on video at bounding box center [612, 74] width 253 height 379
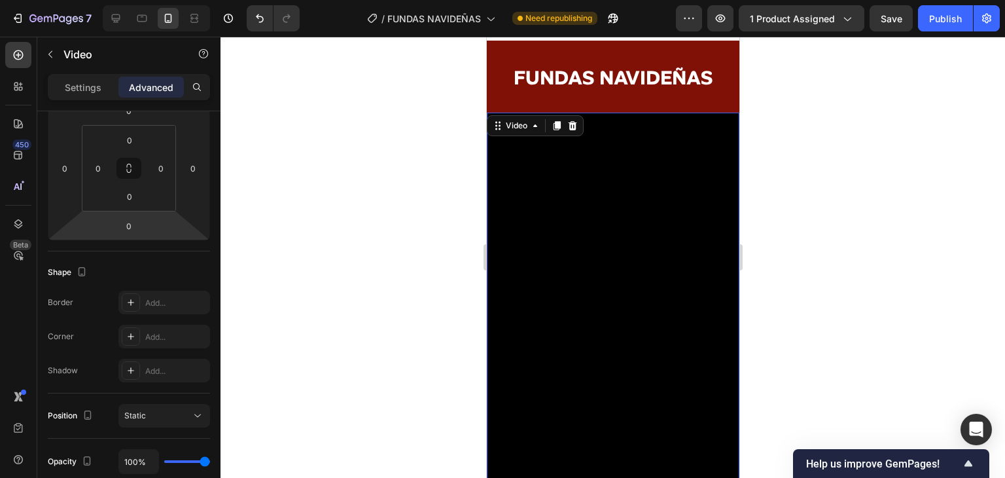
scroll to position [0, 0]
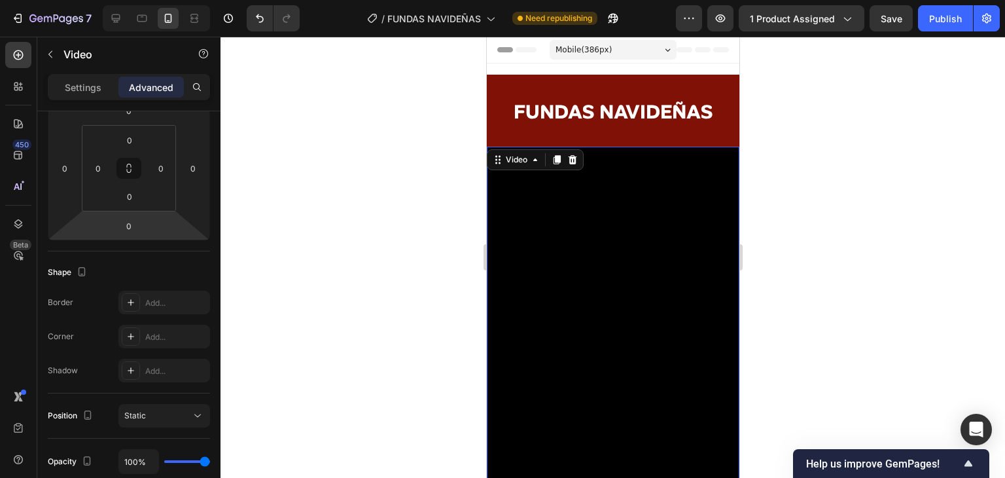
click at [582, 176] on video at bounding box center [612, 336] width 253 height 379
click at [493, 160] on icon at bounding box center [497, 159] width 10 height 10
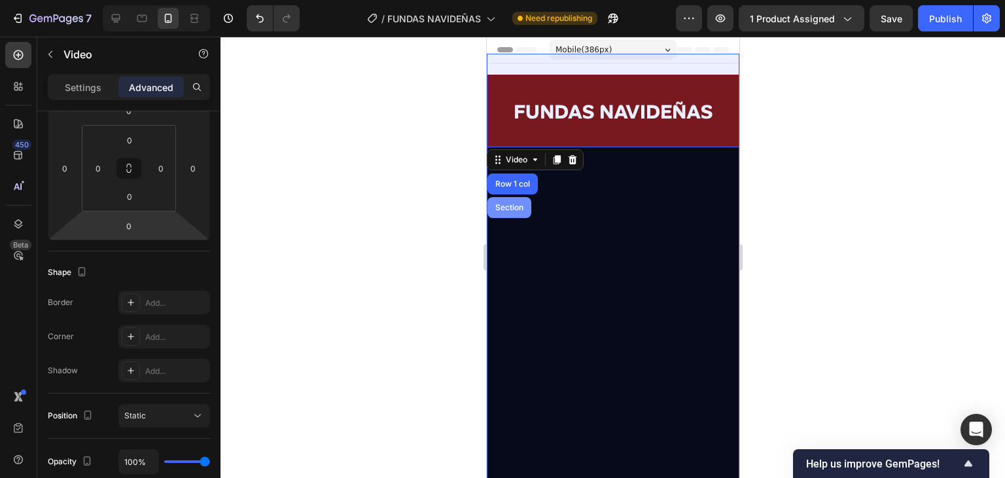
click at [509, 206] on div "Section" at bounding box center [508, 208] width 33 height 8
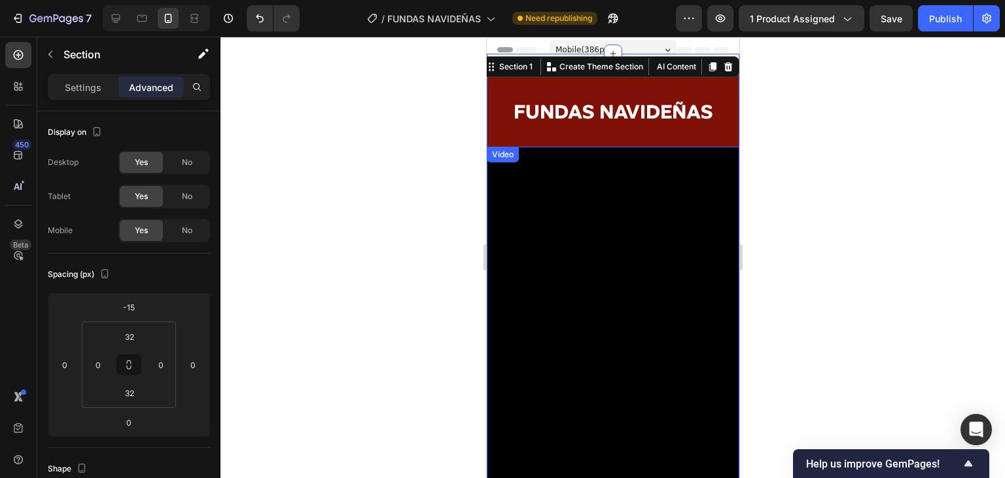
click at [568, 261] on video at bounding box center [612, 336] width 253 height 379
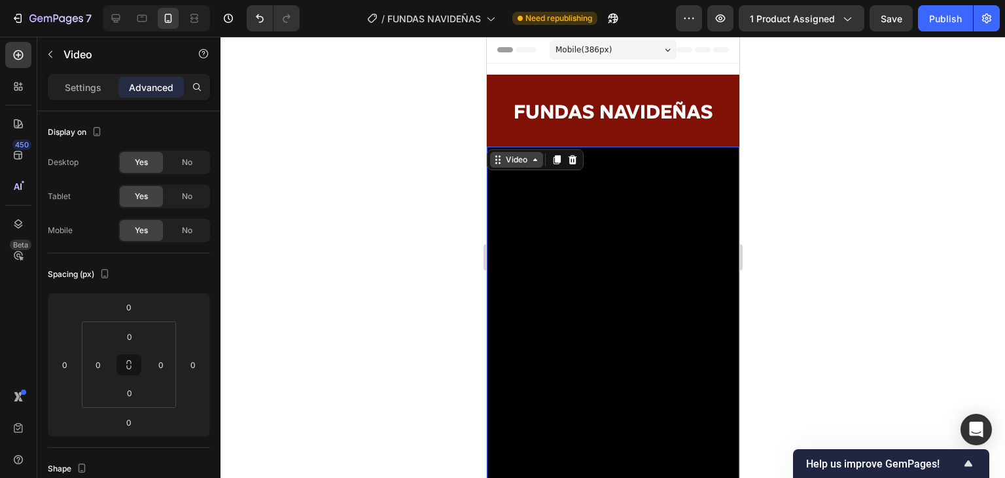
click at [505, 164] on div "Video" at bounding box center [516, 160] width 27 height 12
click at [700, 295] on video at bounding box center [612, 336] width 253 height 379
click at [513, 162] on div "Video" at bounding box center [516, 160] width 27 height 12
click at [509, 162] on div "Video" at bounding box center [516, 160] width 27 height 12
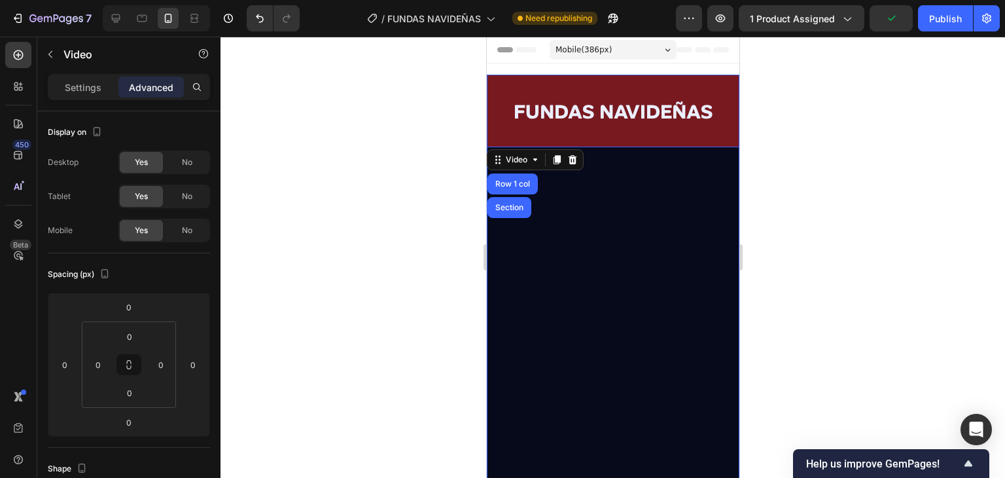
click at [639, 270] on video at bounding box center [612, 336] width 253 height 379
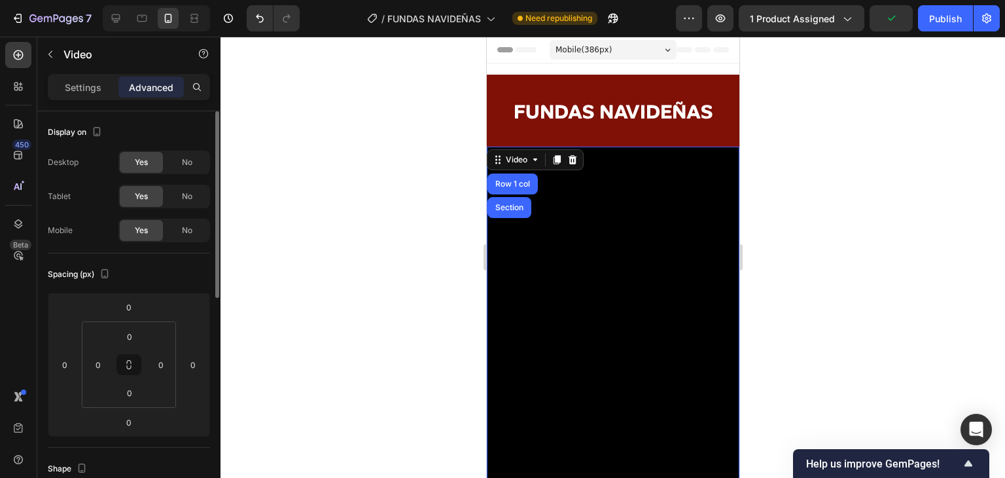
scroll to position [65, 0]
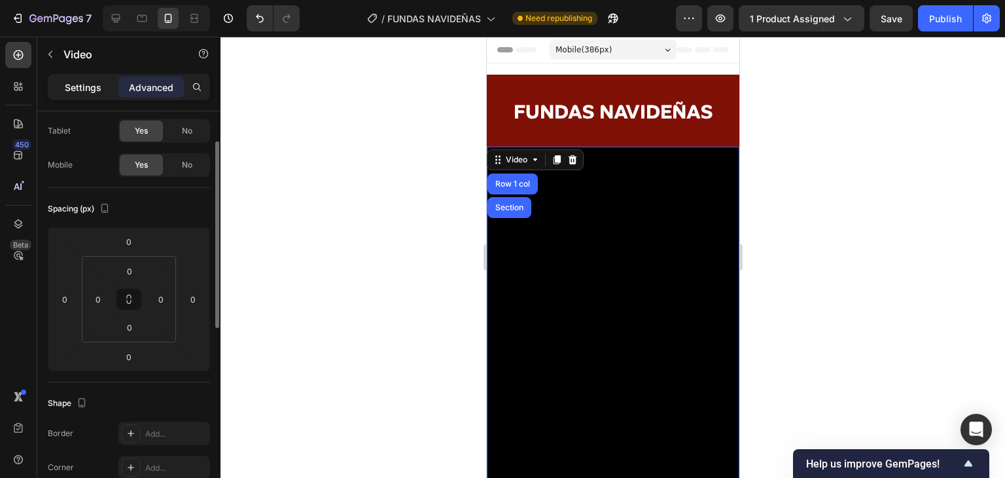
click at [63, 83] on div "Settings" at bounding box center [82, 87] width 65 height 21
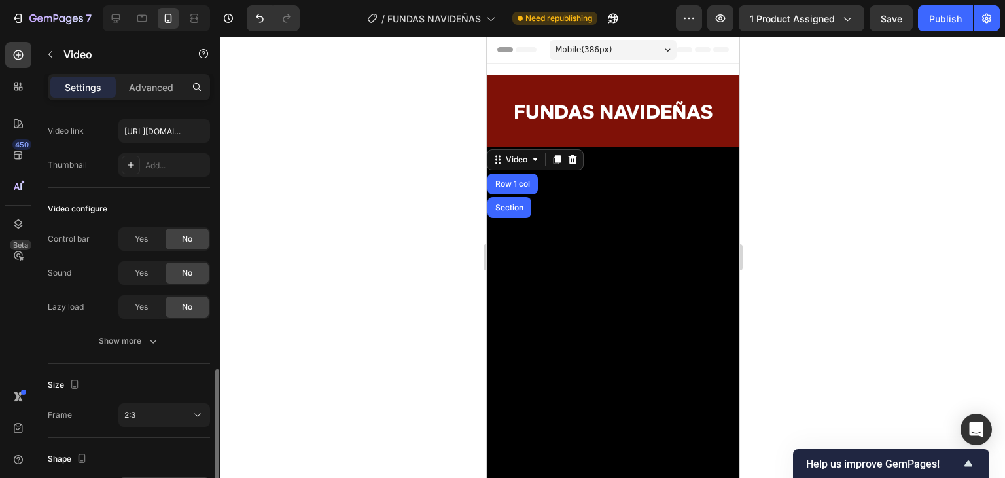
scroll to position [196, 0]
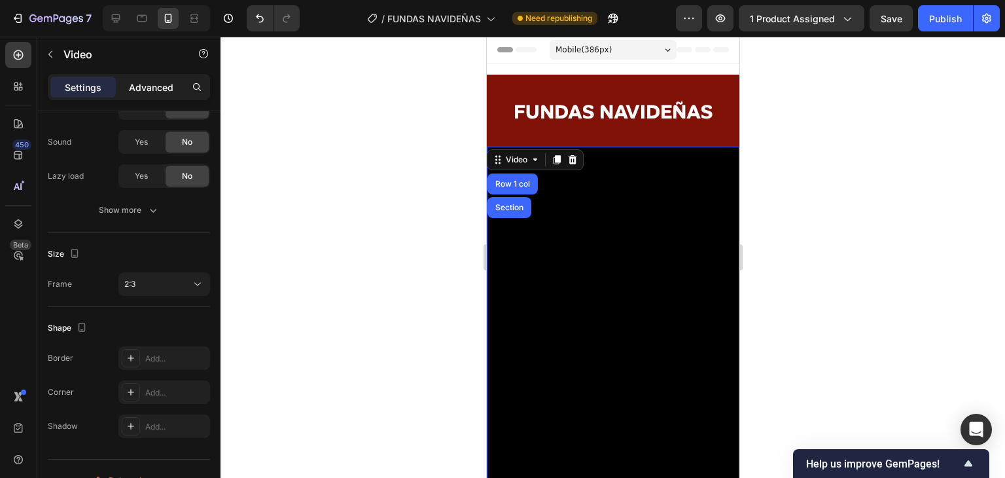
click at [136, 86] on p "Advanced" at bounding box center [151, 88] width 45 height 14
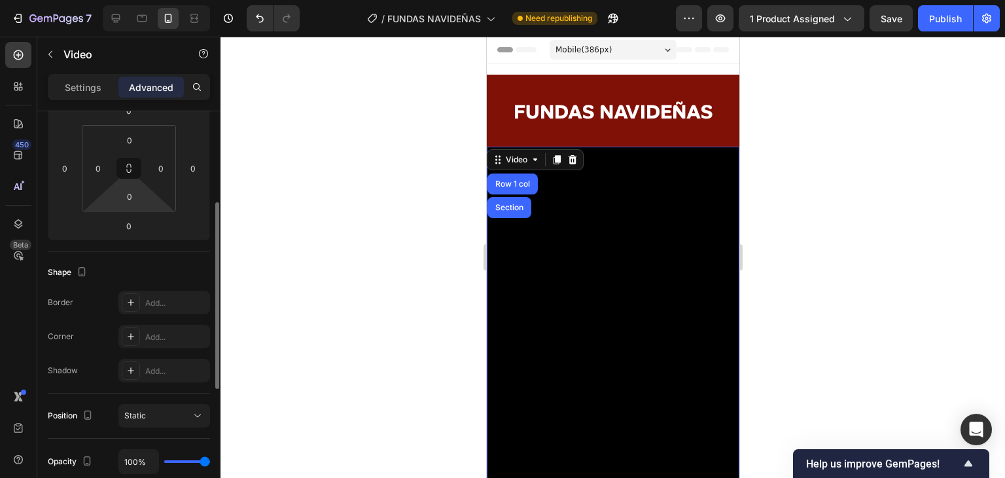
scroll to position [131, 0]
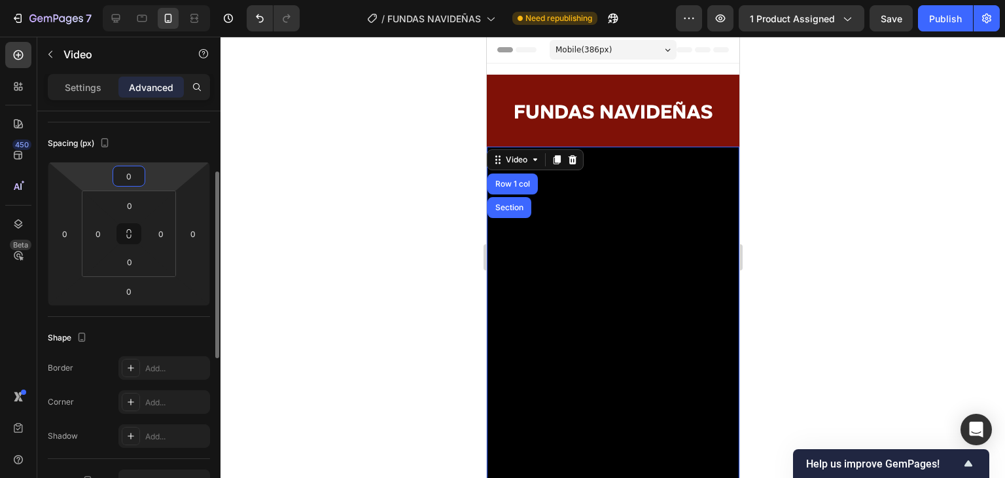
click at [134, 173] on input "0" at bounding box center [129, 176] width 26 height 20
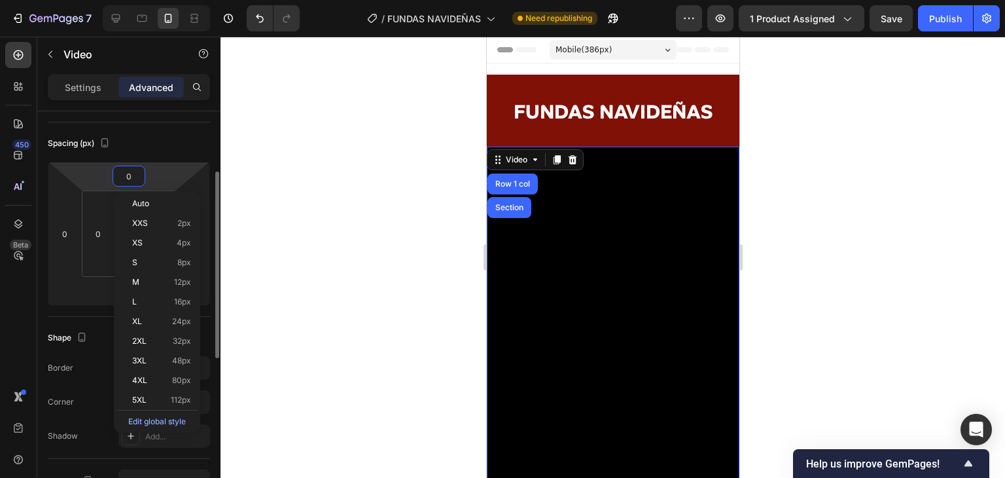
click at [173, 136] on div "Spacing (px)" at bounding box center [129, 143] width 162 height 21
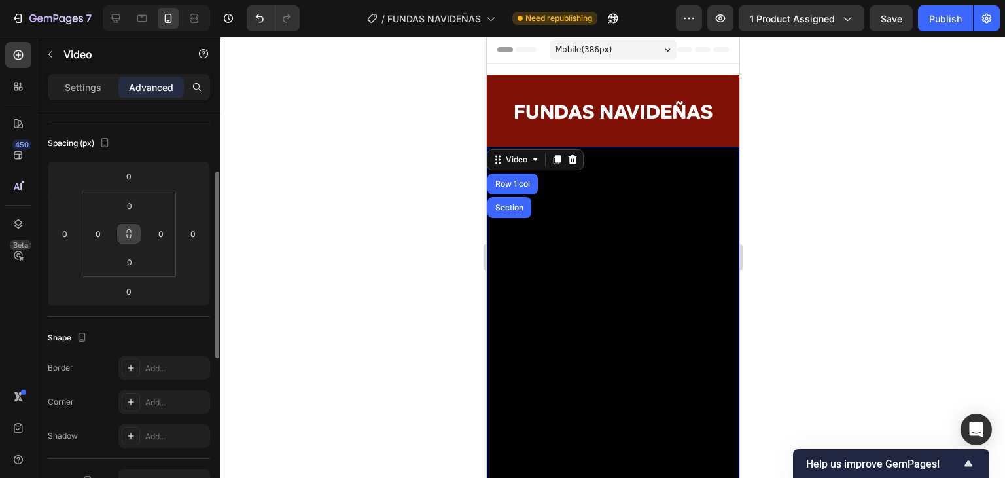
click at [134, 232] on icon at bounding box center [129, 233] width 10 height 10
click at [137, 179] on input "0" at bounding box center [129, 176] width 26 height 20
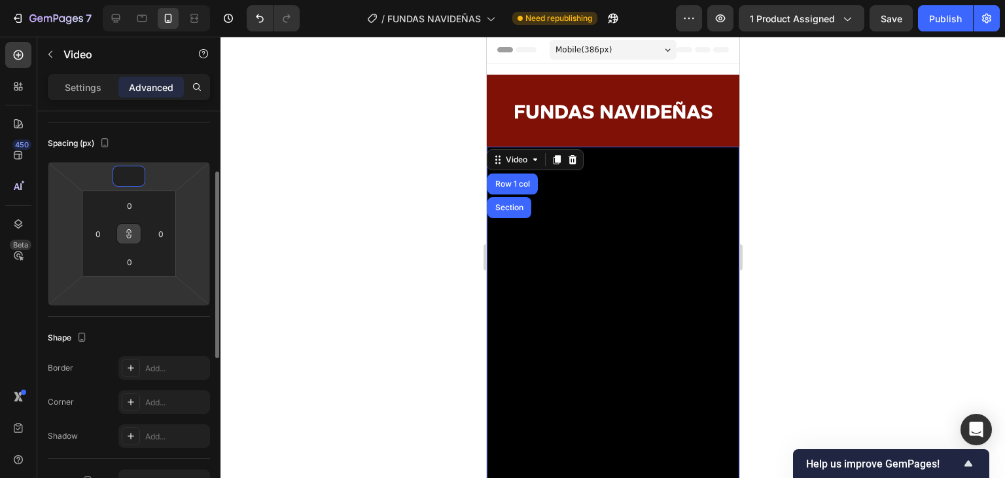
type input "1"
type input "10"
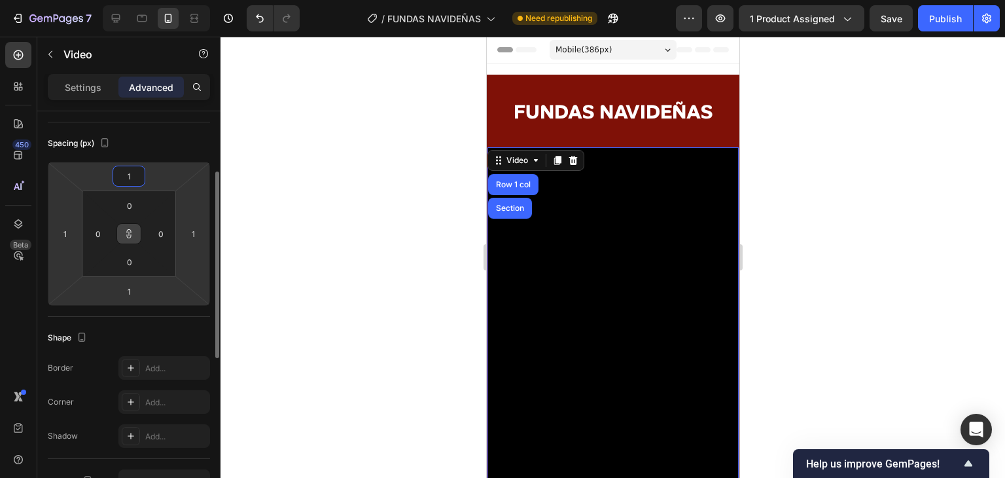
type input "10"
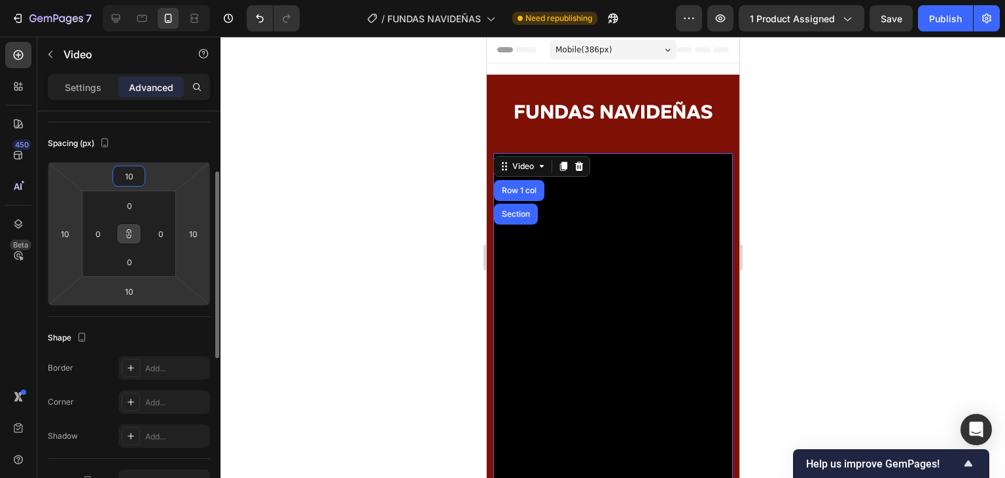
type input "1"
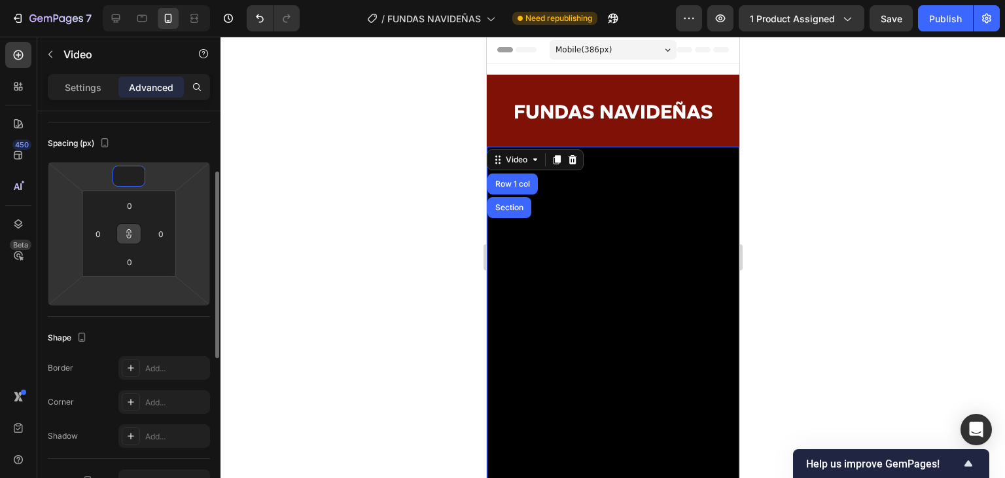
type input "-1"
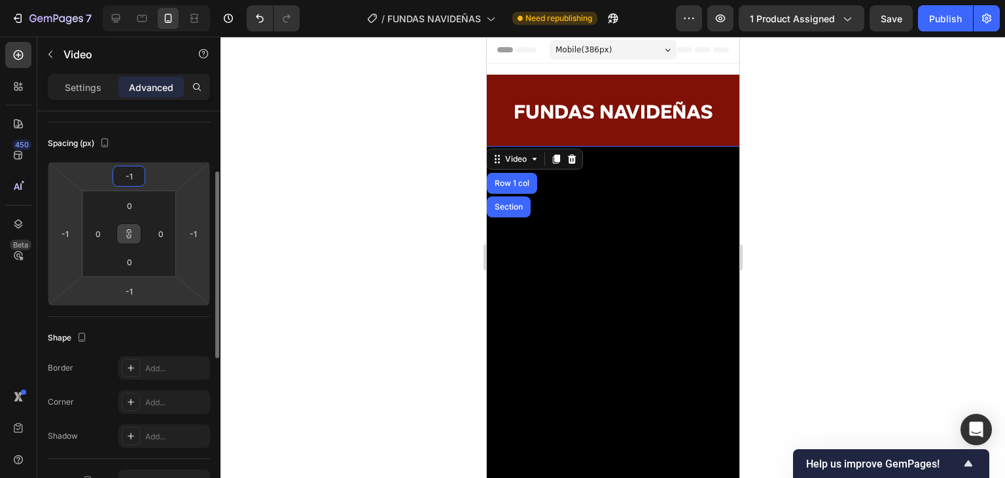
type input "-10"
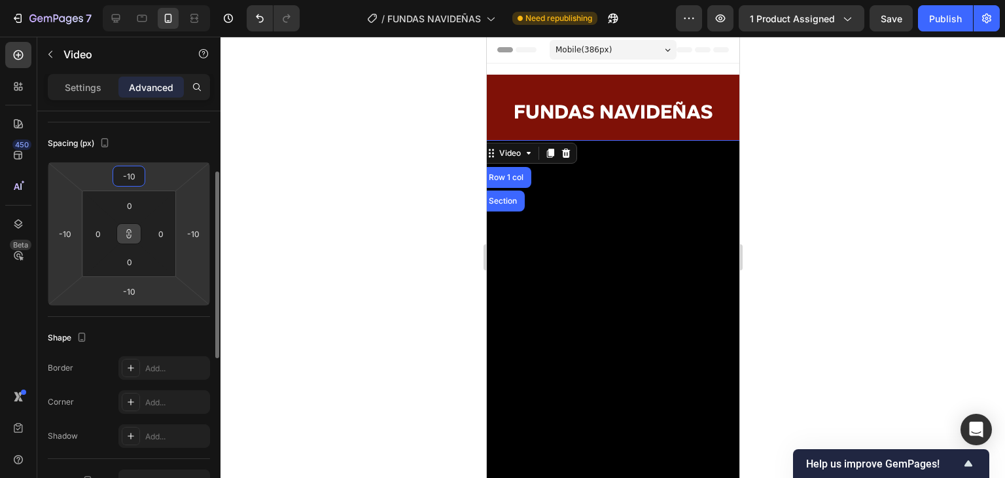
type input "-1"
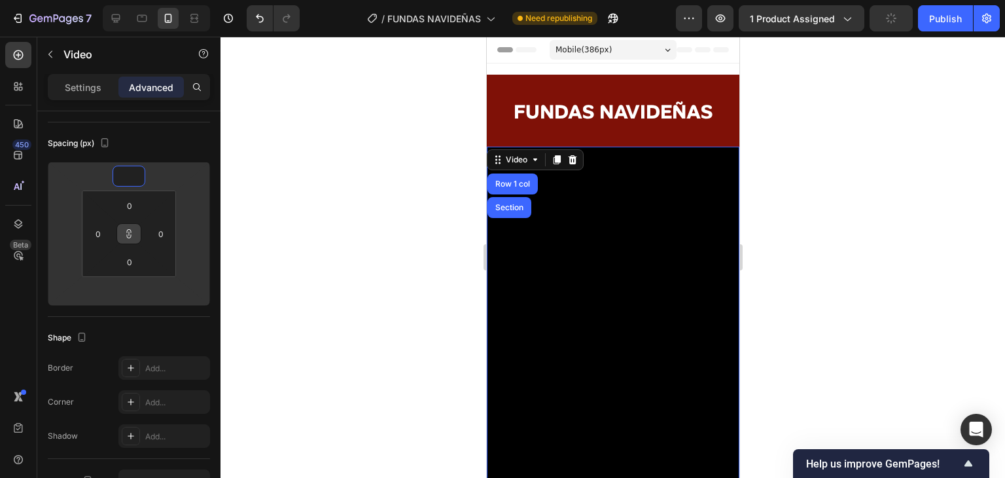
click at [945, 304] on div at bounding box center [613, 257] width 785 height 441
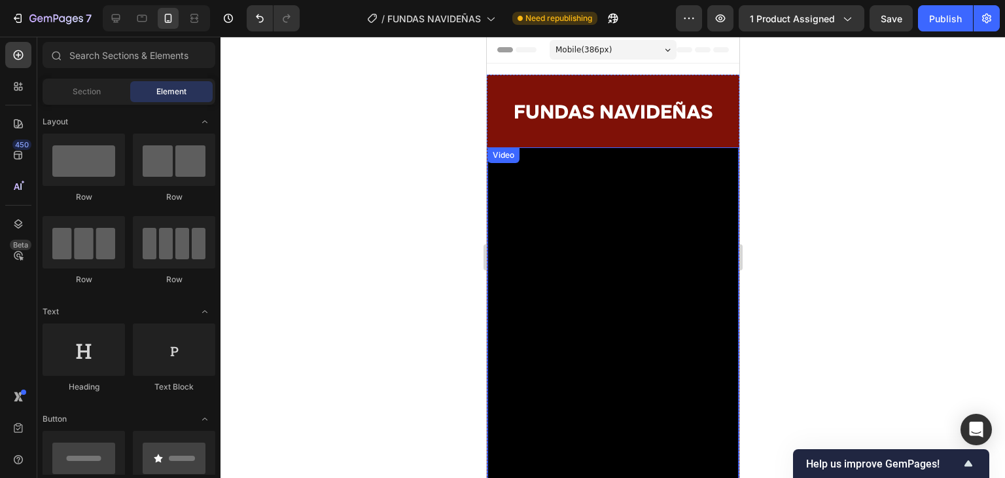
click at [602, 152] on video at bounding box center [612, 335] width 251 height 377
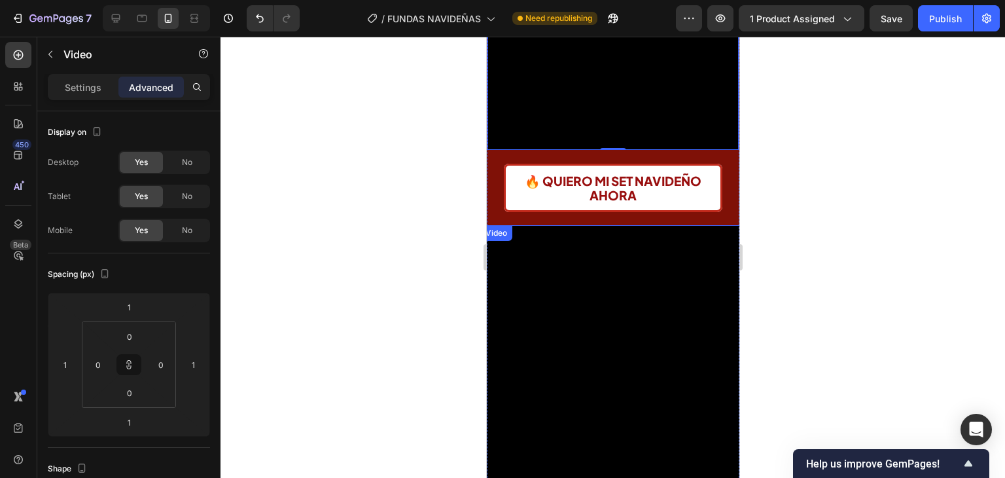
scroll to position [393, 0]
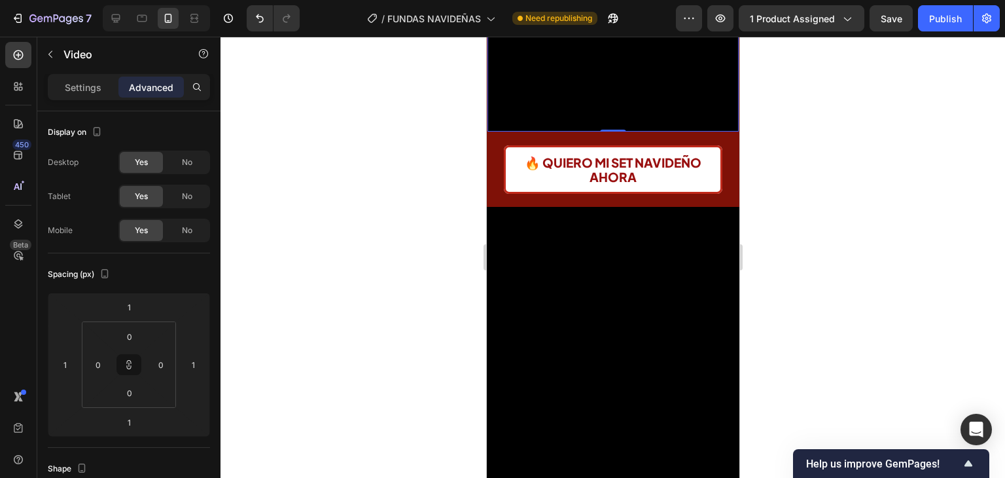
click at [914, 350] on div at bounding box center [613, 257] width 785 height 441
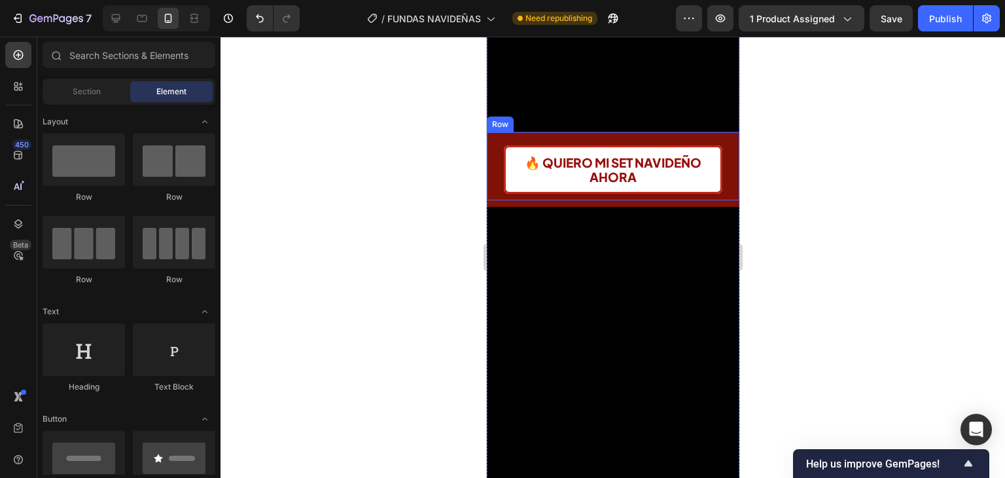
click at [712, 132] on div "🔥 QUIERO MI SET NAVIDEÑO AHORA Button Row" at bounding box center [612, 166] width 253 height 68
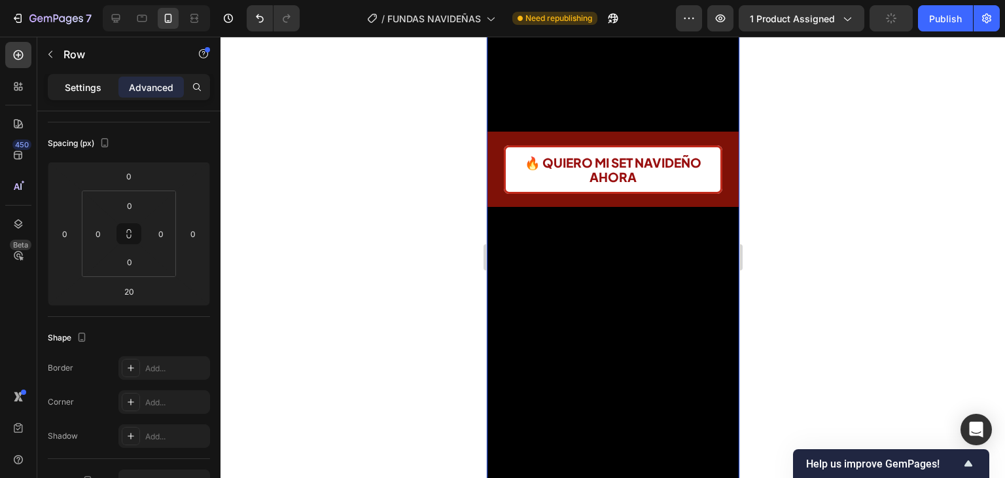
click at [100, 82] on p "Settings" at bounding box center [83, 88] width 37 height 14
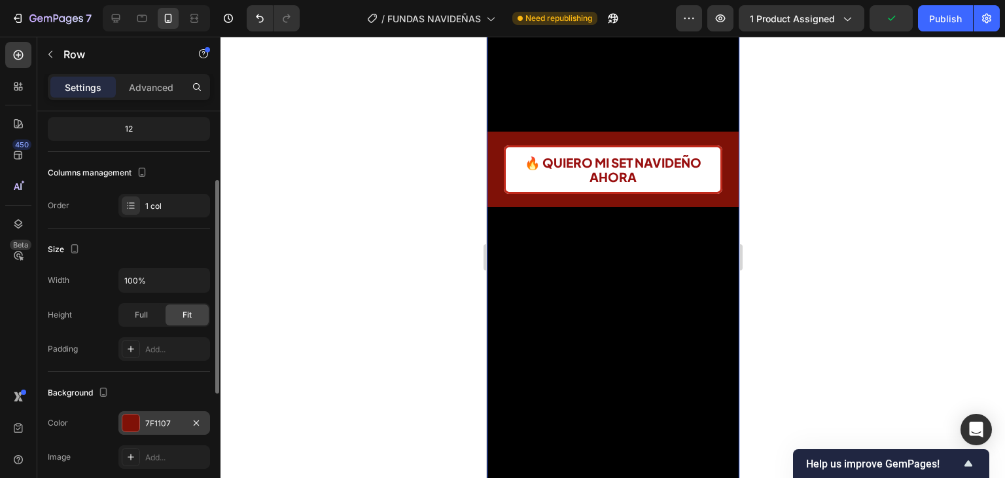
click at [136, 417] on div at bounding box center [130, 422] width 17 height 17
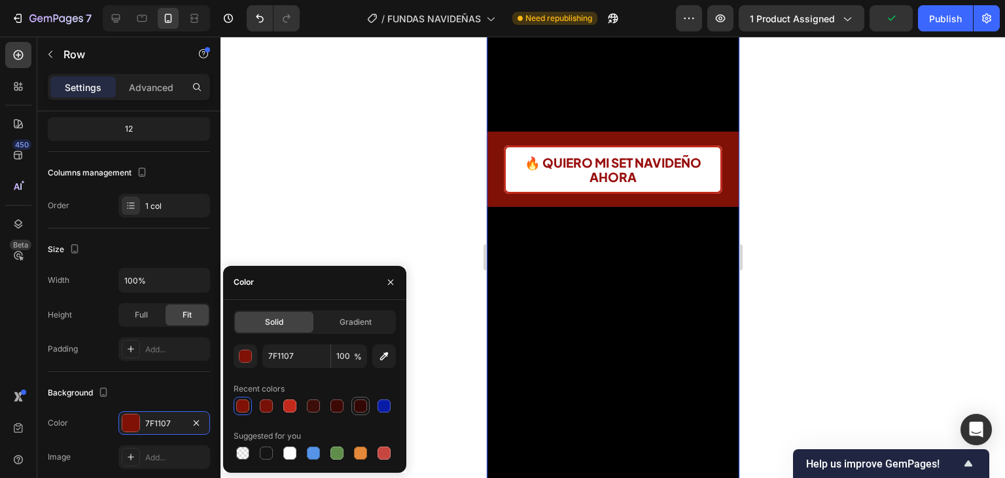
click at [354, 404] on div at bounding box center [360, 405] width 13 height 13
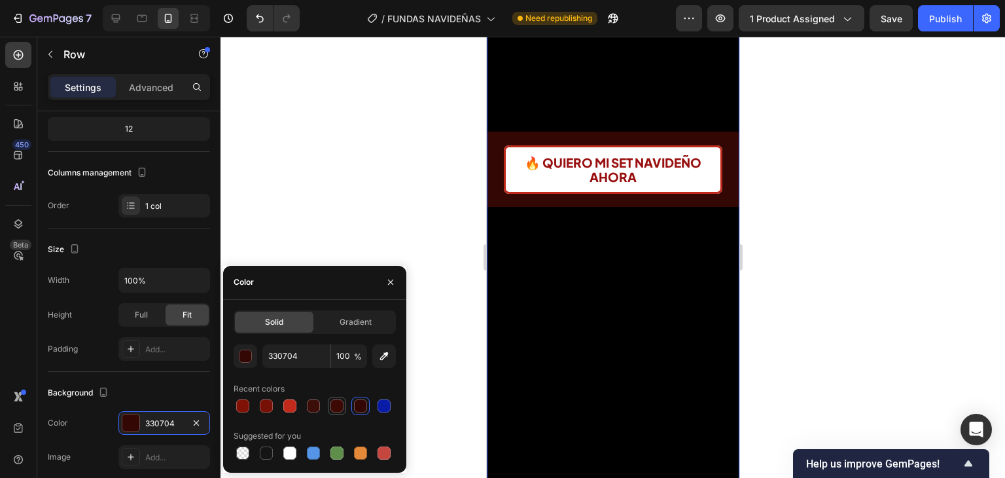
click at [343, 405] on div at bounding box center [337, 406] width 16 height 16
click at [382, 357] on icon "button" at bounding box center [384, 356] width 13 height 13
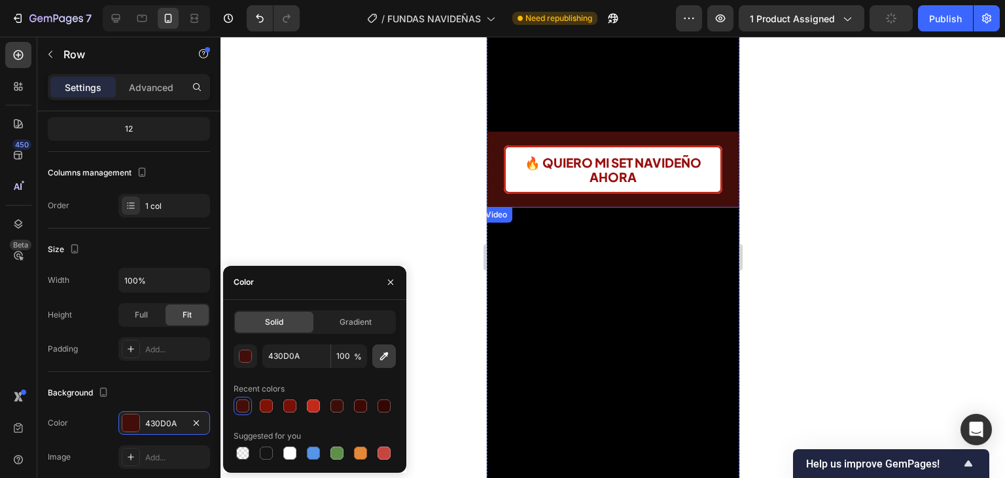
click at [389, 352] on icon "button" at bounding box center [384, 356] width 13 height 13
type input "420803"
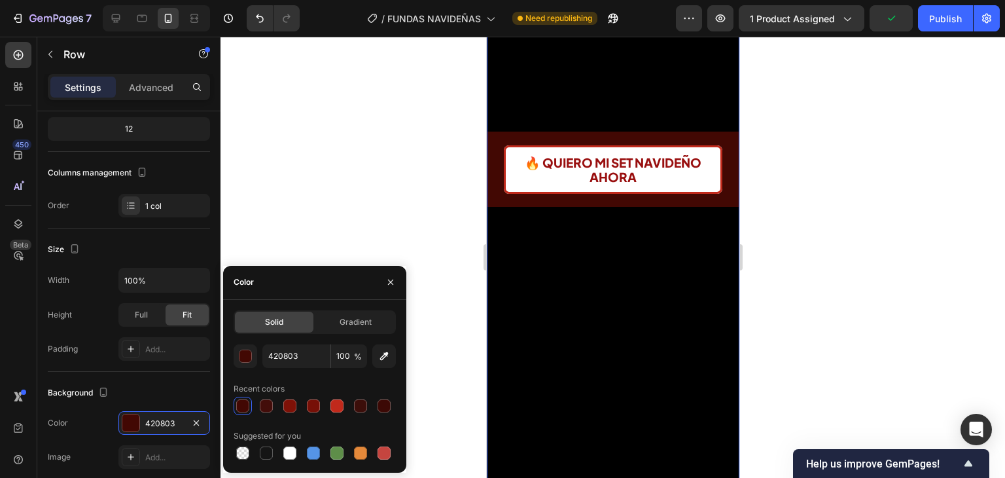
click at [843, 218] on div at bounding box center [613, 257] width 785 height 441
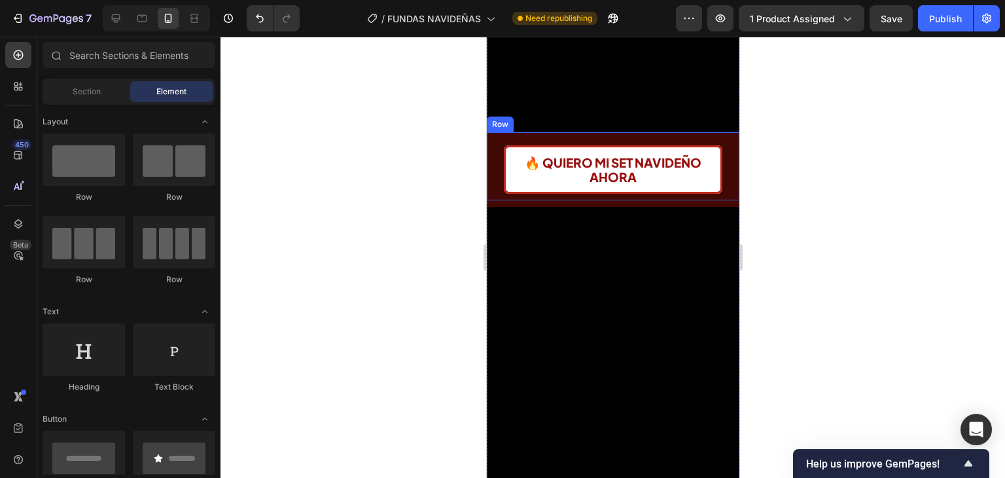
click at [713, 132] on div "🔥 QUIERO MI SET NAVIDEÑO AHORA Button Row" at bounding box center [612, 166] width 253 height 68
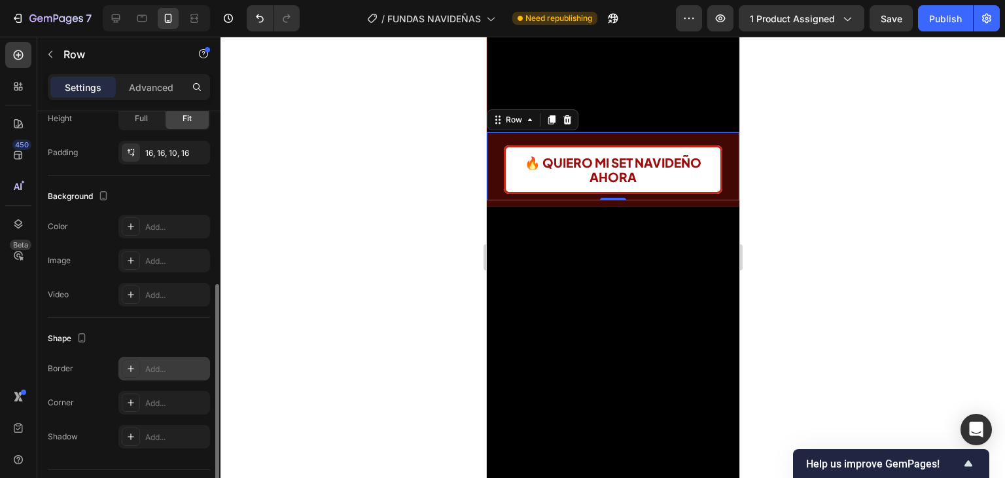
scroll to position [359, 0]
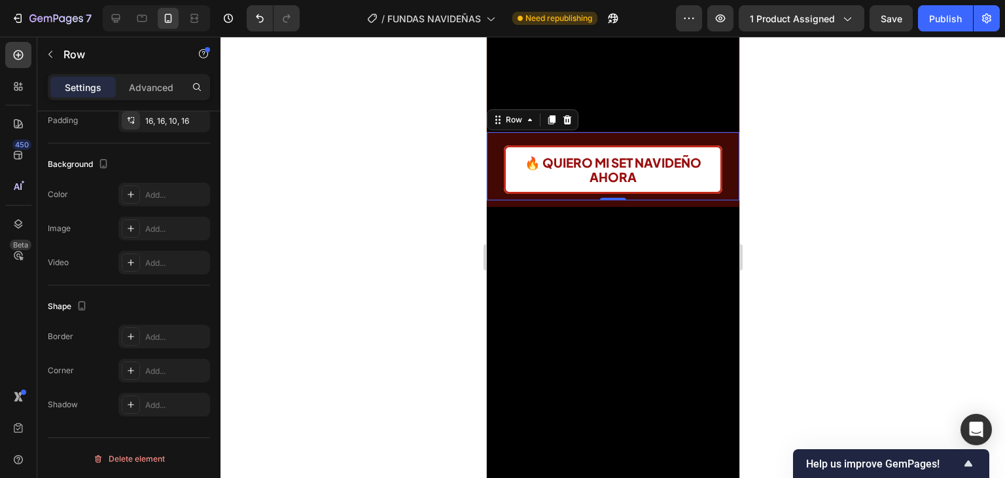
click at [716, 132] on div "🔥 QUIERO MI SET NAVIDEÑO AHORA Button Row 0" at bounding box center [612, 166] width 253 height 68
click at [171, 226] on div "Add..." at bounding box center [176, 229] width 62 height 12
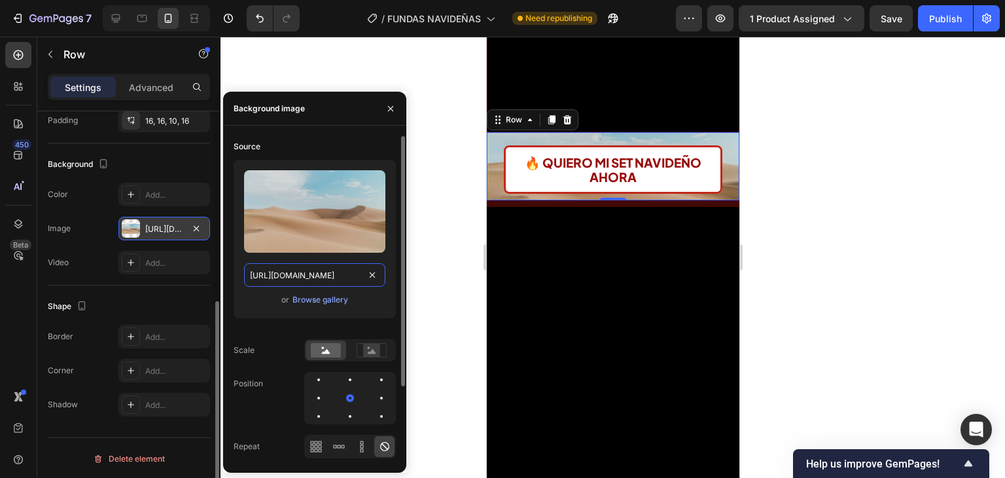
paste input "0770/0424/3188/files/gempages_577046385707188774-a0520fe1-a8f9-4fdc-9e09-5f2adb…"
type input "https://cdn.shopify.com/s/files/1/0770/0424/3188/files/gempages_577046385707188…"
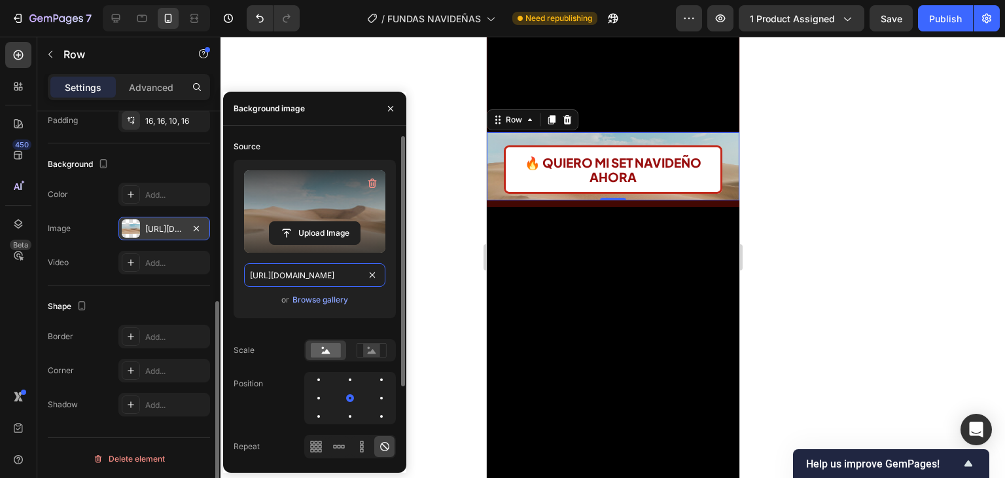
scroll to position [0, 458]
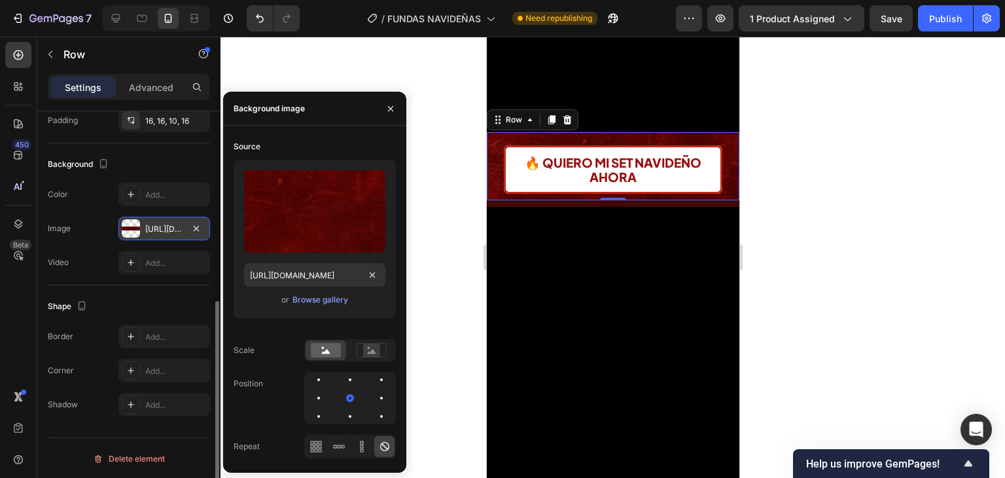
click at [772, 245] on div at bounding box center [613, 257] width 785 height 441
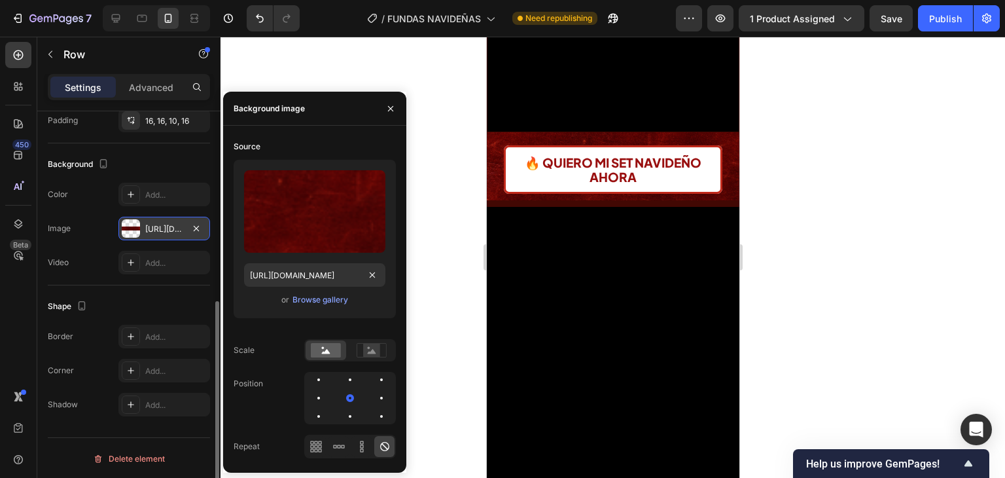
scroll to position [0, 0]
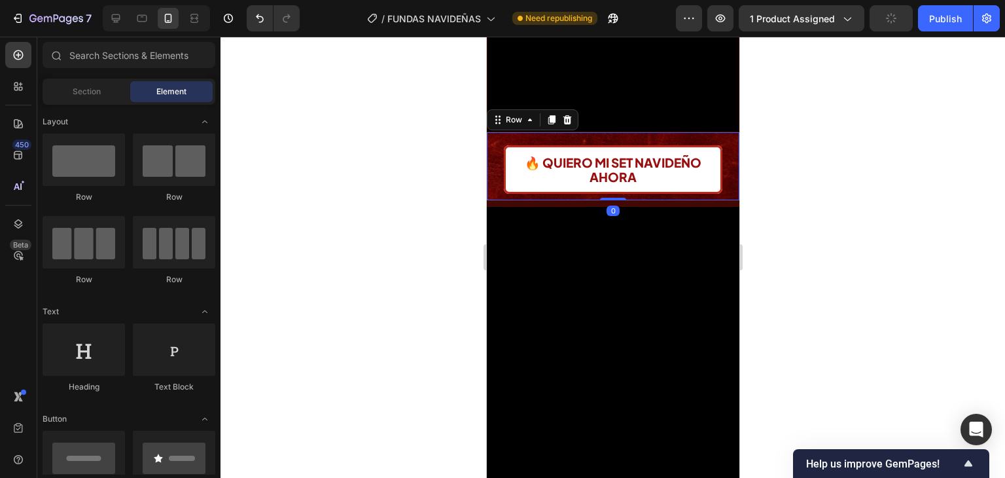
click at [700, 132] on div "🔥 QUIERO MI SET NAVIDEÑO AHORA Button Row 0" at bounding box center [612, 166] width 253 height 68
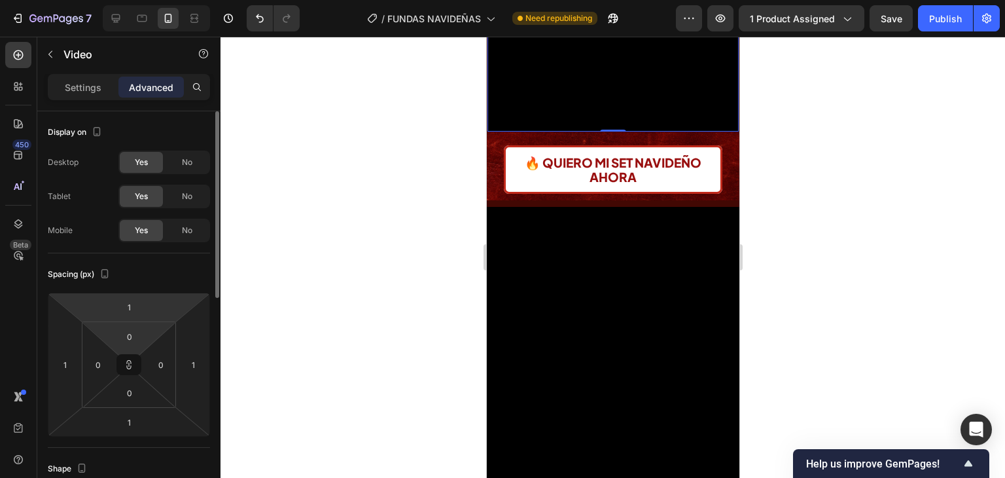
scroll to position [65, 0]
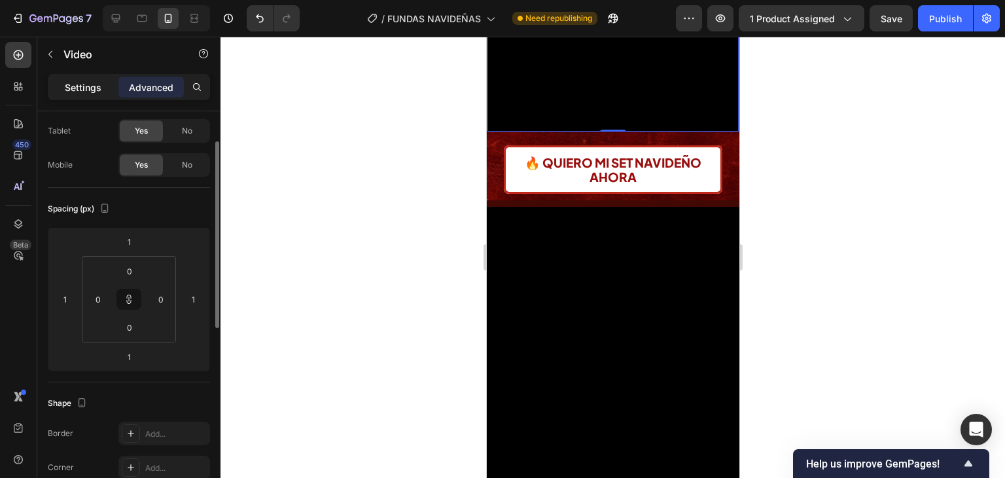
click at [79, 81] on p "Settings" at bounding box center [83, 88] width 37 height 14
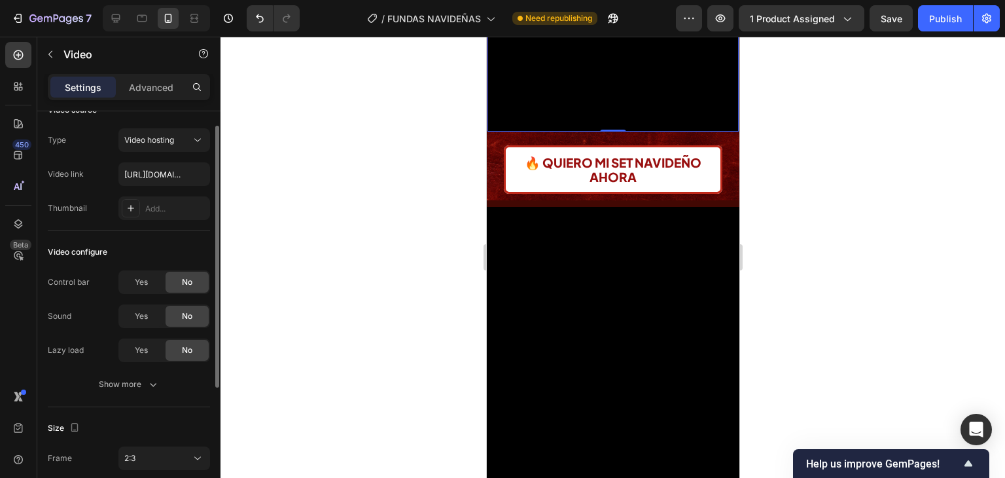
scroll to position [0, 0]
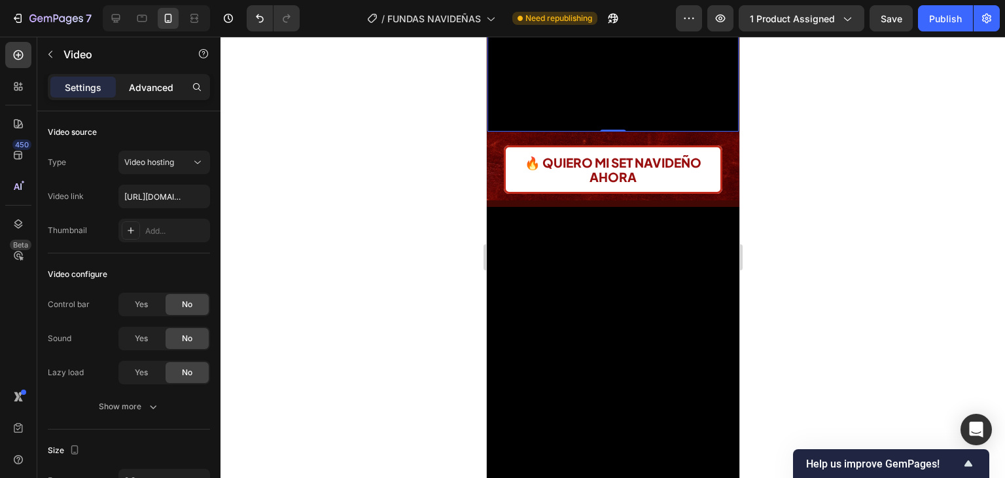
click at [164, 94] on div "Advanced" at bounding box center [150, 87] width 65 height 21
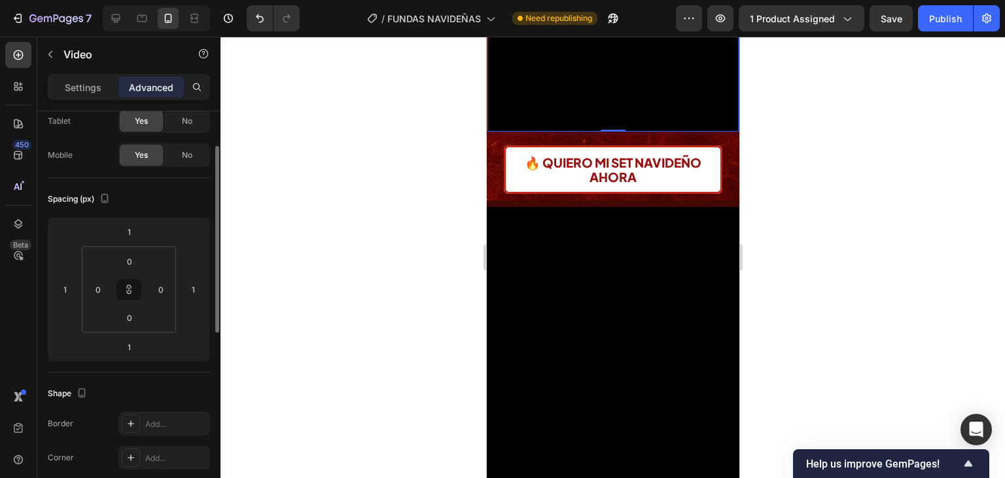
scroll to position [10, 0]
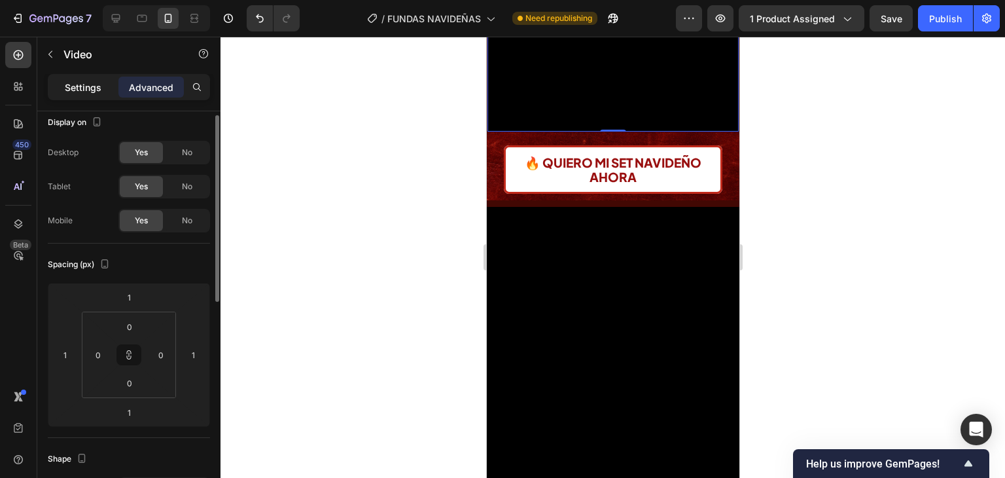
click at [83, 91] on p "Settings" at bounding box center [83, 88] width 37 height 14
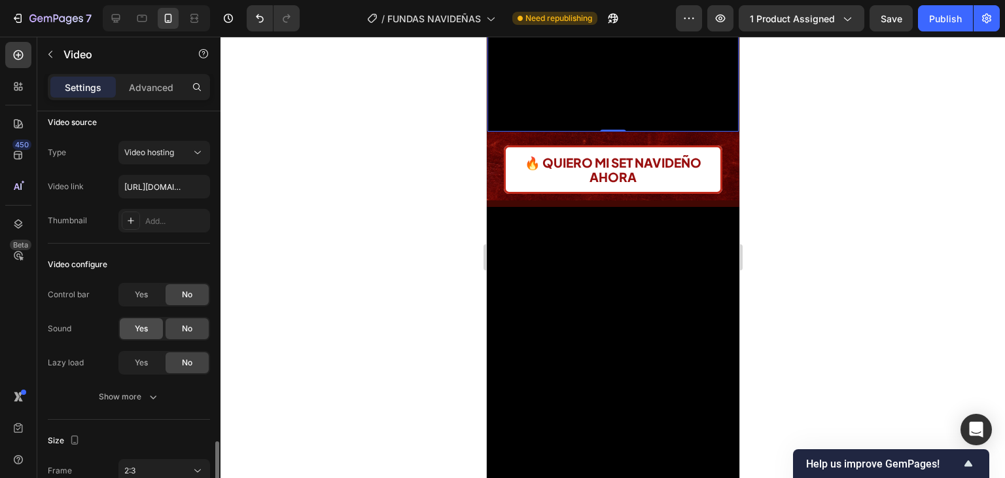
scroll to position [219, 0]
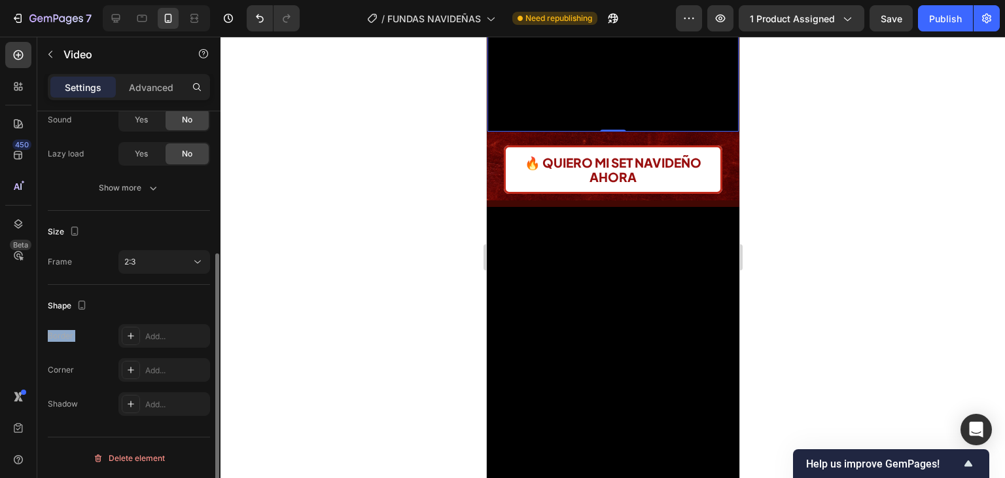
drag, startPoint x: 58, startPoint y: 312, endPoint x: 120, endPoint y: 321, distance: 62.1
click at [119, 321] on div "Shape Border Add... Corner Add... Shadow Add..." at bounding box center [129, 355] width 162 height 141
click at [118, 300] on div "Shape" at bounding box center [129, 305] width 162 height 21
drag, startPoint x: 91, startPoint y: 308, endPoint x: 57, endPoint y: 313, distance: 34.4
click at [57, 313] on div "Shape" at bounding box center [129, 305] width 162 height 21
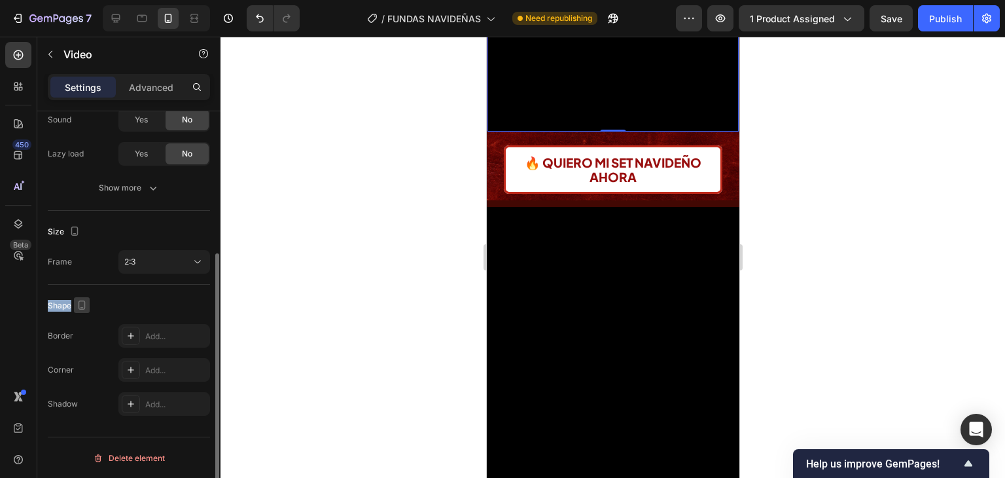
drag, startPoint x: 45, startPoint y: 301, endPoint x: 89, endPoint y: 298, distance: 43.9
click at [89, 298] on div "Video source Type Video hosting Video link https://cdn.shopify.com/videos/c/o/v…" at bounding box center [128, 204] width 183 height 623
click at [90, 298] on div "Shape" at bounding box center [129, 305] width 162 height 21
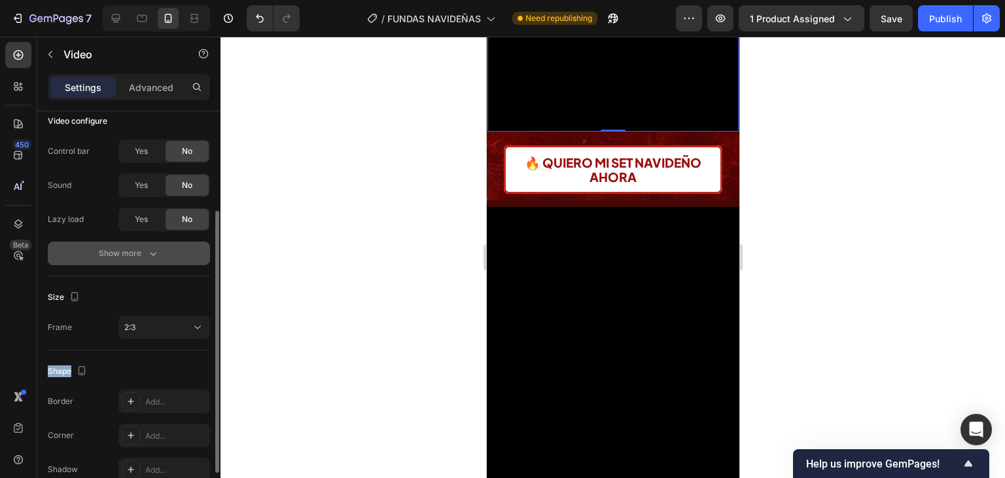
click at [118, 262] on button "Show more" at bounding box center [129, 254] width 162 height 24
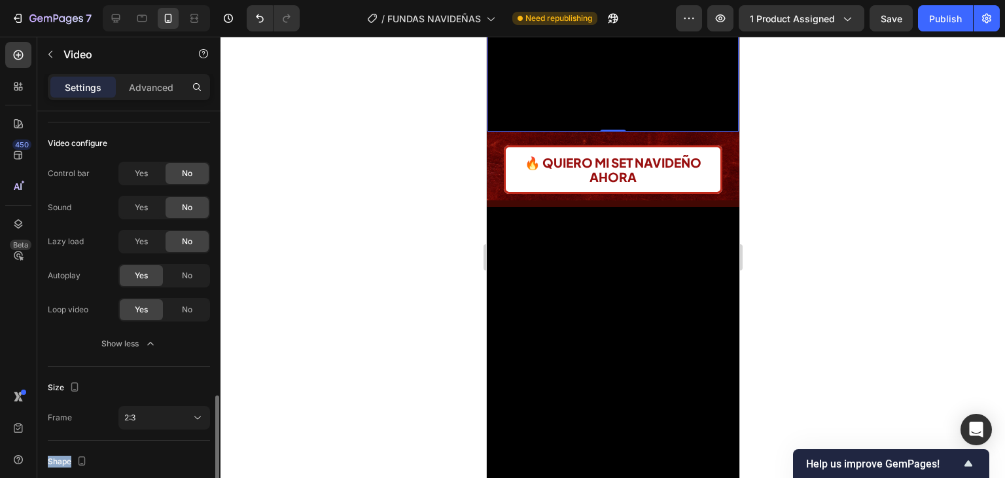
scroll to position [262, 0]
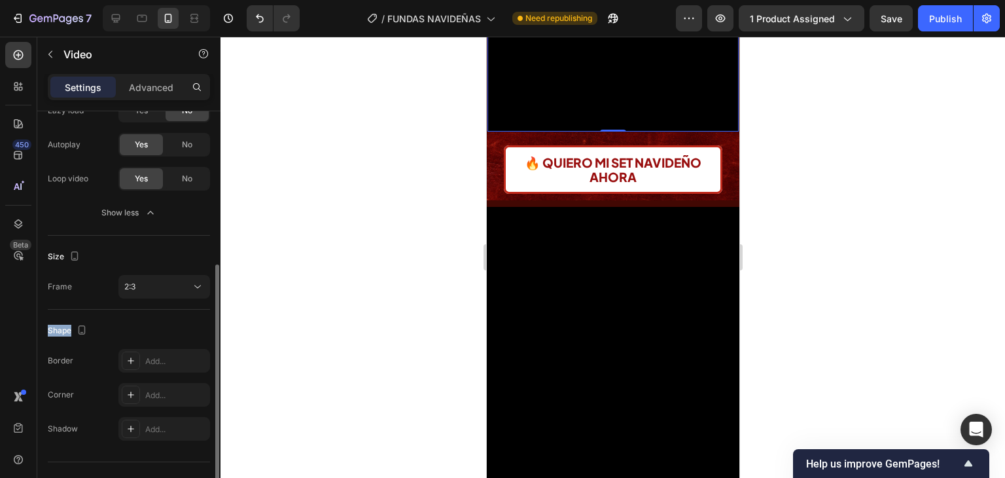
click at [153, 327] on div "Shape" at bounding box center [129, 330] width 162 height 21
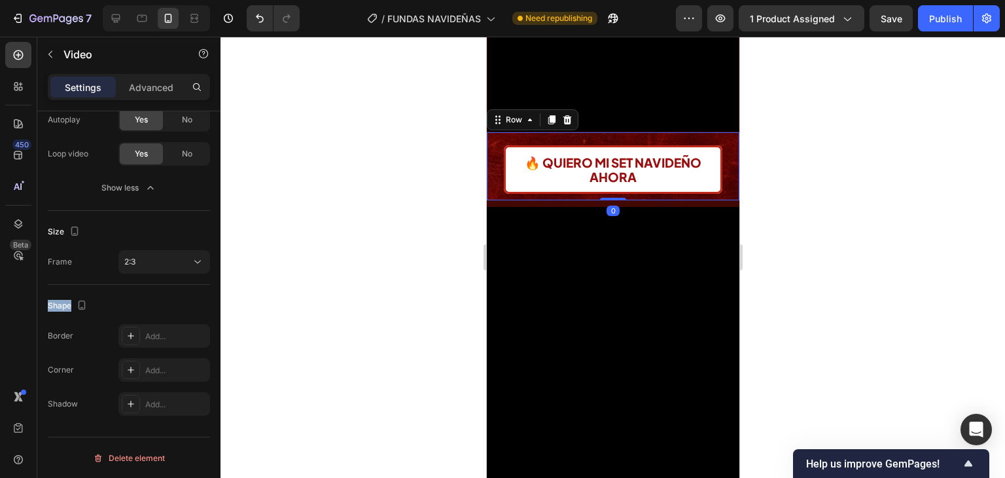
click at [712, 132] on div "🔥 QUIERO MI SET NAVIDEÑO AHORA Button Row 0" at bounding box center [612, 166] width 253 height 68
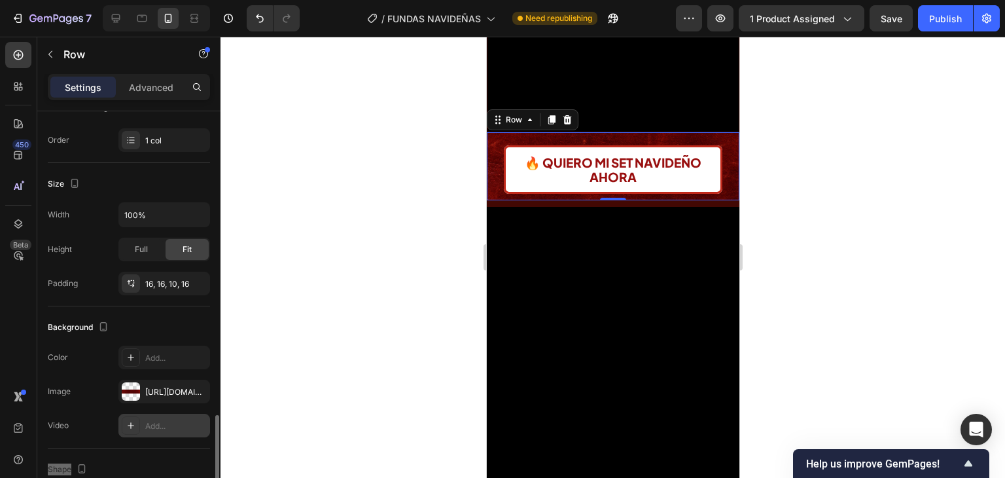
scroll to position [327, 0]
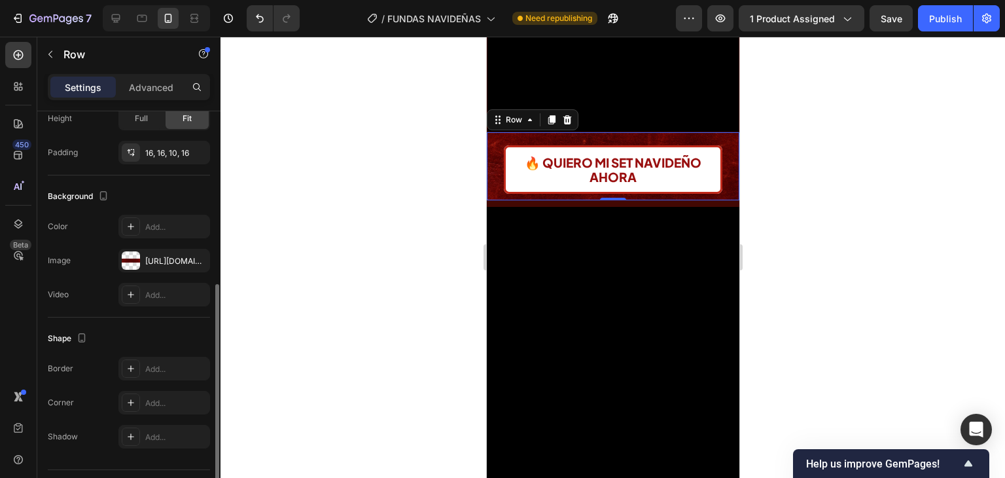
click at [88, 391] on div "Corner Add..." at bounding box center [129, 403] width 162 height 24
click at [143, 225] on div "Add..." at bounding box center [164, 227] width 92 height 24
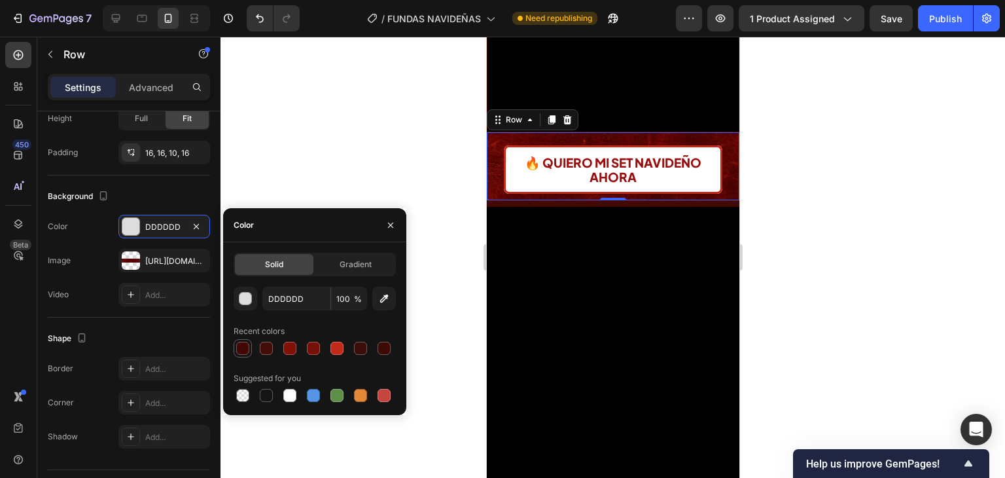
click at [245, 342] on div at bounding box center [242, 348] width 13 height 13
type input "420803"
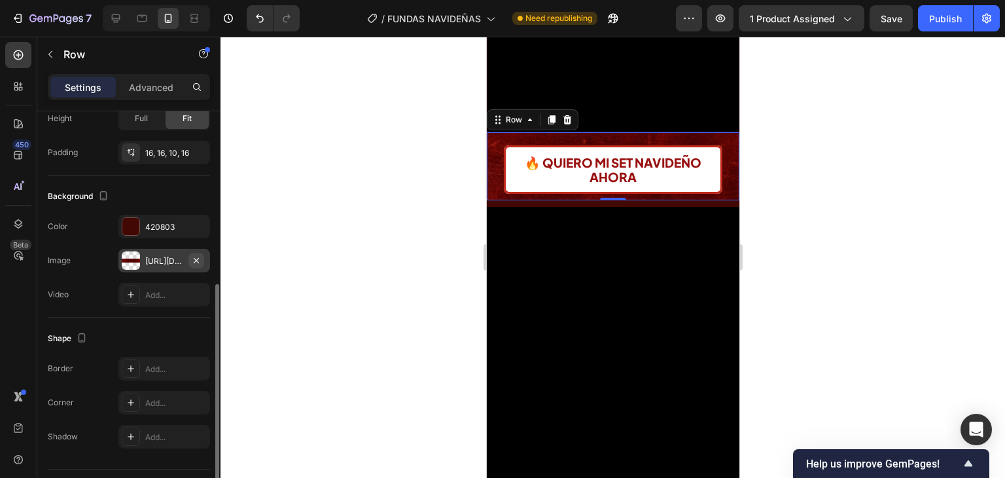
click at [196, 257] on icon "button" at bounding box center [196, 260] width 10 height 10
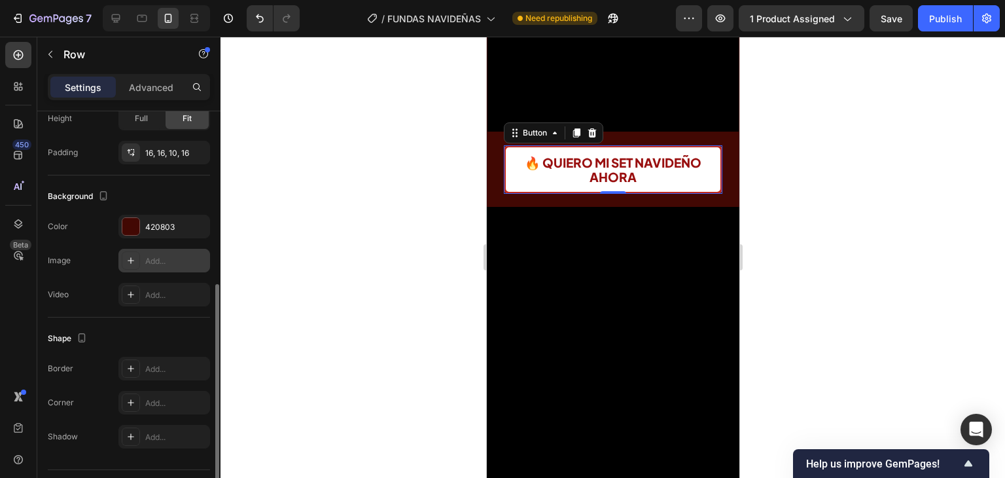
click at [710, 166] on button "🔥 QUIERO MI SET NAVIDEÑO AHORA" at bounding box center [612, 169] width 219 height 48
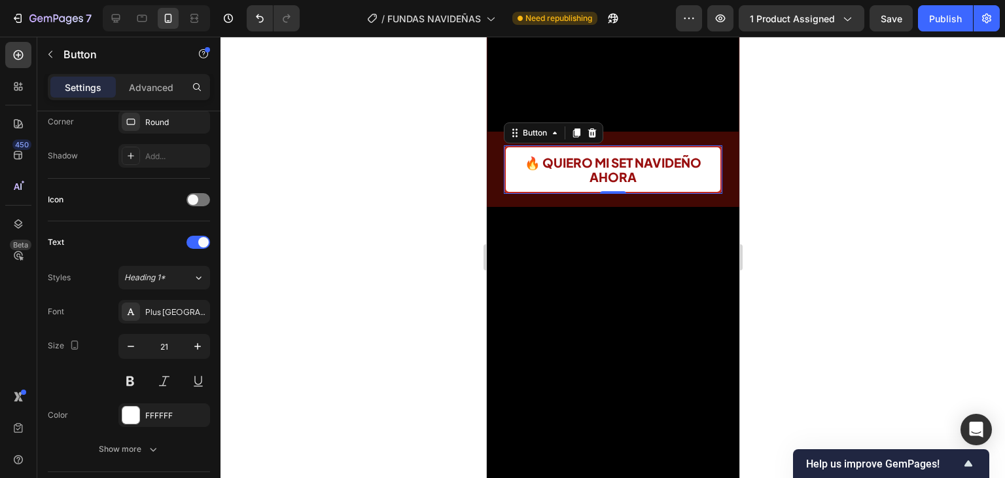
scroll to position [0, 0]
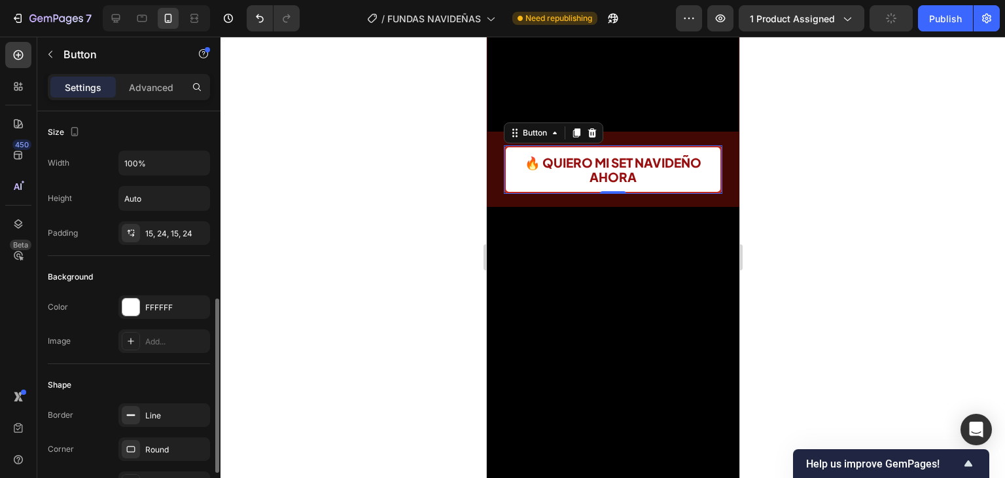
scroll to position [196, 0]
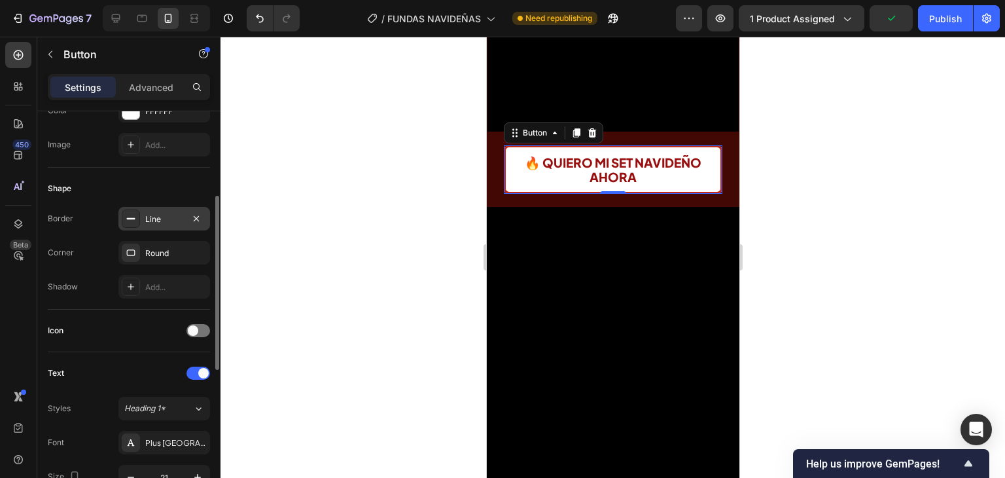
click at [142, 211] on div "Line" at bounding box center [164, 219] width 92 height 24
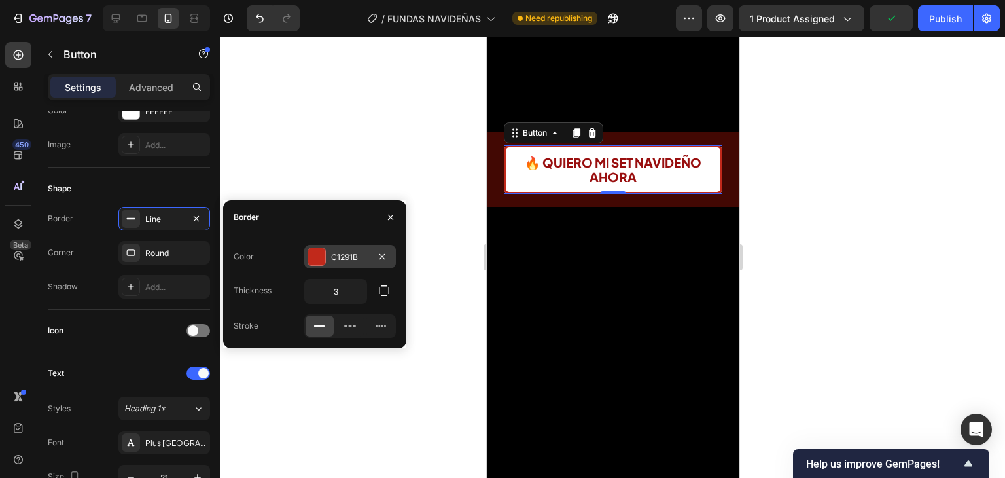
click at [316, 255] on div at bounding box center [316, 256] width 17 height 17
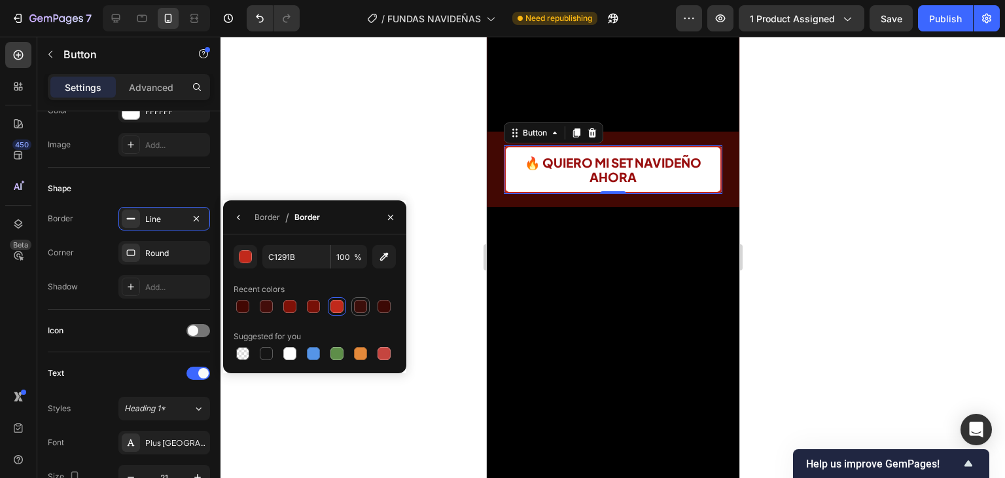
click at [359, 306] on div at bounding box center [360, 306] width 13 height 13
click at [307, 305] on div at bounding box center [313, 306] width 13 height 13
click at [284, 305] on div at bounding box center [289, 306] width 13 height 13
type input "7F1107"
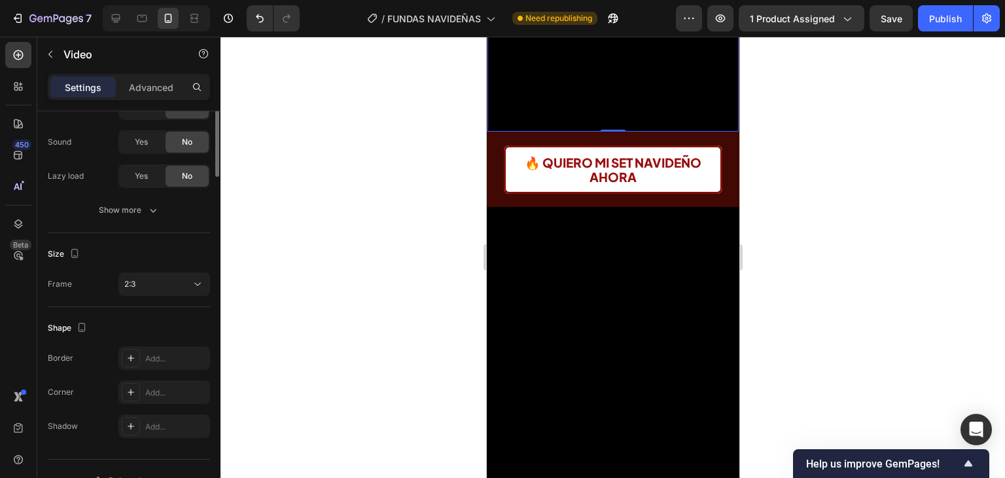
scroll to position [0, 0]
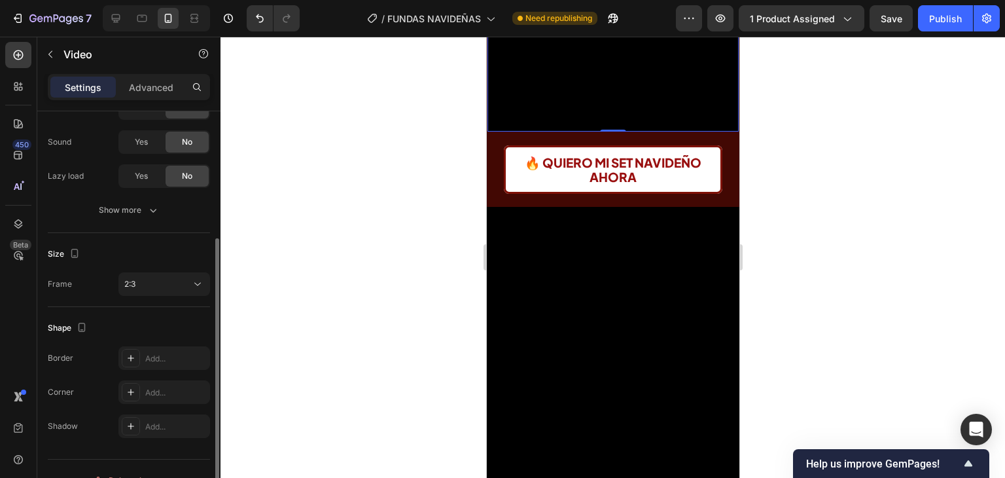
scroll to position [219, 0]
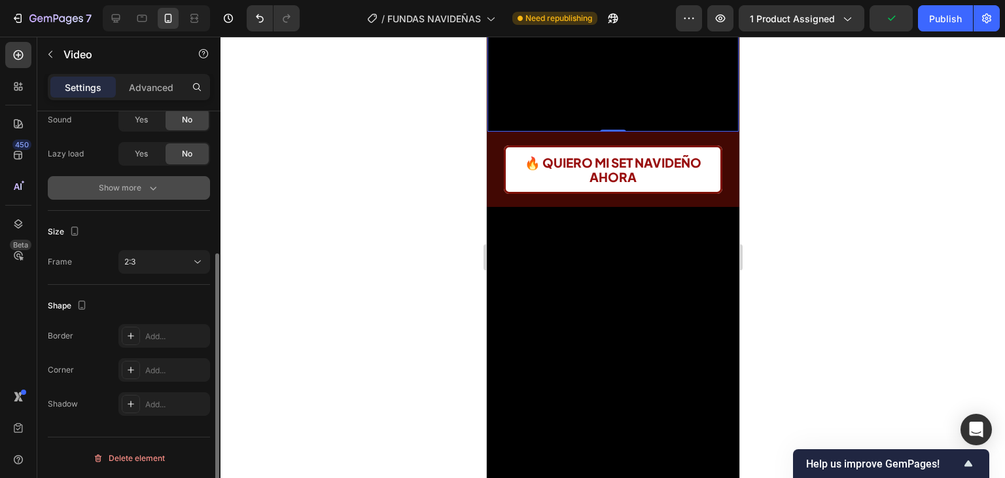
click at [143, 189] on div "Show more" at bounding box center [129, 187] width 61 height 13
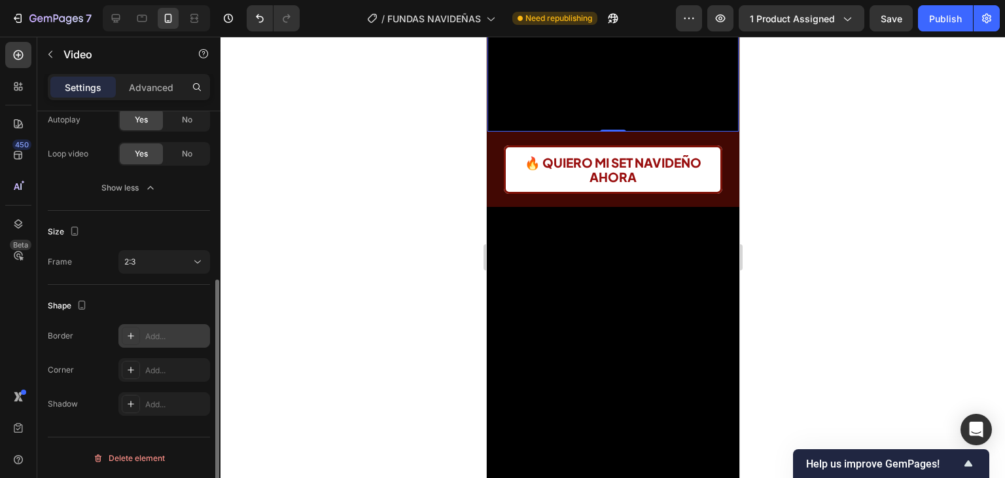
scroll to position [25, 0]
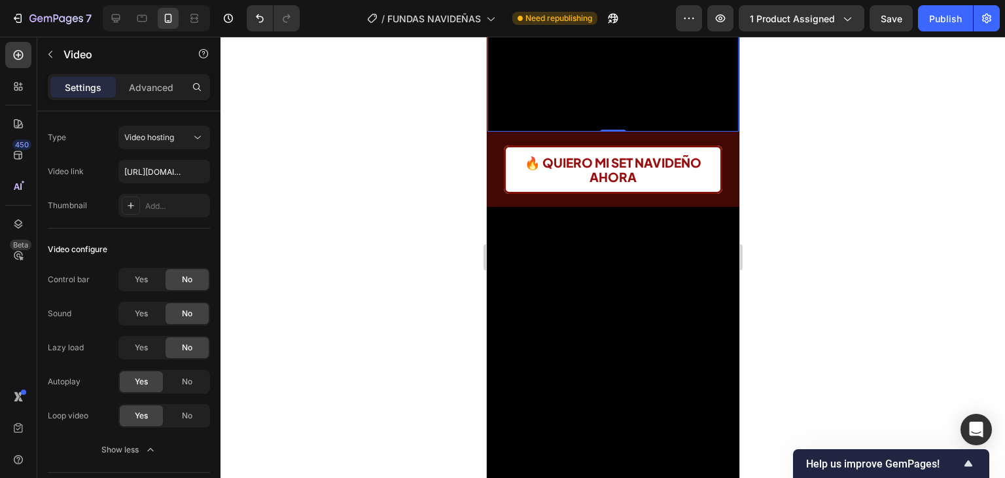
click at [150, 99] on div "Settings Advanced" at bounding box center [129, 87] width 162 height 26
click at [150, 87] on p "Advanced" at bounding box center [151, 88] width 45 height 14
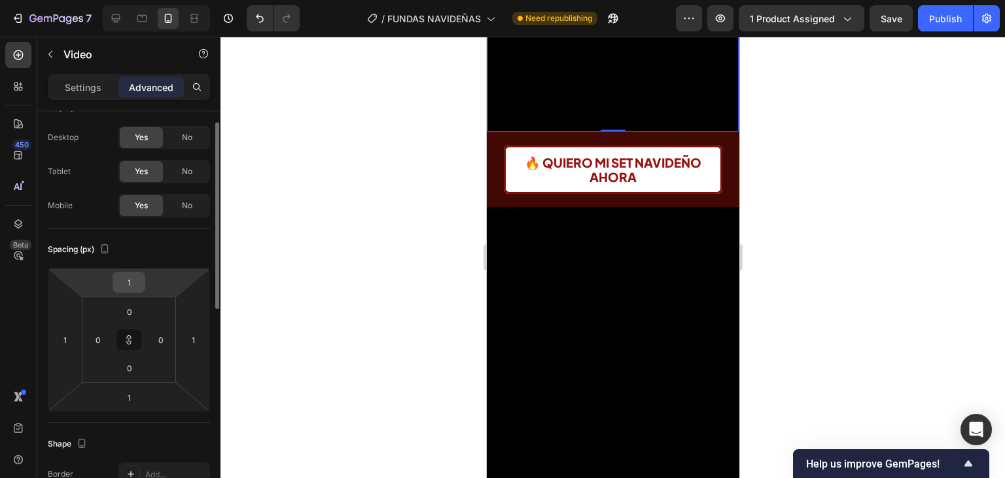
click at [144, 280] on div "1" at bounding box center [129, 282] width 33 height 21
click at [133, 281] on input "1" at bounding box center [129, 282] width 26 height 20
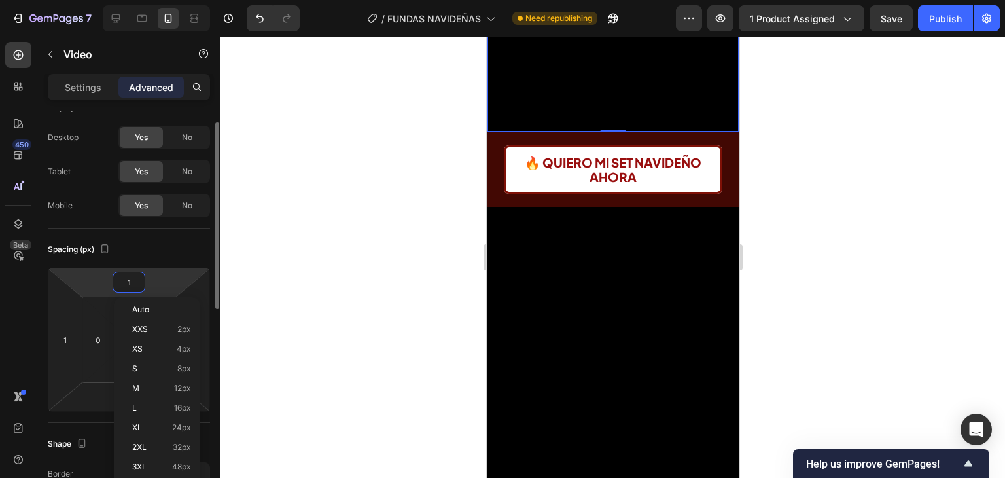
type input "2"
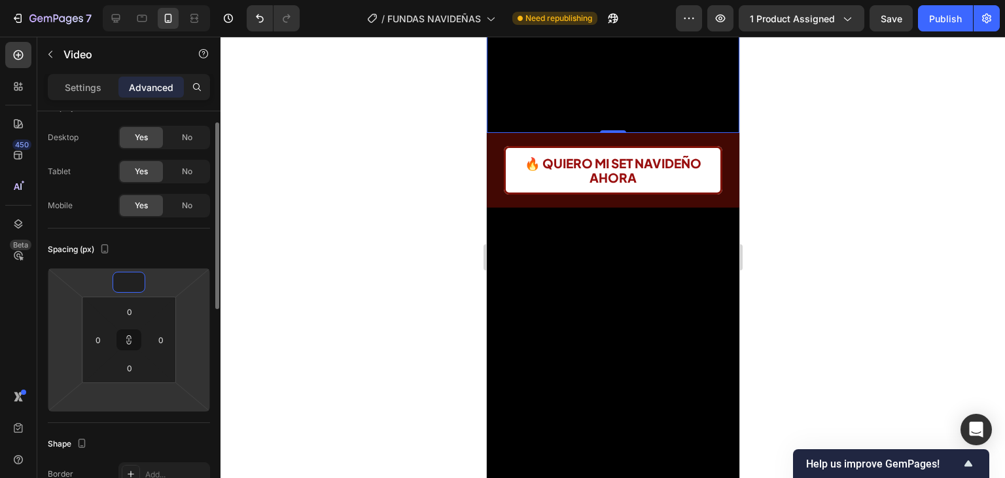
type input "-1"
type input "-10"
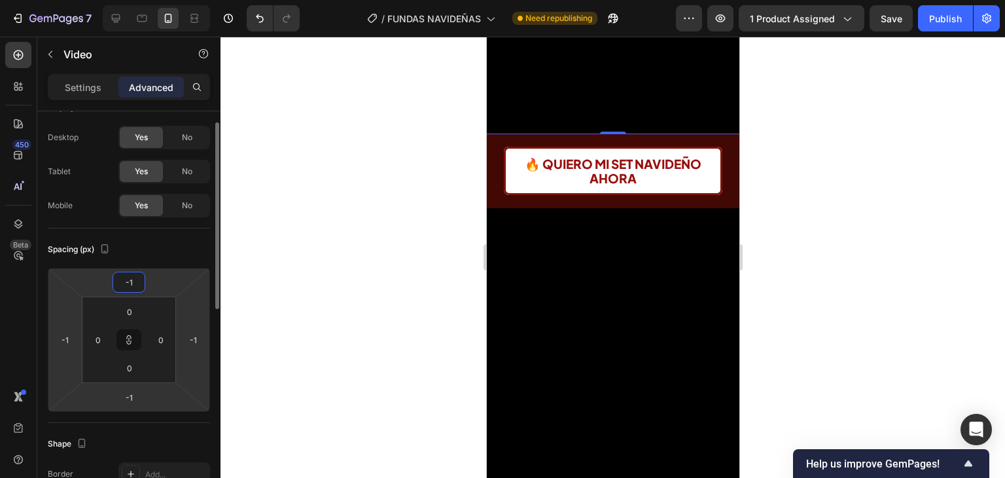
type input "-10"
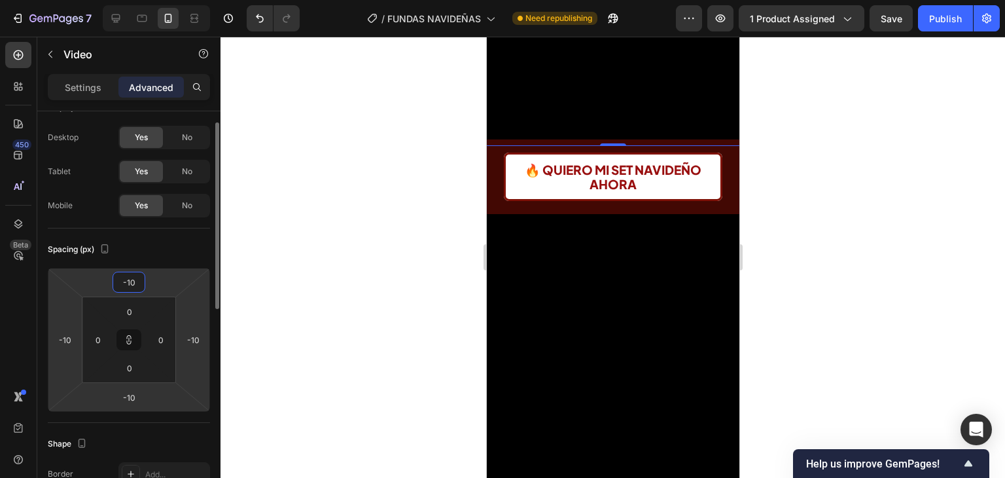
type input "-1"
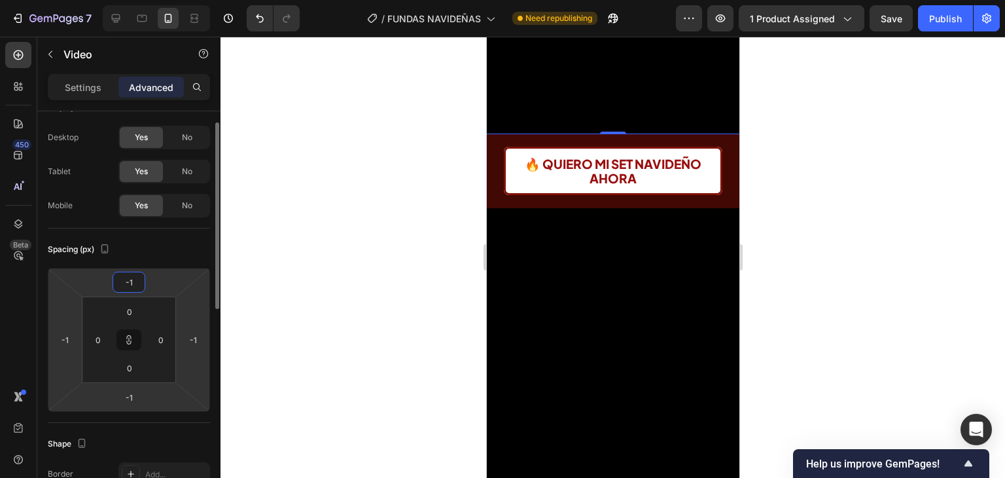
type input "-15"
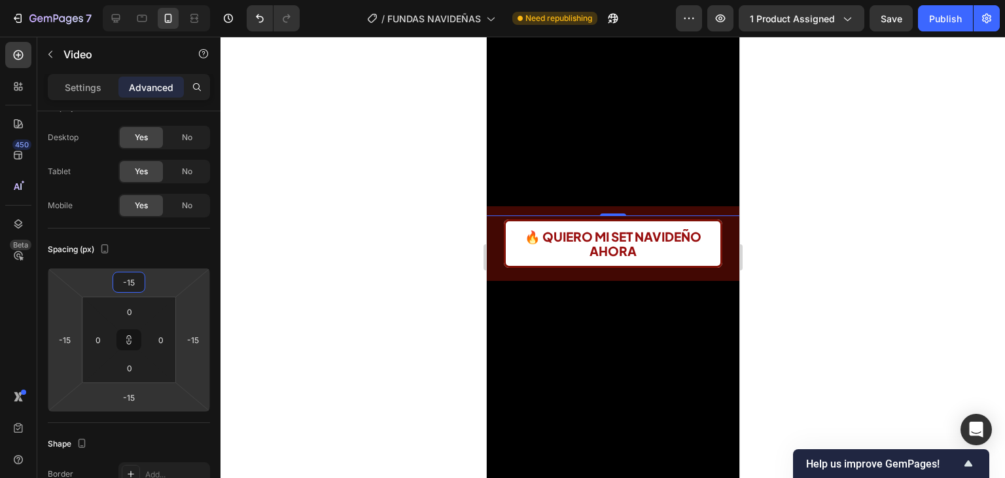
scroll to position [393, 0]
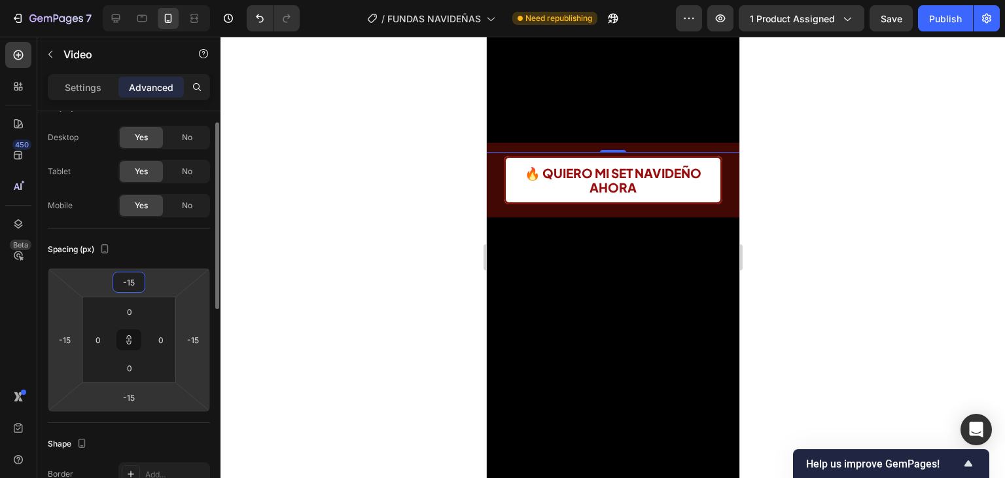
click at [134, 284] on input "-15" at bounding box center [129, 282] width 26 height 20
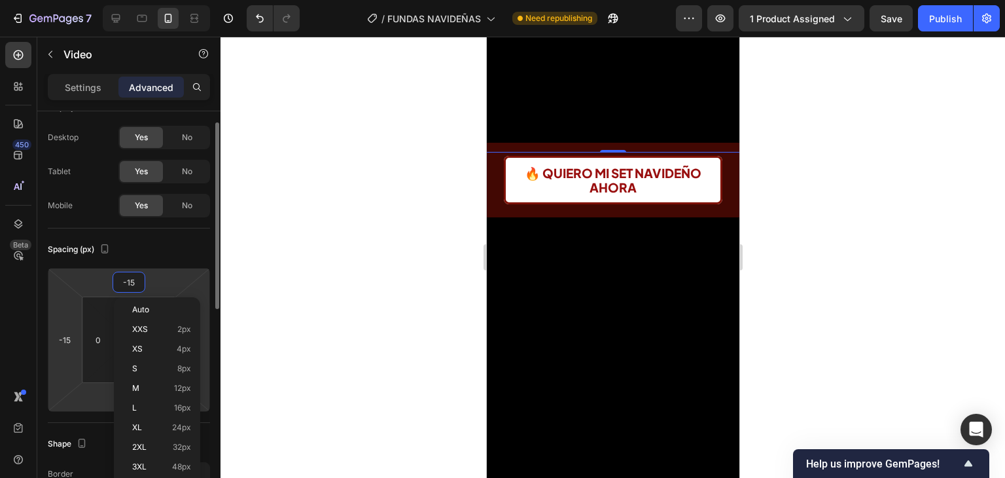
type input "-1"
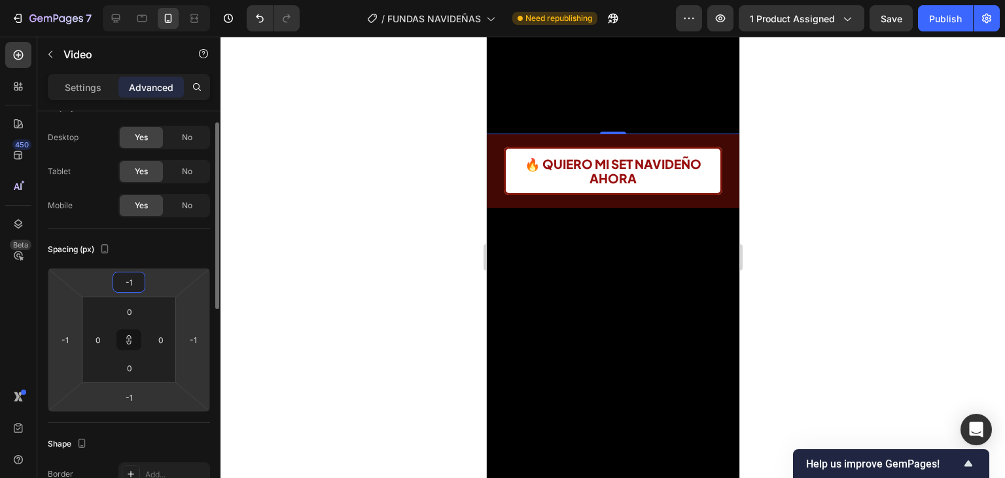
type input "-10"
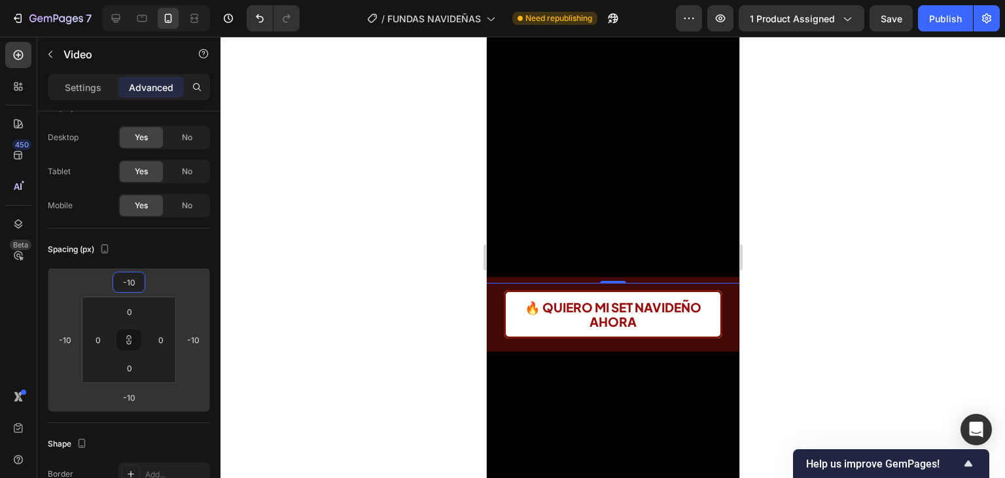
scroll to position [262, 0]
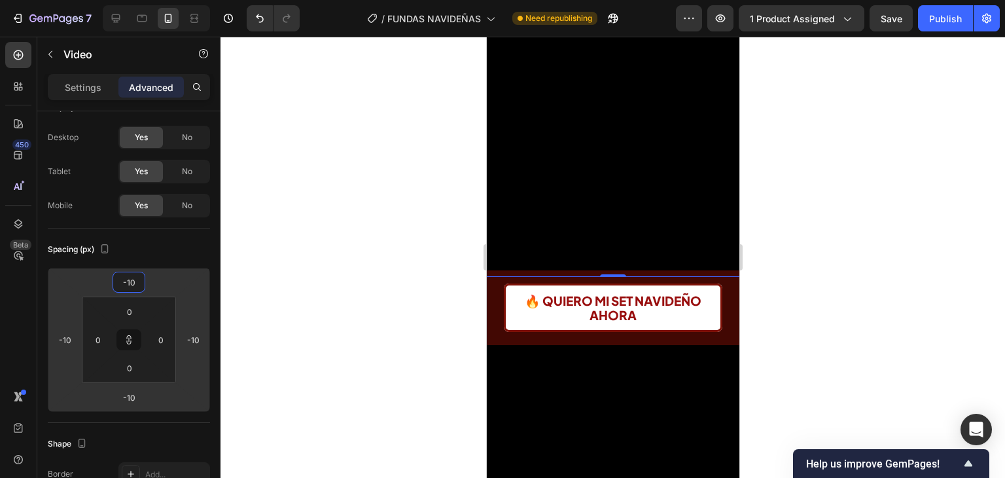
type input "-1"
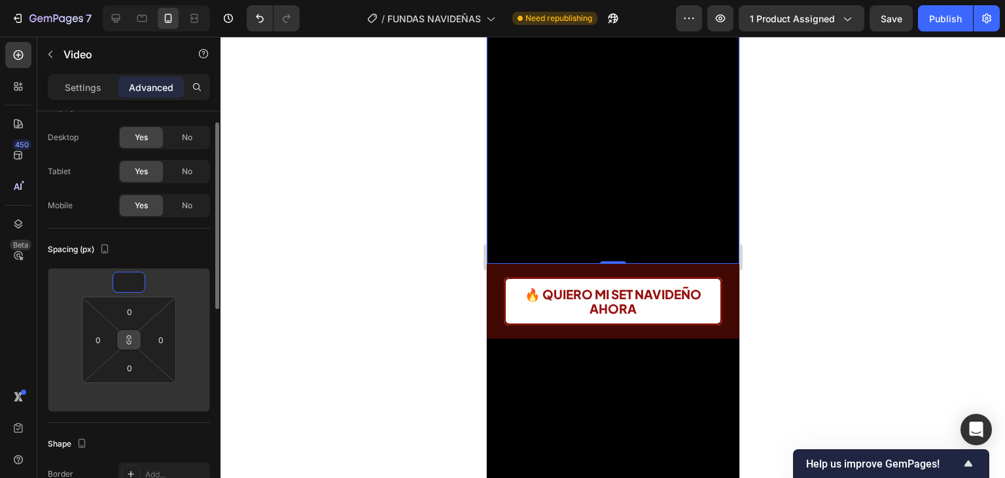
click at [133, 341] on icon at bounding box center [129, 340] width 10 height 10
type input "1"
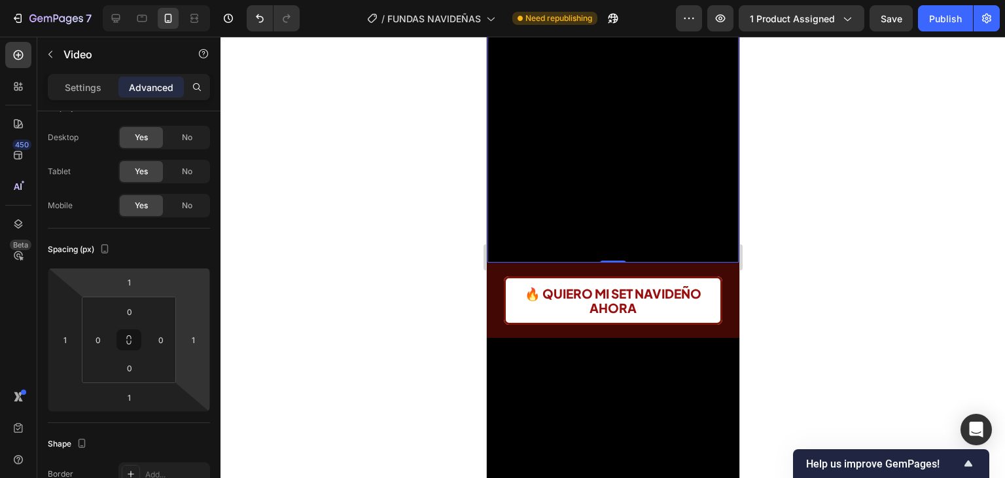
click at [685, 151] on video at bounding box center [612, 73] width 251 height 377
click at [134, 281] on input "1" at bounding box center [129, 282] width 26 height 20
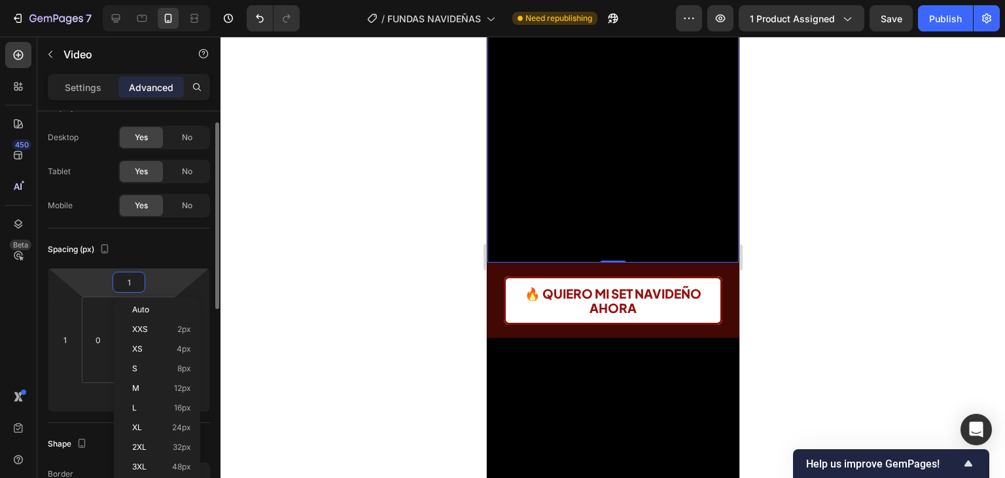
click at [134, 280] on input "1" at bounding box center [129, 282] width 26 height 20
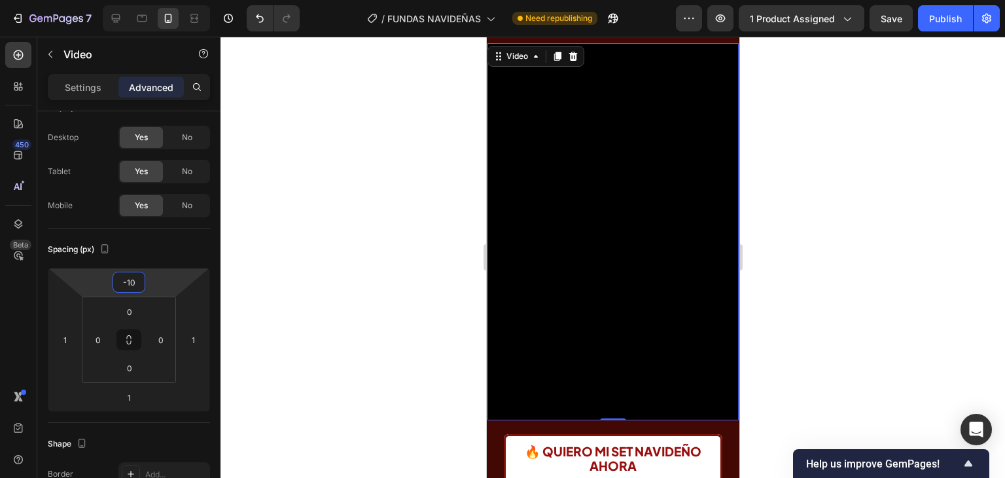
scroll to position [0, 0]
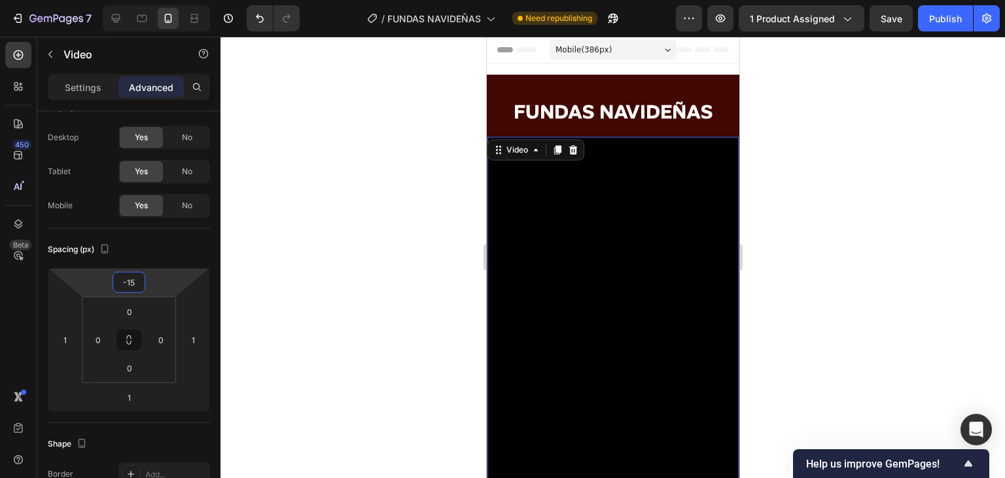
type input "-1"
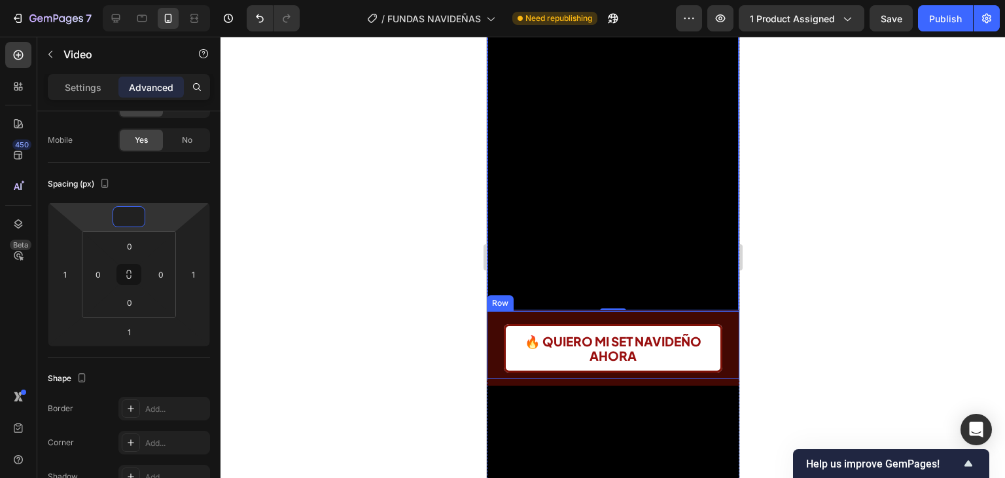
scroll to position [262, 0]
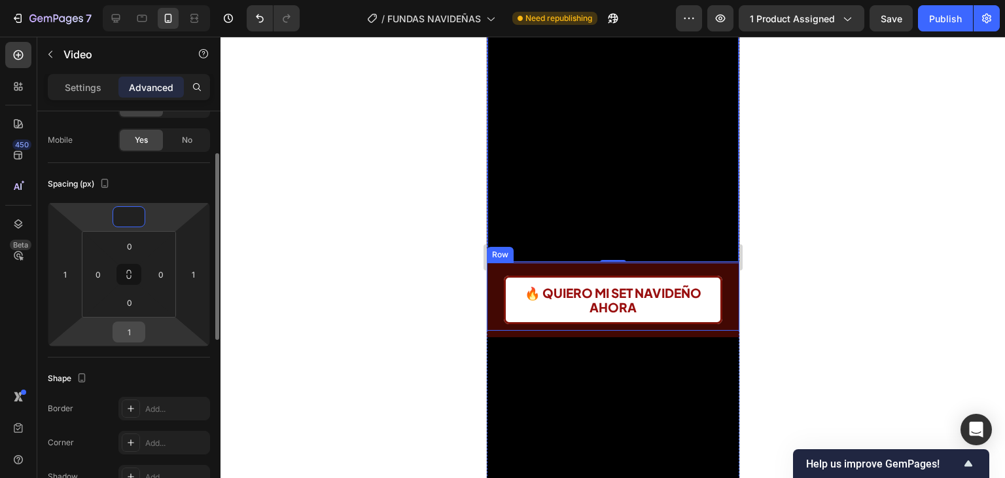
type input "0"
click at [140, 328] on input "1" at bounding box center [129, 332] width 26 height 20
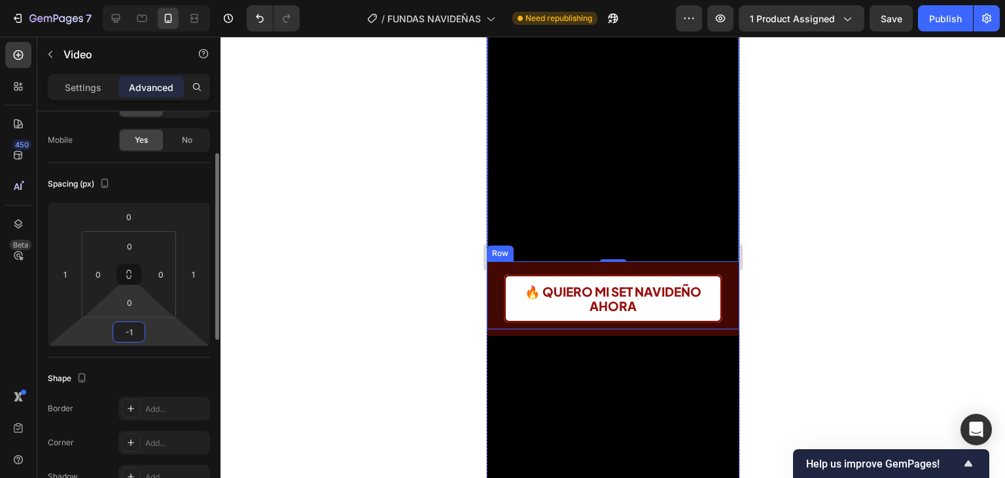
type input "-15"
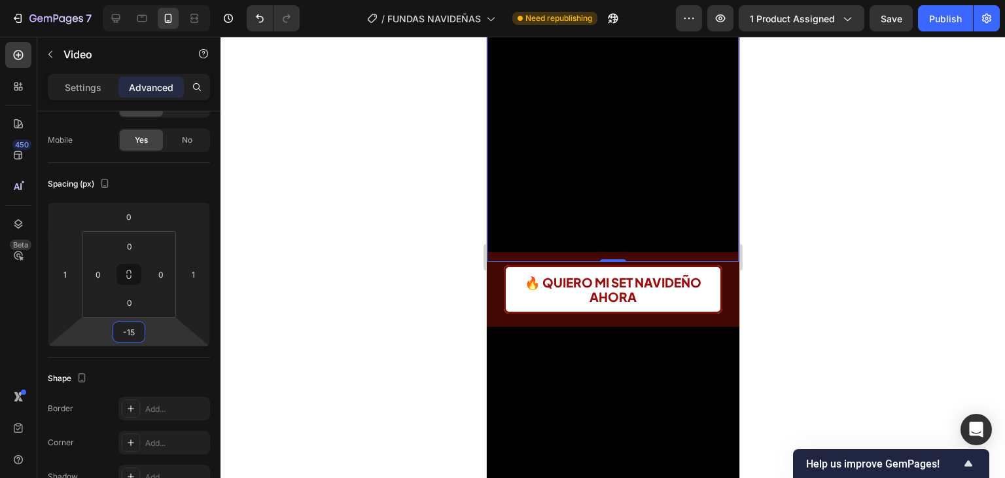
click at [770, 315] on div at bounding box center [613, 257] width 785 height 441
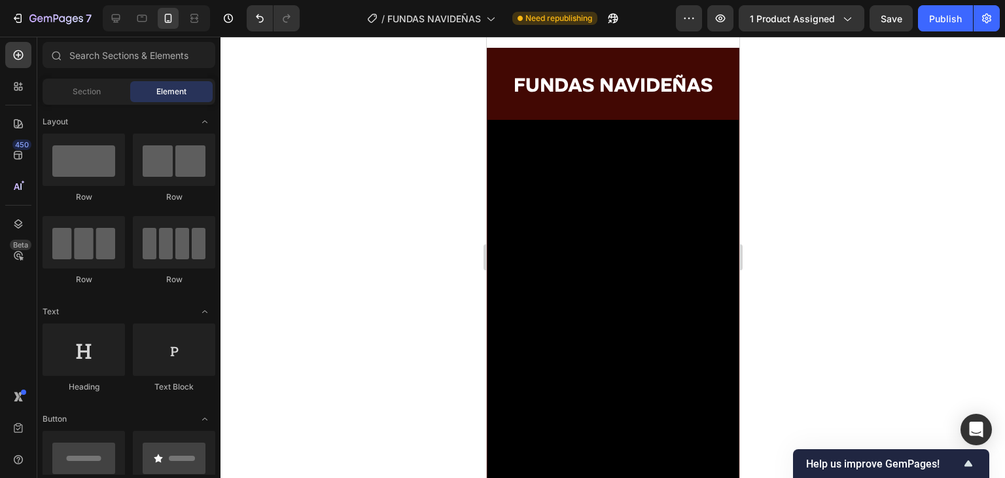
scroll to position [0, 0]
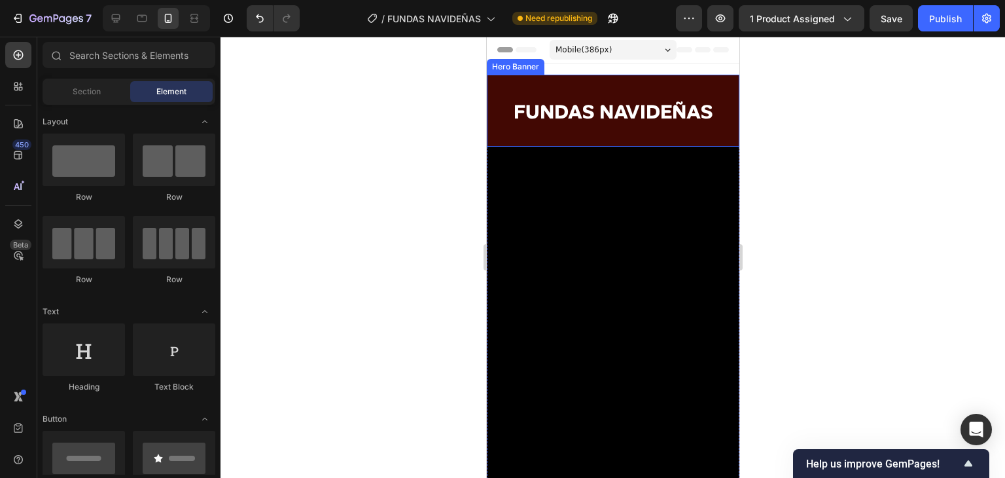
click at [684, 141] on div "⁠⁠⁠⁠⁠⁠⁠ FUNDAS NAVIDEÑAS Heading" at bounding box center [612, 111] width 253 height 72
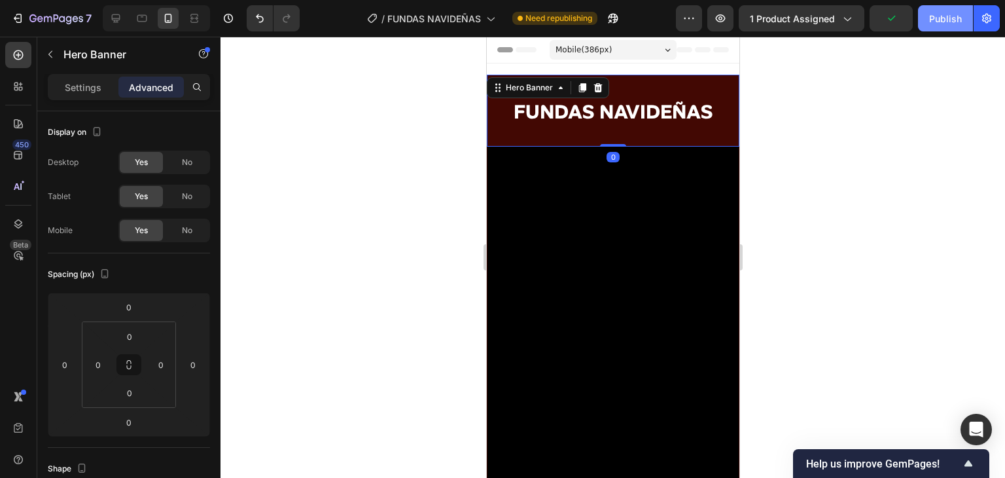
click at [952, 25] on button "Publish" at bounding box center [945, 18] width 55 height 26
click at [642, 12] on div "/ FUNDAS NAVIDEÑAS Need republishing" at bounding box center [493, 18] width 366 height 26
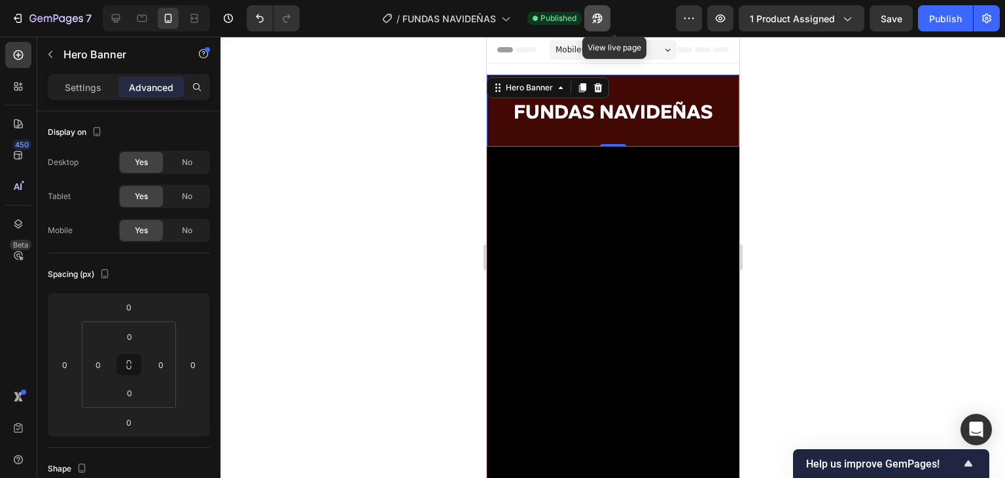
click at [611, 12] on button "button" at bounding box center [598, 18] width 26 height 26
click at [723, 79] on div "⁠⁠⁠⁠⁠⁠⁠ FUNDAS NAVIDEÑAS Heading" at bounding box center [612, 111] width 253 height 72
click at [784, 90] on div at bounding box center [613, 257] width 785 height 441
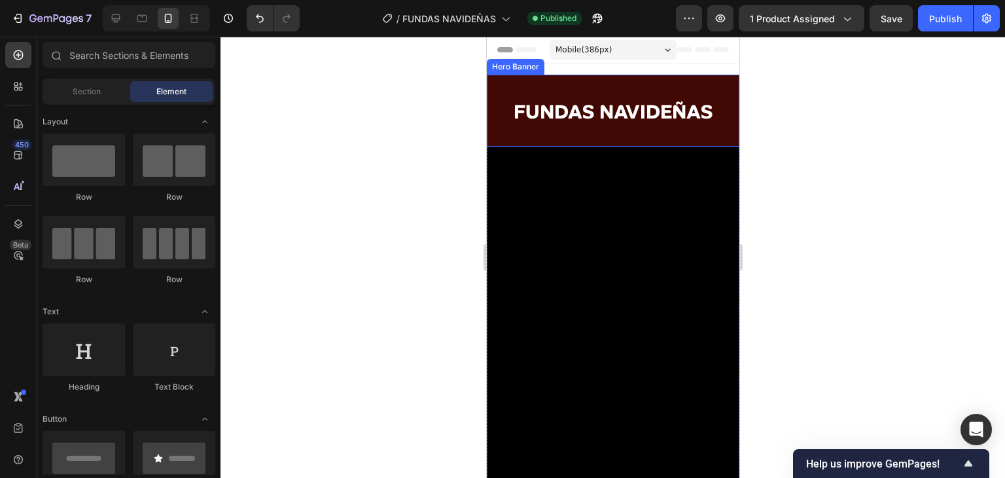
click at [628, 84] on div "⁠⁠⁠⁠⁠⁠⁠ FUNDAS NAVIDEÑAS Heading" at bounding box center [612, 111] width 253 height 72
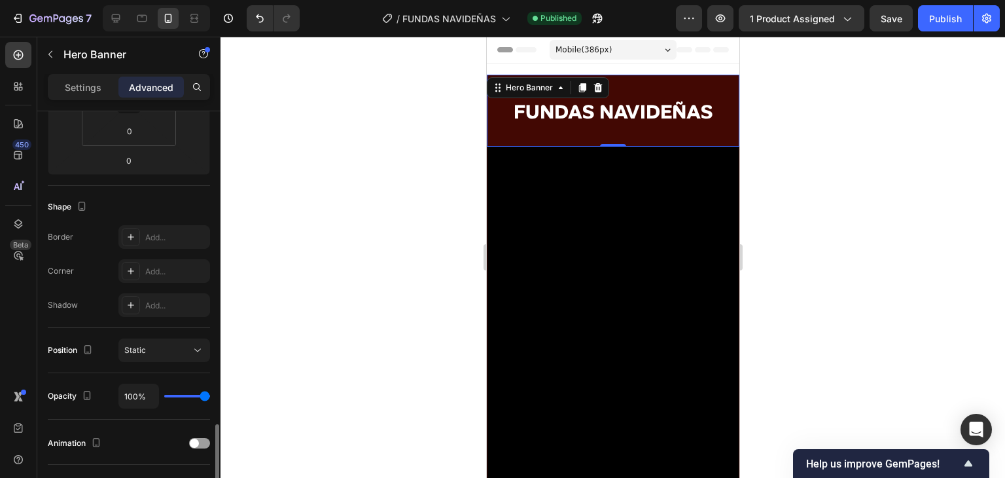
scroll to position [468, 0]
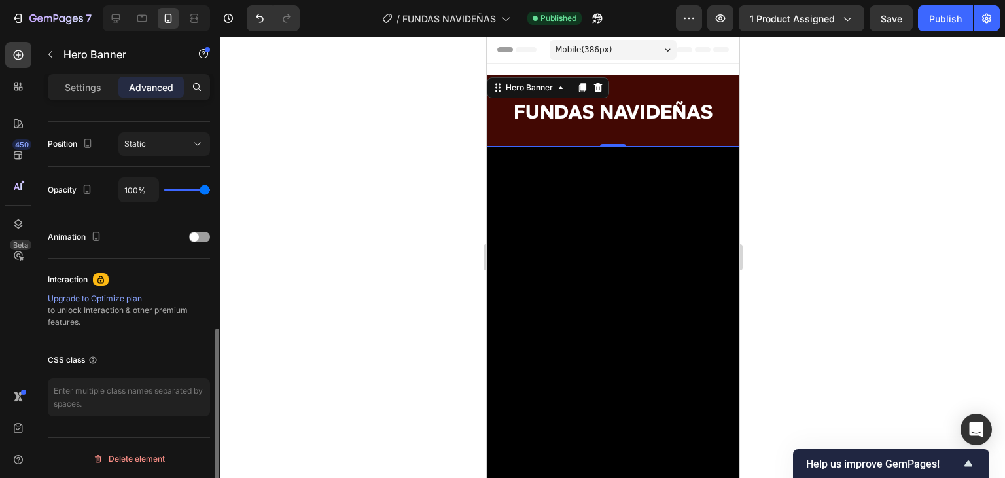
drag, startPoint x: 73, startPoint y: 95, endPoint x: 84, endPoint y: 103, distance: 14.0
click at [73, 95] on div "Settings" at bounding box center [82, 87] width 65 height 21
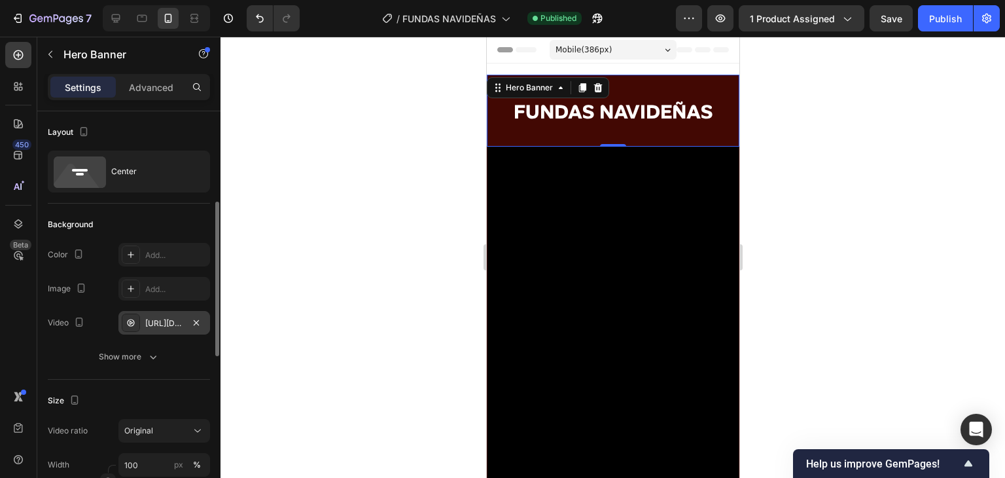
scroll to position [65, 0]
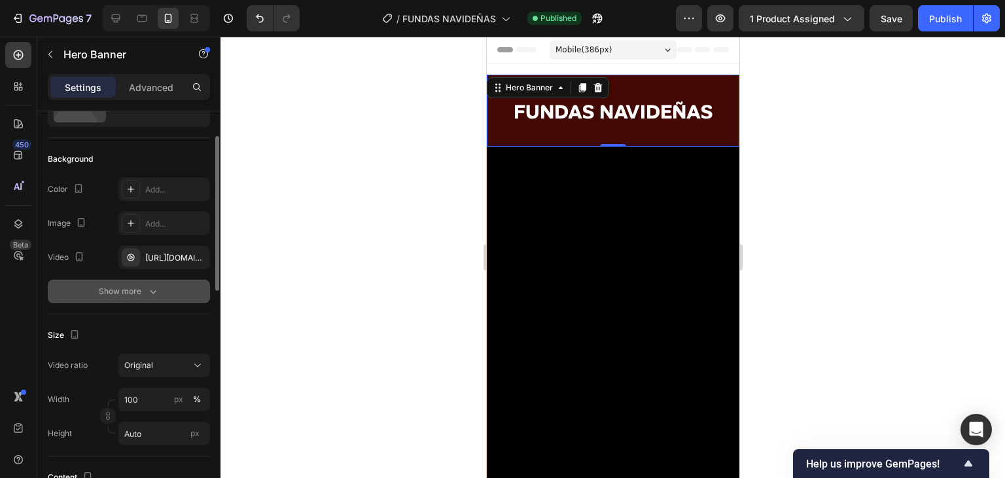
click at [151, 300] on button "Show more" at bounding box center [129, 292] width 162 height 24
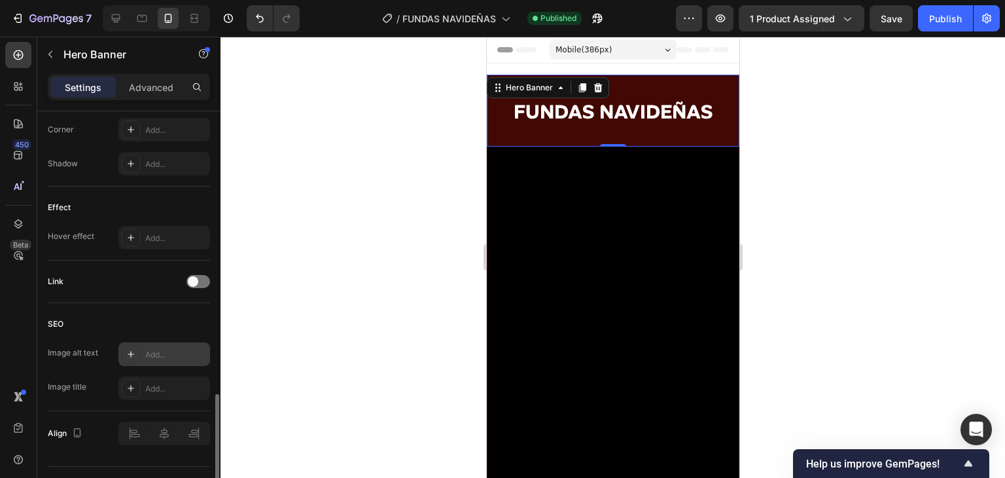
scroll to position [683, 0]
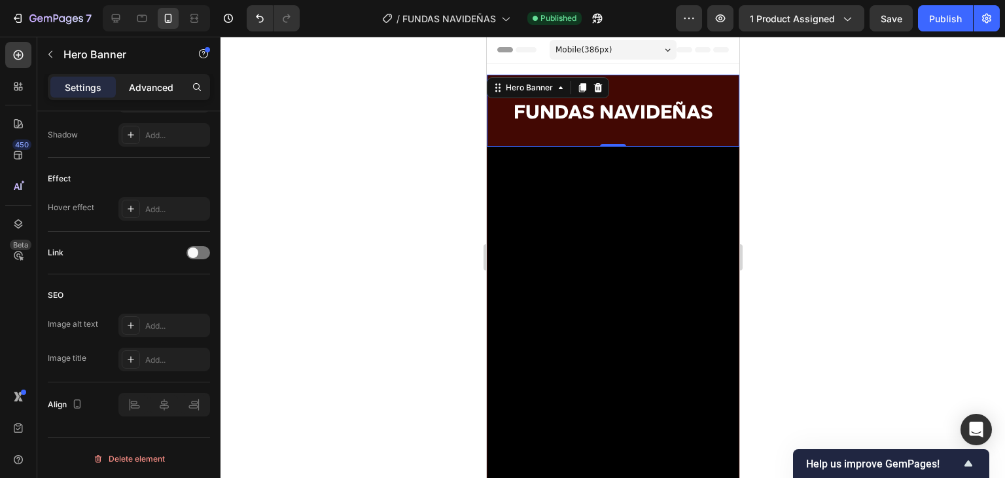
click at [166, 87] on p "Advanced" at bounding box center [151, 88] width 45 height 14
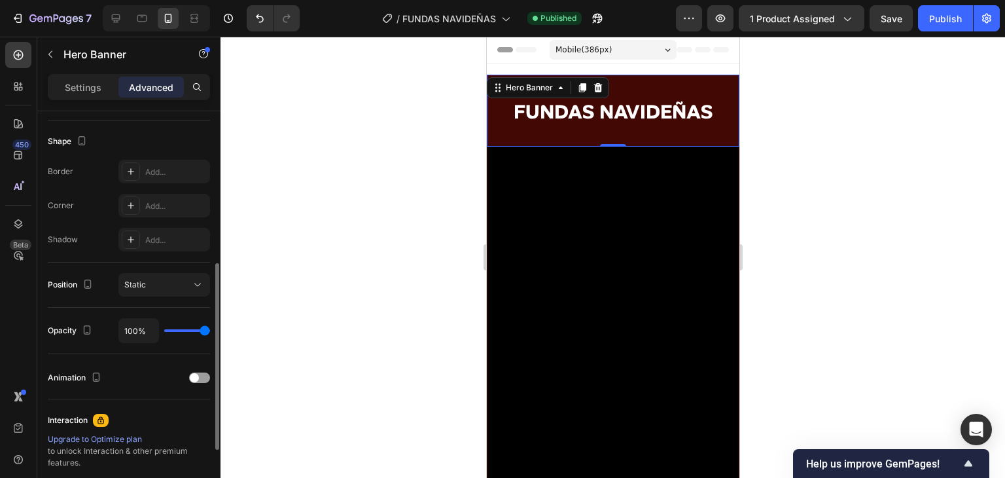
scroll to position [468, 0]
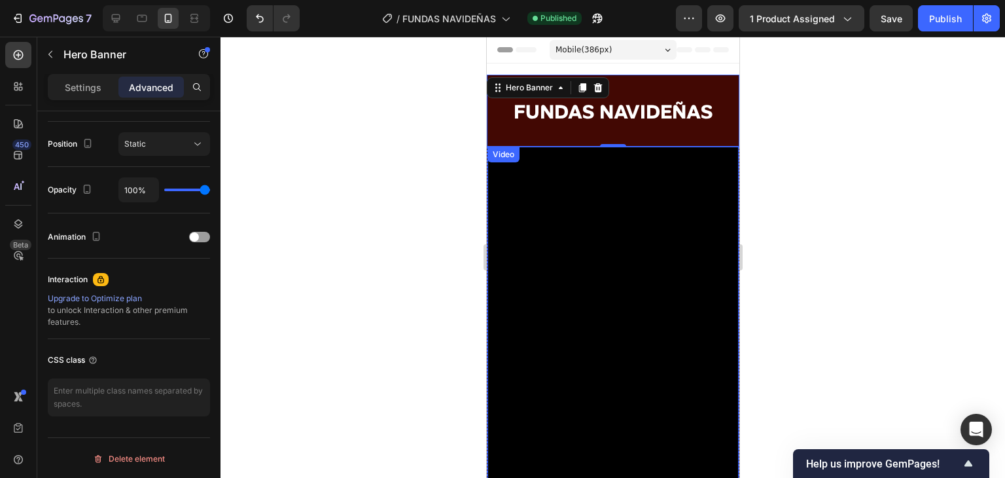
click at [713, 156] on video at bounding box center [612, 335] width 251 height 377
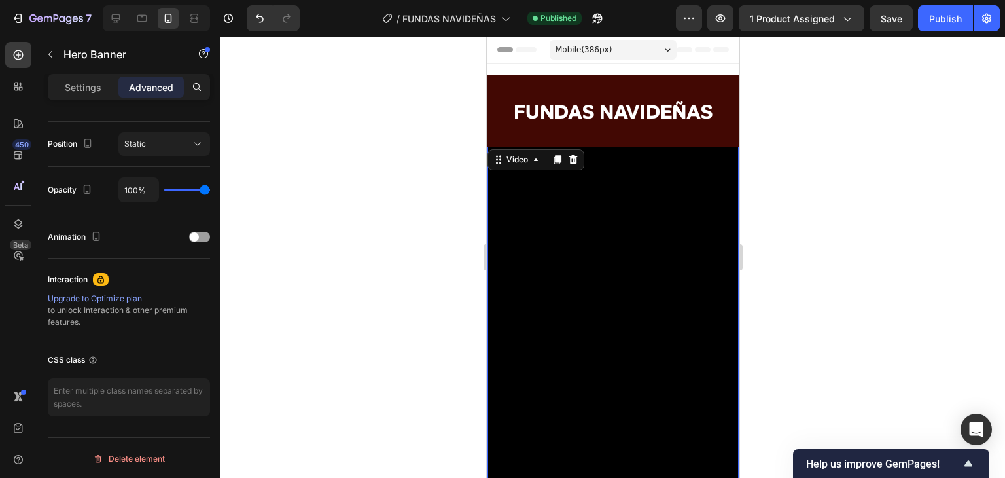
scroll to position [0, 0]
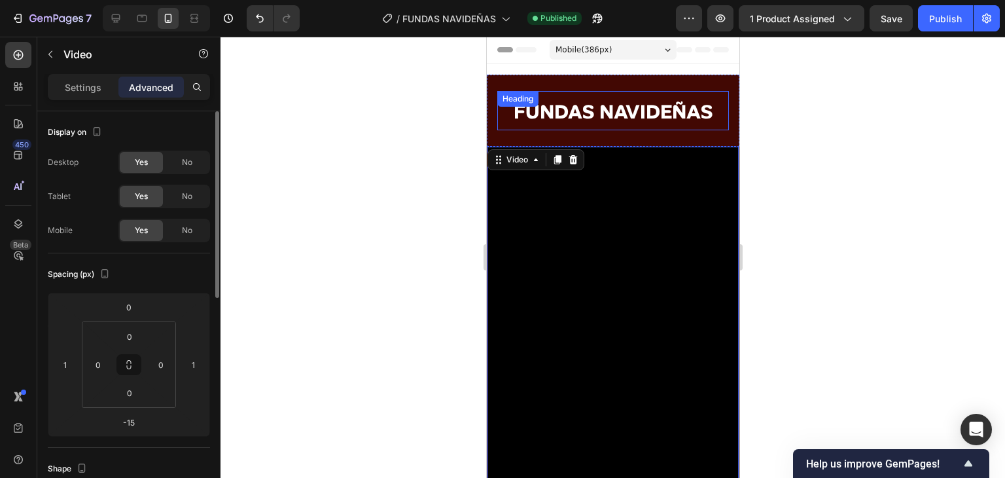
click at [718, 96] on h2 "⁠⁠⁠⁠⁠⁠⁠ FUNDAS NAVIDEÑAS" at bounding box center [613, 110] width 232 height 39
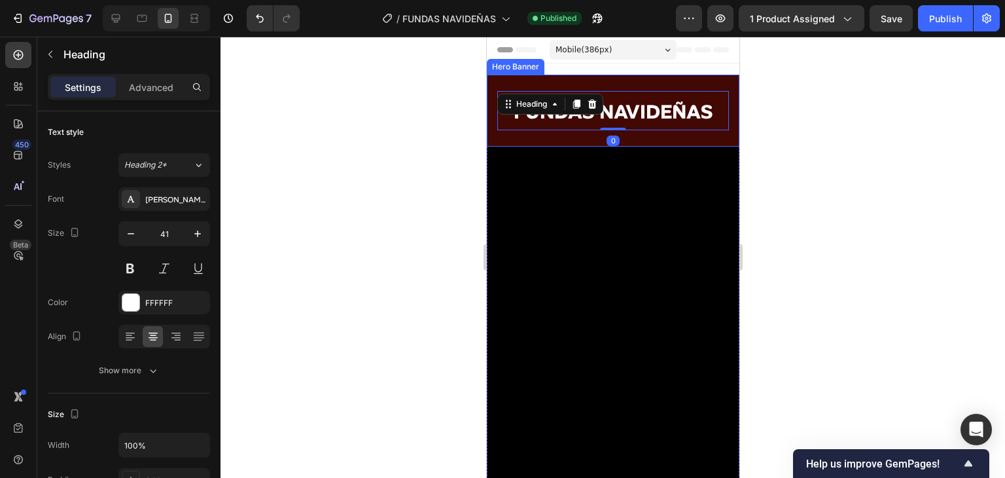
drag, startPoint x: 718, startPoint y: 82, endPoint x: 579, endPoint y: 69, distance: 140.0
click at [718, 81] on div "⁠⁠⁠⁠⁠⁠⁠ FUNDAS NAVIDEÑAS Heading 0" at bounding box center [612, 111] width 253 height 72
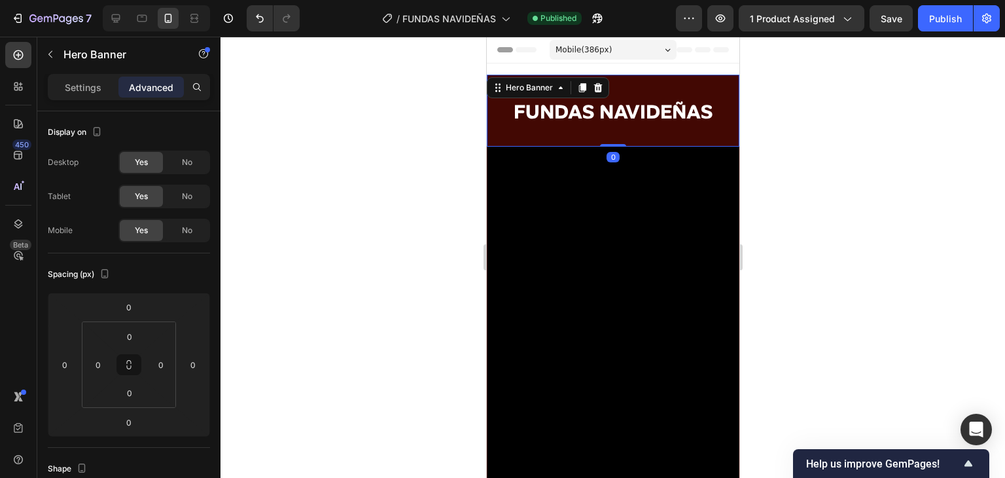
click at [786, 107] on div at bounding box center [613, 257] width 785 height 441
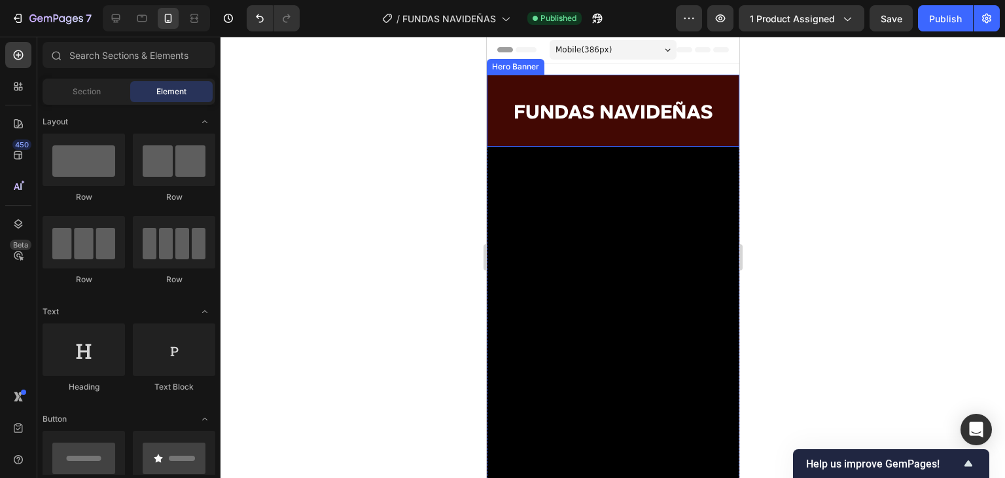
click at [712, 90] on div "⁠⁠⁠⁠⁠⁠⁠ FUNDAS NAVIDEÑAS Heading" at bounding box center [612, 111] width 253 height 72
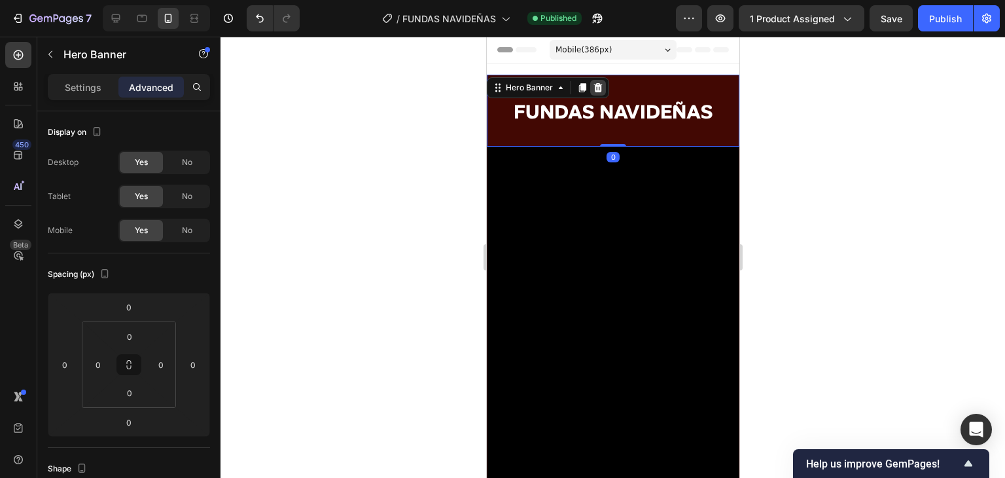
click at [592, 91] on icon at bounding box center [597, 87] width 10 height 10
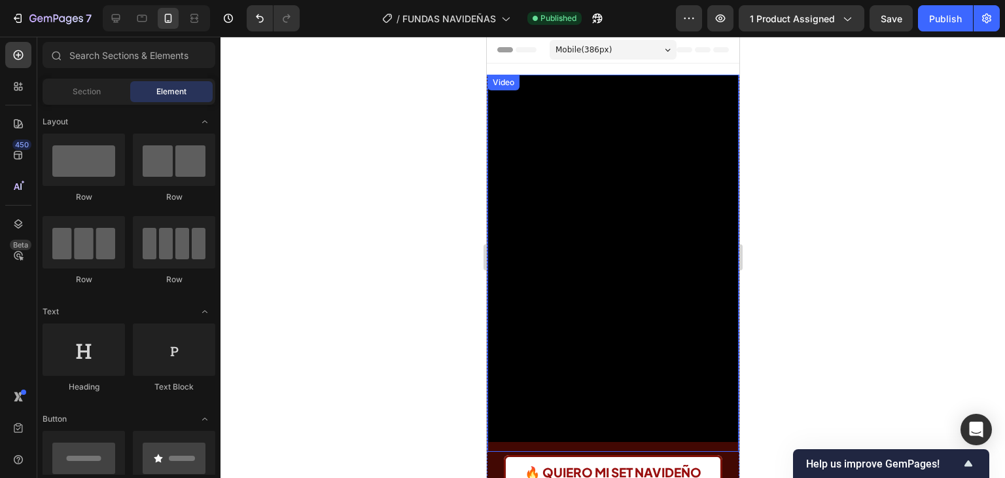
click at [604, 79] on video at bounding box center [612, 263] width 251 height 377
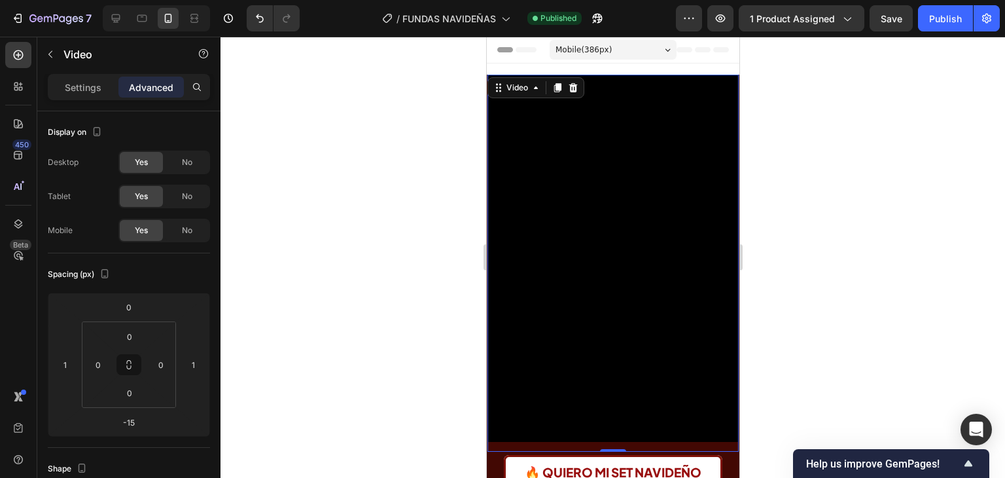
click at [547, 141] on video at bounding box center [612, 263] width 251 height 377
click at [659, 173] on video at bounding box center [612, 263] width 251 height 377
click at [62, 85] on div "Settings" at bounding box center [82, 87] width 65 height 21
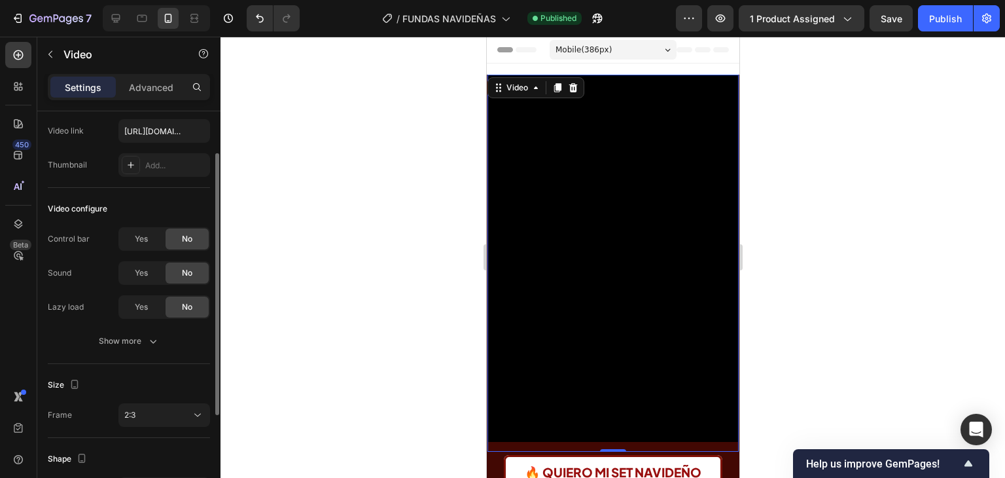
scroll to position [131, 0]
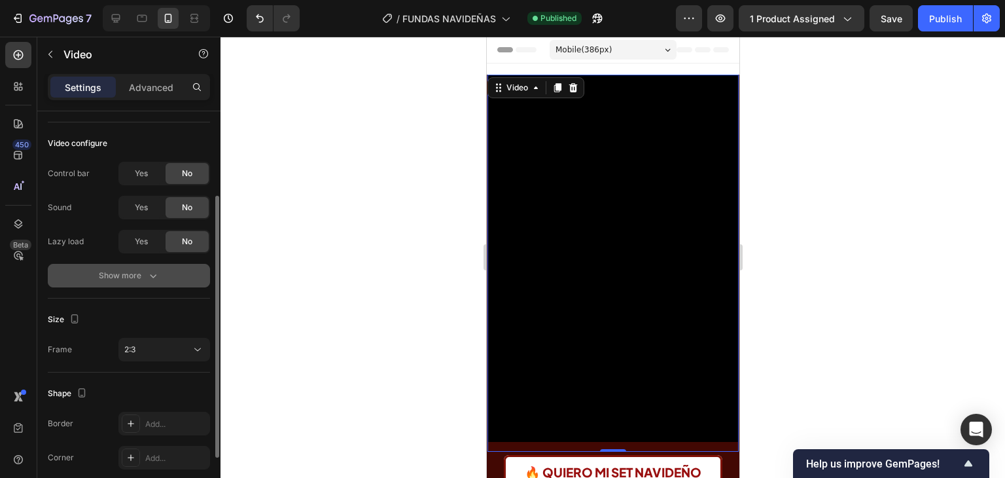
click at [117, 270] on div "Show more" at bounding box center [129, 275] width 61 height 13
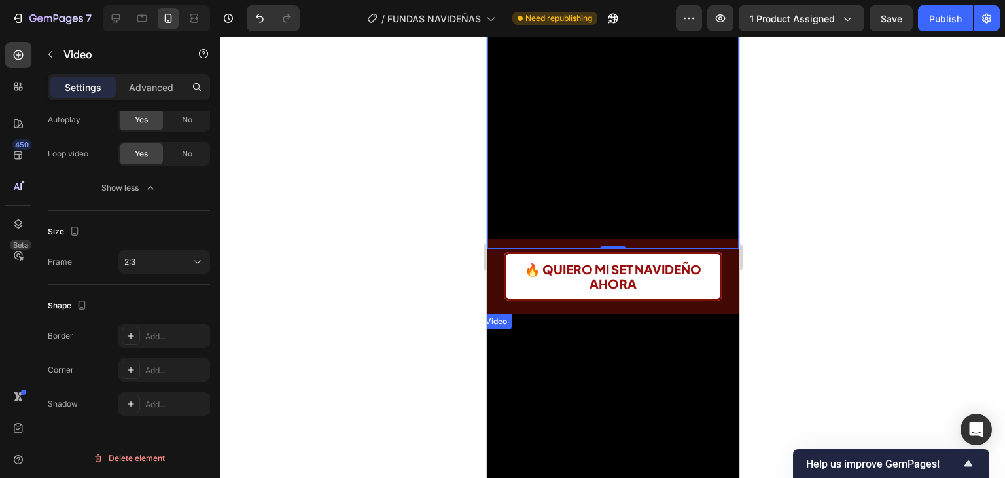
scroll to position [262, 0]
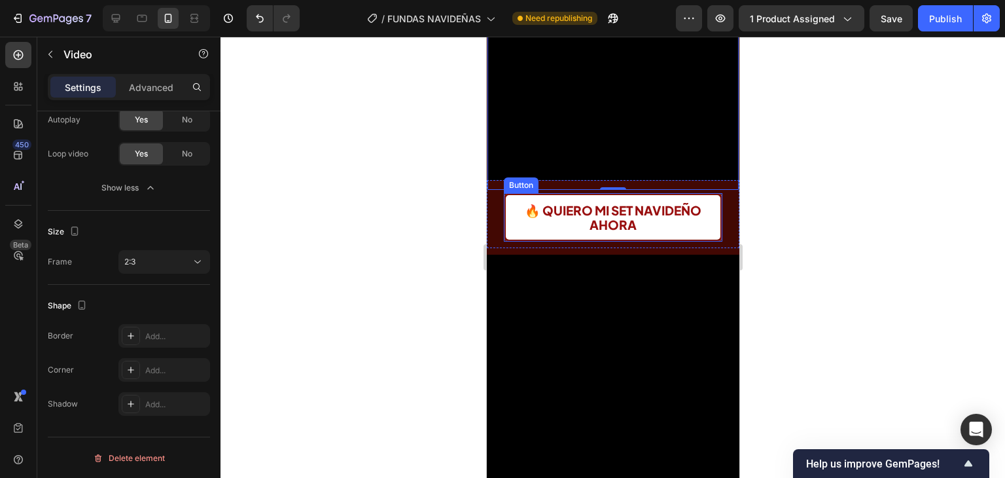
click at [505, 208] on button "🔥 QUIERO MI SET NAVIDEÑO AHORA" at bounding box center [612, 217] width 219 height 48
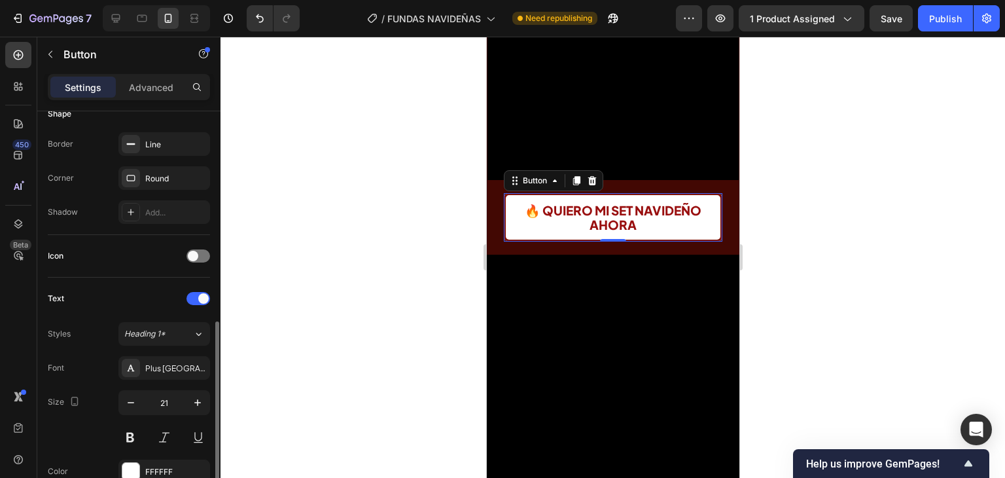
scroll to position [206, 0]
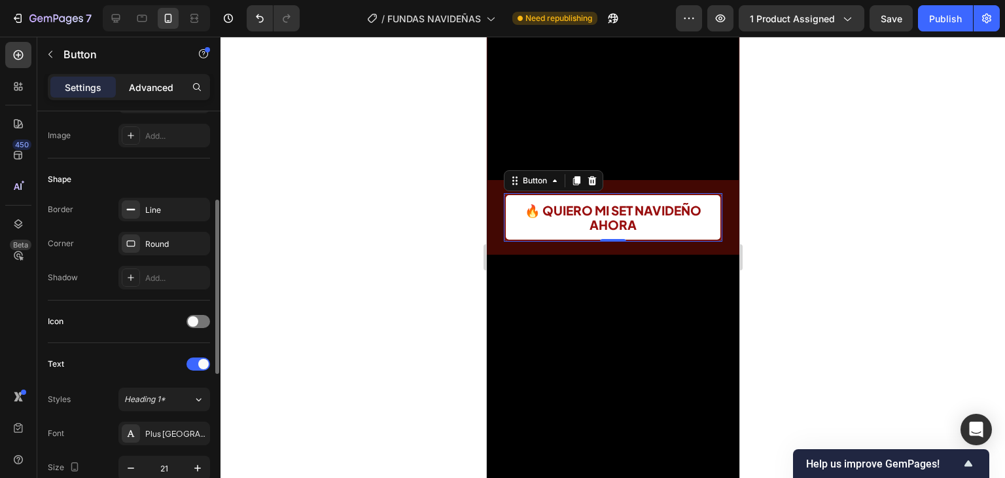
click at [128, 80] on div "Advanced" at bounding box center [150, 87] width 65 height 21
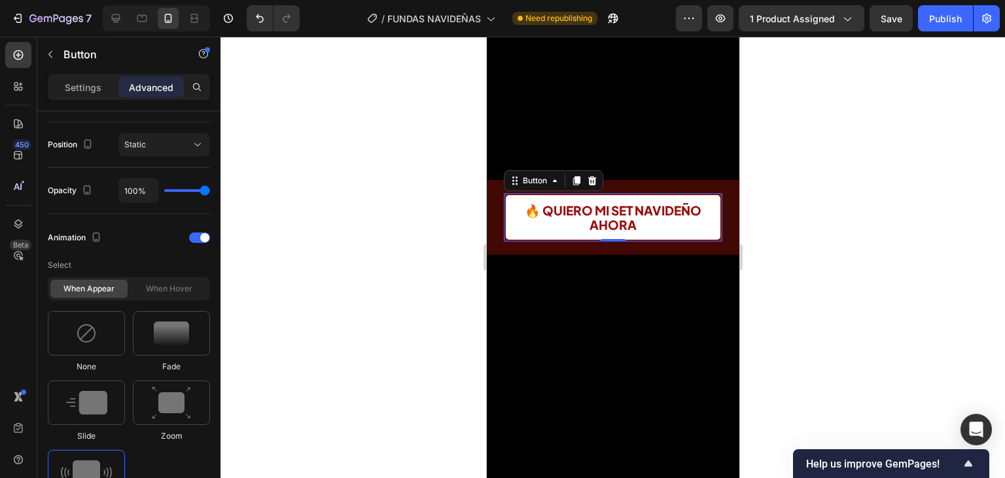
scroll to position [664, 0]
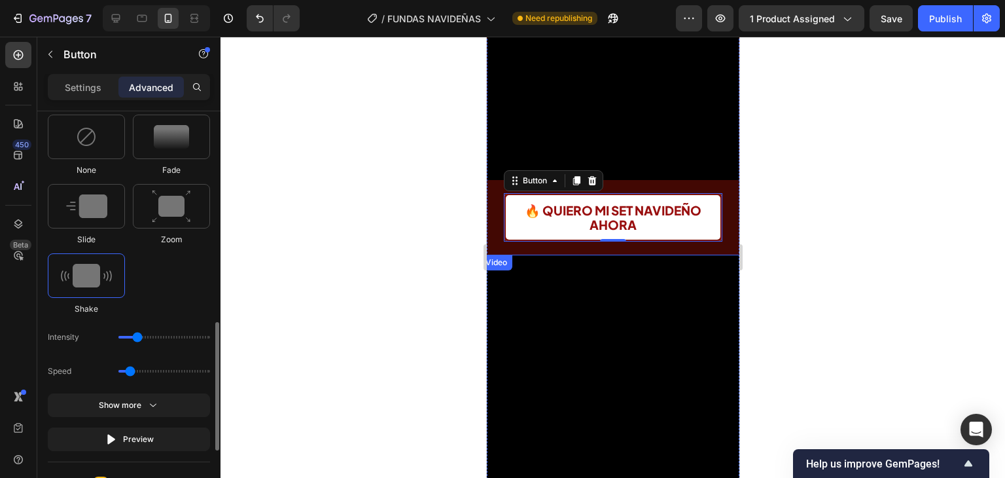
click at [702, 255] on video at bounding box center [613, 432] width 266 height 354
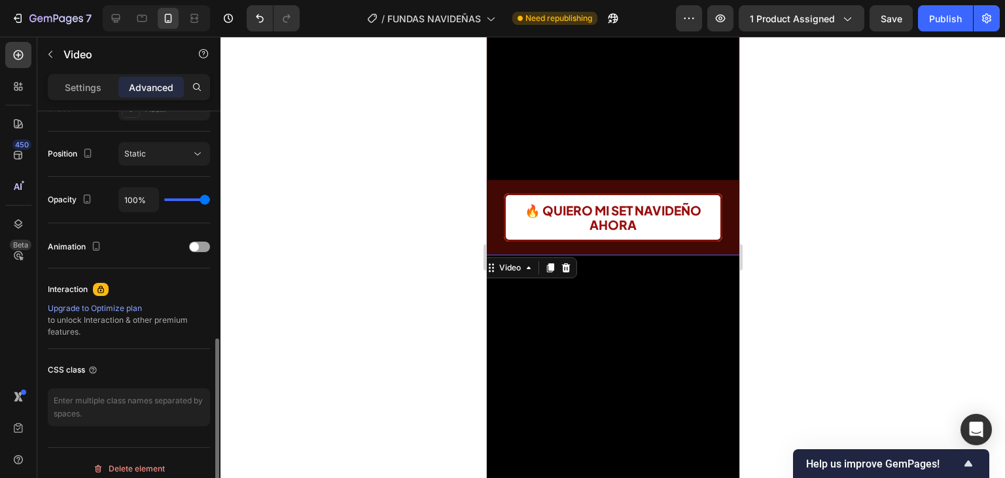
scroll to position [468, 0]
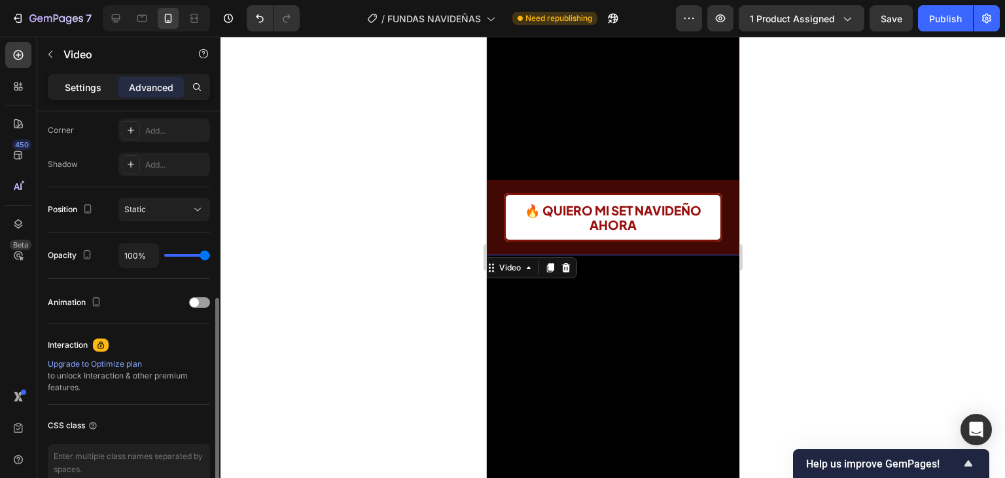
click at [76, 78] on div "Settings" at bounding box center [82, 87] width 65 height 21
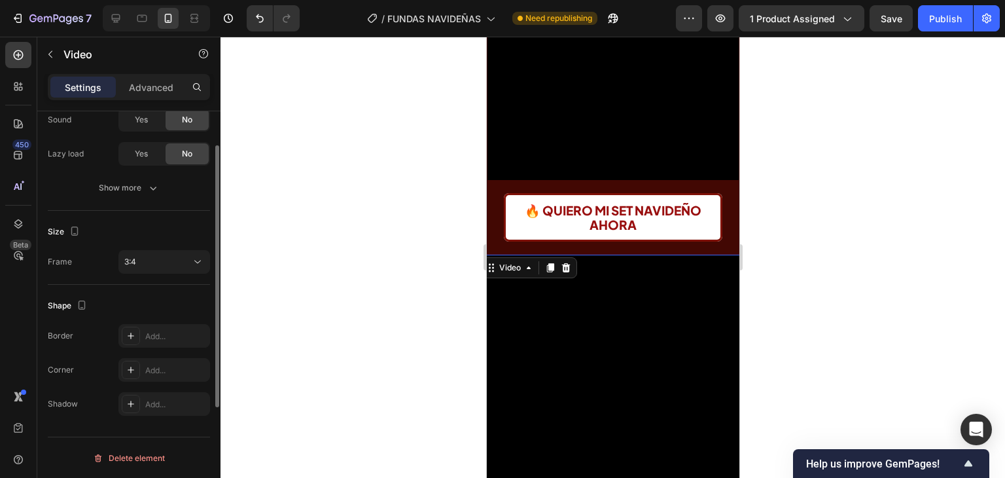
scroll to position [153, 0]
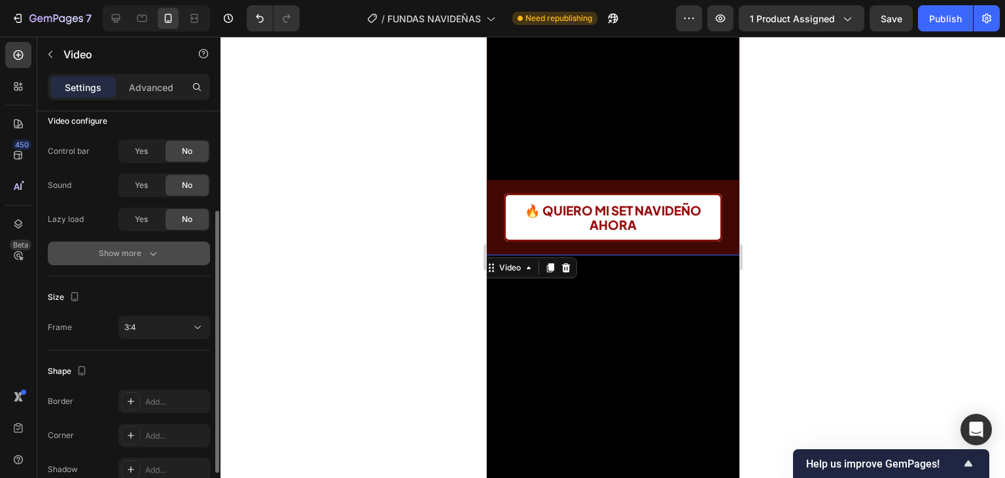
click at [135, 250] on div "Show more" at bounding box center [129, 253] width 61 height 13
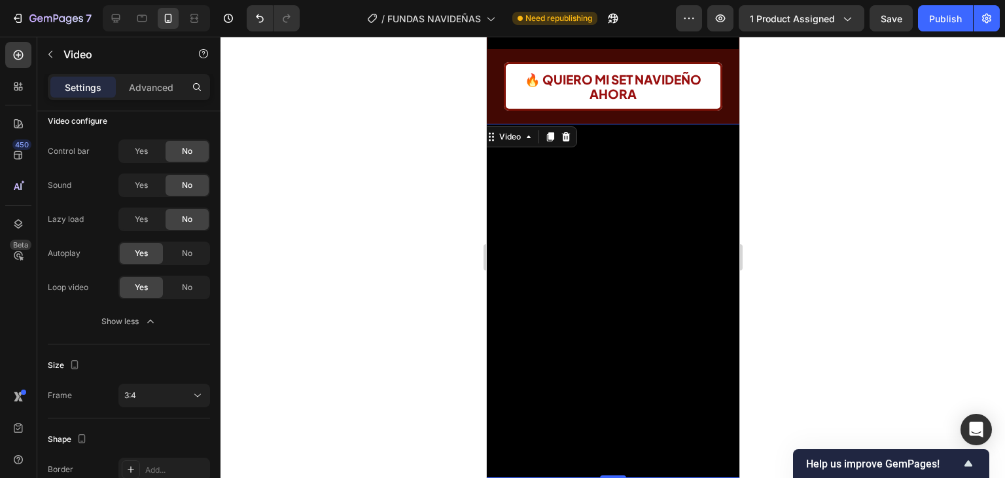
scroll to position [458, 0]
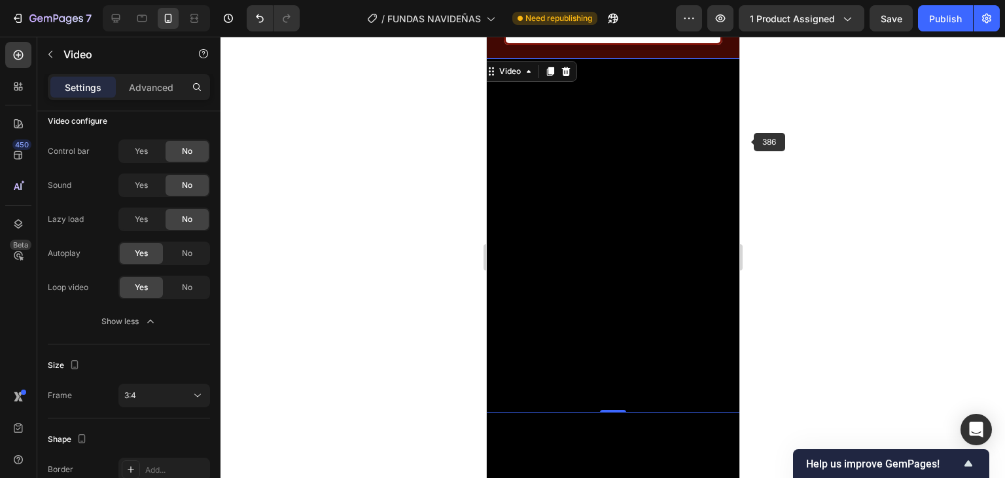
click at [676, 320] on video at bounding box center [613, 235] width 266 height 354
click at [778, 119] on div at bounding box center [613, 257] width 785 height 441
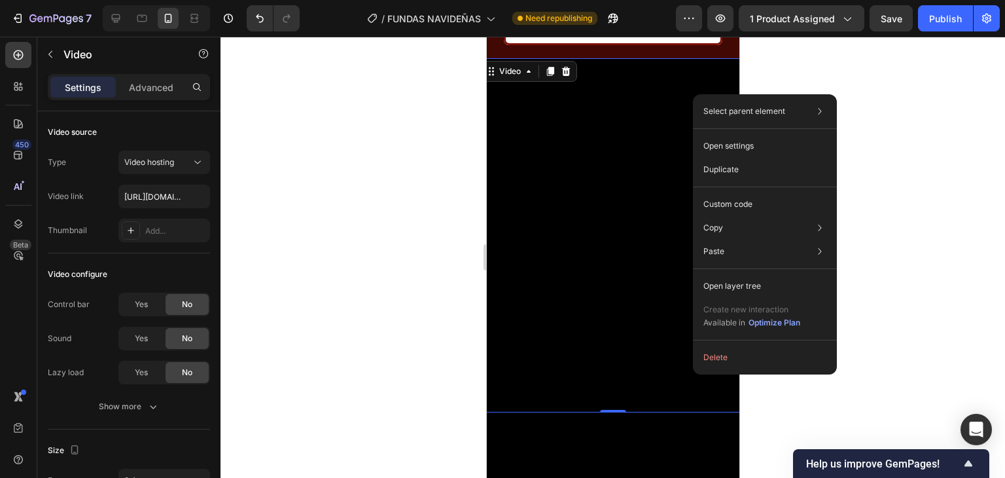
drag, startPoint x: 207, startPoint y: 58, endPoint x: 734, endPoint y: 132, distance: 532.2
click at [734, 132] on div "Select parent element Section Row 1 col Video Open settings Duplicate Custom co…" at bounding box center [765, 234] width 144 height 280
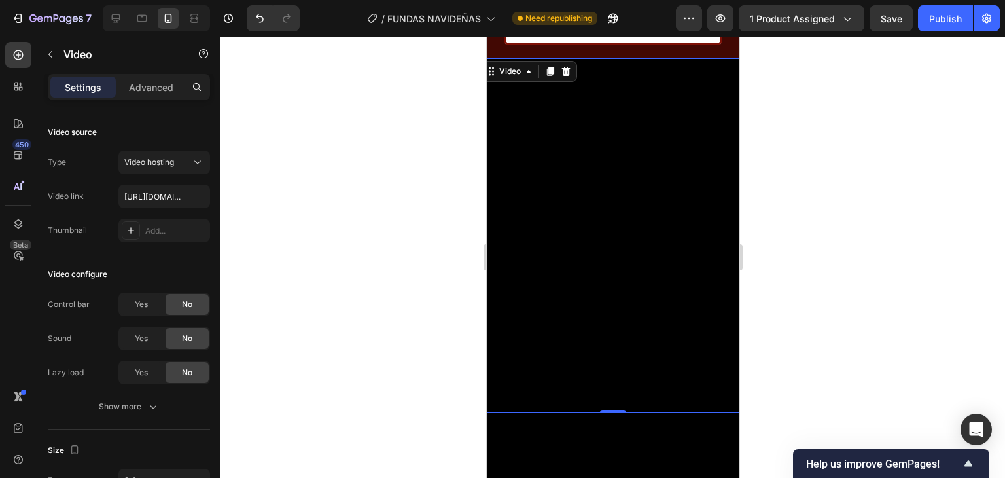
scroll to position [1386, 0]
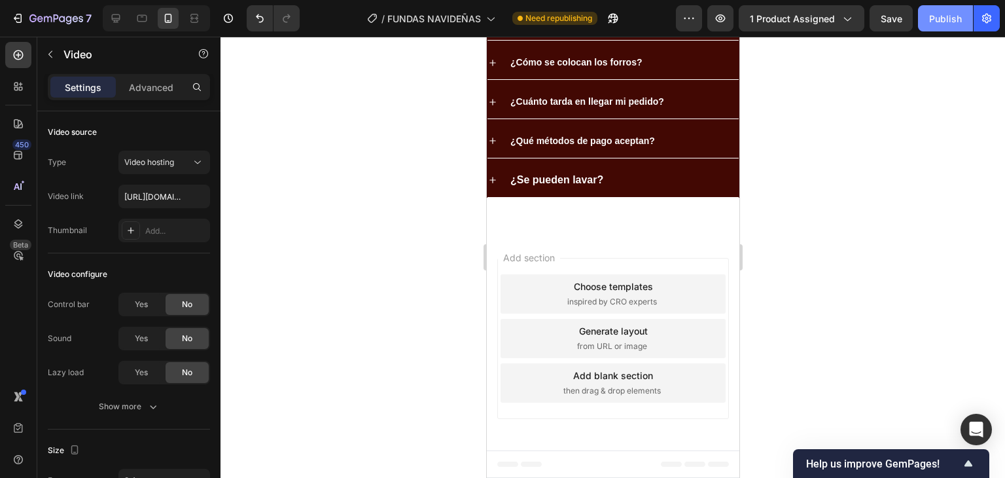
drag, startPoint x: 928, startPoint y: 19, endPoint x: 205, endPoint y: 139, distance: 733.3
click at [928, 19] on button "Publish" at bounding box center [945, 18] width 55 height 26
click at [607, 18] on button "button" at bounding box center [598, 18] width 26 height 26
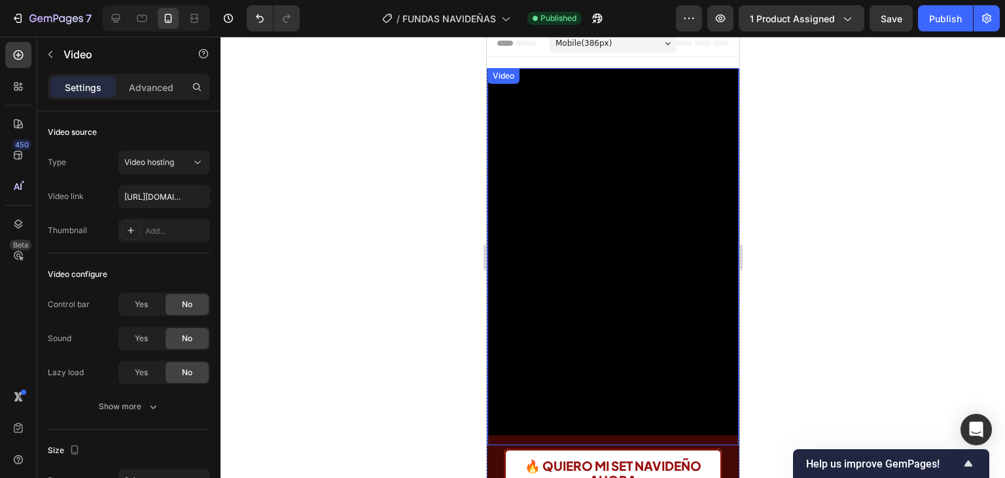
scroll to position [0, 0]
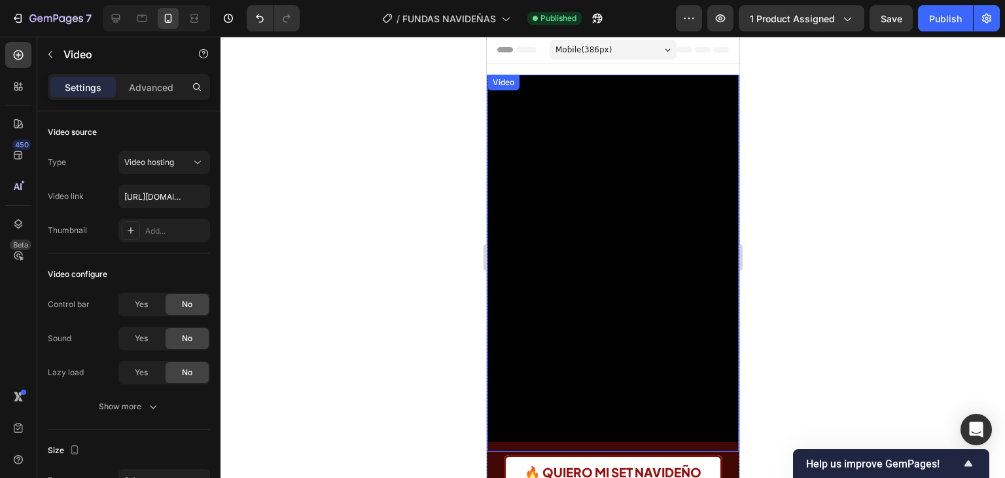
click at [639, 88] on video at bounding box center [612, 263] width 251 height 377
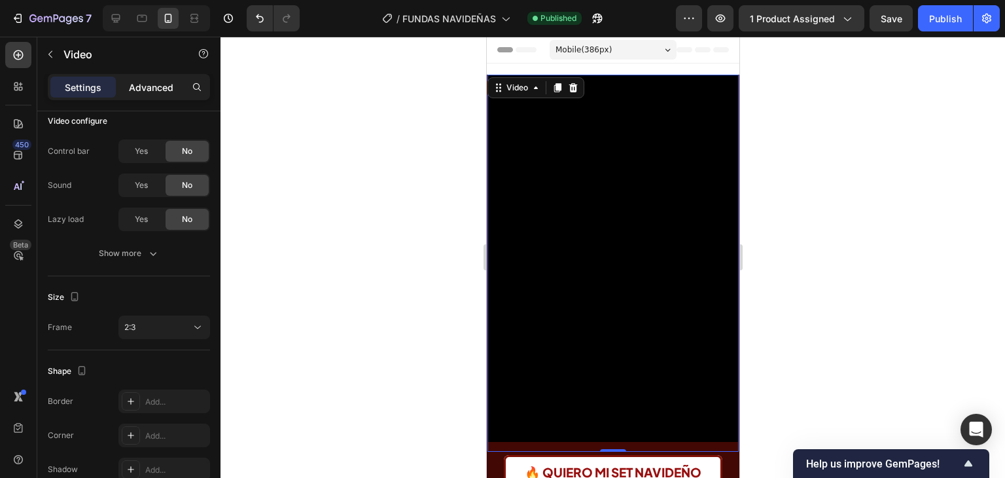
click at [149, 92] on p "Advanced" at bounding box center [151, 88] width 45 height 14
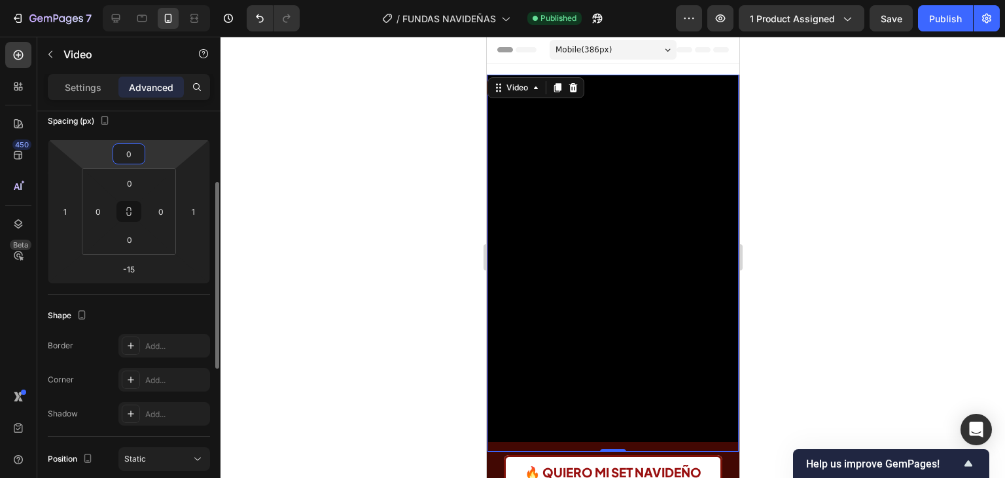
click at [130, 151] on input "0" at bounding box center [129, 154] width 26 height 20
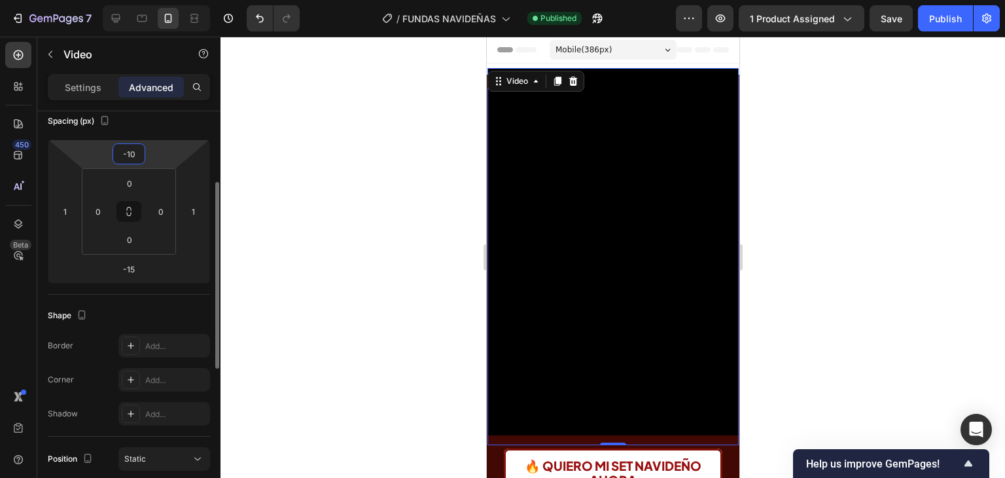
type input "-1"
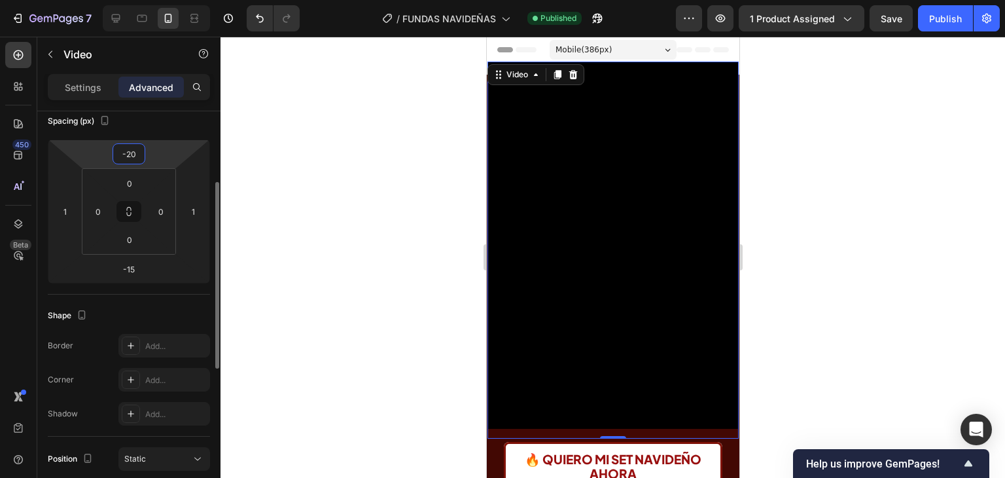
type input "-2"
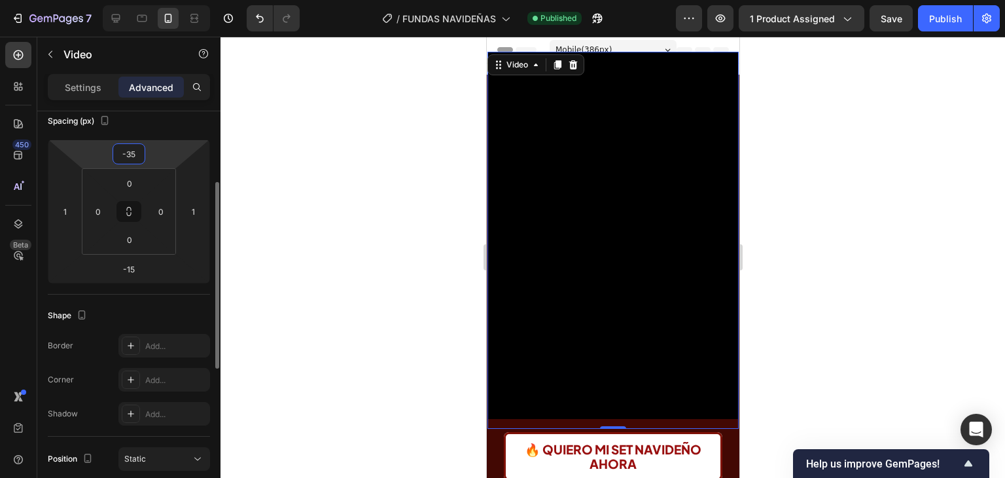
type input "-3"
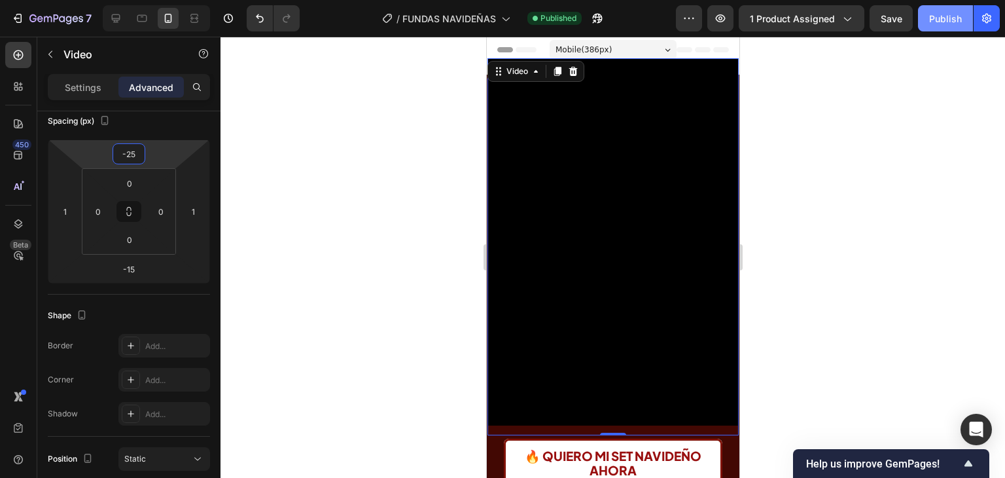
type input "-25"
click at [943, 18] on div "Publish" at bounding box center [946, 19] width 33 height 14
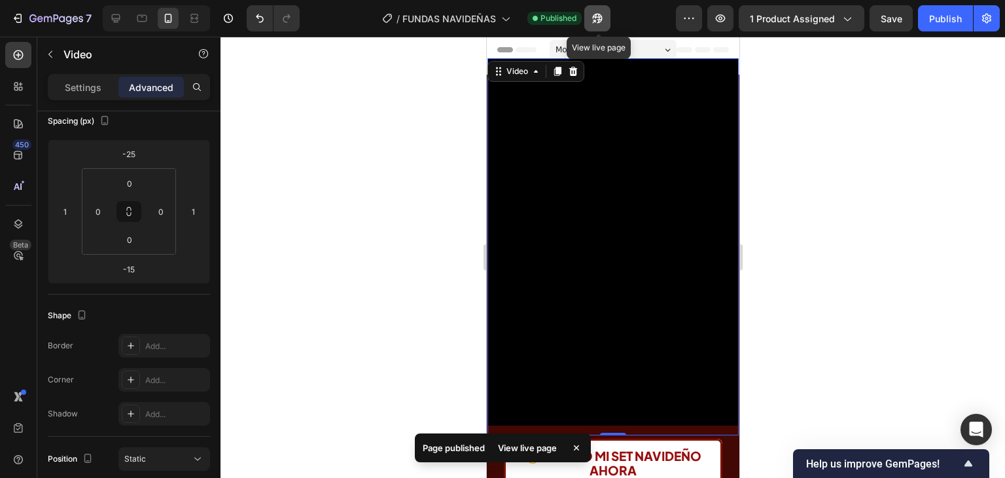
click at [592, 13] on icon "button" at bounding box center [597, 18] width 13 height 13
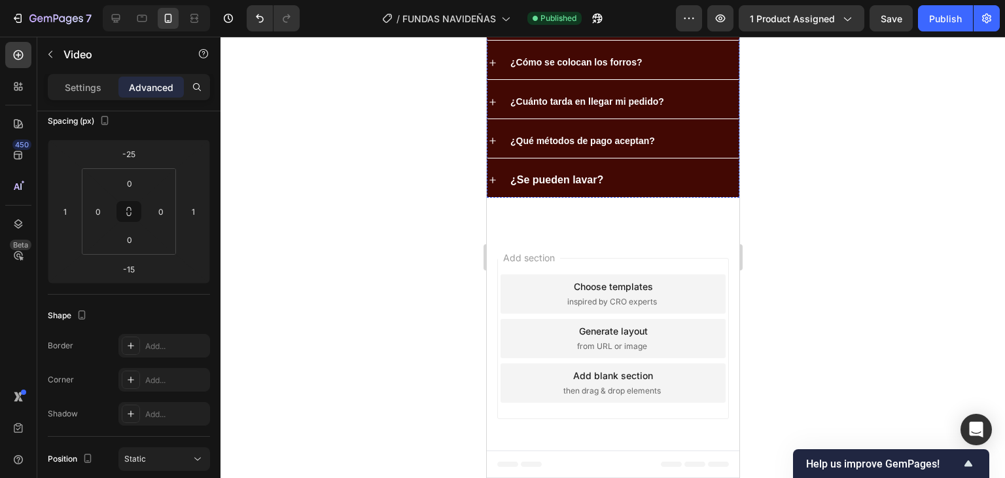
scroll to position [3142, 0]
click at [584, 190] on p "¿Se pueden lavar?" at bounding box center [556, 180] width 93 height 19
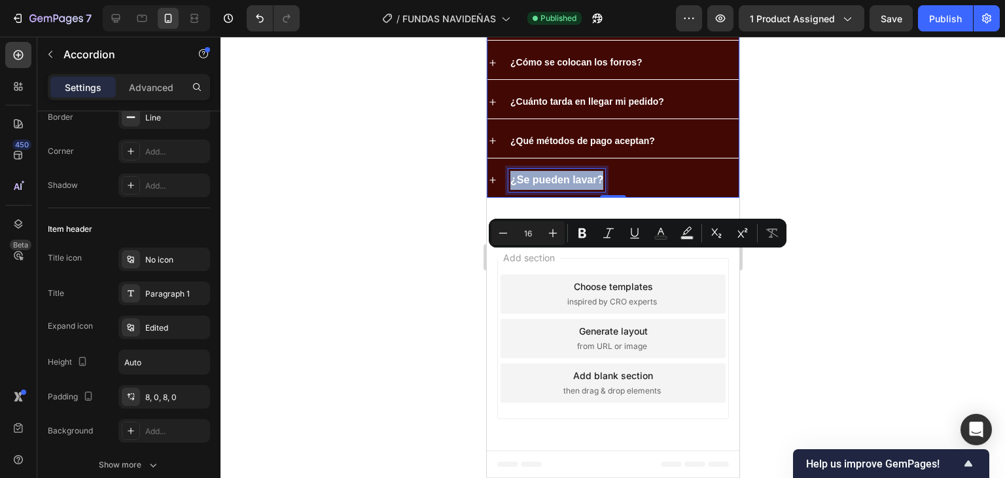
scroll to position [0, 0]
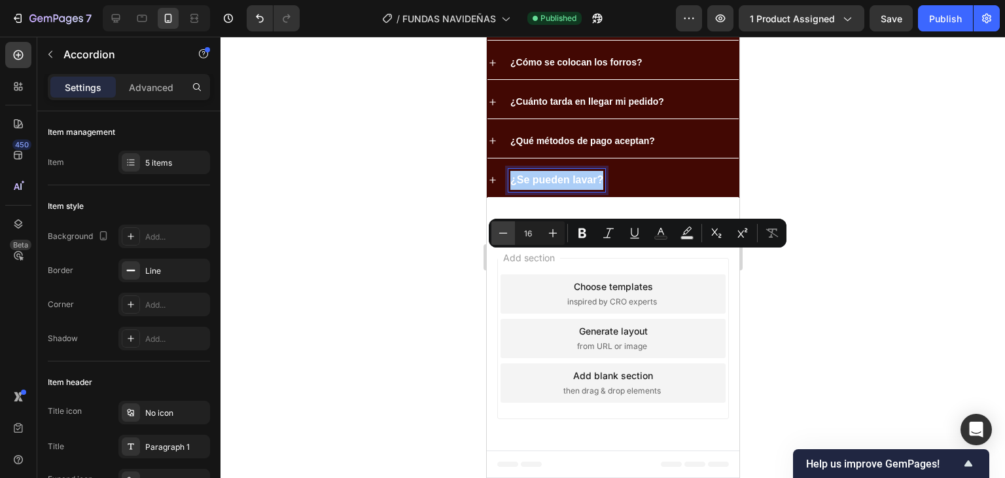
click at [505, 236] on icon "Editor contextual toolbar" at bounding box center [503, 232] width 13 height 13
type input "15"
click at [561, 107] on span "¿Cuánto tarda en llegar mi pedido?" at bounding box center [587, 101] width 154 height 10
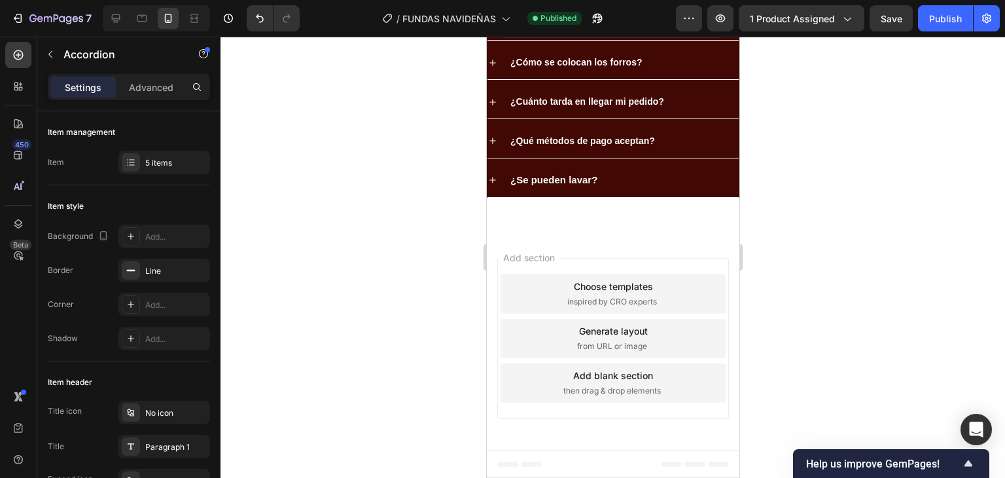
click at [547, 29] on span "¿Los forros sirven para cualquier tipo de silla?" at bounding box center [612, 23] width 204 height 10
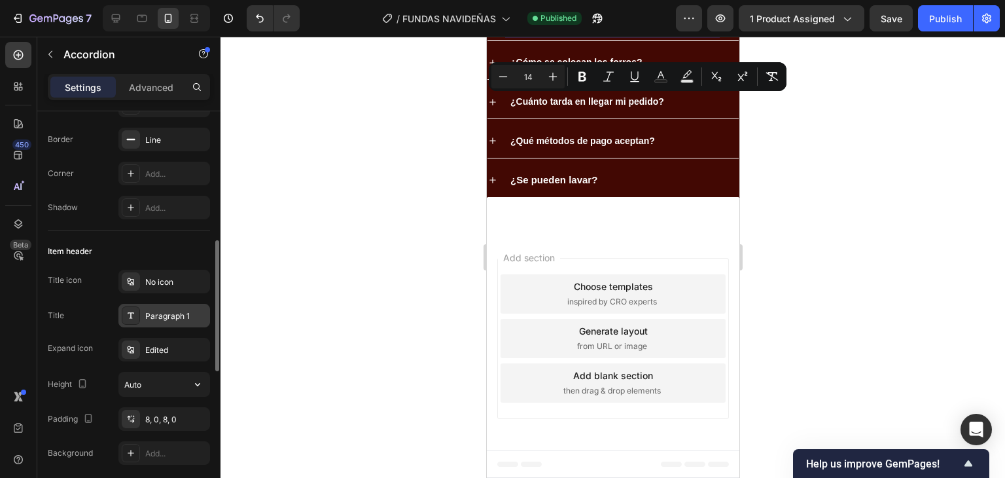
scroll to position [196, 0]
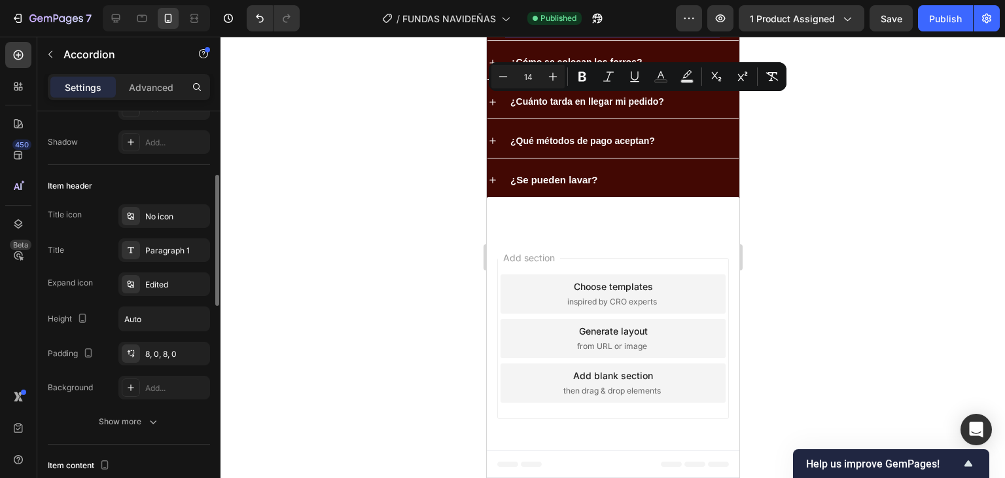
click at [160, 232] on div "Title icon No icon Title Paragraph 1 Expand icon Edited Height Auto Padding 8, …" at bounding box center [129, 301] width 162 height 195
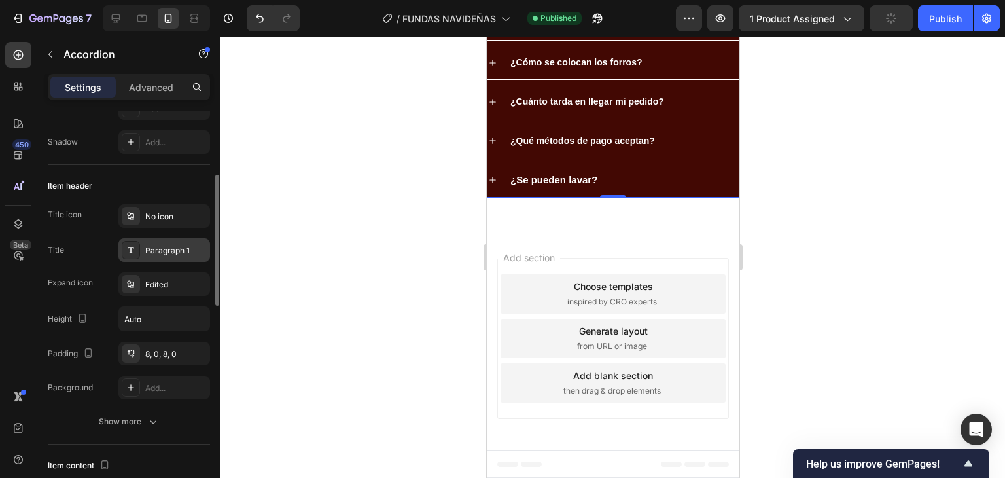
click at [157, 242] on div "Paragraph 1" at bounding box center [164, 250] width 92 height 24
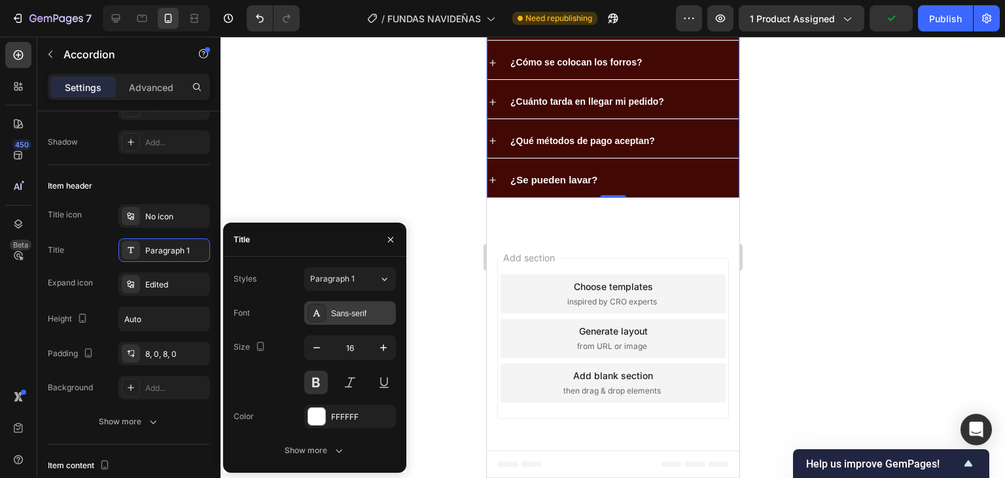
click at [357, 316] on div "Sans-serif" at bounding box center [362, 314] width 62 height 12
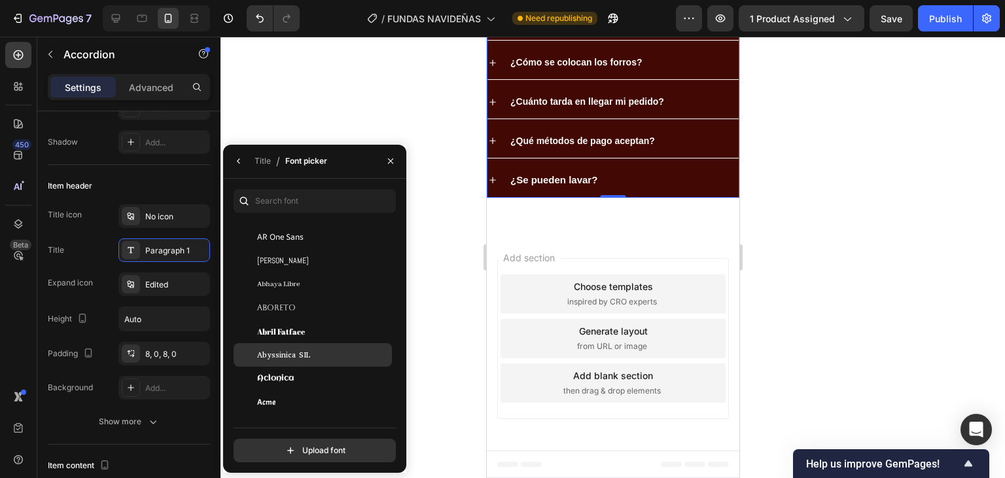
scroll to position [327, 0]
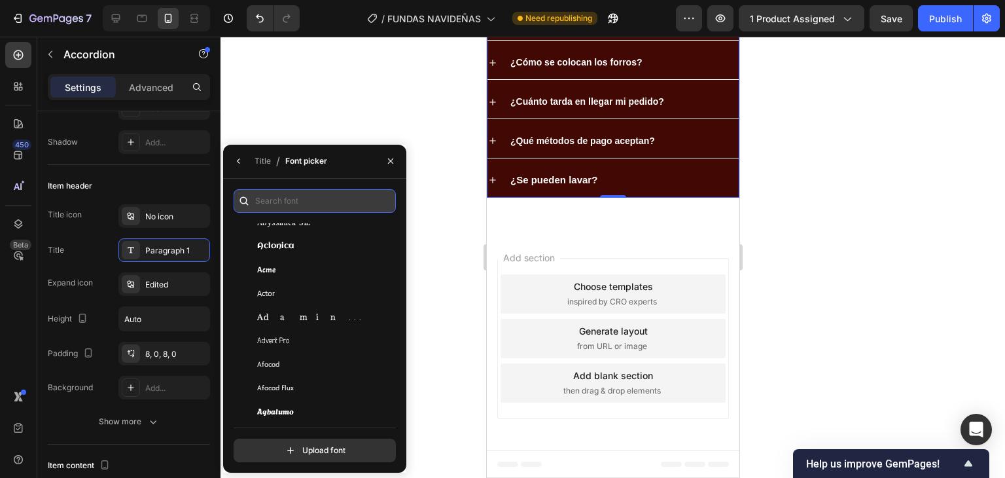
click at [266, 197] on input "text" at bounding box center [315, 201] width 162 height 24
click at [322, 201] on div at bounding box center [613, 257] width 785 height 441
click at [585, 29] on span "¿Los forros sirven para cualquier tipo de silla?" at bounding box center [612, 23] width 204 height 10
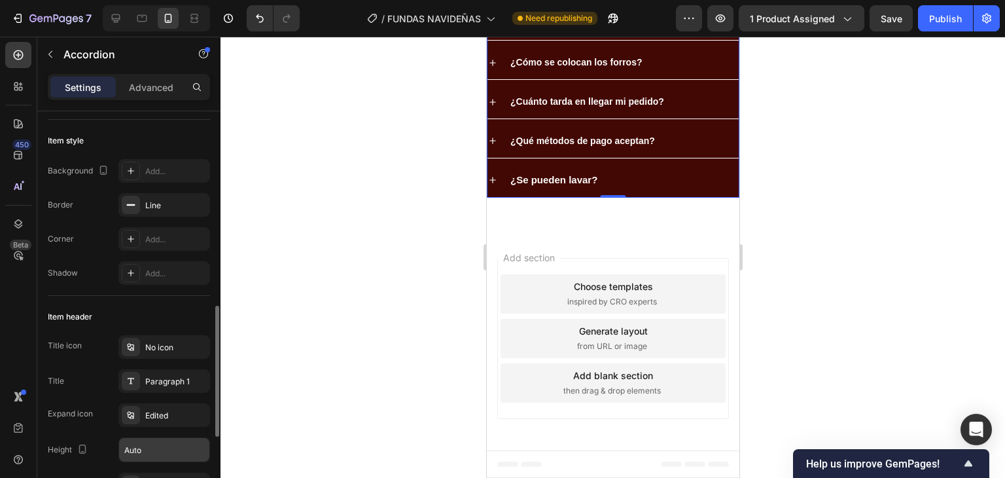
scroll to position [196, 0]
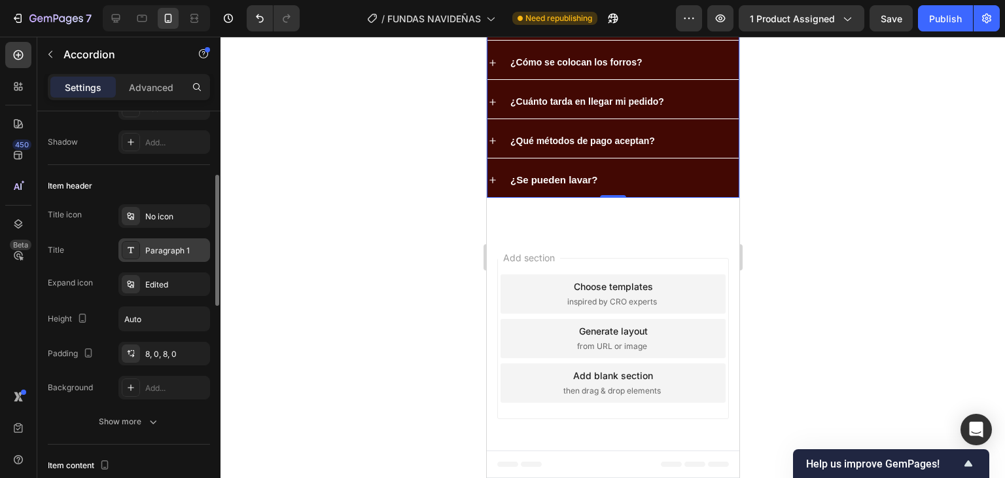
click at [157, 242] on div "Paragraph 1" at bounding box center [164, 250] width 92 height 24
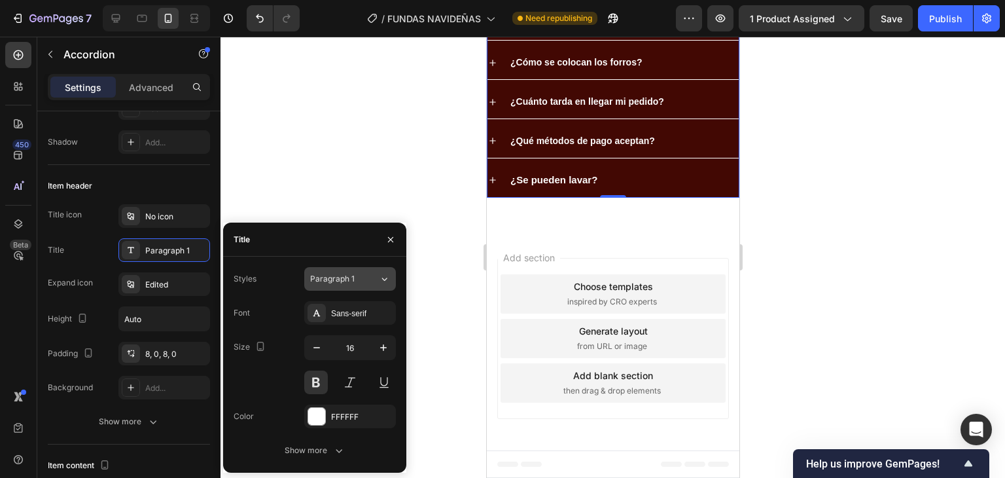
click at [335, 285] on button "Paragraph 1" at bounding box center [350, 279] width 92 height 24
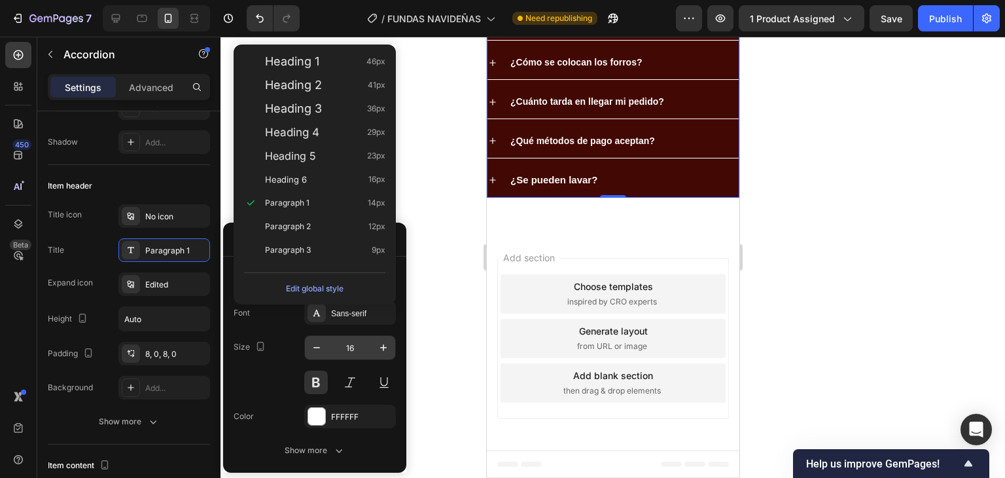
click at [363, 339] on input "16" at bounding box center [350, 348] width 43 height 24
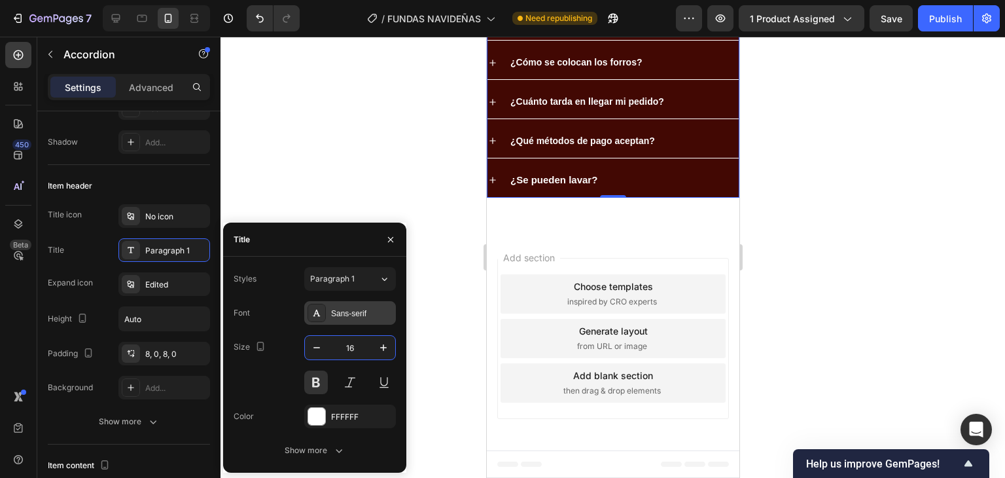
click at [358, 314] on div "Sans-serif" at bounding box center [362, 314] width 62 height 12
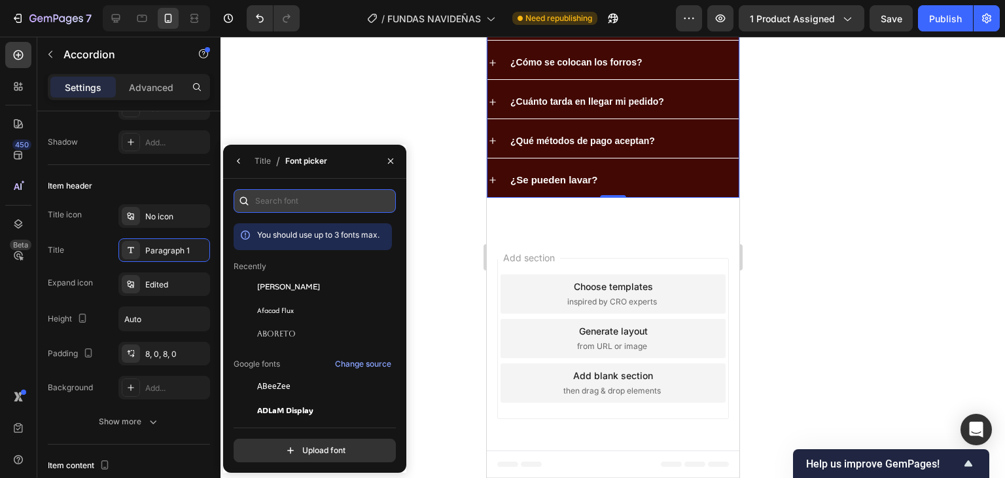
click at [285, 207] on input "text" at bounding box center [315, 201] width 162 height 24
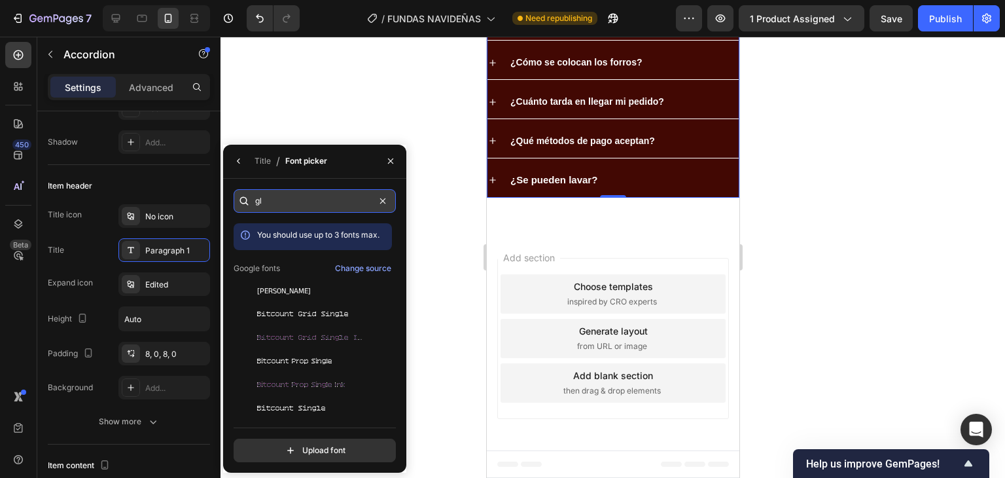
type input "gla"
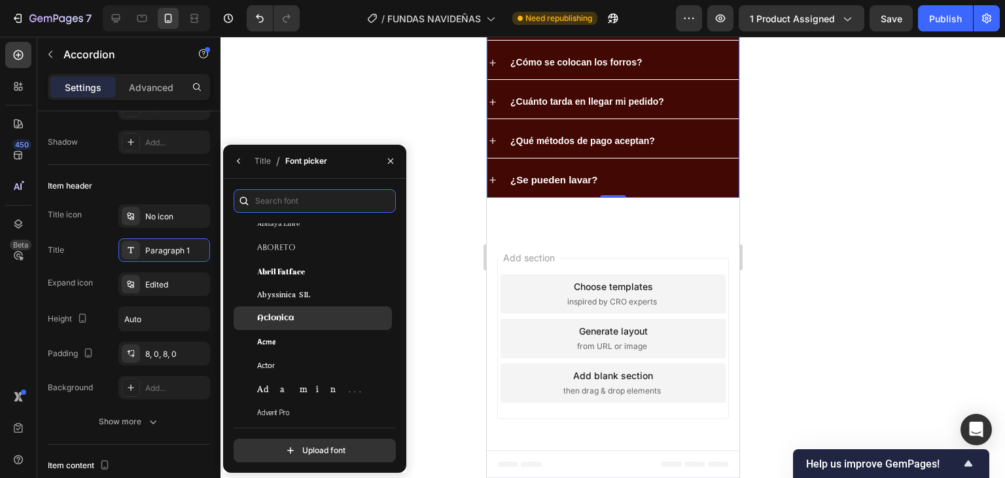
scroll to position [262, 0]
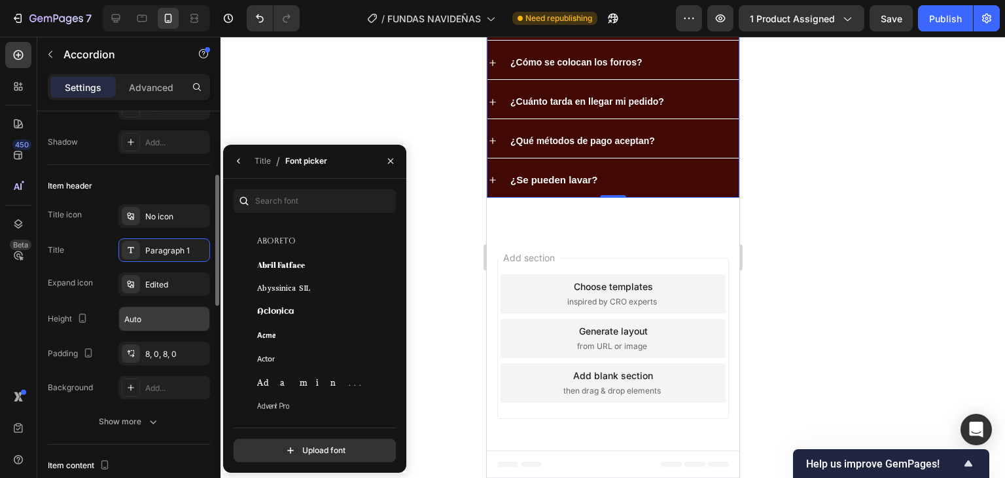
click at [154, 424] on icon "button" at bounding box center [153, 421] width 13 height 13
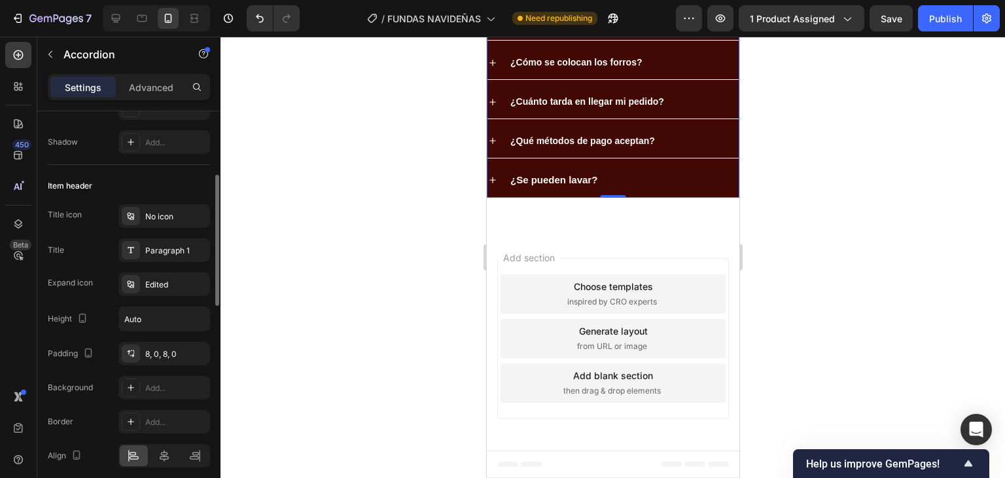
scroll to position [393, 0]
